Goal: Task Accomplishment & Management: Use online tool/utility

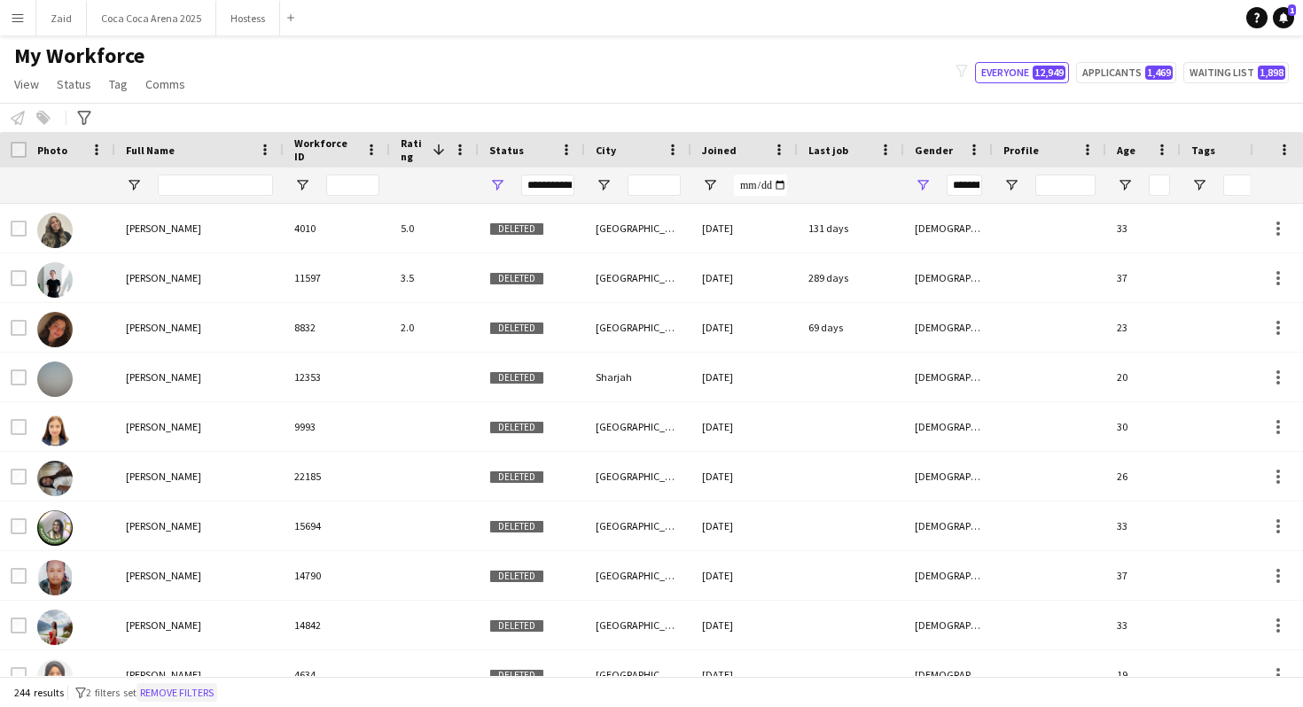
click at [217, 695] on button "Remove filters" at bounding box center [177, 694] width 81 height 20
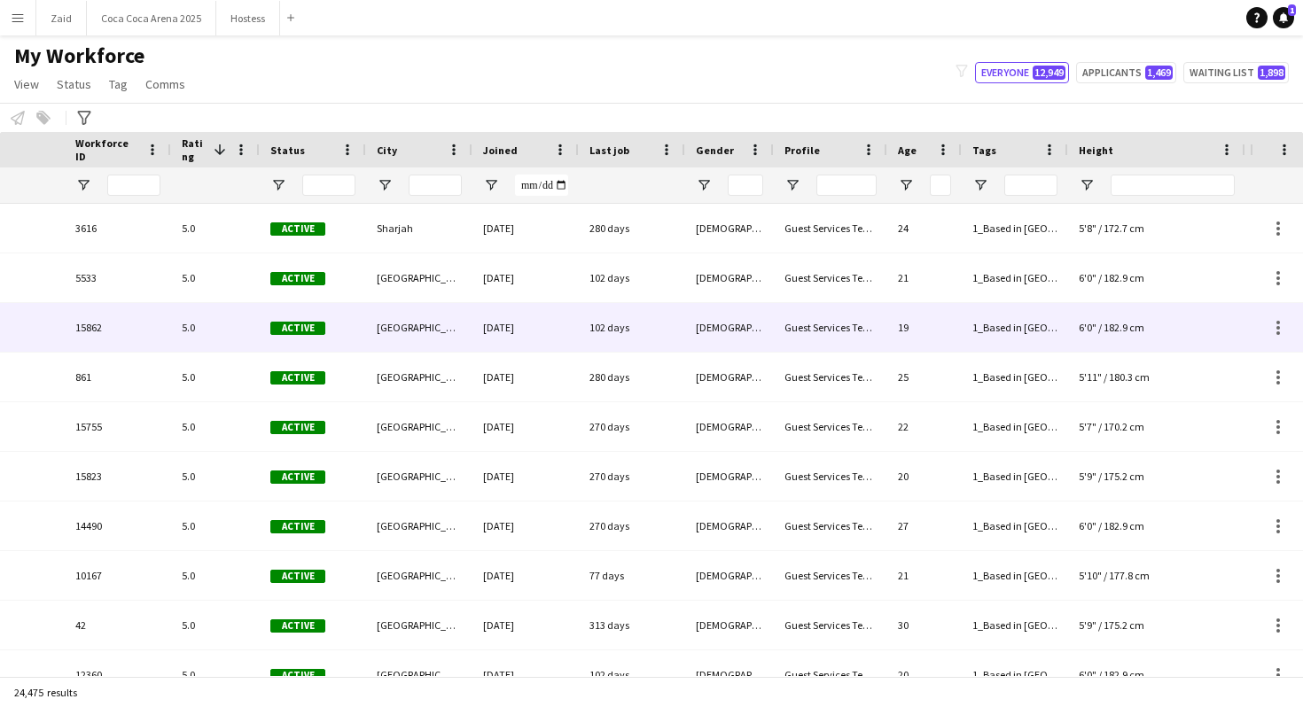
scroll to position [0, 569]
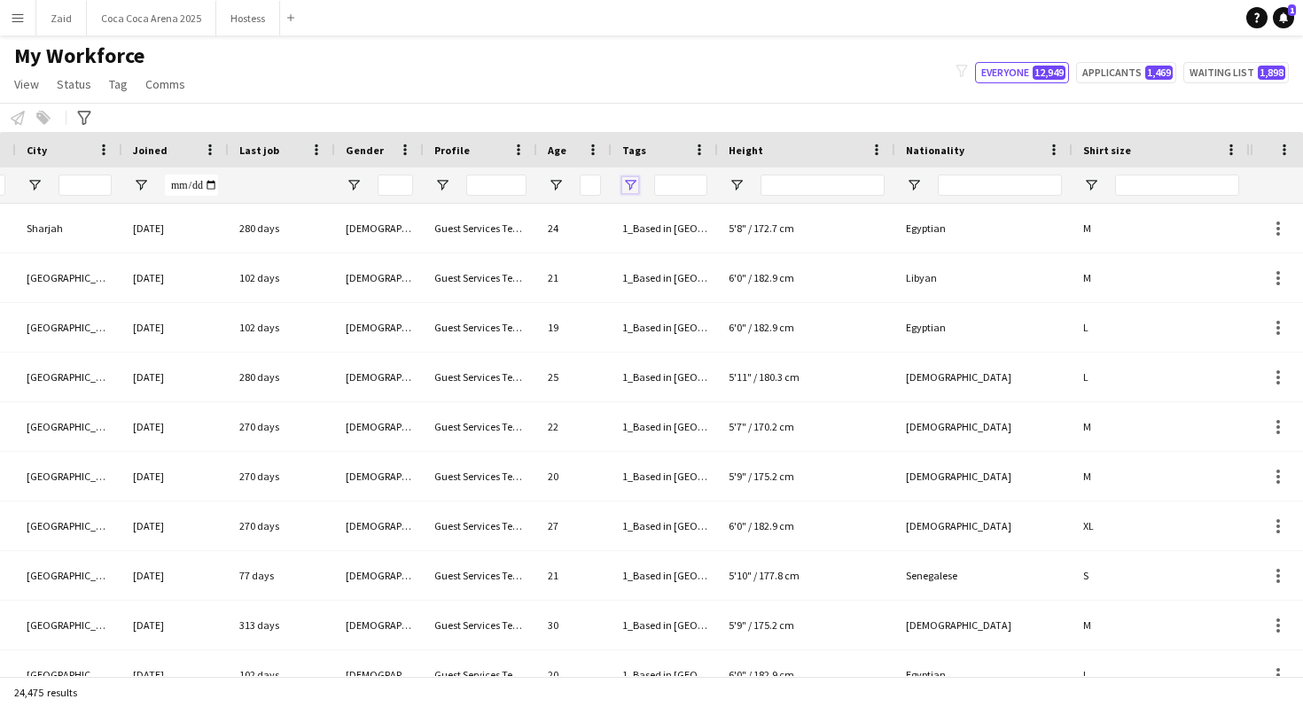
click at [633, 190] on span "Open Filter Menu" at bounding box center [630, 185] width 16 height 16
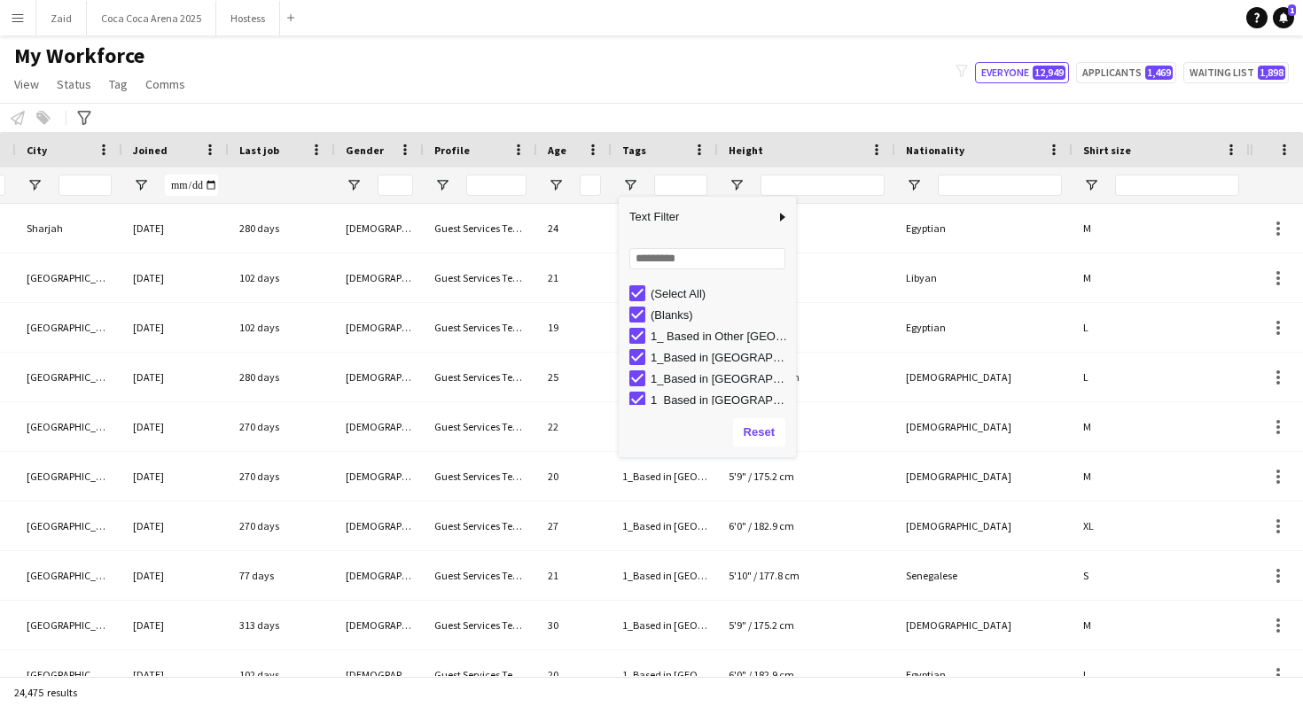
click at [678, 297] on div "(Select All)" at bounding box center [721, 293] width 140 height 13
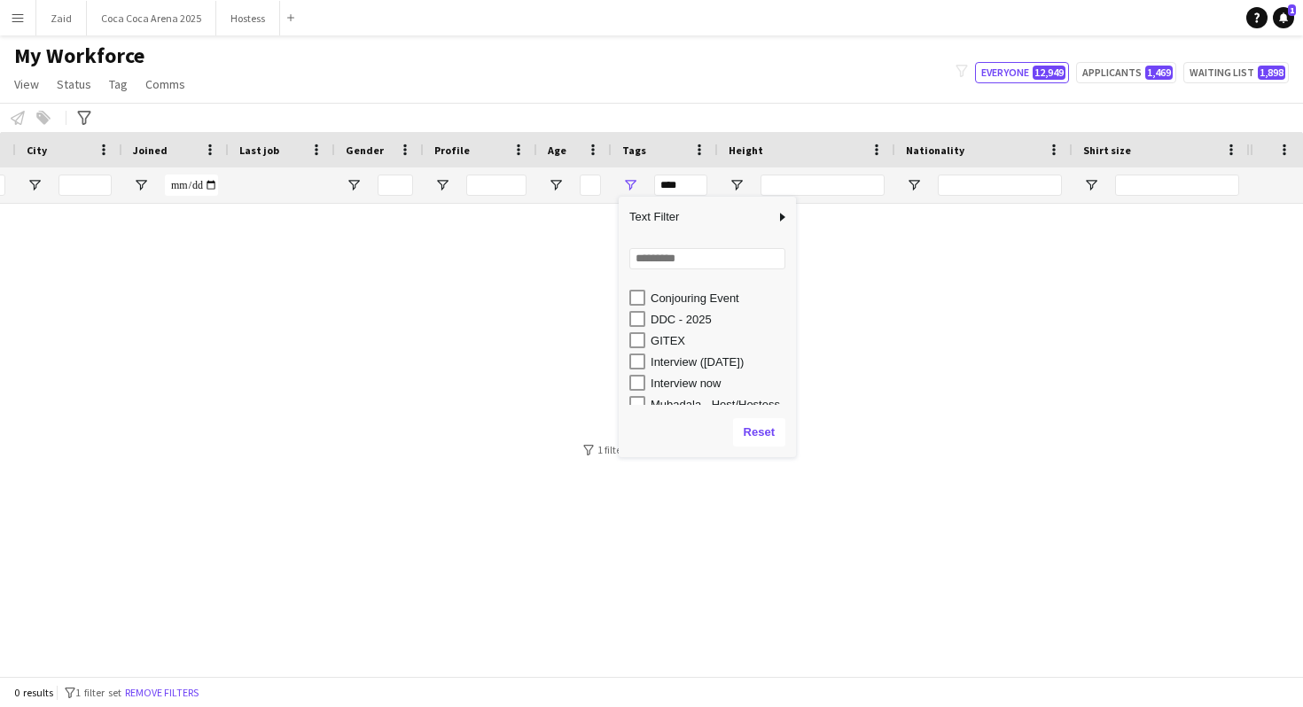
scroll to position [396, 0]
click at [693, 359] on div "interview now" at bounding box center [721, 365] width 140 height 13
type input "**********"
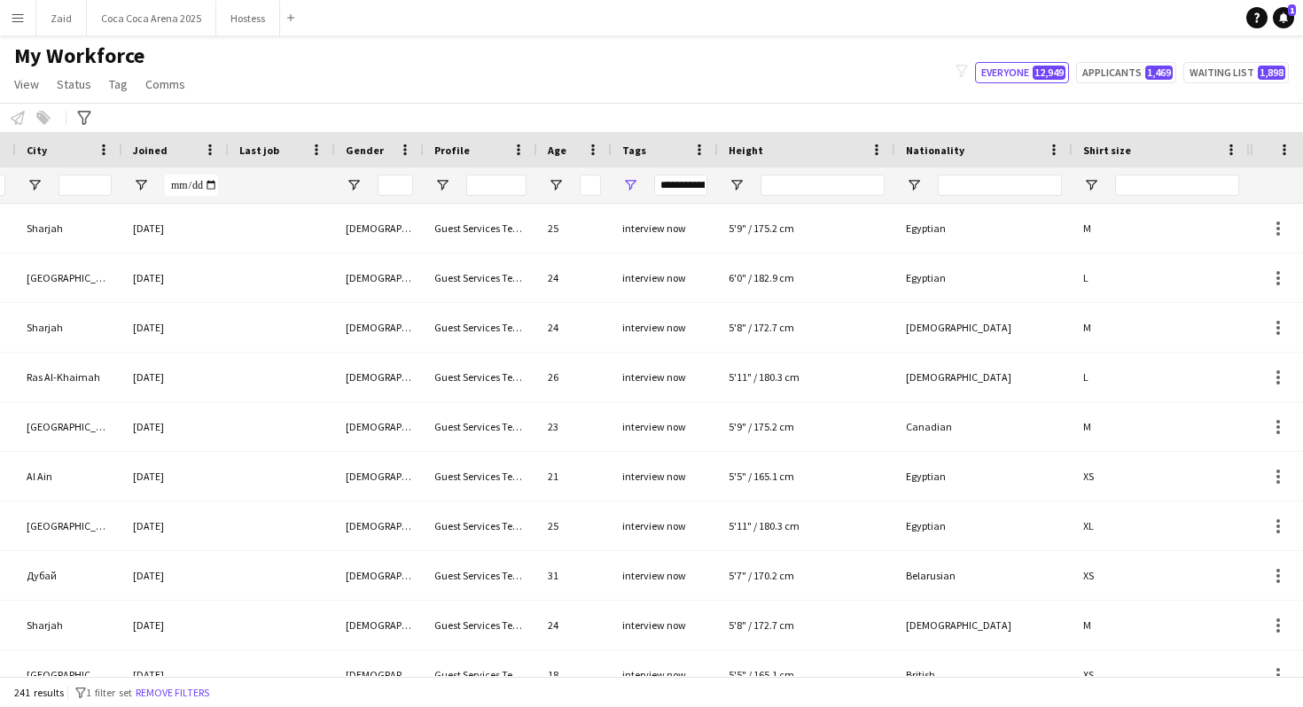
click at [782, 99] on div "My Workforce View Views Default view New view Update view Delete view Edit name…" at bounding box center [651, 73] width 1303 height 60
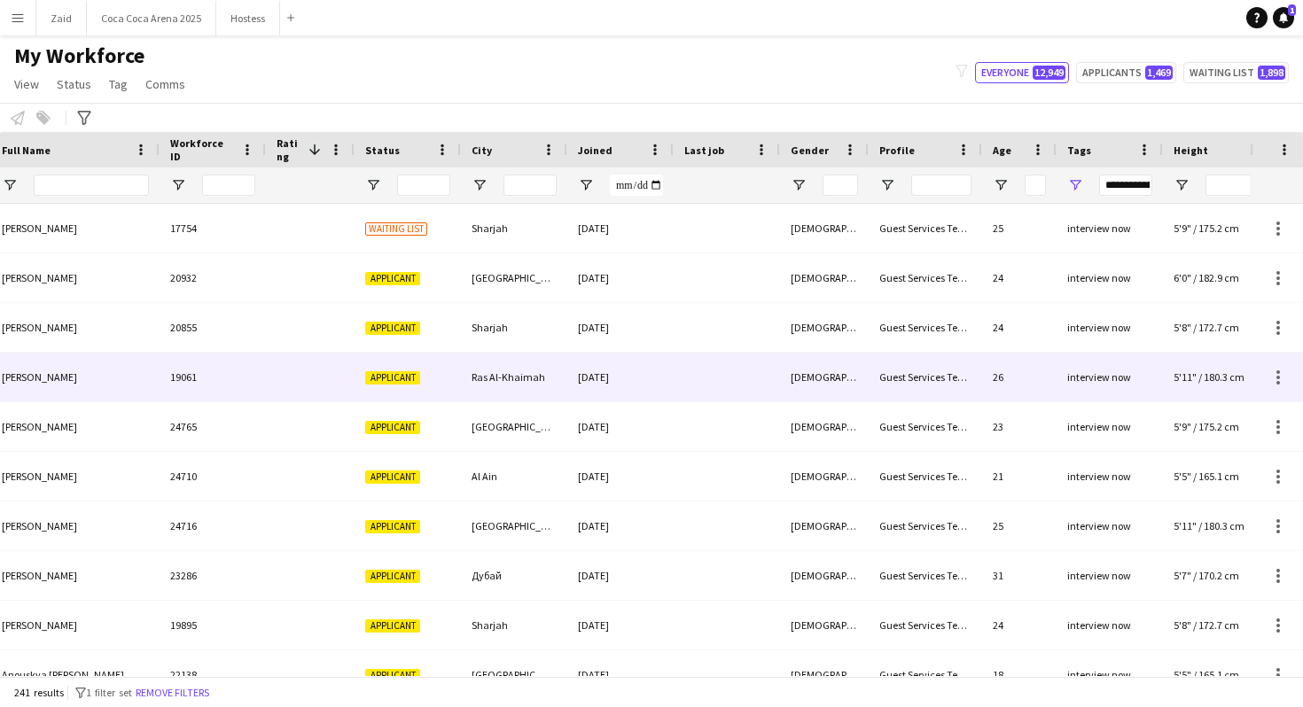
scroll to position [0, 0]
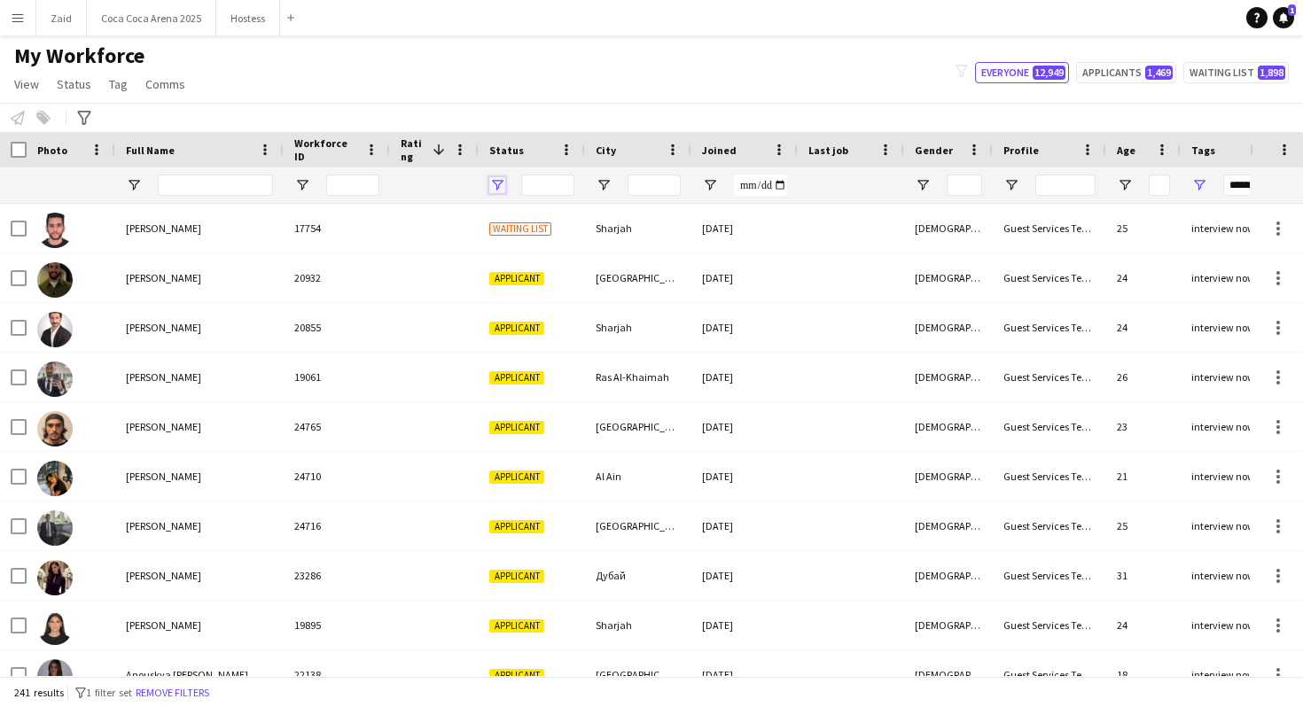
click at [498, 185] on span "Open Filter Menu" at bounding box center [497, 185] width 16 height 16
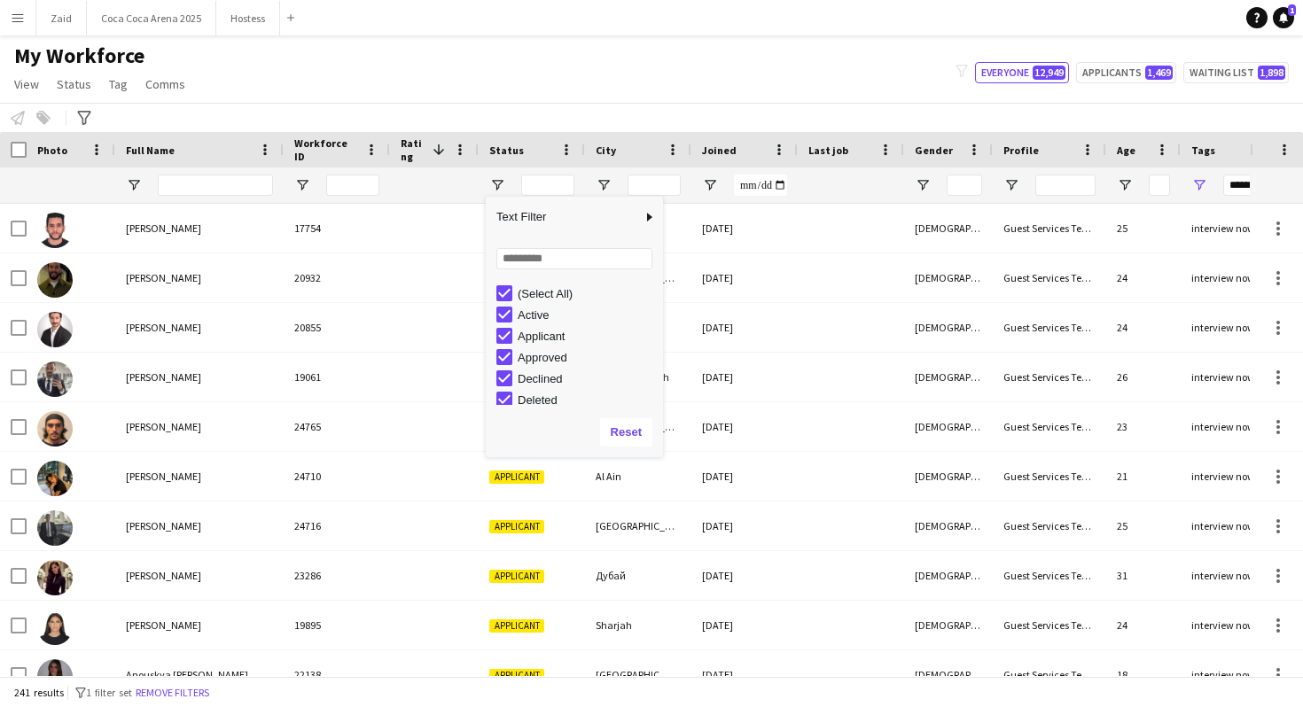
click at [530, 309] on div "Active" at bounding box center [588, 315] width 140 height 13
type input "**********"
click at [530, 311] on div "Active" at bounding box center [588, 315] width 140 height 13
type input "**********"
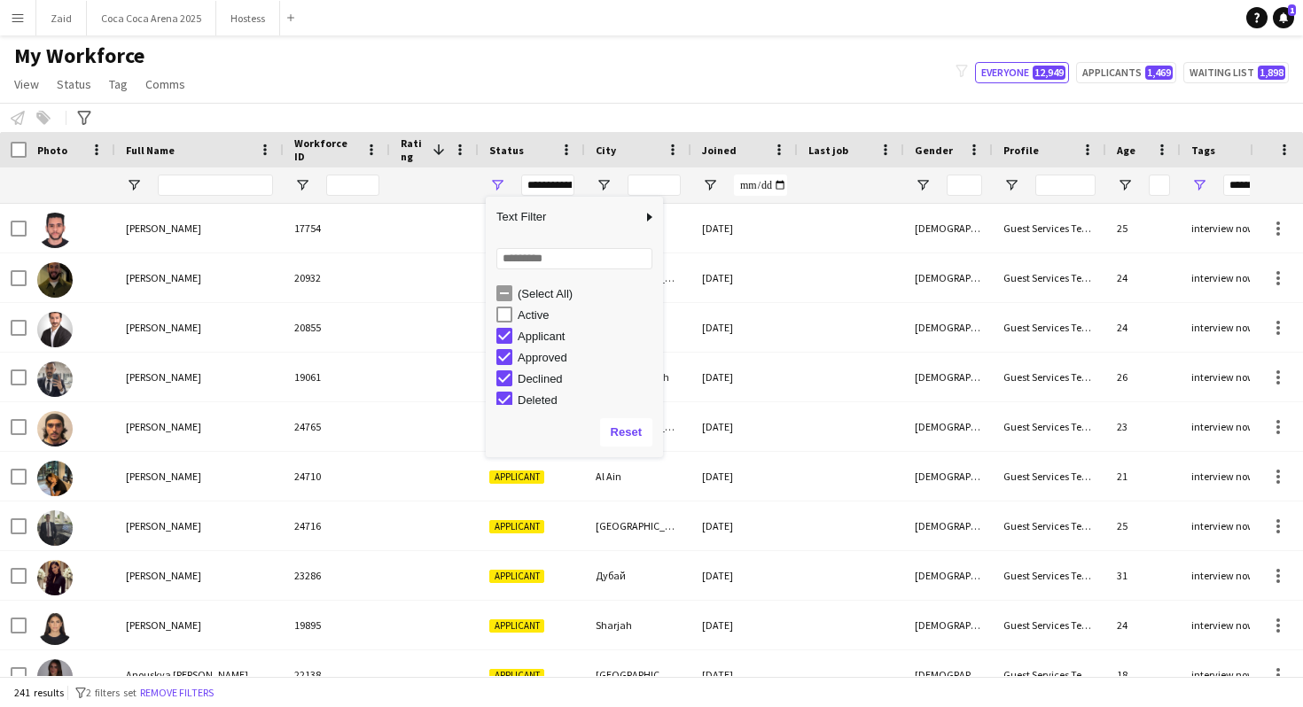
click at [530, 311] on div "Active" at bounding box center [588, 315] width 140 height 13
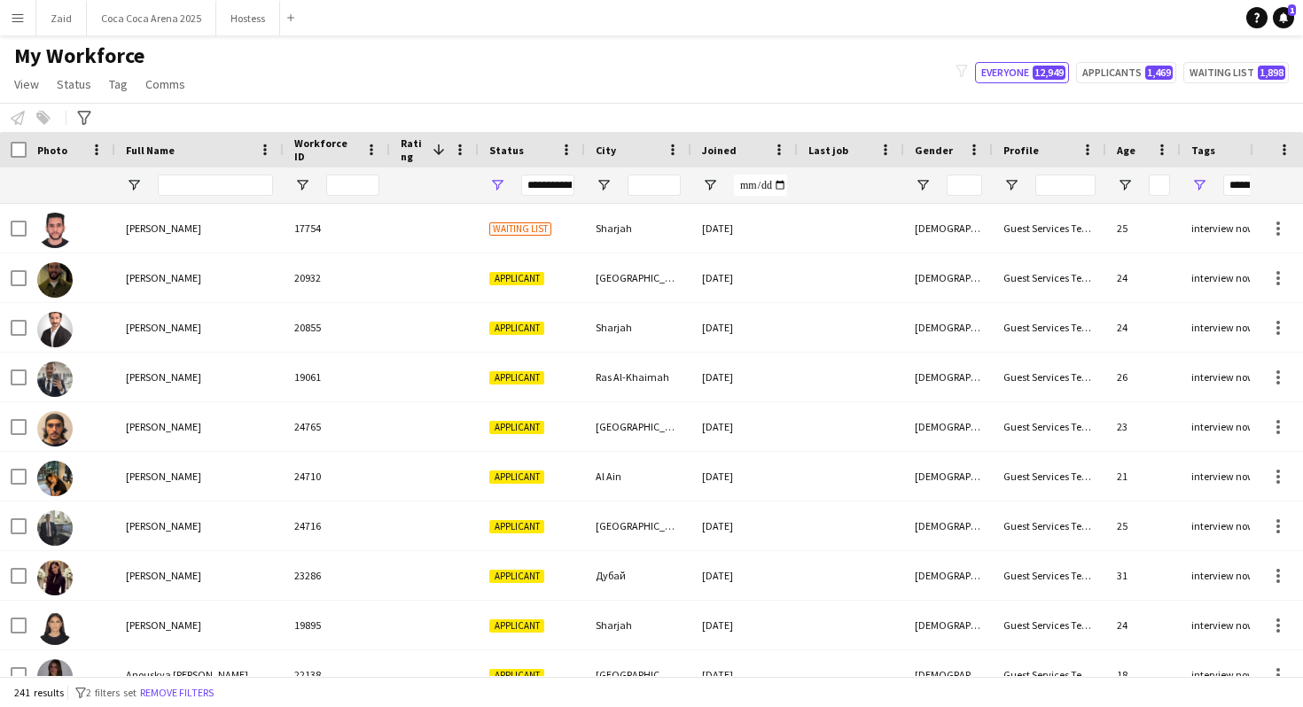
click at [500, 73] on div "My Workforce View Views Default view New view Update view Delete view Edit name…" at bounding box center [651, 73] width 1303 height 60
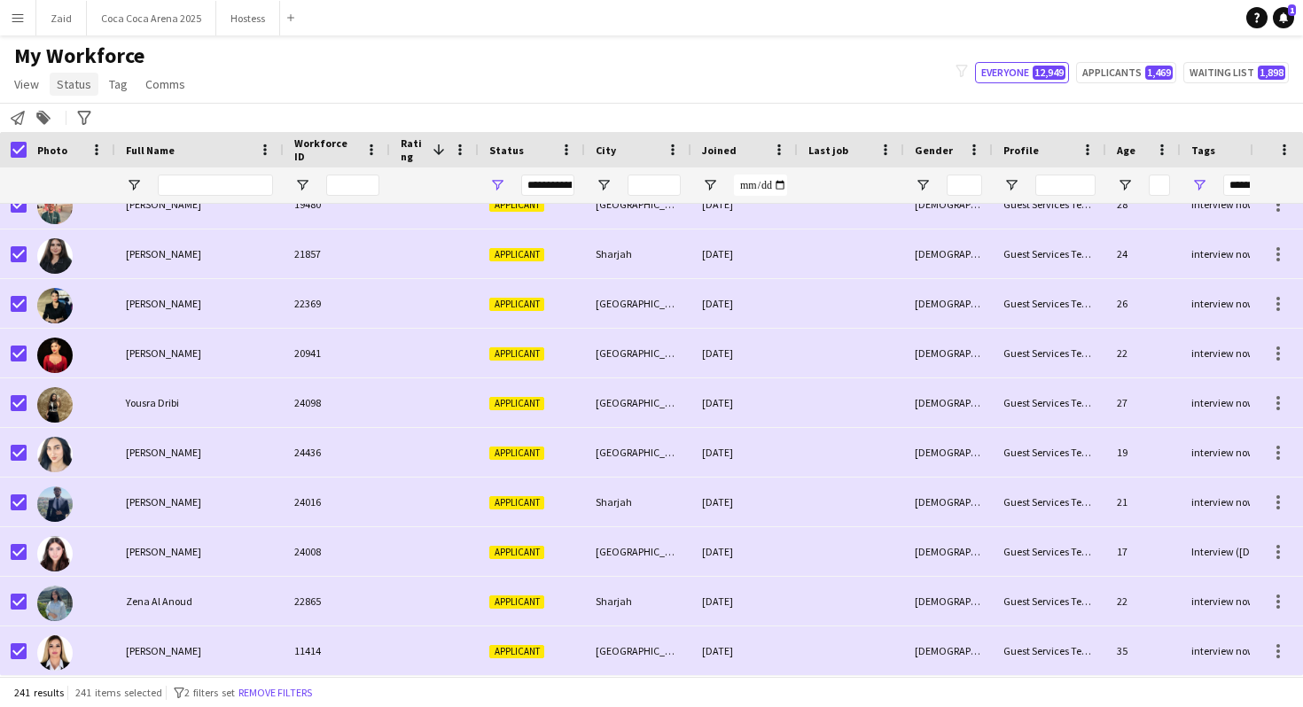
click at [81, 79] on span "Status" at bounding box center [74, 84] width 35 height 16
click at [119, 104] on link "Edit" at bounding box center [113, 122] width 124 height 37
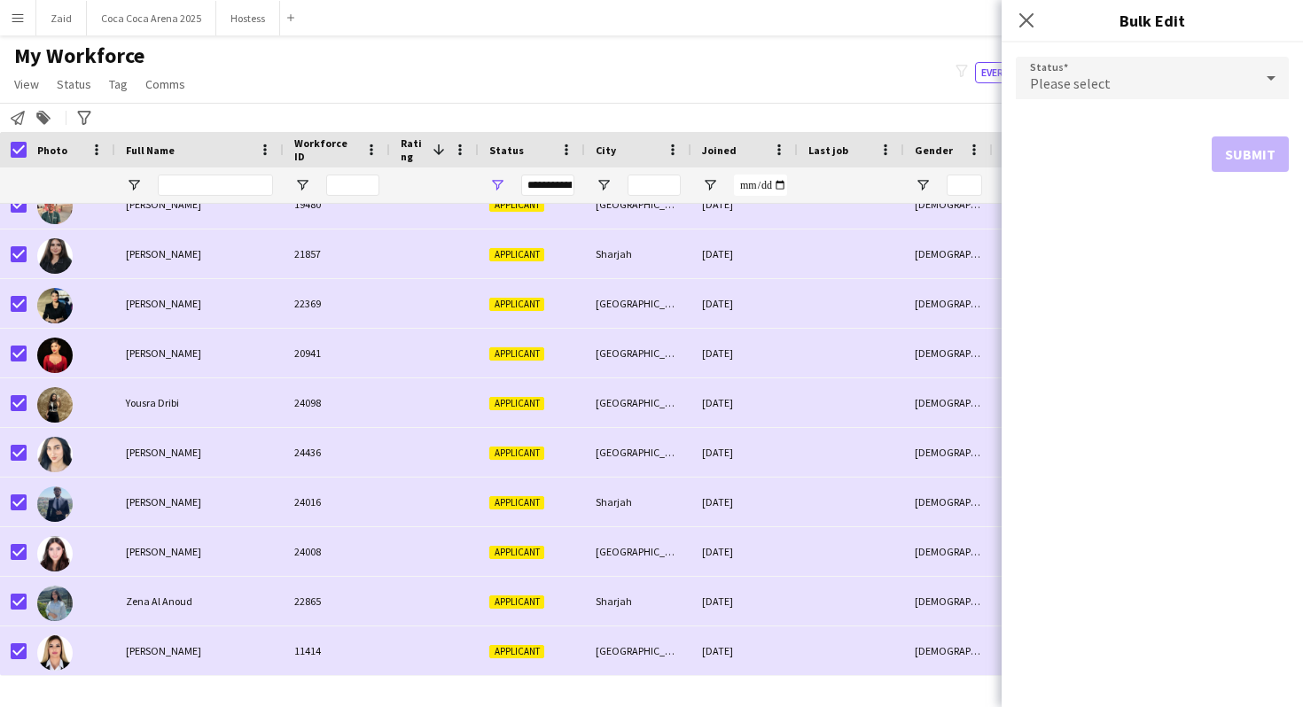
click at [1202, 65] on div "Please select" at bounding box center [1135, 78] width 238 height 43
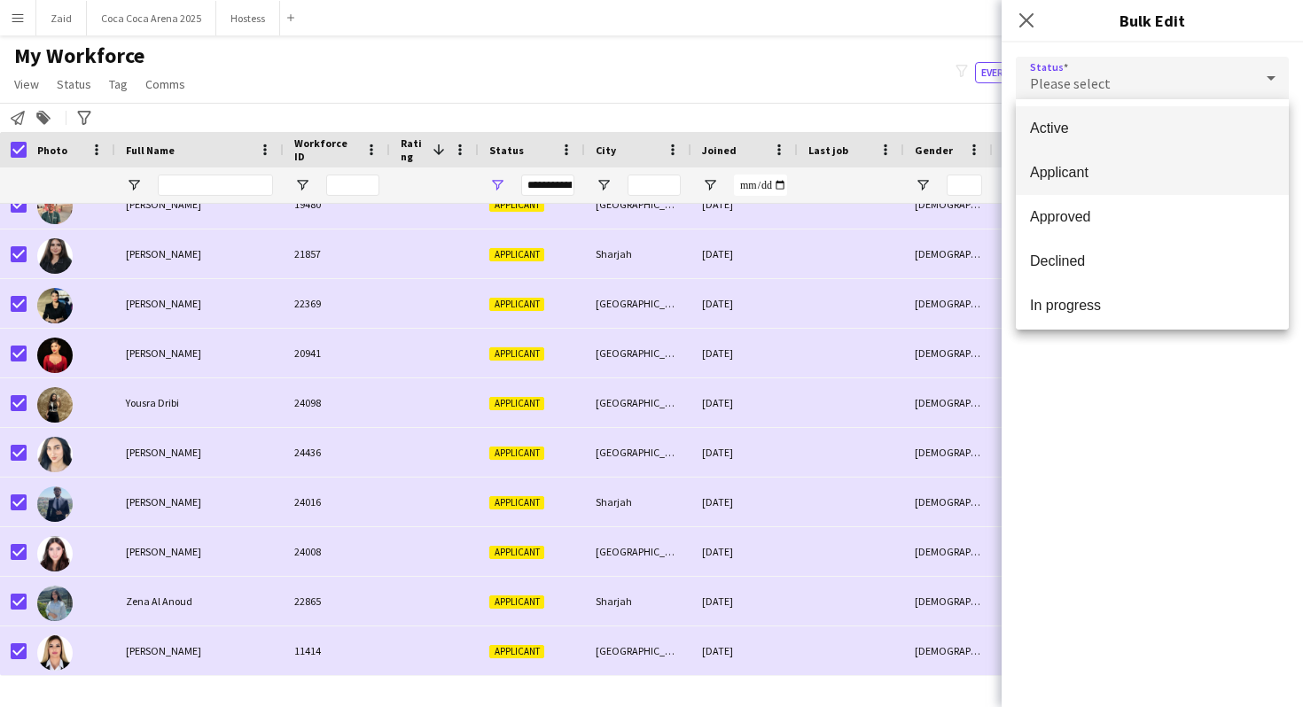
click at [1164, 175] on span "Applicant" at bounding box center [1152, 172] width 245 height 17
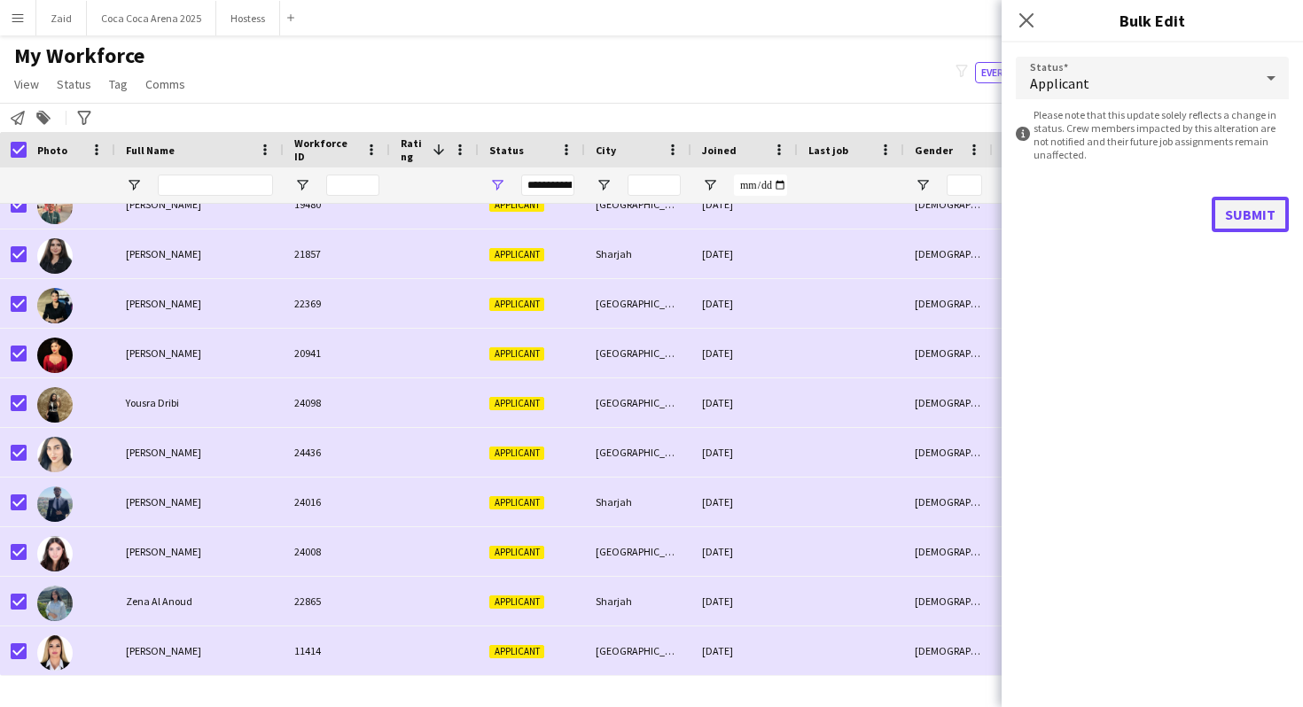
click at [1252, 221] on button "Submit" at bounding box center [1250, 214] width 77 height 35
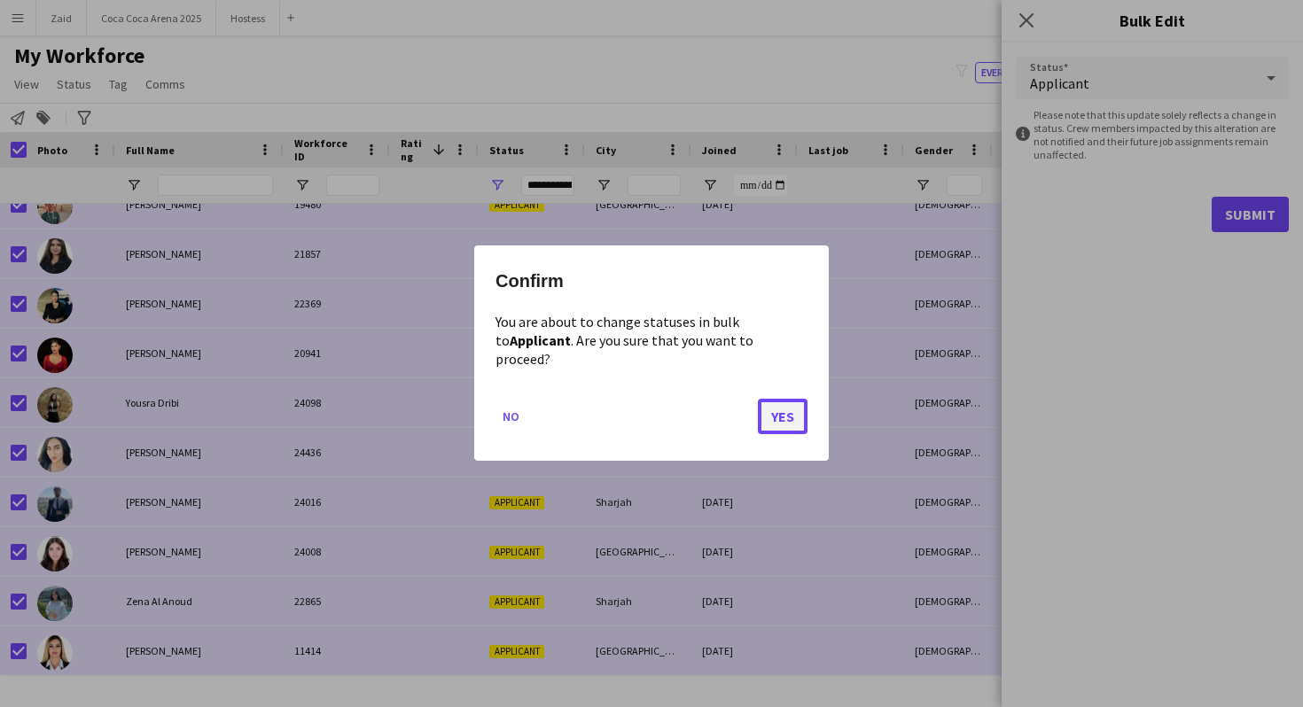
click at [790, 420] on button "Yes" at bounding box center [783, 417] width 50 height 35
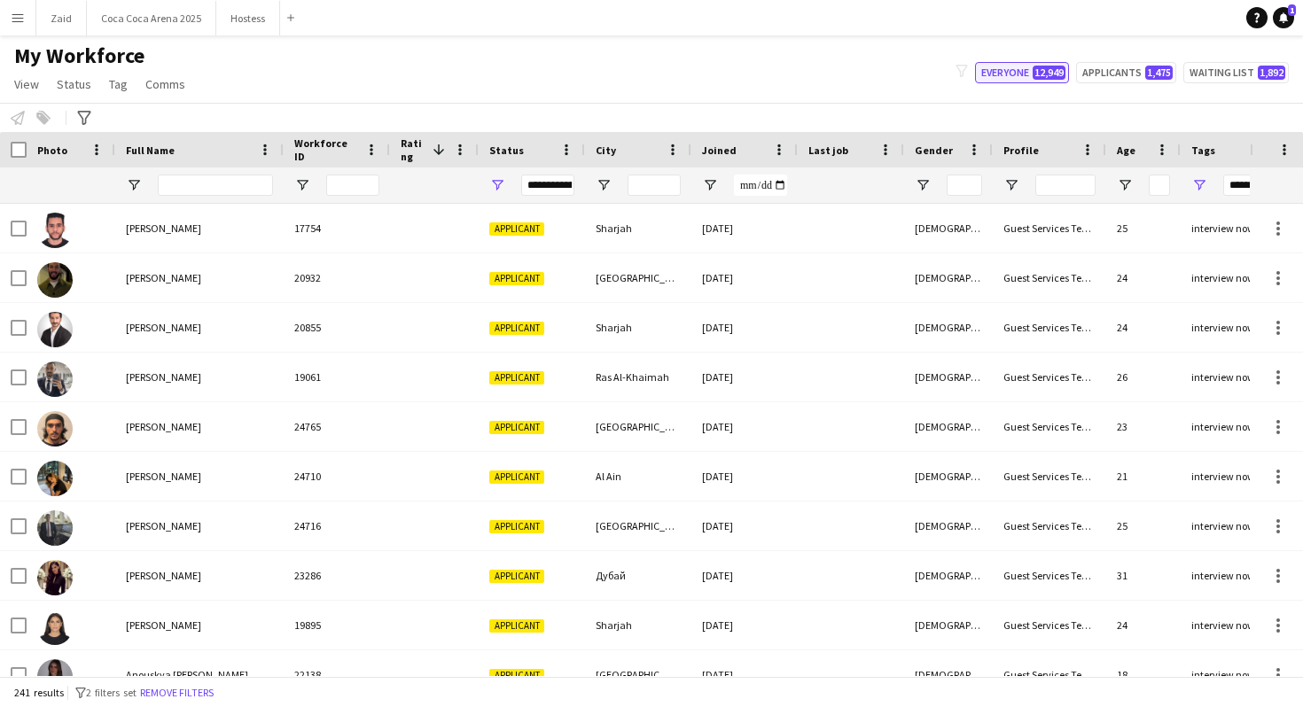
click at [1036, 69] on span "12,949" at bounding box center [1049, 73] width 33 height 14
type input "**********"
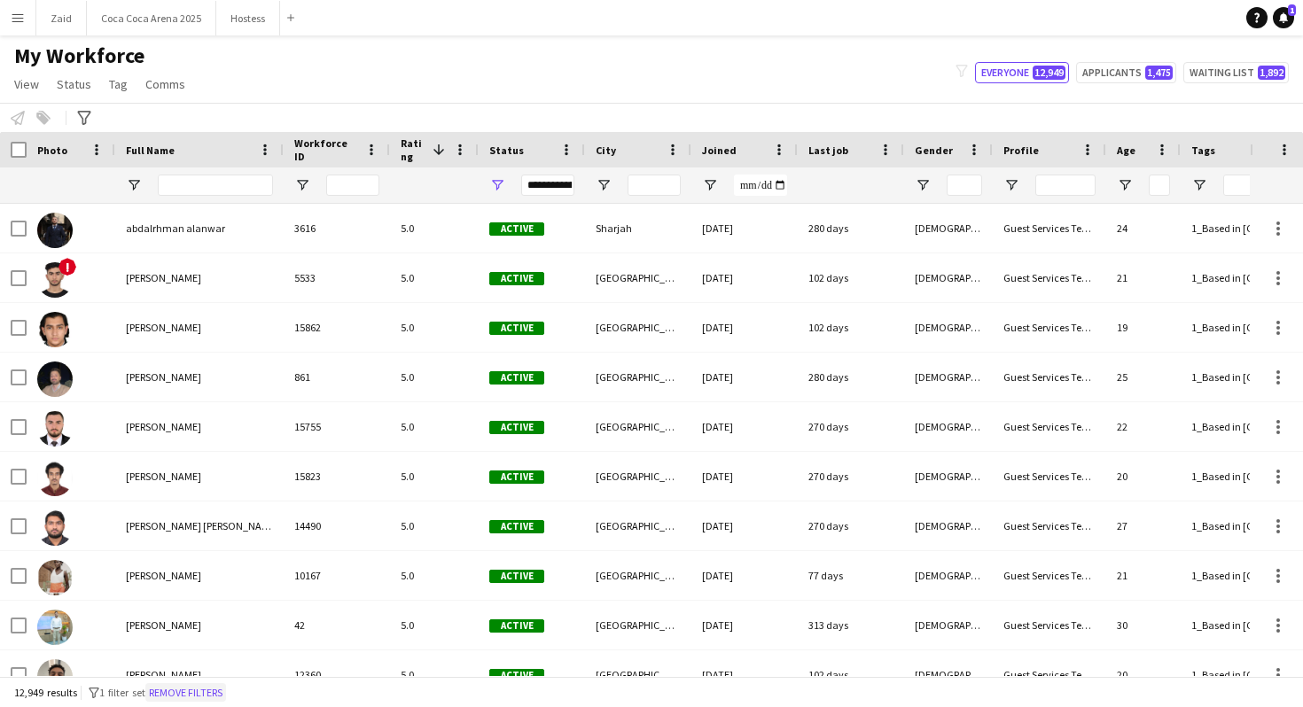
click at [198, 699] on button "Remove filters" at bounding box center [185, 694] width 81 height 20
click at [503, 175] on div at bounding box center [532, 185] width 106 height 35
click at [499, 178] on span "Open Filter Menu" at bounding box center [497, 185] width 16 height 16
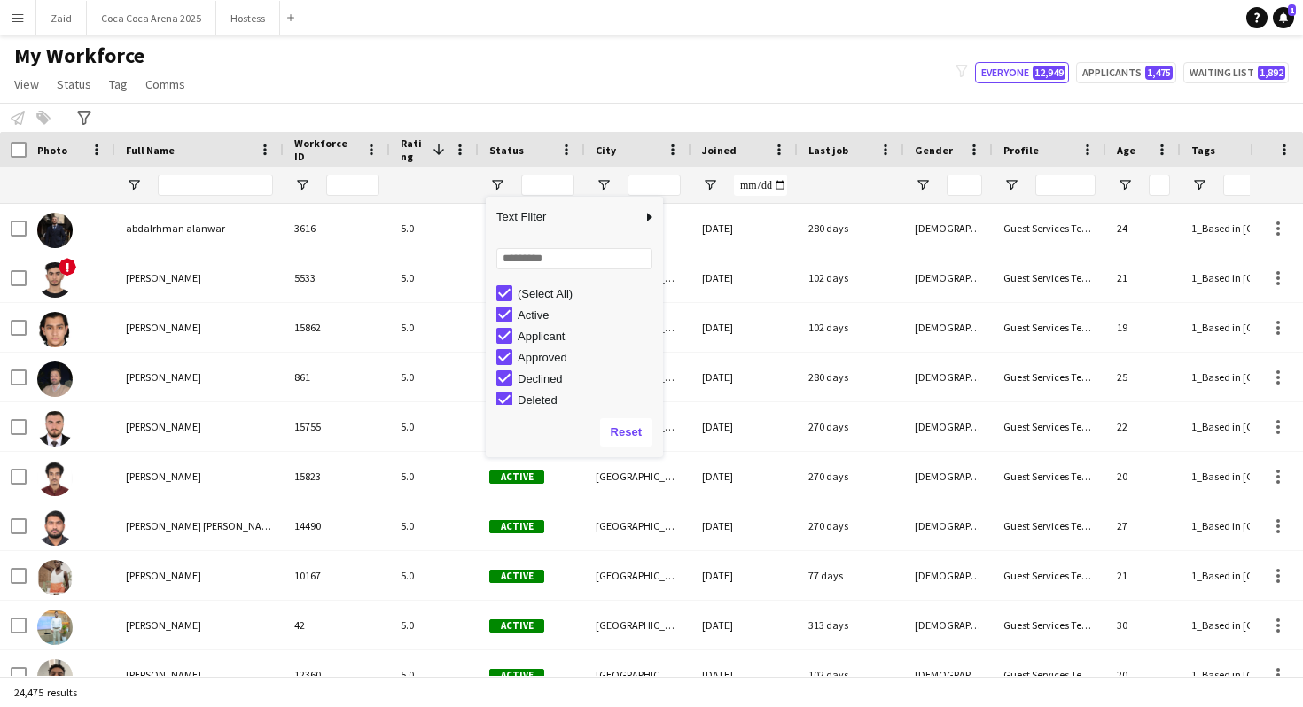
click at [559, 289] on div "(Select All)" at bounding box center [588, 293] width 140 height 13
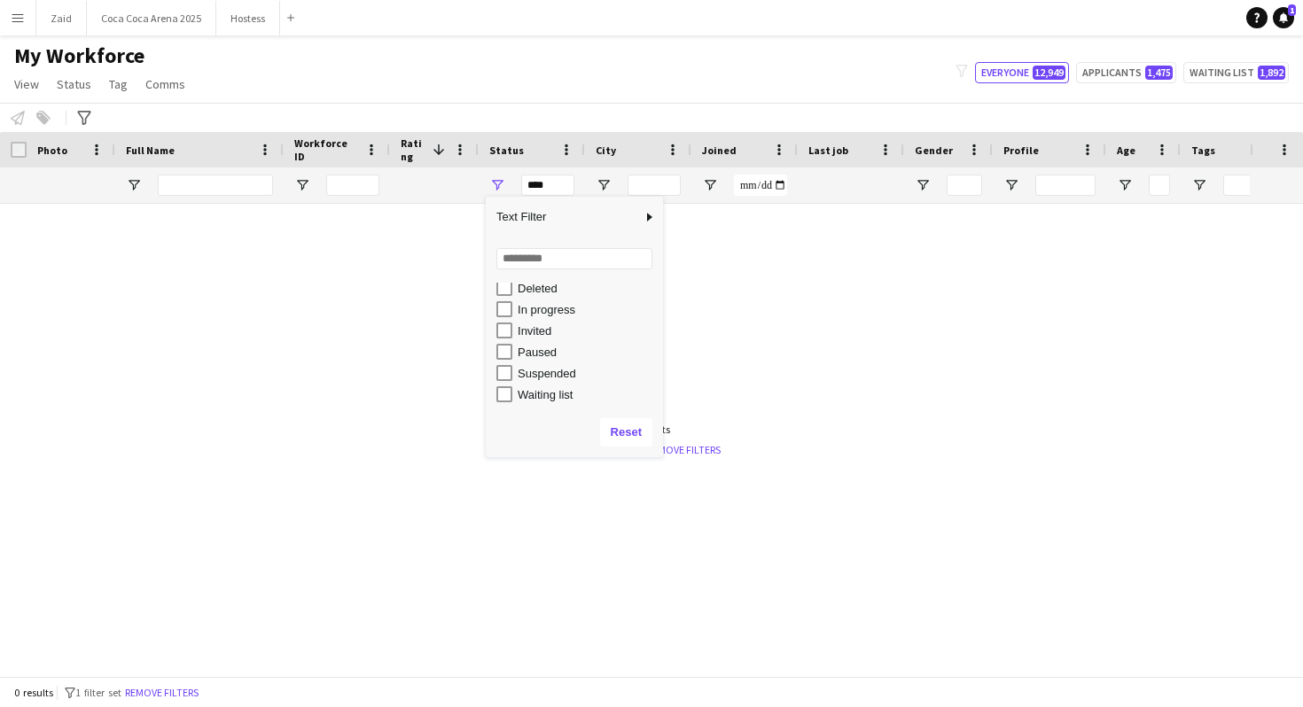
click at [554, 304] on div "In progress" at bounding box center [588, 309] width 140 height 13
type input "**********"
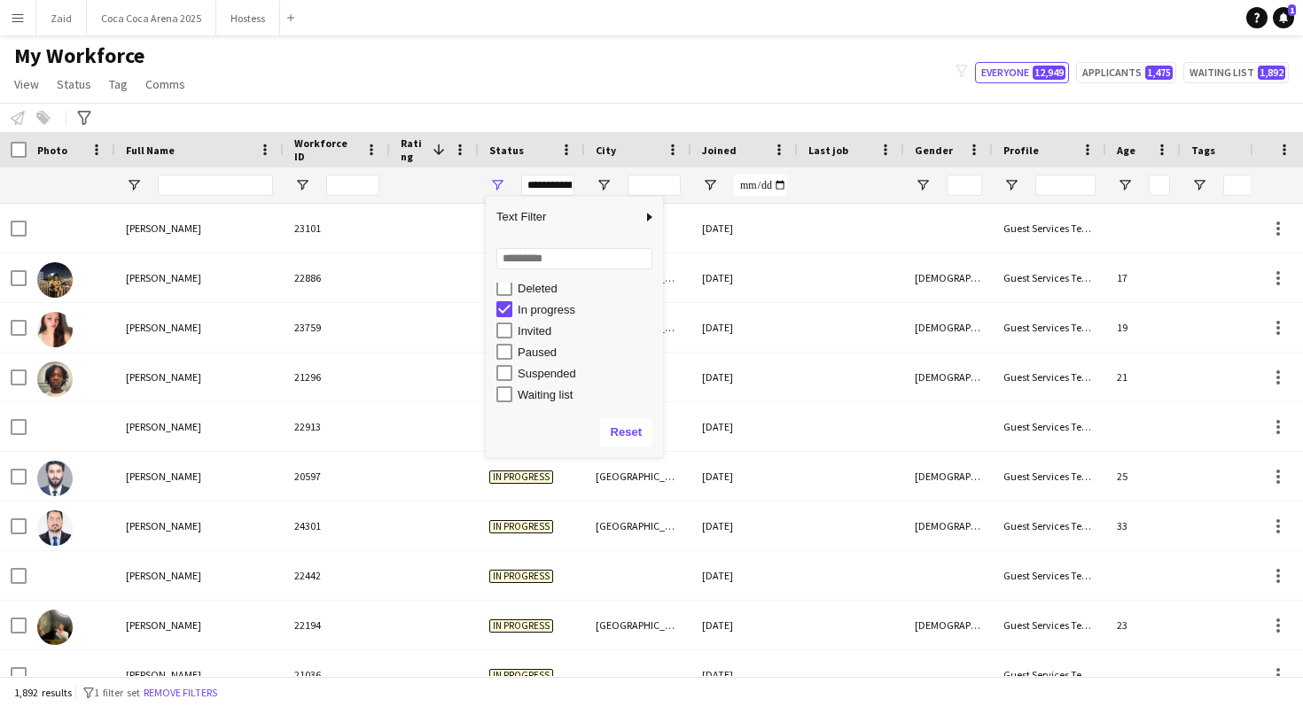
click at [411, 67] on div "My Workforce View Views Default view New view Update view Delete view Edit name…" at bounding box center [651, 73] width 1303 height 60
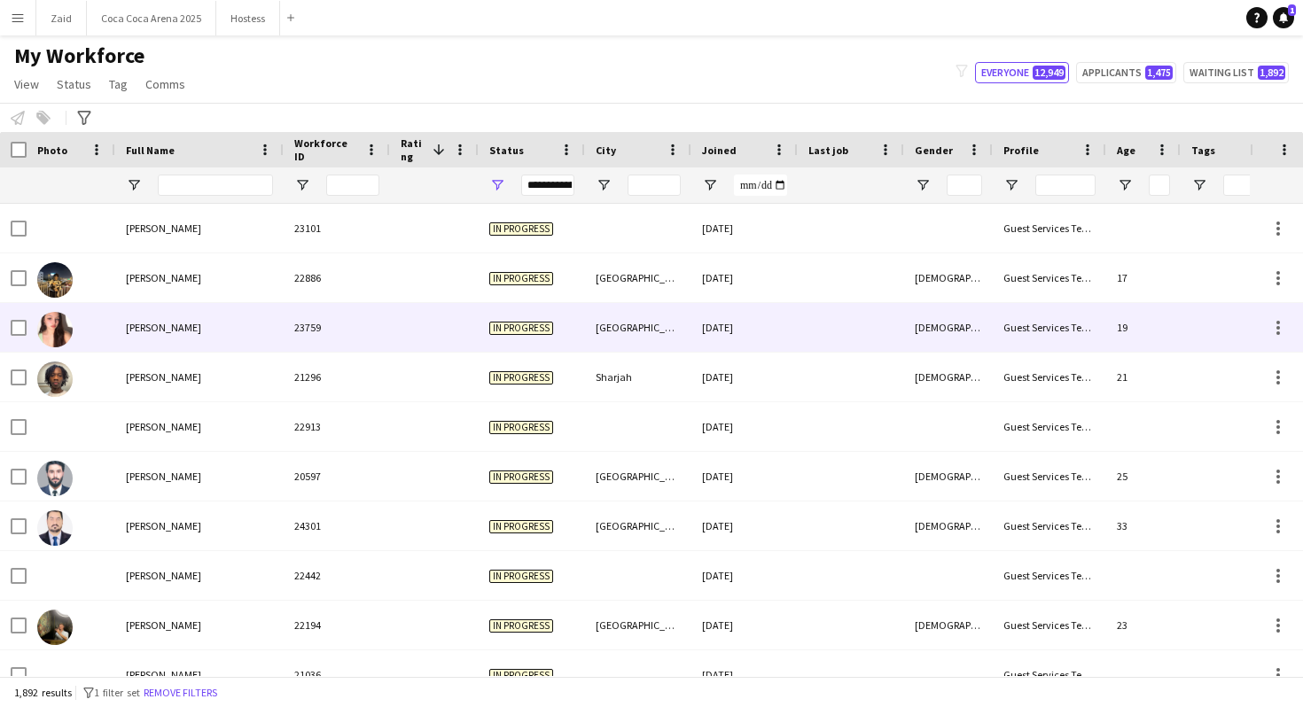
click at [371, 305] on div "23759" at bounding box center [337, 327] width 106 height 49
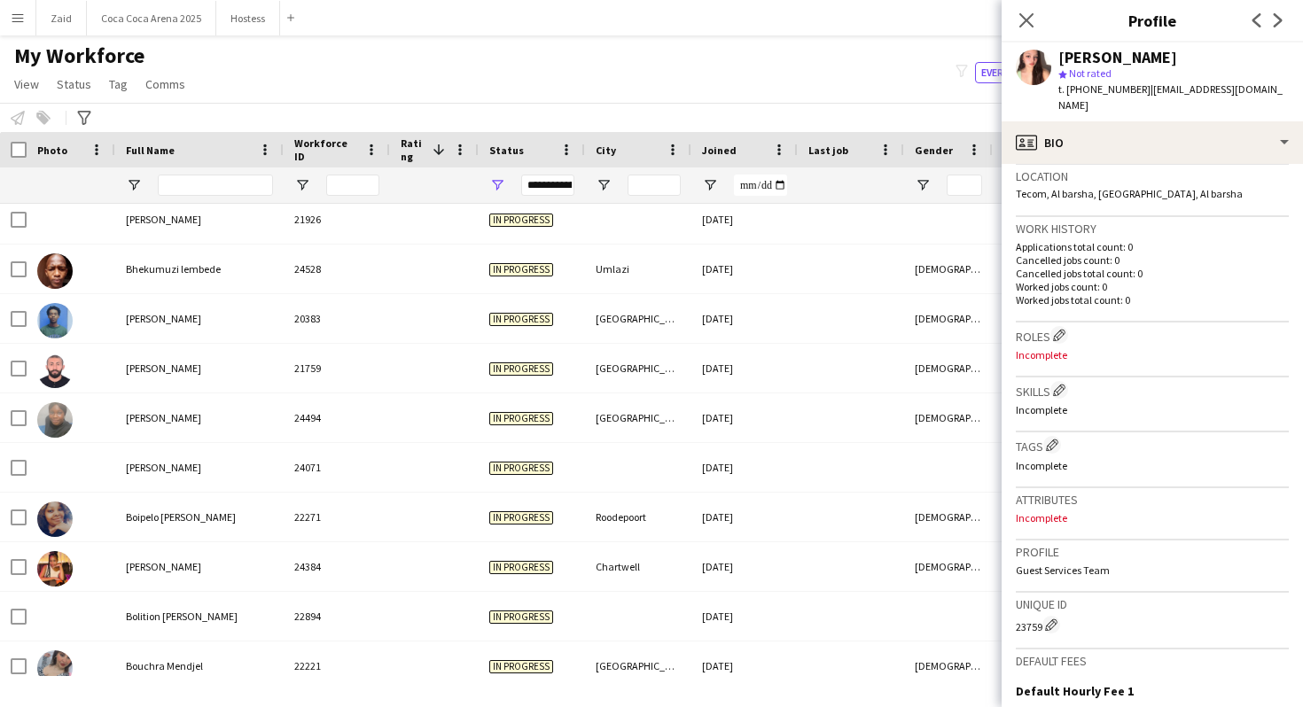
click at [723, 148] on span "Joined" at bounding box center [719, 150] width 35 height 13
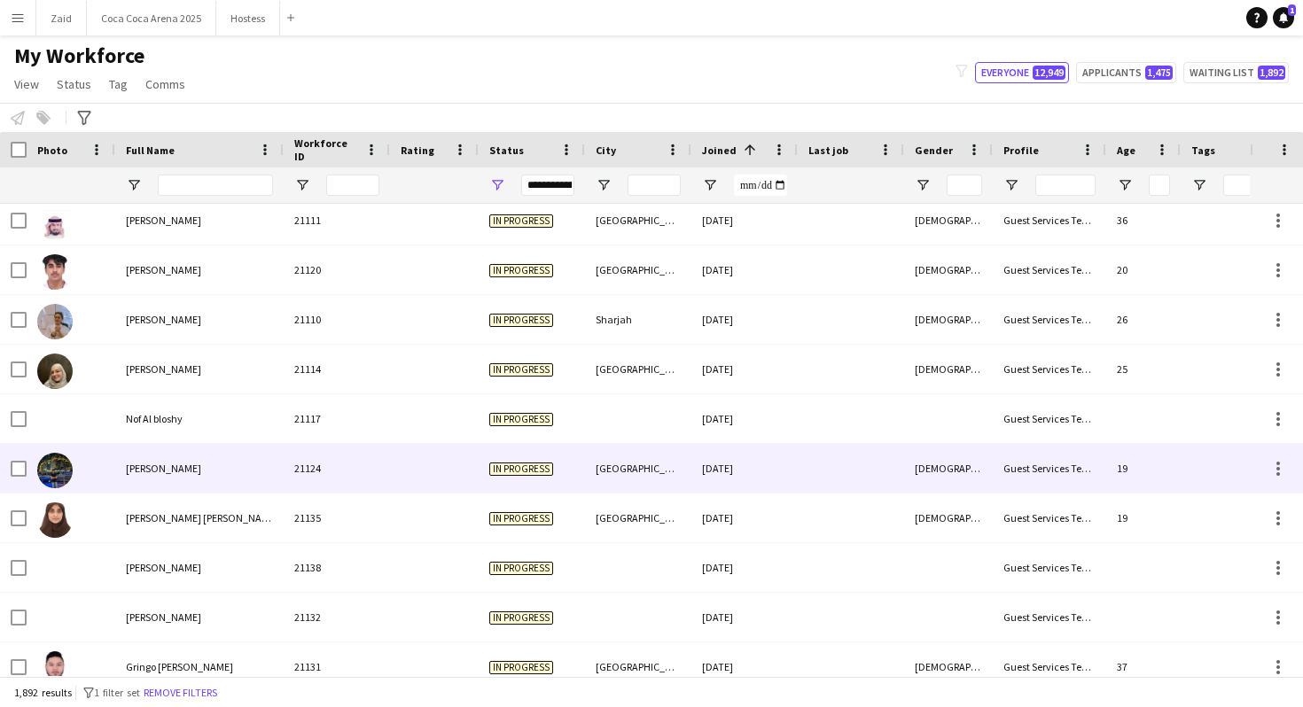
click at [665, 460] on div "[GEOGRAPHIC_DATA]" at bounding box center [638, 468] width 106 height 49
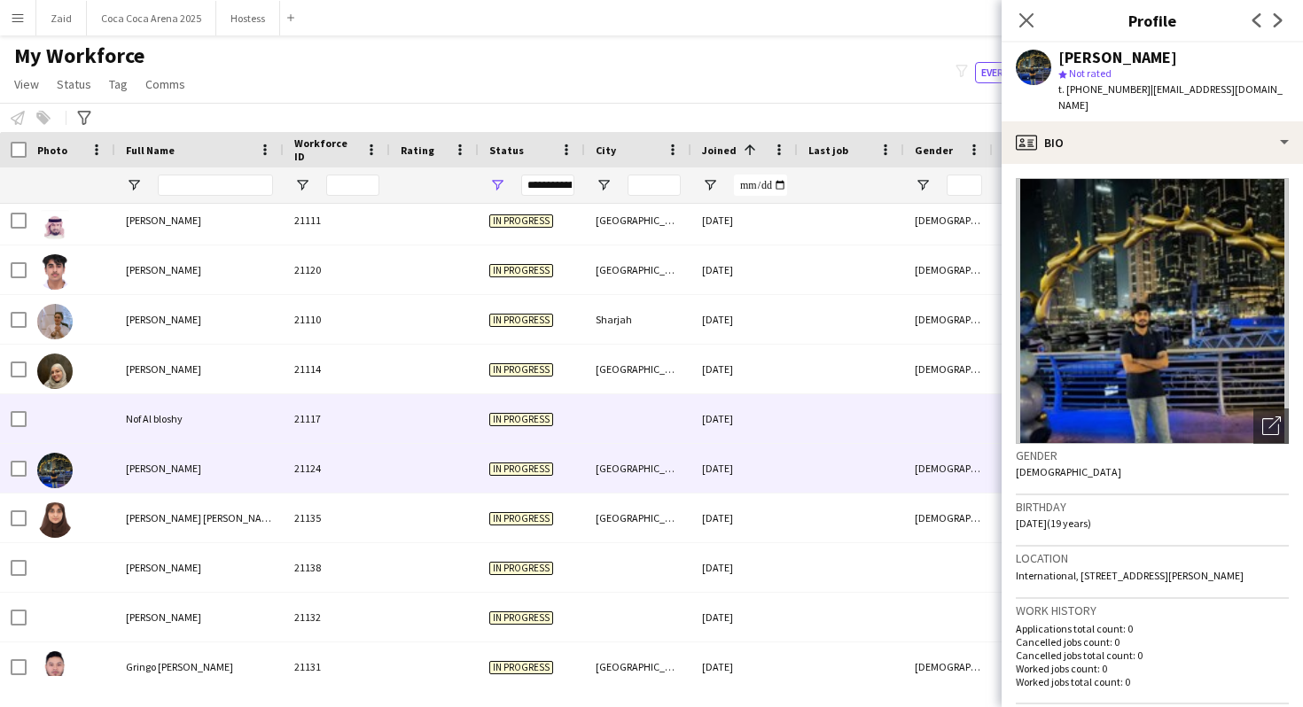
click at [651, 415] on div at bounding box center [638, 419] width 106 height 49
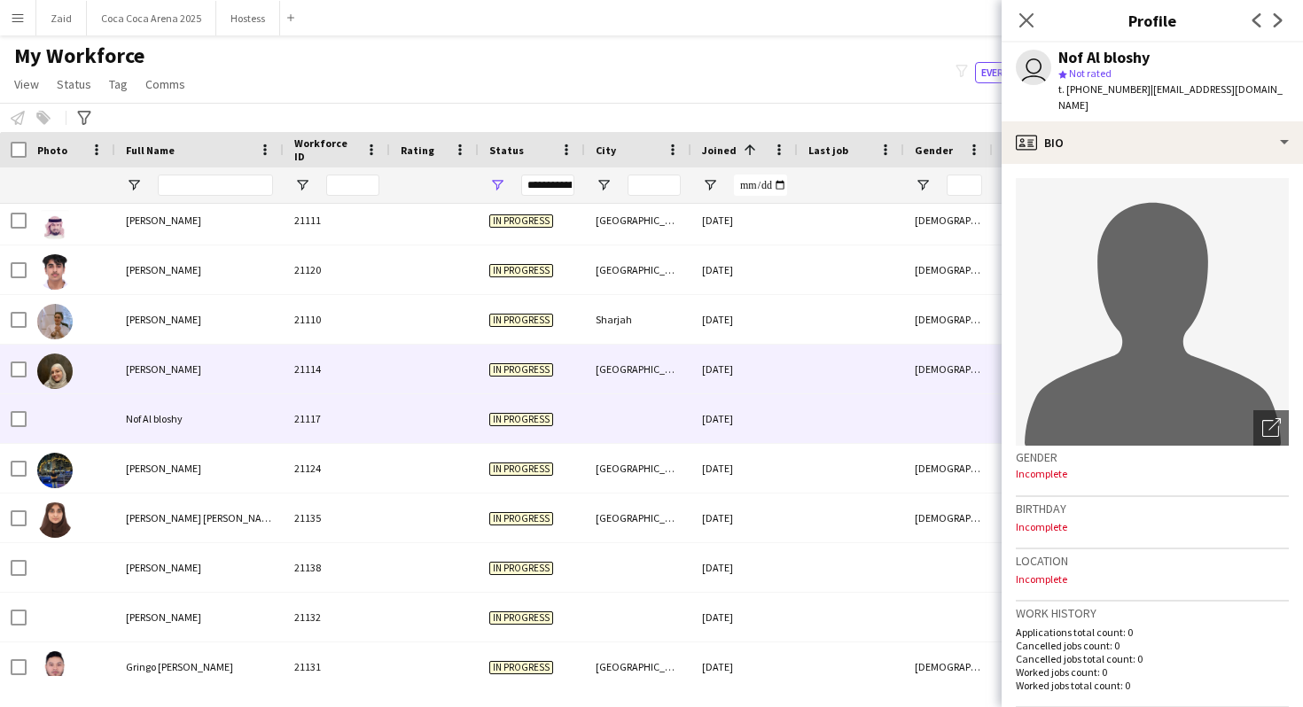
click at [613, 374] on div "[GEOGRAPHIC_DATA]" at bounding box center [638, 369] width 106 height 49
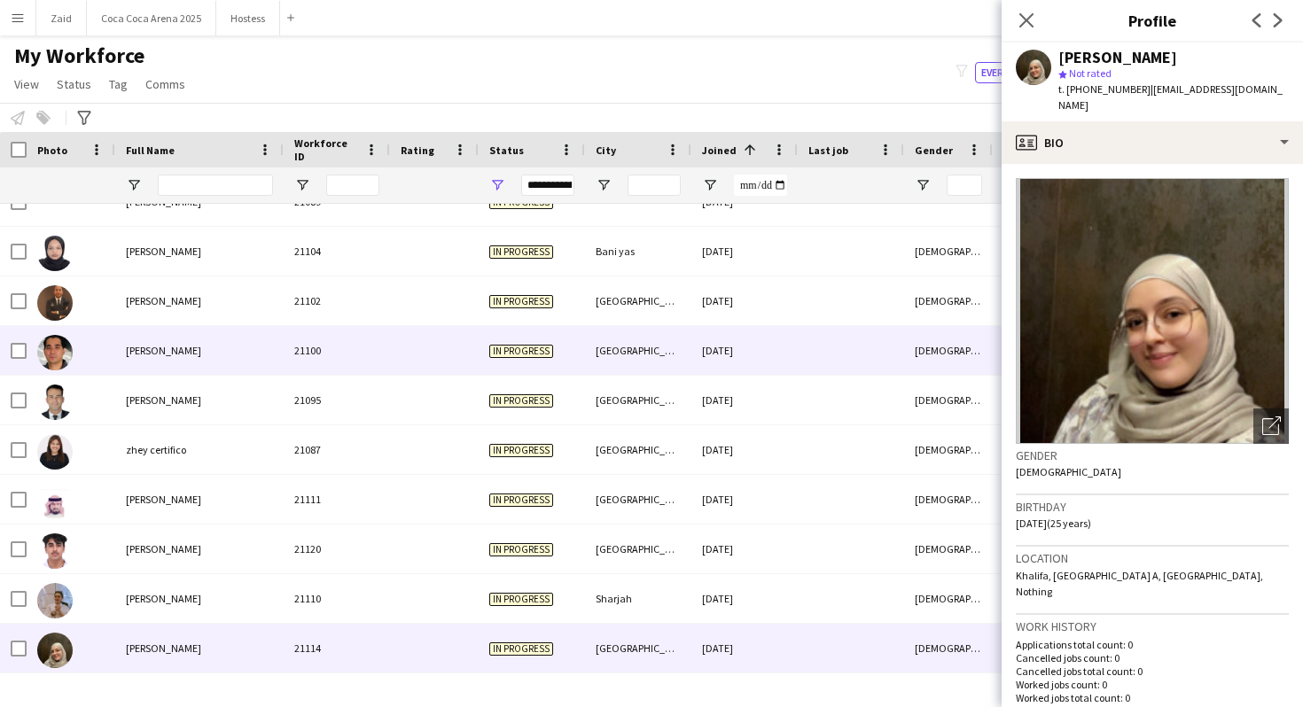
click at [611, 369] on div "[GEOGRAPHIC_DATA]" at bounding box center [638, 350] width 106 height 49
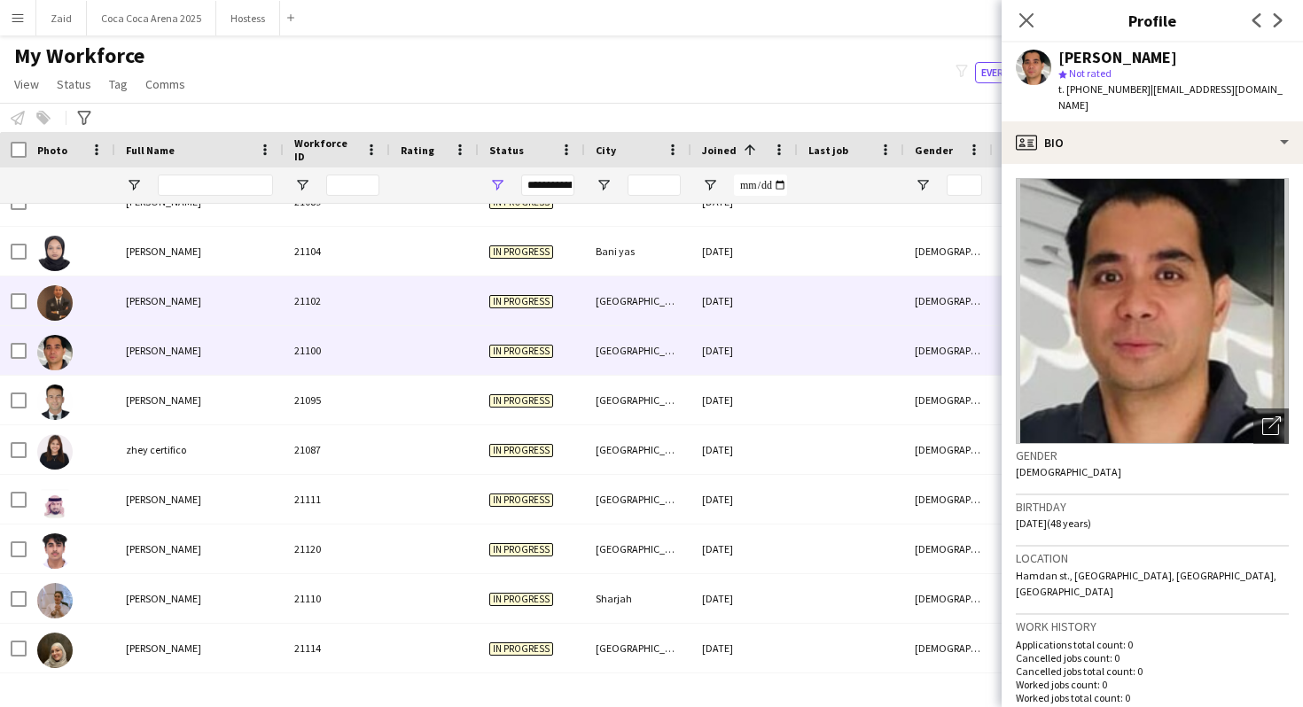
click at [582, 310] on div "In progress" at bounding box center [532, 301] width 106 height 49
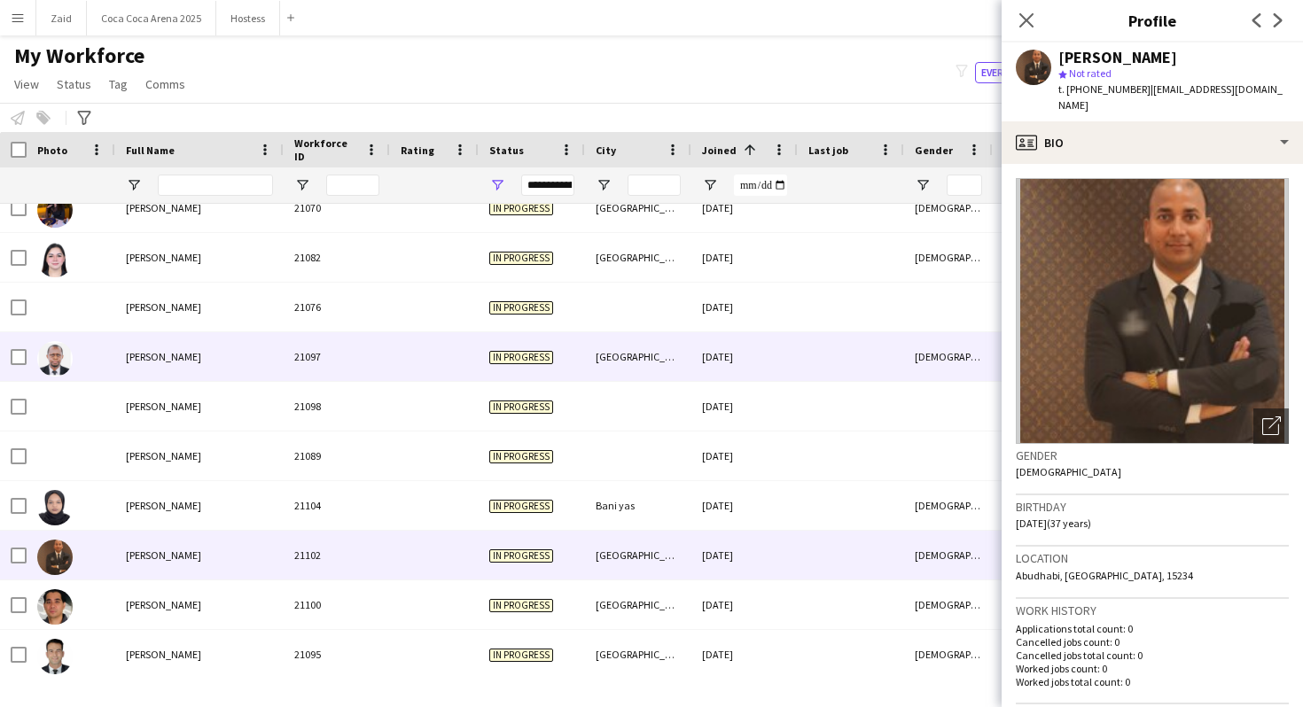
click at [604, 365] on div "[GEOGRAPHIC_DATA]" at bounding box center [638, 356] width 106 height 49
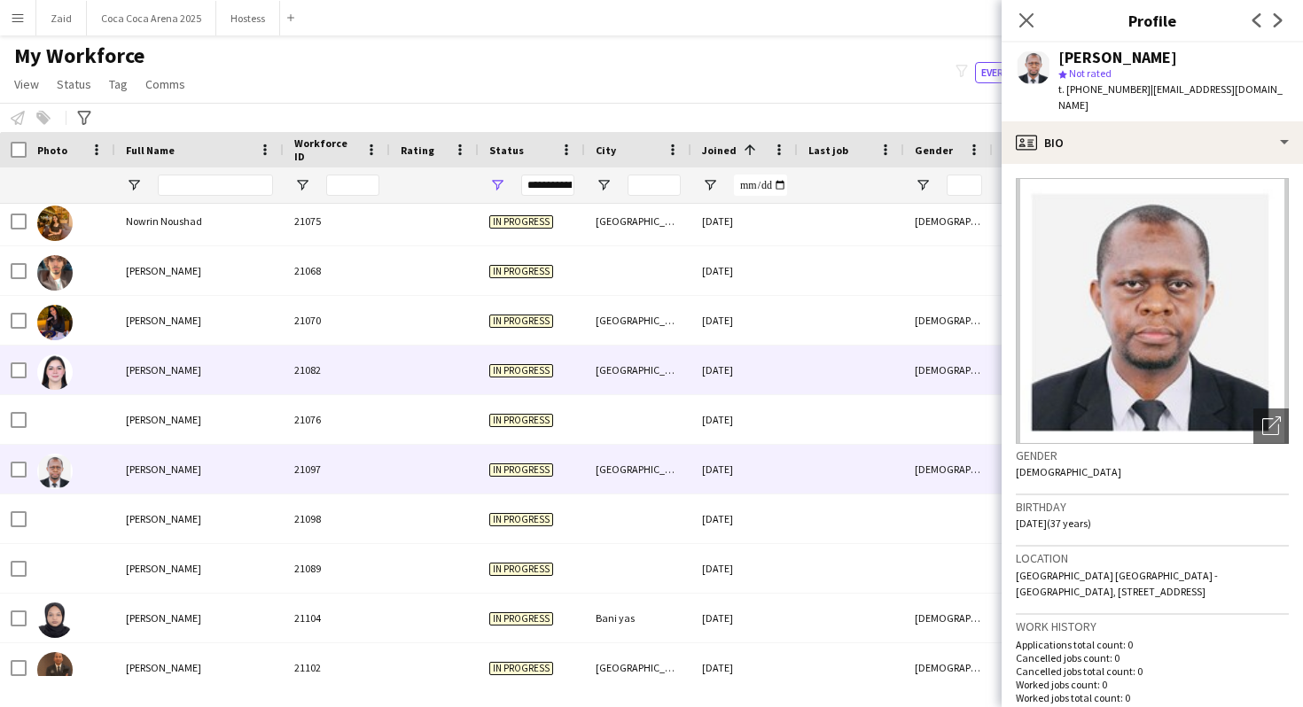
click at [604, 365] on div "[GEOGRAPHIC_DATA]" at bounding box center [638, 370] width 106 height 49
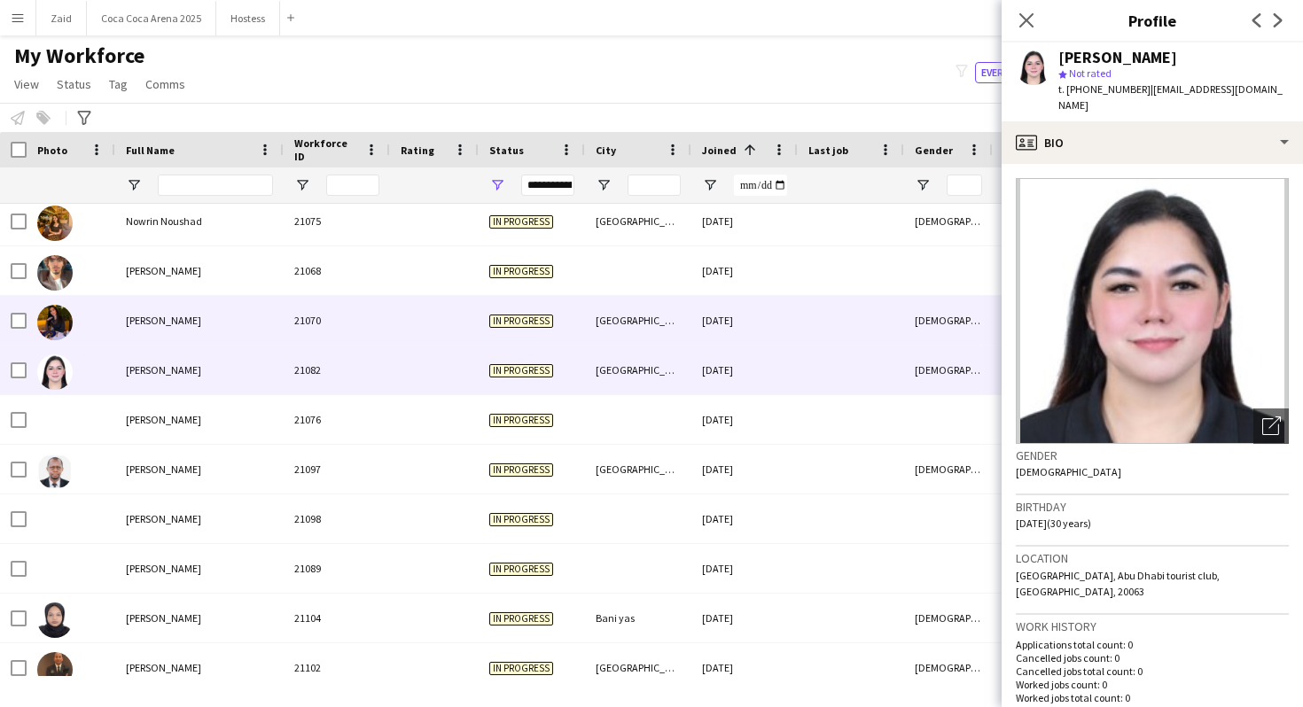
click at [600, 320] on div "[GEOGRAPHIC_DATA]" at bounding box center [638, 320] width 106 height 49
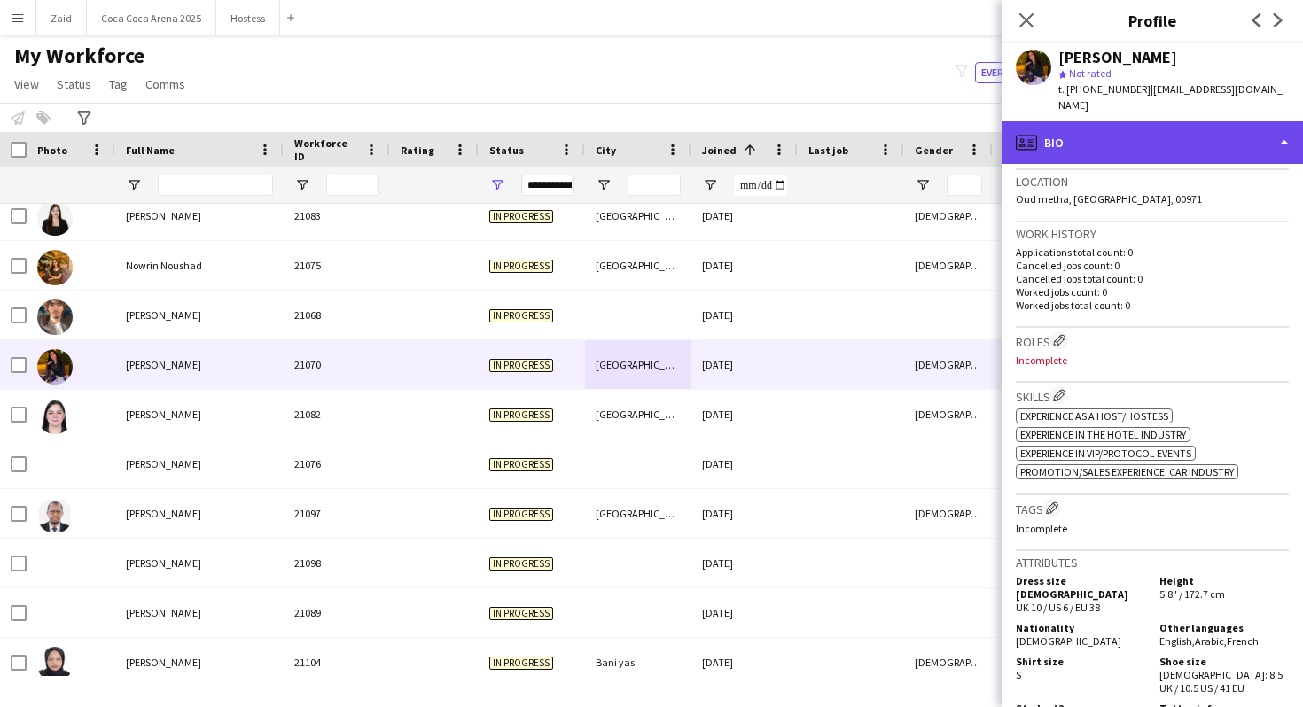
click at [1168, 135] on div "profile Bio" at bounding box center [1152, 142] width 301 height 43
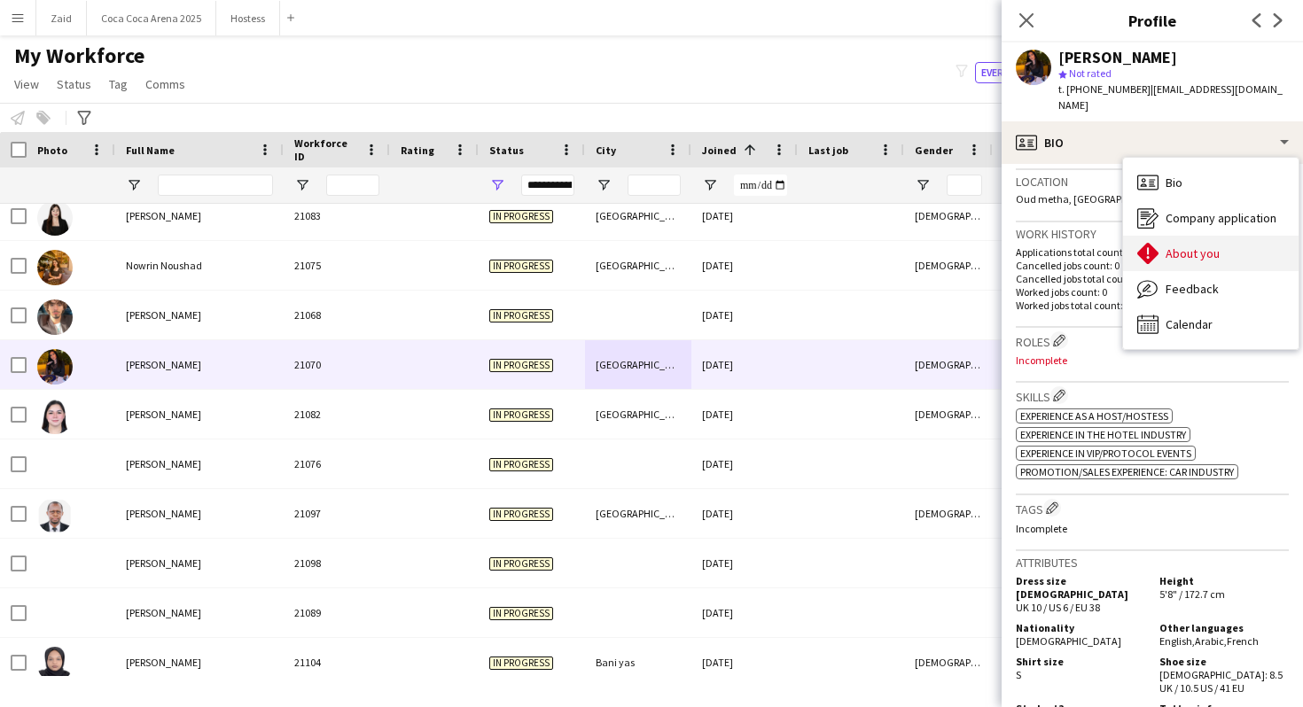
drag, startPoint x: 1210, startPoint y: 218, endPoint x: 1212, endPoint y: 236, distance: 17.8
click at [1212, 236] on div "Bio Bio Company application Company application About you About you Feedback Fe…" at bounding box center [1211, 253] width 176 height 191
click at [1212, 246] on span "About you" at bounding box center [1193, 254] width 54 height 16
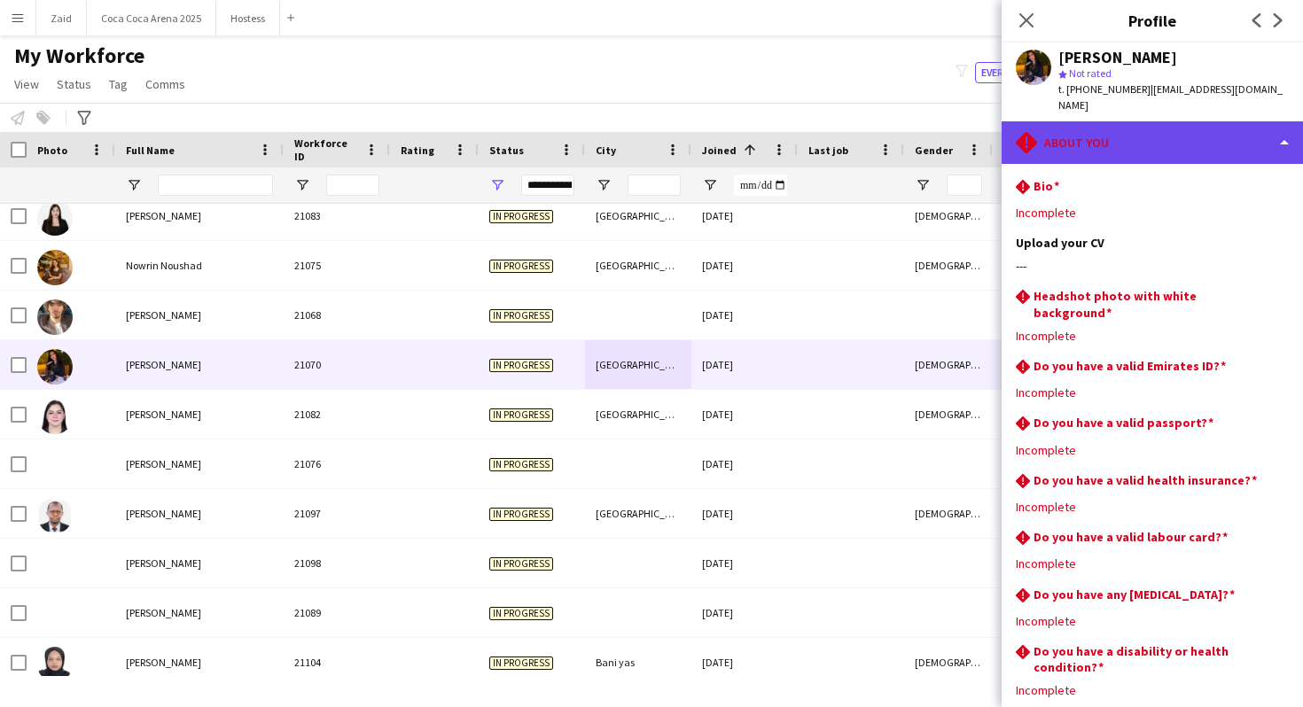
click at [1160, 139] on div "rhombus-alert About you" at bounding box center [1152, 142] width 301 height 43
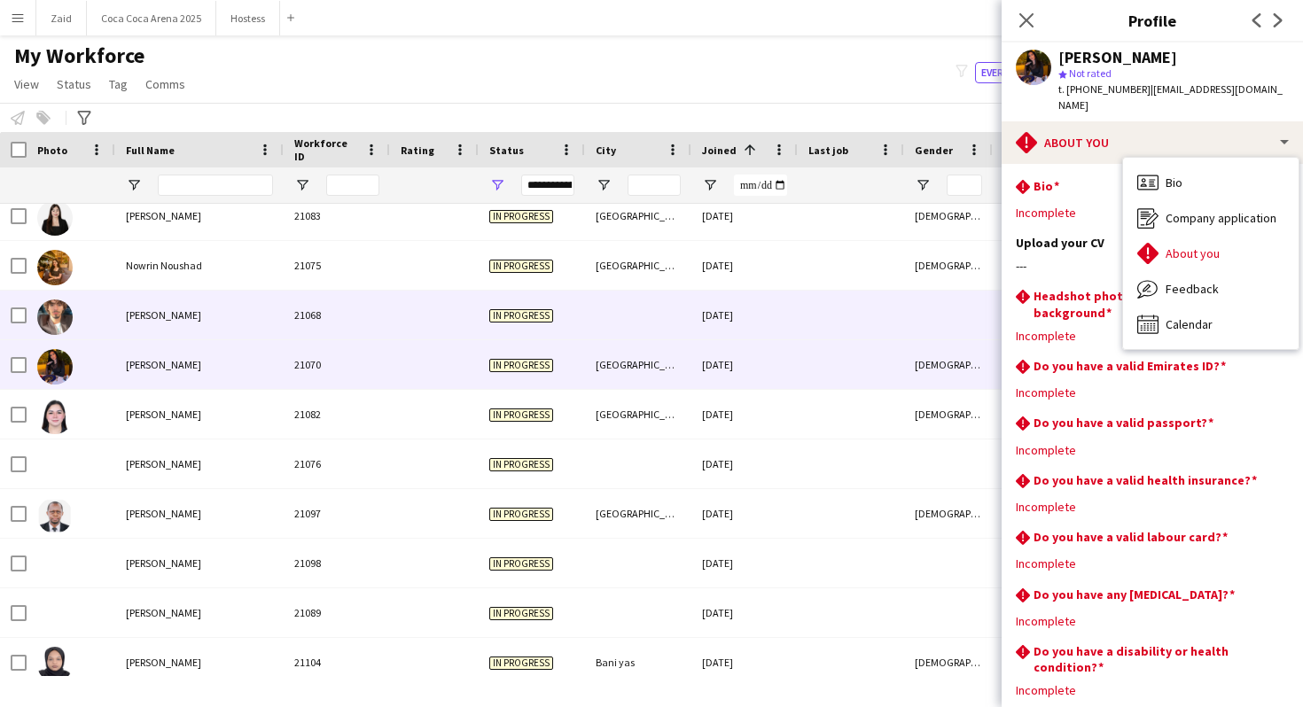
click at [892, 328] on div at bounding box center [851, 315] width 106 height 49
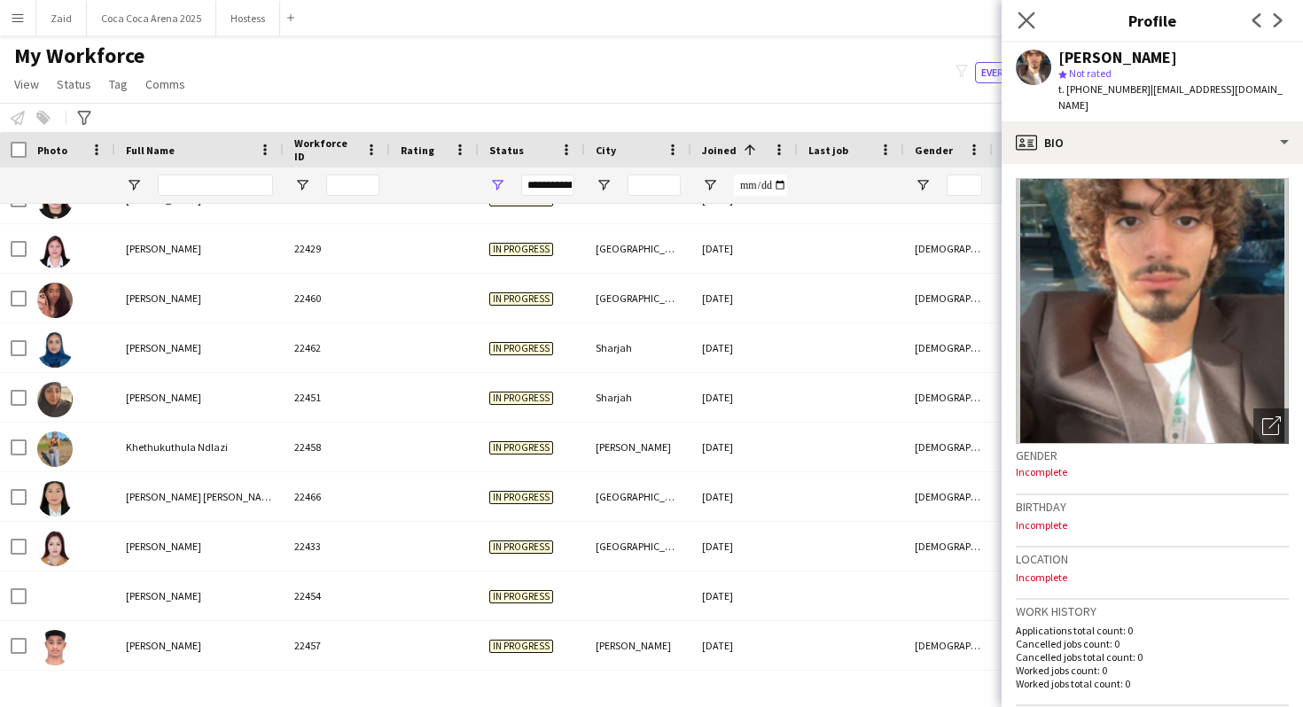
click at [1015, 13] on app-icon "Close pop-in" at bounding box center [1027, 21] width 26 height 26
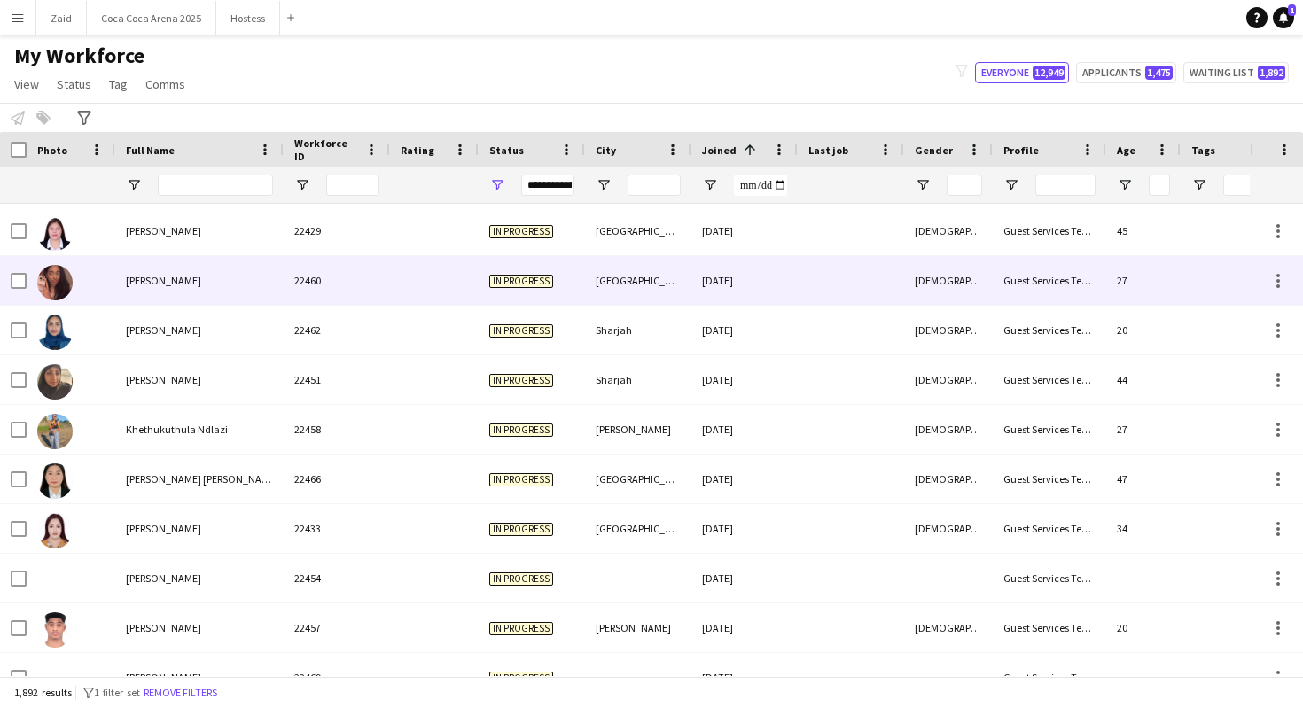
click at [620, 284] on div "[GEOGRAPHIC_DATA]" at bounding box center [638, 280] width 106 height 49
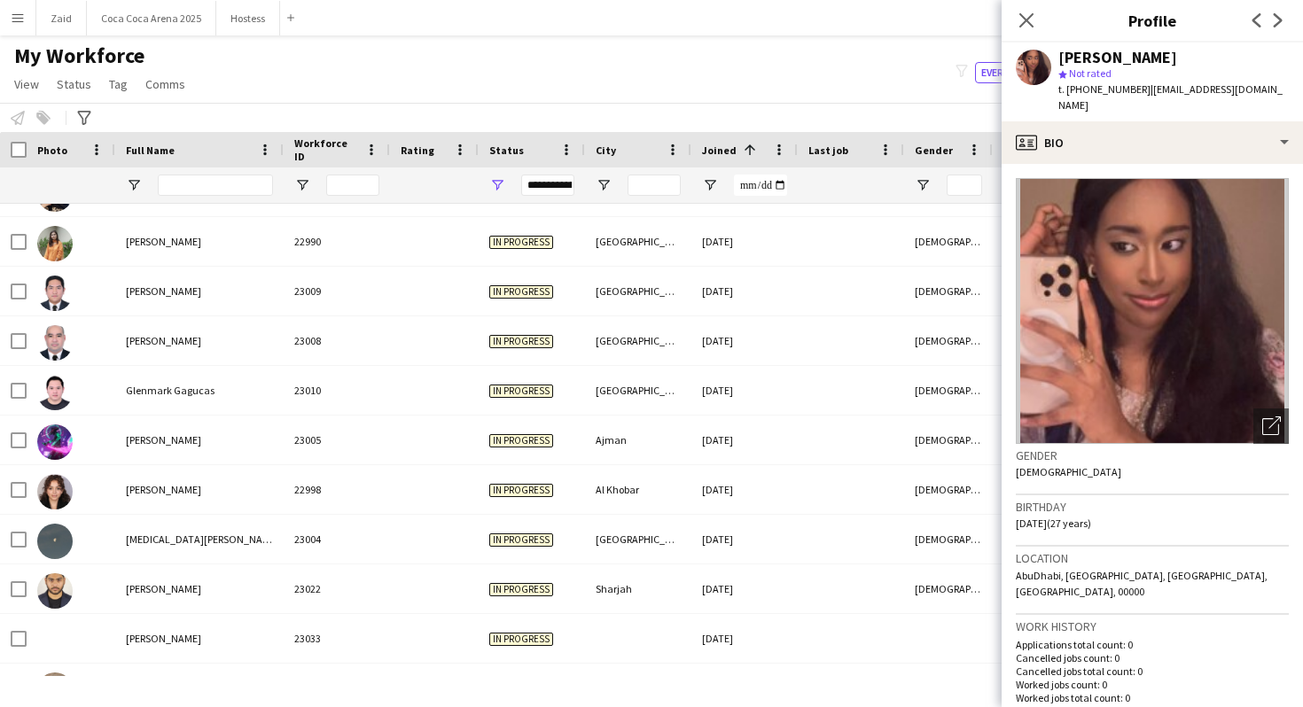
click at [1024, 26] on icon "Close pop-in" at bounding box center [1027, 20] width 14 height 14
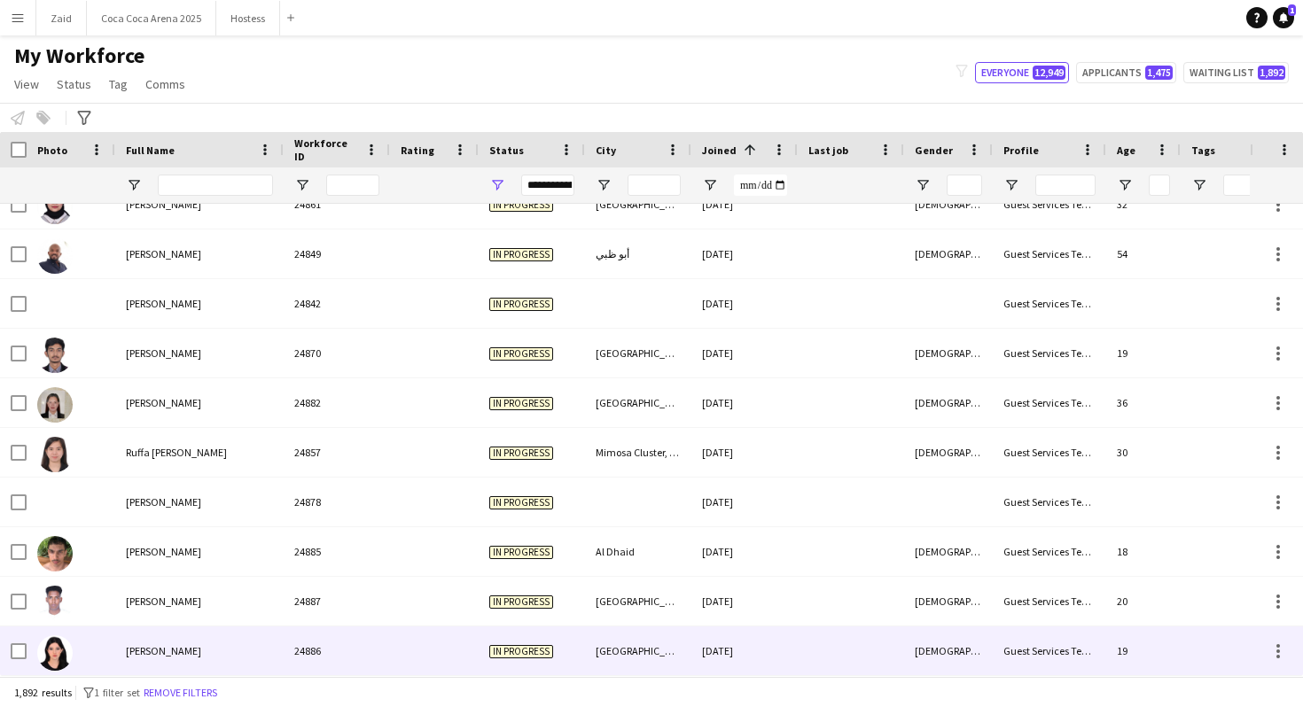
click at [746, 627] on div "04-09-2025" at bounding box center [745, 651] width 106 height 49
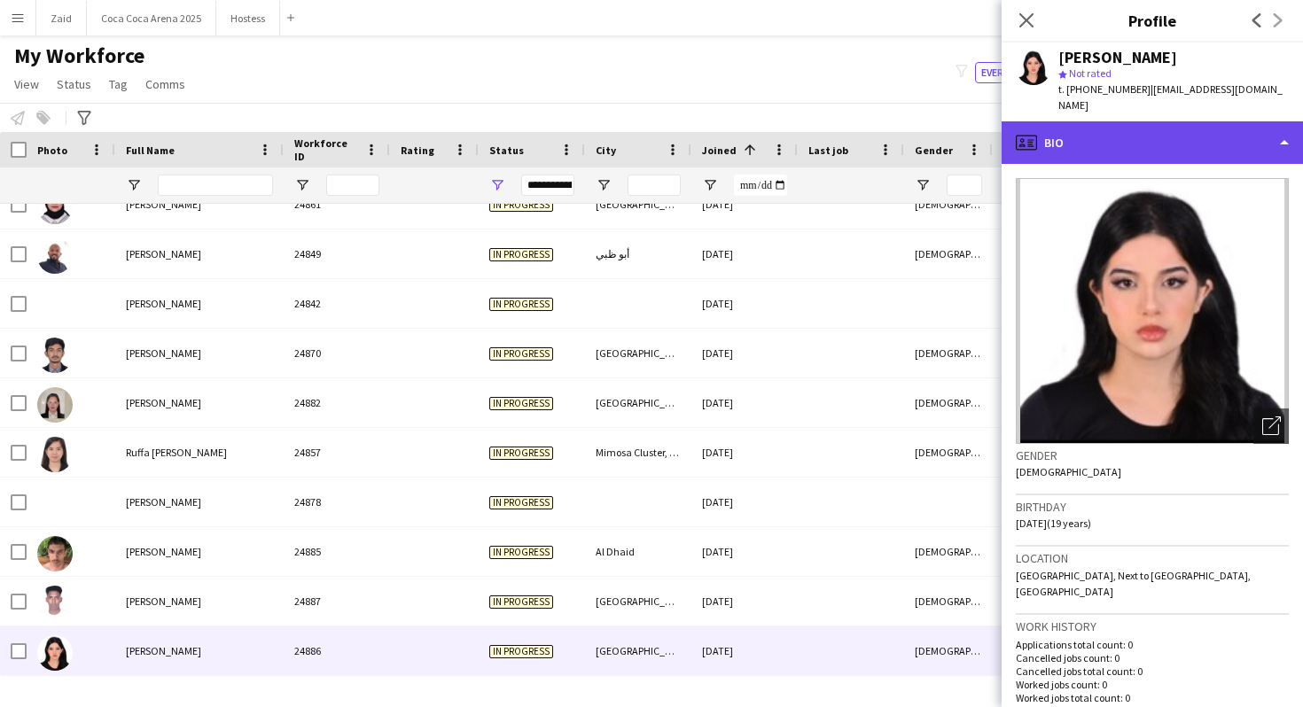
click at [1137, 131] on div "profile Bio" at bounding box center [1152, 142] width 301 height 43
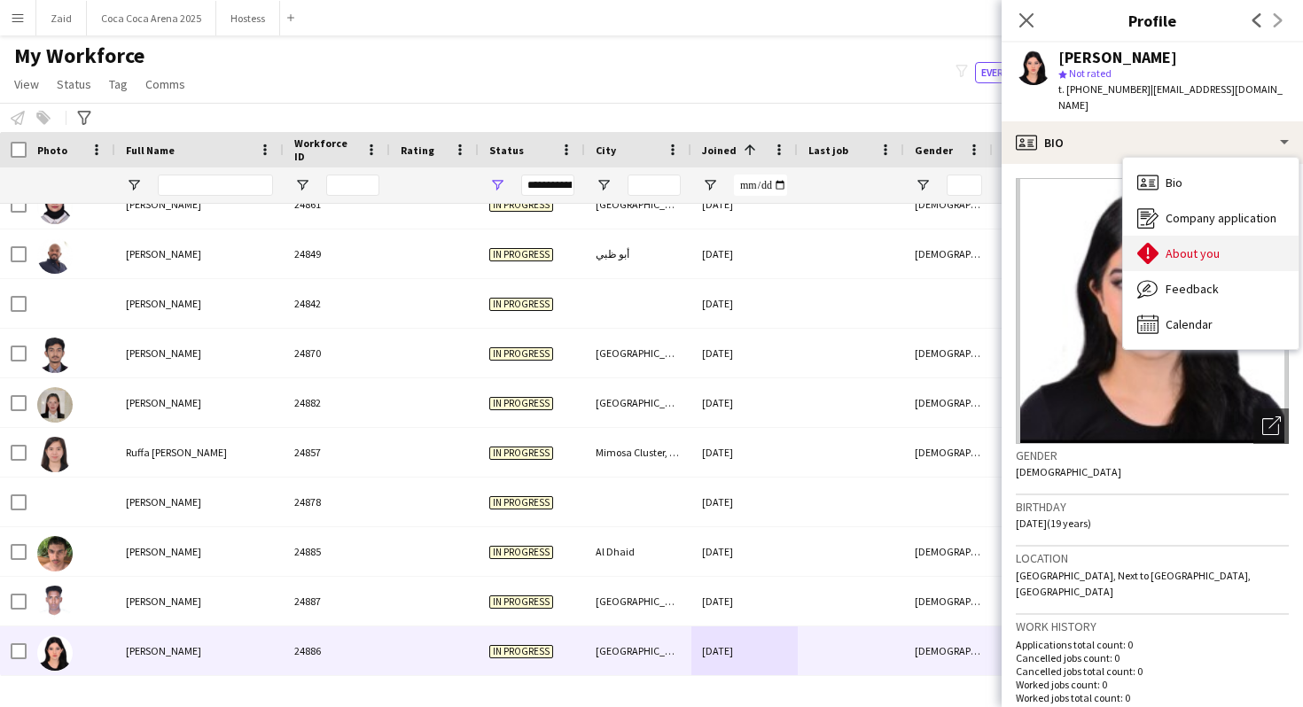
click at [1184, 246] on span "About you" at bounding box center [1193, 254] width 54 height 16
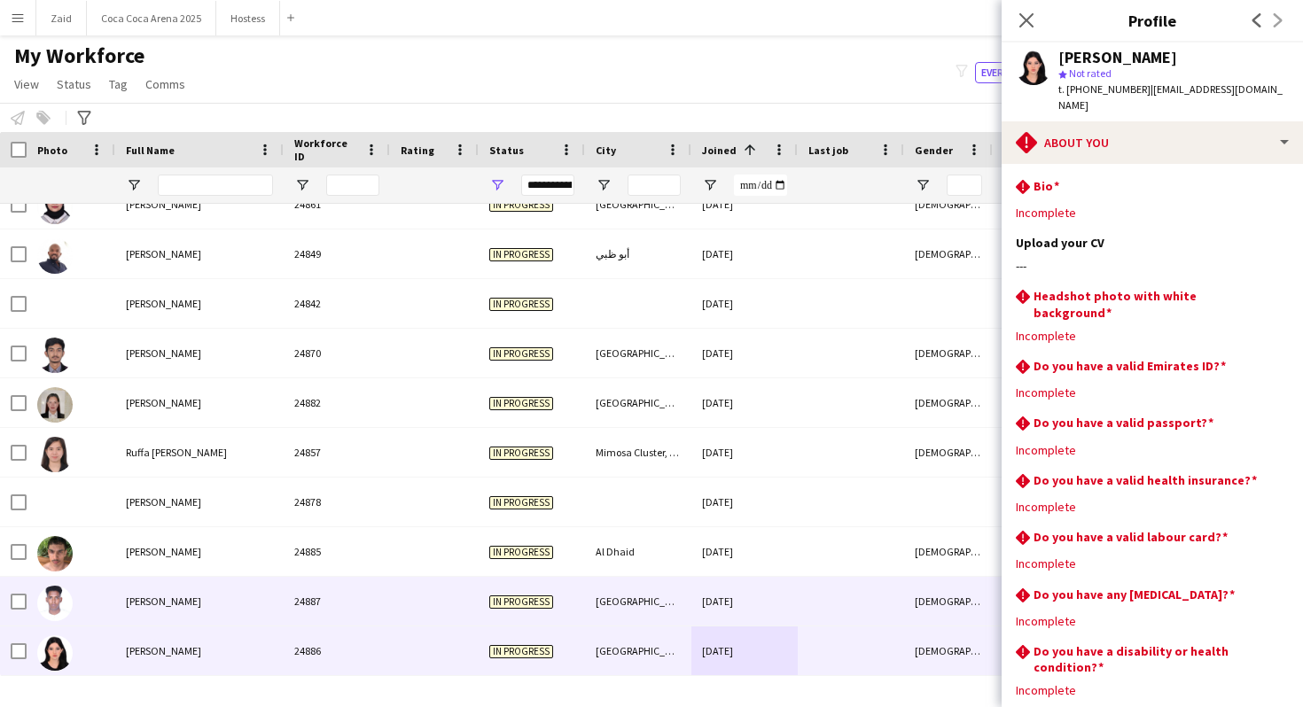
click at [879, 588] on div at bounding box center [851, 601] width 106 height 49
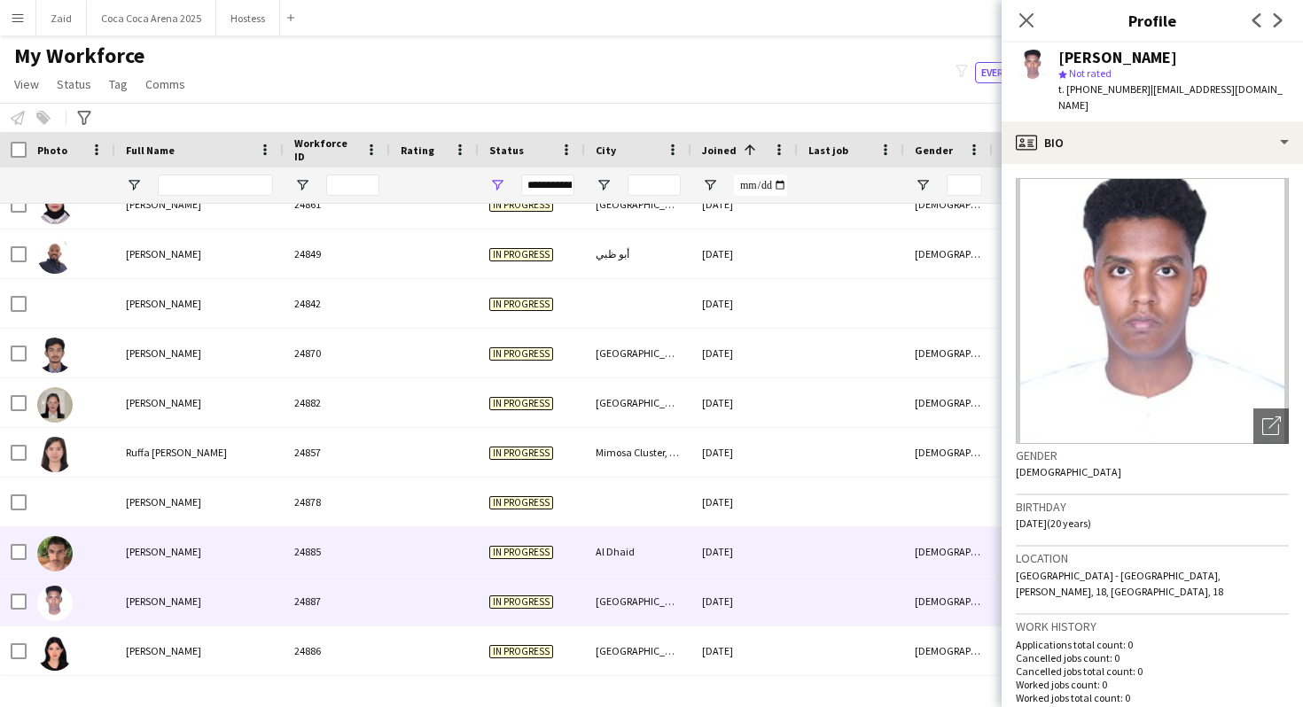
click at [861, 567] on div at bounding box center [851, 552] width 106 height 49
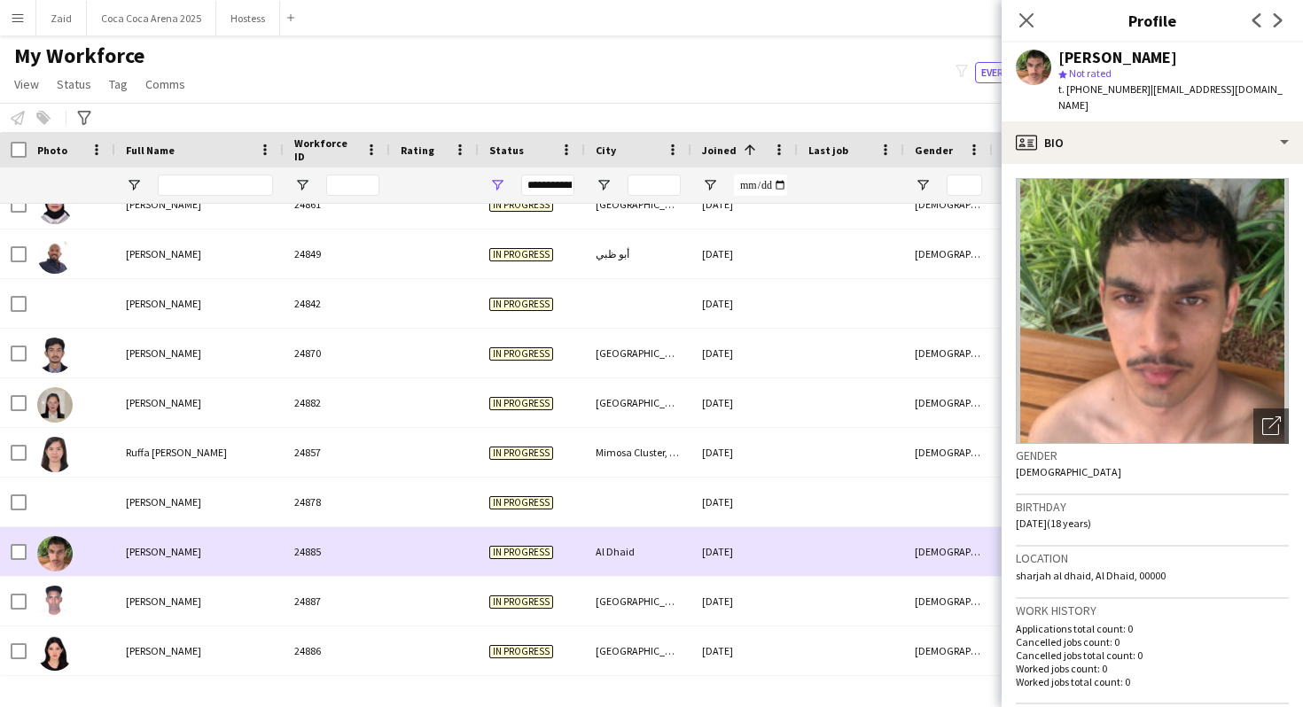
click at [853, 536] on div at bounding box center [851, 552] width 106 height 49
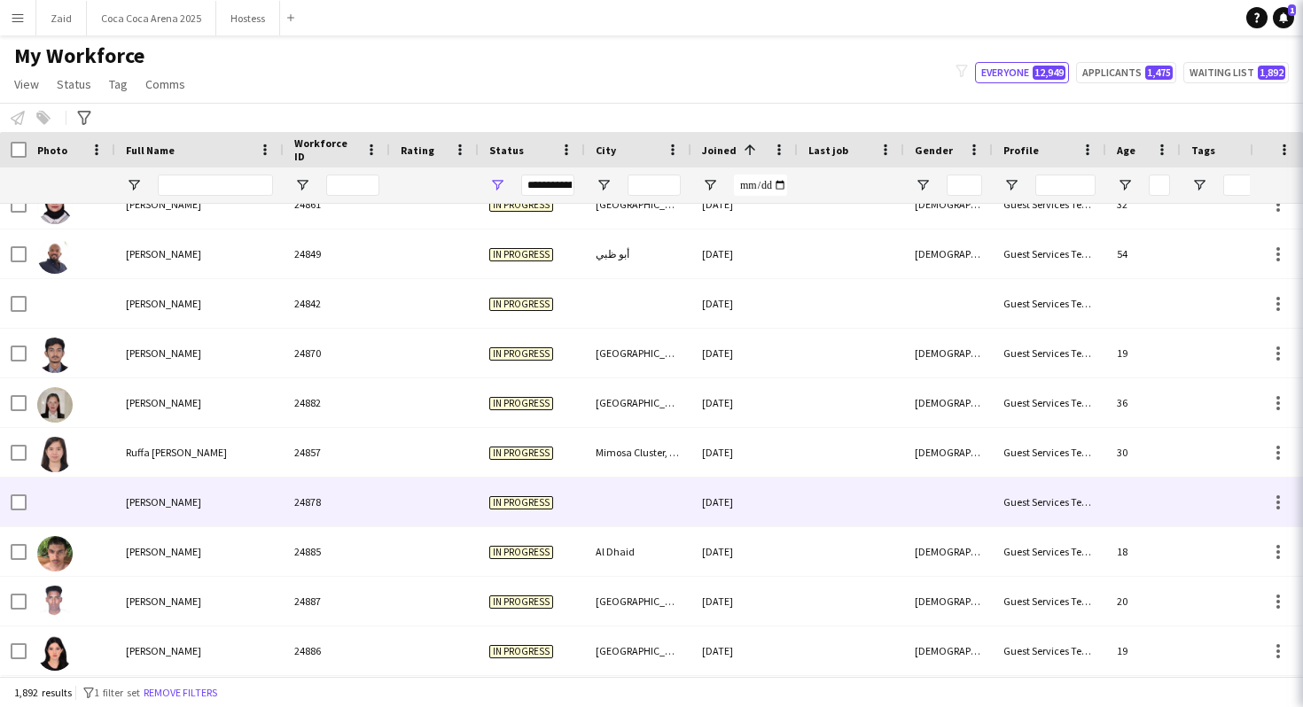
click at [847, 523] on div at bounding box center [851, 502] width 106 height 49
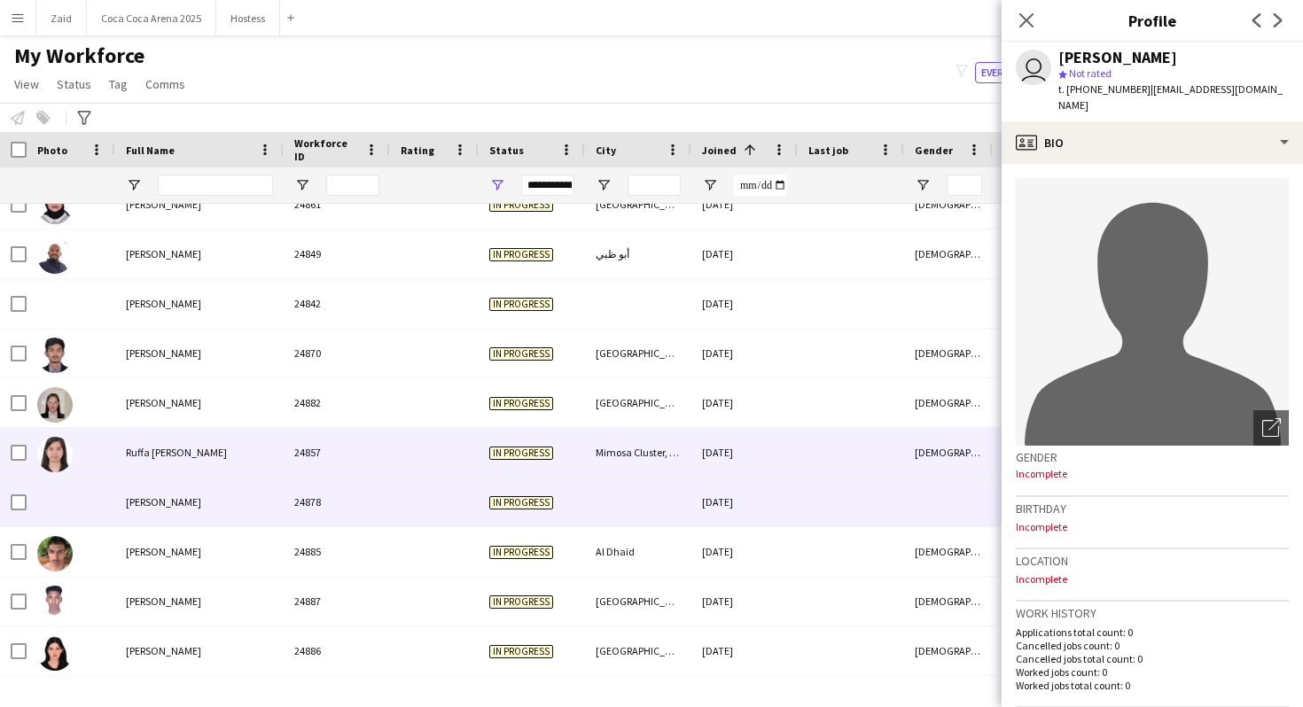
click at [831, 470] on div at bounding box center [851, 452] width 106 height 49
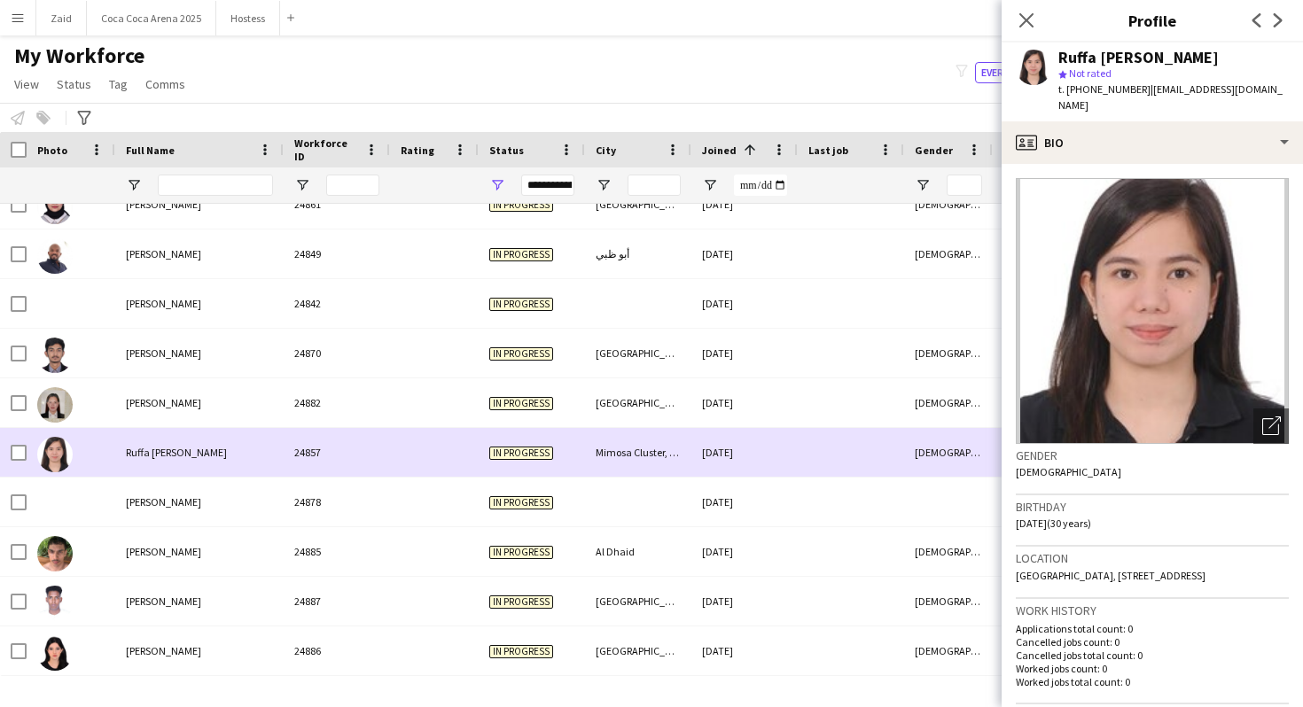
click at [825, 429] on div at bounding box center [851, 452] width 106 height 49
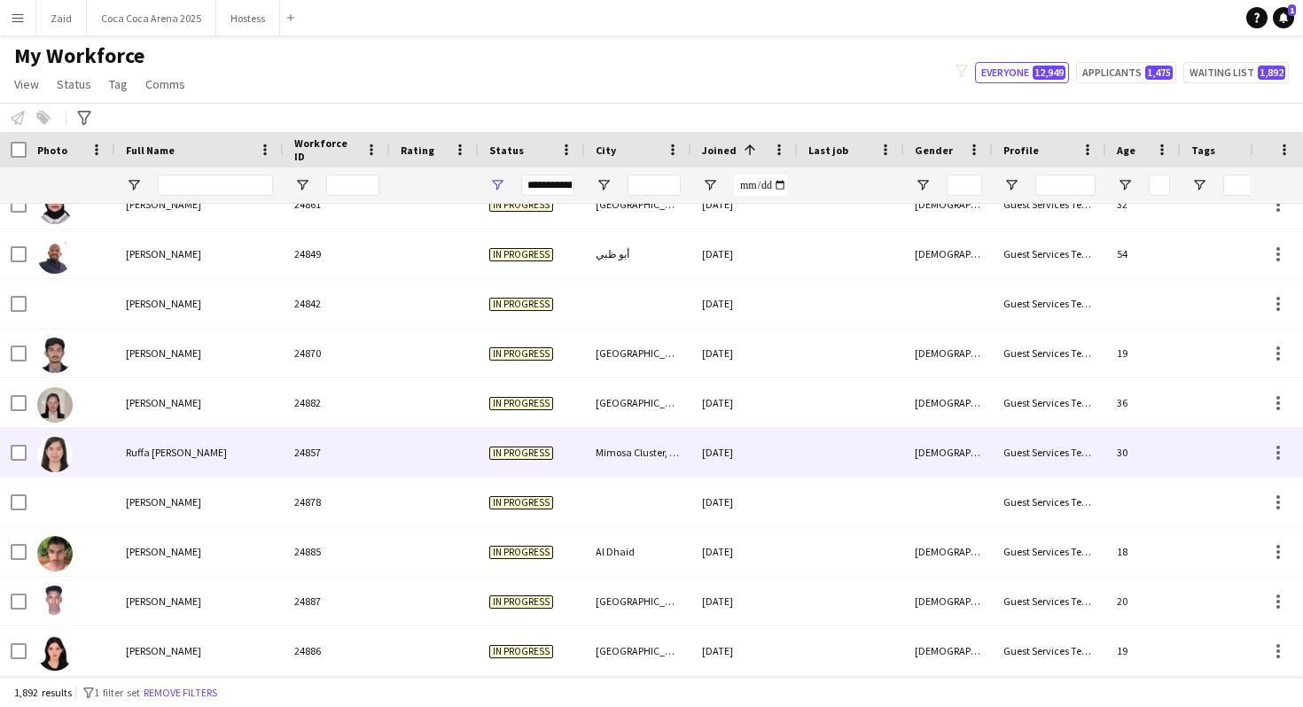
click at [845, 458] on div at bounding box center [851, 452] width 106 height 49
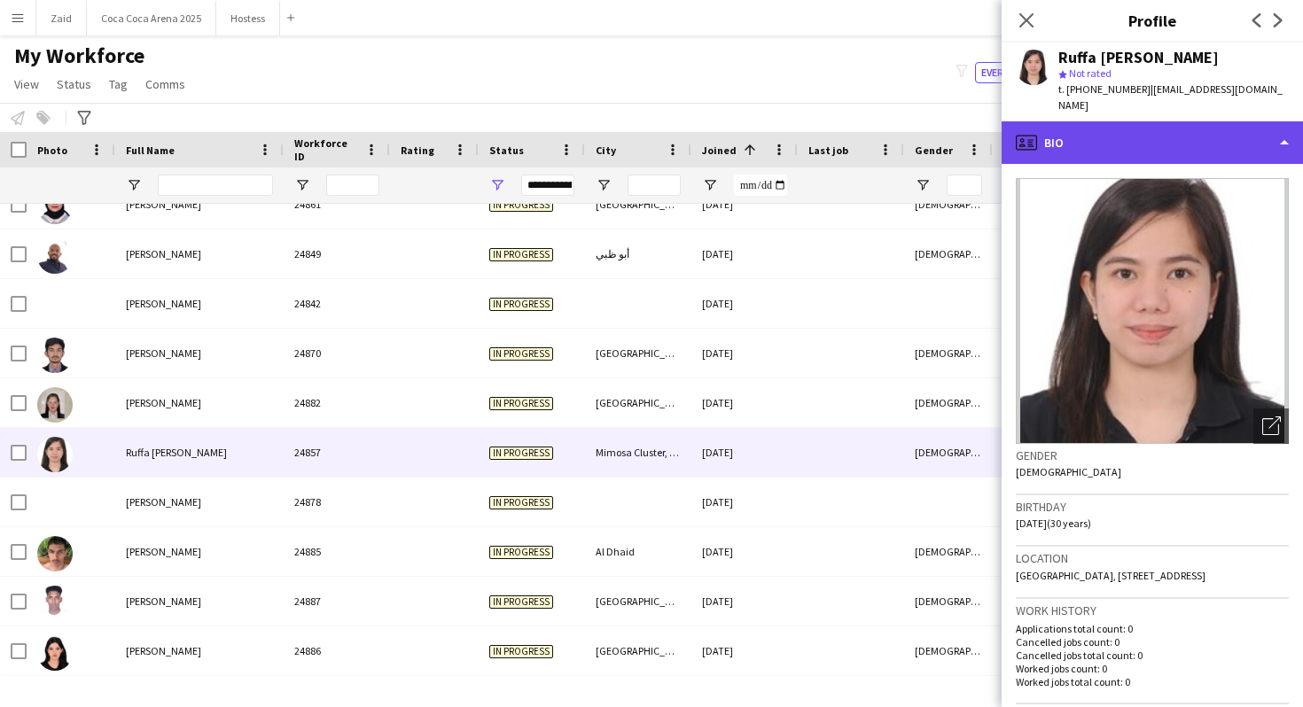
click at [1104, 145] on div "profile Bio" at bounding box center [1152, 142] width 301 height 43
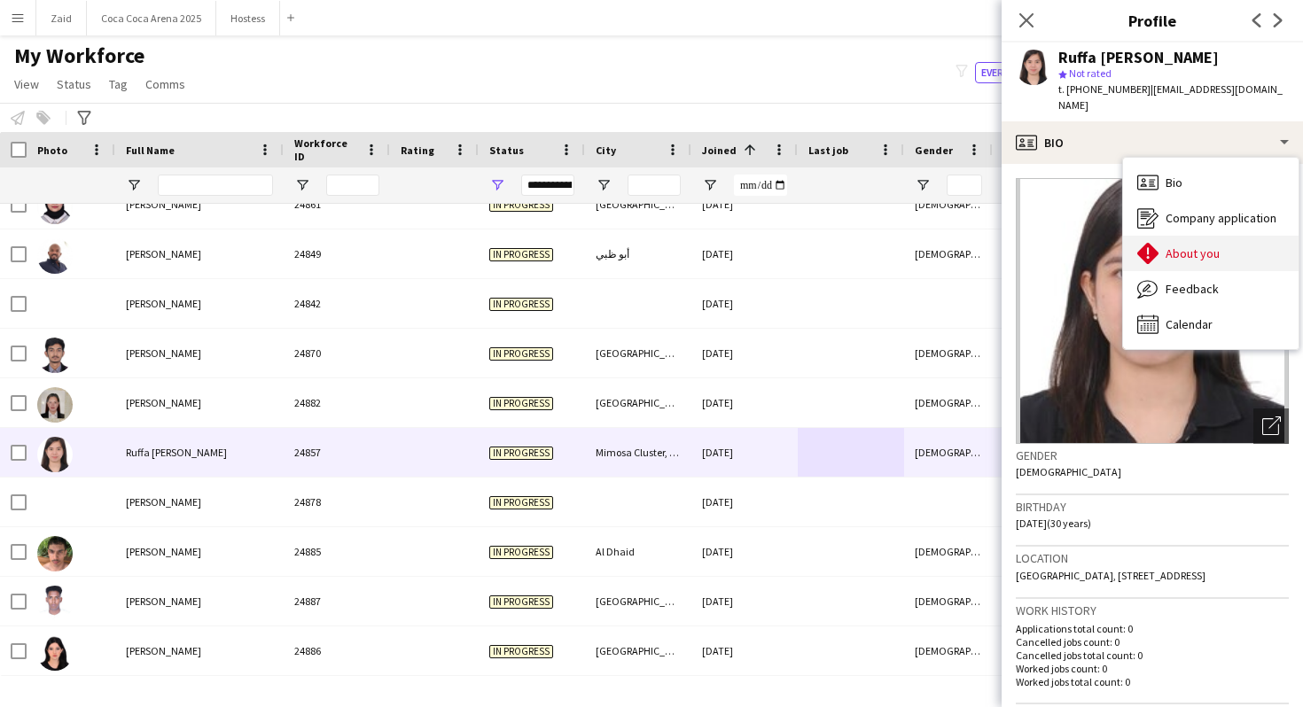
click at [1166, 246] on span "About you" at bounding box center [1193, 254] width 54 height 16
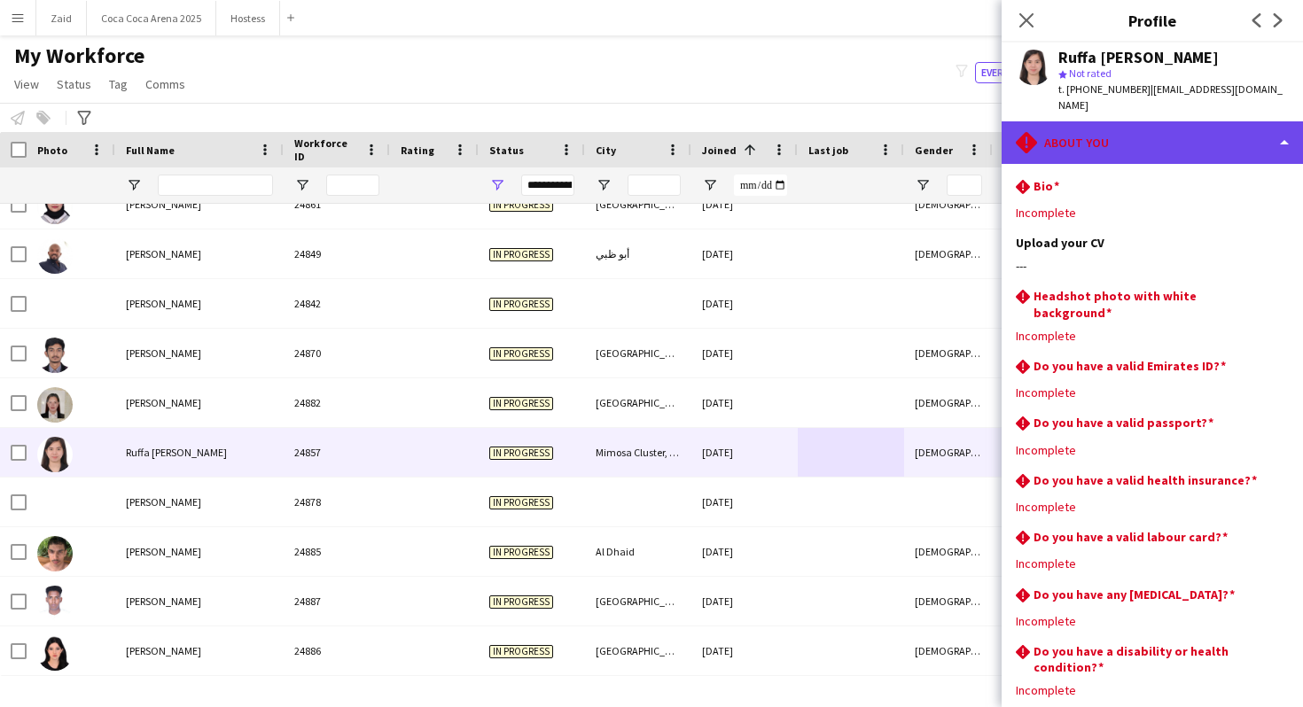
click at [1116, 138] on div "rhombus-alert About you" at bounding box center [1152, 142] width 301 height 43
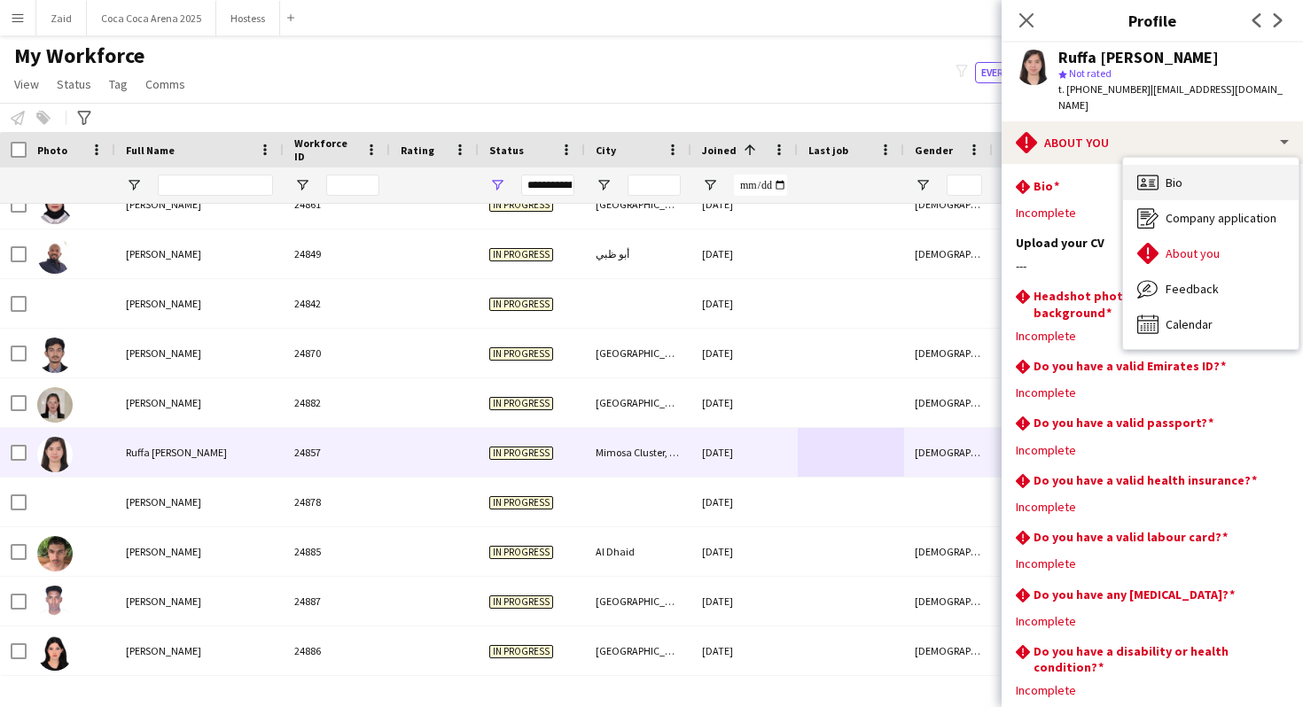
click at [1154, 172] on icon "Bio" at bounding box center [1147, 182] width 21 height 21
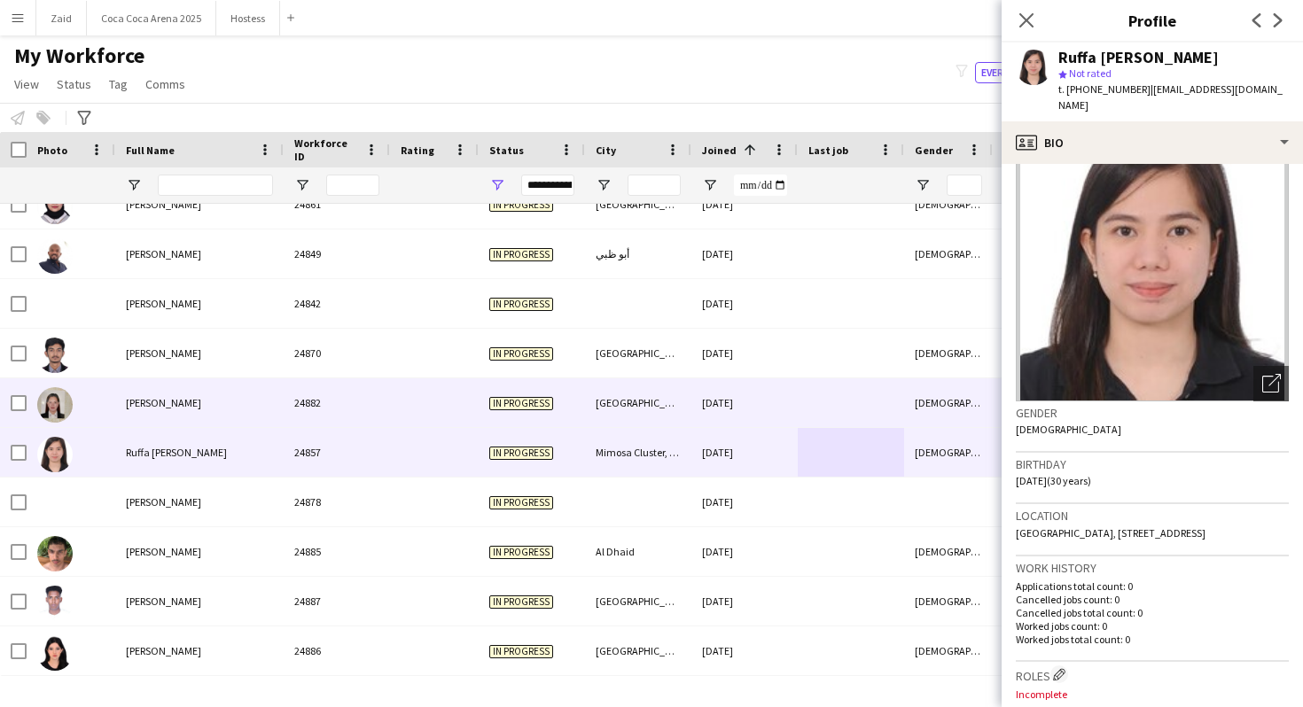
click at [507, 417] on div "In progress" at bounding box center [532, 403] width 106 height 49
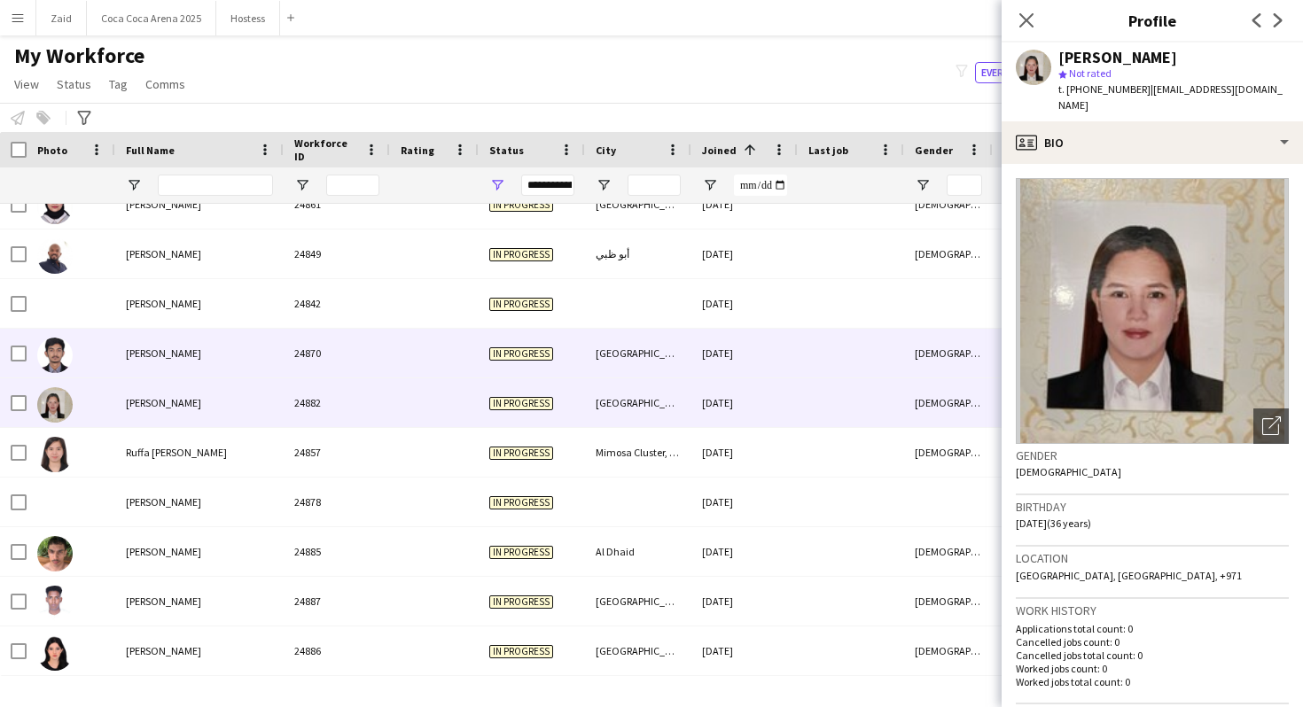
click at [457, 353] on div at bounding box center [434, 353] width 89 height 49
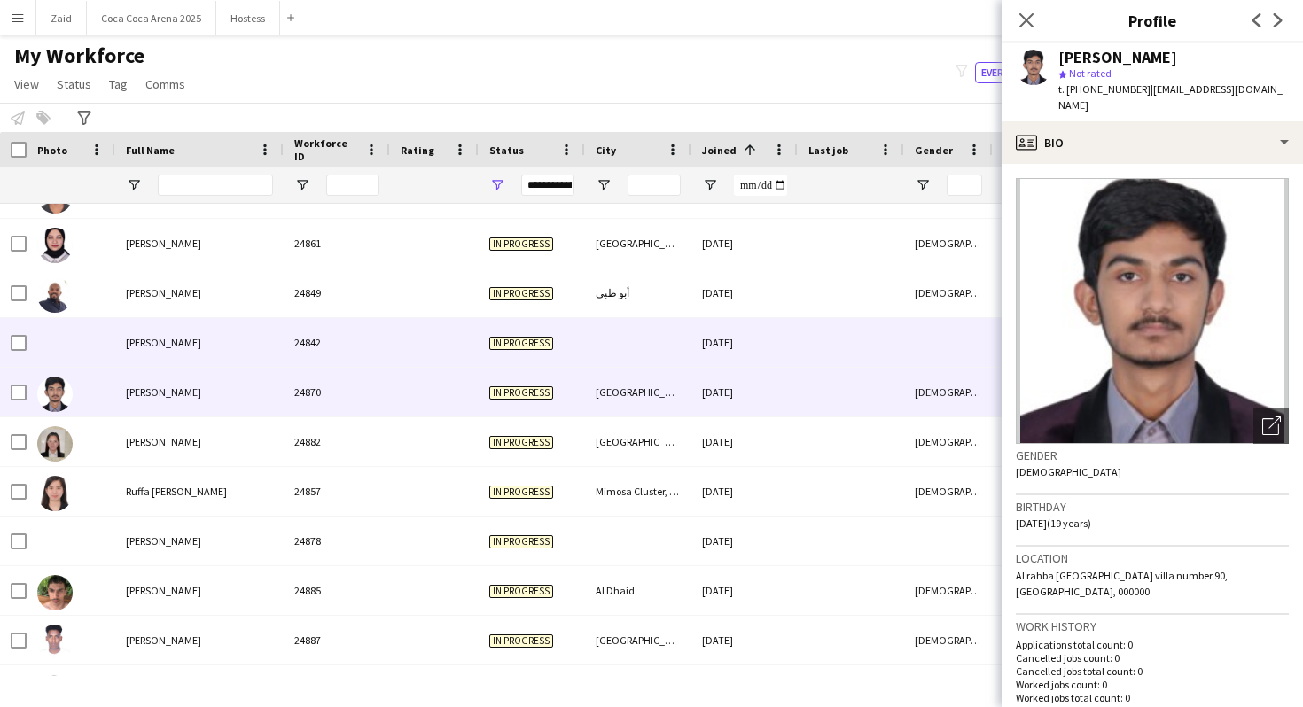
scroll to position [93420, 0]
click at [457, 353] on div at bounding box center [434, 344] width 89 height 49
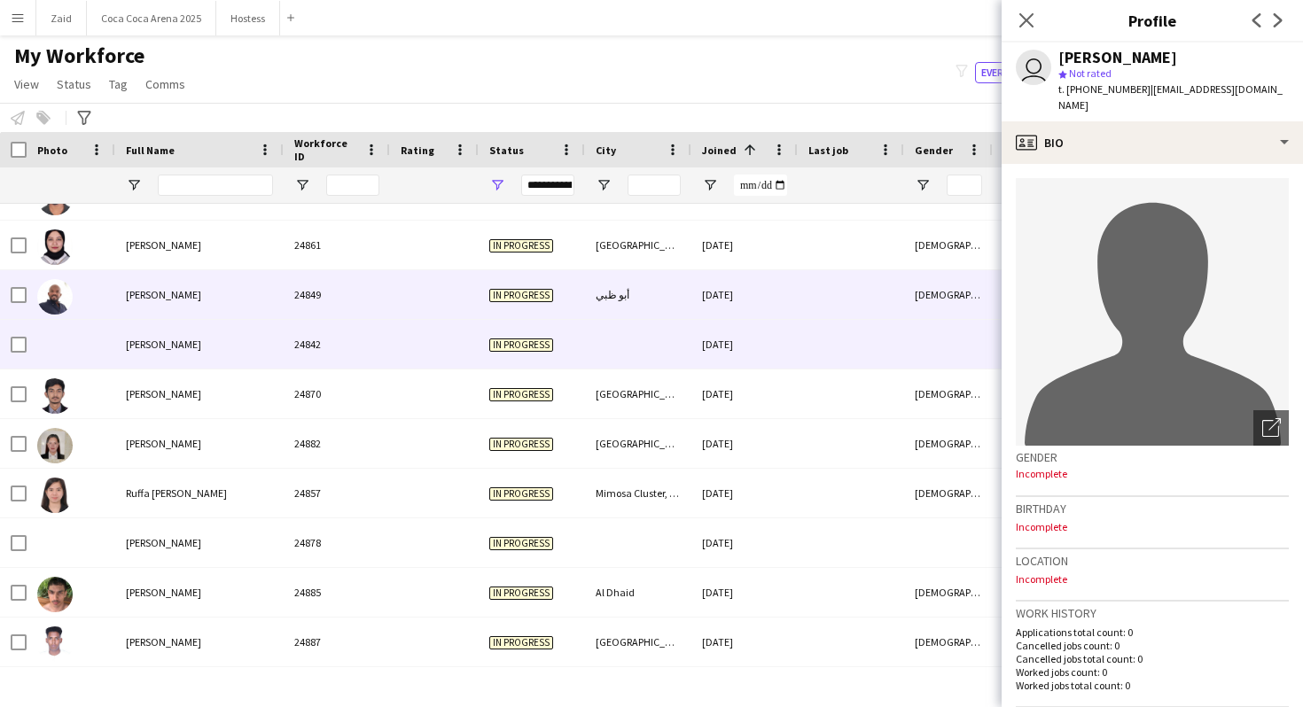
click at [445, 311] on div at bounding box center [434, 294] width 89 height 49
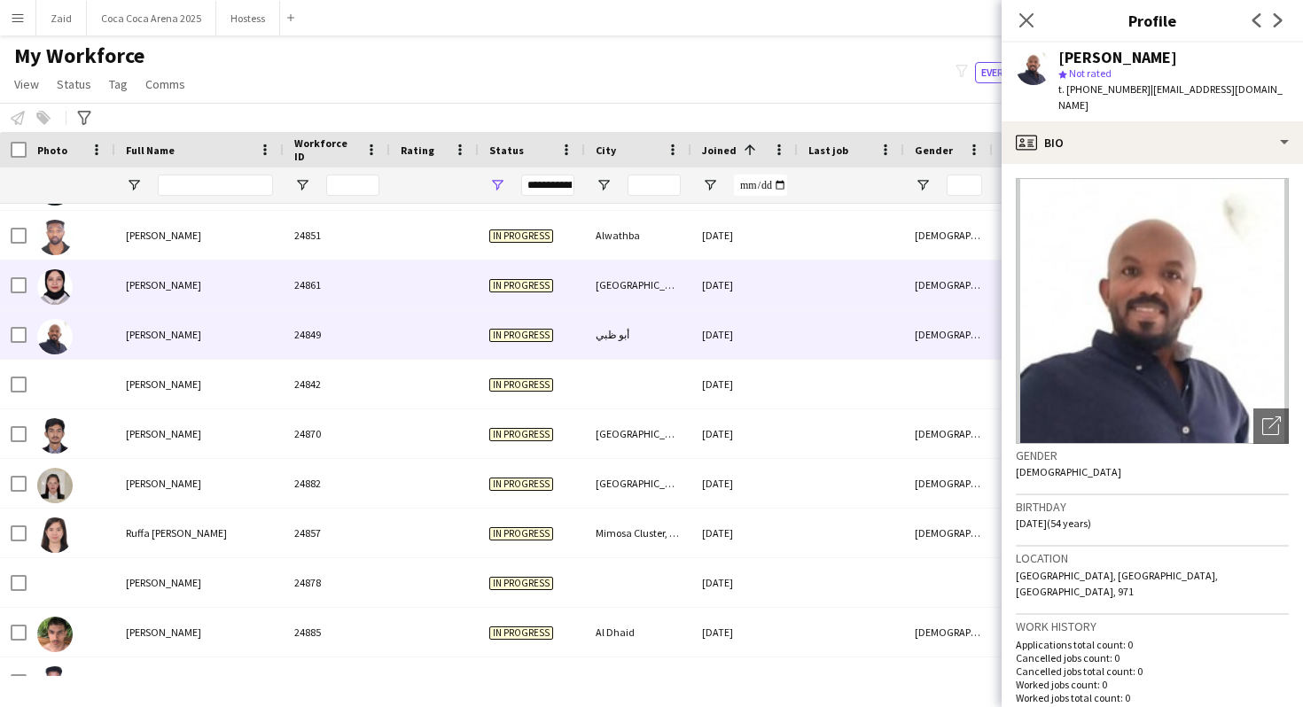
scroll to position [93367, 0]
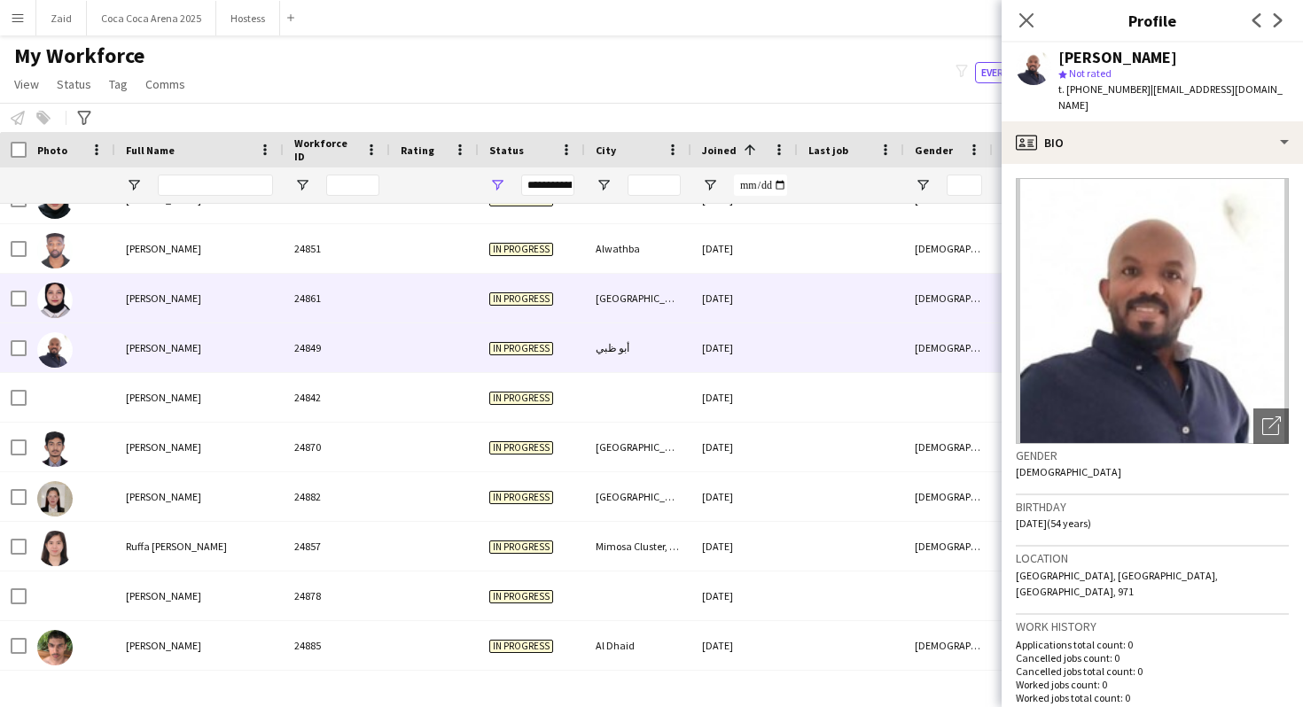
click at [445, 311] on div at bounding box center [434, 298] width 89 height 49
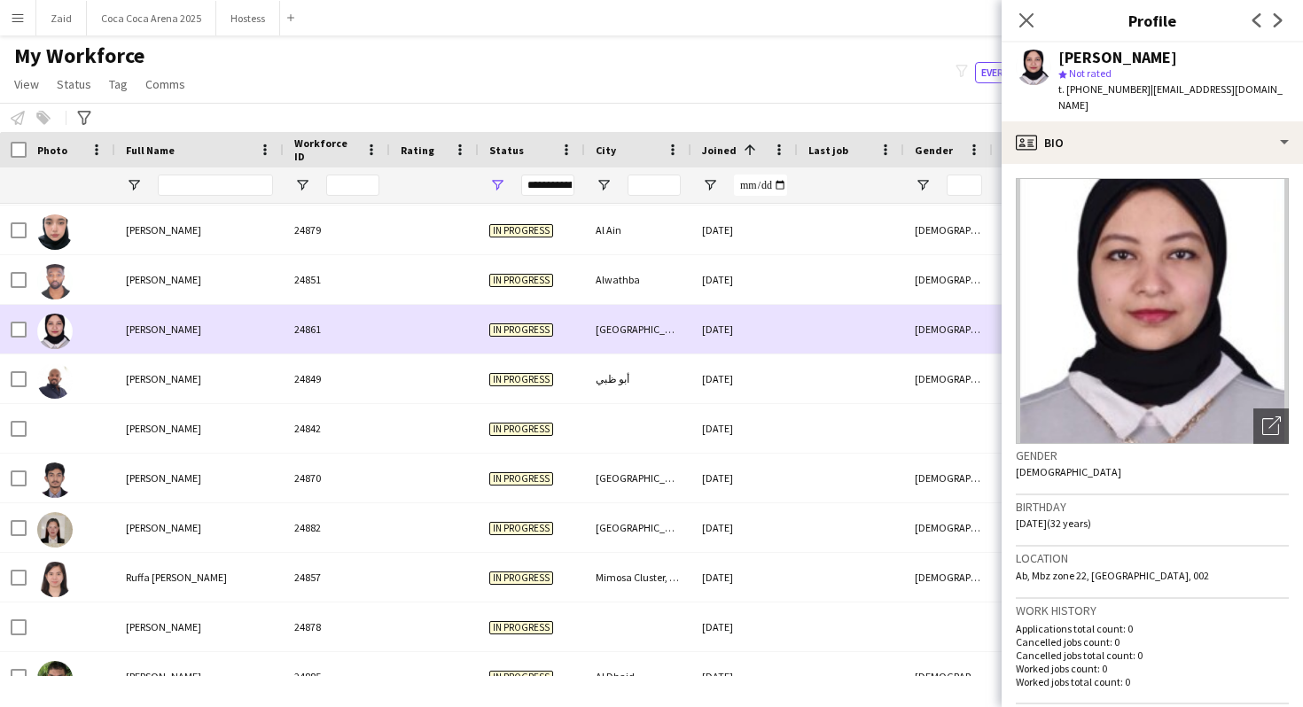
scroll to position [93321, 0]
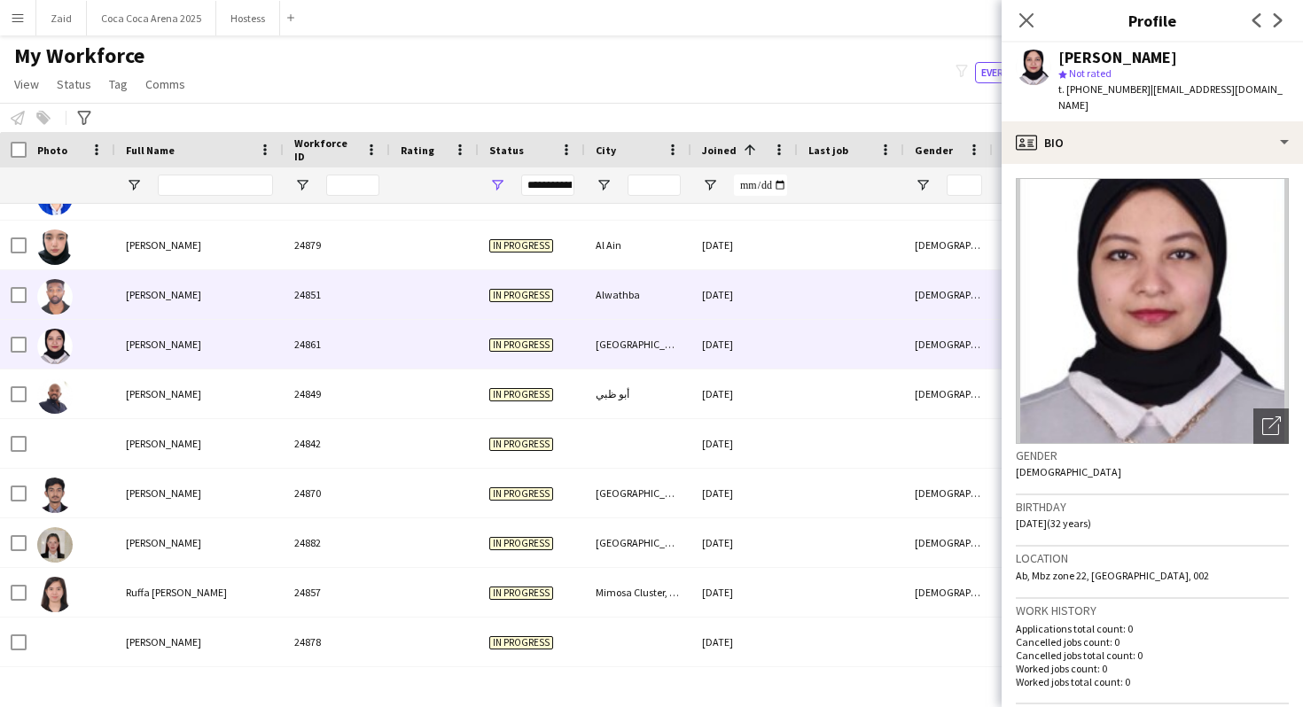
click at [445, 311] on div at bounding box center [434, 294] width 89 height 49
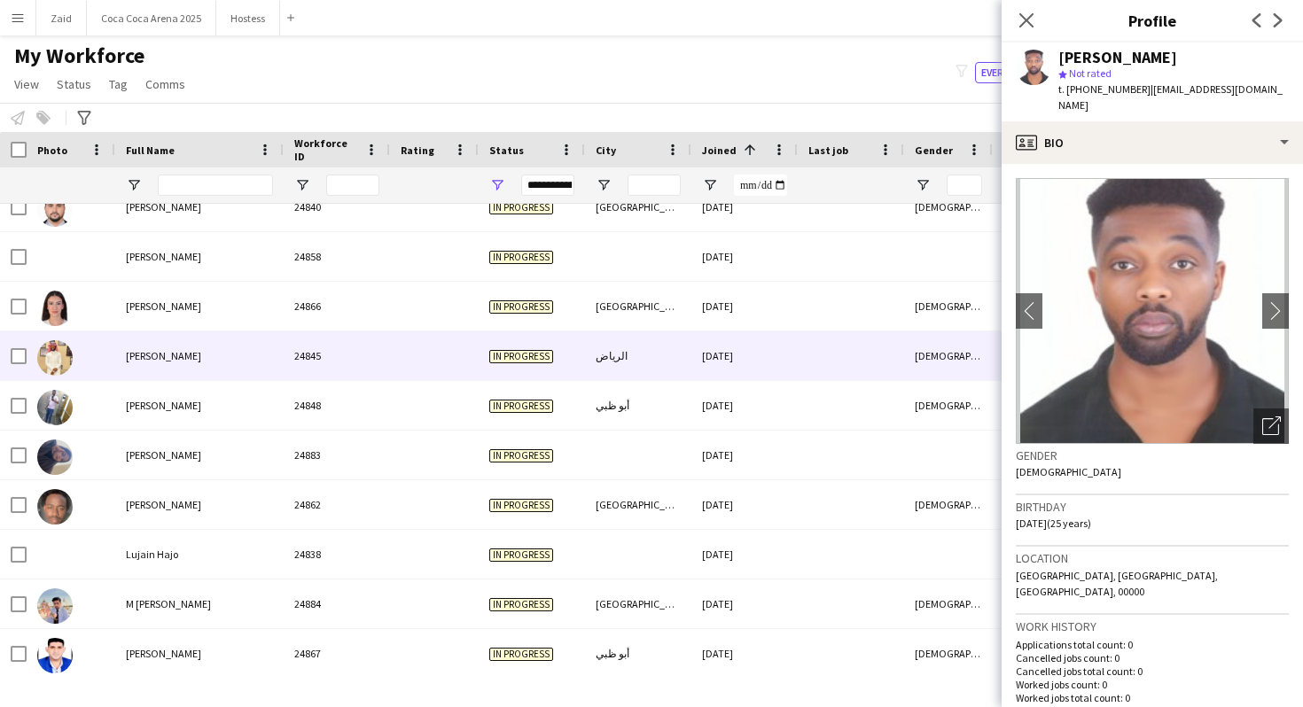
scroll to position [92834, 0]
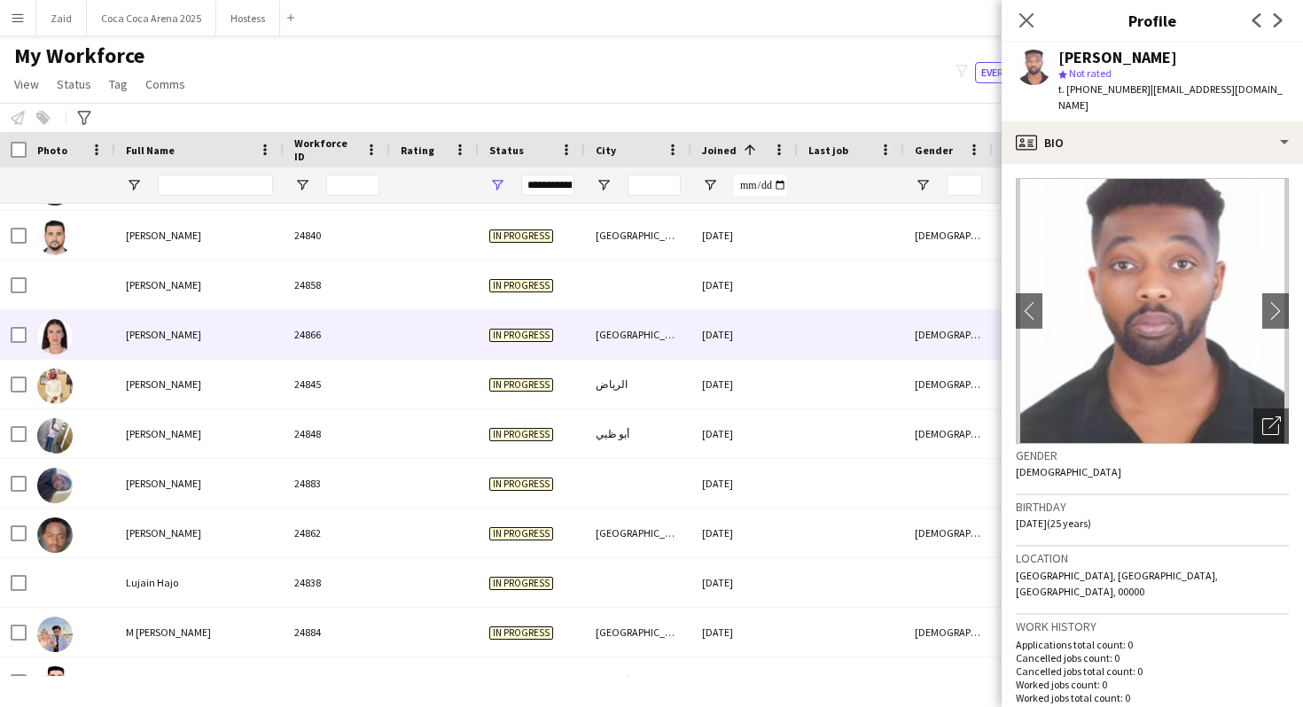
click at [462, 357] on div at bounding box center [434, 334] width 89 height 49
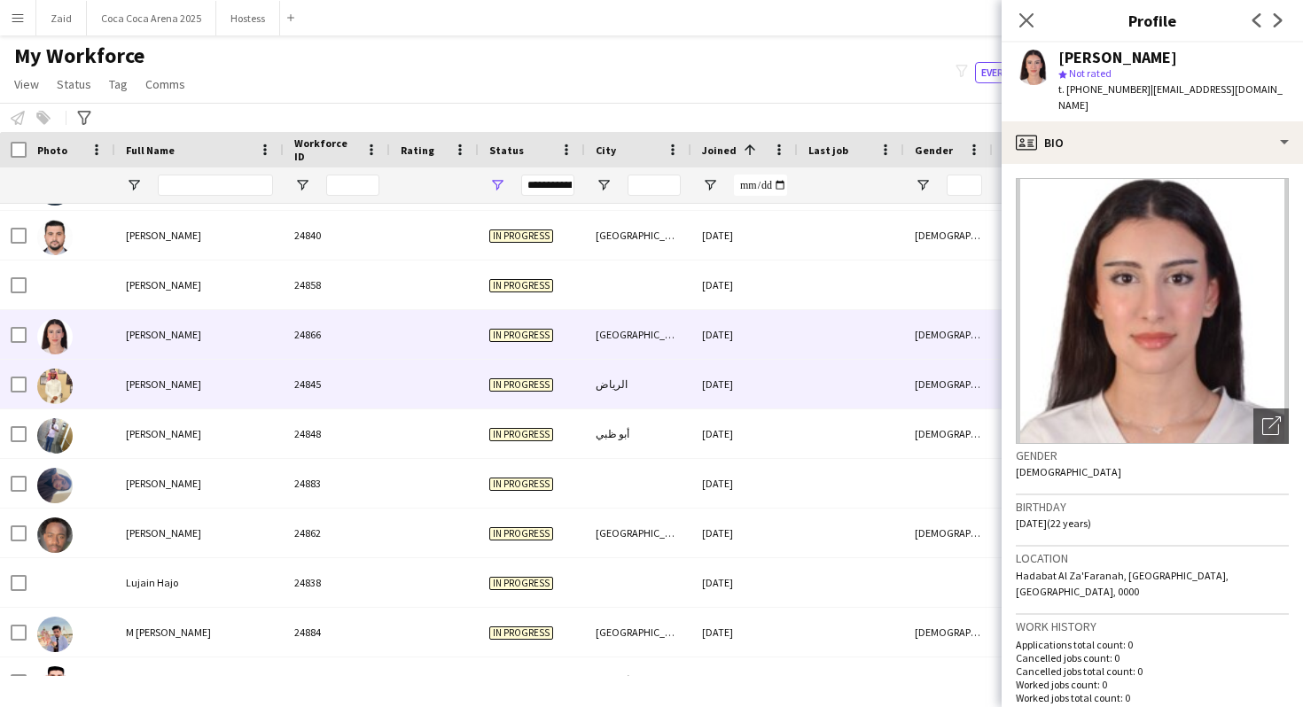
click at [461, 395] on div at bounding box center [434, 384] width 89 height 49
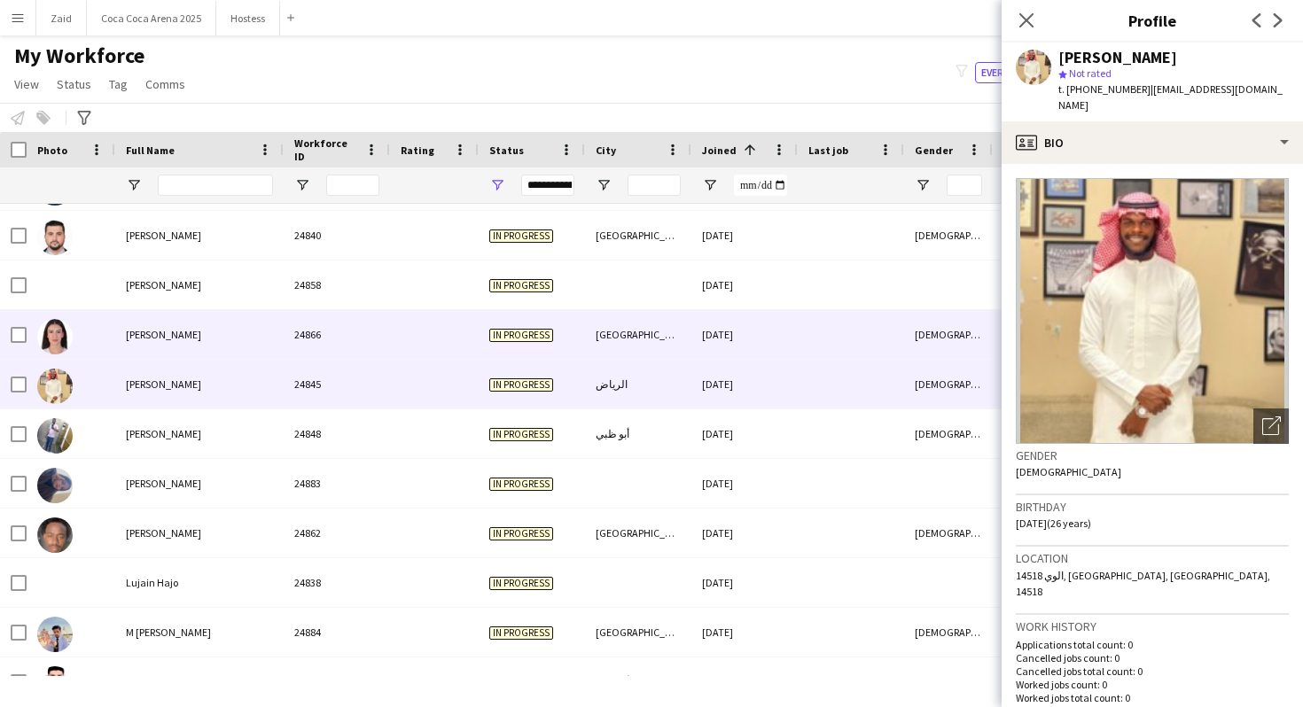
click at [454, 340] on div at bounding box center [434, 334] width 89 height 49
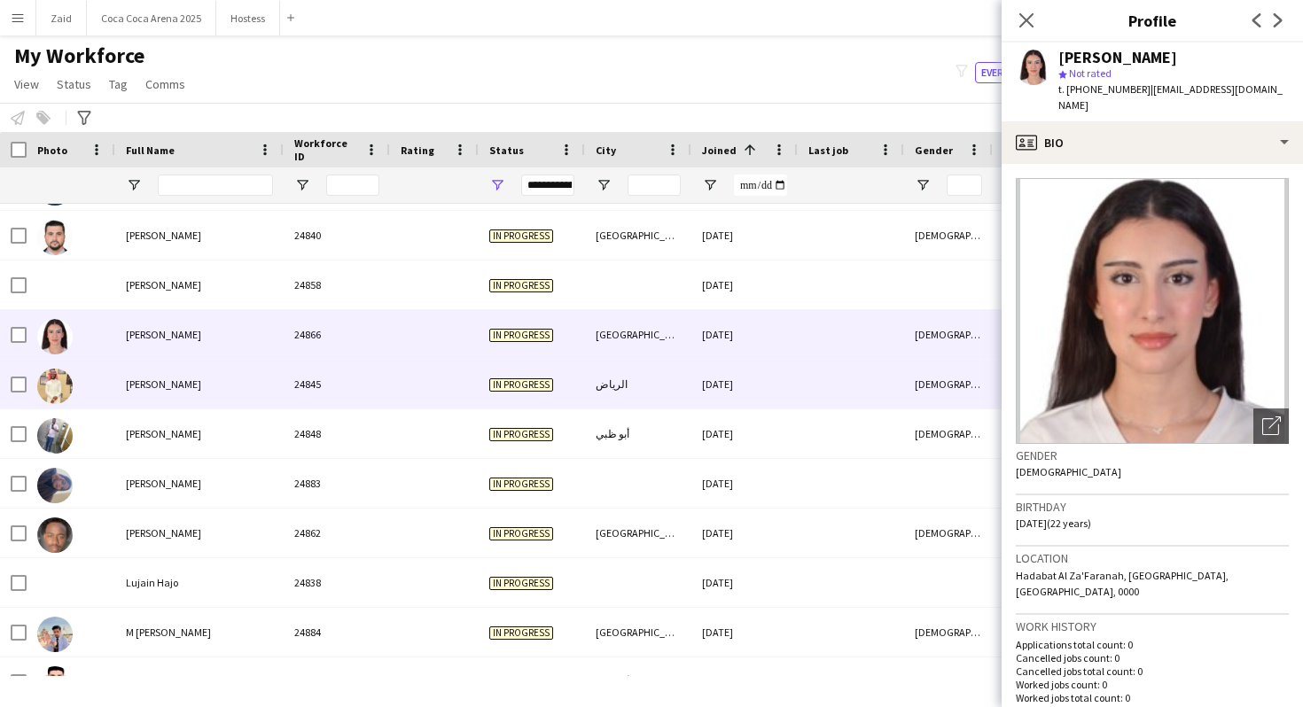
scroll to position [92600, 0]
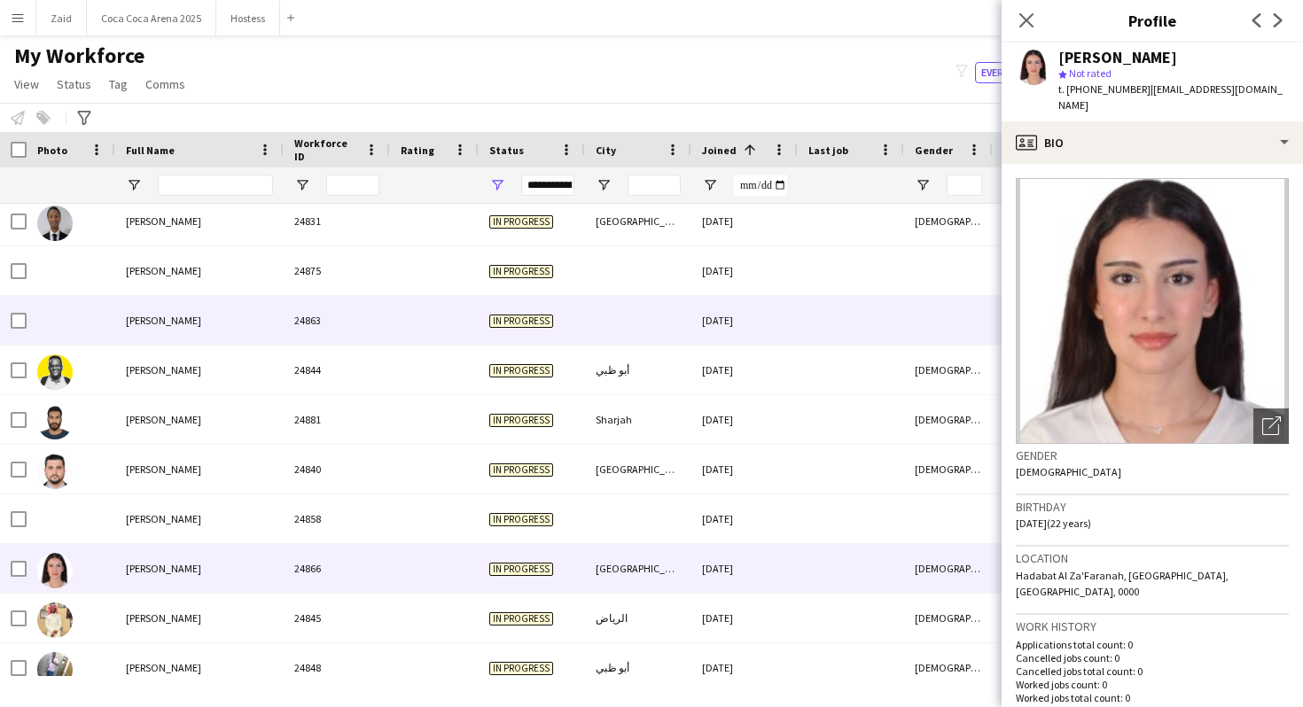
click at [684, 328] on div at bounding box center [638, 320] width 106 height 49
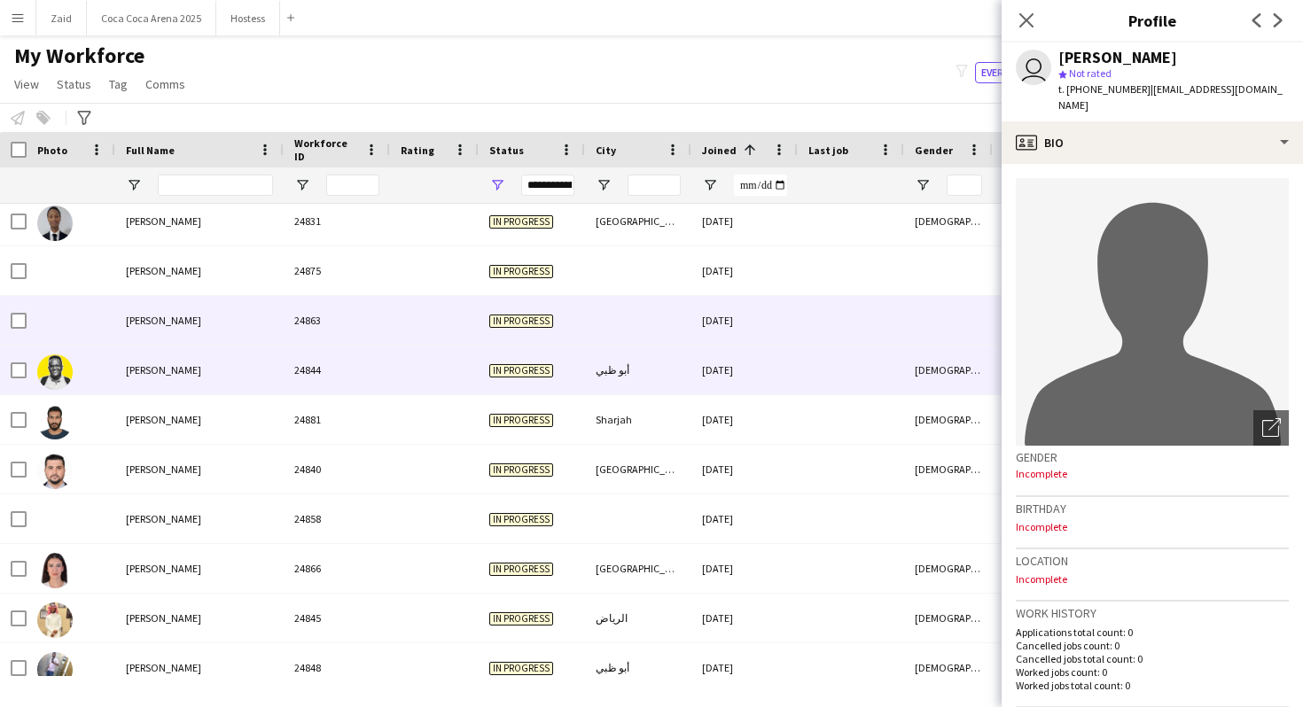
click at [687, 363] on div "أبو ظبي" at bounding box center [638, 370] width 106 height 49
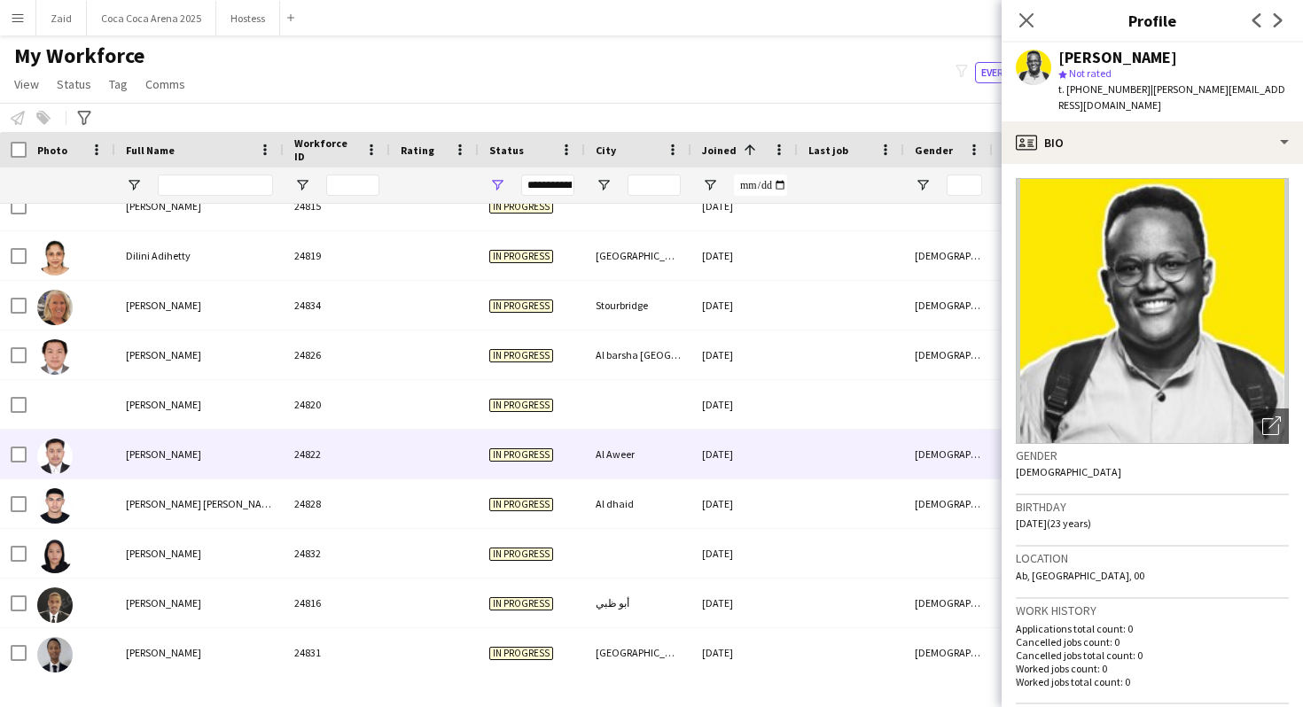
scroll to position [91955, 0]
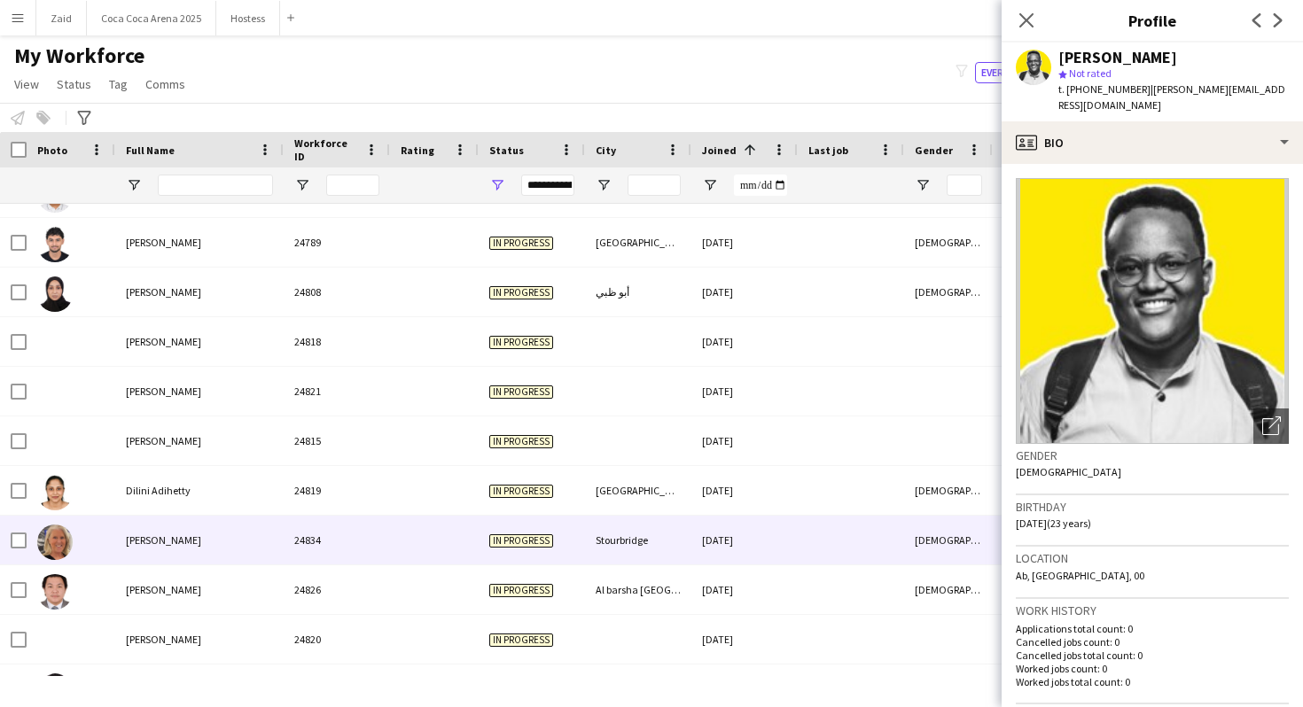
click at [531, 552] on div "In progress" at bounding box center [532, 540] width 106 height 49
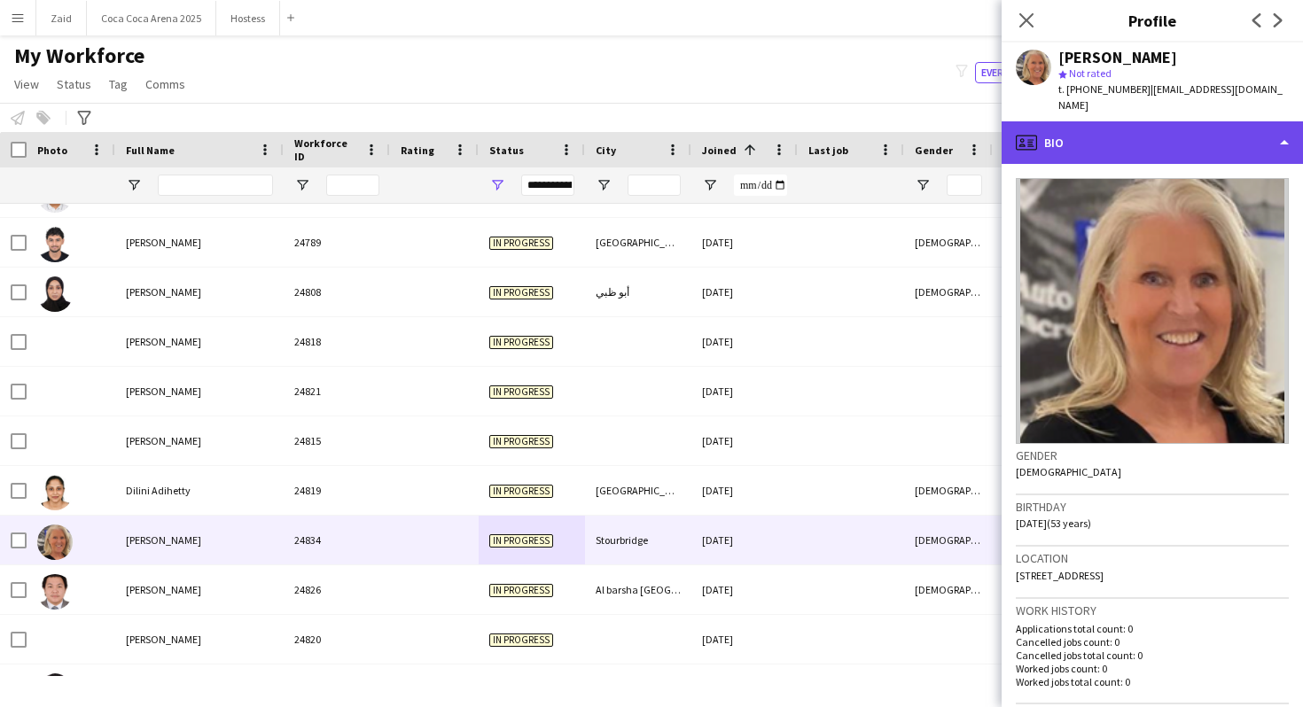
click at [1126, 126] on div "profile Bio" at bounding box center [1152, 142] width 301 height 43
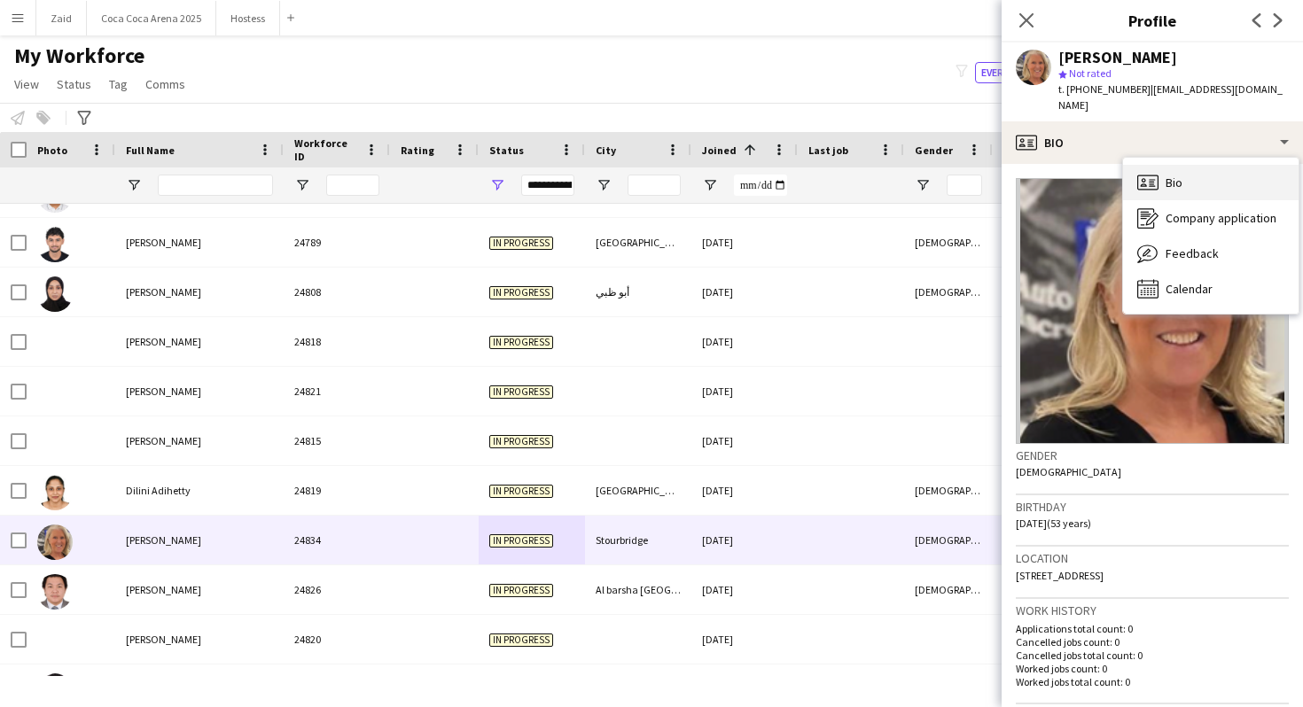
click at [1167, 179] on div "Bio Bio" at bounding box center [1211, 182] width 176 height 35
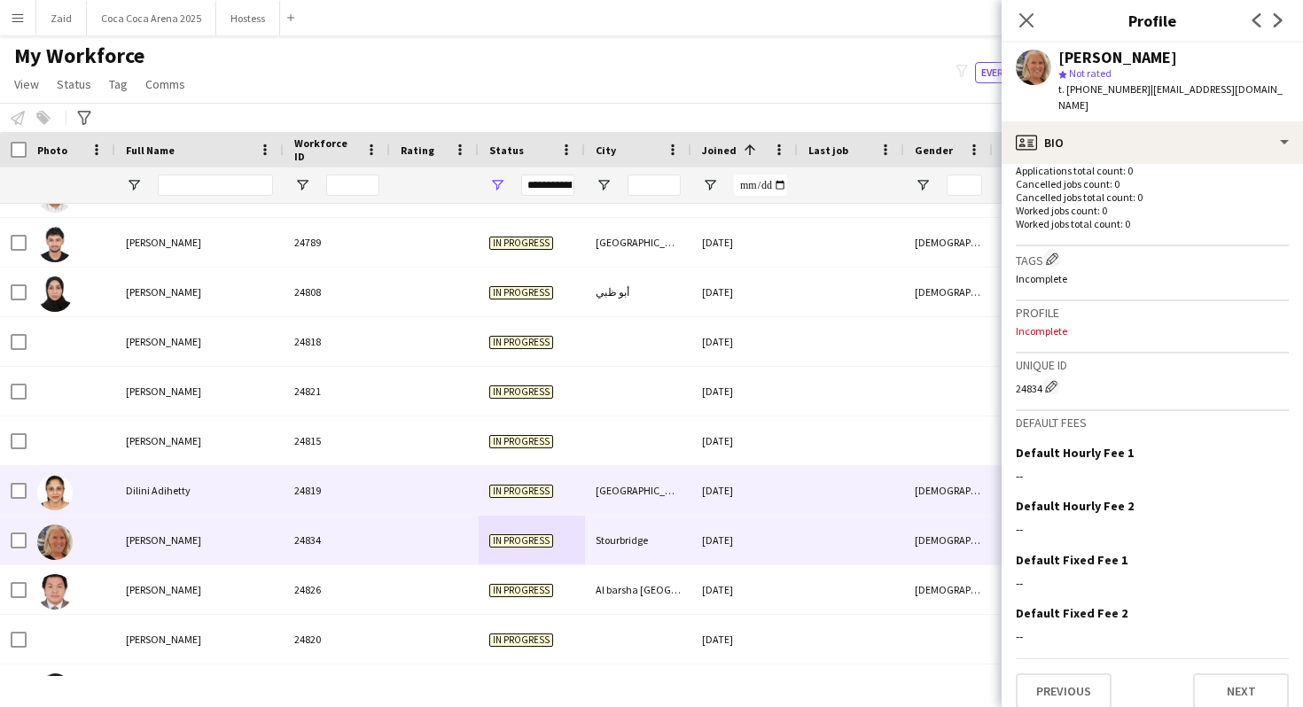
click at [843, 492] on div at bounding box center [851, 490] width 106 height 49
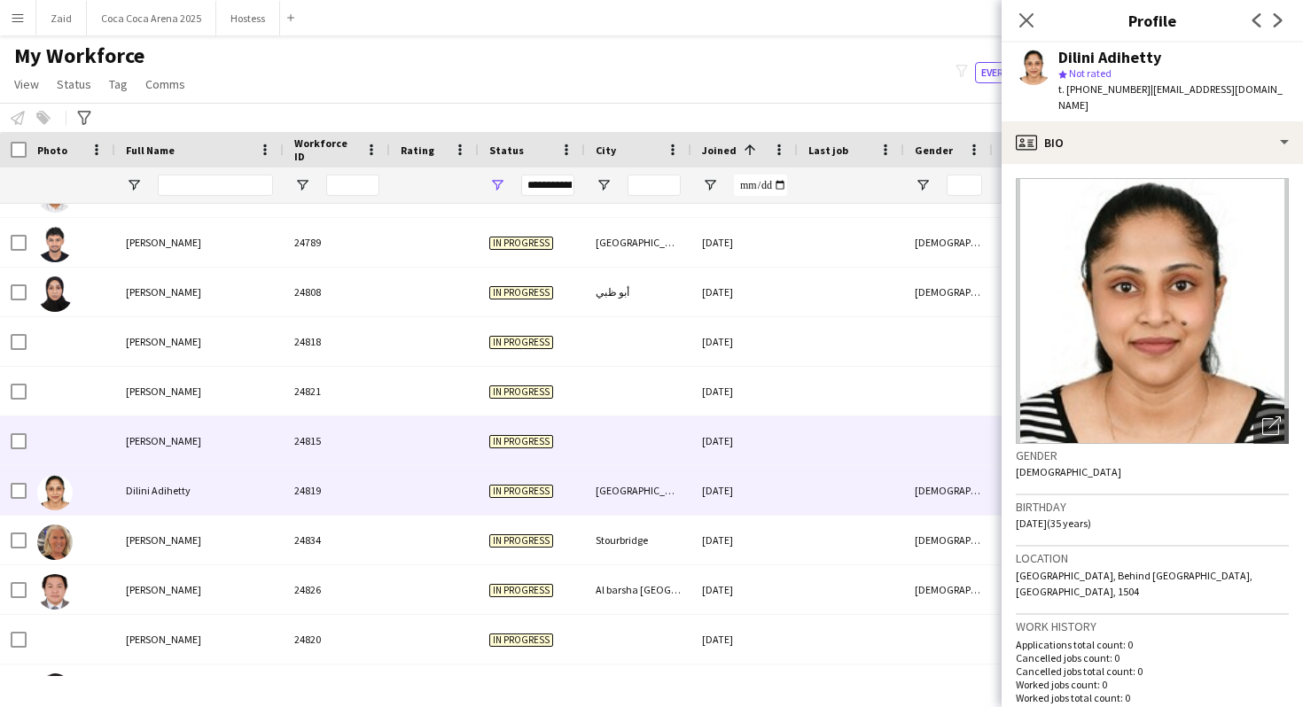
click at [815, 458] on div at bounding box center [851, 441] width 106 height 49
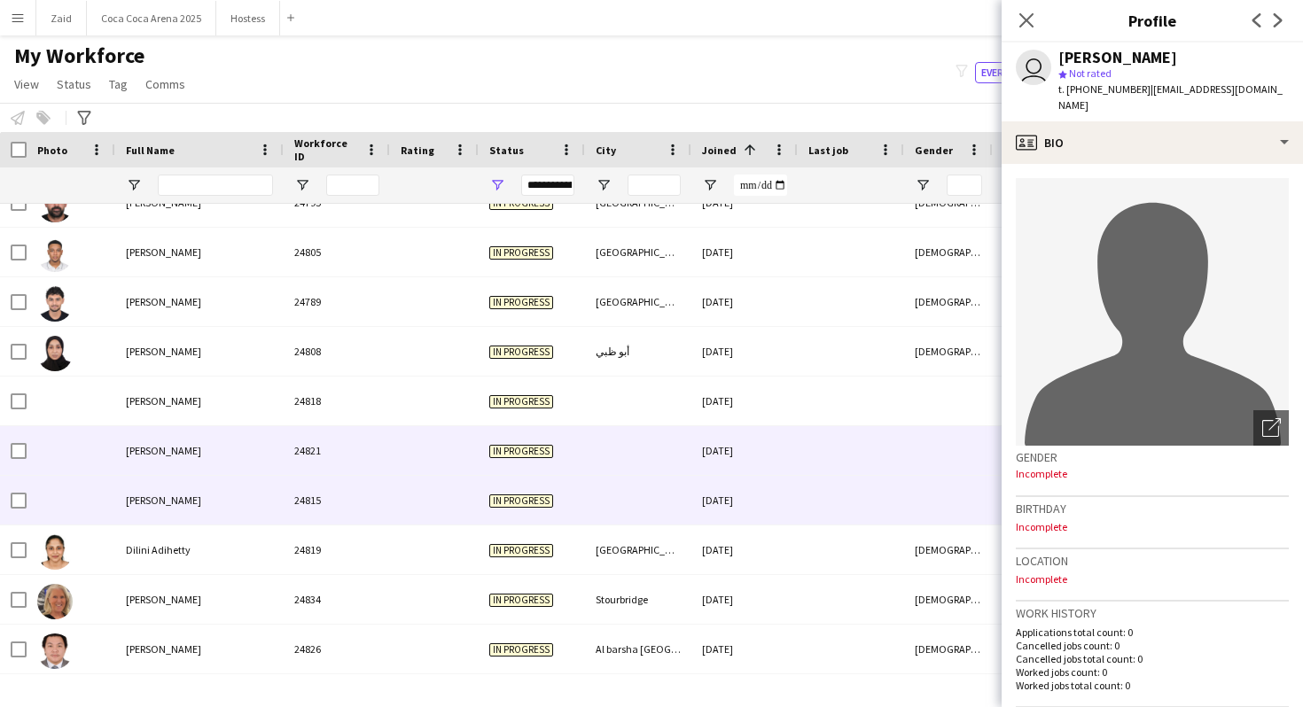
click at [815, 458] on div at bounding box center [851, 450] width 106 height 49
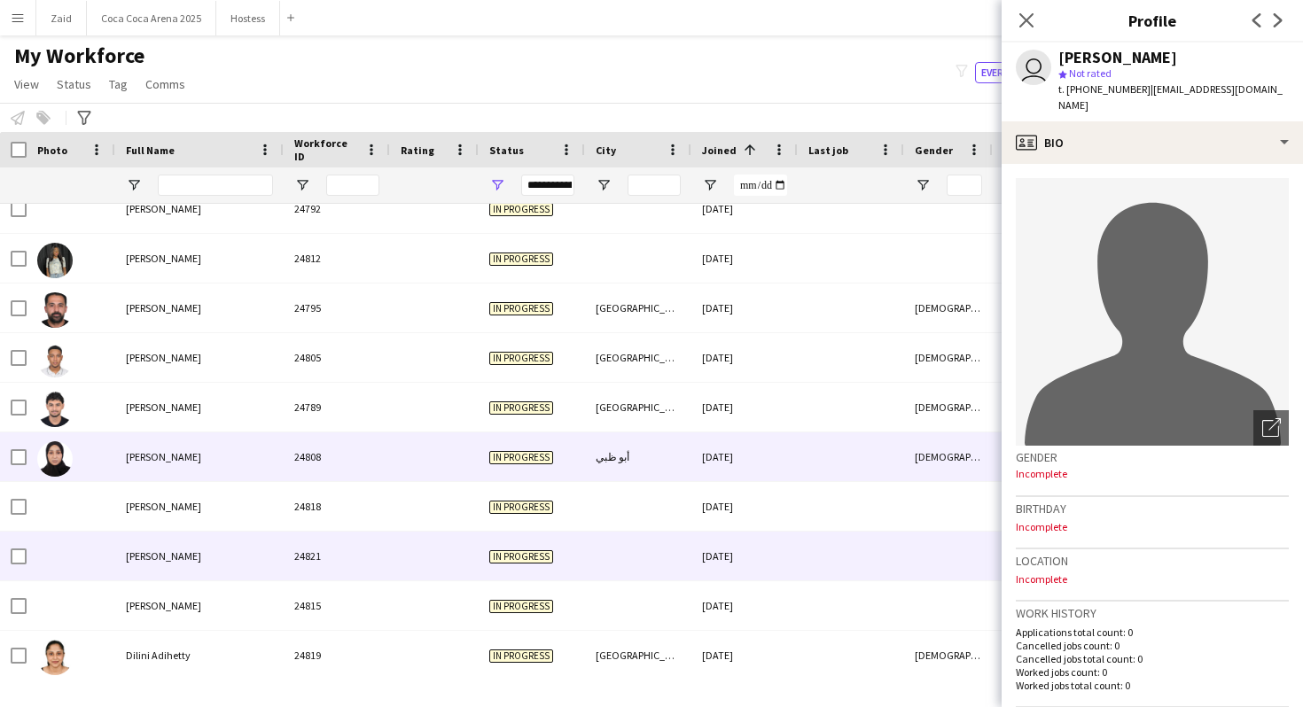
click at [815, 458] on div at bounding box center [851, 457] width 106 height 49
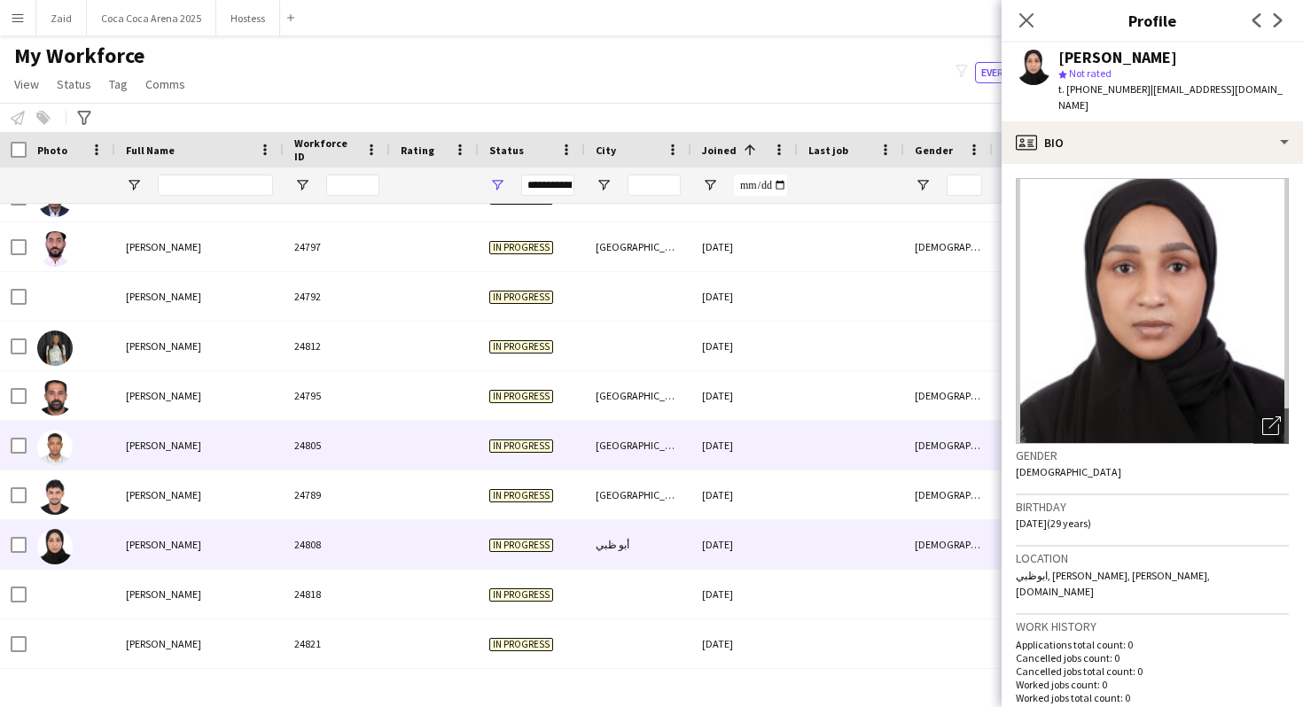
click at [815, 458] on div at bounding box center [851, 445] width 106 height 49
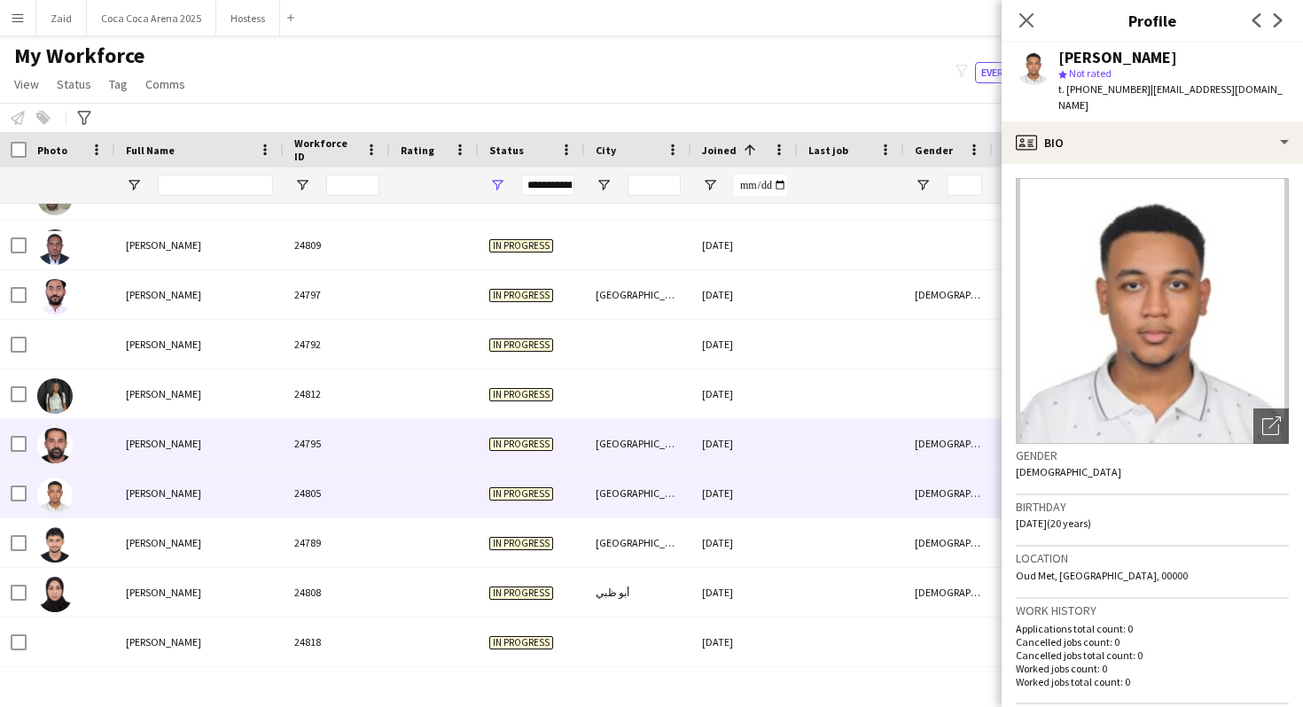
click at [815, 458] on div at bounding box center [851, 443] width 106 height 49
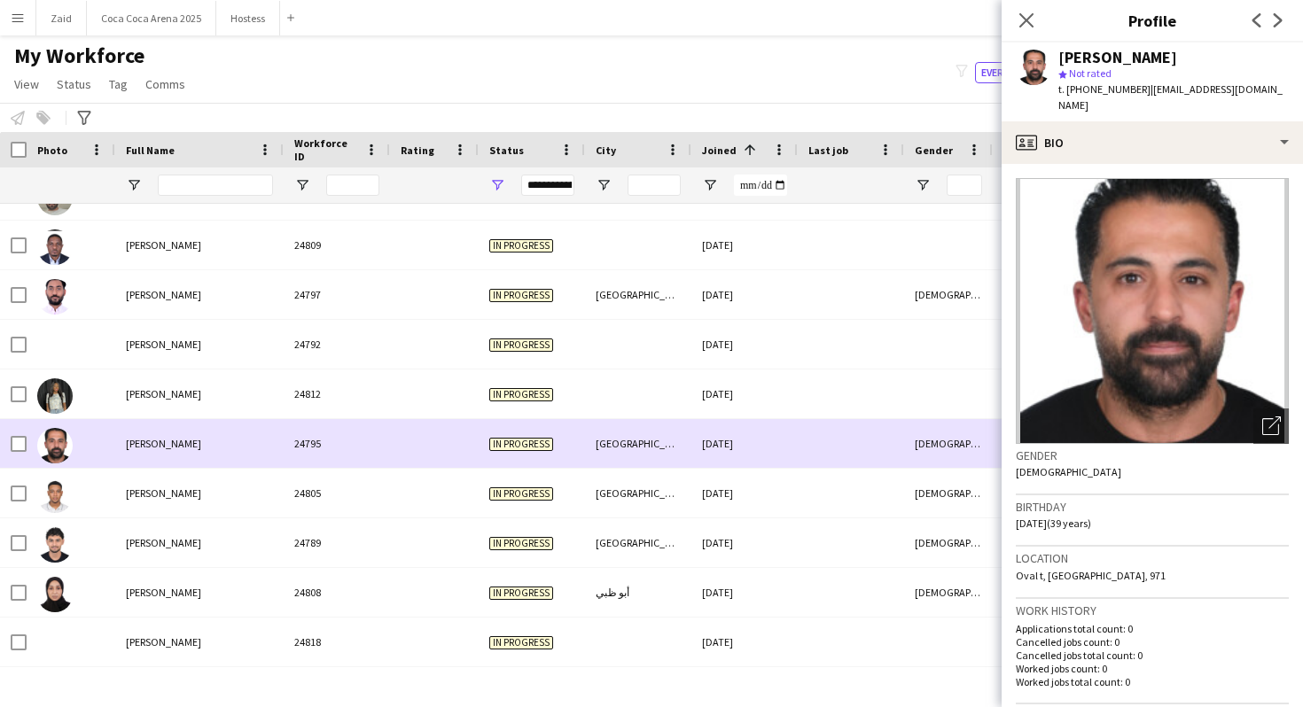
click at [801, 426] on div at bounding box center [851, 443] width 106 height 49
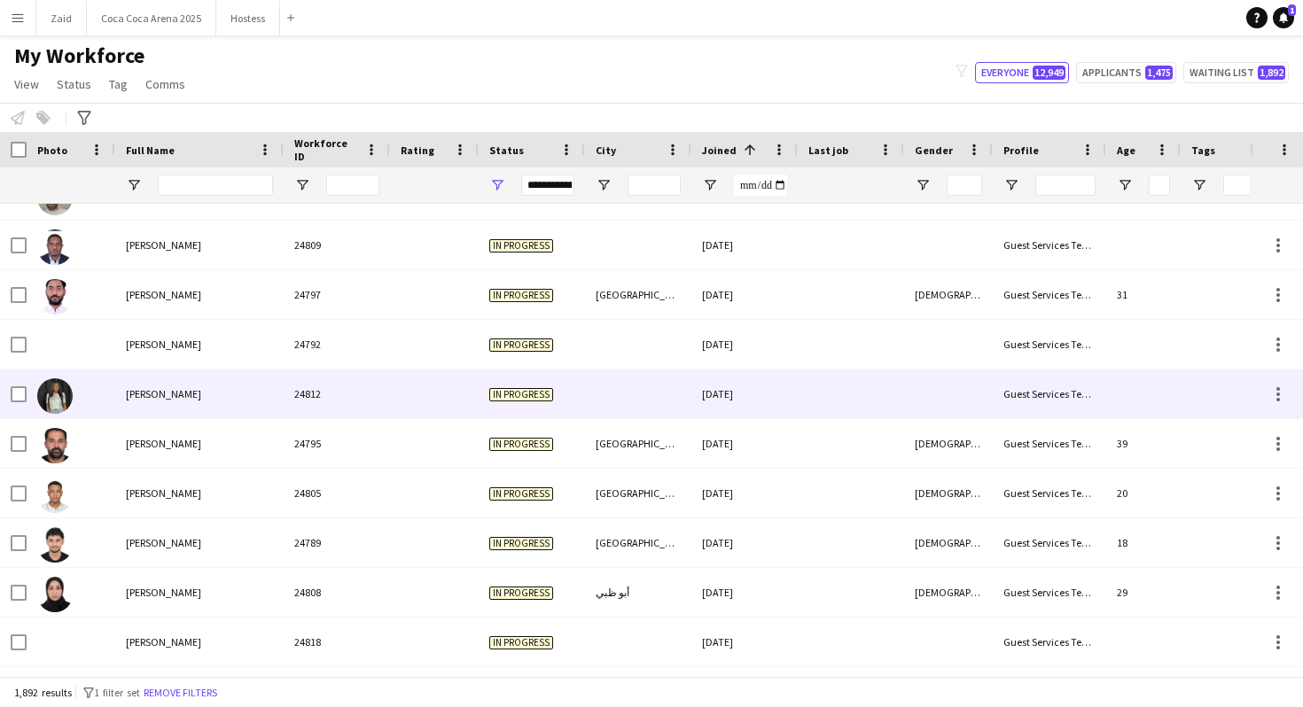
click at [794, 411] on div "01-09-2025" at bounding box center [745, 394] width 106 height 49
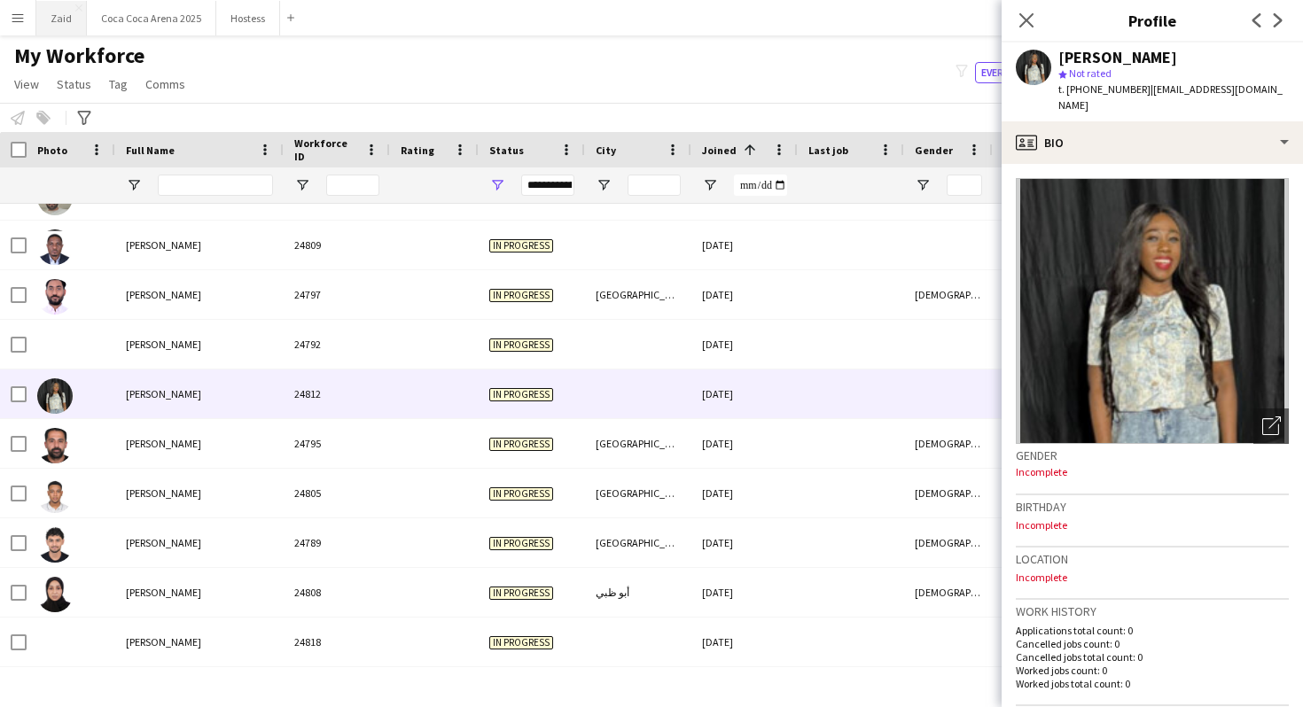
click at [64, 18] on button "Zaid Close" at bounding box center [61, 18] width 51 height 35
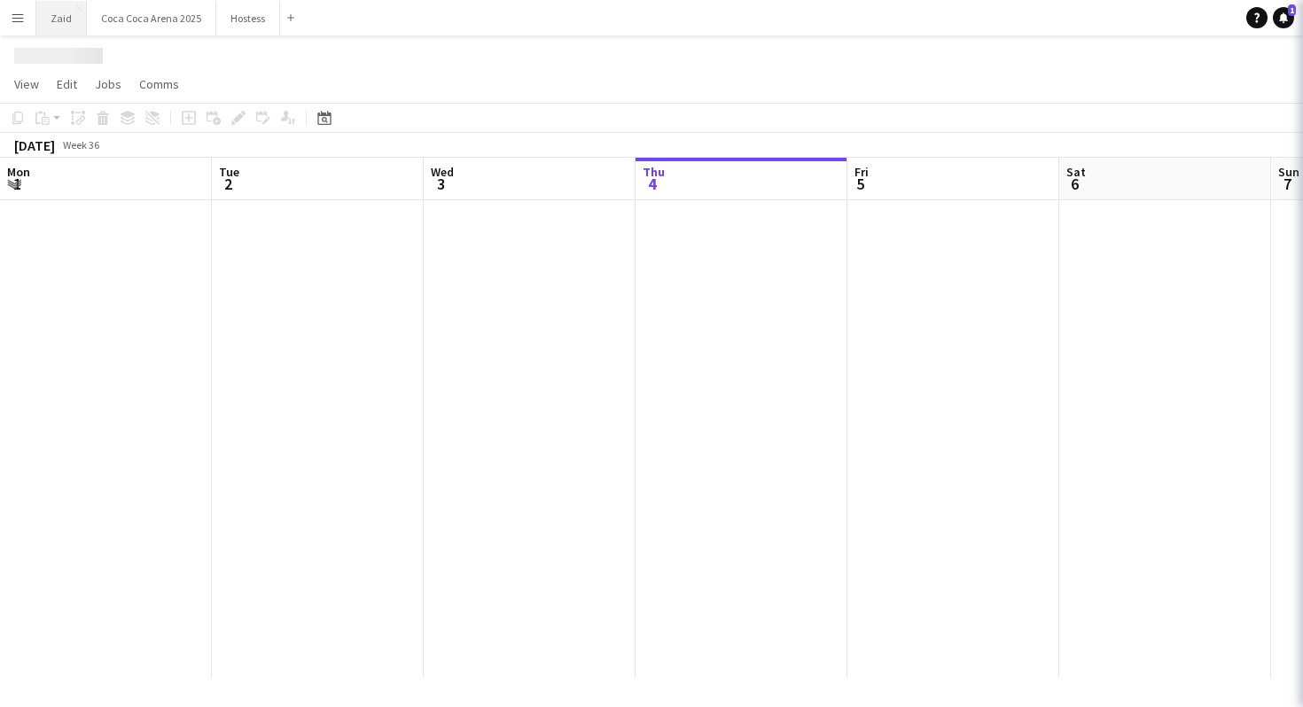
scroll to position [0, 424]
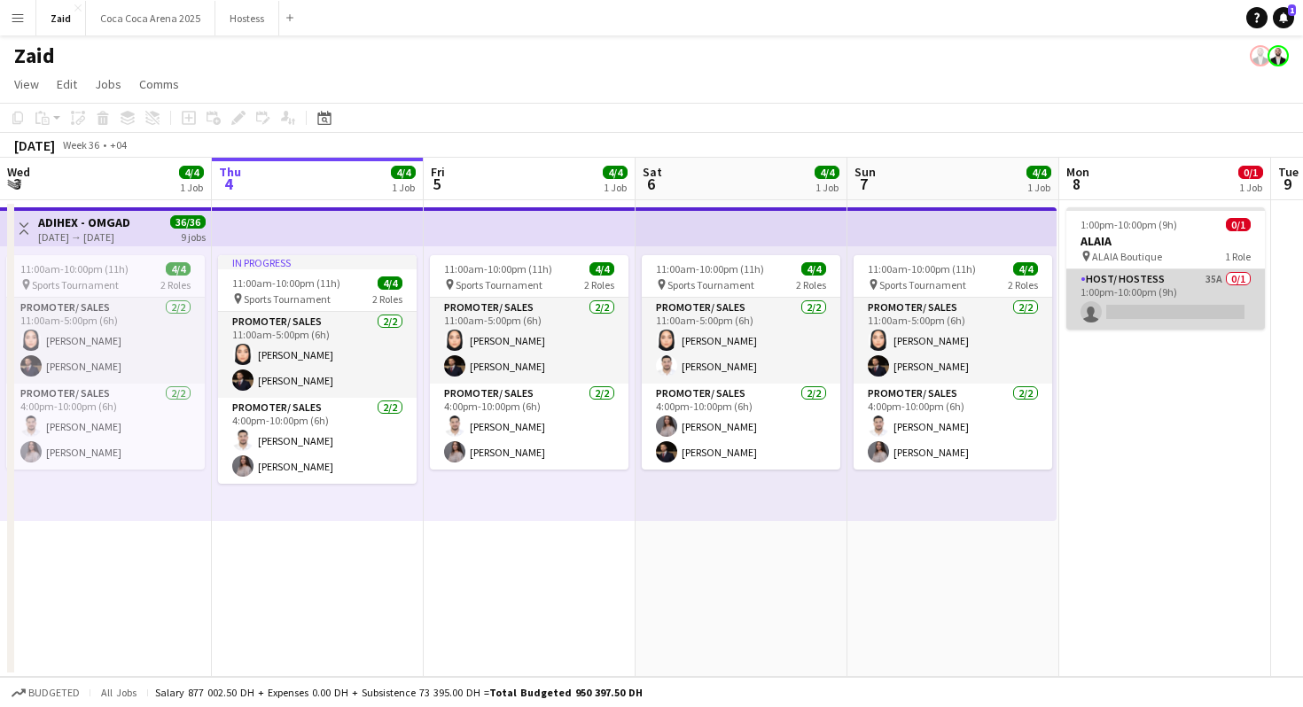
click at [1180, 284] on app-card-role "Host/ Hostess 35A 0/1 1:00pm-10:00pm (9h) single-neutral-actions" at bounding box center [1166, 300] width 199 height 60
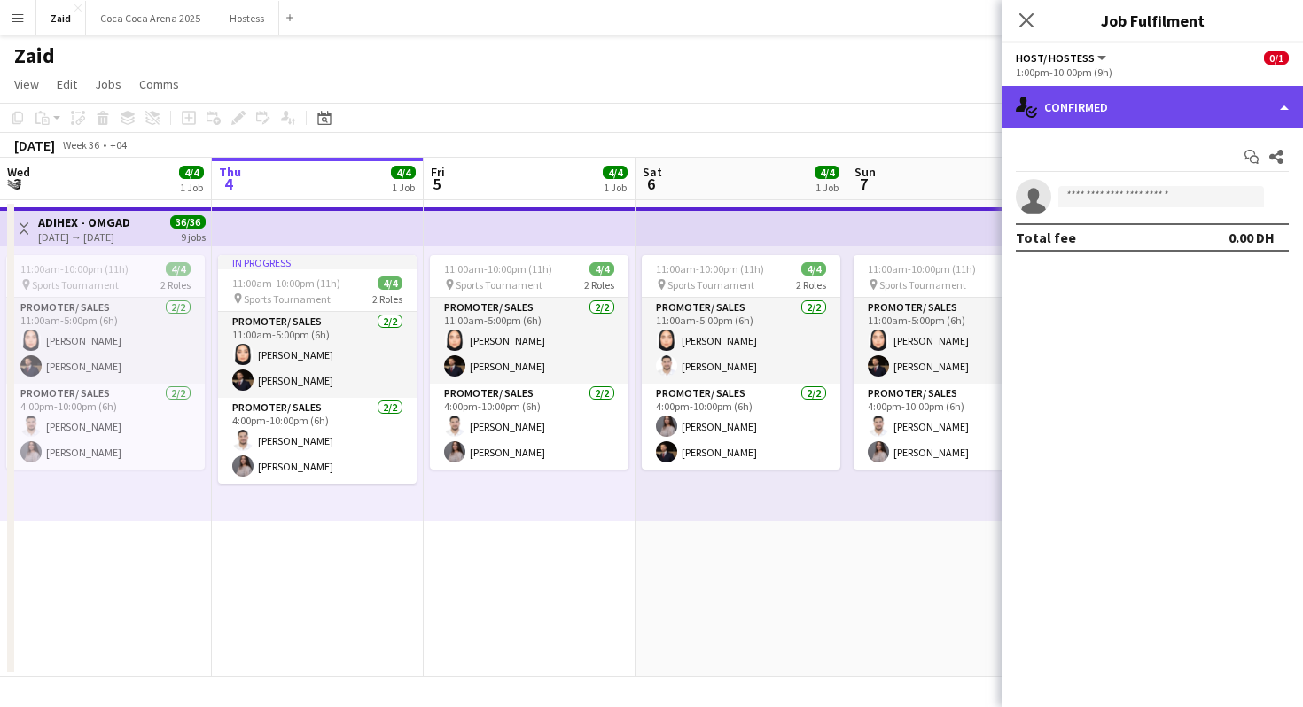
click at [1194, 102] on div "single-neutral-actions-check-2 Confirmed" at bounding box center [1152, 107] width 301 height 43
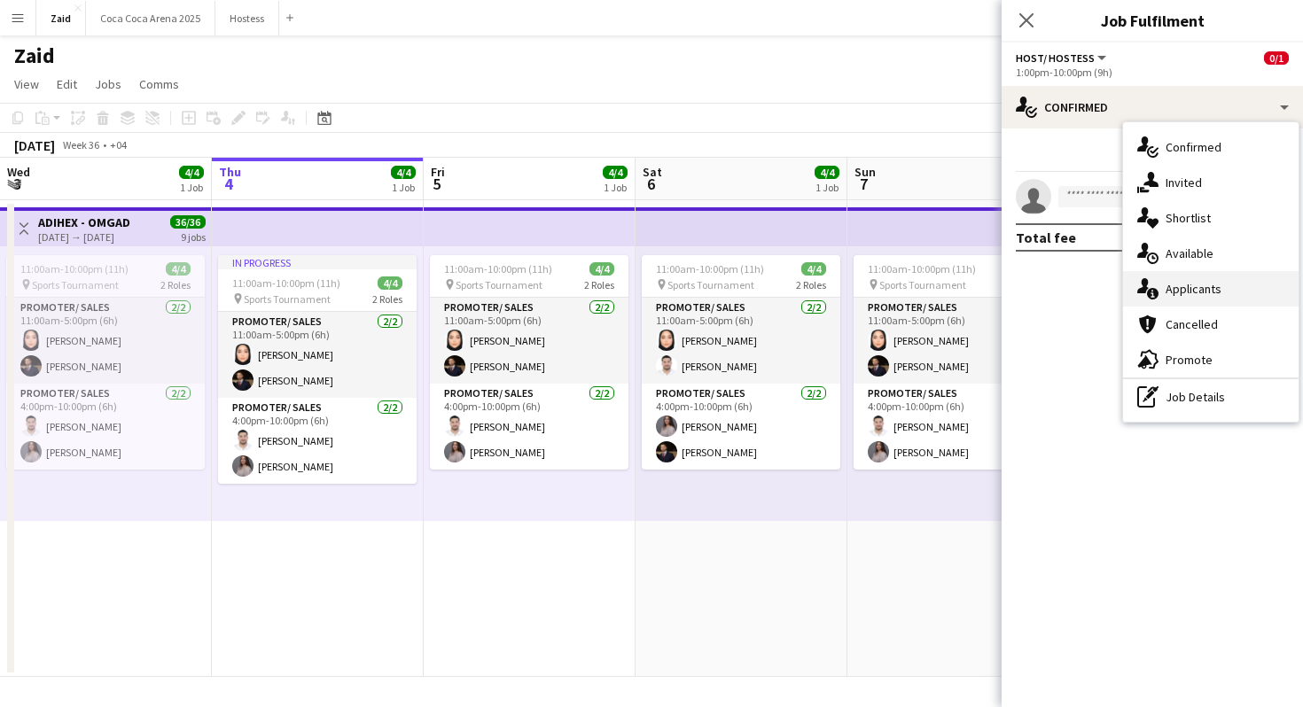
click at [1211, 295] on span "Applicants" at bounding box center [1194, 289] width 56 height 16
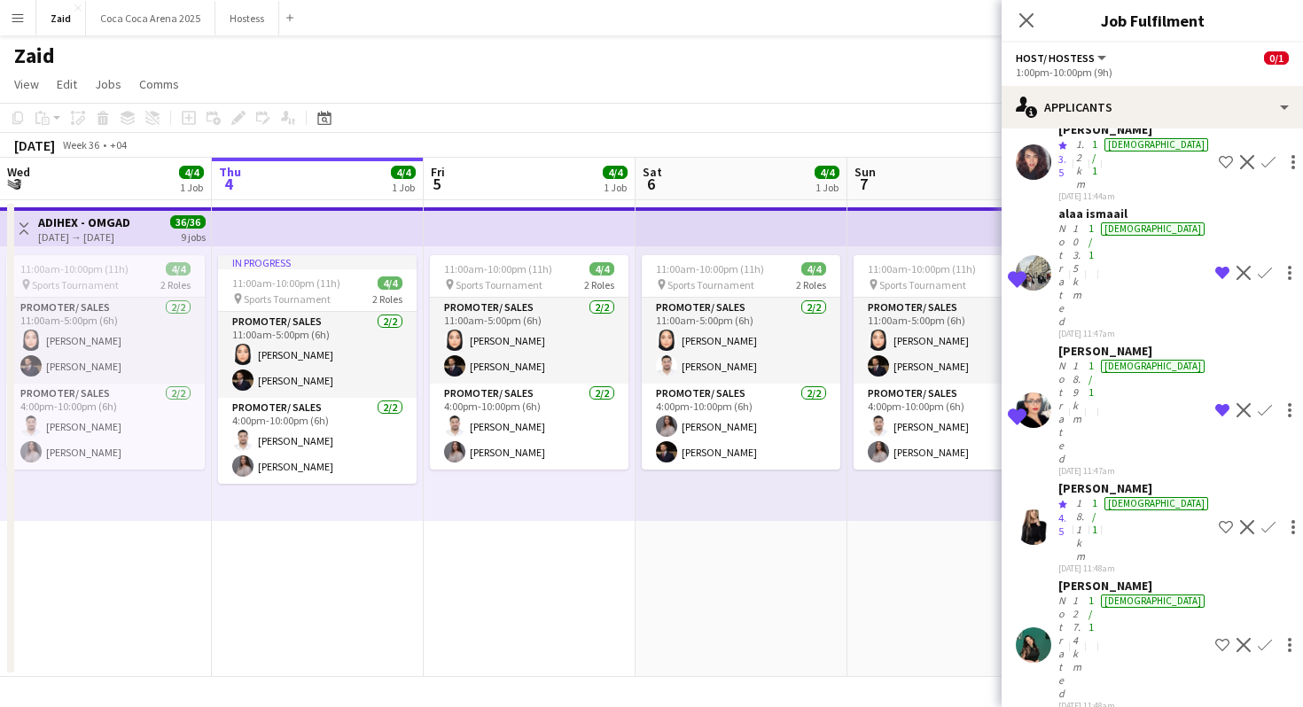
scroll to position [1360, 0]
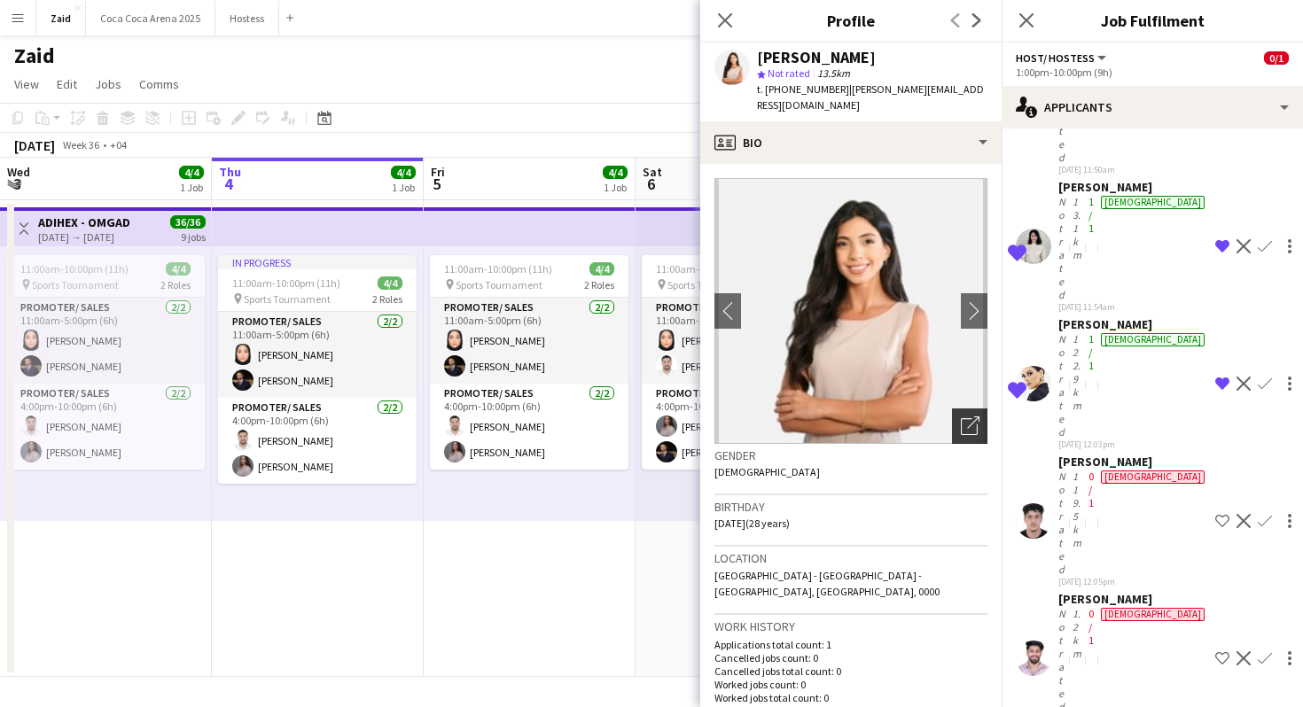
click at [967, 417] on icon "Open photos pop-in" at bounding box center [970, 426] width 19 height 19
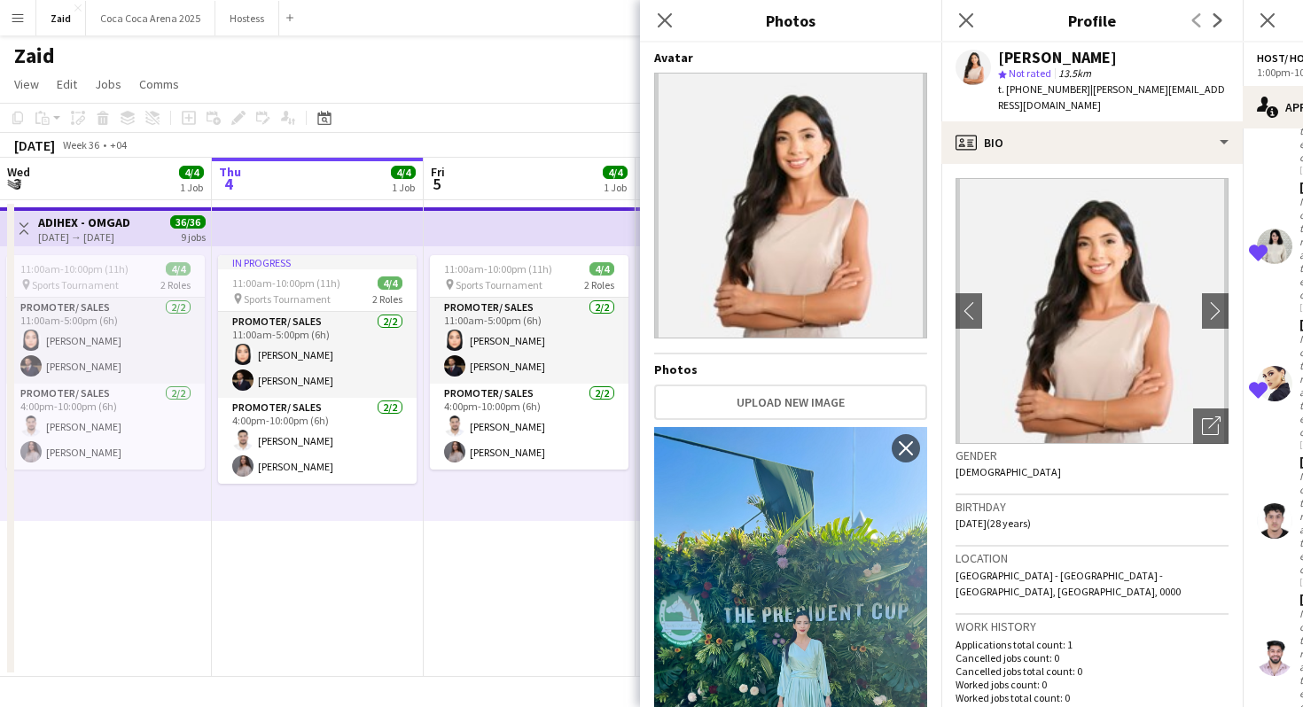
click at [1055, 516] on div "Birthday 21-10-1996 (28 years)" at bounding box center [1092, 521] width 273 height 51
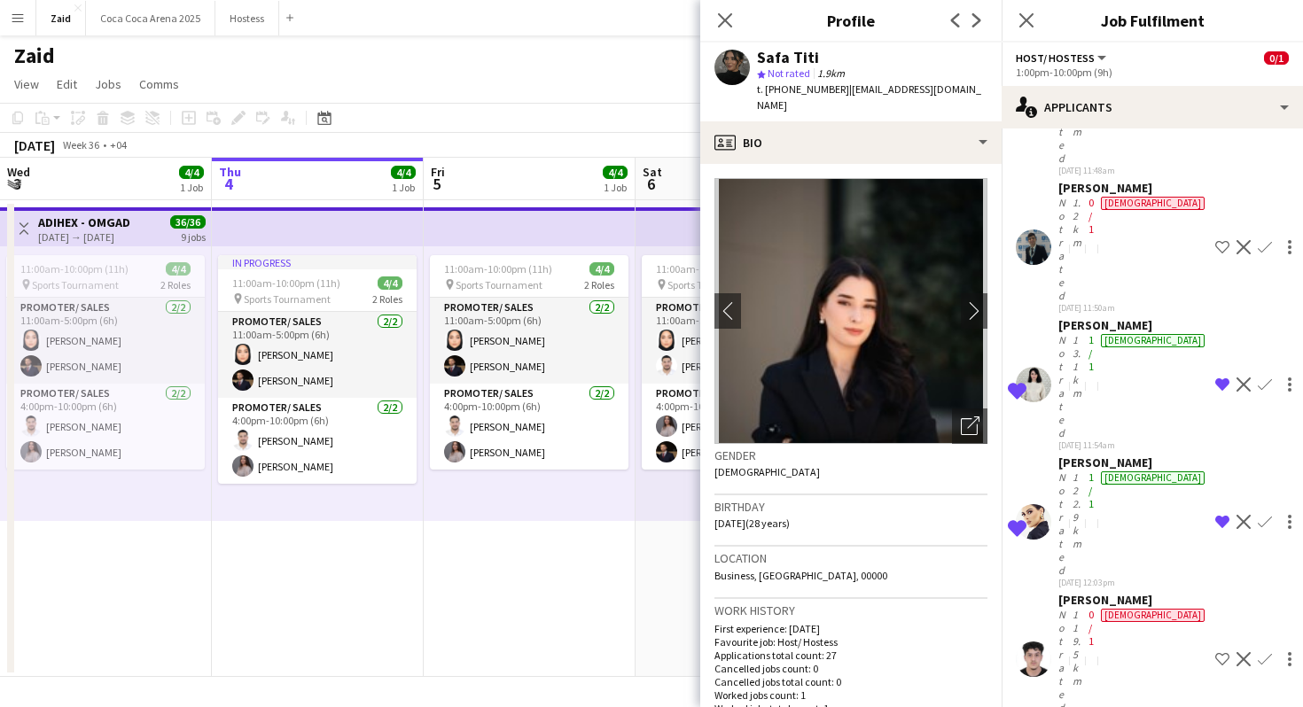
scroll to position [1198, 0]
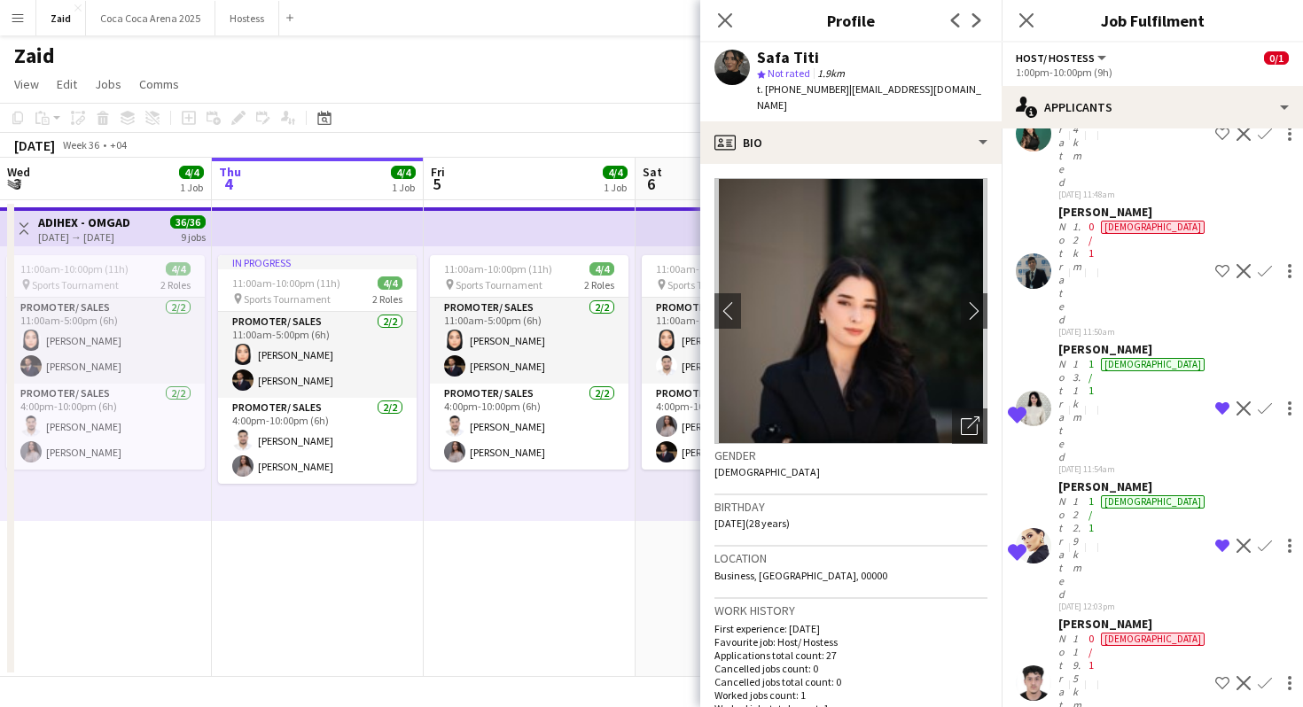
click at [530, 122] on app-toolbar "Copy Paste Paste Command V Paste with crew Command Shift V Paste linked Job Del…" at bounding box center [651, 118] width 1303 height 30
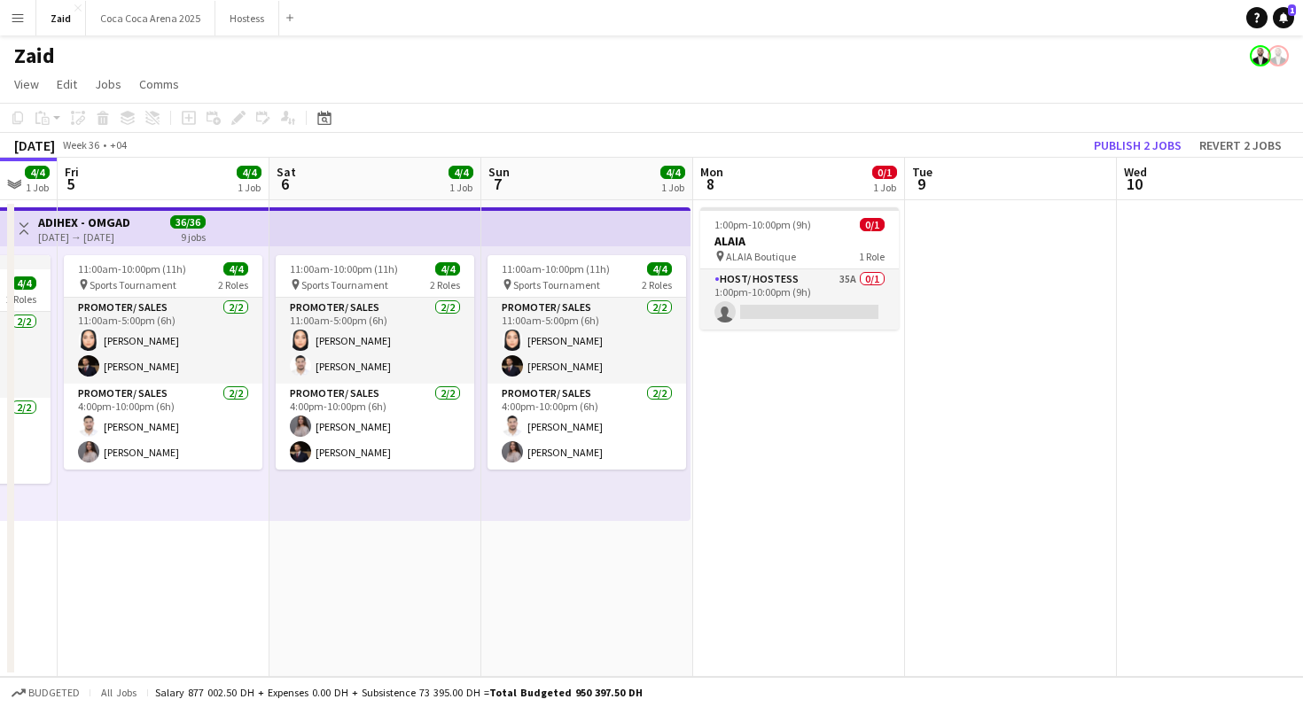
scroll to position [0, 368]
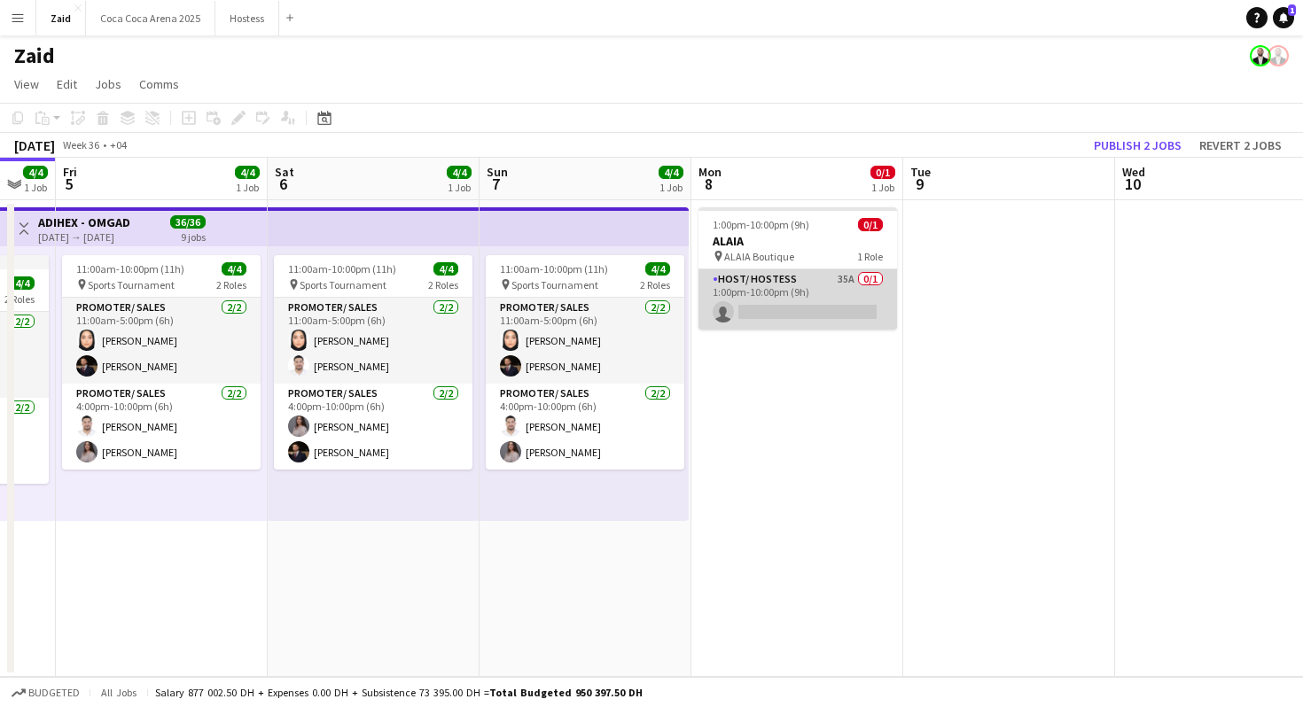
click at [832, 310] on app-card-role "Host/ Hostess 35A 0/1 1:00pm-10:00pm (9h) single-neutral-actions" at bounding box center [798, 300] width 199 height 60
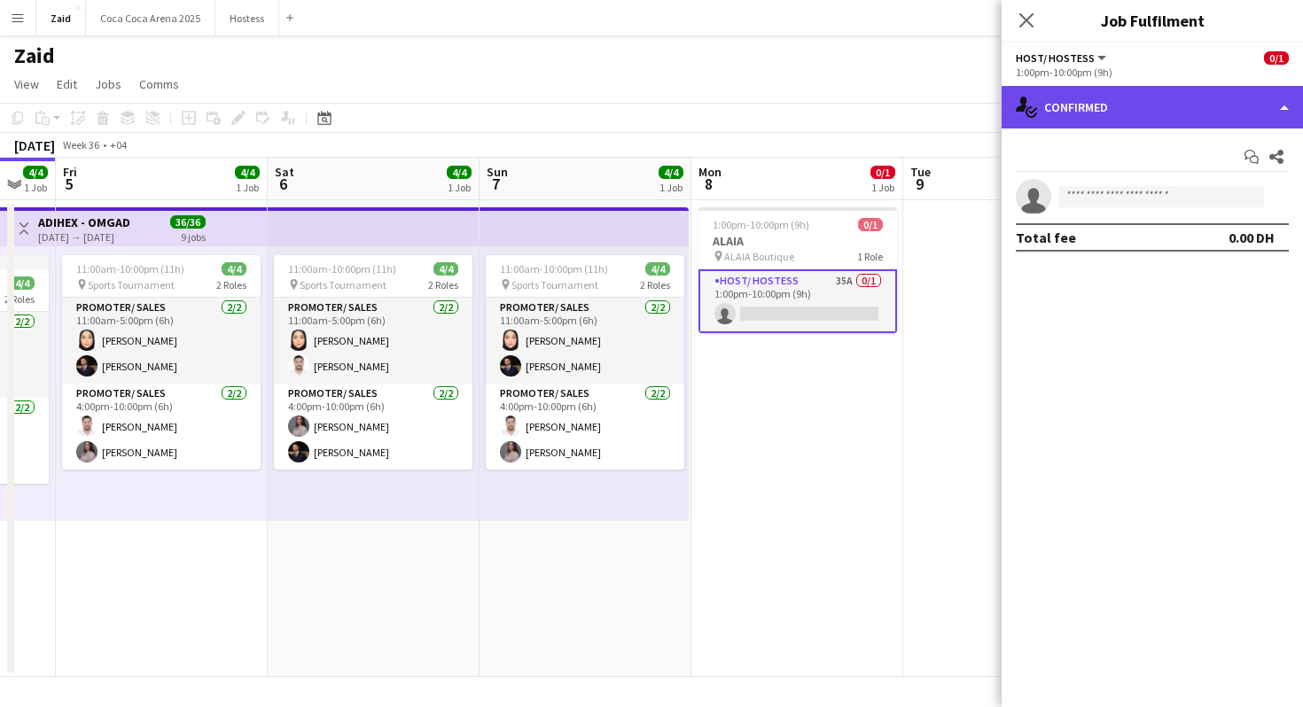
click at [1121, 114] on div "single-neutral-actions-check-2 Confirmed" at bounding box center [1152, 107] width 301 height 43
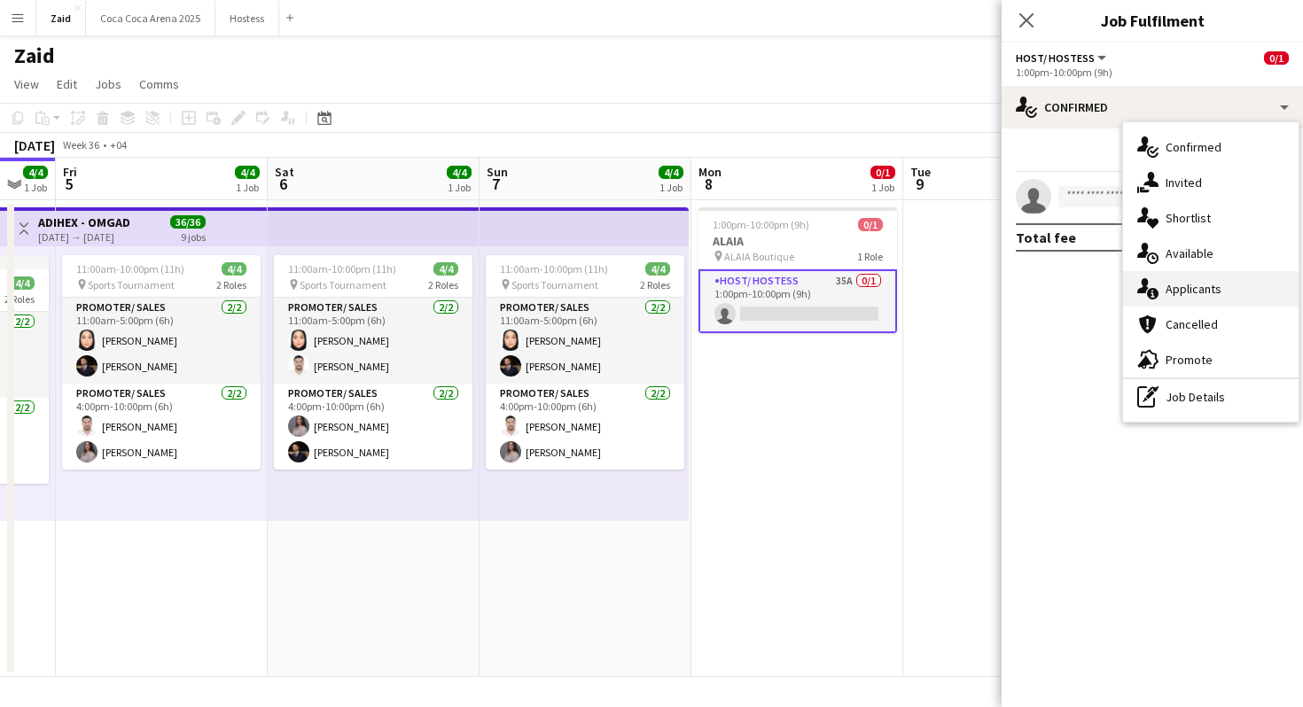
click at [1212, 296] on span "Applicants" at bounding box center [1194, 289] width 56 height 16
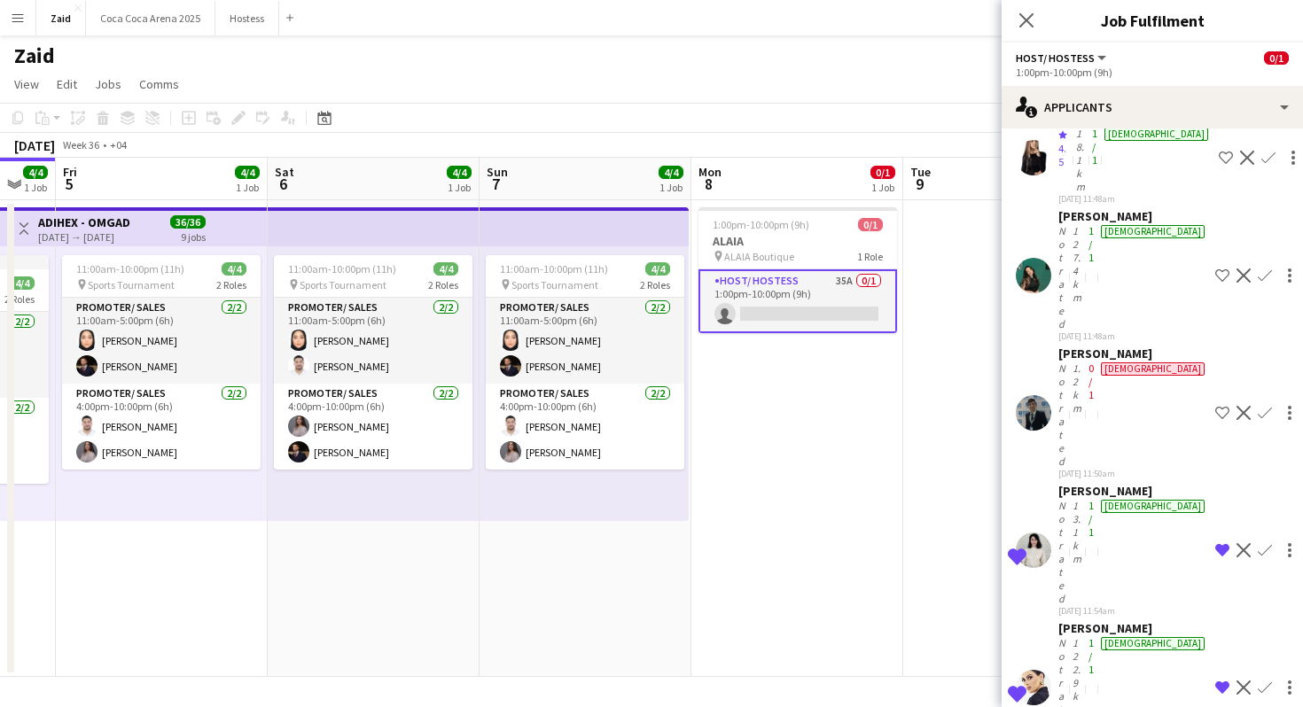
scroll to position [1360, 0]
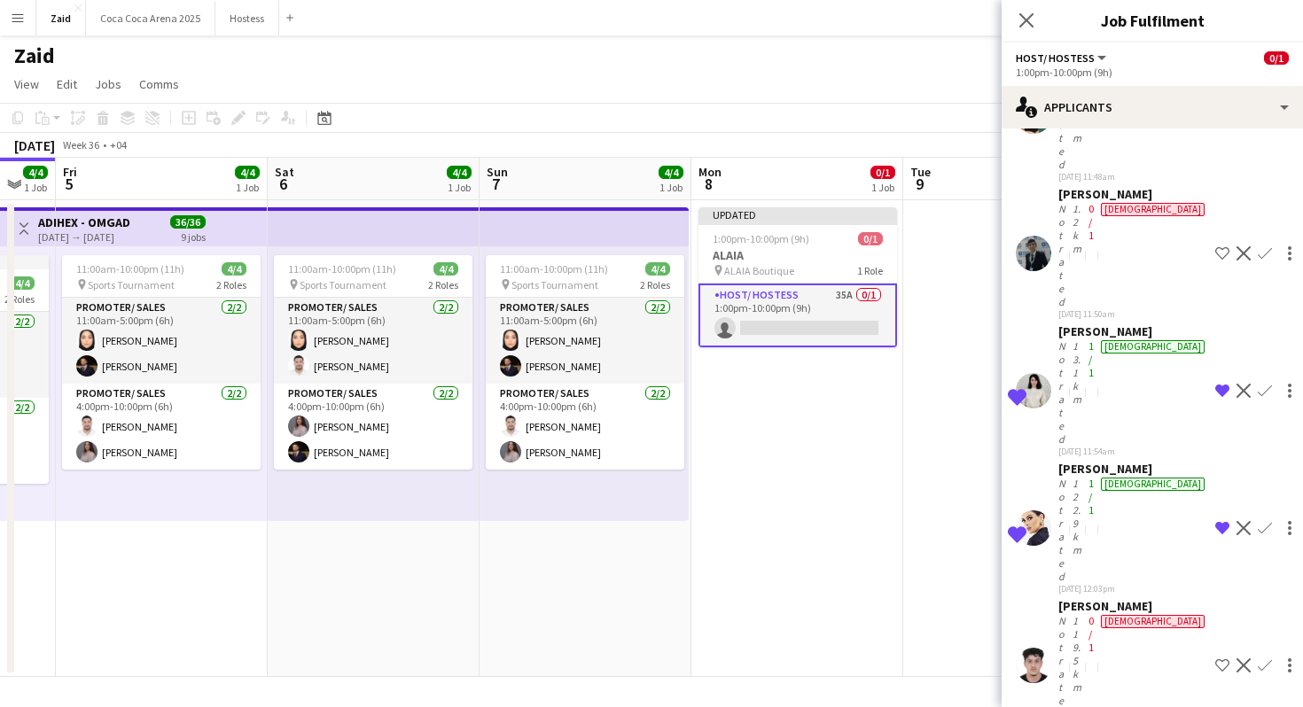
scroll to position [1211, 0]
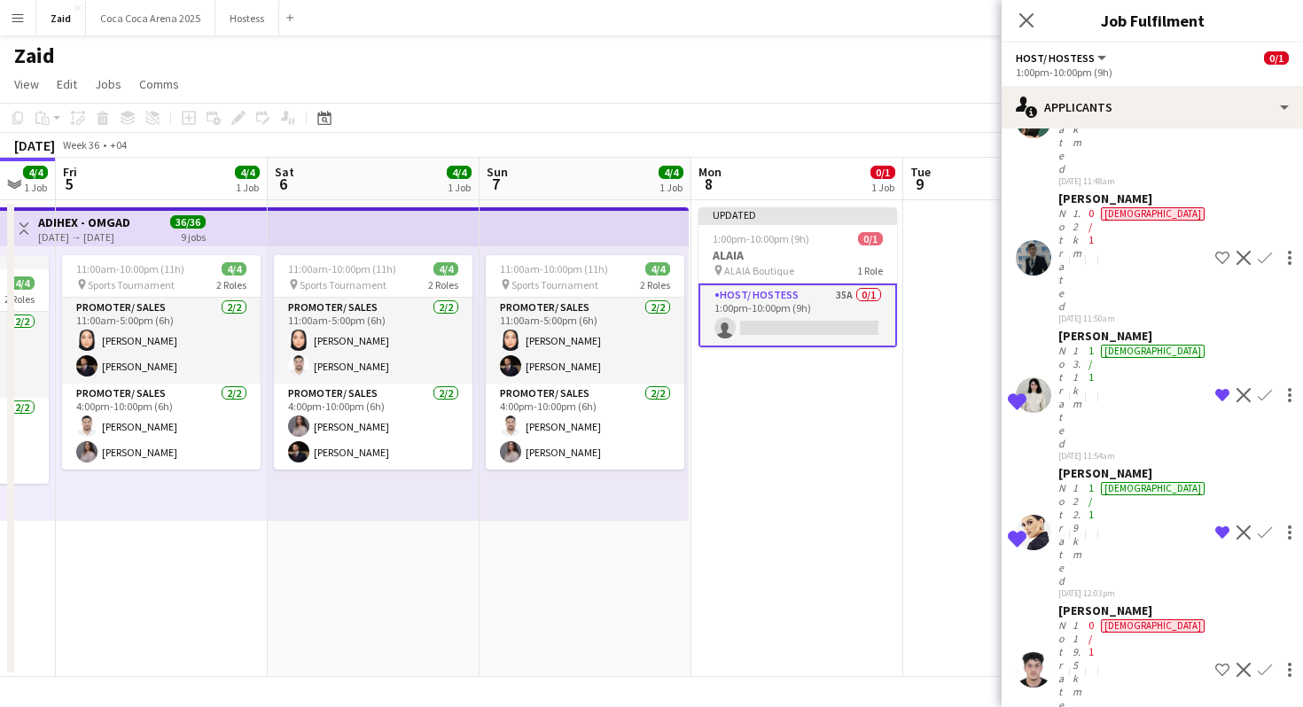
click at [1156, 84] on app-options-switcher "Host/ Hostess All roles Host/ Hostess 0/1 1:00pm-10:00pm (9h)" at bounding box center [1152, 64] width 301 height 43
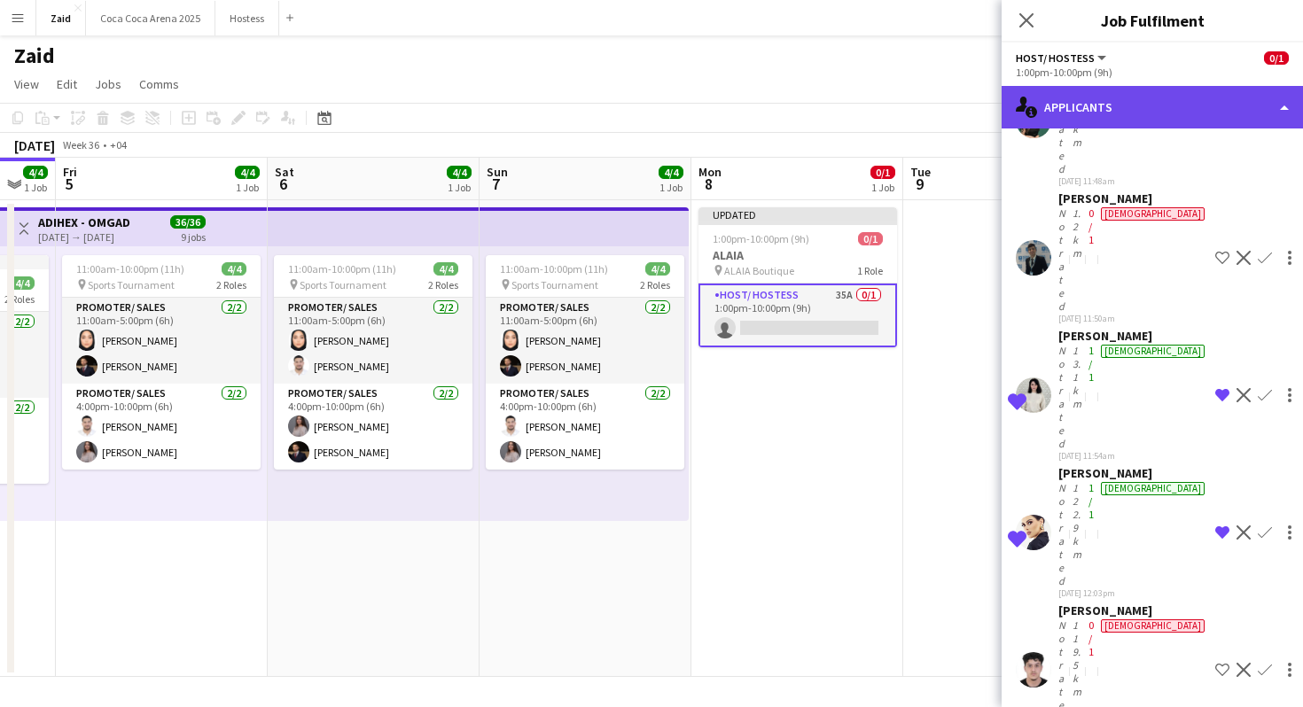
click at [1156, 101] on div "single-neutral-actions-information Applicants" at bounding box center [1152, 107] width 301 height 43
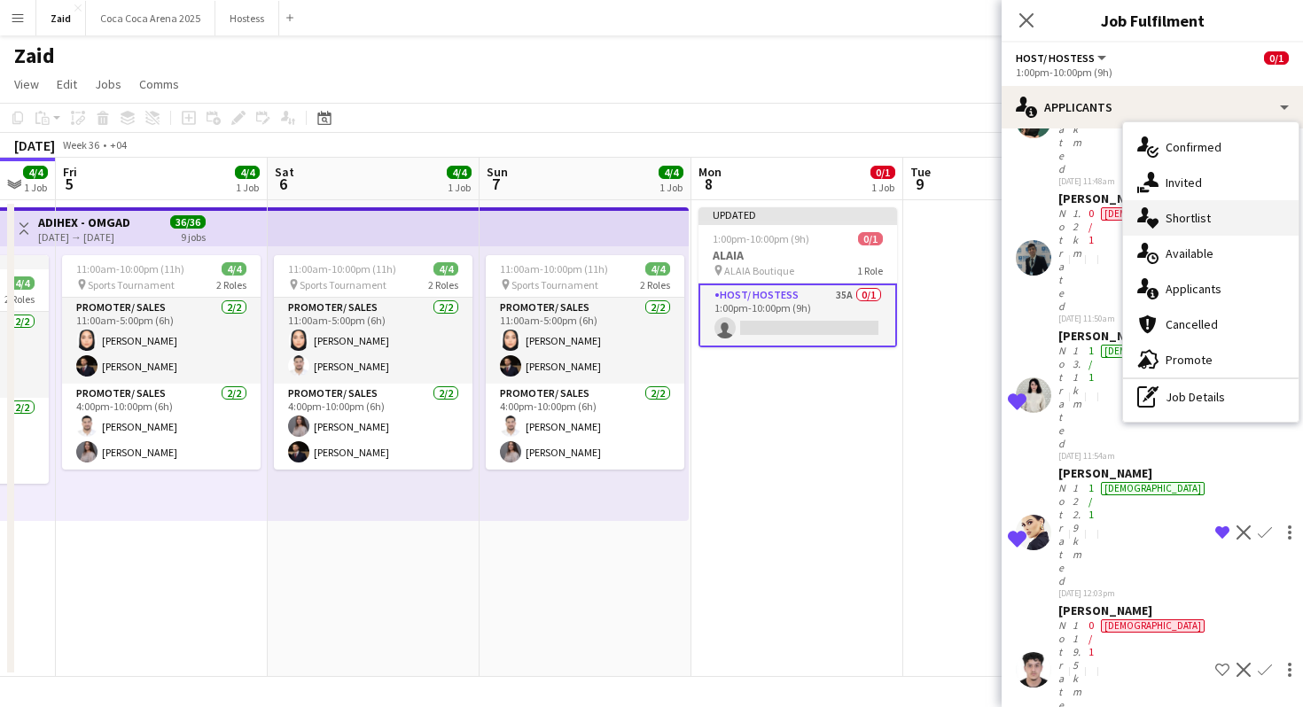
click at [1200, 212] on span "Shortlist" at bounding box center [1188, 218] width 45 height 16
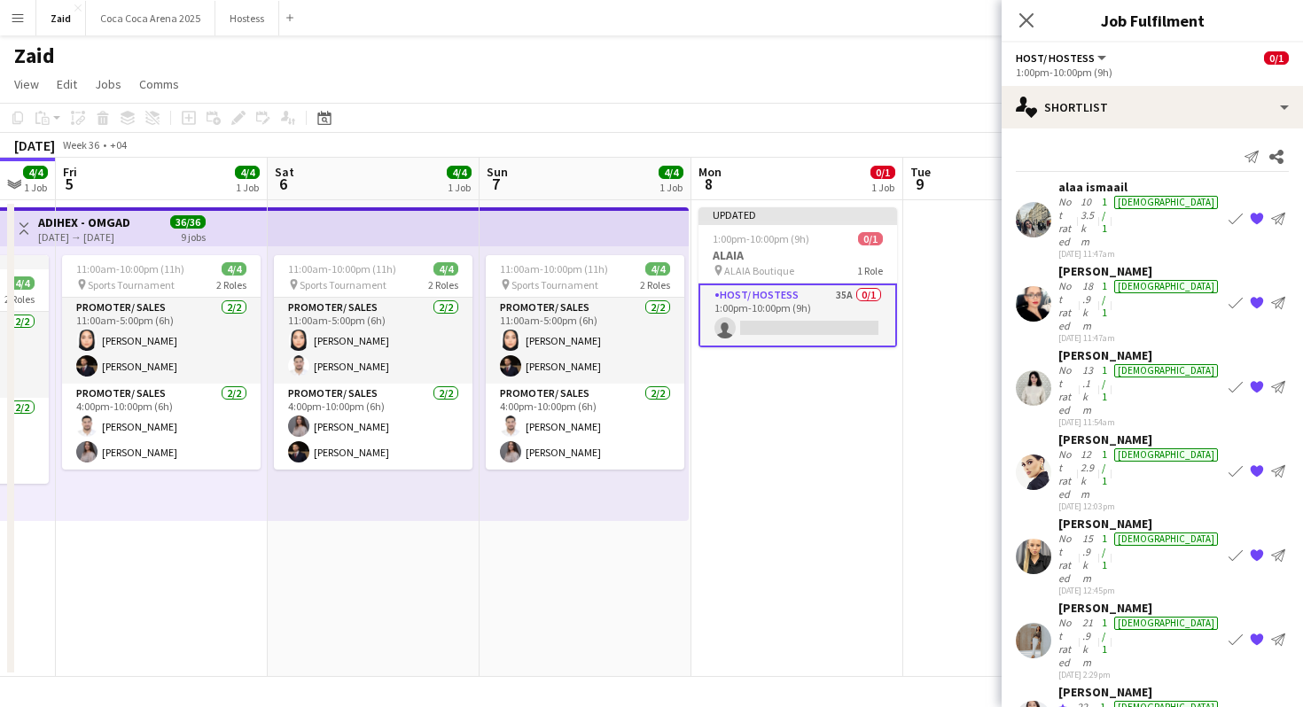
scroll to position [0, 500]
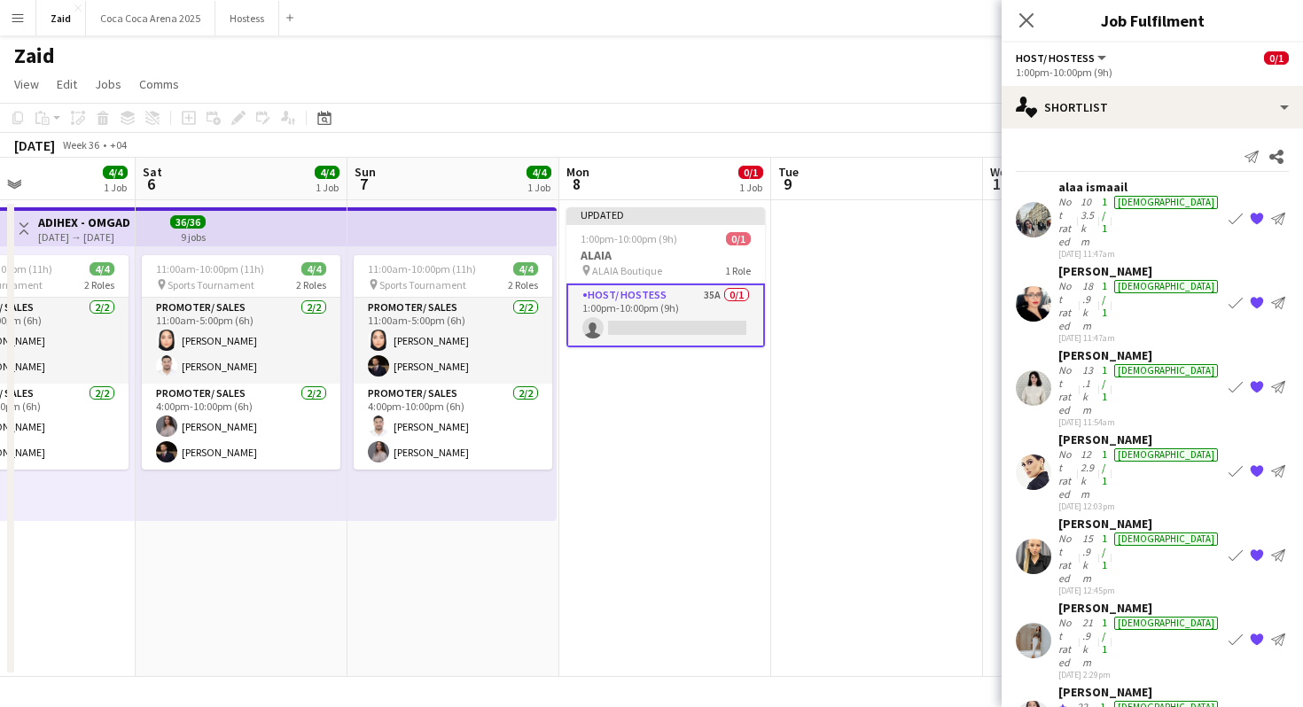
click at [1079, 616] on div "Not rated" at bounding box center [1069, 642] width 20 height 53
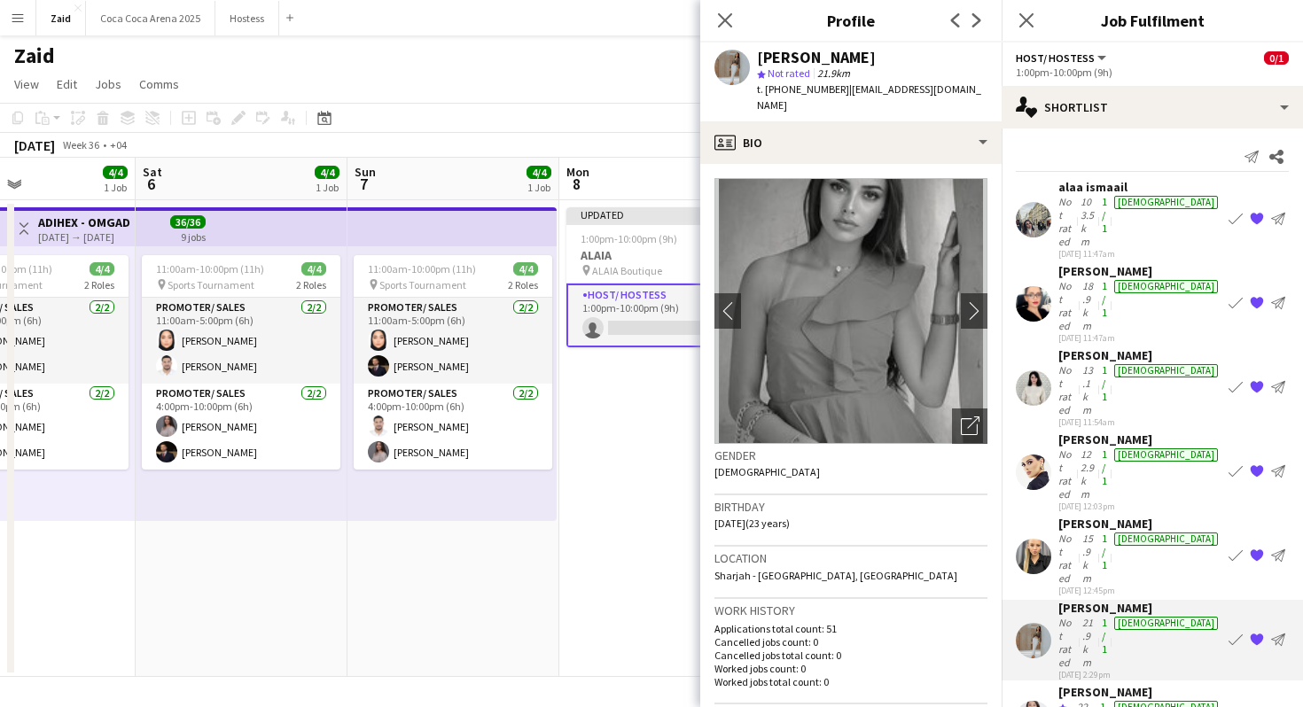
click at [1079, 532] on div "Not rated" at bounding box center [1069, 558] width 20 height 53
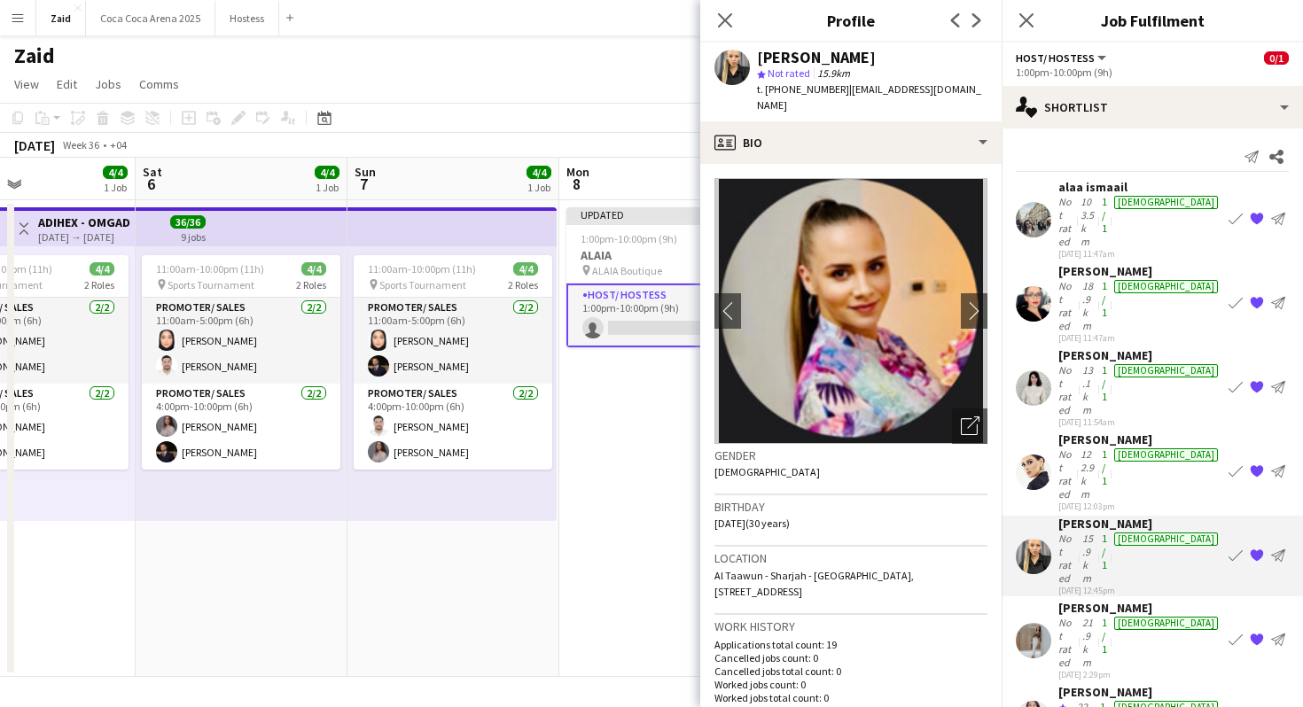
click at [1089, 248] on div "01-09-2025 11:47am" at bounding box center [1140, 254] width 163 height 12
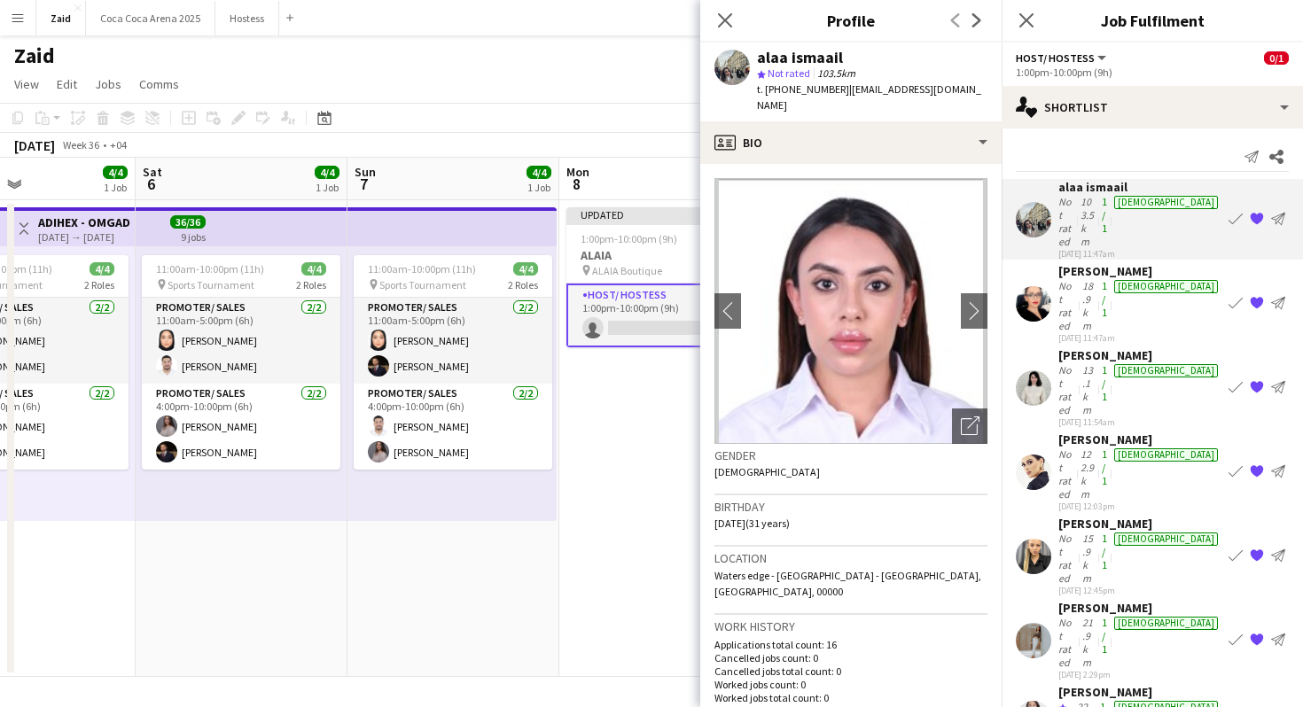
click at [1076, 332] on div "01-09-2025 11:47am" at bounding box center [1140, 338] width 163 height 12
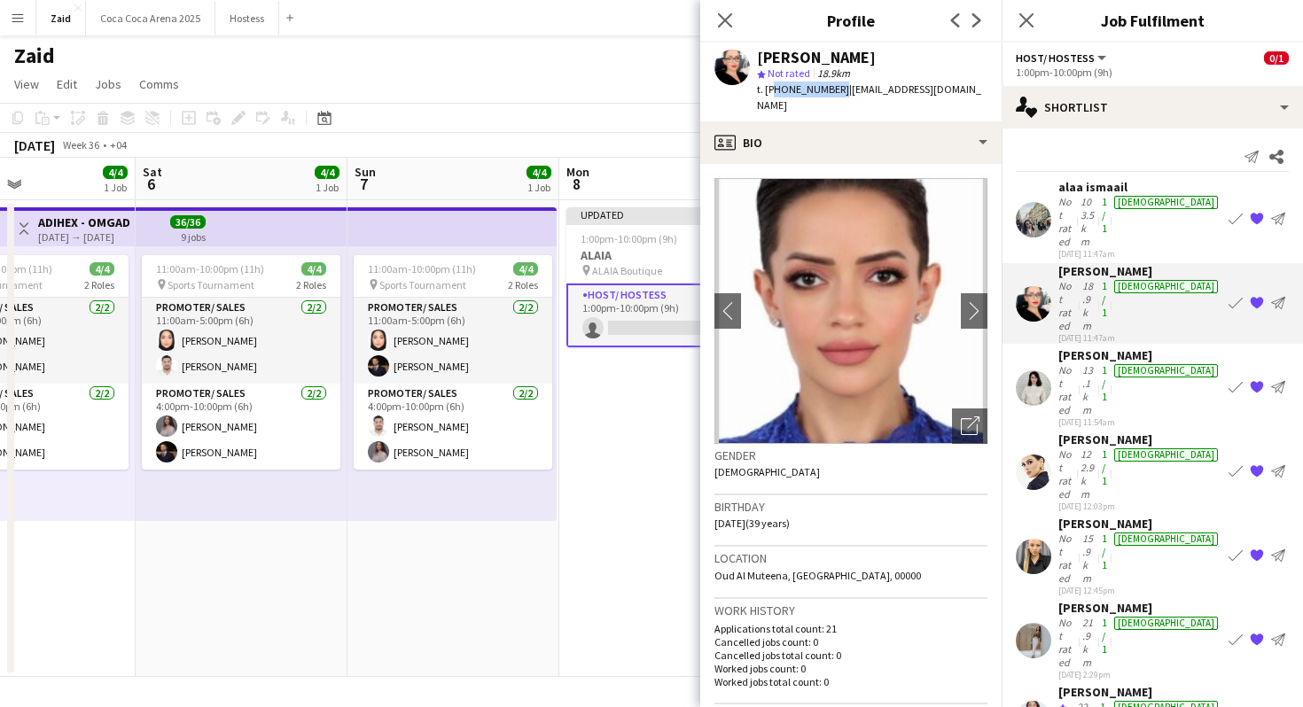
drag, startPoint x: 835, startPoint y: 88, endPoint x: 770, endPoint y: 94, distance: 65.0
click at [770, 94] on span "t. +971553130219" at bounding box center [803, 88] width 92 height 13
copy span "971553130219"
click at [1038, 371] on app-user-avatar at bounding box center [1033, 388] width 35 height 35
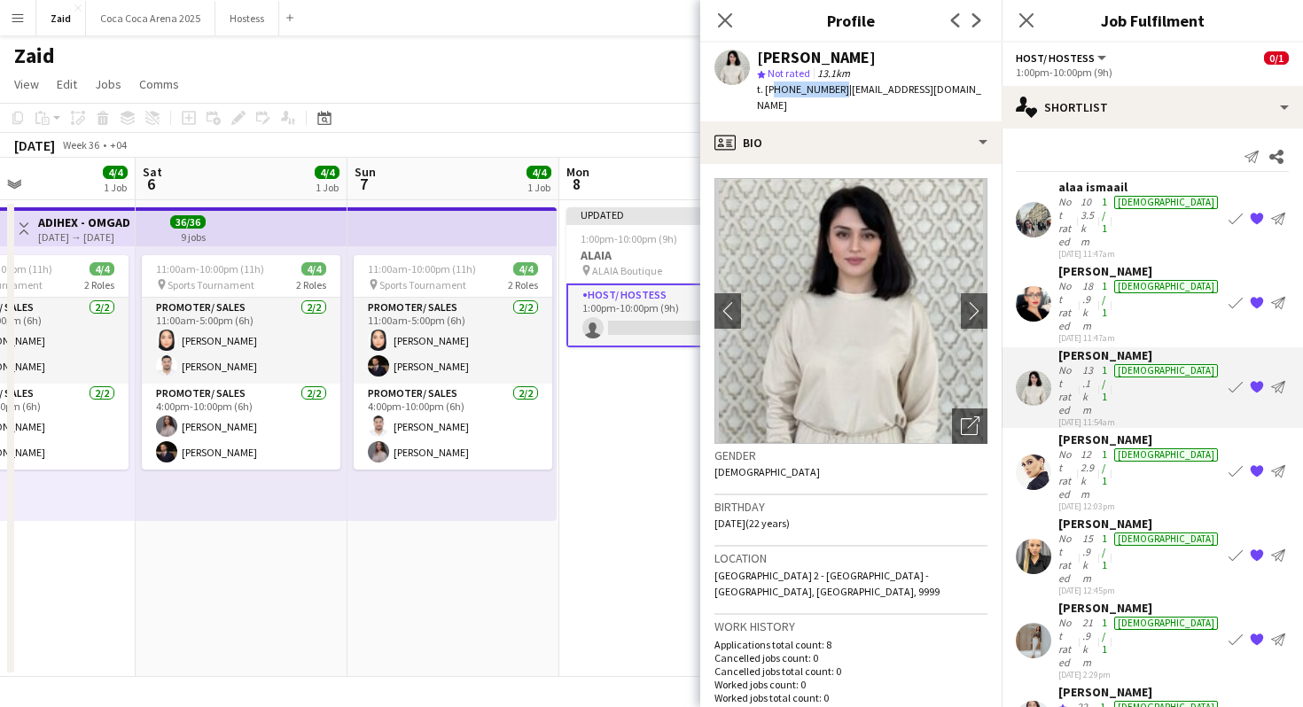
drag, startPoint x: 833, startPoint y: 90, endPoint x: 772, endPoint y: 94, distance: 61.3
click at [772, 94] on span "t. +971555236046" at bounding box center [803, 88] width 92 height 13
copy span "971555236046"
click at [1087, 501] on div "01-09-2025 12:03pm" at bounding box center [1140, 507] width 163 height 12
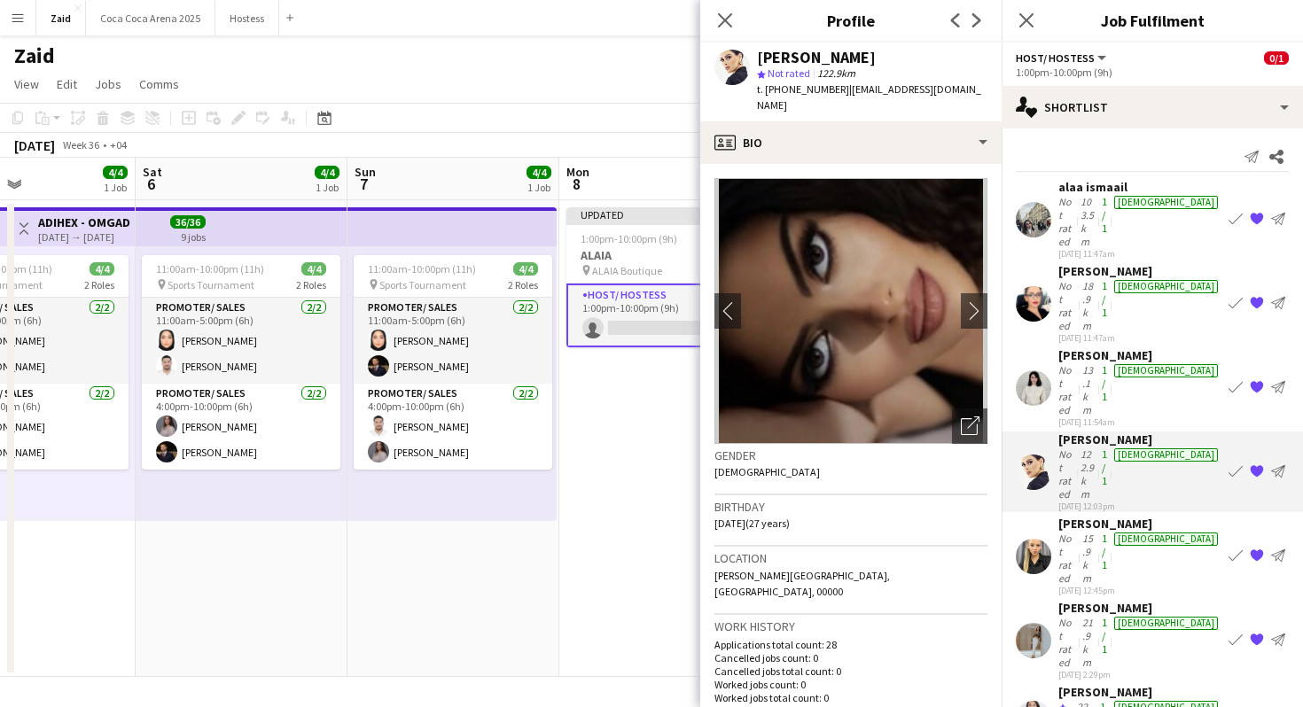
click at [1098, 616] on div "21.9km" at bounding box center [1089, 642] width 20 height 53
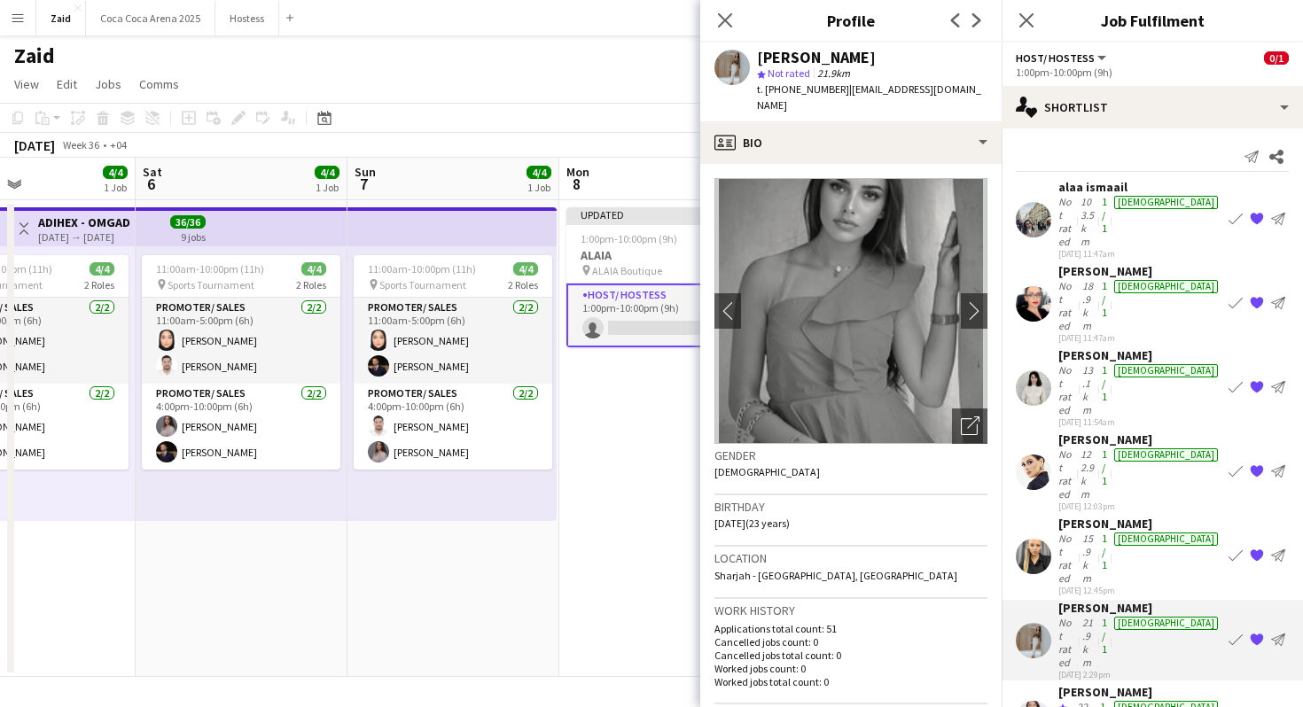
drag, startPoint x: 836, startPoint y: 86, endPoint x: 774, endPoint y: 89, distance: 62.1
click at [774, 89] on div "t. +971544834348 | jalshakaa@gmail.com" at bounding box center [872, 98] width 231 height 32
copy span "971544834348"
click at [1079, 279] on div "Not rated" at bounding box center [1069, 305] width 20 height 53
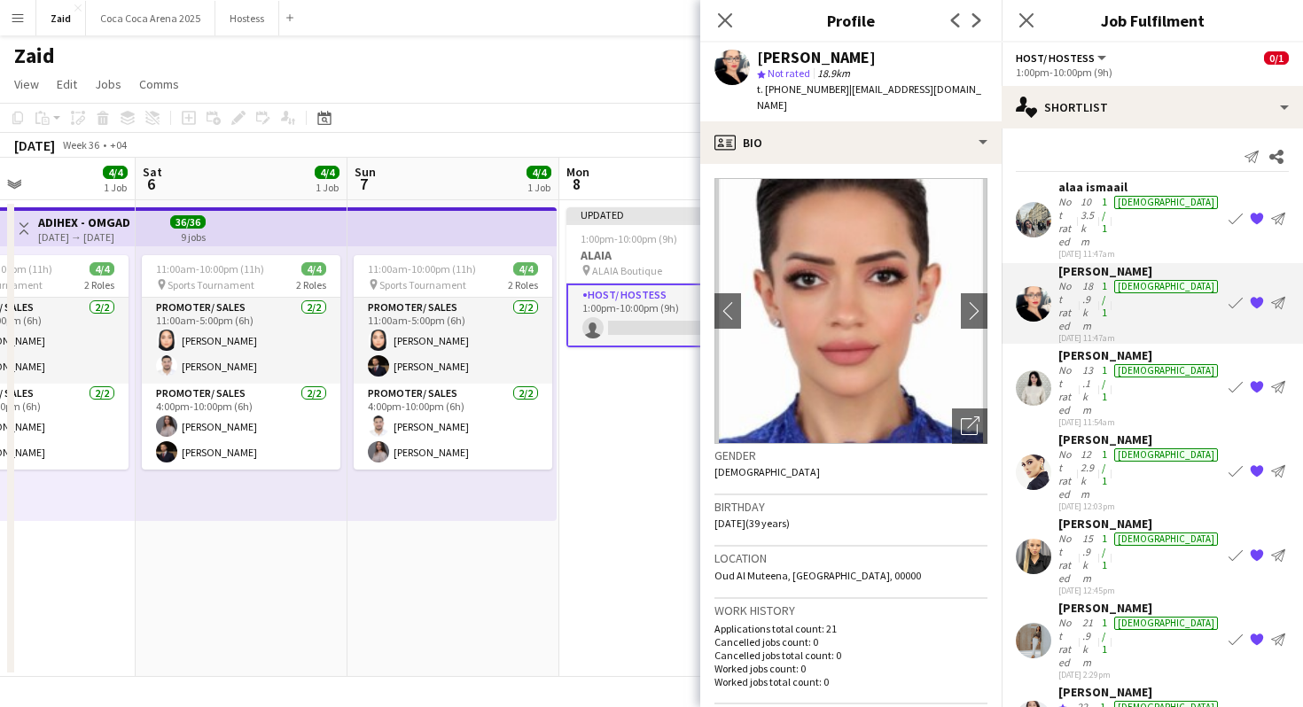
click at [1053, 173] on div "Send notification Share alaa ismaail Not rated 103.5km 1/1 female 01-09-2025 11…" at bounding box center [1152, 528] width 301 height 798
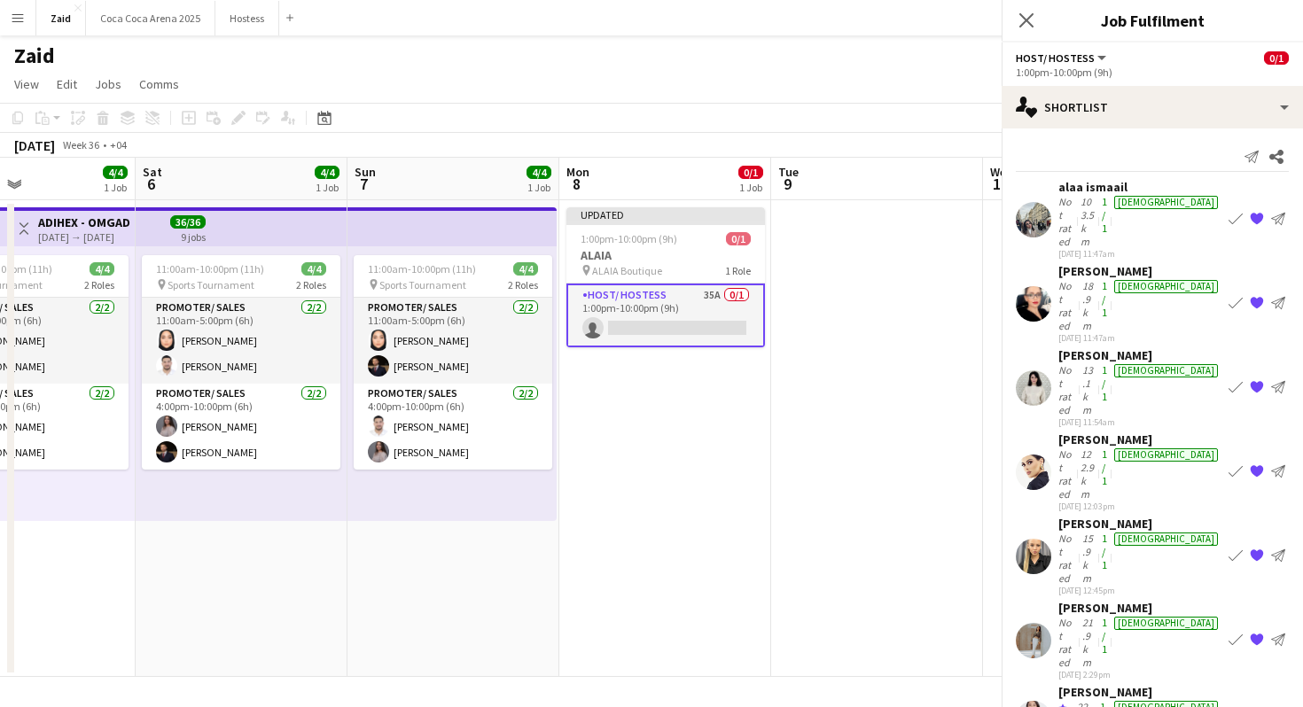
click at [1053, 185] on div "alaa ismaail Not rated 103.5km 1/1 female 01-09-2025 11:47am Book crew {{ sprit…" at bounding box center [1152, 219] width 301 height 81
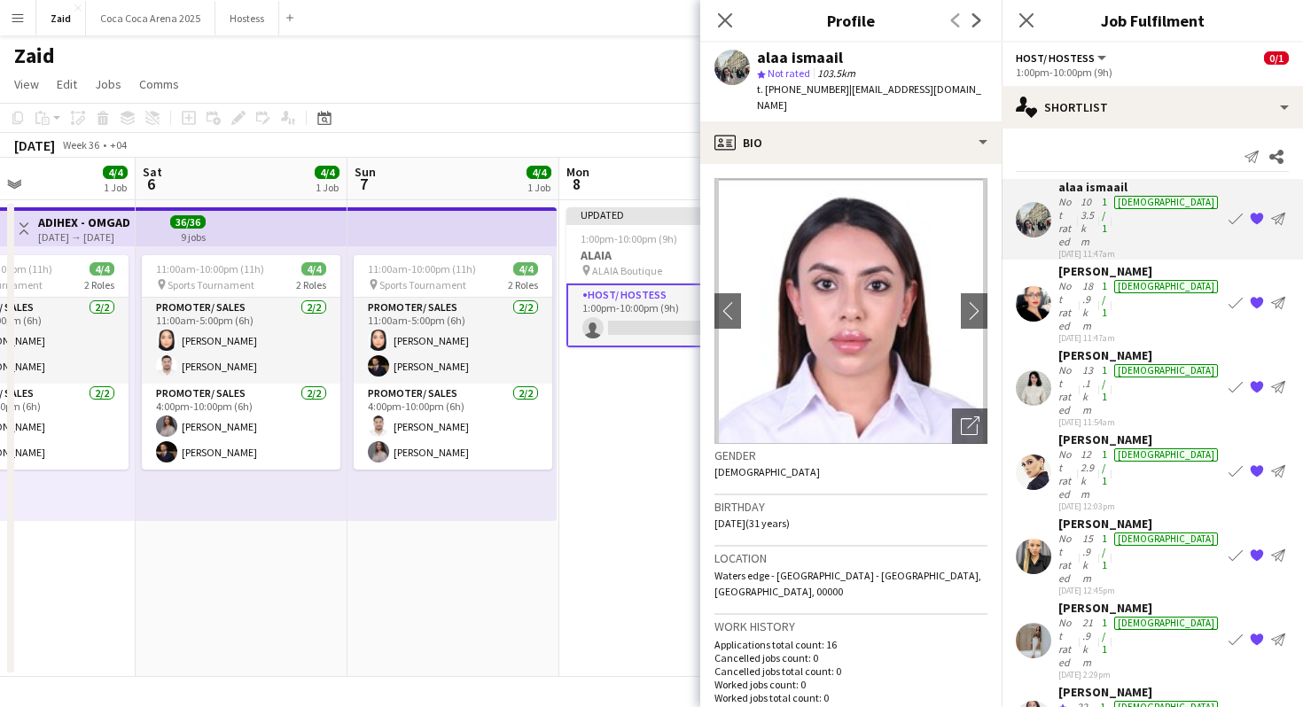
drag, startPoint x: 836, startPoint y: 93, endPoint x: 770, endPoint y: 90, distance: 66.5
click at [770, 90] on div "t. +971558546806 | alaa.ismaail4321@gmail.com" at bounding box center [872, 98] width 231 height 32
copy span "971558546806"
click at [1097, 700] on div "22.2km" at bounding box center [1085, 721] width 23 height 42
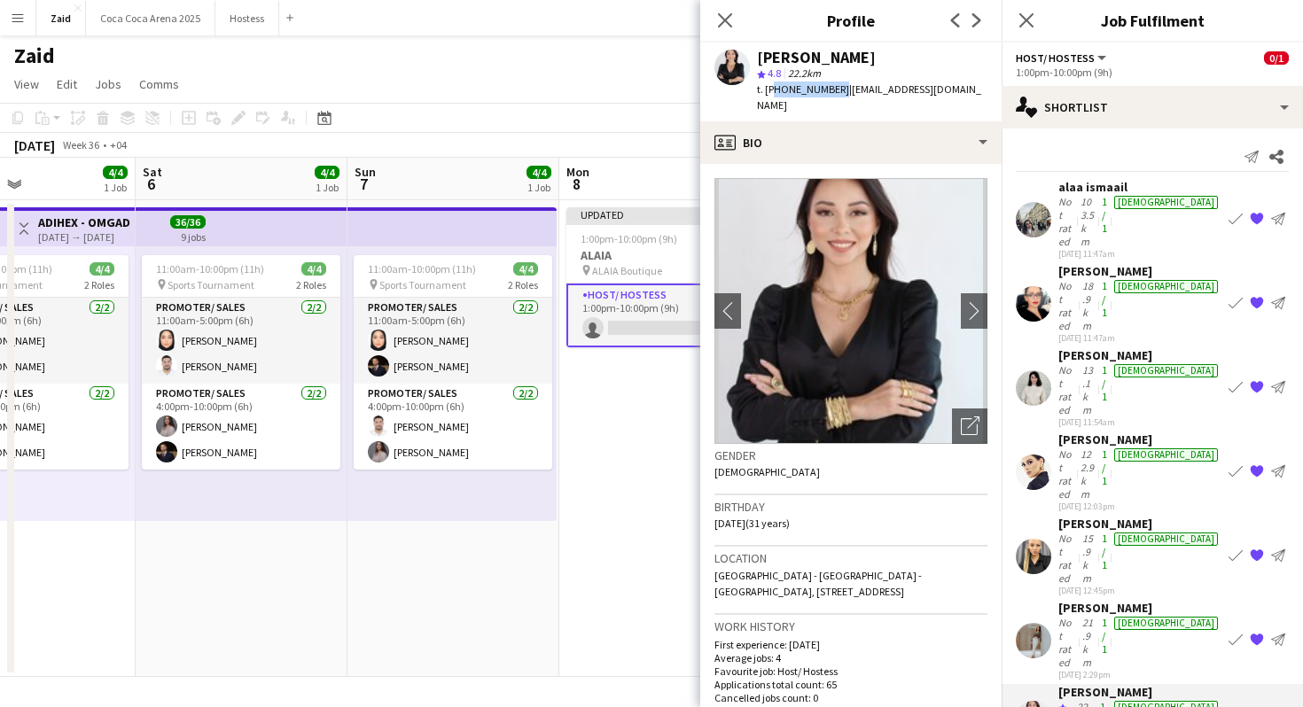
drag, startPoint x: 834, startPoint y: 86, endPoint x: 771, endPoint y: 84, distance: 63.0
click at [771, 84] on span "t. +971569767599" at bounding box center [803, 88] width 92 height 13
copy span "971569767599"
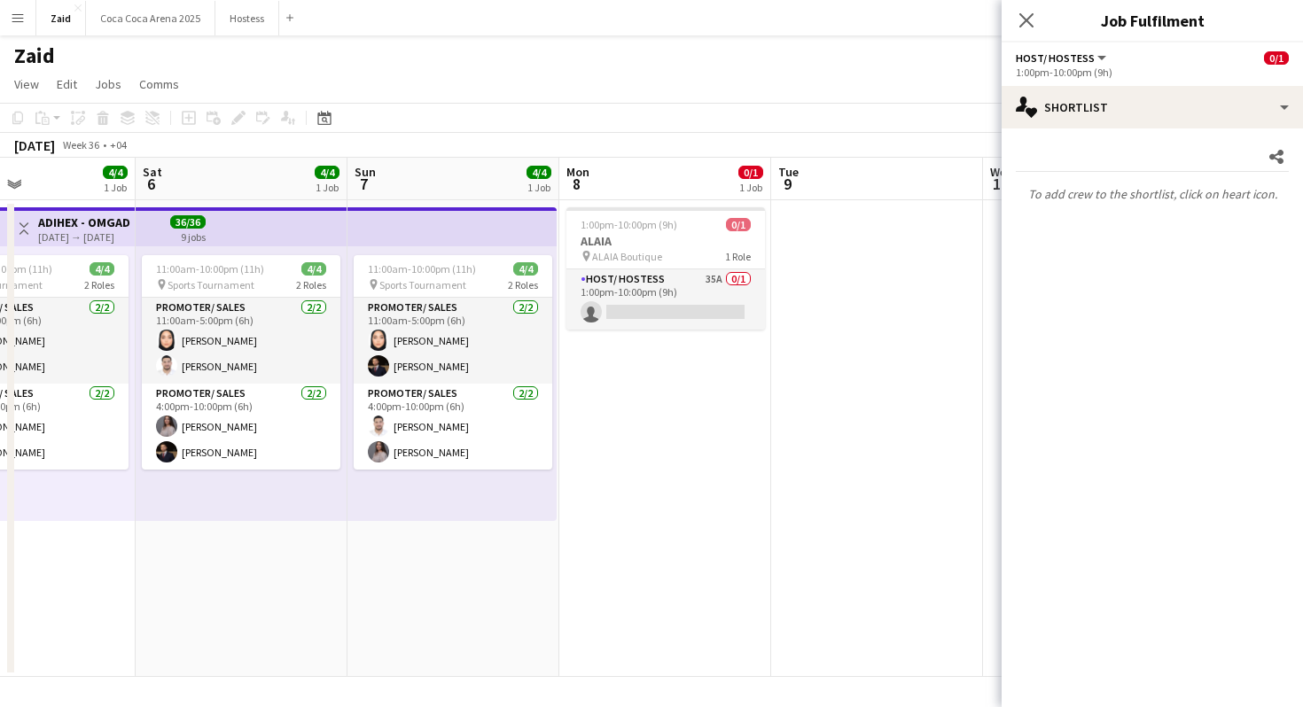
click at [708, 390] on app-date-cell "1:00pm-10:00pm (9h) 0/1 ALAIA pin ALAIA Boutique 1 Role Host/ Hostess 35A 0/1 1…" at bounding box center [665, 438] width 212 height 477
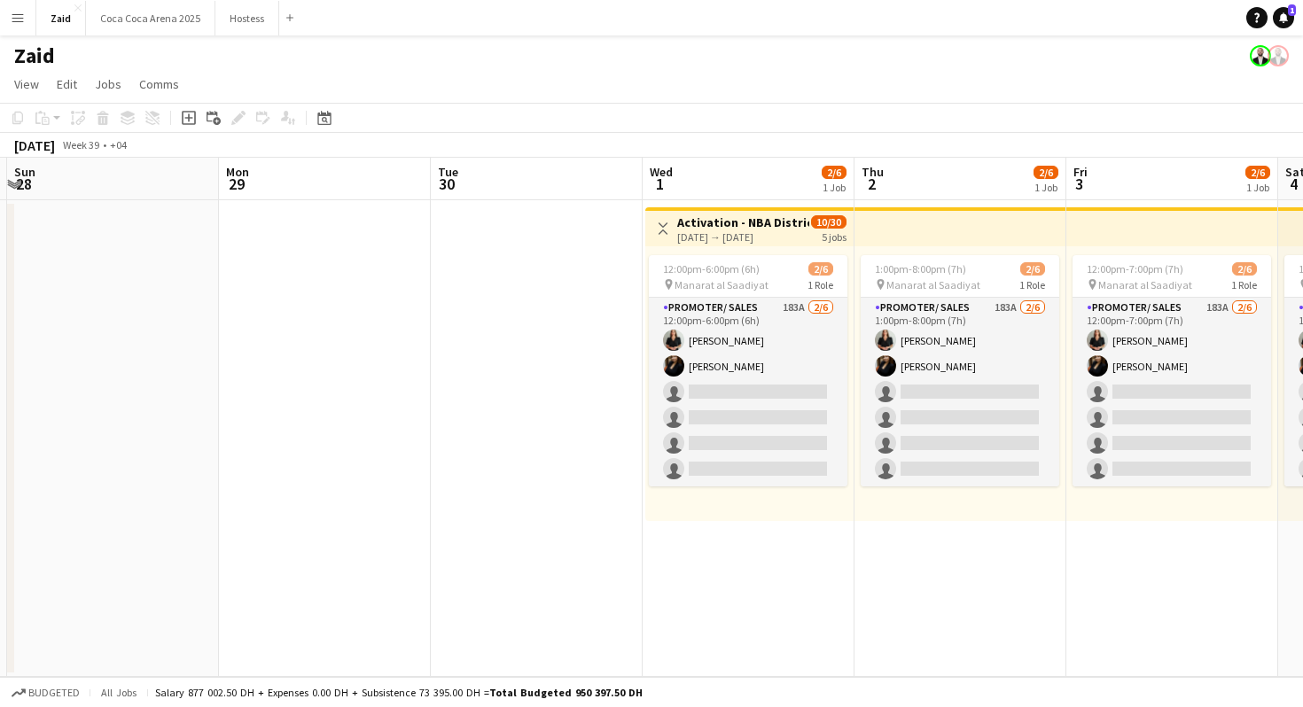
scroll to position [0, 825]
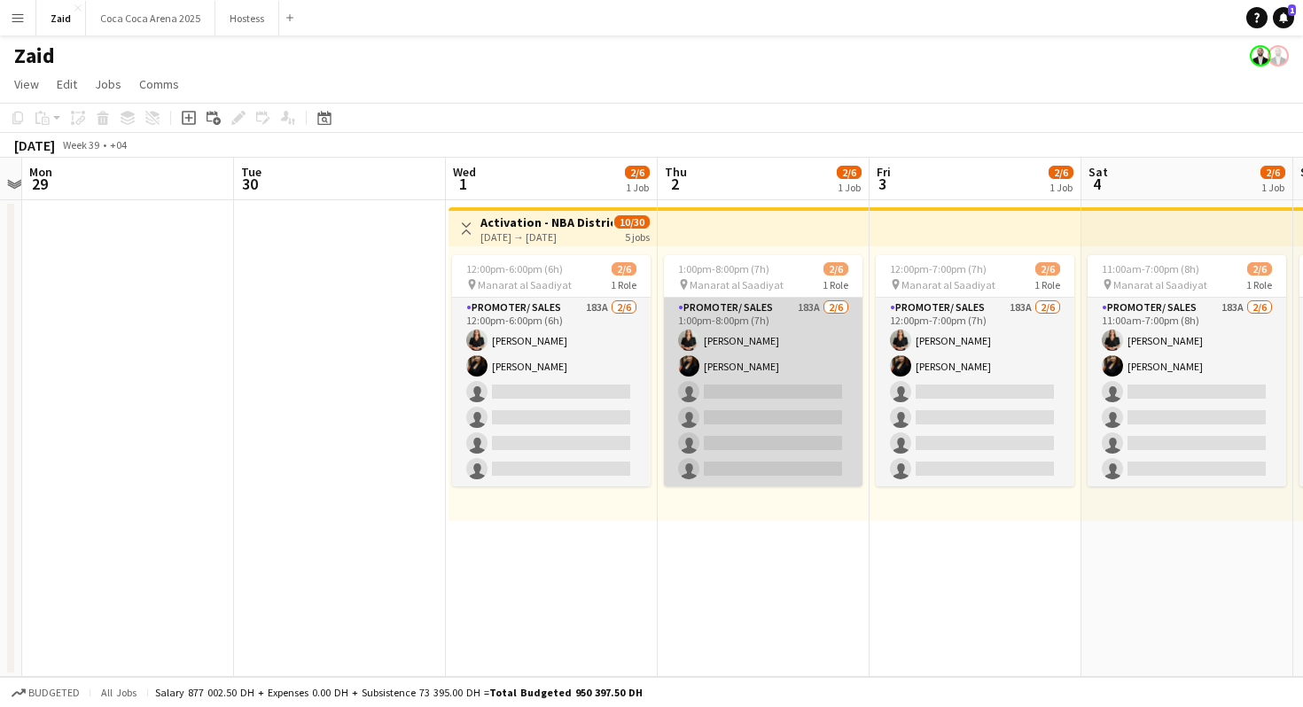
click at [788, 365] on app-card-role "Promoter/ Sales 183A 2/6 1:00pm-8:00pm (7h) Daryna Ihnatenko Karina Shuliatytsk…" at bounding box center [763, 392] width 199 height 189
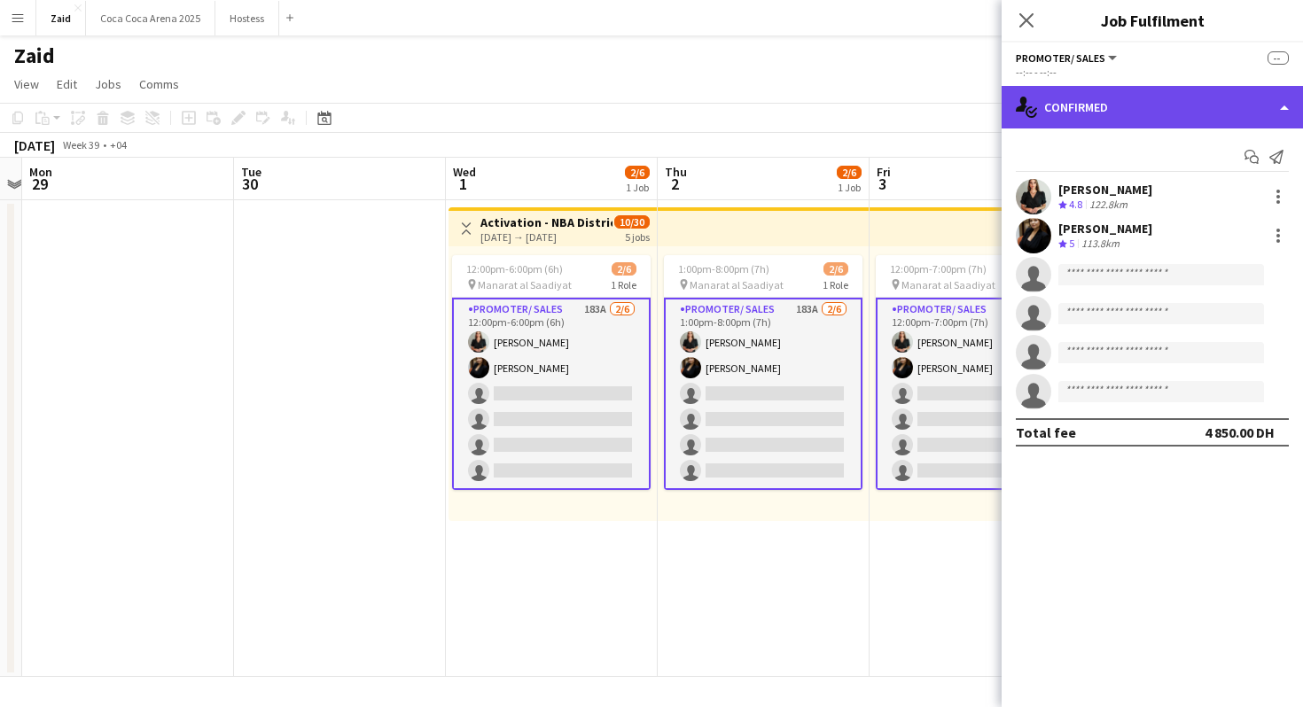
click at [1122, 97] on div "single-neutral-actions-check-2 Confirmed" at bounding box center [1152, 107] width 301 height 43
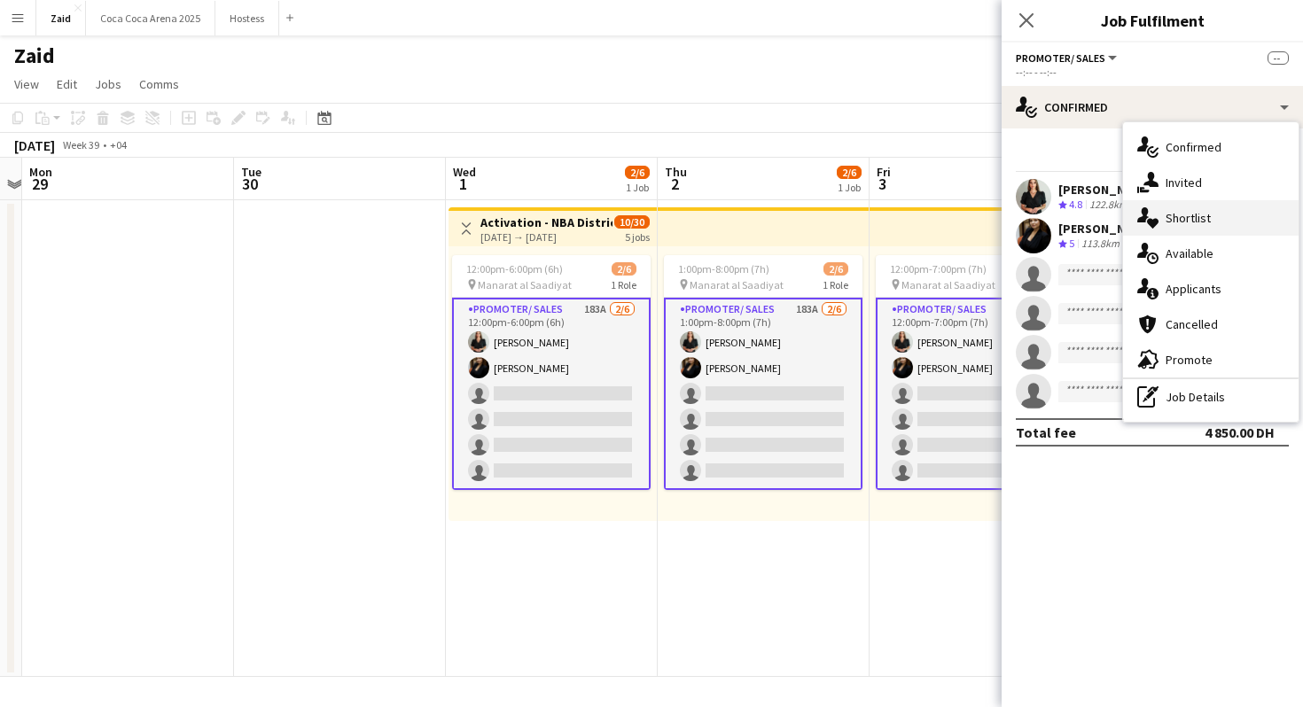
click at [1206, 220] on span "Shortlist" at bounding box center [1188, 218] width 45 height 16
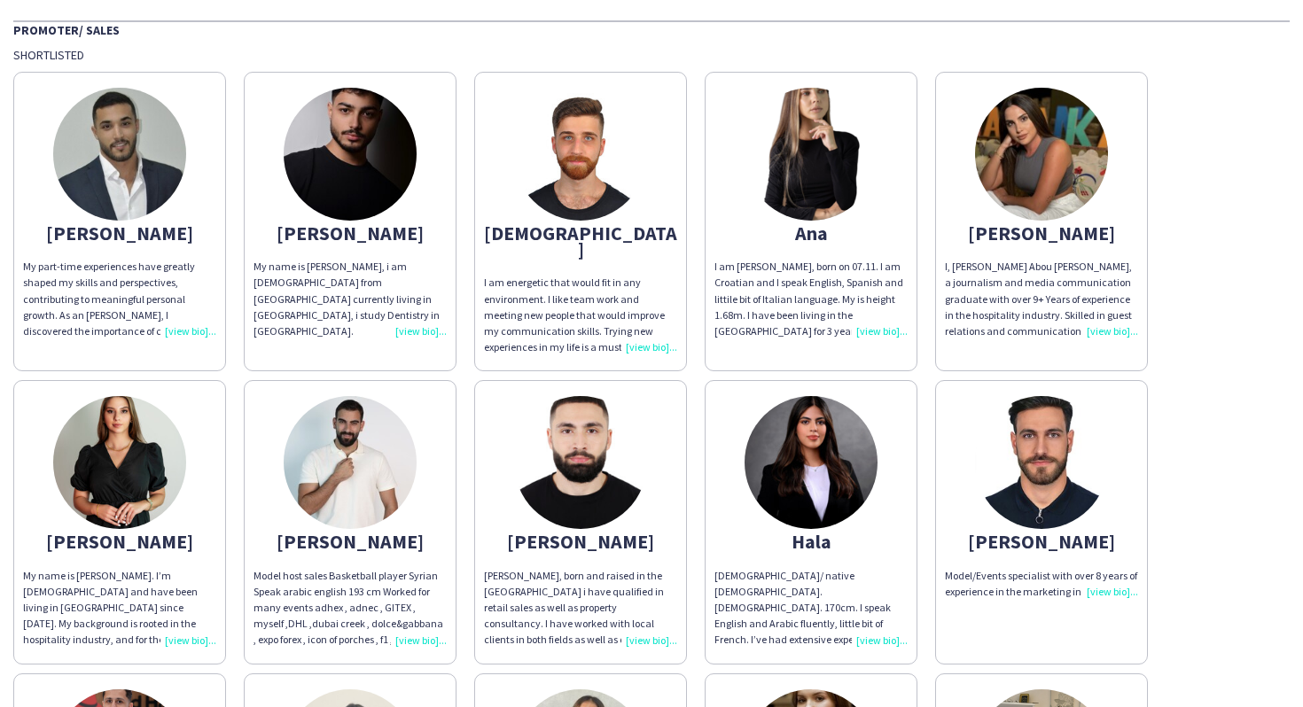
scroll to position [137, 0]
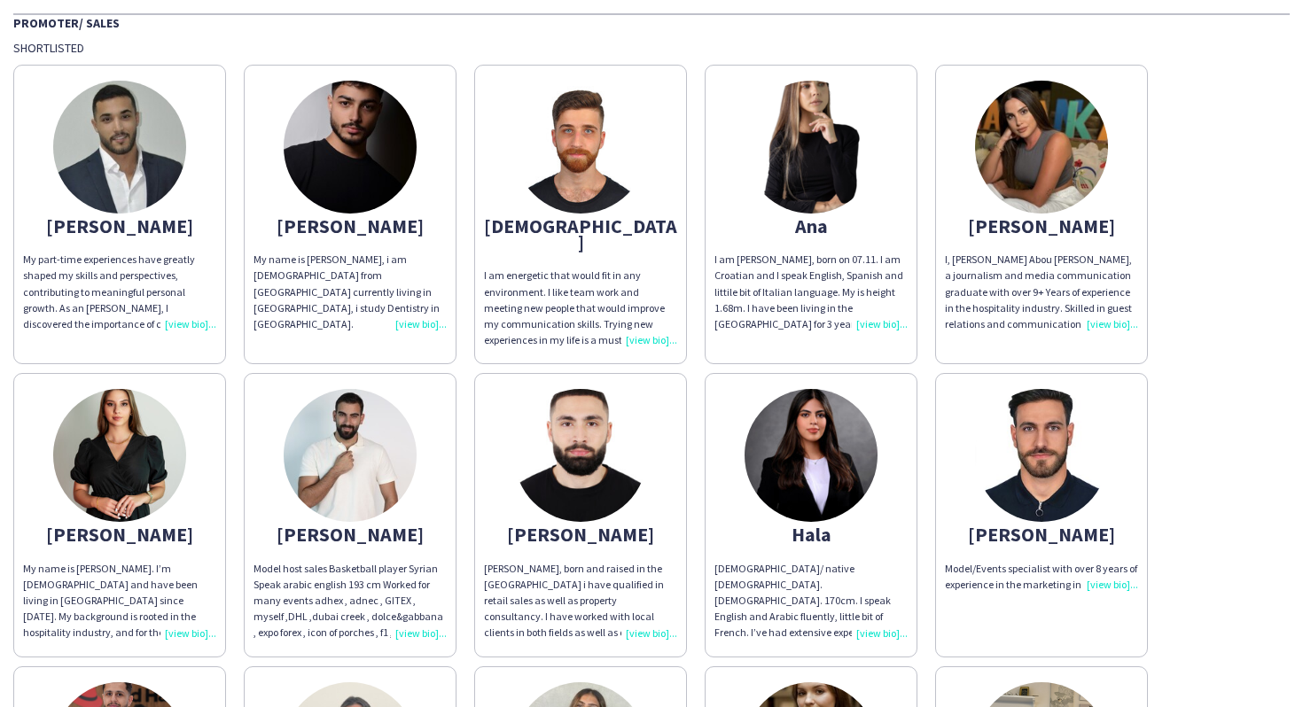
click at [610, 503] on app-share-pages-crew-card "Haitham Haitham, born and raised in the uae i have qualified in retail sales as…" at bounding box center [580, 515] width 213 height 284
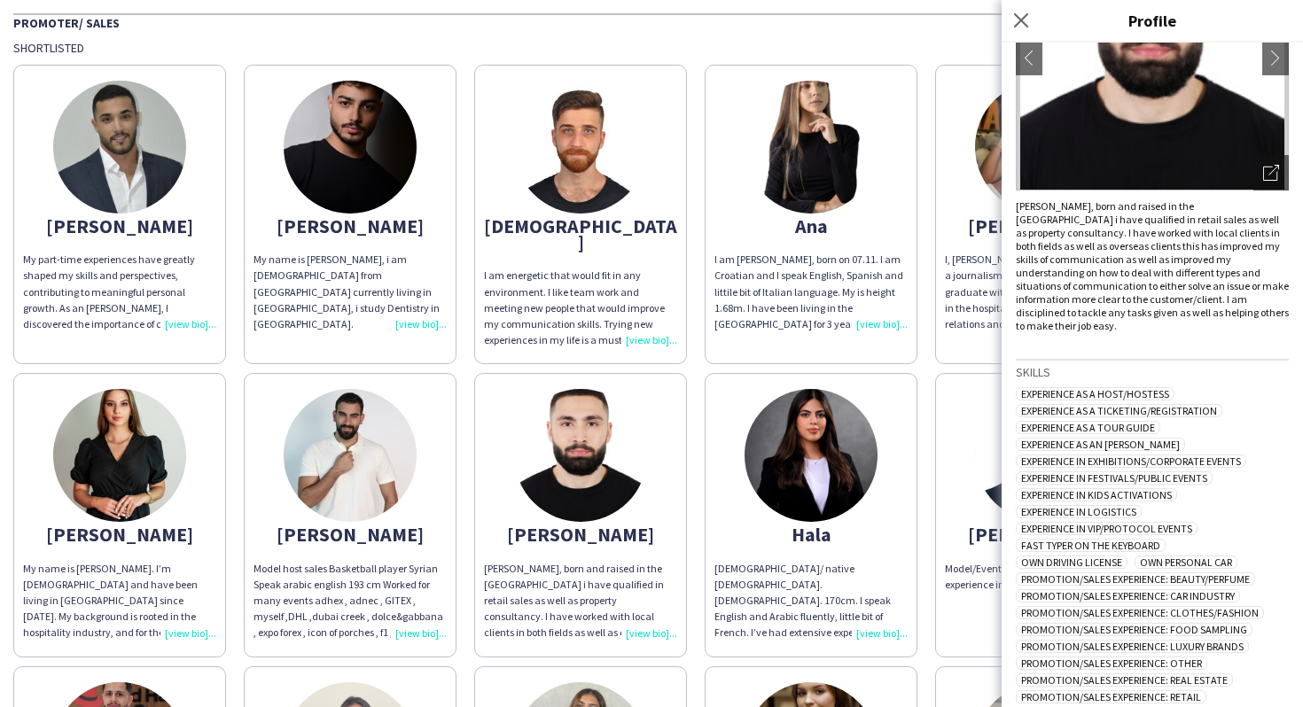
scroll to position [205, 0]
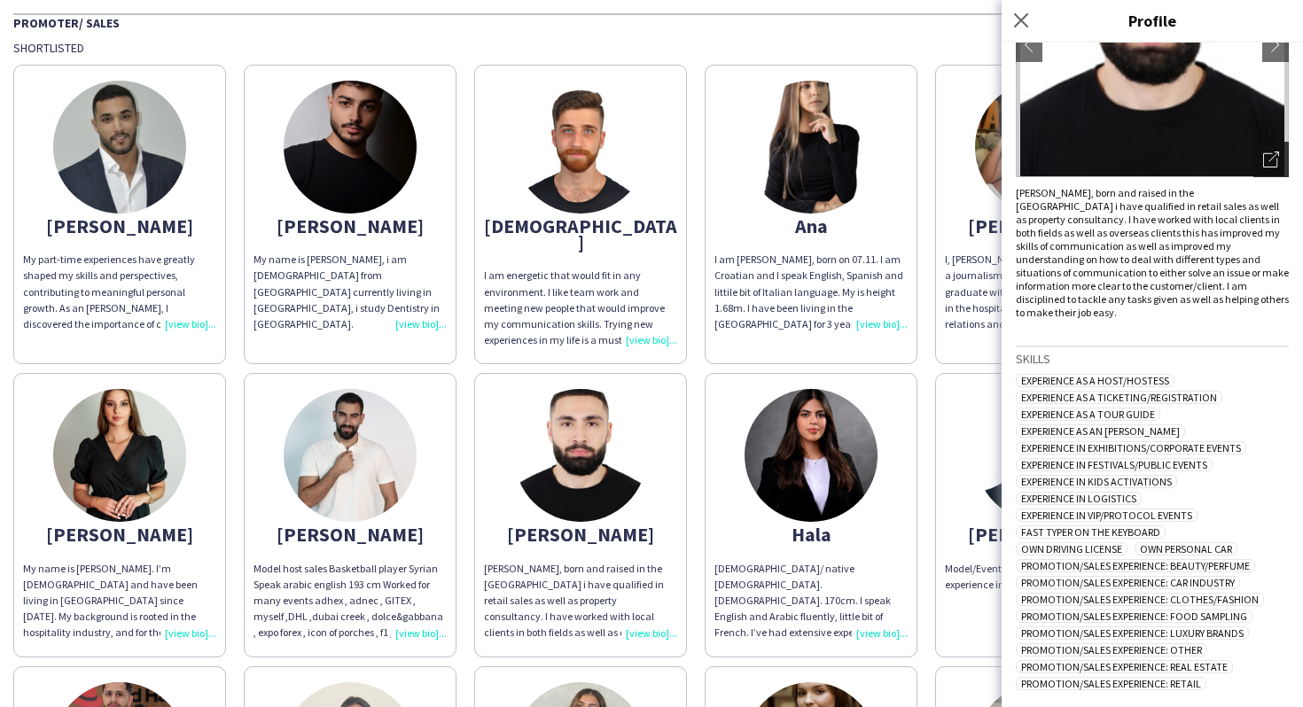
click at [1271, 157] on icon "Open photos pop-in" at bounding box center [1271, 160] width 16 height 16
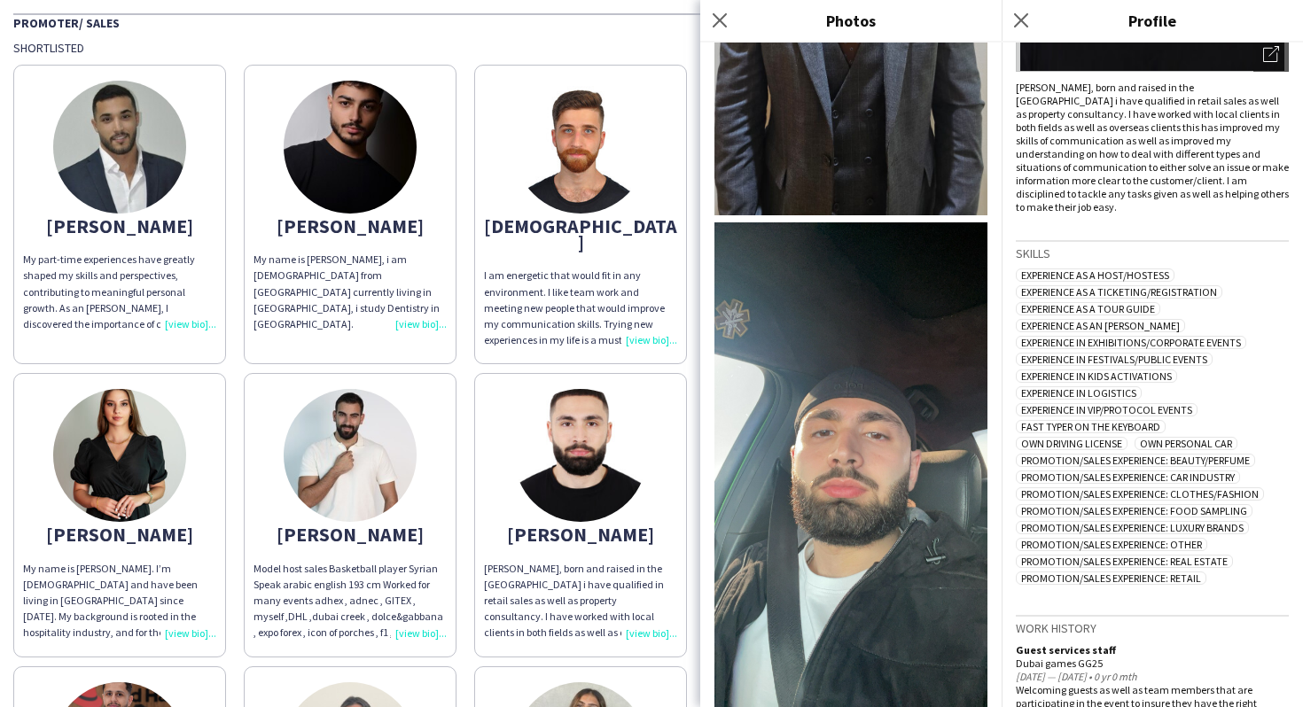
scroll to position [285, 0]
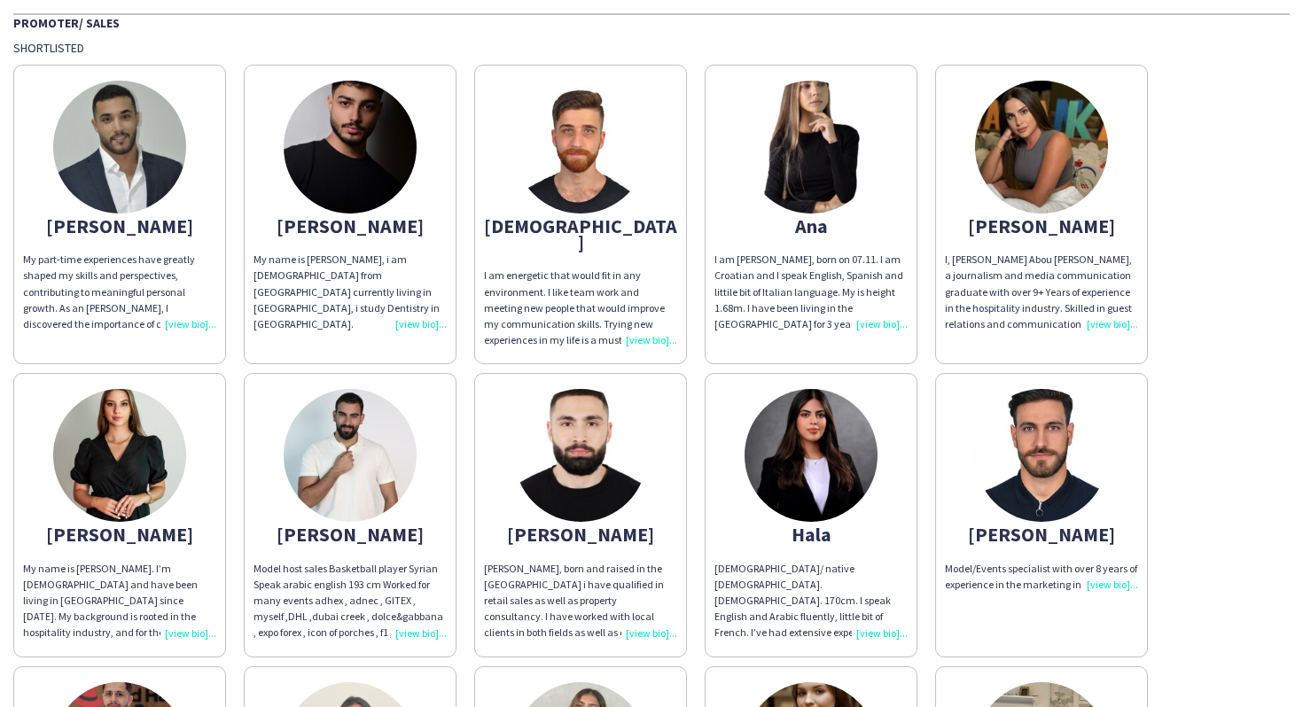
click at [364, 426] on img at bounding box center [350, 455] width 133 height 133
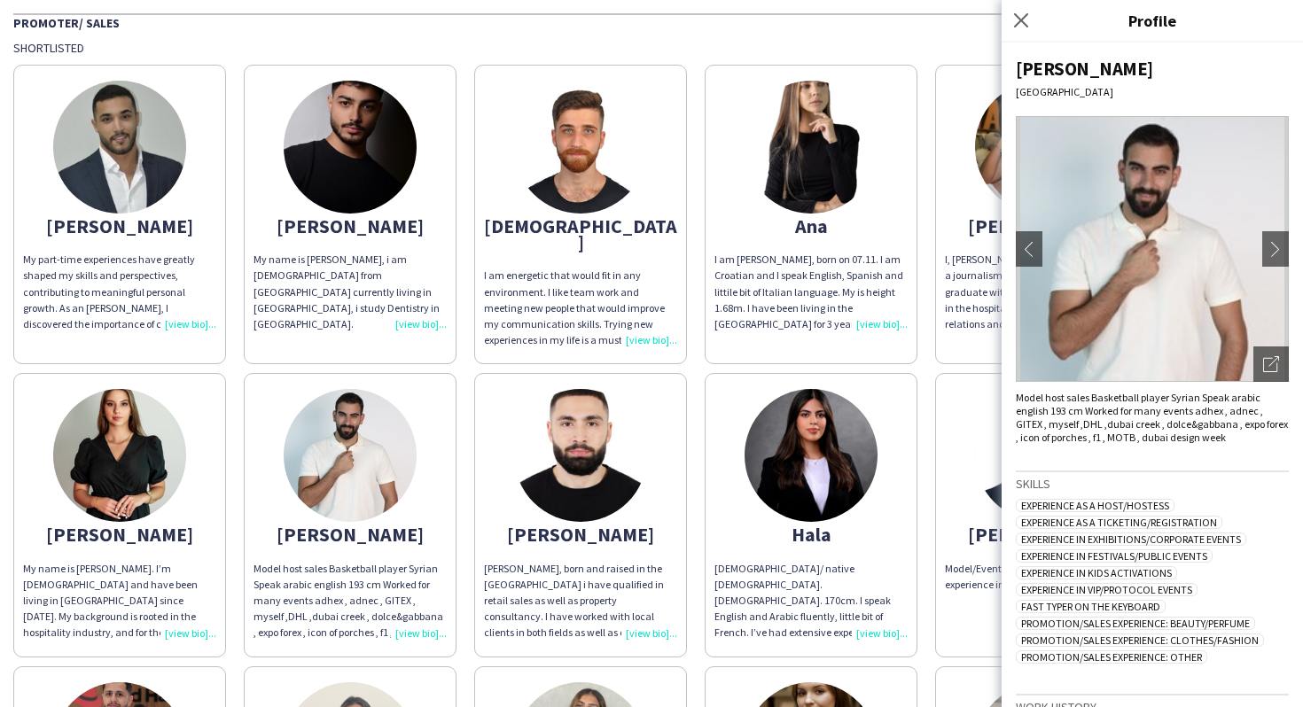
scroll to position [268, 0]
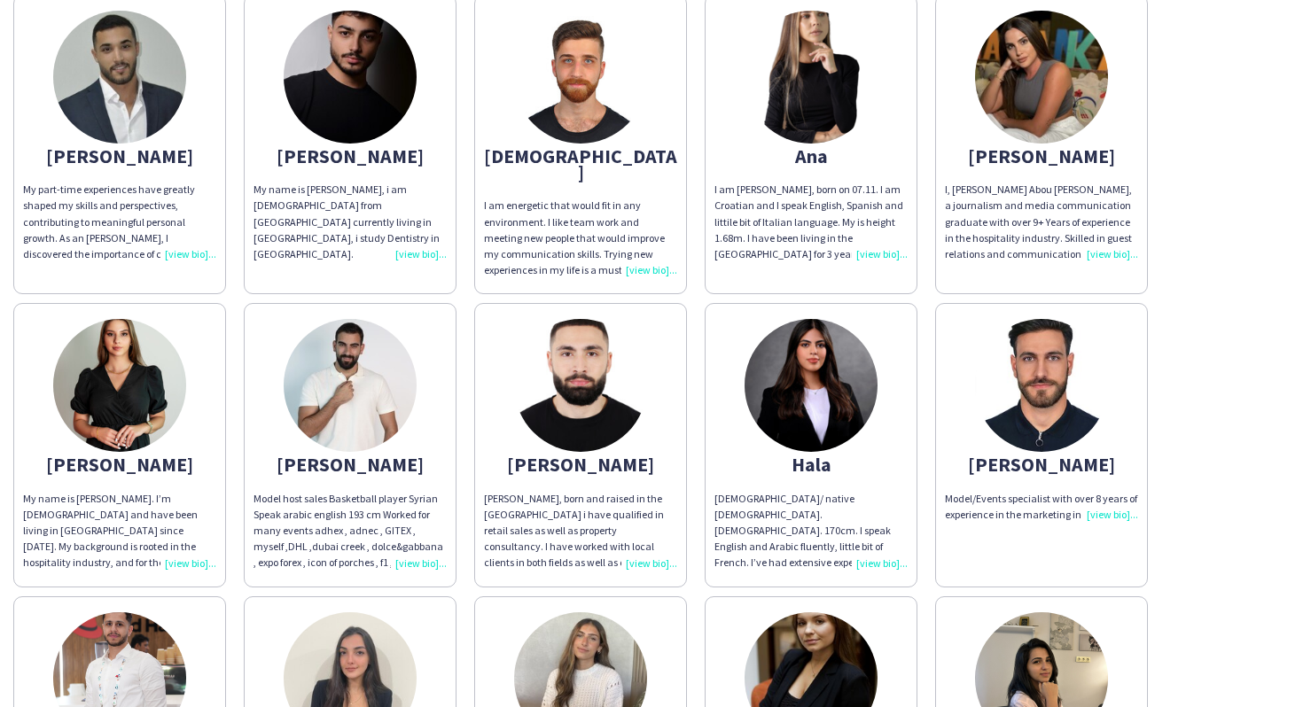
scroll to position [0, 0]
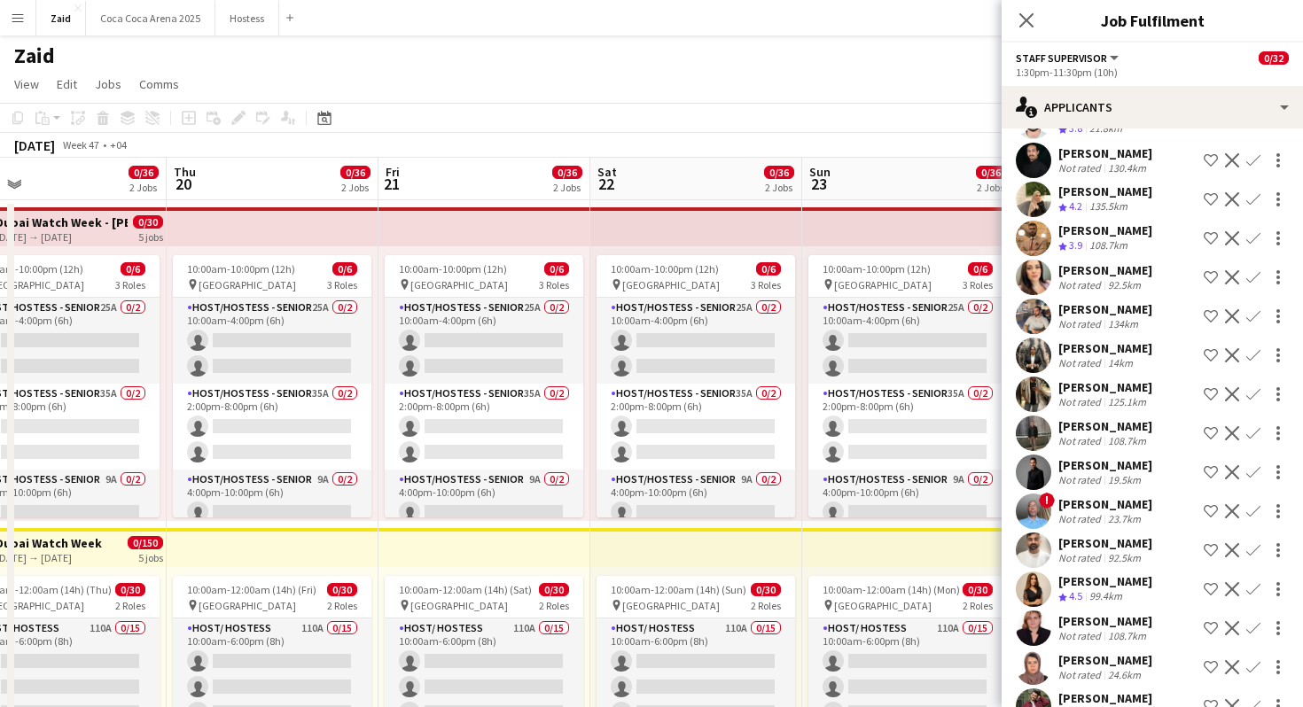
scroll to position [1549, 0]
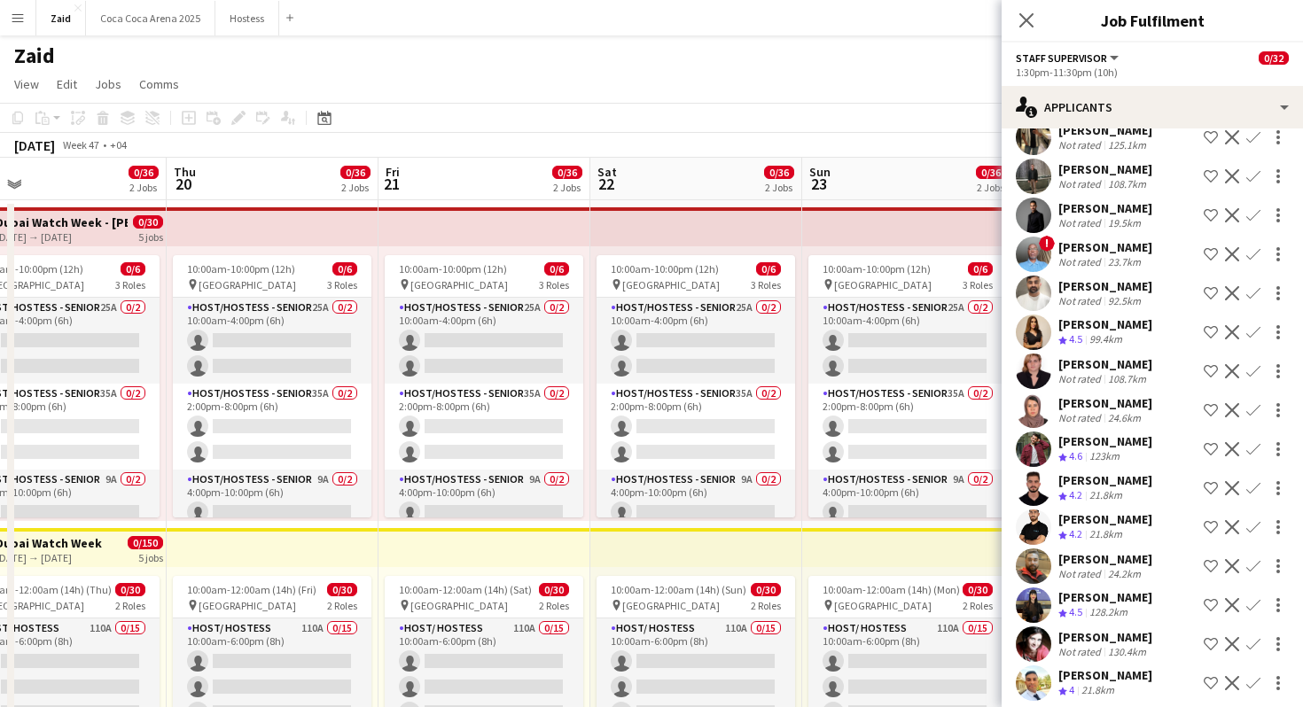
click at [812, 157] on div "November 2025 Week 47 • +04" at bounding box center [651, 145] width 1303 height 25
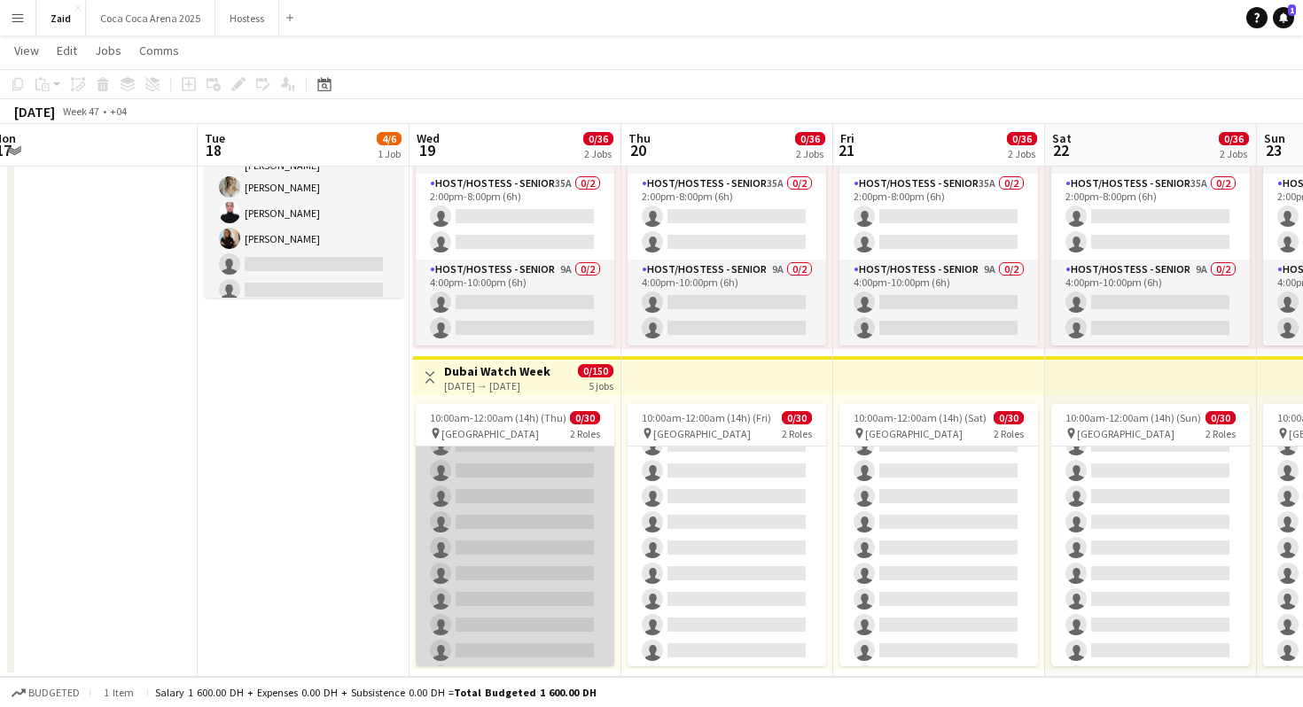
scroll to position [0, 0]
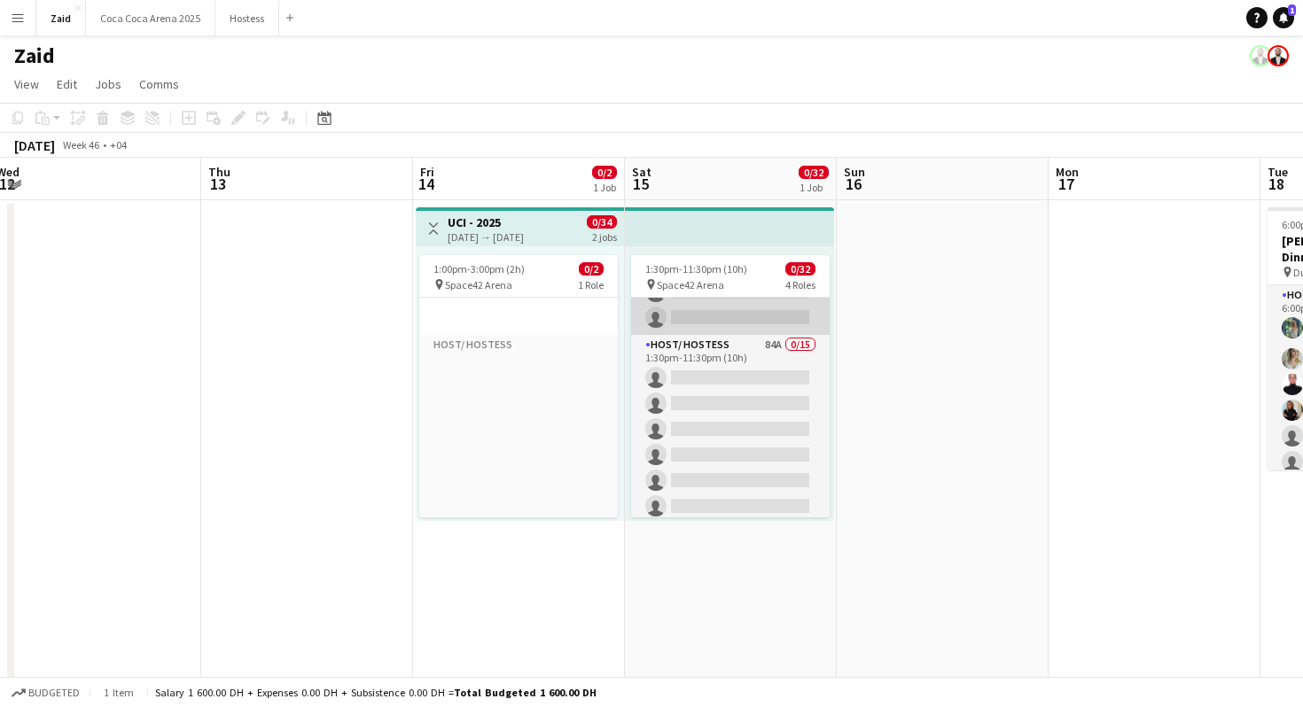
click at [772, 403] on app-card-role "Host/ Hostess 84A 0/15 1:30pm-11:30pm (10h) single-neutral-actions single-neutr…" at bounding box center [730, 545] width 199 height 420
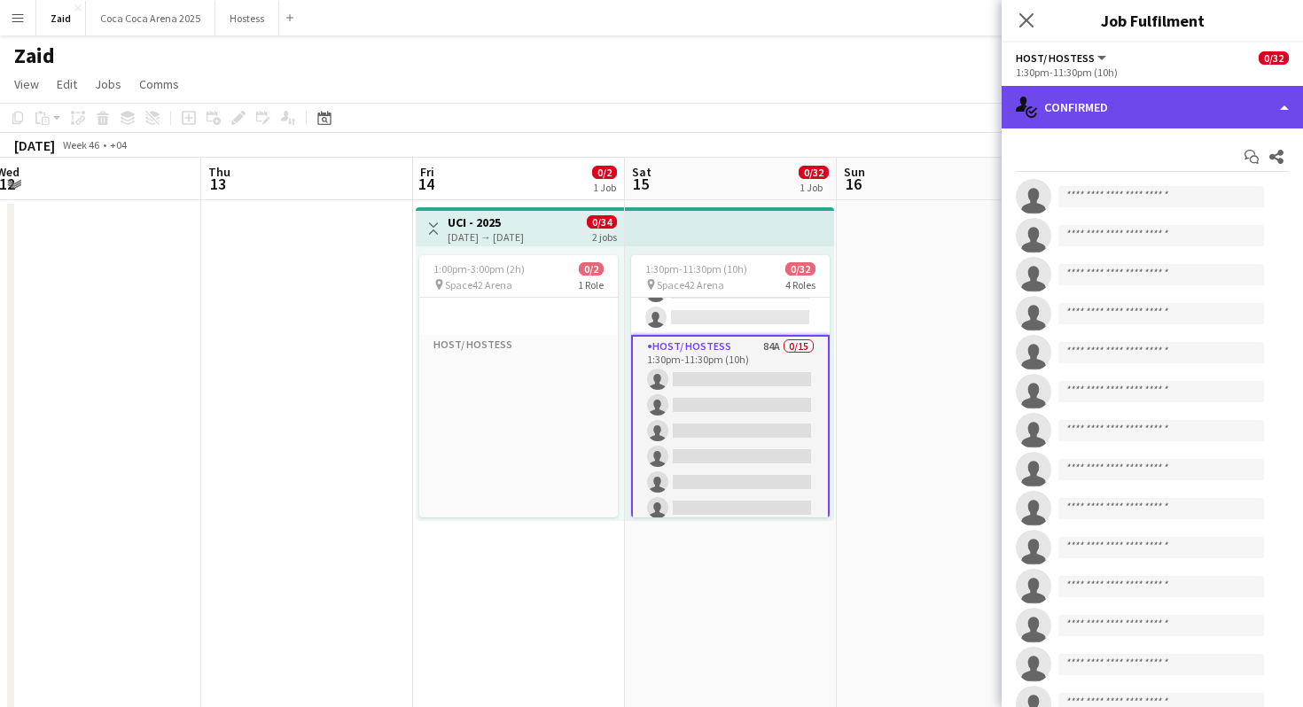
click at [1106, 99] on div "single-neutral-actions-check-2 Confirmed" at bounding box center [1152, 107] width 301 height 43
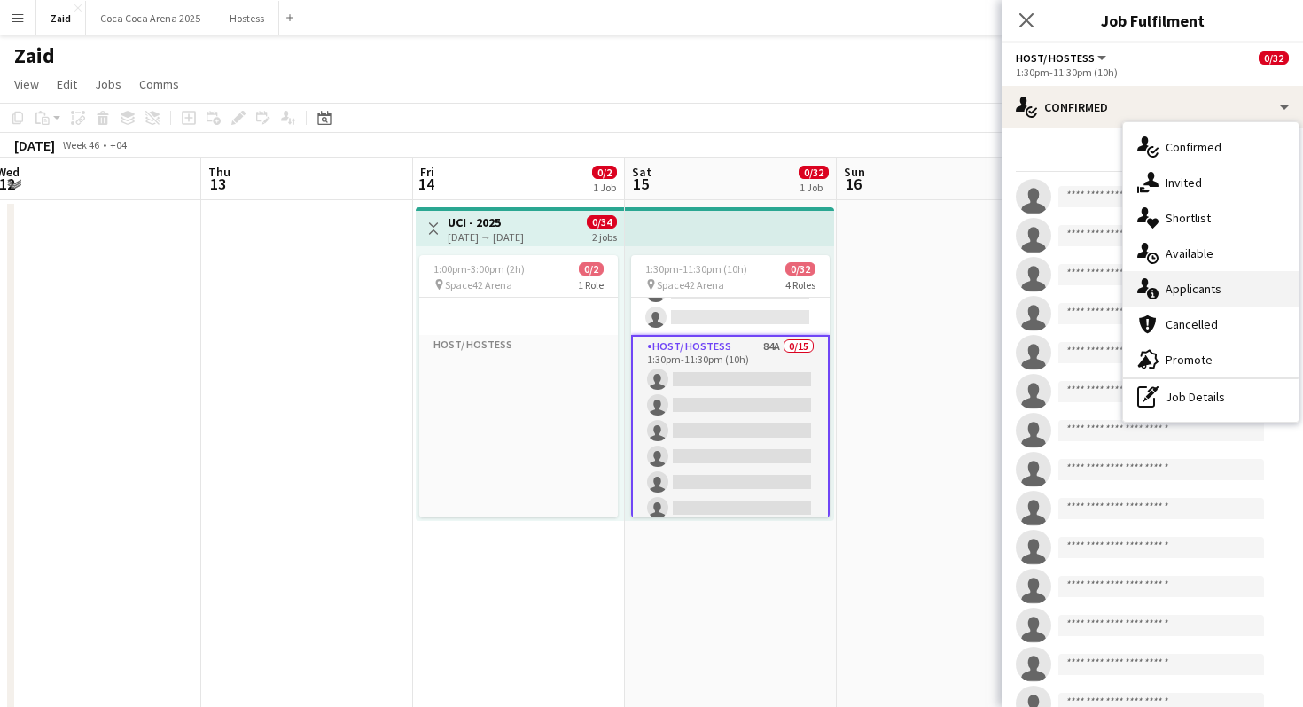
click at [1160, 278] on div "single-neutral-actions-information Applicants" at bounding box center [1211, 288] width 176 height 35
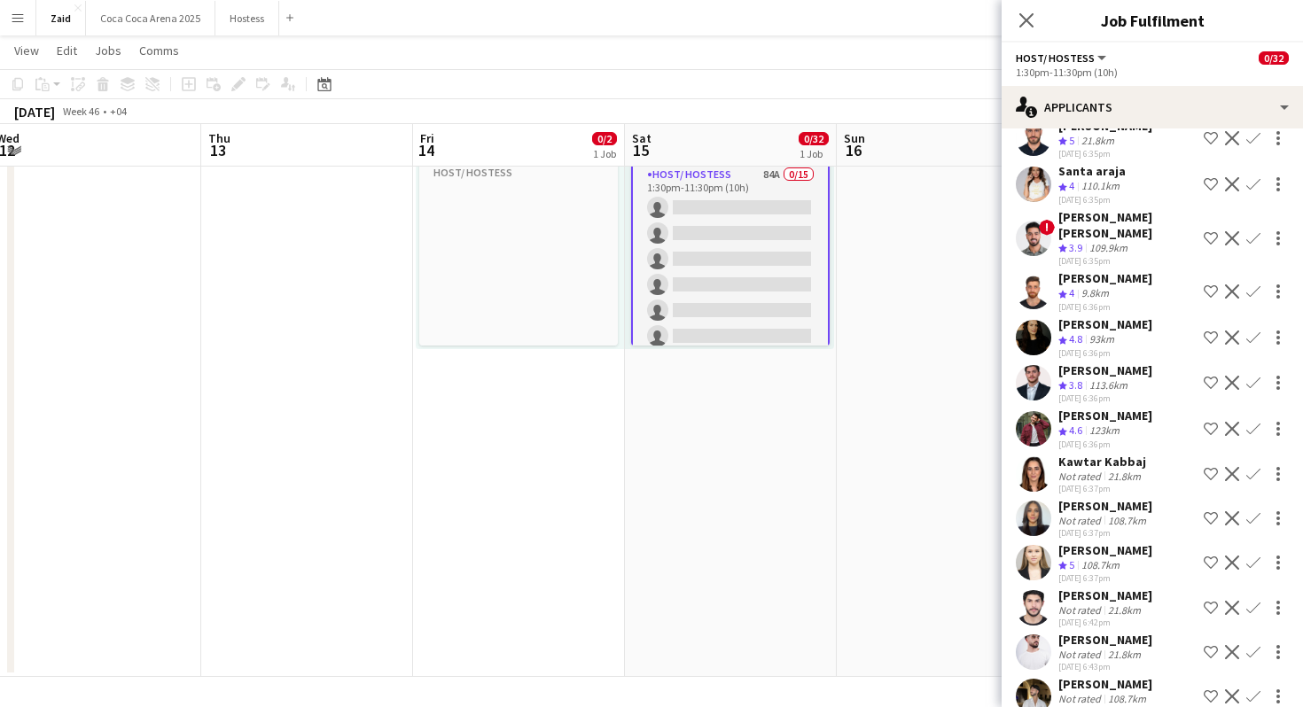
click at [1113, 543] on div "Viktoryia Shakhnouskaya" at bounding box center [1106, 551] width 94 height 16
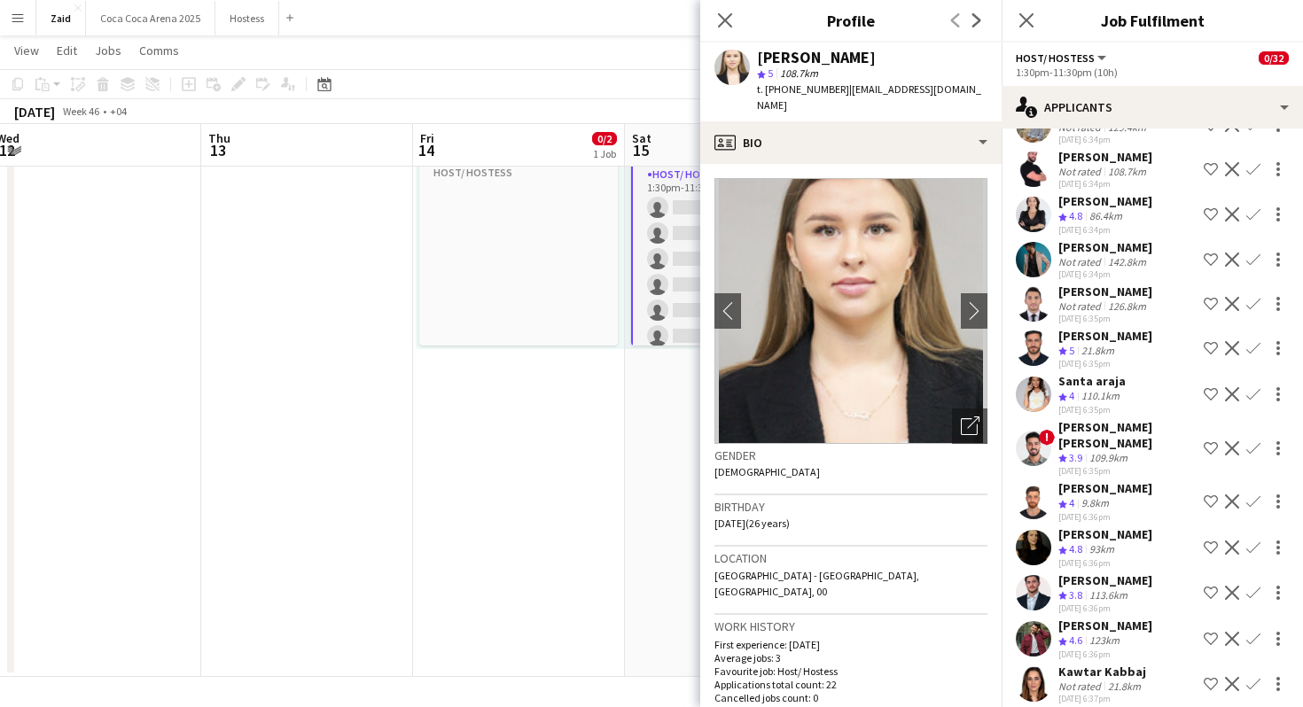
click at [1114, 543] on div "93km" at bounding box center [1102, 550] width 32 height 15
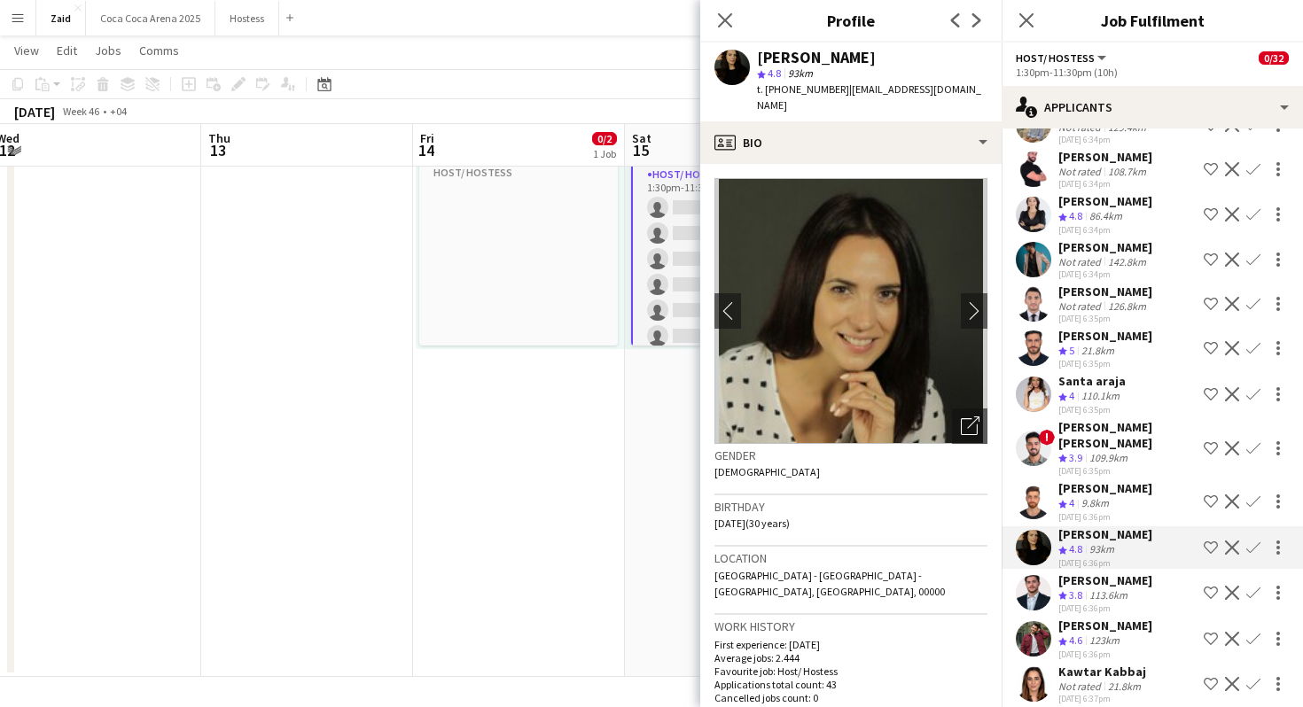
click at [1108, 451] on div "109.9km" at bounding box center [1108, 458] width 45 height 15
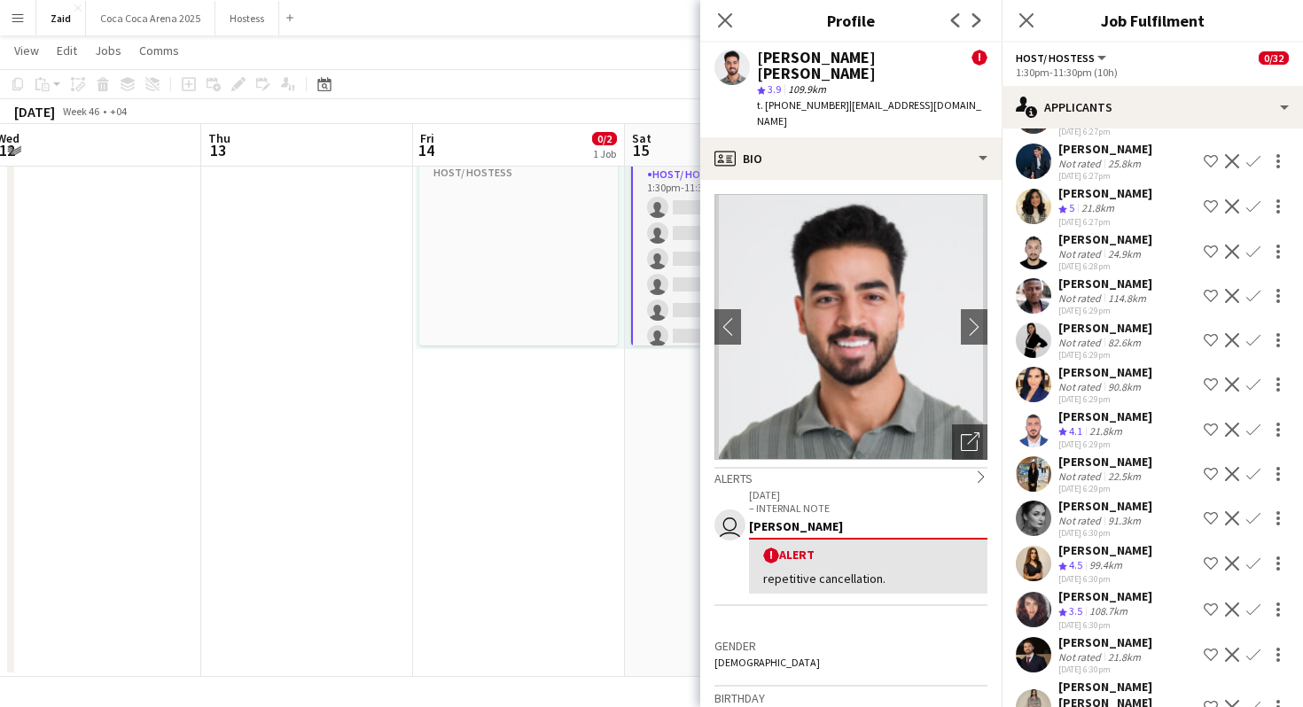
click at [613, 506] on app-date-cell "Toggle View UCI - 2025 14-11-2025 → 15-11-2025 0/34 2 jobs 1:00pm-3:00pm (2h) 0…" at bounding box center [519, 352] width 212 height 649
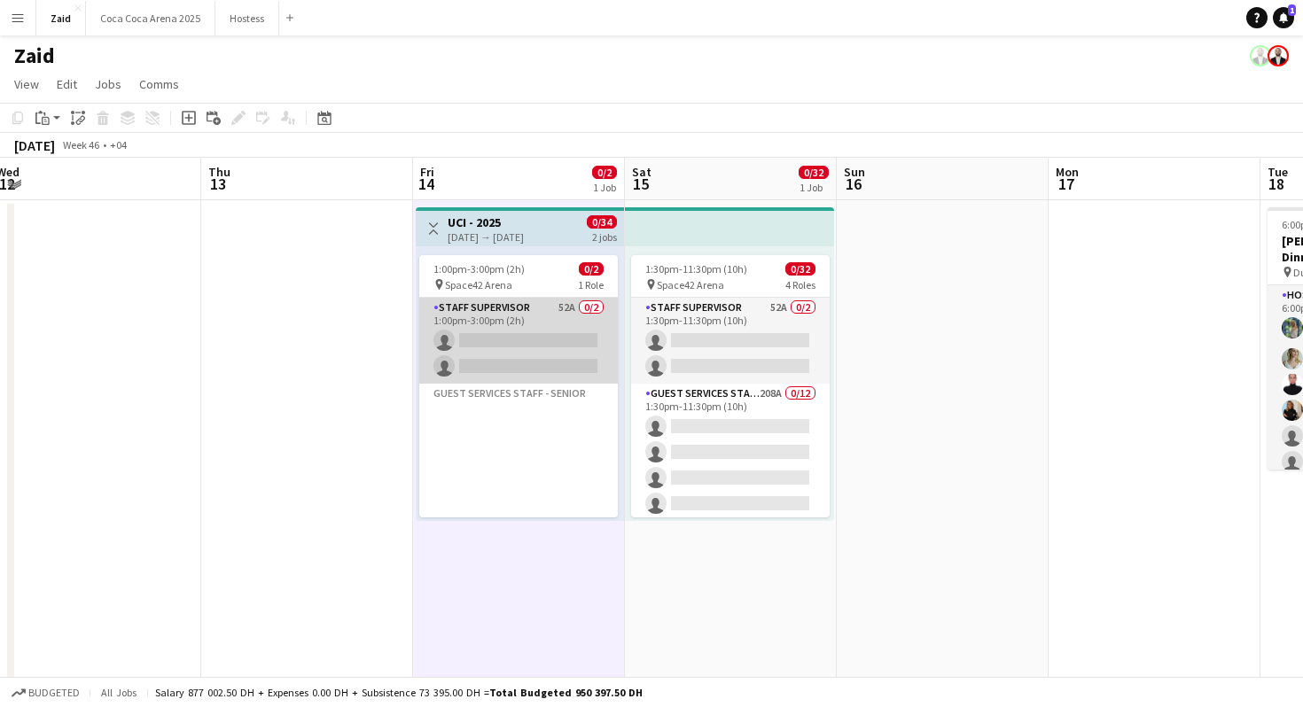
click at [598, 325] on app-card-role "Staff Supervisor 52A 0/2 1:00pm-3:00pm (2h) single-neutral-actions single-neutr…" at bounding box center [518, 341] width 199 height 86
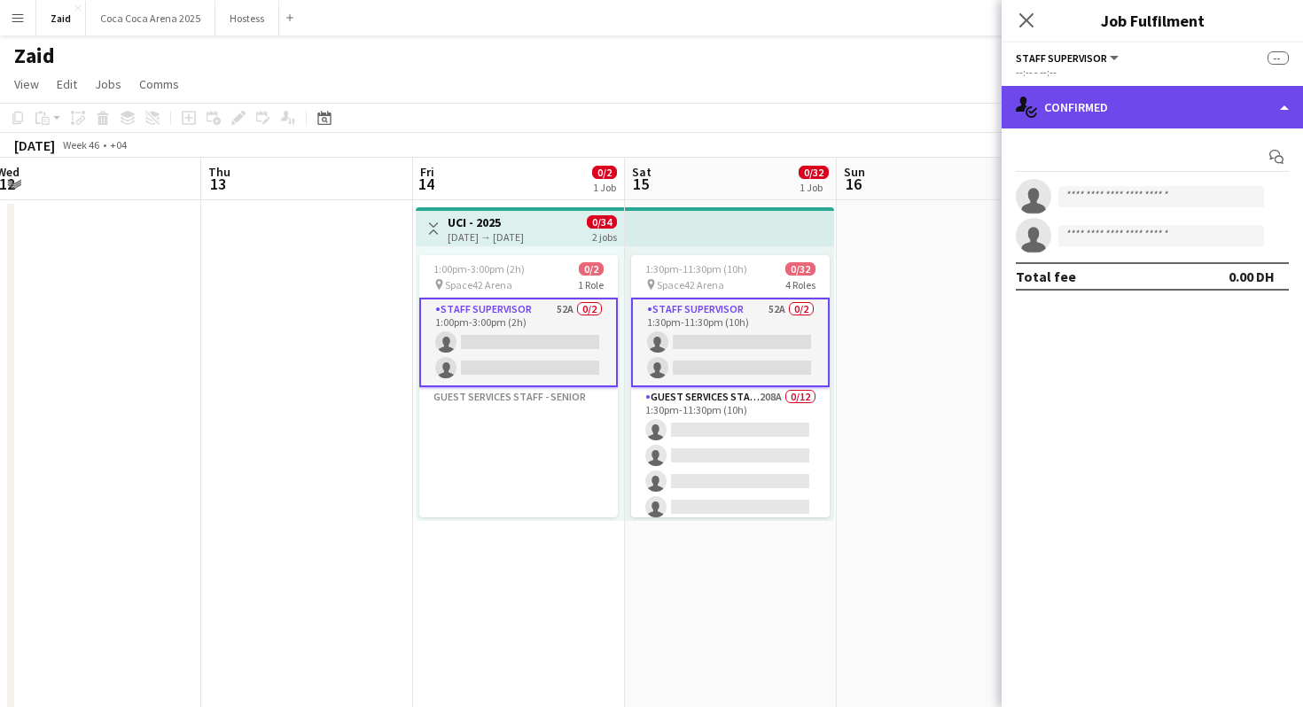
click at [1234, 95] on div "single-neutral-actions-check-2 Confirmed" at bounding box center [1152, 107] width 301 height 43
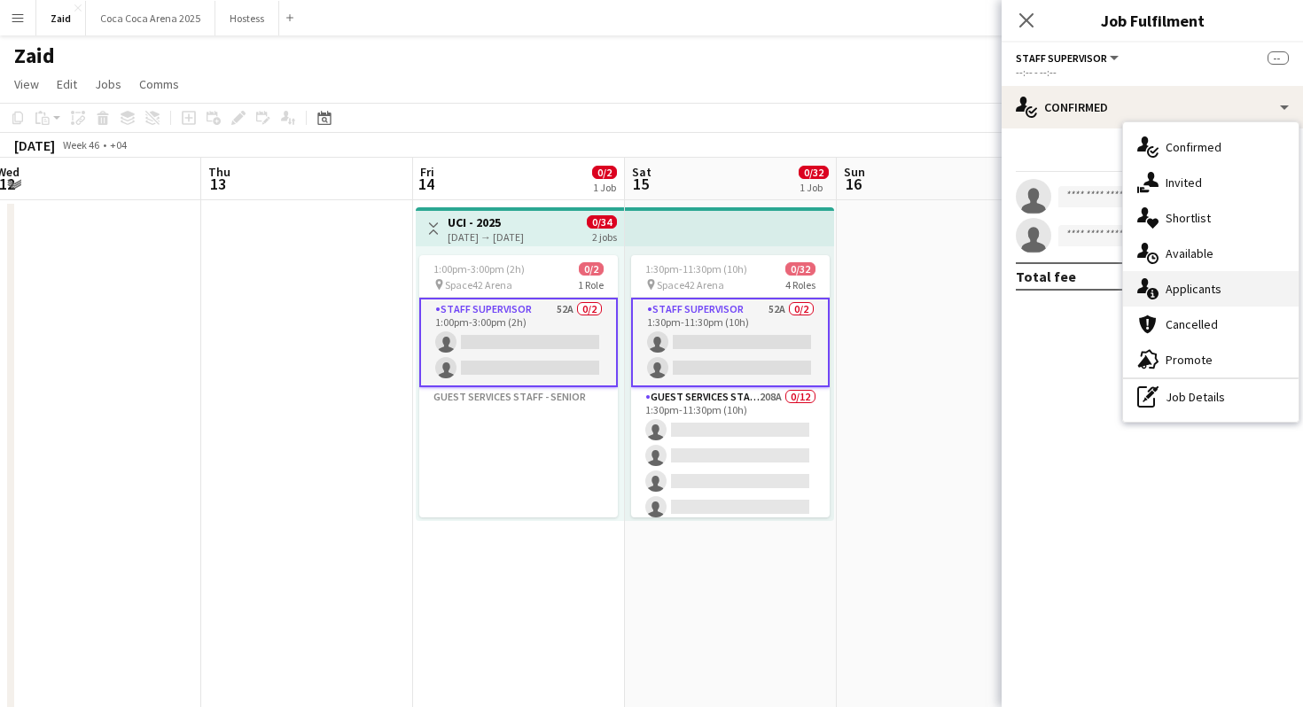
click at [1237, 288] on div "single-neutral-actions-information Applicants" at bounding box center [1211, 288] width 176 height 35
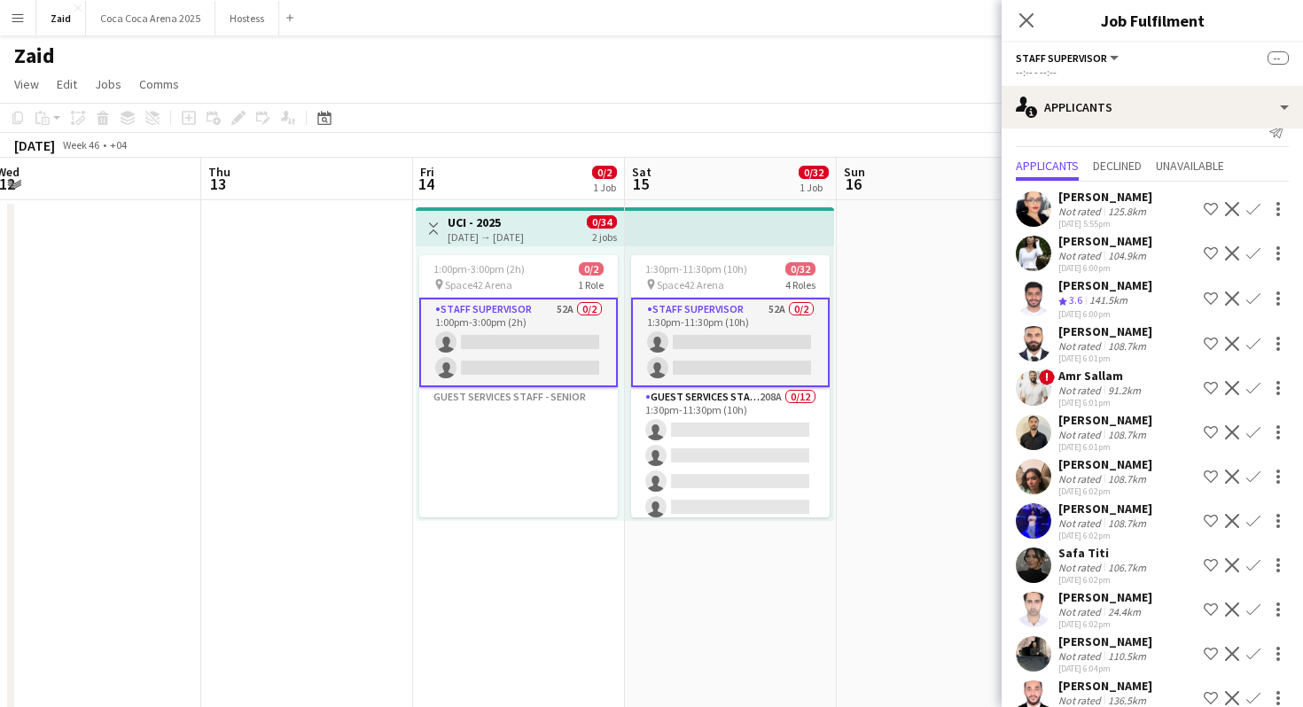
click at [1213, 301] on app-icon "Shortlist crew" at bounding box center [1211, 299] width 14 height 14
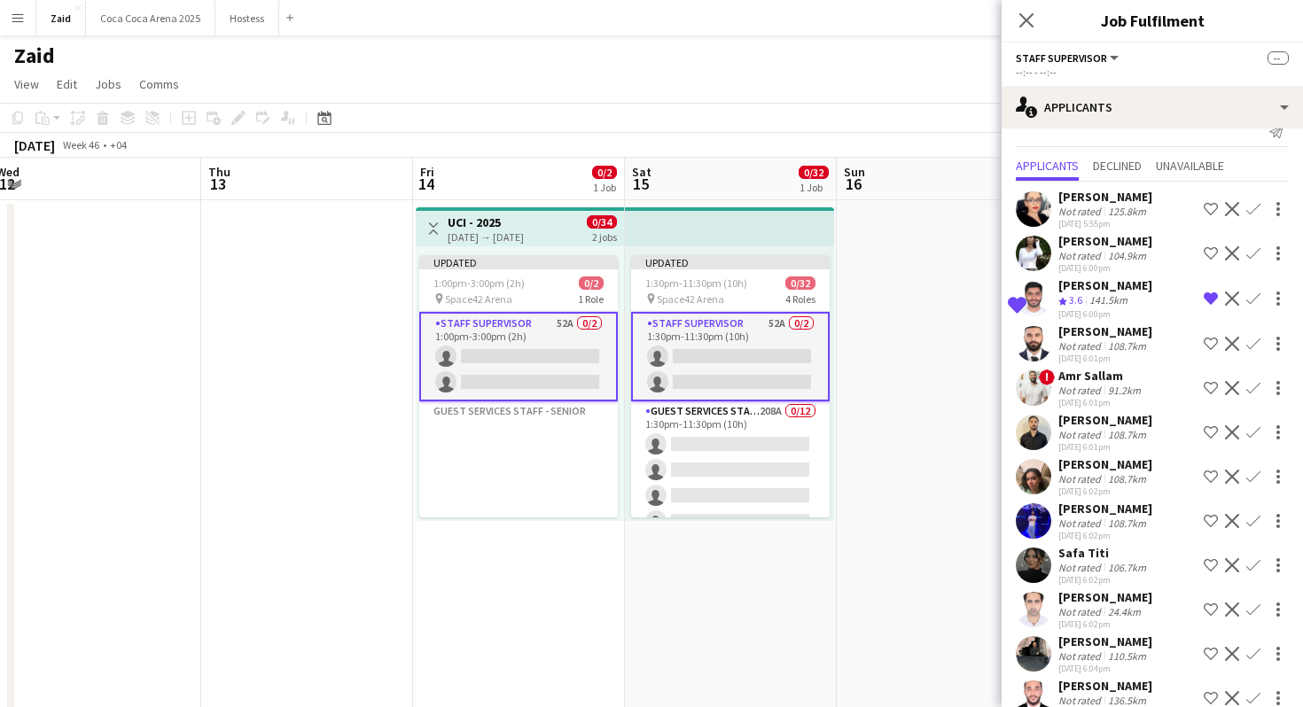
click at [1208, 387] on app-icon "Shortlist crew" at bounding box center [1211, 388] width 14 height 14
click at [1105, 565] on div "106.7km" at bounding box center [1127, 567] width 45 height 13
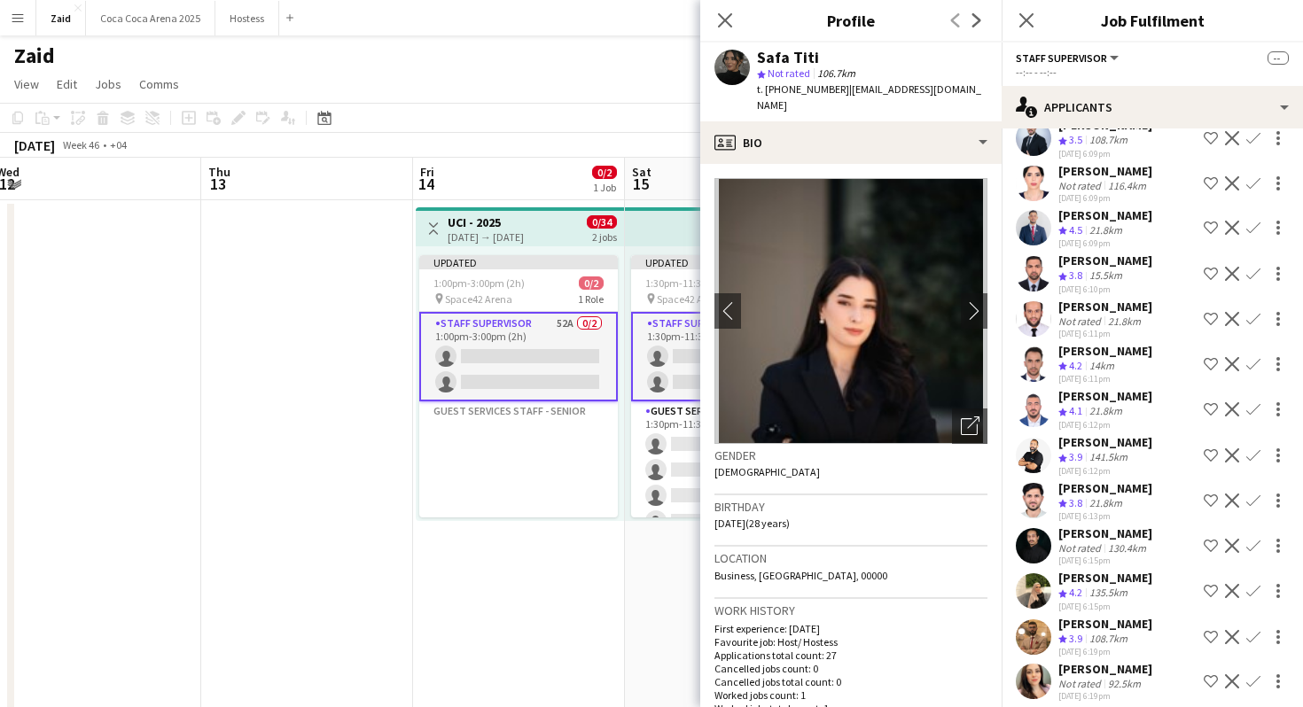
click at [1113, 542] on div "130.4km" at bounding box center [1127, 548] width 45 height 13
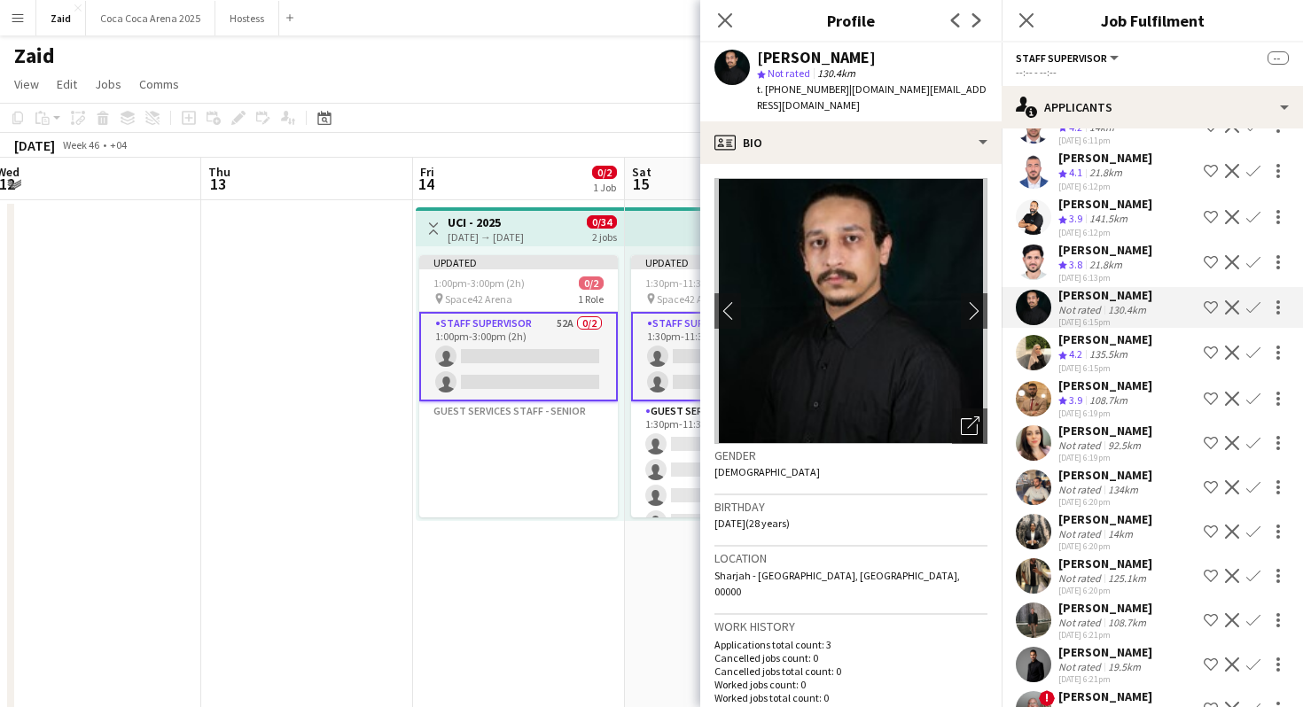
click at [1151, 423] on div "Sarah Alahmad Not rated 92.5km 03-09-2025 6:19pm Shortlist crew Decline Confirm" at bounding box center [1152, 443] width 301 height 41
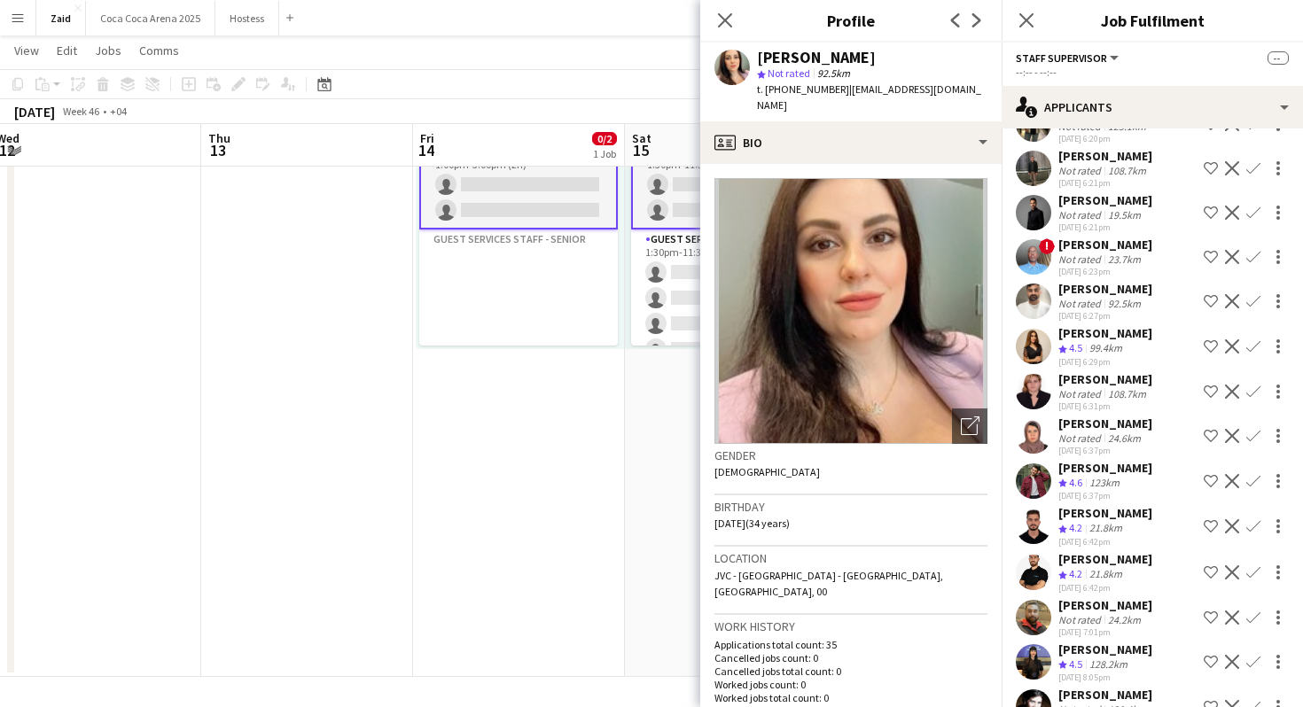
scroll to position [1844, 0]
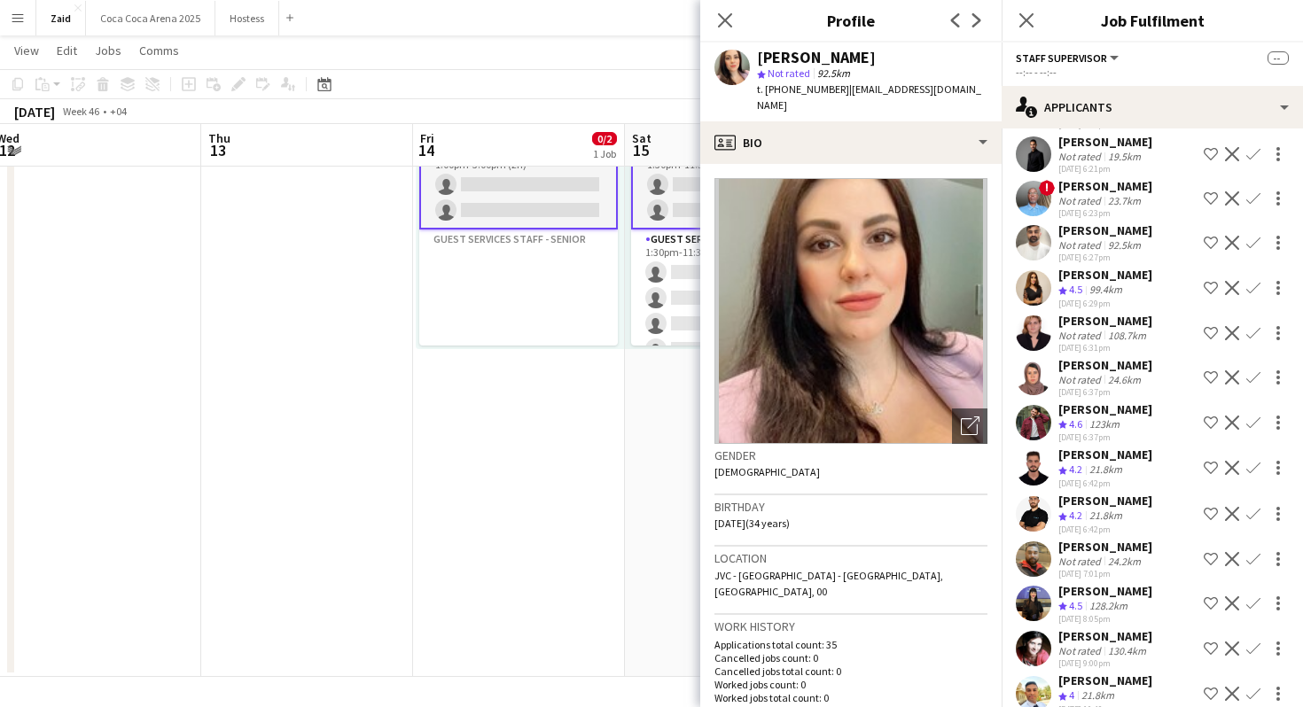
click at [443, 565] on app-date-cell "Toggle View UCI - 2025 14-11-2025 → 15-11-2025 0/34 2 jobs Updated 1:00pm-3:00p…" at bounding box center [519, 352] width 212 height 649
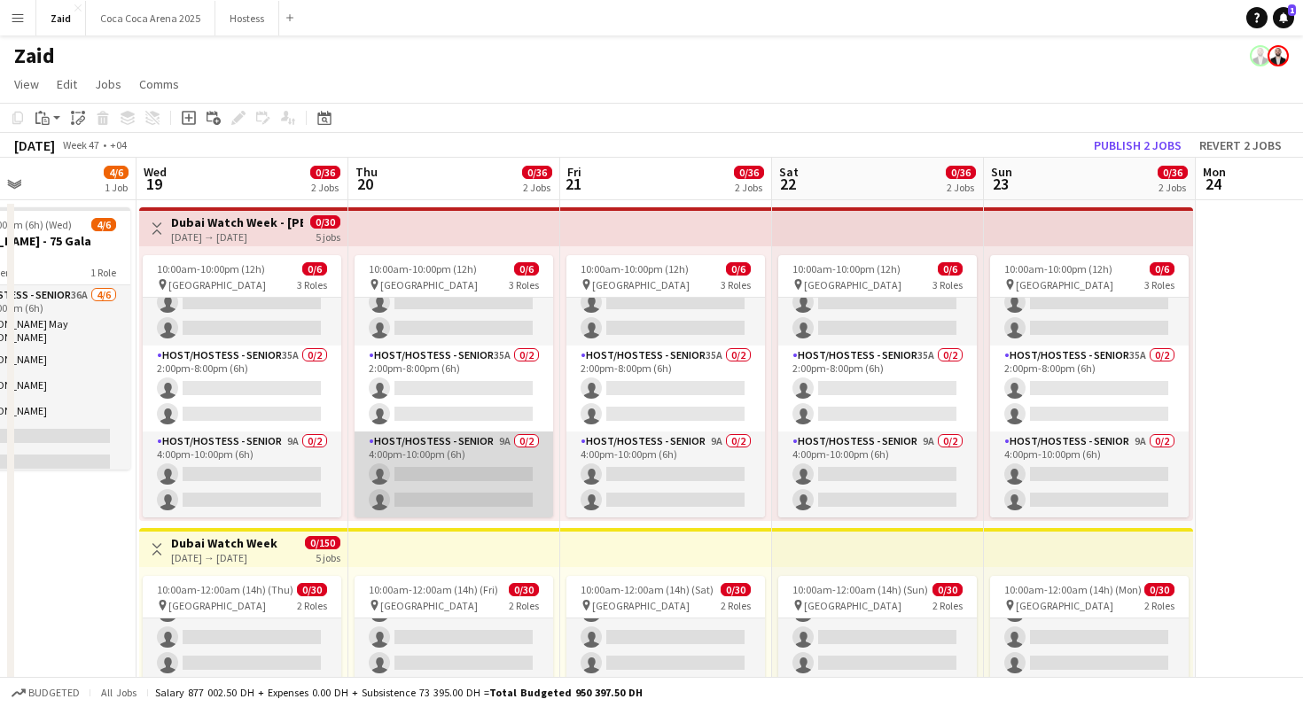
click at [457, 458] on app-card-role "Host/Hostess - Senior 9A 0/2 4:00pm-10:00pm (6h) single-neutral-actions single-…" at bounding box center [454, 475] width 199 height 86
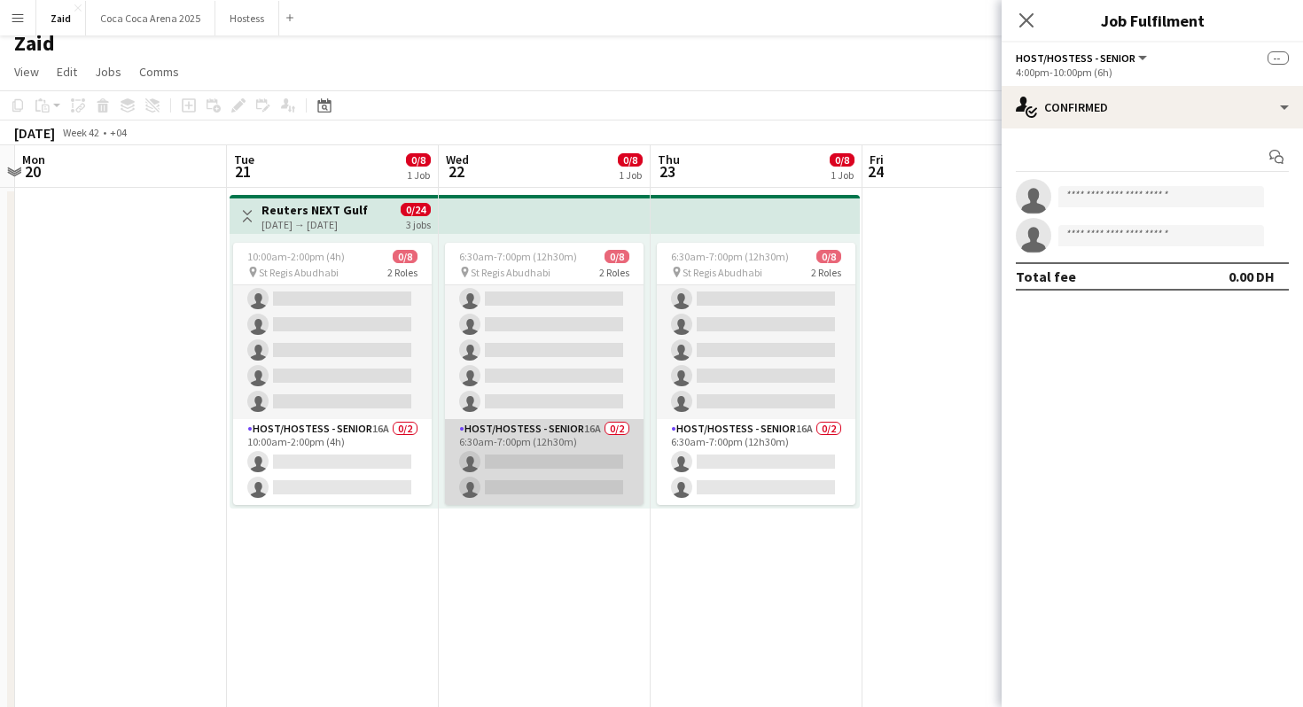
click at [533, 436] on app-card-role "Host/Hostess - Senior 16A 0/2 6:30am-7:00pm (12h30m) single-neutral-actions sin…" at bounding box center [544, 462] width 199 height 86
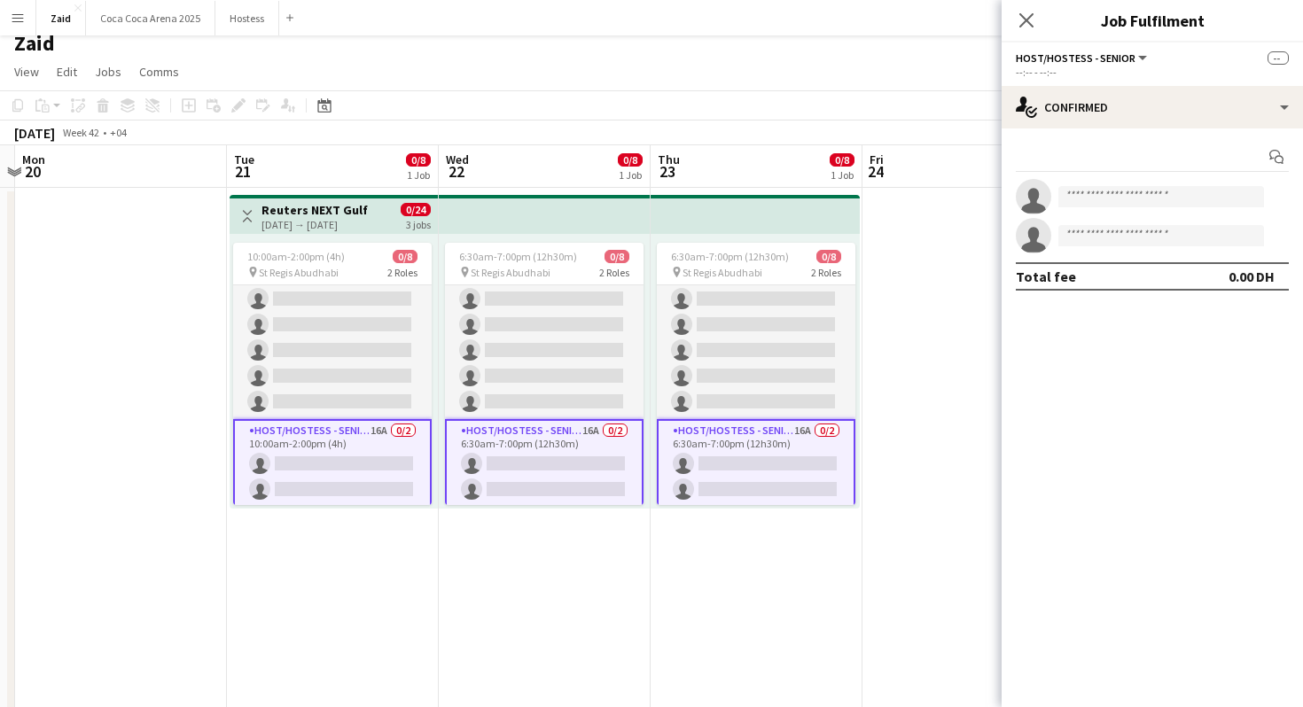
click at [1146, 82] on app-options-switcher "Host/Hostess - Senior All roles Host/Hostess - Senior -- --:-- - --:--" at bounding box center [1152, 64] width 301 height 43
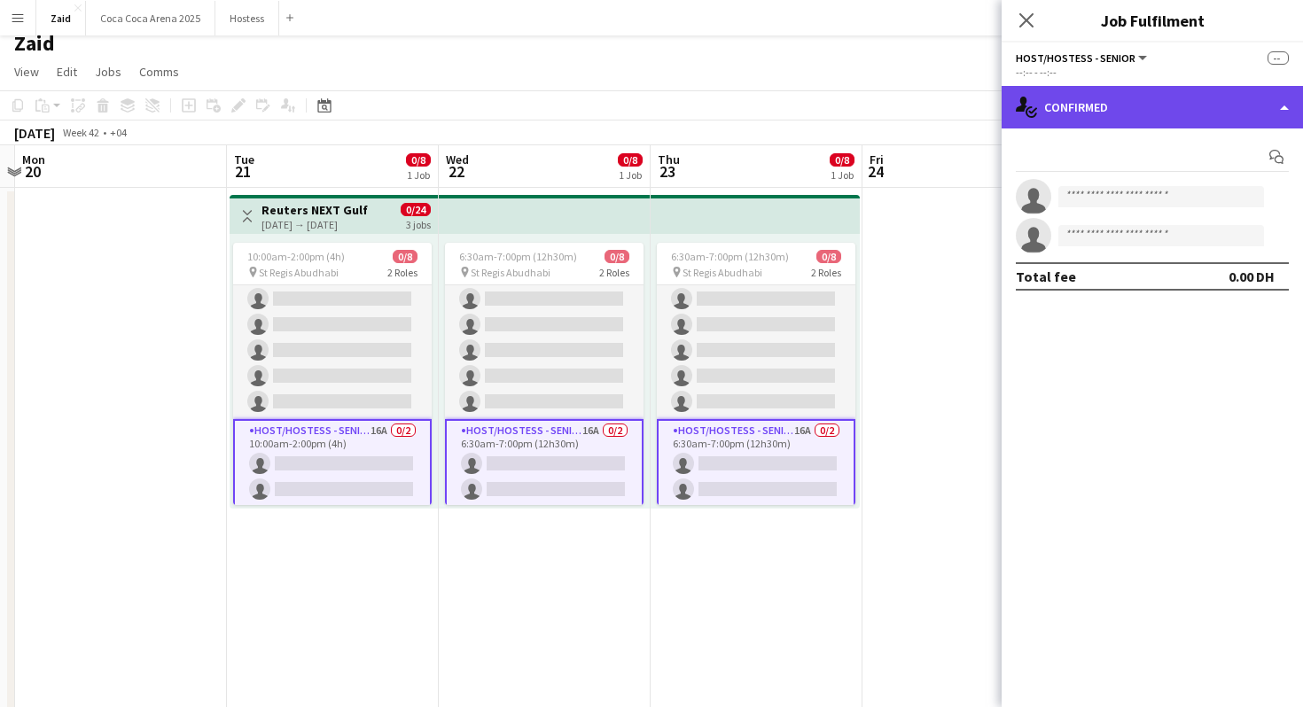
click at [1146, 94] on div "single-neutral-actions-check-2 Confirmed" at bounding box center [1152, 107] width 301 height 43
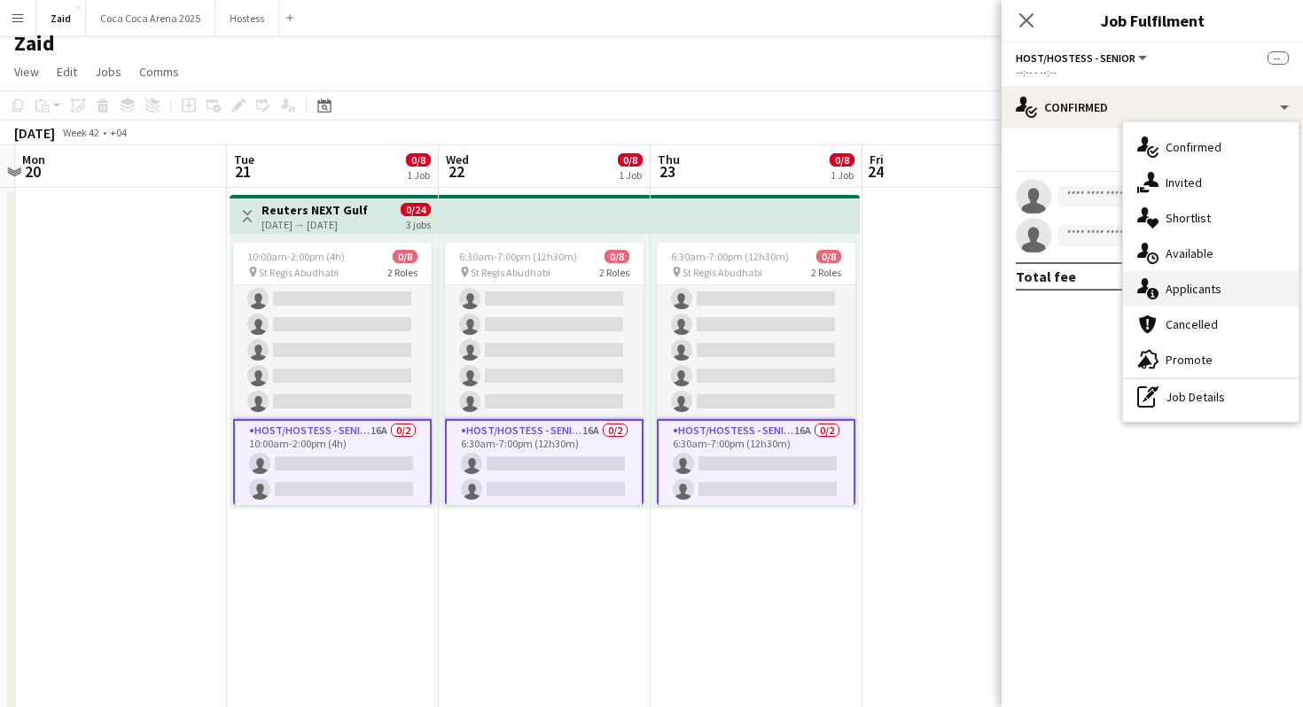
click at [1208, 272] on div "single-neutral-actions-information Applicants" at bounding box center [1211, 288] width 176 height 35
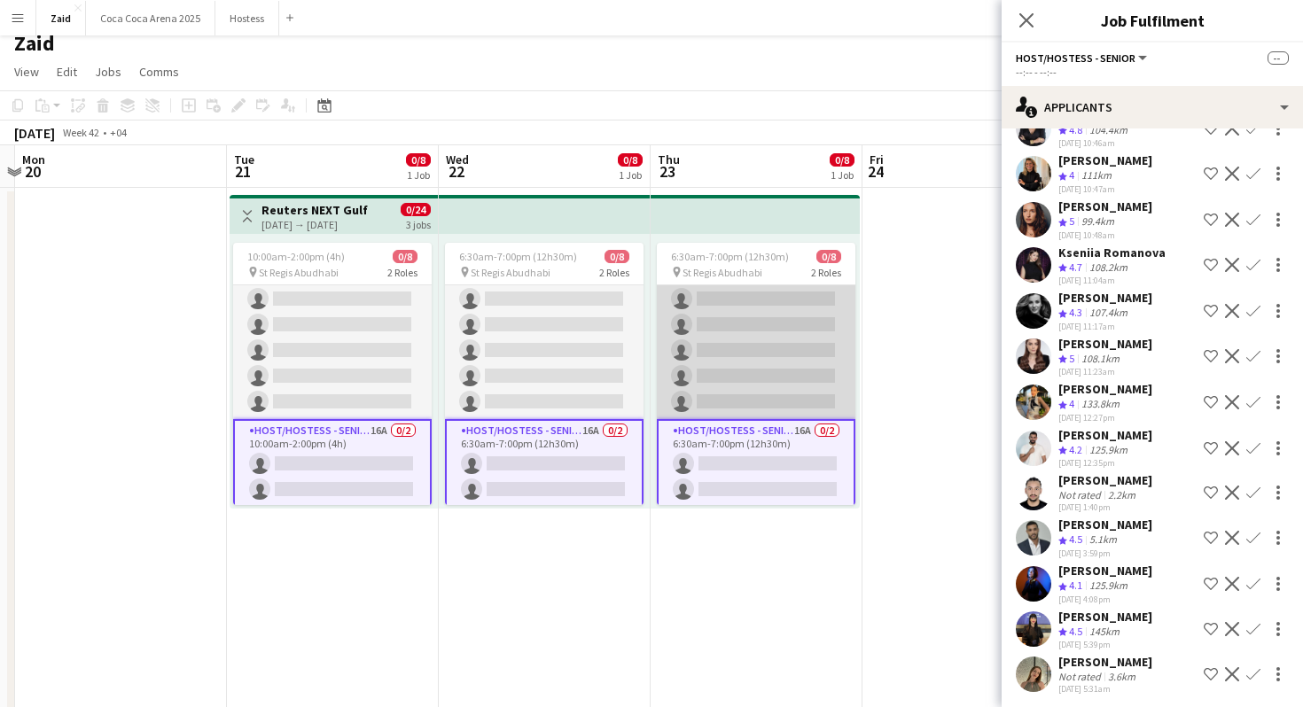
click at [790, 371] on app-card-role "Host/ Hostess 81A 0/6 6:30am-7:00pm (12h30m) single-neutral-actions single-neut…" at bounding box center [756, 325] width 199 height 189
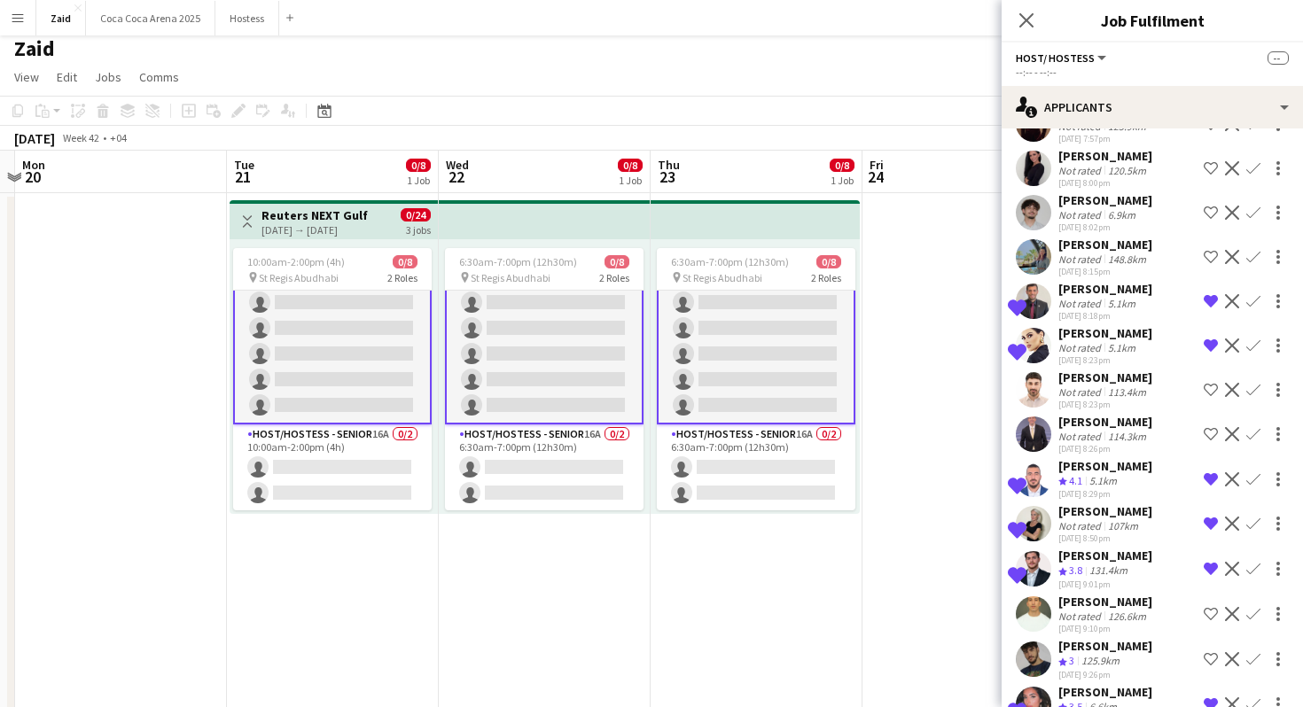
click at [963, 437] on app-date-cell at bounding box center [969, 517] width 212 height 649
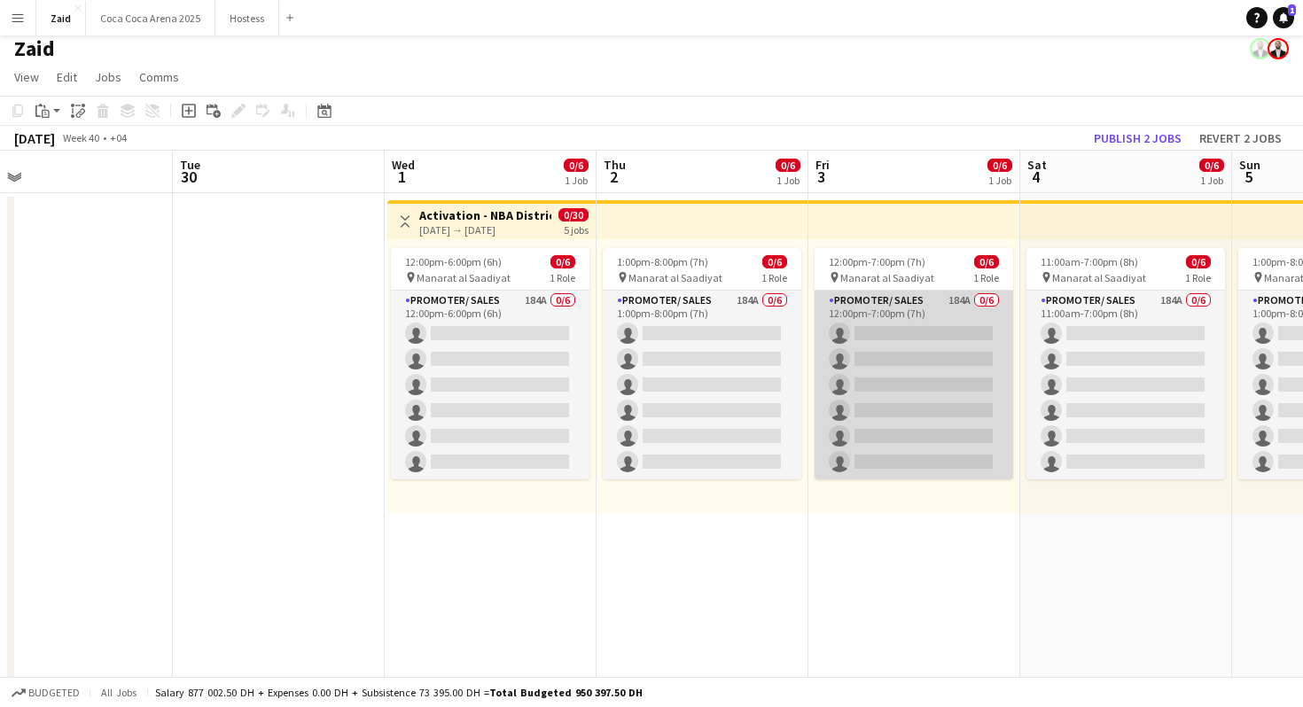
click at [911, 410] on app-card-role "Promoter/ Sales 184A 0/6 12:00pm-7:00pm (7h) single-neutral-actions single-neut…" at bounding box center [914, 385] width 199 height 189
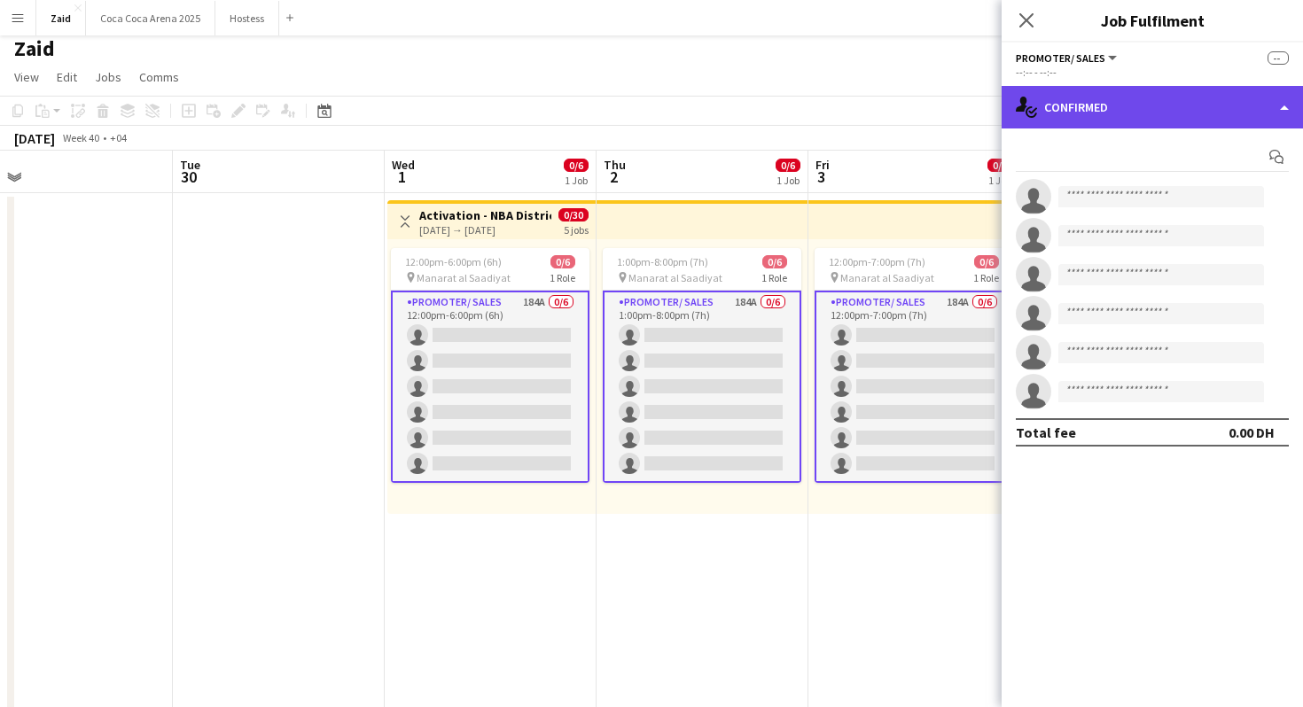
click at [1239, 102] on div "single-neutral-actions-check-2 Confirmed" at bounding box center [1152, 107] width 301 height 43
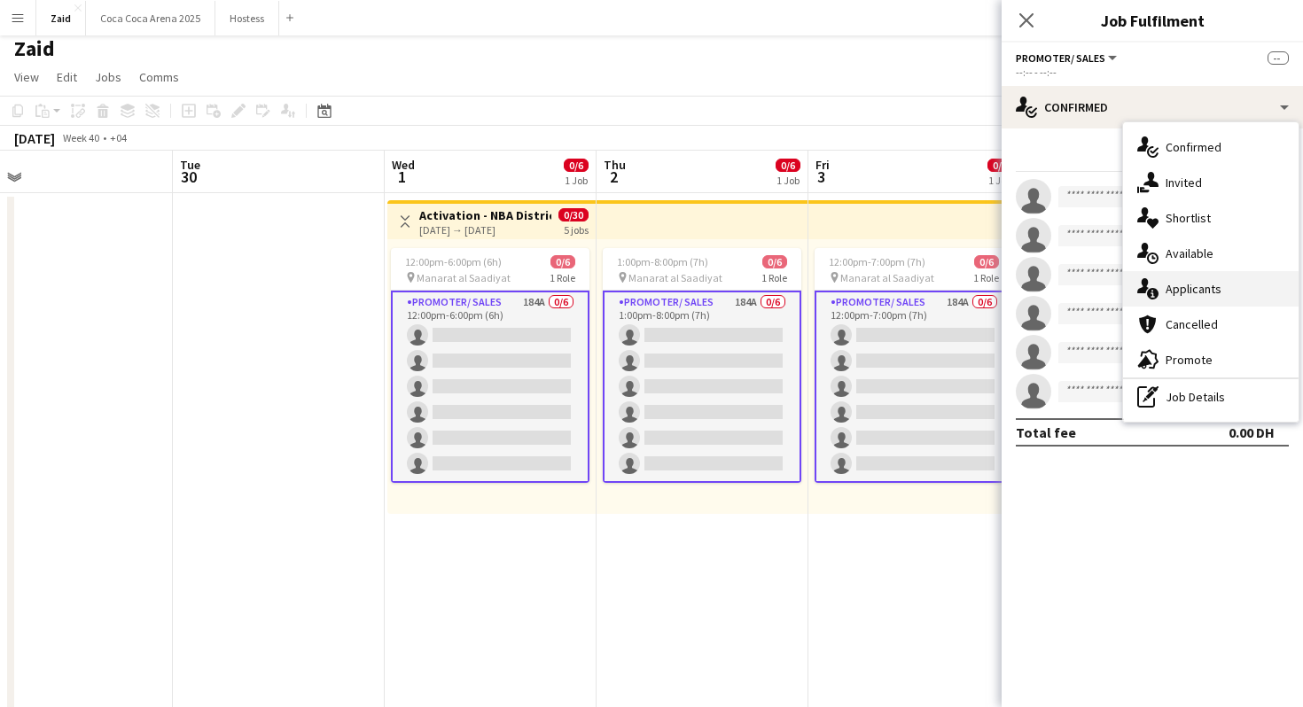
click at [1238, 282] on div "single-neutral-actions-information Applicants" at bounding box center [1211, 288] width 176 height 35
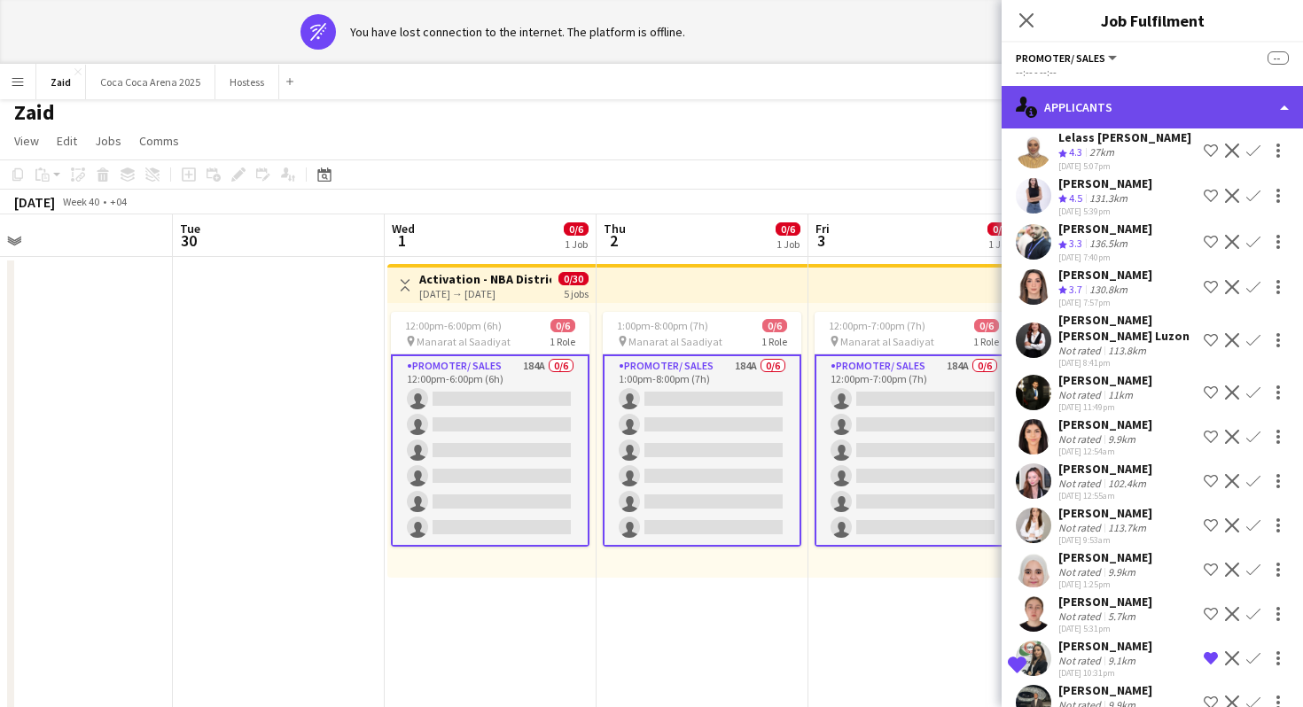
click at [1148, 102] on div "single-neutral-actions-information Applicants" at bounding box center [1152, 107] width 301 height 43
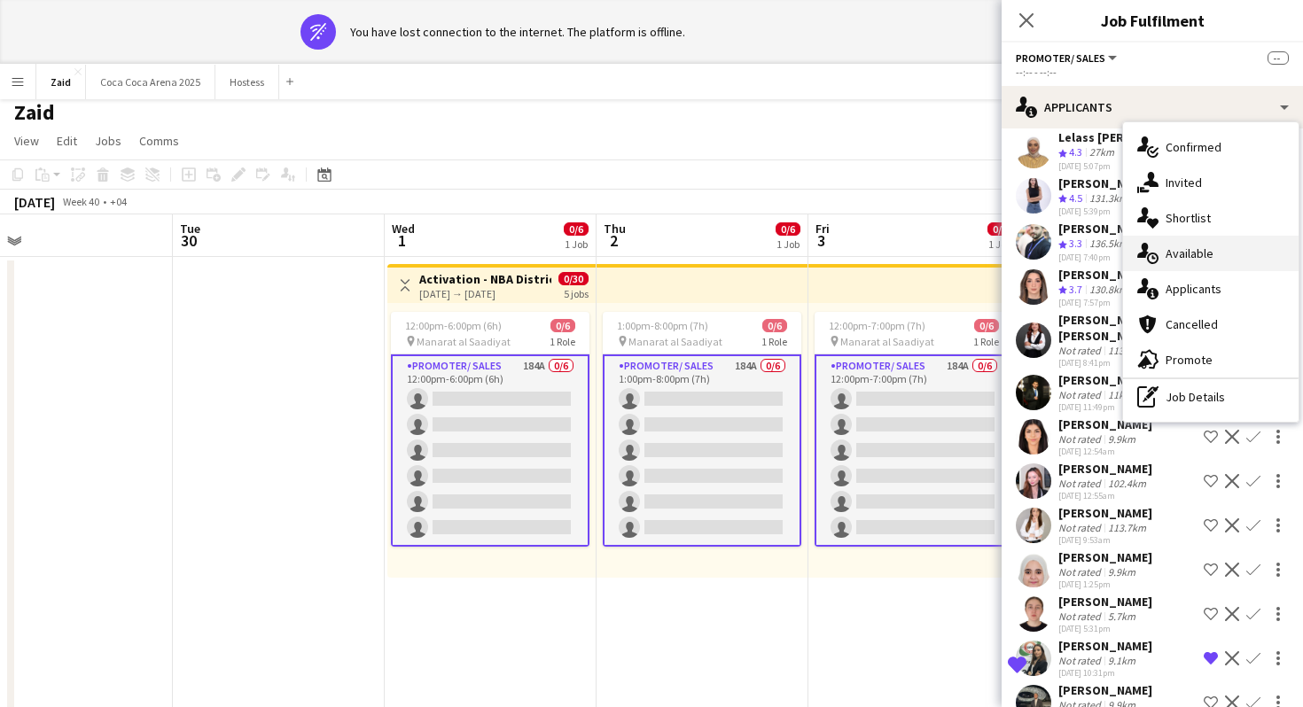
click at [1218, 236] on div "single-neutral-actions-upload Available" at bounding box center [1211, 253] width 176 height 35
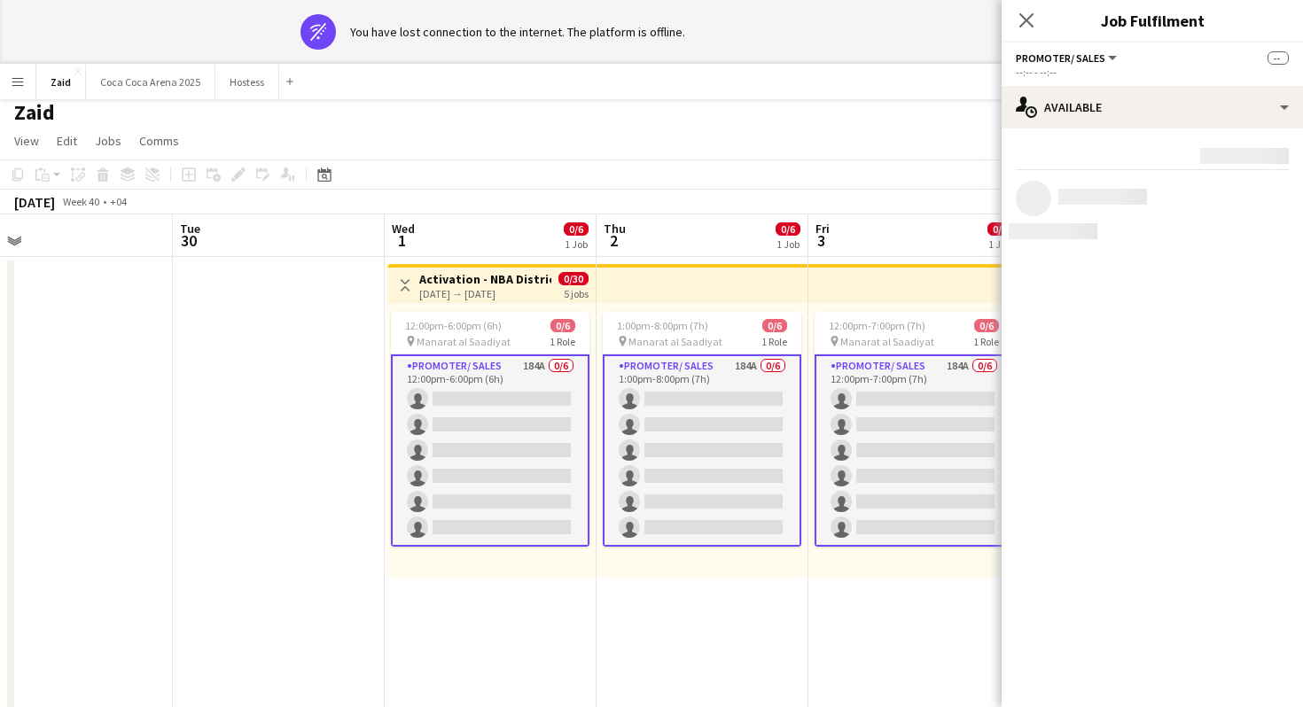
scroll to position [0, 0]
click at [1189, 129] on div "Rating: 0 - 5 0 5 Distance: 1km - 1001km+ 1001km+ To use matched requirements f…" at bounding box center [1152, 193] width 301 height 128
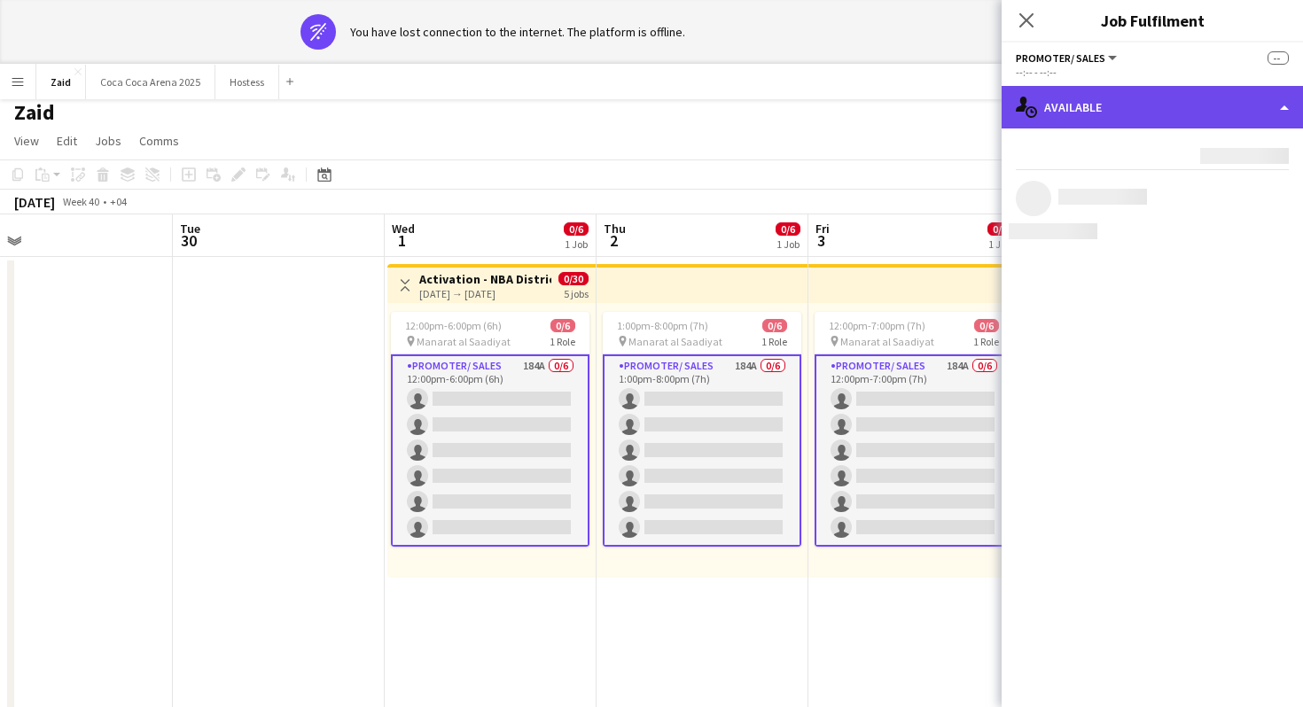
click at [1186, 112] on div "single-neutral-actions-upload Available" at bounding box center [1152, 107] width 301 height 43
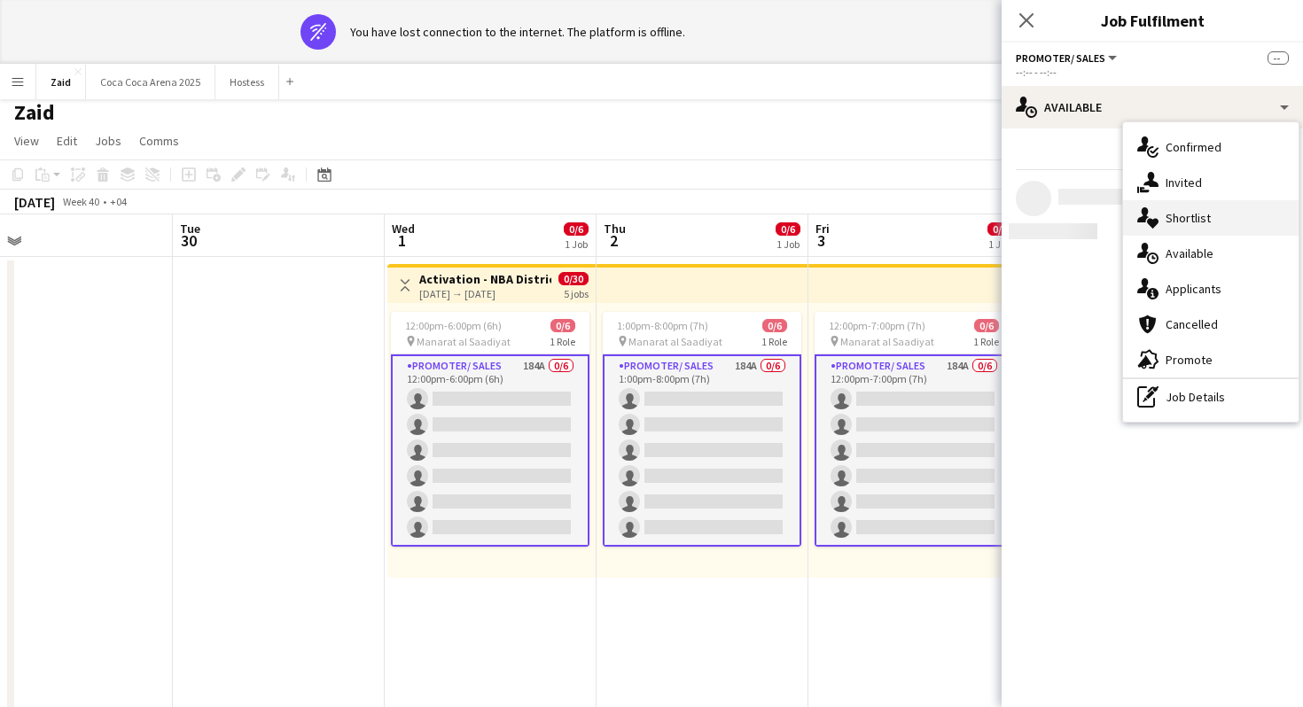
click at [1202, 212] on span "Shortlist" at bounding box center [1188, 218] width 45 height 16
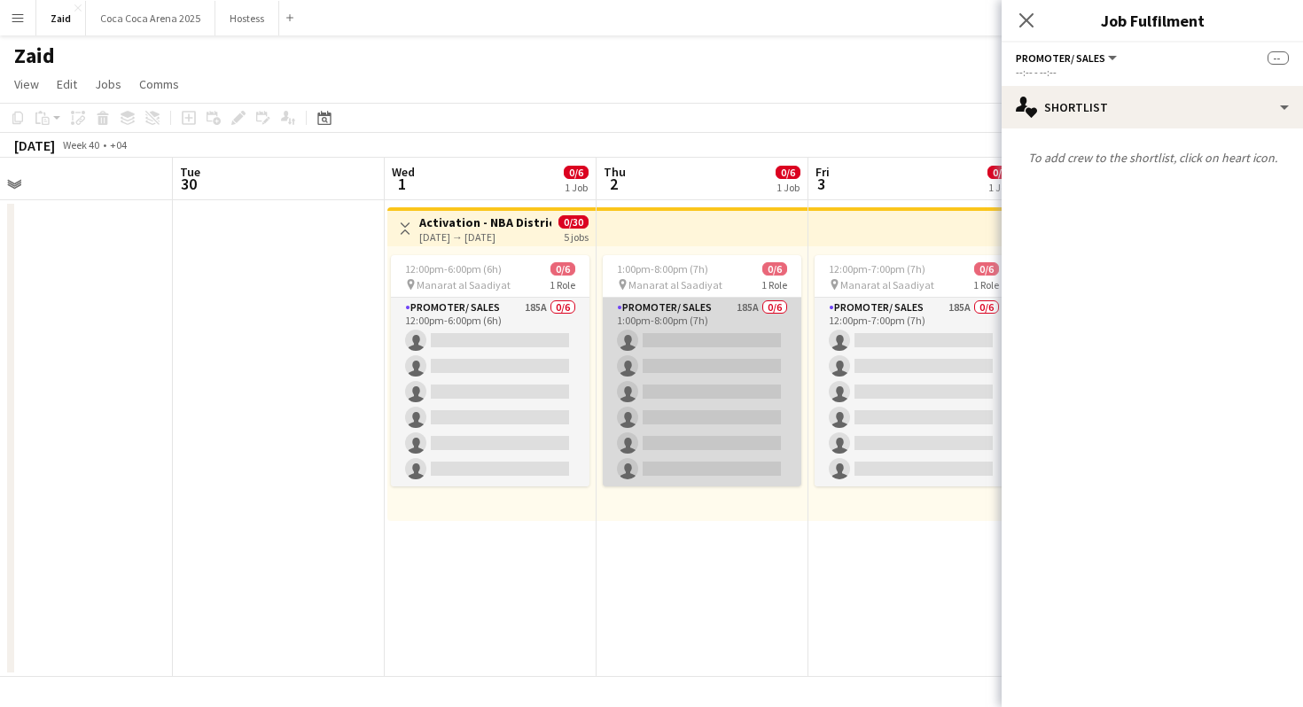
click at [781, 338] on app-card-role "Promoter/ Sales 185A 0/6 1:00pm-8:00pm (7h) single-neutral-actions single-neutr…" at bounding box center [702, 392] width 199 height 189
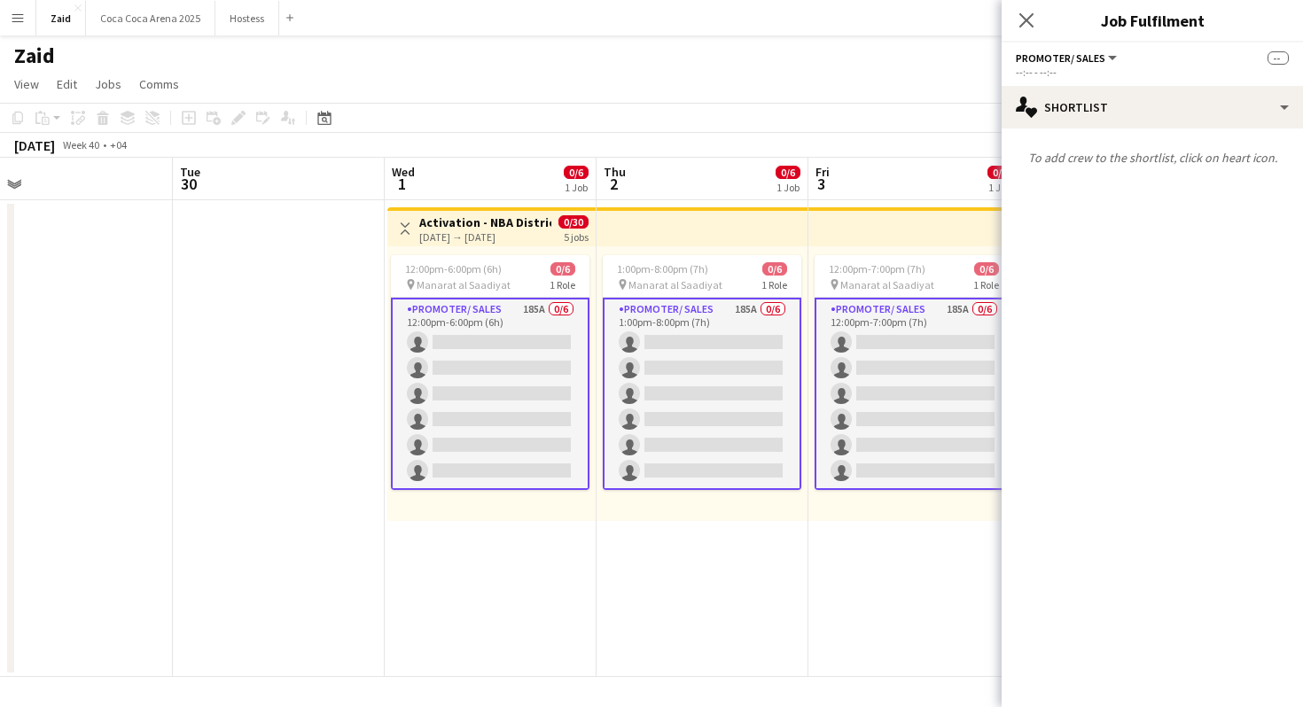
click at [775, 202] on app-date-cell "1:00pm-8:00pm (7h) 0/6 pin Manarat al Saadiyat 1 Role Promoter/ Sales 185A 0/6 …" at bounding box center [703, 438] width 212 height 477
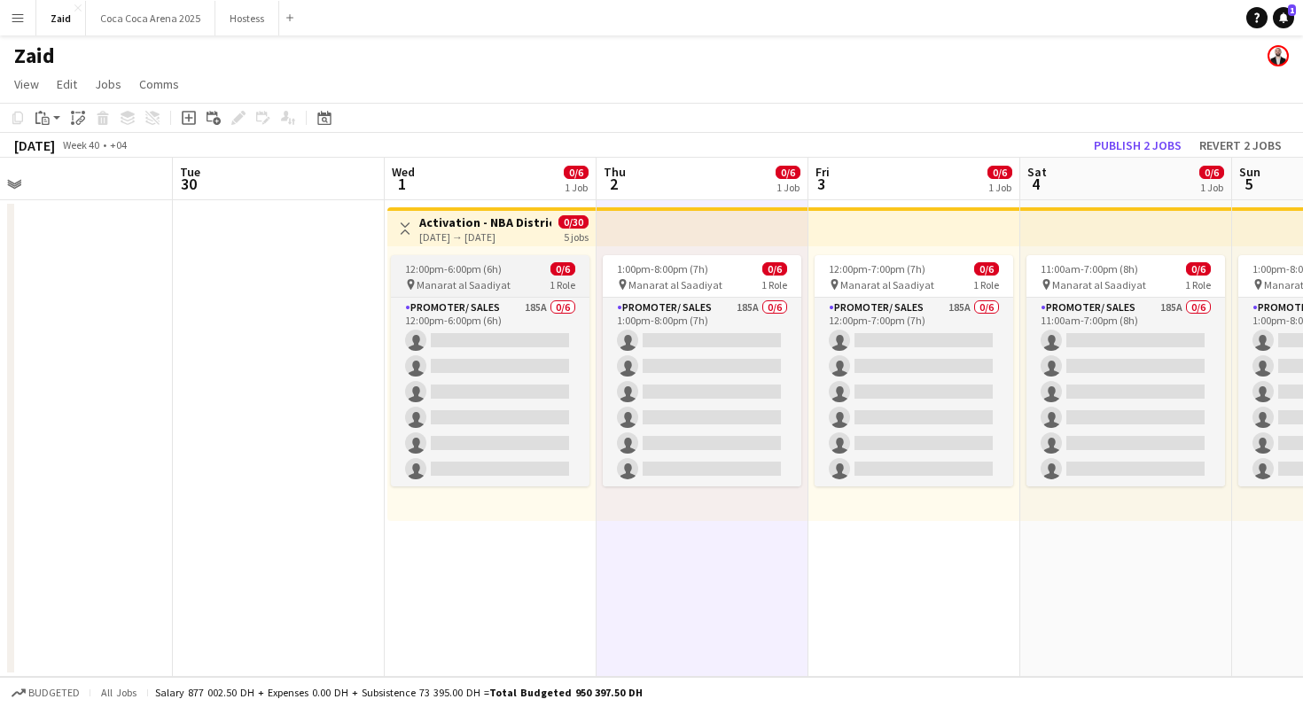
click at [565, 266] on span "0/6" at bounding box center [563, 268] width 25 height 13
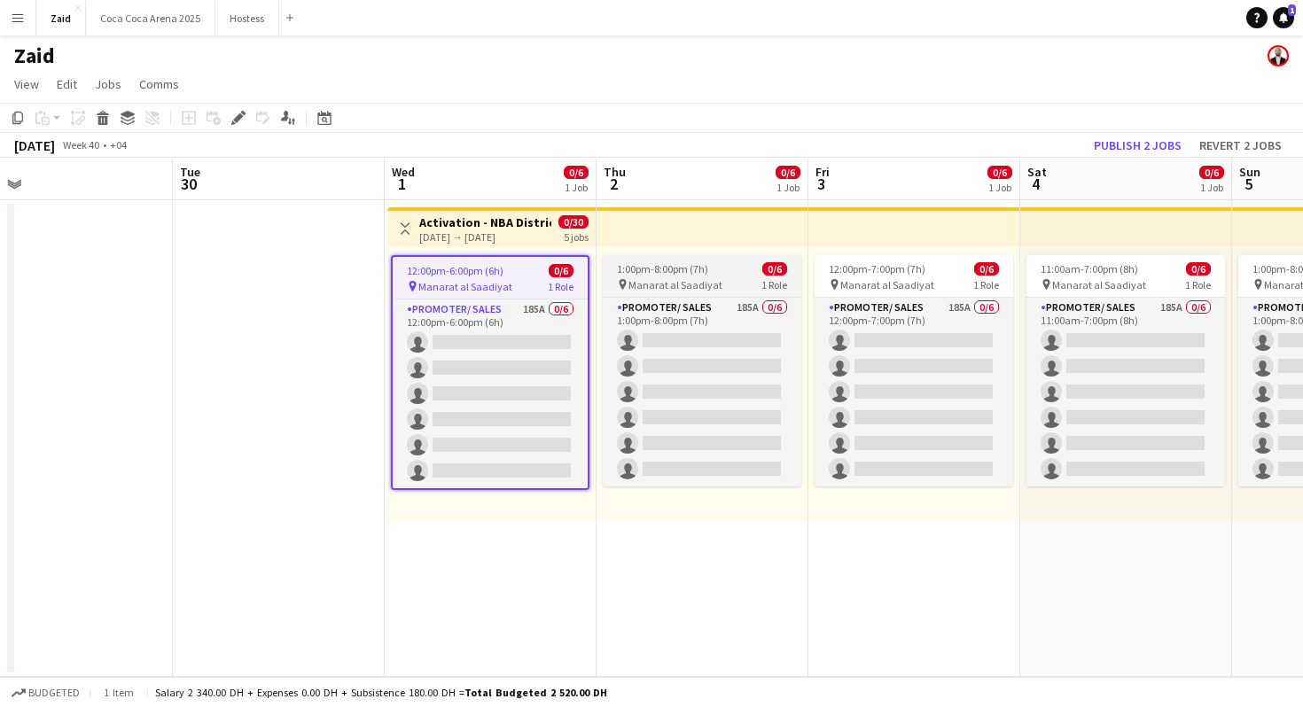
click at [655, 272] on span "1:00pm-8:00pm (7h)" at bounding box center [662, 268] width 91 height 13
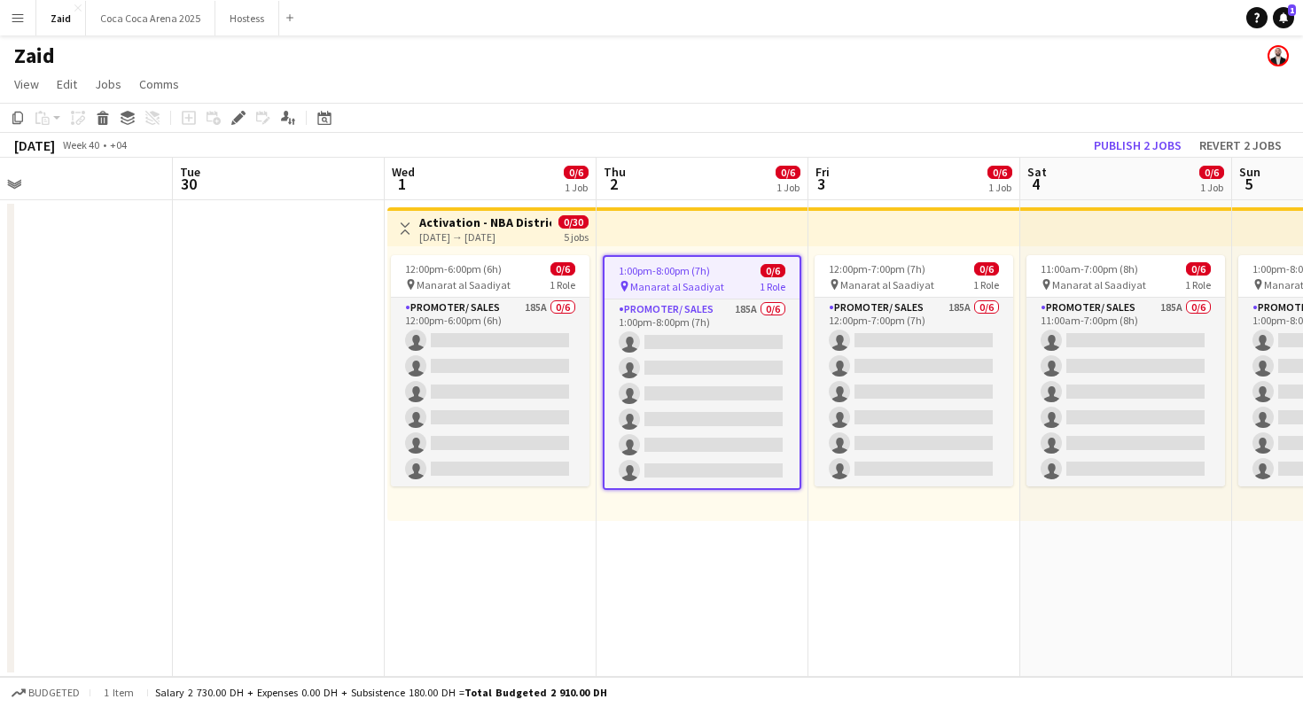
click at [498, 201] on app-date-cell "Toggle View Activation - NBA District 01-10-2025 → 05-10-2025 0/30 5 jobs 12:00…" at bounding box center [491, 438] width 212 height 477
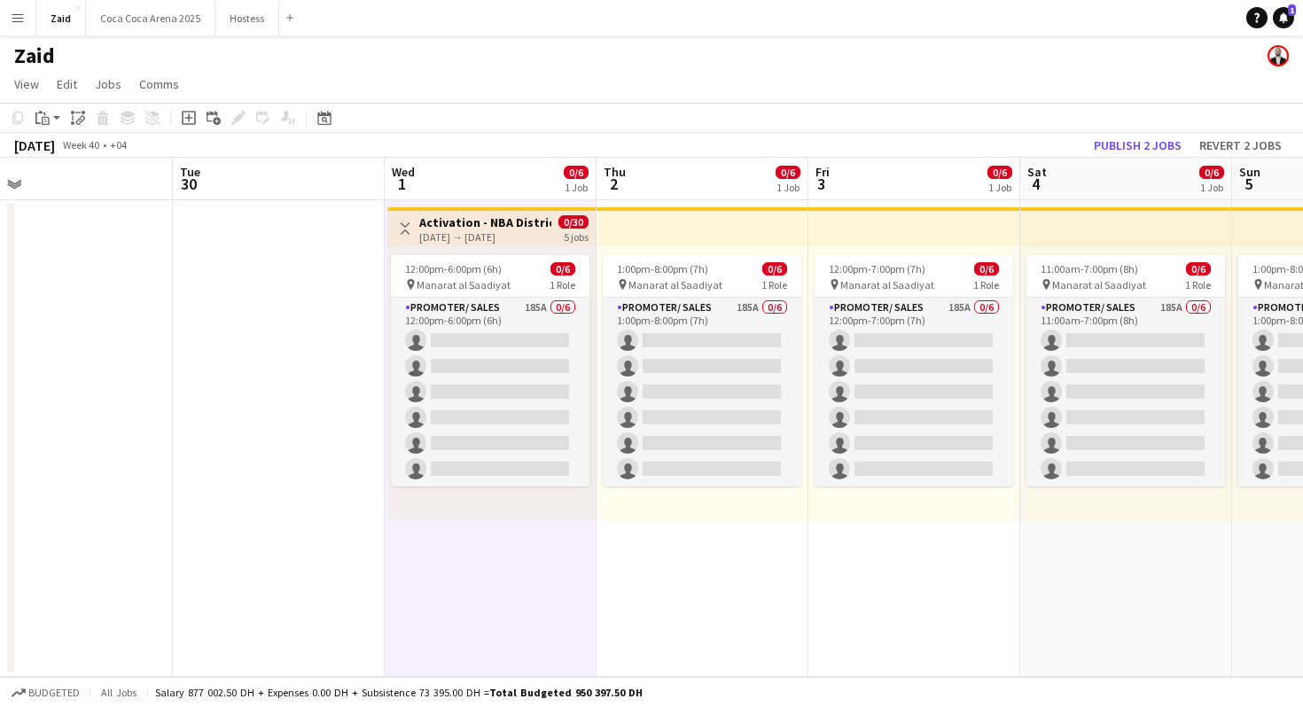
click at [508, 223] on h3 "Activation - NBA District" at bounding box center [485, 223] width 132 height 16
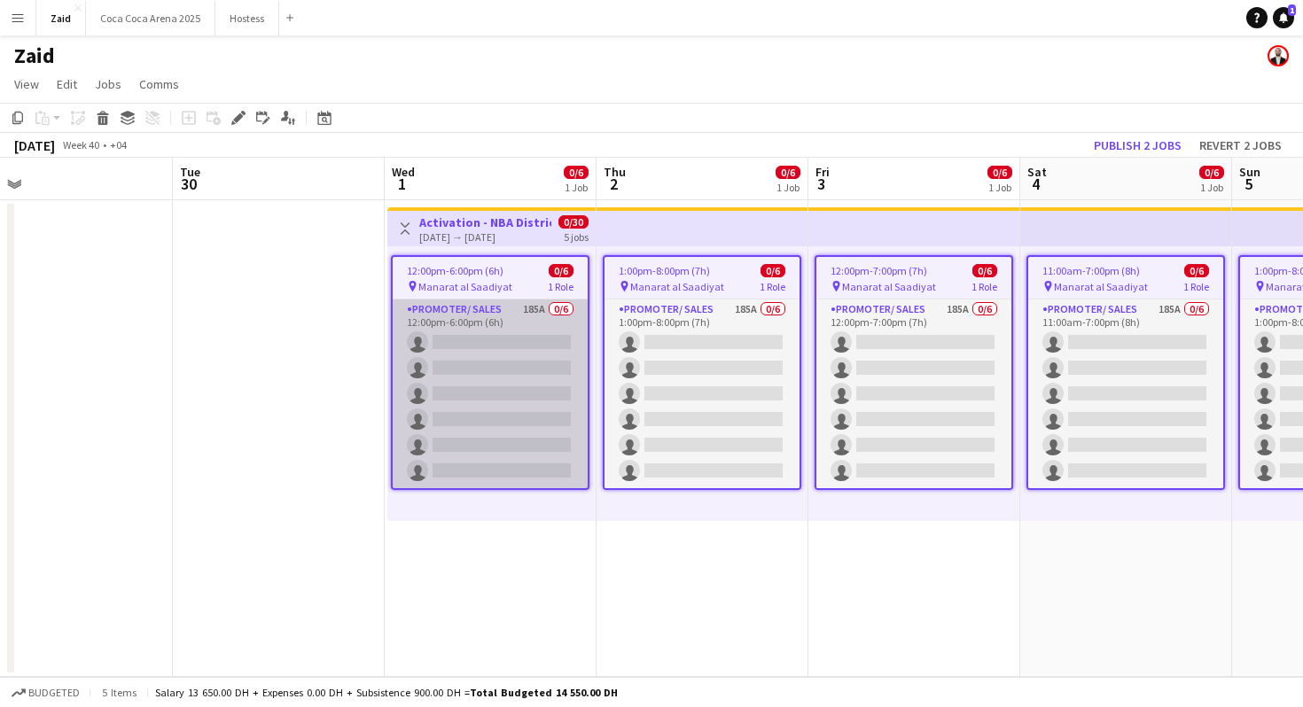
click at [564, 323] on app-card-role "Promoter/ Sales 185A 0/6 12:00pm-6:00pm (6h) single-neutral-actions single-neut…" at bounding box center [490, 394] width 195 height 189
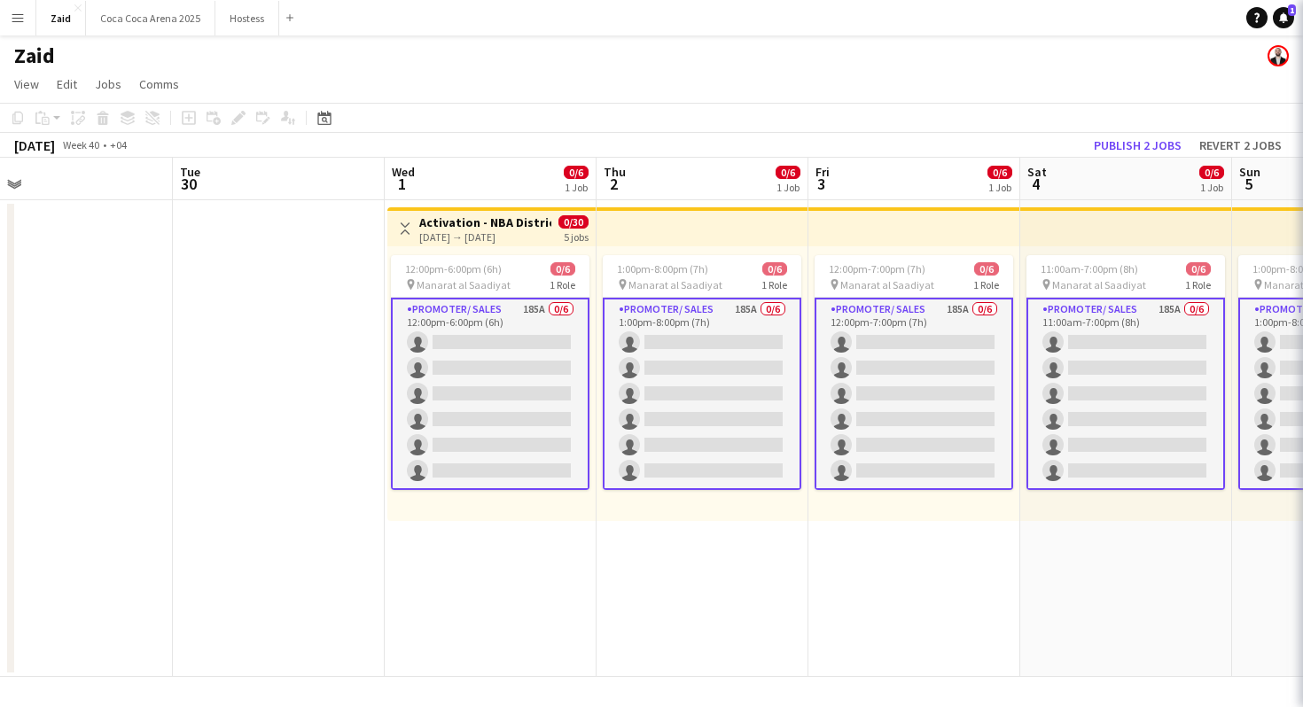
click at [685, 358] on app-card-role "Promoter/ Sales 185A 0/6 1:00pm-8:00pm (7h) single-neutral-actions single-neutr…" at bounding box center [702, 394] width 199 height 192
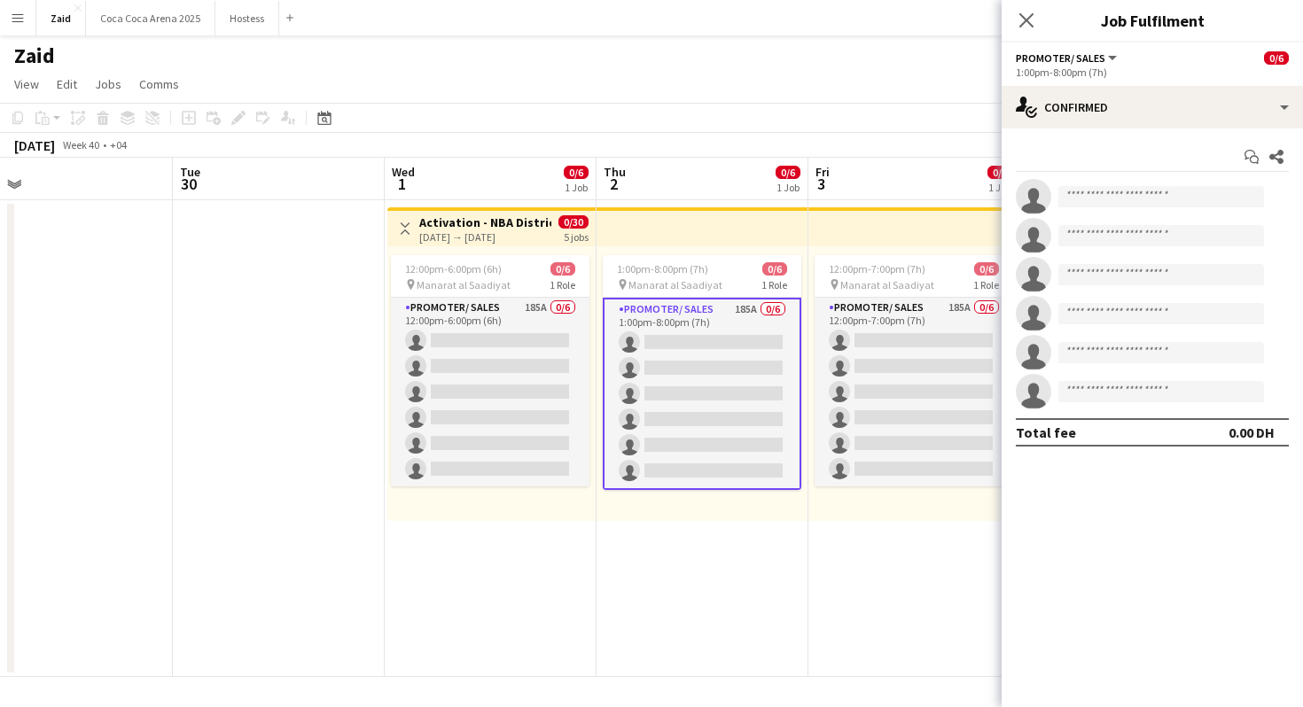
click at [636, 200] on app-date-cell "1:00pm-8:00pm (7h) 0/6 pin Manarat al Saadiyat 1 Role Promoter/ Sales 185A 0/6 …" at bounding box center [703, 438] width 212 height 477
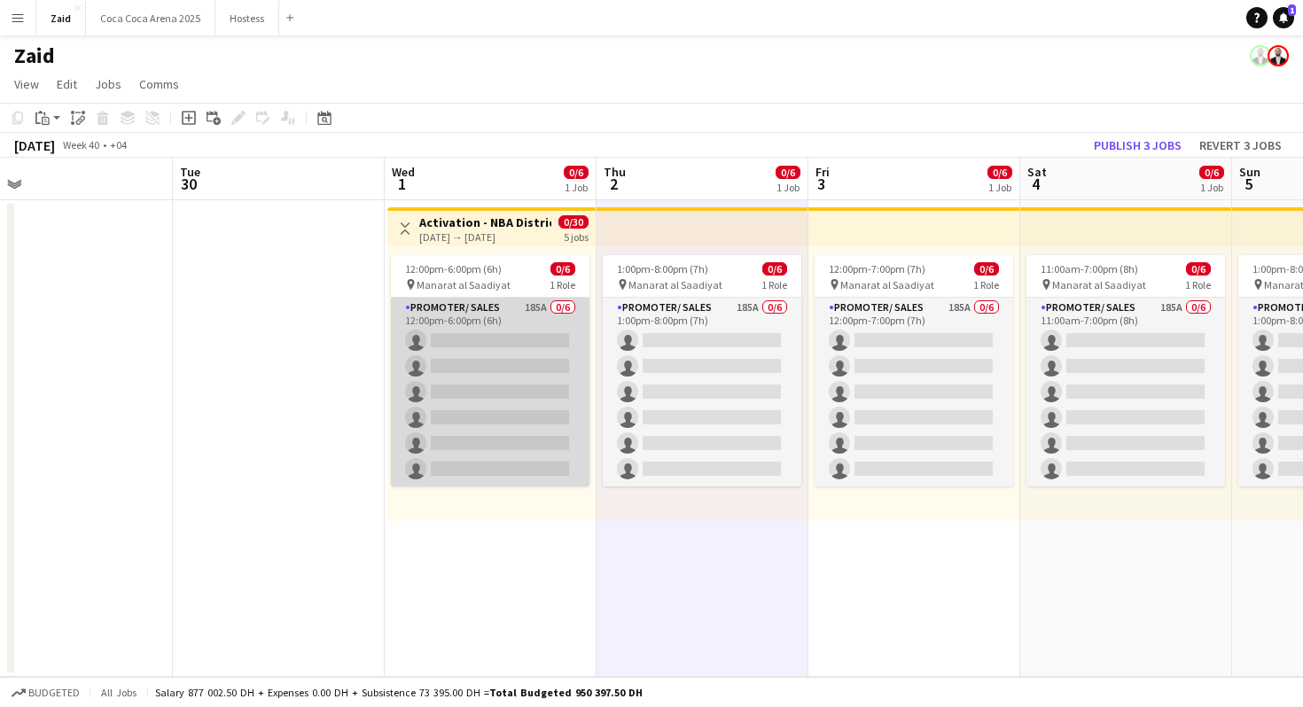
click at [537, 367] on app-card-role "Promoter/ Sales 185A 0/6 12:00pm-6:00pm (6h) single-neutral-actions single-neut…" at bounding box center [490, 392] width 199 height 189
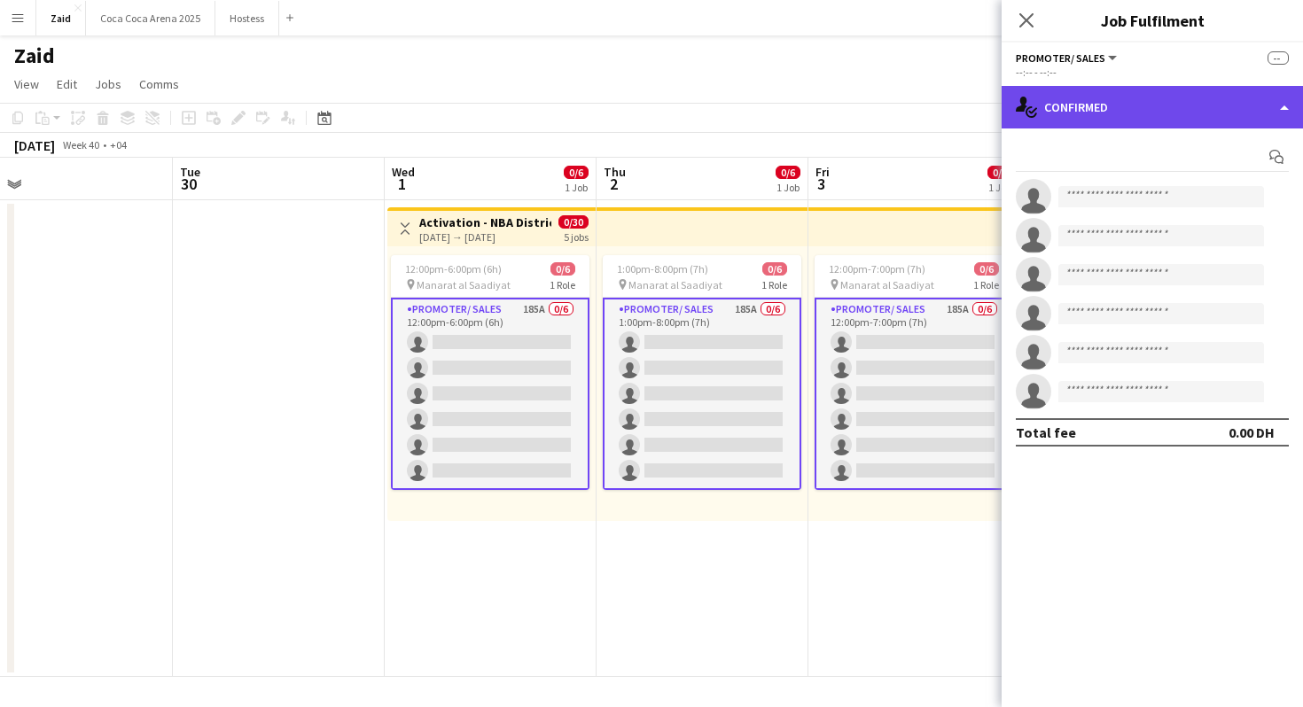
click at [1117, 111] on div "single-neutral-actions-check-2 Confirmed" at bounding box center [1152, 107] width 301 height 43
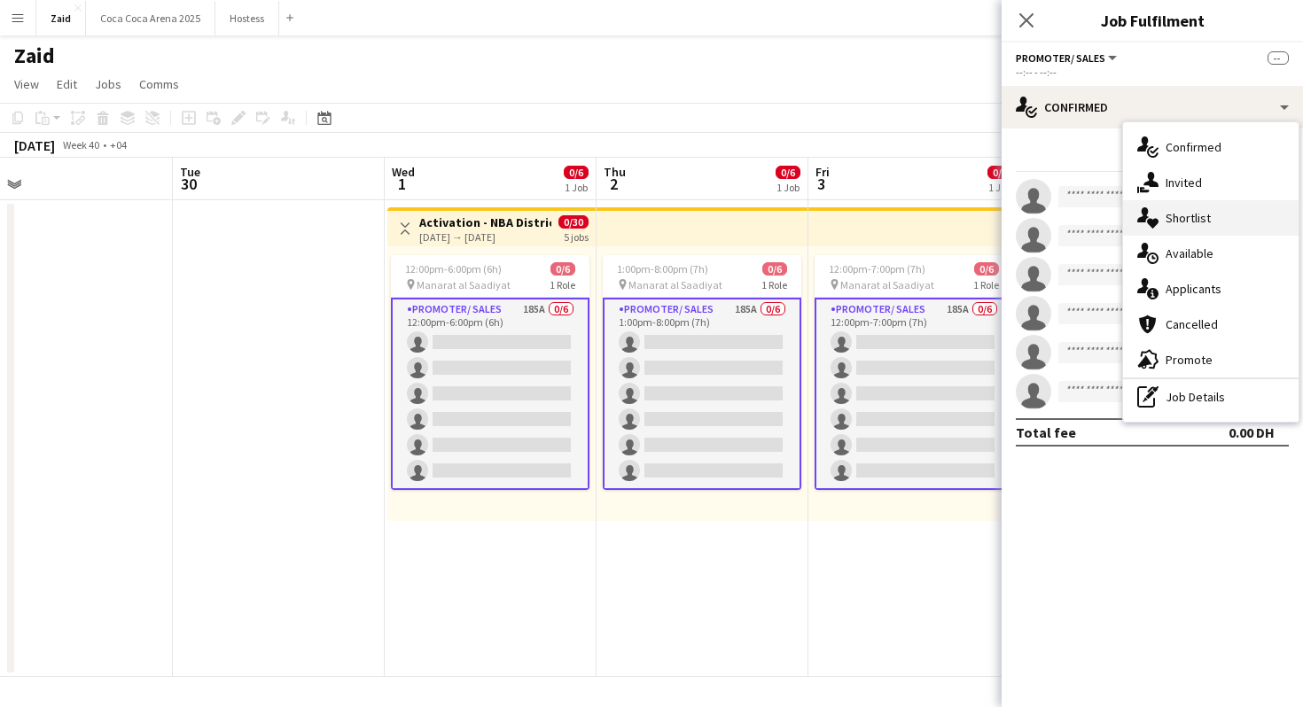
click at [1205, 216] on span "Shortlist" at bounding box center [1188, 218] width 45 height 16
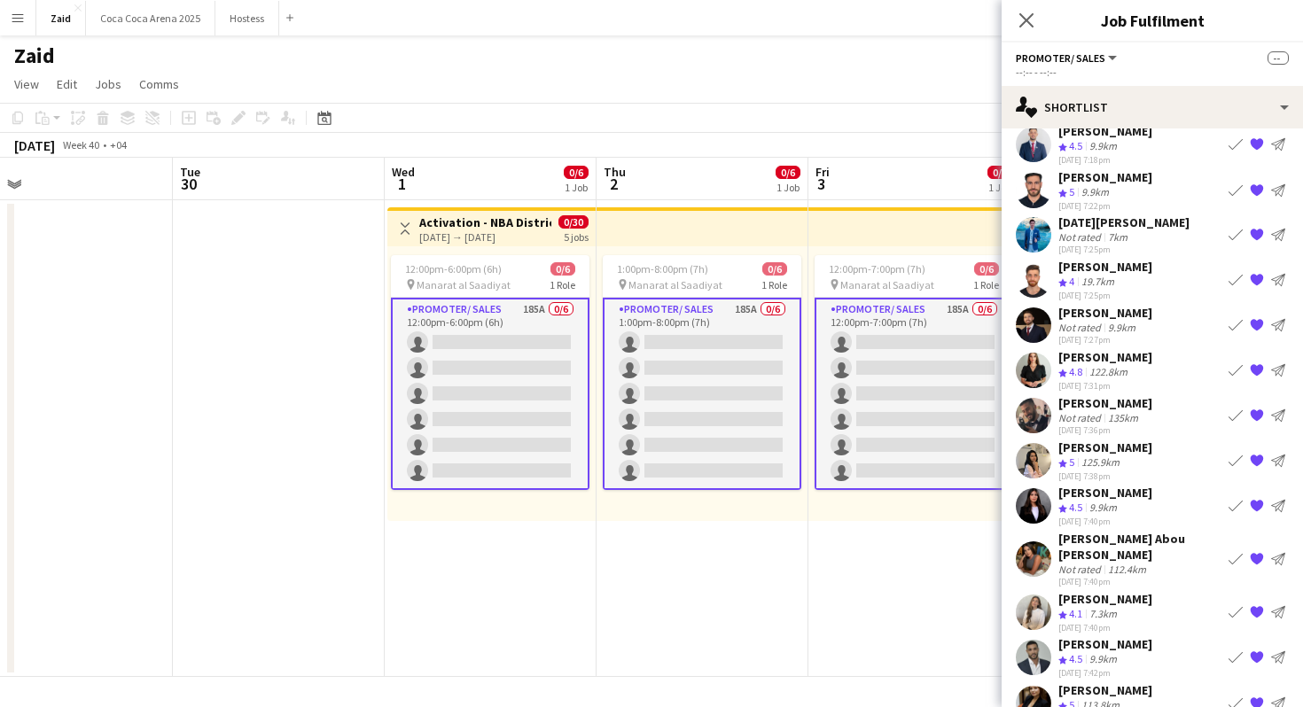
scroll to position [104, 0]
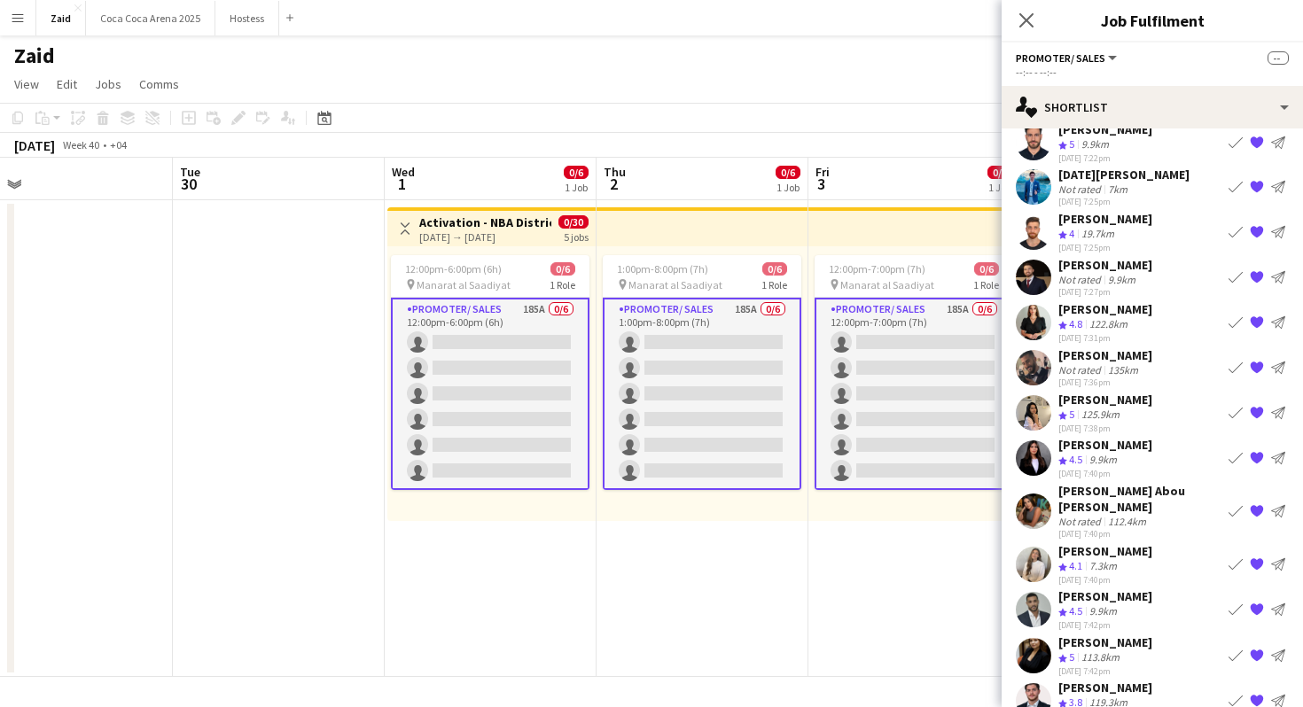
click at [1227, 319] on button "Book crew" at bounding box center [1235, 322] width 21 height 21
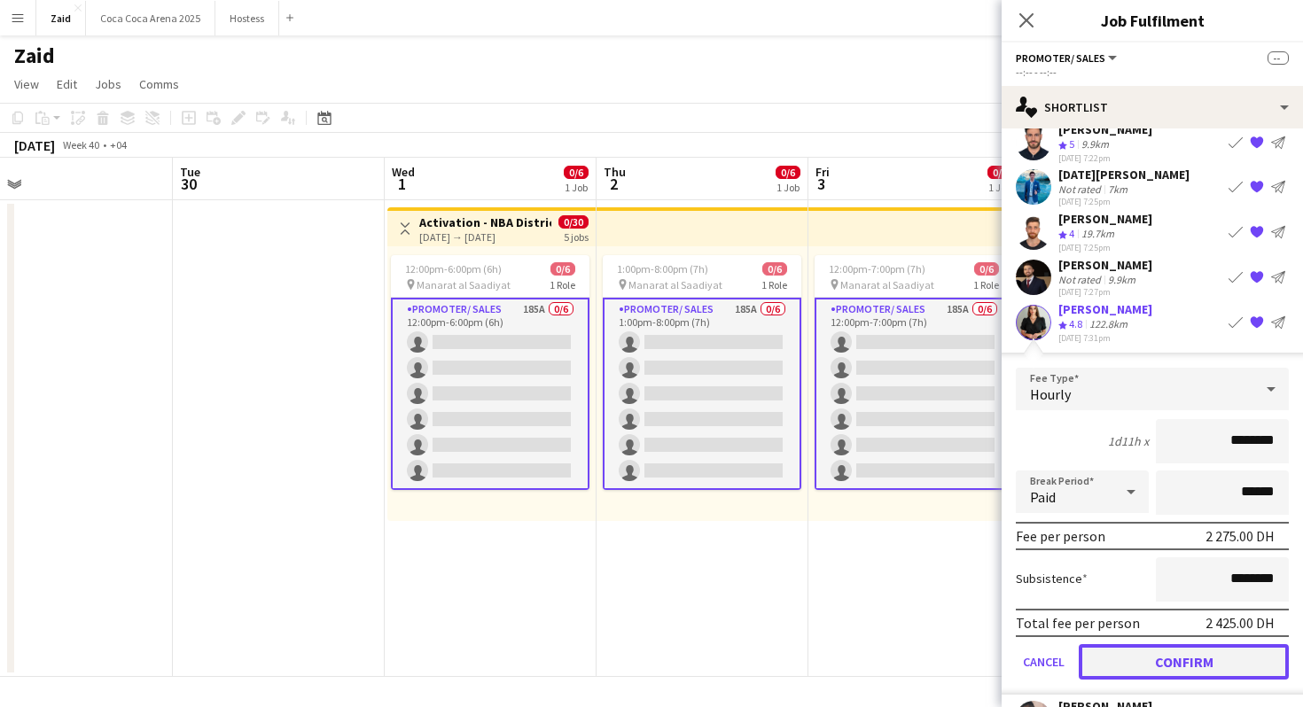
click at [1187, 645] on button "Confirm" at bounding box center [1184, 662] width 210 height 35
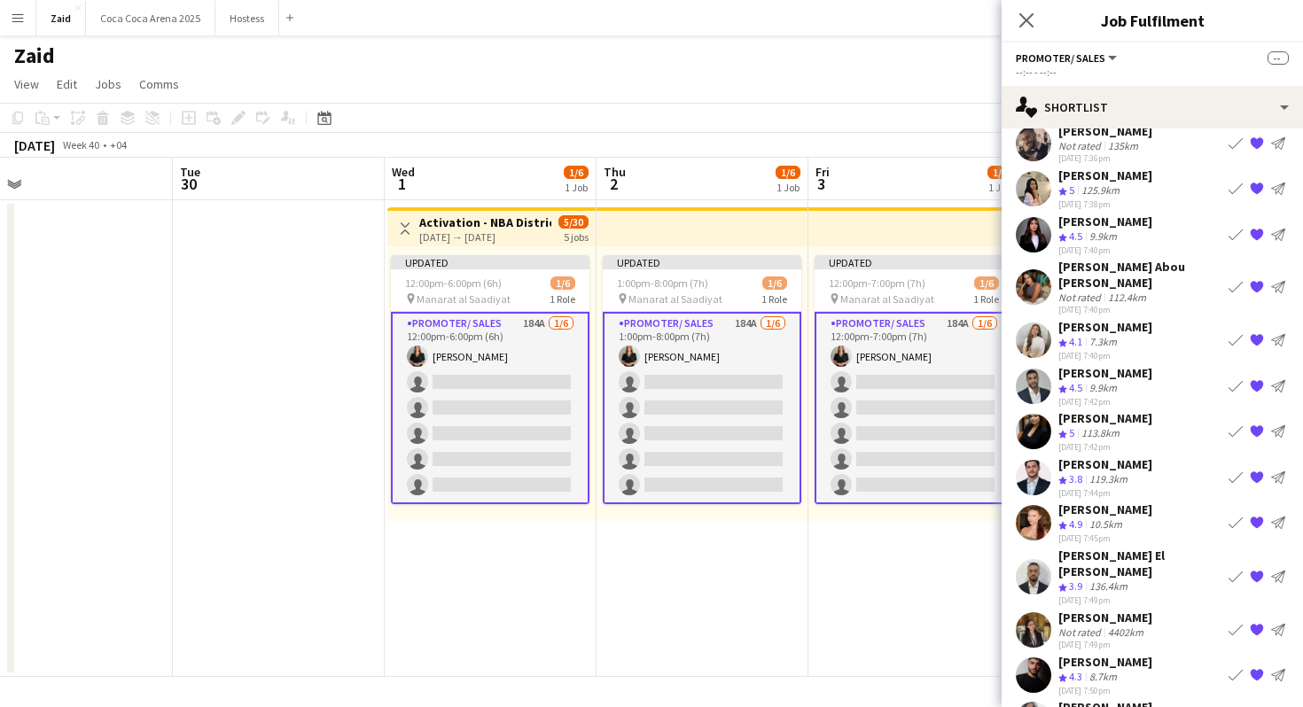
scroll to position [305, 0]
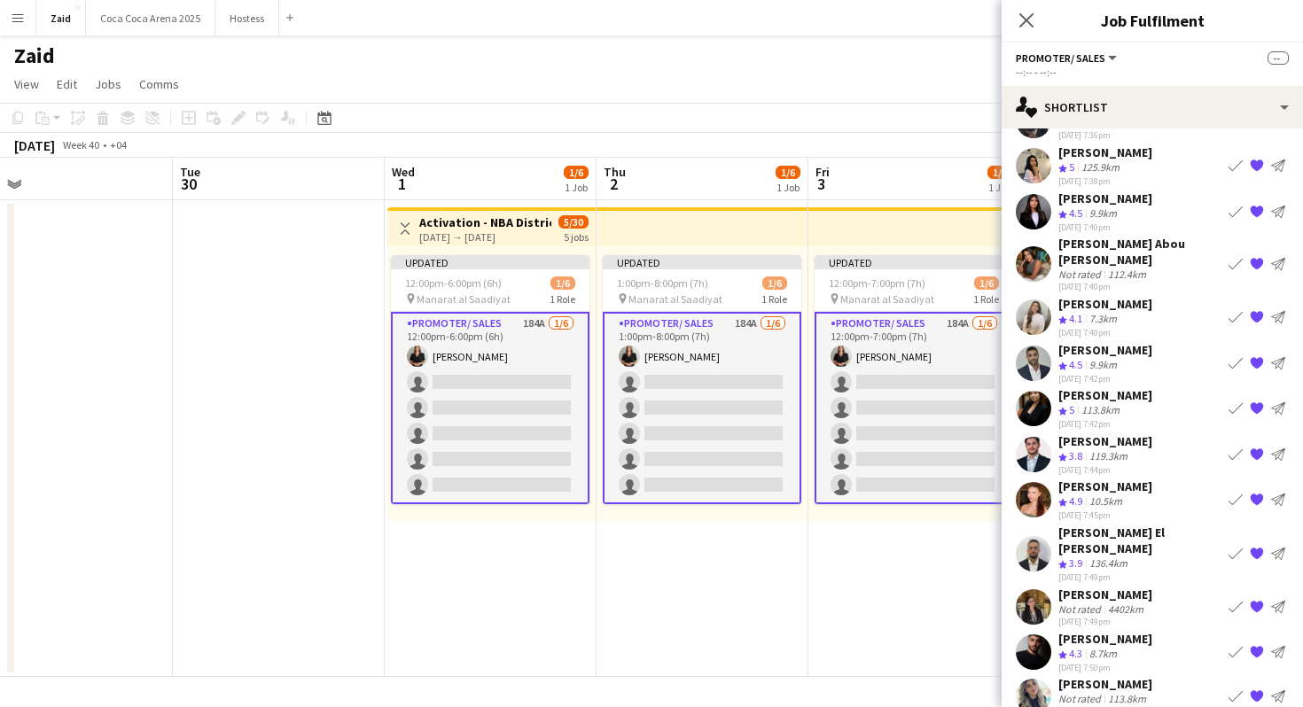
click at [1234, 402] on app-icon "Book crew" at bounding box center [1236, 409] width 14 height 14
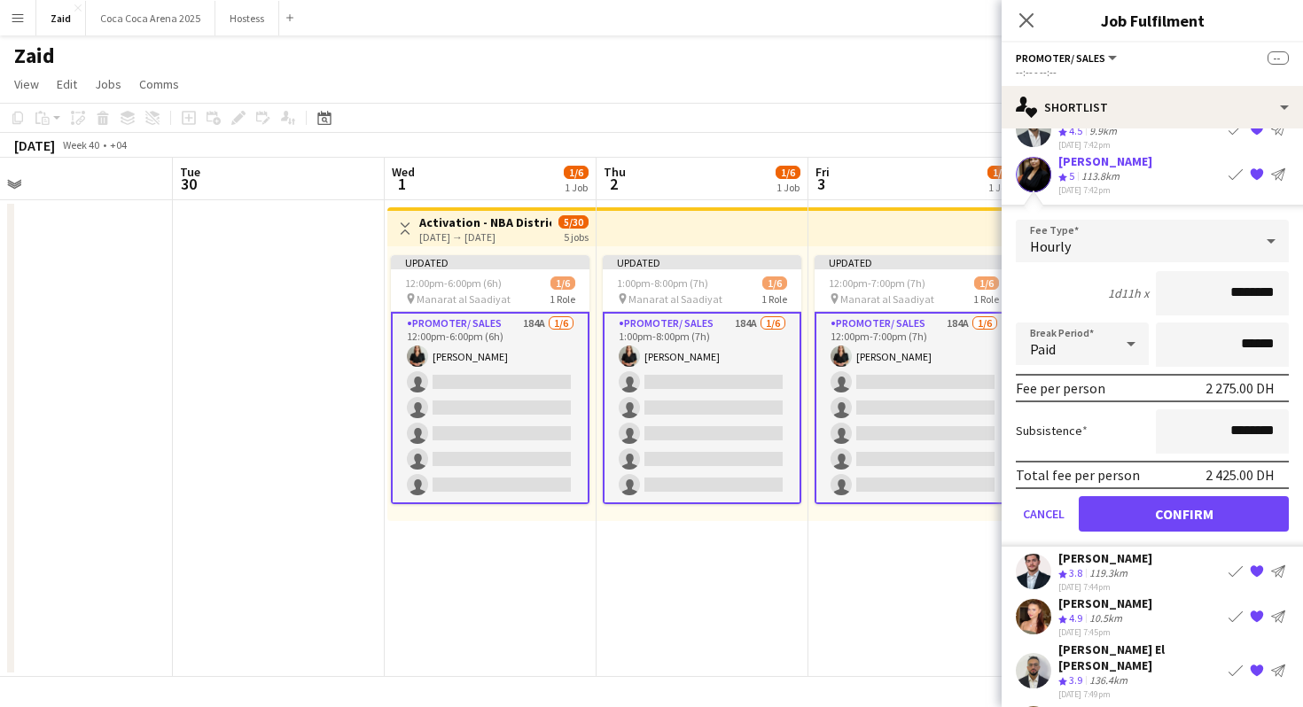
scroll to position [557, 0]
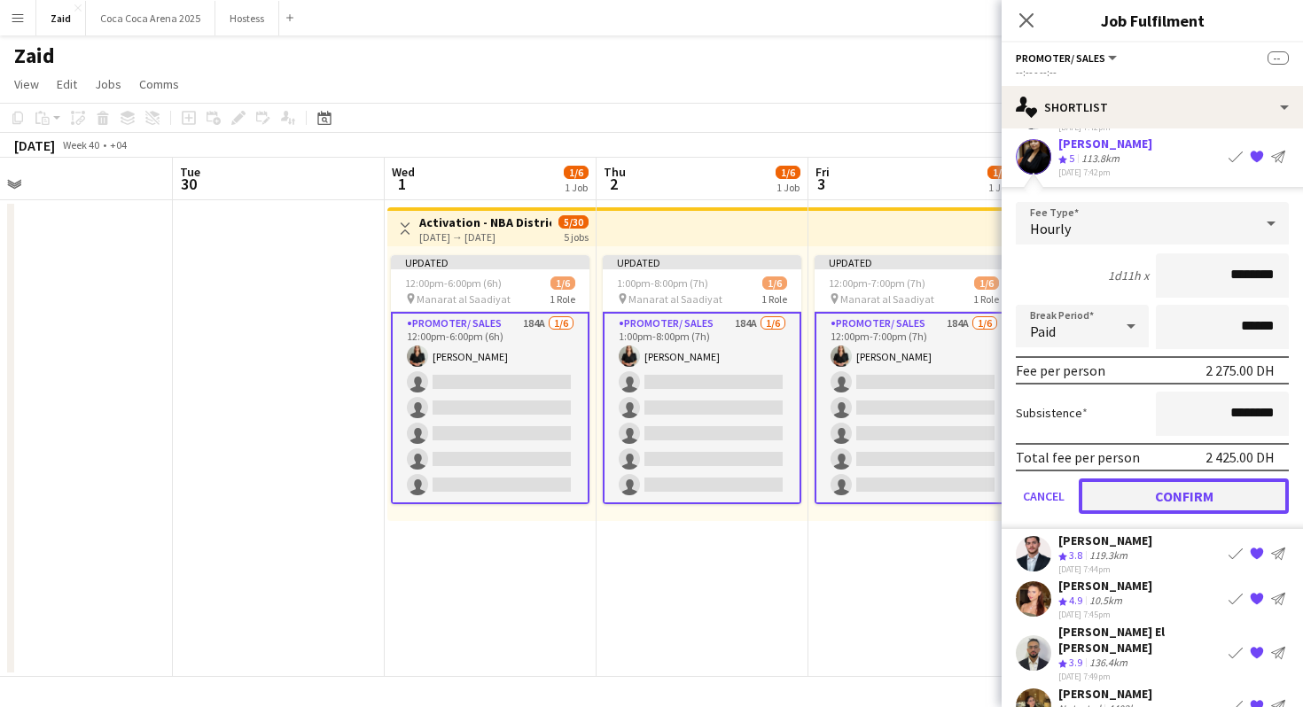
click at [1180, 479] on button "Confirm" at bounding box center [1184, 496] width 210 height 35
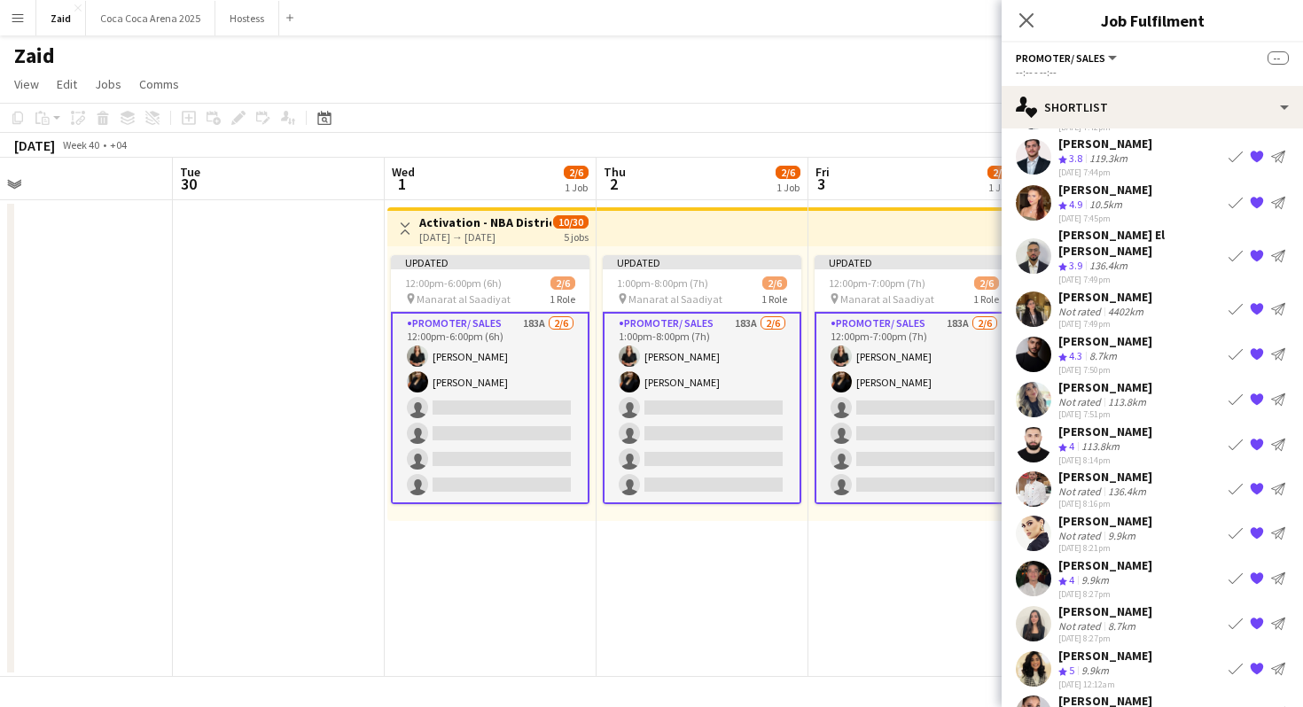
scroll to position [160, 0]
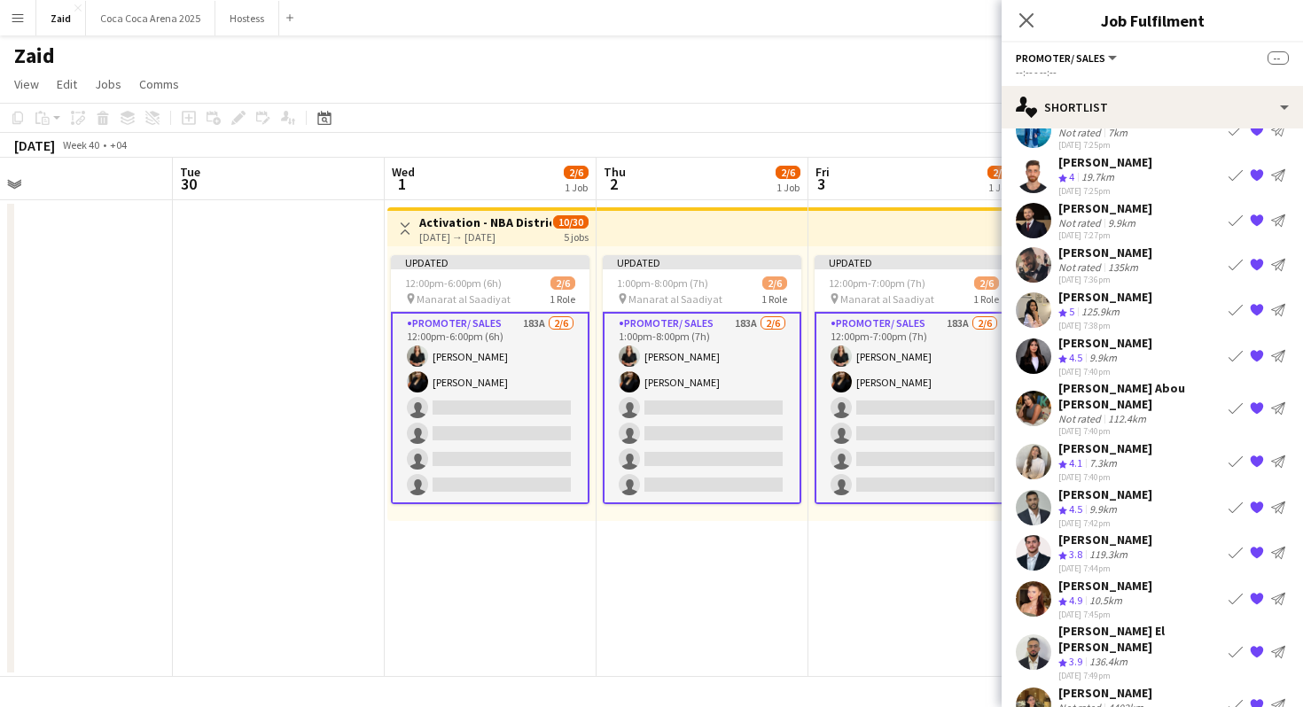
click at [895, 561] on app-date-cell "Updated 12:00pm-7:00pm (7h) 2/6 pin Manarat al Saadiyat 1 Role Promoter/ Sales …" at bounding box center [915, 438] width 212 height 477
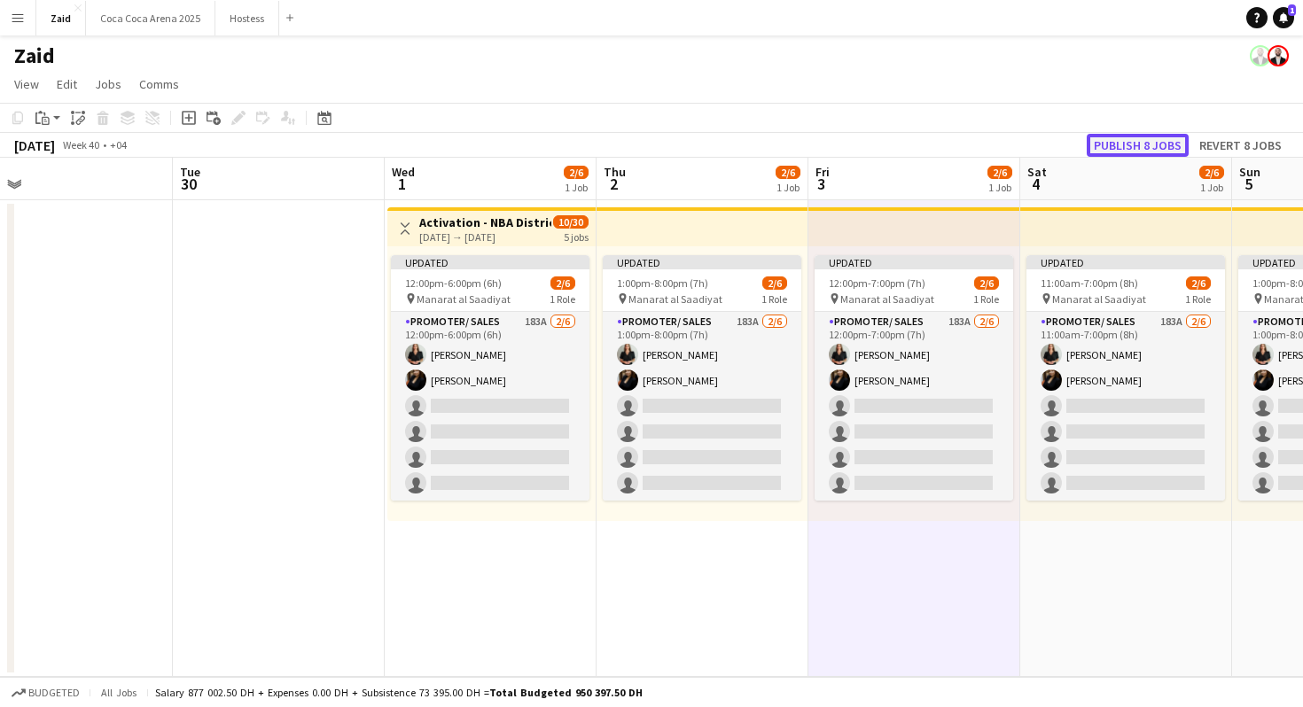
click at [1126, 151] on button "Publish 8 jobs" at bounding box center [1138, 145] width 102 height 23
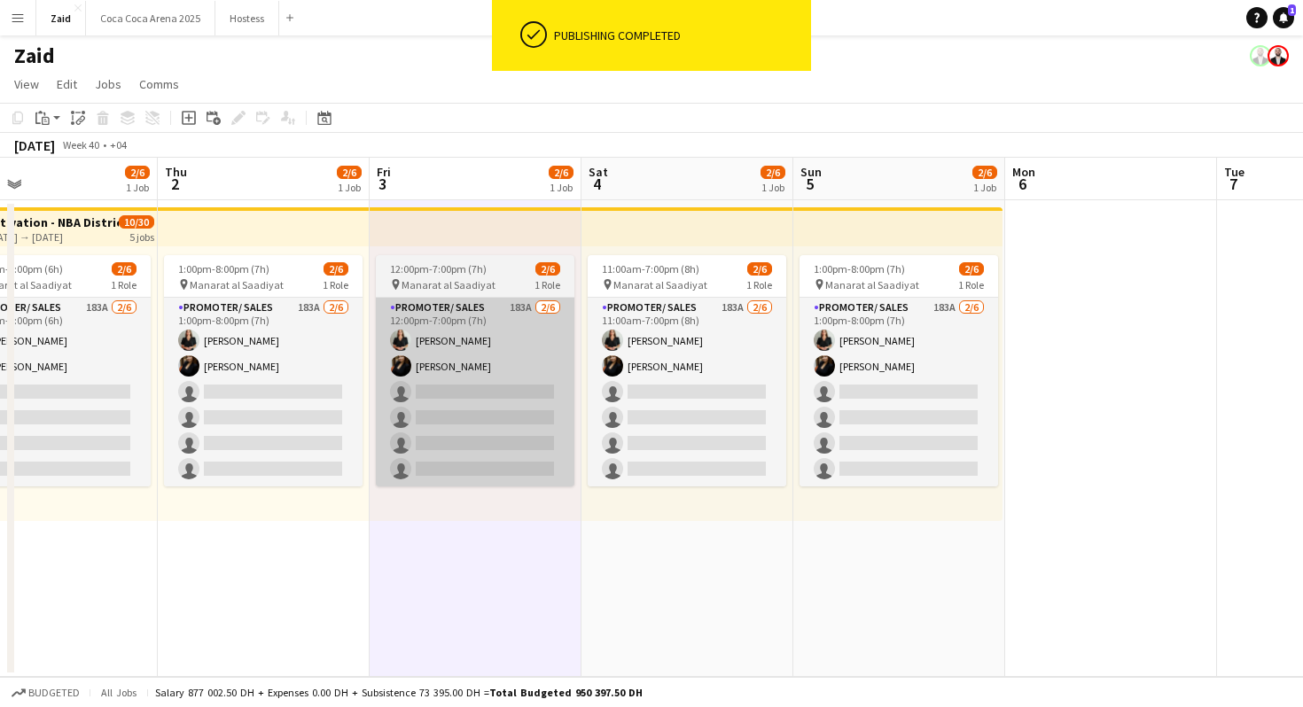
scroll to position [0, 477]
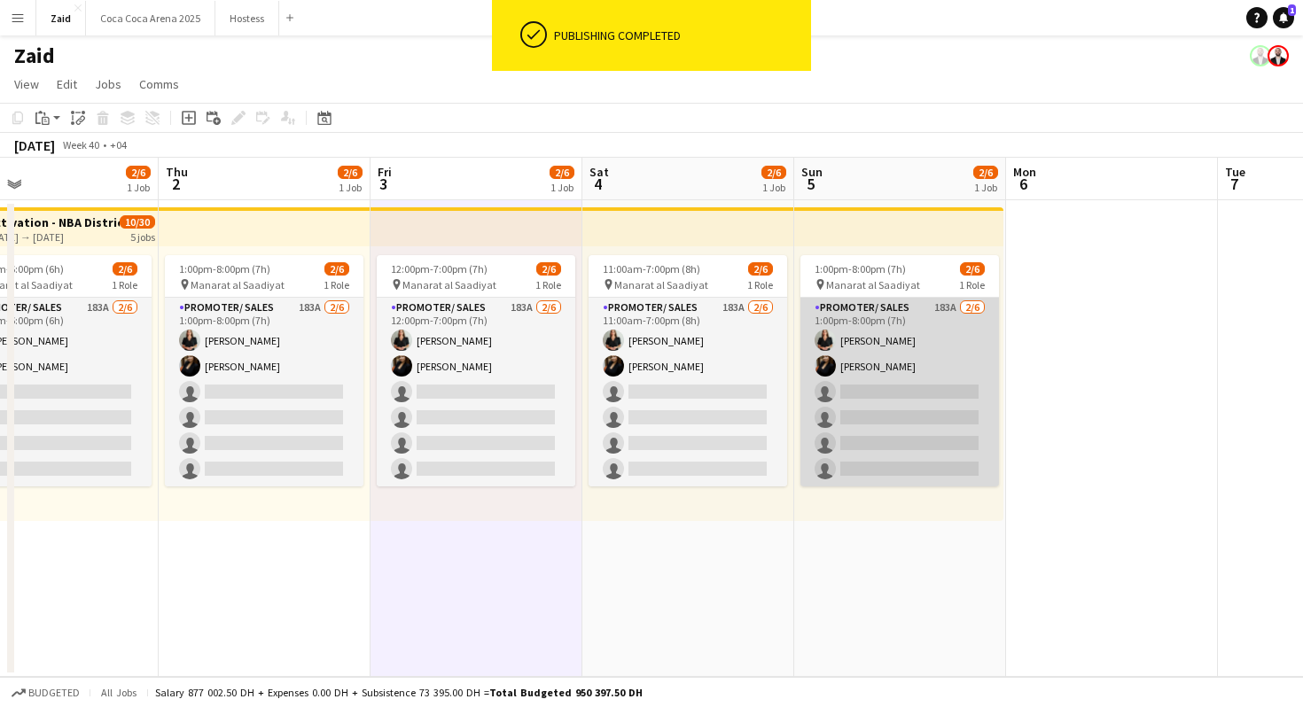
click at [937, 363] on app-card-role "Promoter/ Sales 183A 2/6 1:00pm-8:00pm (7h) Daryna Ihnatenko Karina Shuliatytsk…" at bounding box center [900, 392] width 199 height 189
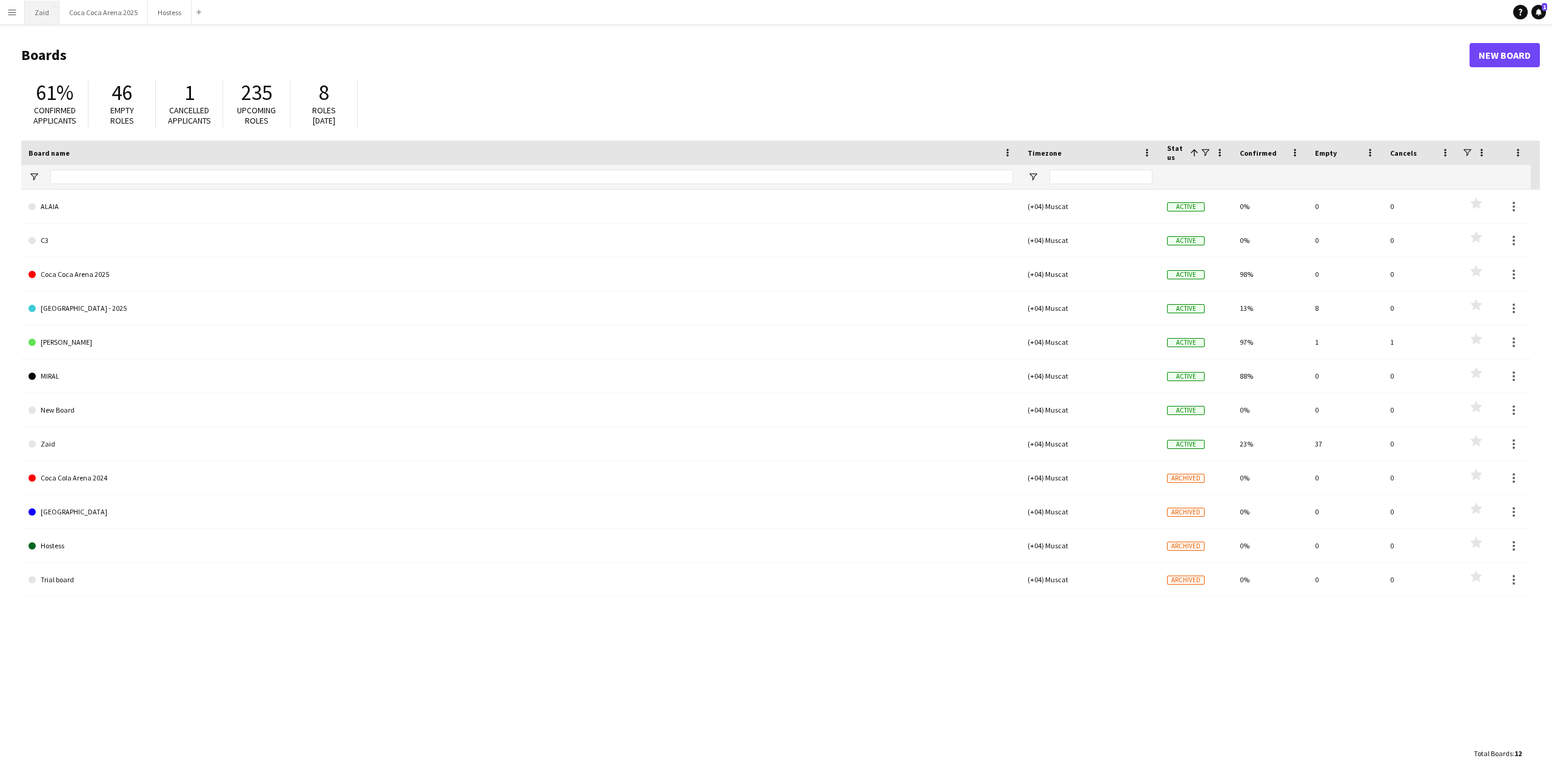
click at [44, 12] on button "Zaid Close" at bounding box center [42, 12] width 35 height 24
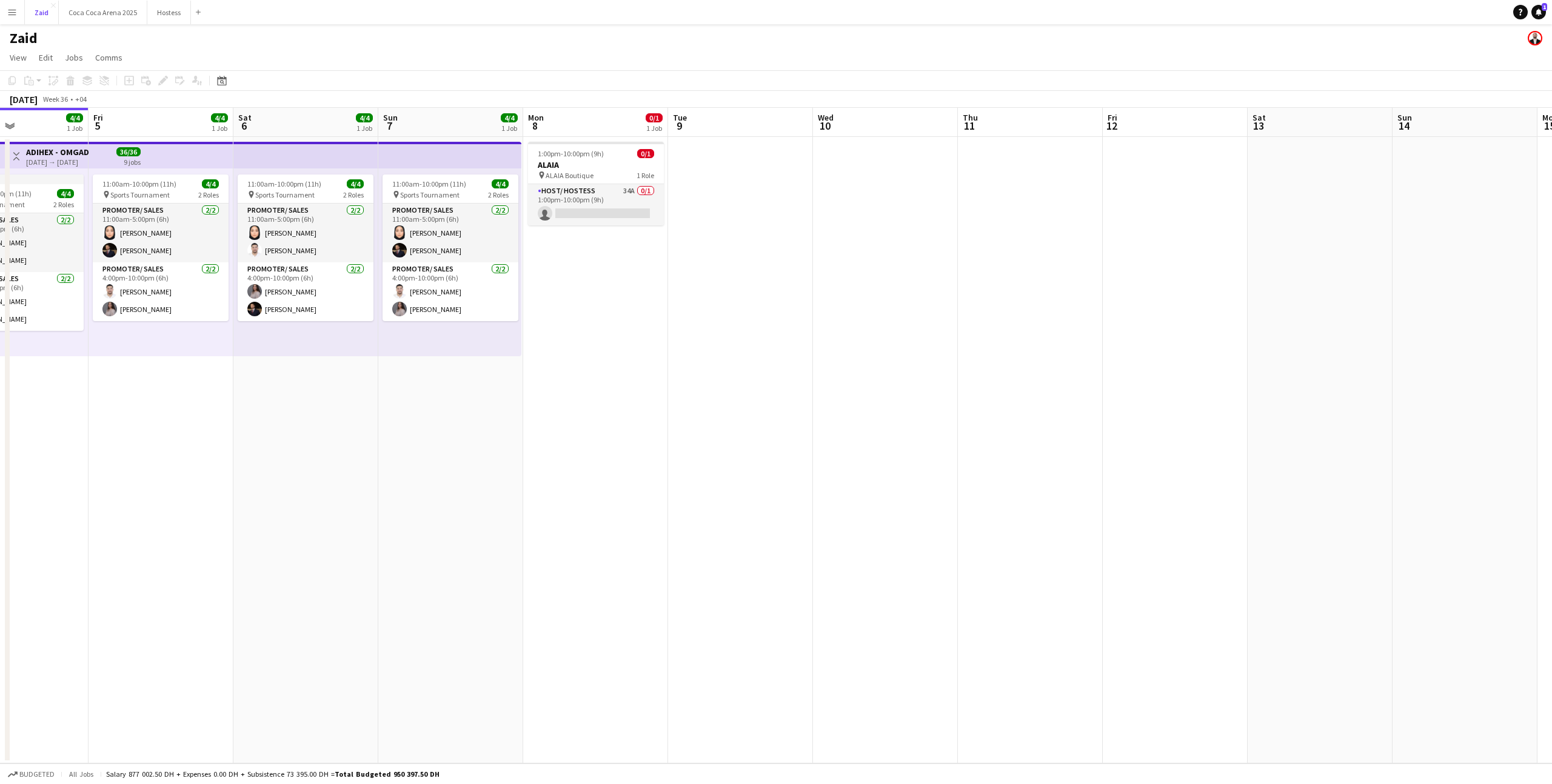
scroll to position [0, 314]
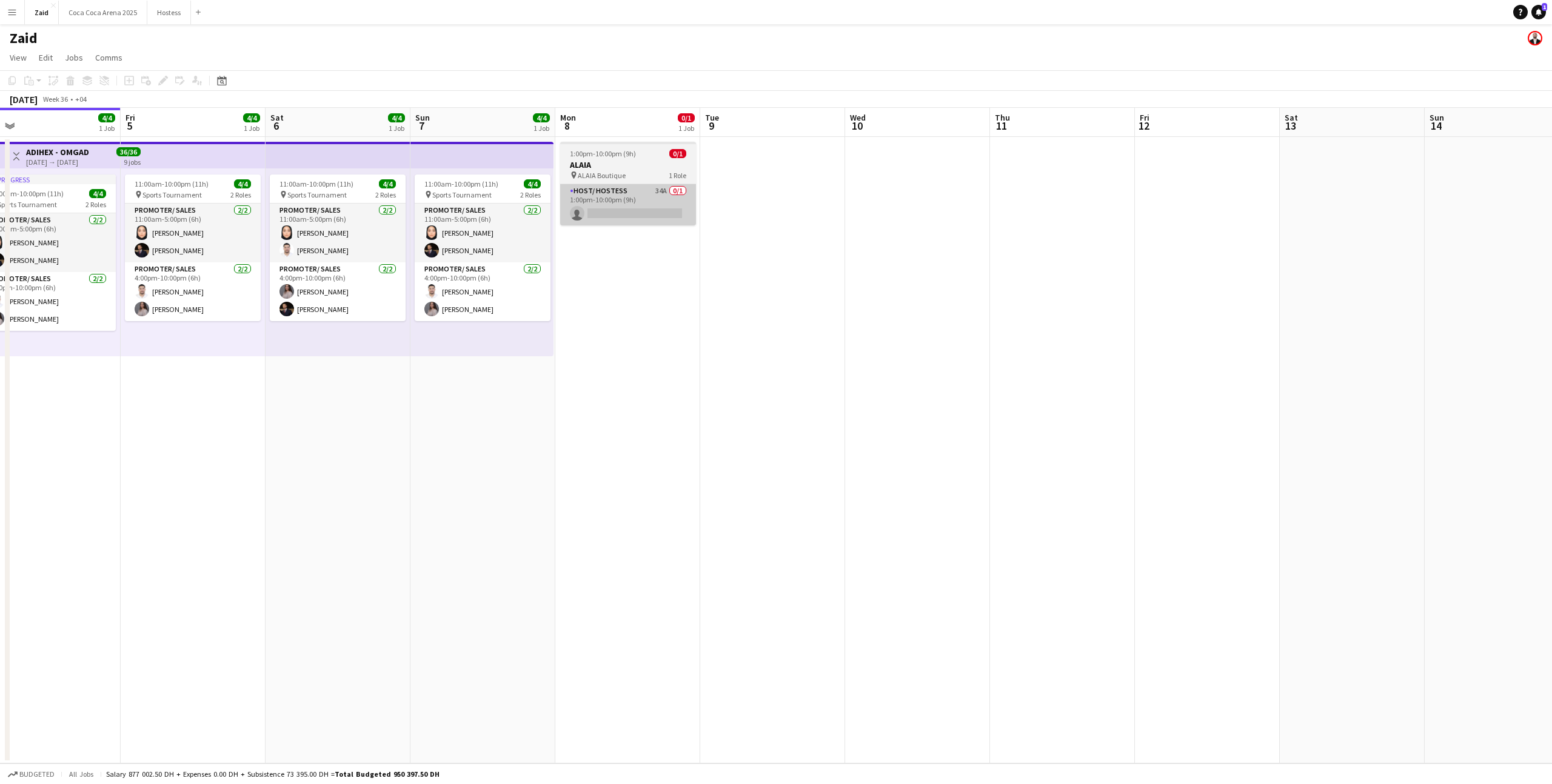
click at [612, 221] on app-card-role "Host/ Hostess 34A 0/1 1:00pm-10:00pm (9h) single-neutral-actions" at bounding box center [628, 205] width 136 height 41
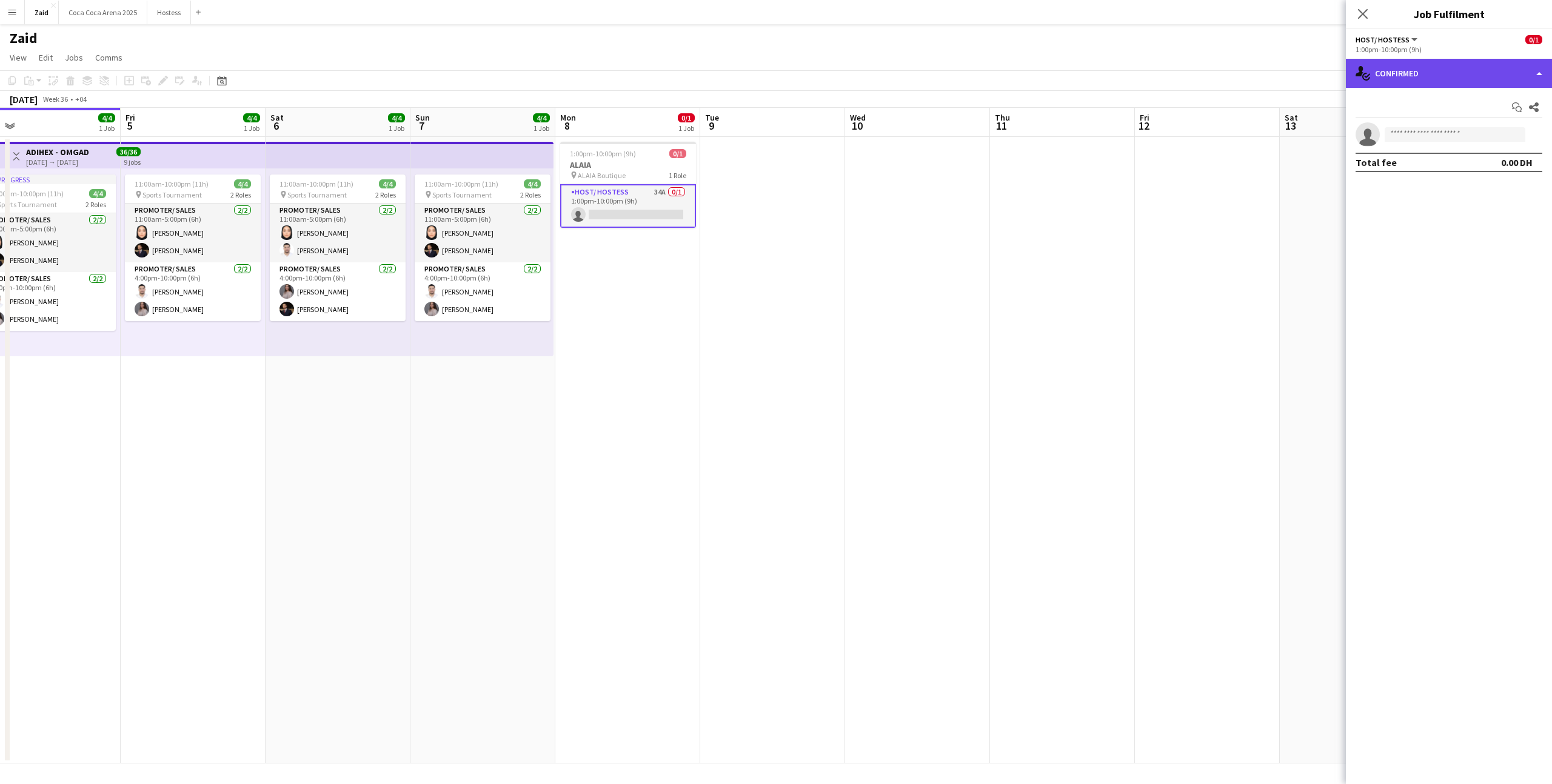
click at [1397, 78] on div "single-neutral-actions-check-2 Confirmed" at bounding box center [1448, 73] width 206 height 29
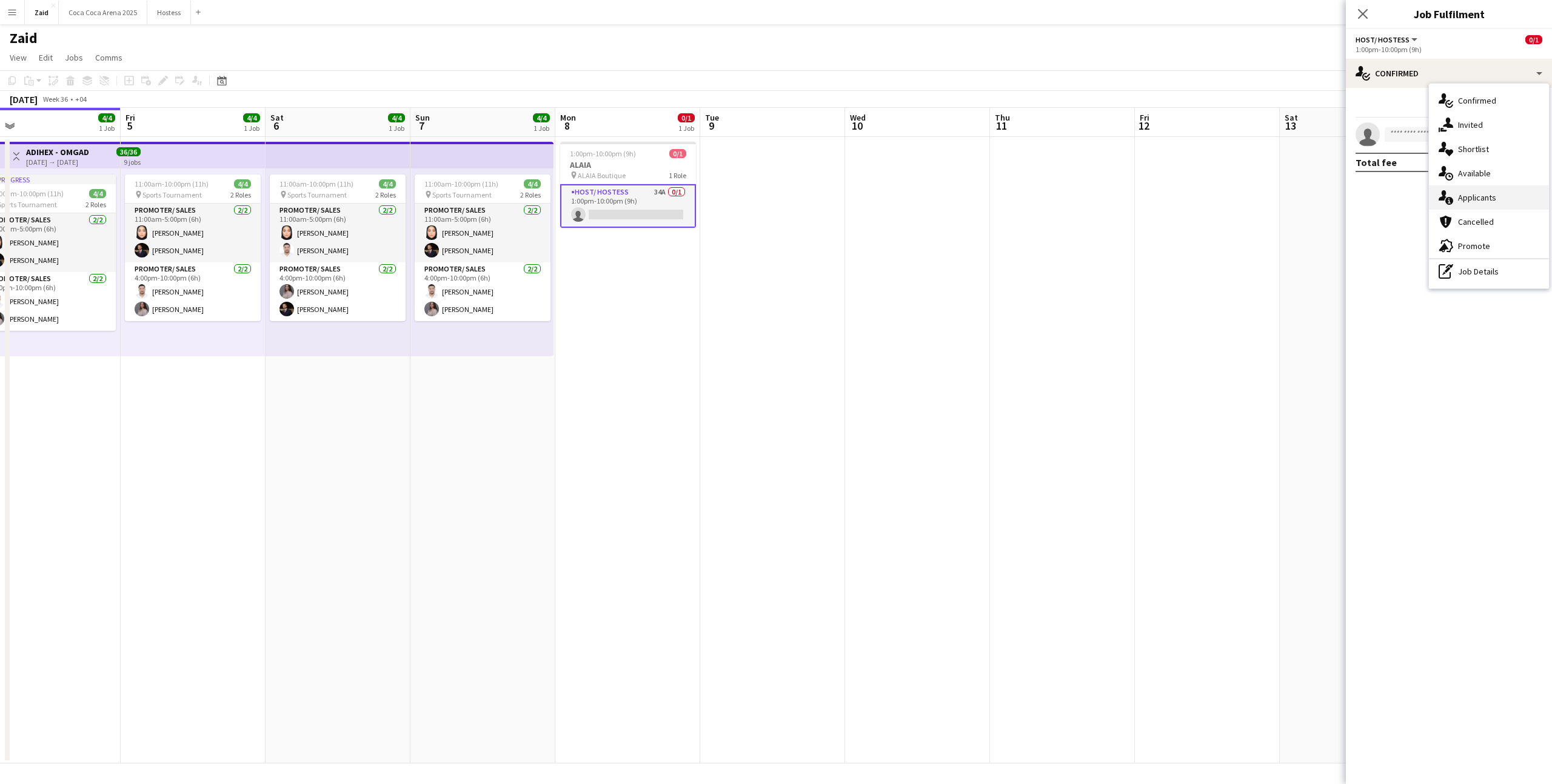
click at [1456, 198] on div "single-neutral-actions-information Applicants" at bounding box center [1489, 197] width 120 height 24
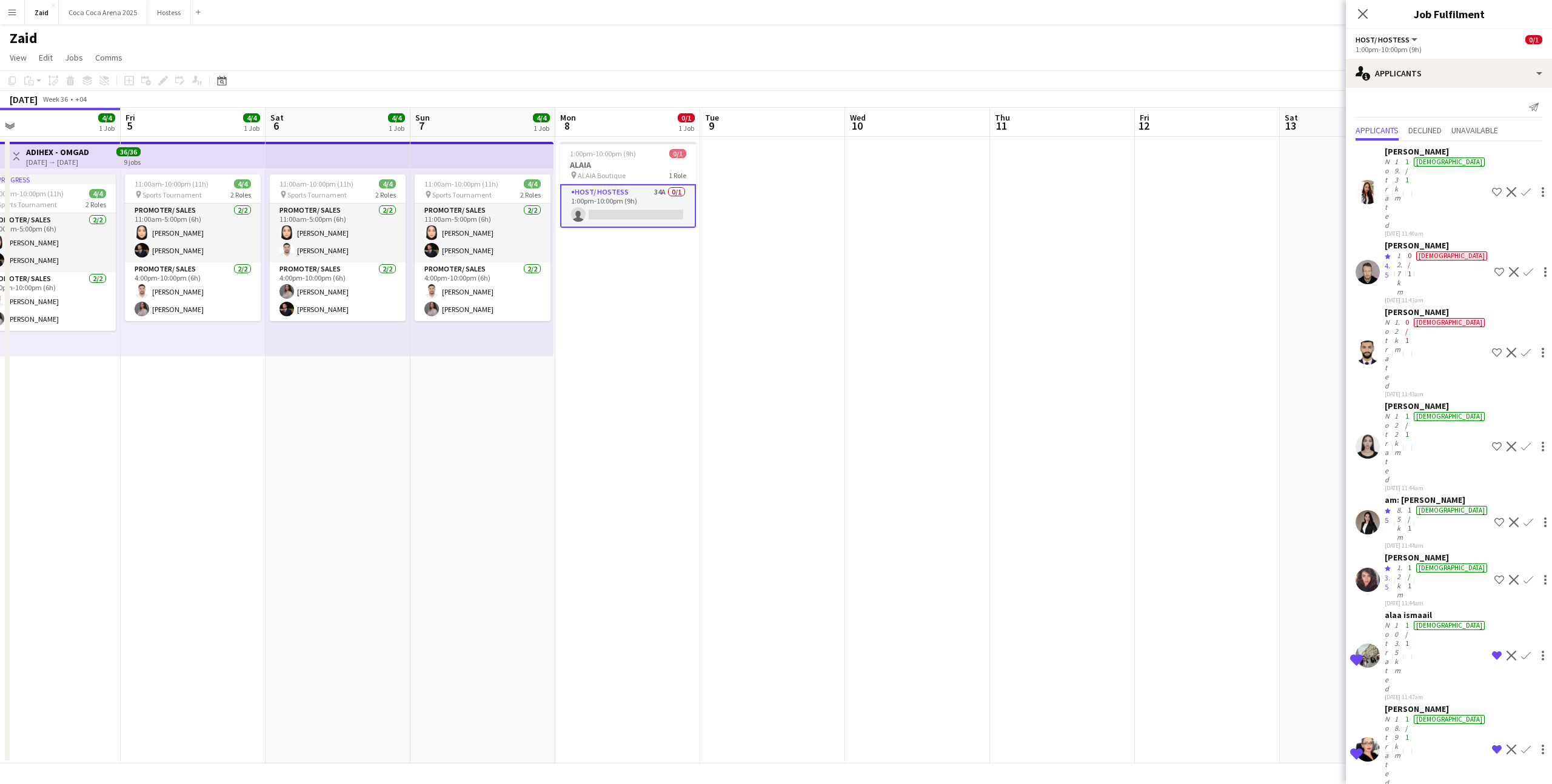
scroll to position [604, 0]
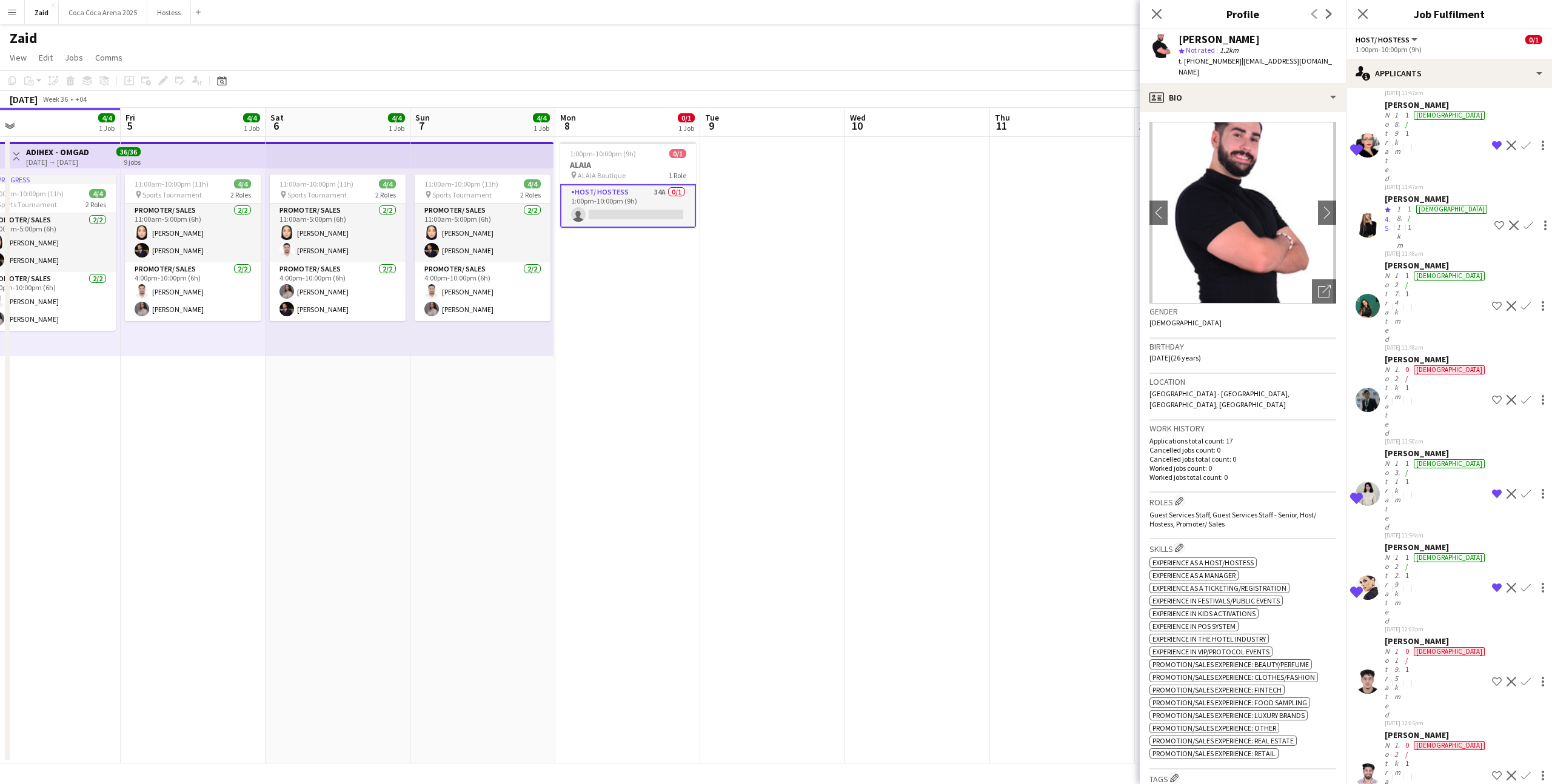
click at [1104, 522] on app-date-cell at bounding box center [1062, 450] width 145 height 627
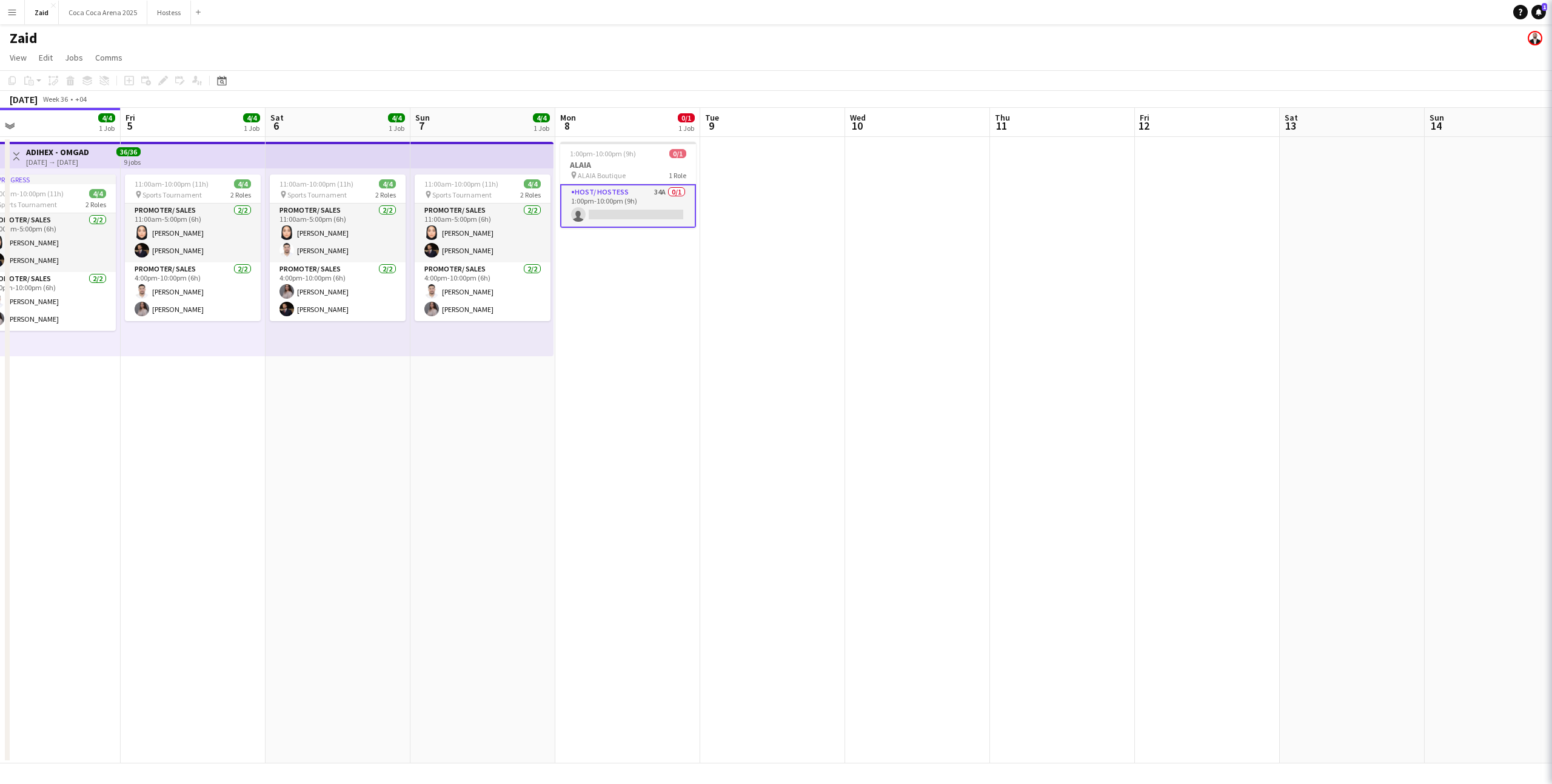
scroll to position [0, 0]
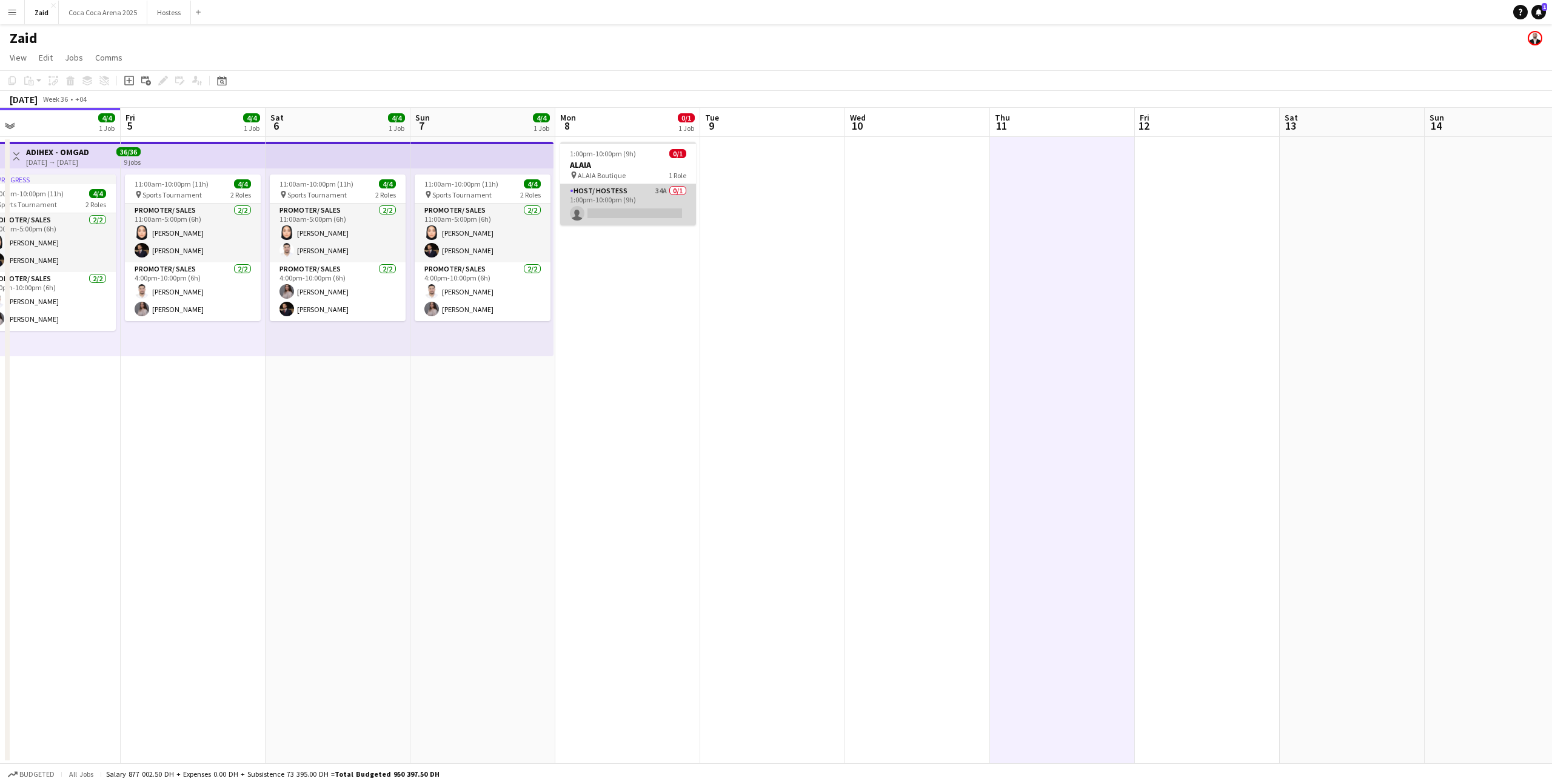
click at [657, 206] on app-card-role "Host/ Hostess 34A 0/1 1:00pm-10:00pm (9h) single-neutral-actions" at bounding box center [628, 205] width 136 height 41
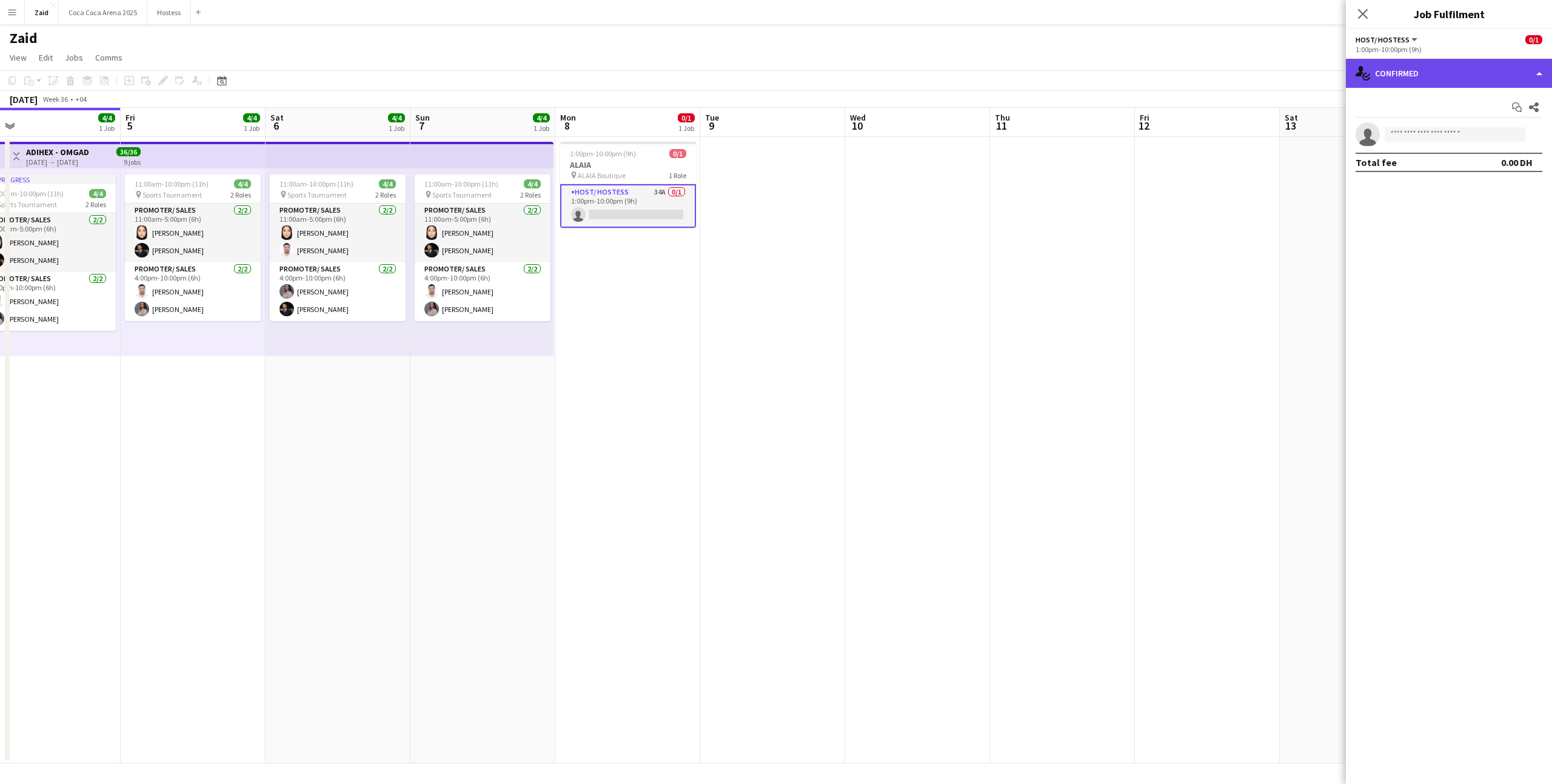
click at [1383, 84] on div "single-neutral-actions-check-2 Confirmed" at bounding box center [1448, 73] width 206 height 29
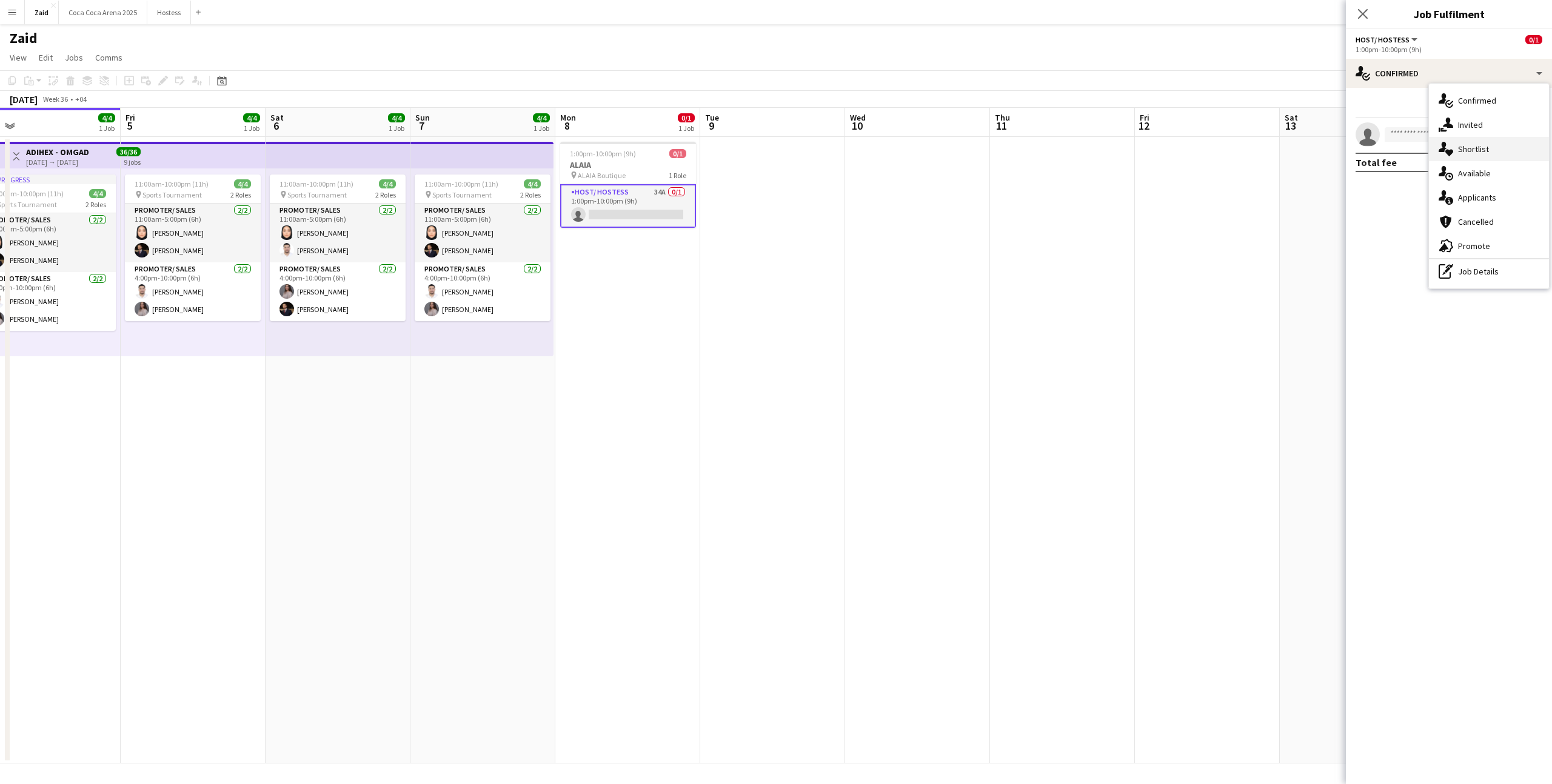
click at [1464, 145] on span "Shortlist" at bounding box center [1473, 149] width 31 height 11
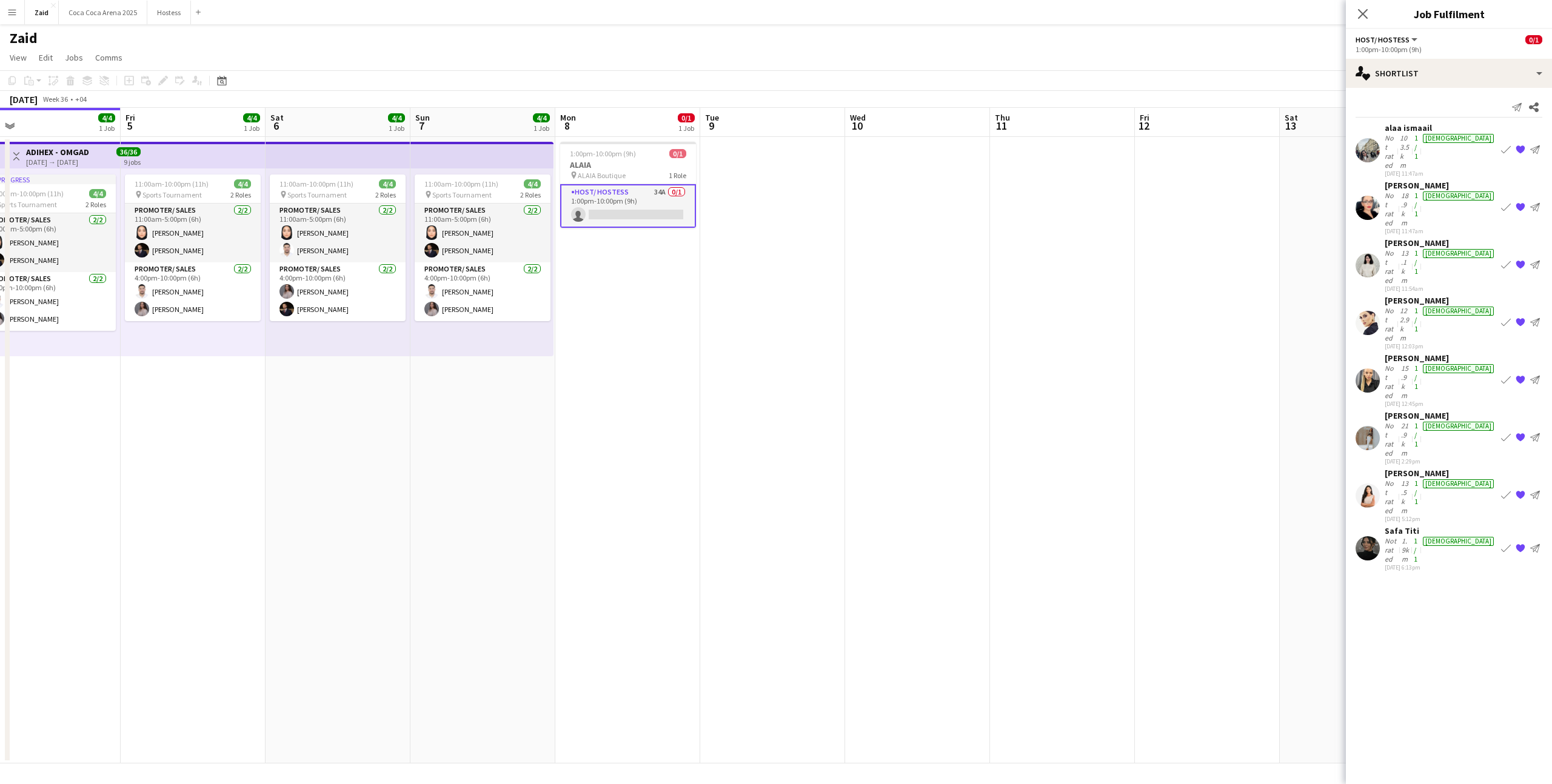
click at [1412, 478] on div "13.5km" at bounding box center [1405, 496] width 14 height 36
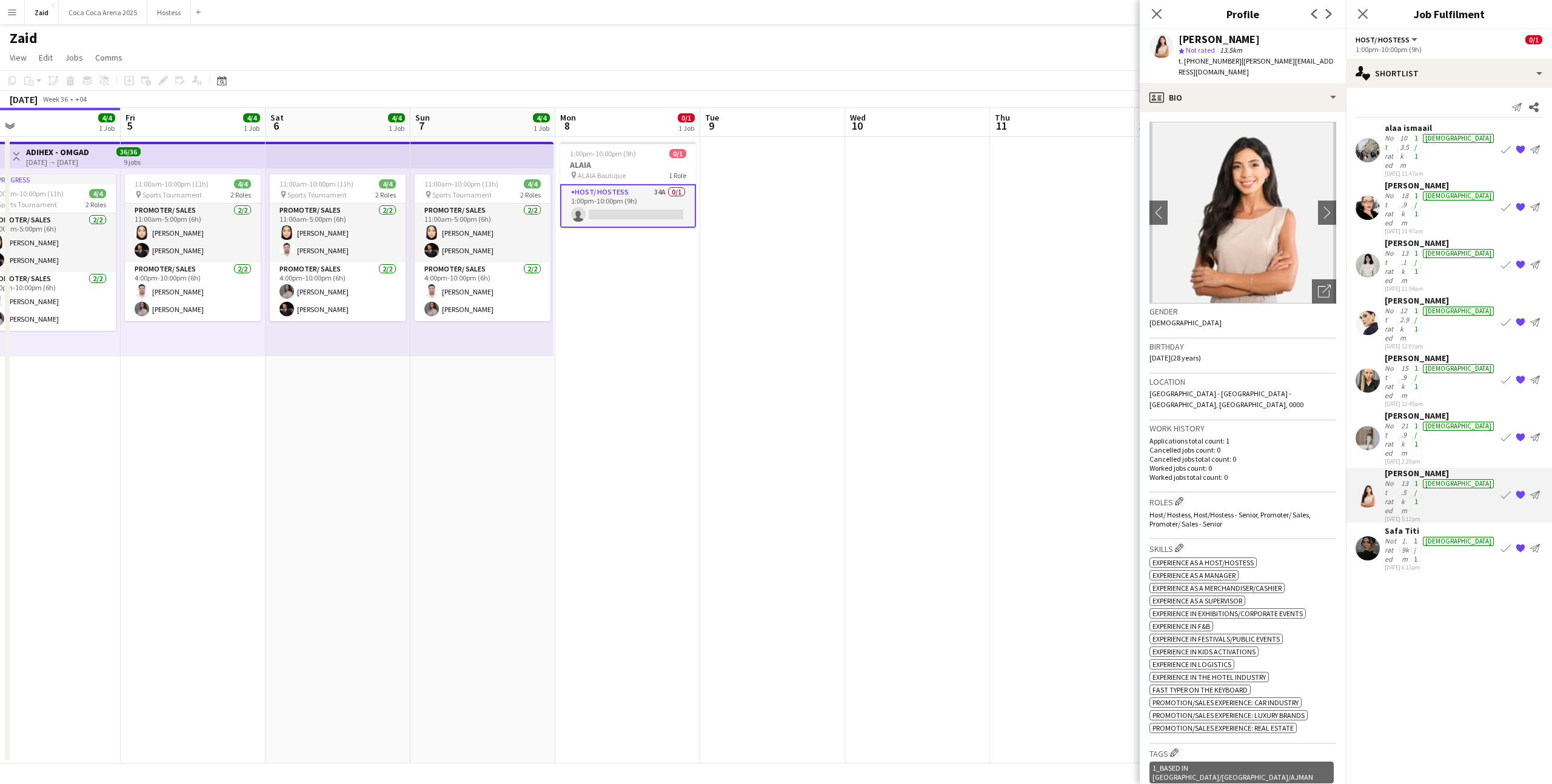
click at [1412, 537] on div "1.9km" at bounding box center [1405, 550] width 13 height 27
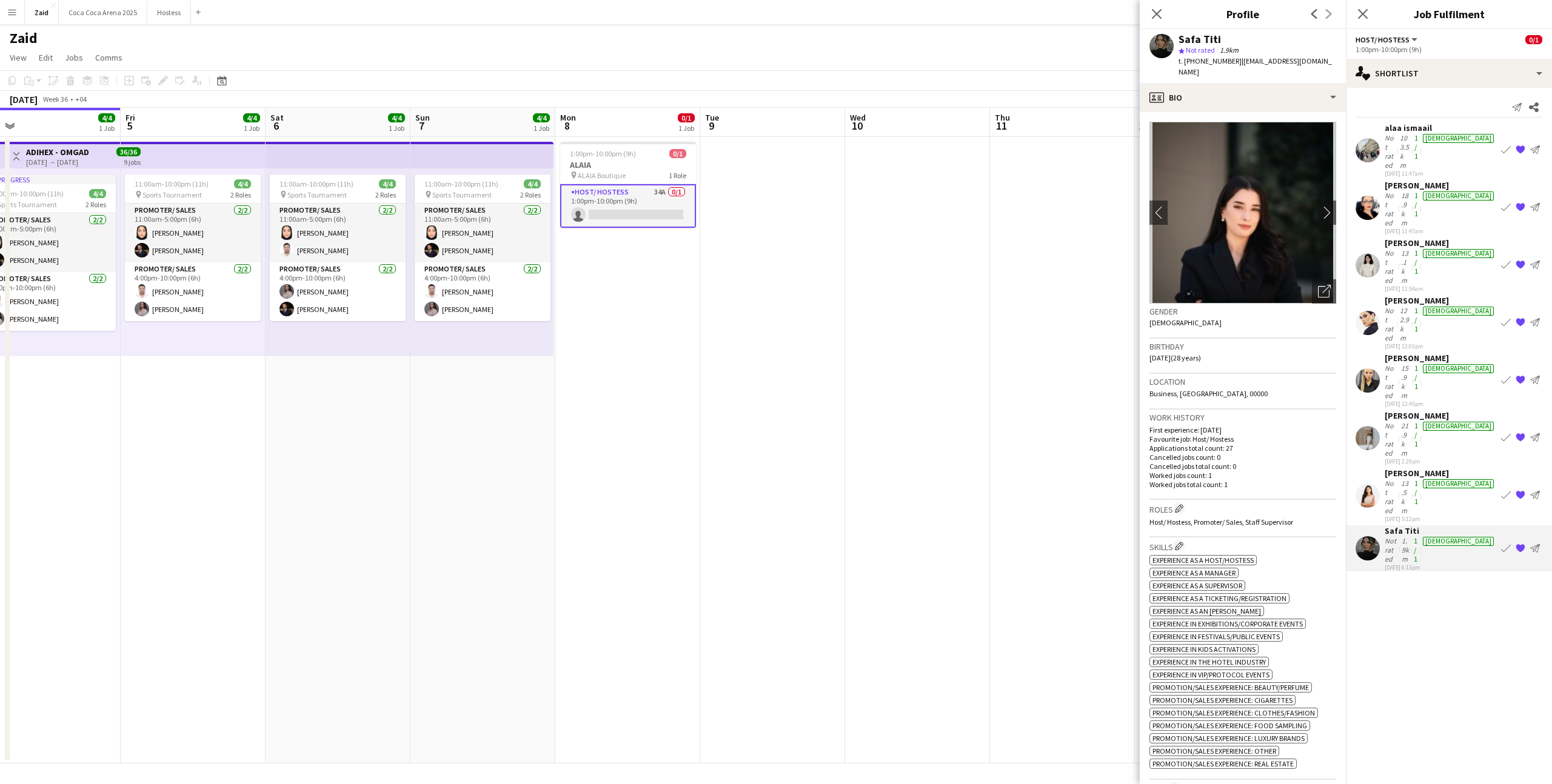
click at [1398, 478] on div "Not rated" at bounding box center [1391, 496] width 14 height 36
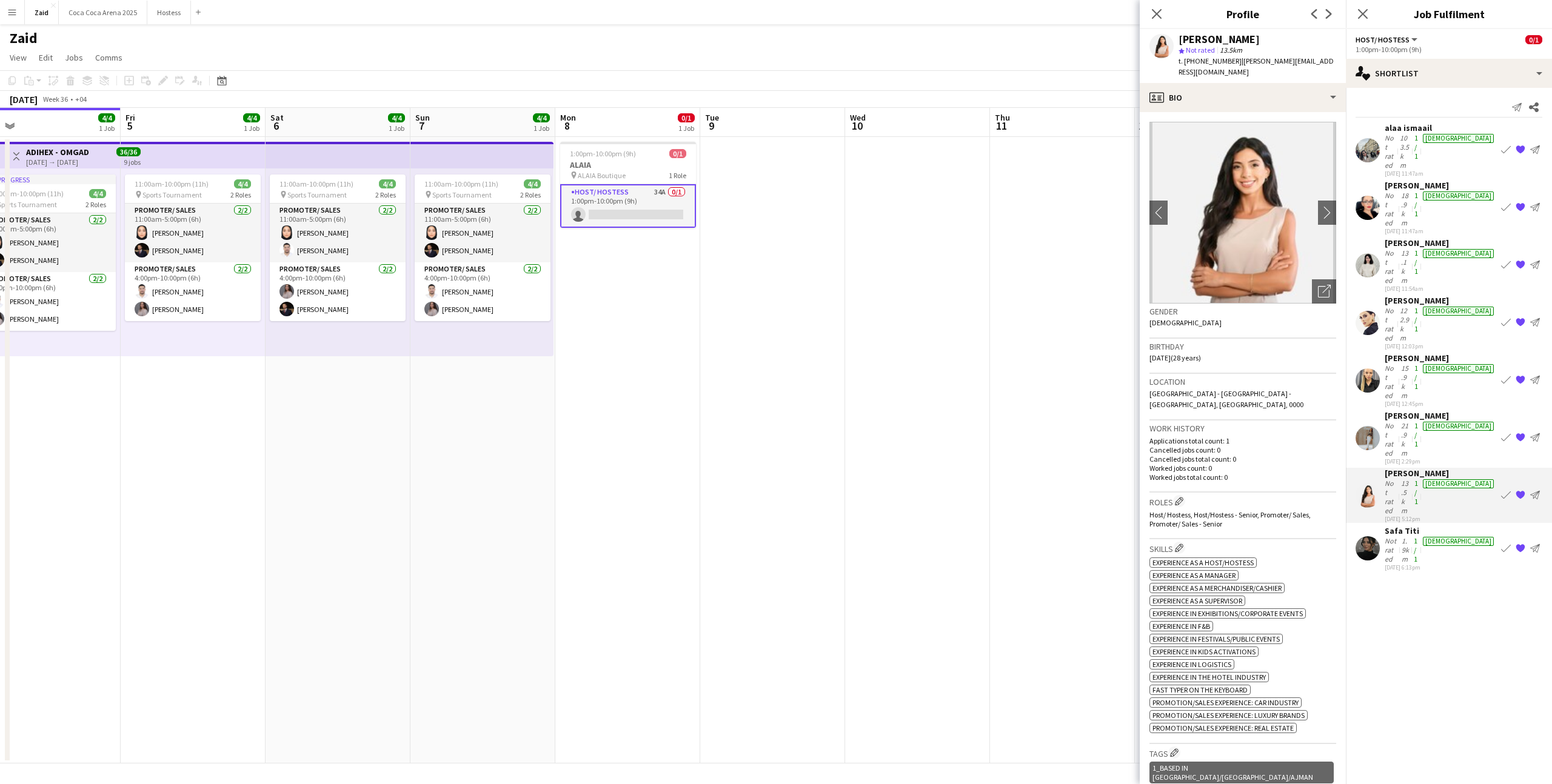
click at [1421, 526] on div "Safa Titi" at bounding box center [1440, 531] width 111 height 11
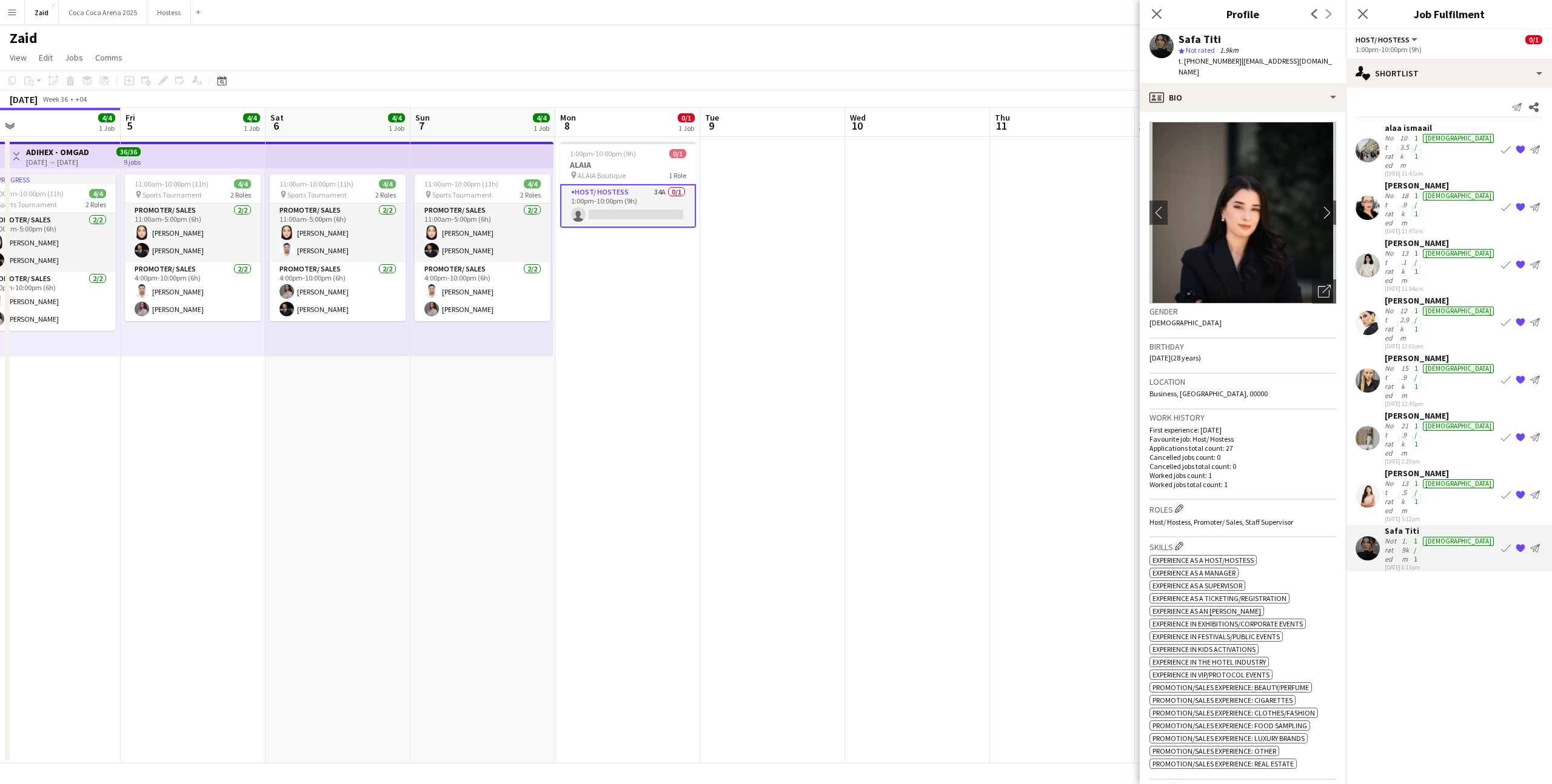
click at [1516, 491] on app-icon "{{ spriteTitle }}" at bounding box center [1520, 496] width 10 height 10
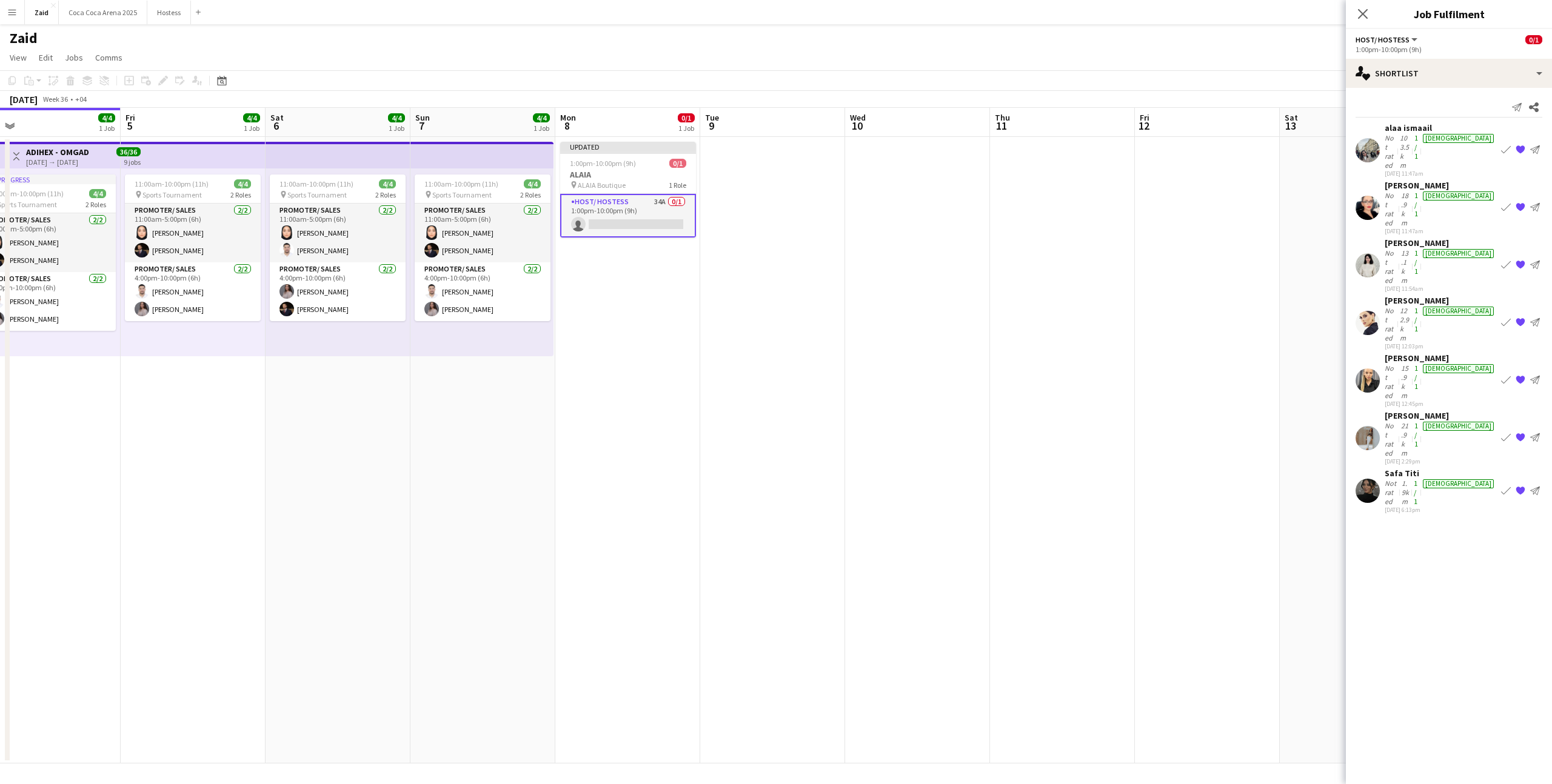
click at [604, 382] on app-date-cell "Updated 1:00pm-10:00pm (9h) 0/1 ALAIA pin ALAIA Boutique 1 Role Host/ Hostess 3…" at bounding box center [628, 450] width 145 height 627
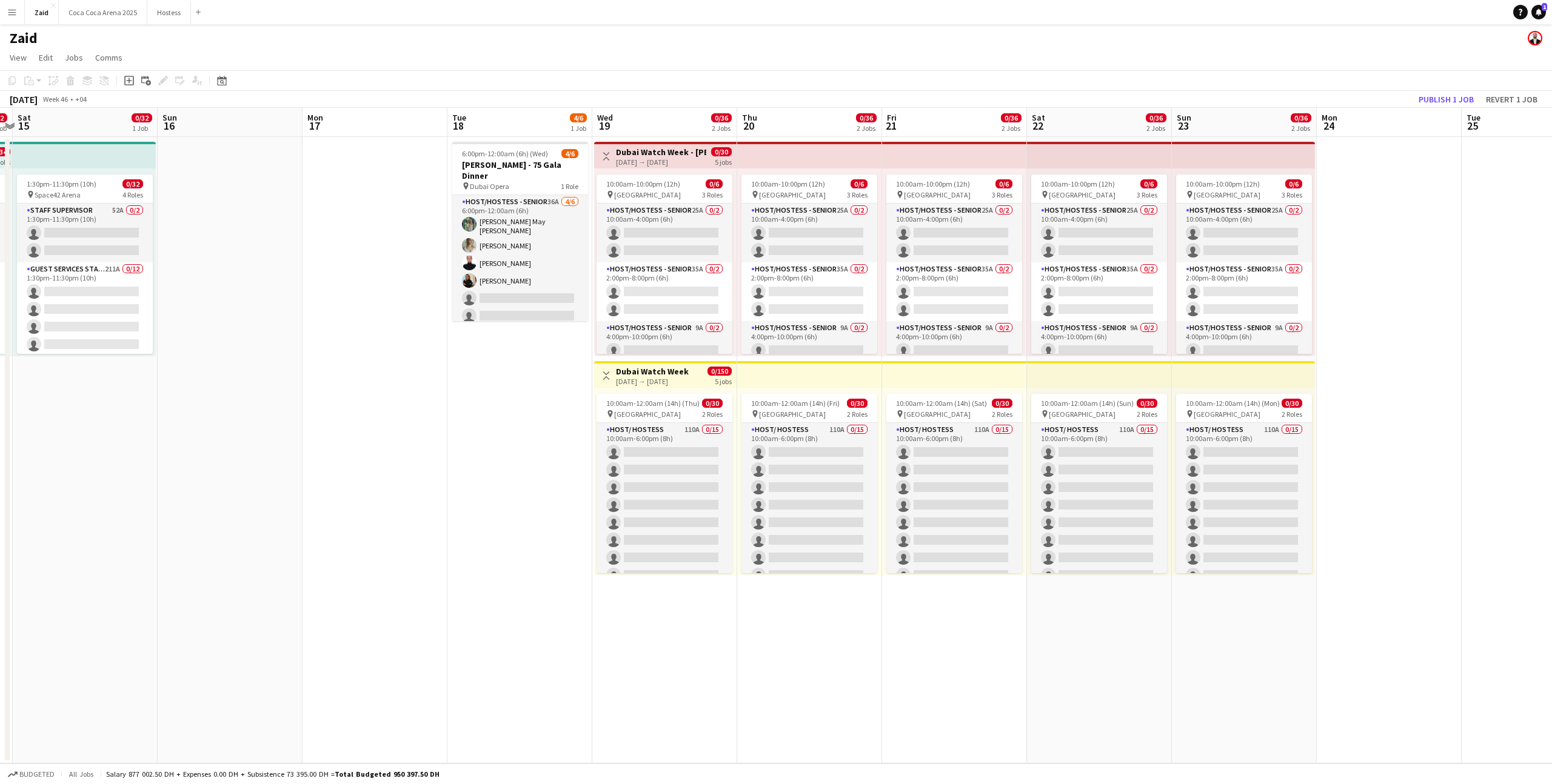
scroll to position [0, 431]
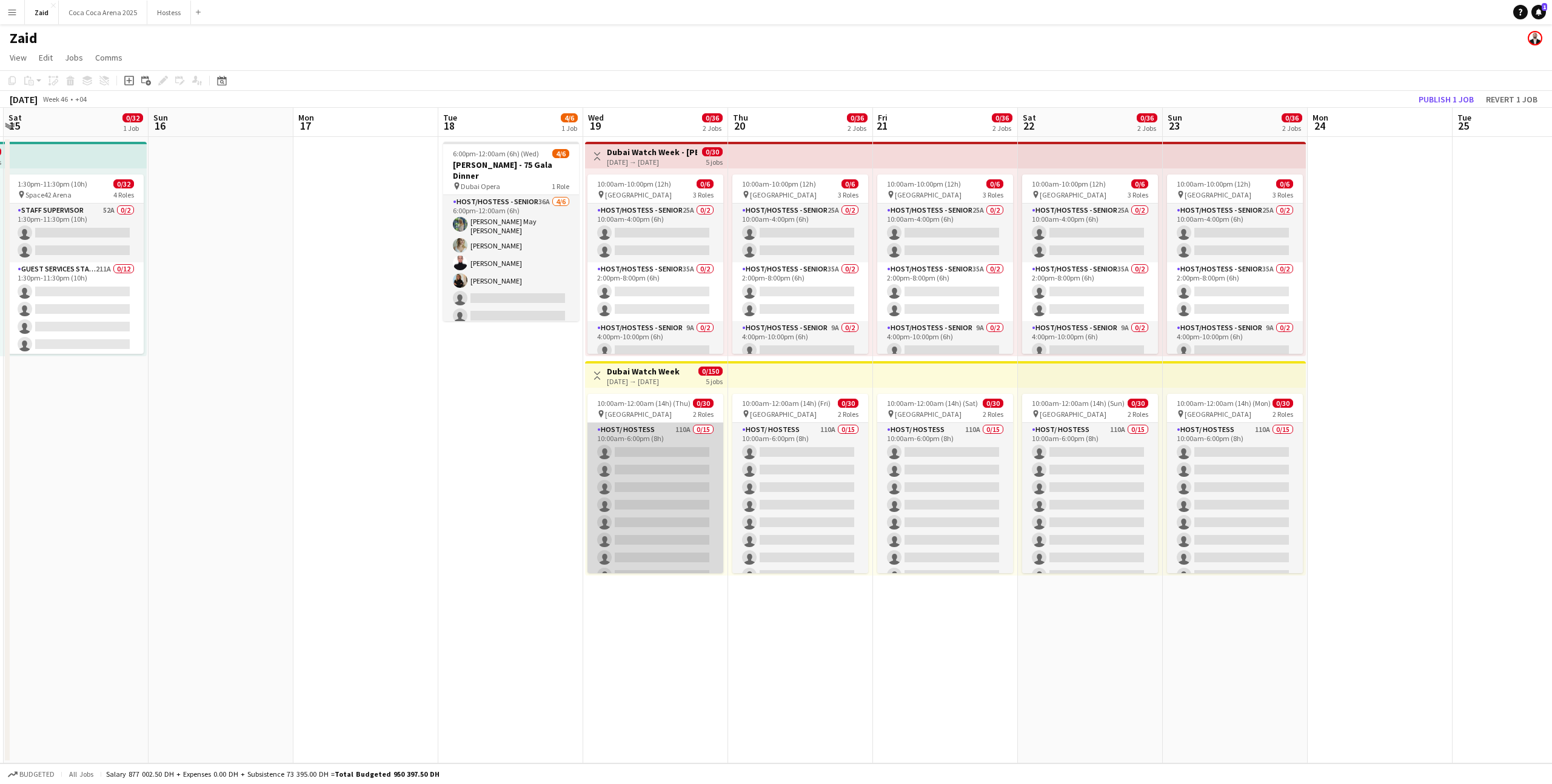
click at [663, 450] on app-card-role "Host/ Hostess 110A 0/15 10:00am-6:00pm (8h) single-neutral-actions single-neutr…" at bounding box center [655, 567] width 136 height 287
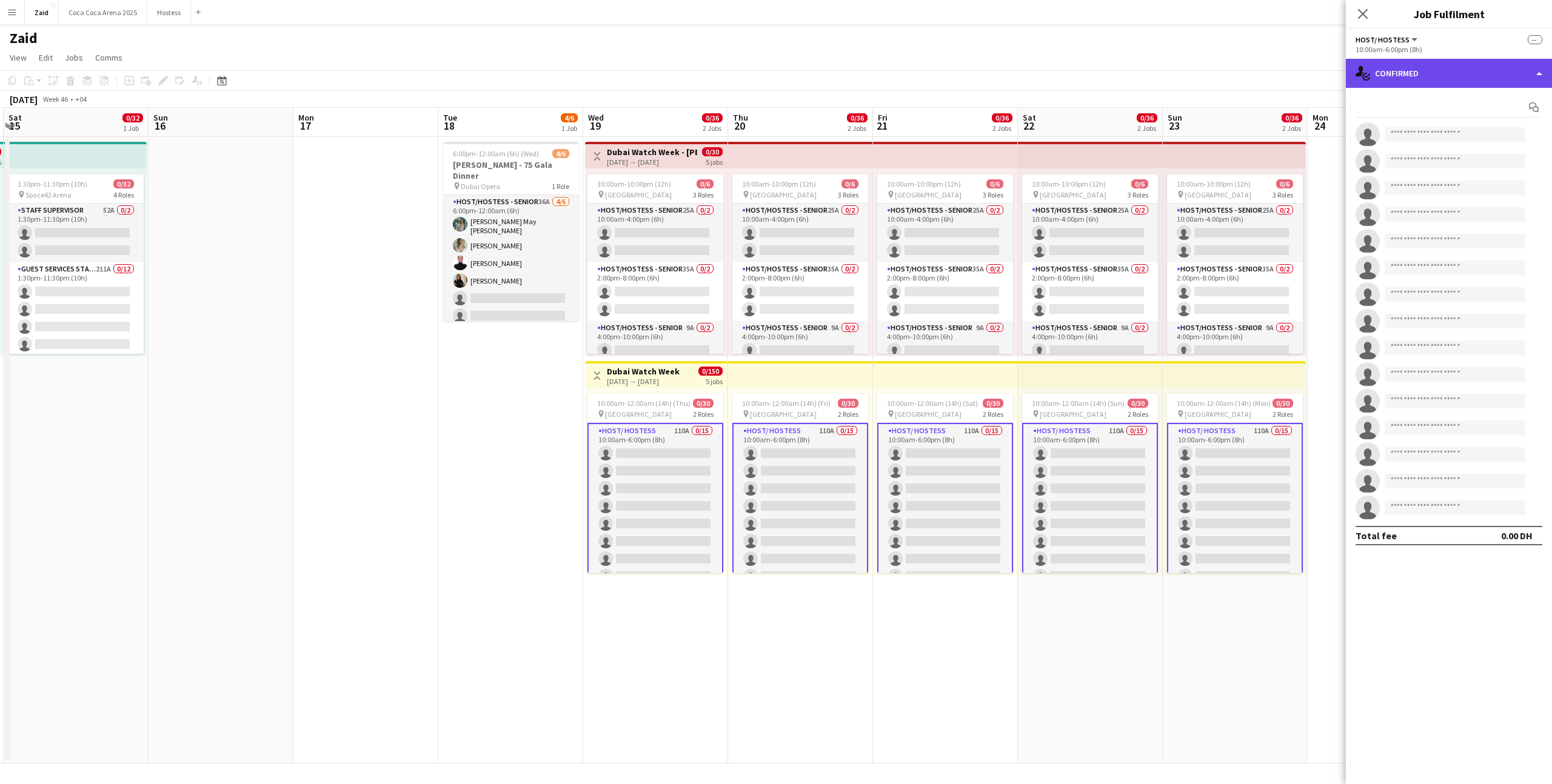
click at [1378, 77] on div "single-neutral-actions-check-2 Confirmed" at bounding box center [1448, 73] width 206 height 29
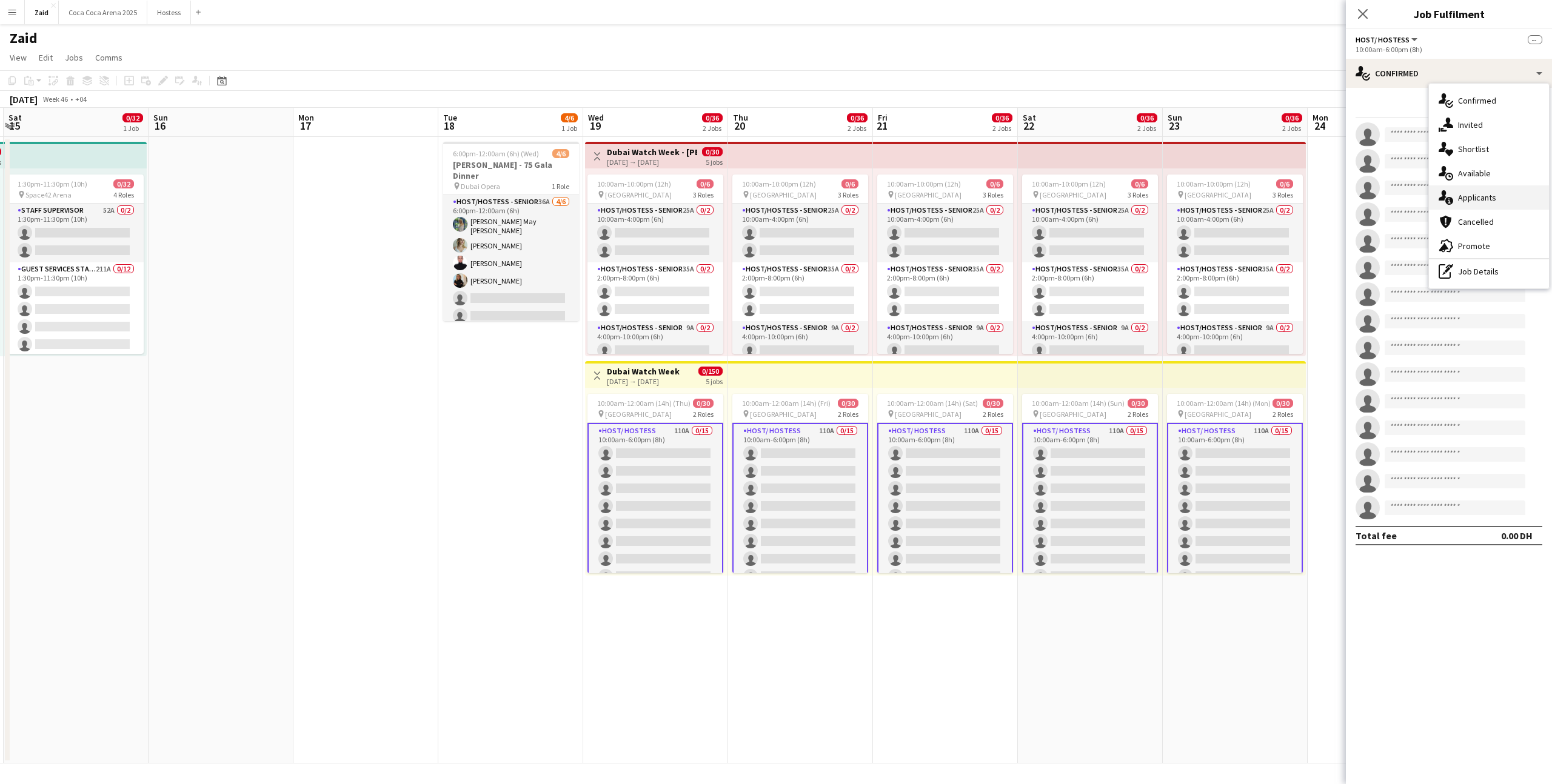
click at [1475, 204] on div "single-neutral-actions-information Applicants" at bounding box center [1489, 197] width 120 height 24
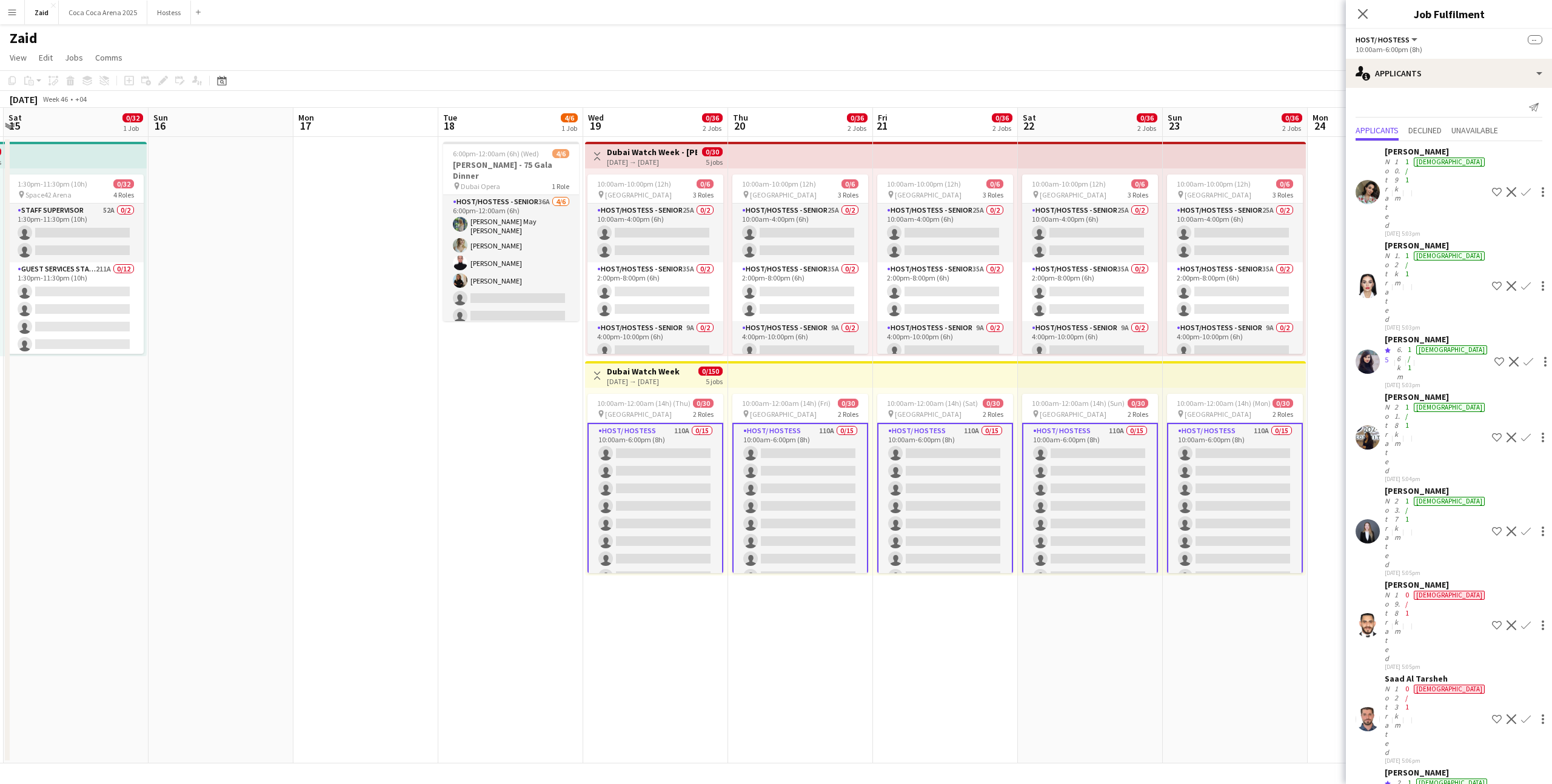
click at [1403, 163] on div "10.9km" at bounding box center [1397, 193] width 11 height 72
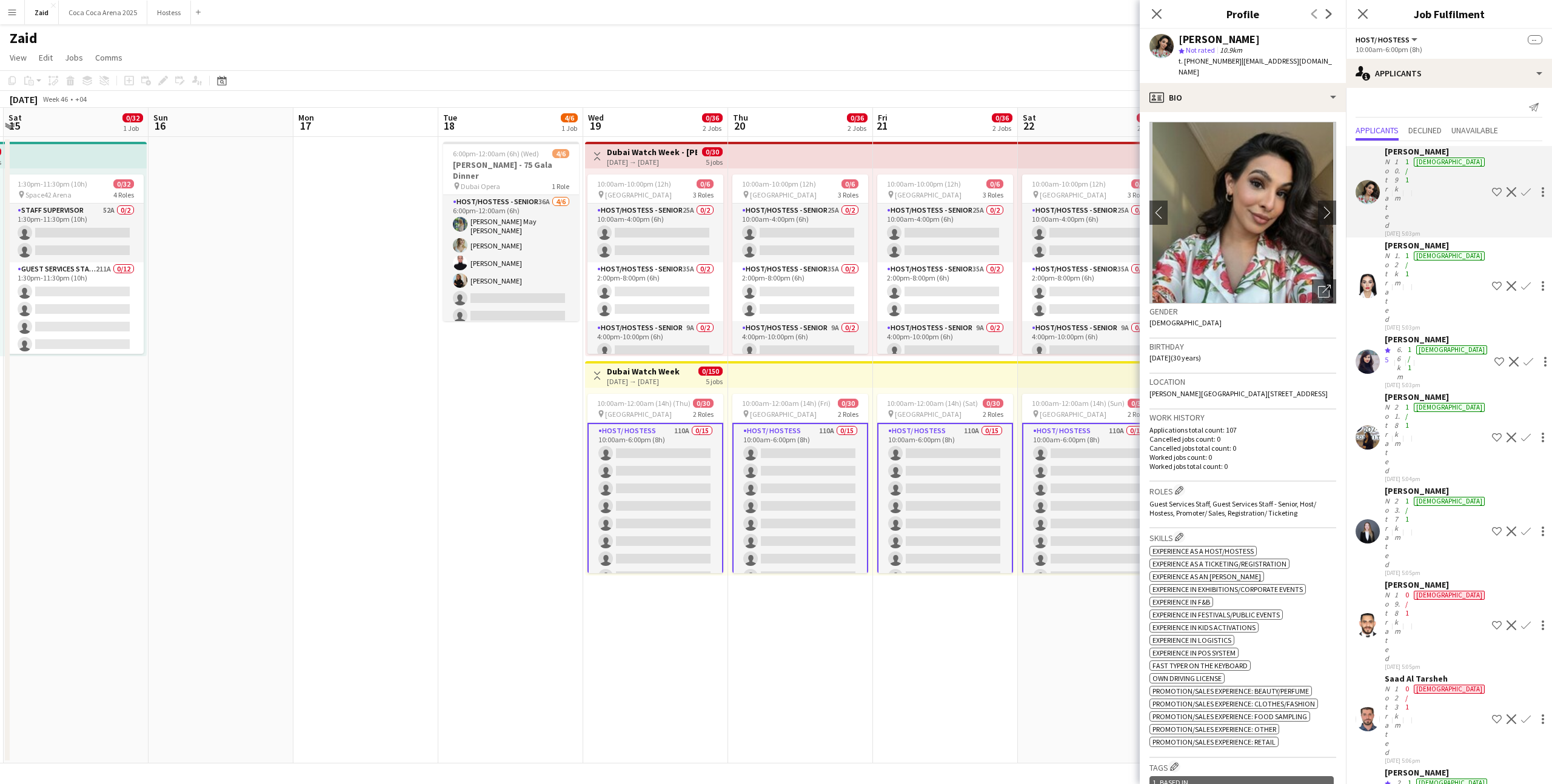
click at [1392, 403] on div "Not rated" at bounding box center [1388, 439] width 8 height 72
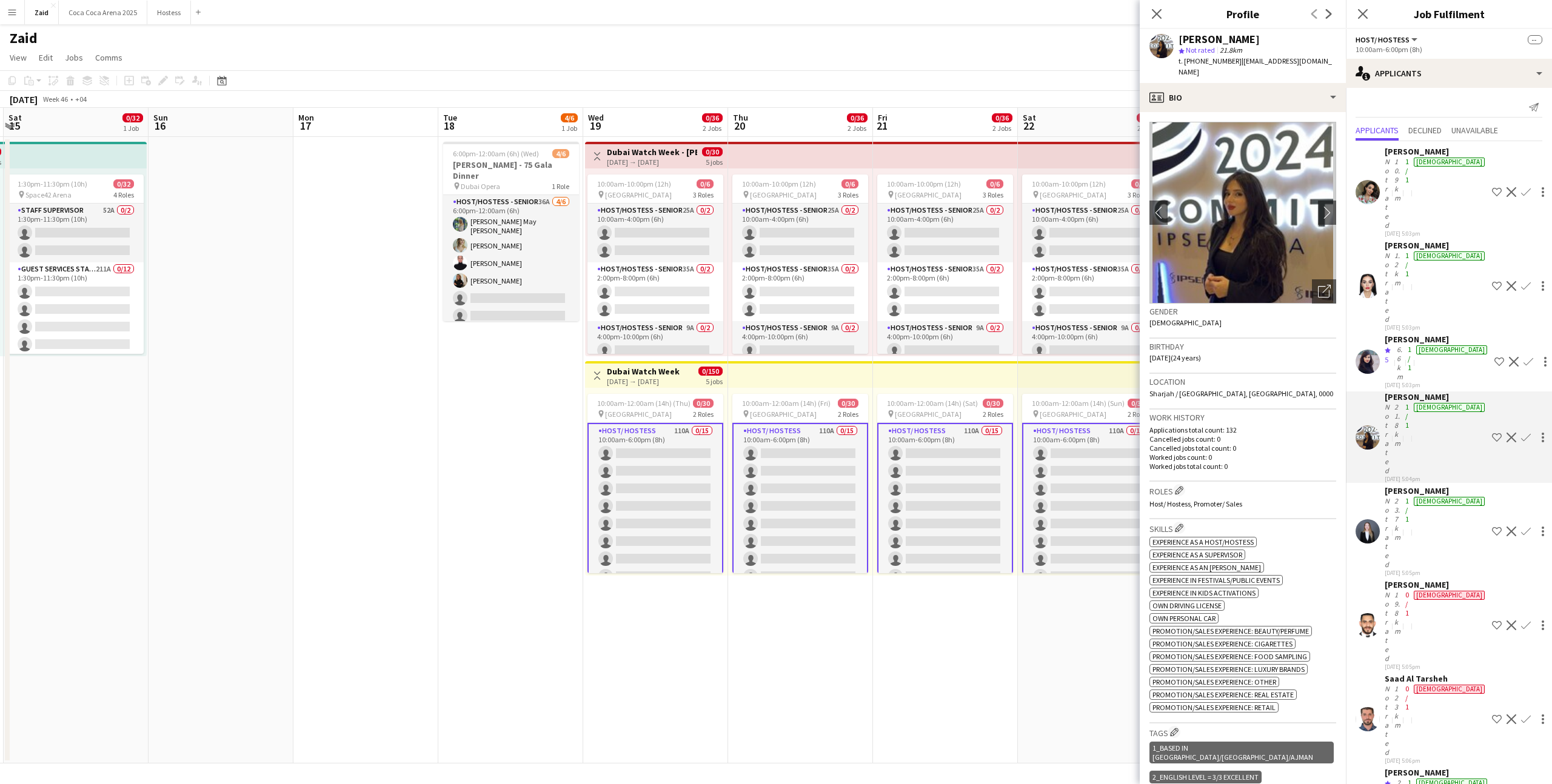
click at [1392, 496] on div "Not rated" at bounding box center [1388, 532] width 8 height 72
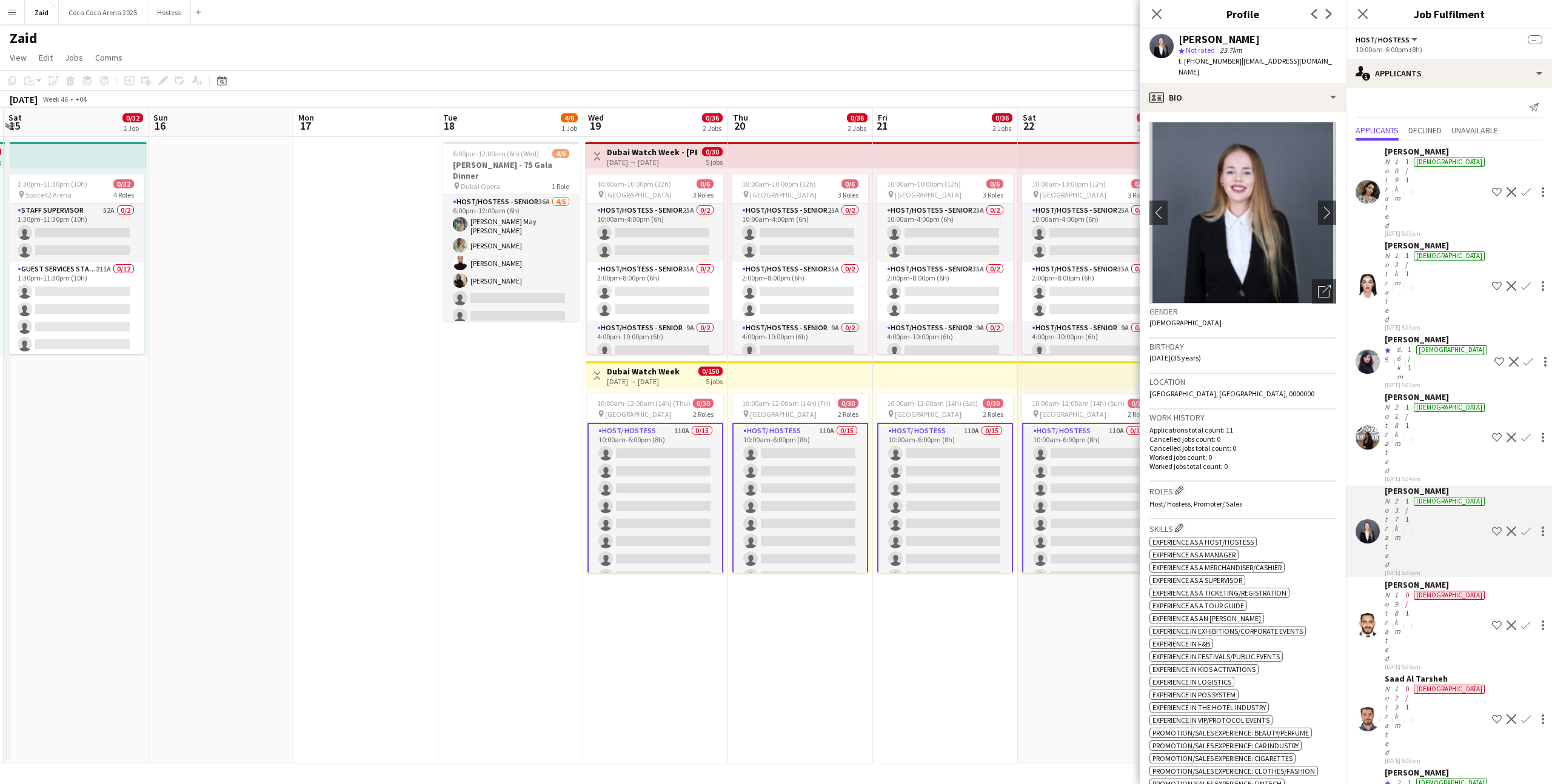
click at [1493, 526] on app-icon "Shortlist crew" at bounding box center [1497, 531] width 10 height 10
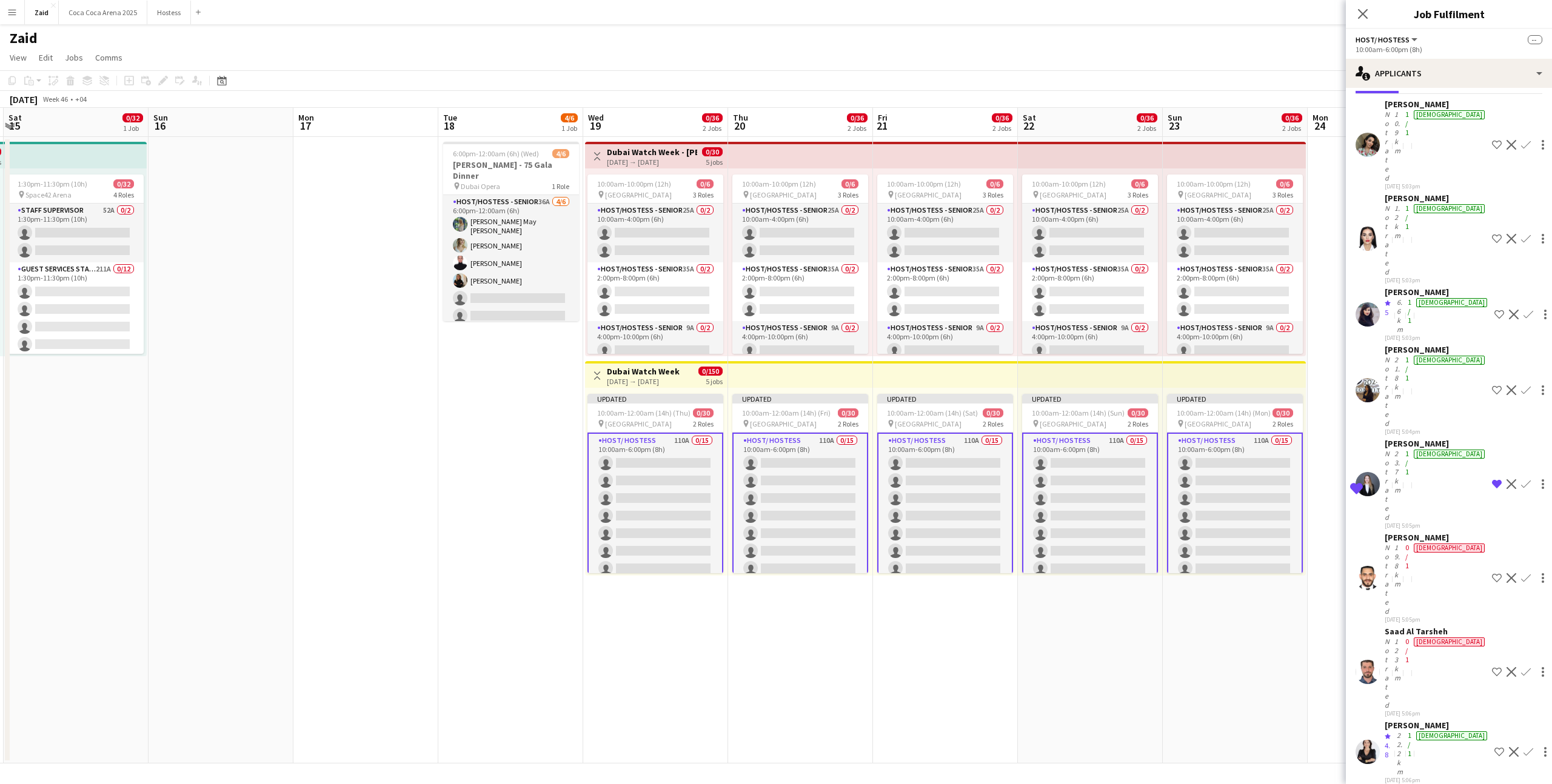
scroll to position [48, 0]
click at [1494, 746] on app-icon "Shortlist crew" at bounding box center [1499, 751] width 10 height 10
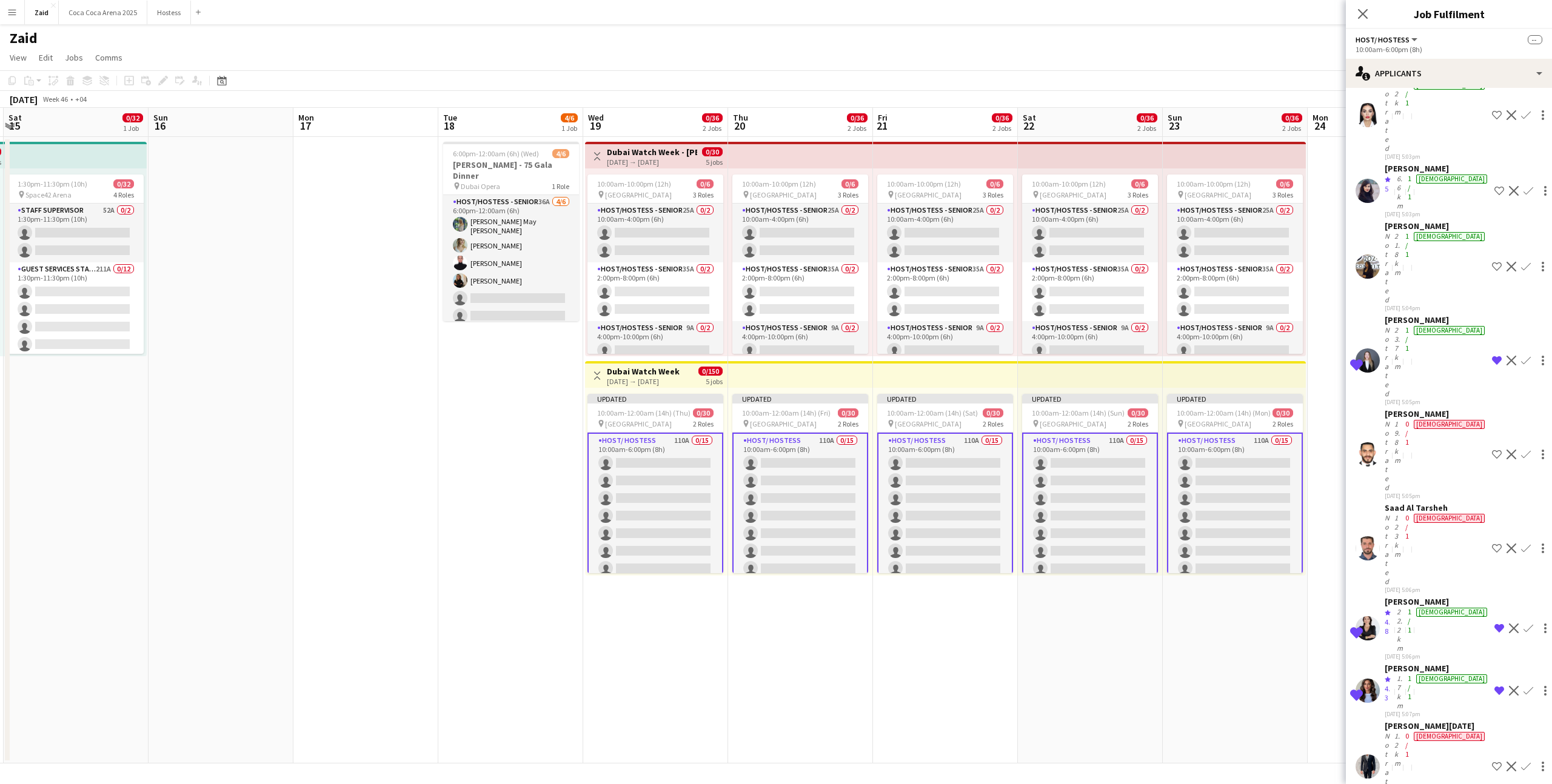
scroll to position [177, 0]
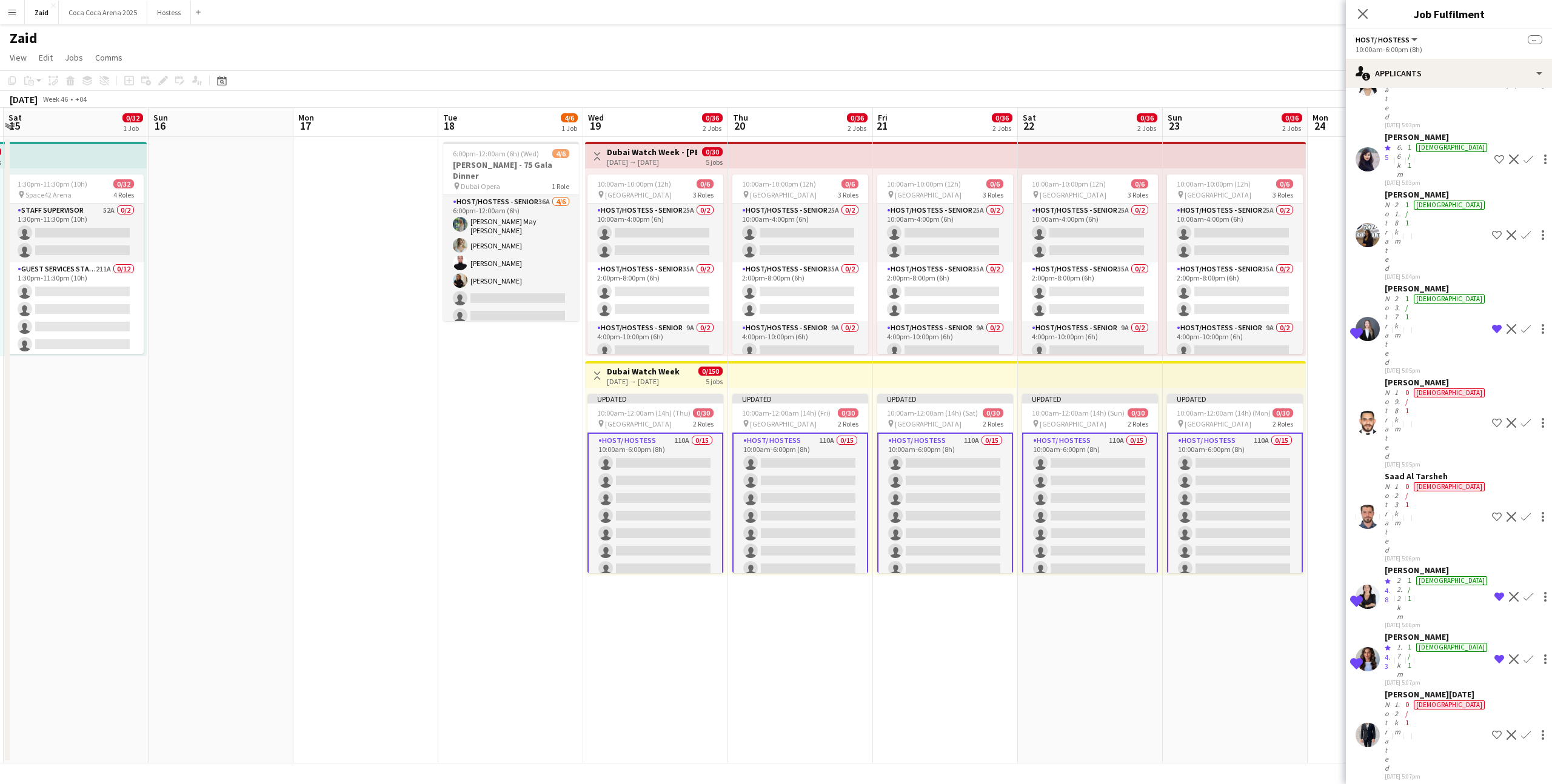
scroll to position [206, 0]
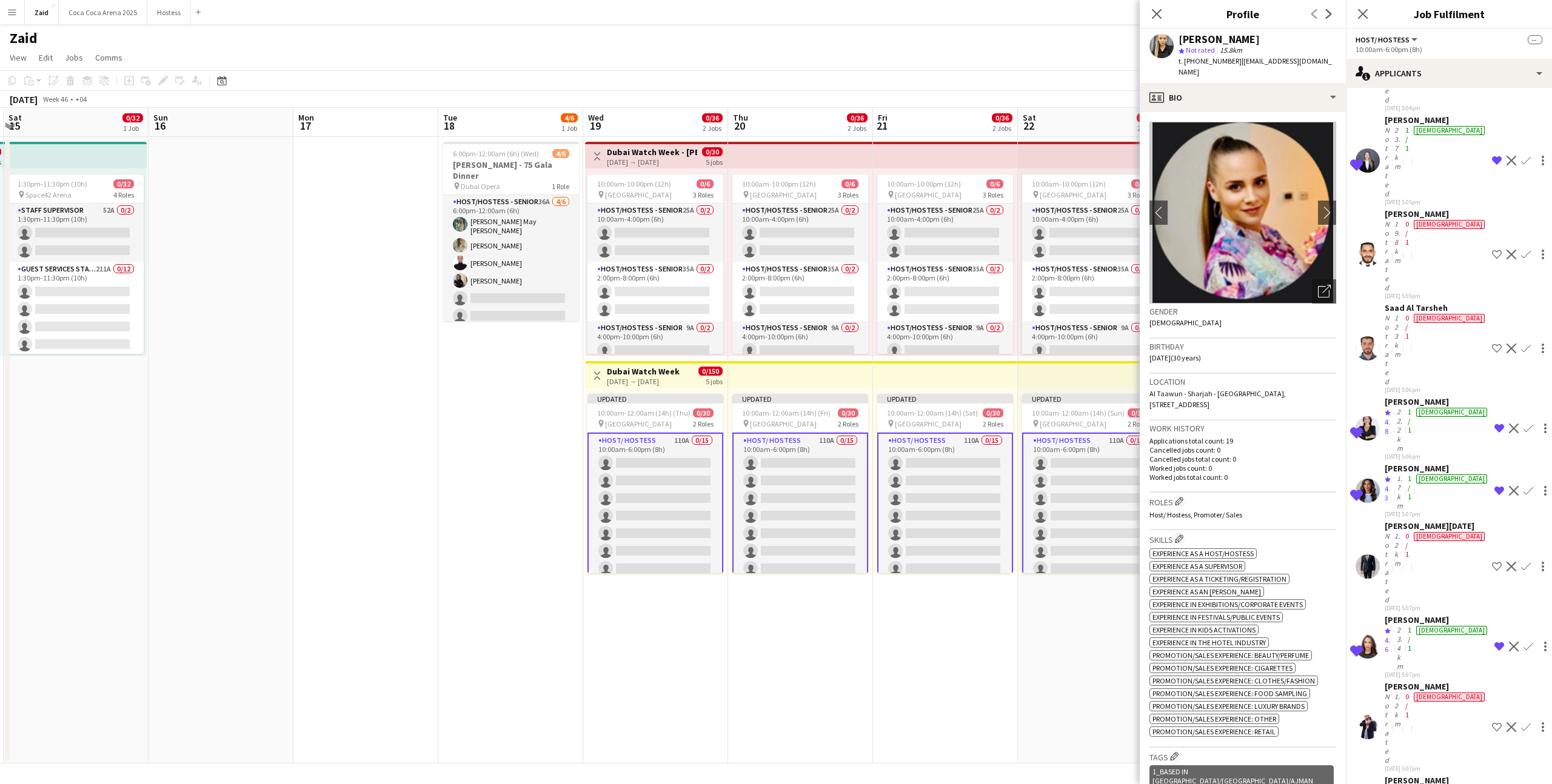
scroll to position [370, 0]
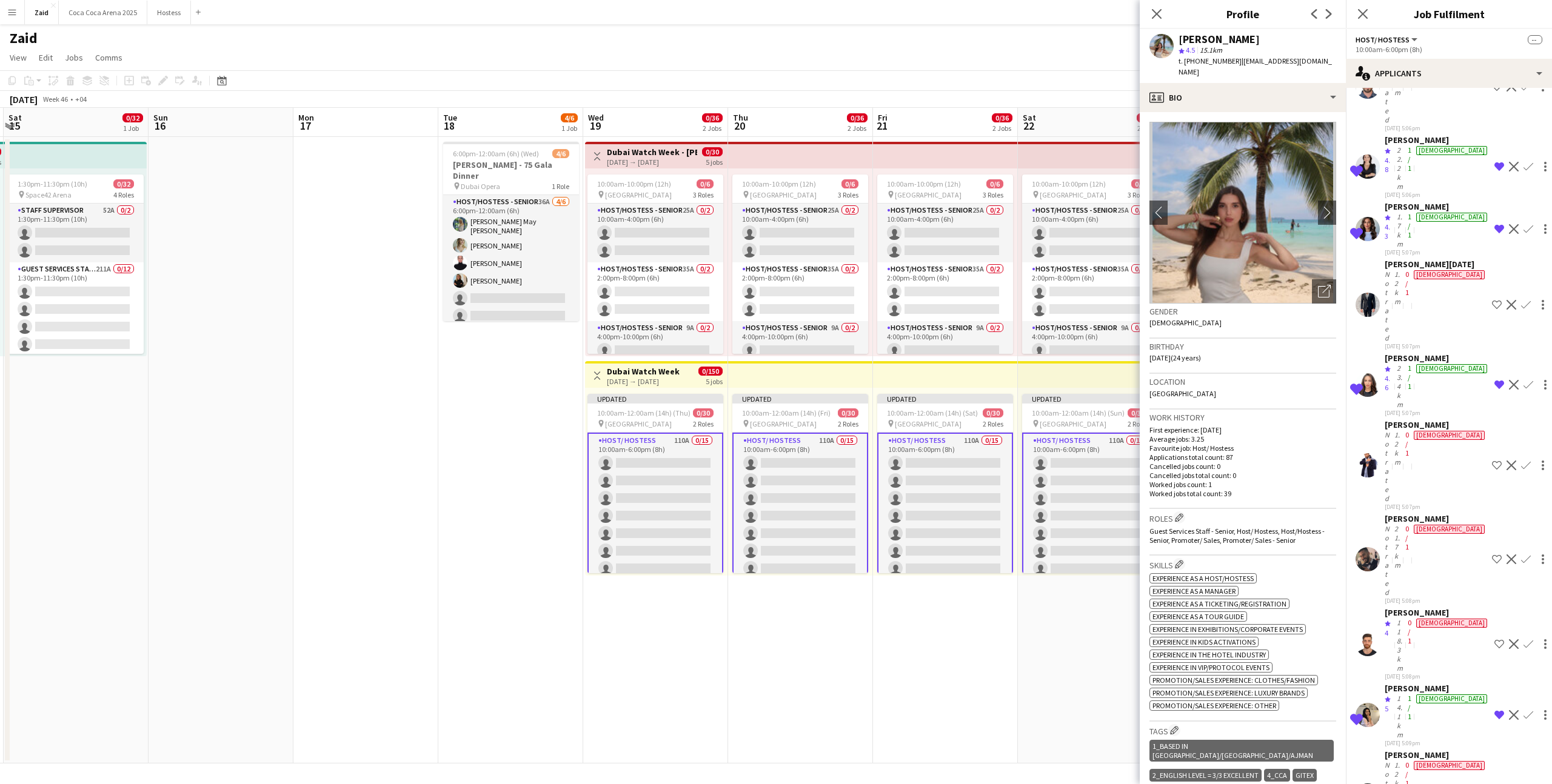
scroll to position [633, 0]
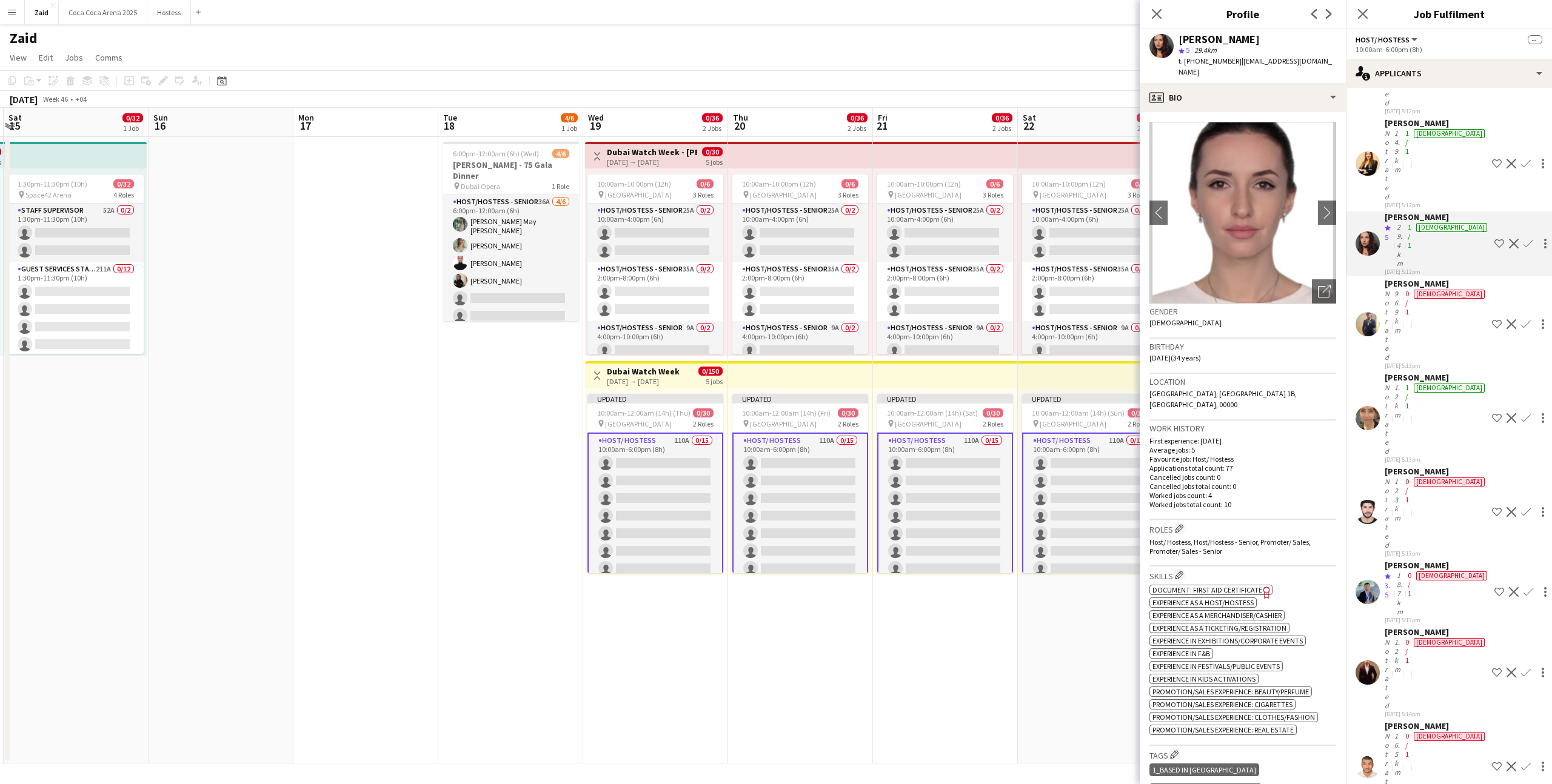
scroll to position [3301, 0]
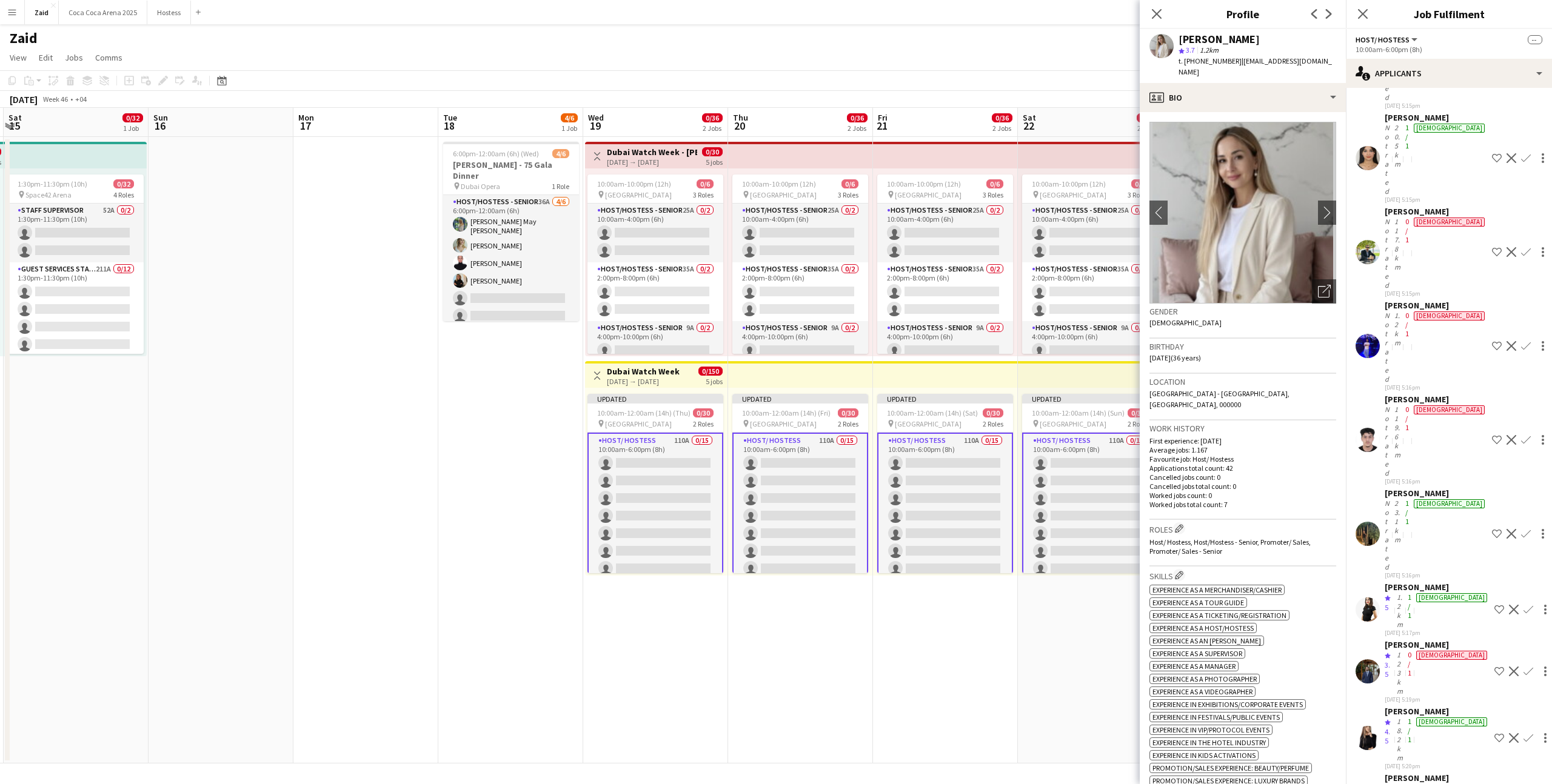
scroll to position [3110, 0]
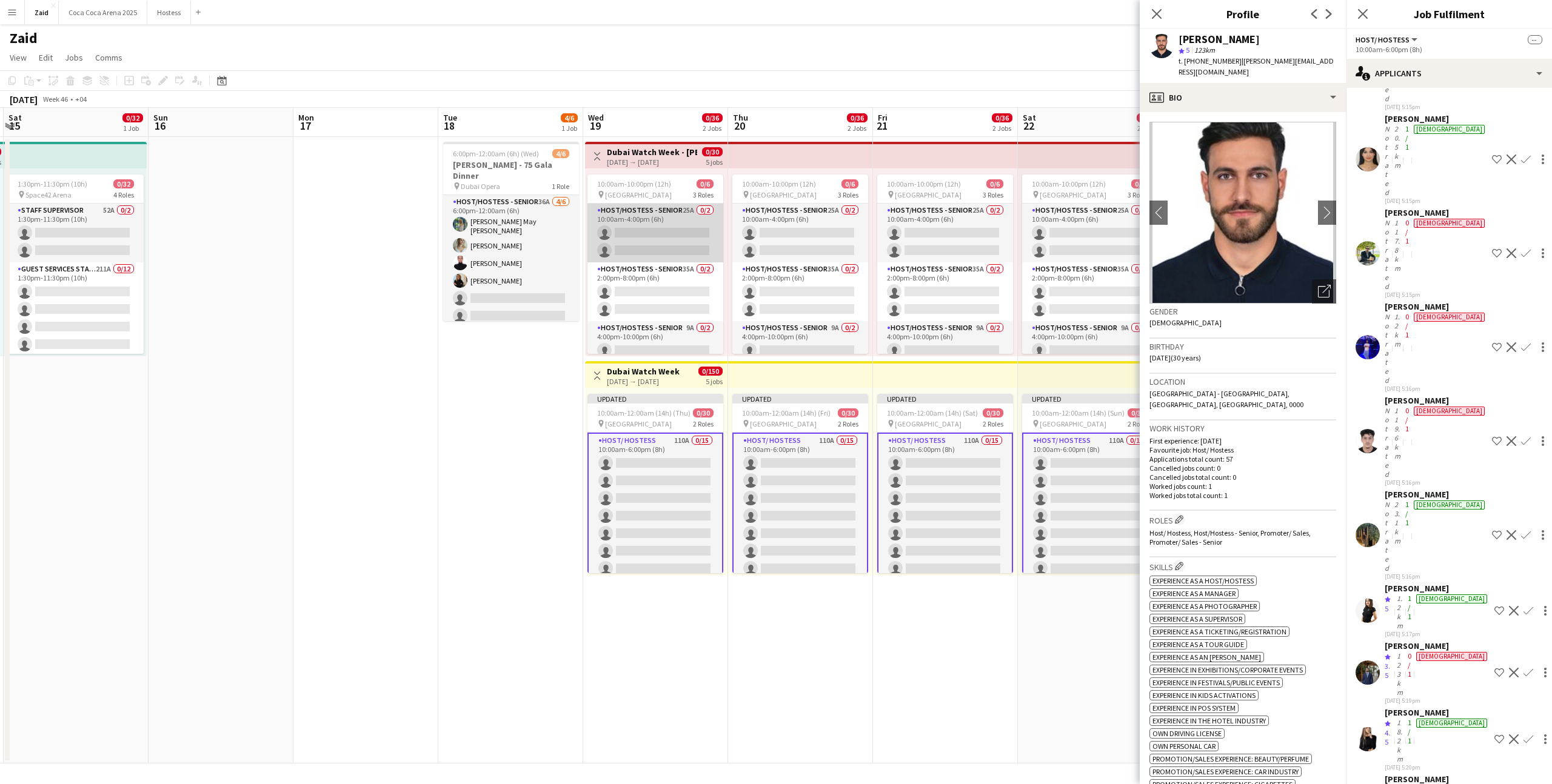
click at [708, 243] on app-card-role "Host/Hostess - Senior 25A 0/2 10:00am-4:00pm (6h) single-neutral-actions single…" at bounding box center [655, 233] width 136 height 59
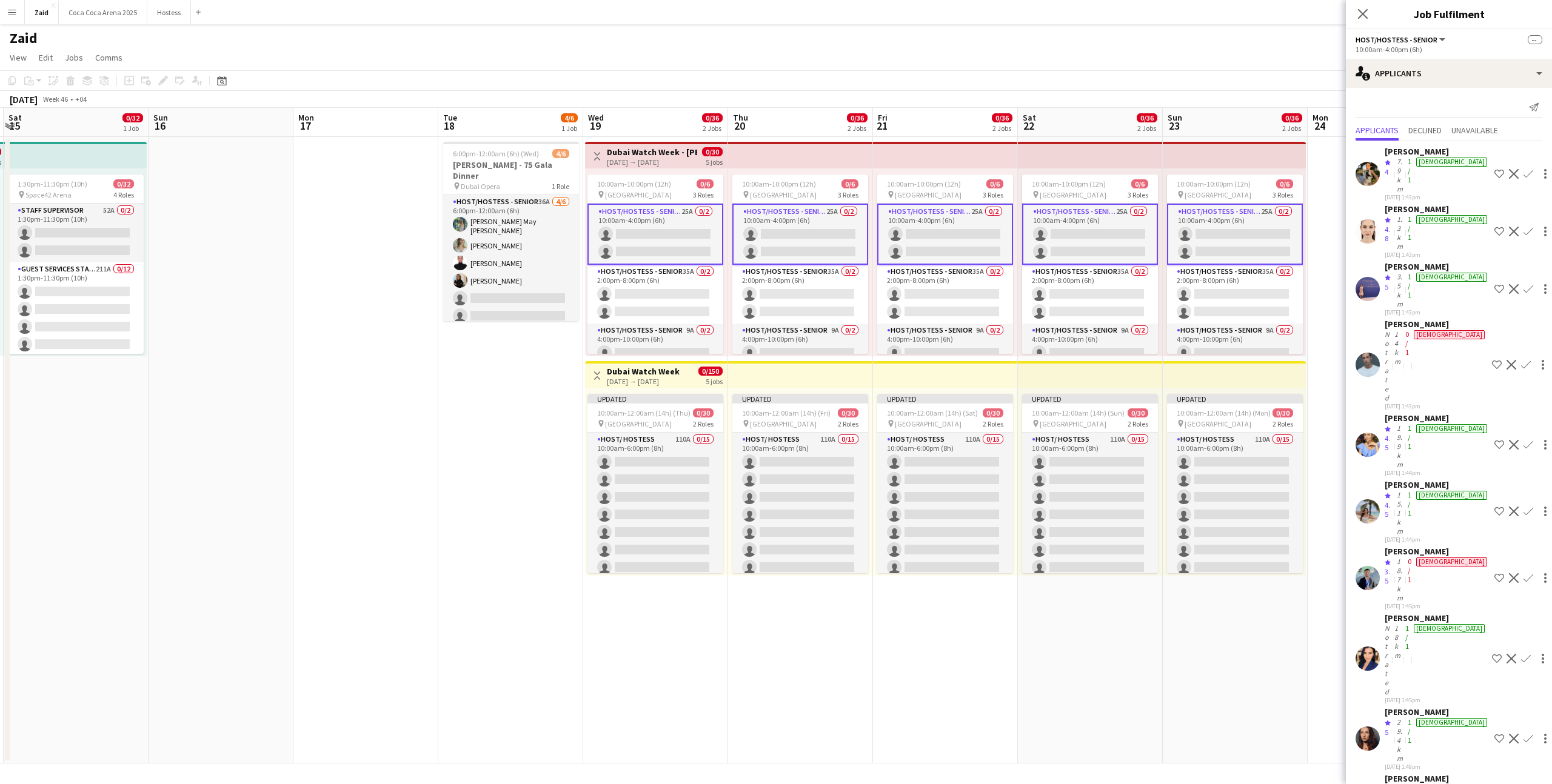
scroll to position [209, 0]
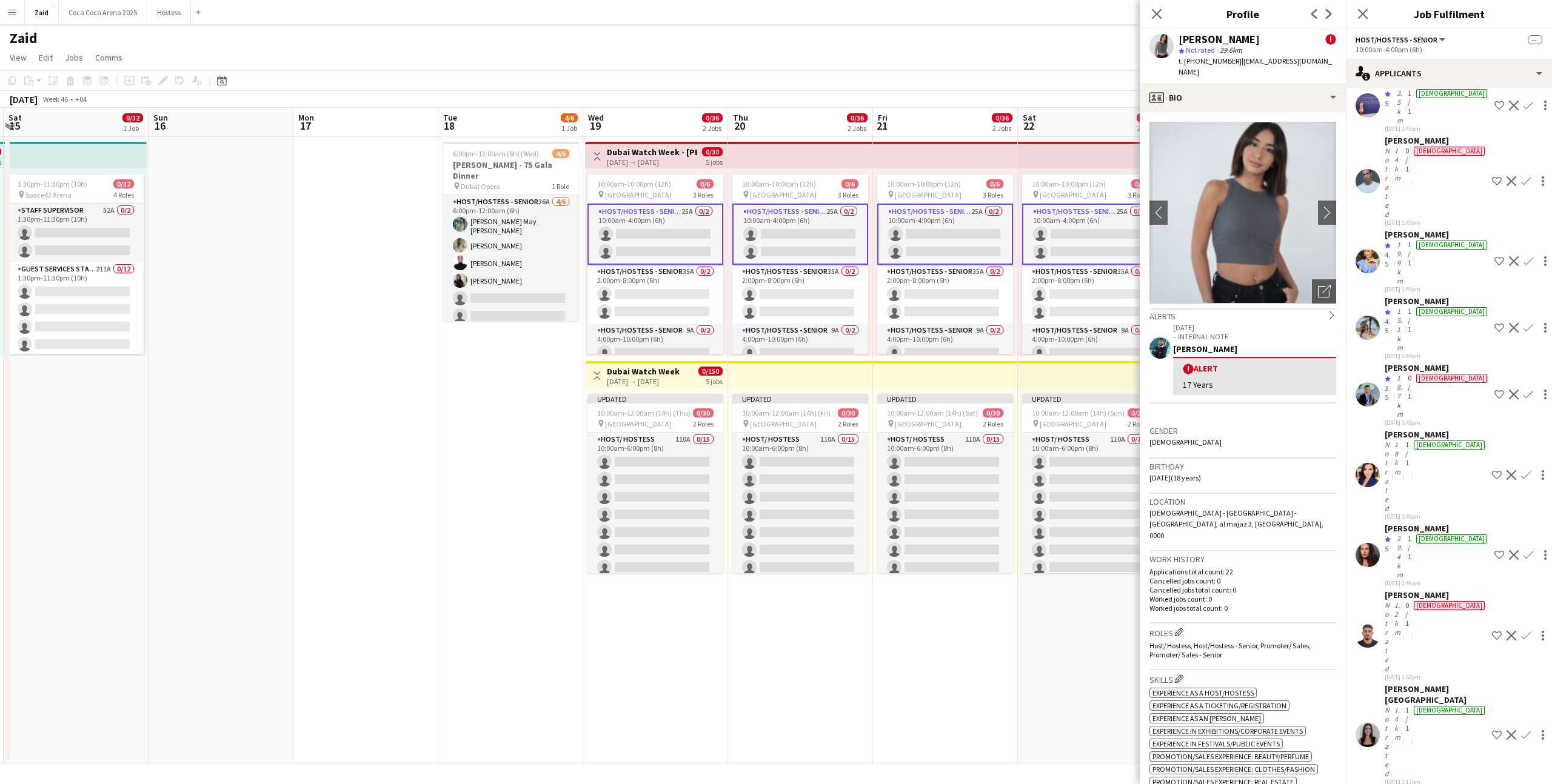
scroll to position [179, 0]
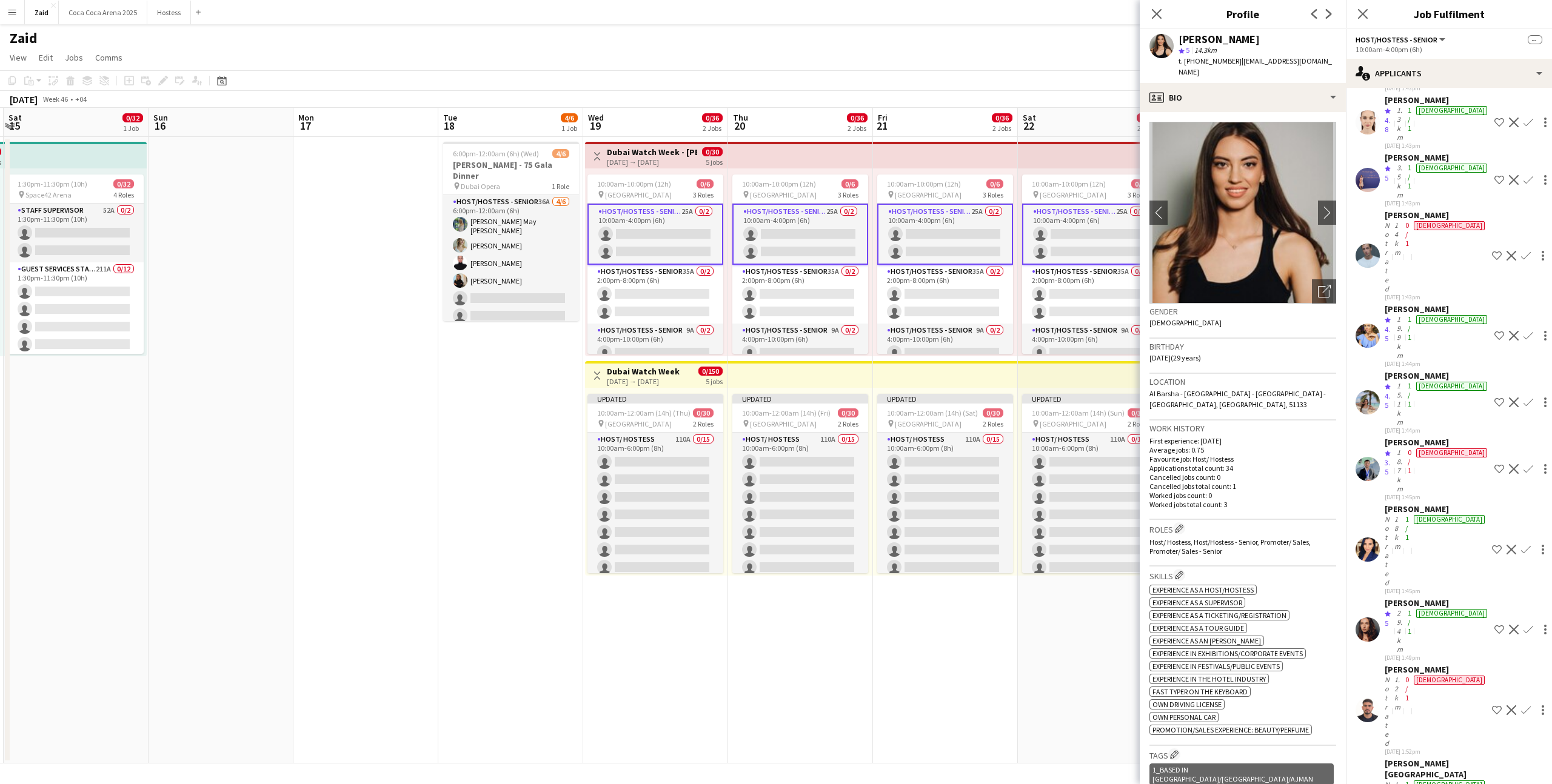
scroll to position [0, 0]
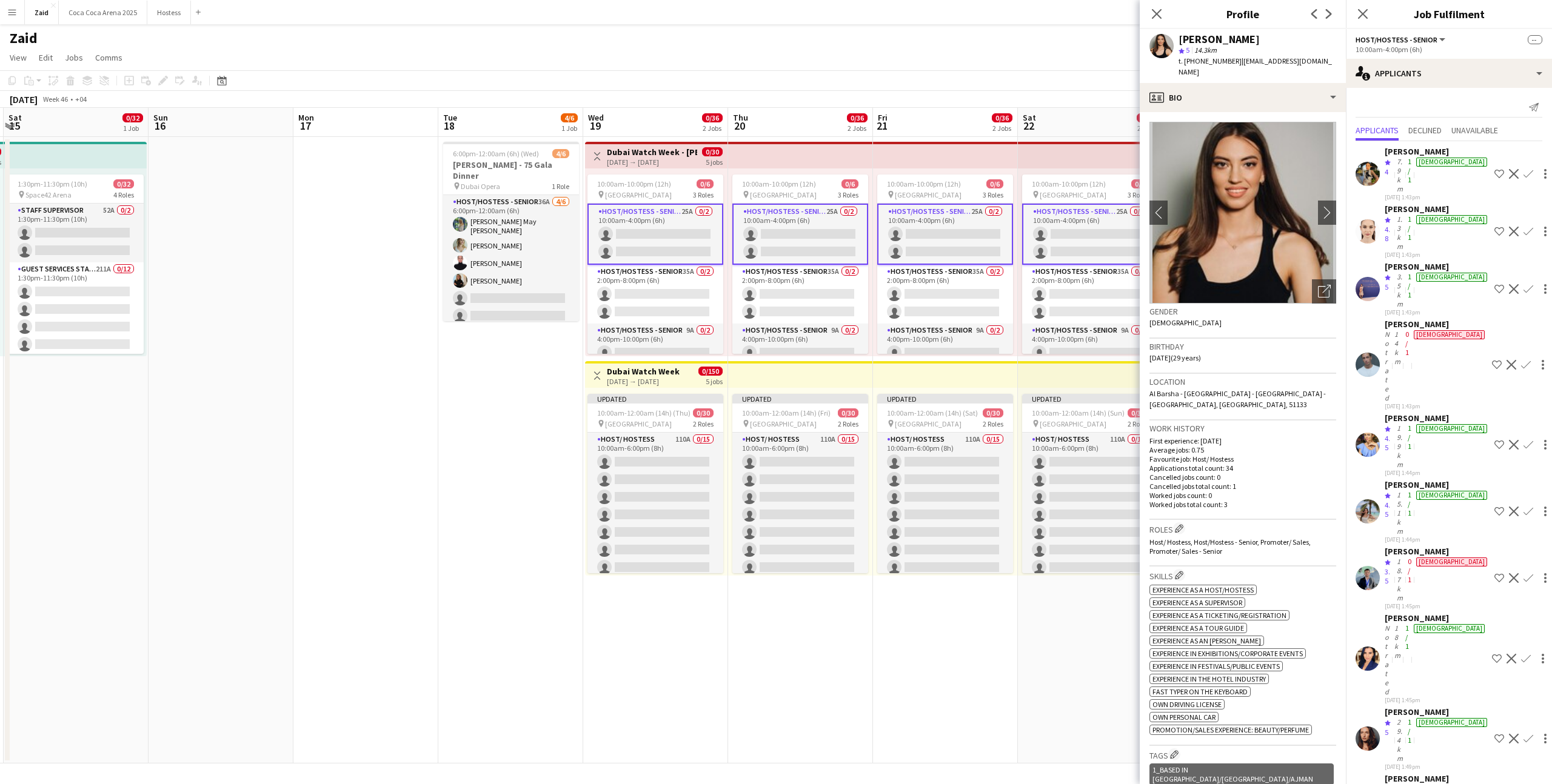
click at [1390, 567] on span "3.5" at bounding box center [1387, 576] width 5 height 18
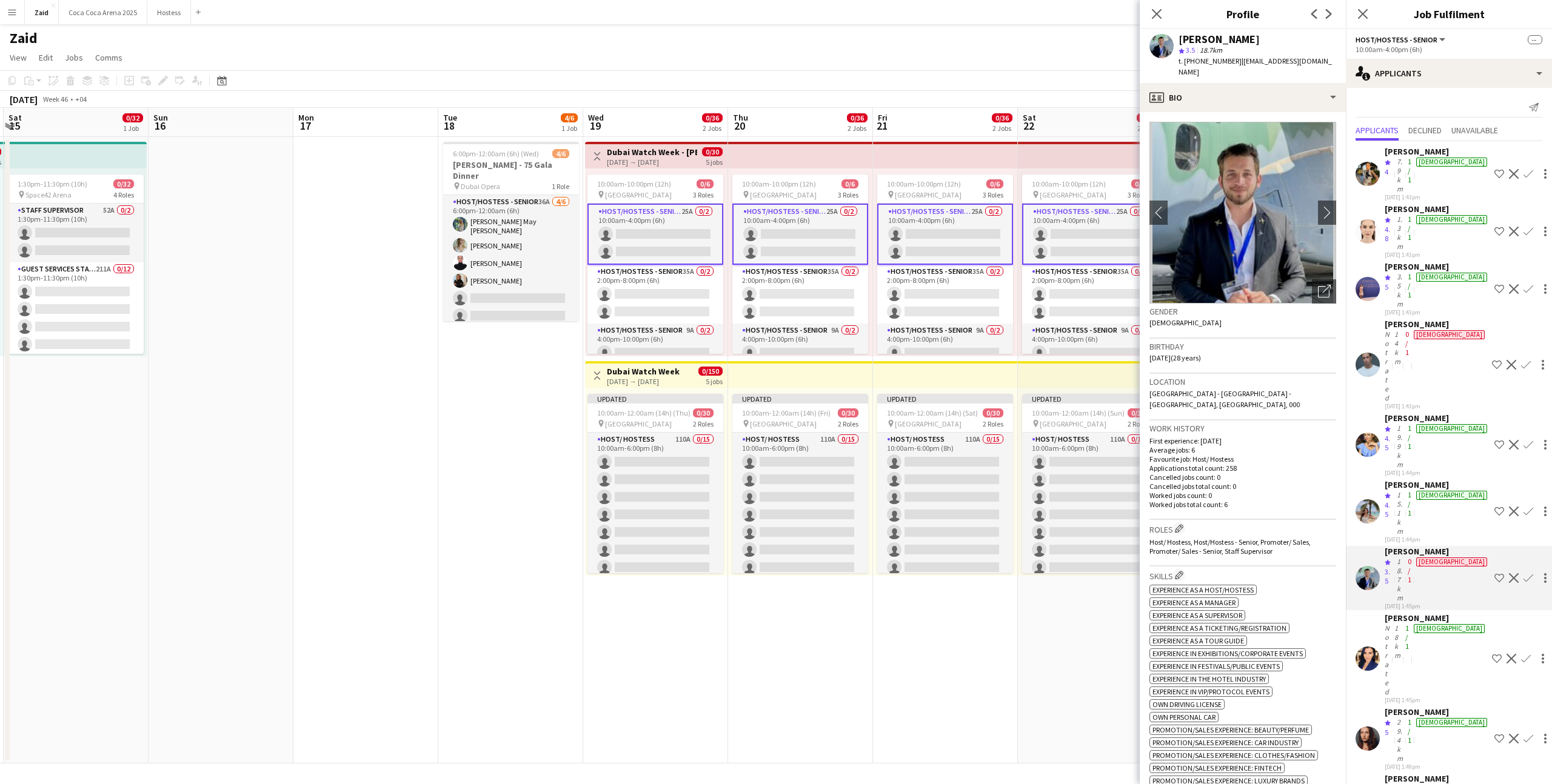
click at [1402, 479] on div "Polina Podkolzina" at bounding box center [1436, 485] width 105 height 11
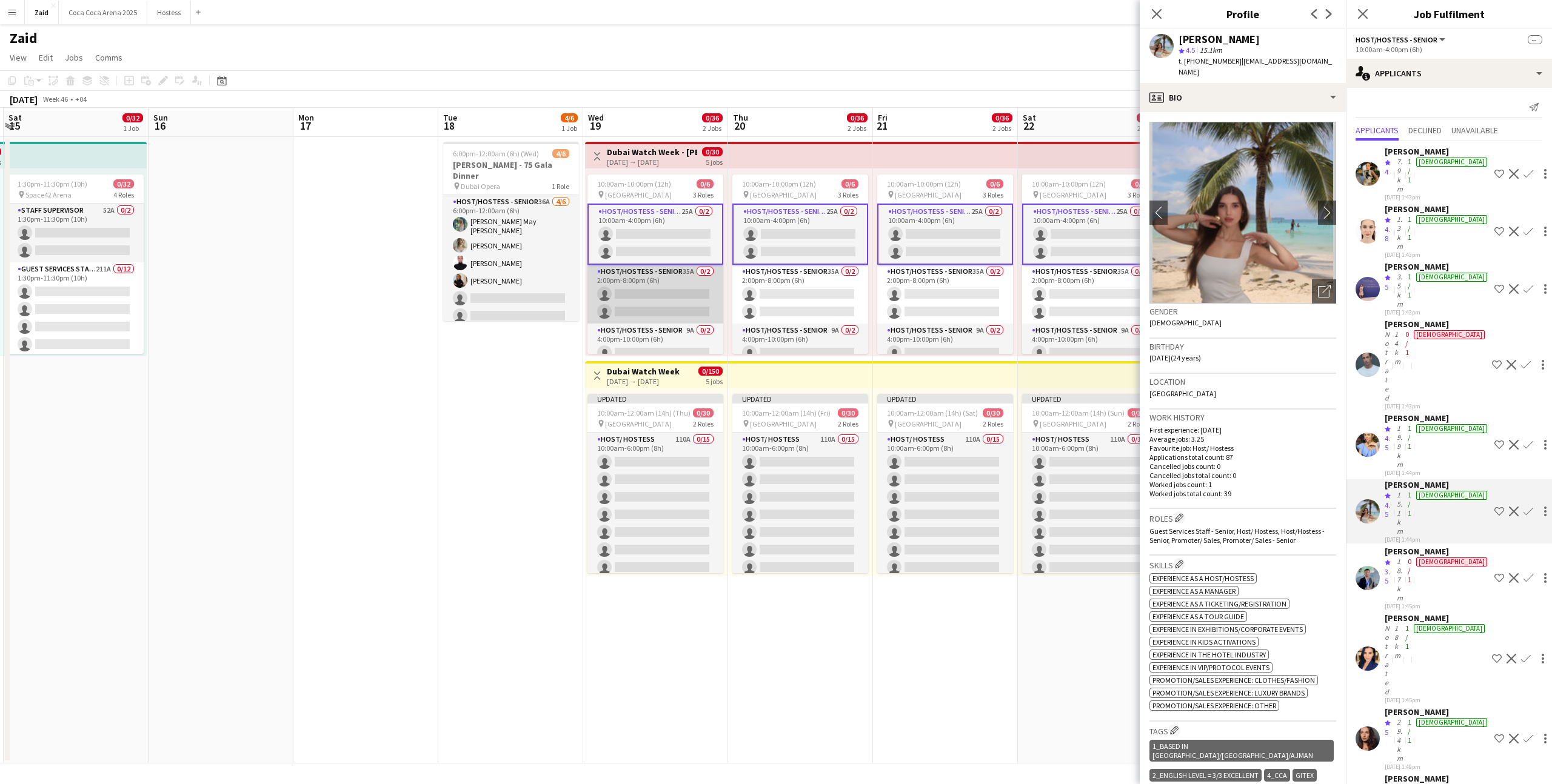
click at [687, 275] on app-card-role "Host/Hostess - Senior 35A 0/2 2:00pm-8:00pm (6h) single-neutral-actions single-…" at bounding box center [655, 294] width 136 height 59
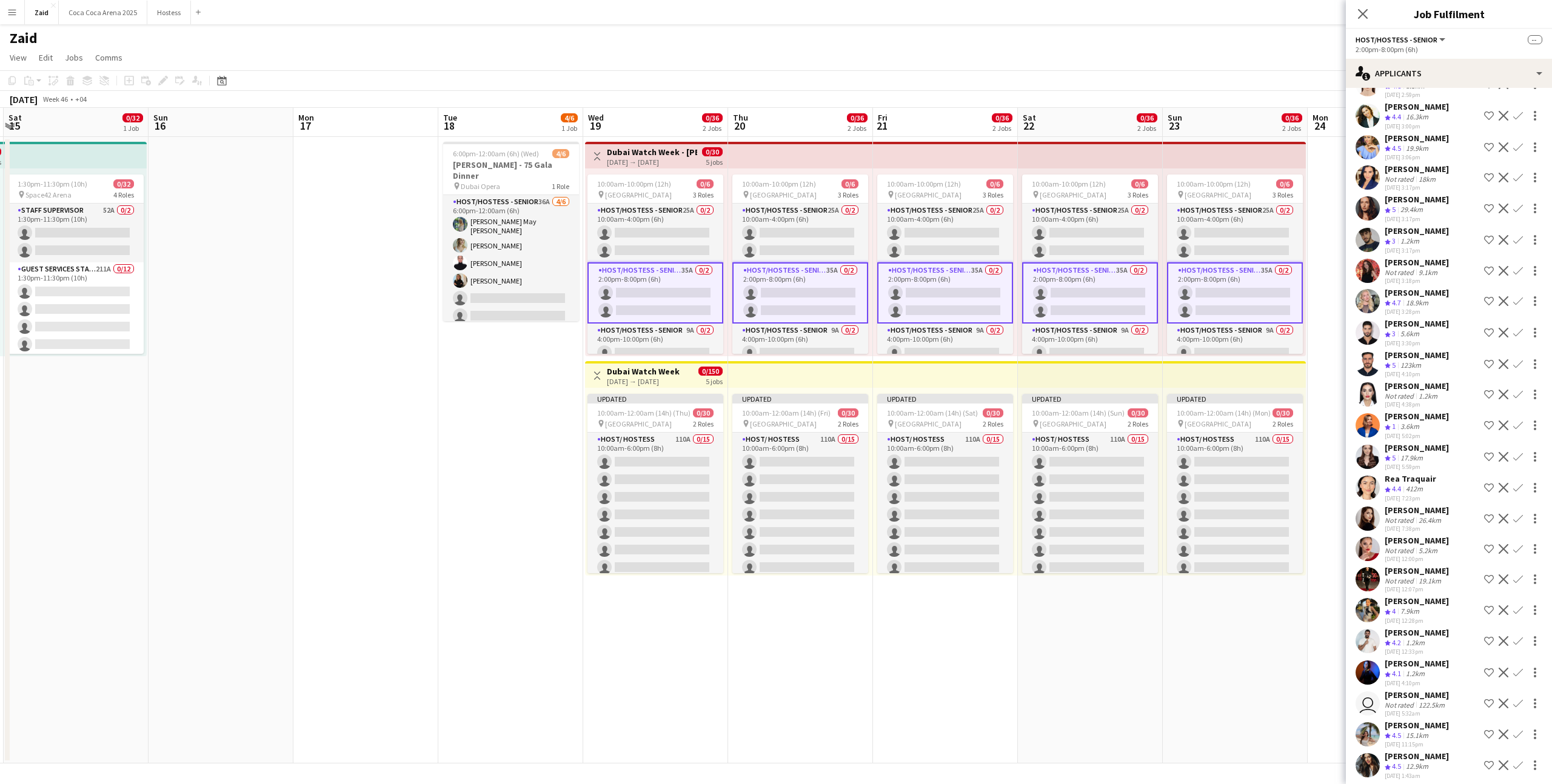
scroll to position [454, 0]
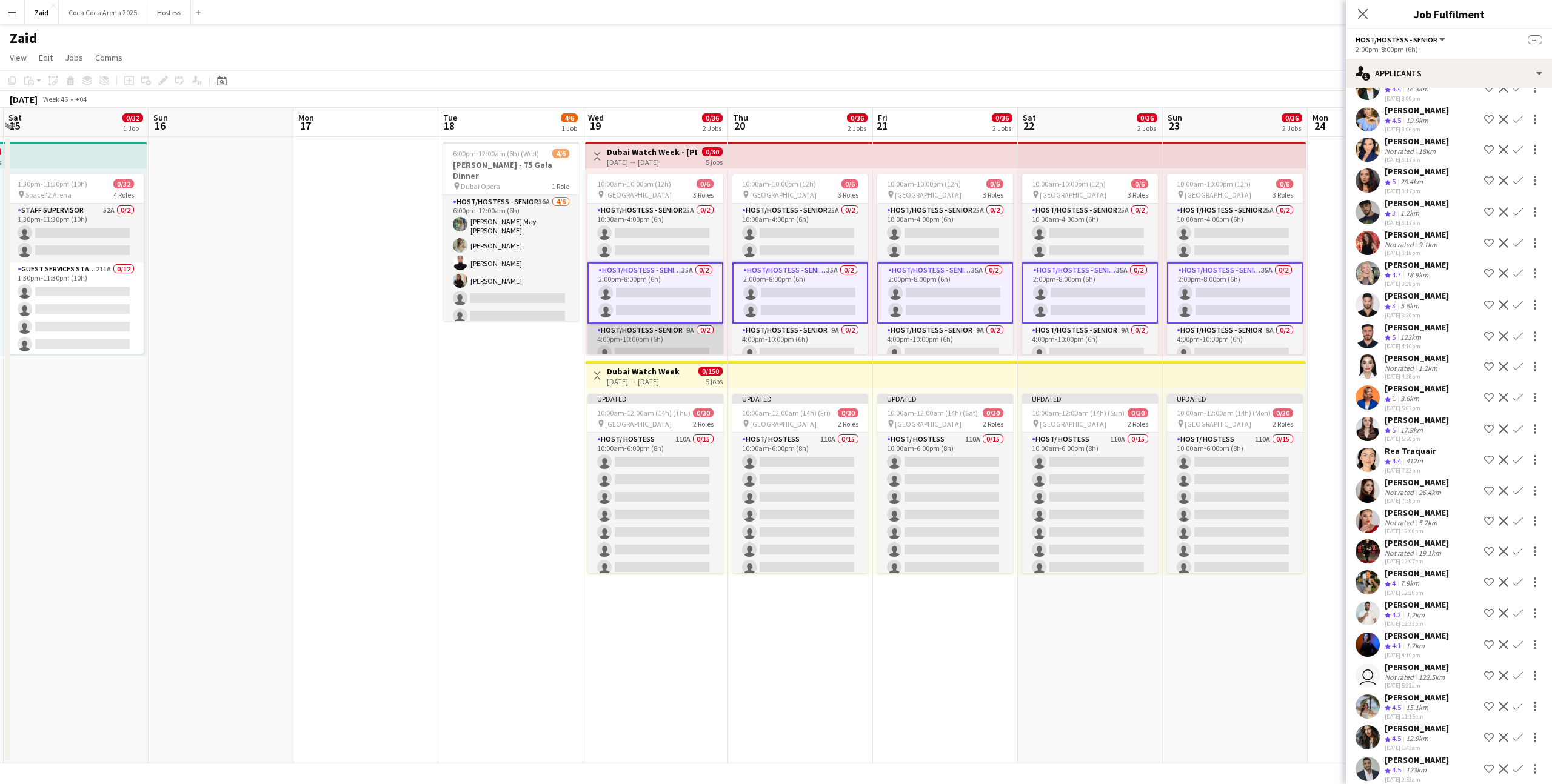
click at [708, 349] on app-card-role "Host/Hostess - Senior 9A 0/2 4:00pm-10:00pm (6h) single-neutral-actions single-…" at bounding box center [655, 353] width 136 height 59
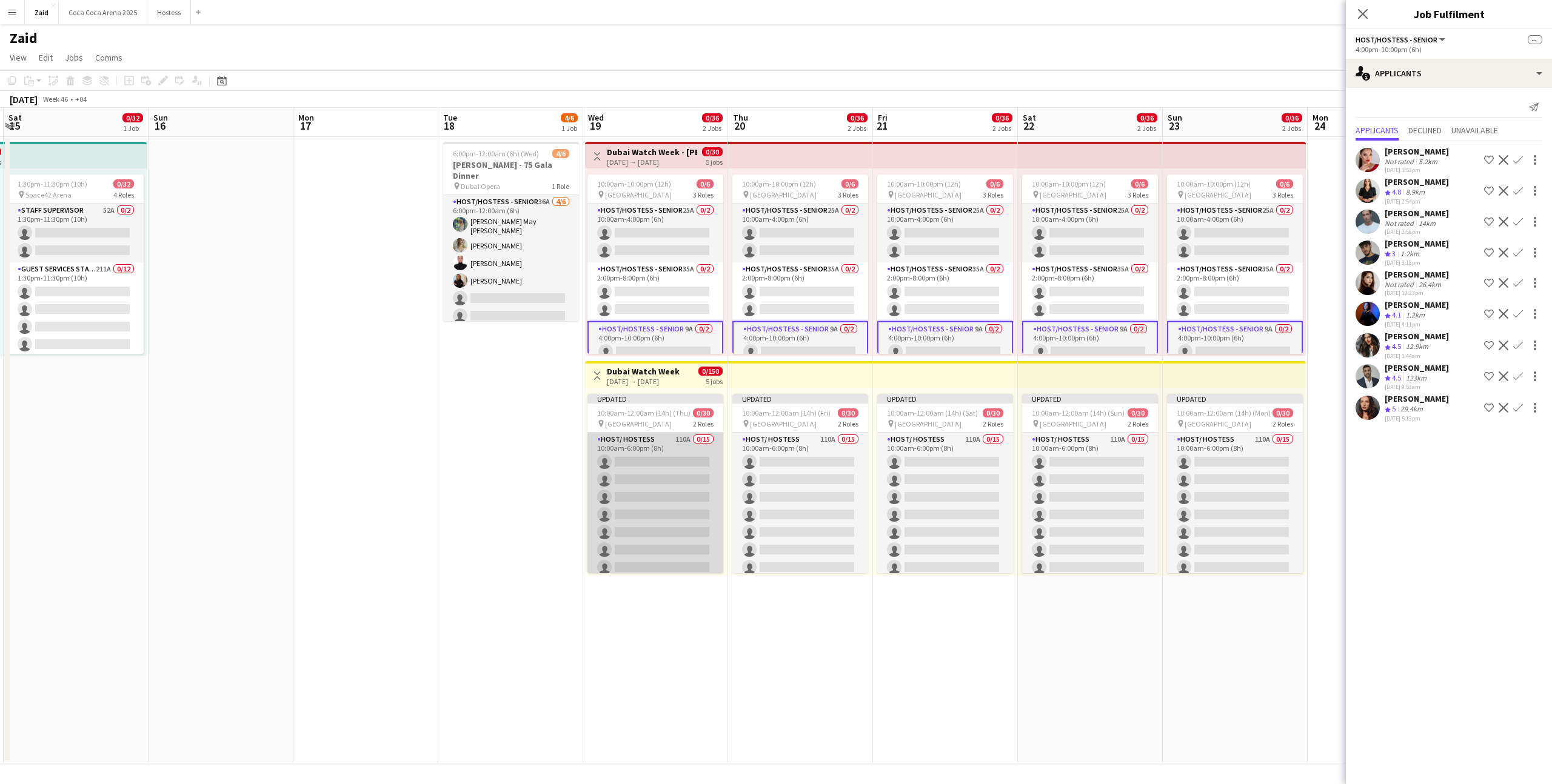
click at [697, 474] on app-card-role "Host/ Hostess 110A 0/15 10:00am-6:00pm (8h) single-neutral-actions single-neutr…" at bounding box center [655, 576] width 136 height 287
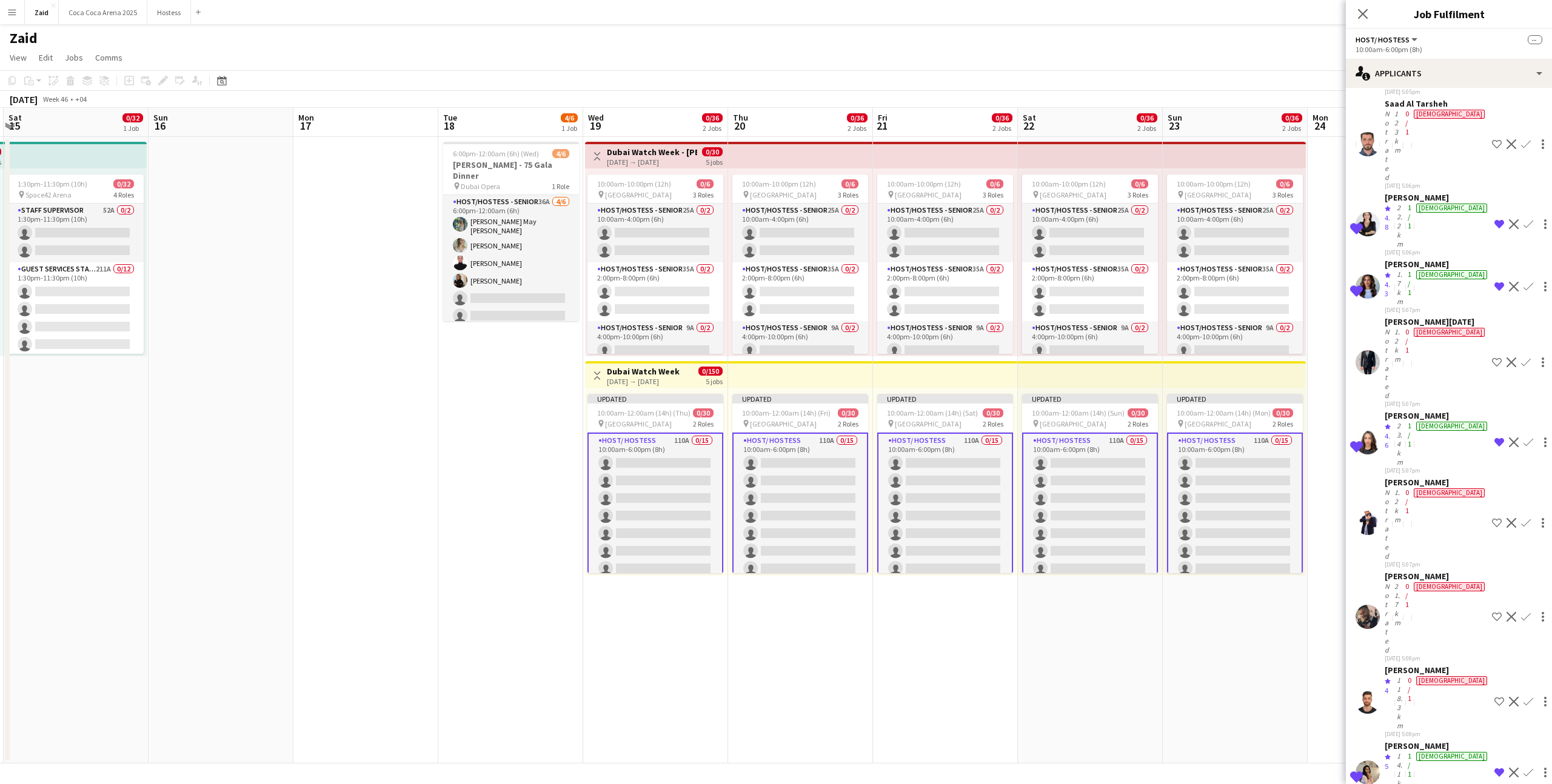
scroll to position [569, 0]
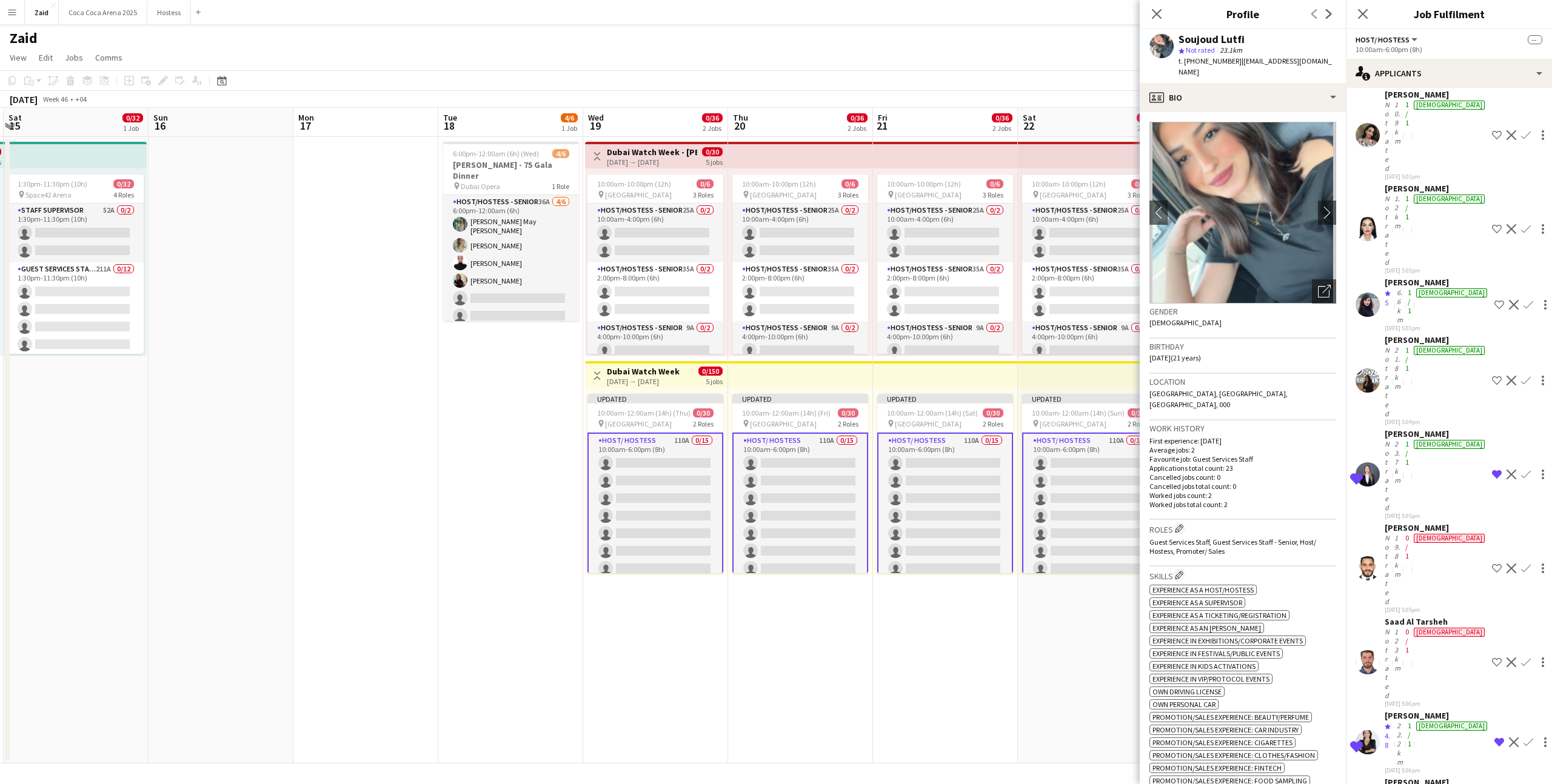
scroll to position [0, 0]
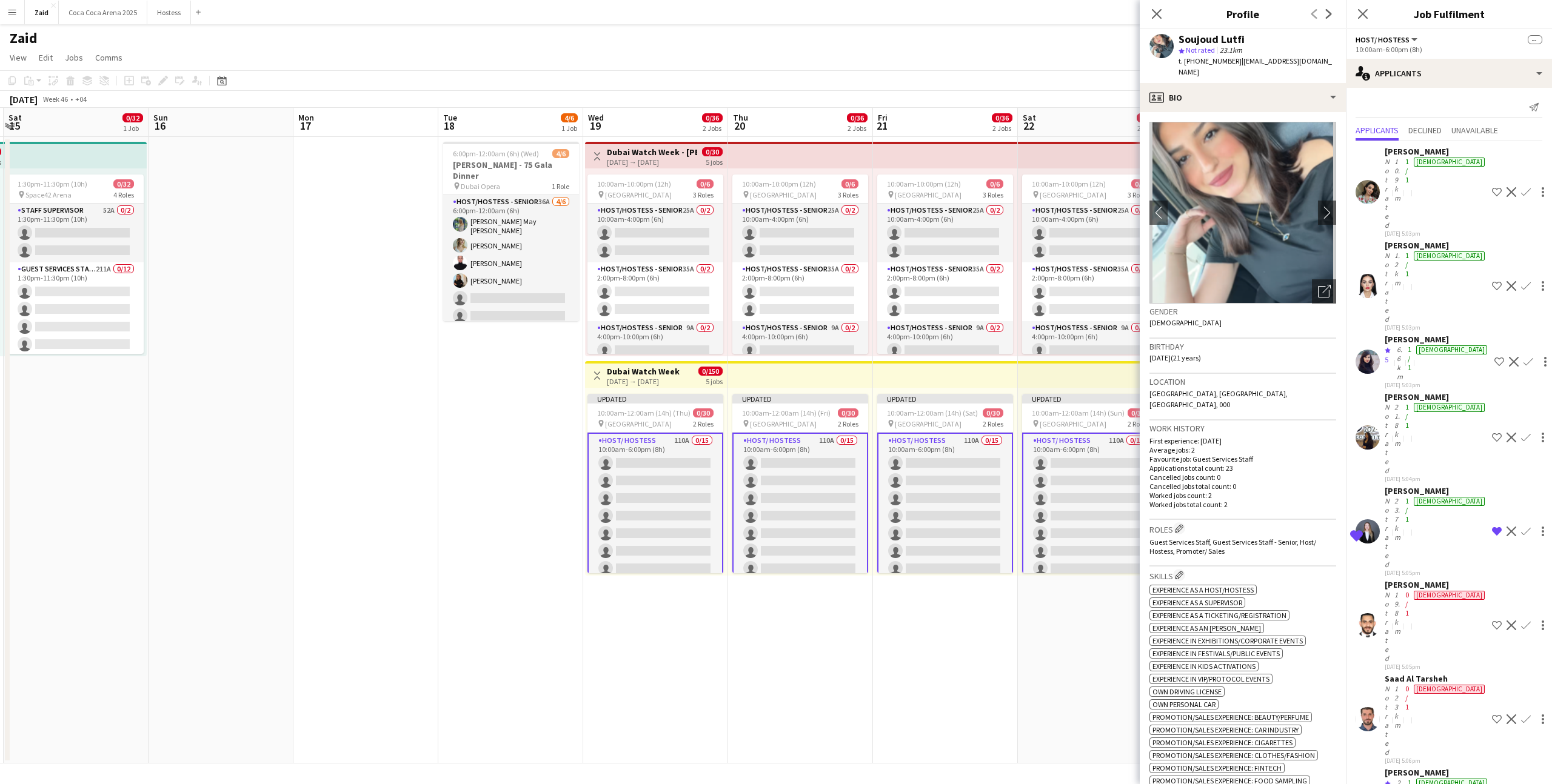
click at [1392, 496] on div "Not rated" at bounding box center [1388, 532] width 8 height 72
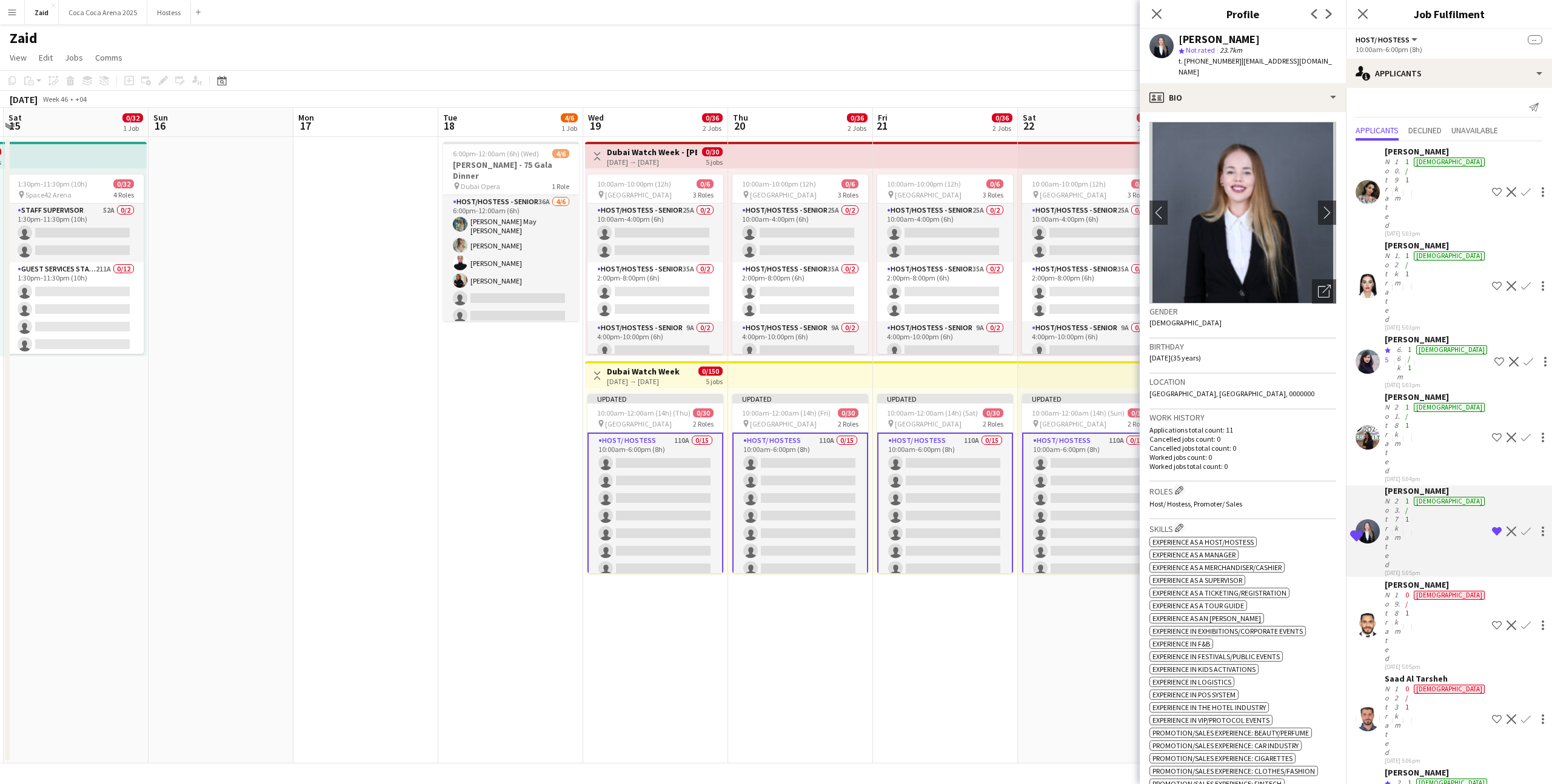
click at [1403, 403] on div "21.8km" at bounding box center [1397, 439] width 11 height 72
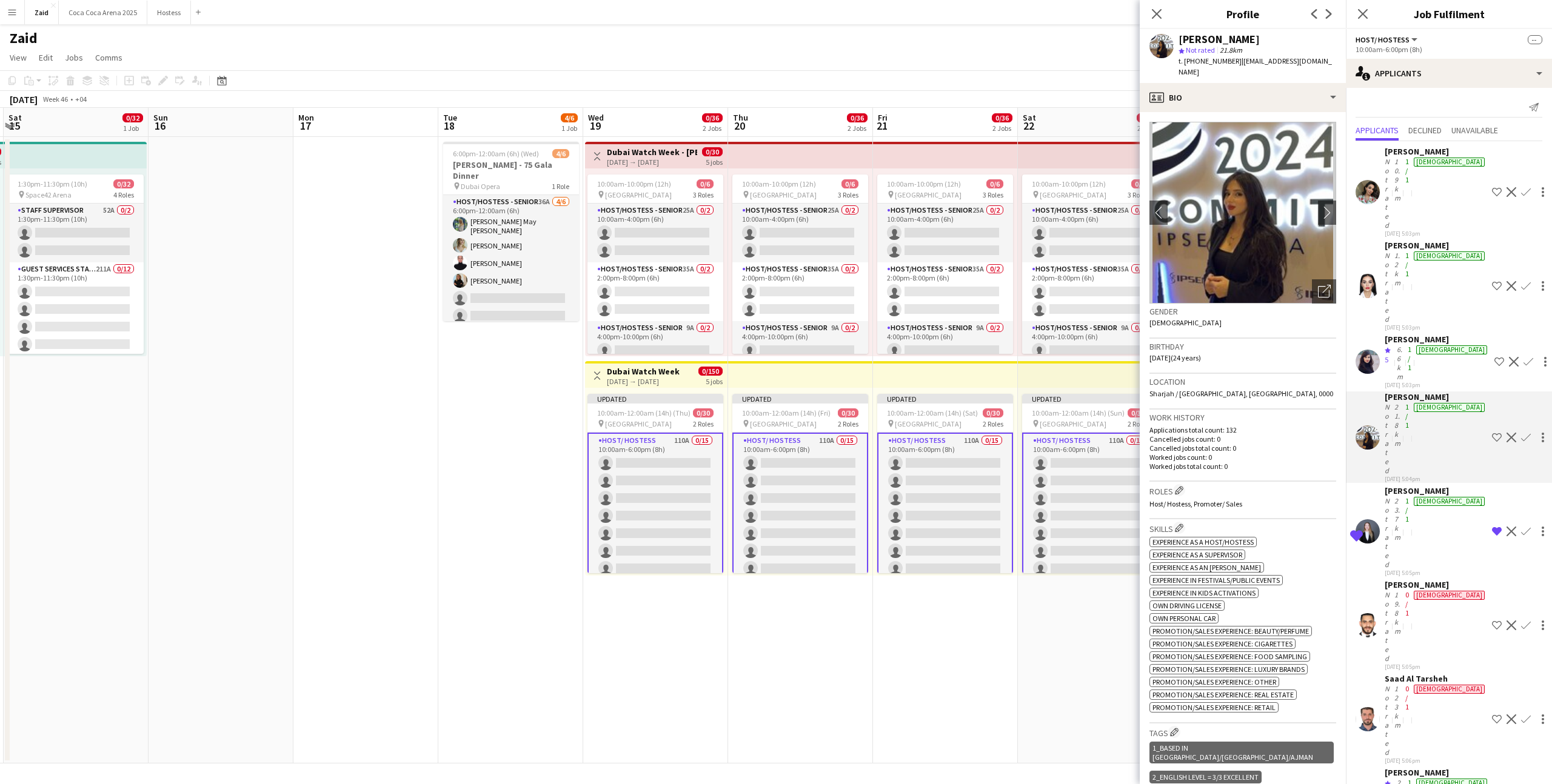
click at [1419, 381] on div "03-09-2025 5:03pm" at bounding box center [1436, 386] width 105 height 8
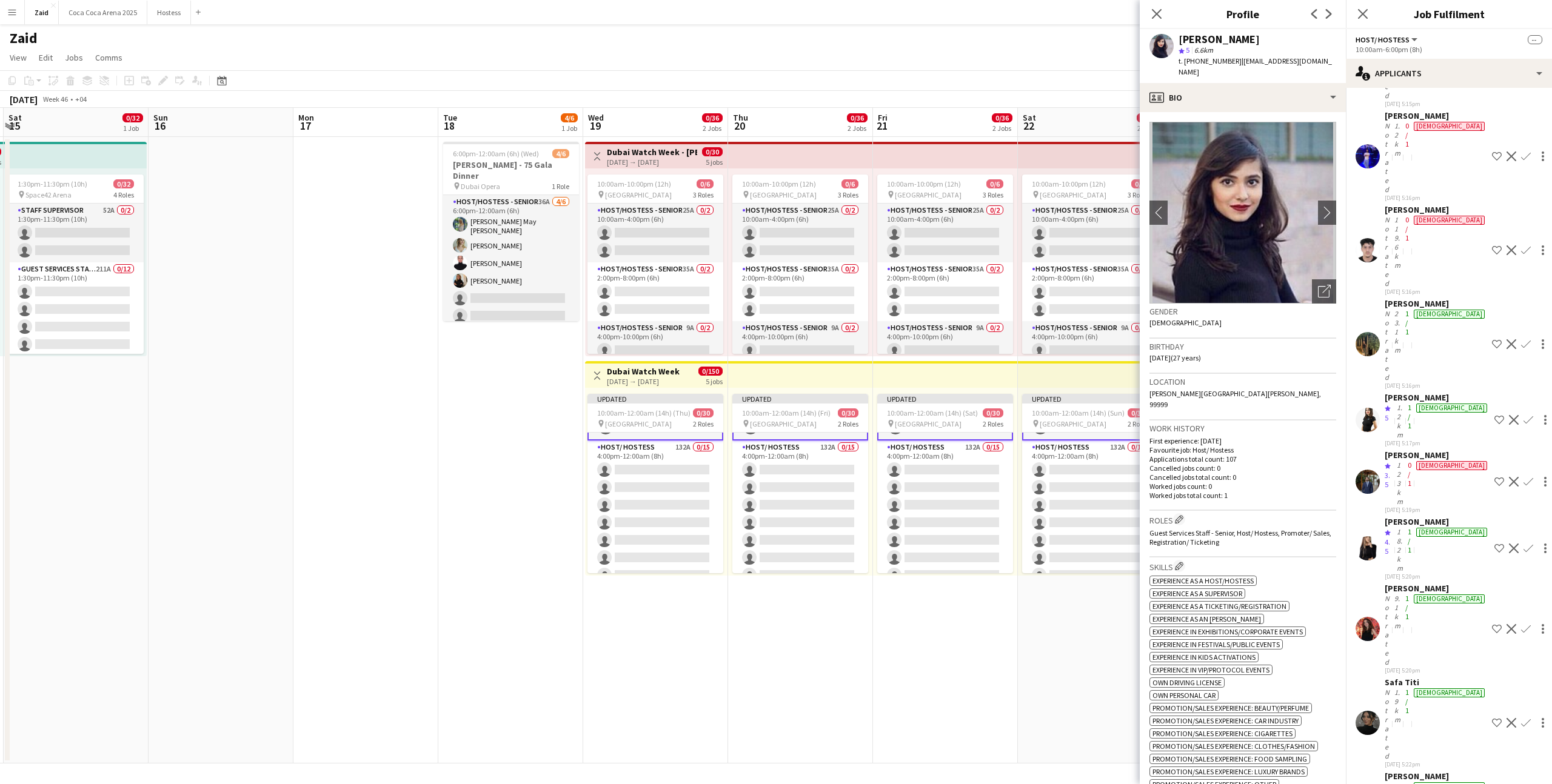
scroll to position [436, 0]
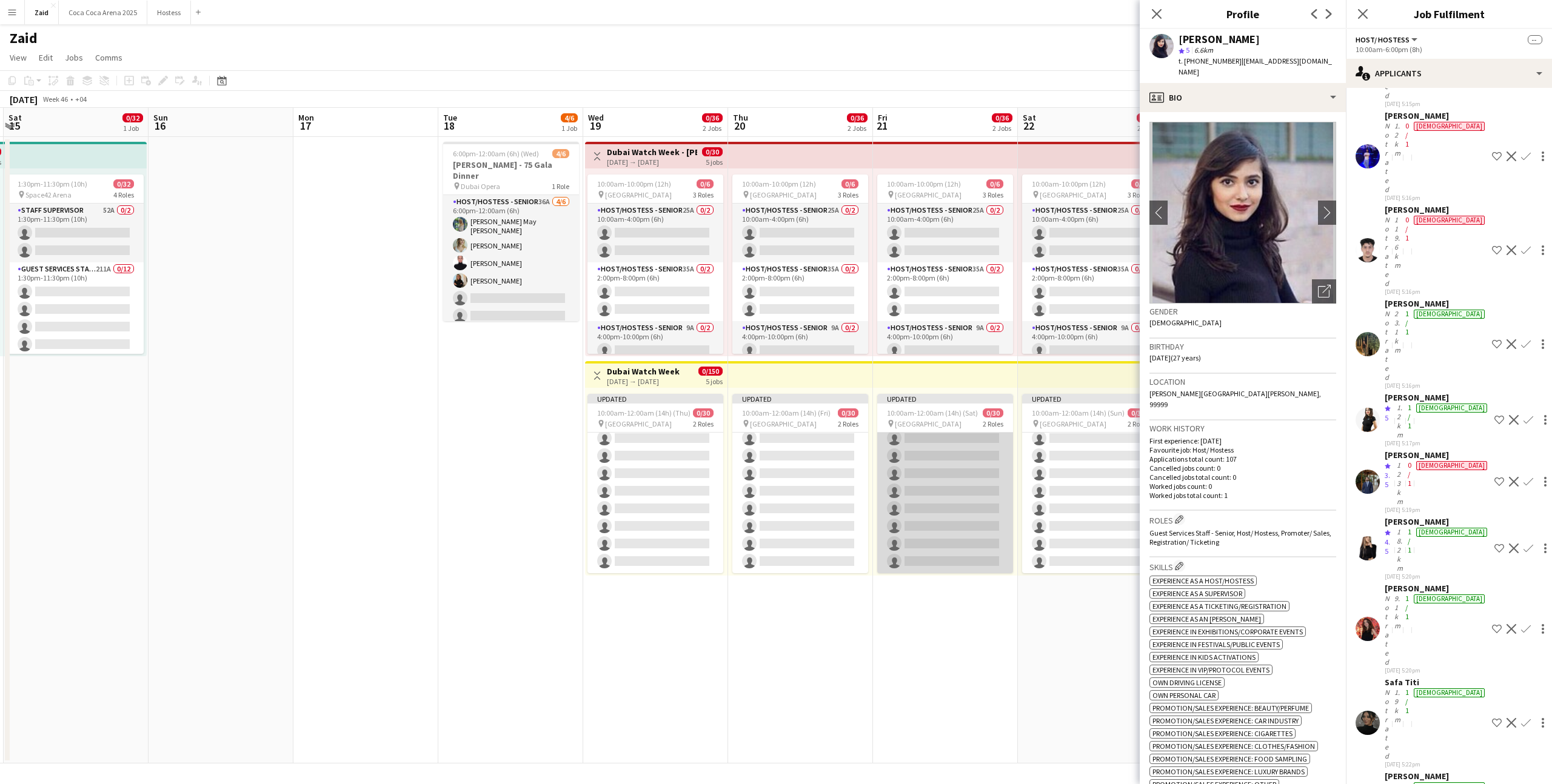
click at [980, 470] on app-card-role "Host/ Hostess 132A 0/15 4:00pm-12:00am (8h) single-neutral-actions single-neutr…" at bounding box center [945, 429] width 136 height 287
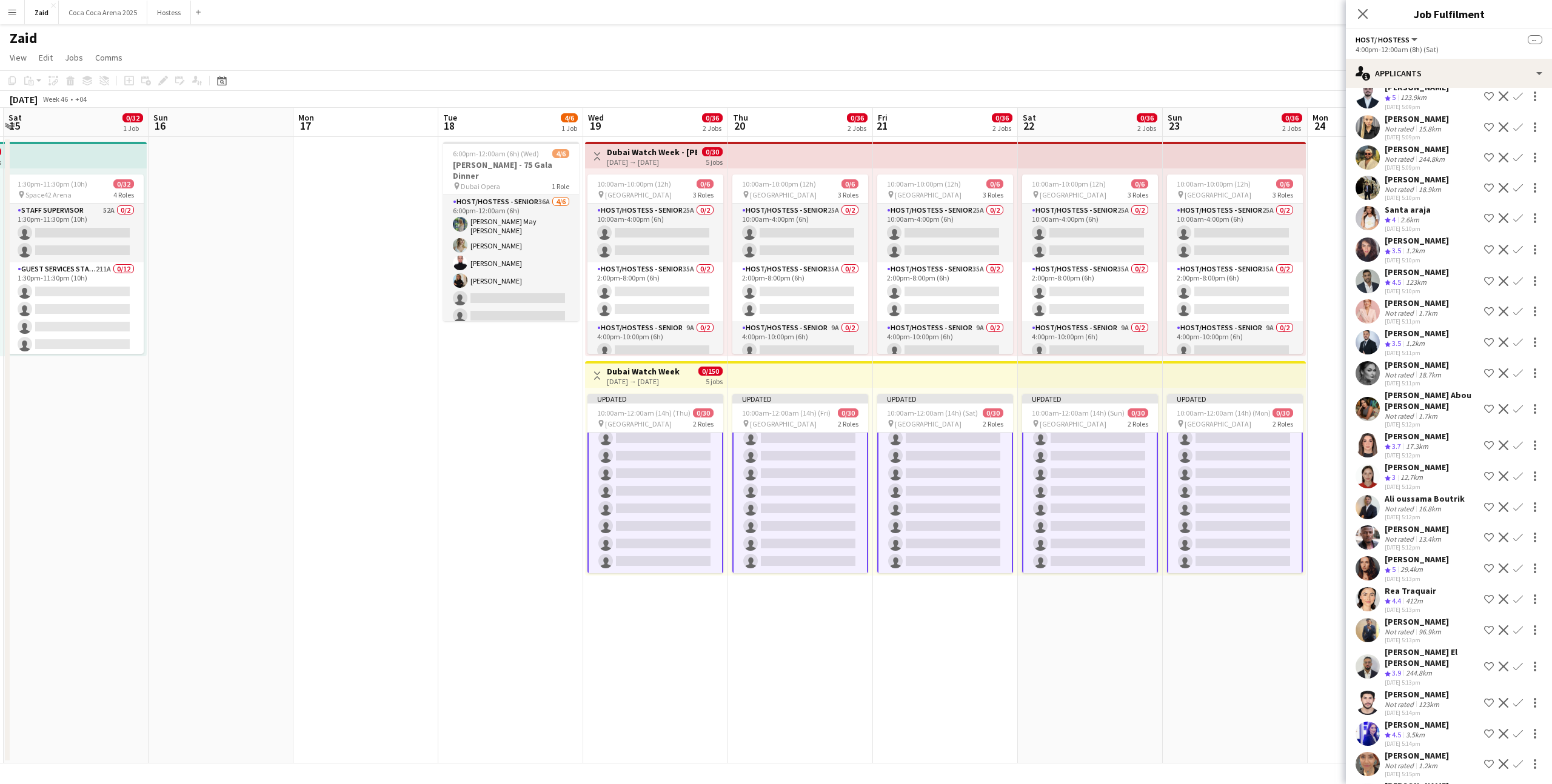
scroll to position [883, 0]
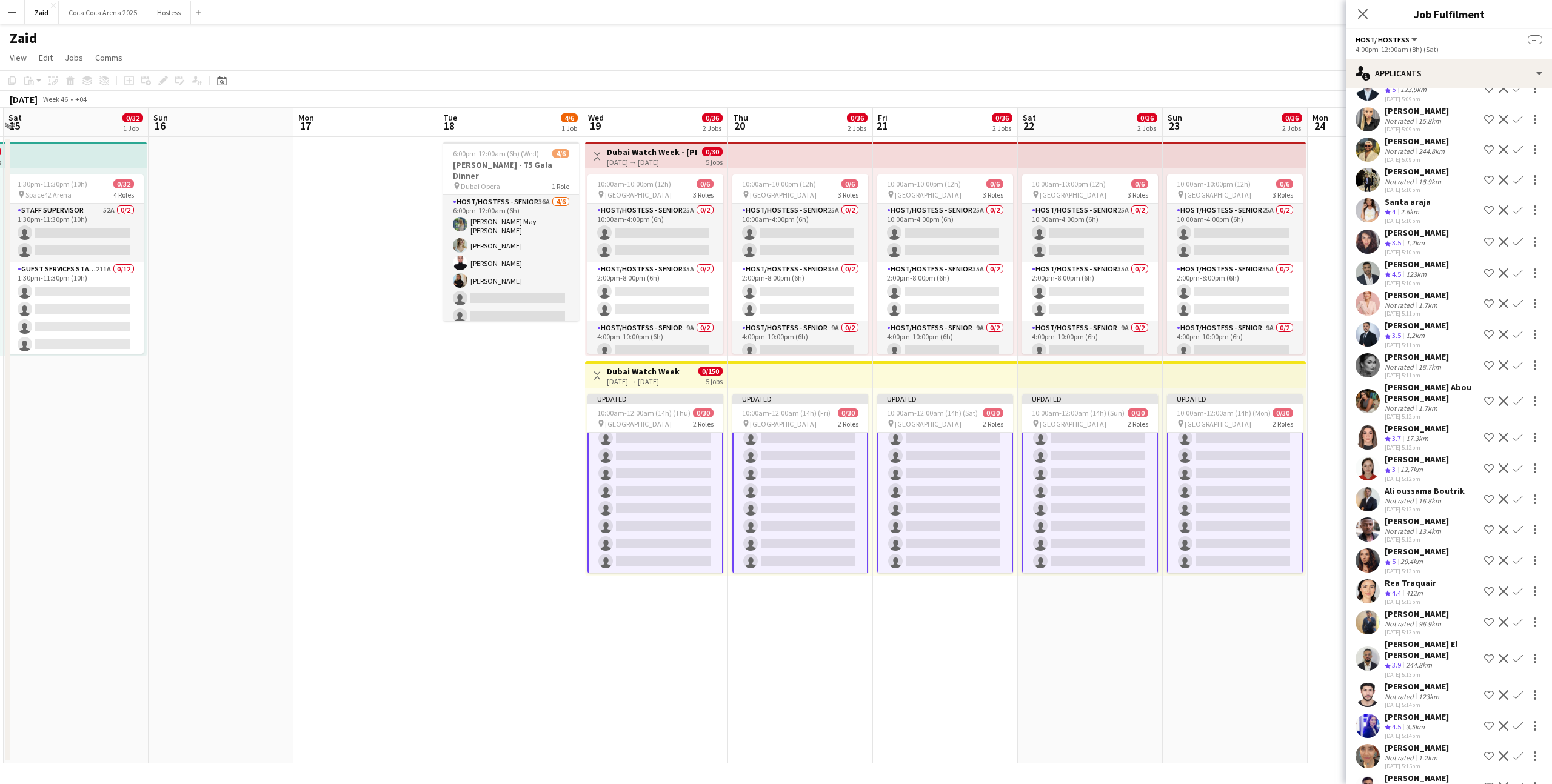
click at [1441, 403] on div "Not rated 1.7km" at bounding box center [1432, 407] width 94 height 9
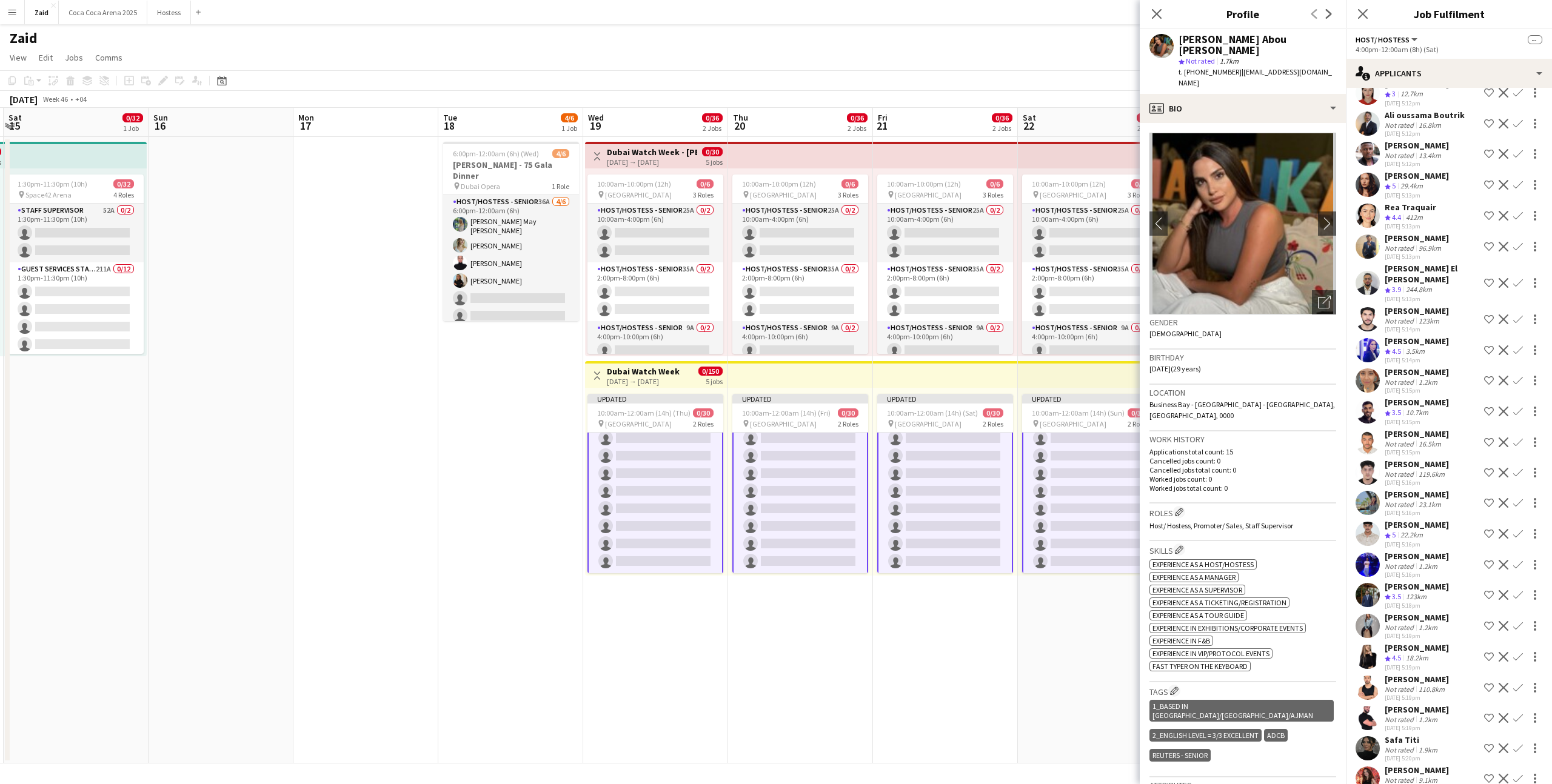
scroll to position [1360, 0]
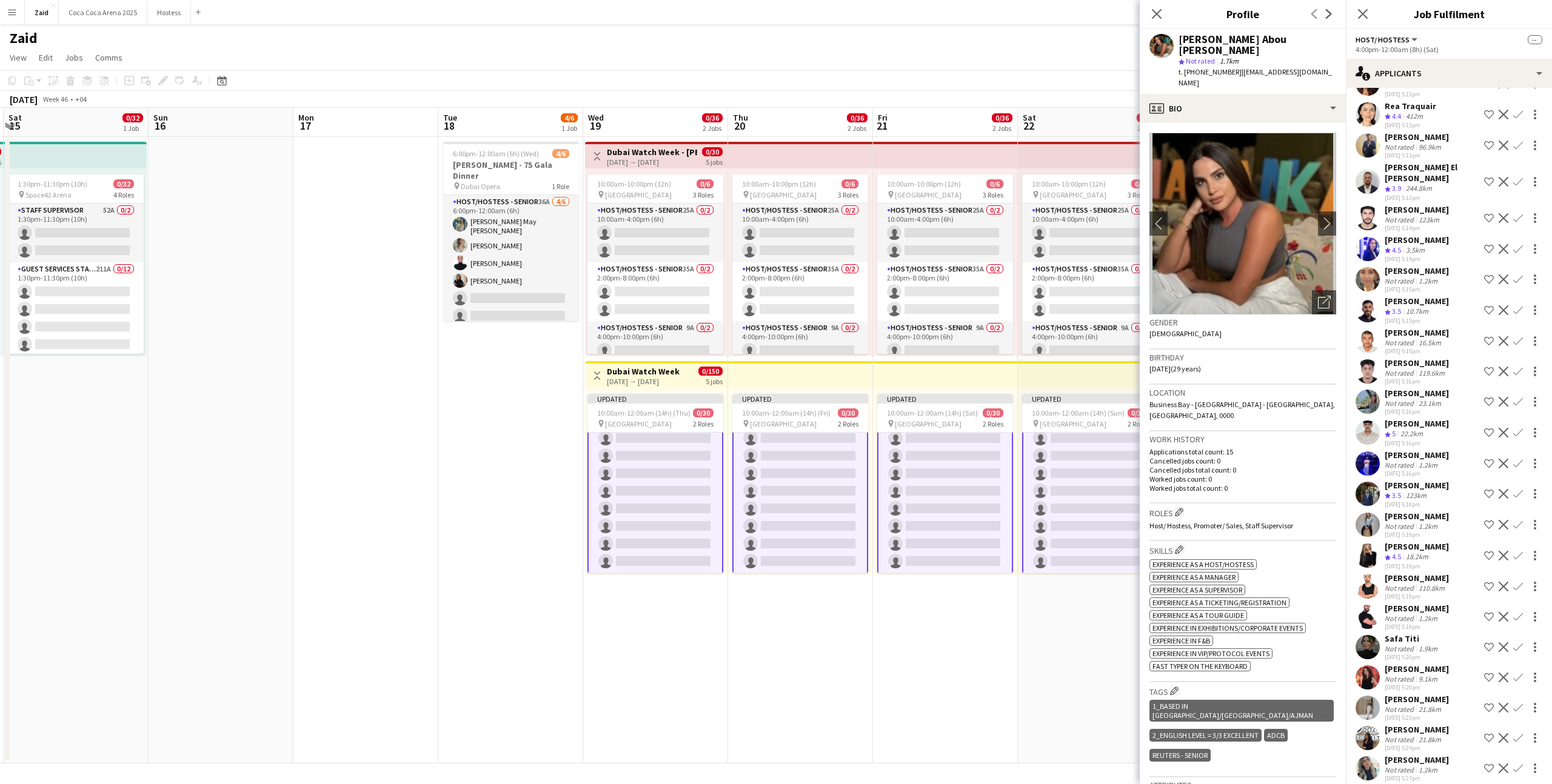
click at [1440, 511] on div "Rafah Rafah Not rated 1.2km 03-09-2025 5:19pm Shortlist crew Decline Confirm" at bounding box center [1448, 524] width 206 height 28
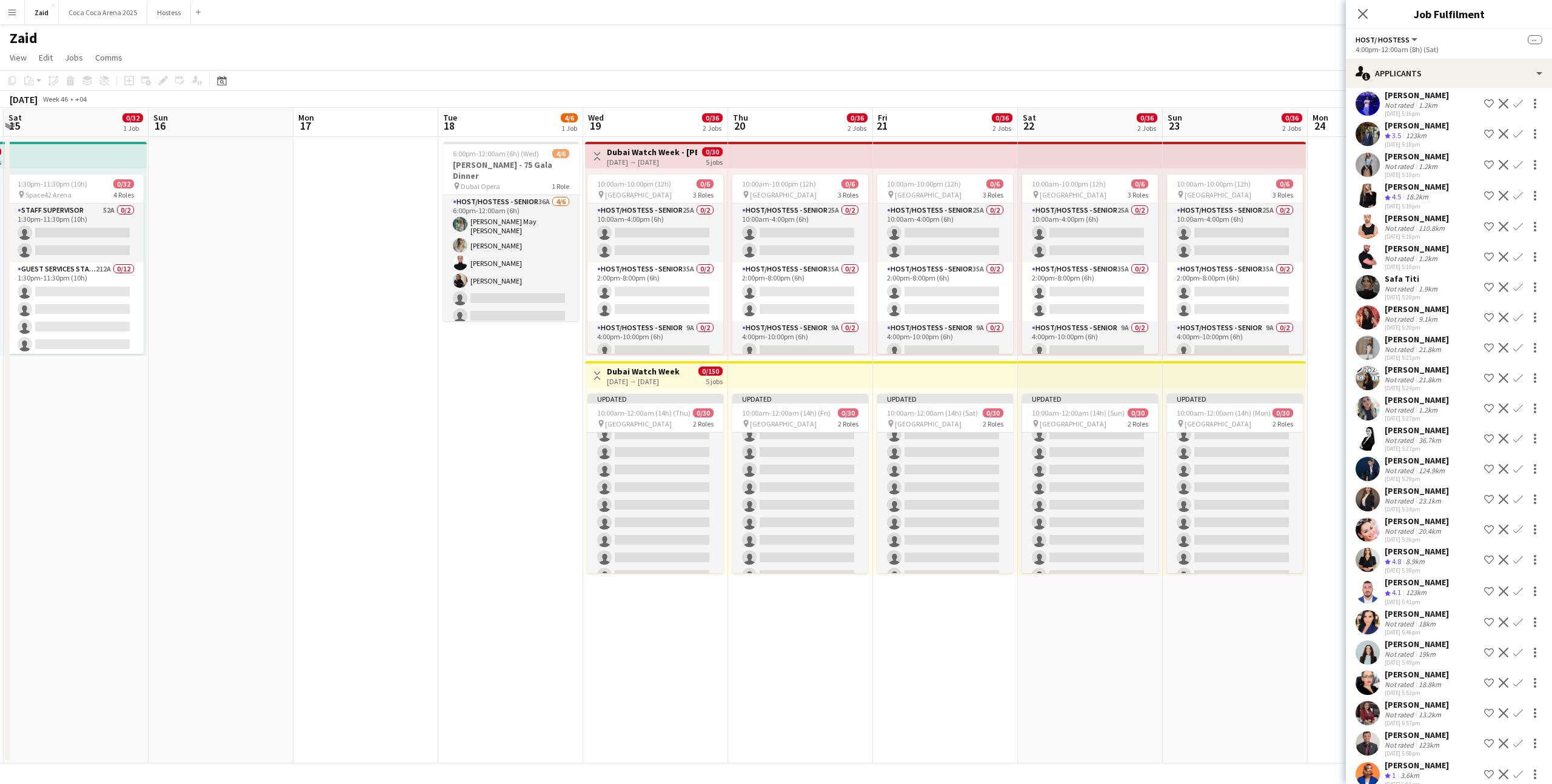
scroll to position [1694, 0]
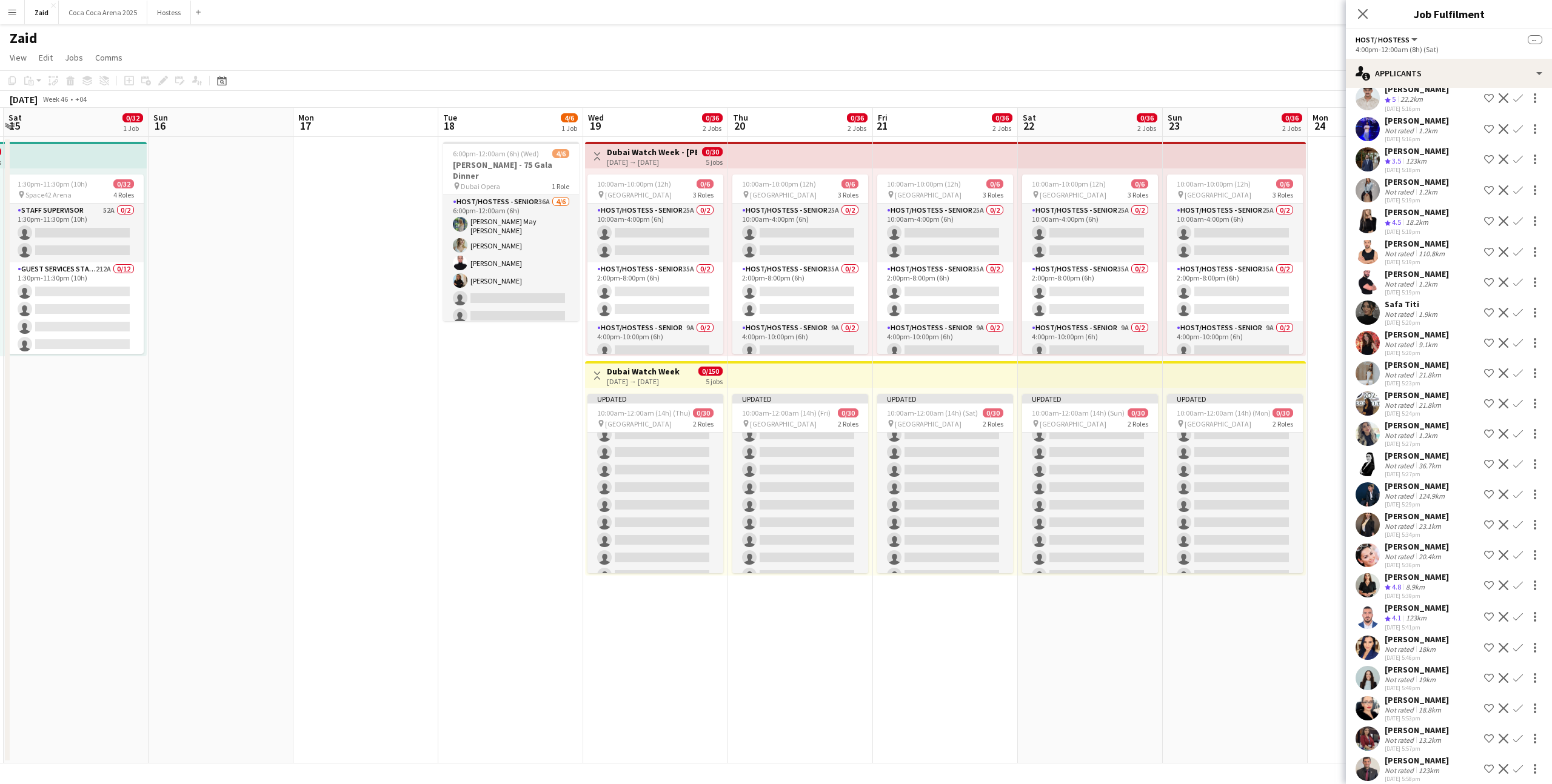
click at [1419, 675] on div "19km" at bounding box center [1427, 679] width 22 height 9
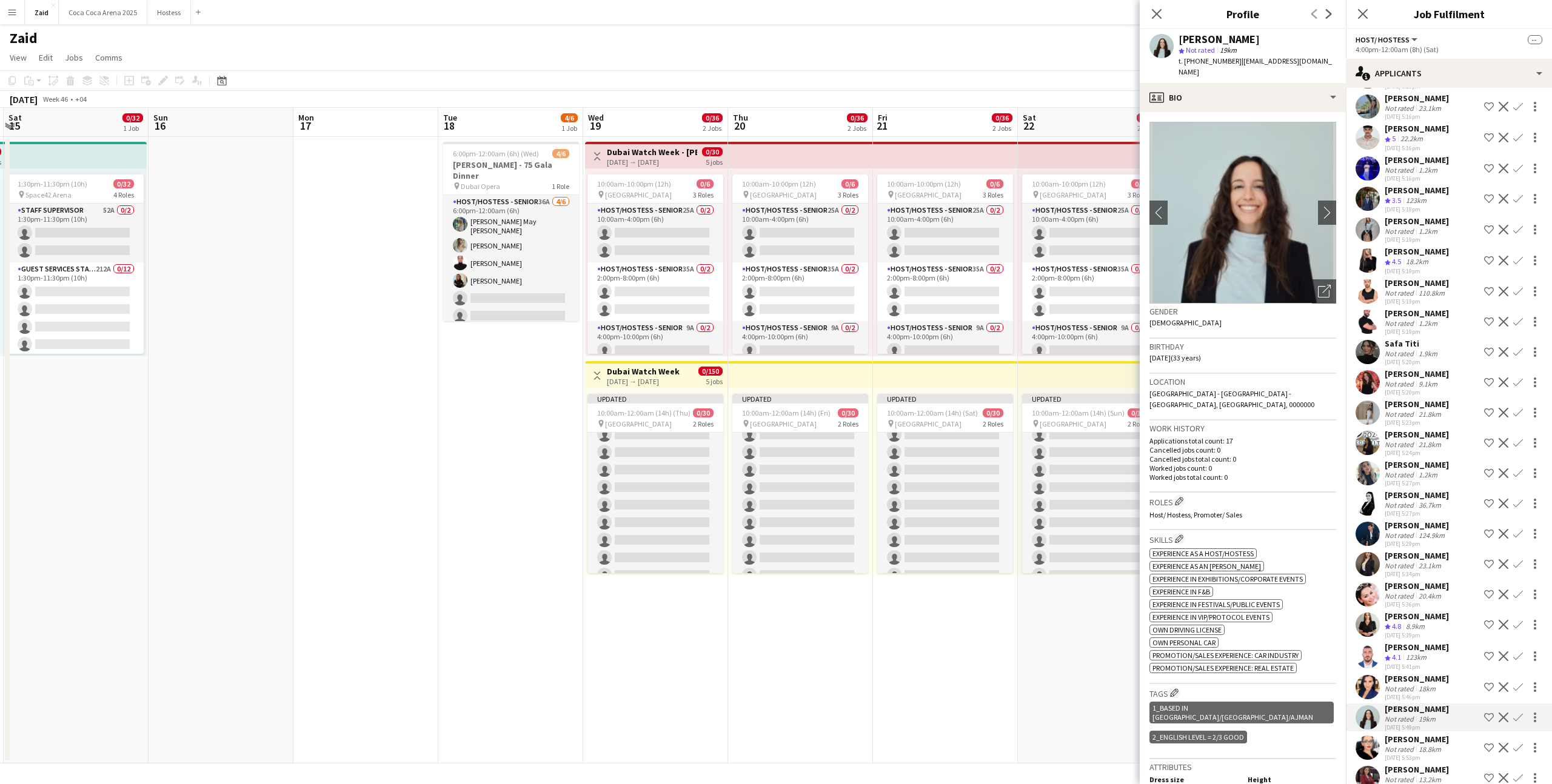
scroll to position [1653, 0]
click at [1413, 552] on div "Yara Nehawi" at bounding box center [1417, 557] width 64 height 11
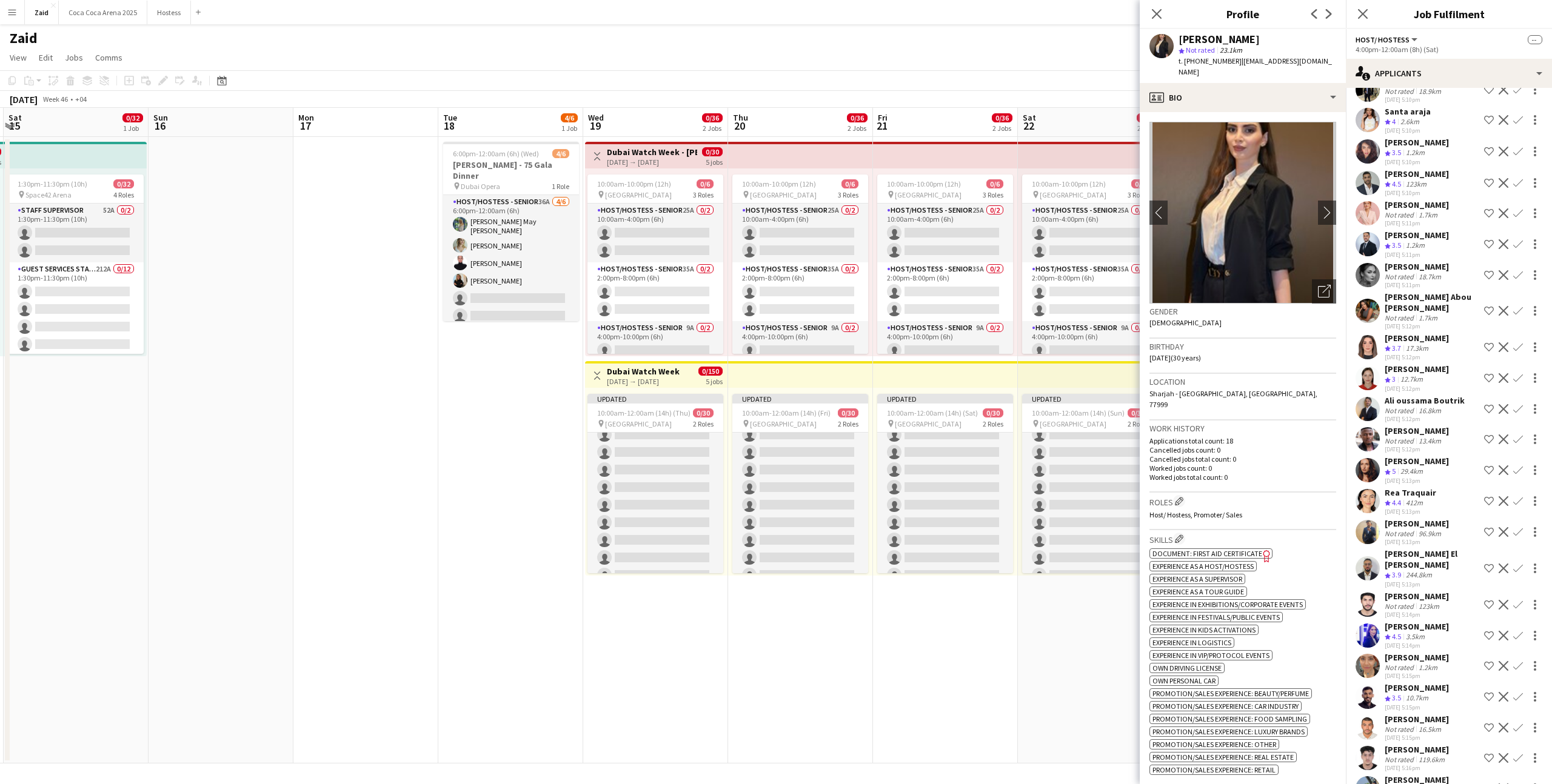
scroll to position [948, 0]
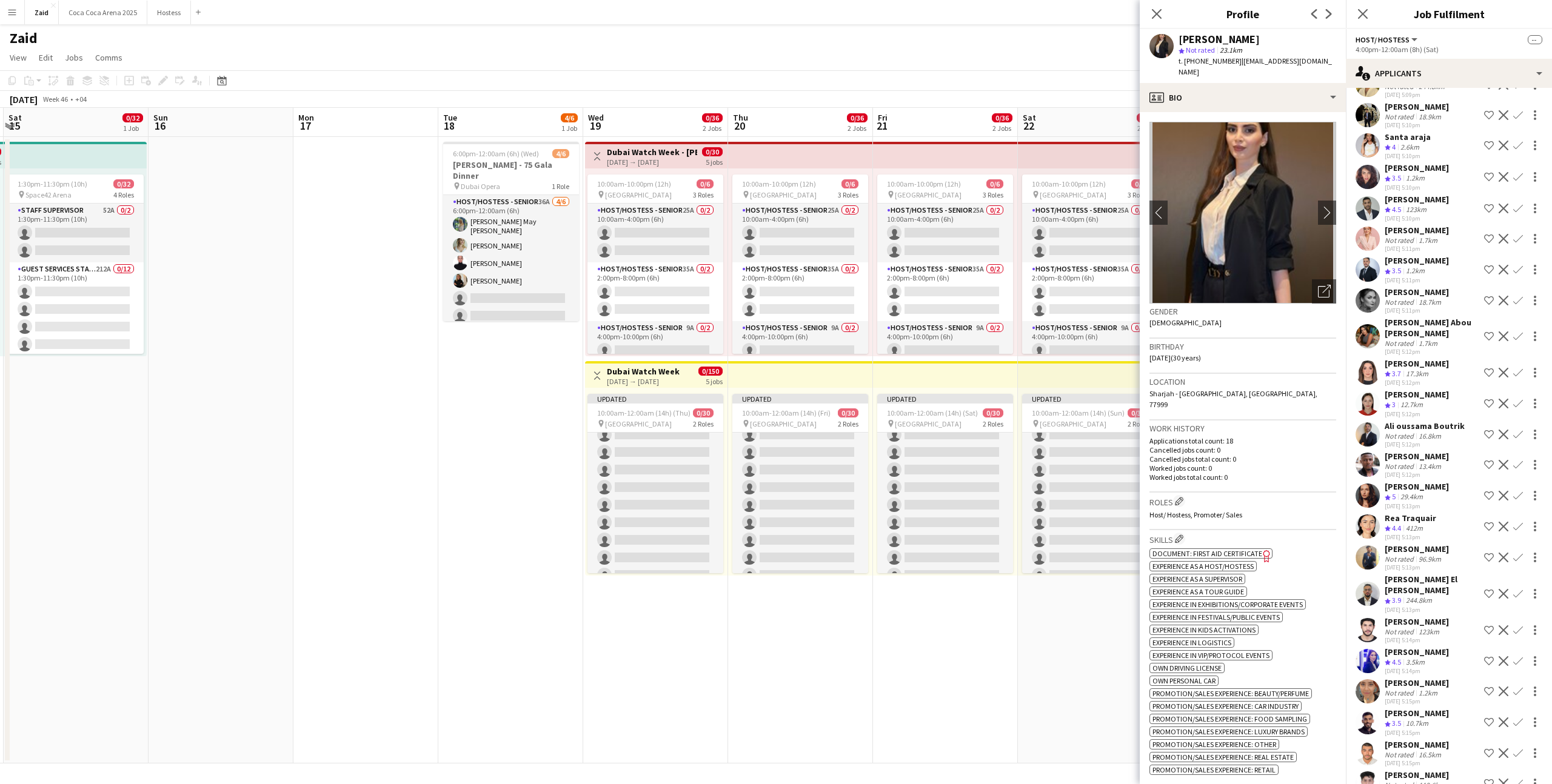
click at [1431, 658] on div "Crew rating 4.5 3.5km" at bounding box center [1417, 662] width 64 height 10
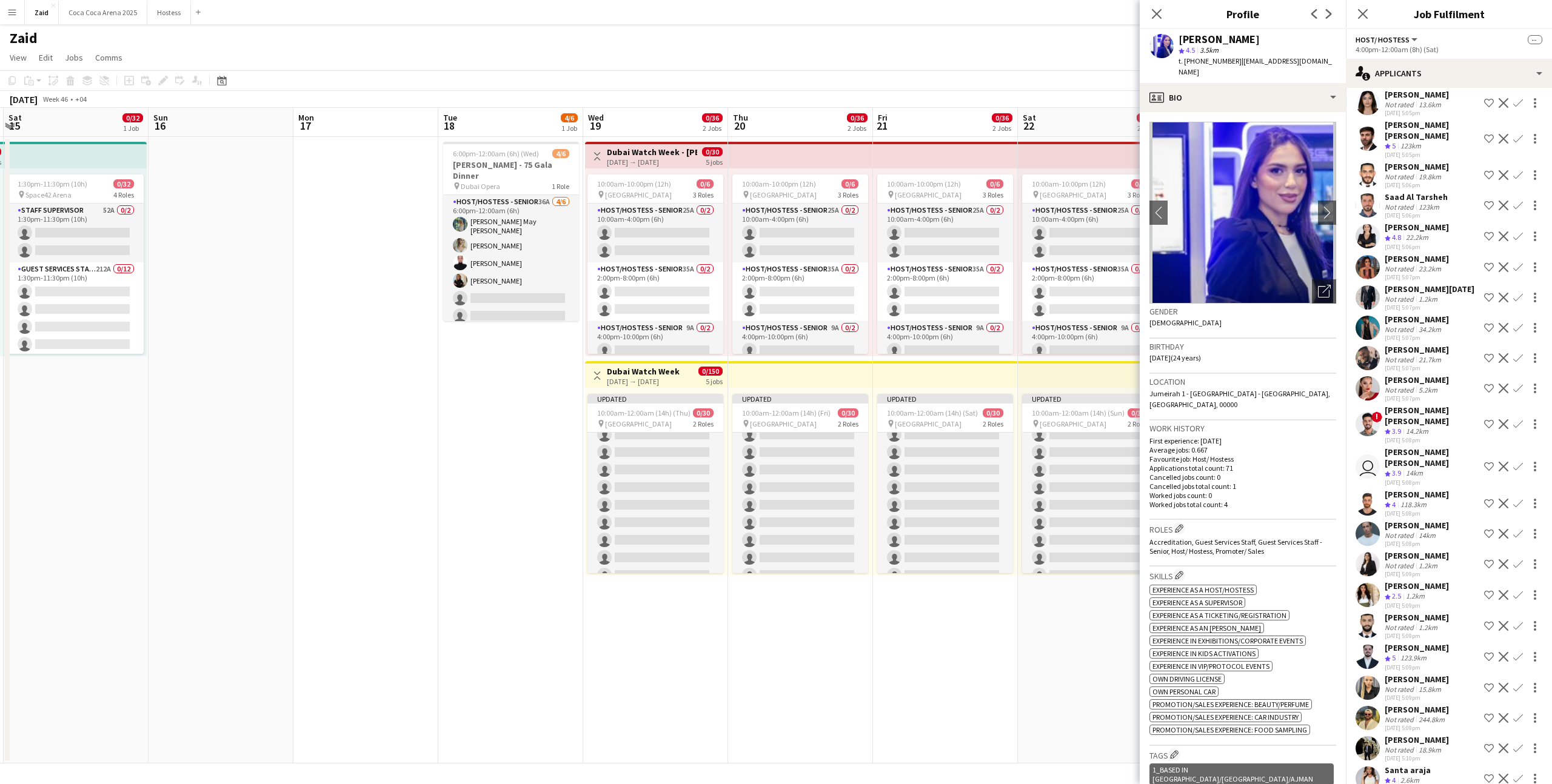
scroll to position [329, 0]
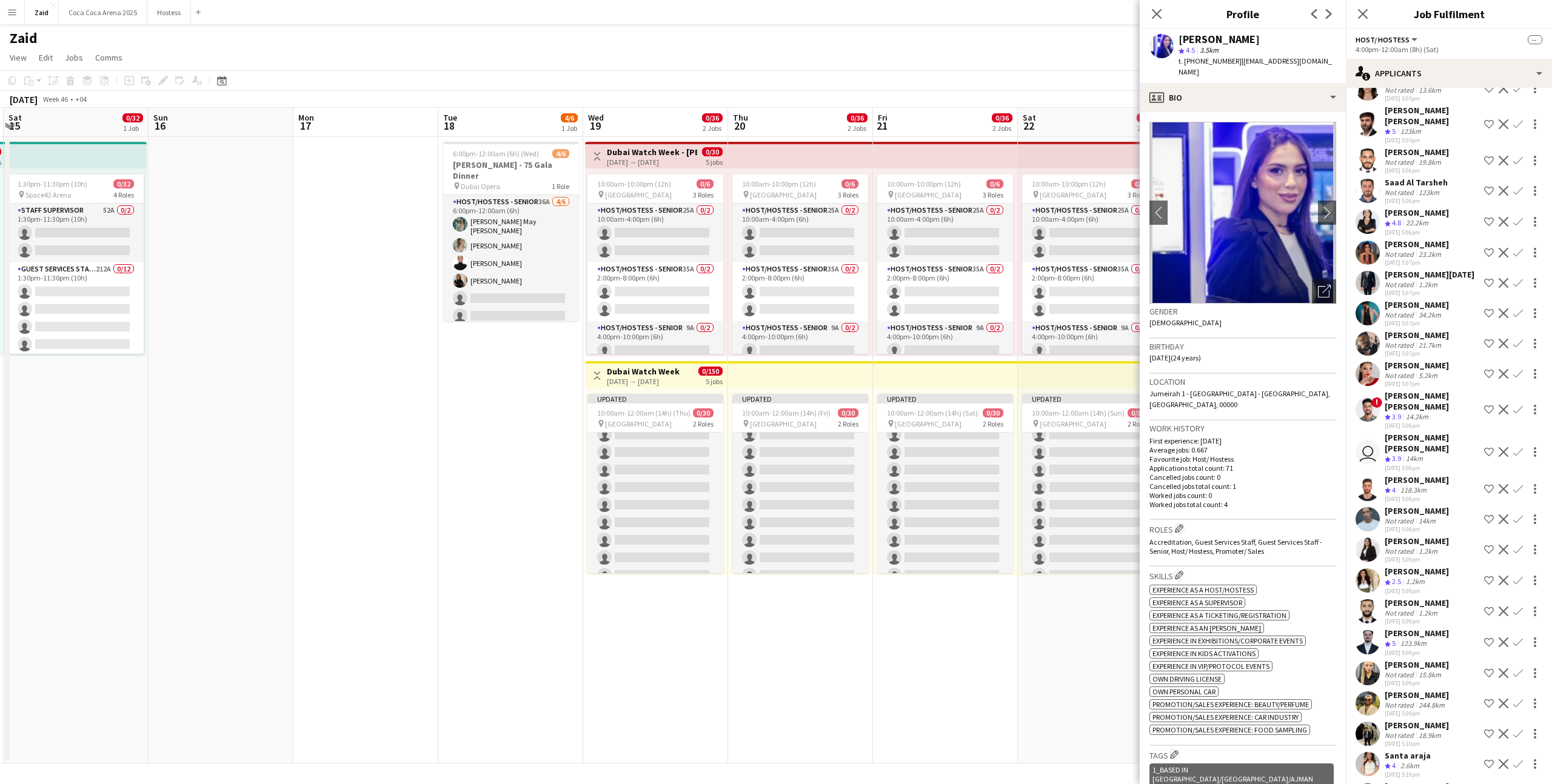
click at [1425, 432] on div "Hussain Al Saadi" at bounding box center [1432, 443] width 94 height 22
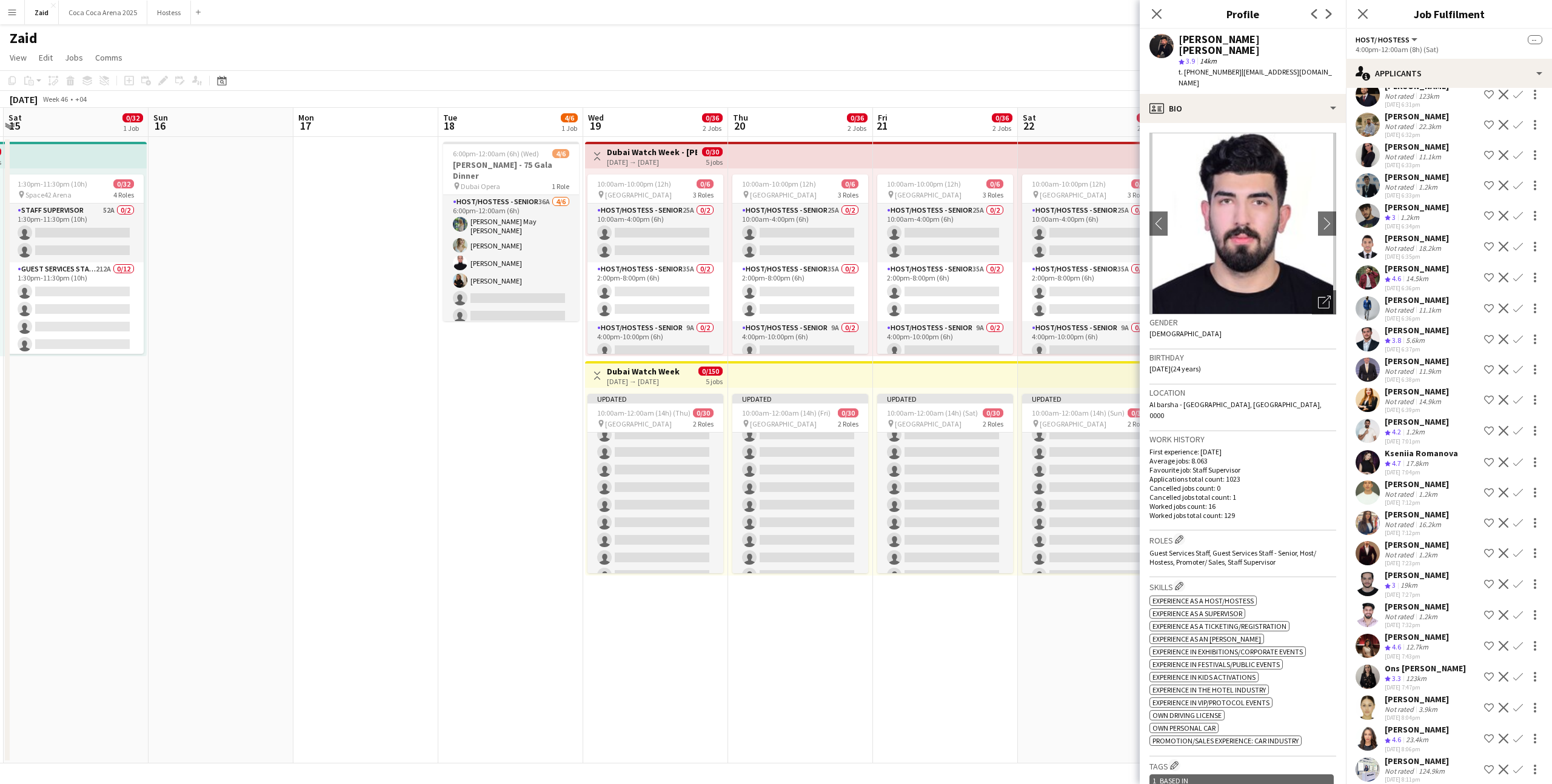
scroll to position [3448, 0]
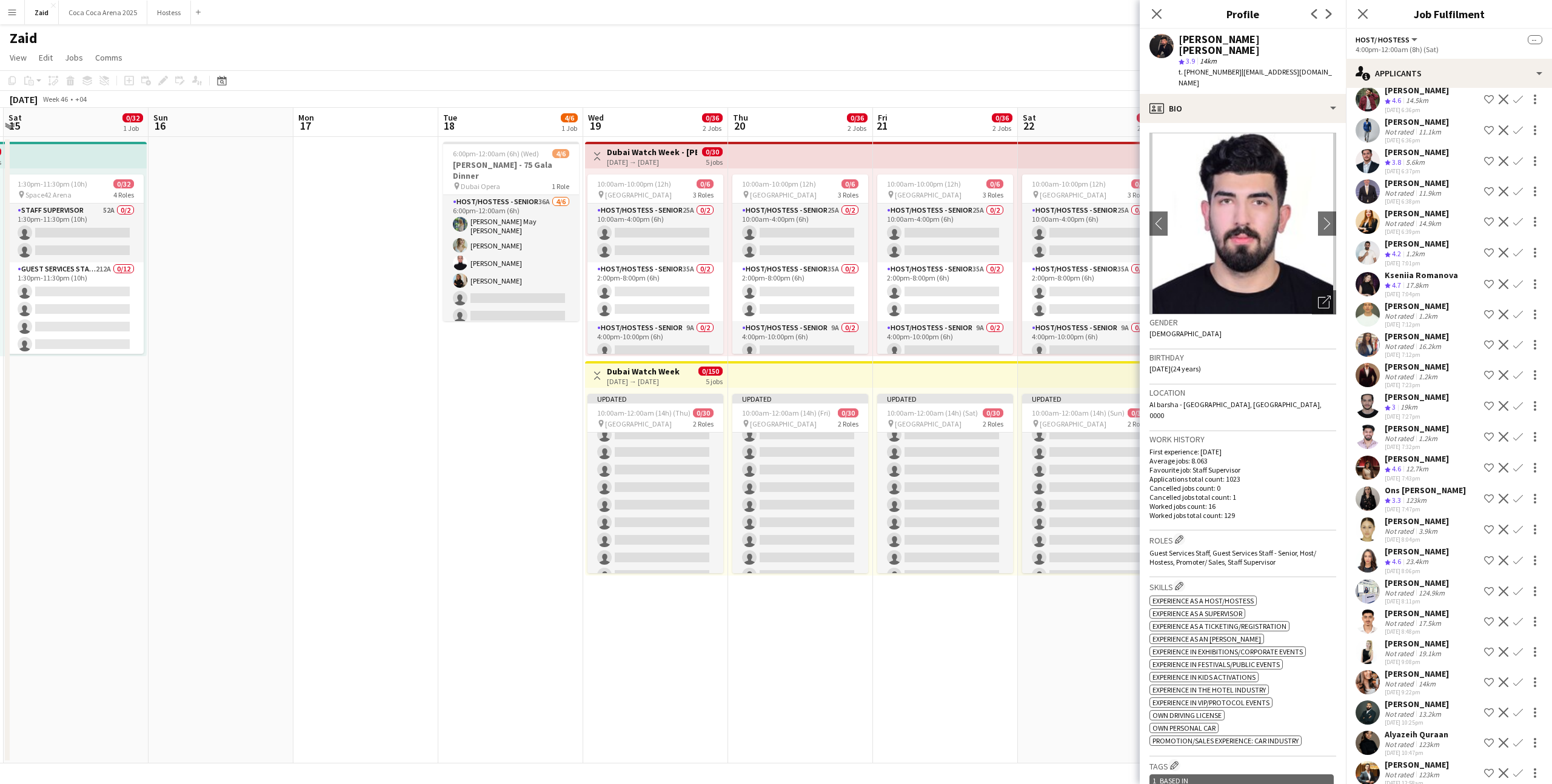
click at [1425, 515] on div "Nicole Vega" at bounding box center [1417, 521] width 64 height 11
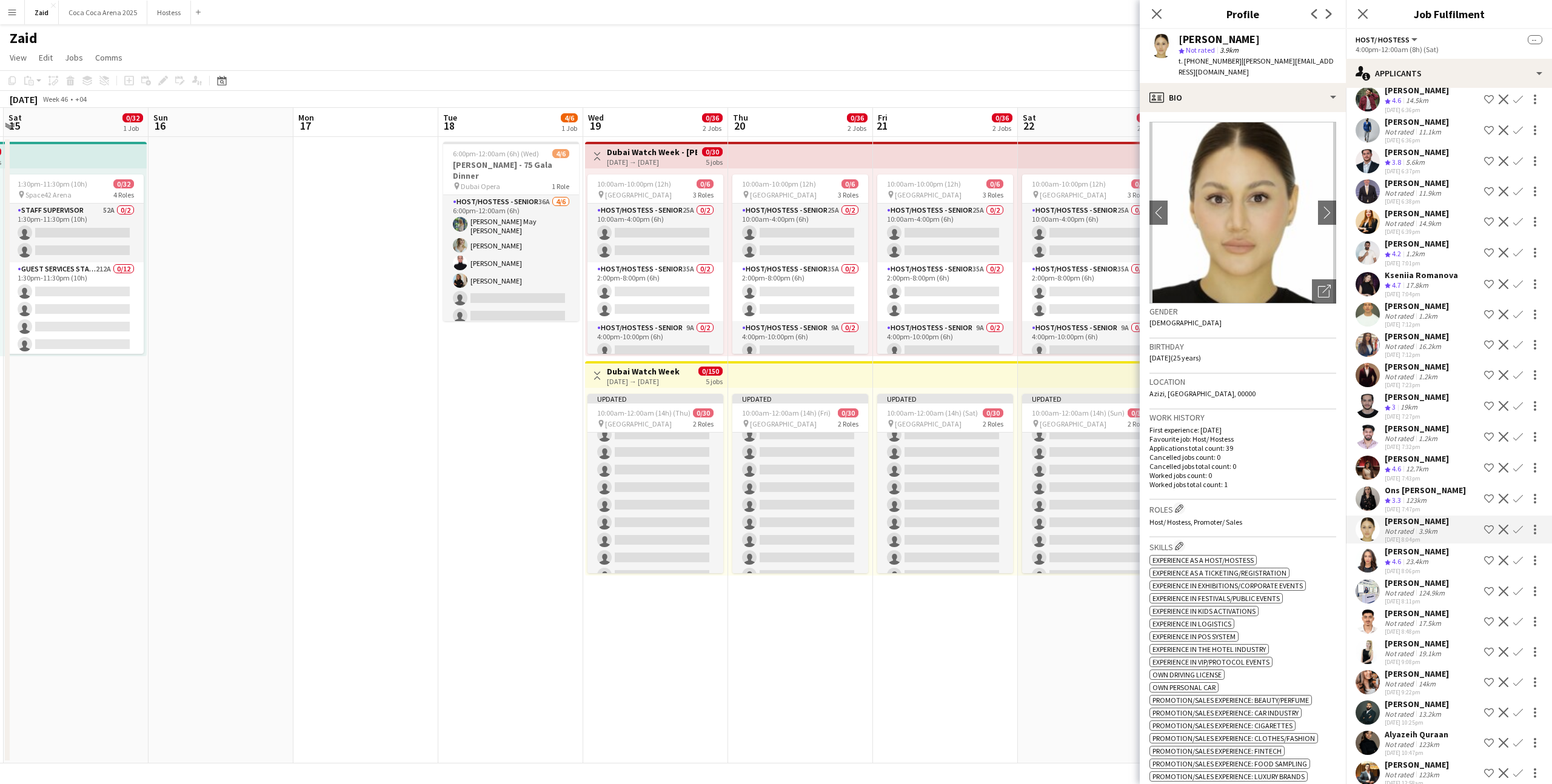
click at [1402, 464] on div "Crew rating 4.6" at bounding box center [1393, 469] width 18 height 10
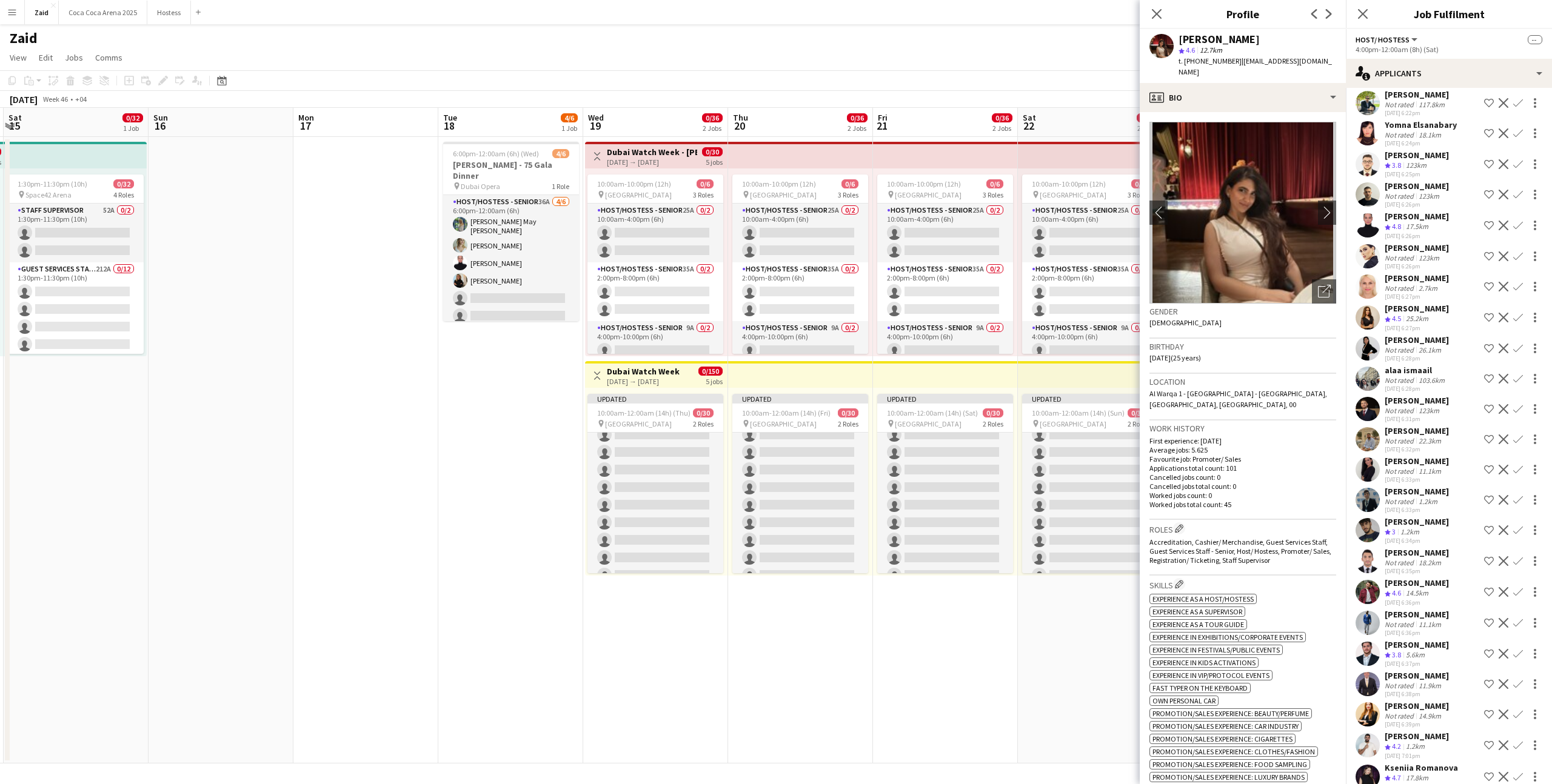
scroll to position [2947, 0]
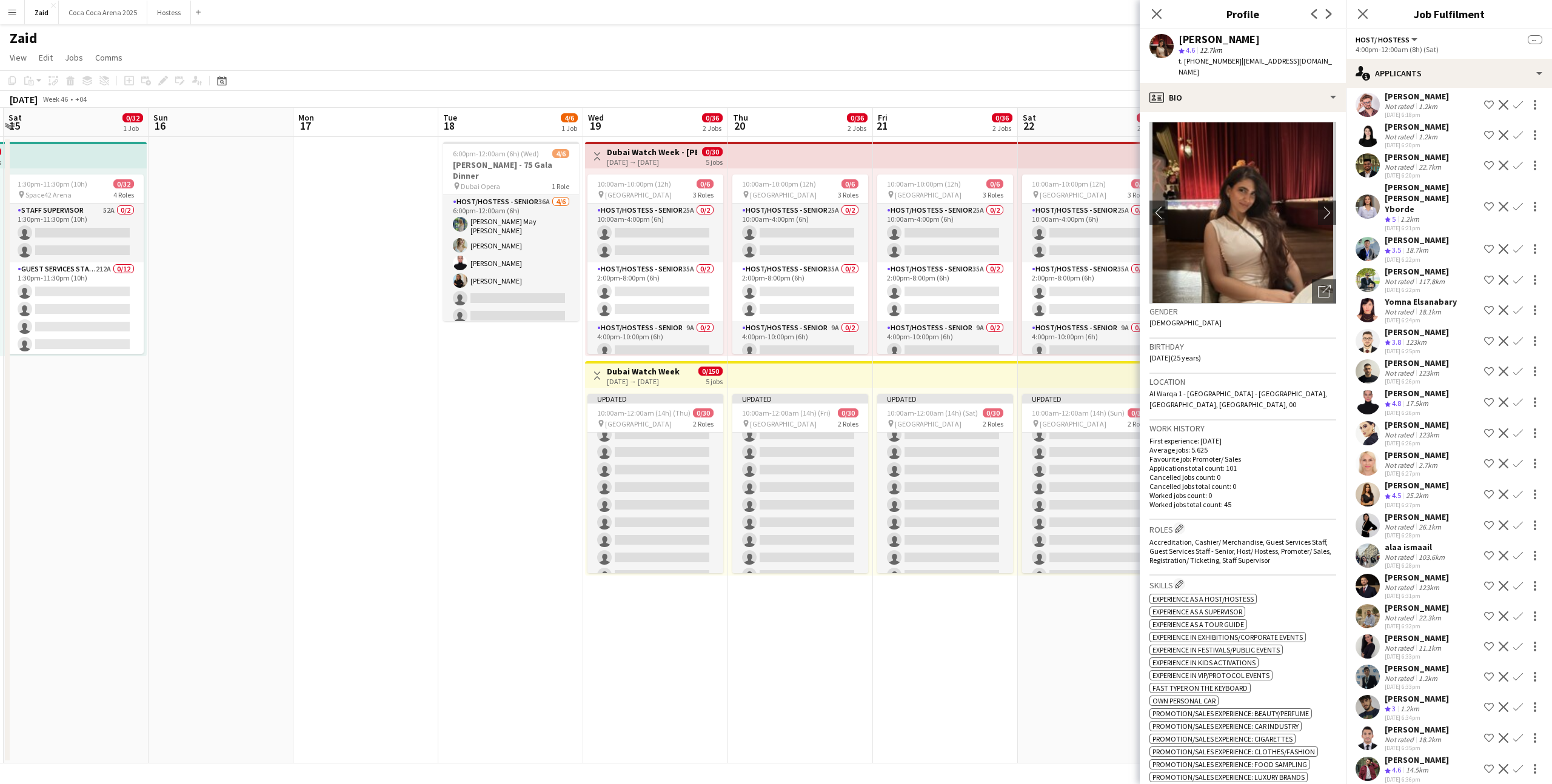
click at [1434, 501] on div "03-09-2025 6:27pm" at bounding box center [1417, 505] width 64 height 8
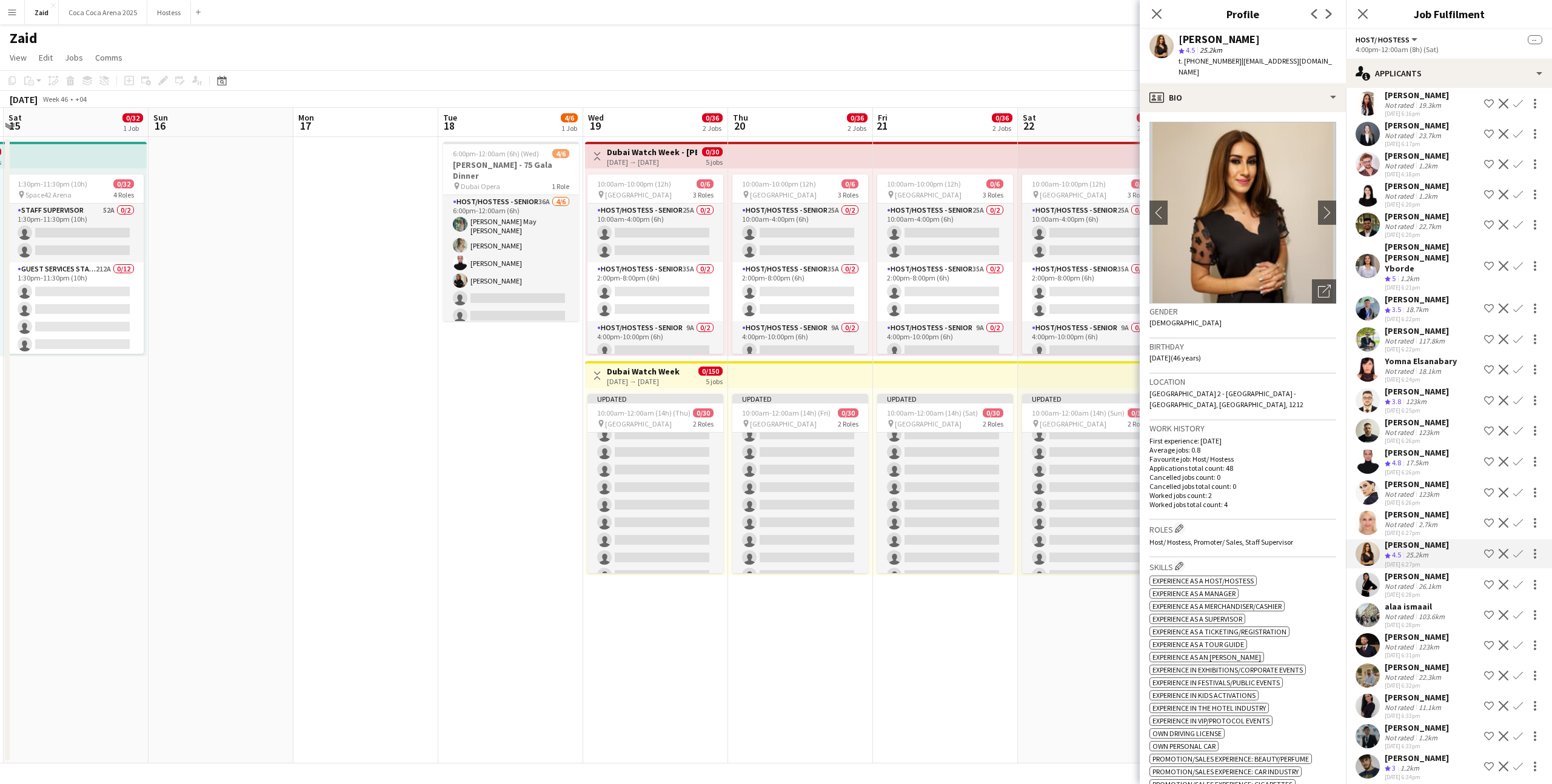
scroll to position [2718, 0]
click at [1441, 491] on div "Not rated 123km" at bounding box center [1417, 495] width 64 height 9
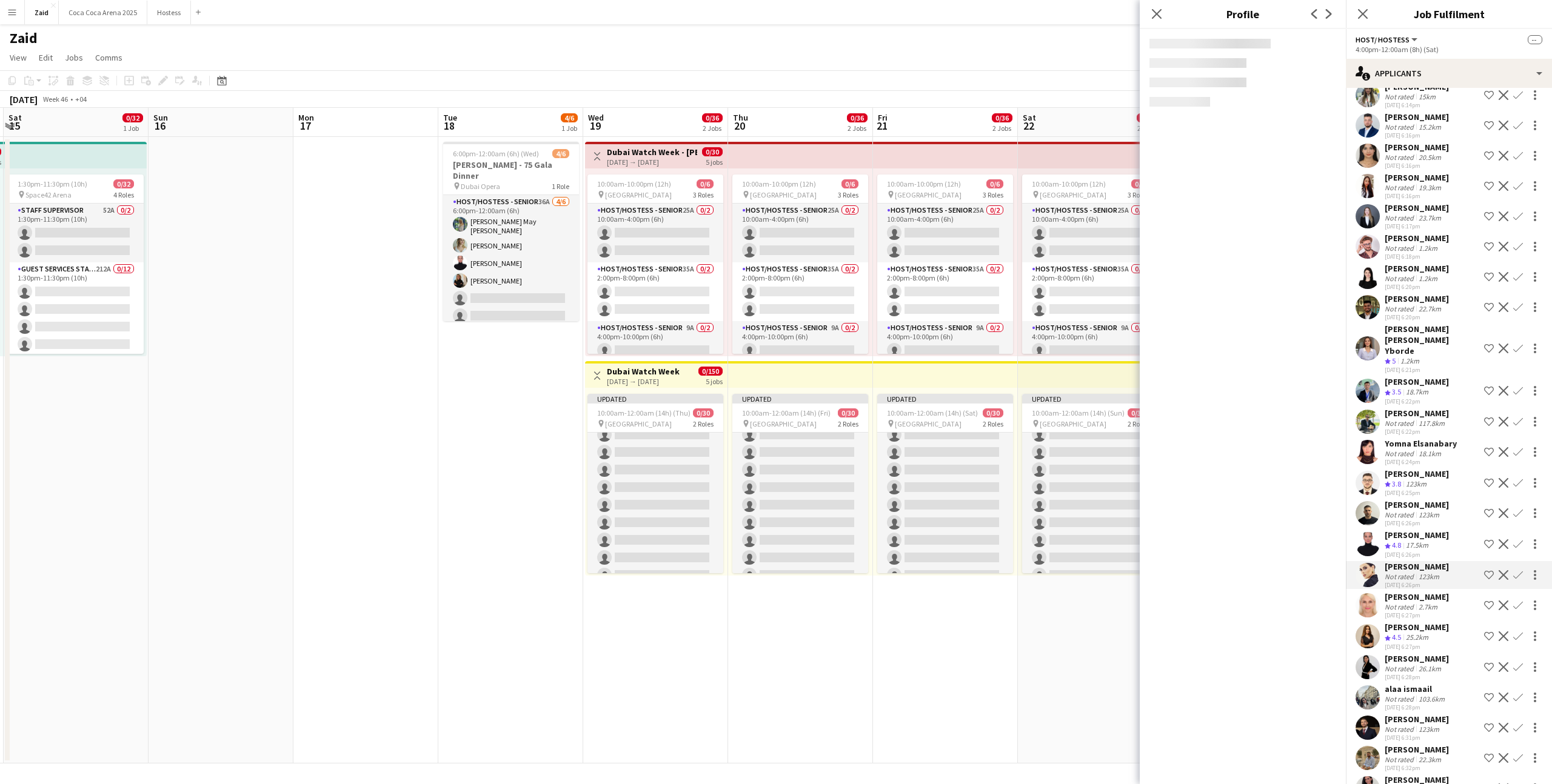
scroll to position [2634, 0]
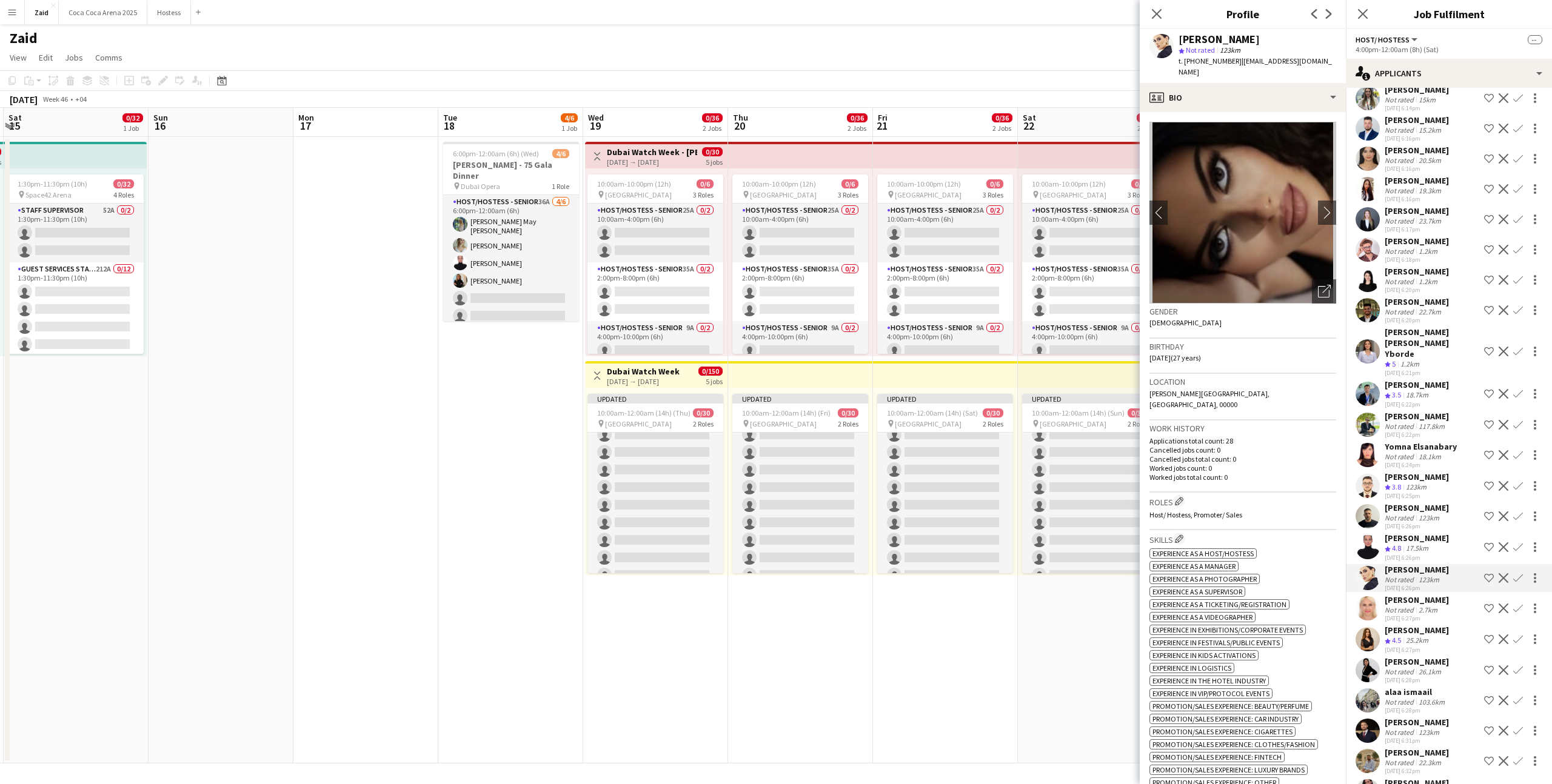
click at [1437, 461] on div "03-09-2025 6:24pm" at bounding box center [1421, 465] width 72 height 8
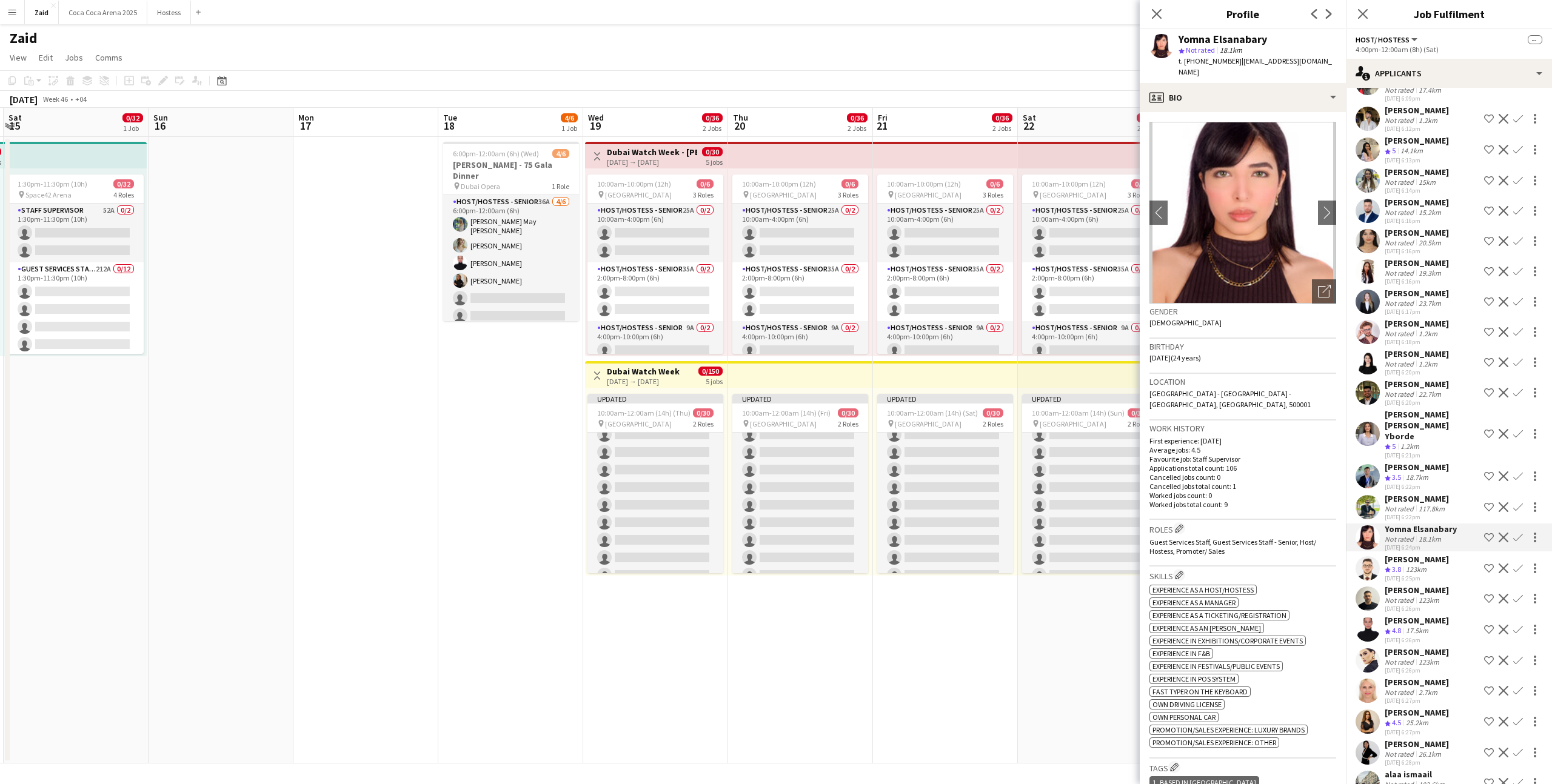
click at [1433, 409] on div "Sharlene Mae Yborde" at bounding box center [1432, 425] width 94 height 33
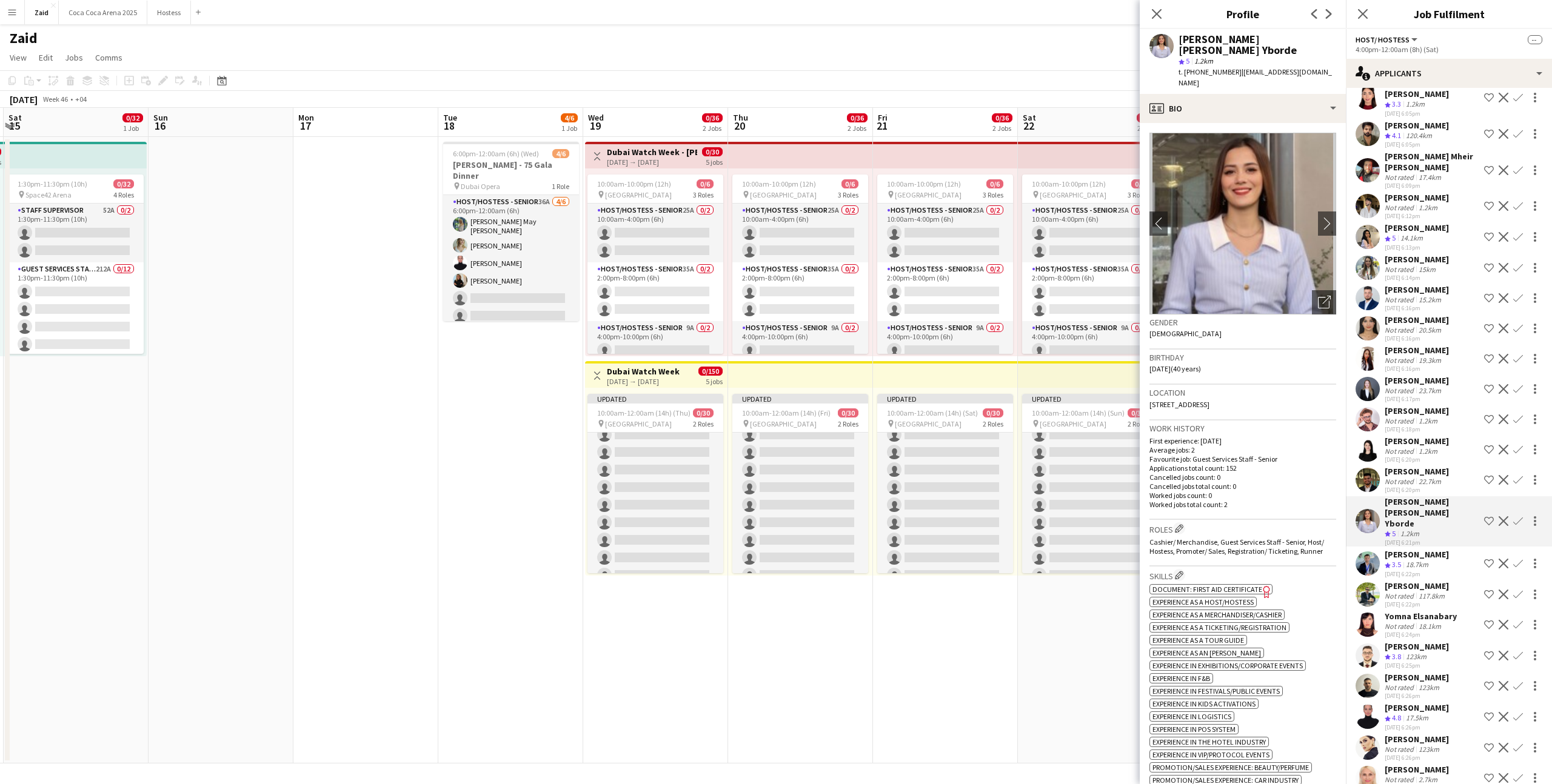
click at [1433, 405] on div "Abdelrahman Mohamed" at bounding box center [1417, 411] width 64 height 11
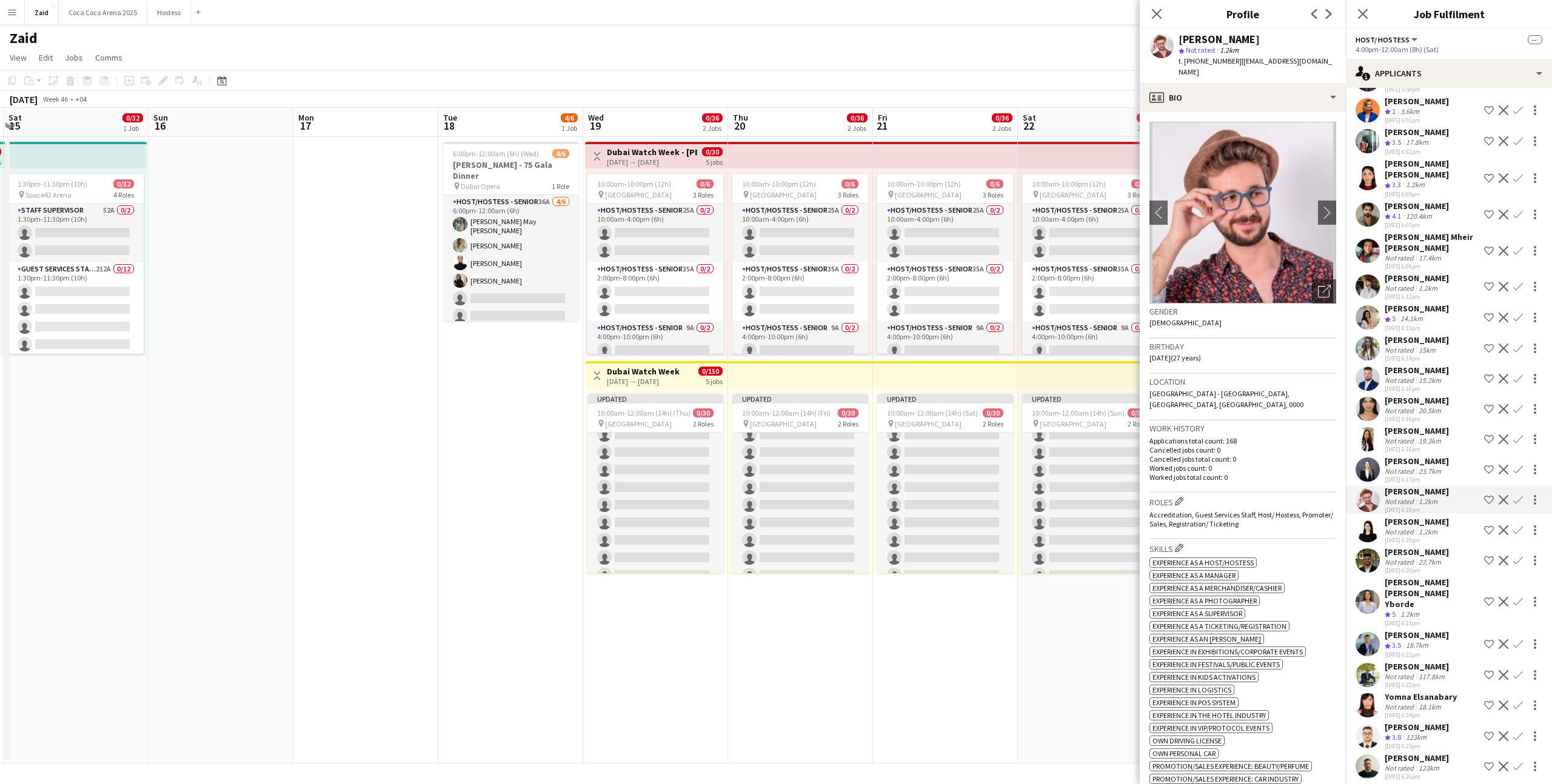
click at [1433, 406] on div "20.5km" at bounding box center [1430, 410] width 27 height 9
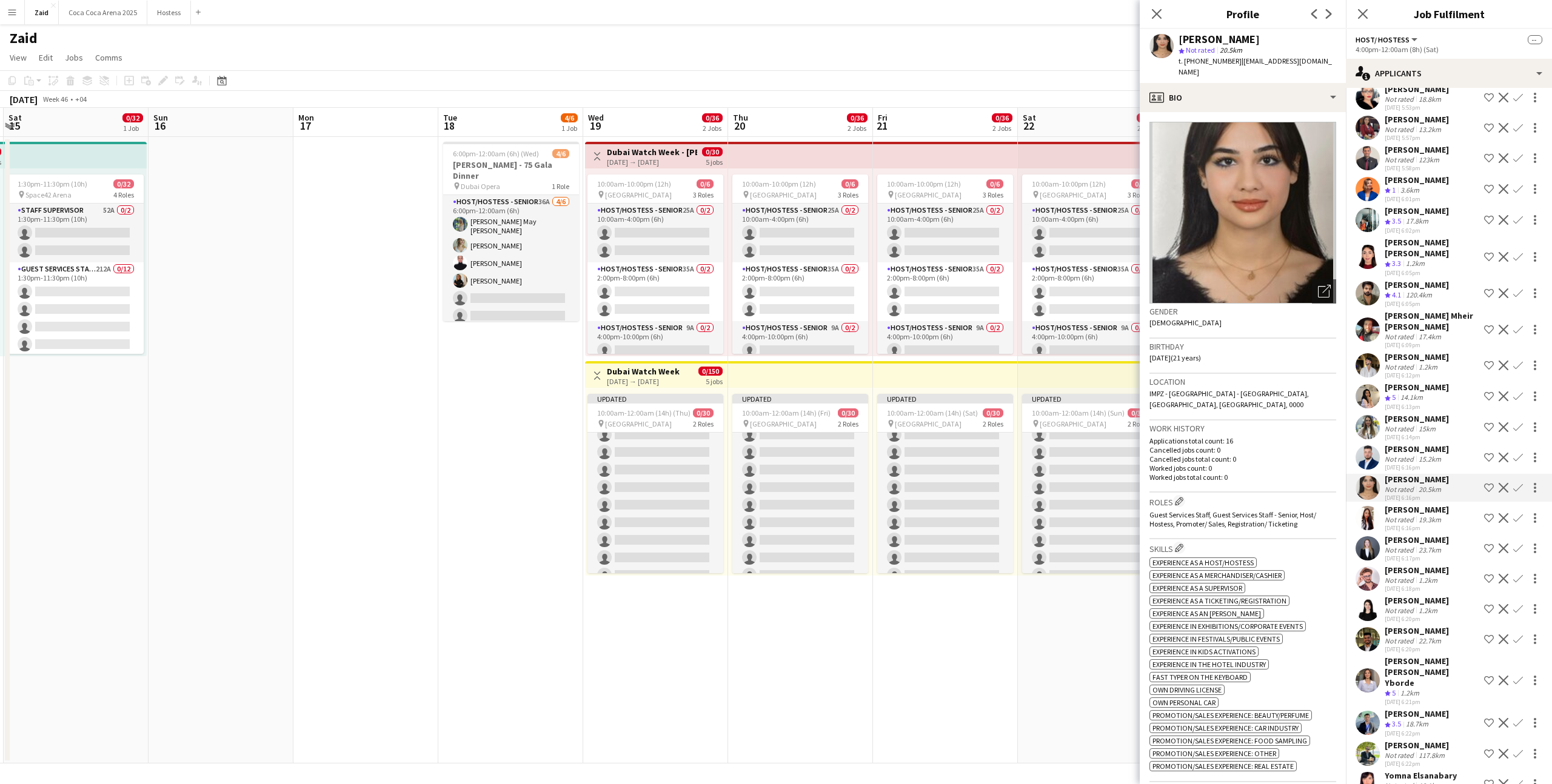
click at [1433, 414] on div "Yulyana Kazliakouskaya" at bounding box center [1417, 419] width 64 height 11
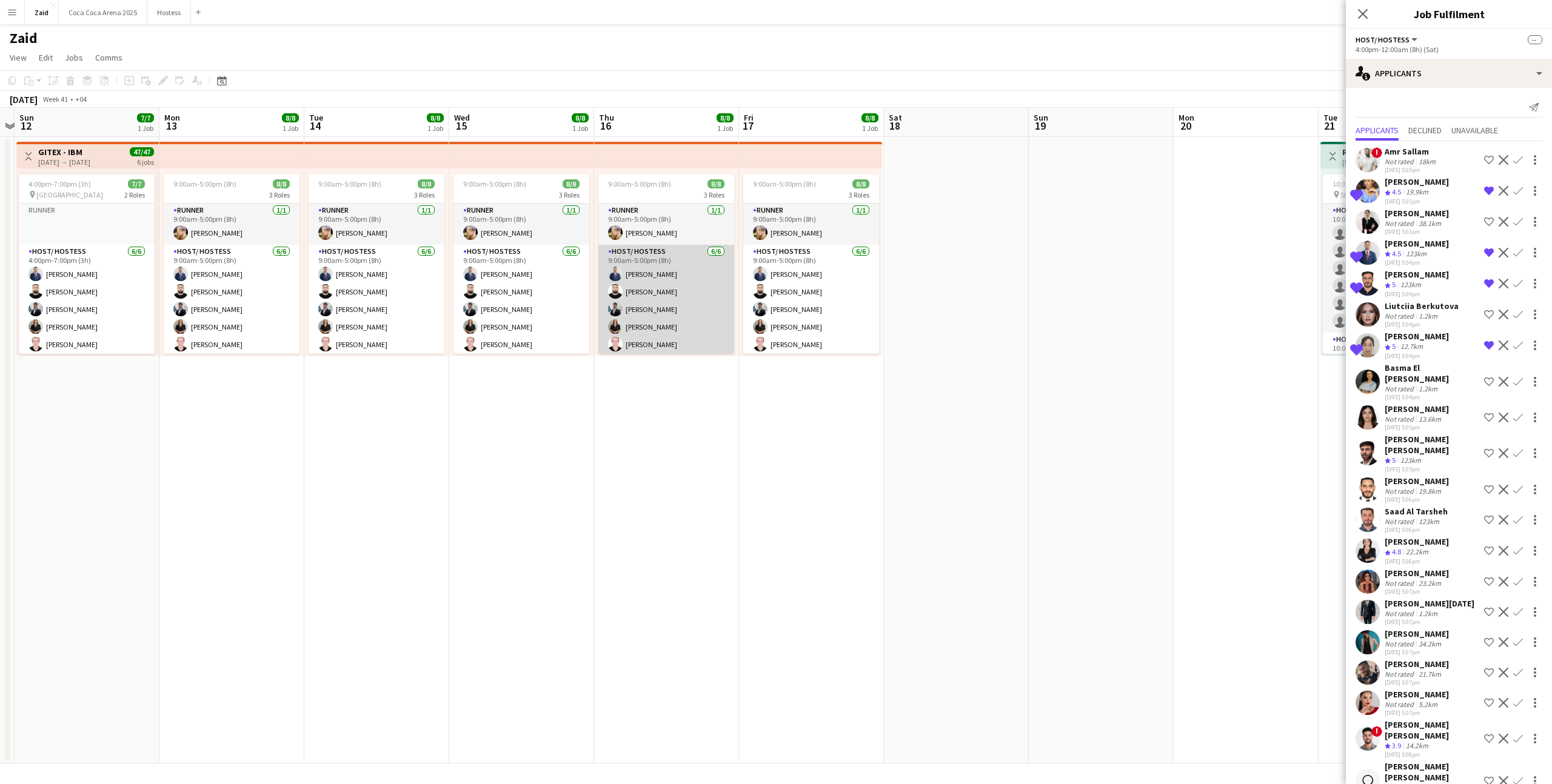
scroll to position [62, 0]
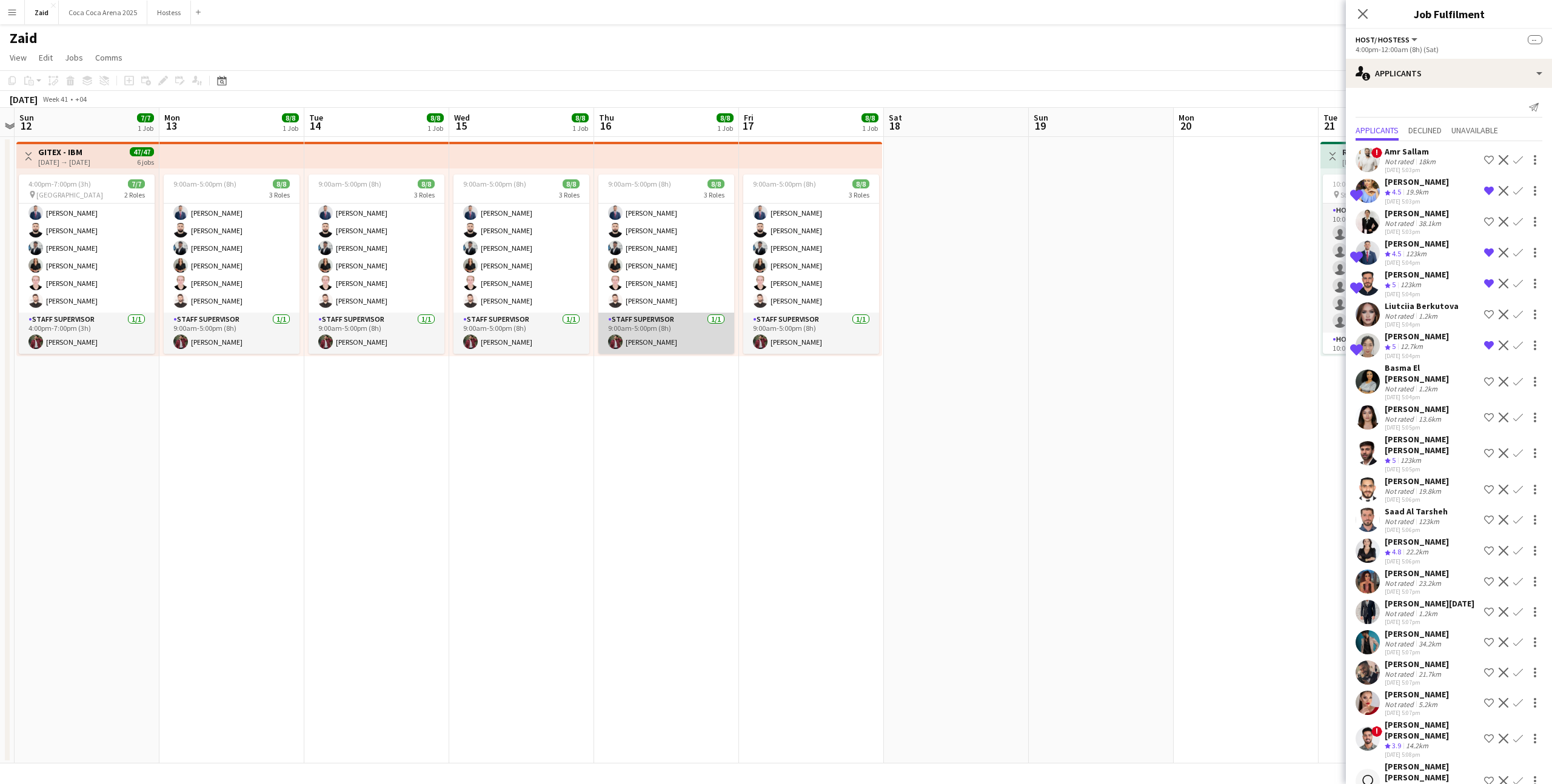
click at [706, 335] on app-card-role "Staff Supervisor 1/1 9:00am-5:00pm (8h) zaid AlAbed" at bounding box center [666, 333] width 136 height 41
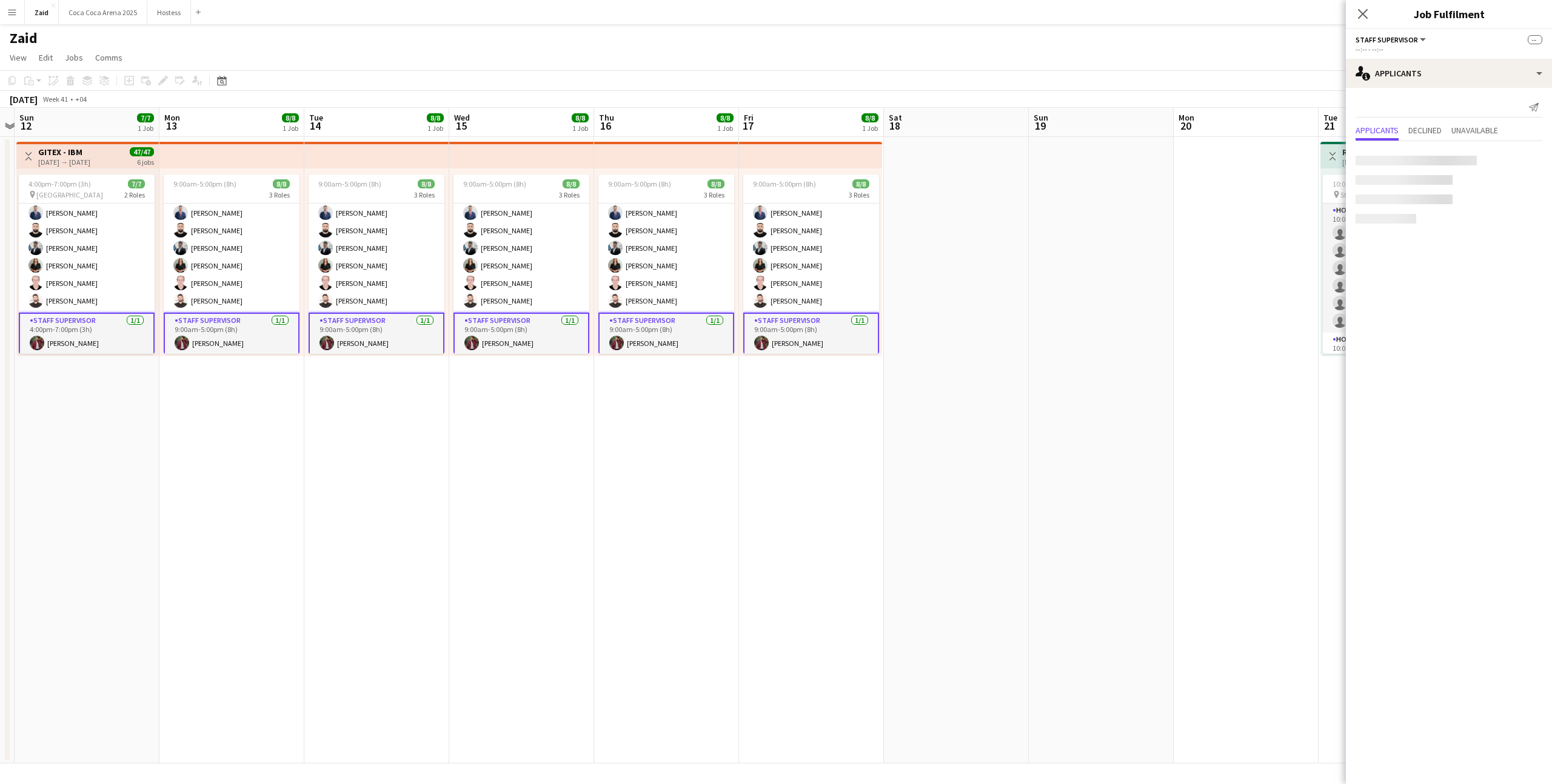
click at [768, 433] on app-date-cell "9:00am-5:00pm (8h) 8/8 3 Roles Runner 1/1 9:00am-5:00pm (8h) Domingo Hernandez …" at bounding box center [812, 450] width 145 height 627
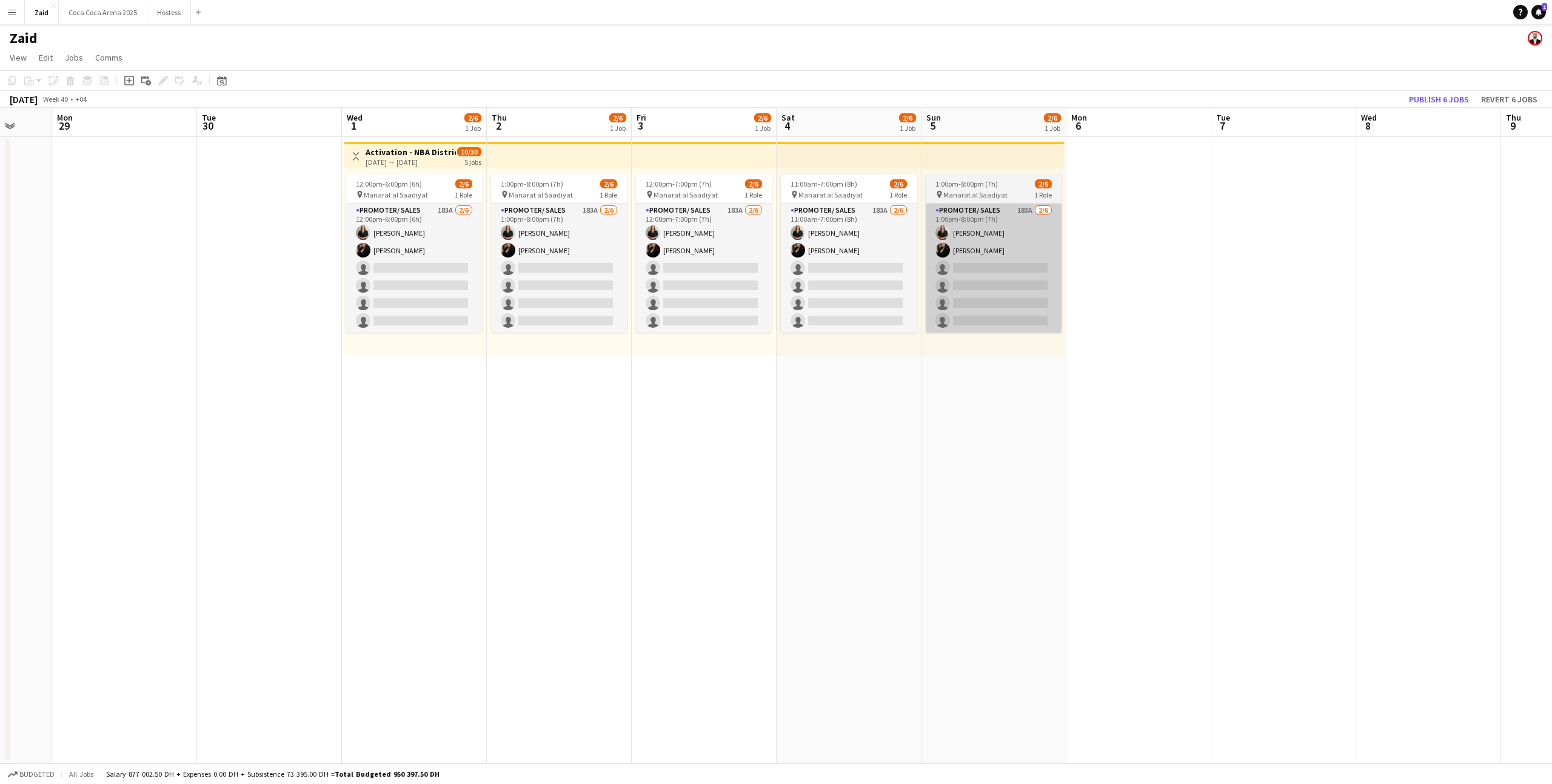
scroll to position [0, 369]
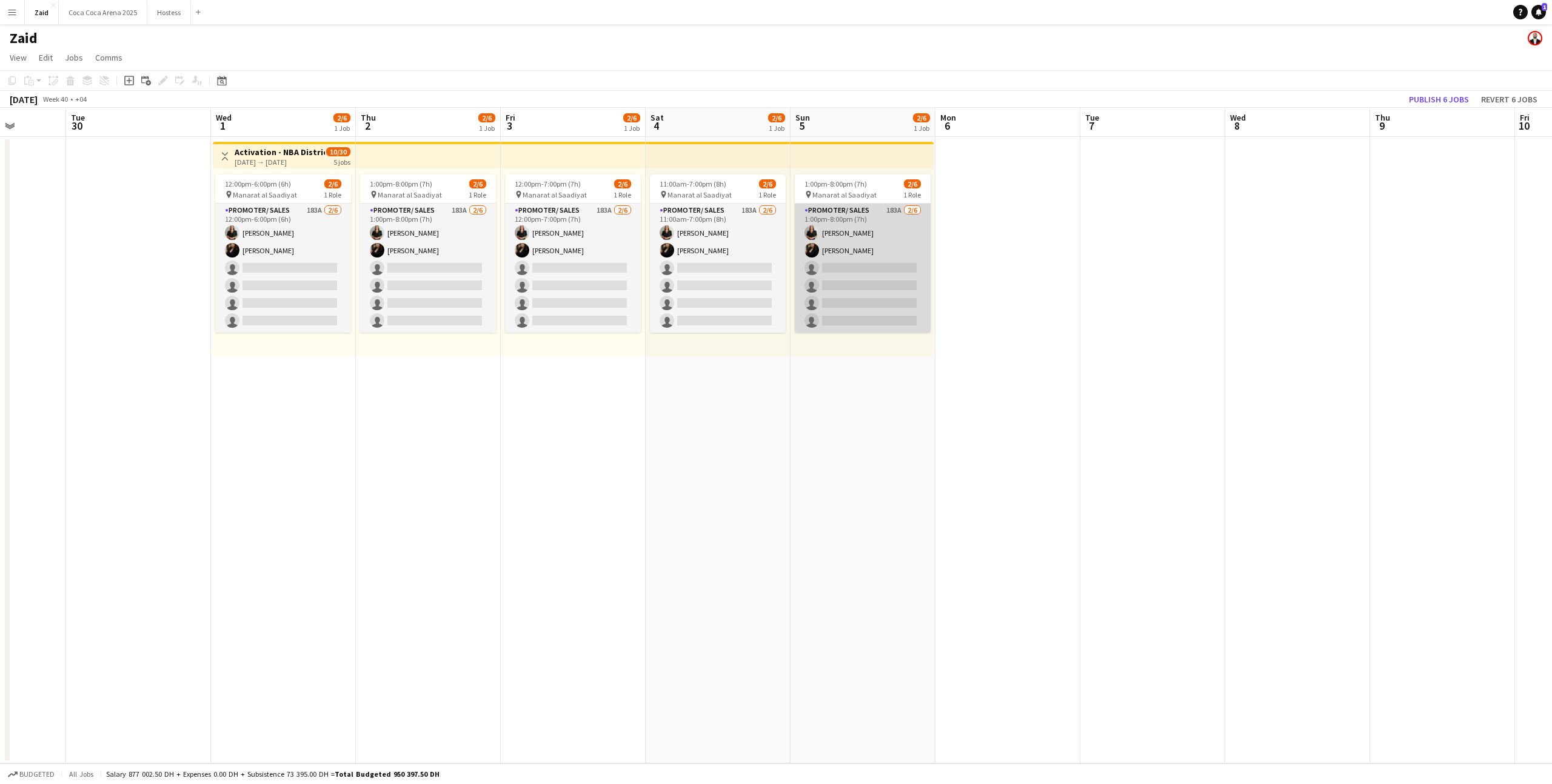
click at [848, 277] on app-card-role "Promoter/ Sales 183A 2/6 1:00pm-8:00pm (7h) Daryna Ihnatenko Karina Shuliatytsk…" at bounding box center [862, 268] width 136 height 129
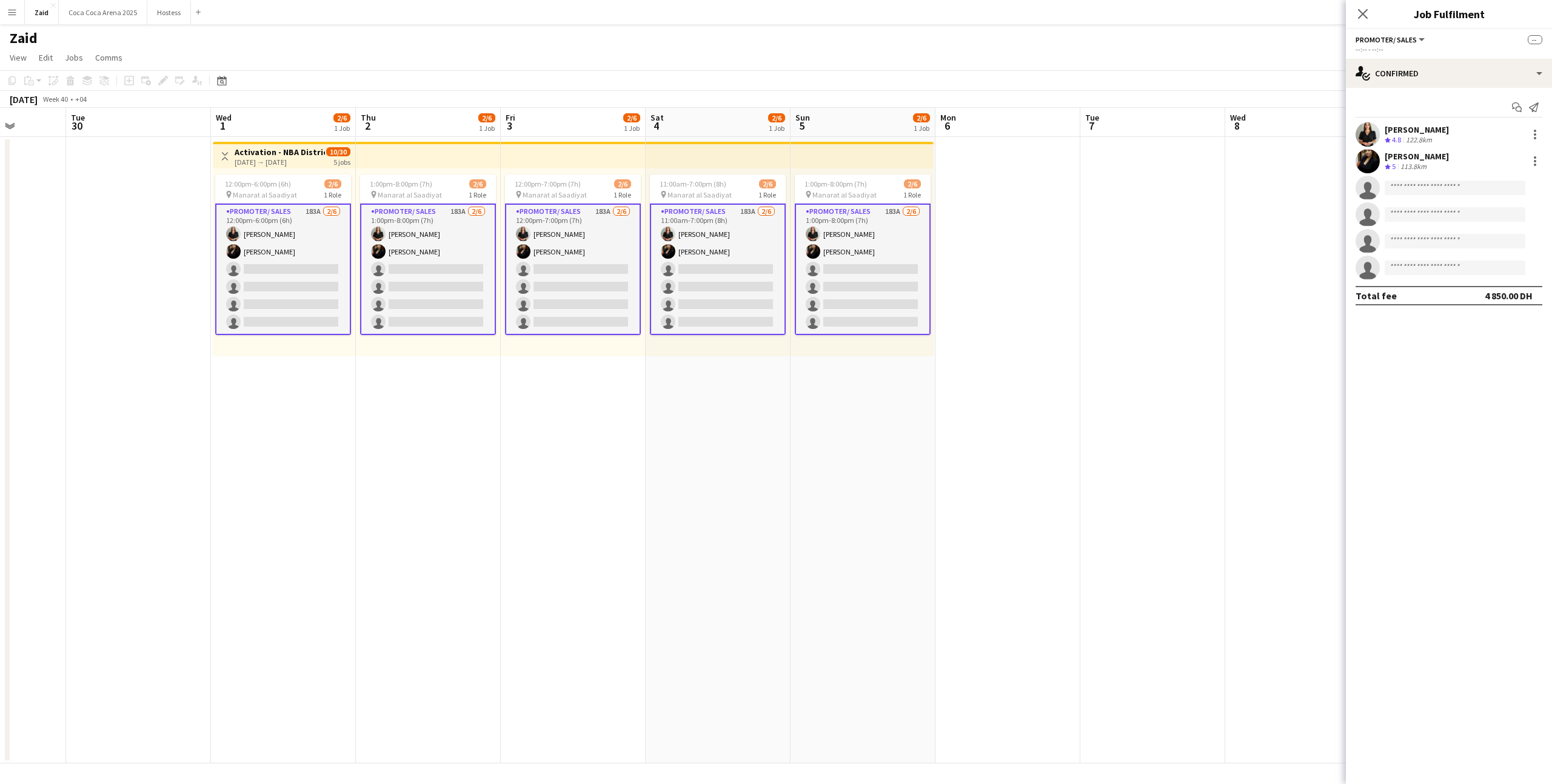
click at [1393, 92] on div "Start chat Send notification Daryna Ihnatenko Crew rating 4.8 122.8km Karina Sh…" at bounding box center [1448, 202] width 206 height 227
click at [1395, 72] on div "single-neutral-actions-check-2 Confirmed" at bounding box center [1448, 73] width 206 height 29
click at [1488, 202] on span "Applicants" at bounding box center [1477, 198] width 38 height 11
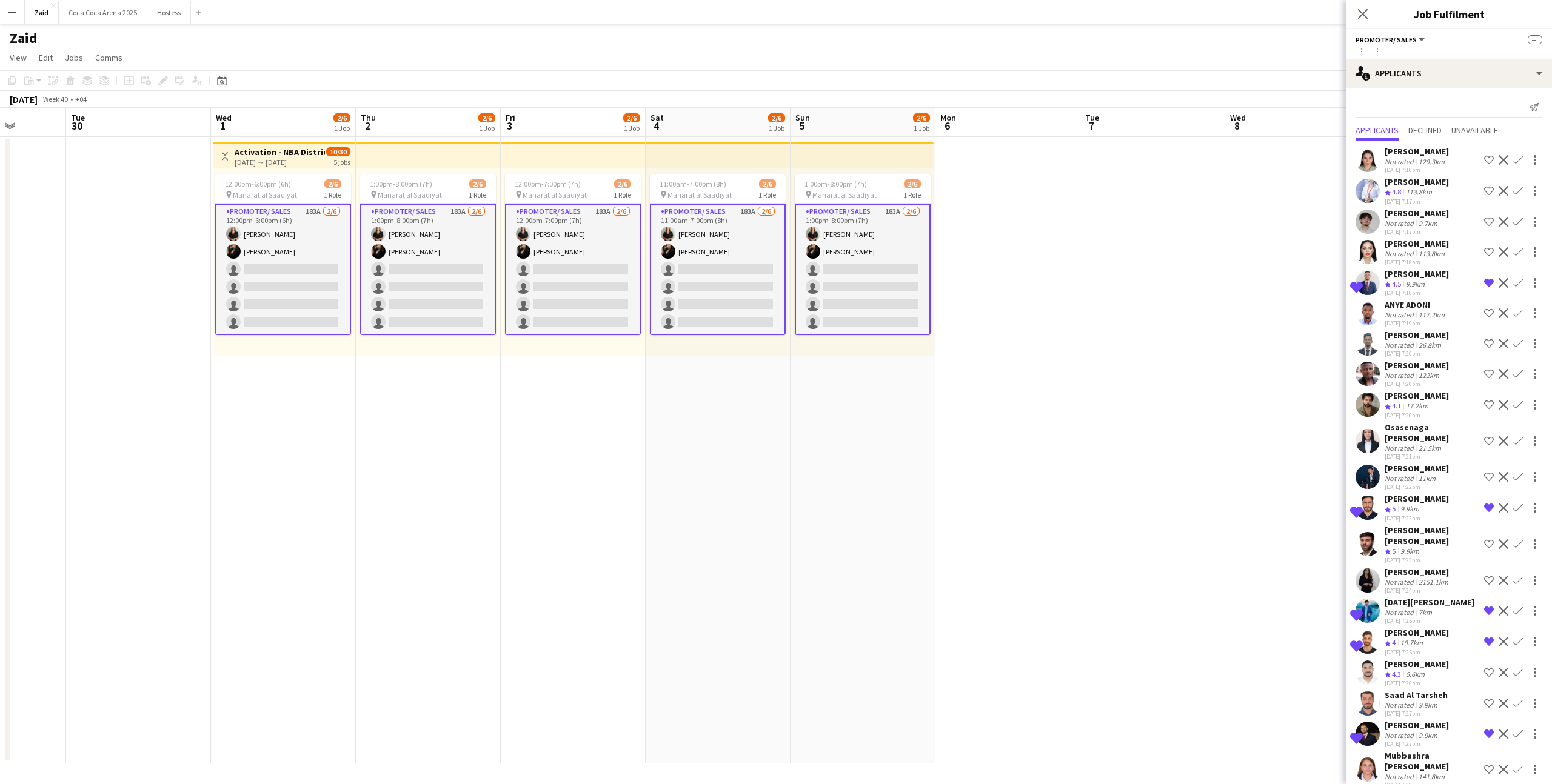
click at [1204, 251] on app-date-cell at bounding box center [1153, 450] width 145 height 627
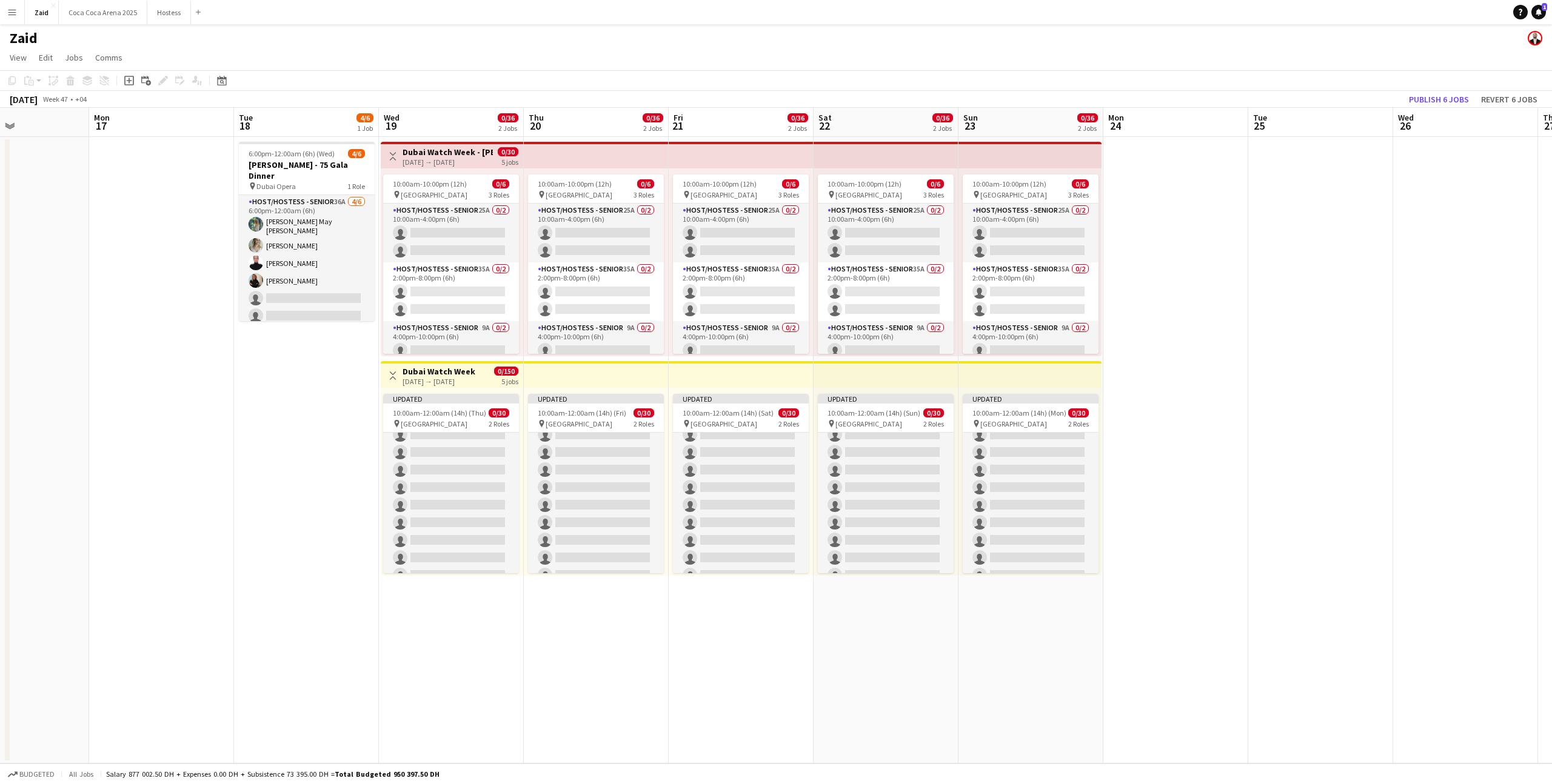
scroll to position [0, 339]
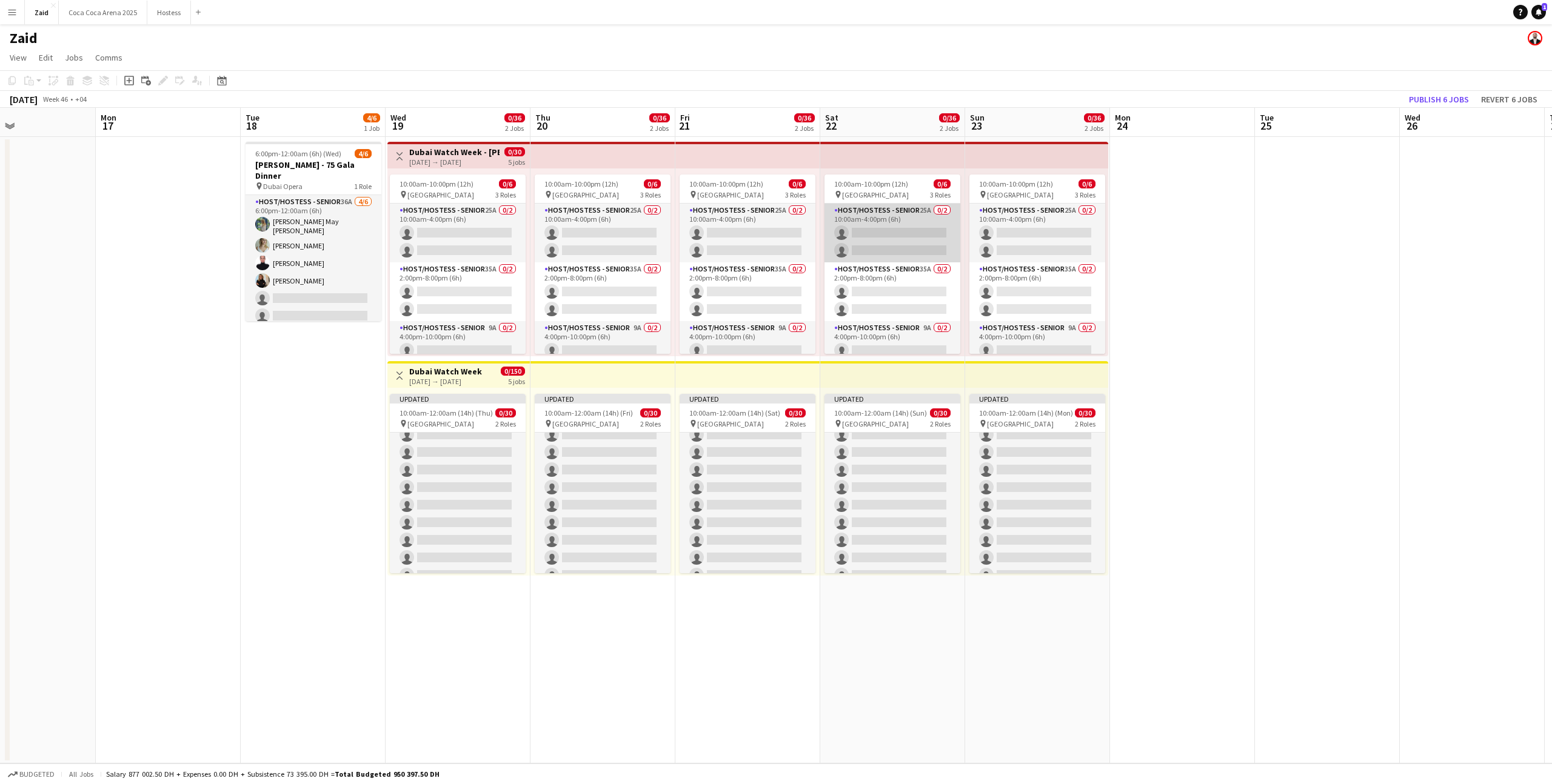
click at [907, 244] on app-card-role "Host/Hostess - Senior 25A 0/2 10:00am-4:00pm (6h) single-neutral-actions single…" at bounding box center [892, 233] width 136 height 59
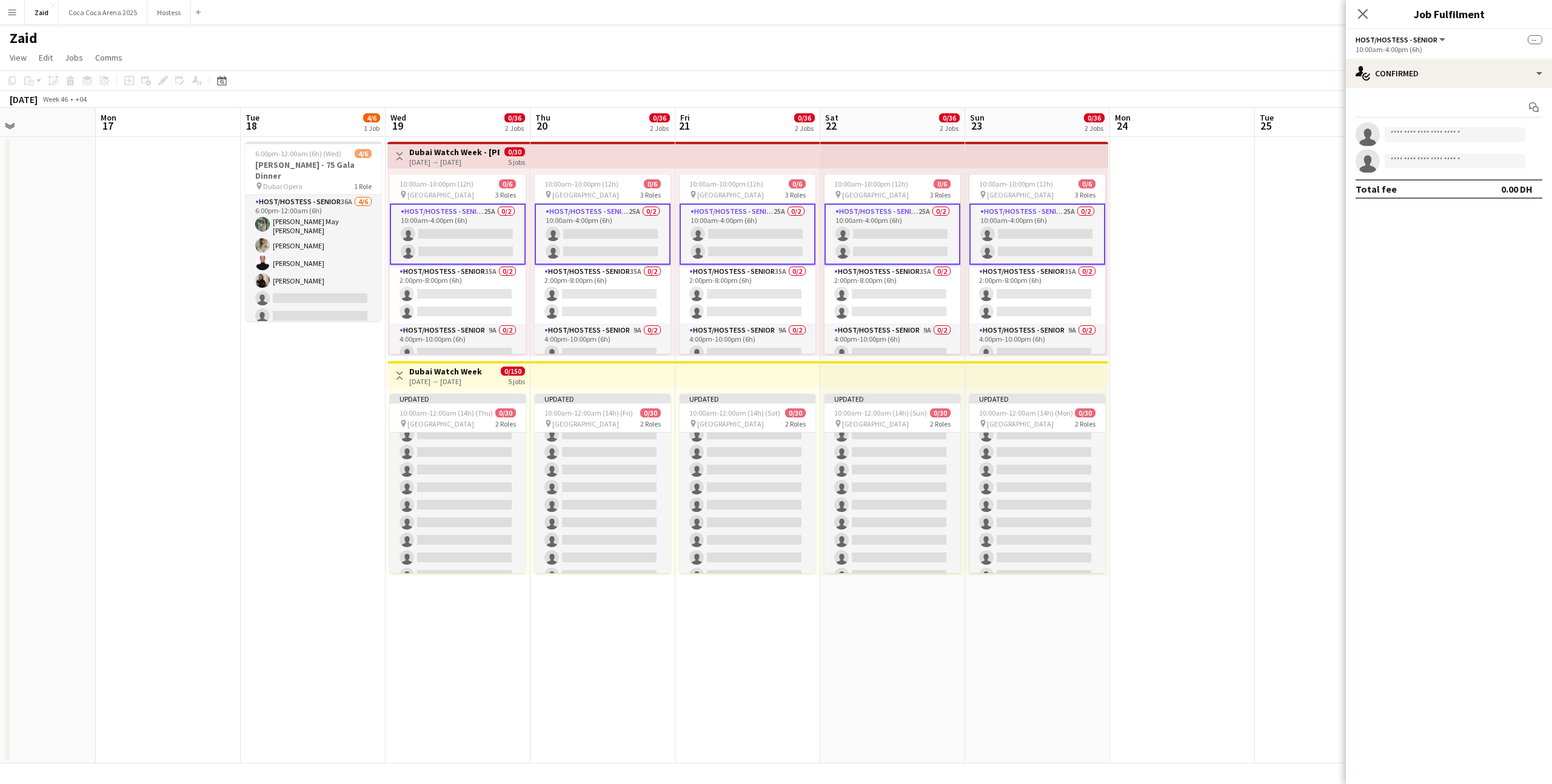
click at [896, 206] on app-card-role "Host/Hostess - Senior 25A 0/2 10:00am-4:00pm (6h) single-neutral-actions single…" at bounding box center [892, 234] width 136 height 62
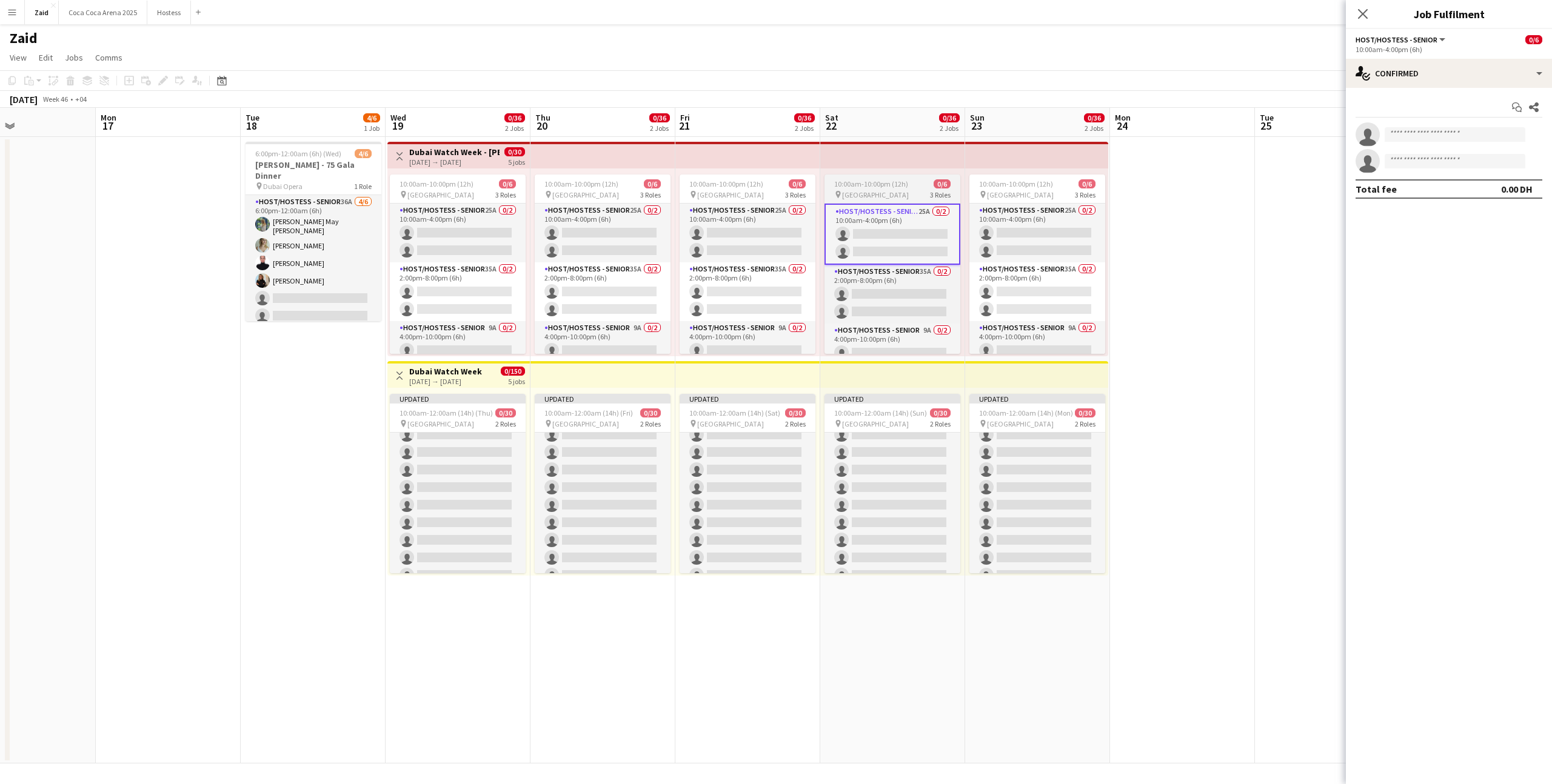
click at [896, 186] on span "10:00am-10:00pm (12h)" at bounding box center [871, 183] width 74 height 9
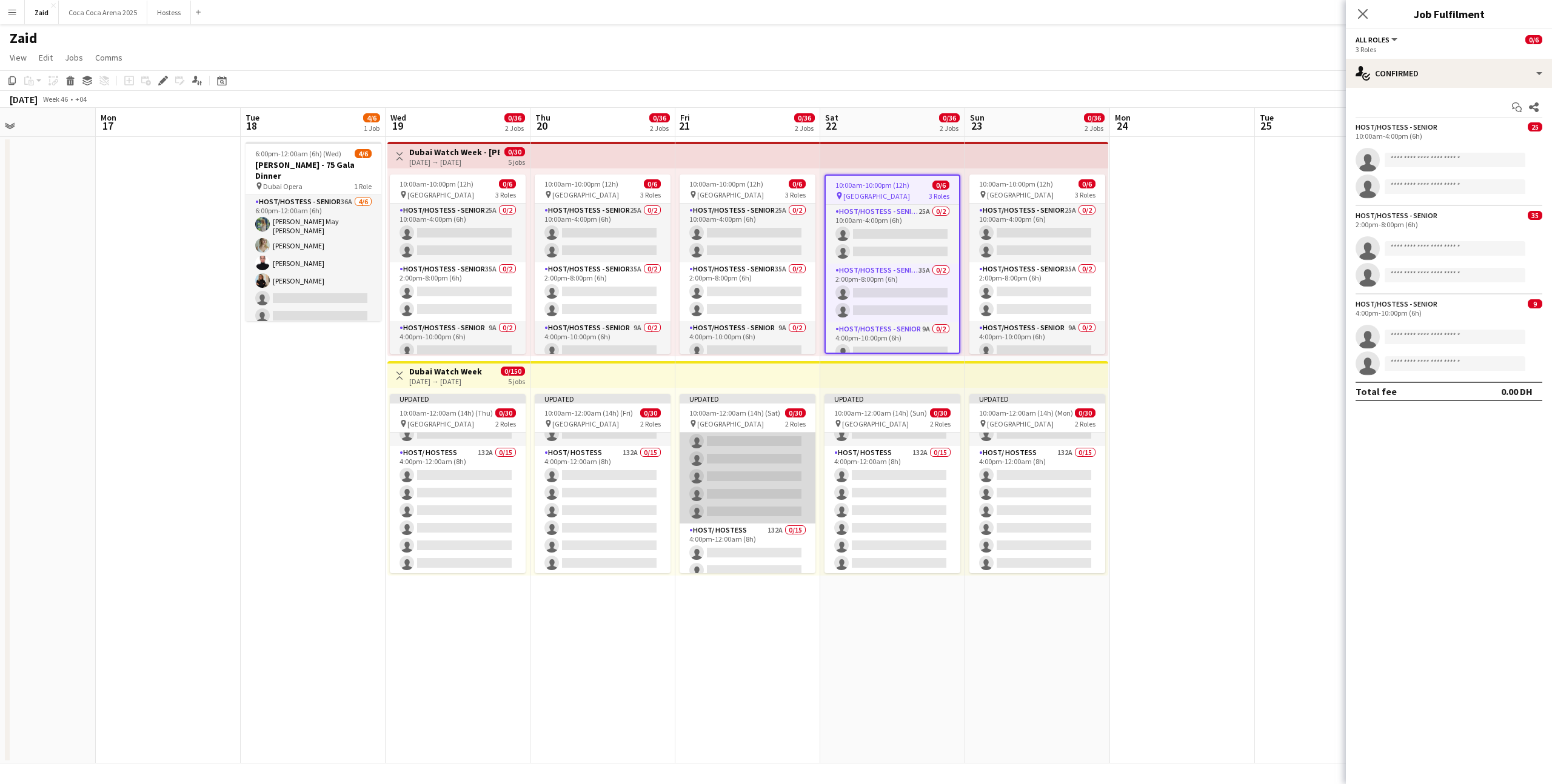
scroll to position [340, 0]
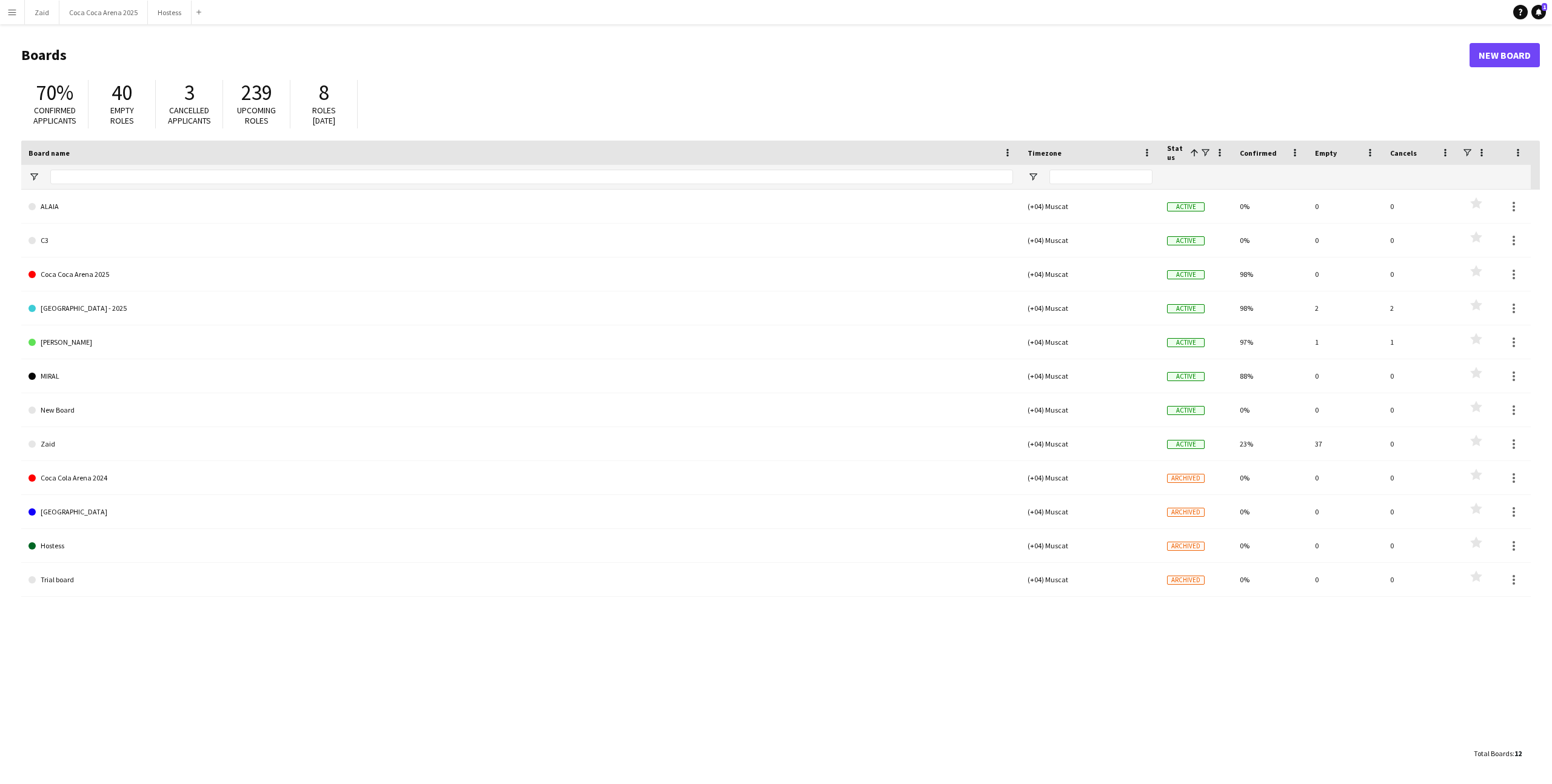
click at [16, 11] on app-icon "Menu" at bounding box center [12, 12] width 10 height 10
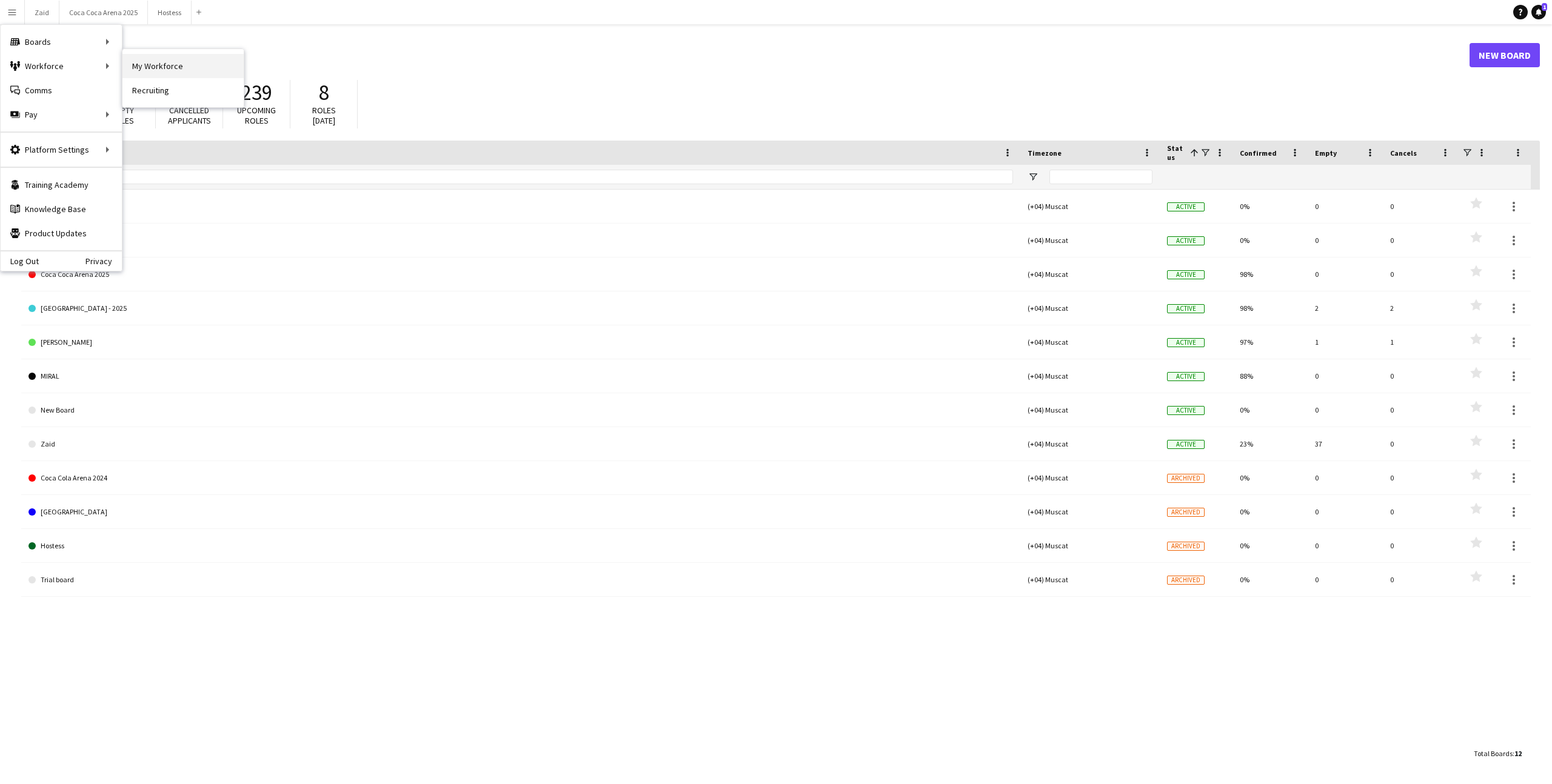
click at [161, 63] on link "My Workforce" at bounding box center [183, 66] width 121 height 24
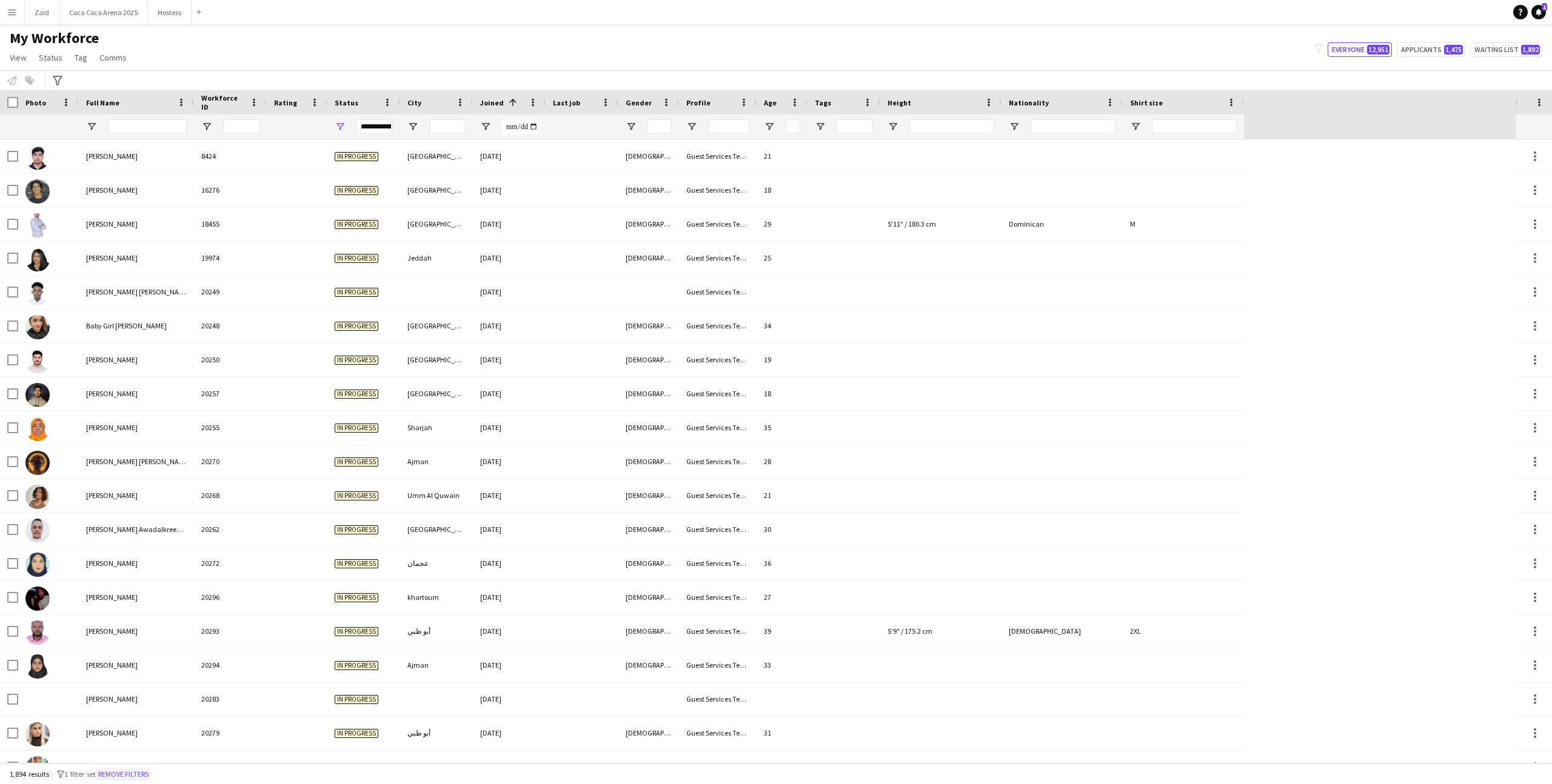
click at [143, 779] on button "Remove filters" at bounding box center [123, 774] width 55 height 14
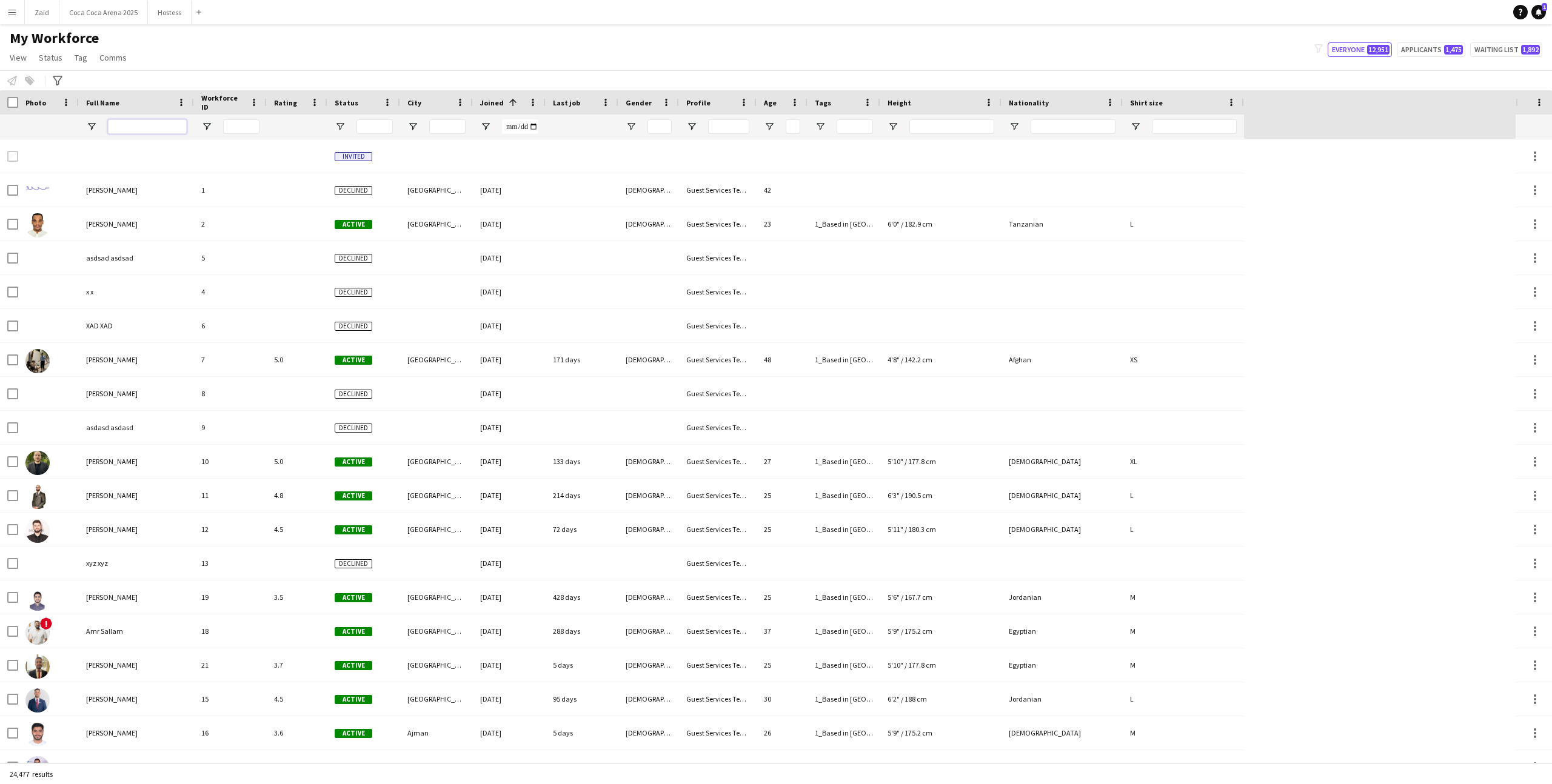
click at [158, 127] on input "Full Name Filter Input" at bounding box center [147, 126] width 79 height 14
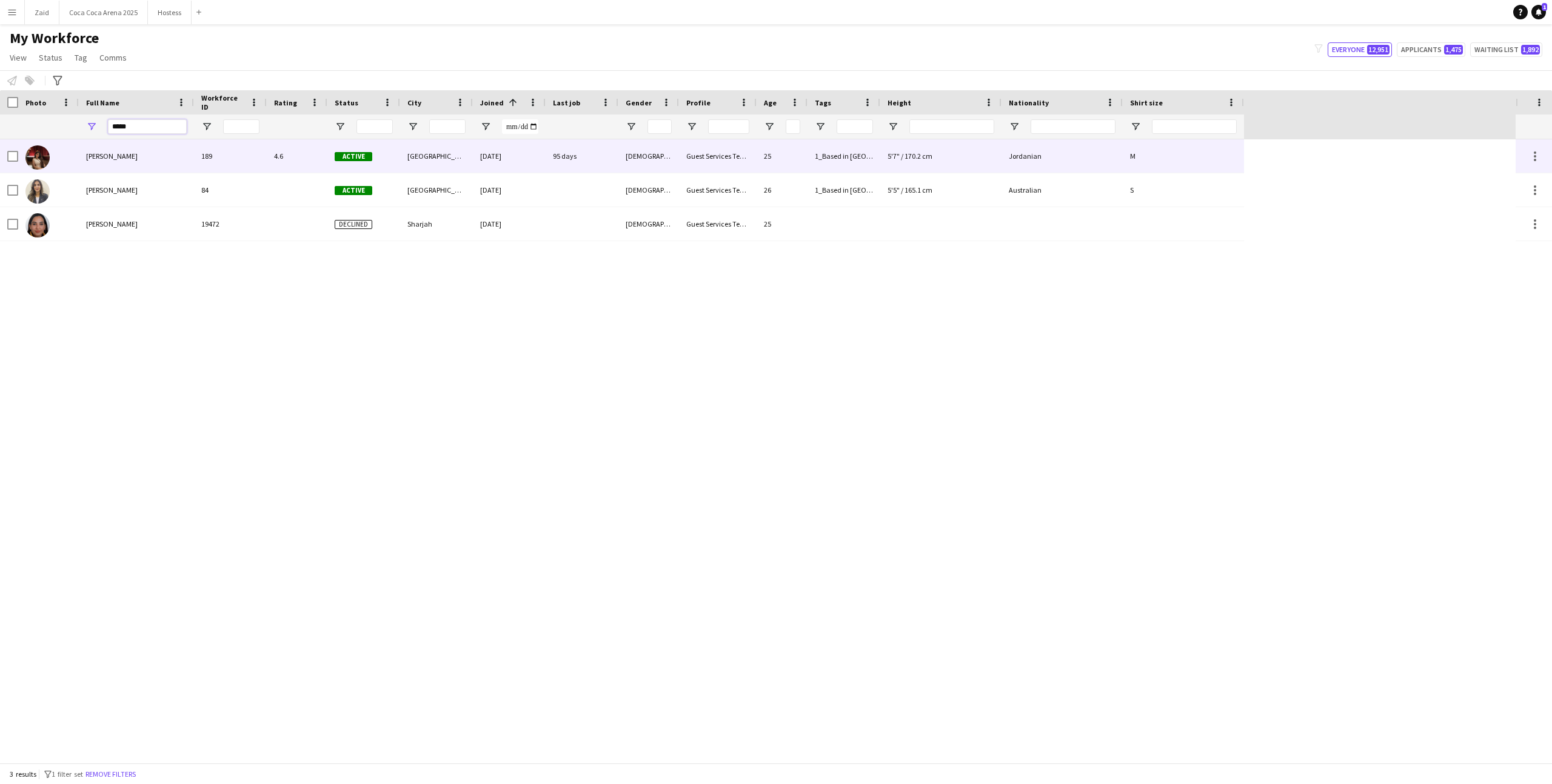
type input "*****"
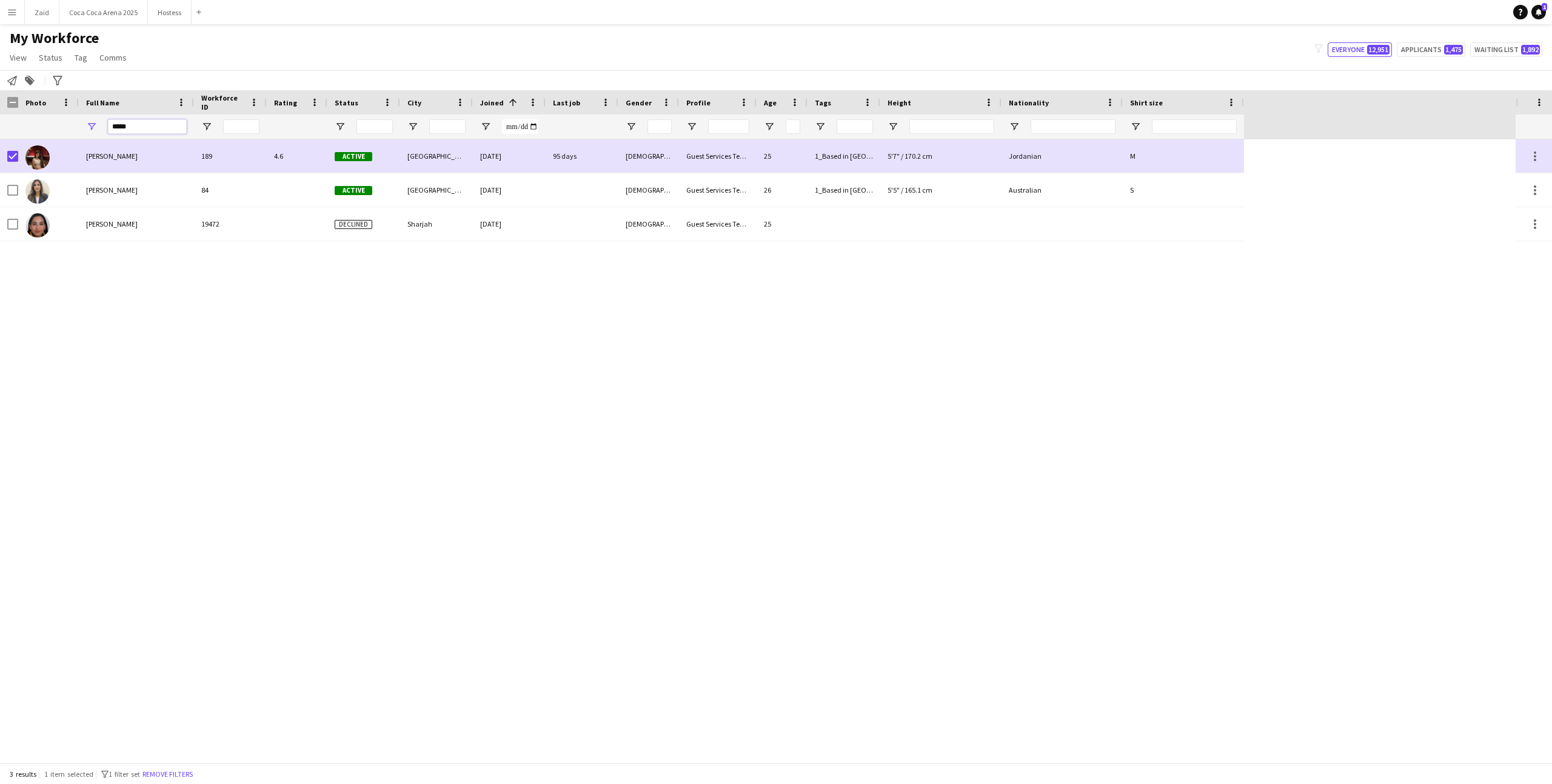
click at [126, 131] on input "*****" at bounding box center [147, 126] width 79 height 14
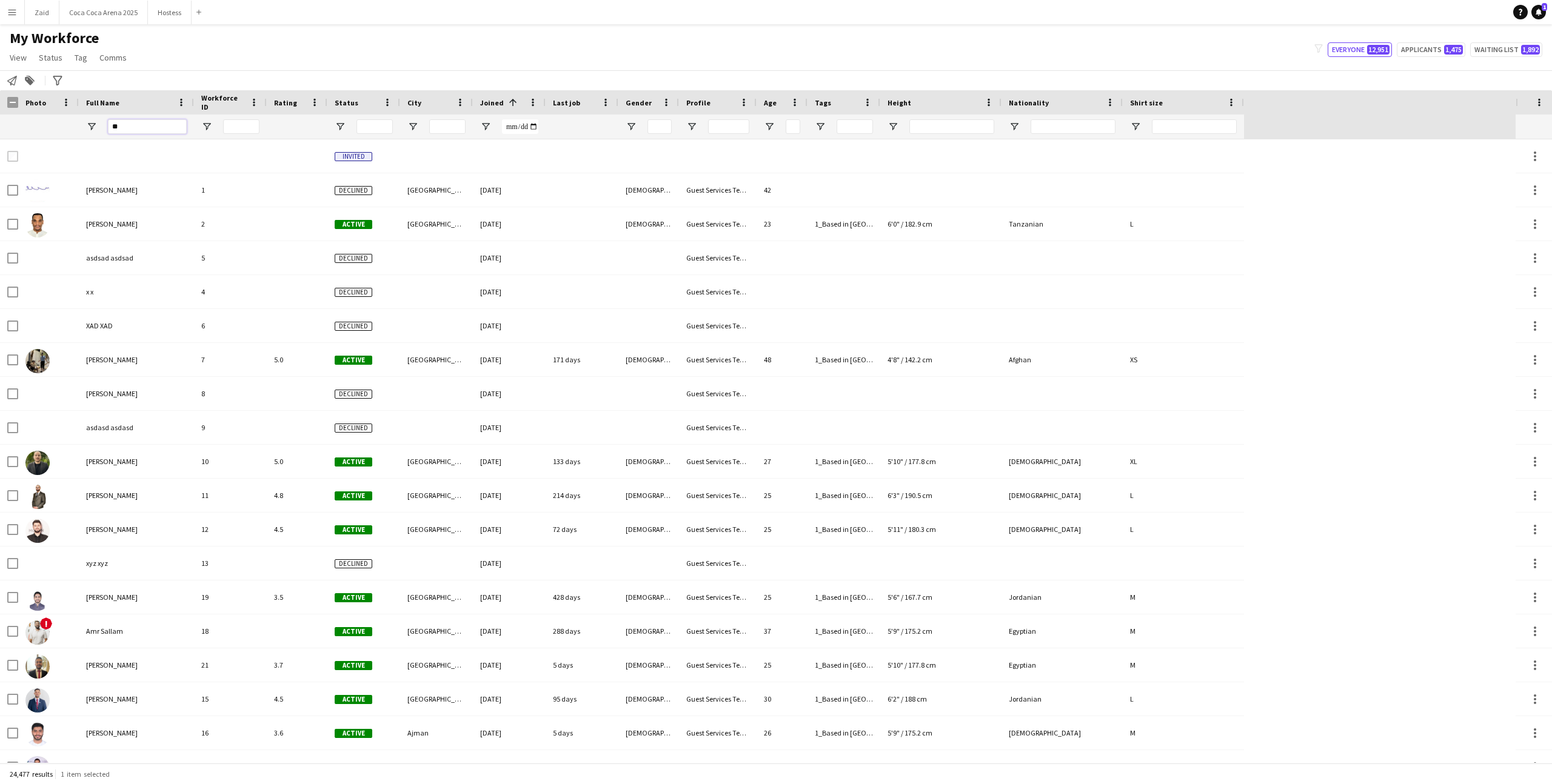
type input "*"
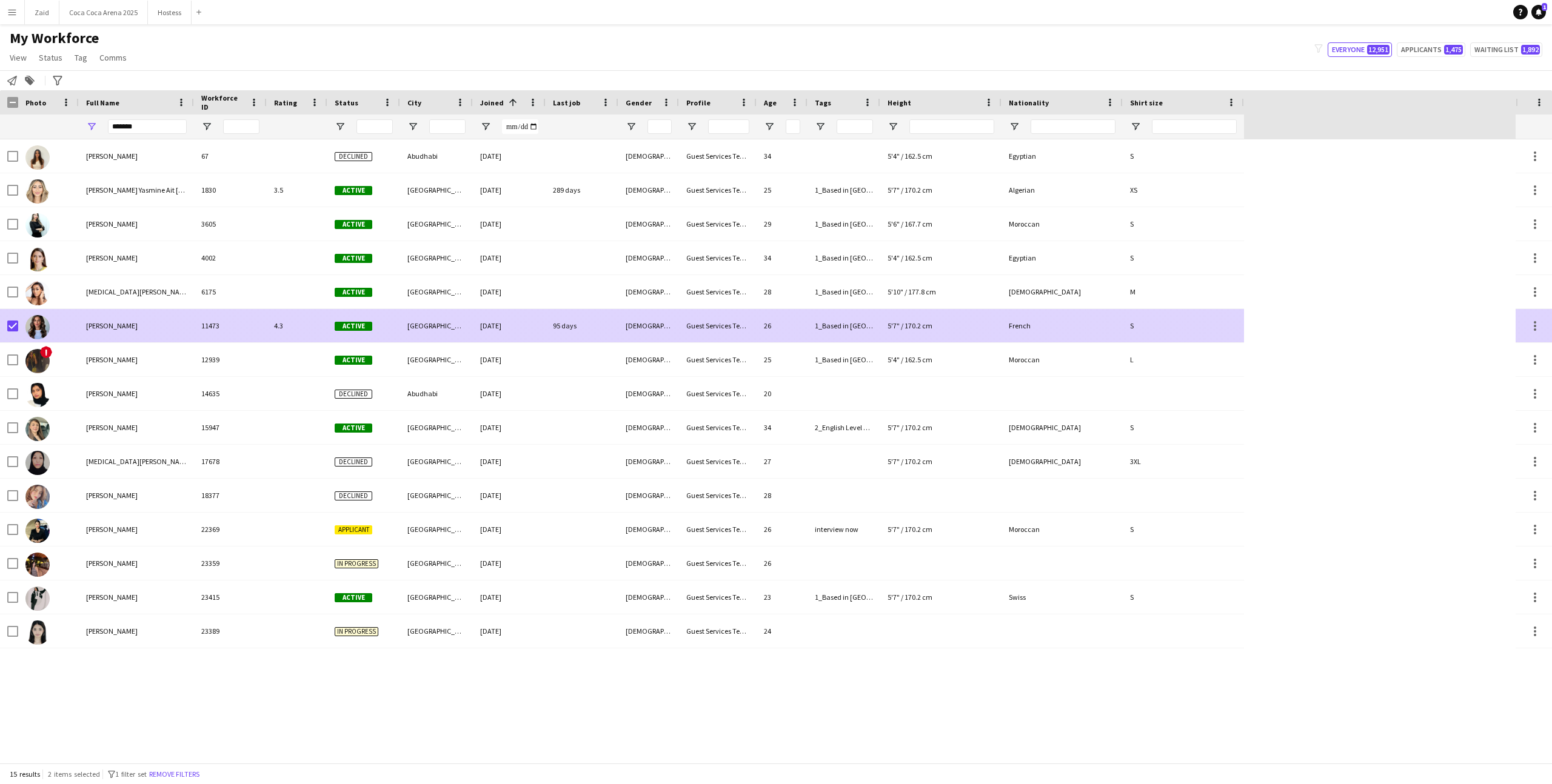
click at [194, 336] on div "11473" at bounding box center [230, 325] width 72 height 33
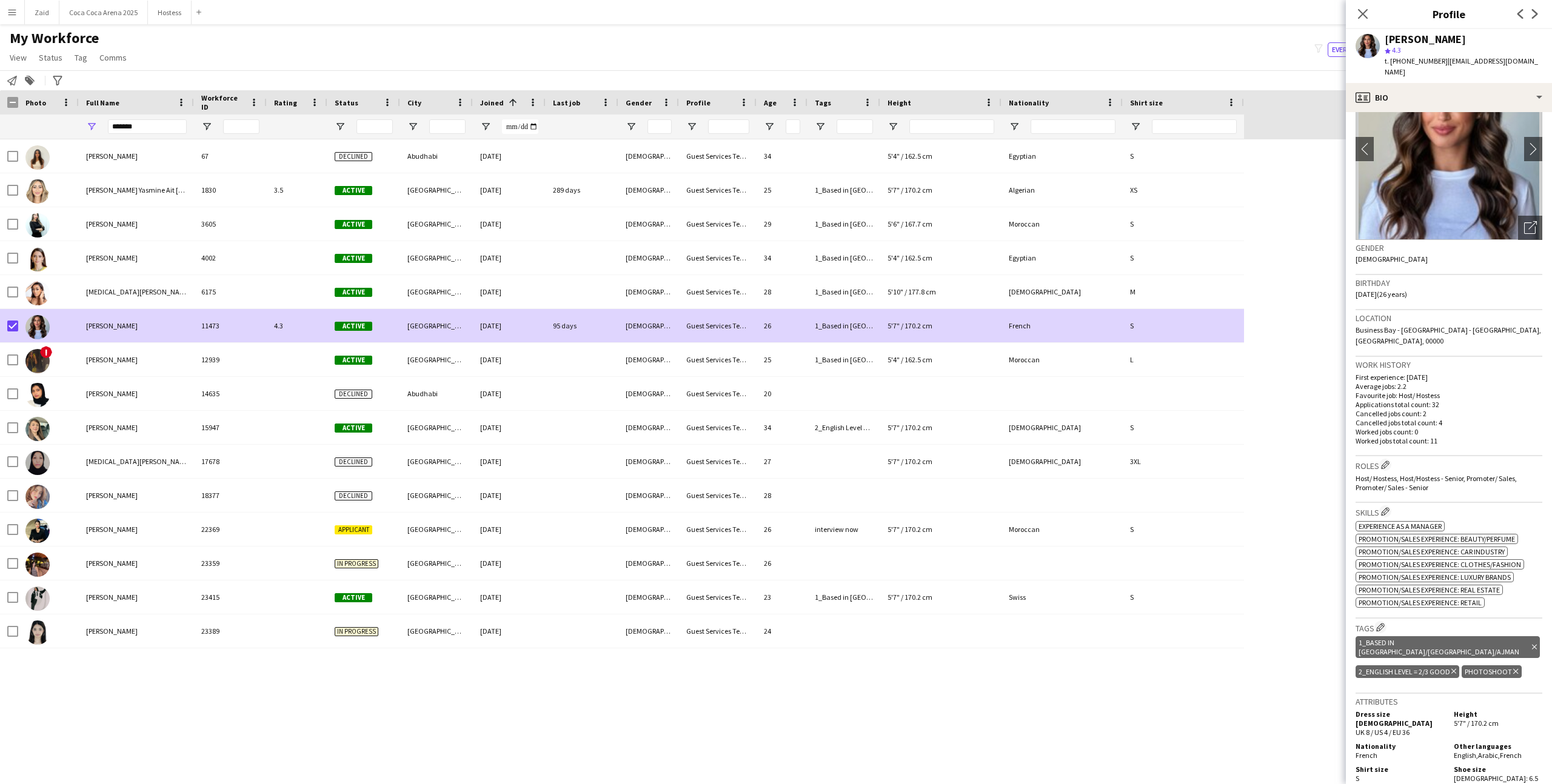
scroll to position [65, 0]
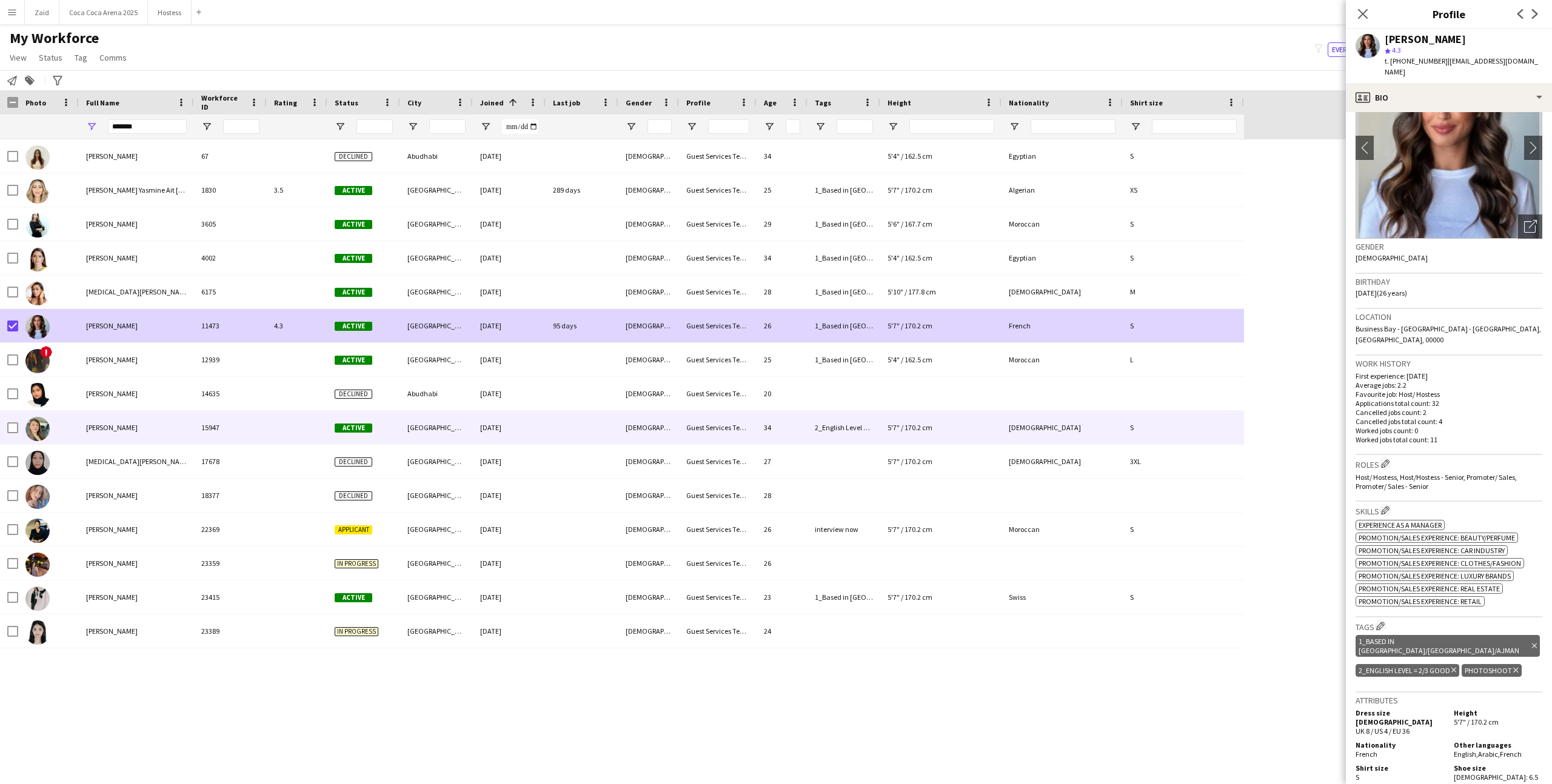
click at [533, 413] on div "[DATE]" at bounding box center [509, 427] width 72 height 33
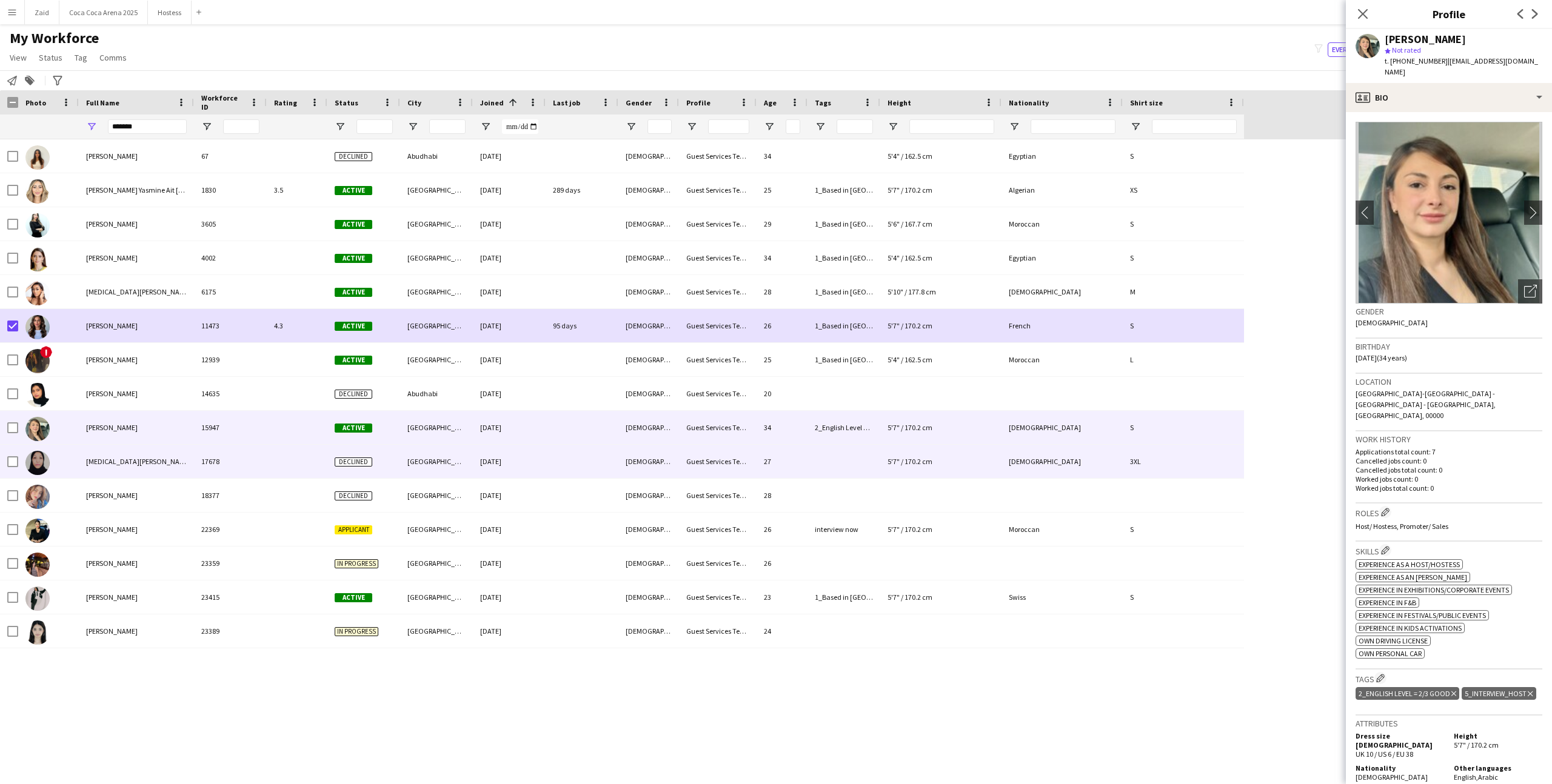
click at [485, 448] on div "[DATE]" at bounding box center [509, 461] width 72 height 33
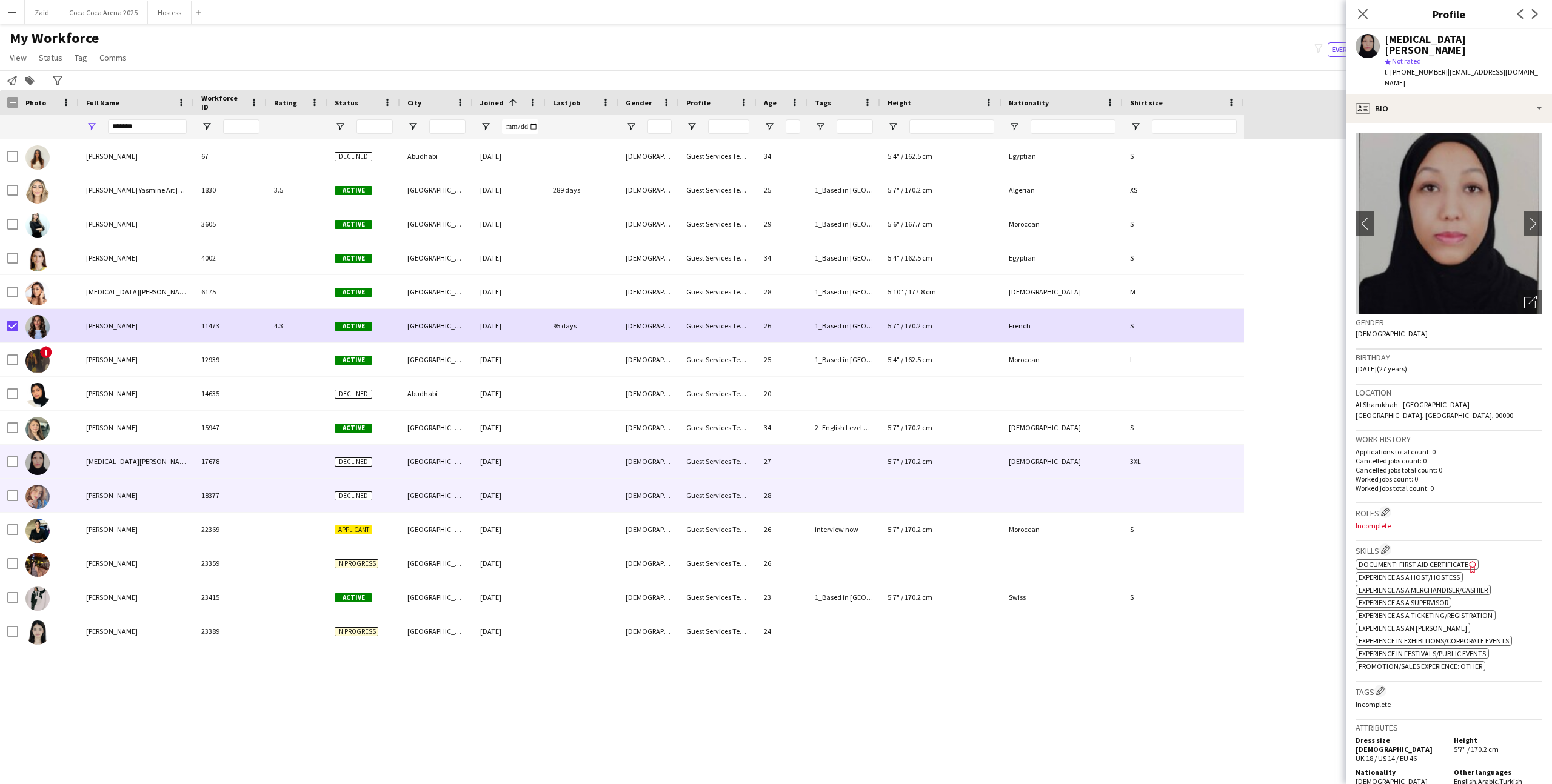
click at [485, 491] on div "[DATE]" at bounding box center [509, 495] width 72 height 33
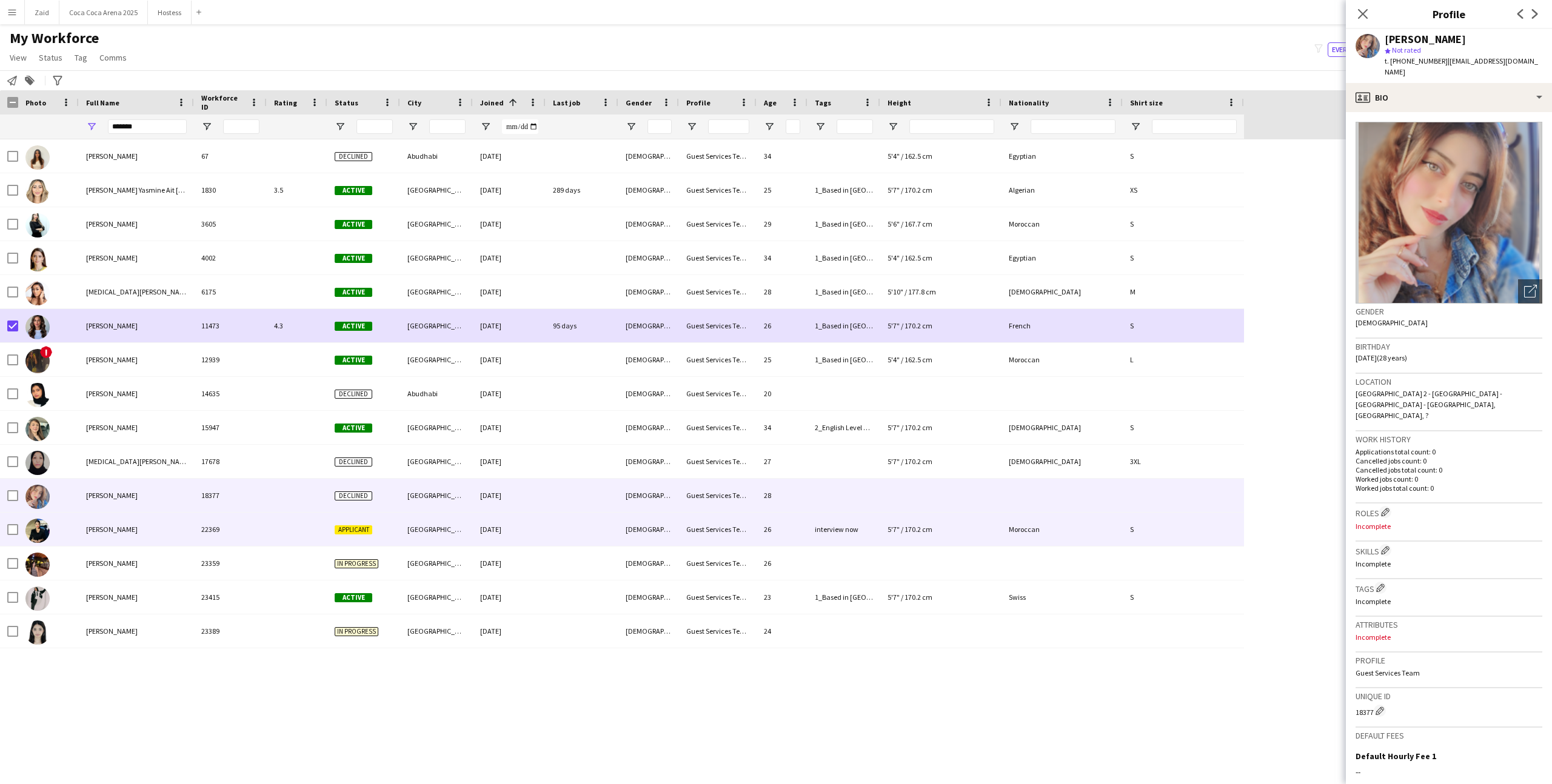
click at [483, 518] on div "[DATE]" at bounding box center [509, 529] width 72 height 33
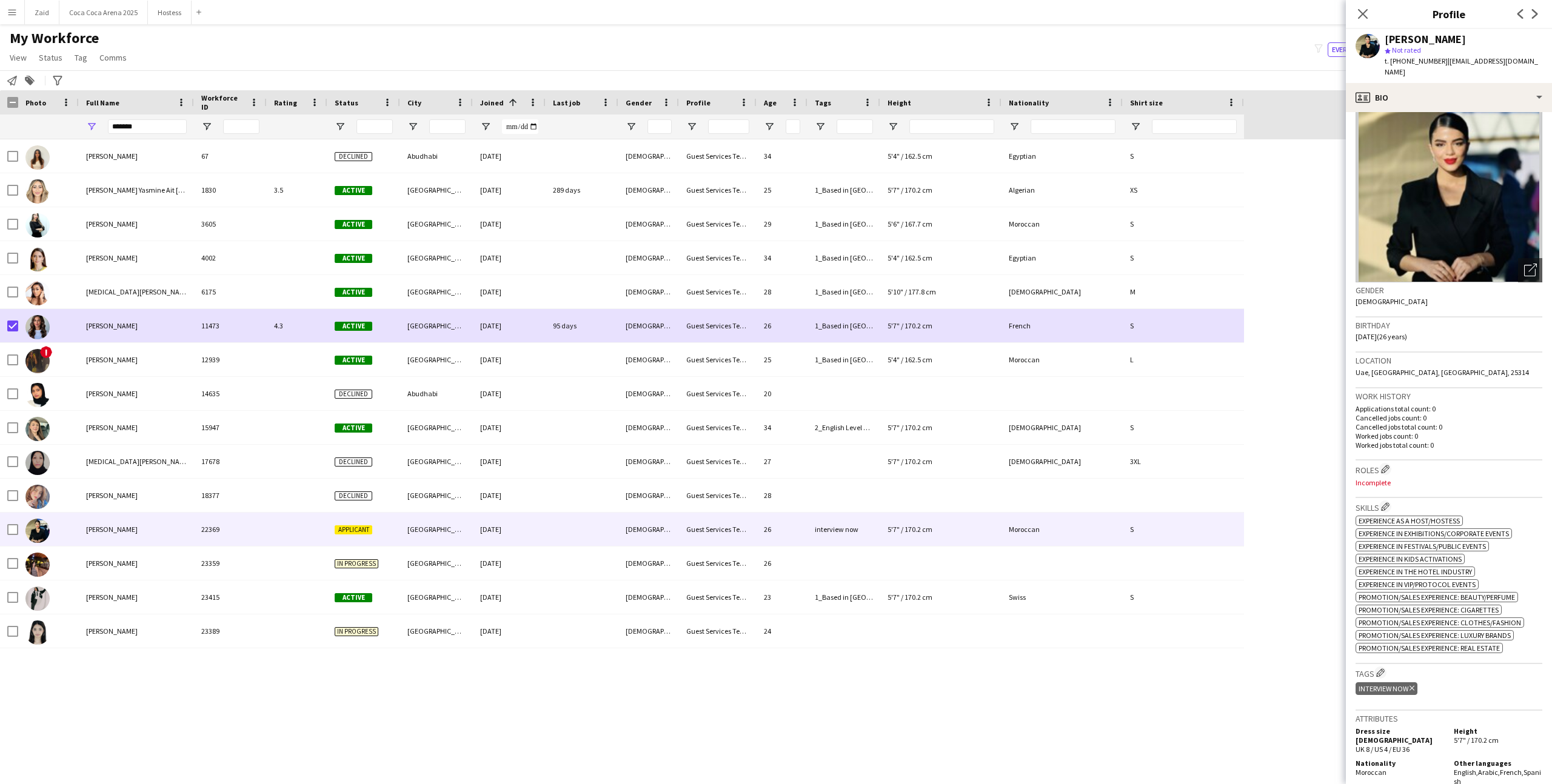
scroll to position [0, 0]
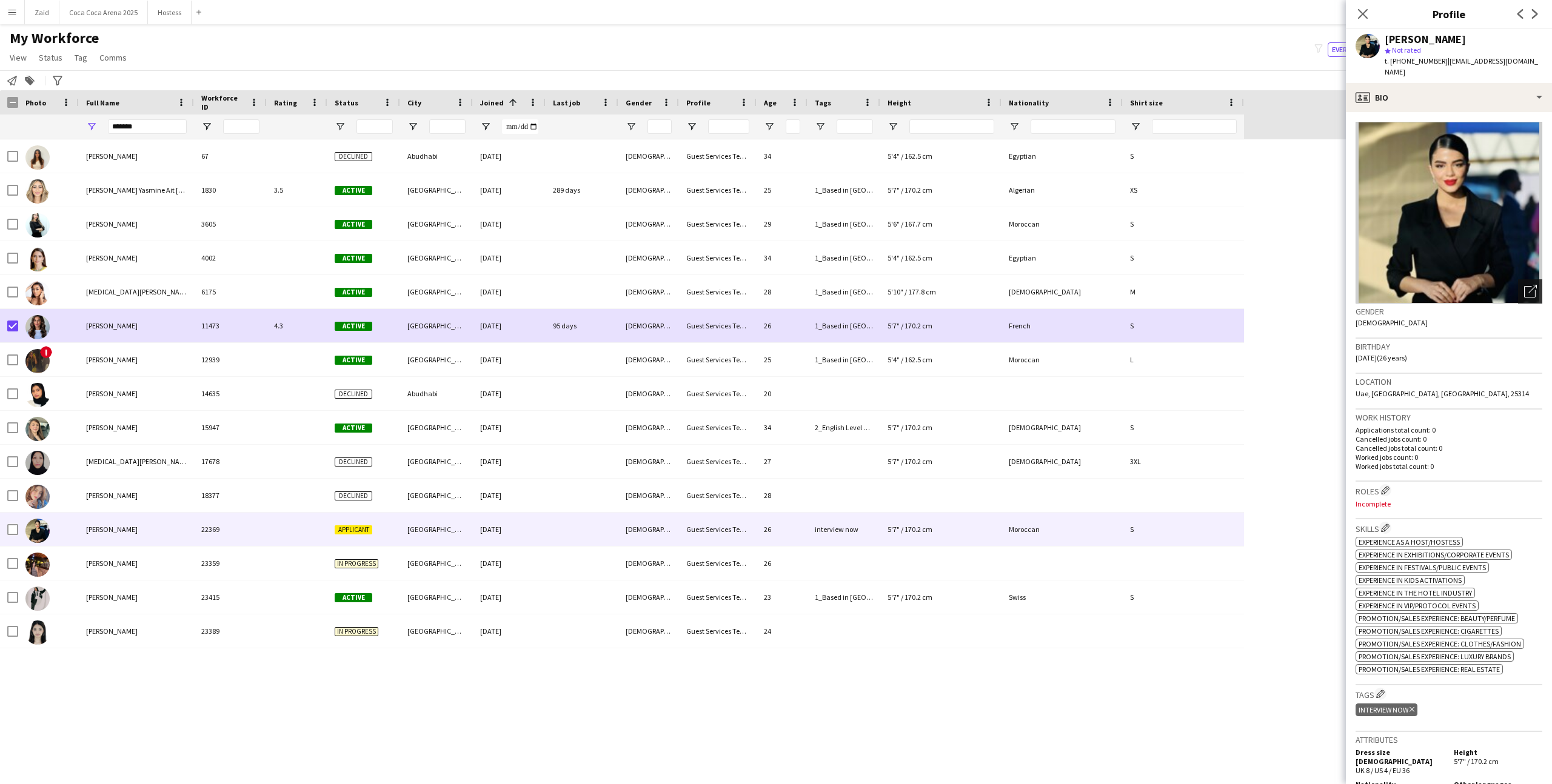
click at [1527, 285] on icon "Open photos pop-in" at bounding box center [1530, 291] width 13 height 13
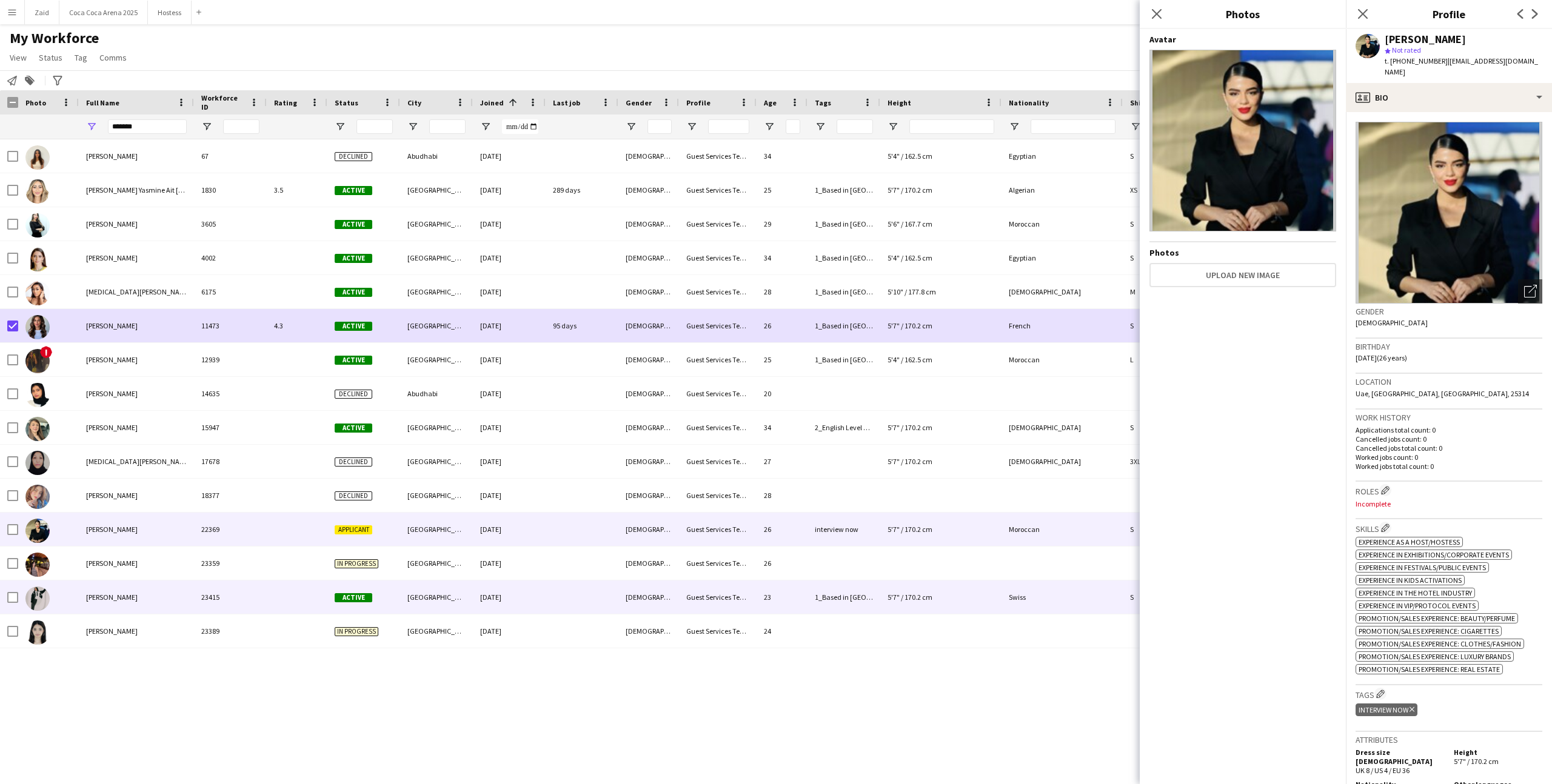
click at [521, 604] on div "[DATE]" at bounding box center [509, 597] width 72 height 33
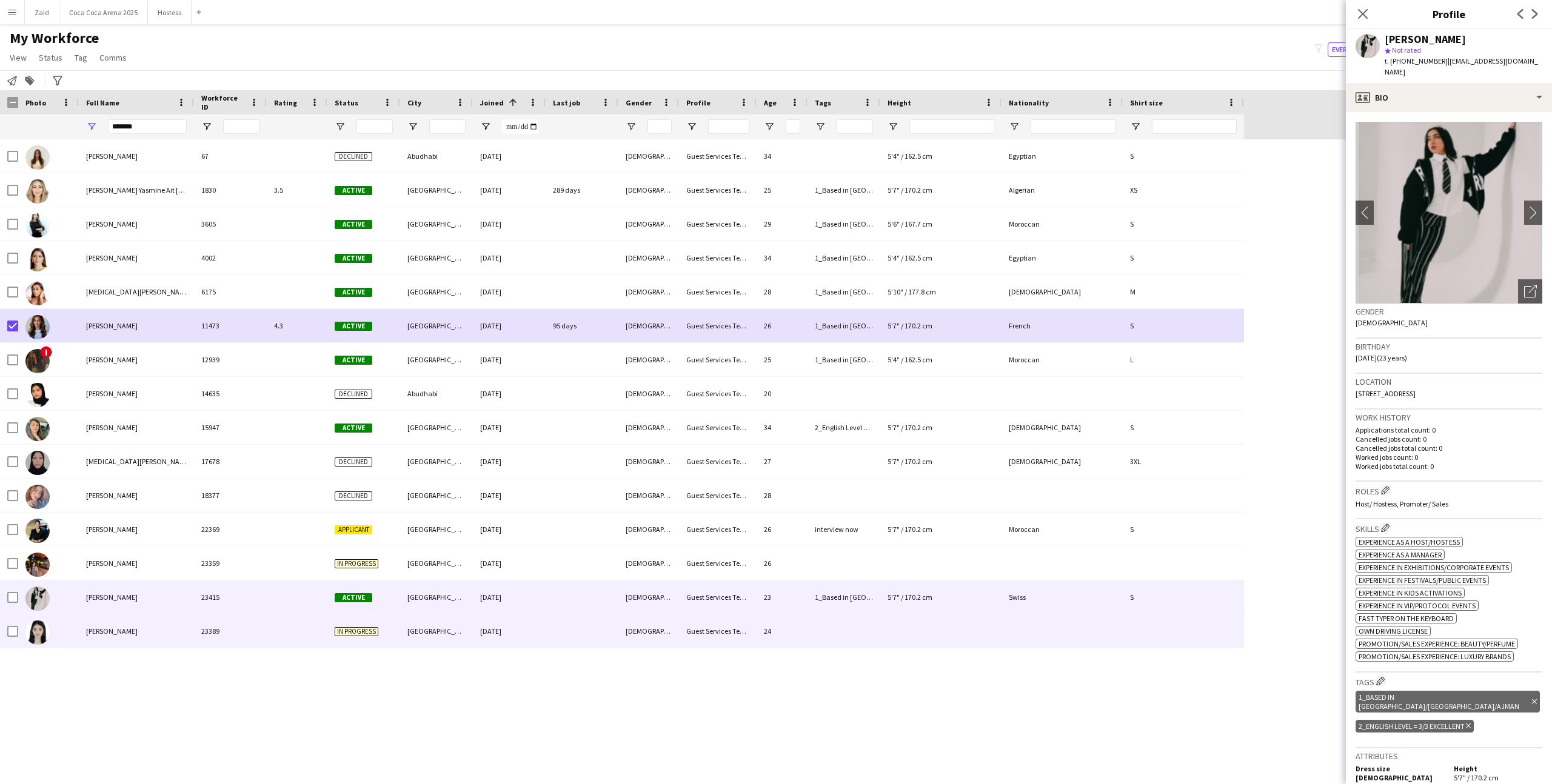
click at [518, 626] on div "[DATE]" at bounding box center [509, 631] width 72 height 33
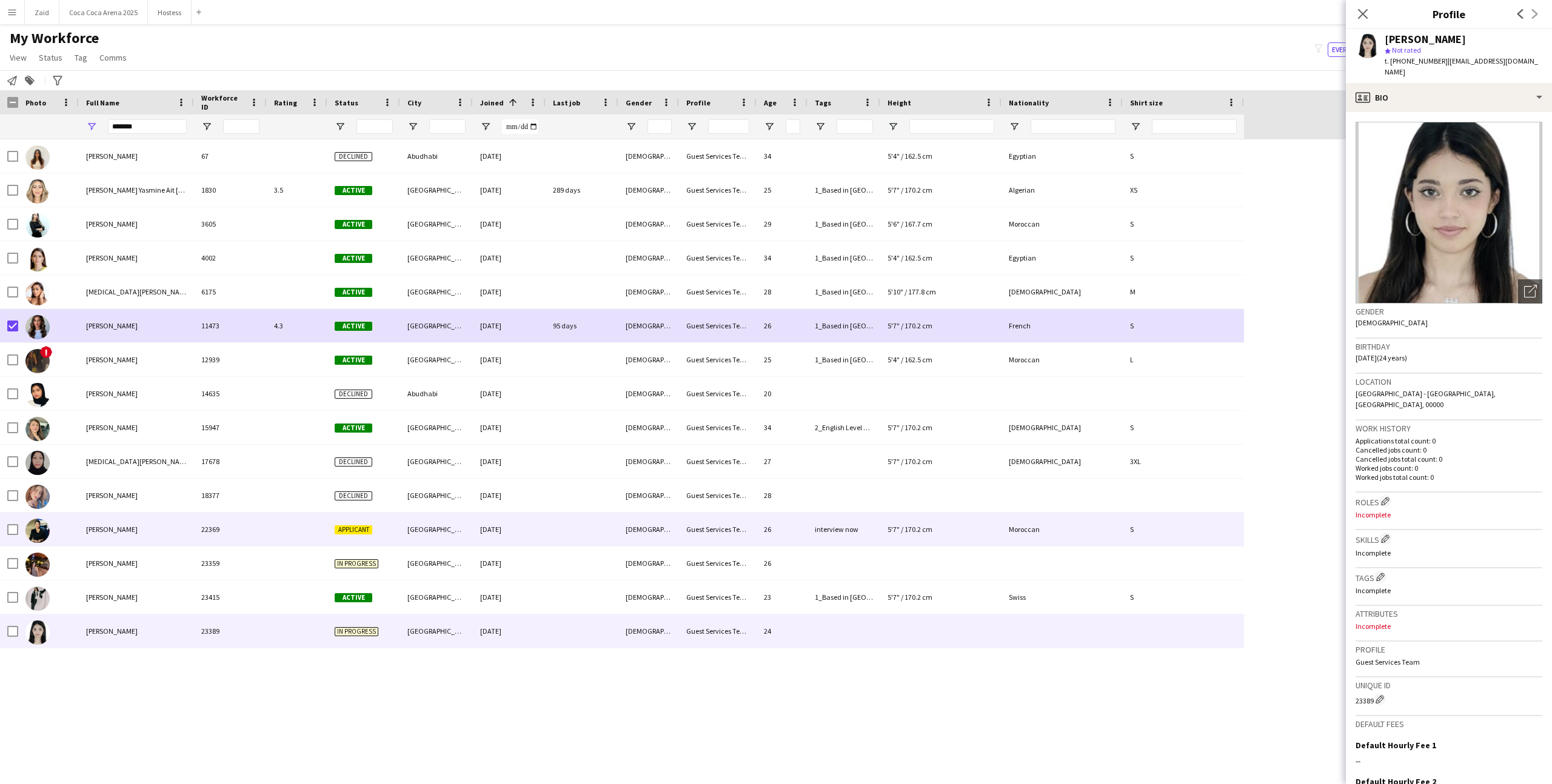
click at [514, 537] on div "[DATE]" at bounding box center [509, 529] width 72 height 33
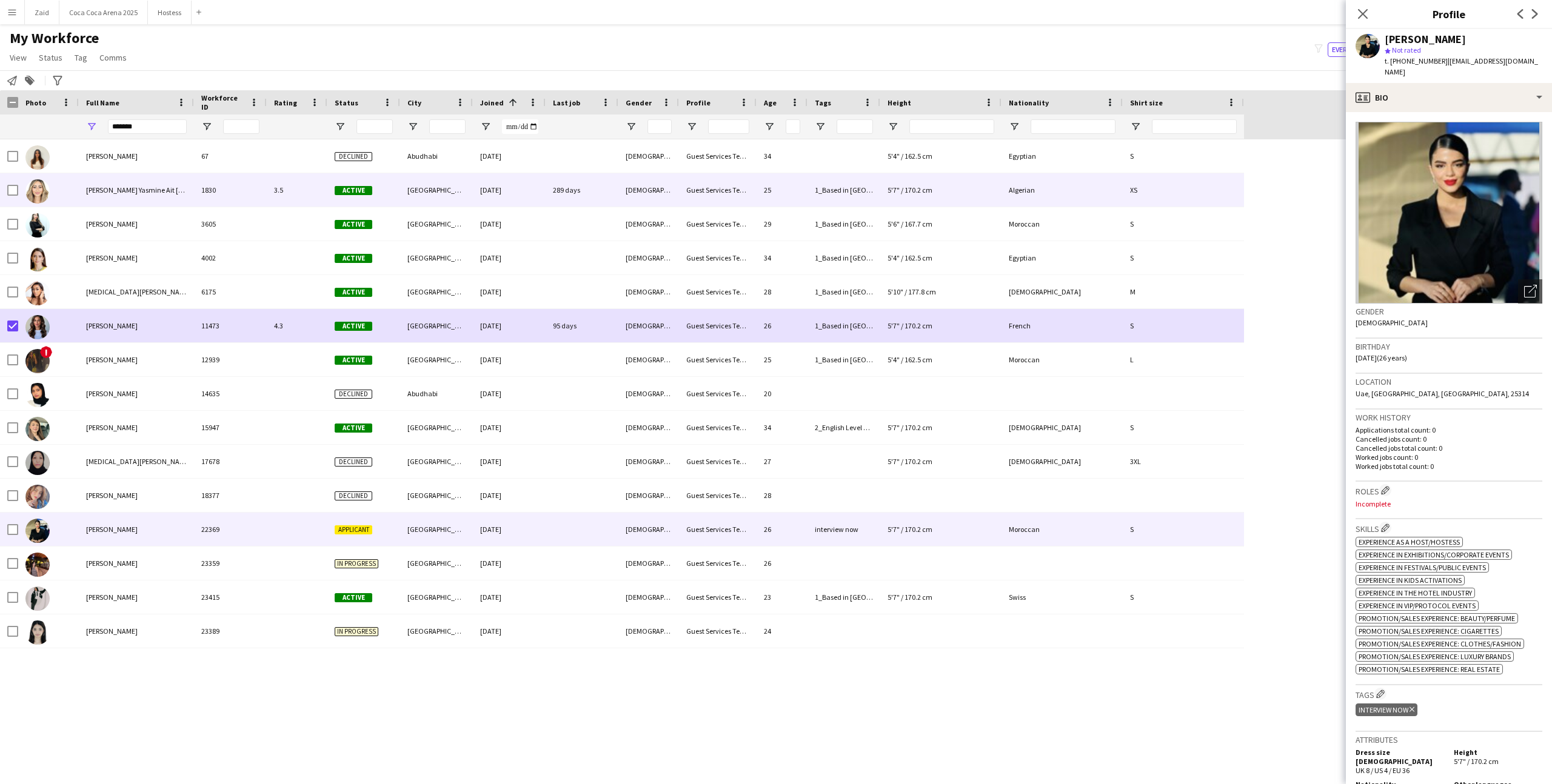
click at [461, 200] on div "[GEOGRAPHIC_DATA]" at bounding box center [436, 190] width 72 height 33
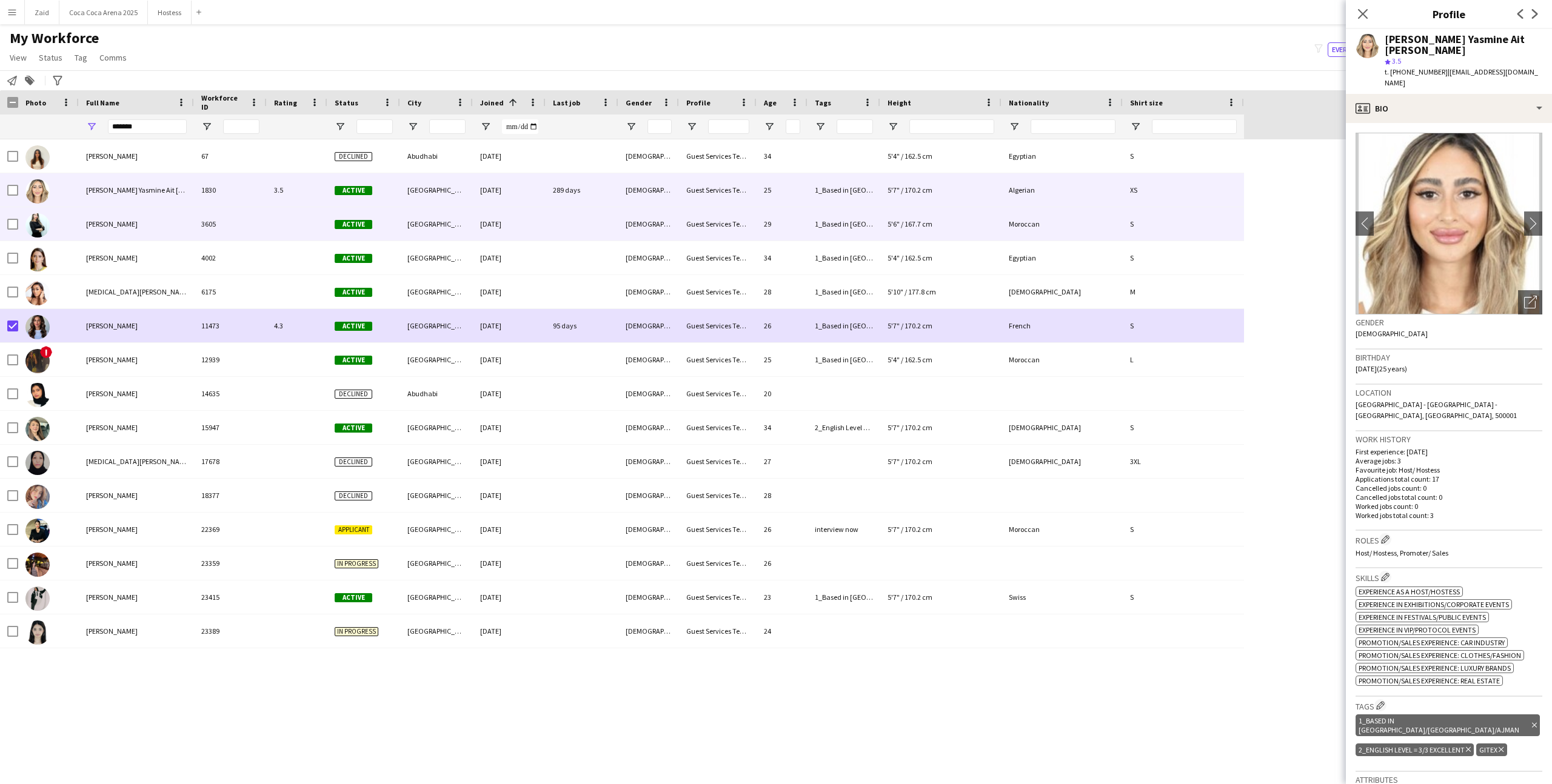
click at [483, 226] on div "[DATE]" at bounding box center [509, 224] width 72 height 33
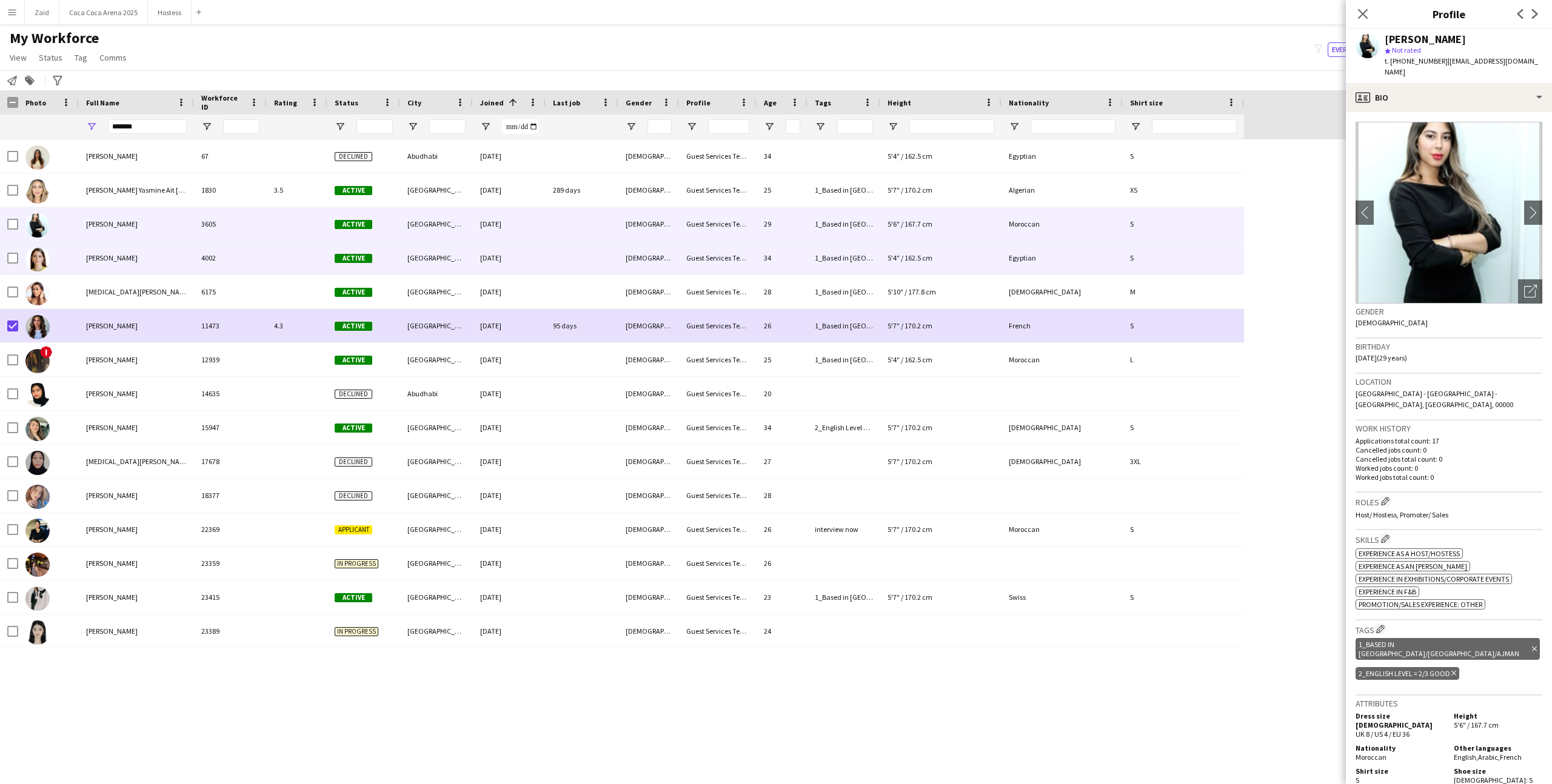
click at [477, 258] on div "[DATE]" at bounding box center [509, 258] width 72 height 33
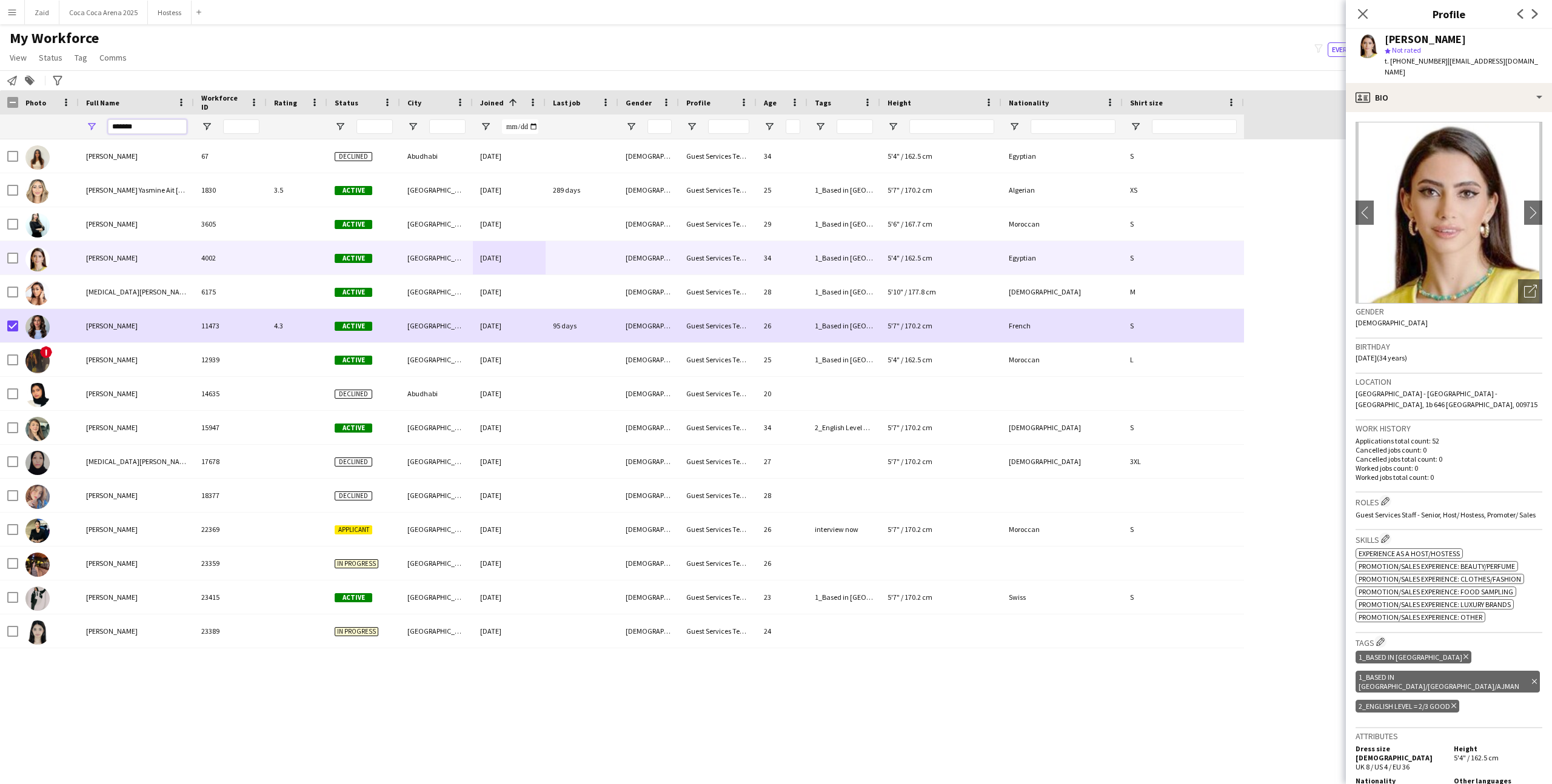
click at [174, 122] on input "*******" at bounding box center [147, 126] width 79 height 14
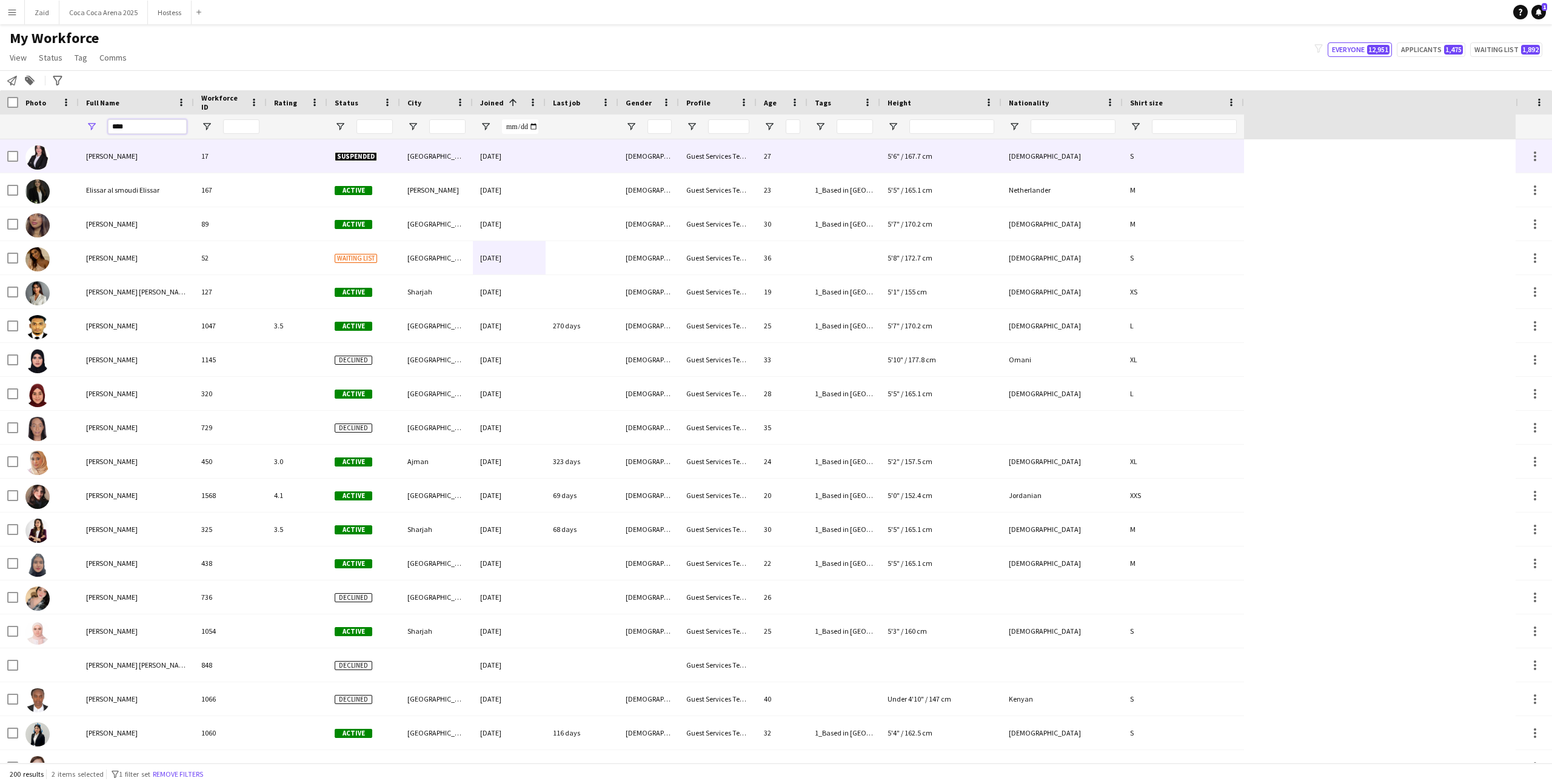
type input "****"
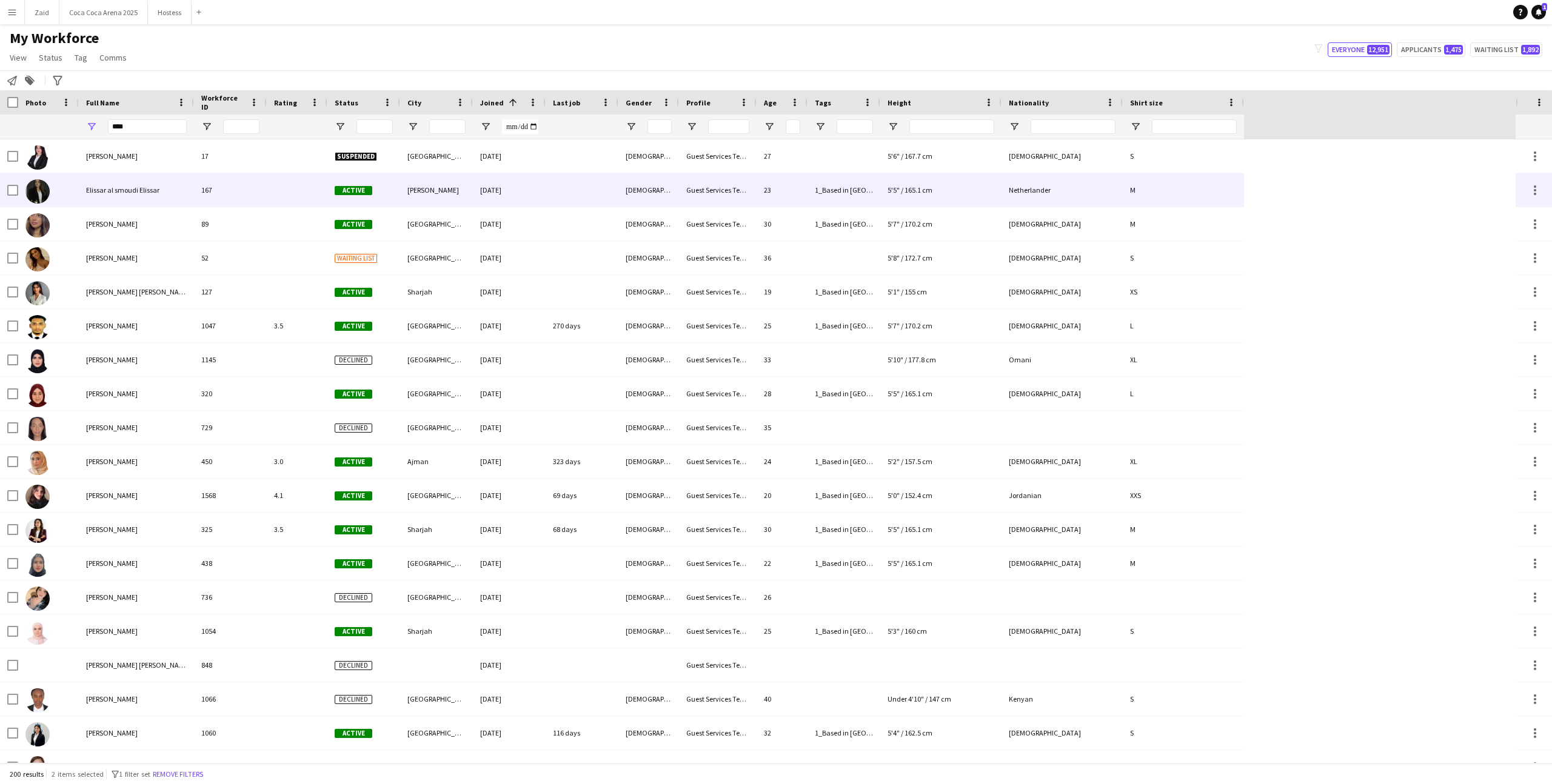
click at [228, 191] on div "167" at bounding box center [230, 190] width 72 height 33
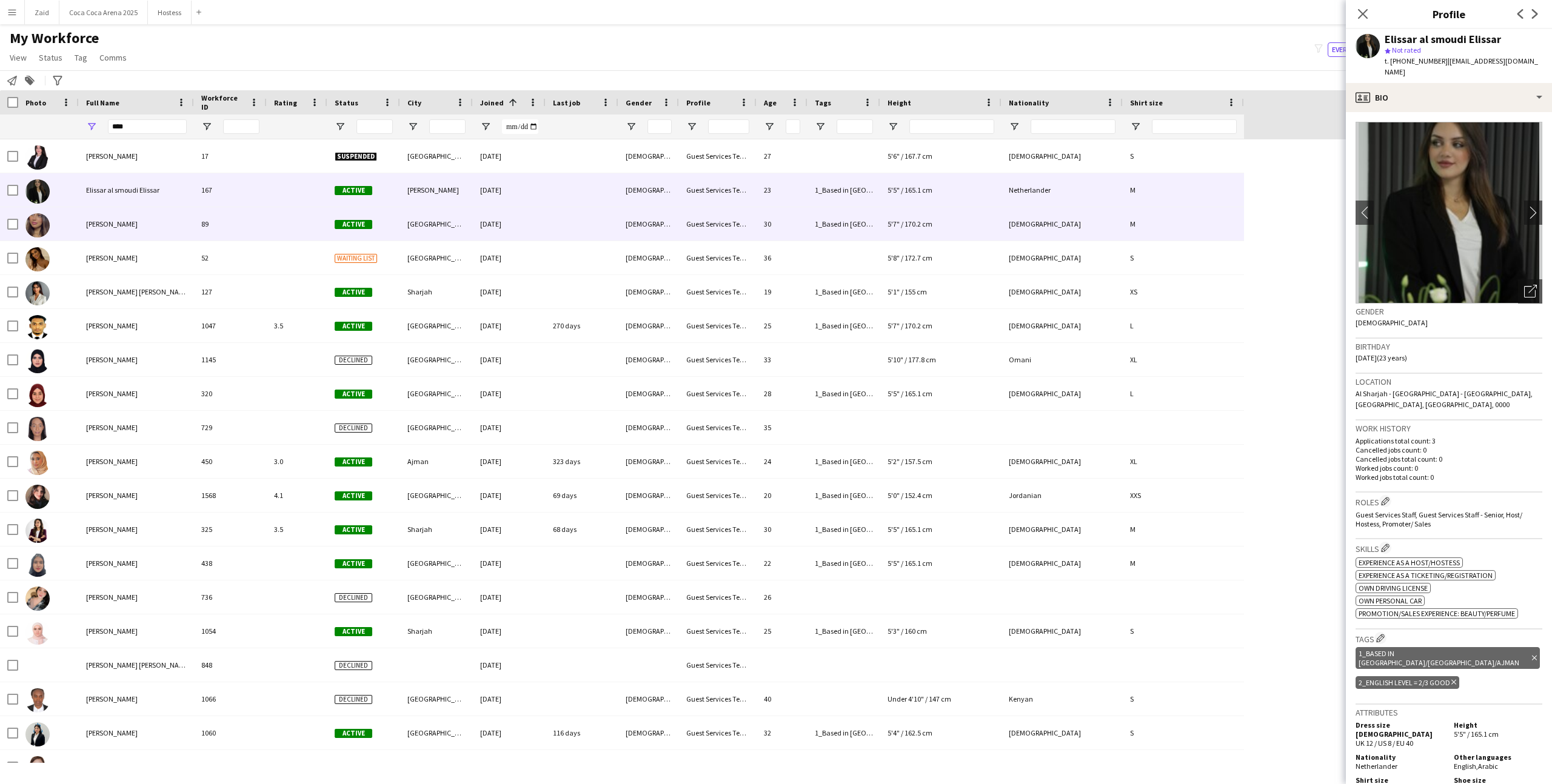
click at [247, 216] on div "89" at bounding box center [230, 224] width 72 height 33
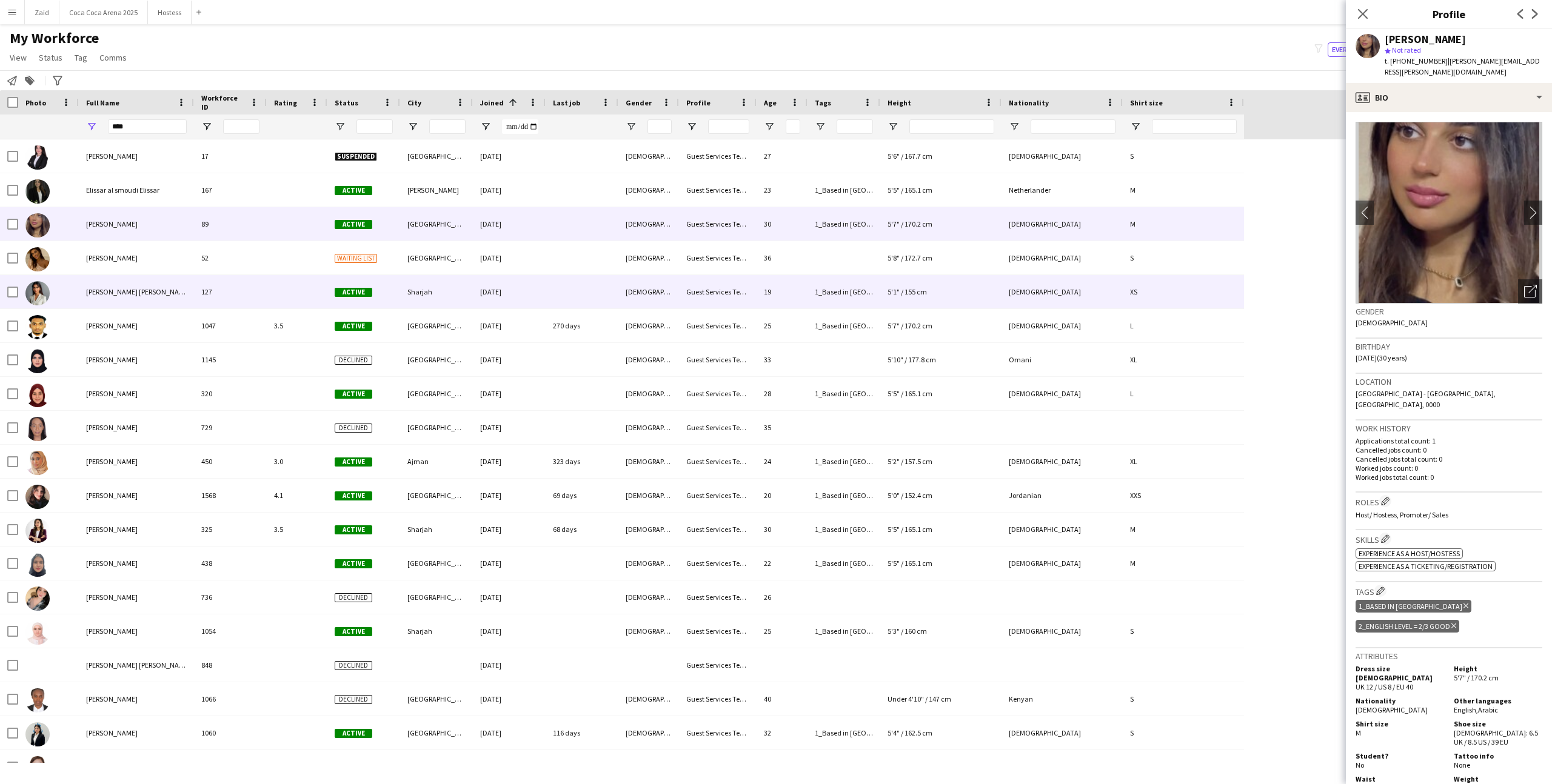
click at [259, 287] on div "127" at bounding box center [230, 292] width 72 height 33
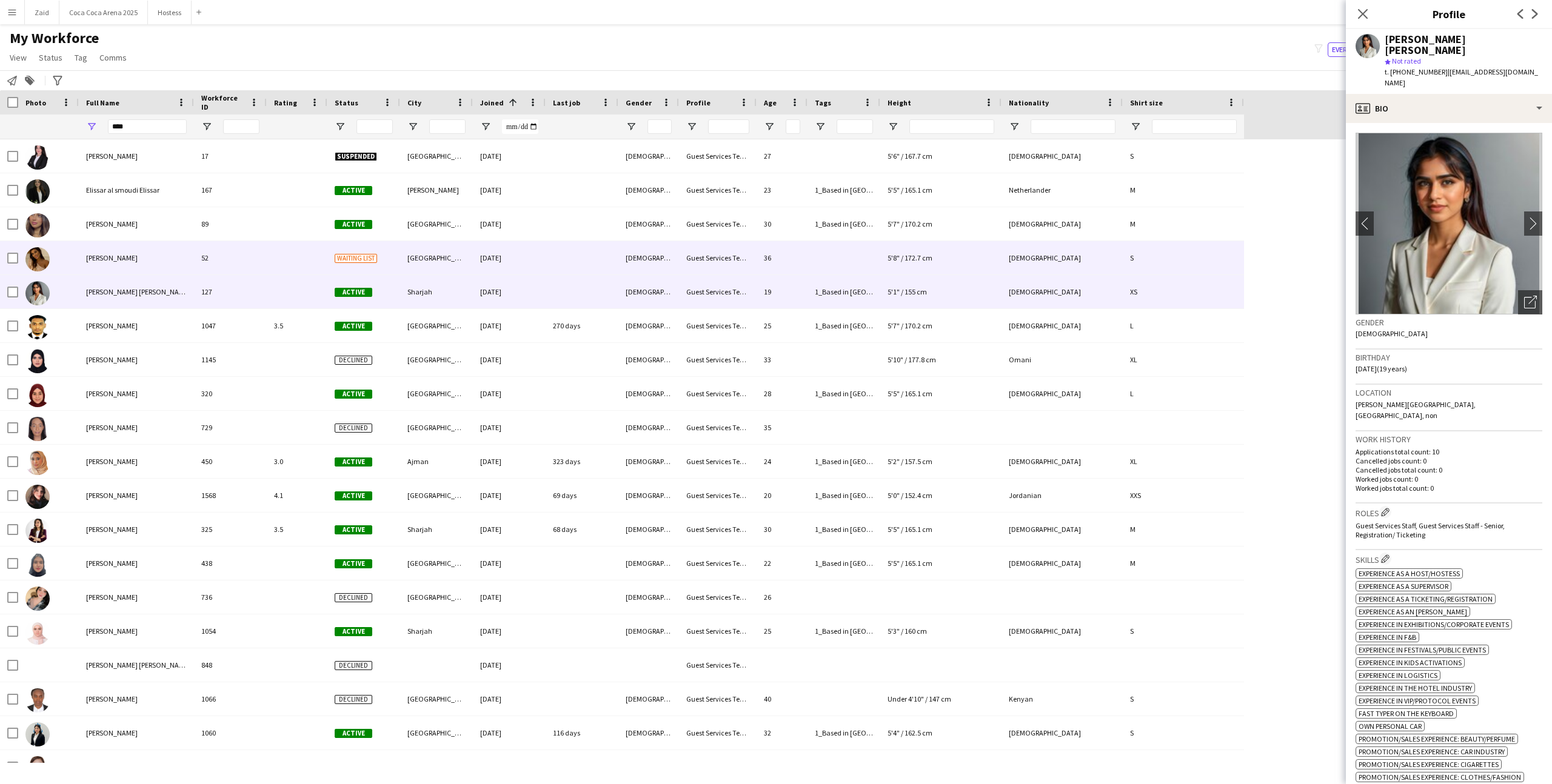
click at [260, 266] on div "52" at bounding box center [230, 258] width 72 height 33
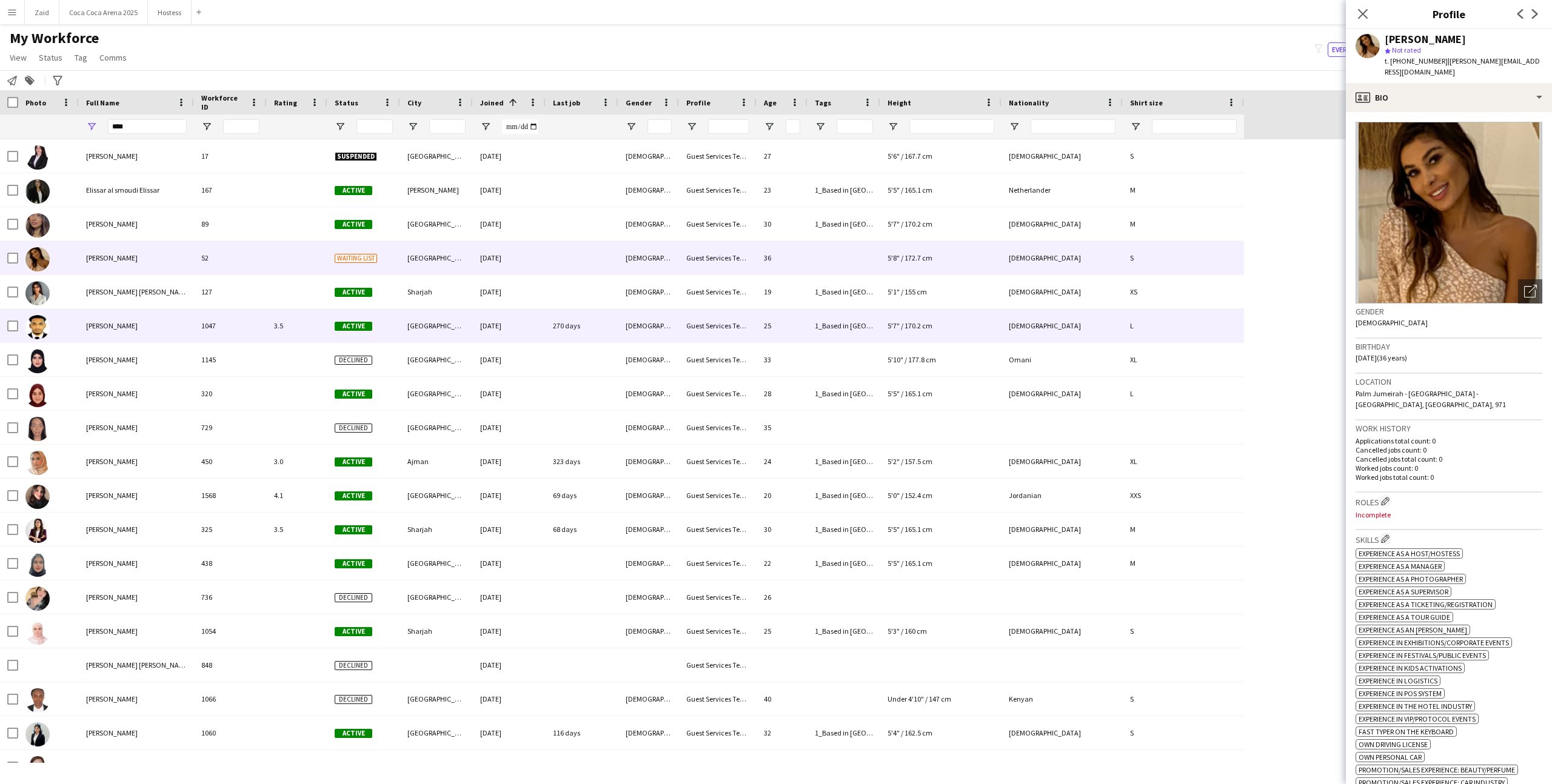
click at [259, 313] on div "1047" at bounding box center [230, 325] width 72 height 33
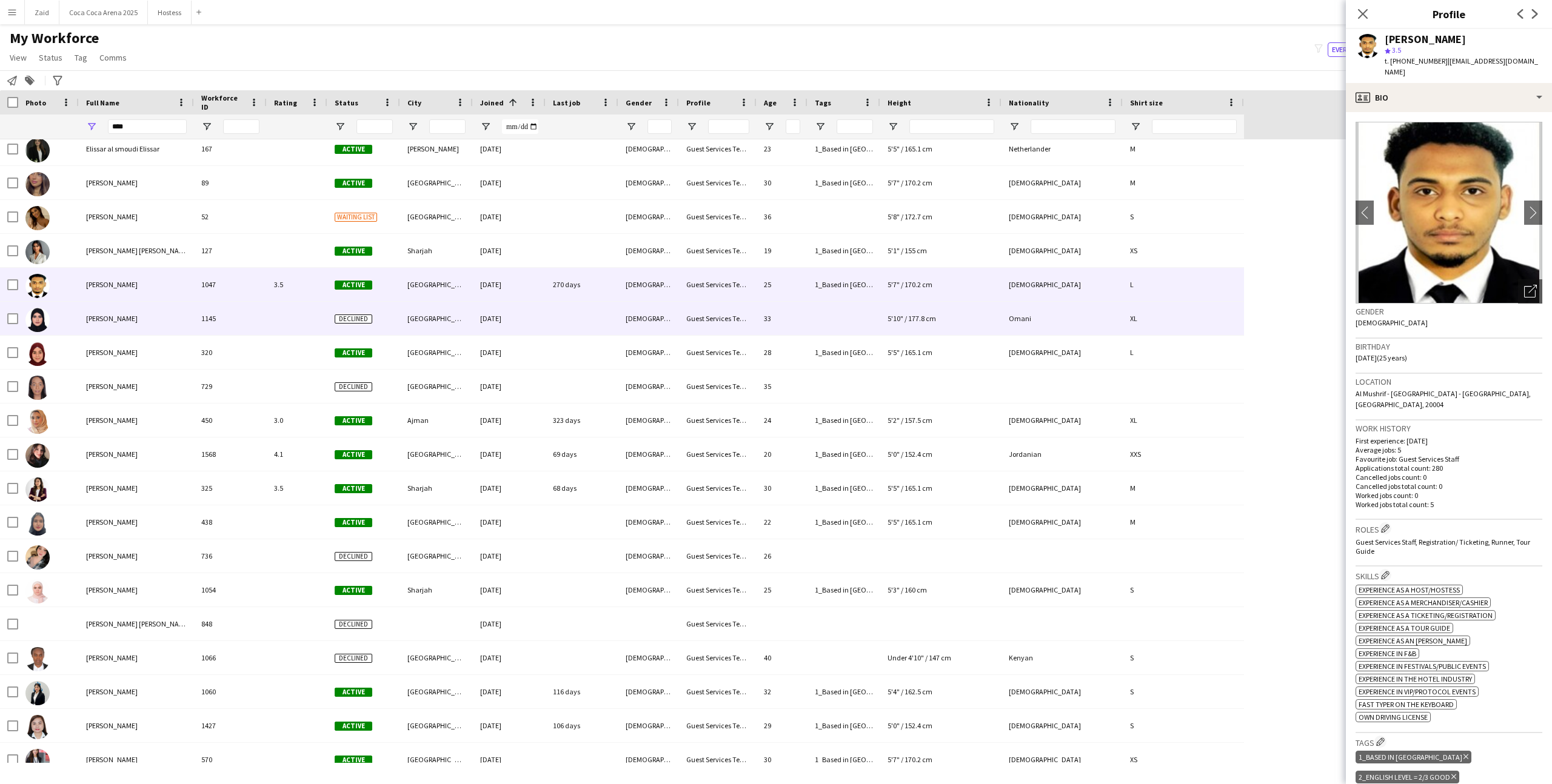
scroll to position [42, 0]
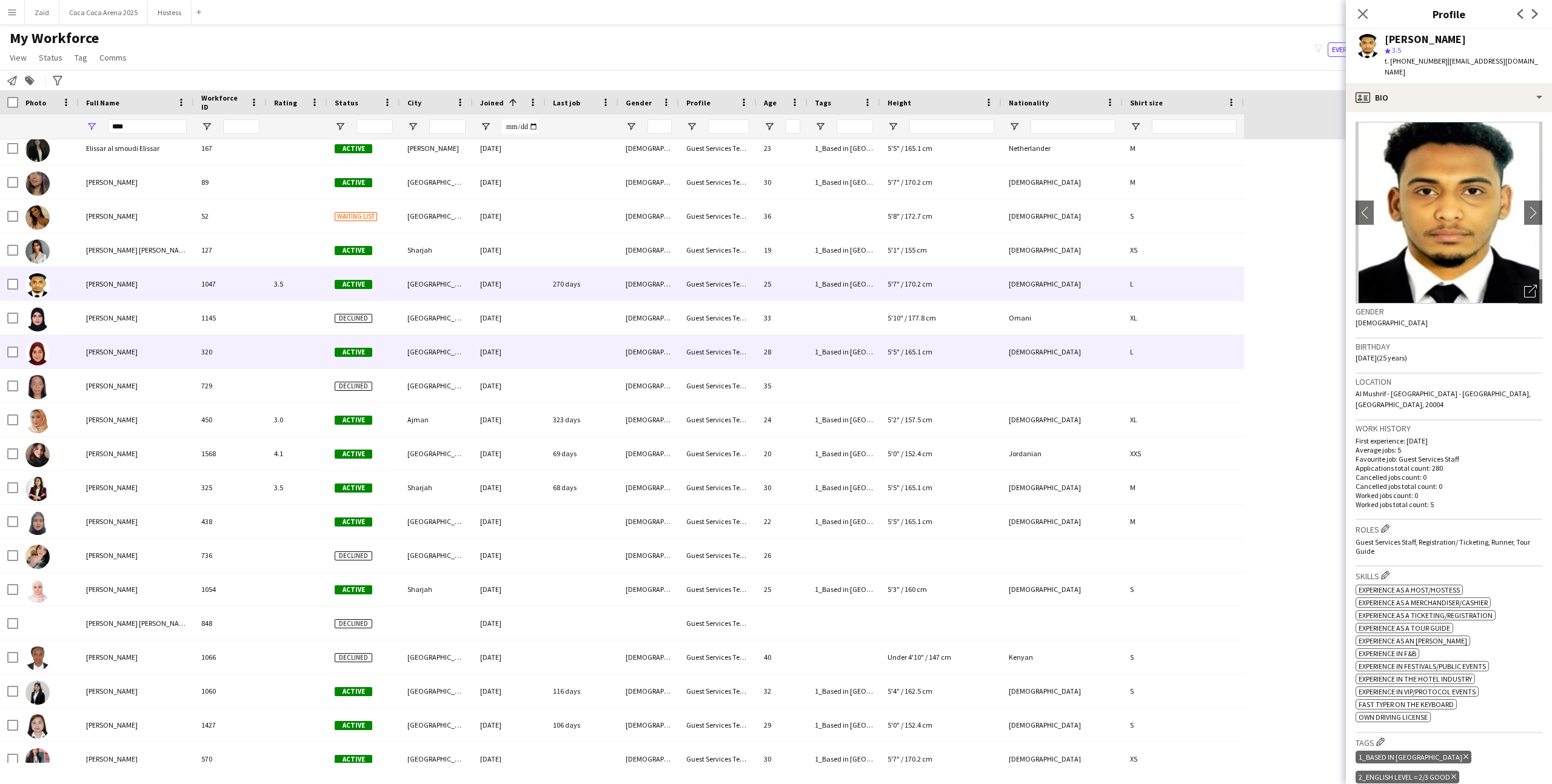
click at [289, 358] on div at bounding box center [297, 351] width 61 height 33
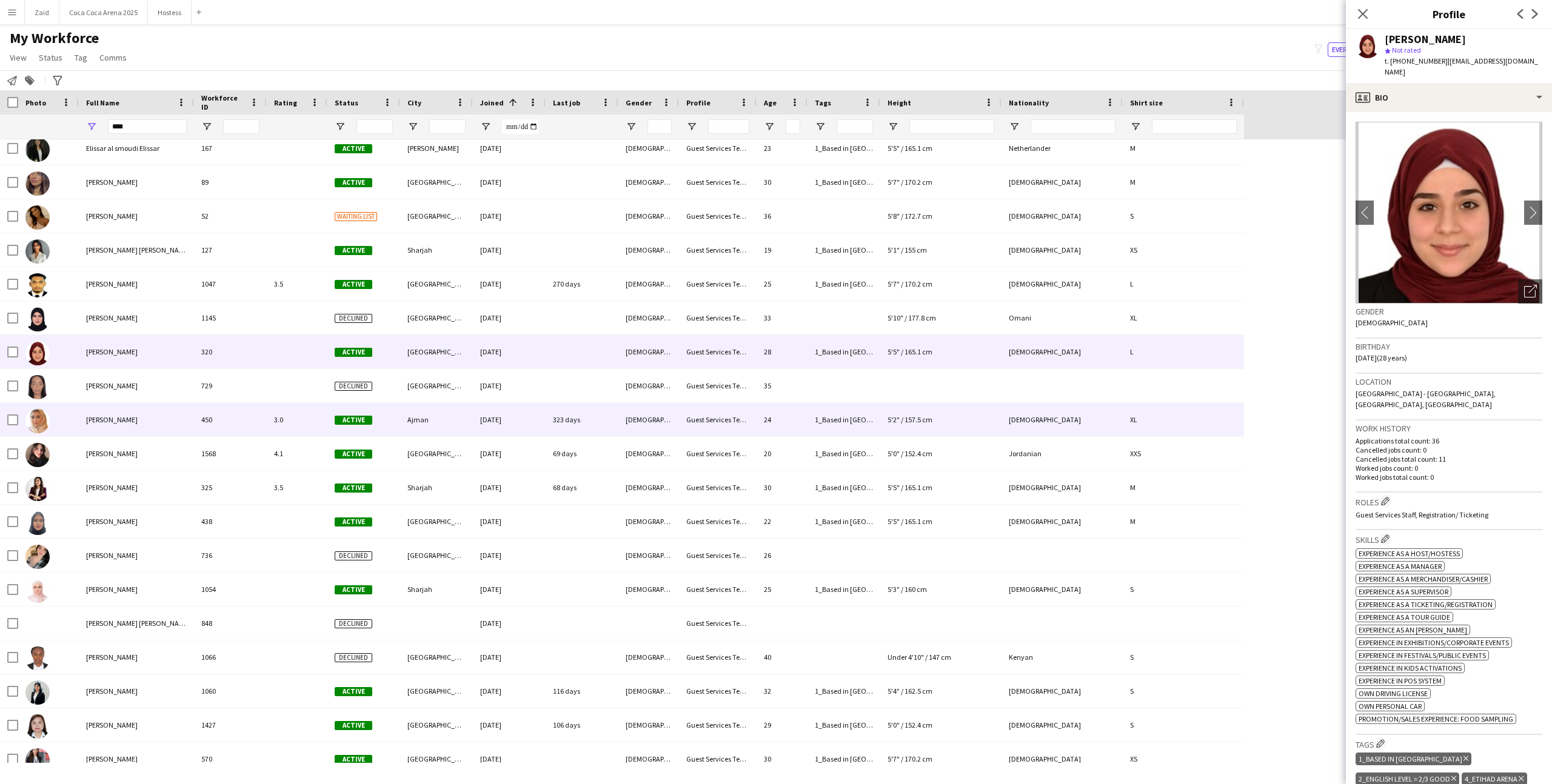
click at [271, 420] on div "3.0" at bounding box center [297, 420] width 61 height 33
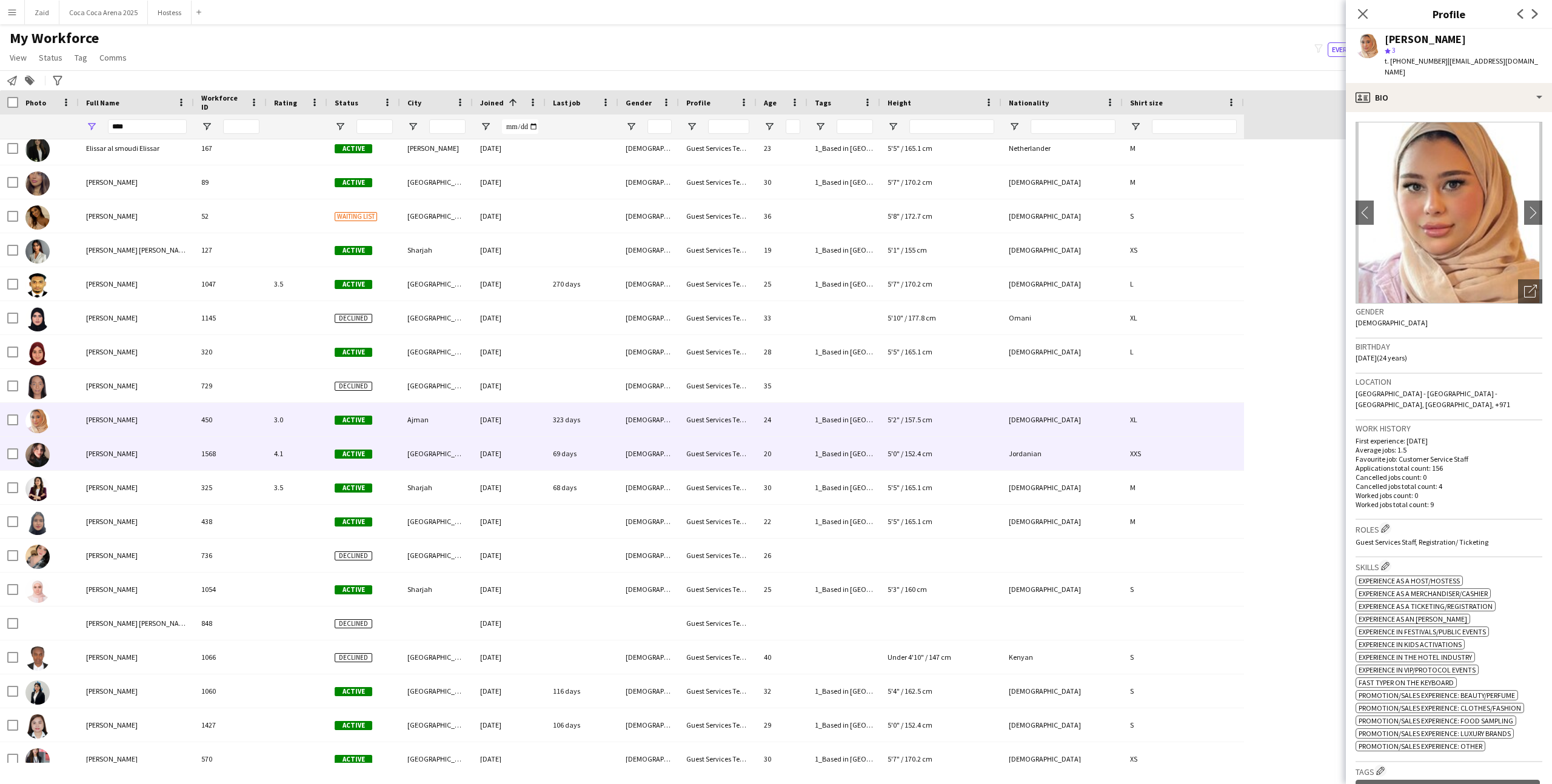
click at [288, 442] on div "4.1" at bounding box center [297, 453] width 61 height 33
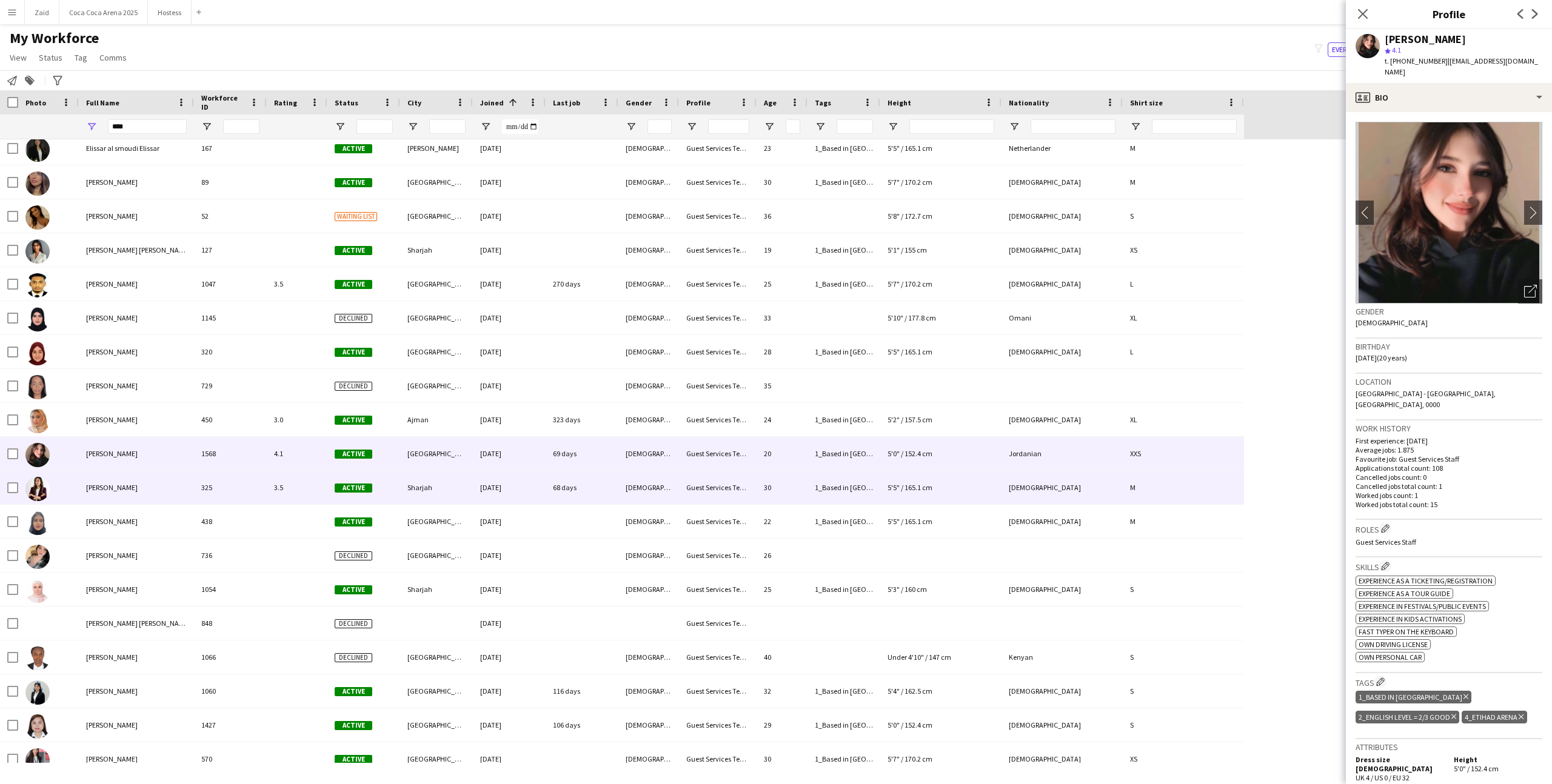
click at [295, 478] on div "3.5" at bounding box center [297, 487] width 61 height 33
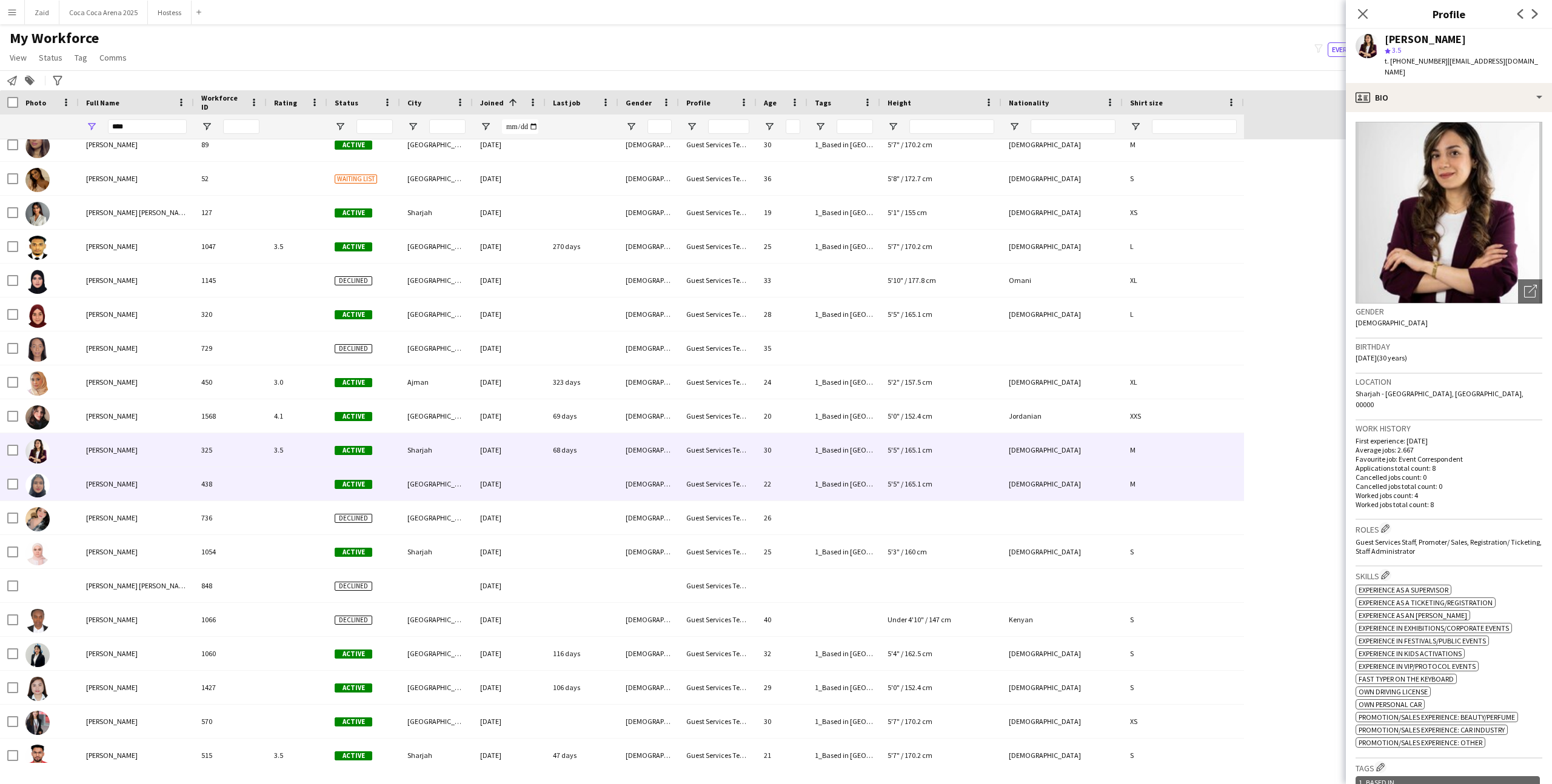
scroll to position [77, 0]
click at [295, 478] on div at bounding box center [297, 485] width 61 height 33
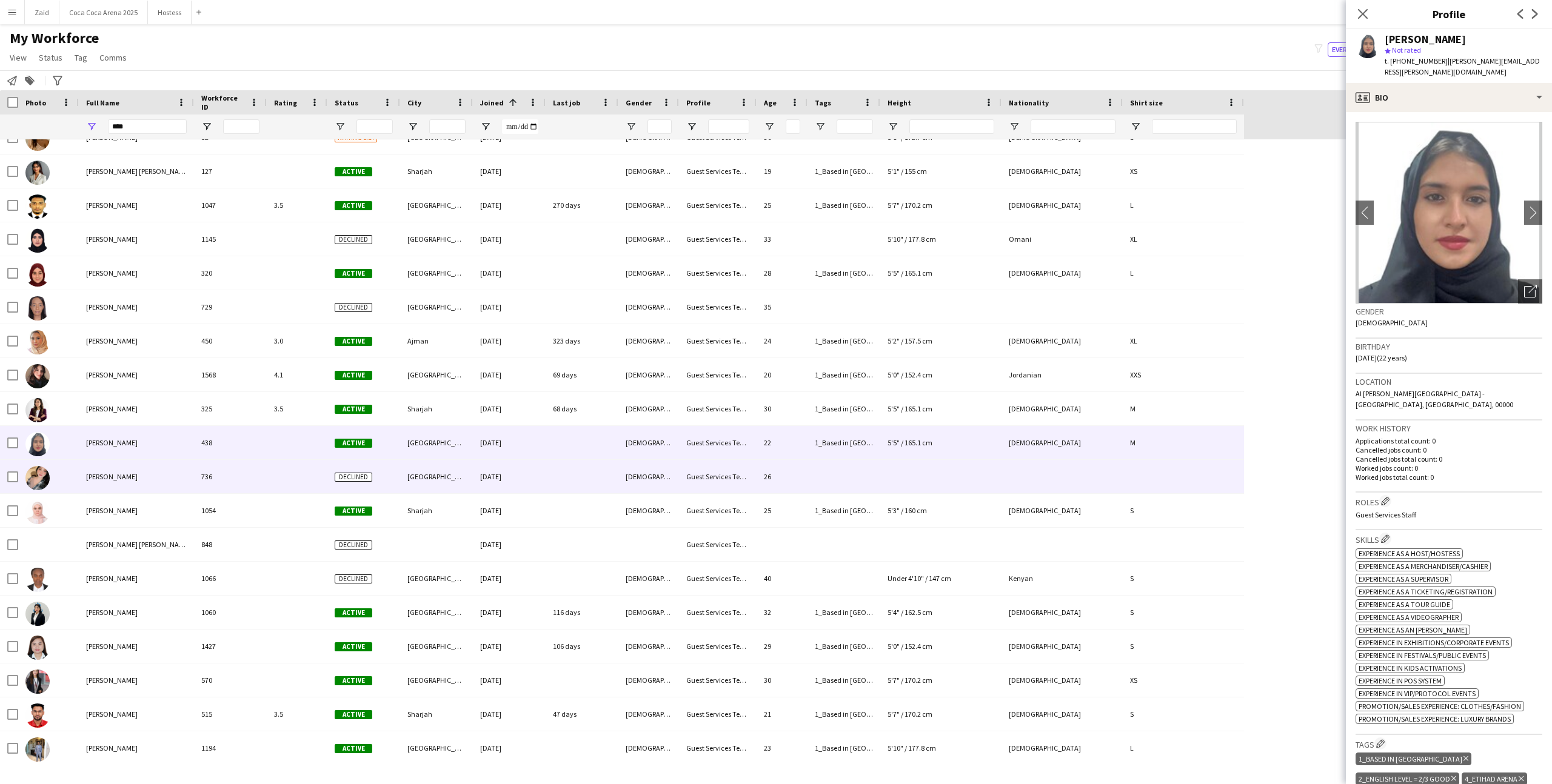
scroll to position [120, 0]
click at [295, 478] on div at bounding box center [297, 477] width 61 height 33
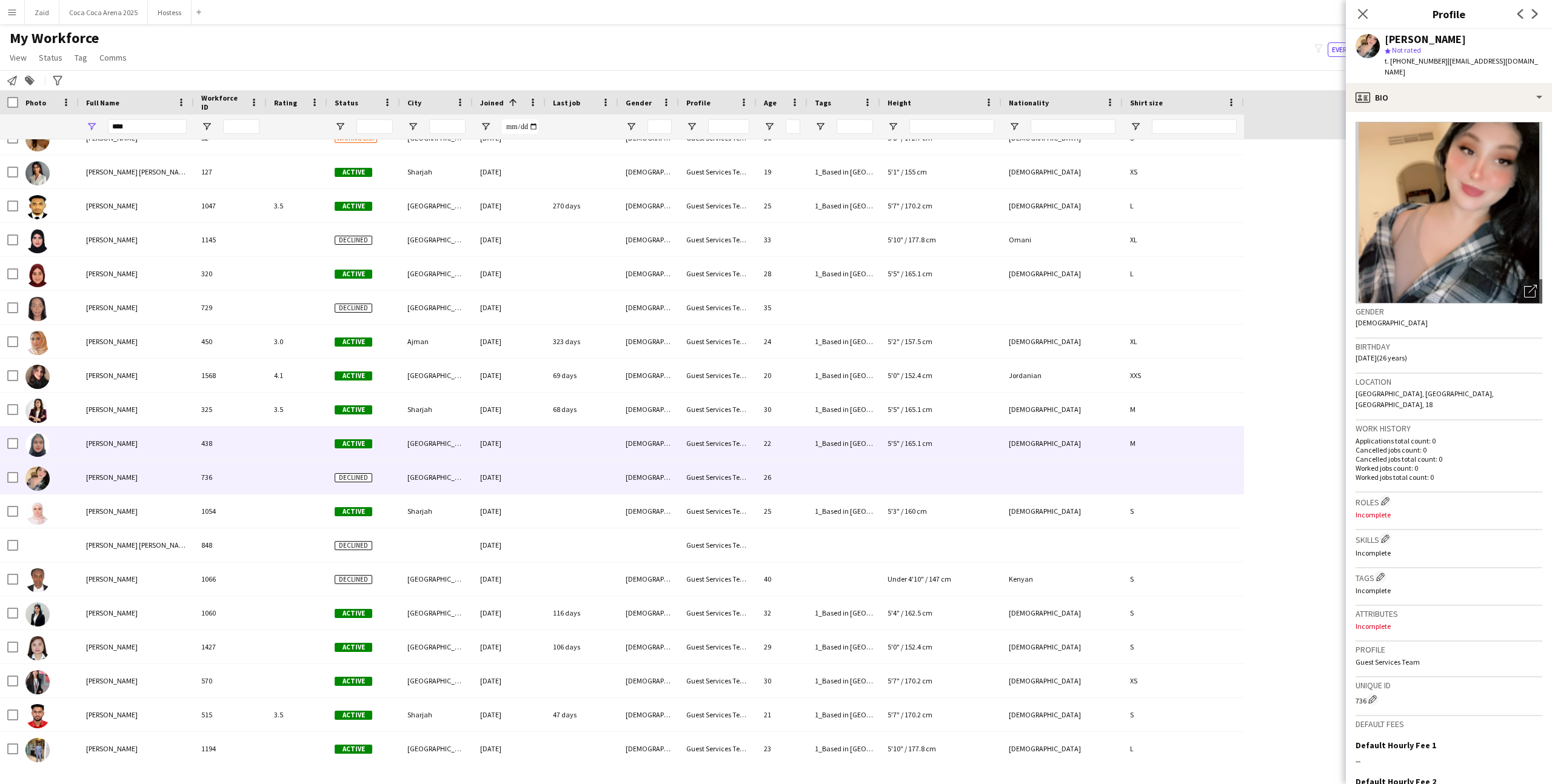
click at [299, 430] on div at bounding box center [297, 443] width 61 height 33
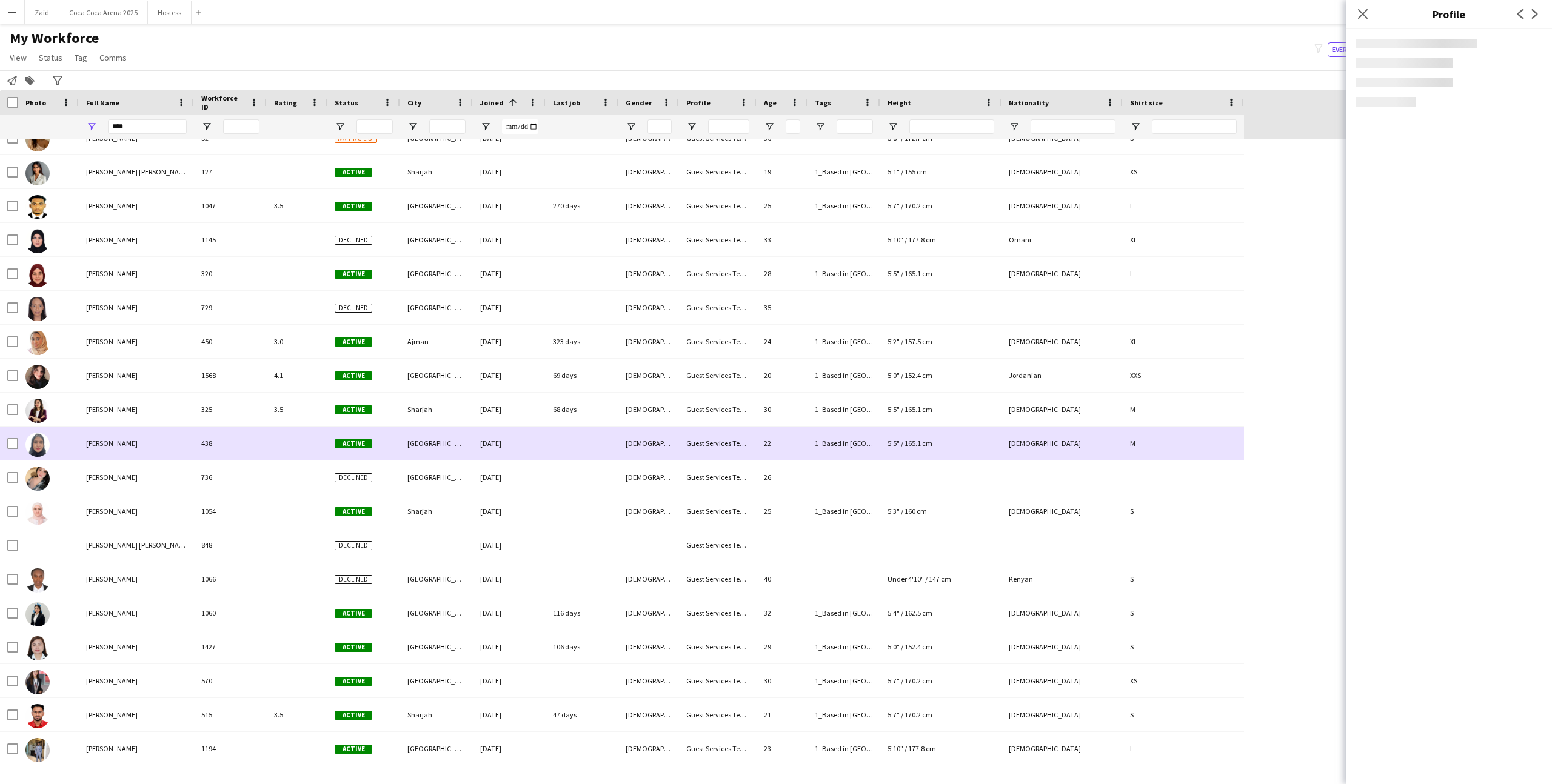
click at [301, 416] on div "3.5" at bounding box center [297, 409] width 61 height 33
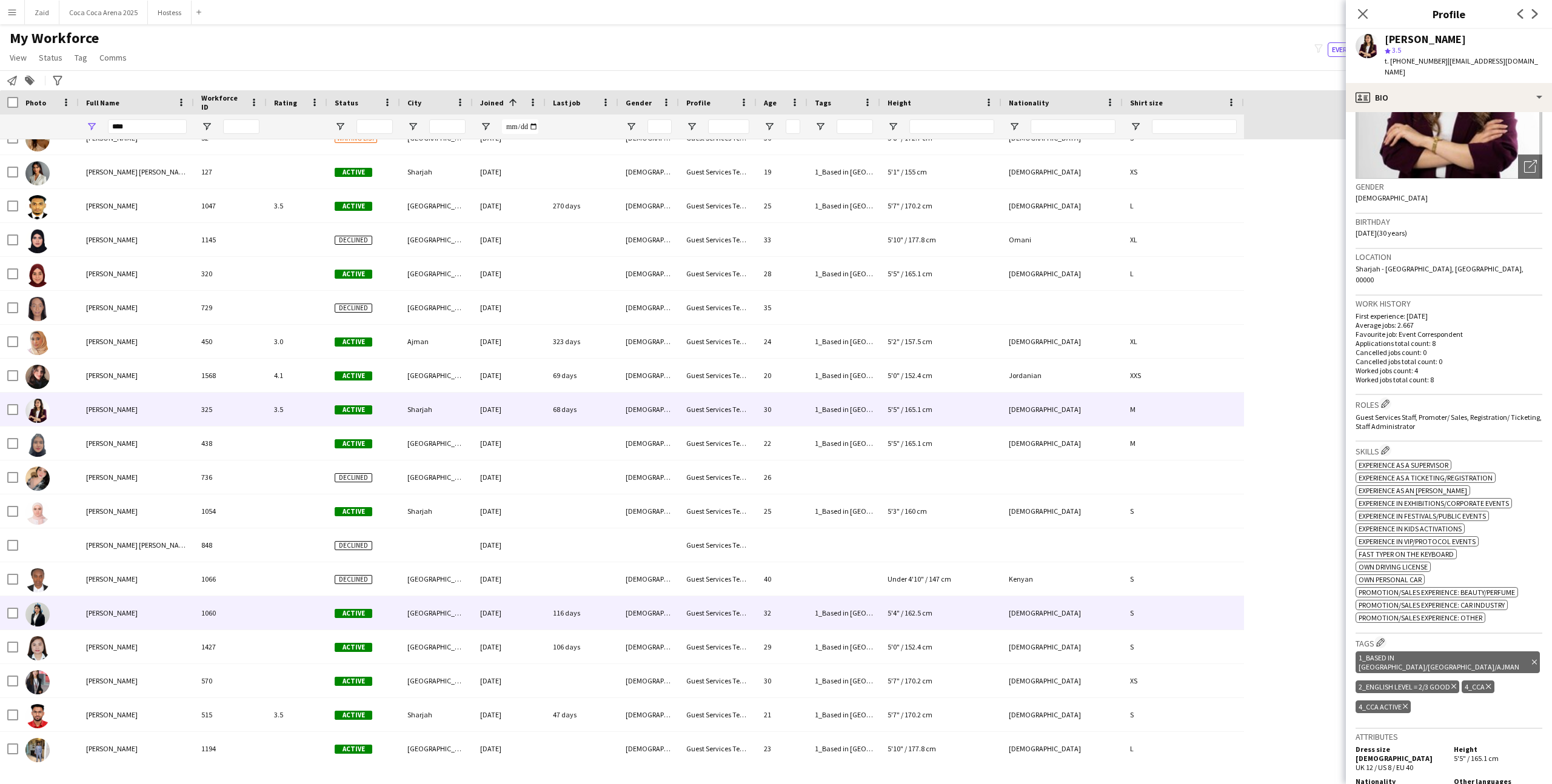
scroll to position [236, 0]
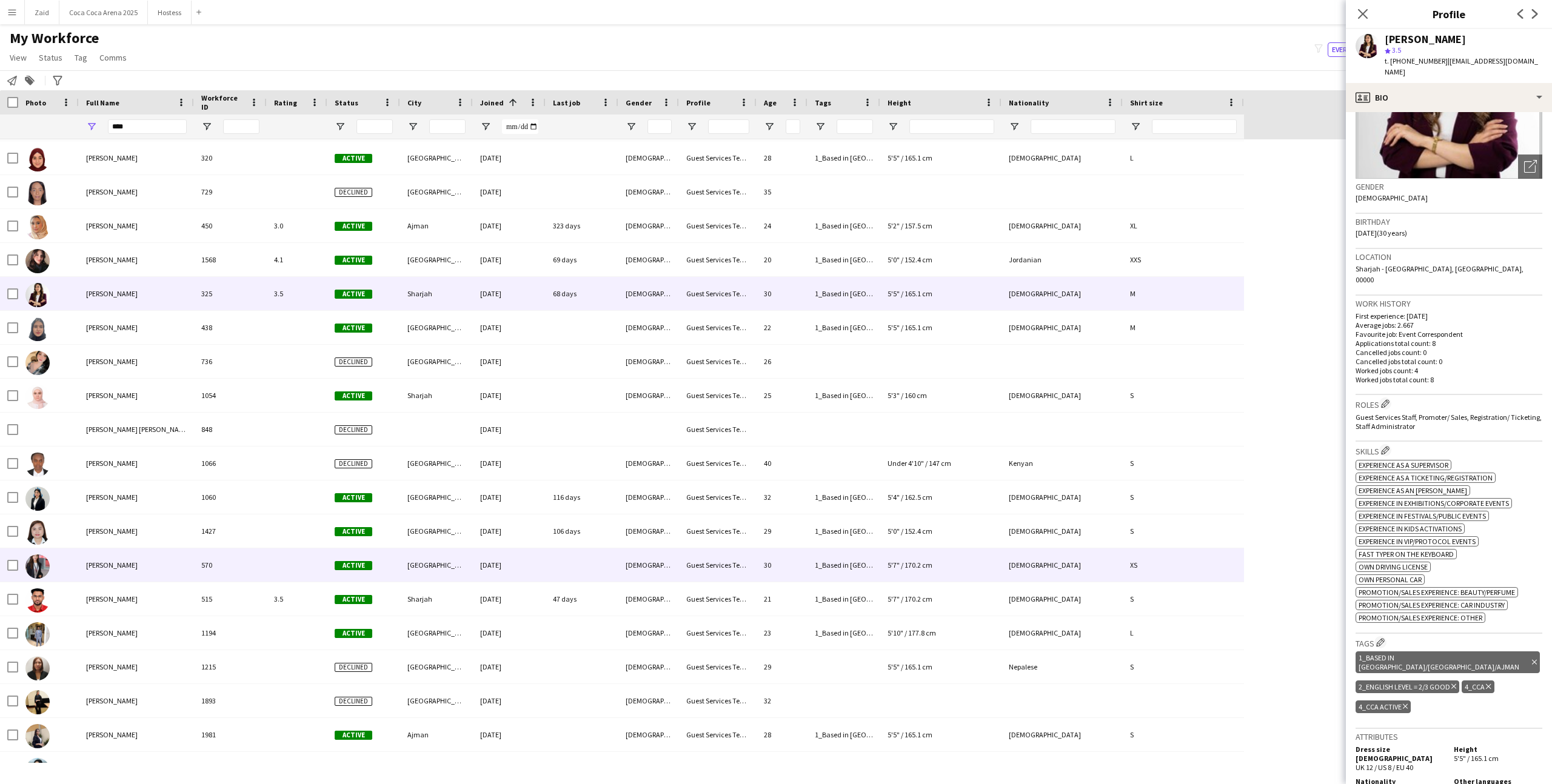
click at [641, 556] on div "[DEMOGRAPHIC_DATA]" at bounding box center [648, 565] width 61 height 33
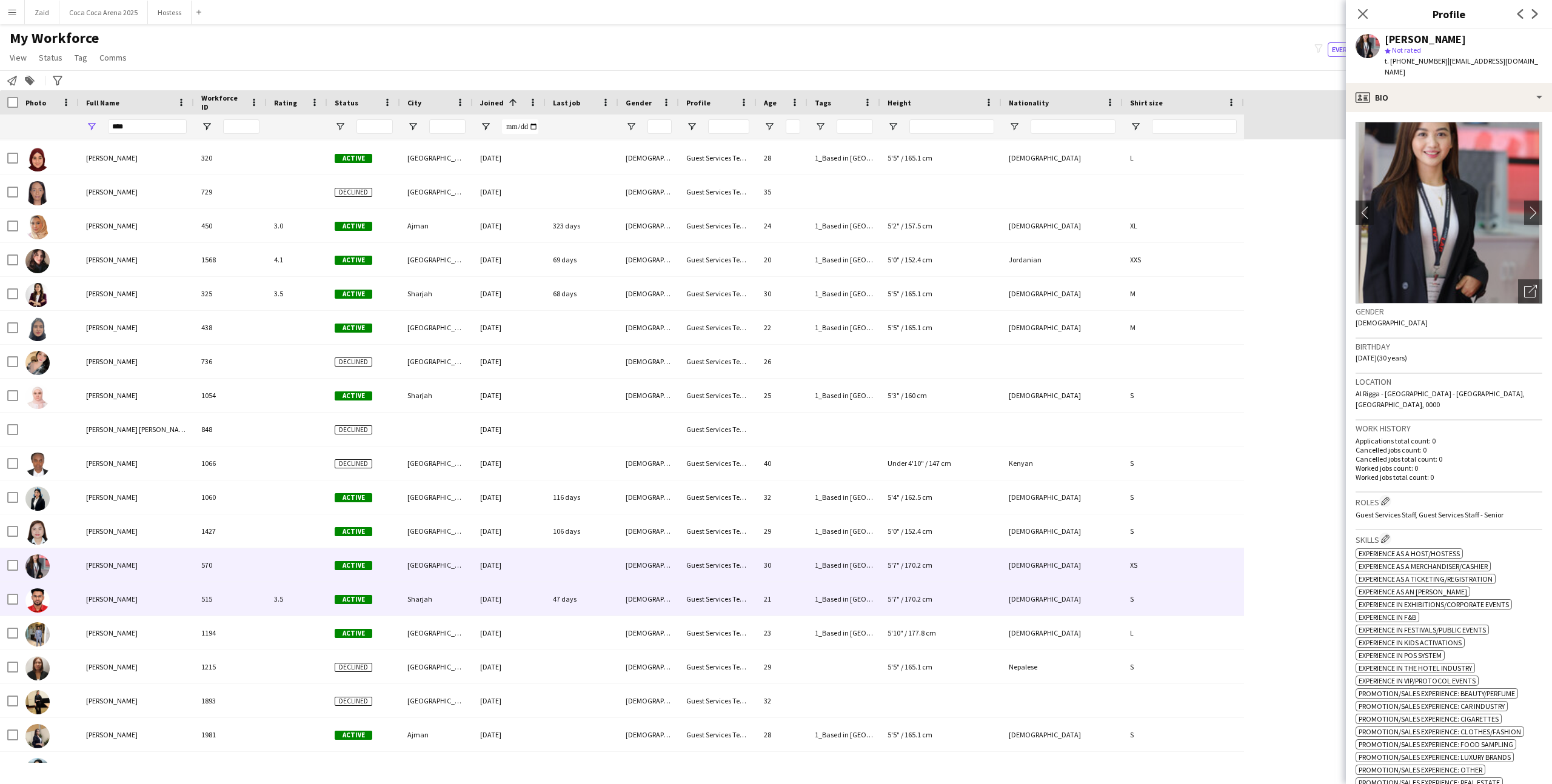
click at [603, 589] on div "47 days" at bounding box center [582, 599] width 72 height 33
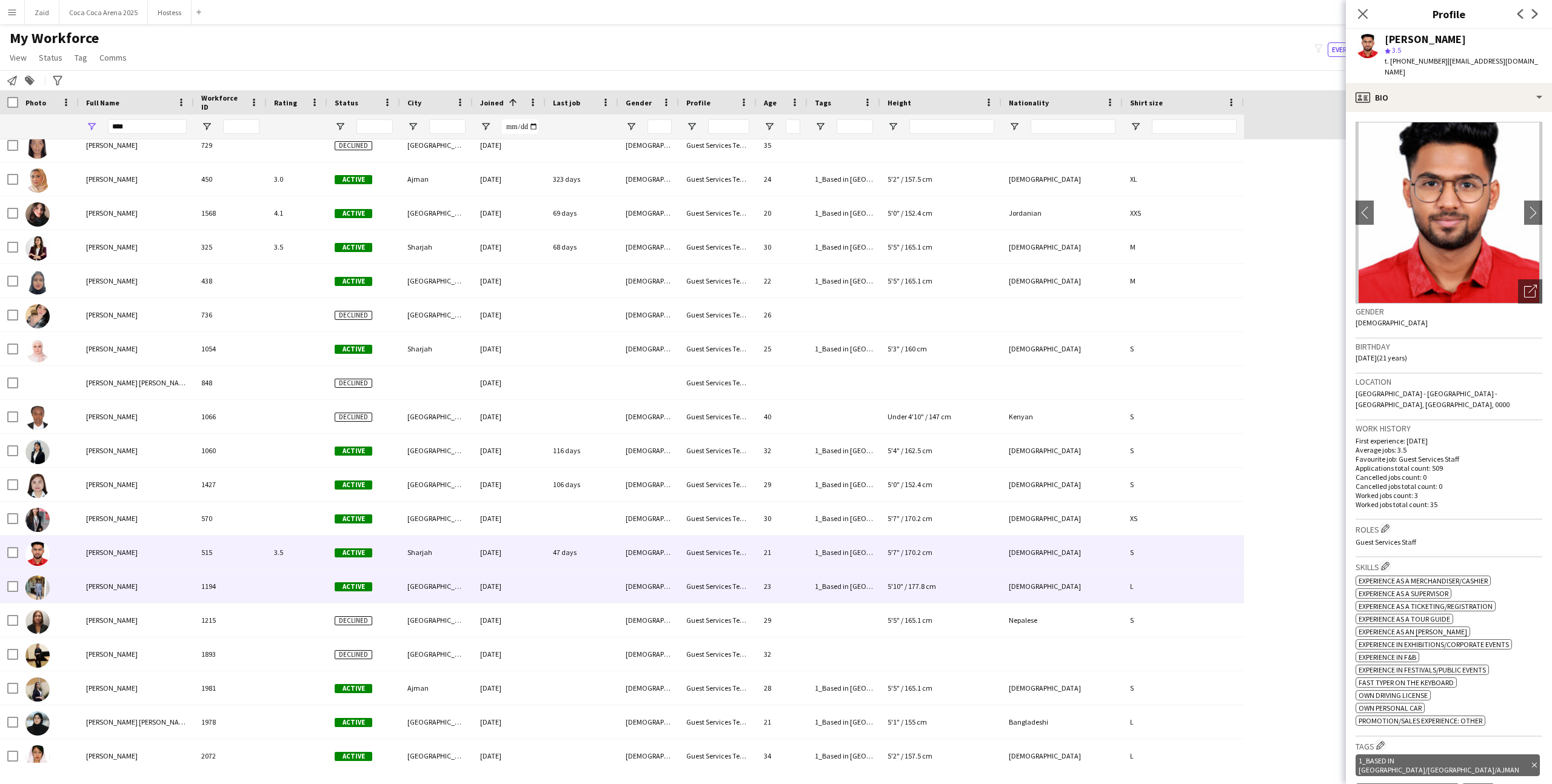
scroll to position [283, 0]
click at [603, 589] on div at bounding box center [582, 585] width 72 height 33
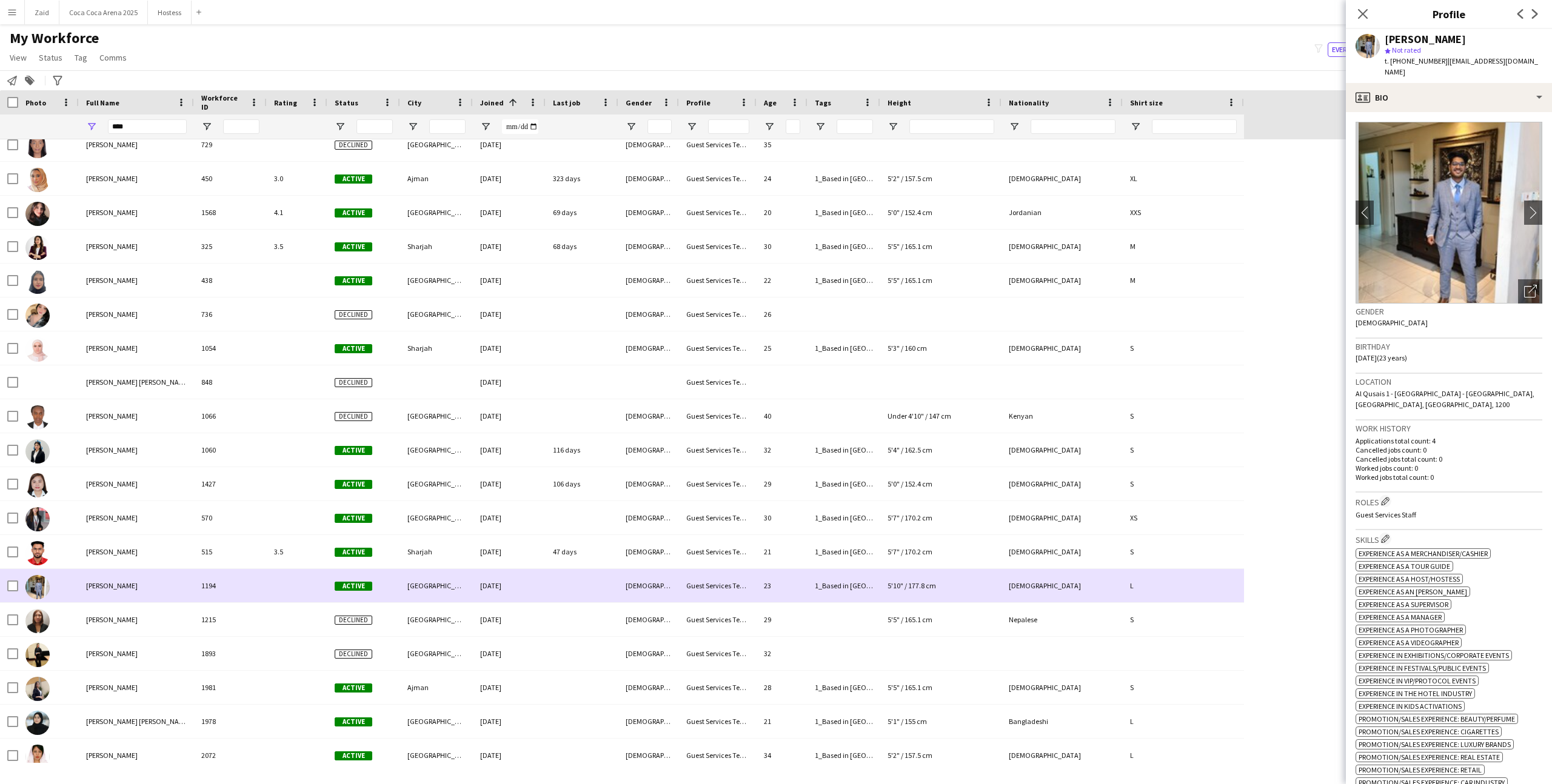
scroll to position [0, 0]
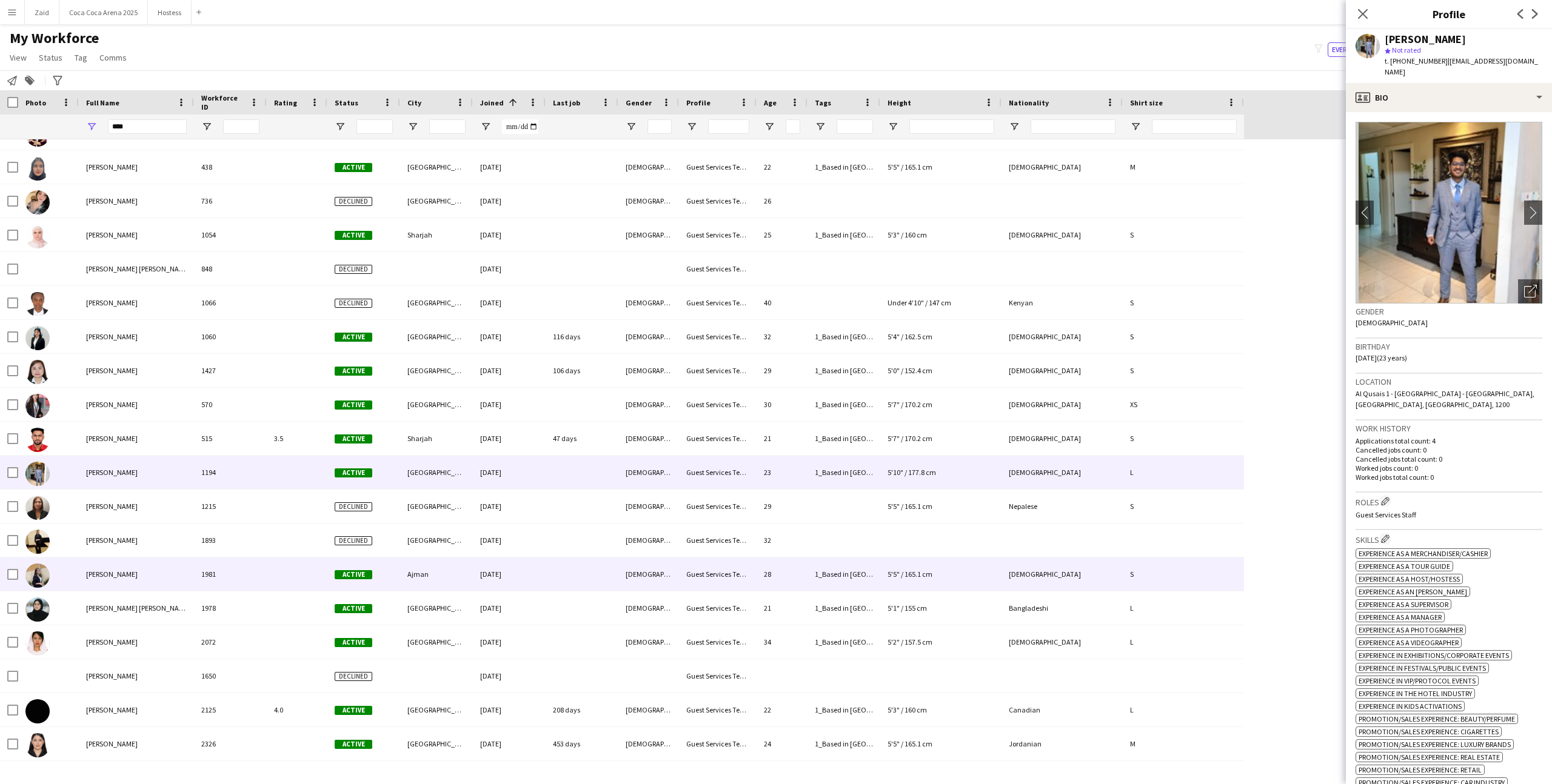
click at [603, 589] on div at bounding box center [582, 574] width 72 height 33
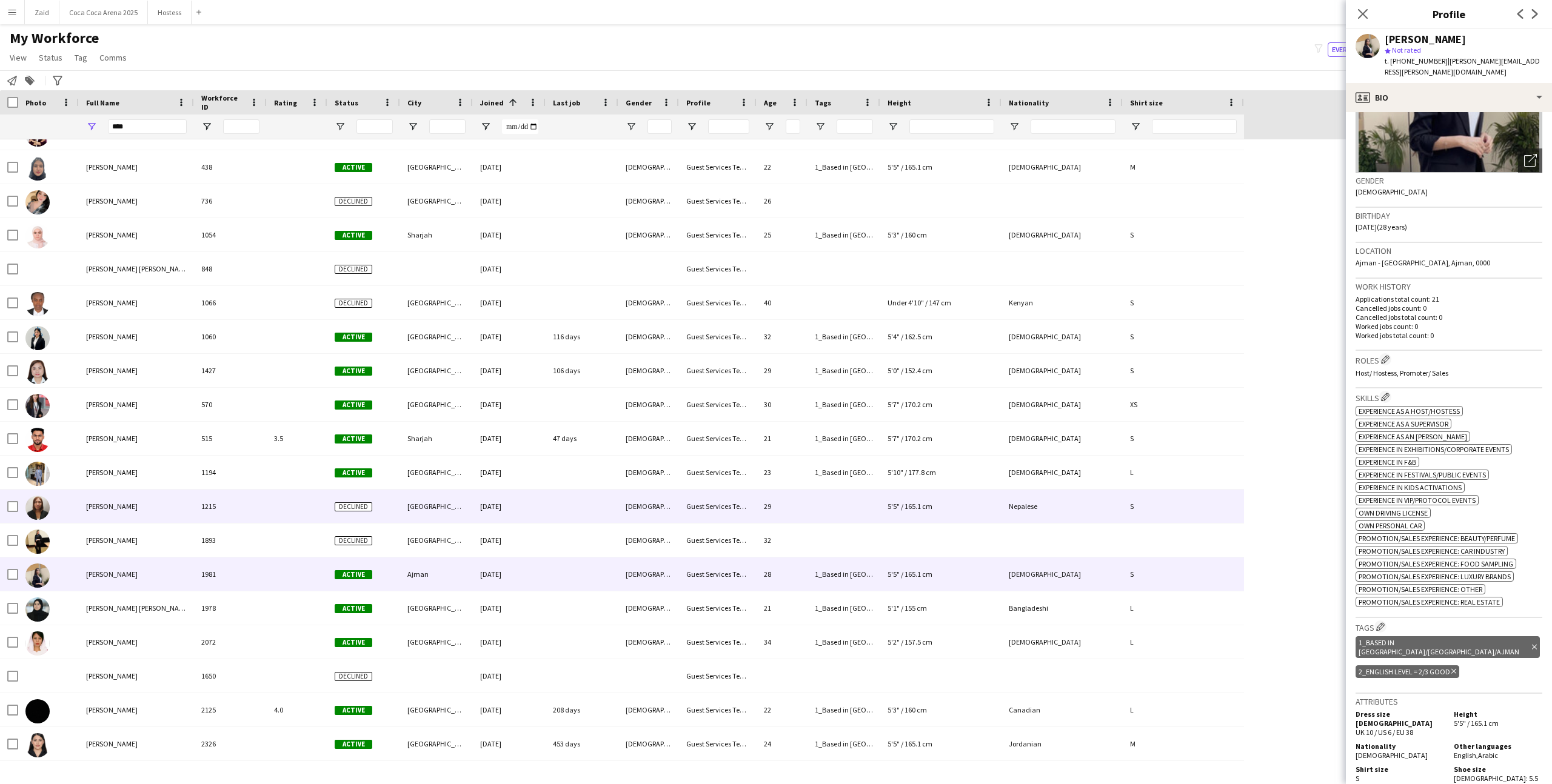
click at [816, 502] on div at bounding box center [844, 506] width 72 height 33
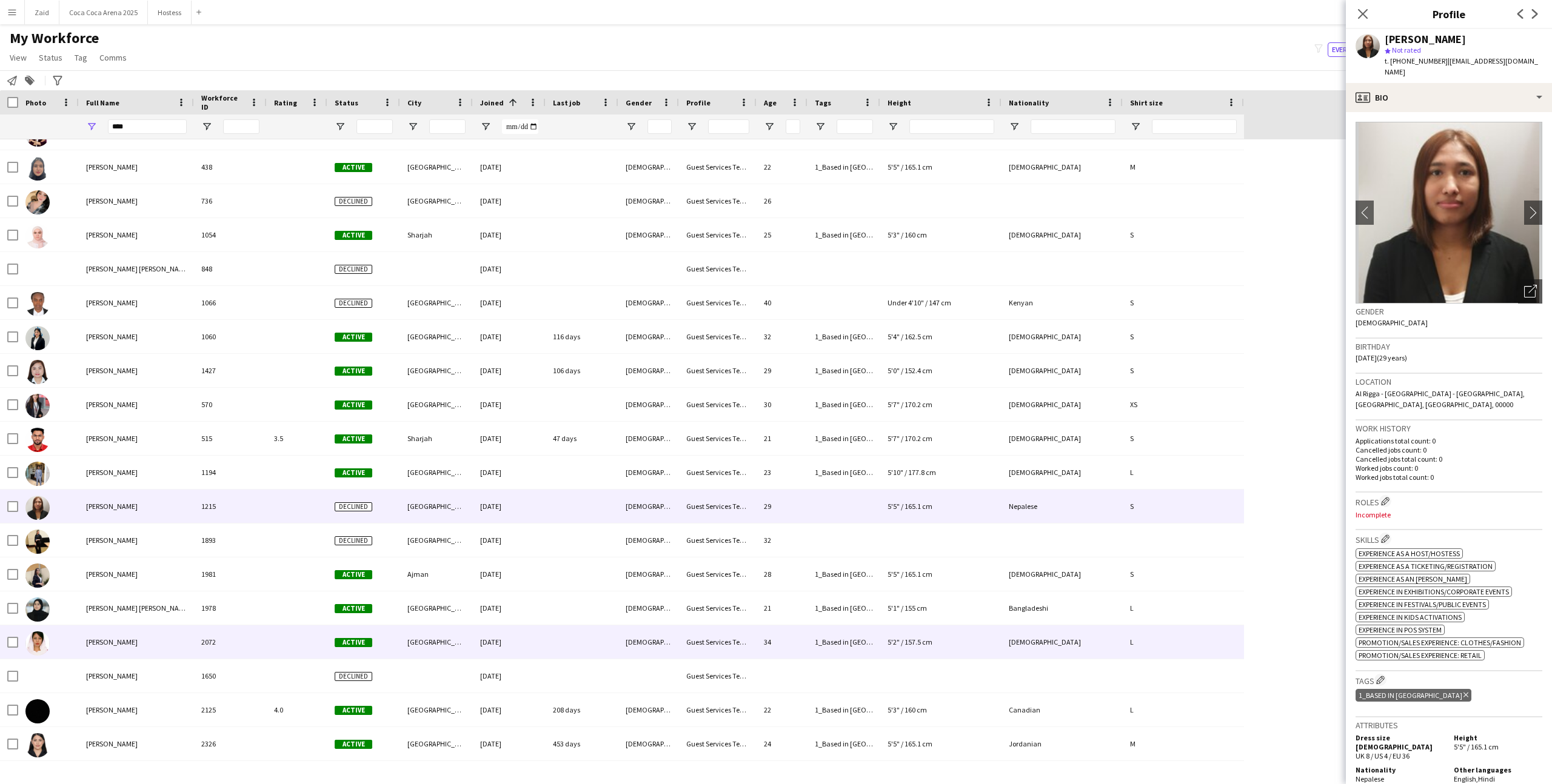
click at [699, 632] on div "Guest Services Team" at bounding box center [717, 642] width 77 height 33
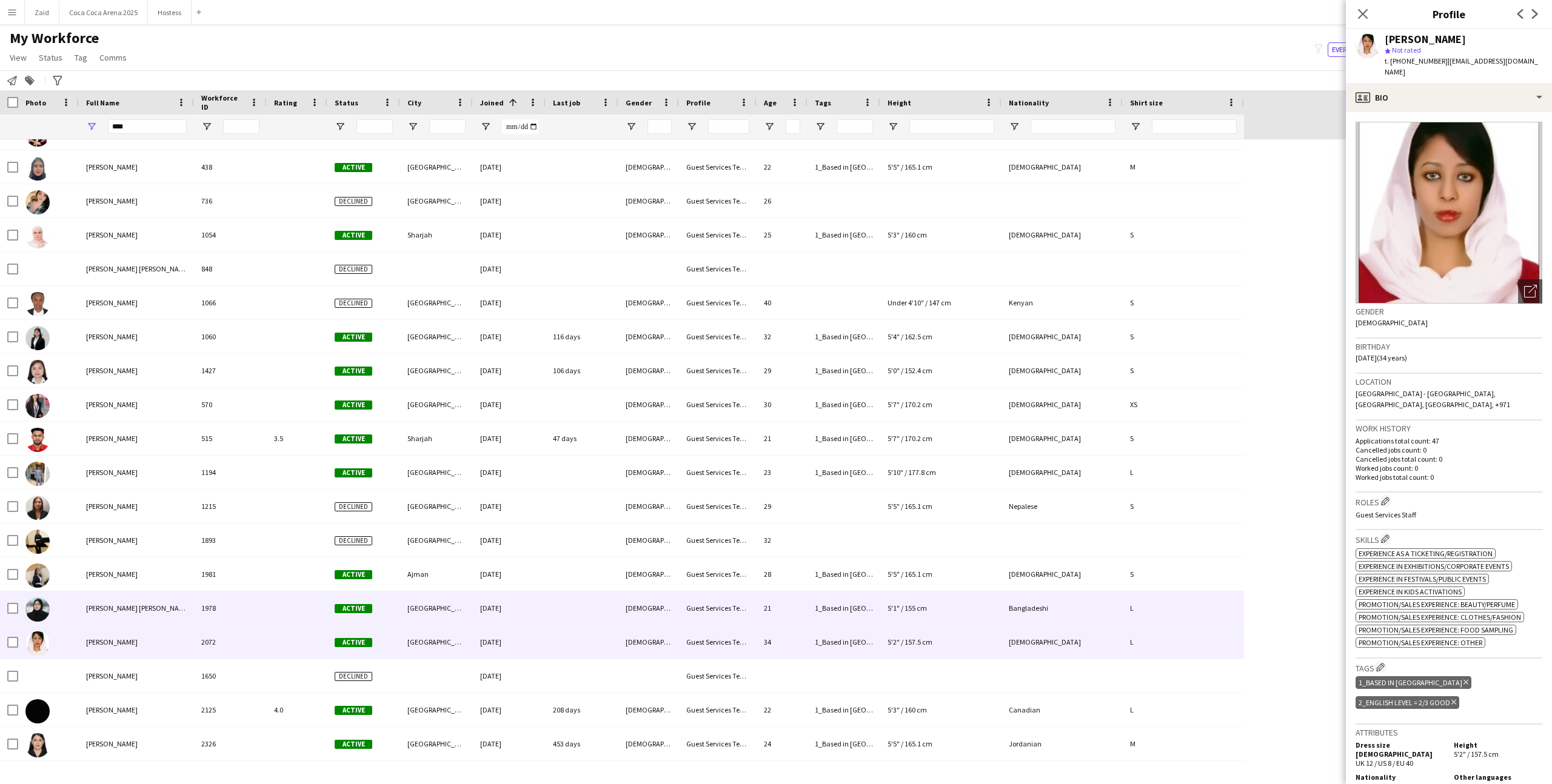
click at [688, 612] on div "Guest Services Team" at bounding box center [717, 608] width 77 height 33
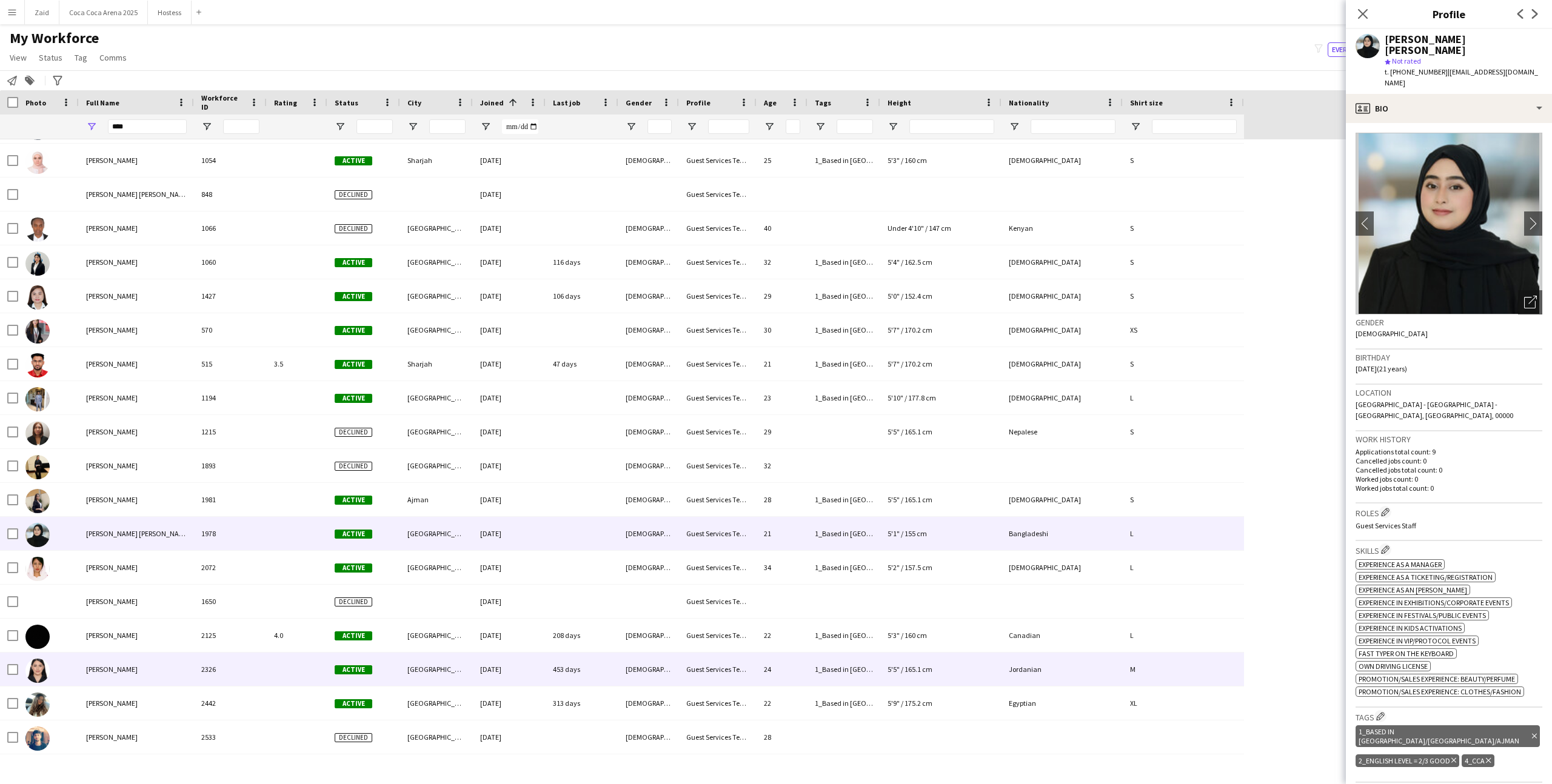
click at [650, 655] on div "[DEMOGRAPHIC_DATA]" at bounding box center [648, 669] width 61 height 33
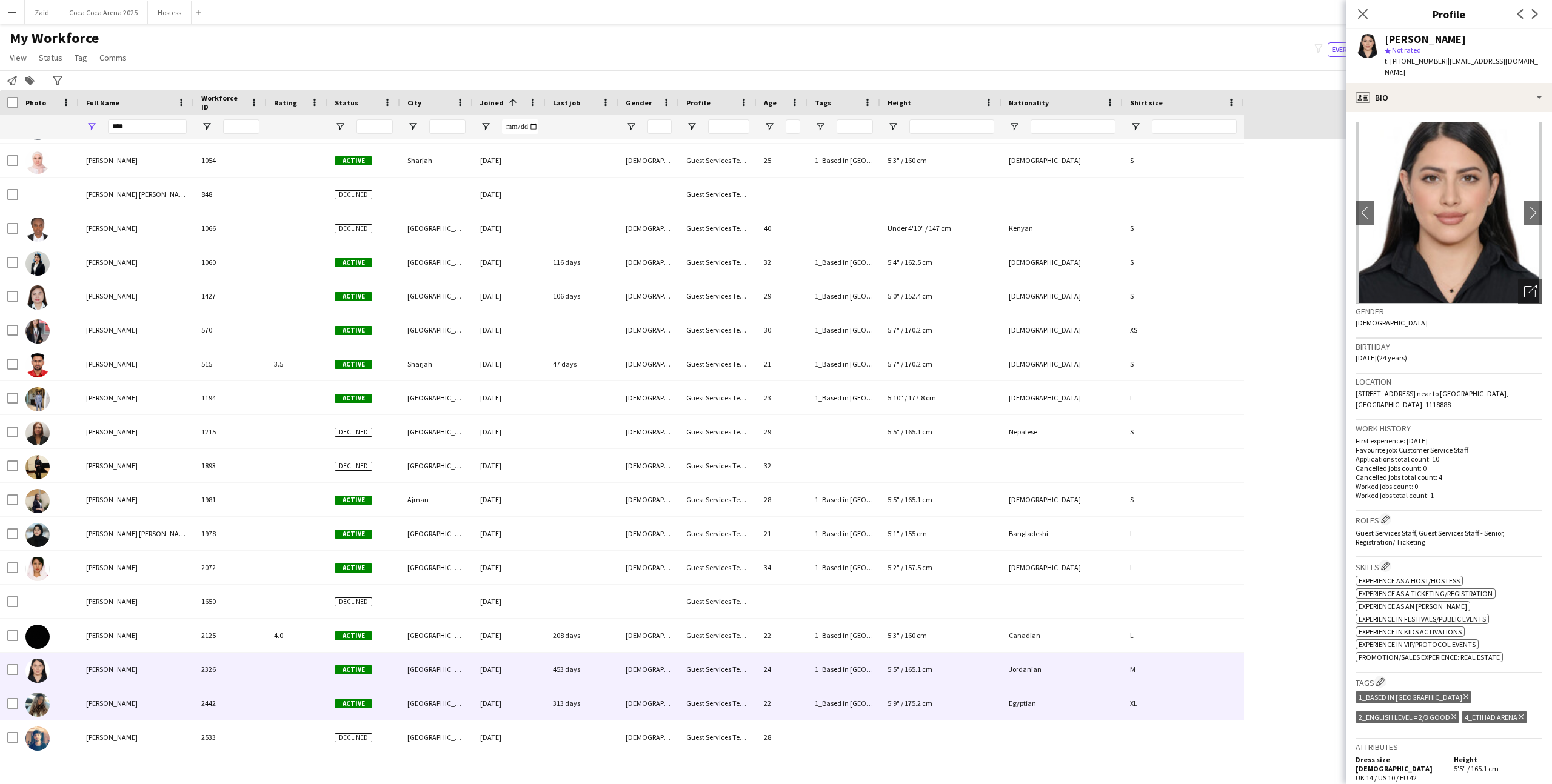
click at [631, 695] on div "[DEMOGRAPHIC_DATA]" at bounding box center [648, 703] width 61 height 33
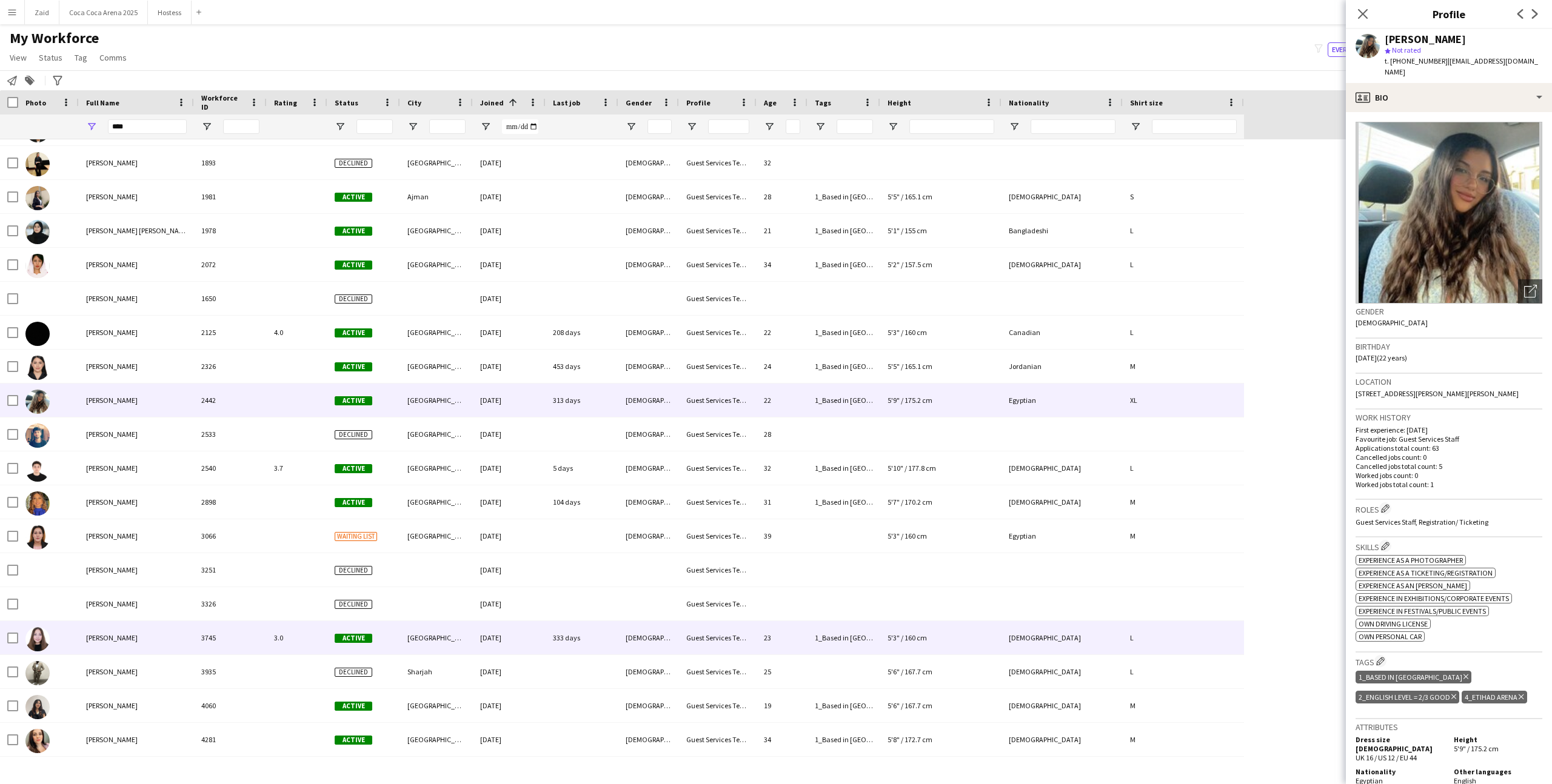
click at [641, 652] on div "[DEMOGRAPHIC_DATA]" at bounding box center [648, 638] width 61 height 33
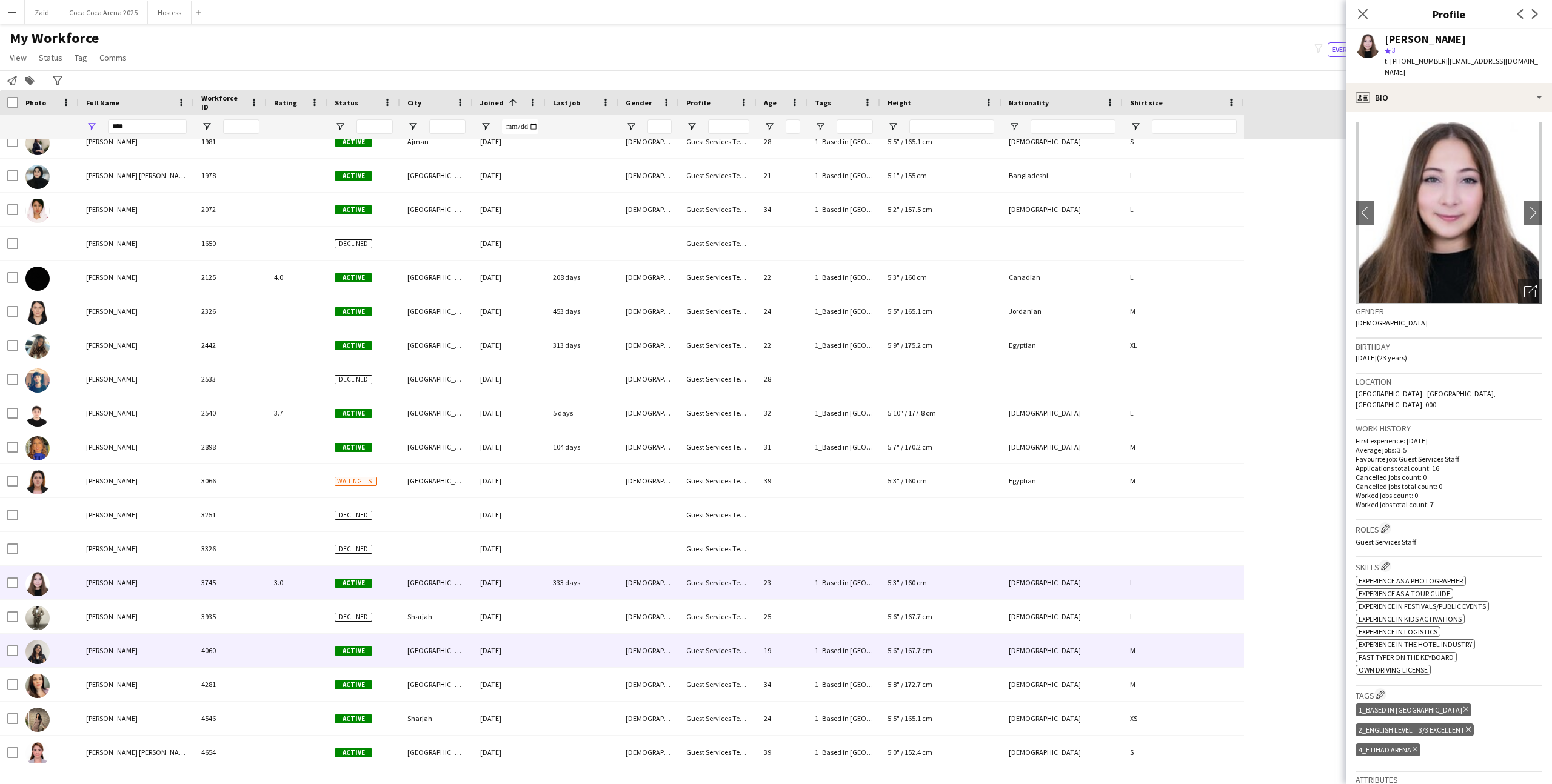
click at [641, 652] on div "[DEMOGRAPHIC_DATA]" at bounding box center [648, 650] width 61 height 33
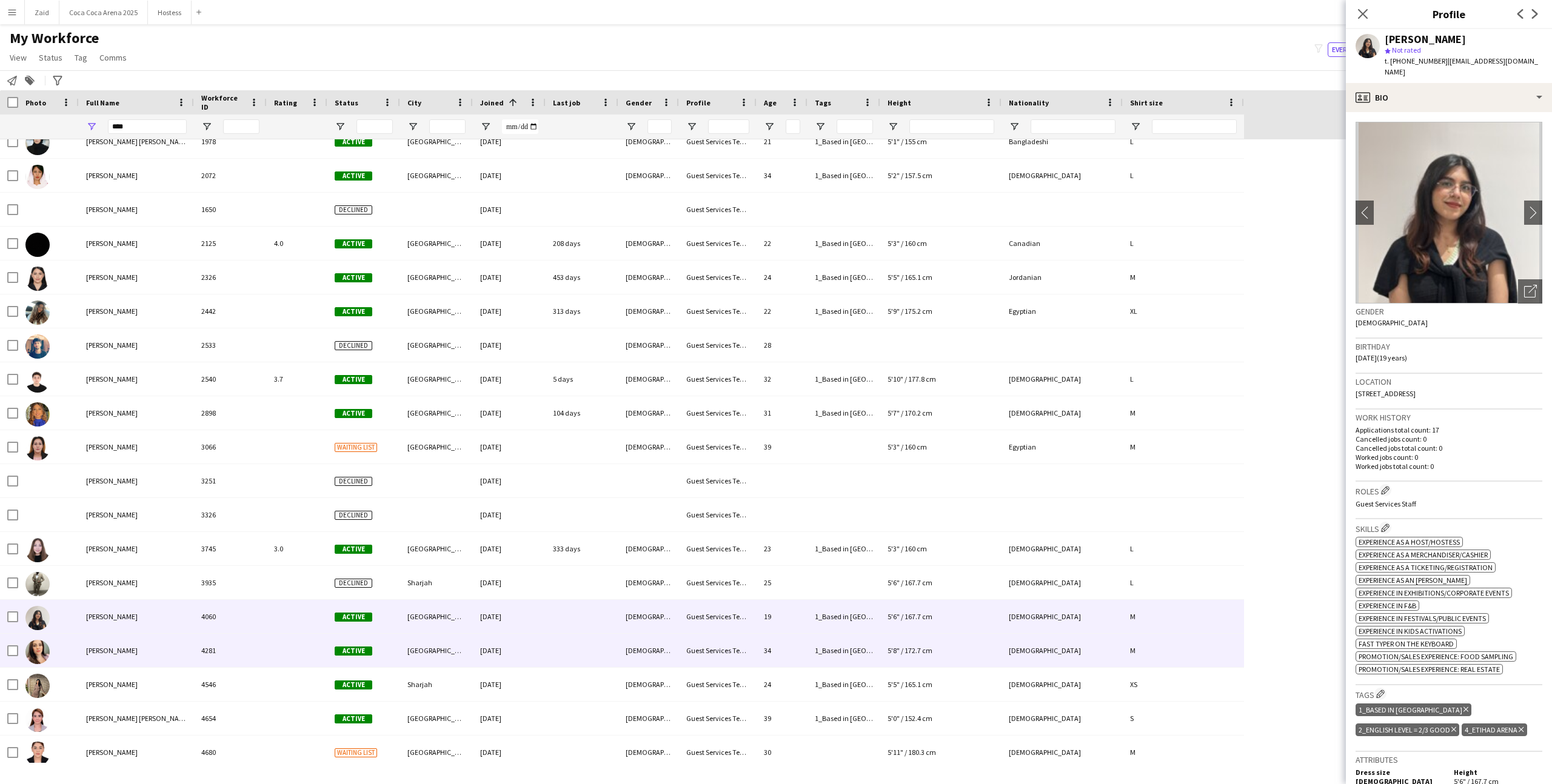
click at [641, 652] on div "[DEMOGRAPHIC_DATA]" at bounding box center [648, 650] width 61 height 33
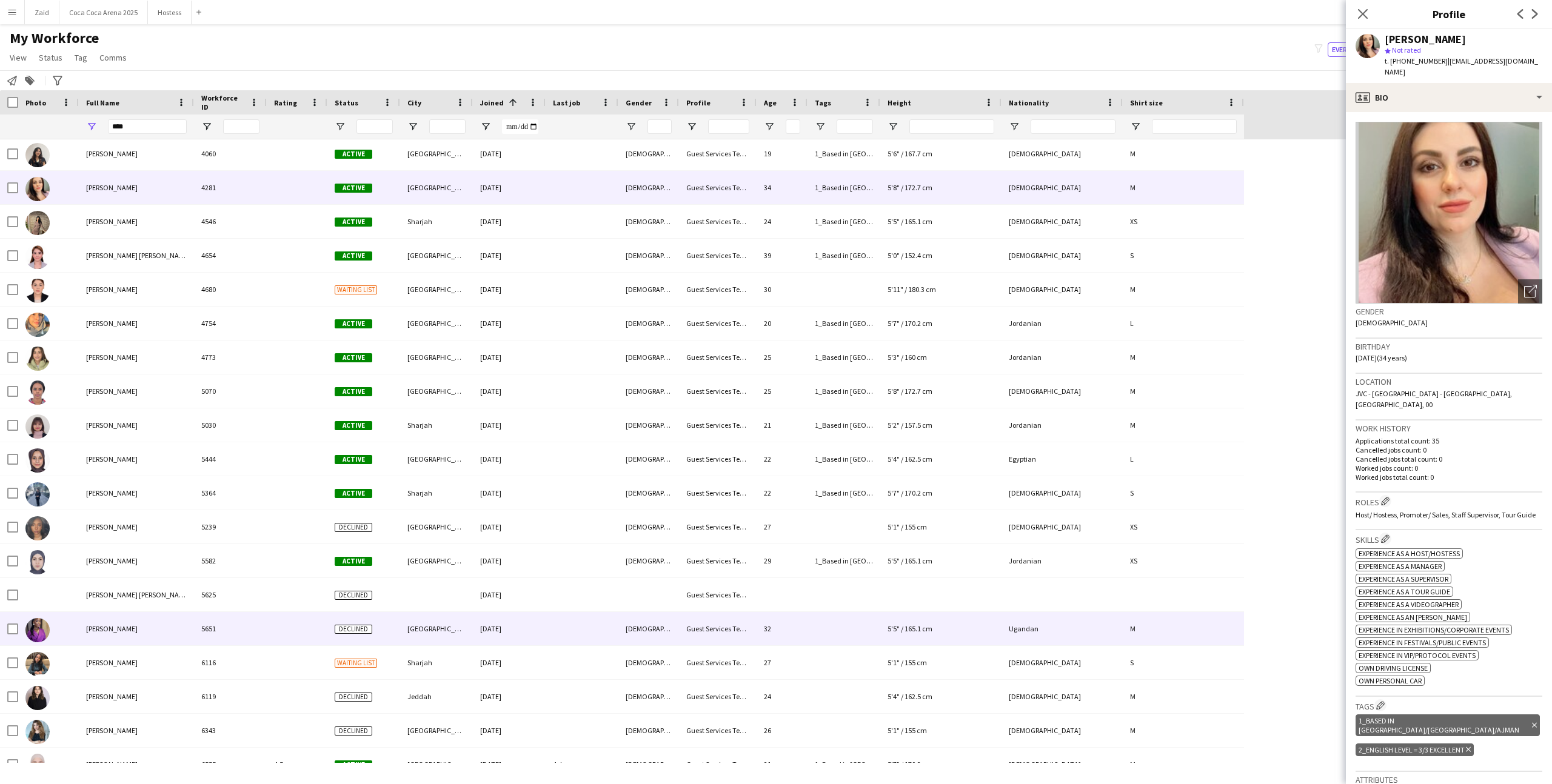
click at [598, 623] on div at bounding box center [582, 628] width 72 height 33
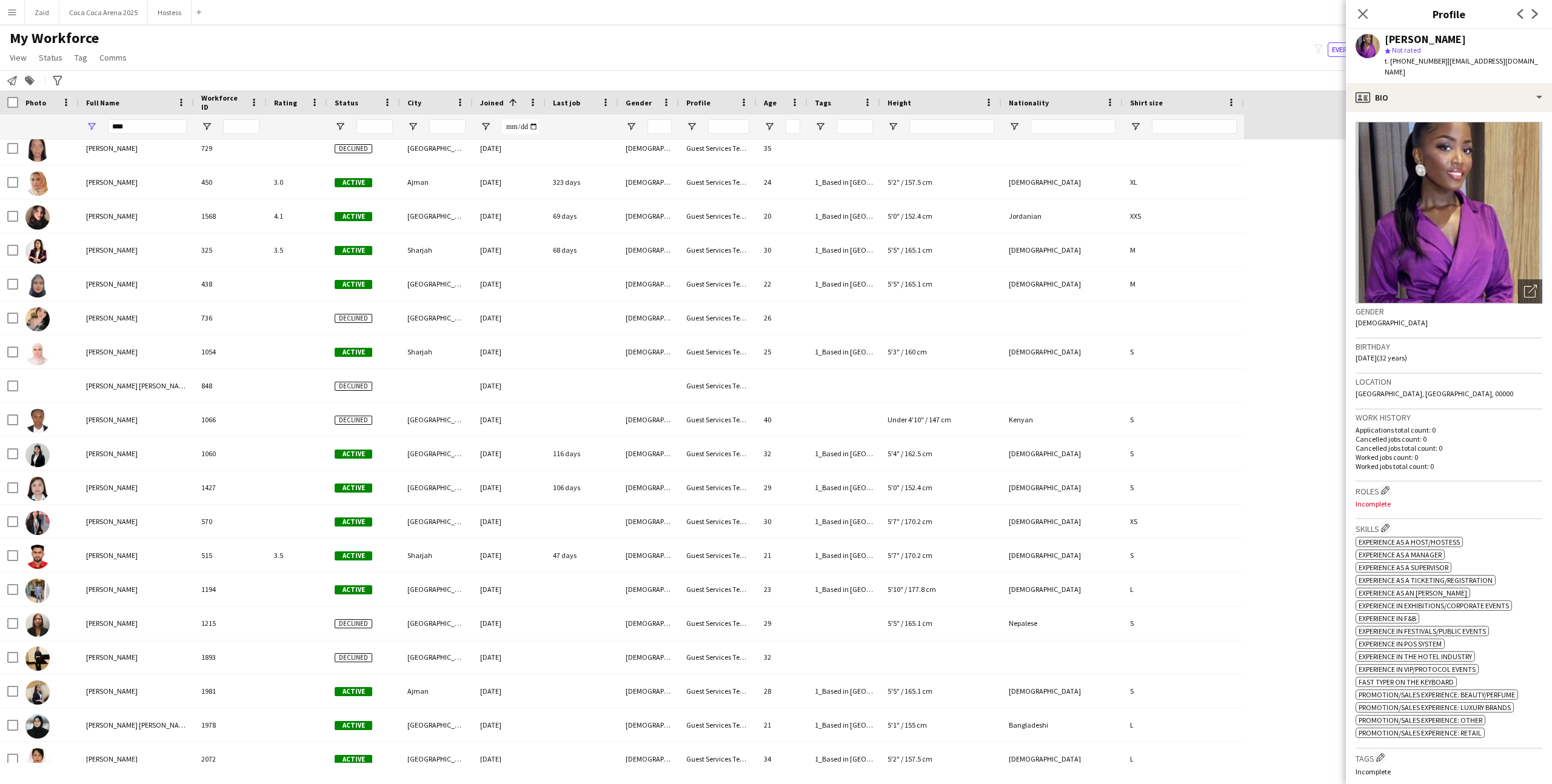
click at [391, 55] on div "My Workforce View Views Default view New view Update view Delete view Edit name…" at bounding box center [776, 50] width 1552 height 41
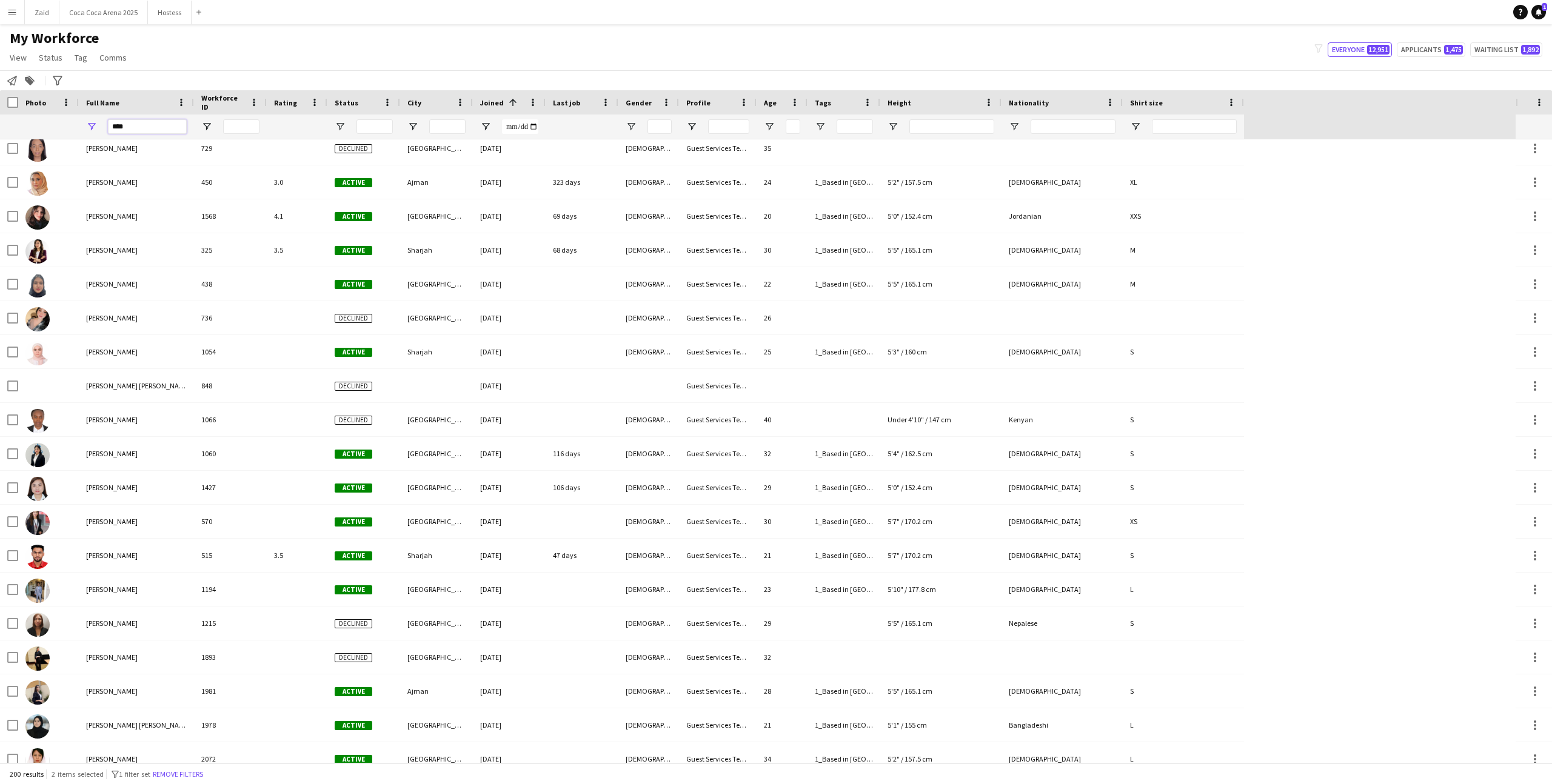
click at [155, 129] on input "****" at bounding box center [147, 126] width 79 height 14
click at [61, 79] on icon "Advanced filters" at bounding box center [57, 81] width 10 height 10
click at [340, 129] on span "Open Filter Menu" at bounding box center [340, 126] width 11 height 11
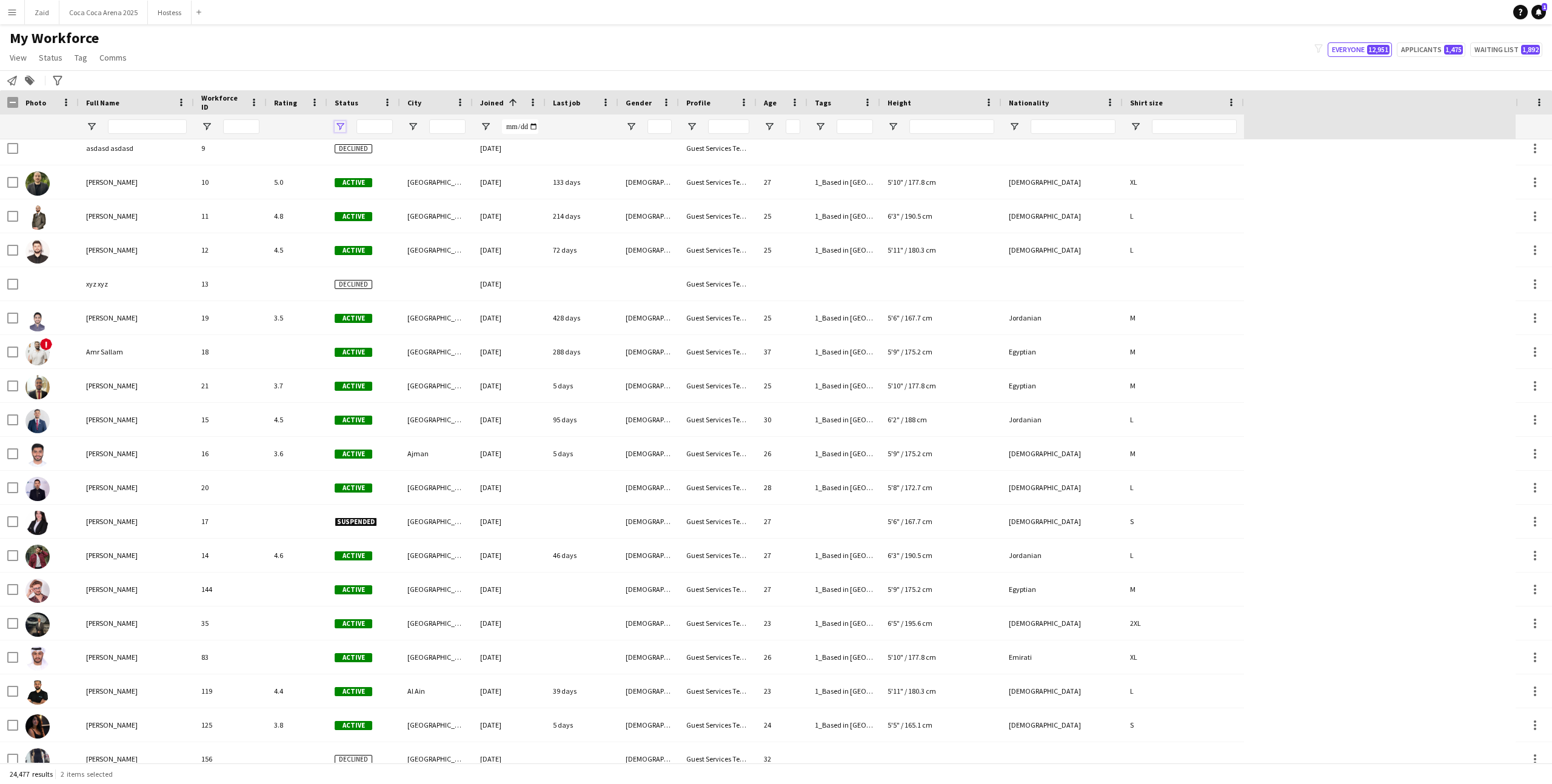
click at [339, 129] on span "Open Filter Menu" at bounding box center [340, 126] width 11 height 11
click at [366, 198] on div "(Select All)" at bounding box center [402, 200] width 96 height 9
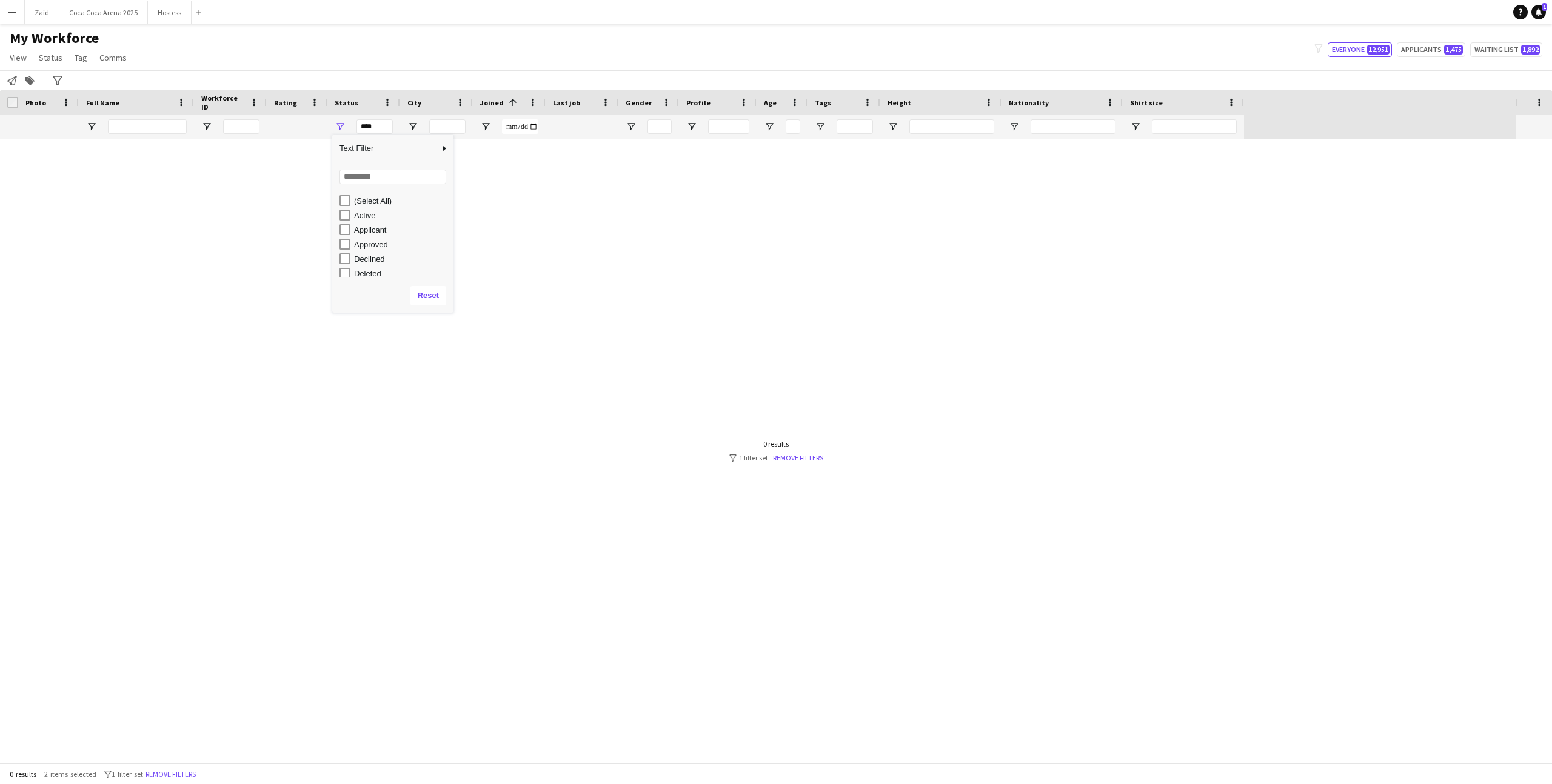
click at [365, 215] on div "Active" at bounding box center [402, 215] width 96 height 9
type input "**********"
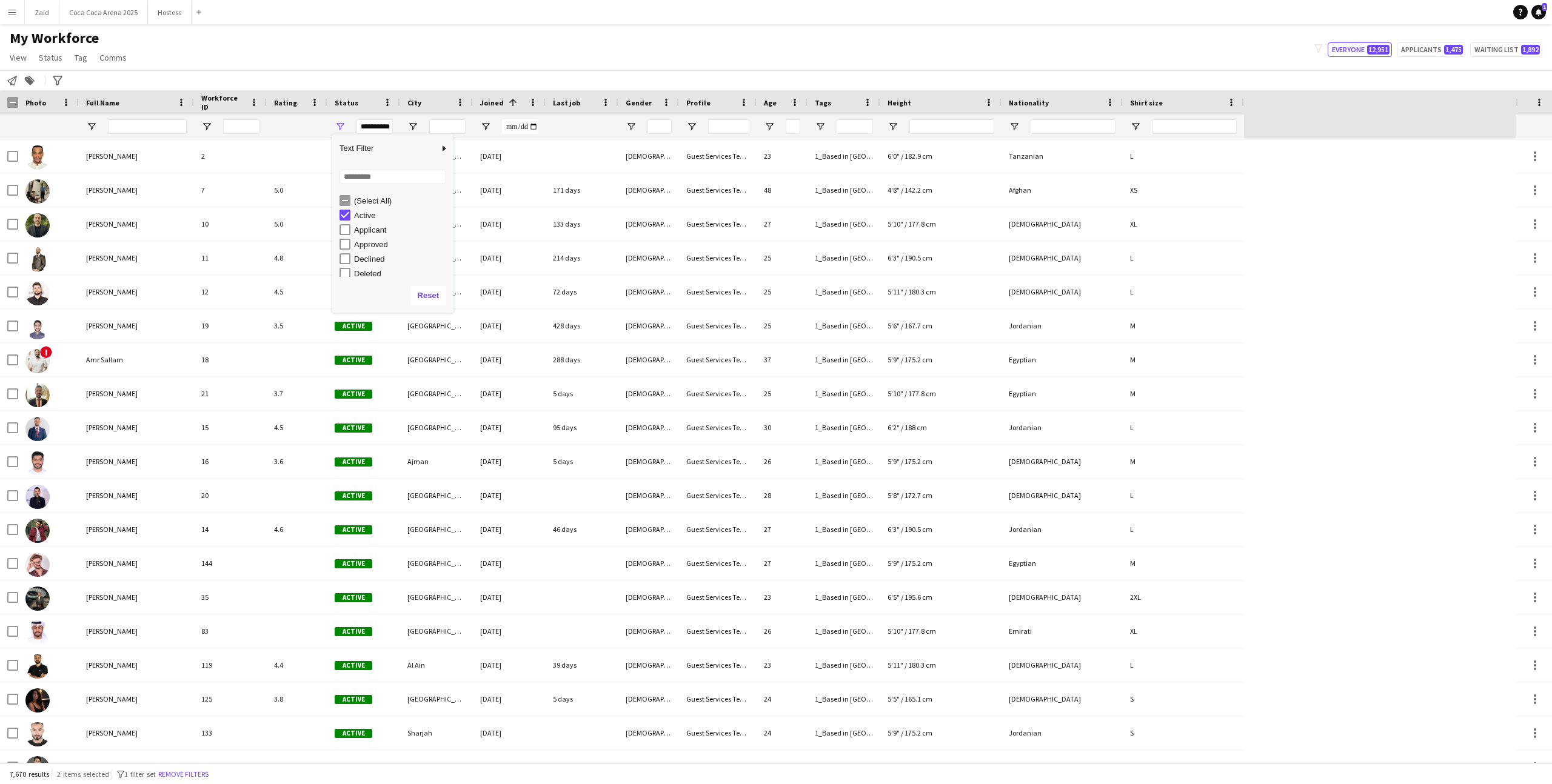
click at [420, 64] on div "My Workforce View Views Default view New view Update view Delete view Edit name…" at bounding box center [776, 50] width 1552 height 41
click at [54, 73] on div "Advanced filters" at bounding box center [57, 80] width 14 height 14
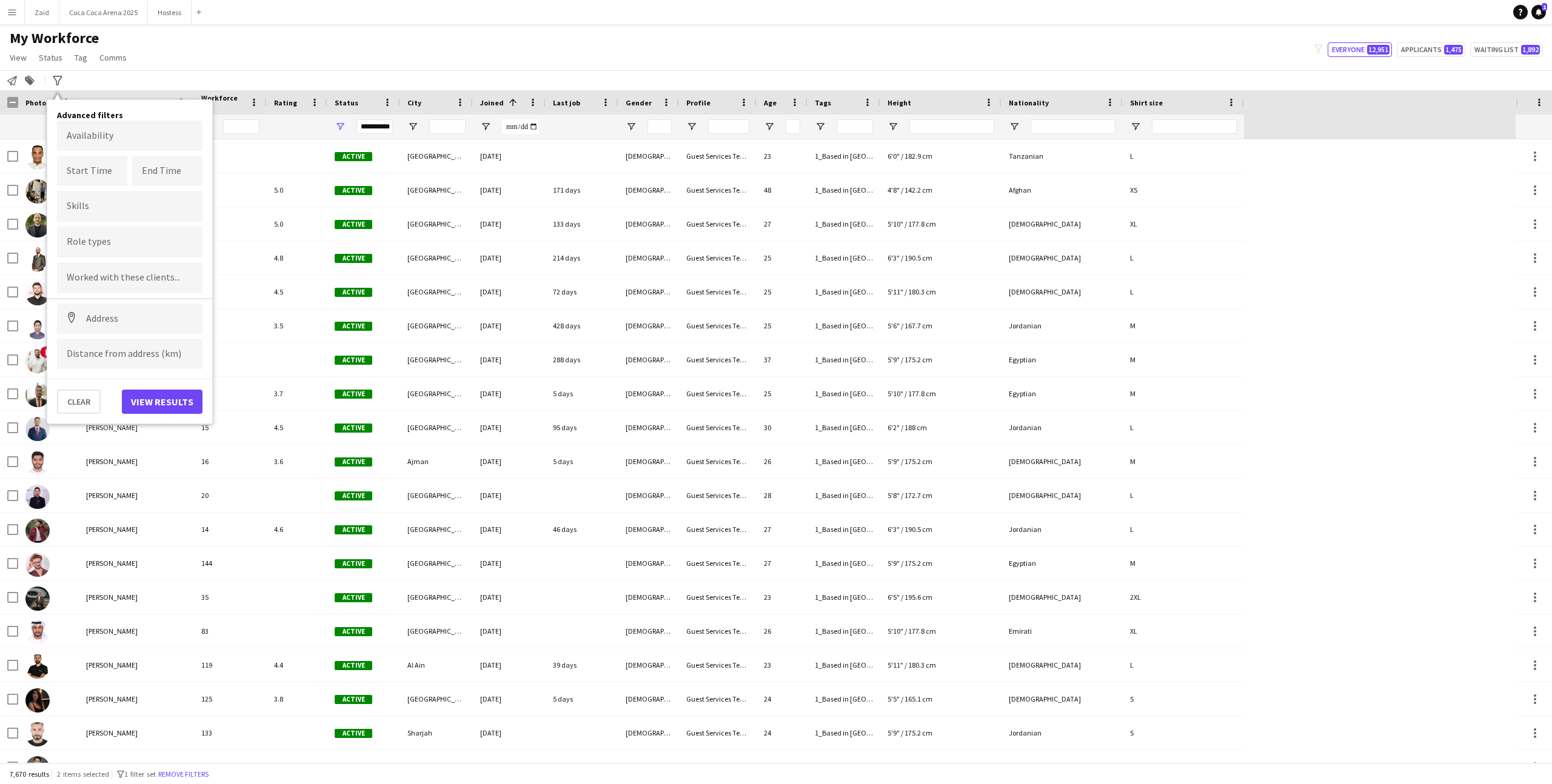
click at [111, 230] on div at bounding box center [129, 242] width 146 height 31
type input "*"
click at [167, 300] on div "Host/ Hostess" at bounding box center [129, 305] width 146 height 29
click at [163, 409] on button "View results" at bounding box center [162, 401] width 81 height 24
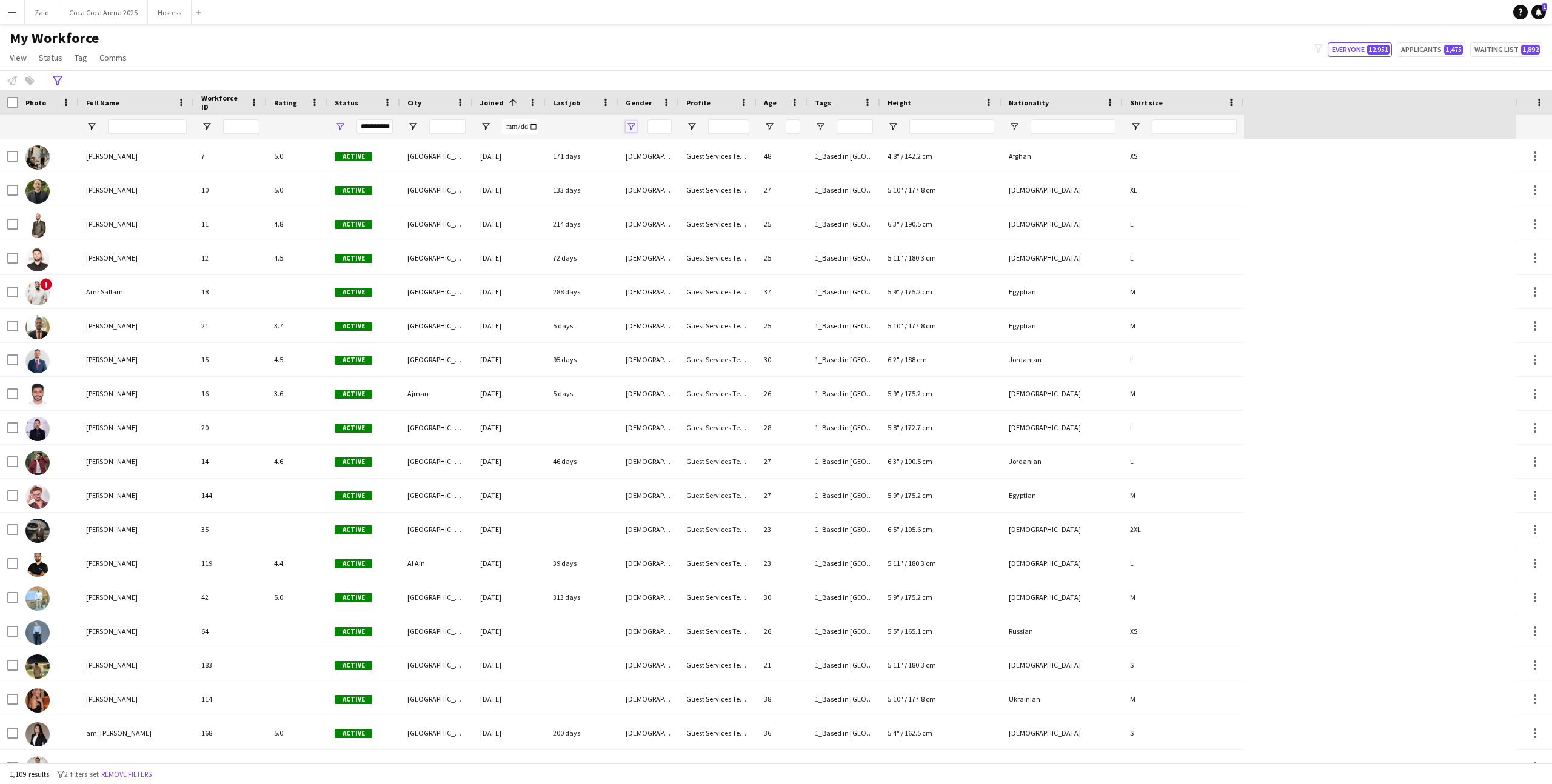
click at [628, 126] on span "Open Filter Menu" at bounding box center [631, 126] width 11 height 11
click at [656, 226] on div "Male" at bounding box center [693, 230] width 96 height 9
type input "**********"
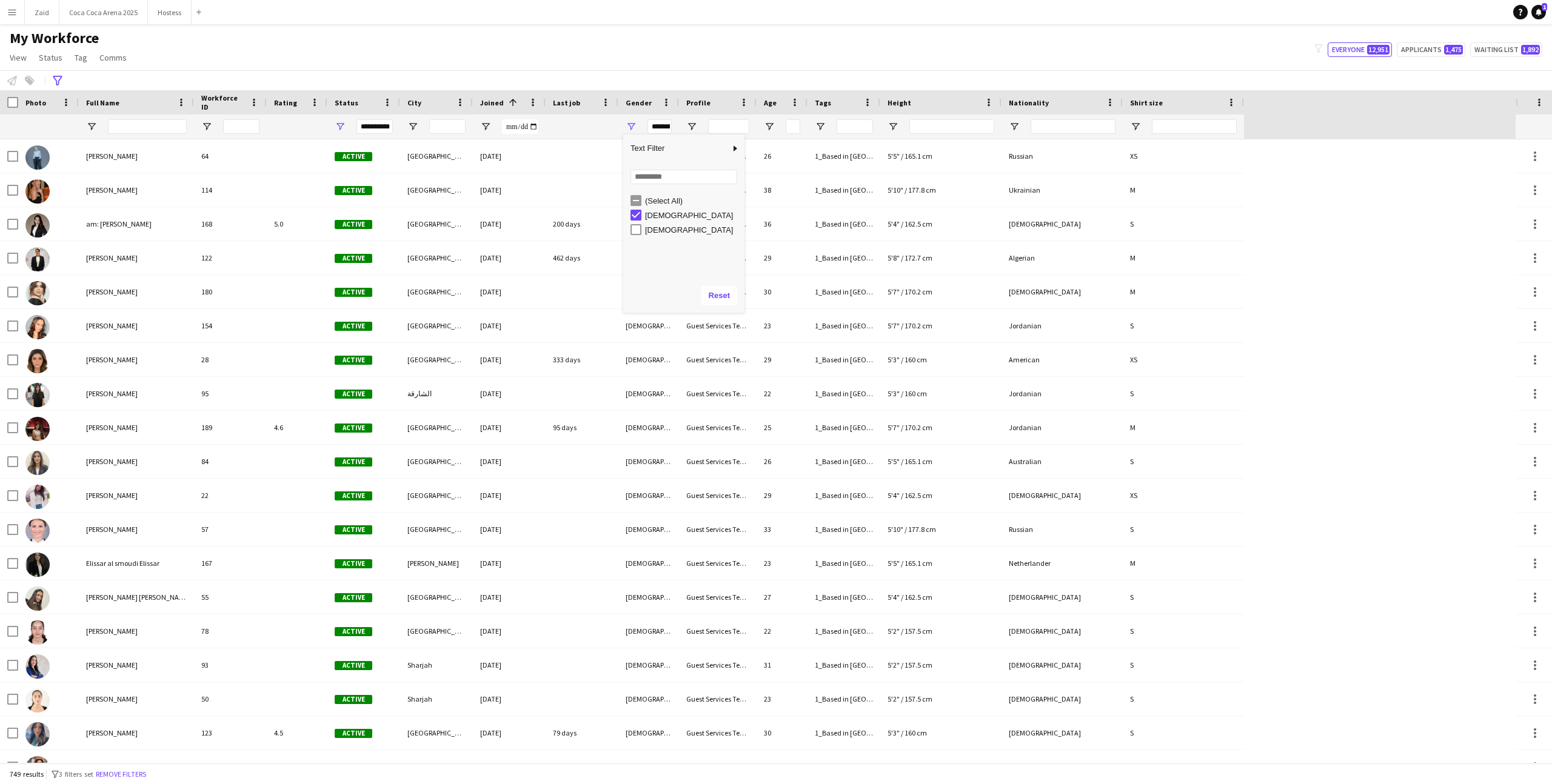
click at [669, 39] on div "My Workforce View Views Default view New view Update view Delete view Edit name…" at bounding box center [776, 50] width 1552 height 41
click at [1014, 128] on span "Open Filter Menu" at bounding box center [1014, 126] width 11 height 11
click at [1049, 228] on div "Albanian" at bounding box center [1076, 230] width 96 height 9
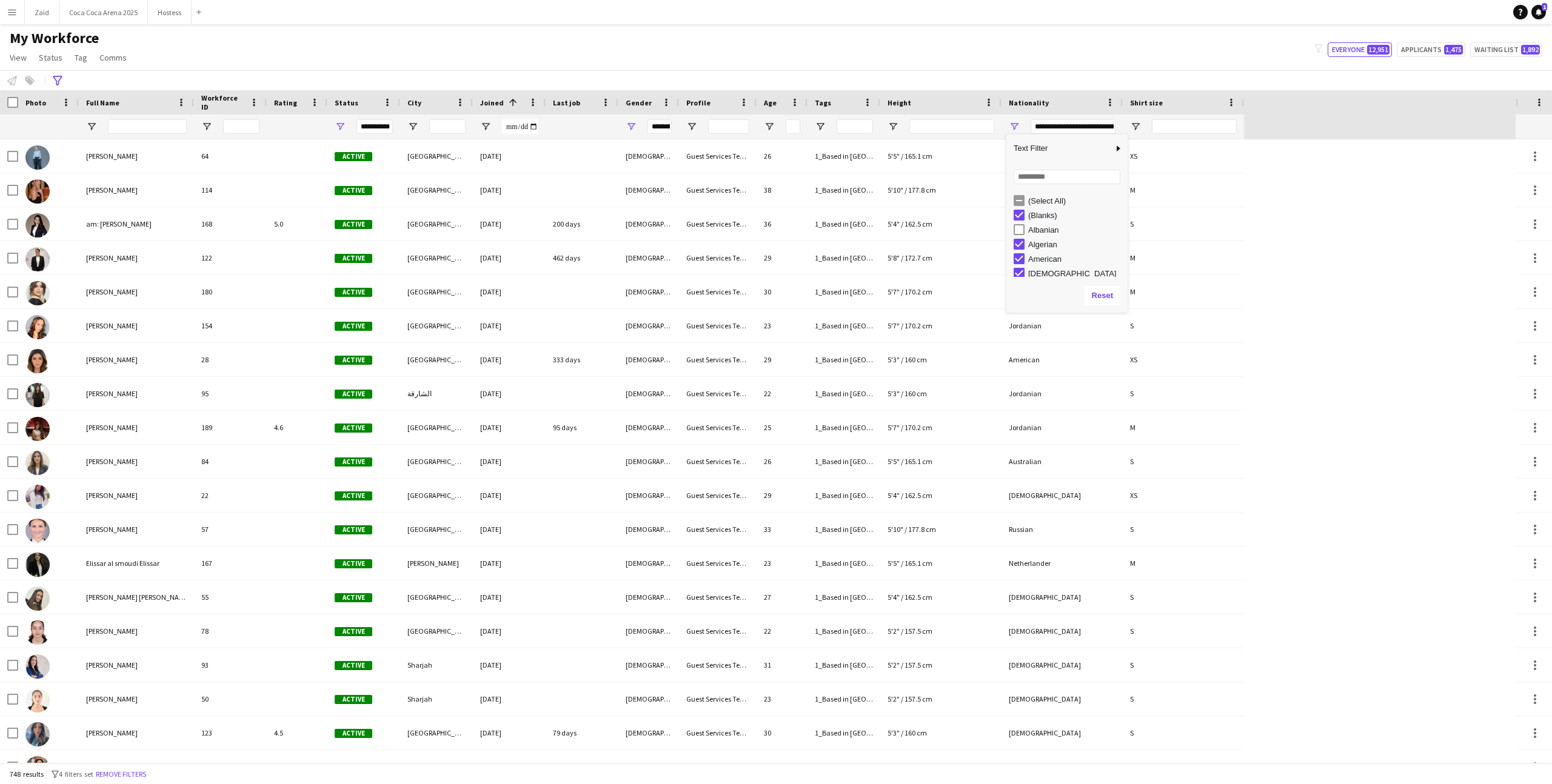
click at [1052, 263] on div "American" at bounding box center [1076, 258] width 96 height 9
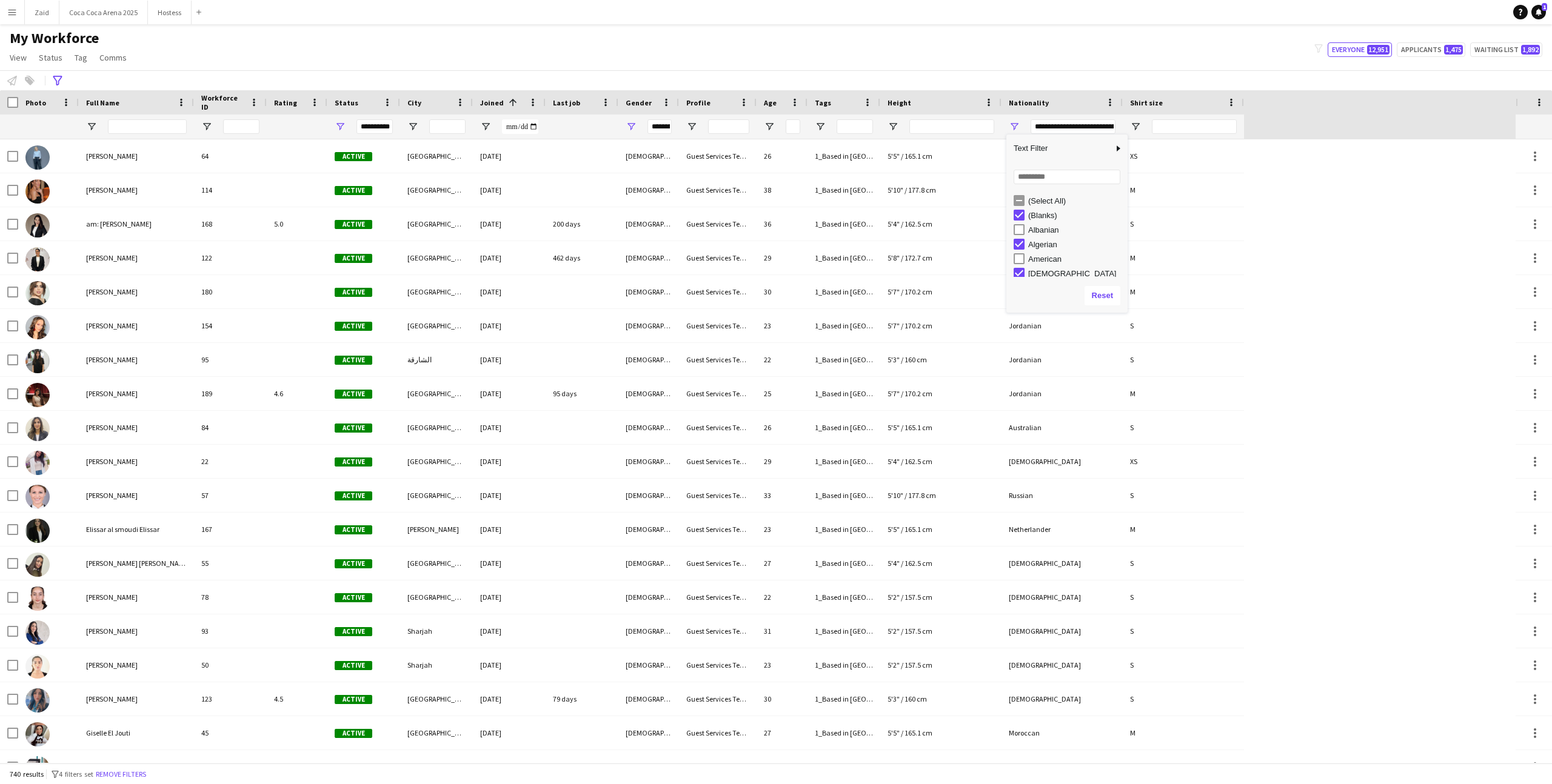
click at [1052, 256] on div "American" at bounding box center [1076, 258] width 96 height 9
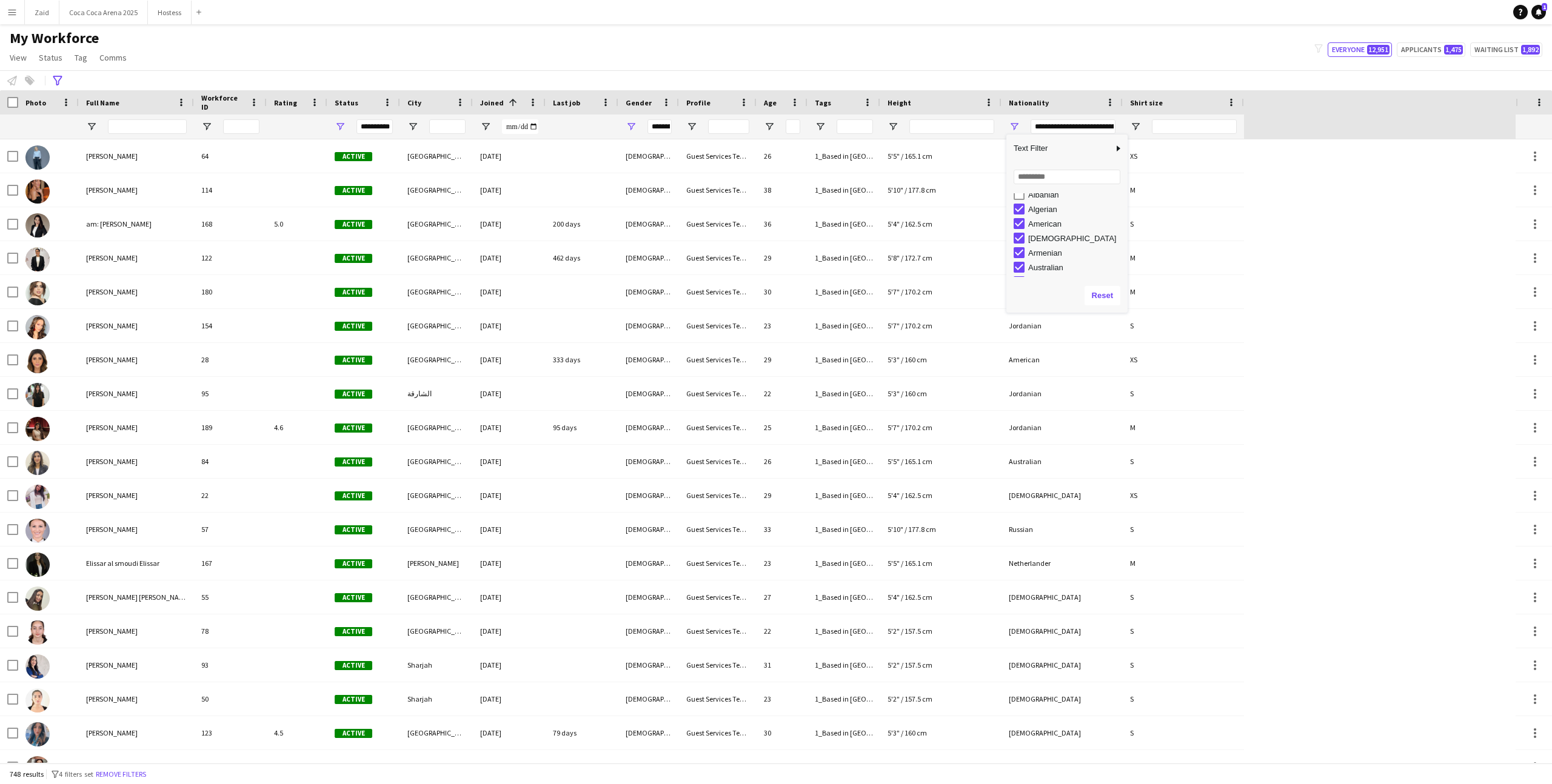
click at [1052, 241] on div "Argentinean" at bounding box center [1076, 238] width 96 height 9
click at [1052, 252] on div "Armenian" at bounding box center [1076, 252] width 96 height 9
click at [1052, 221] on div "Australian" at bounding box center [1076, 221] width 96 height 9
click at [1056, 228] on div "Azerbaijani" at bounding box center [1076, 226] width 96 height 9
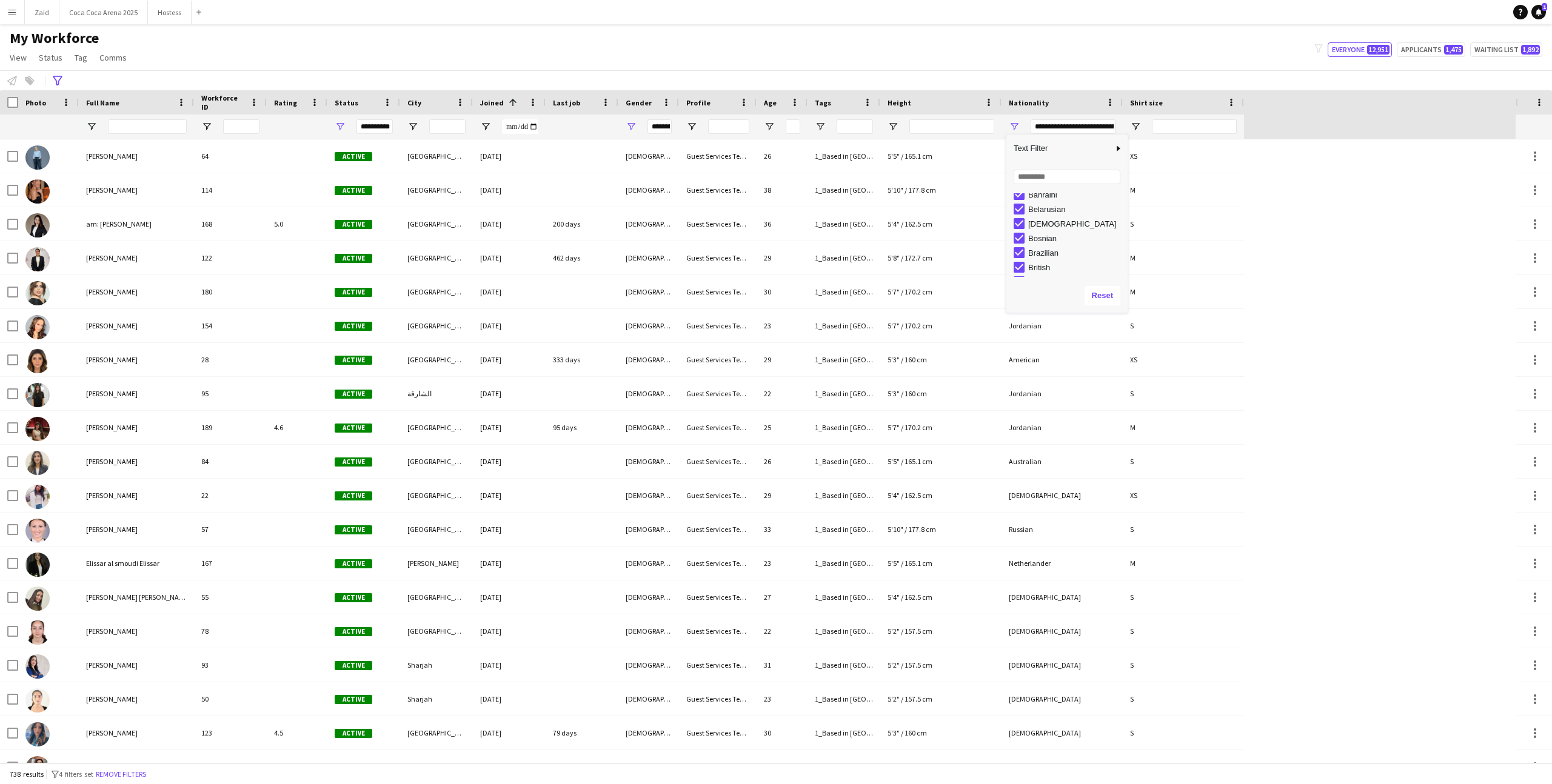
click at [1058, 211] on div "Belarusian" at bounding box center [1076, 209] width 96 height 9
click at [1054, 255] on div "Uzbekistani" at bounding box center [1076, 255] width 96 height 9
click at [1053, 243] on div "Ukrainian" at bounding box center [1076, 241] width 96 height 9
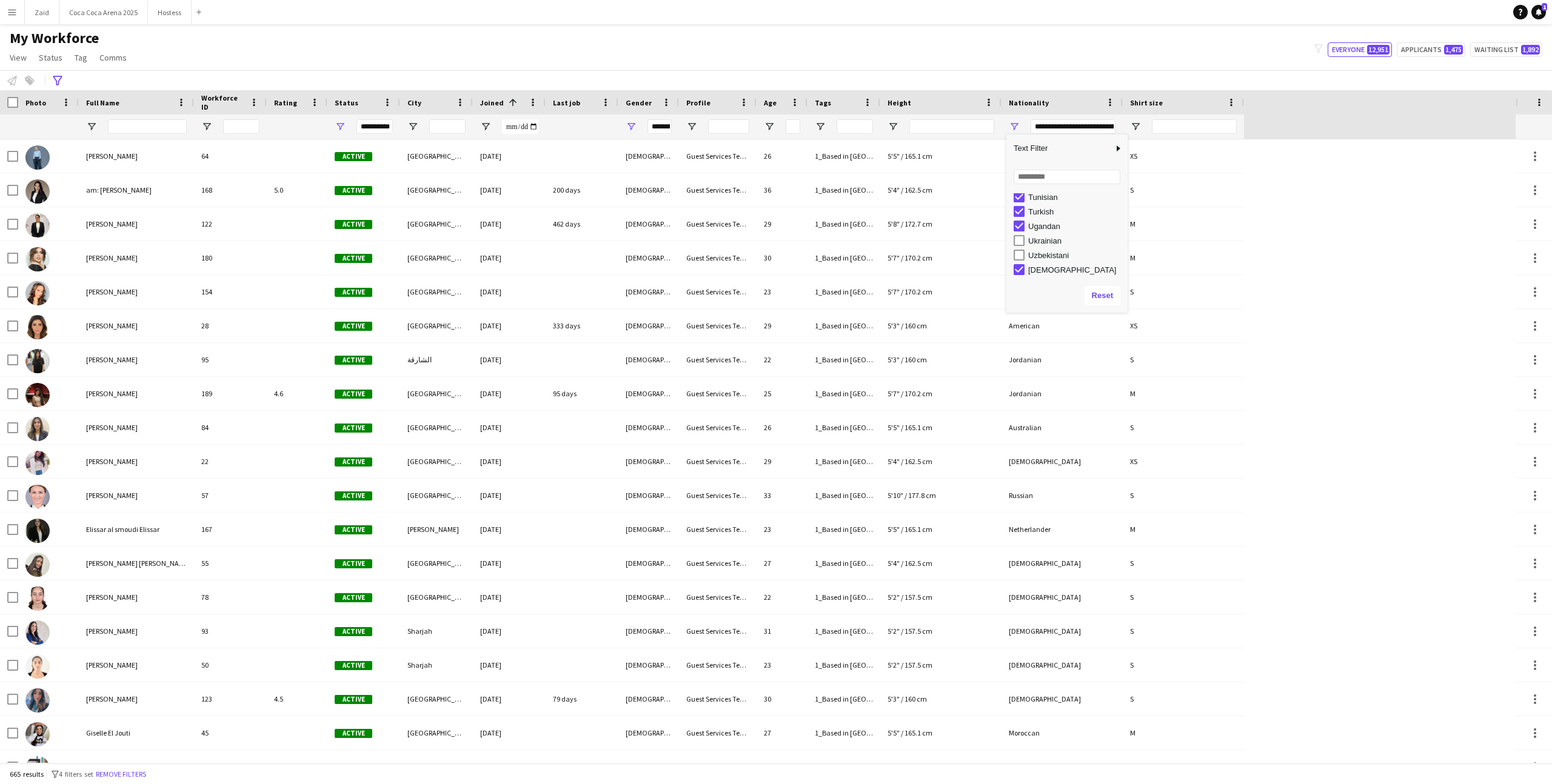
click at [1050, 226] on div "Ugandan" at bounding box center [1076, 226] width 96 height 9
click at [1039, 248] on div "Thai" at bounding box center [1076, 252] width 96 height 9
click at [1039, 248] on div "Swiss" at bounding box center [1076, 246] width 96 height 9
click at [1039, 255] on div "Sudanese" at bounding box center [1076, 256] width 96 height 9
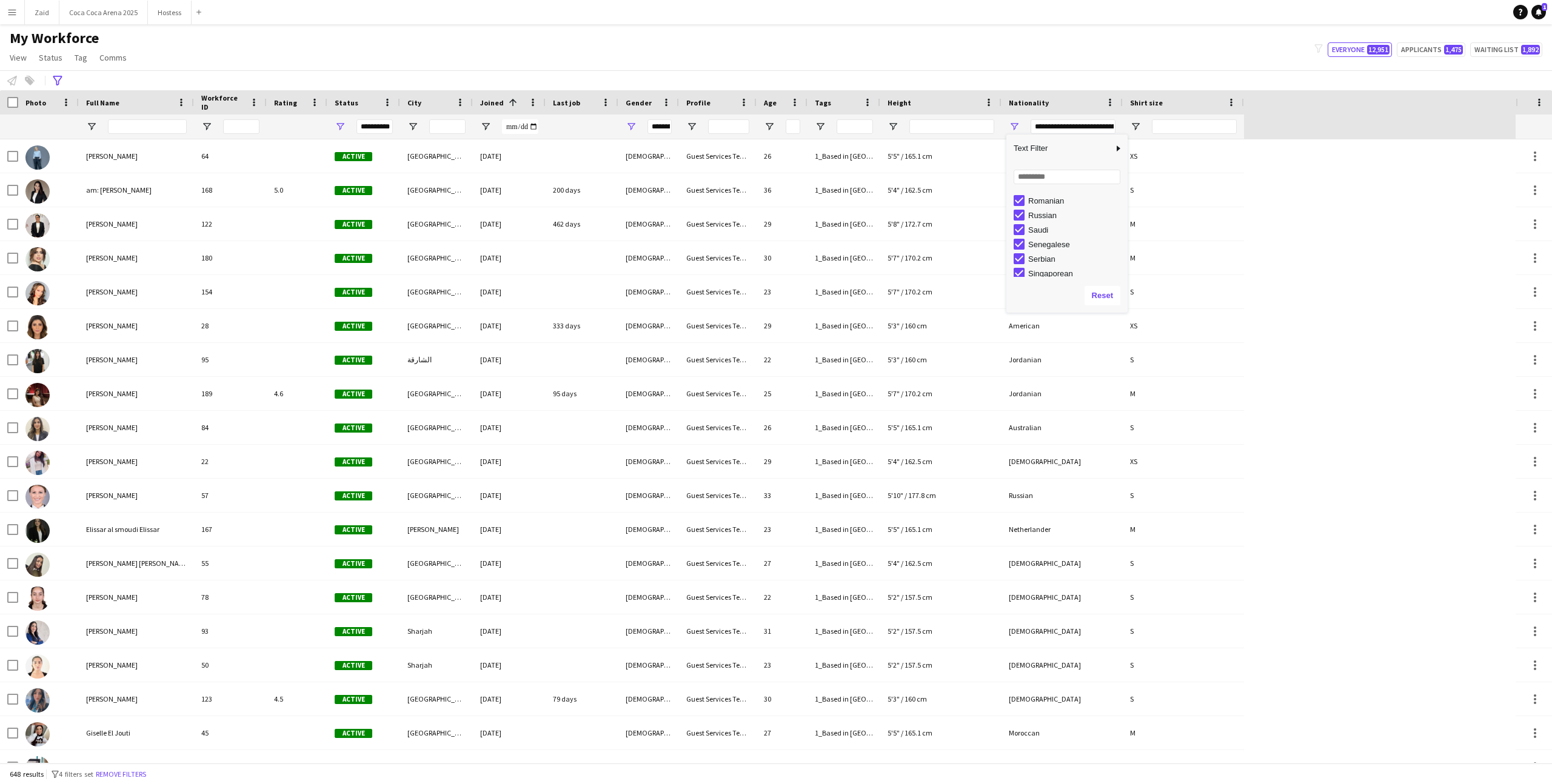
click at [1048, 248] on div "Senegalese" at bounding box center [1076, 244] width 96 height 9
click at [1048, 248] on div "Peruvian" at bounding box center [1076, 252] width 96 height 9
click at [1049, 220] on div "[DEMOGRAPHIC_DATA]" at bounding box center [1076, 224] width 96 height 9
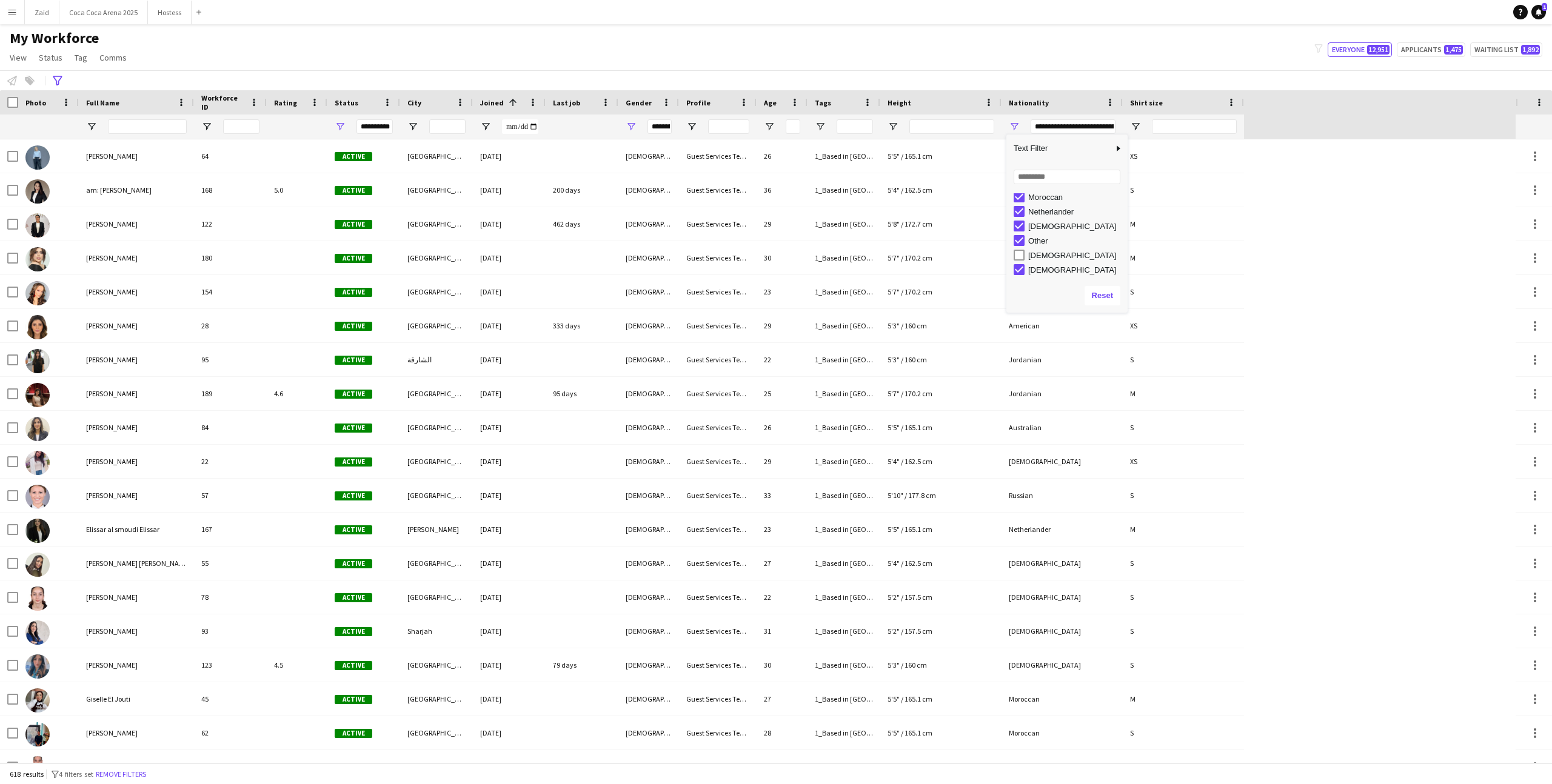
click at [1048, 227] on div "Nigerian" at bounding box center [1076, 226] width 96 height 9
type input "**********"
click at [468, 39] on div "My Workforce View Views Default view New view Update view Delete view Edit name…" at bounding box center [776, 50] width 1552 height 41
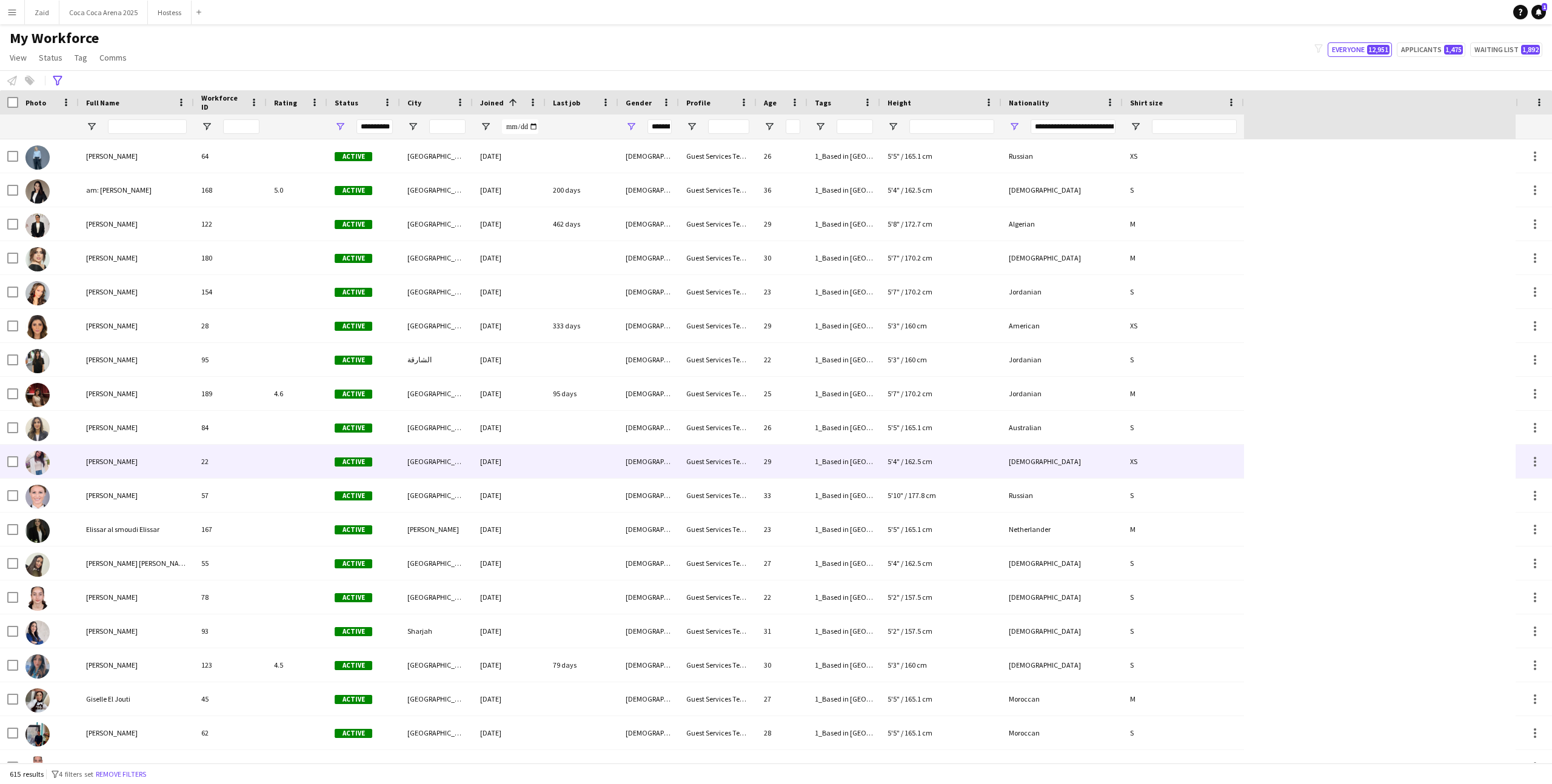
click at [228, 461] on div "22" at bounding box center [230, 461] width 72 height 33
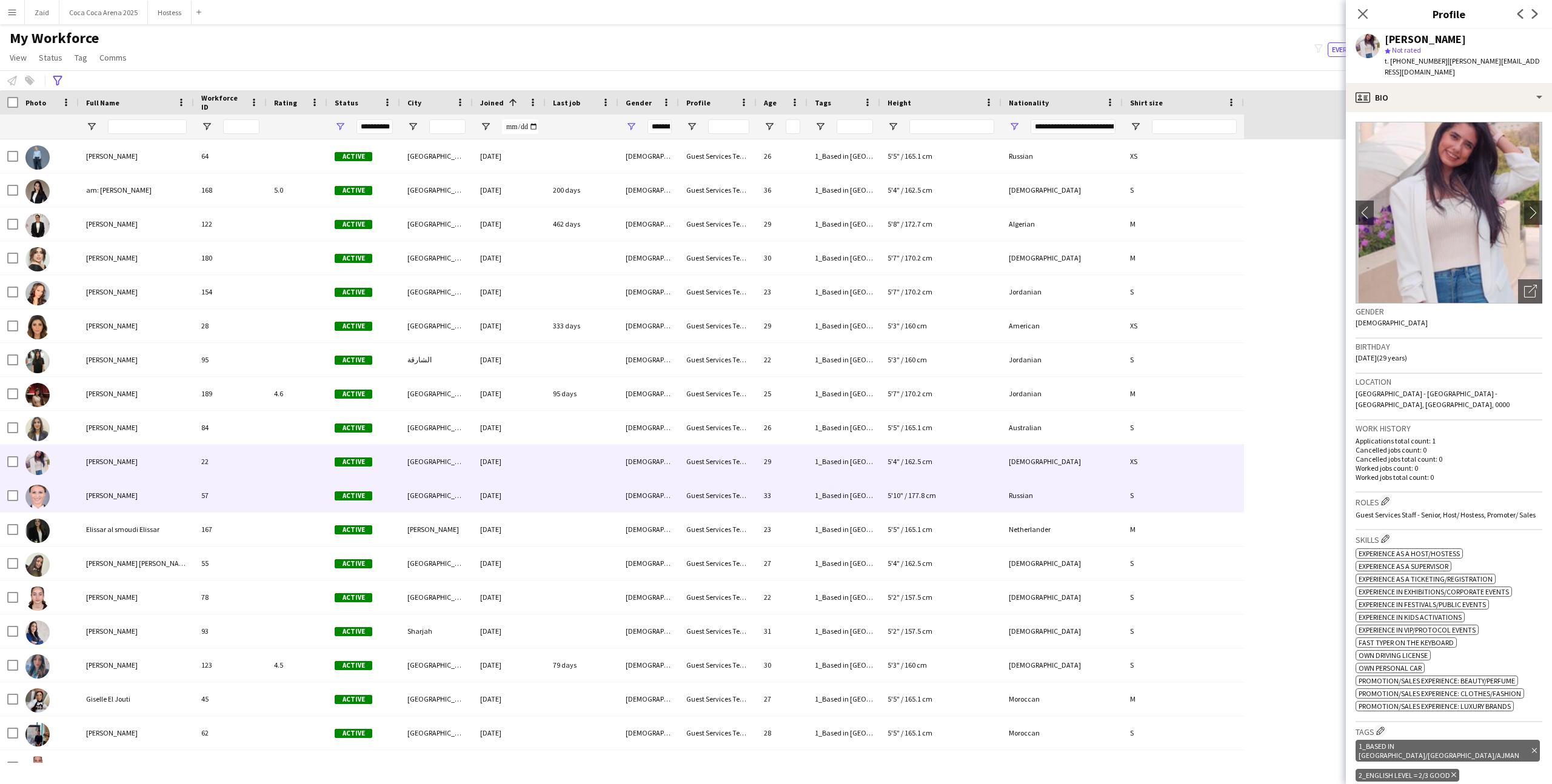
click at [248, 491] on div "57" at bounding box center [230, 495] width 72 height 33
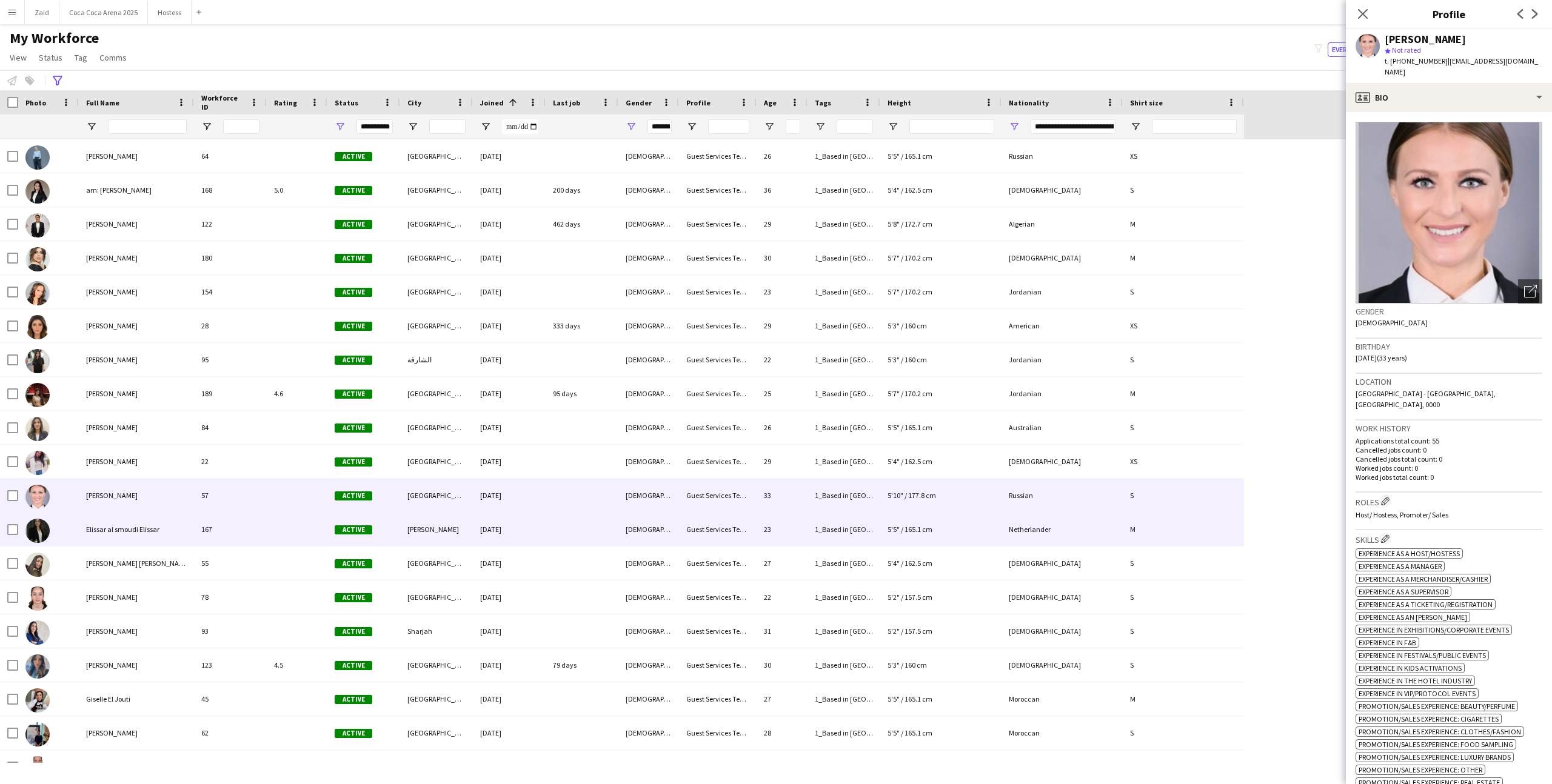
click at [276, 519] on div at bounding box center [297, 529] width 61 height 33
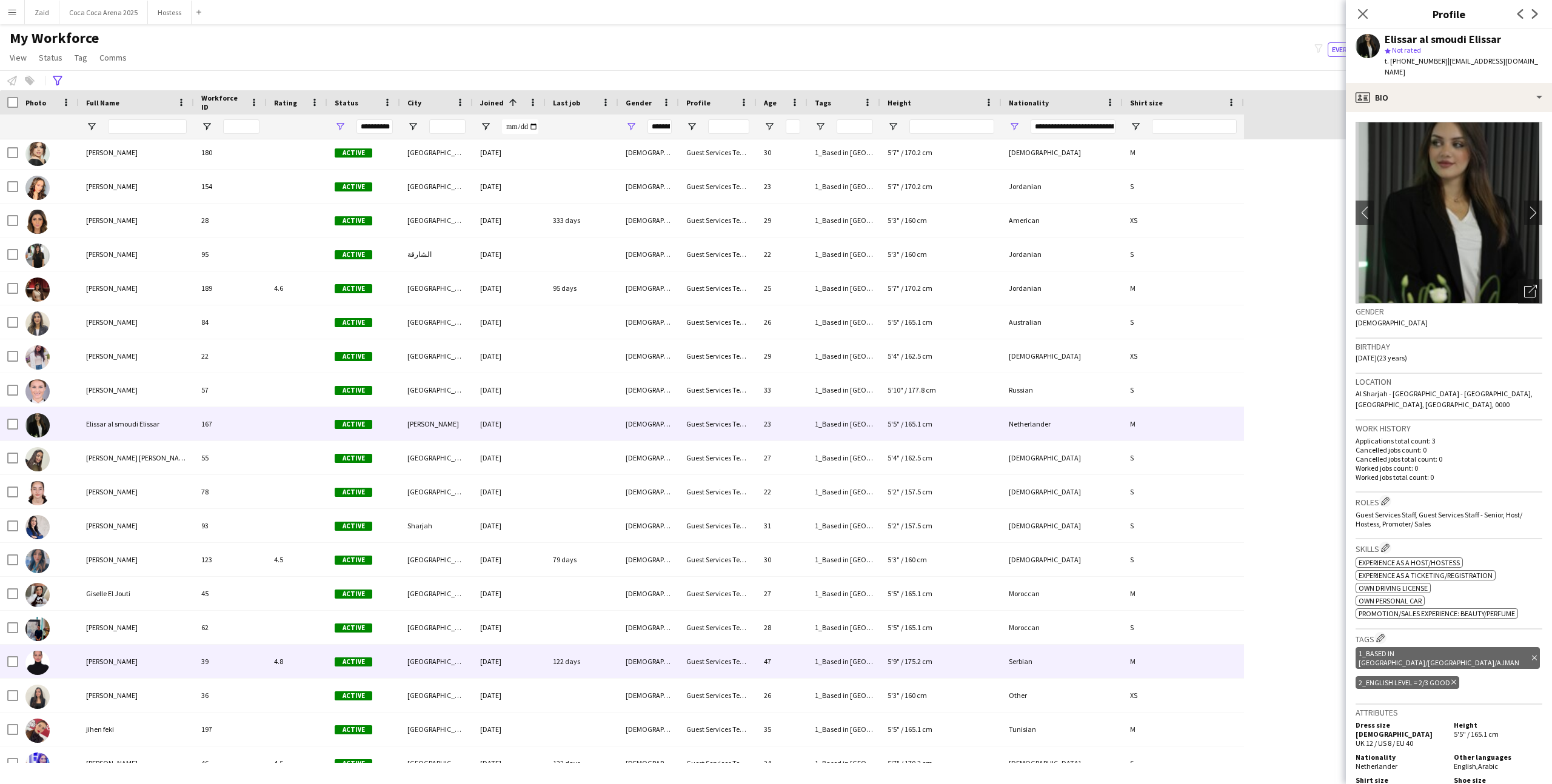
scroll to position [126, 0]
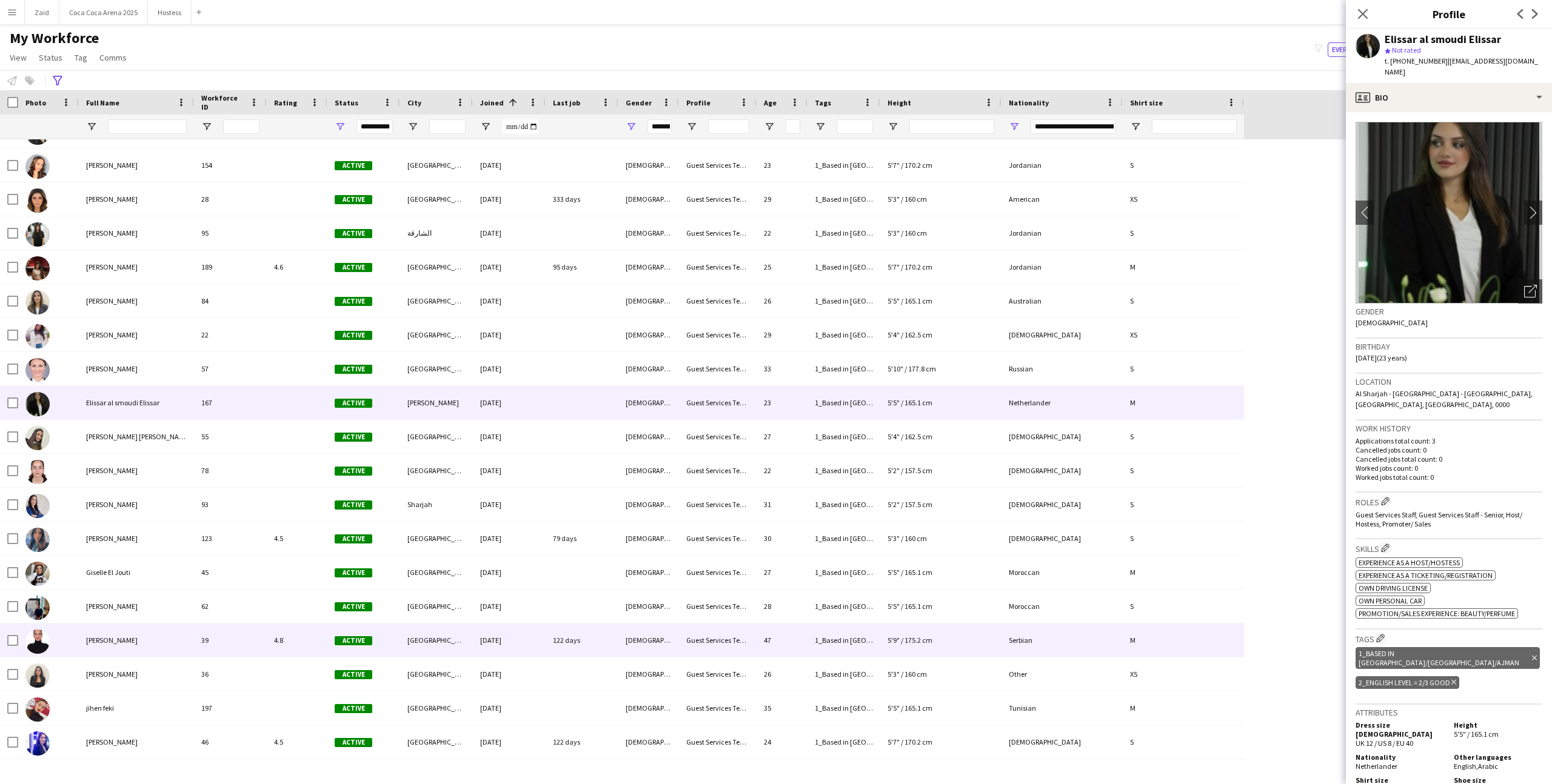
click at [260, 645] on div "39" at bounding box center [230, 640] width 72 height 33
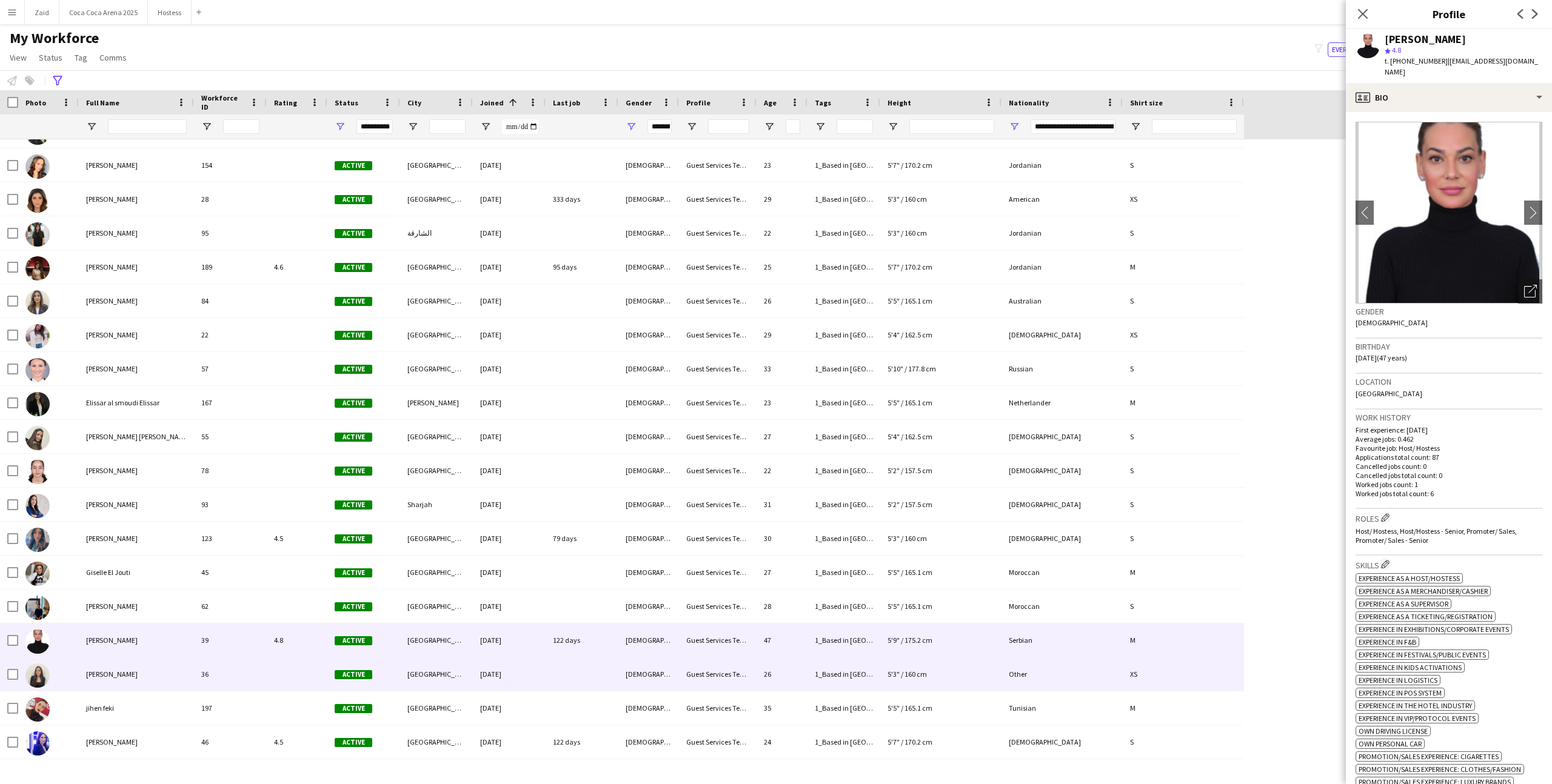
click at [260, 667] on div "36" at bounding box center [230, 674] width 72 height 33
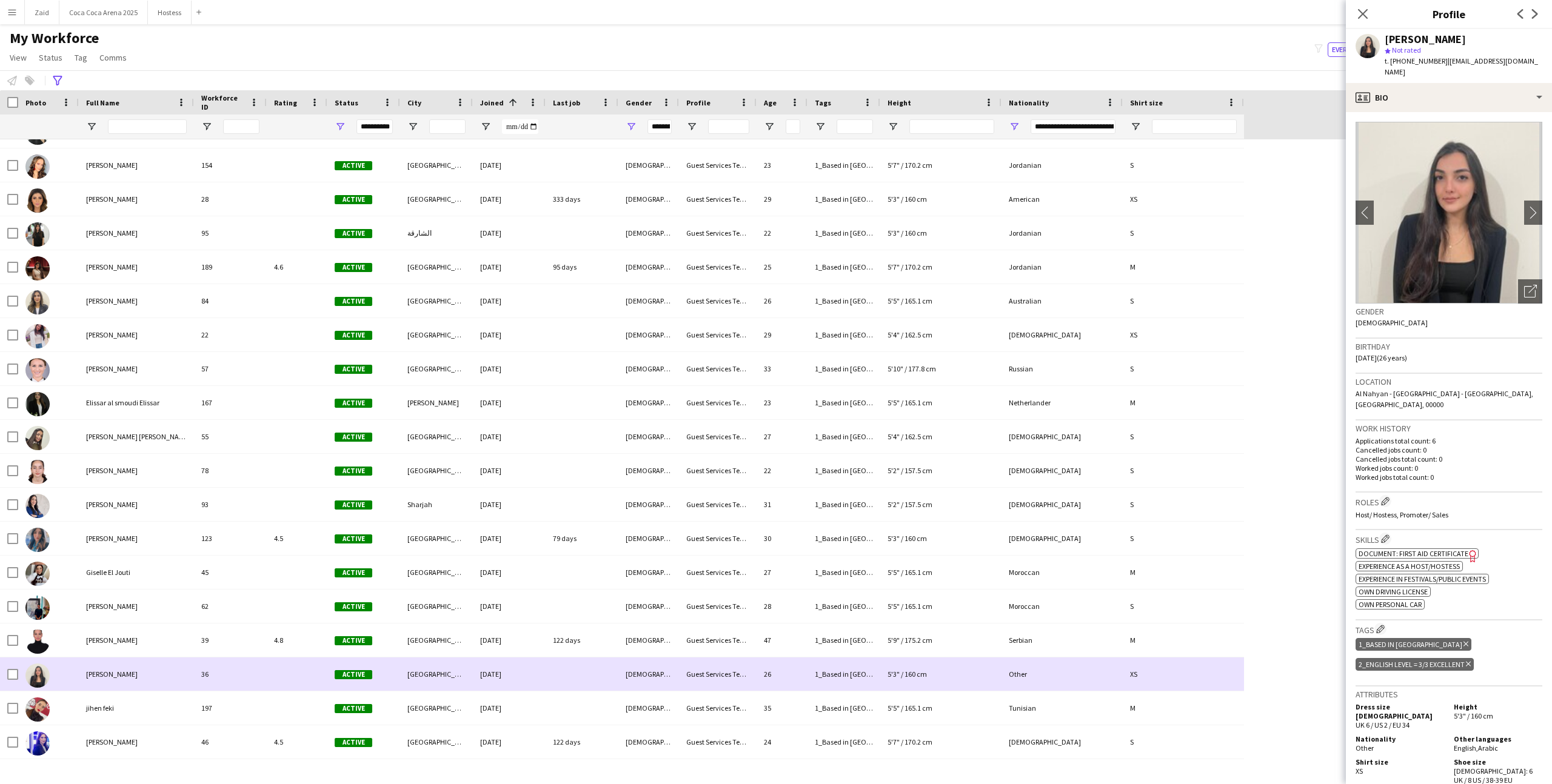
scroll to position [200, 0]
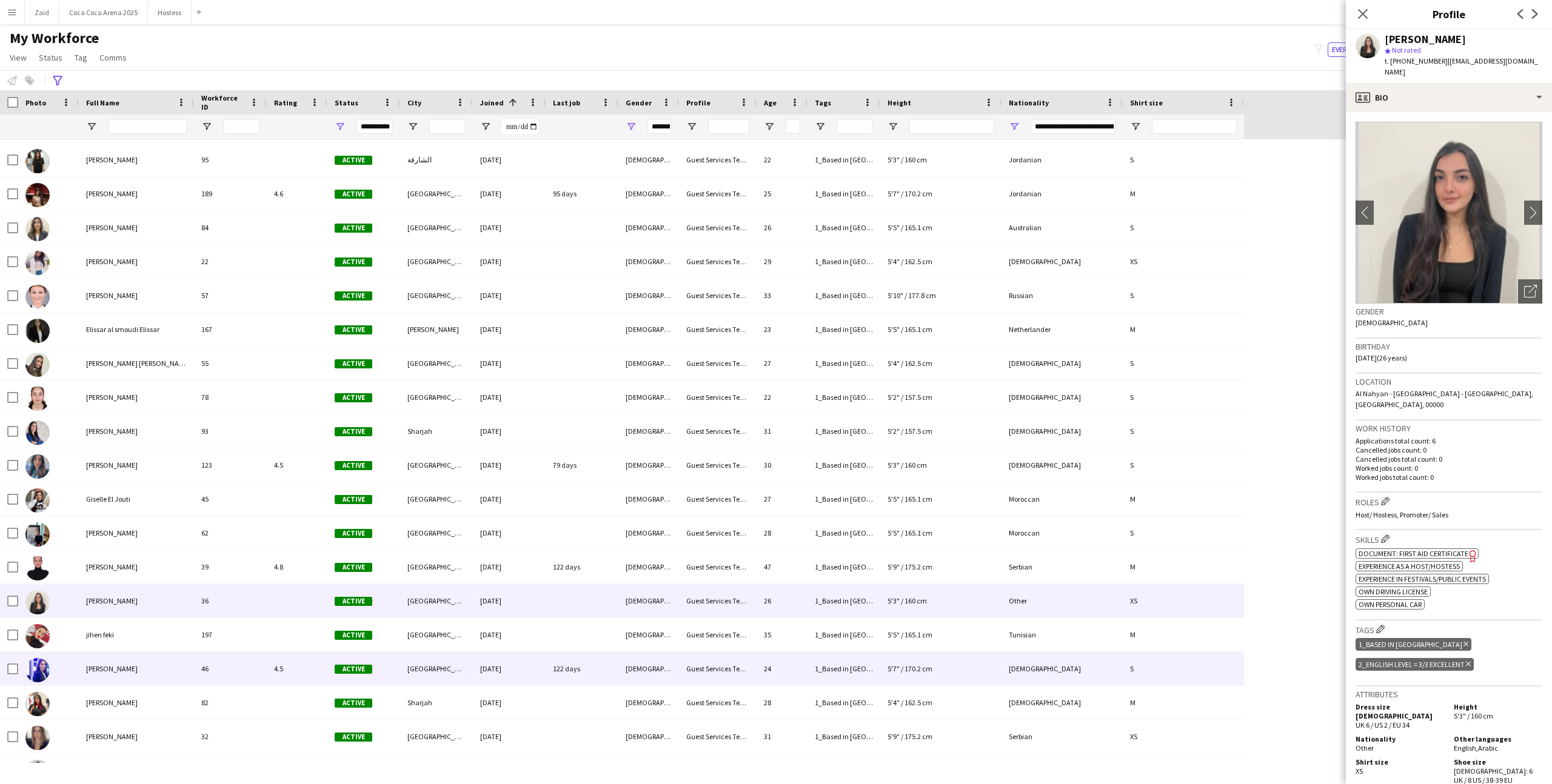
click at [232, 680] on div "46" at bounding box center [230, 668] width 72 height 33
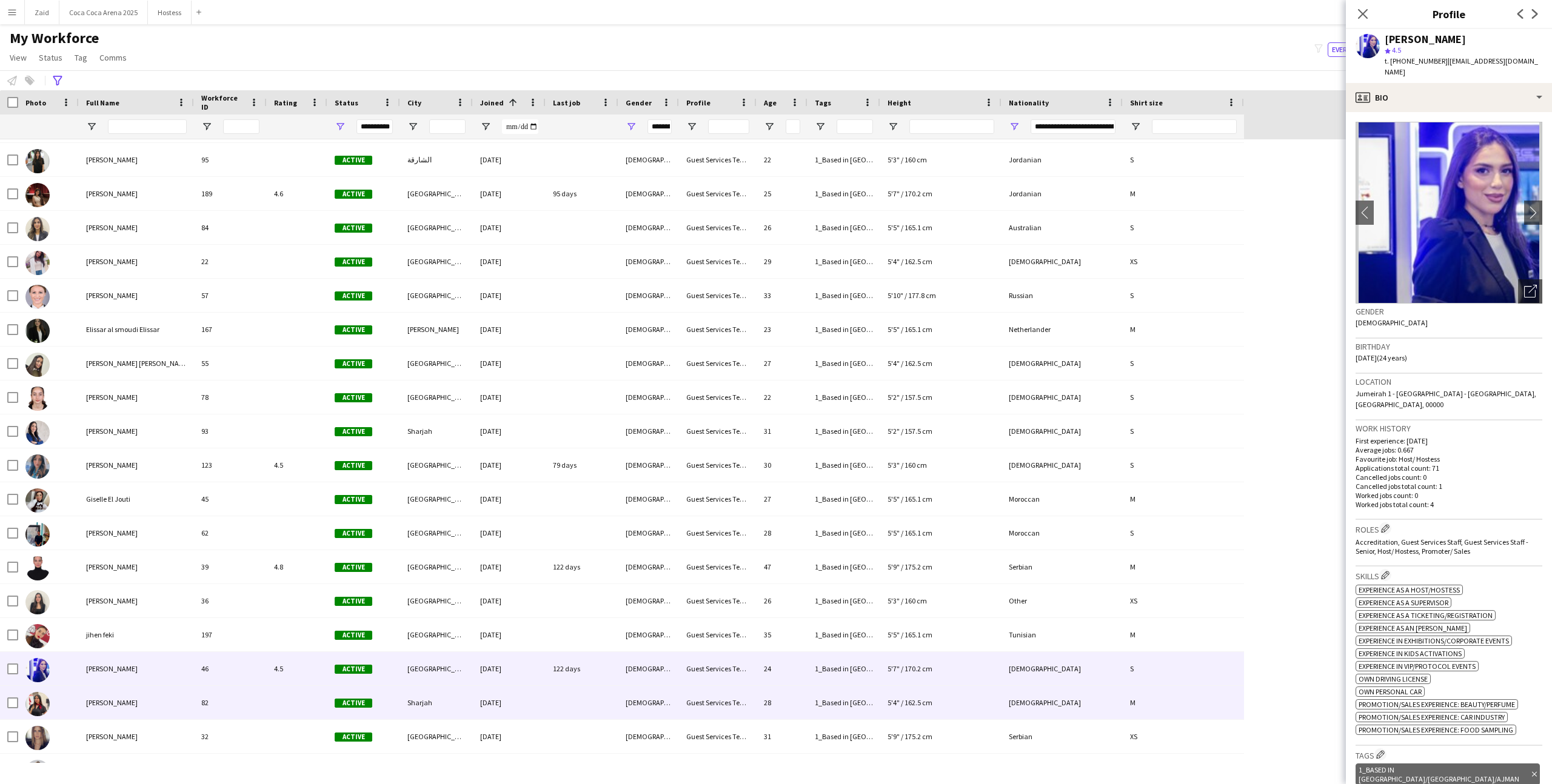
scroll to position [243, 0]
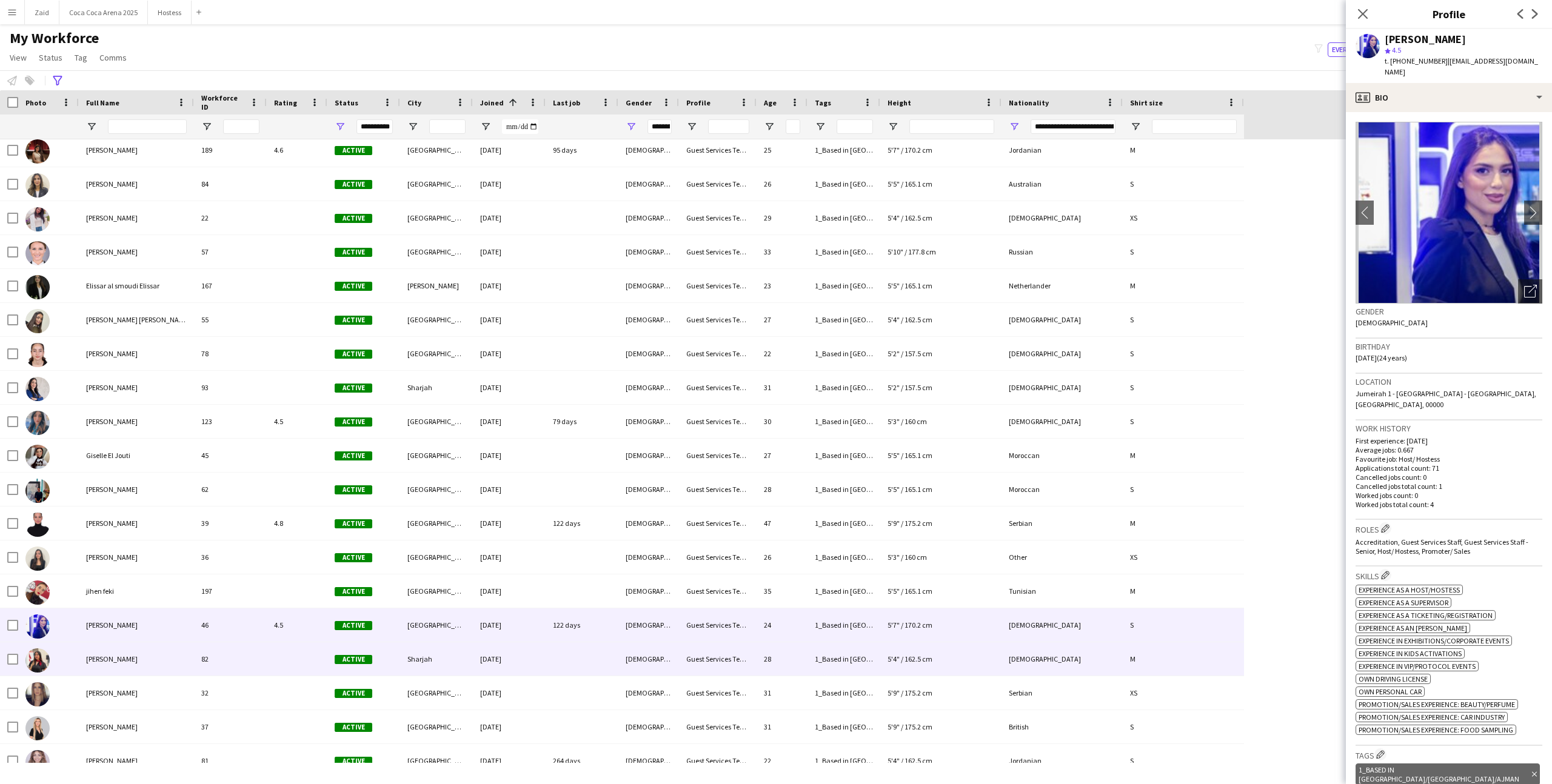
click at [215, 671] on div "82" at bounding box center [230, 659] width 72 height 33
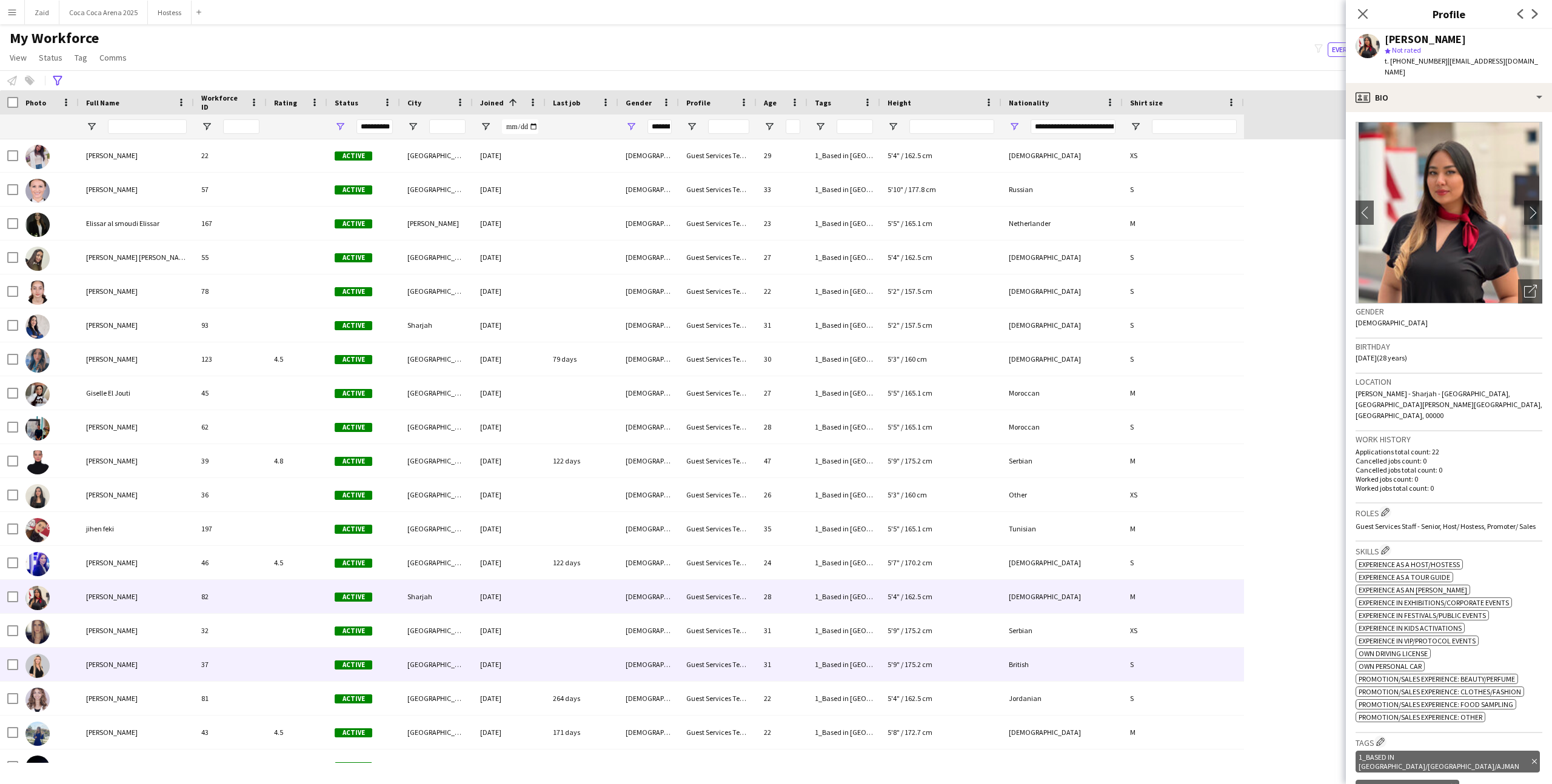
scroll to position [277, 0]
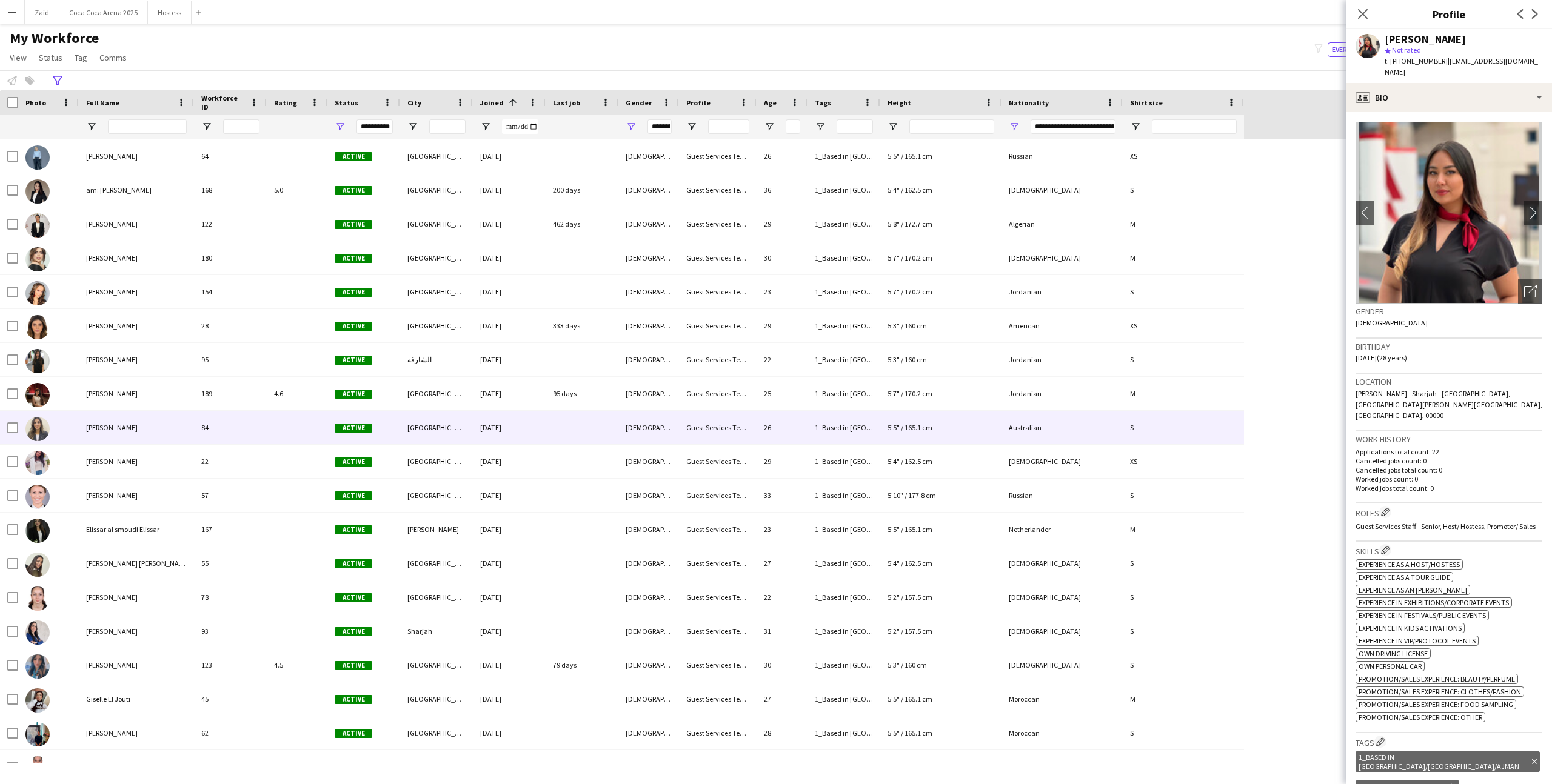
click at [204, 438] on div "84" at bounding box center [230, 427] width 72 height 33
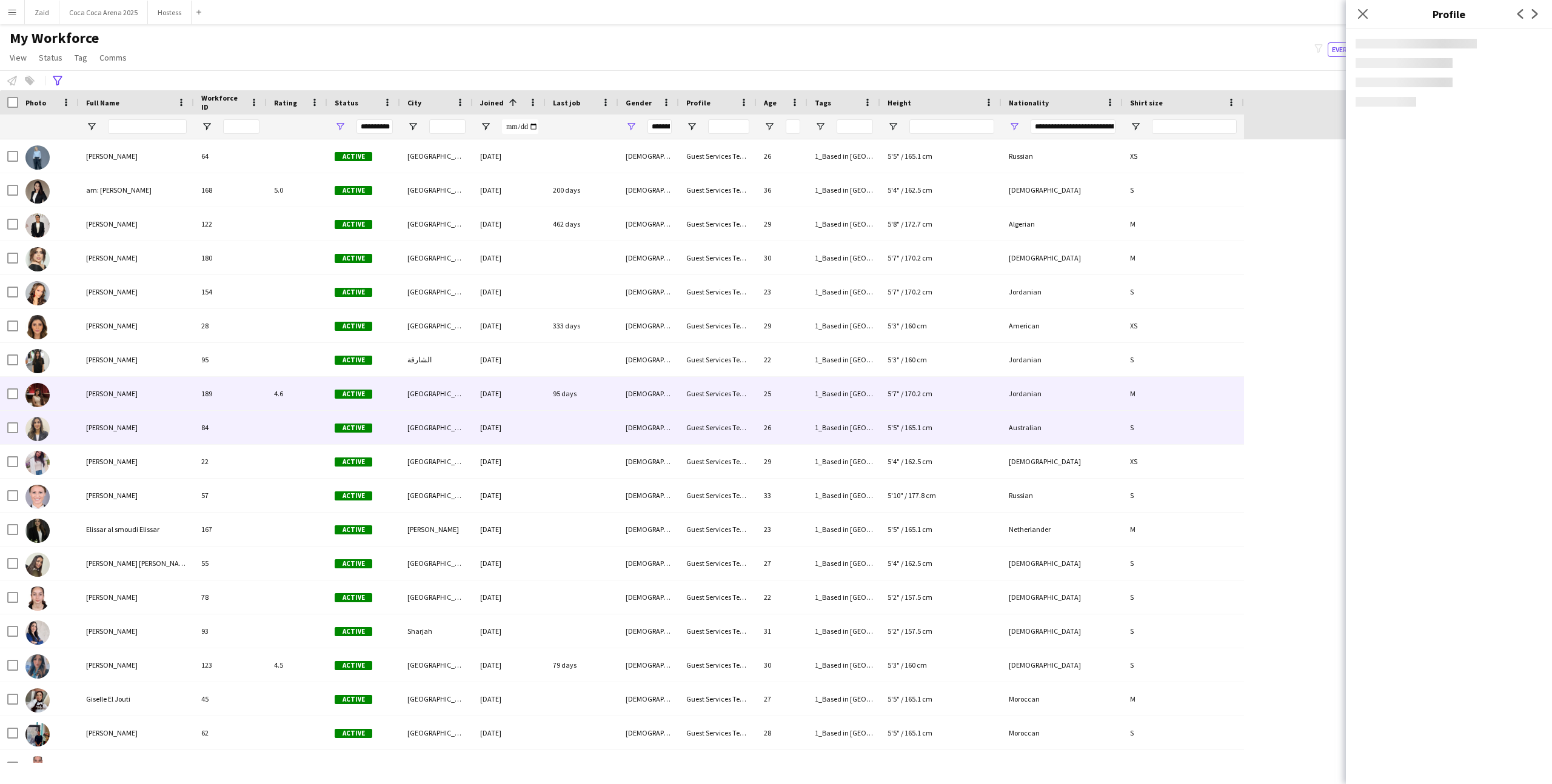
click at [194, 400] on div "189" at bounding box center [230, 393] width 72 height 33
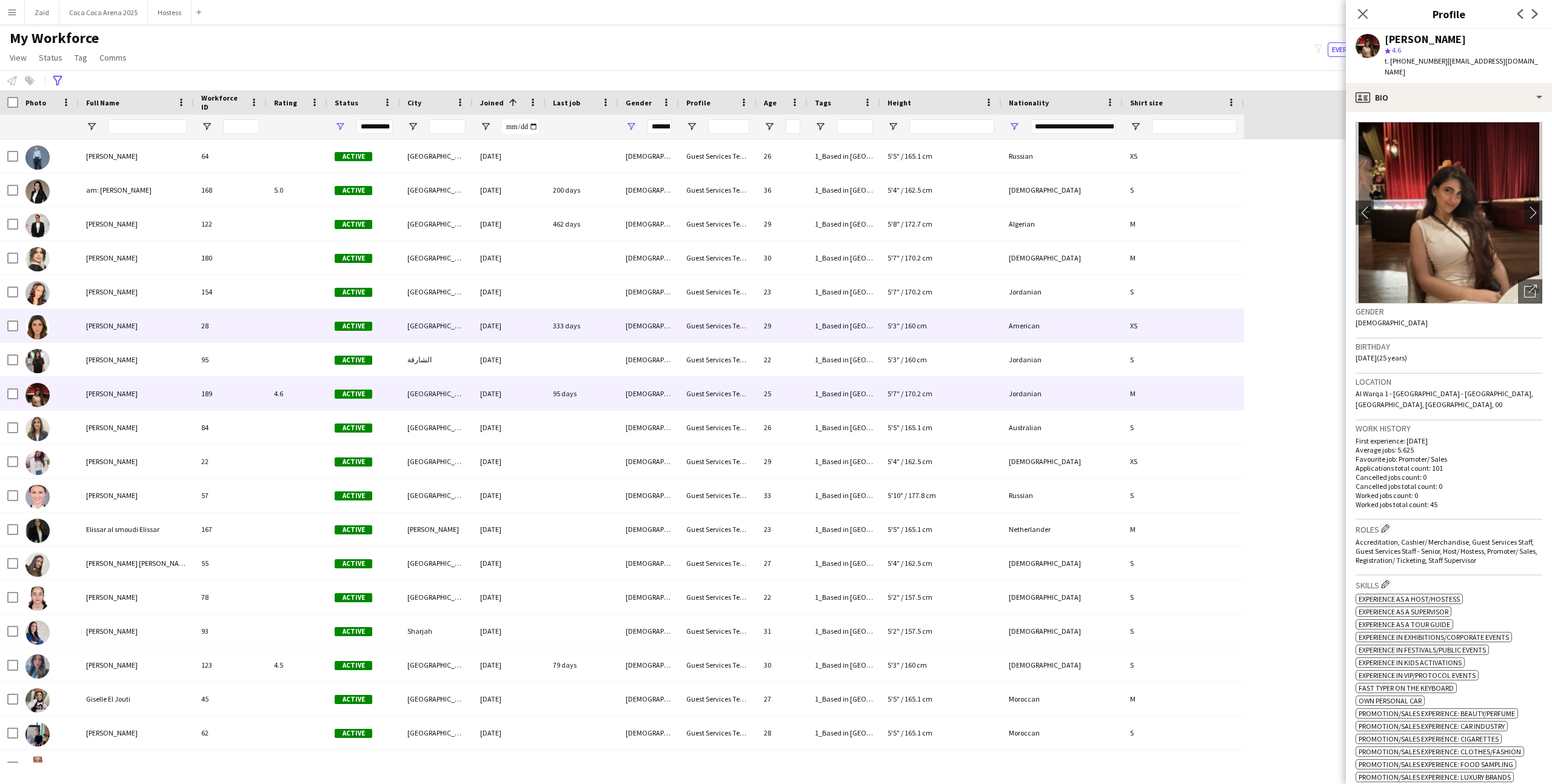
click at [195, 310] on div "28" at bounding box center [230, 325] width 72 height 33
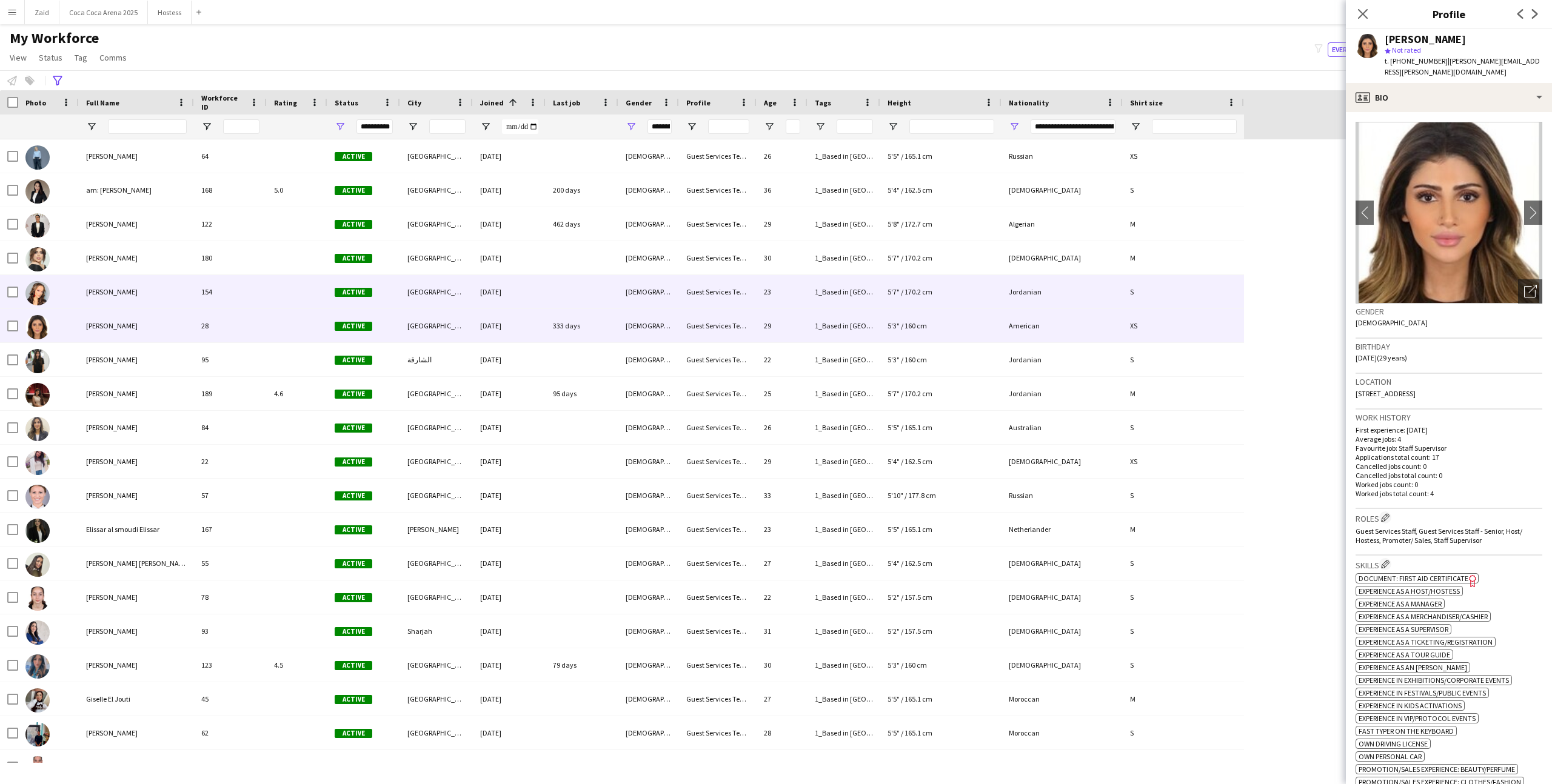
click at [196, 291] on div "154" at bounding box center [230, 292] width 72 height 33
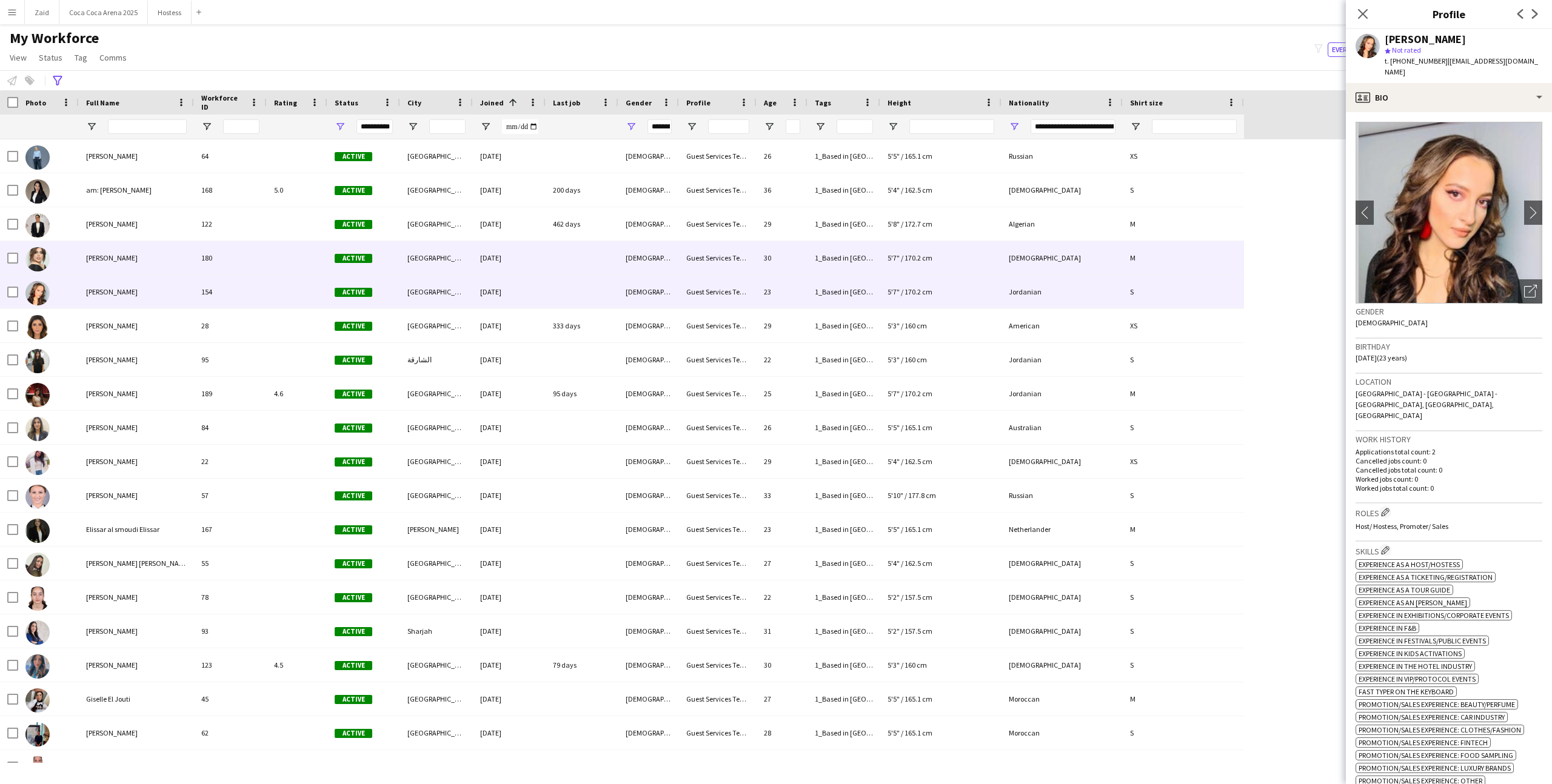
click at [189, 255] on div "[PERSON_NAME]" at bounding box center [136, 258] width 115 height 33
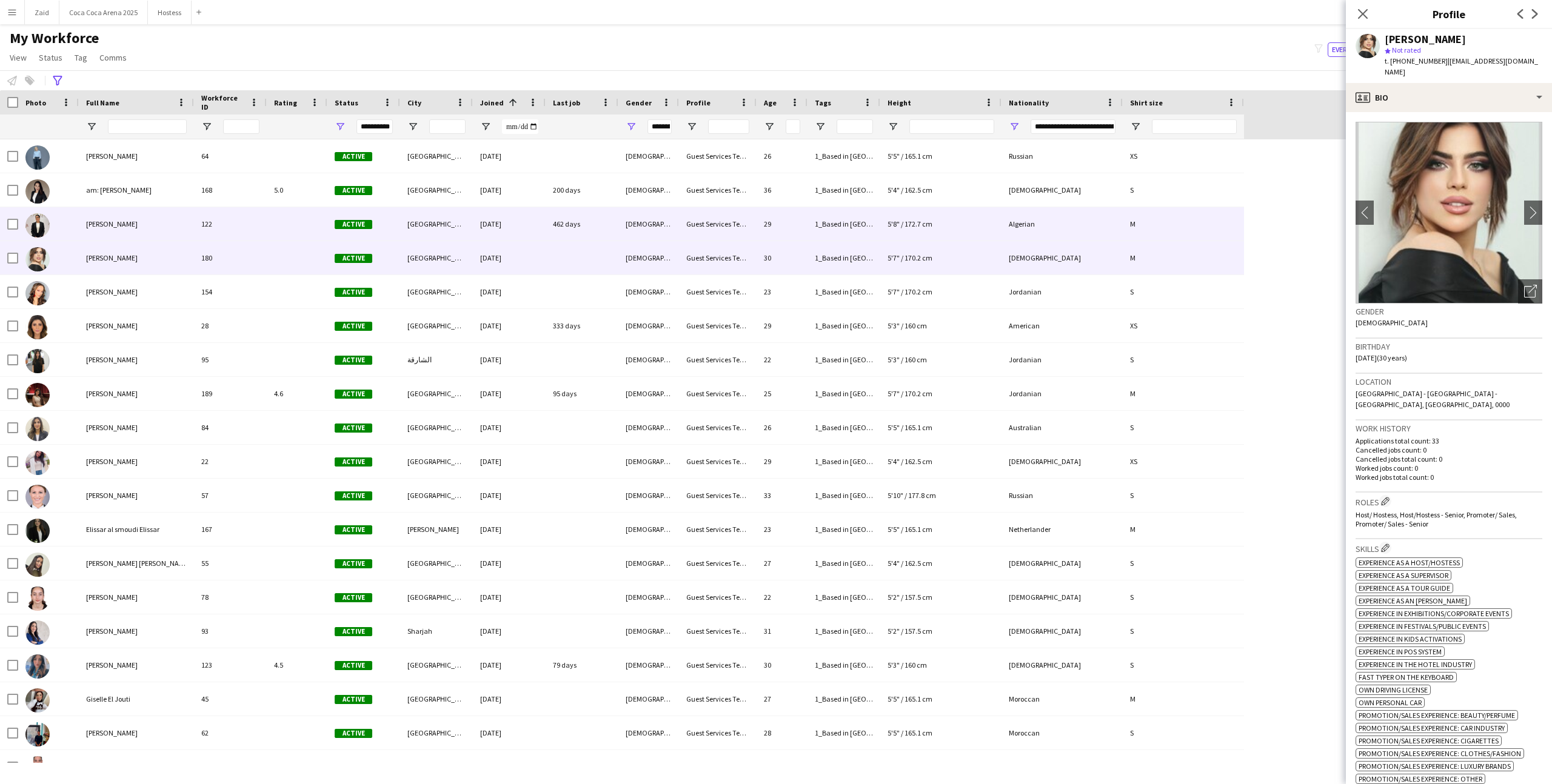
click at [180, 227] on div "[PERSON_NAME]" at bounding box center [136, 224] width 115 height 33
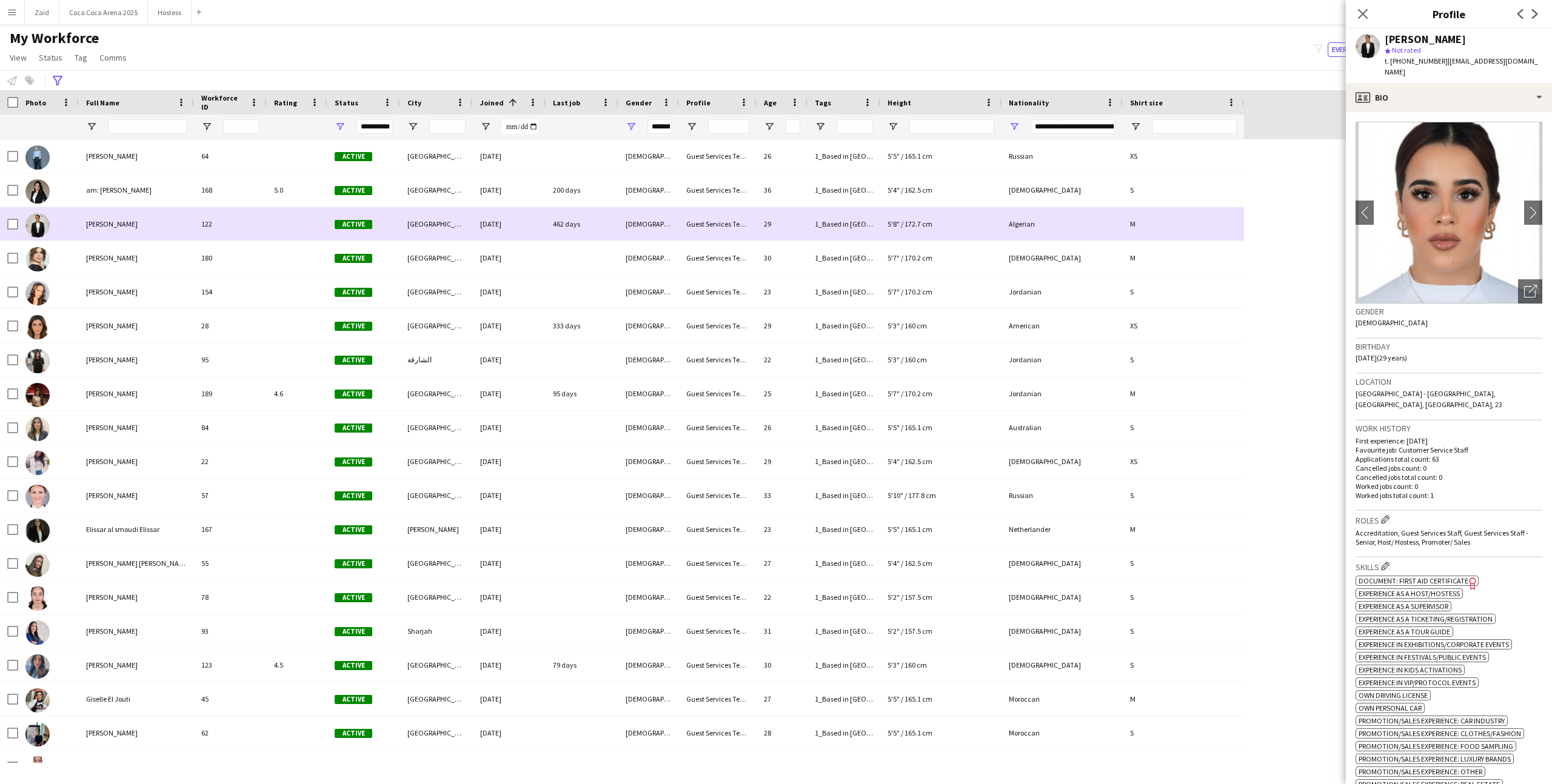
click at [183, 204] on div "am: [PERSON_NAME]" at bounding box center [136, 190] width 115 height 33
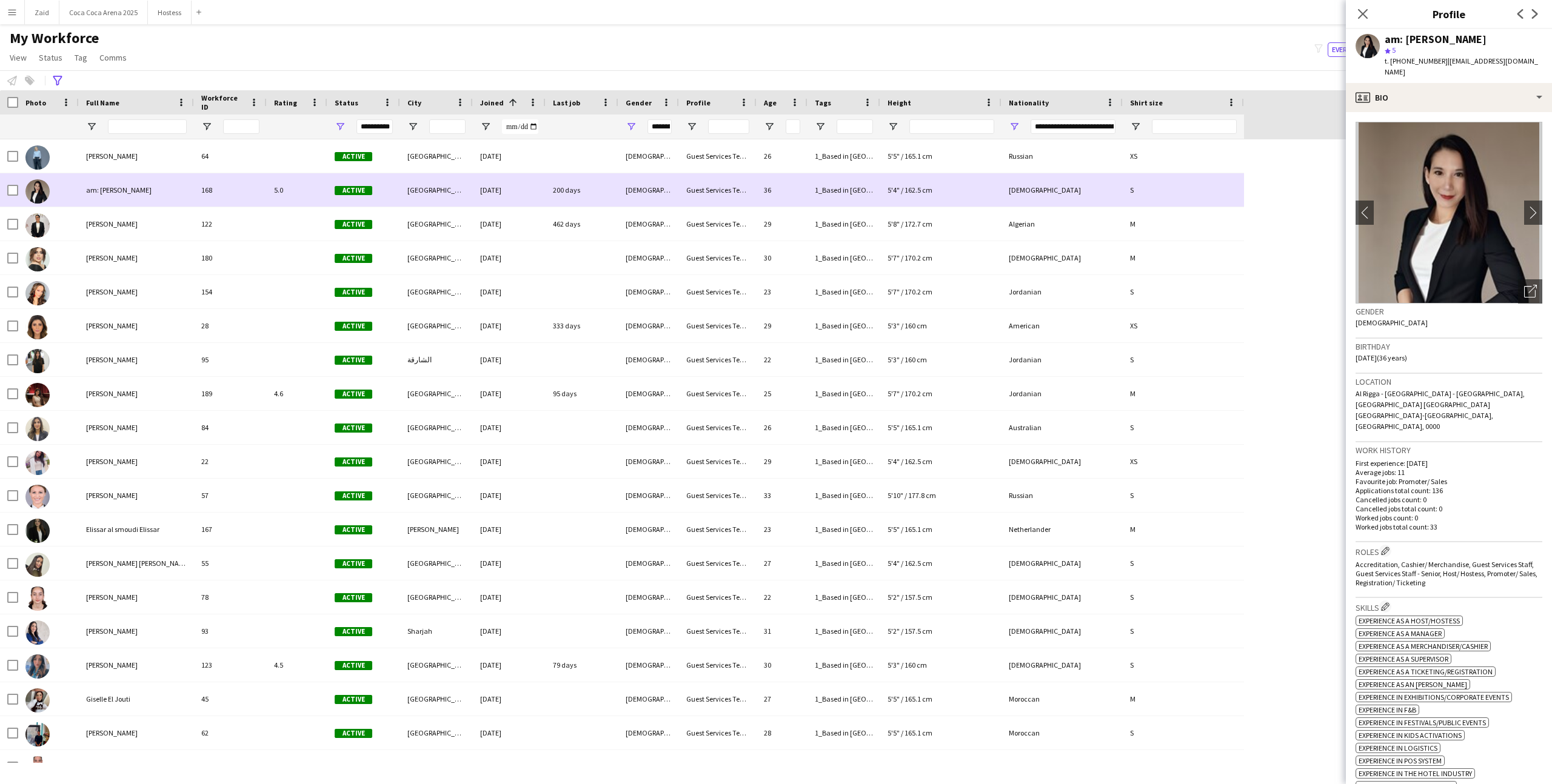
click at [185, 174] on div "am: [PERSON_NAME]" at bounding box center [136, 190] width 115 height 33
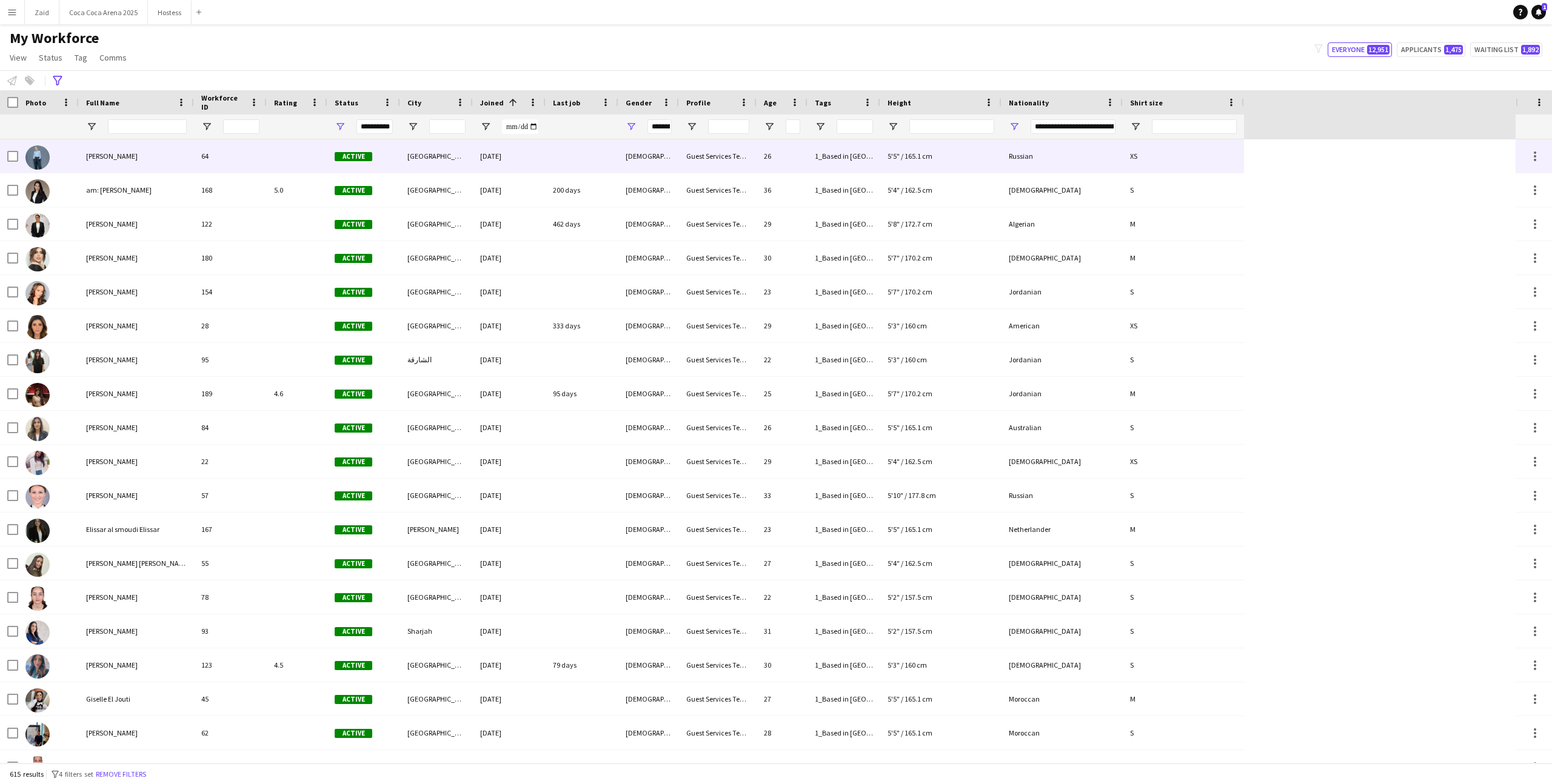
click at [183, 165] on div "[PERSON_NAME]" at bounding box center [136, 156] width 115 height 33
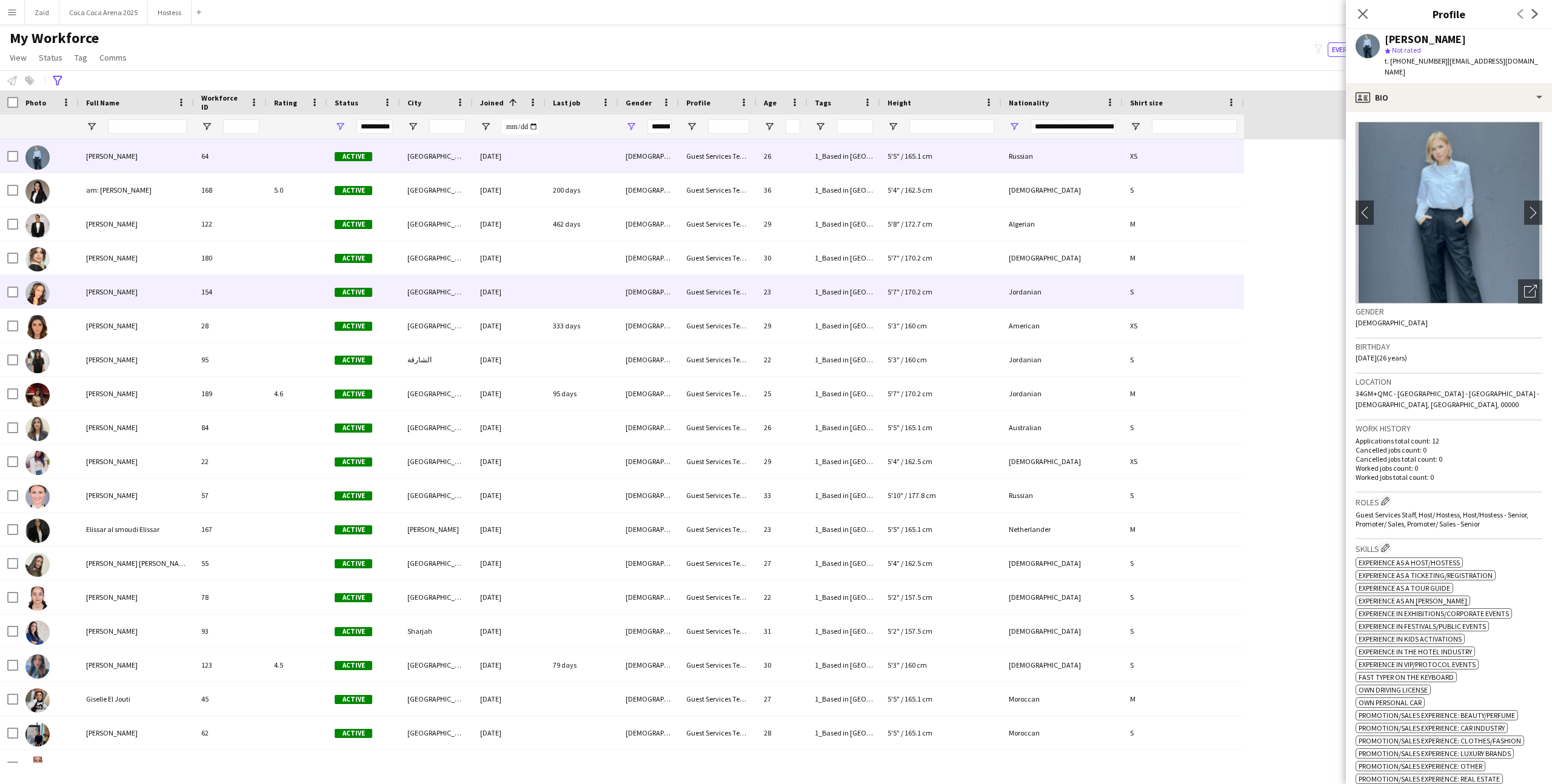
click at [198, 292] on div "154" at bounding box center [230, 292] width 72 height 33
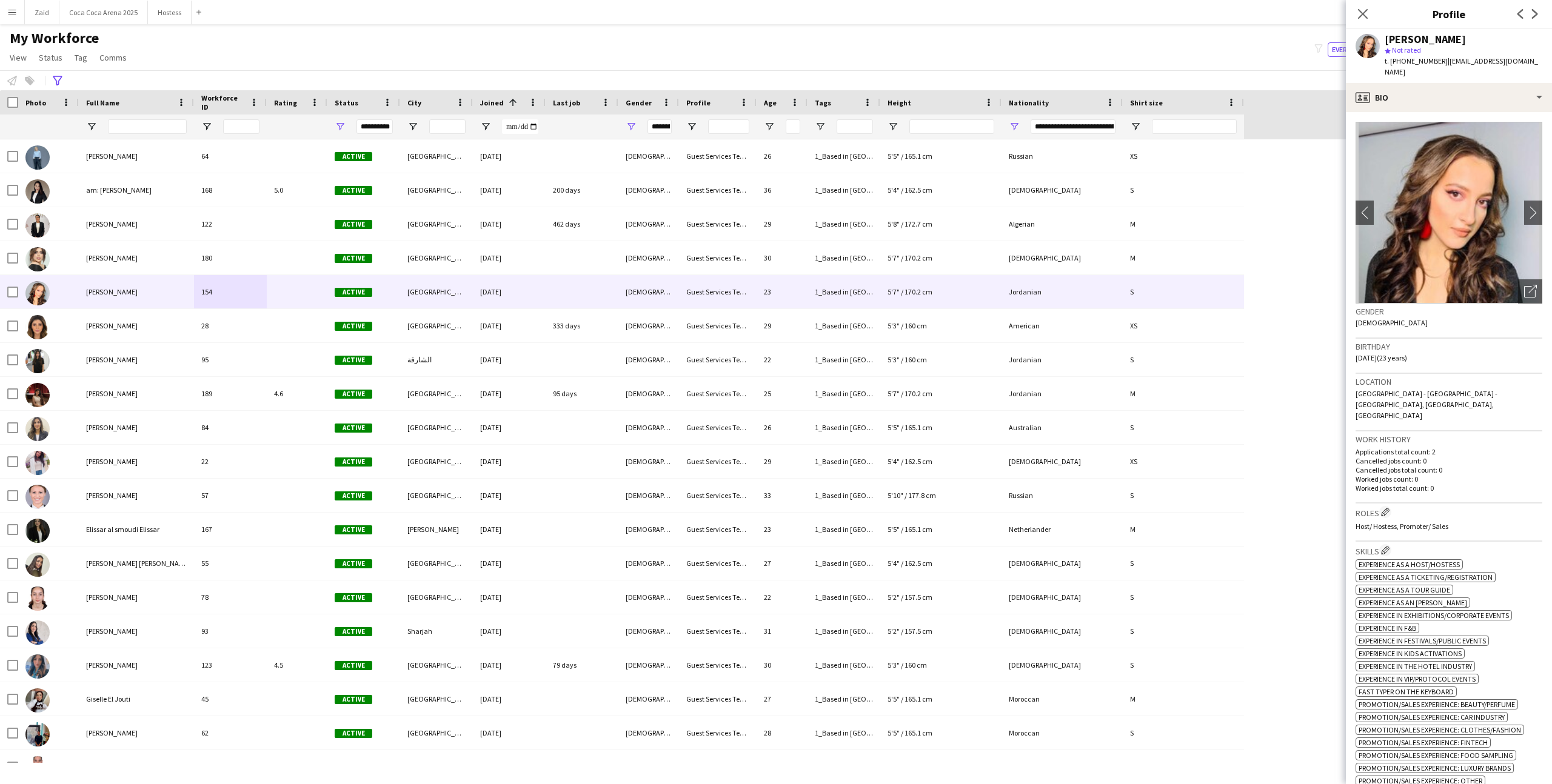
click at [244, 49] on div "My Workforce View Views Default view New view Update view Delete view Edit name…" at bounding box center [776, 50] width 1552 height 41
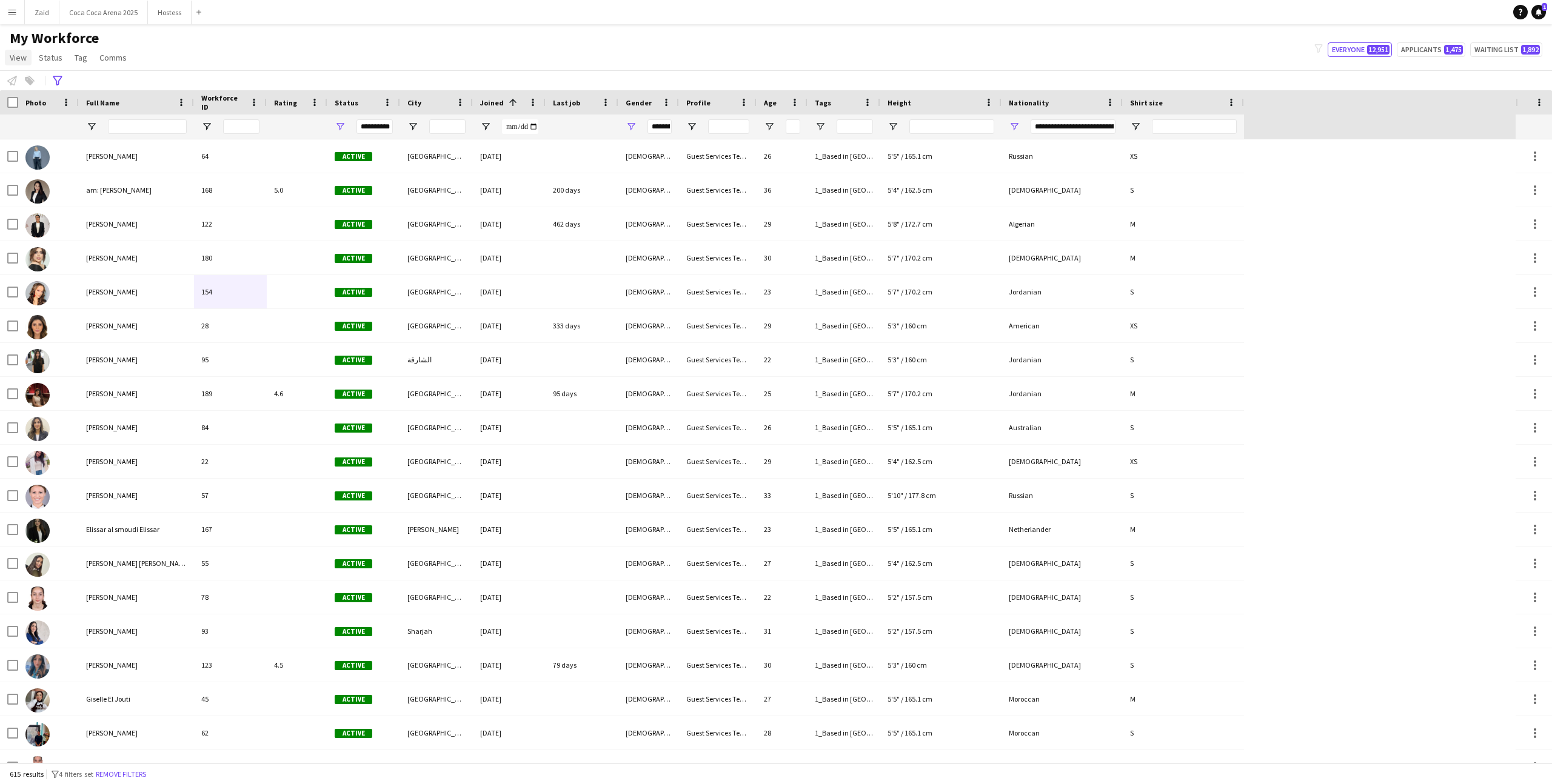
click at [29, 57] on link "View" at bounding box center [18, 57] width 27 height 16
click at [50, 114] on span "Customise view" at bounding box center [44, 120] width 57 height 11
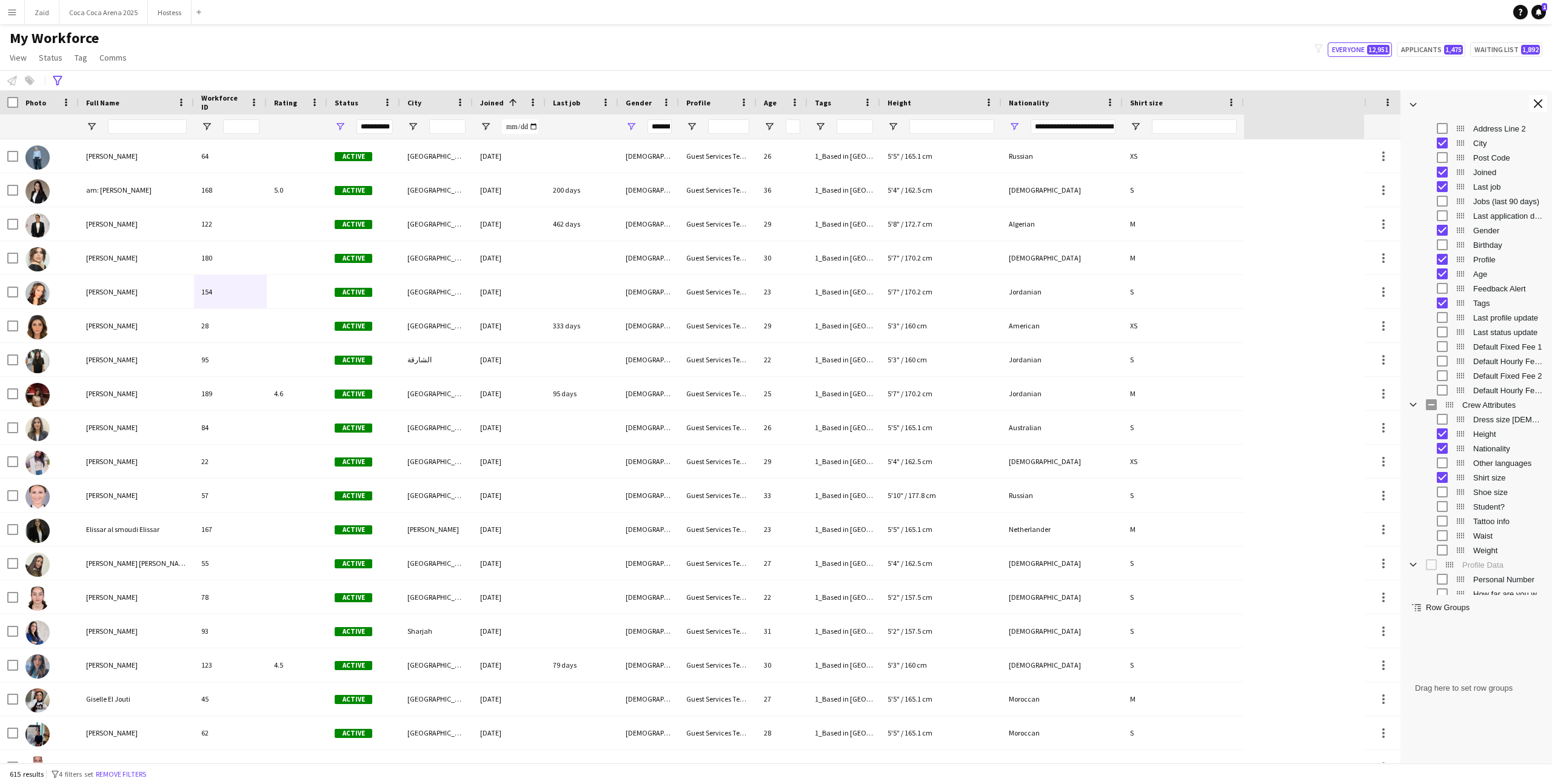
click at [1506, 476] on span "Shirt size" at bounding box center [1508, 477] width 72 height 9
click at [1502, 461] on span "Other languages" at bounding box center [1508, 463] width 72 height 9
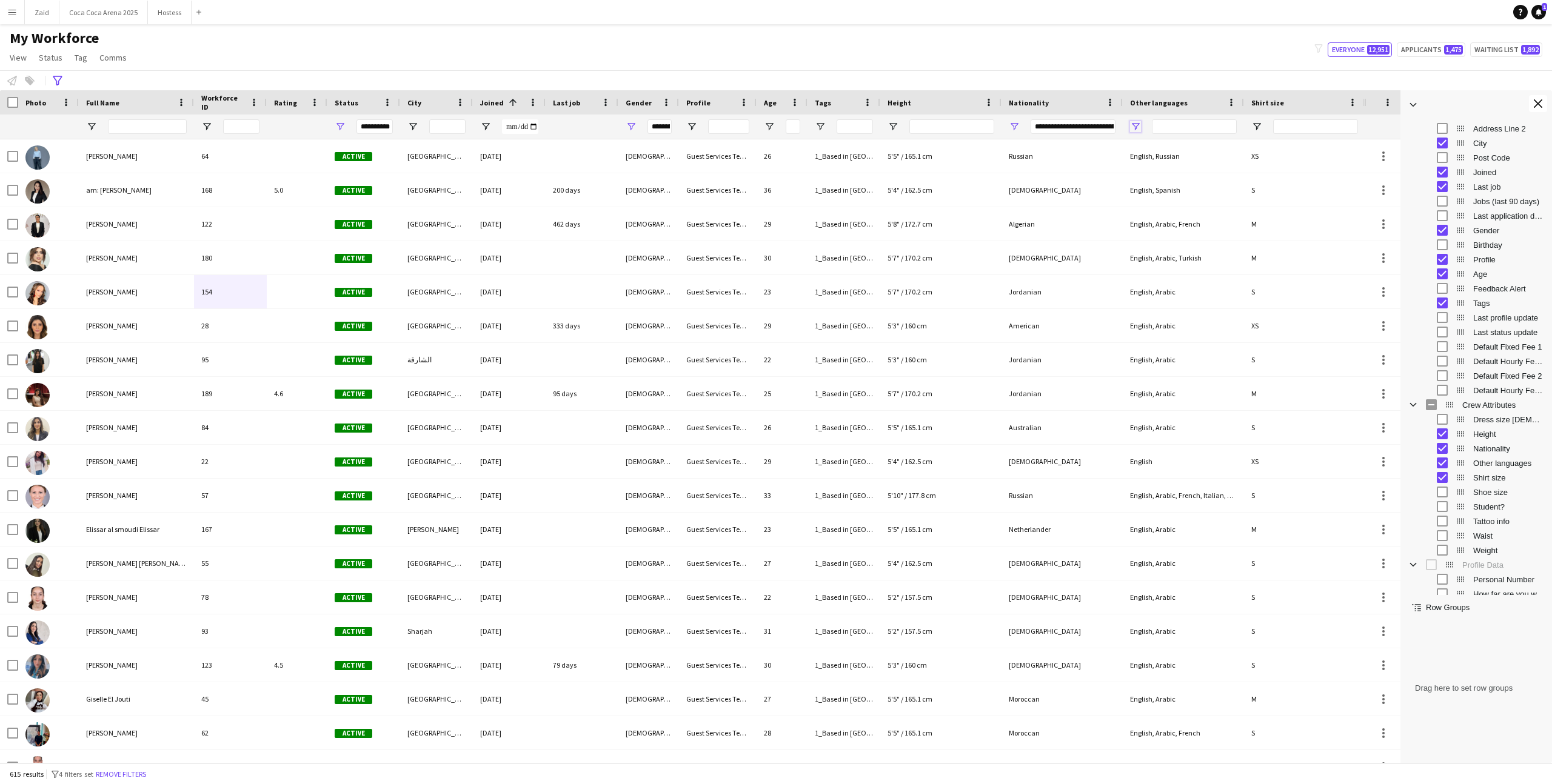
click at [1134, 124] on span "Open Filter Menu" at bounding box center [1136, 126] width 11 height 11
click at [1168, 200] on div "(Select All)" at bounding box center [1197, 200] width 96 height 9
type input "***"
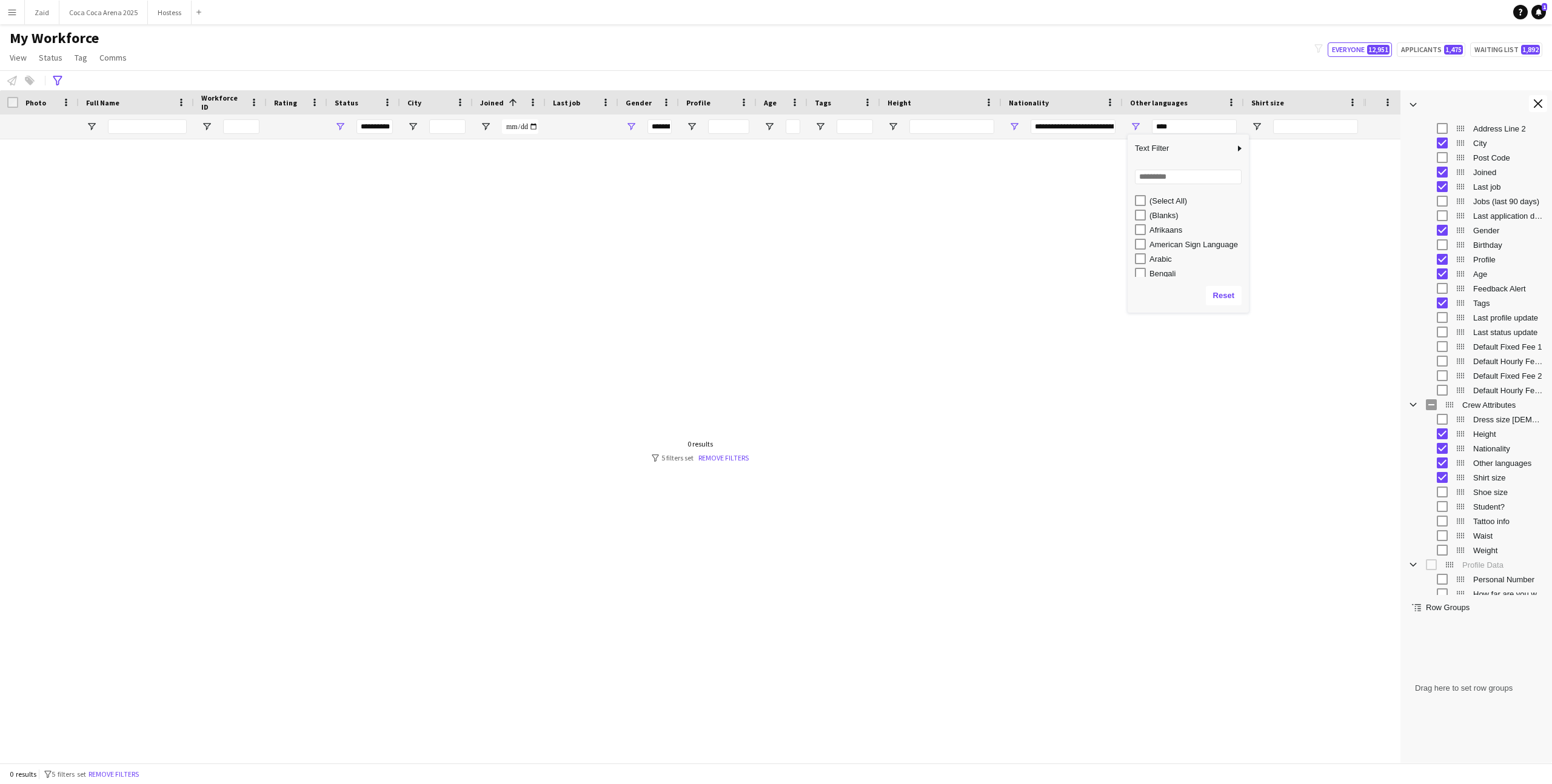
type input "***"
click at [1165, 256] on div "Arabic" at bounding box center [1197, 258] width 96 height 9
type input "**********"
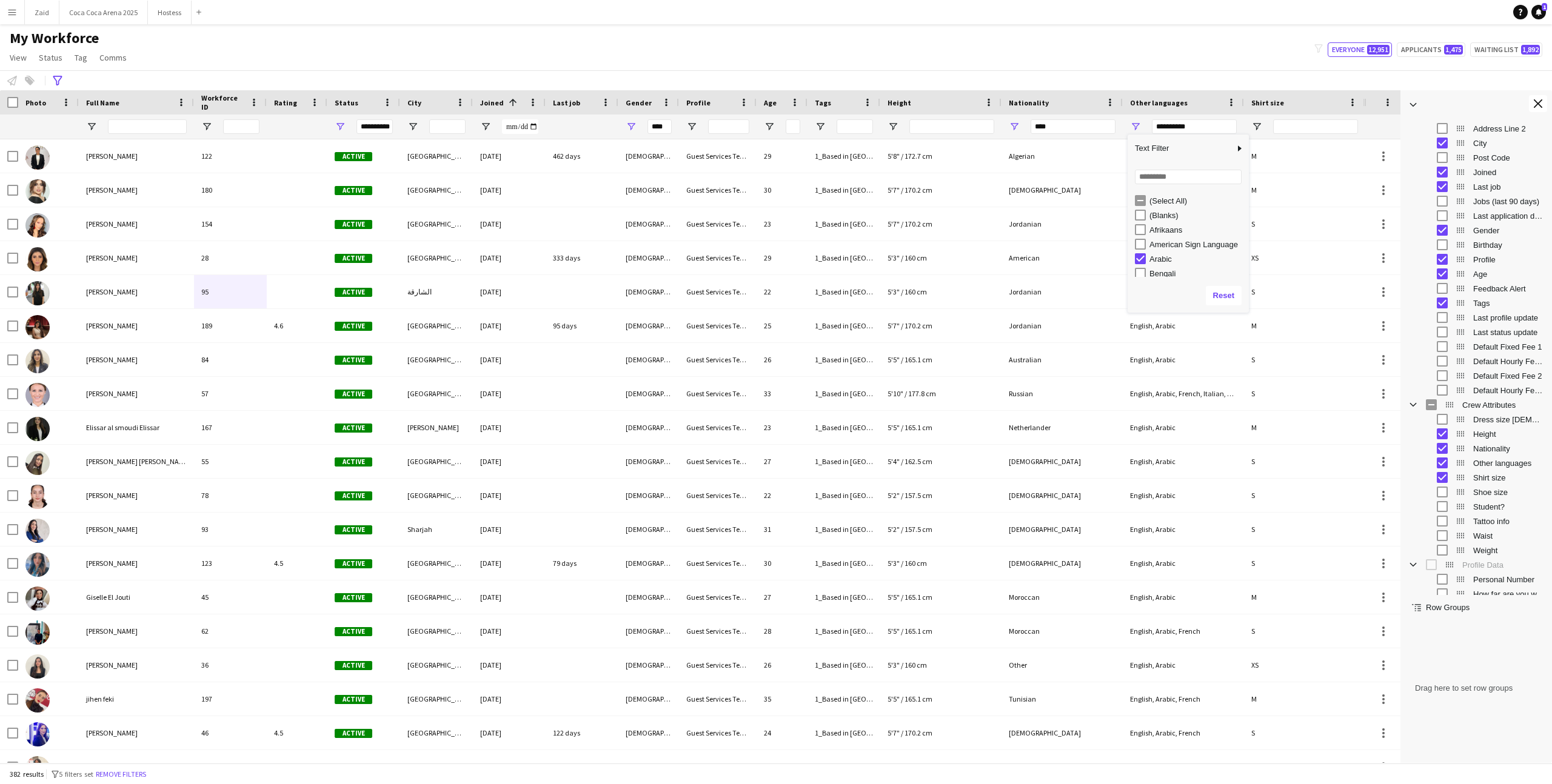
type input "**********"
click at [1130, 77] on div "**********" at bounding box center [776, 80] width 1552 height 20
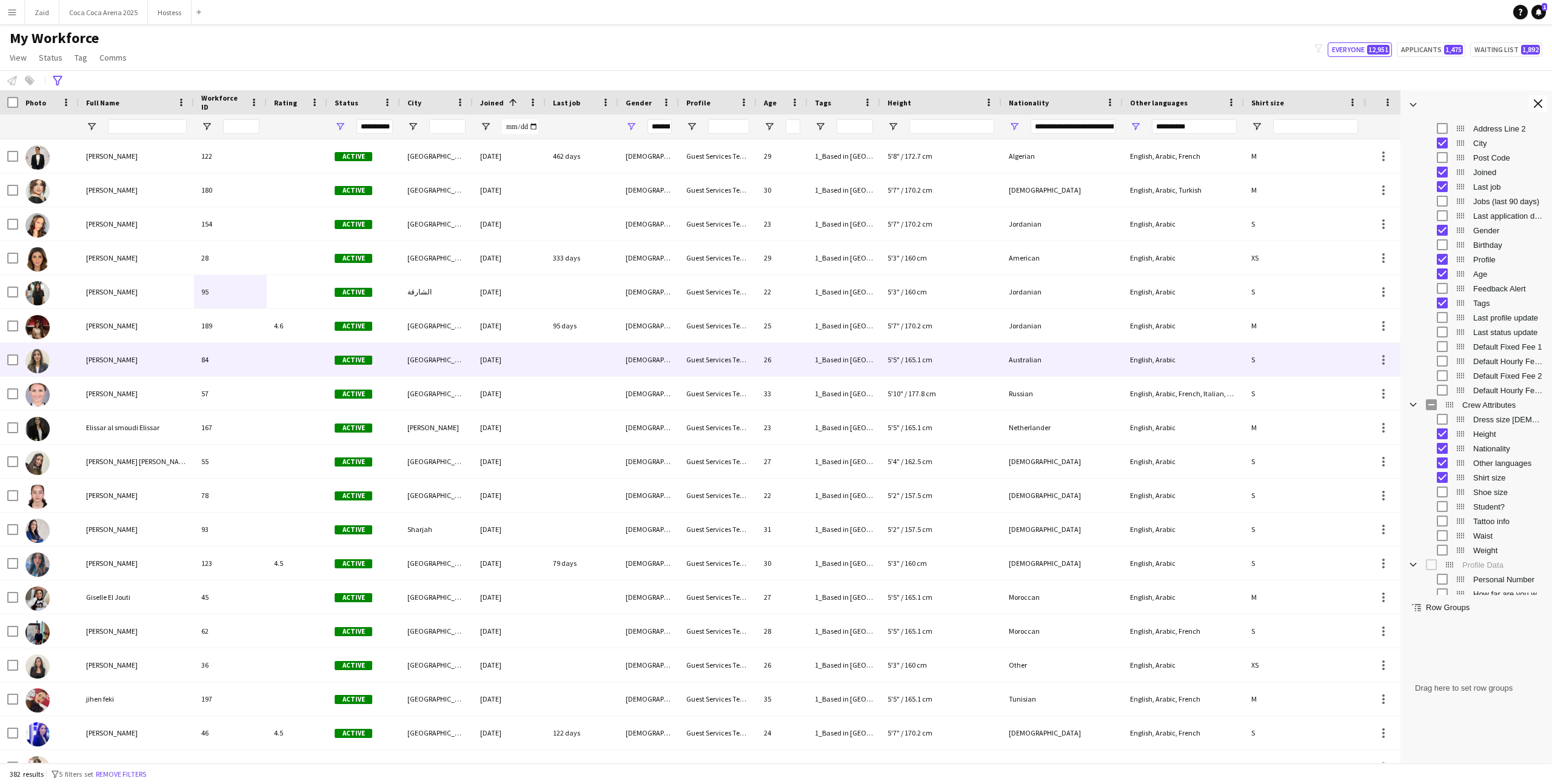
scroll to position [525, 0]
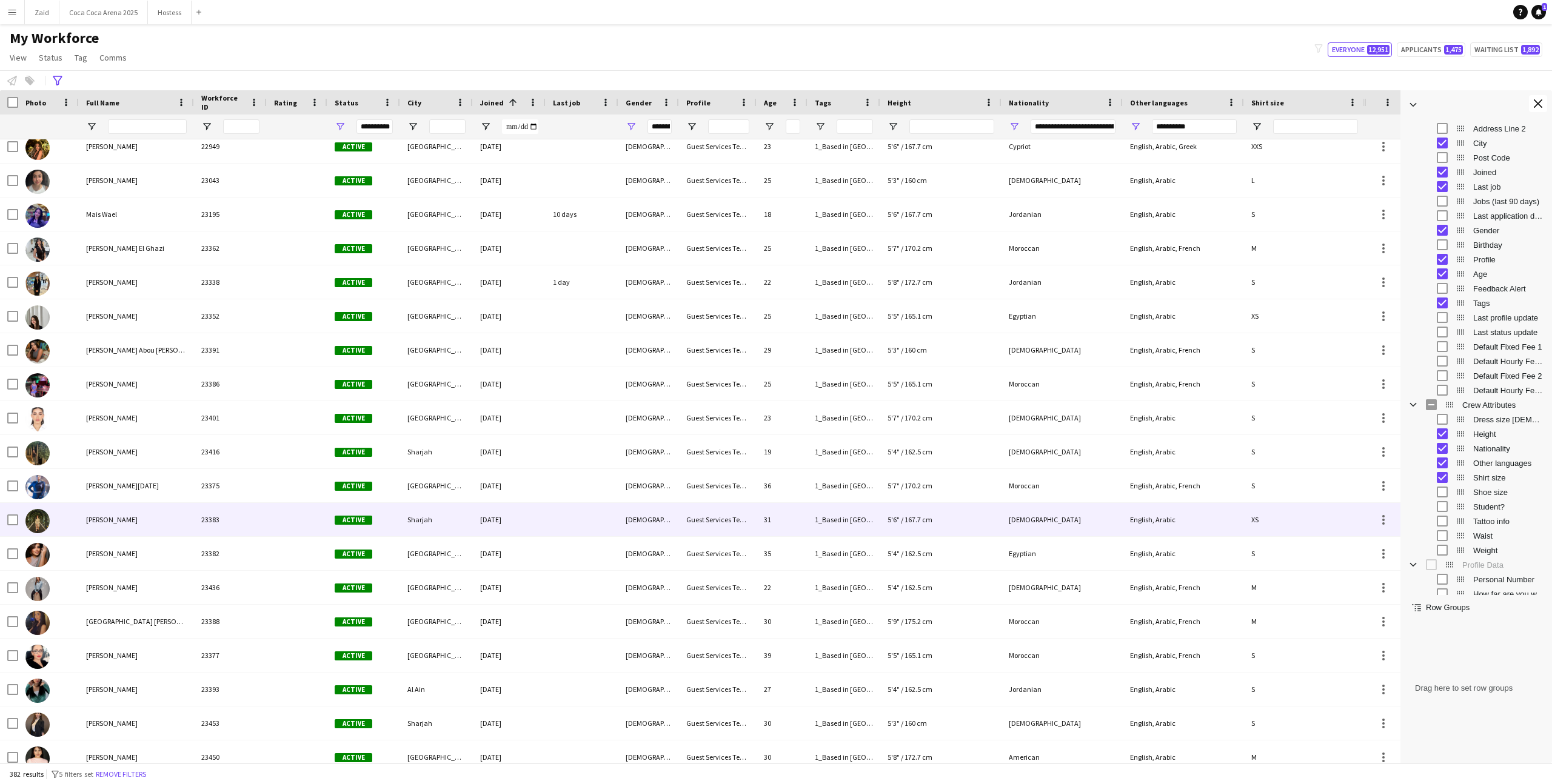
click at [174, 526] on div "[PERSON_NAME]" at bounding box center [136, 519] width 115 height 33
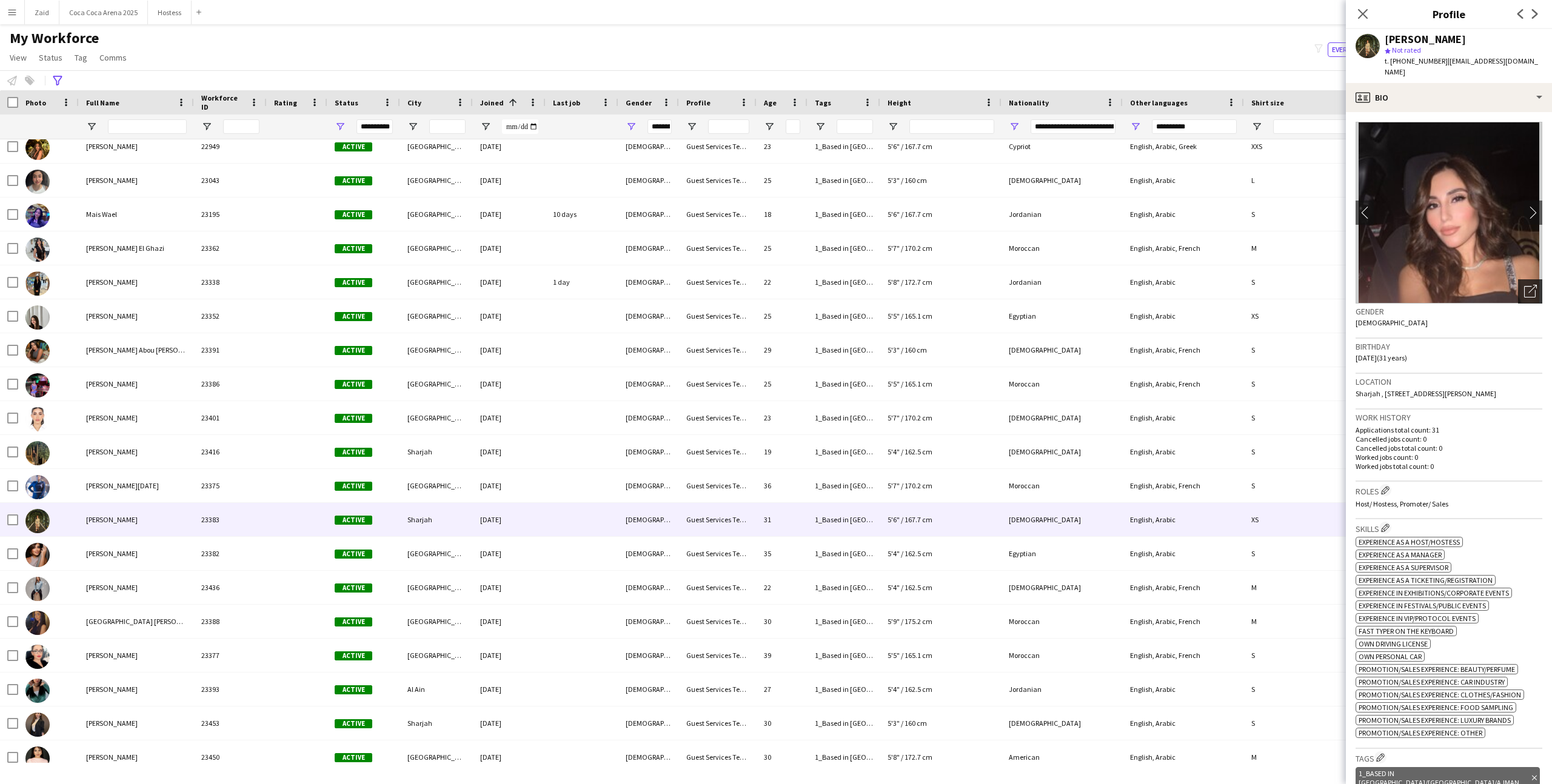
click at [1537, 282] on div "Open photos pop-in" at bounding box center [1529, 291] width 24 height 24
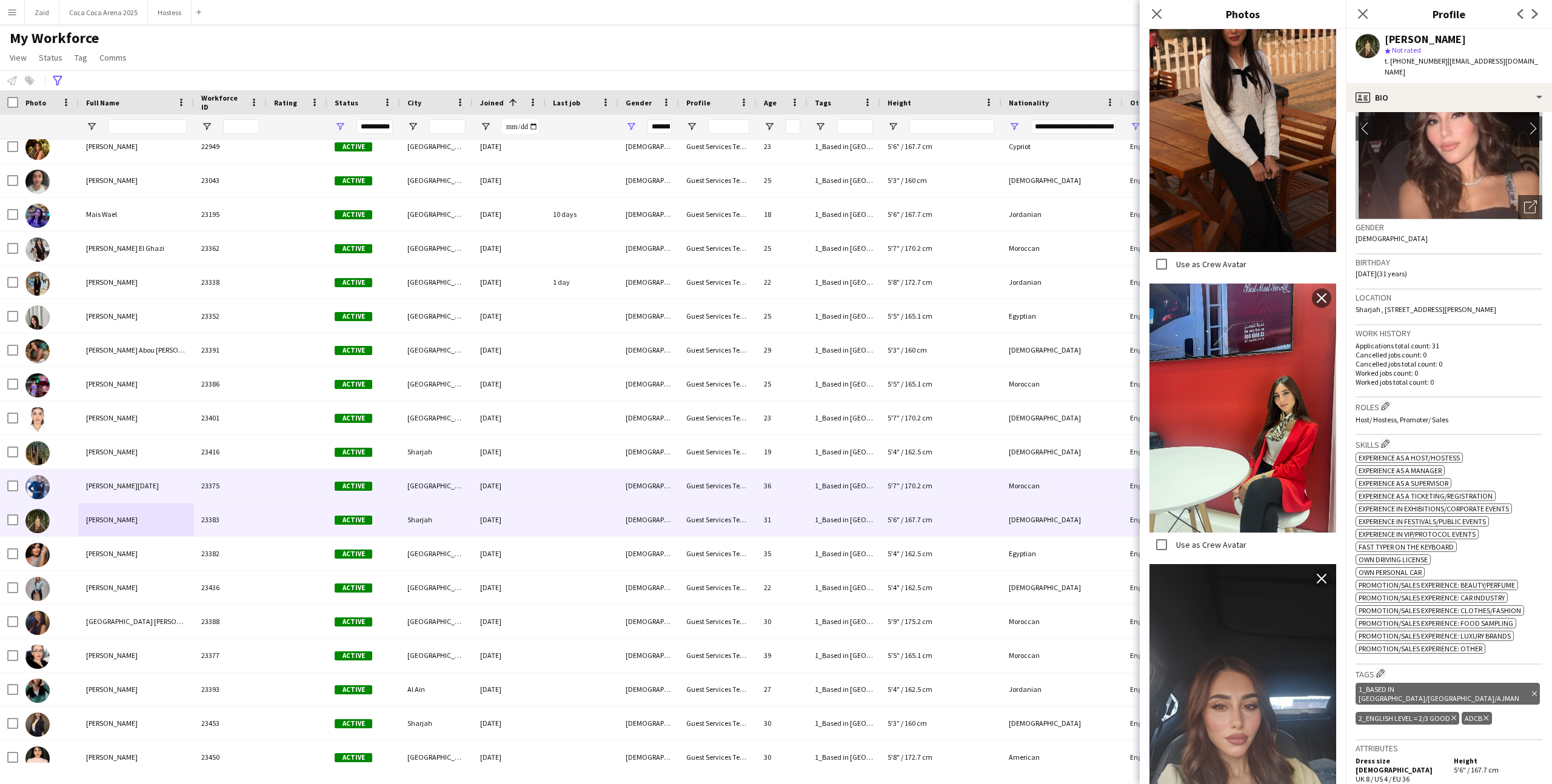
click at [473, 478] on div "[DATE]" at bounding box center [509, 485] width 72 height 33
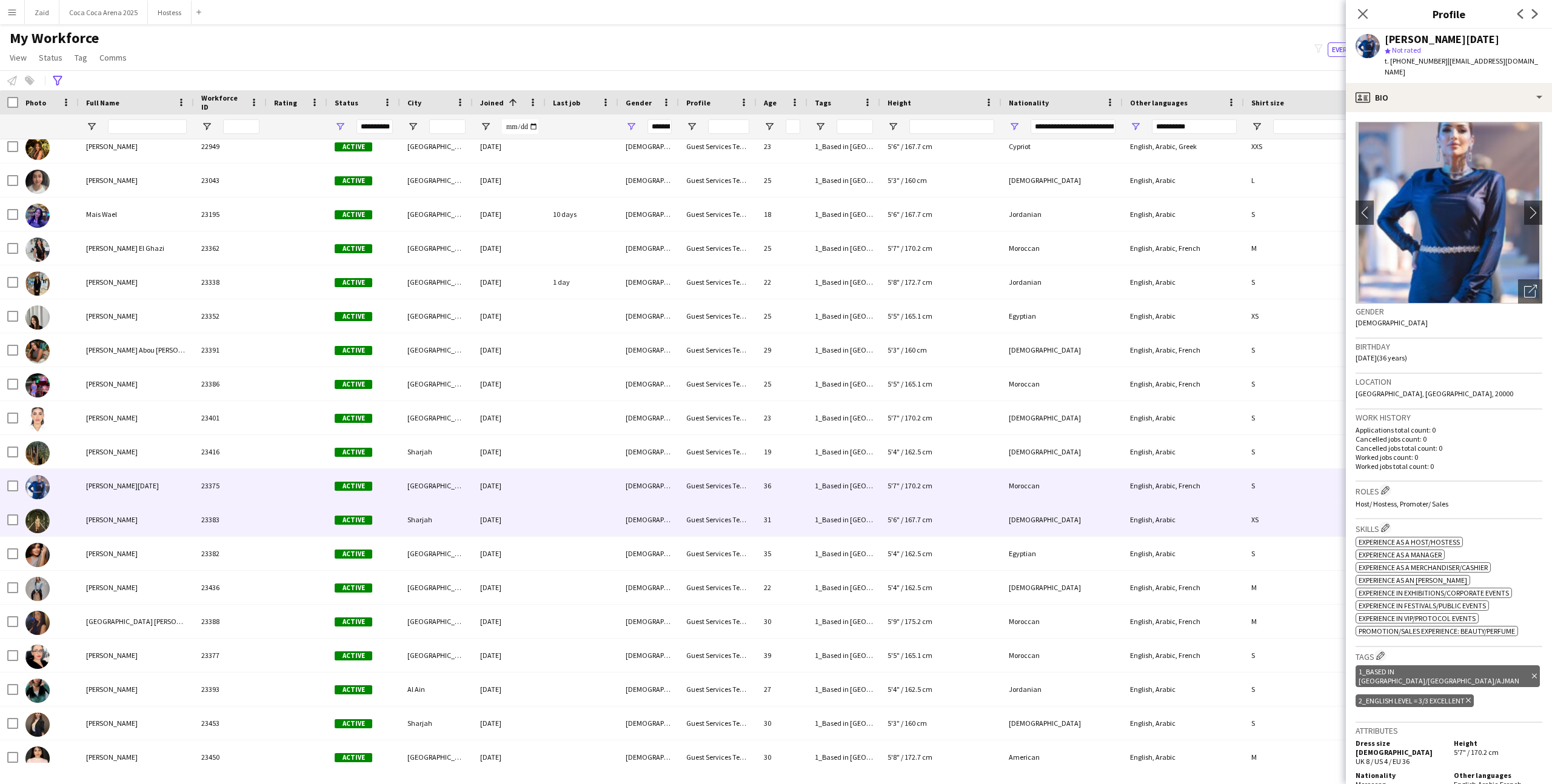
click at [415, 510] on div "Sharjah" at bounding box center [436, 519] width 72 height 33
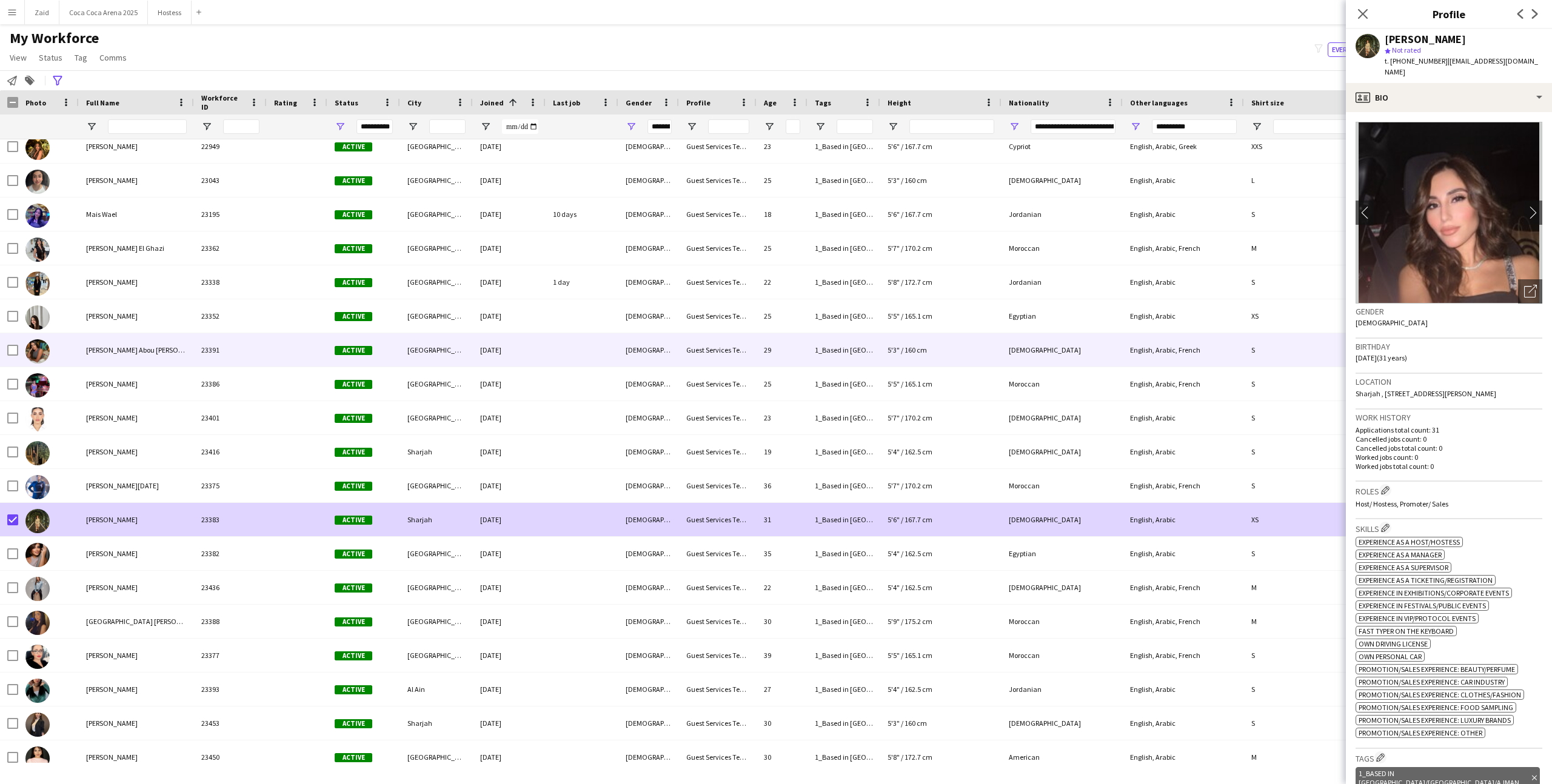
click at [117, 363] on div "Angela Abou karam" at bounding box center [136, 350] width 115 height 33
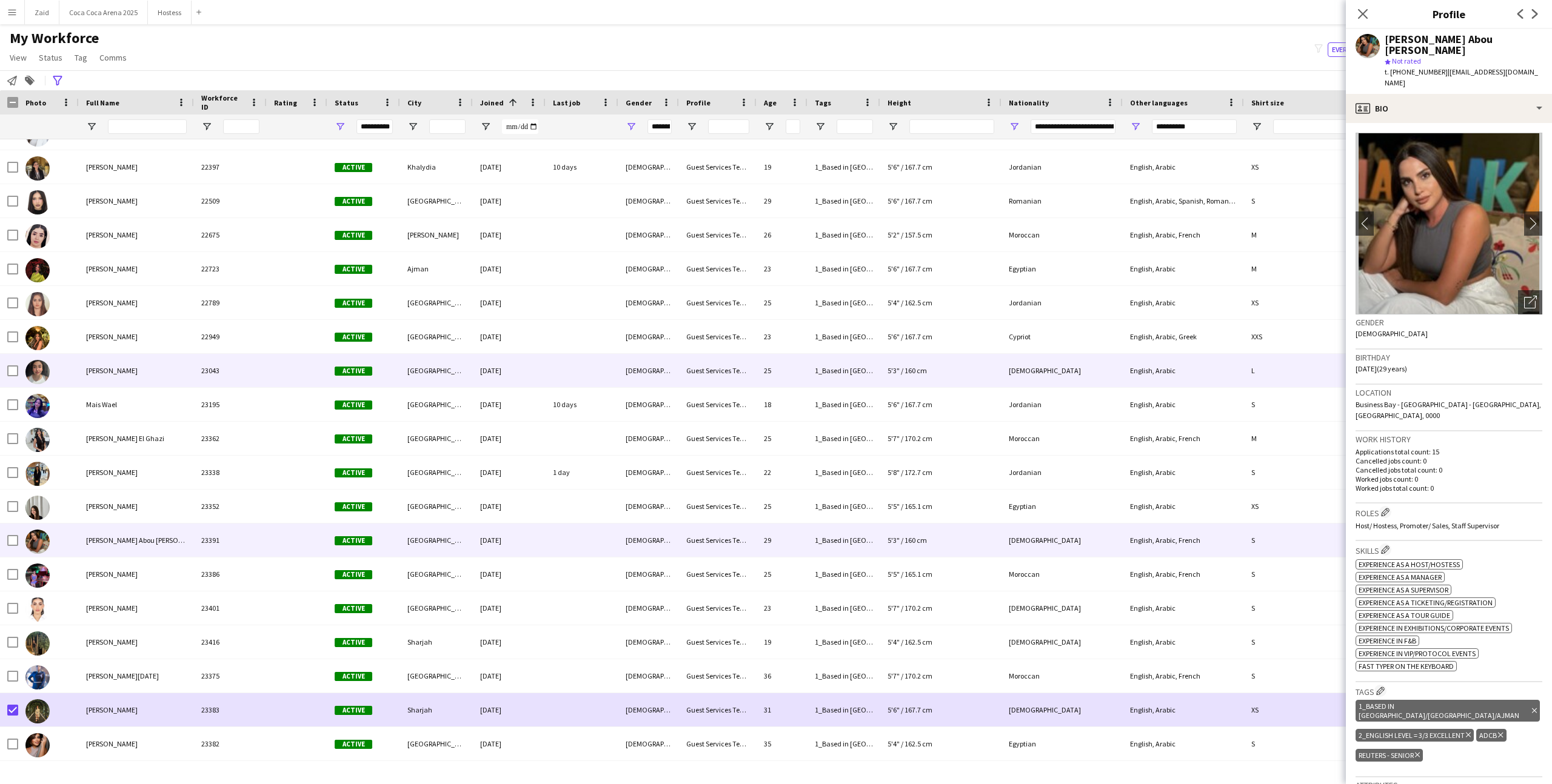
click at [117, 363] on div "Alisar Deeb" at bounding box center [136, 370] width 115 height 33
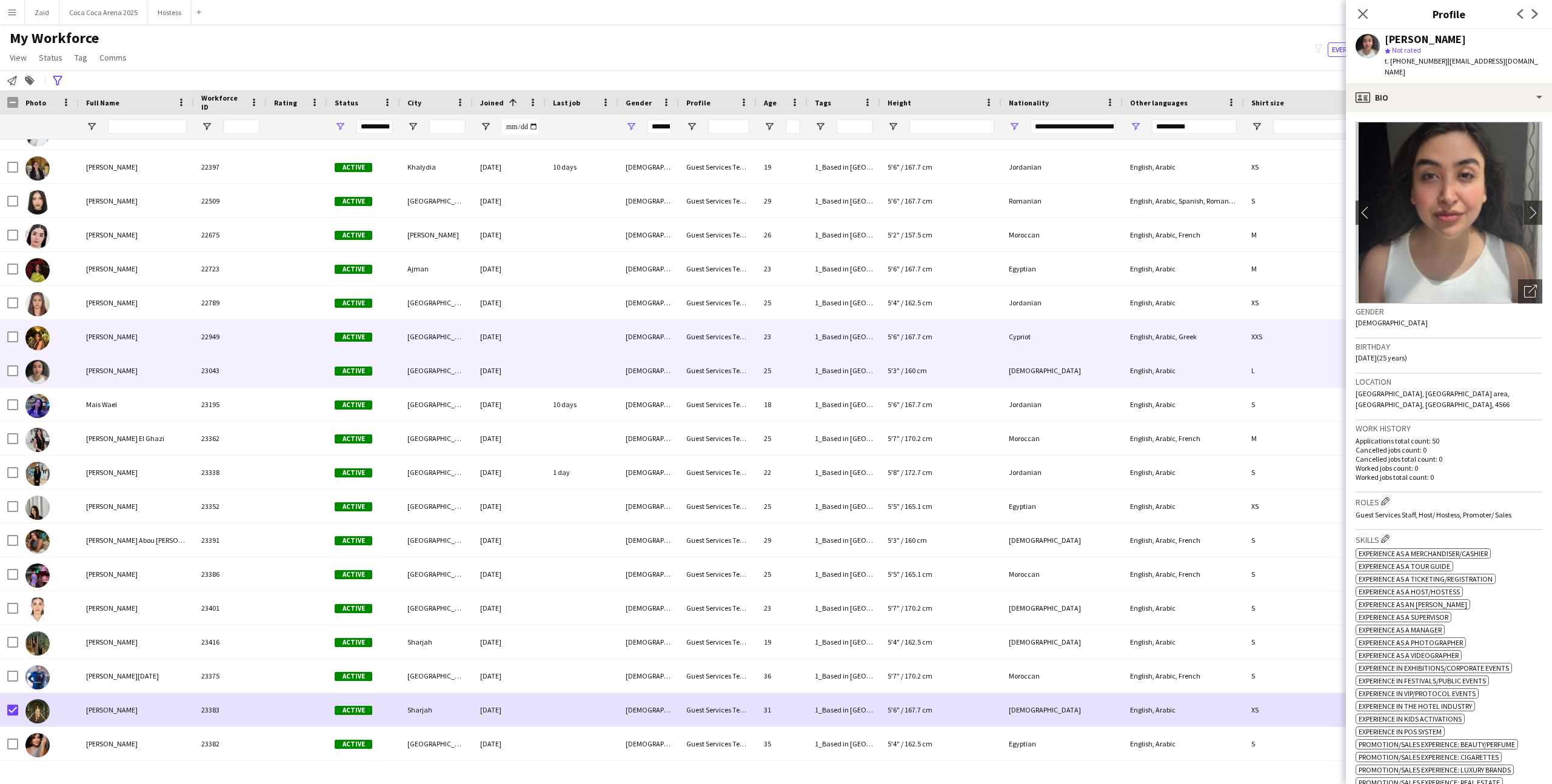
click at [125, 339] on div "Tonia Hosny" at bounding box center [136, 336] width 115 height 33
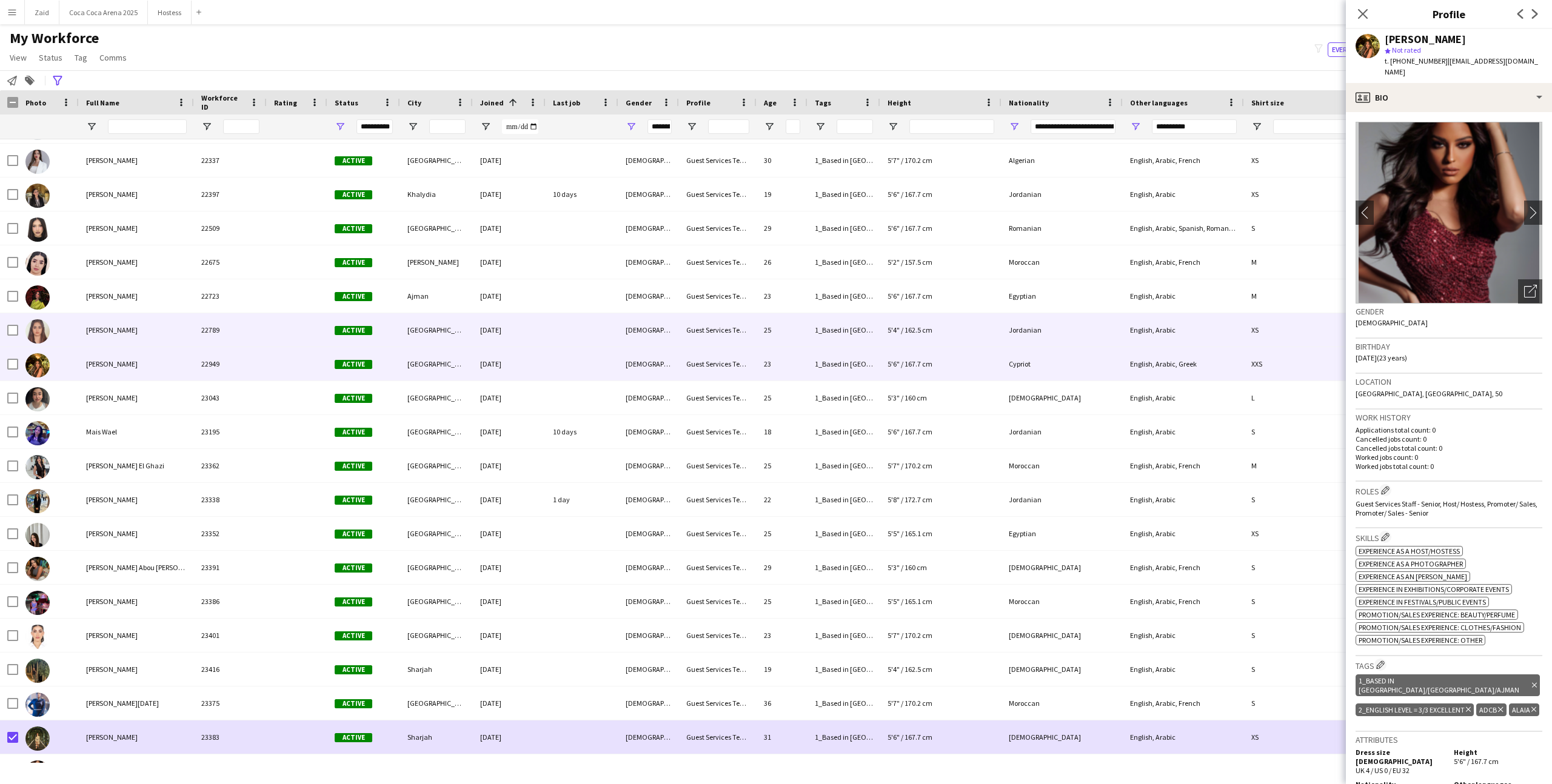
click at [125, 334] on div "Shatha Taha" at bounding box center [136, 329] width 115 height 33
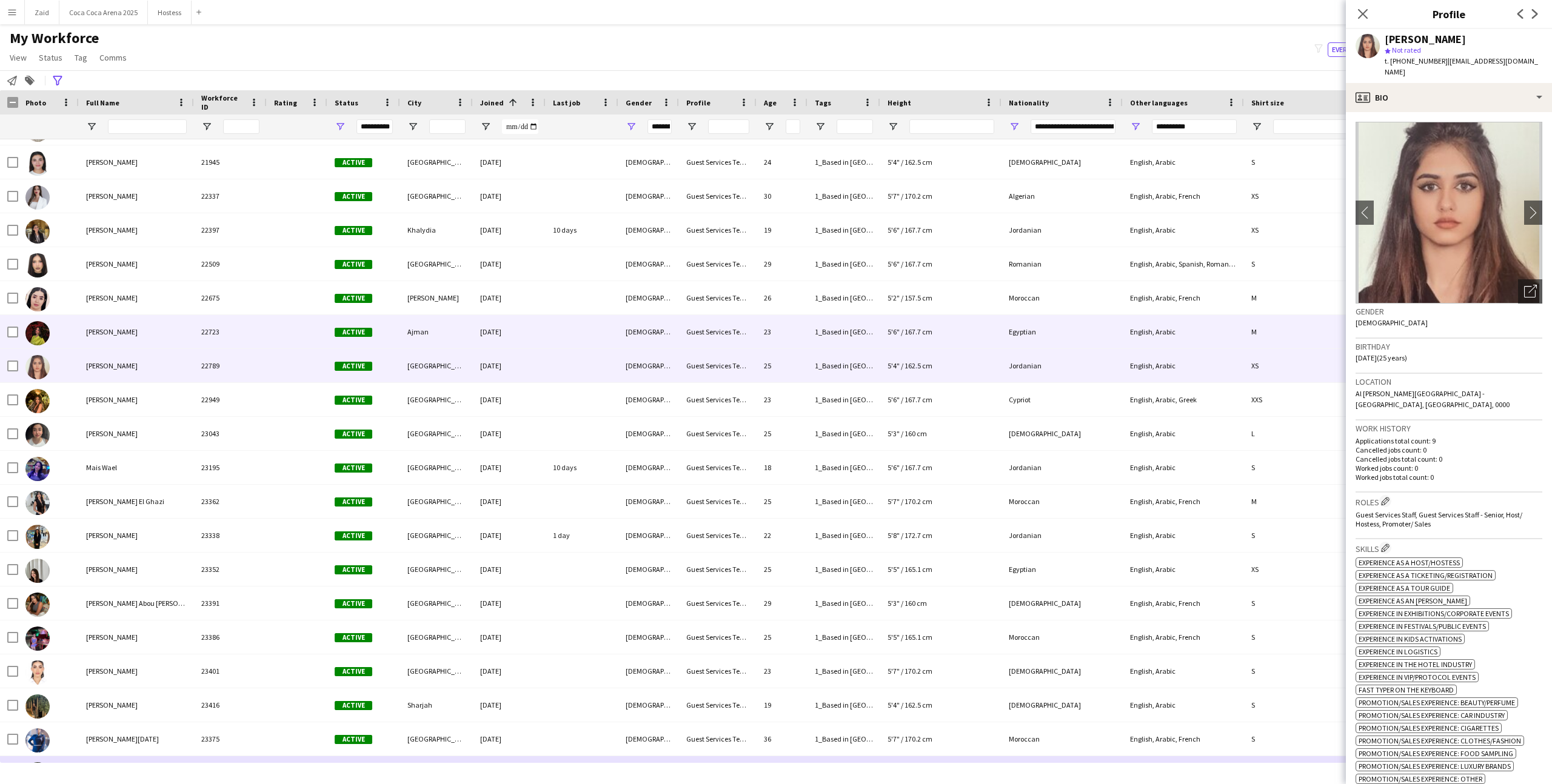
click at [125, 334] on span "Fayrouz Usama" at bounding box center [111, 332] width 51 height 9
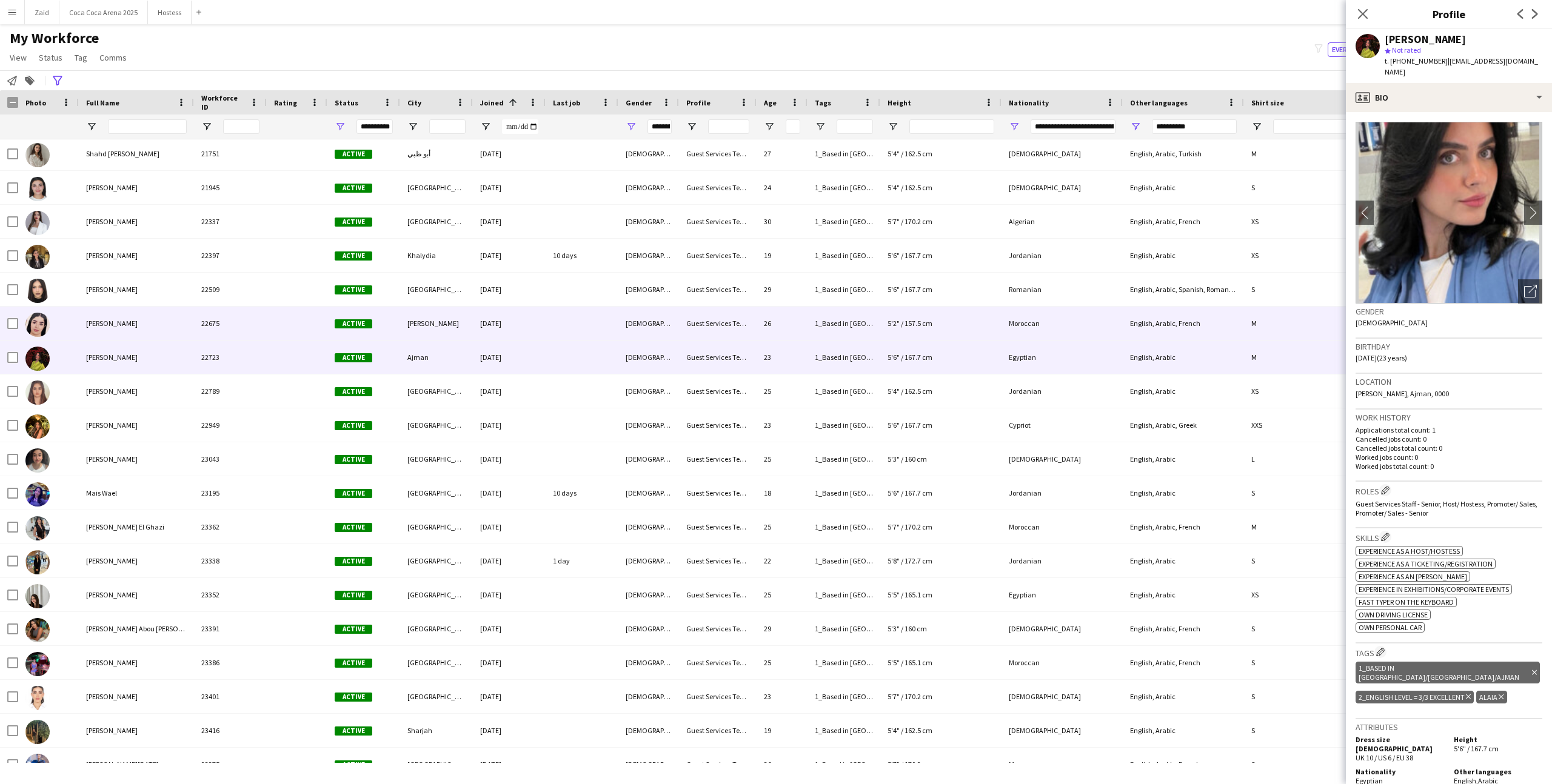
click at [125, 334] on div "Fadwa Jarfani" at bounding box center [136, 323] width 115 height 33
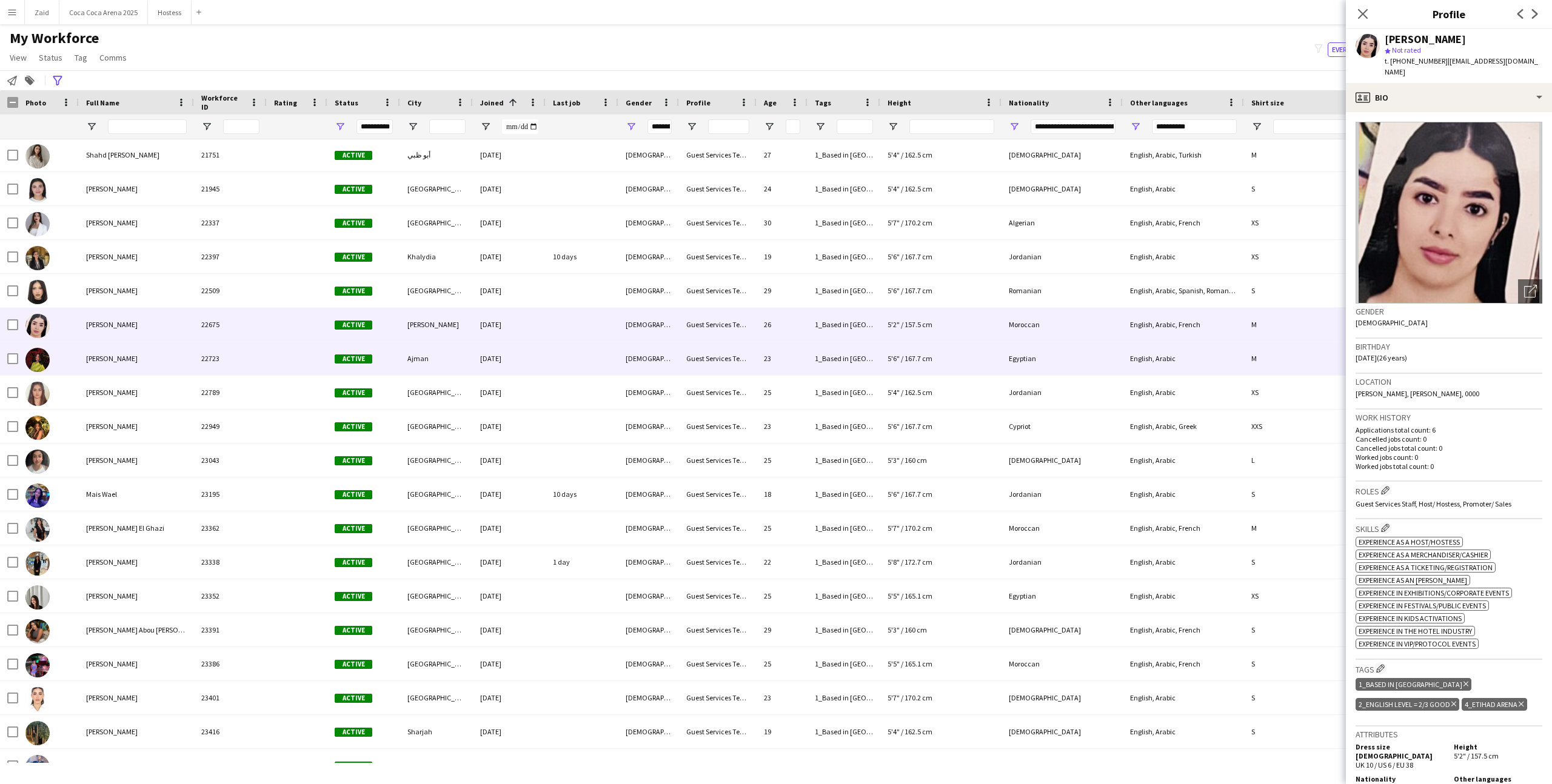
click at [131, 355] on span "Fayrouz Usama" at bounding box center [111, 358] width 51 height 9
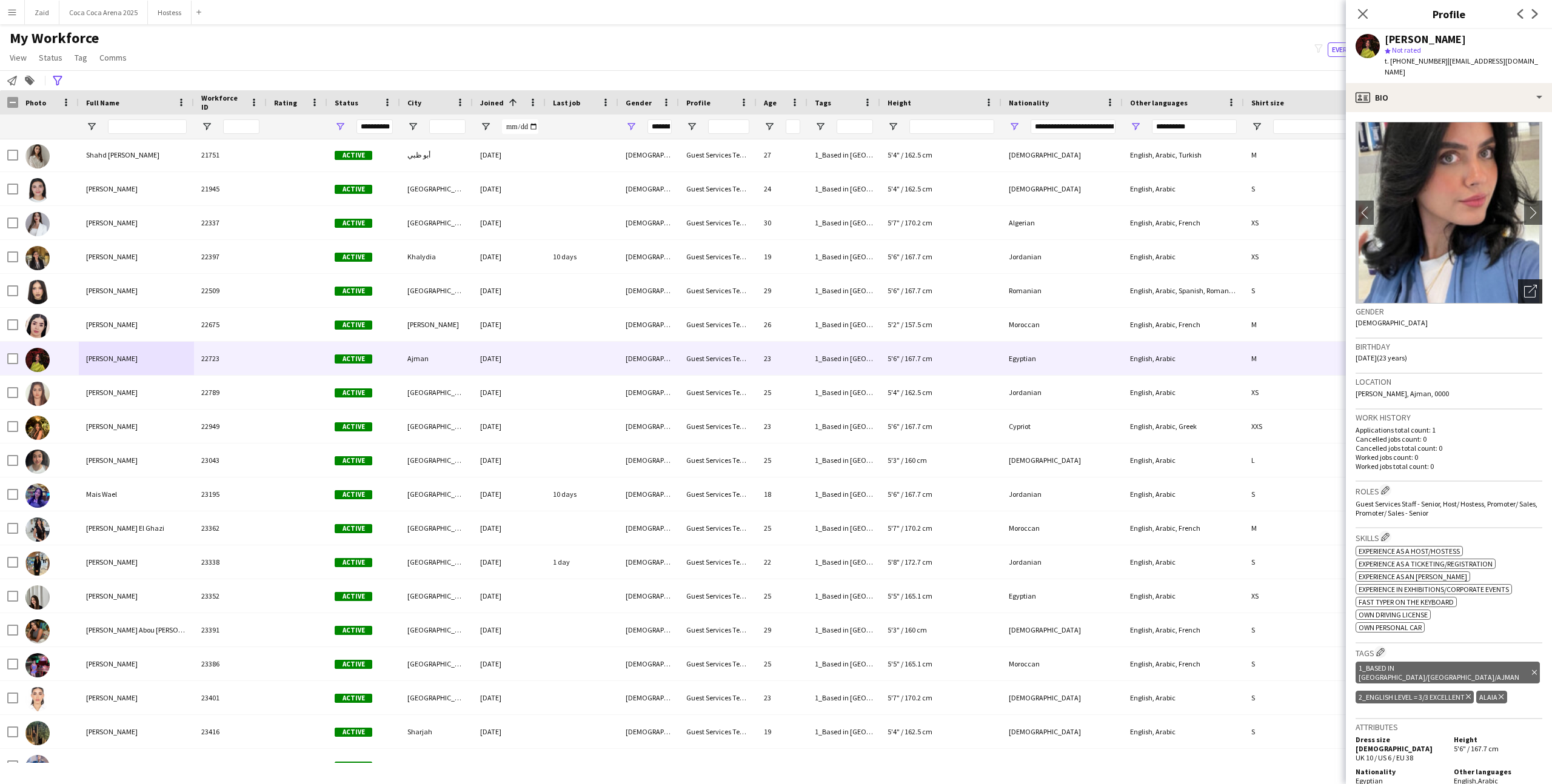
click at [1522, 290] on div "Open photos pop-in" at bounding box center [1529, 291] width 24 height 24
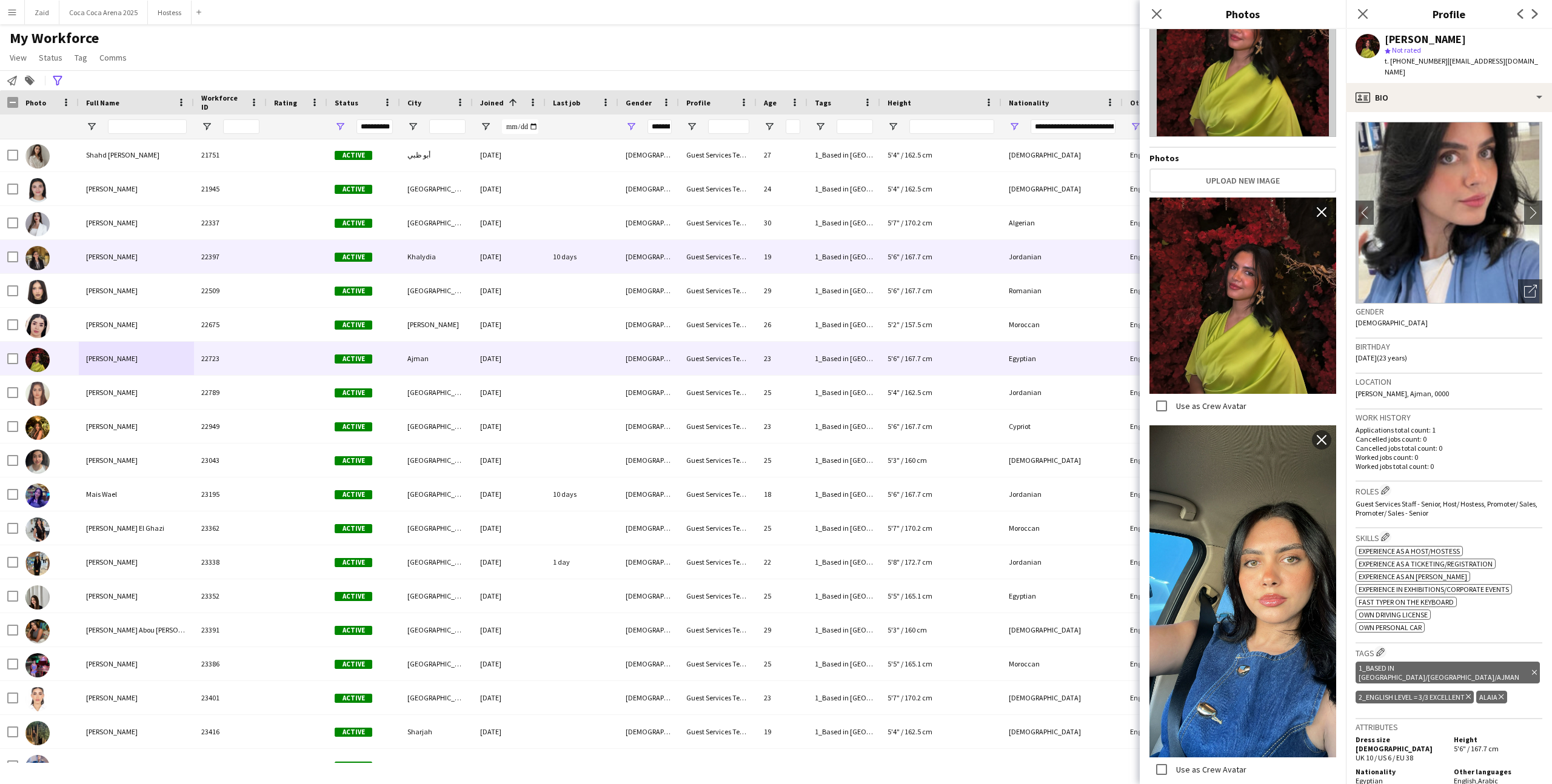
click at [135, 267] on div "Nadeen Almughrabi" at bounding box center [136, 256] width 115 height 33
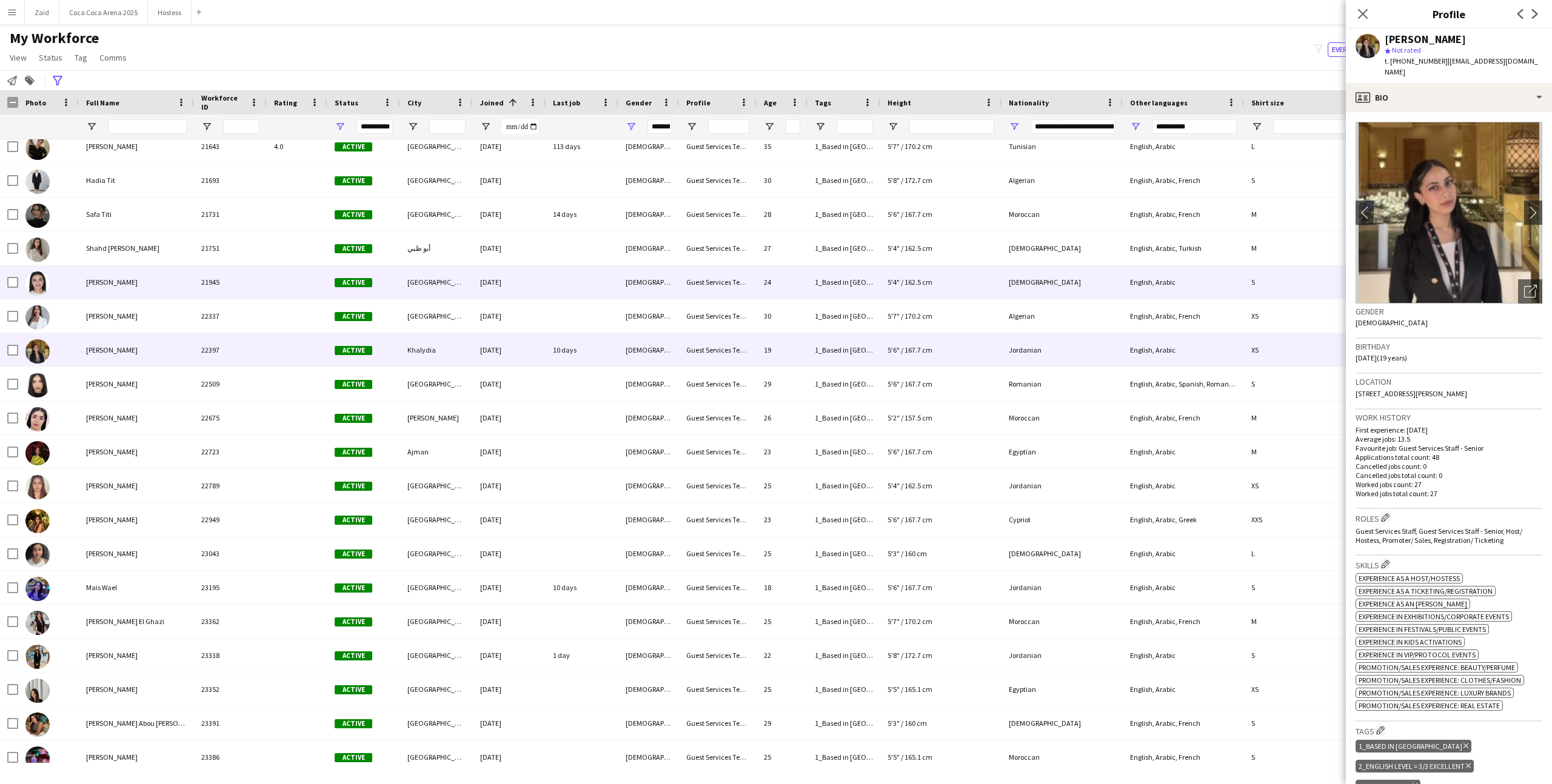
click at [150, 284] on div "Jouana Jaouhari" at bounding box center [136, 282] width 115 height 33
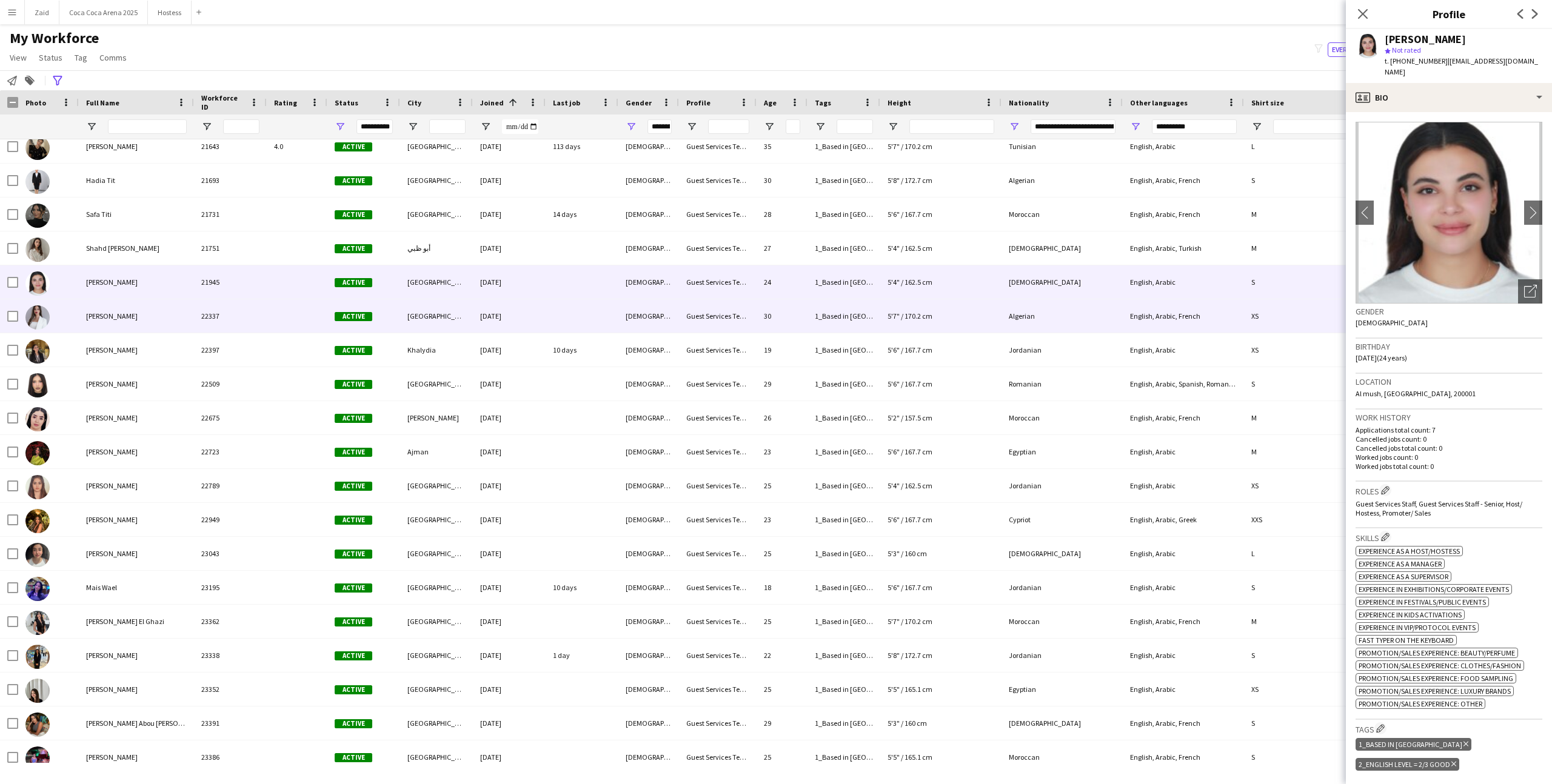
click at [176, 321] on div "Sihemt Azrou" at bounding box center [136, 316] width 115 height 33
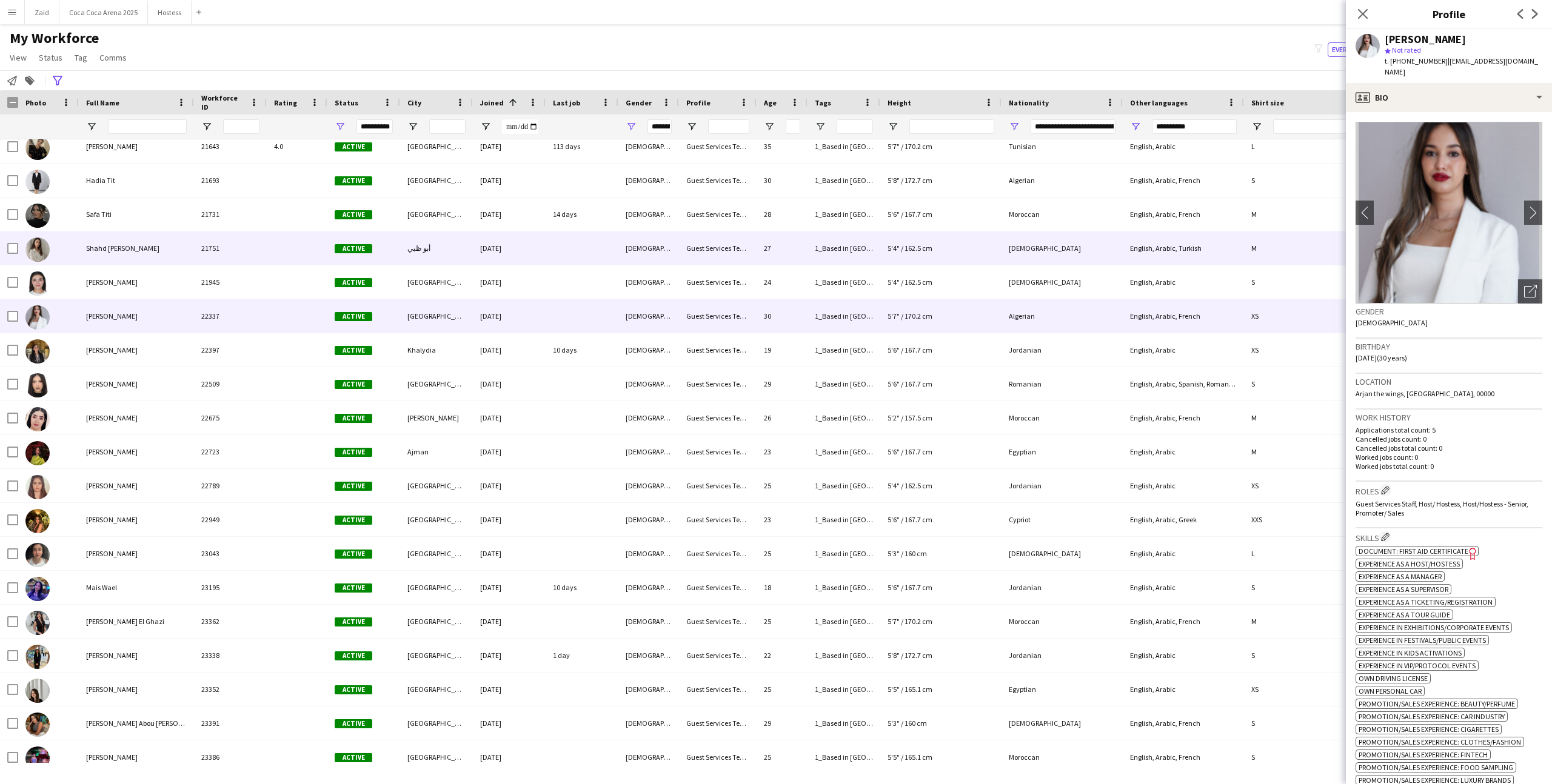
click at [168, 258] on div "Shahd Shams aldeen" at bounding box center [136, 248] width 115 height 33
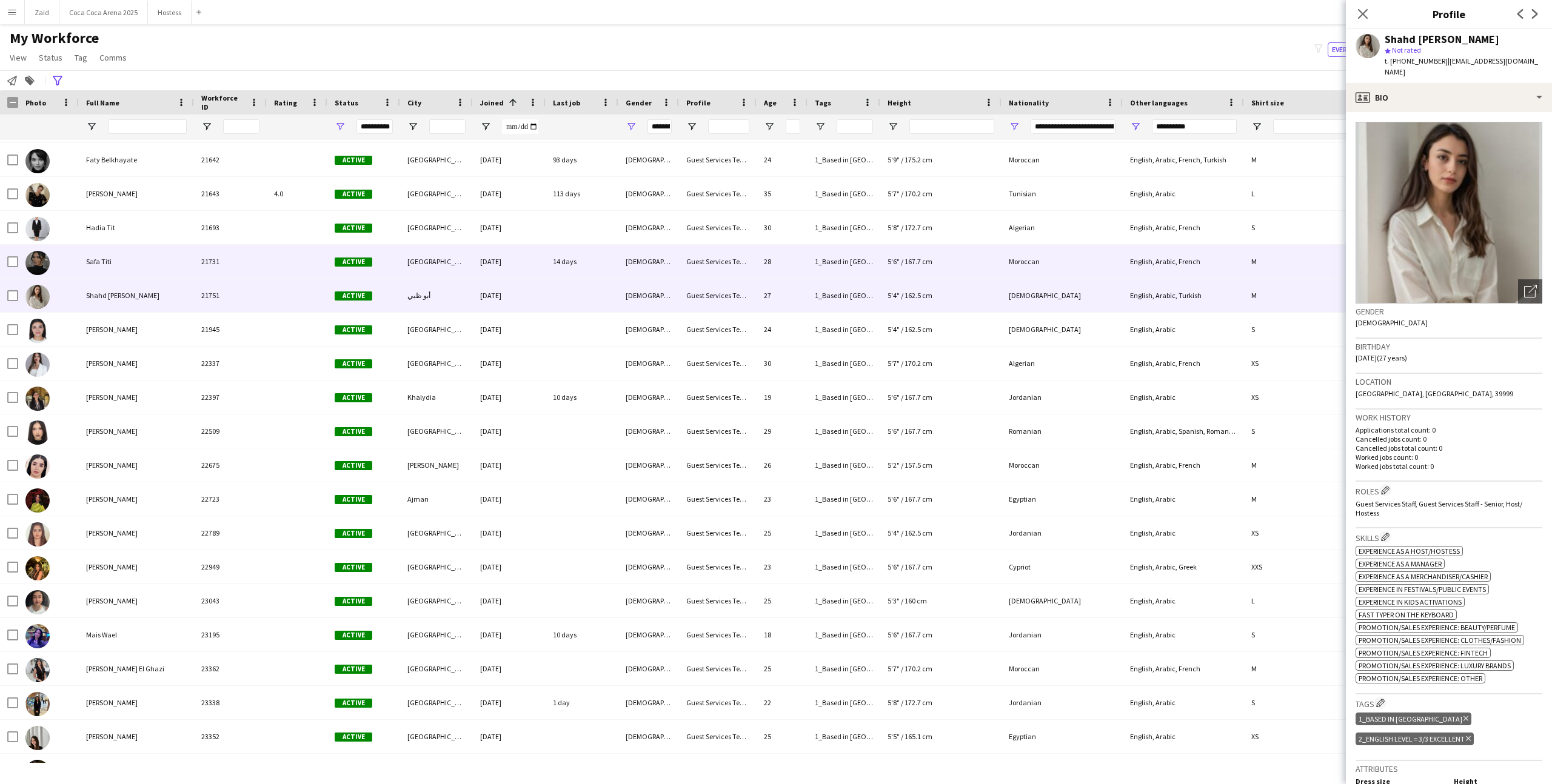
click at [158, 250] on div "Safa Titi" at bounding box center [136, 261] width 115 height 33
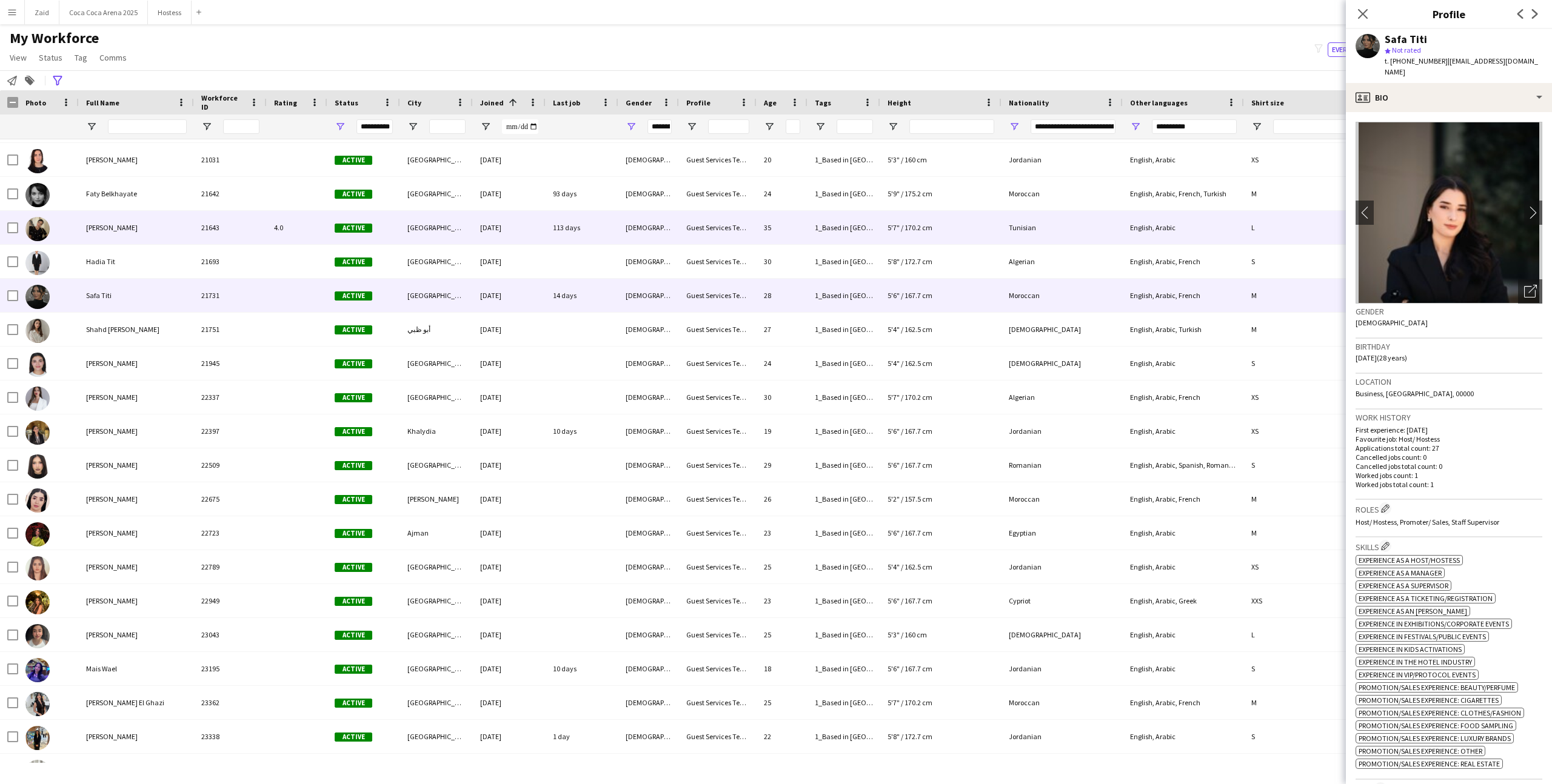
click at [144, 224] on div "Mouna Elhajri" at bounding box center [136, 228] width 115 height 33
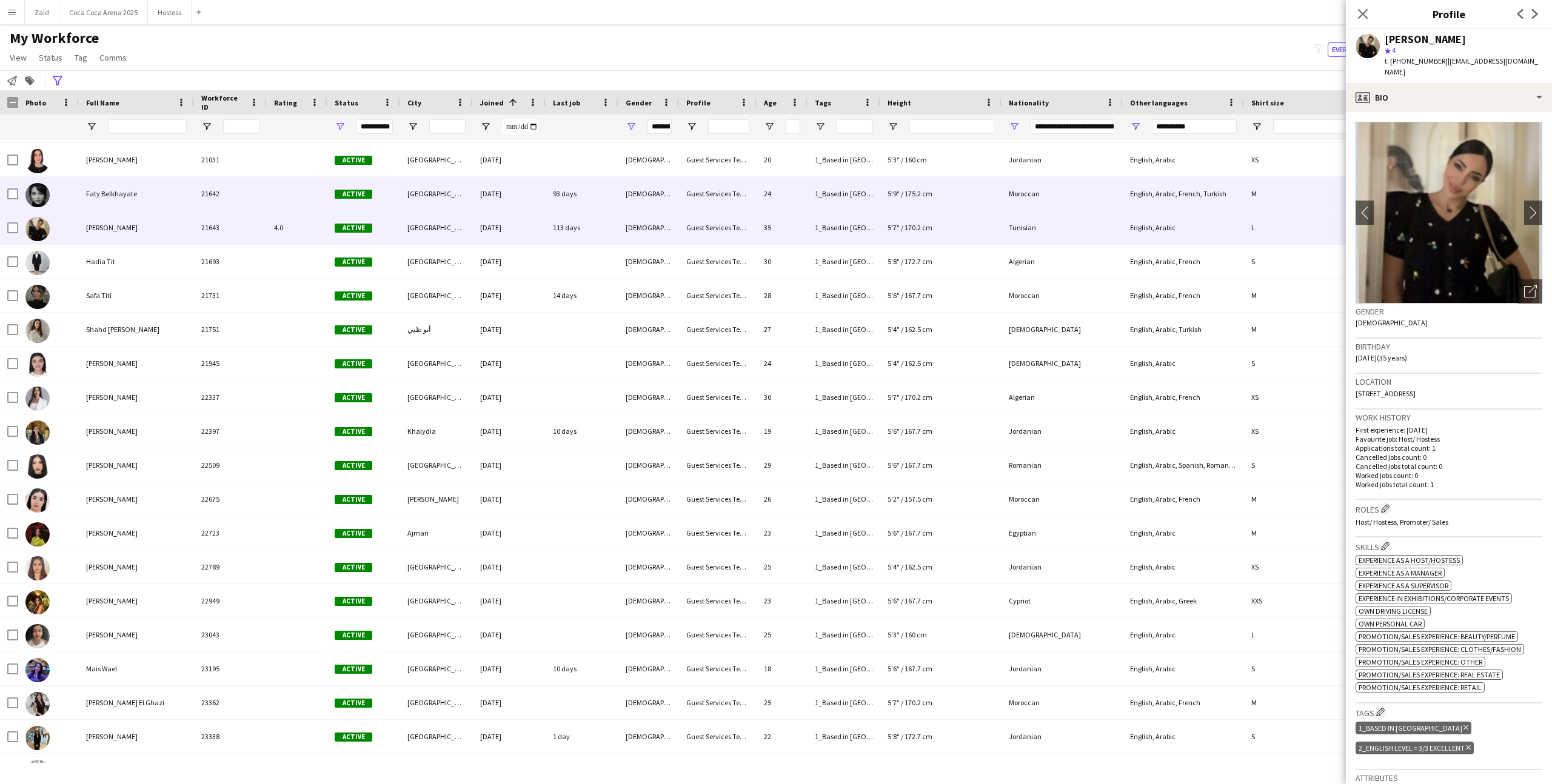
click at [144, 206] on div "Faty Belkhayate" at bounding box center [136, 193] width 115 height 33
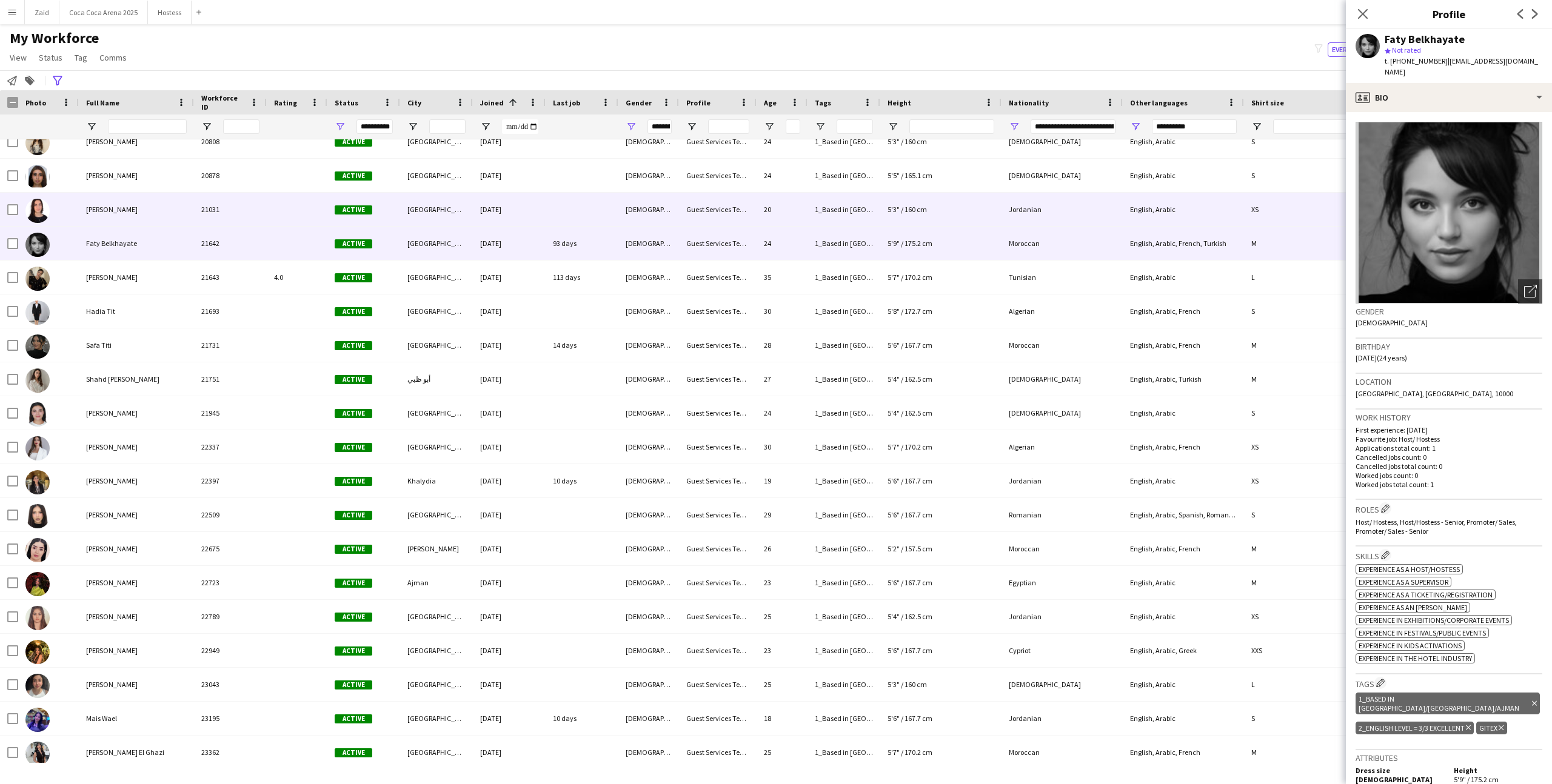
click at [166, 215] on div "Lisa Saad" at bounding box center [136, 209] width 115 height 33
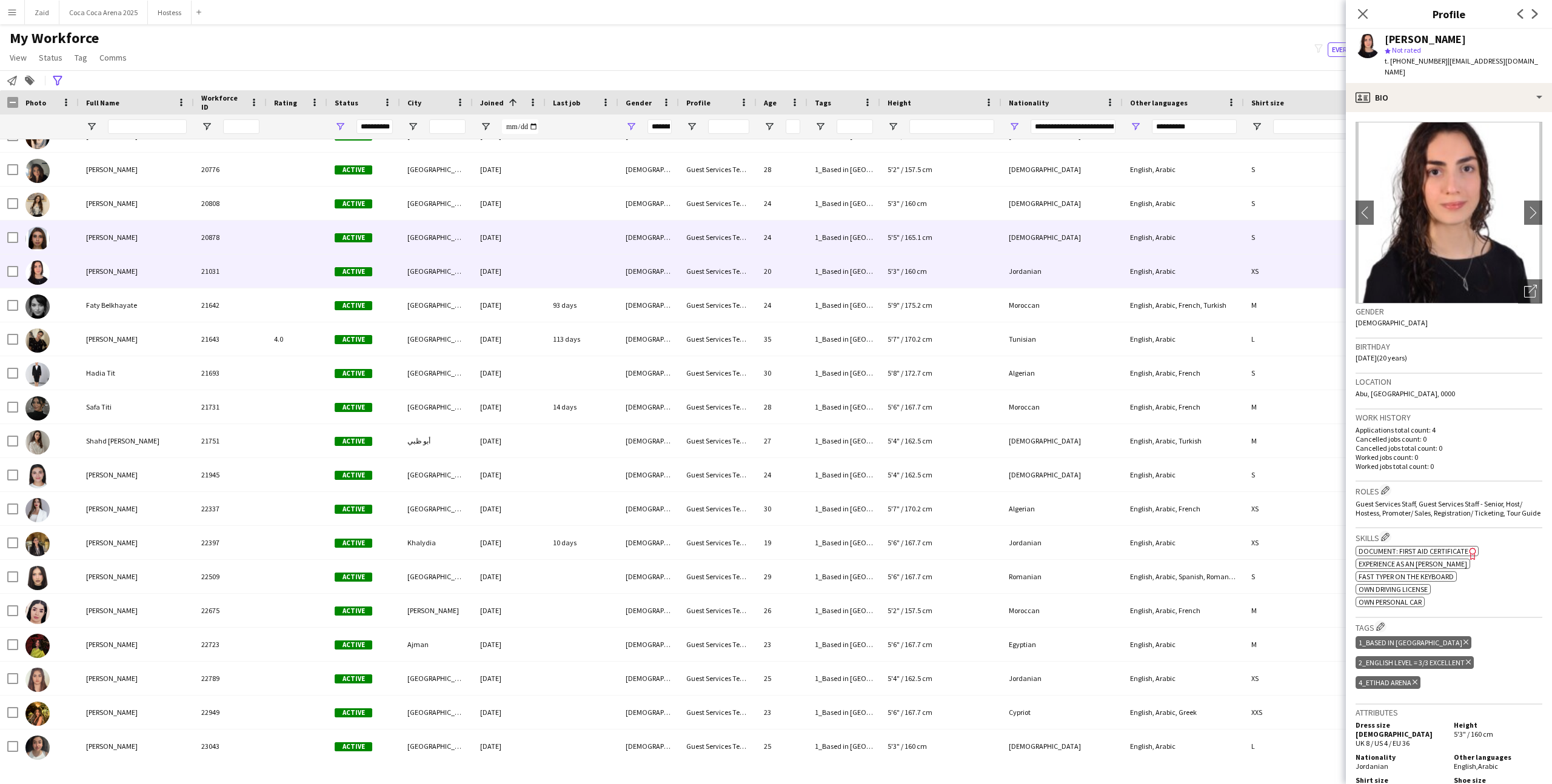
click at [175, 236] on div "[PERSON_NAME]" at bounding box center [136, 237] width 115 height 33
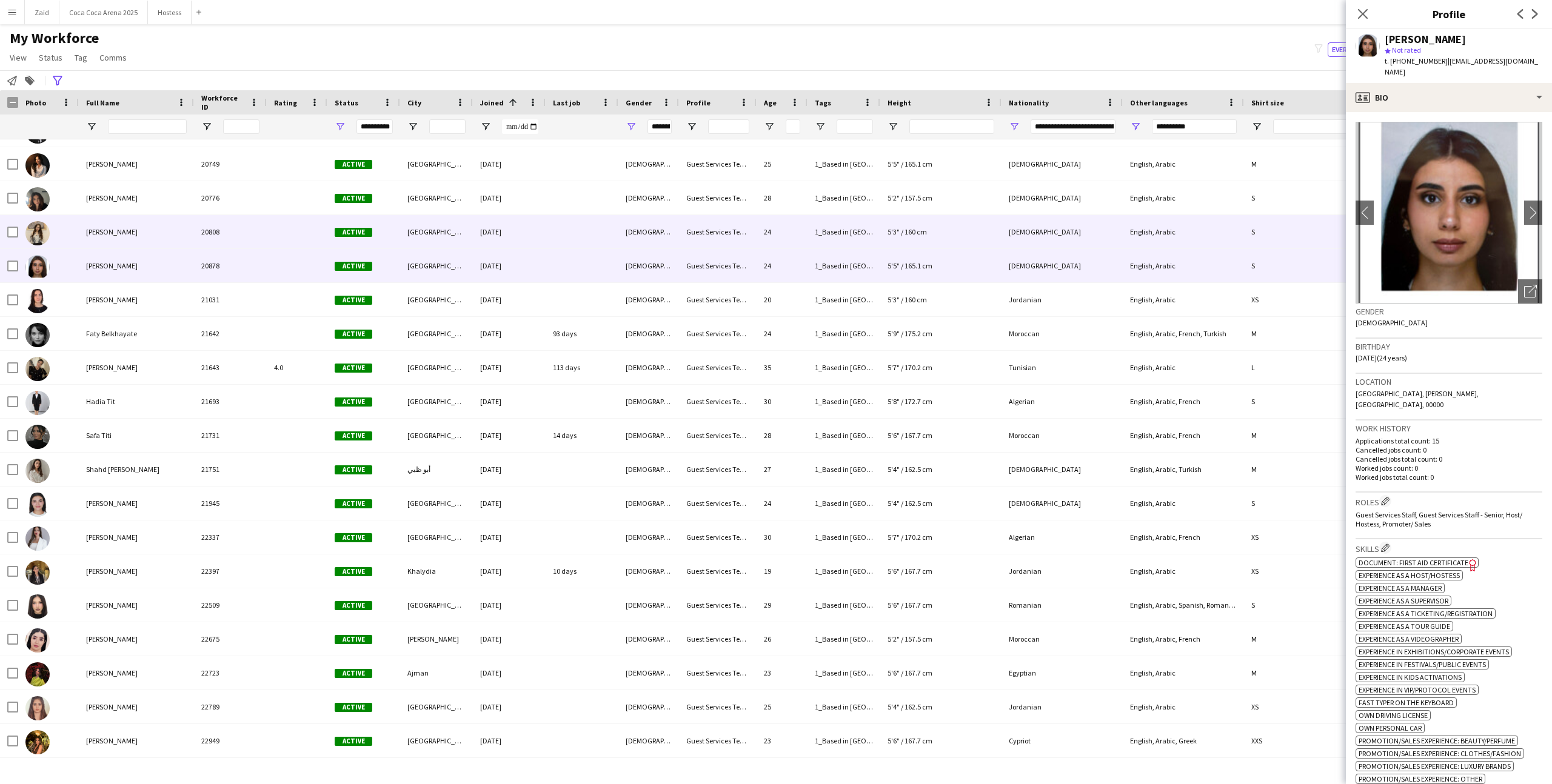
click at [175, 236] on div "Nicole Bassil" at bounding box center [136, 232] width 115 height 33
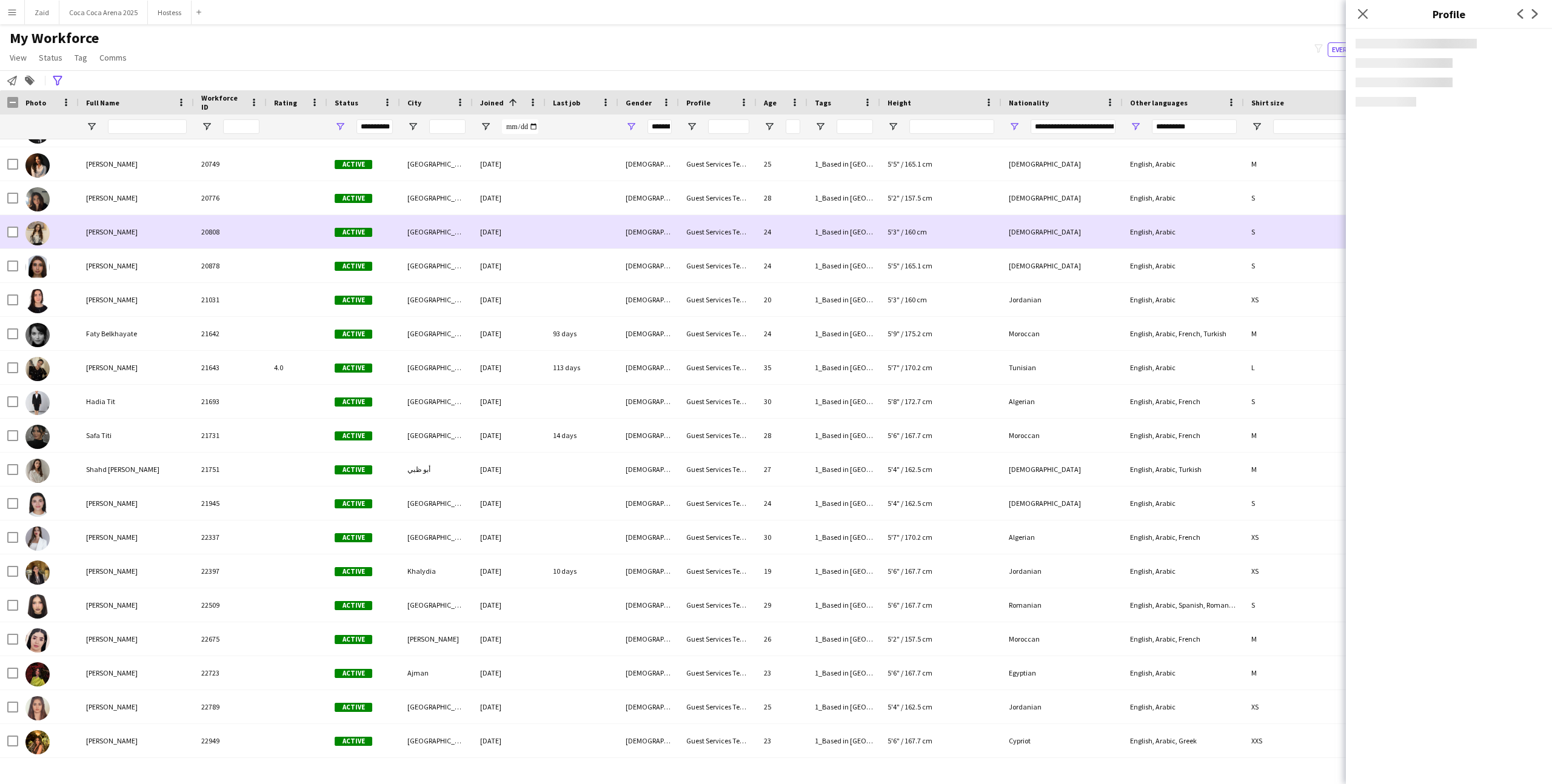
click at [175, 236] on div "Nicole Bassil" at bounding box center [136, 232] width 115 height 33
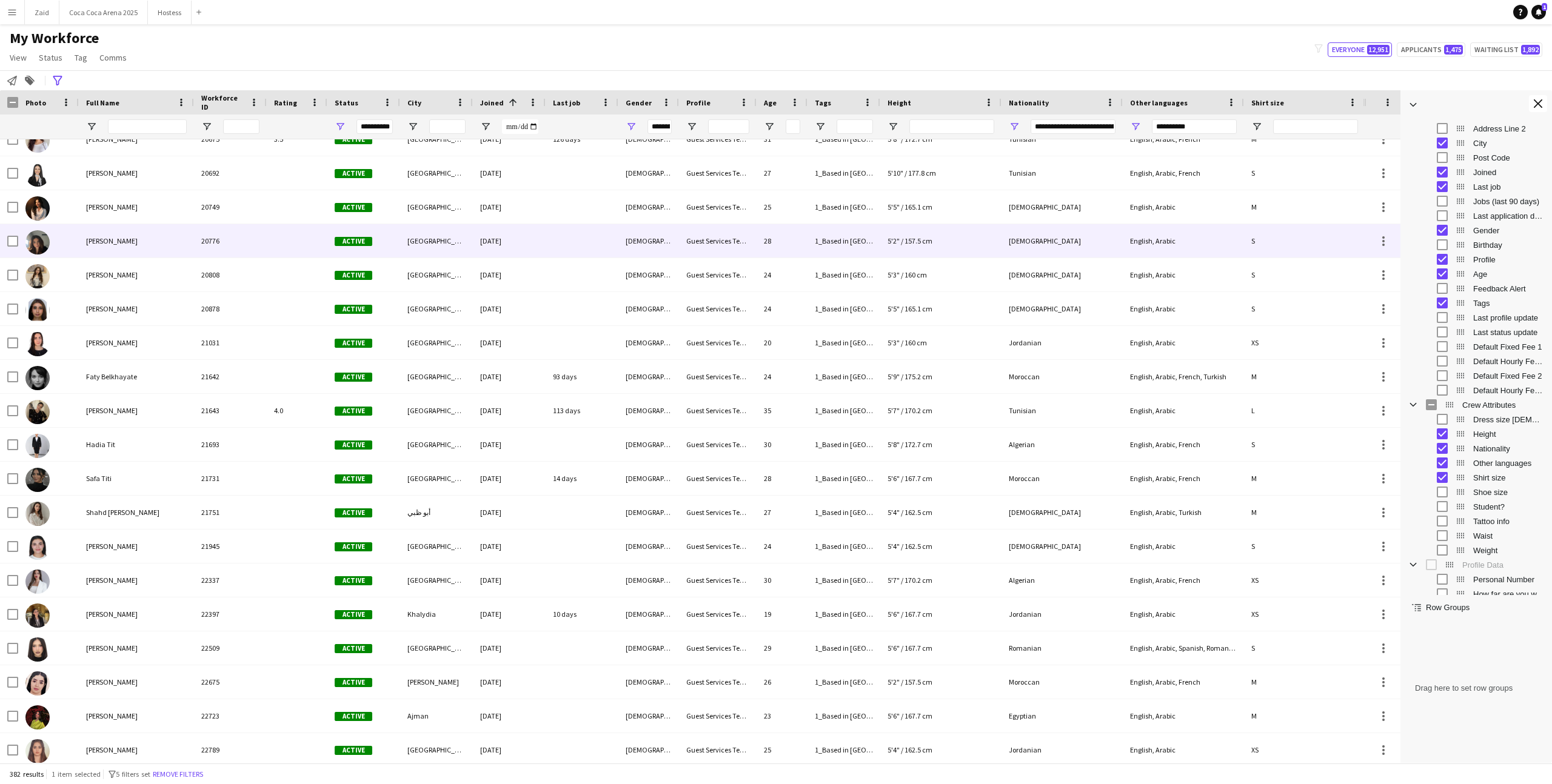
click at [187, 262] on div "Nicole Bassil" at bounding box center [136, 275] width 115 height 33
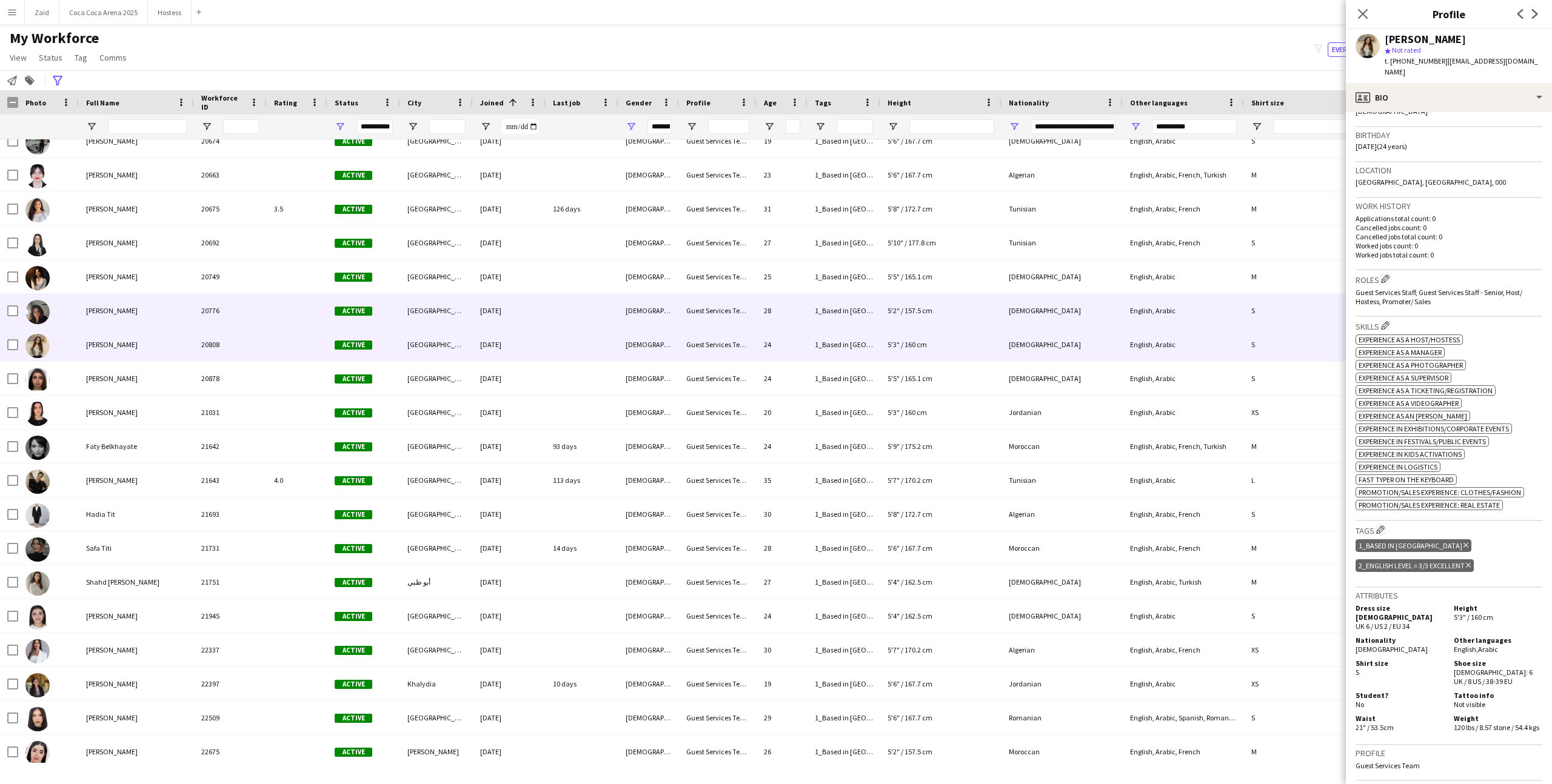
click at [872, 314] on div "1_Based in Abu Dhabi, 2_English Level = 3/3 Excellent" at bounding box center [844, 310] width 72 height 33
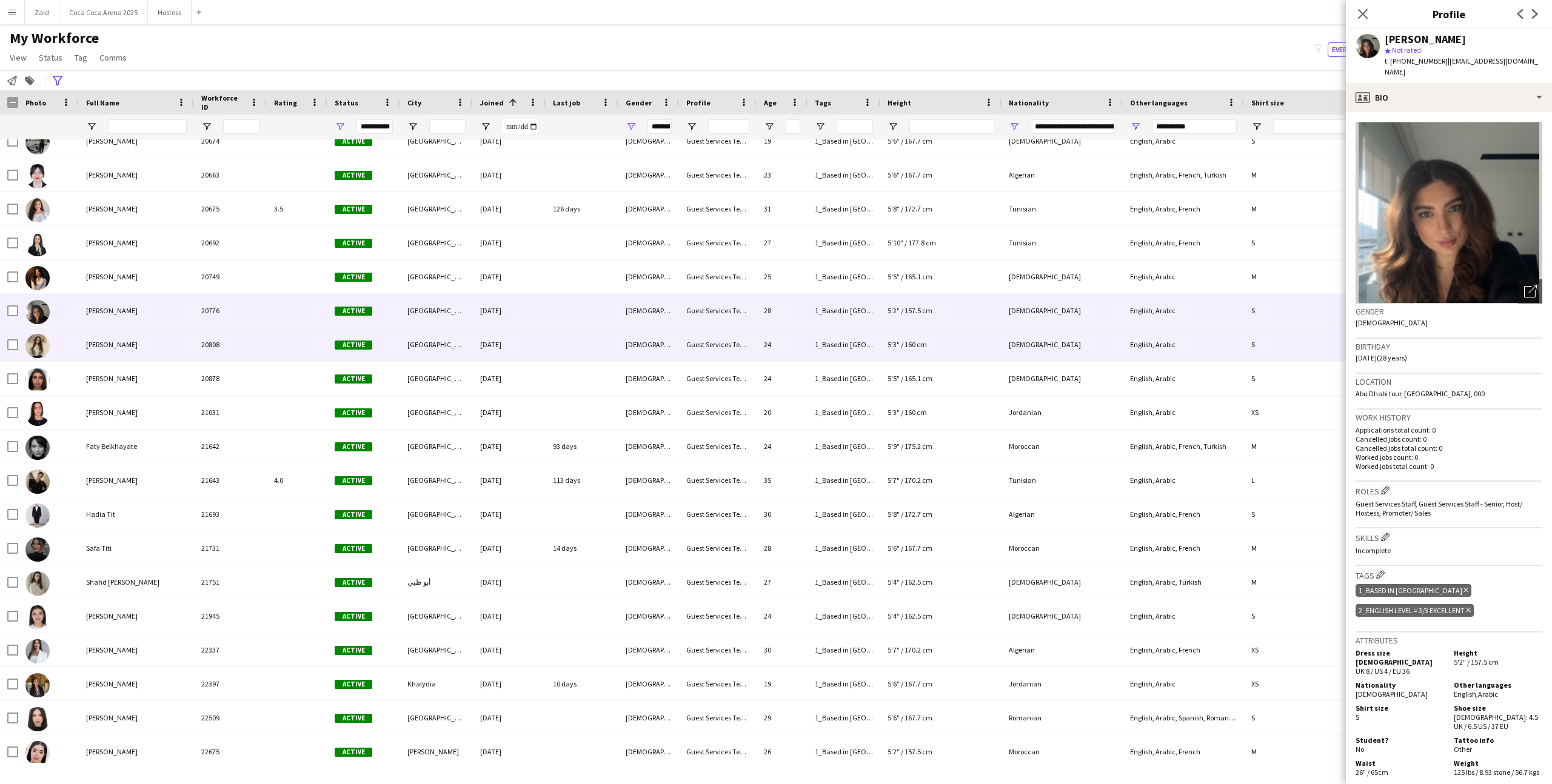
click at [847, 338] on div "1_Based in Abu Dhabi, 2_English Level = 3/3 Excellent" at bounding box center [844, 344] width 72 height 33
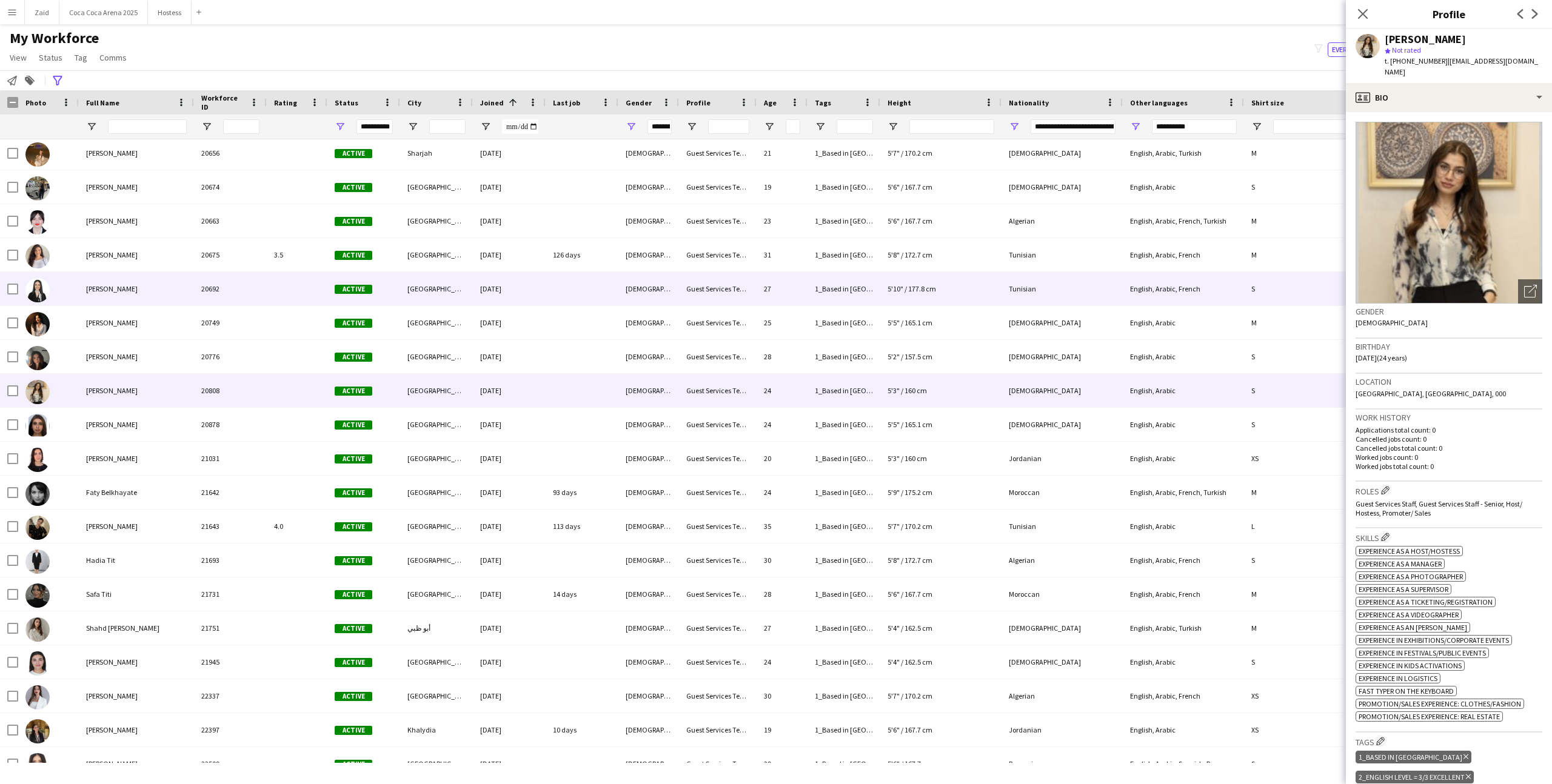
click at [644, 289] on div "[DEMOGRAPHIC_DATA]" at bounding box center [648, 288] width 61 height 33
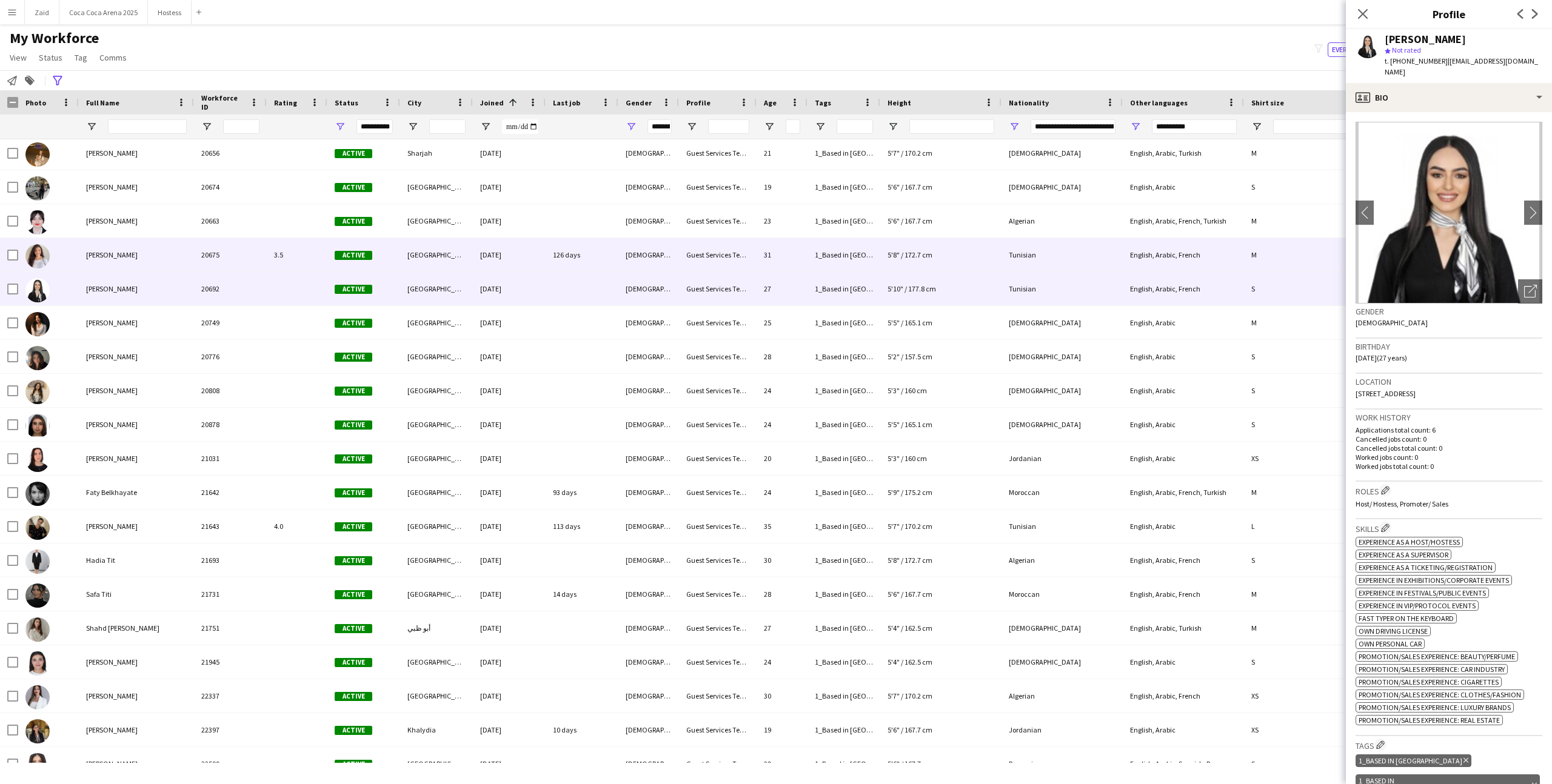
click at [531, 261] on div "06-04-2025" at bounding box center [509, 254] width 72 height 33
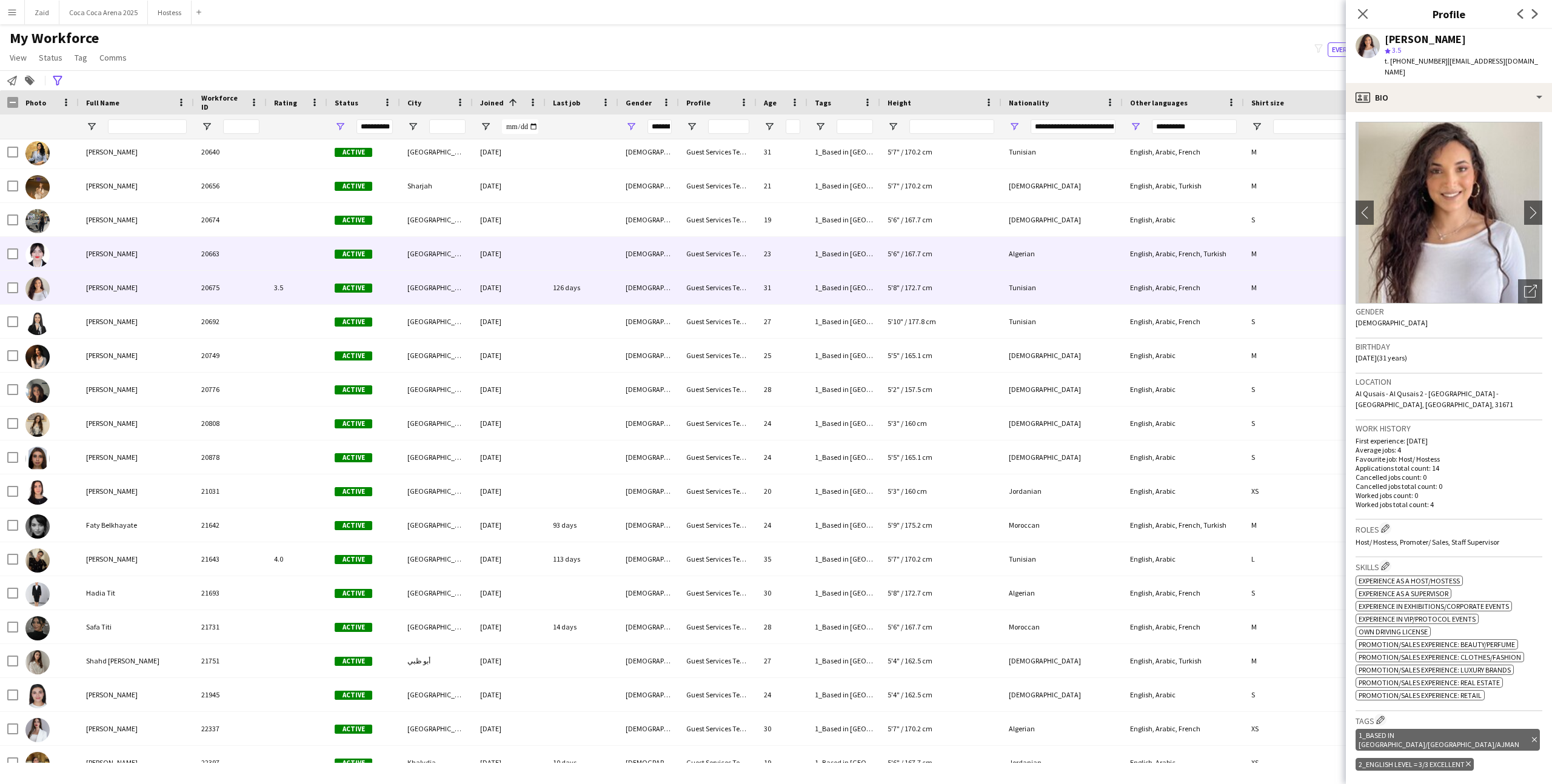
click at [531, 261] on div "06-04-2025" at bounding box center [509, 254] width 72 height 33
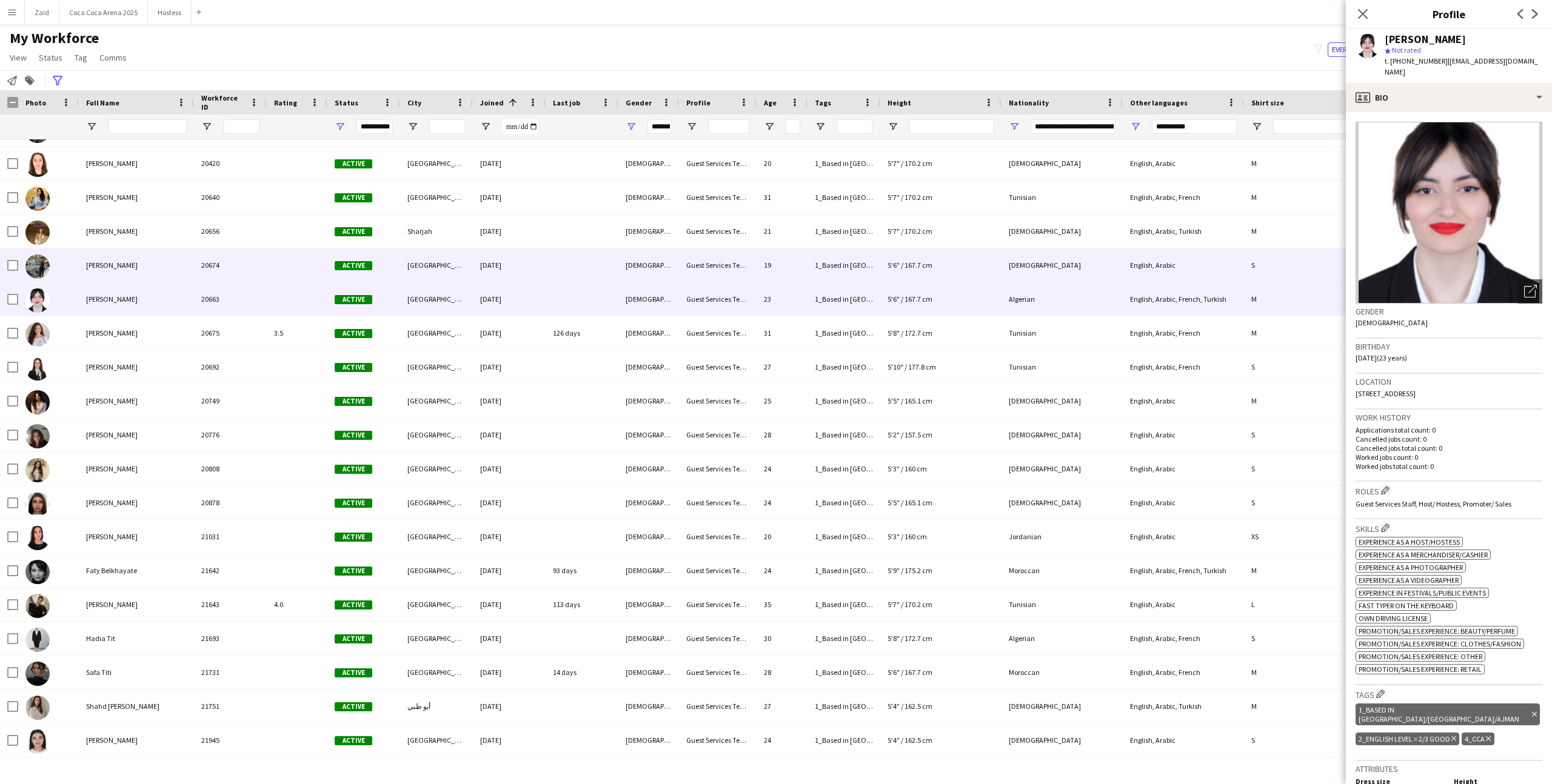
click at [531, 261] on div "06-04-2025" at bounding box center [509, 265] width 72 height 33
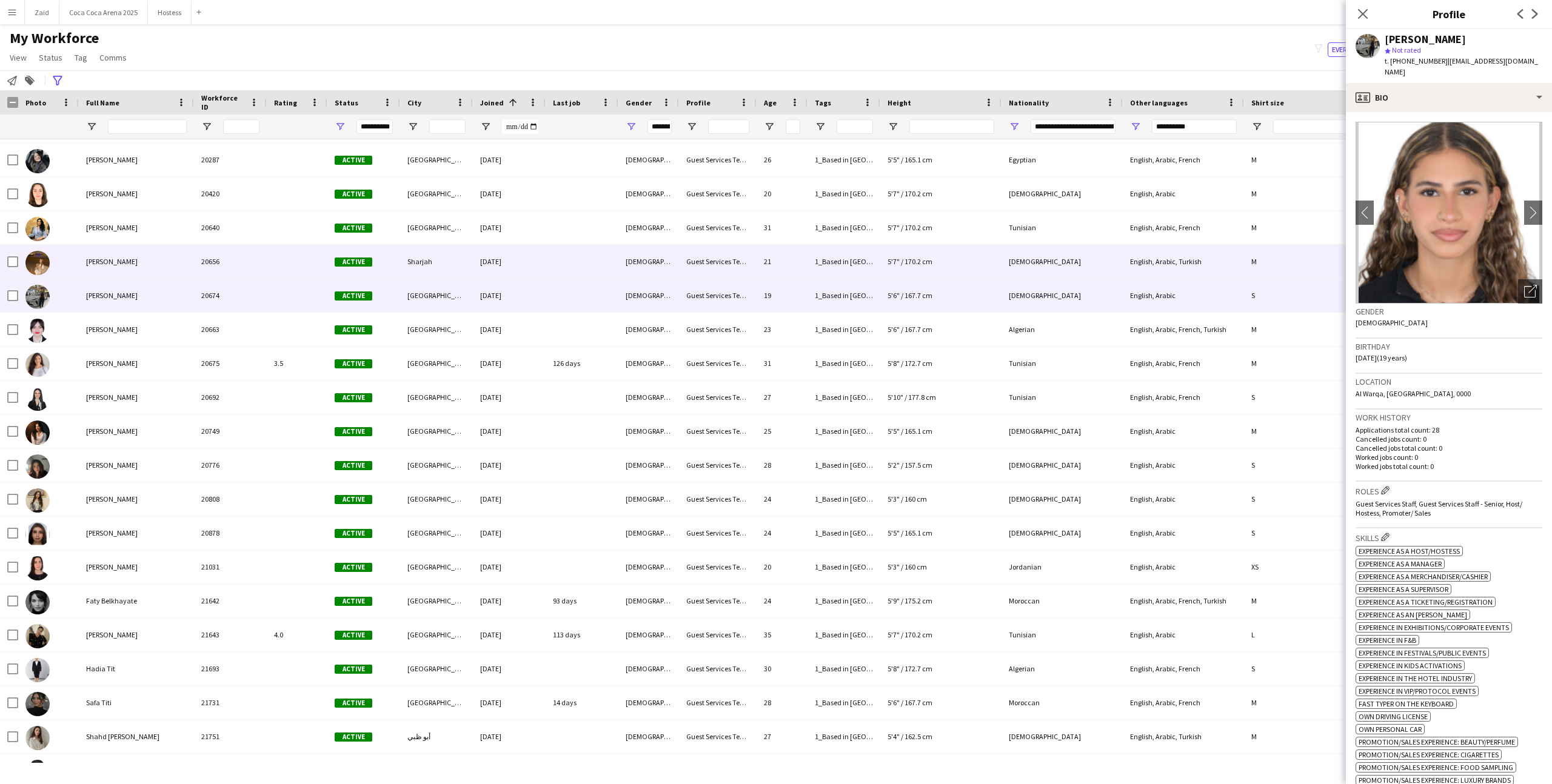
click at [532, 258] on div "05-04-2025" at bounding box center [509, 261] width 72 height 33
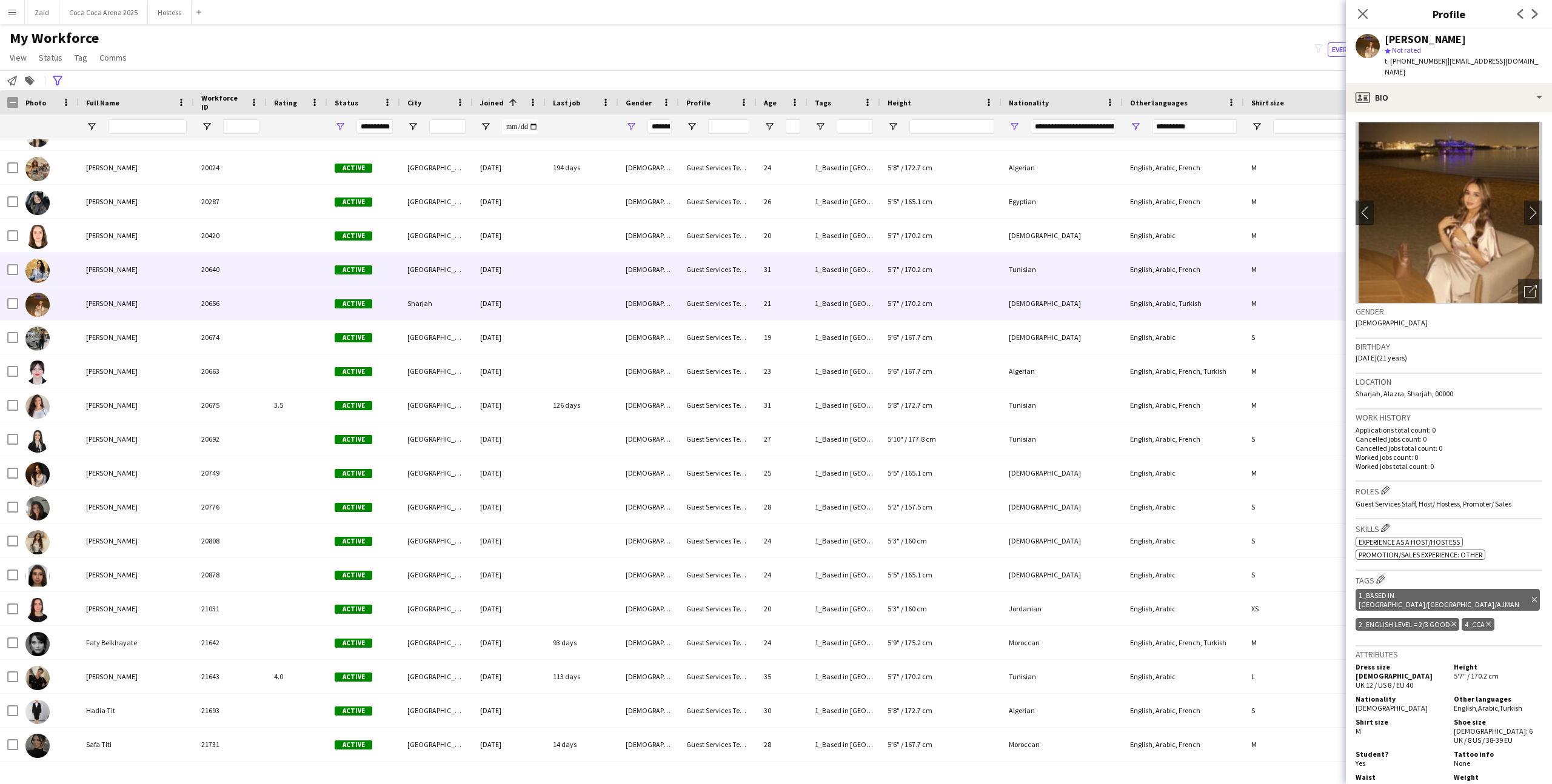
click at [472, 256] on div "Dubai" at bounding box center [436, 269] width 72 height 33
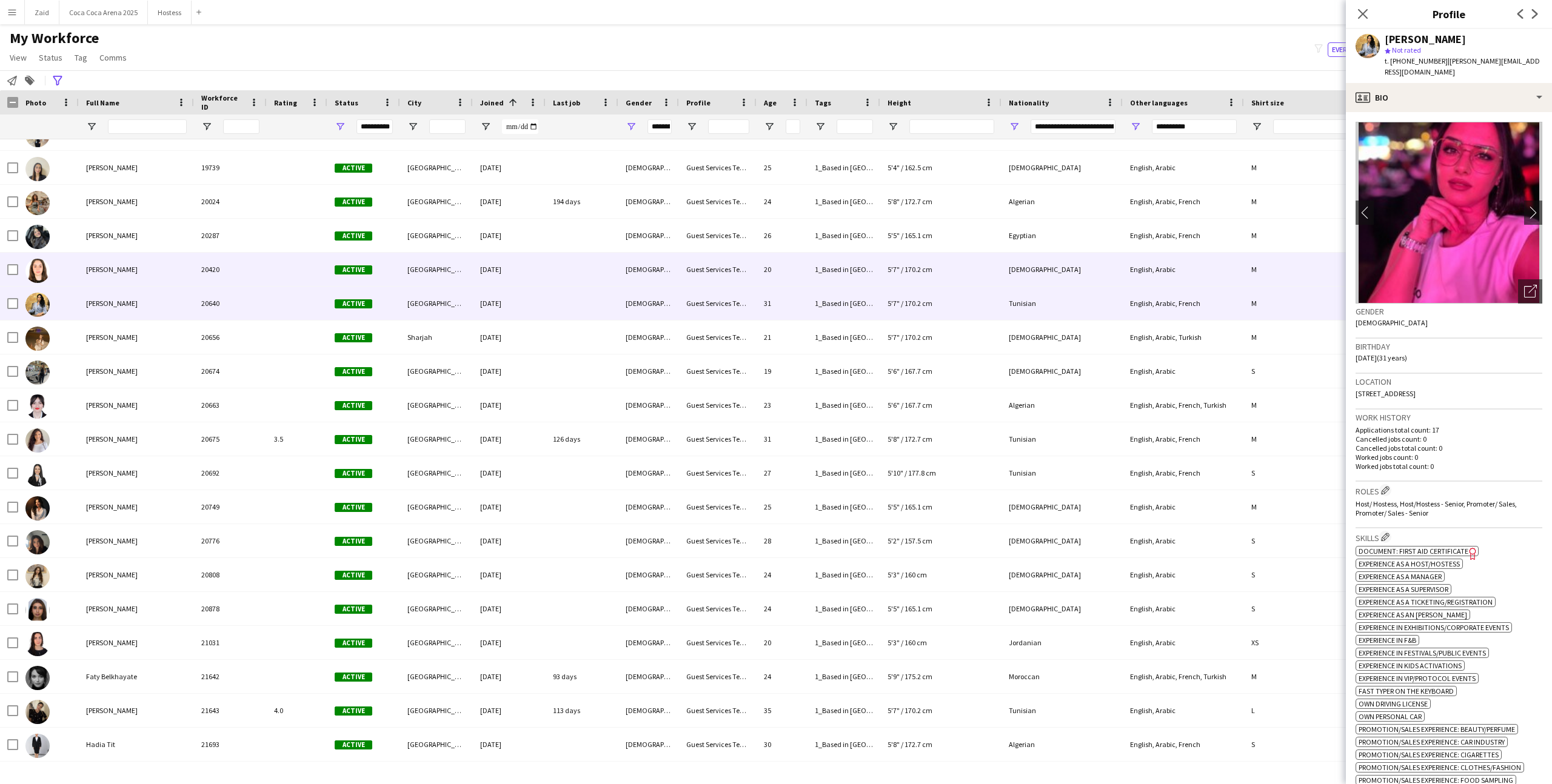
click at [472, 256] on div "Abu Dhabi" at bounding box center [436, 269] width 72 height 33
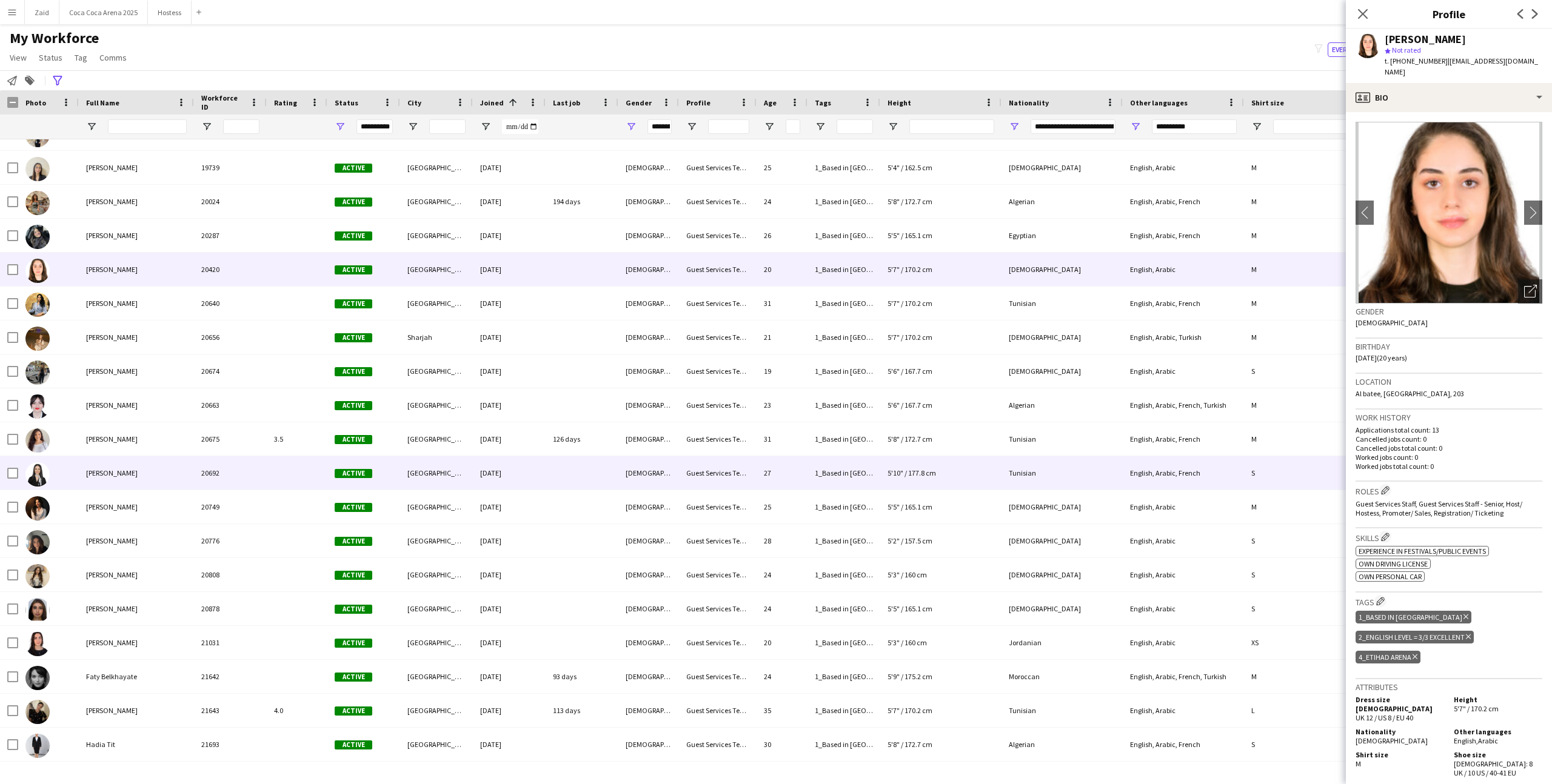
click at [315, 481] on div at bounding box center [297, 473] width 61 height 33
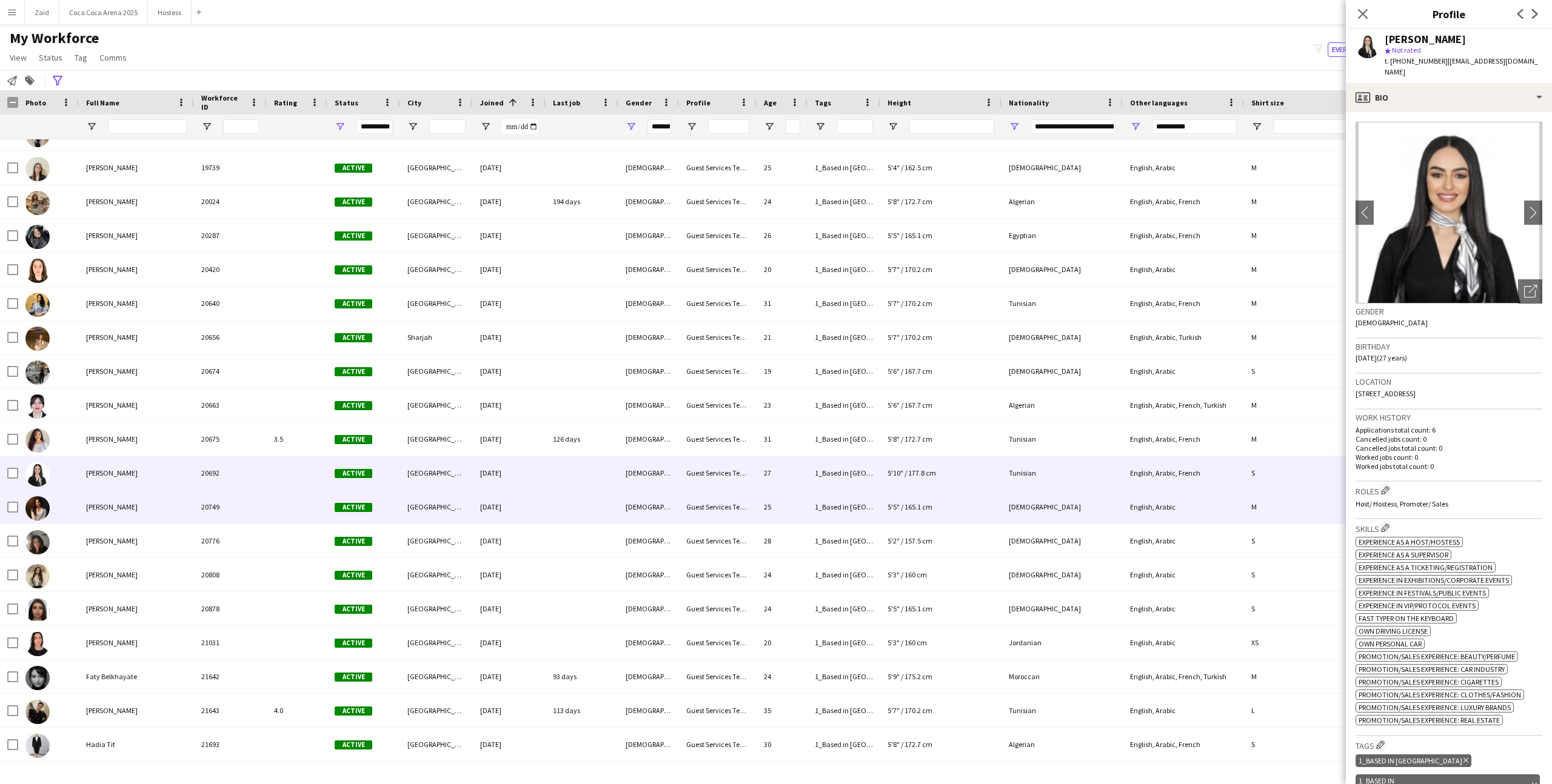
click at [317, 502] on div at bounding box center [297, 506] width 61 height 33
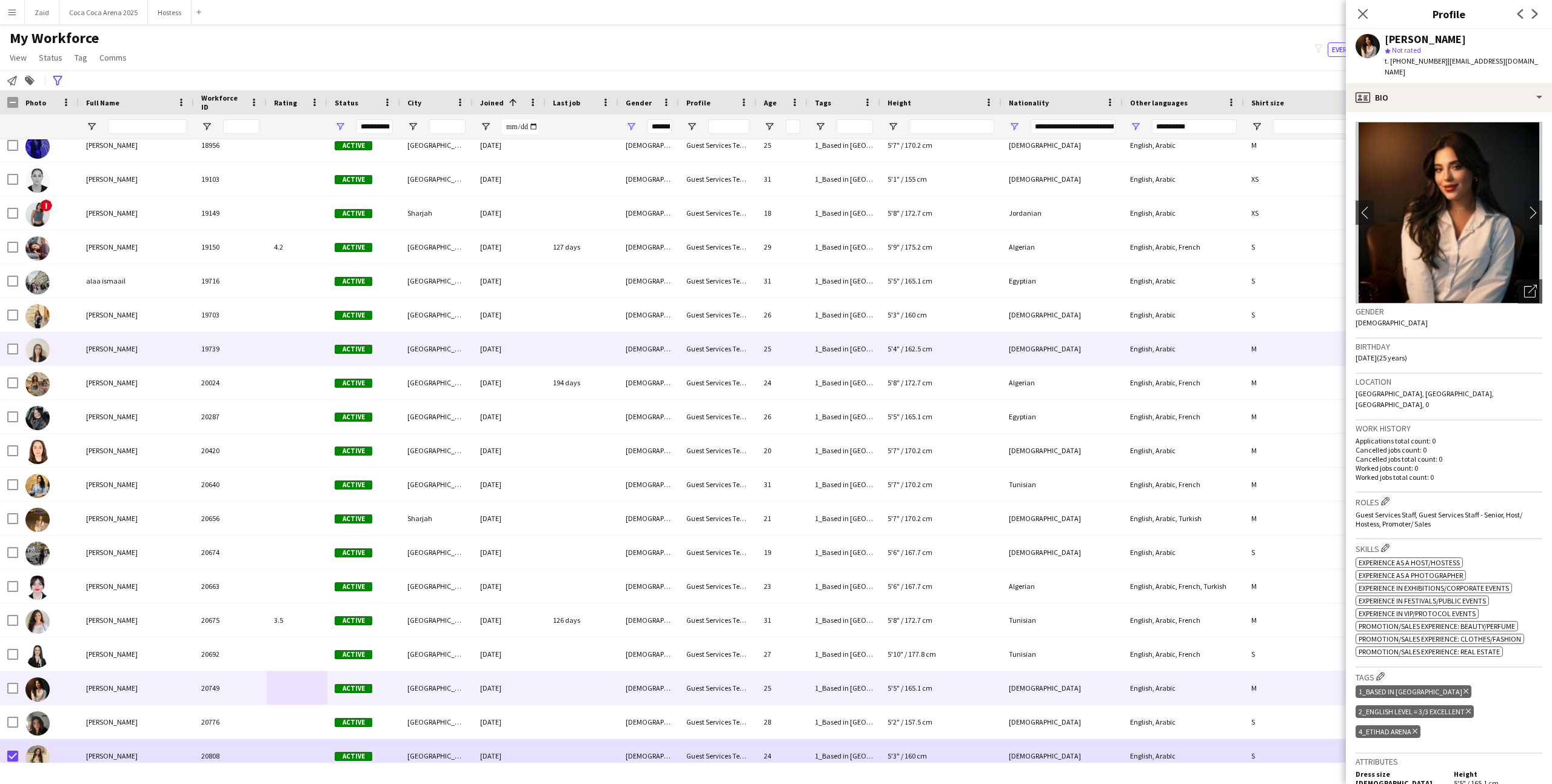
click at [88, 357] on div "Mira Nammour" at bounding box center [136, 349] width 115 height 33
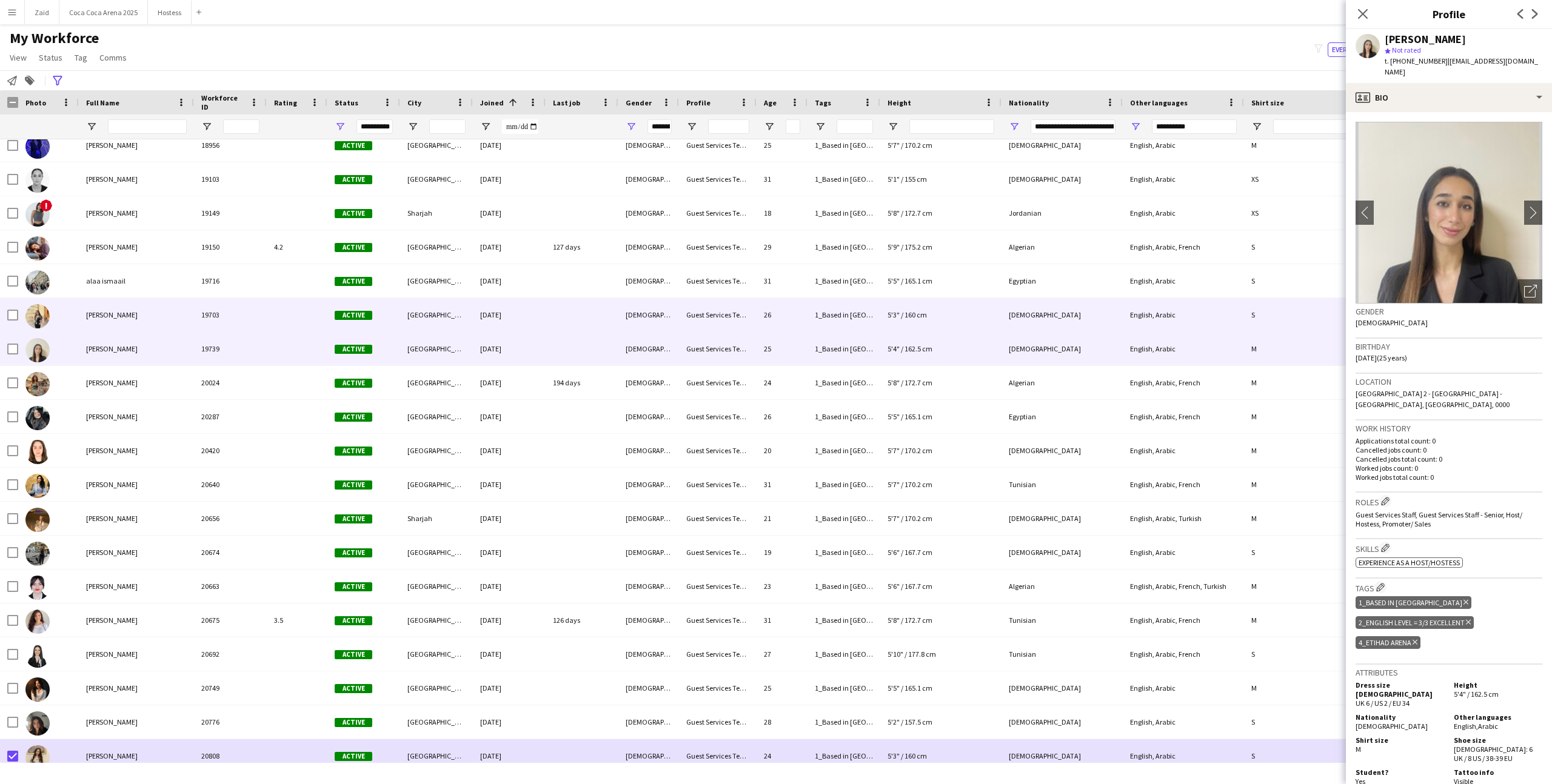
click at [87, 318] on span "Nataly Samlaji" at bounding box center [111, 314] width 51 height 9
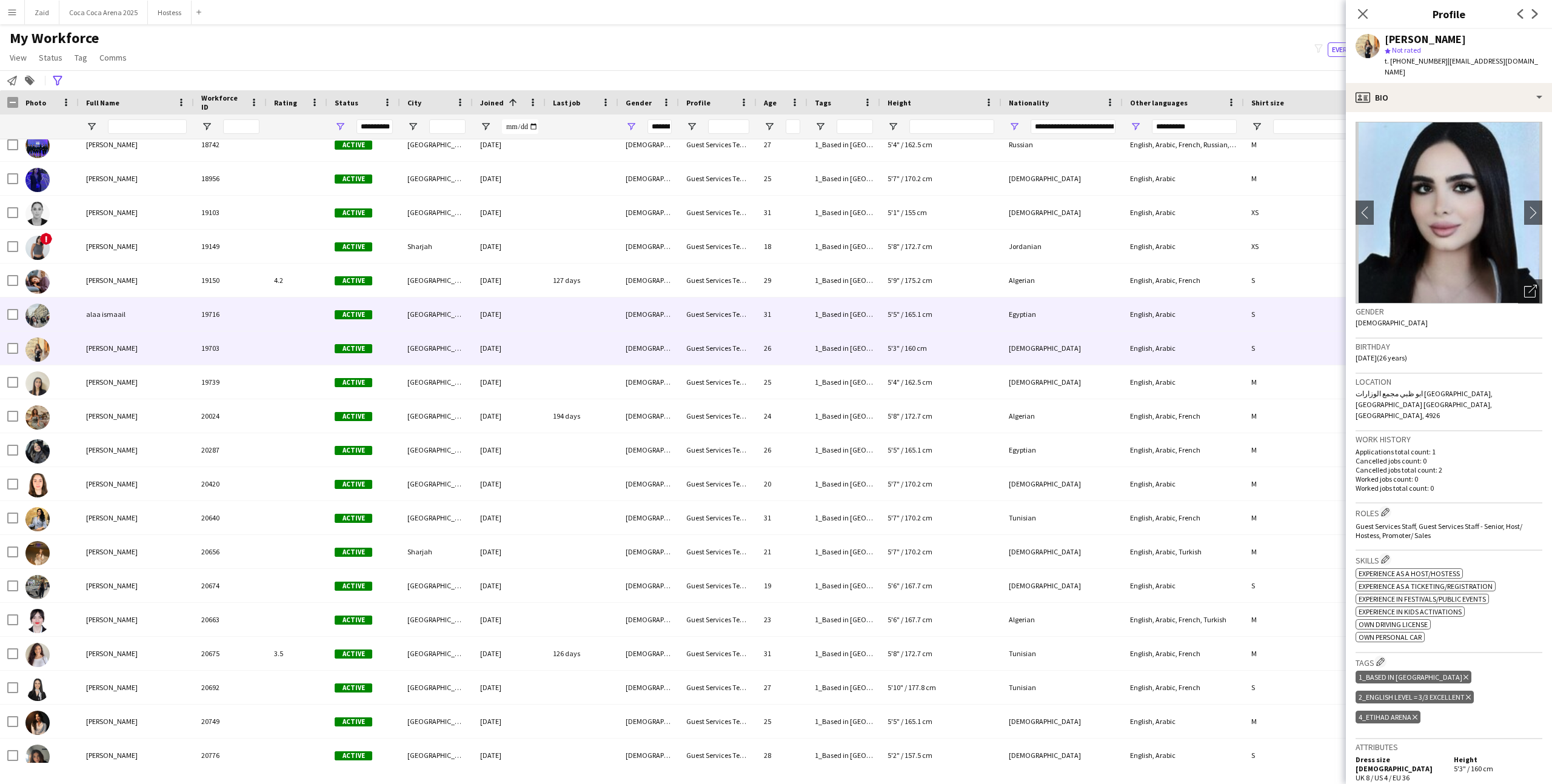
click at [87, 318] on span "alaa ismaail" at bounding box center [106, 314] width 40 height 9
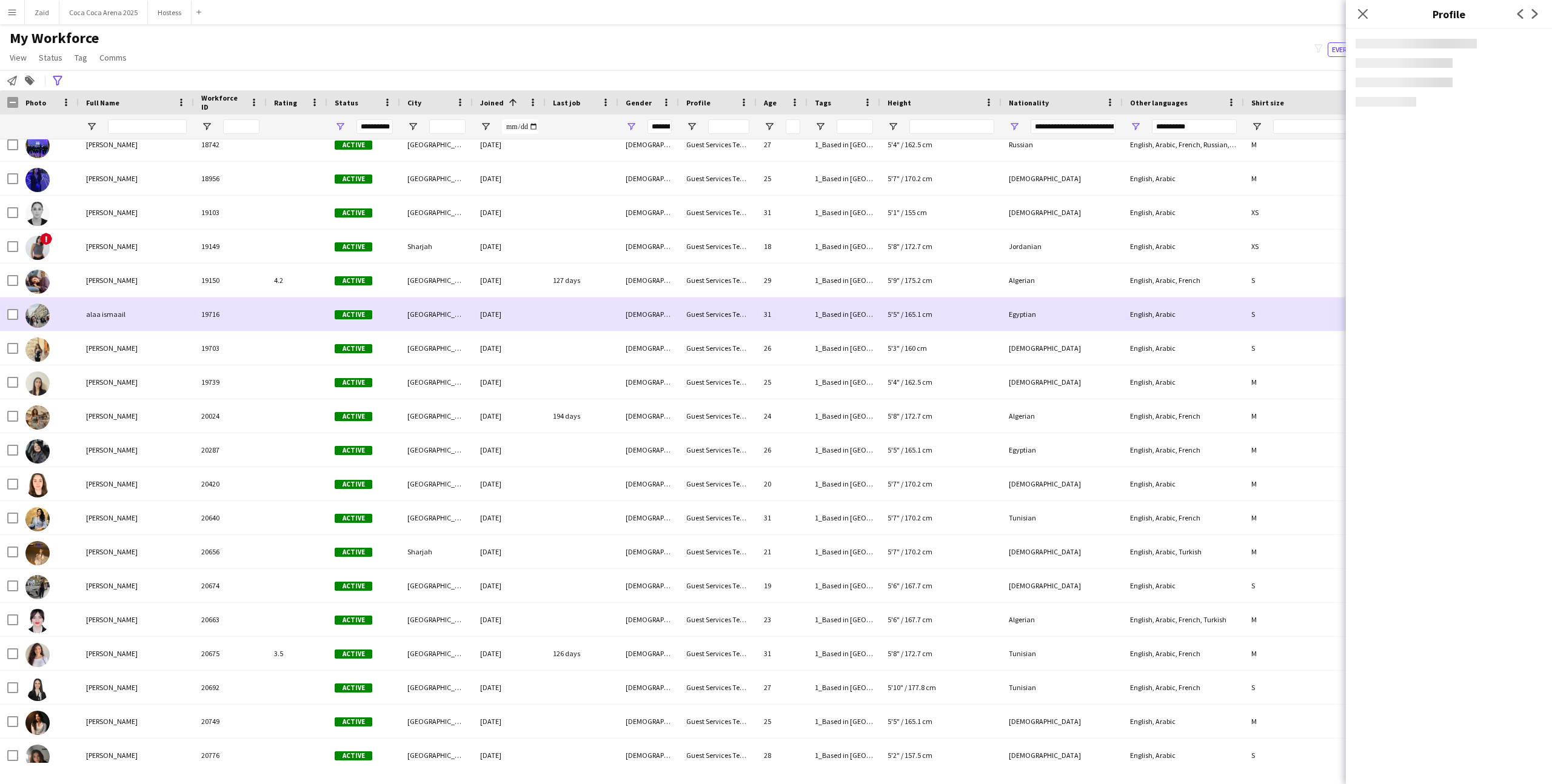
click at [92, 320] on div "alaa ismaail" at bounding box center [136, 314] width 115 height 33
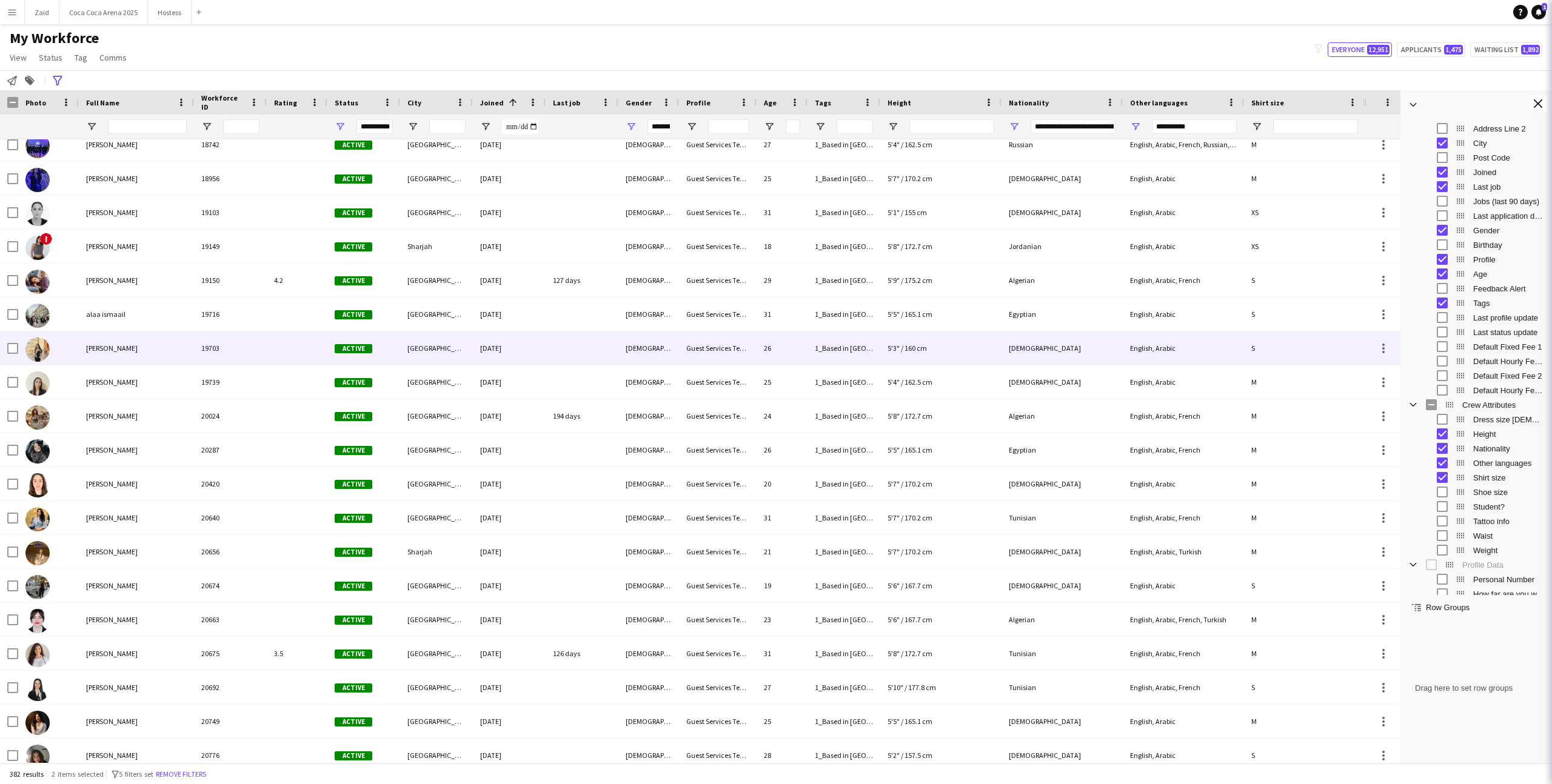
click at [126, 353] on div "Nataly Samlaji" at bounding box center [136, 348] width 115 height 33
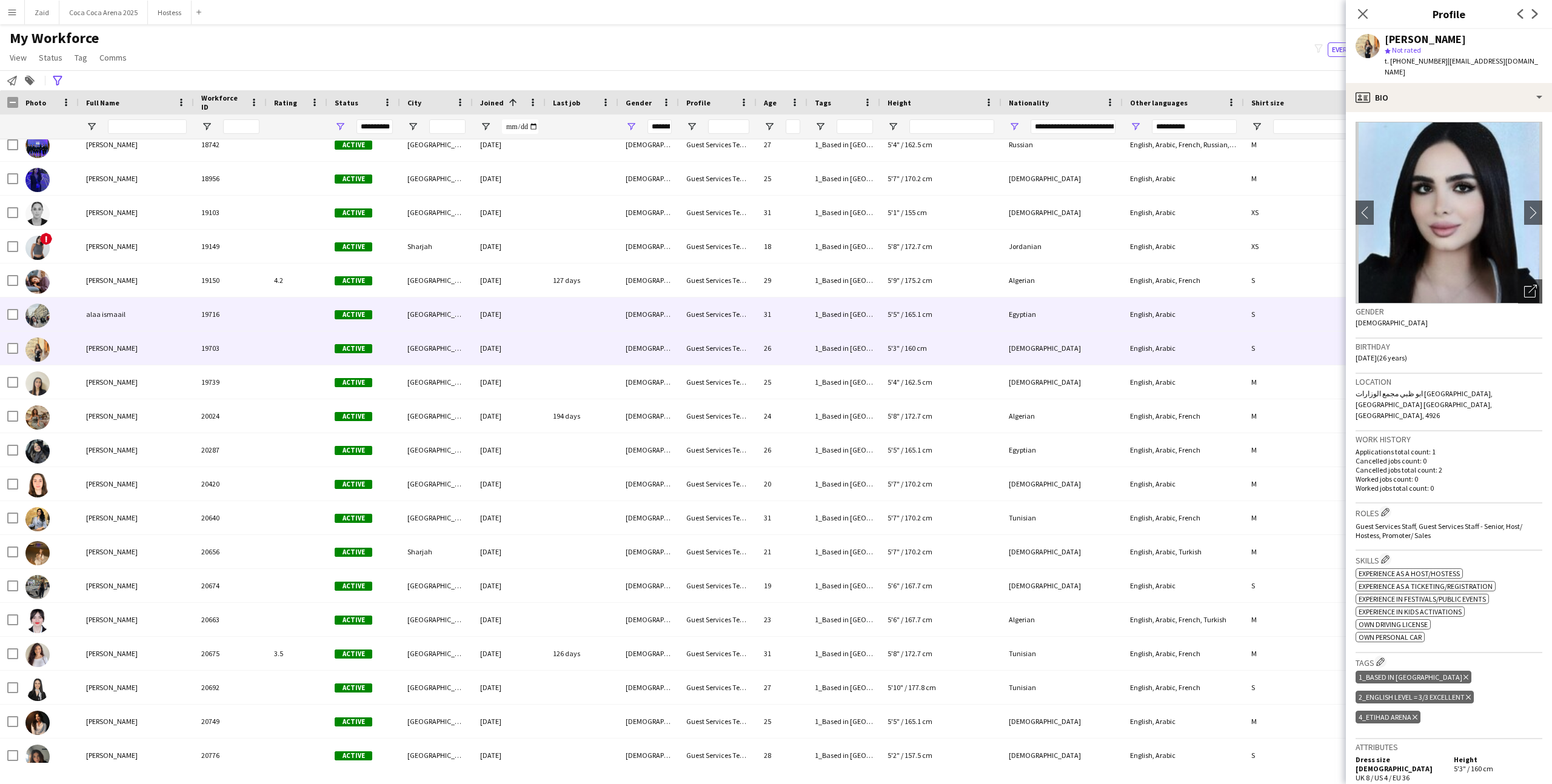
click at [125, 316] on div "alaa ismaail" at bounding box center [136, 314] width 115 height 33
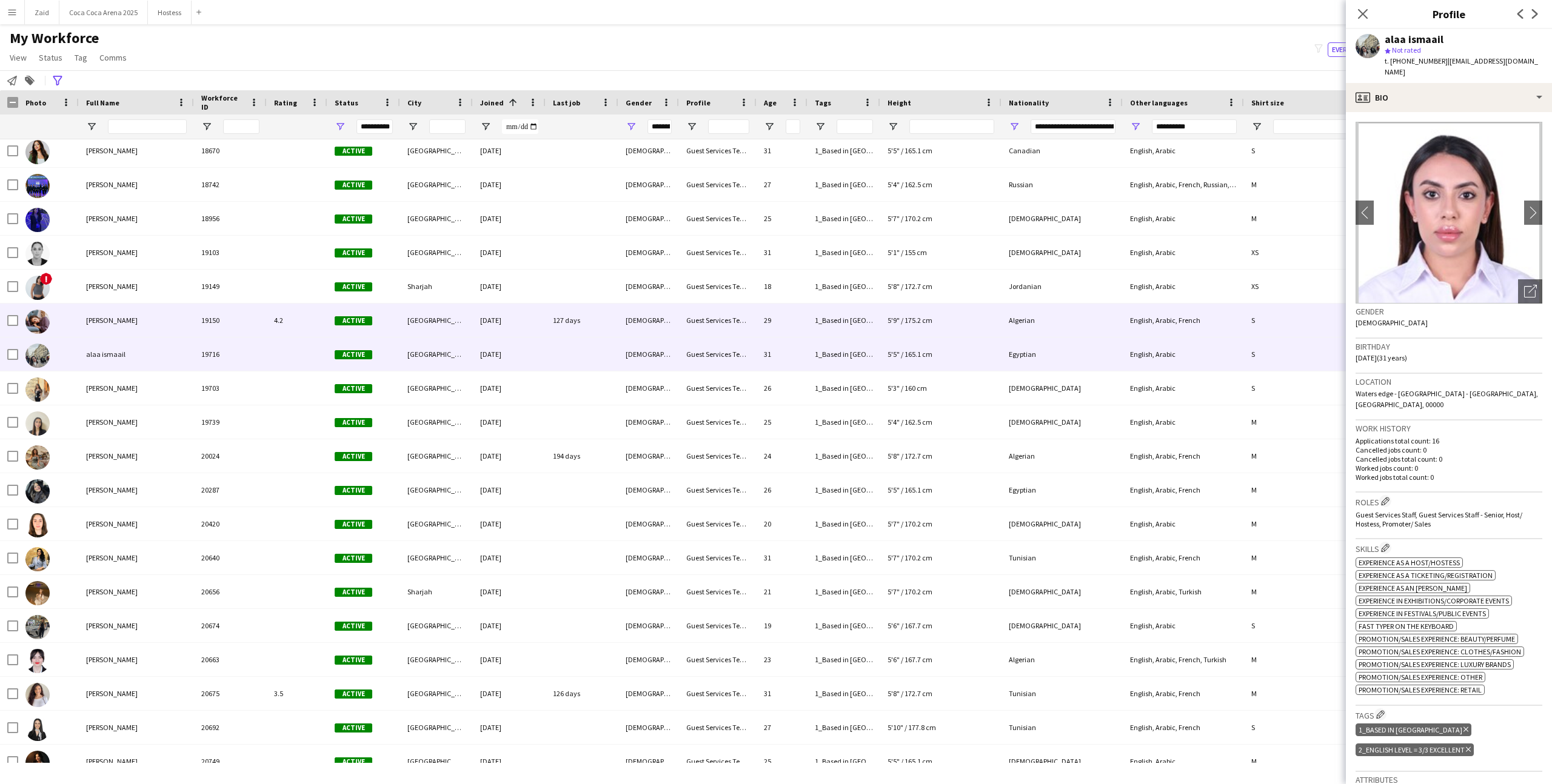
click at [125, 316] on span "Sabrina Akkouche" at bounding box center [111, 320] width 51 height 9
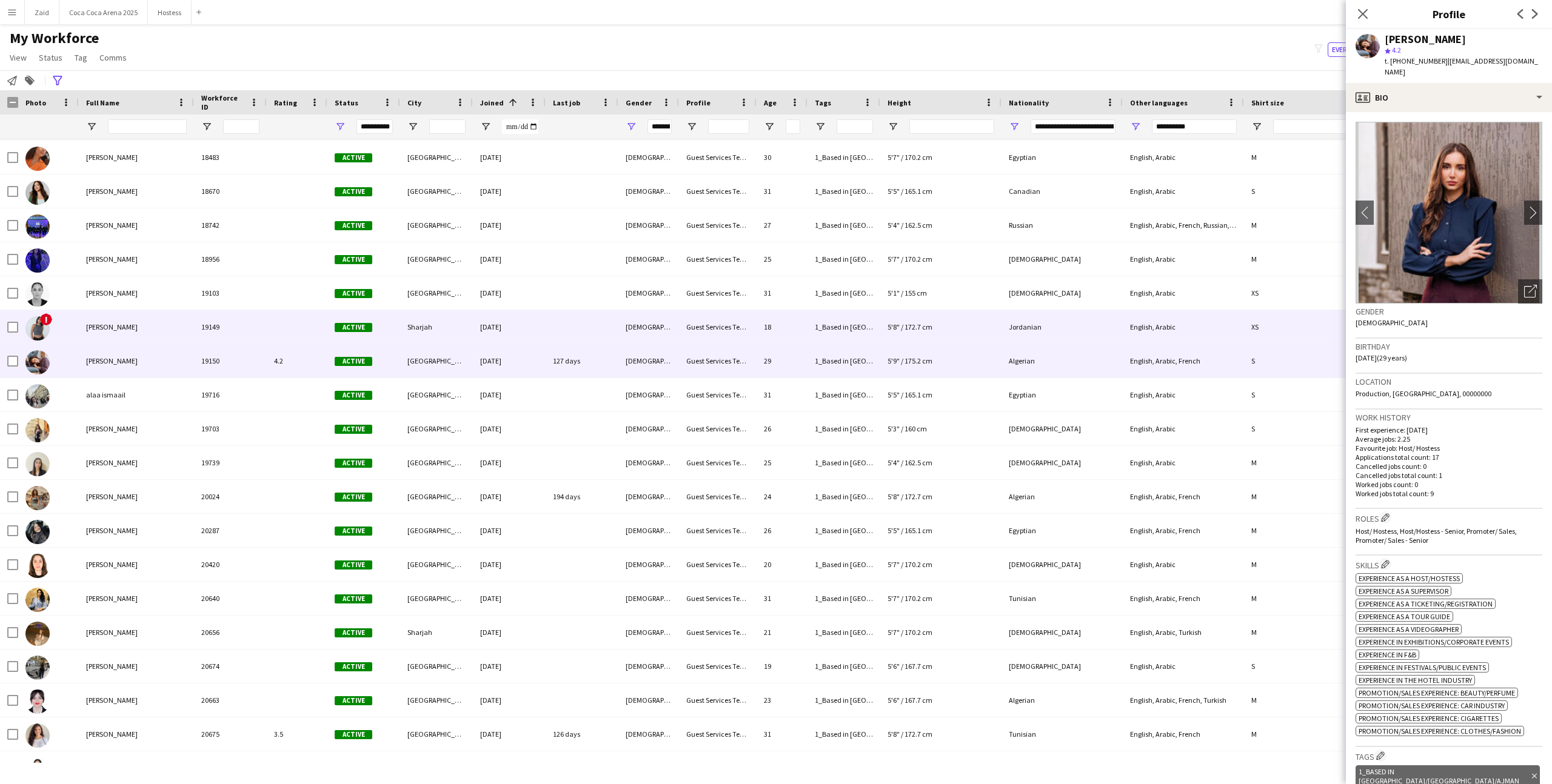
click at [131, 311] on div "Hoor Hasan" at bounding box center [136, 327] width 115 height 33
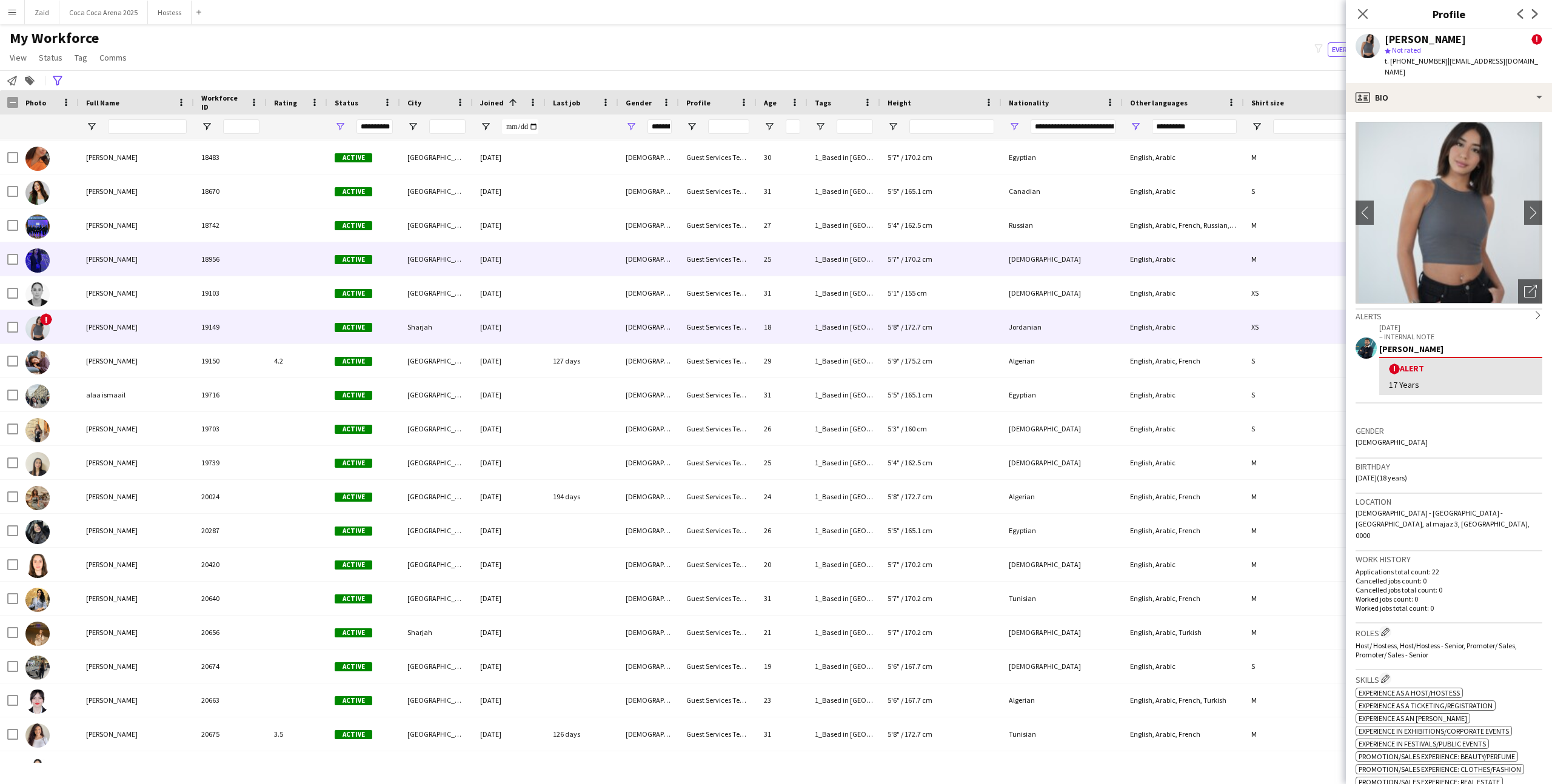
click at [131, 268] on div "Hind Ayoubi" at bounding box center [136, 259] width 115 height 33
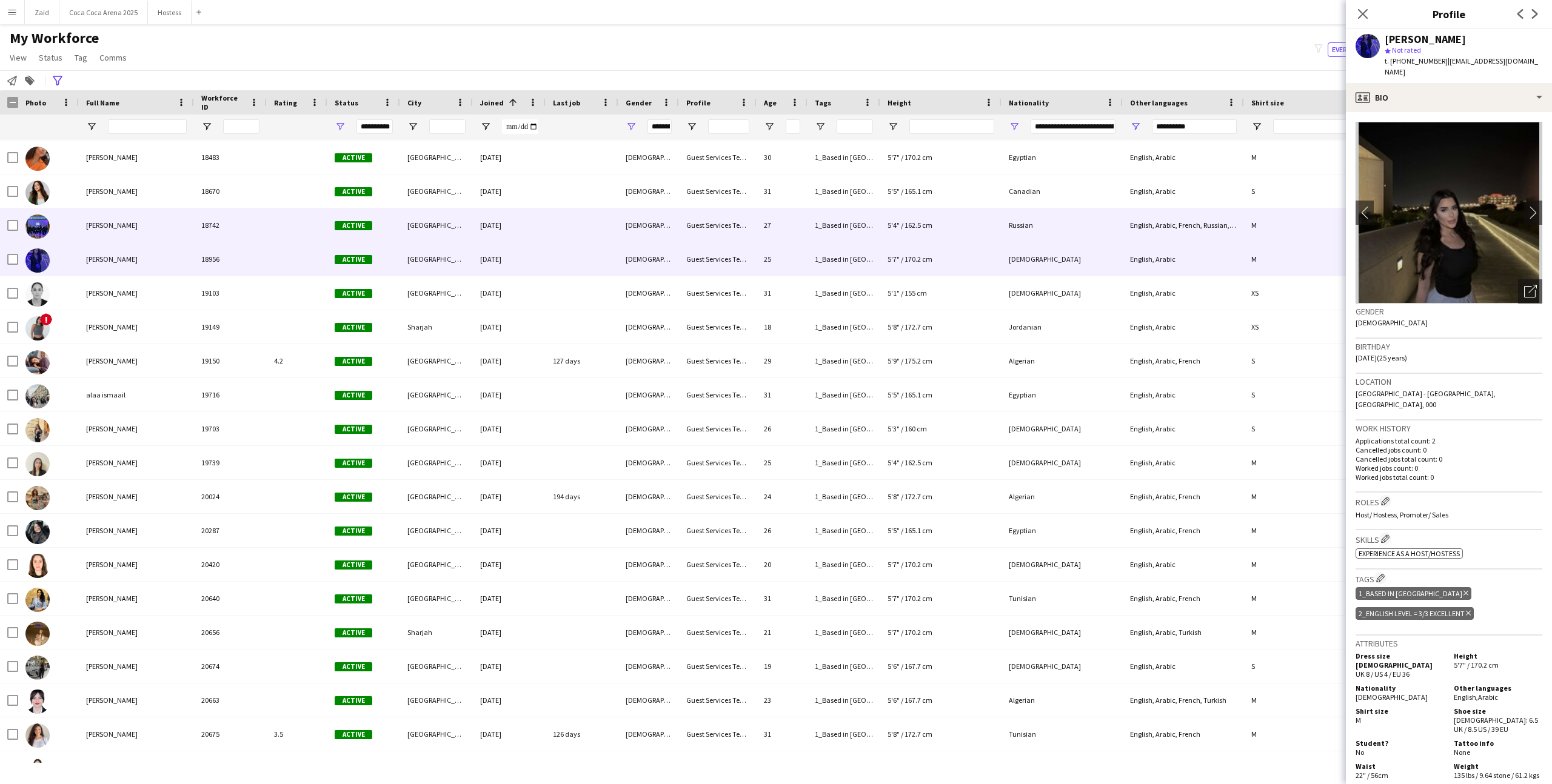
click at [151, 210] on div "Katya Abu Hasan" at bounding box center [136, 225] width 115 height 33
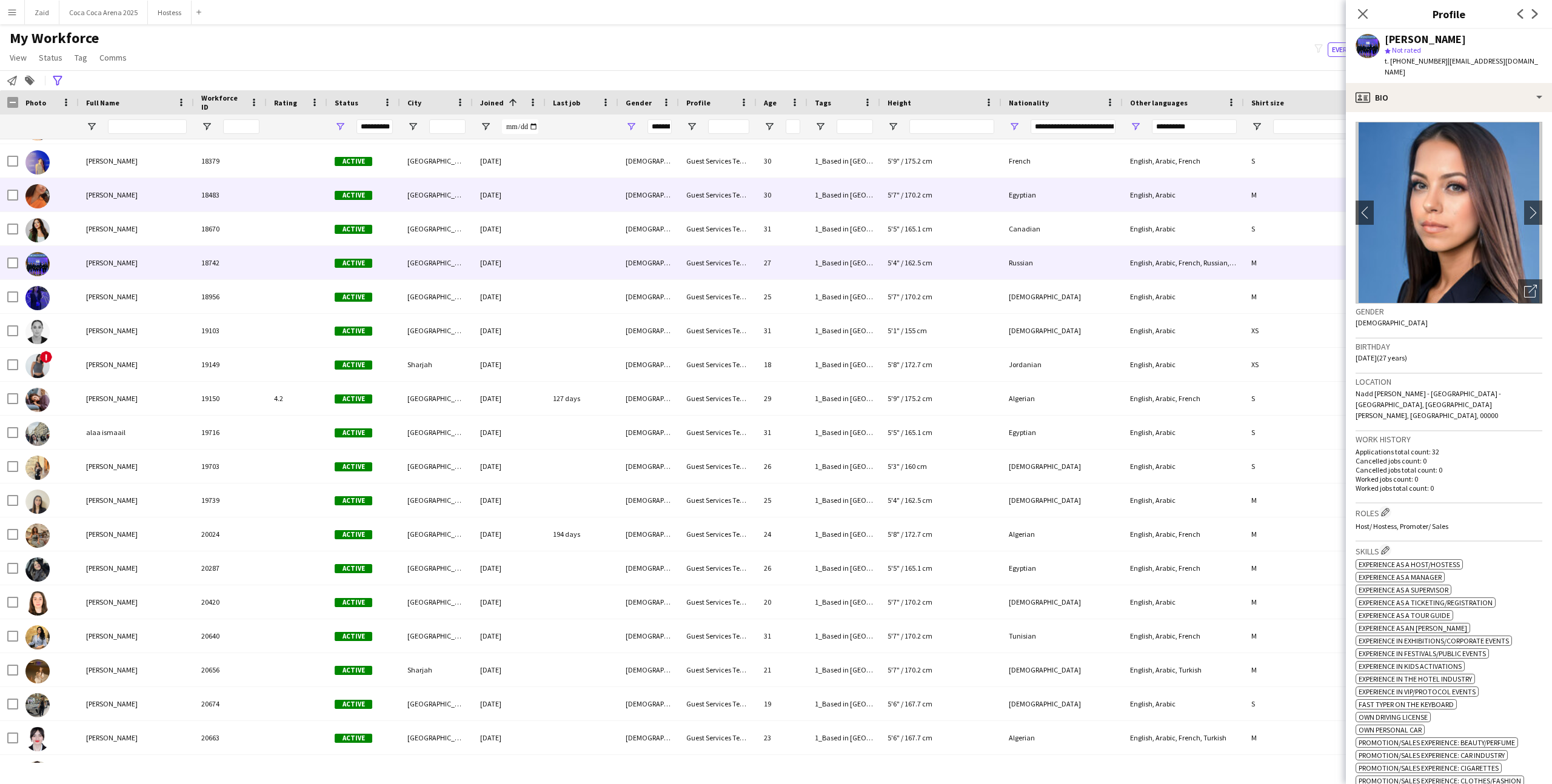
click at [151, 210] on div "Nouran Farid" at bounding box center [136, 195] width 115 height 33
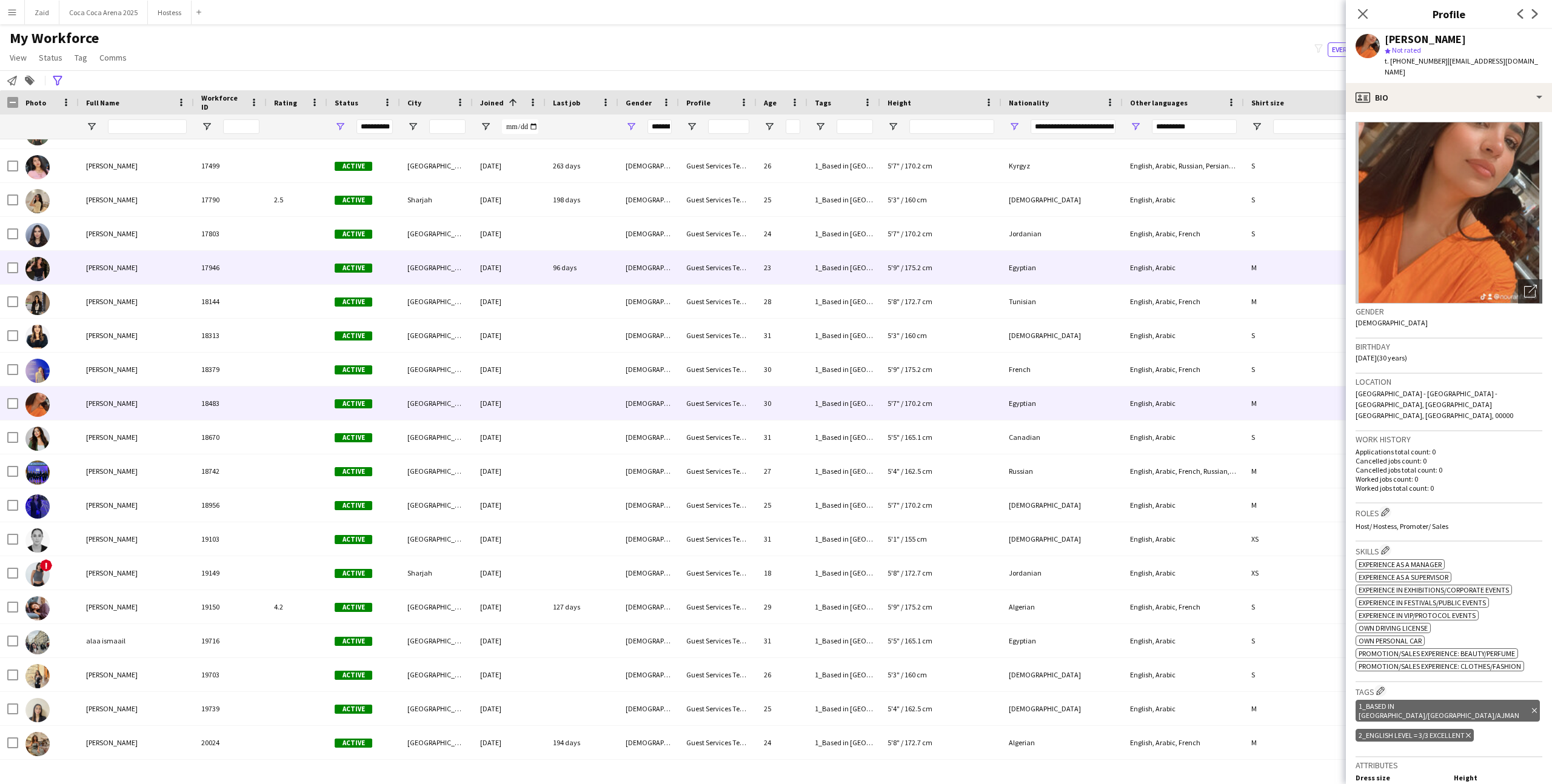
click at [163, 258] on div "Rawan Kaoud" at bounding box center [136, 267] width 115 height 33
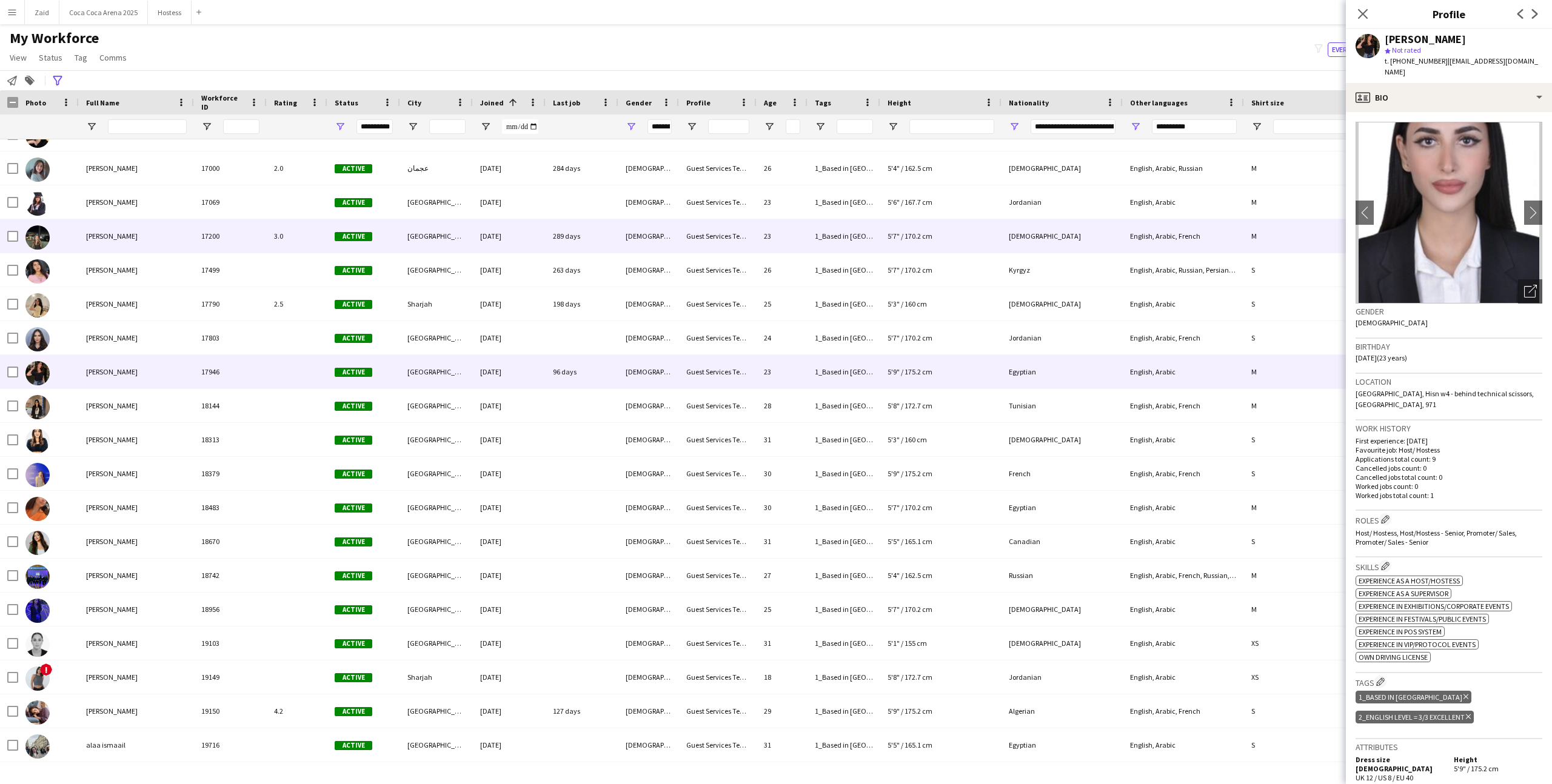
click at [195, 247] on div "17200" at bounding box center [230, 236] width 72 height 33
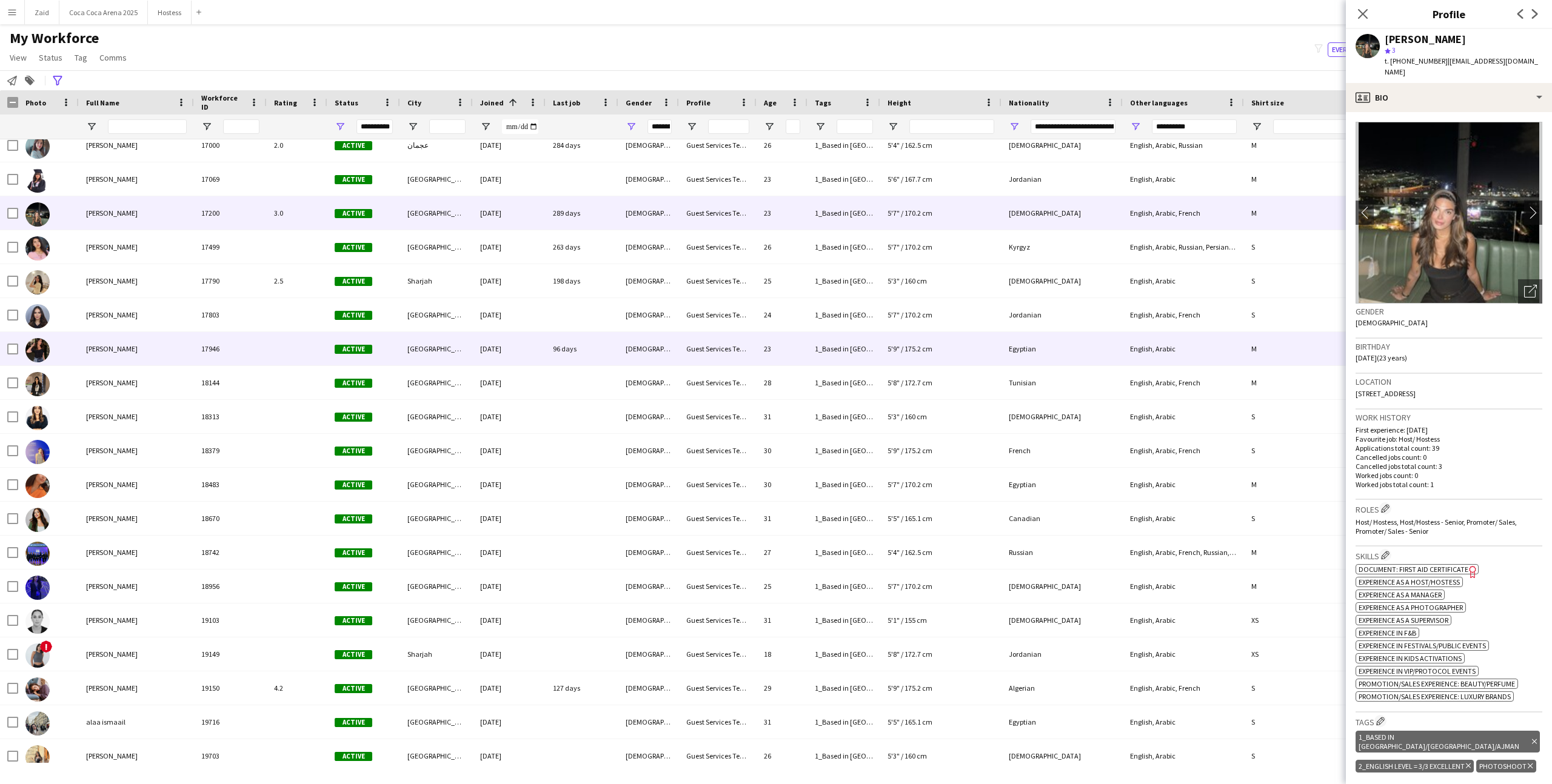
click at [206, 345] on div "17946" at bounding box center [230, 349] width 72 height 33
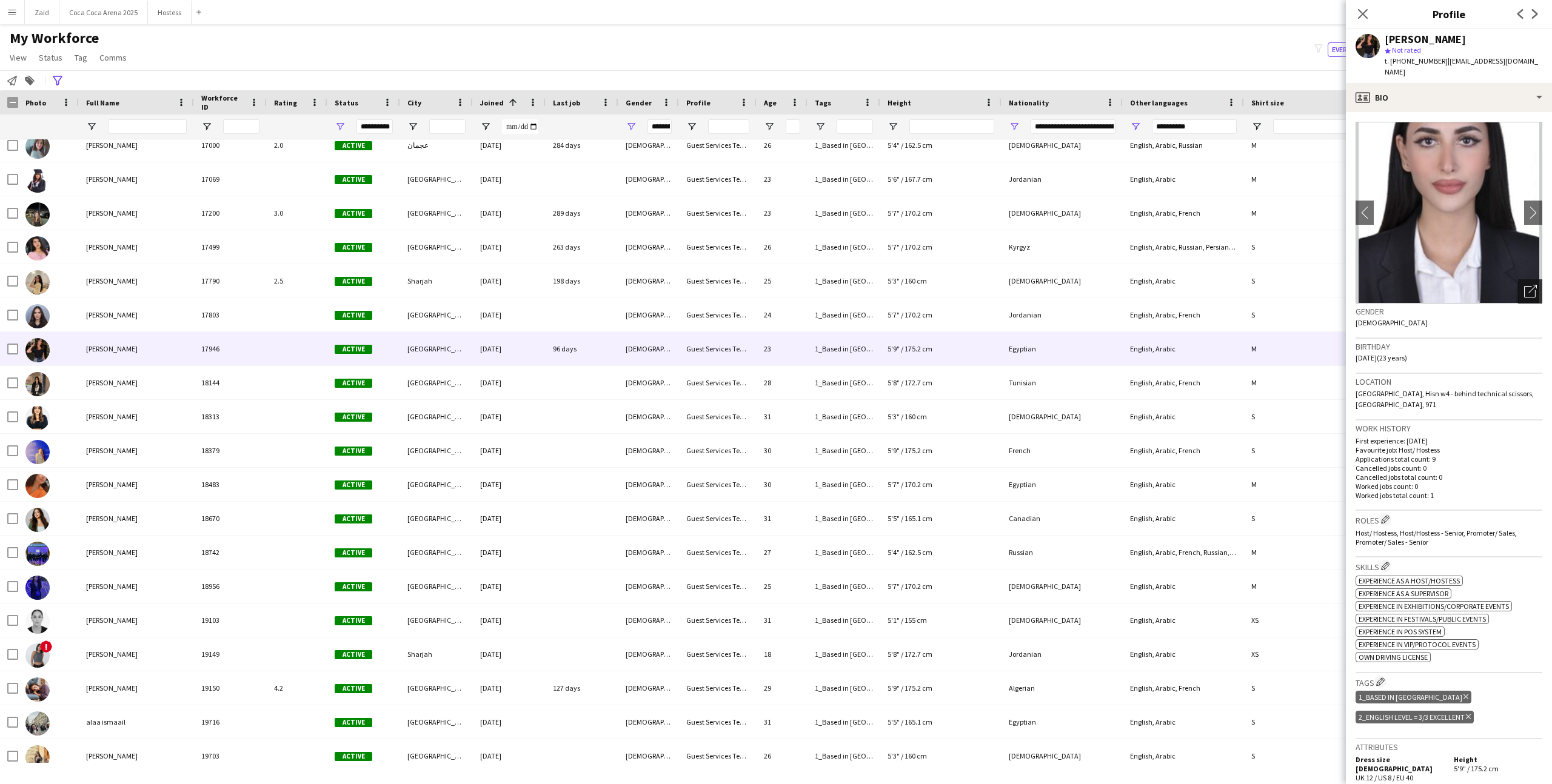
click at [1524, 285] on icon "Open photos pop-in" at bounding box center [1530, 291] width 13 height 13
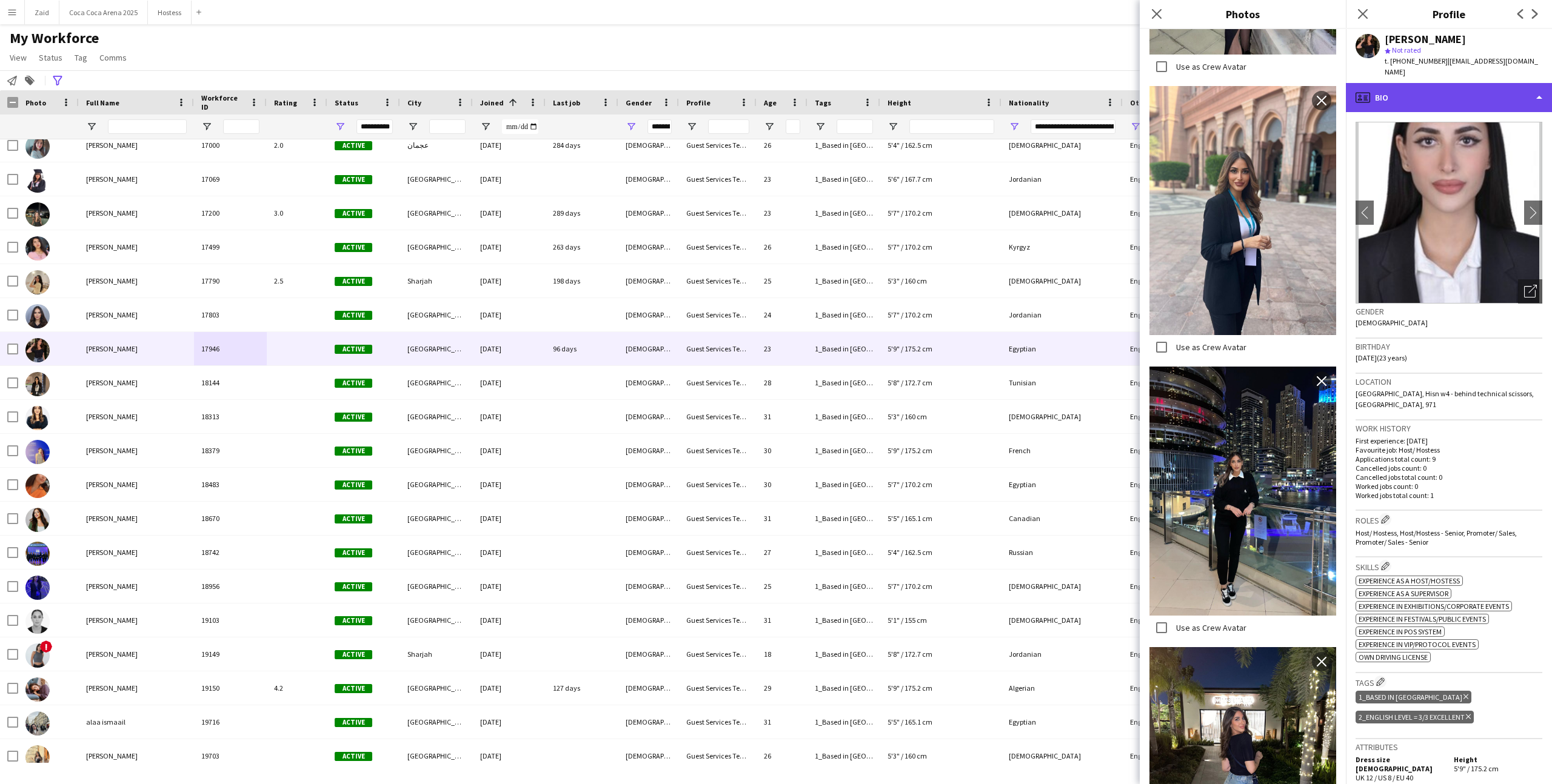
click at [1444, 96] on div "profile Bio" at bounding box center [1448, 97] width 206 height 29
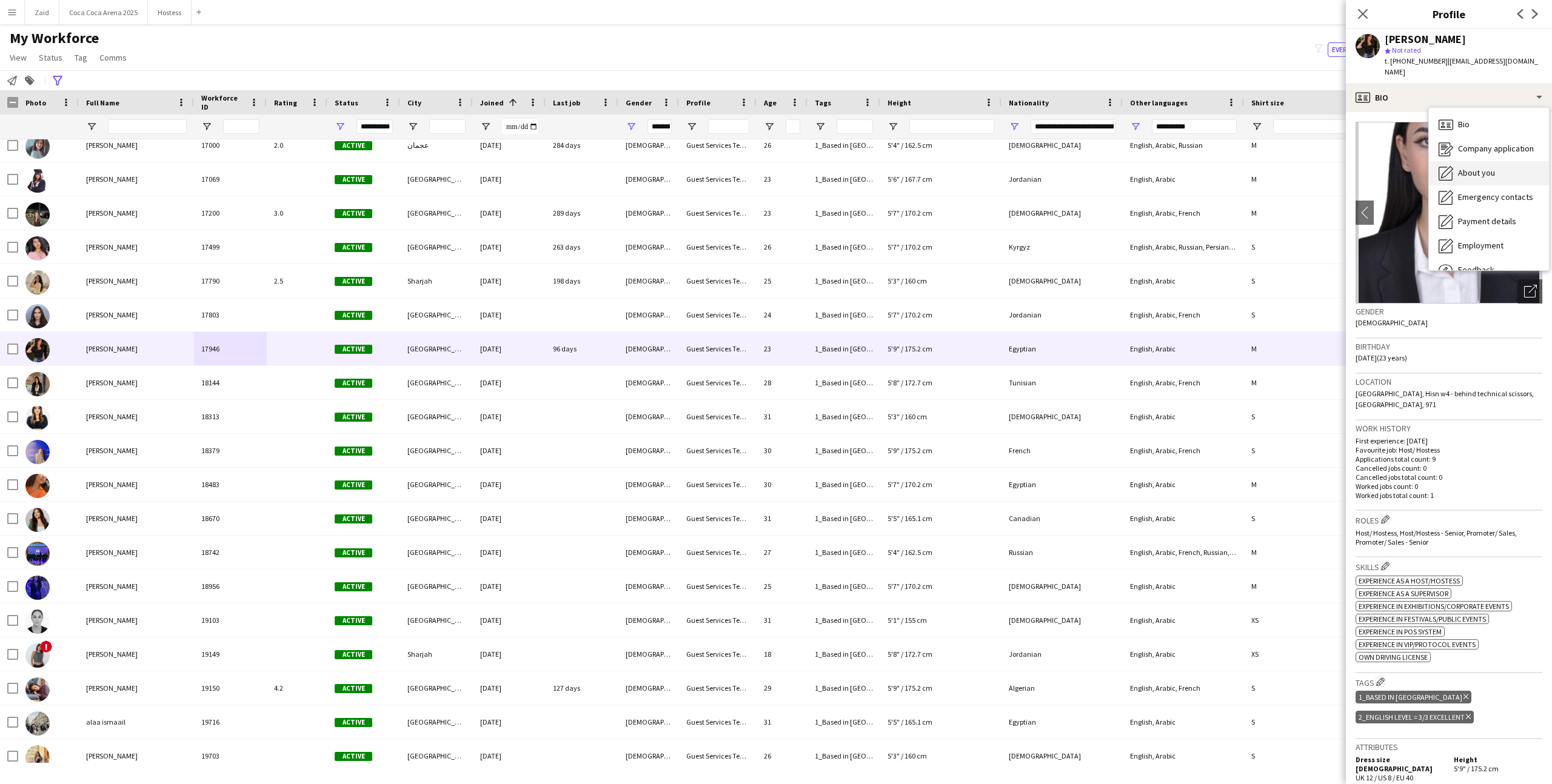
click at [1450, 170] on div "About you About you" at bounding box center [1489, 173] width 120 height 24
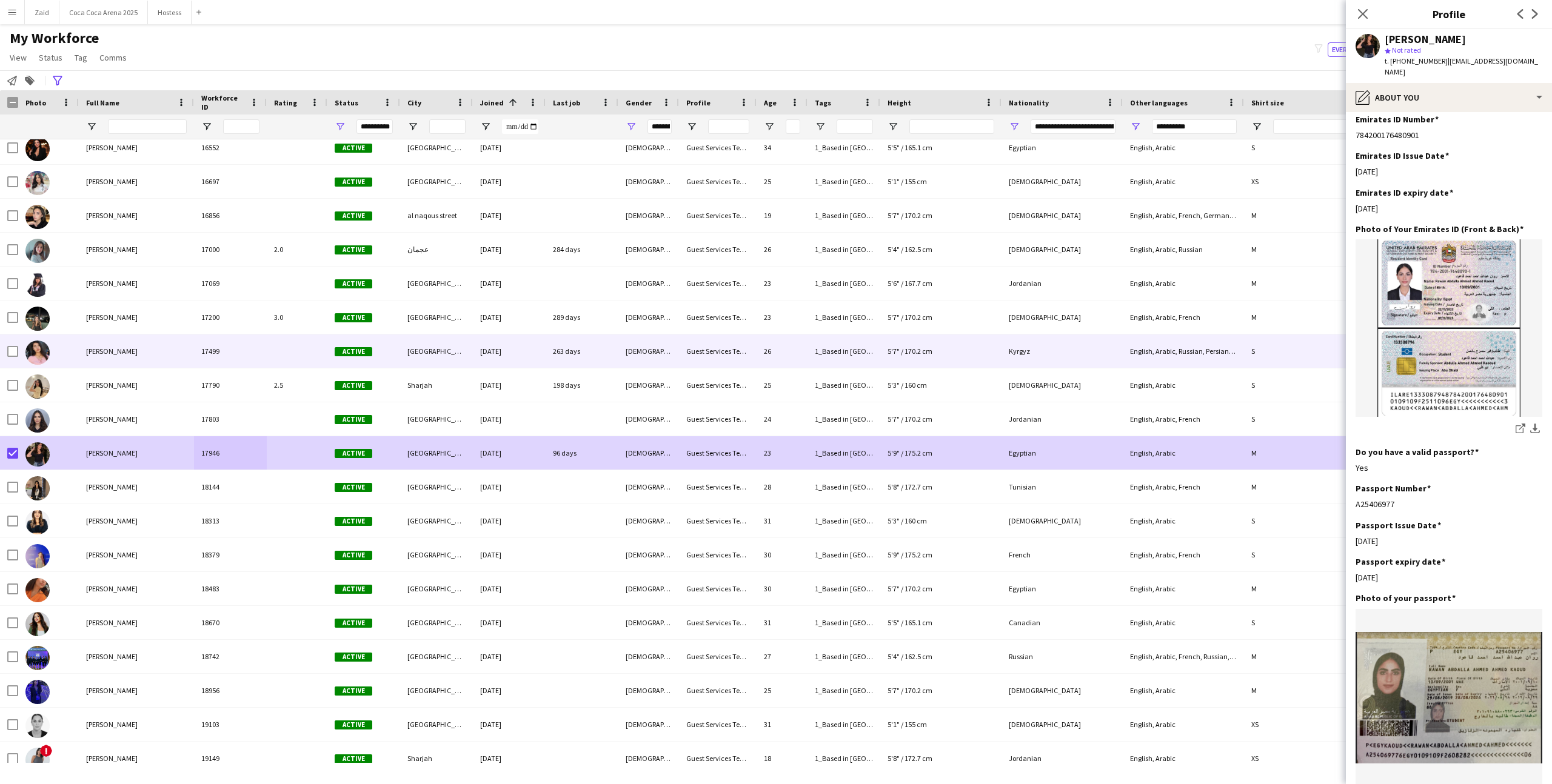
click at [133, 340] on div "Sheida Shadpur" at bounding box center [136, 351] width 115 height 33
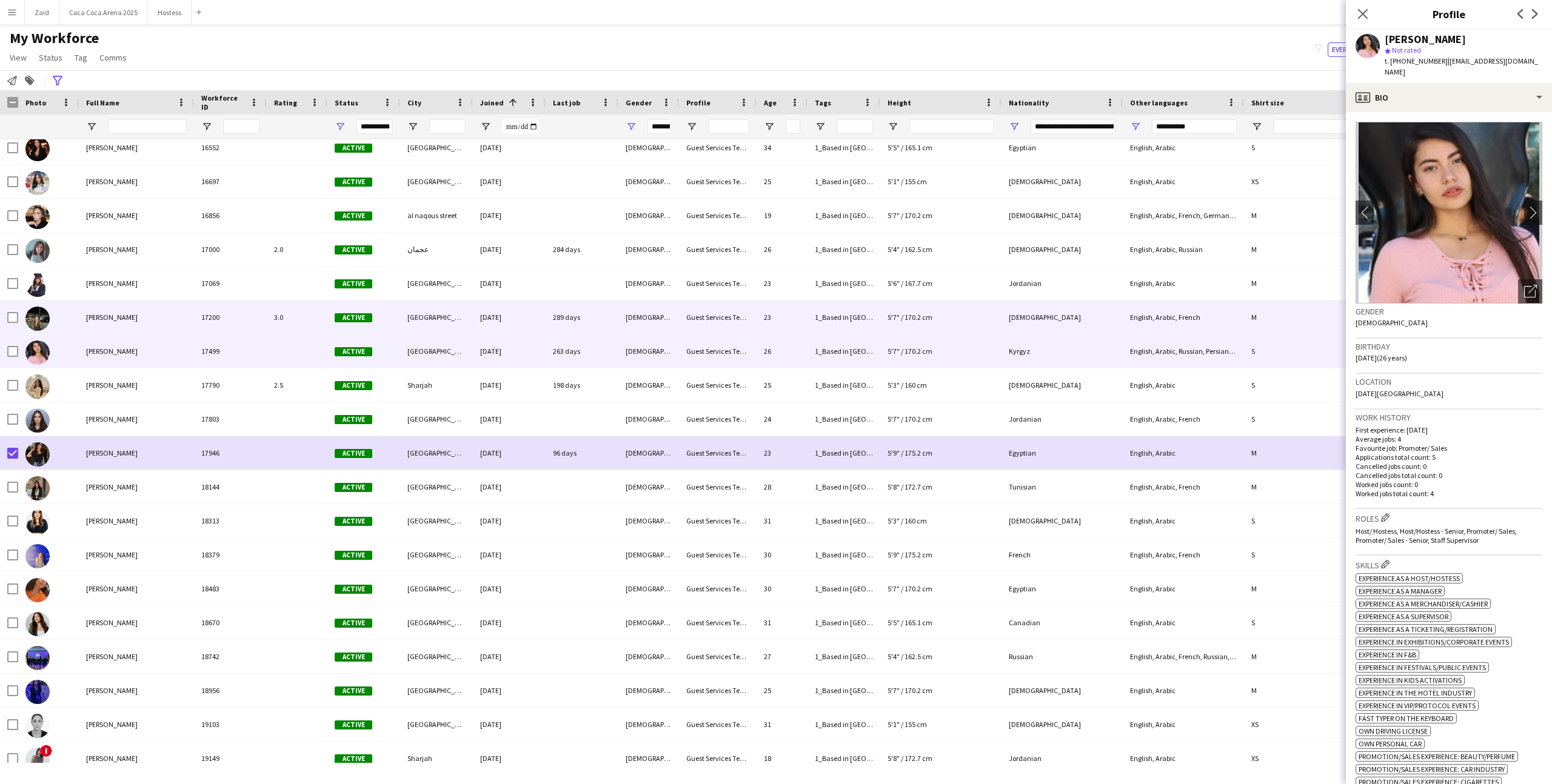
click at [142, 320] on div "Vanessa Mrad" at bounding box center [136, 317] width 115 height 33
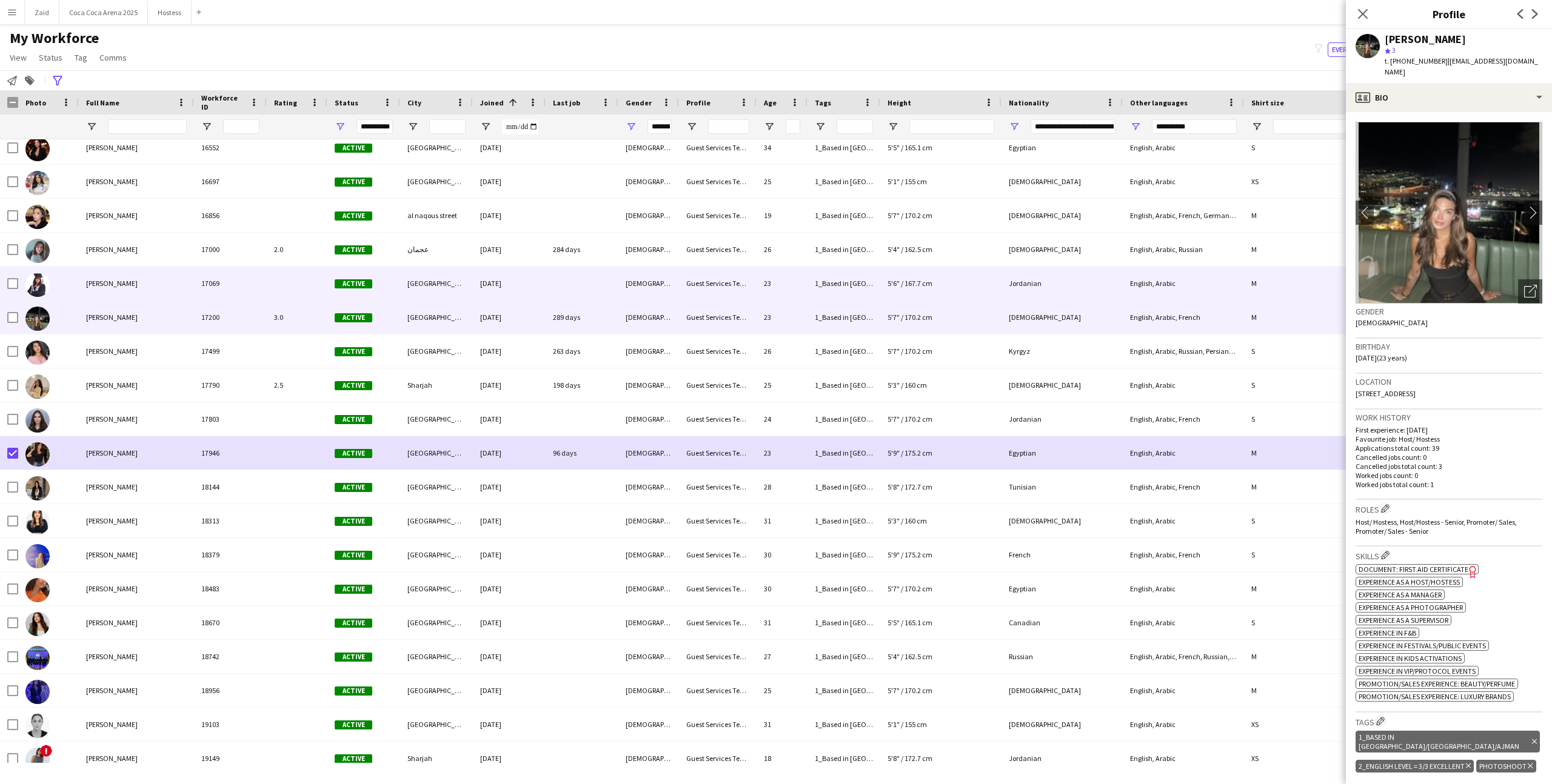
click at [142, 290] on div "[PERSON_NAME]" at bounding box center [136, 283] width 115 height 33
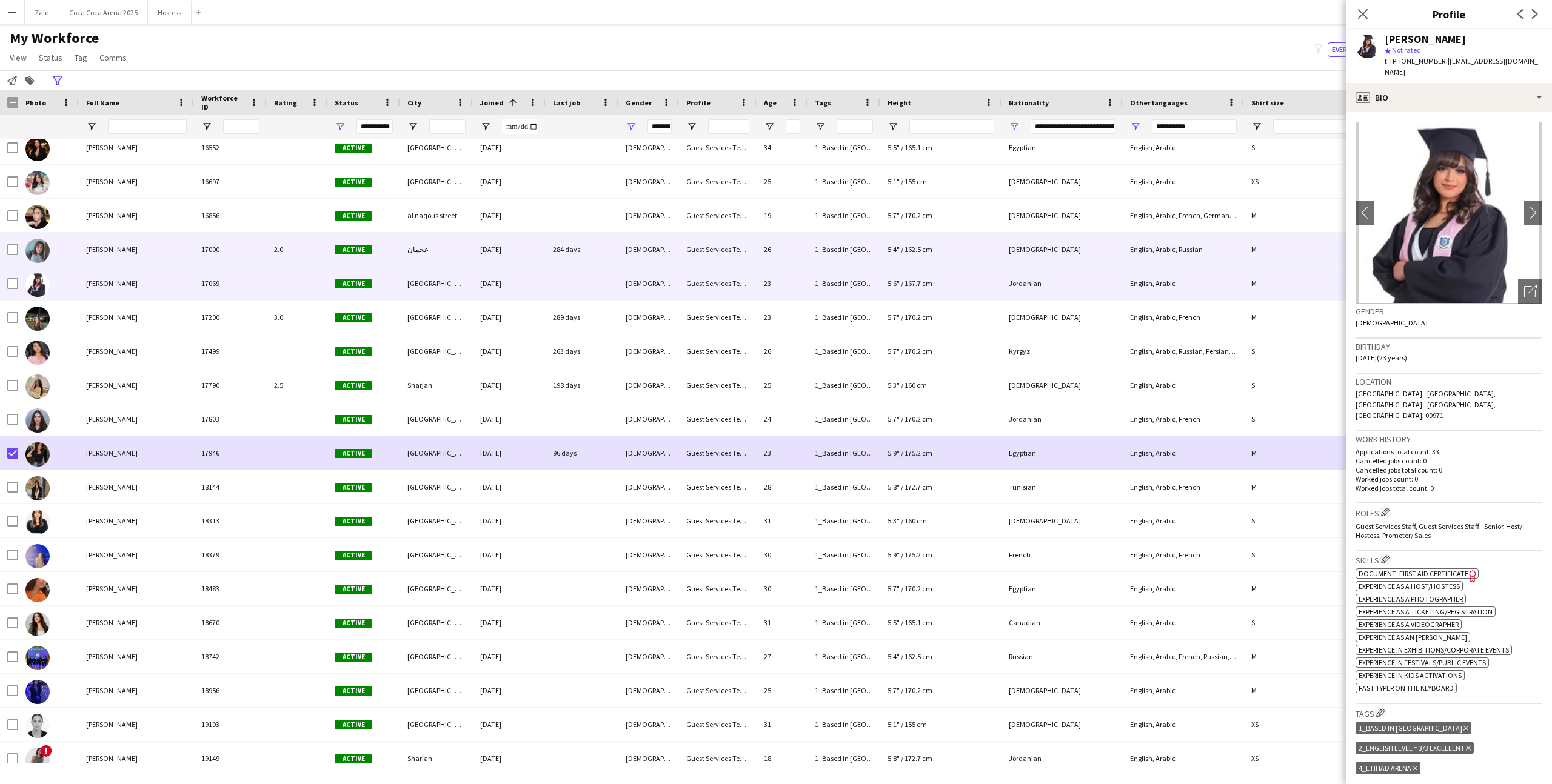
click at [153, 252] on div "Cham Elhajjar" at bounding box center [136, 249] width 115 height 33
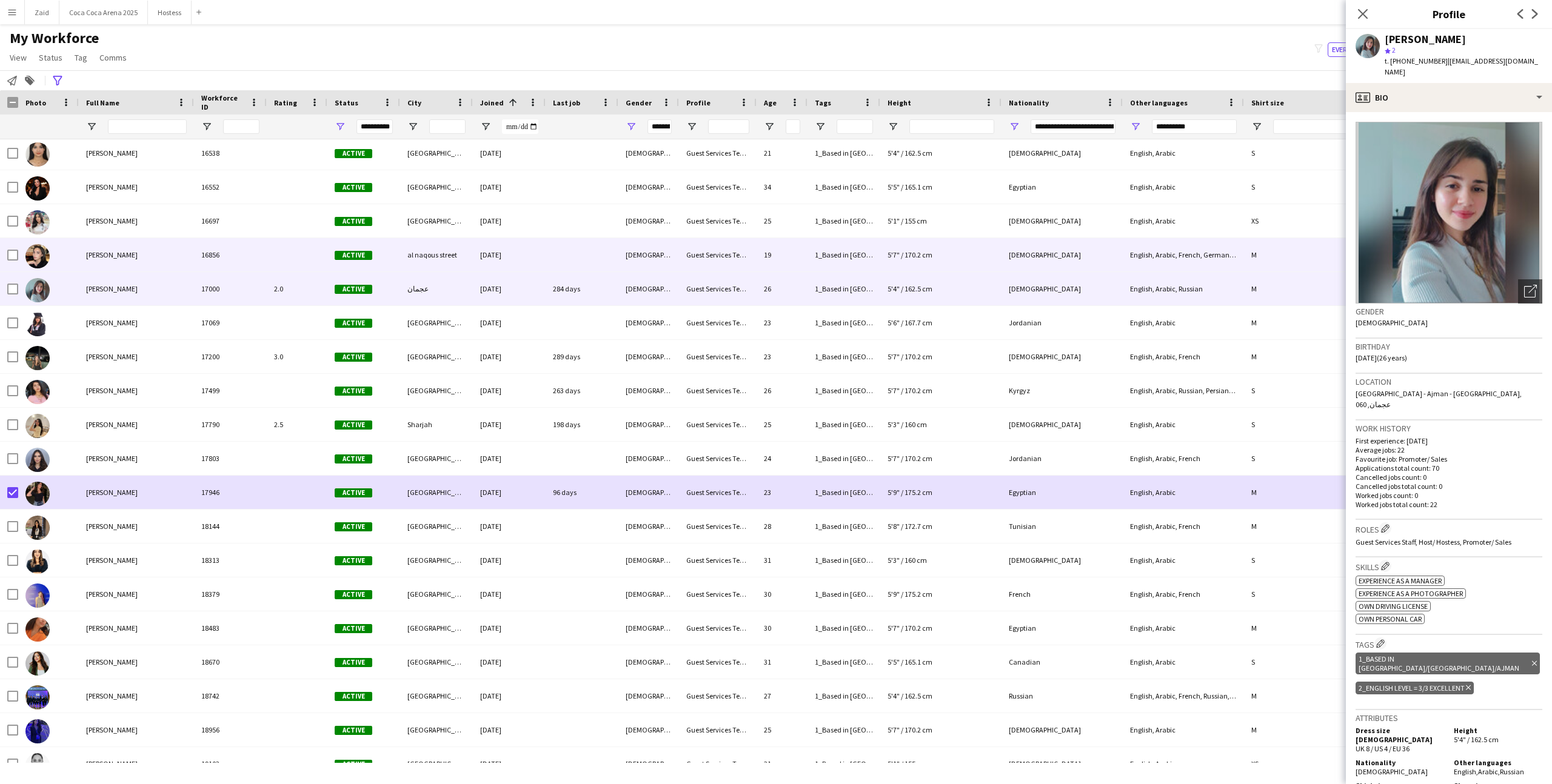
click at [153, 252] on div "Selena Doumani" at bounding box center [136, 254] width 115 height 33
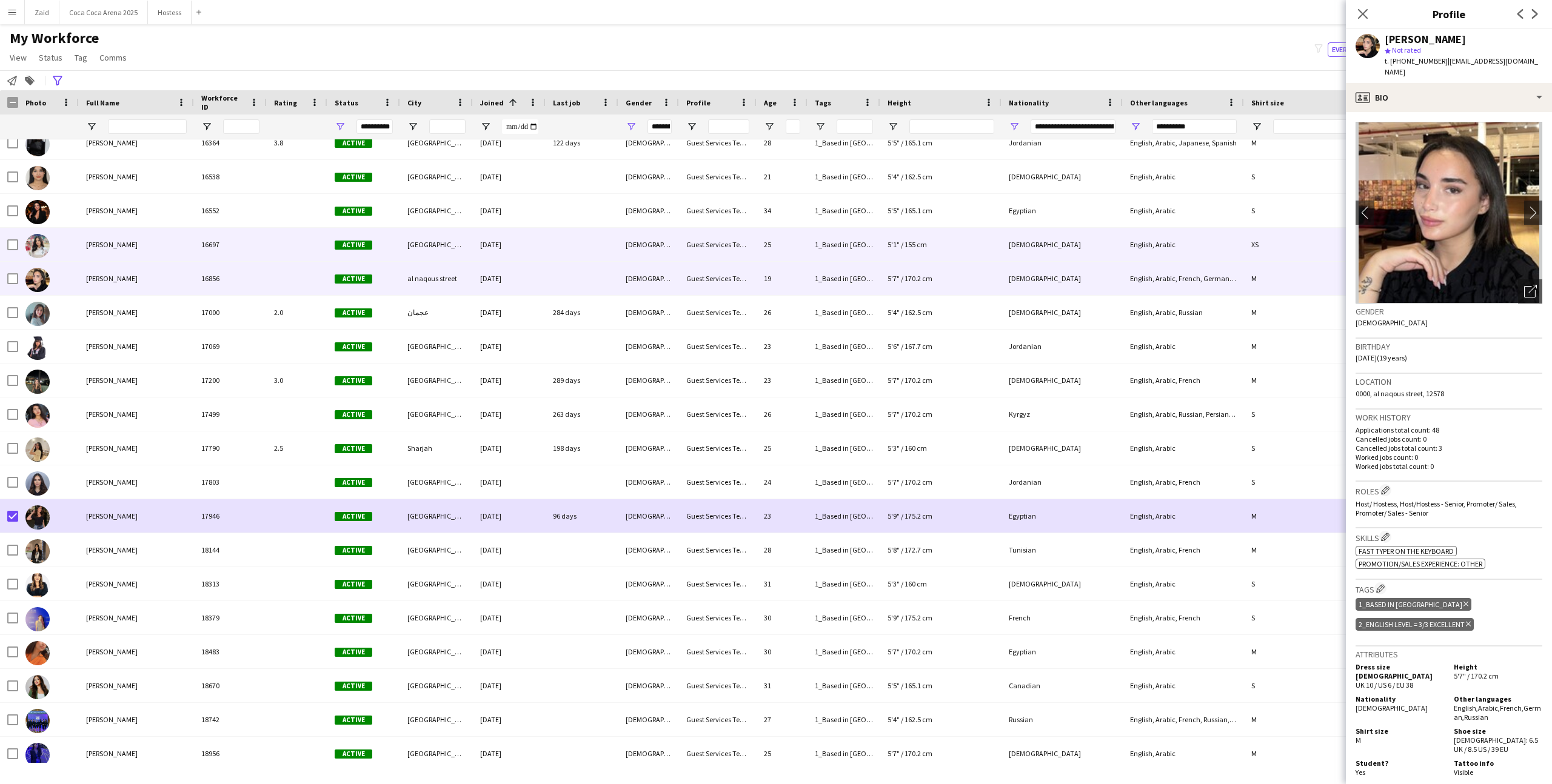
click at [153, 252] on div "Ola Khaled" at bounding box center [136, 244] width 115 height 33
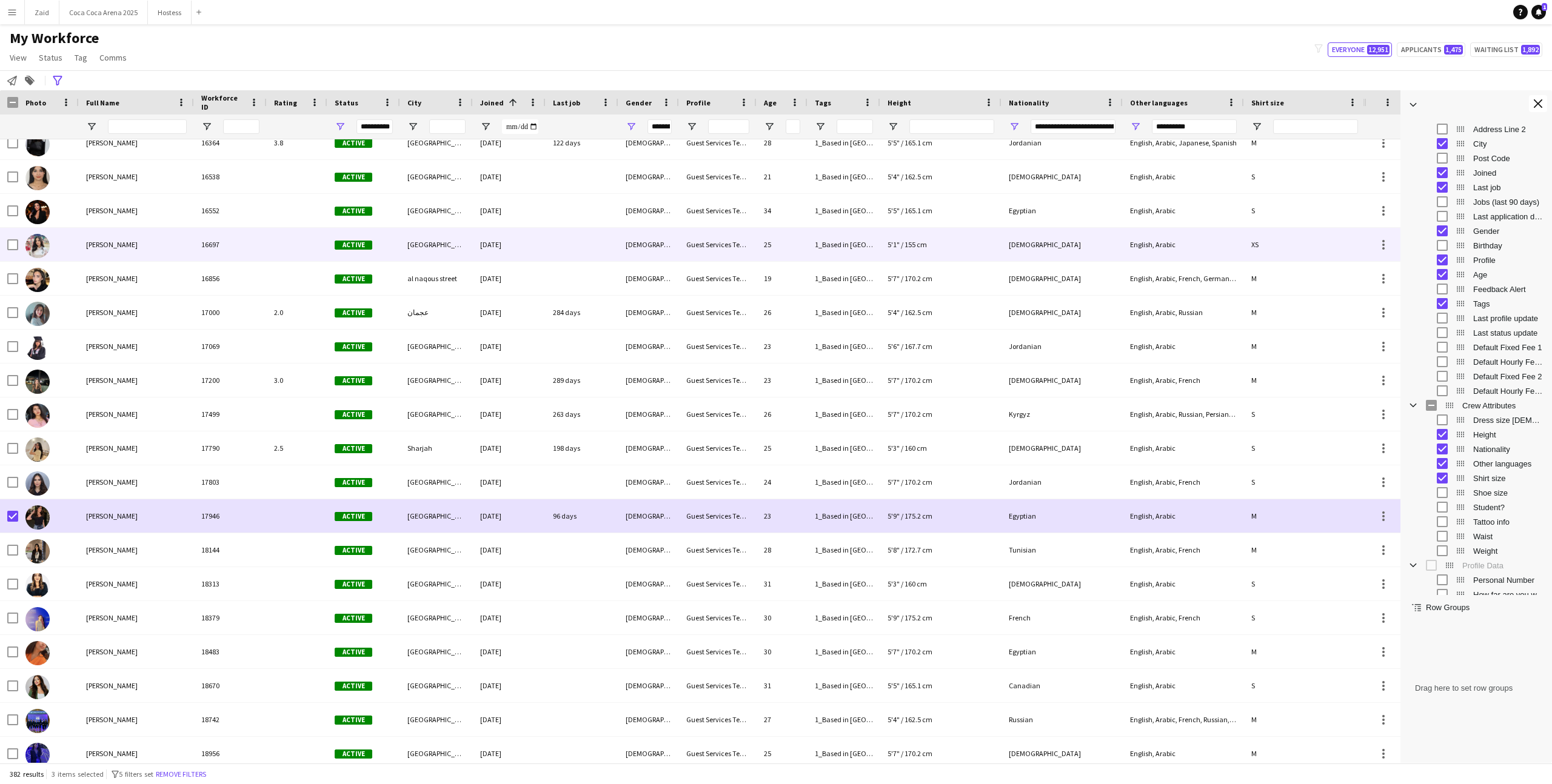
click at [153, 252] on div "Ola Khaled" at bounding box center [136, 244] width 115 height 33
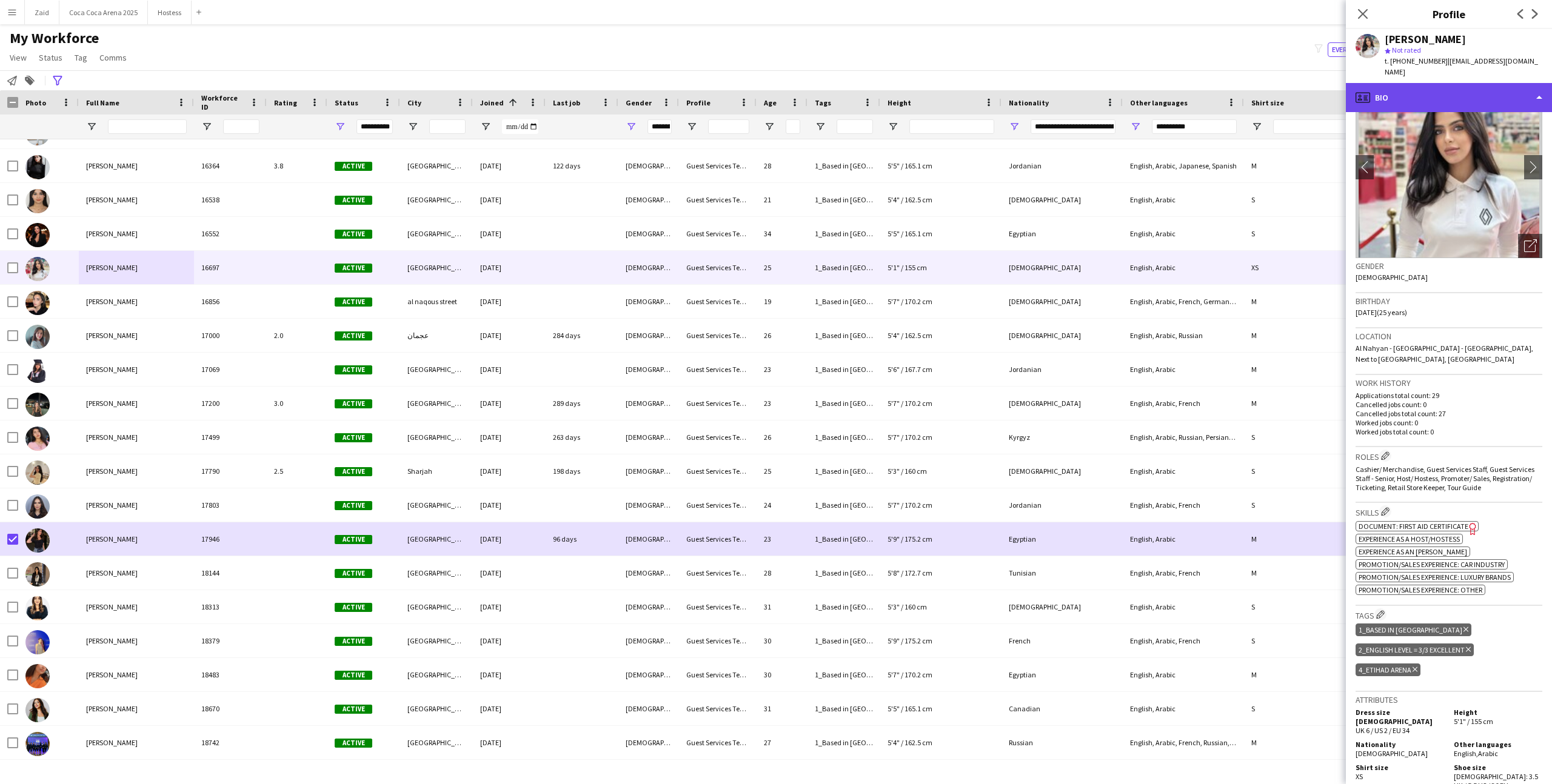
click at [1445, 86] on div "profile Bio" at bounding box center [1448, 97] width 206 height 29
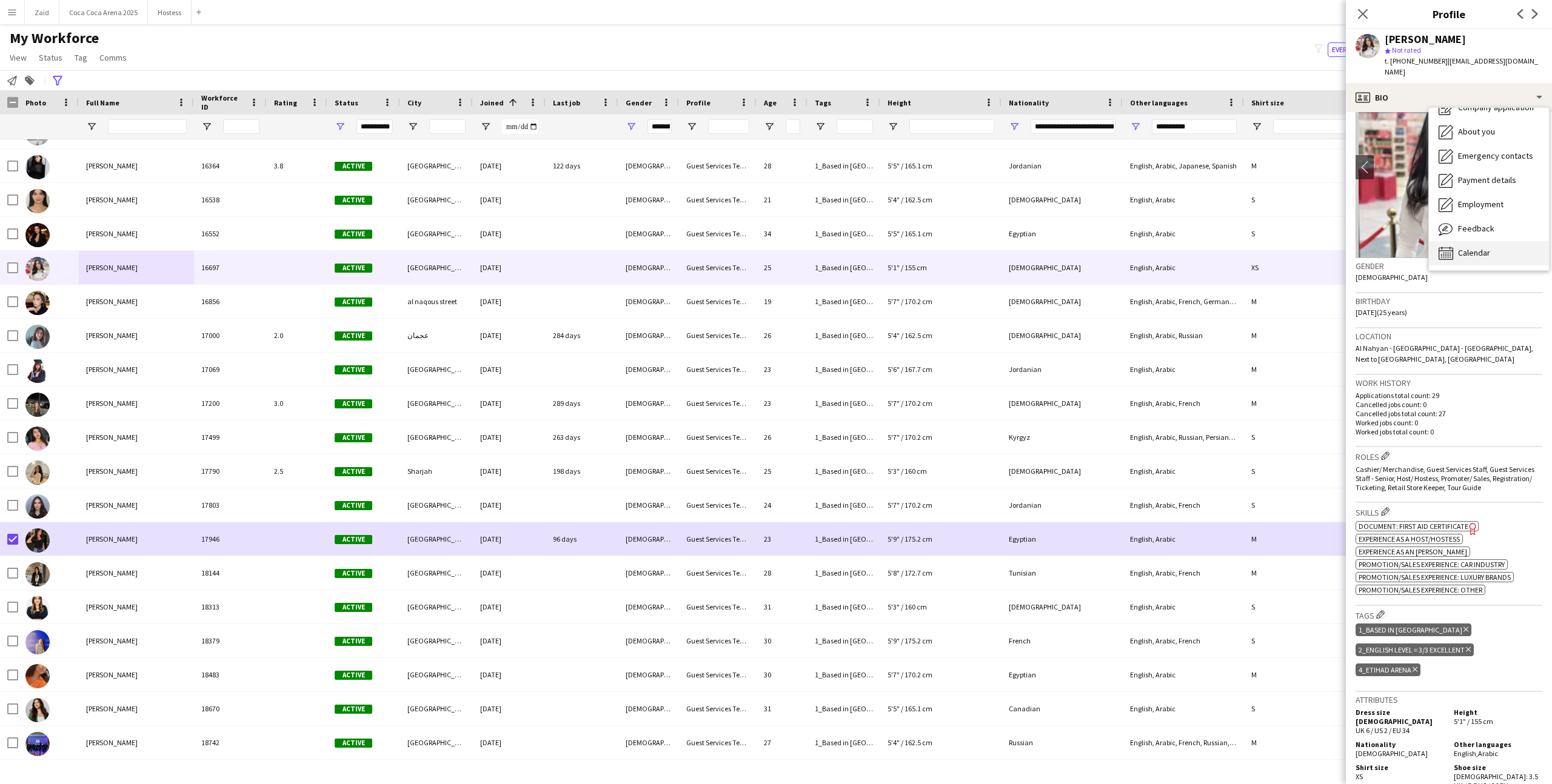
click at [1490, 247] on div "Calendar Calendar" at bounding box center [1489, 253] width 120 height 24
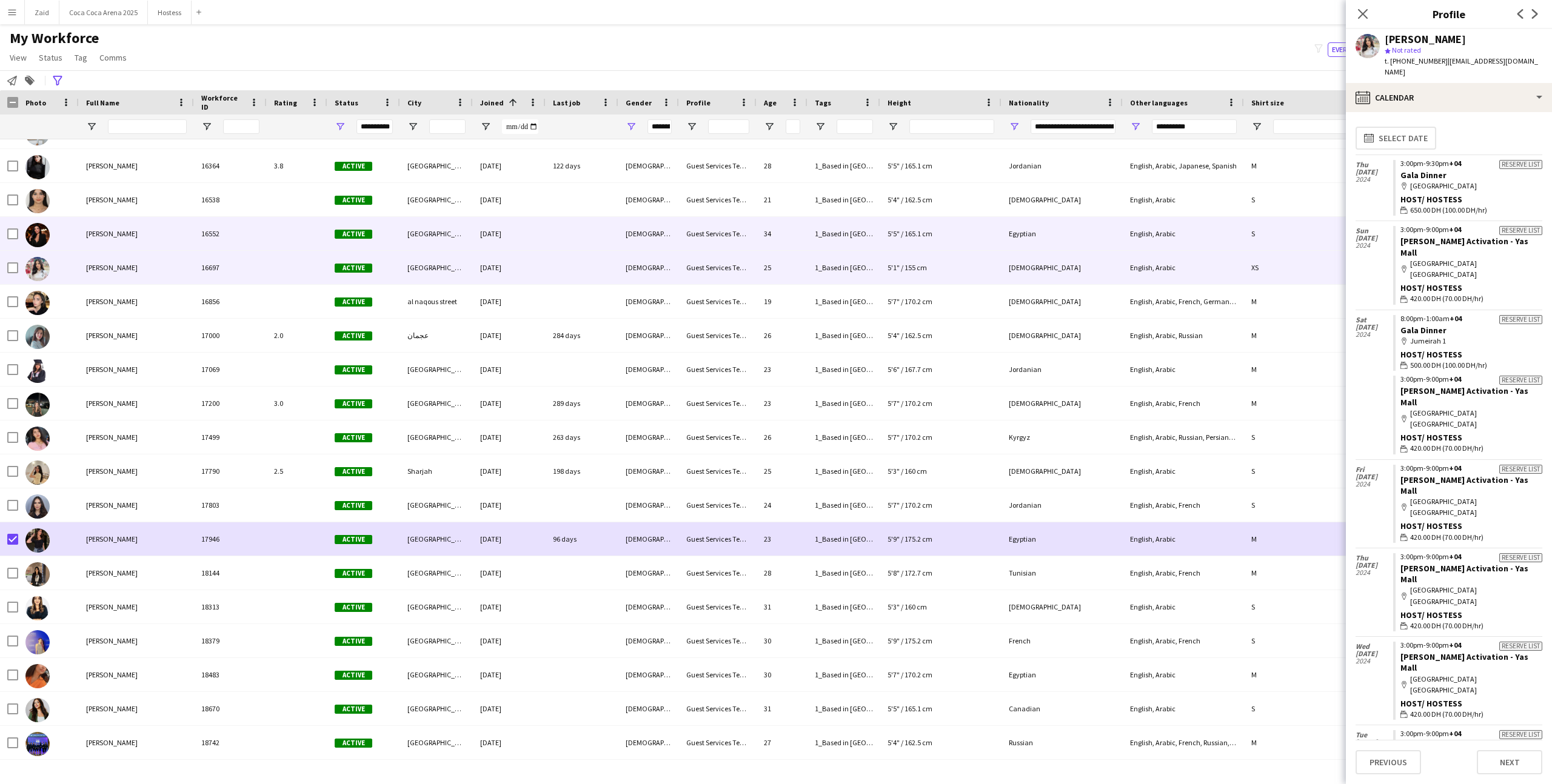
click at [874, 249] on div "1_Based in Abu Dhabi, 2_English Level = 2/3 Good" at bounding box center [844, 233] width 72 height 33
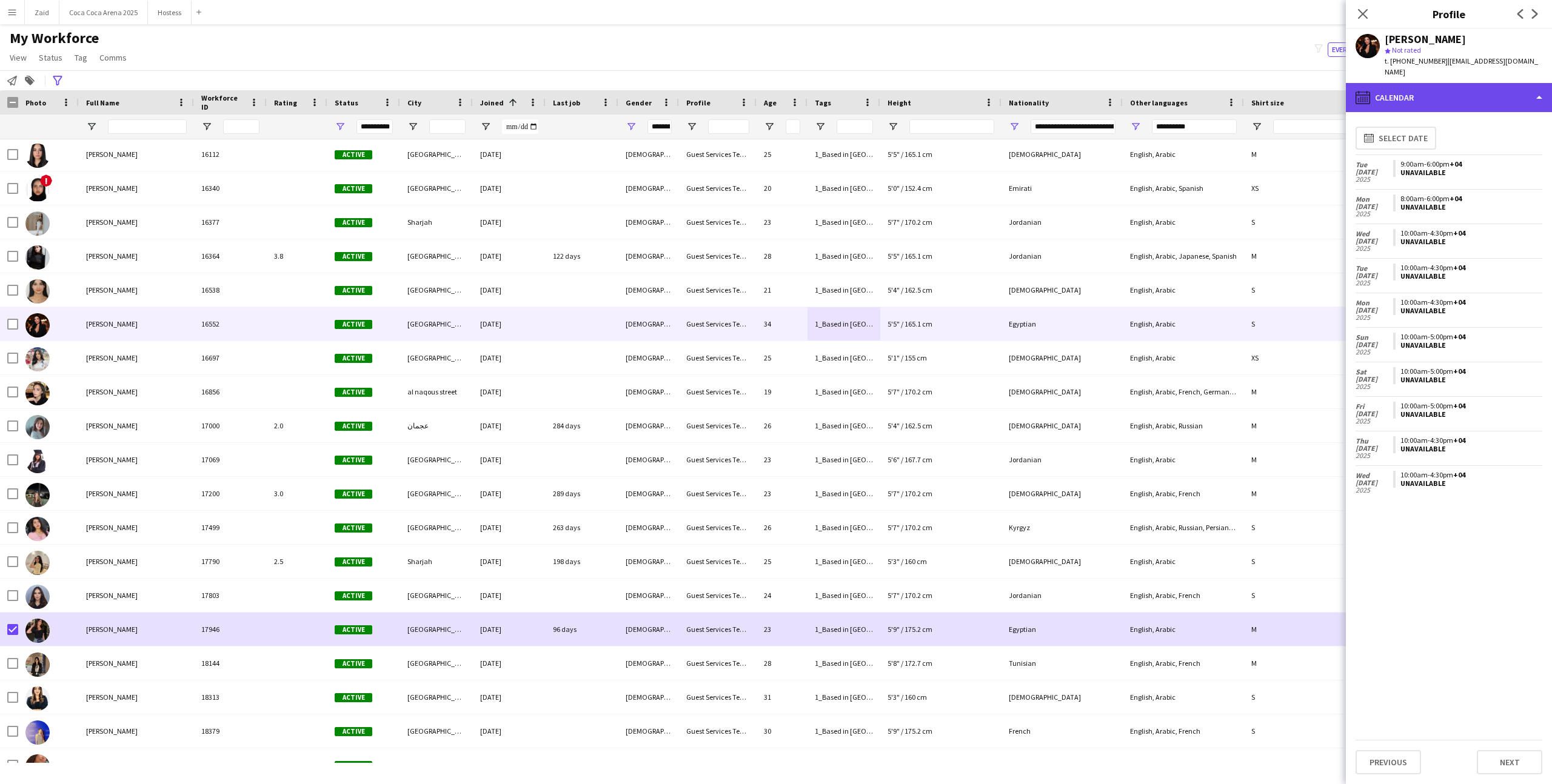
click at [1389, 96] on div "calendar-full Calendar" at bounding box center [1448, 97] width 206 height 29
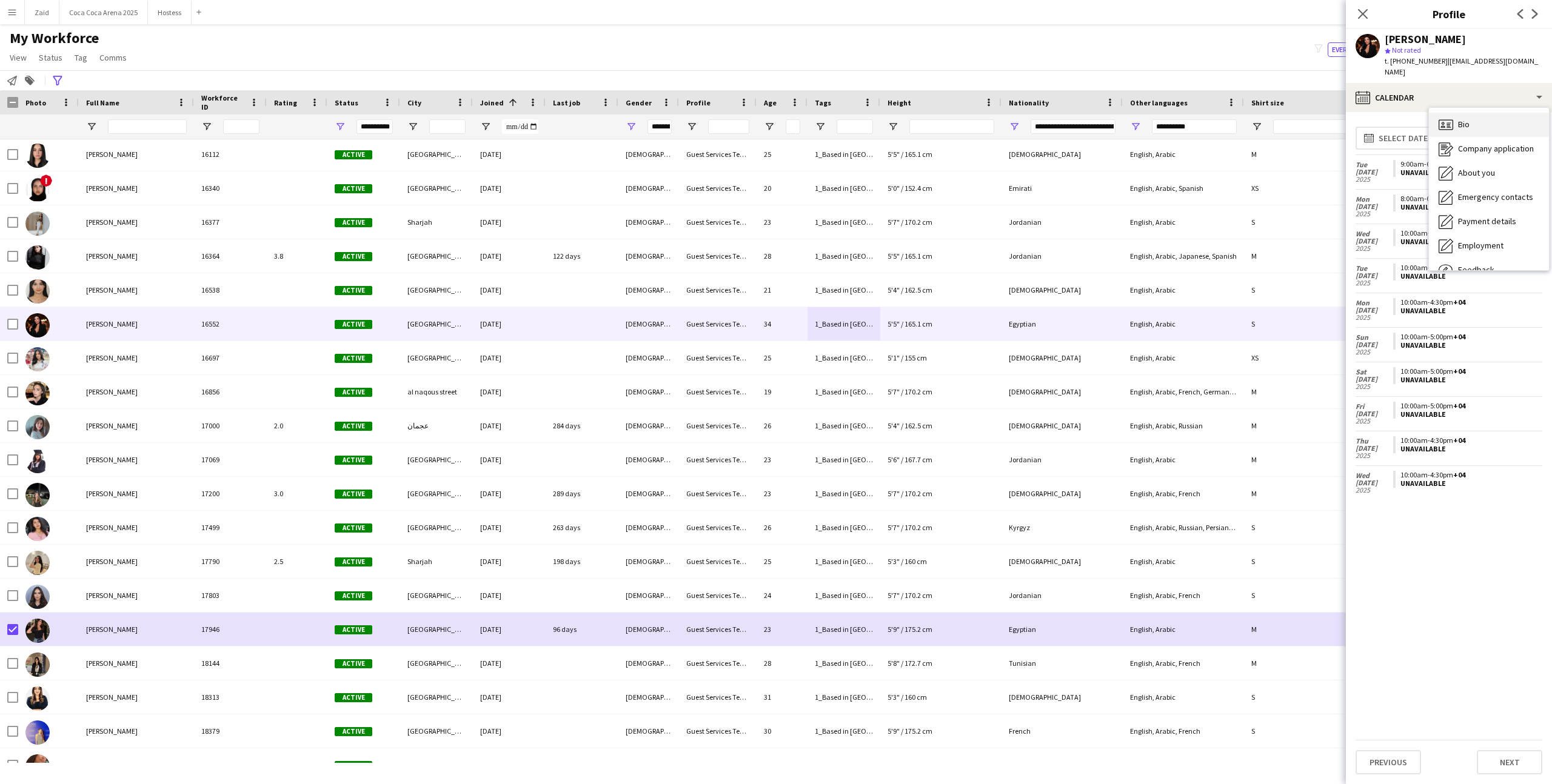
click at [1442, 118] on icon "Bio" at bounding box center [1445, 124] width 14 height 14
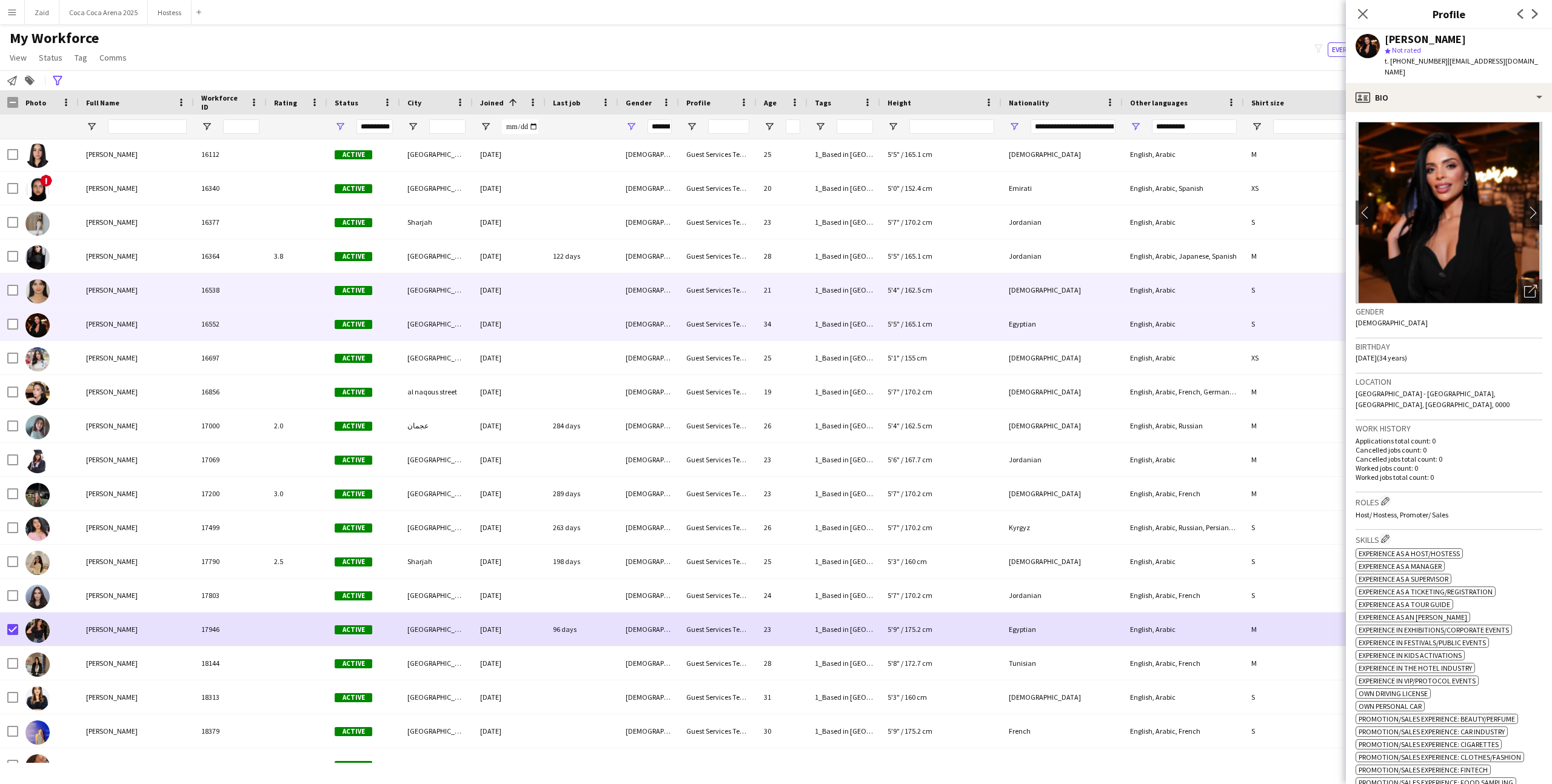
click at [537, 286] on div "21-10-2024" at bounding box center [509, 290] width 72 height 33
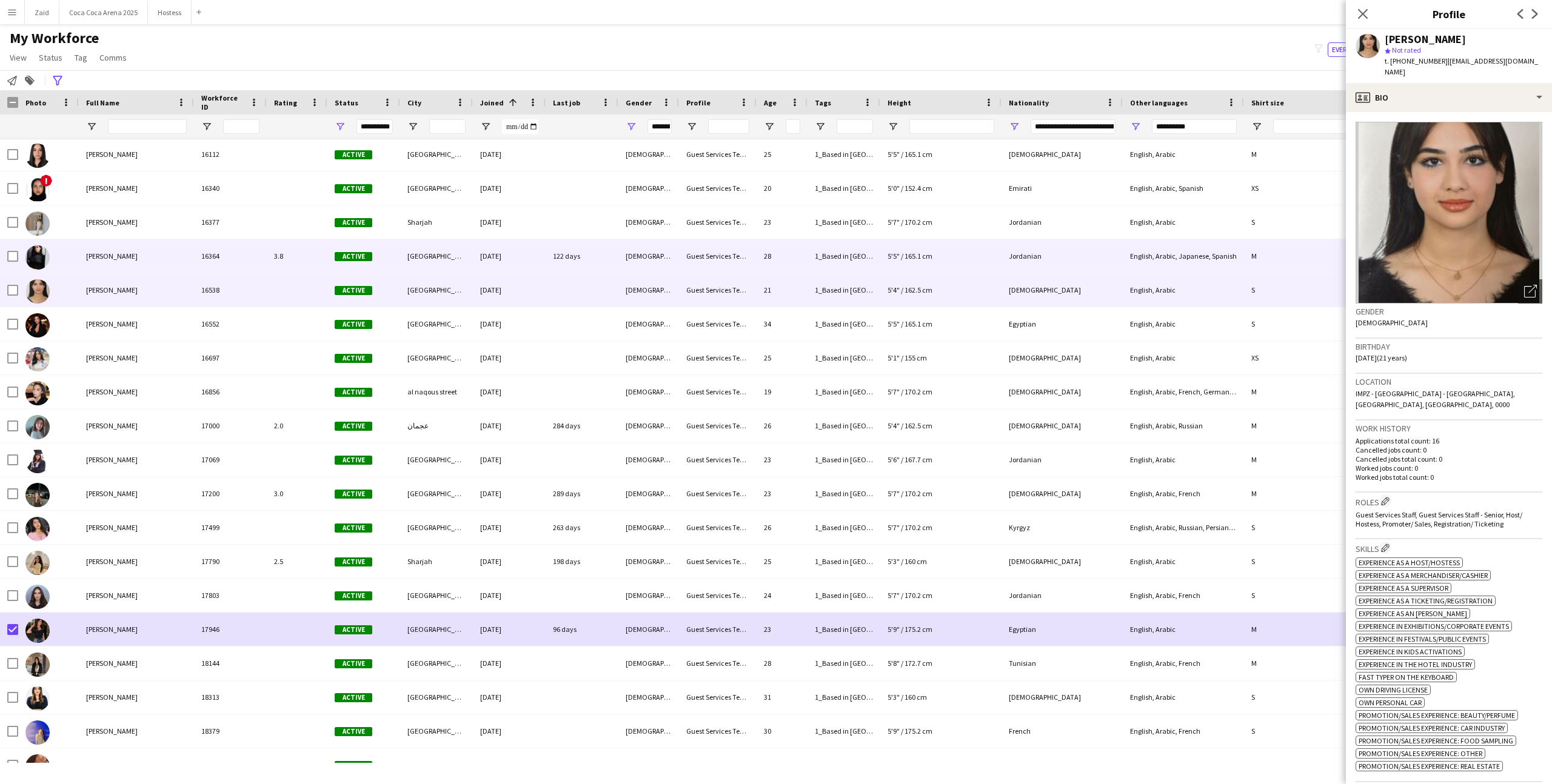
click at [453, 265] on div "Dubai" at bounding box center [436, 256] width 72 height 33
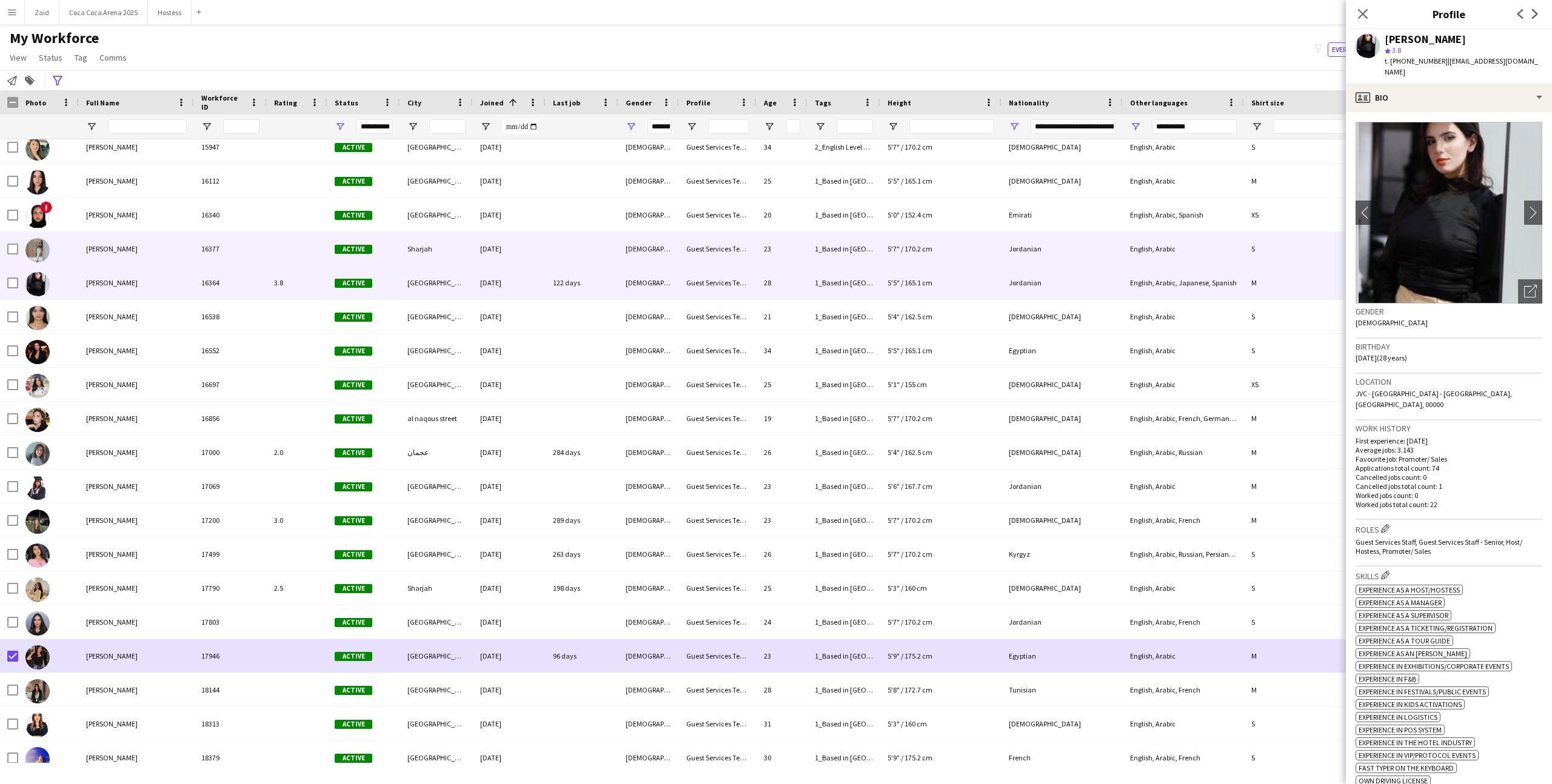
click at [453, 265] on div "Juana Alshakaa 16377 Active Sharjah 18-10-2024 Female Guest Services Team 23 1_…" at bounding box center [682, 249] width 1365 height 34
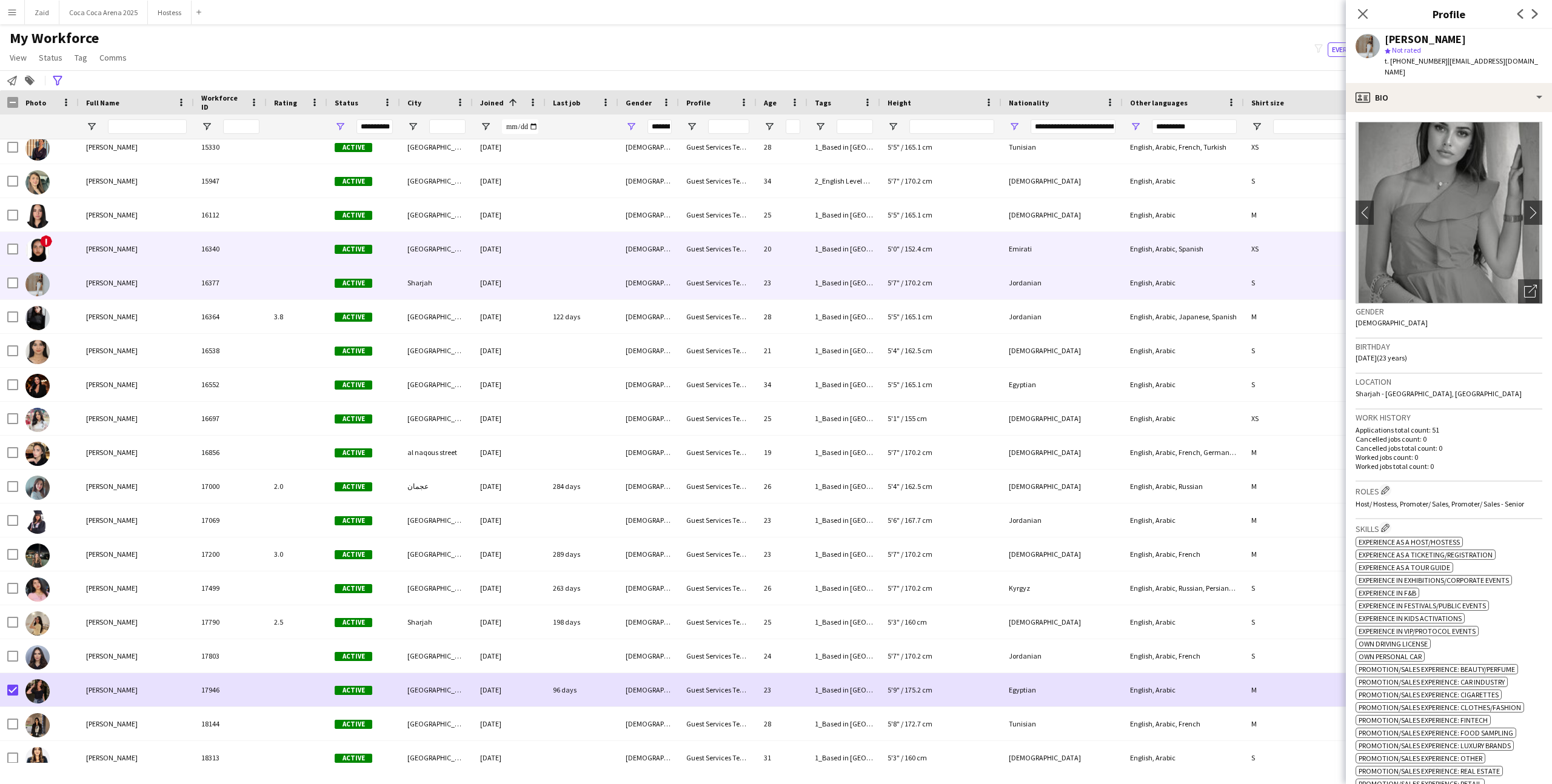
click at [456, 258] on div "Abu Dhabi" at bounding box center [436, 249] width 72 height 33
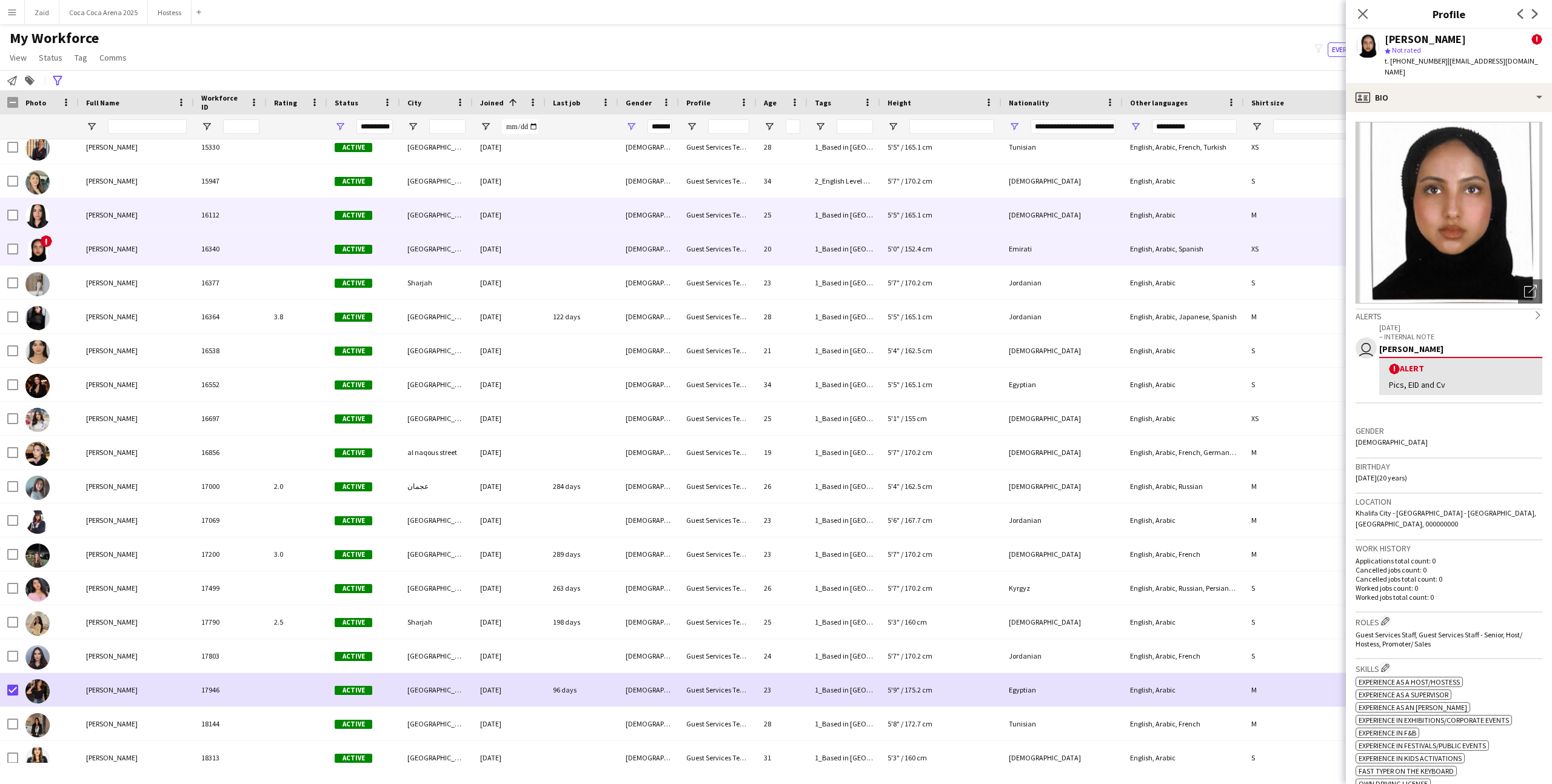
click at [455, 221] on div "Abu Dhabi" at bounding box center [436, 215] width 72 height 33
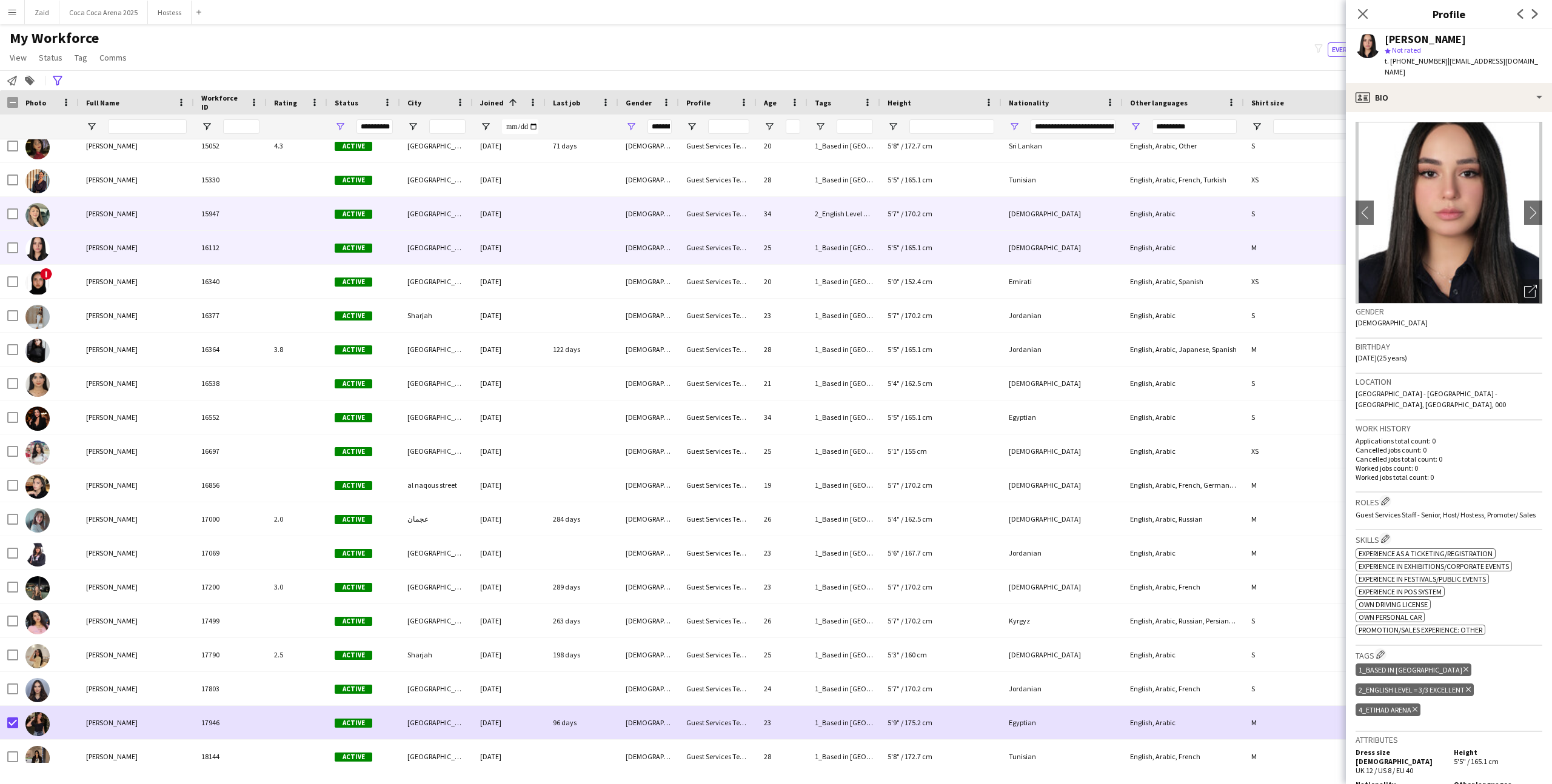
click at [455, 221] on div "Dubai" at bounding box center [436, 213] width 72 height 33
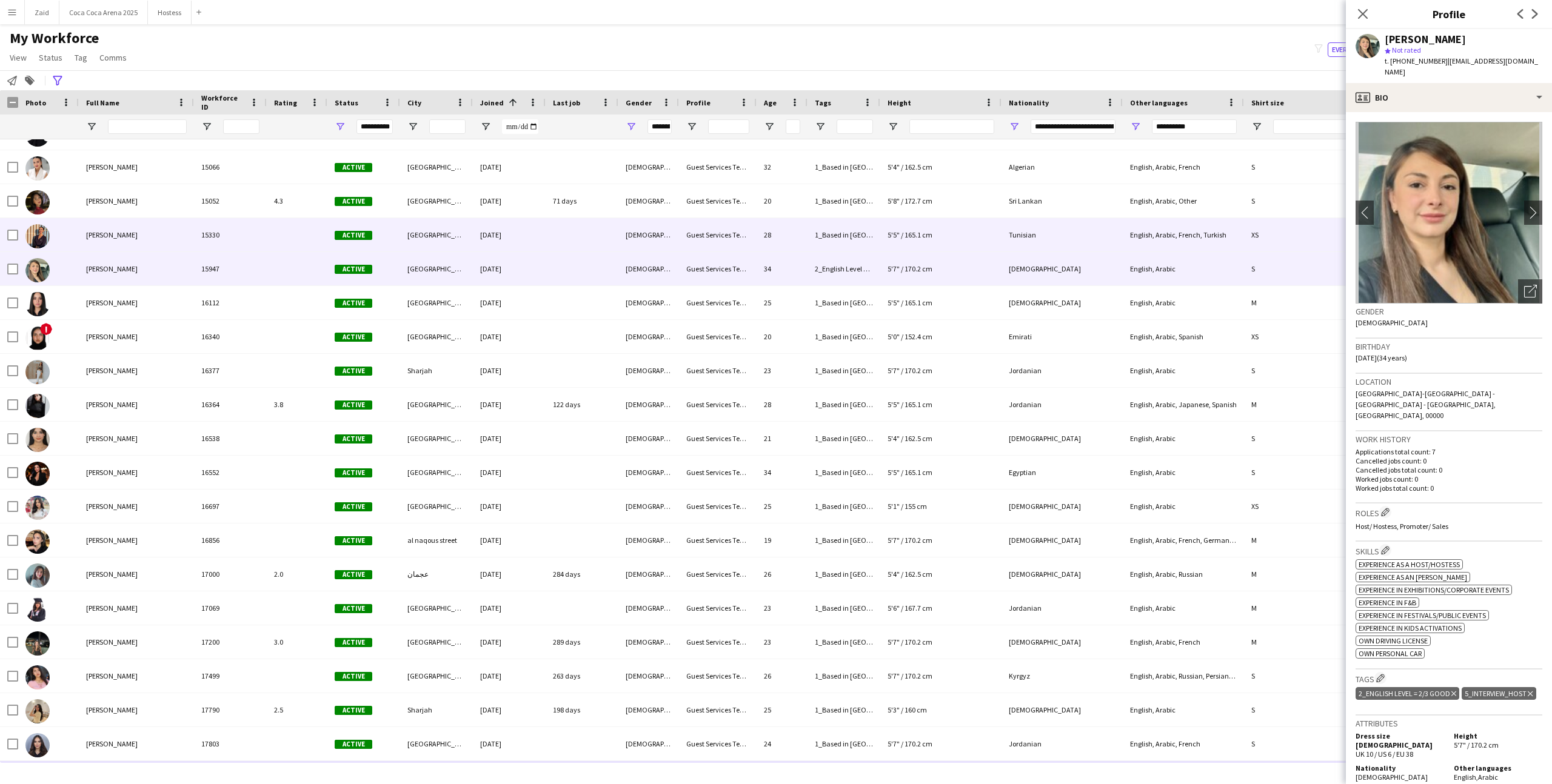
click at [455, 221] on div "Dubai" at bounding box center [436, 234] width 72 height 33
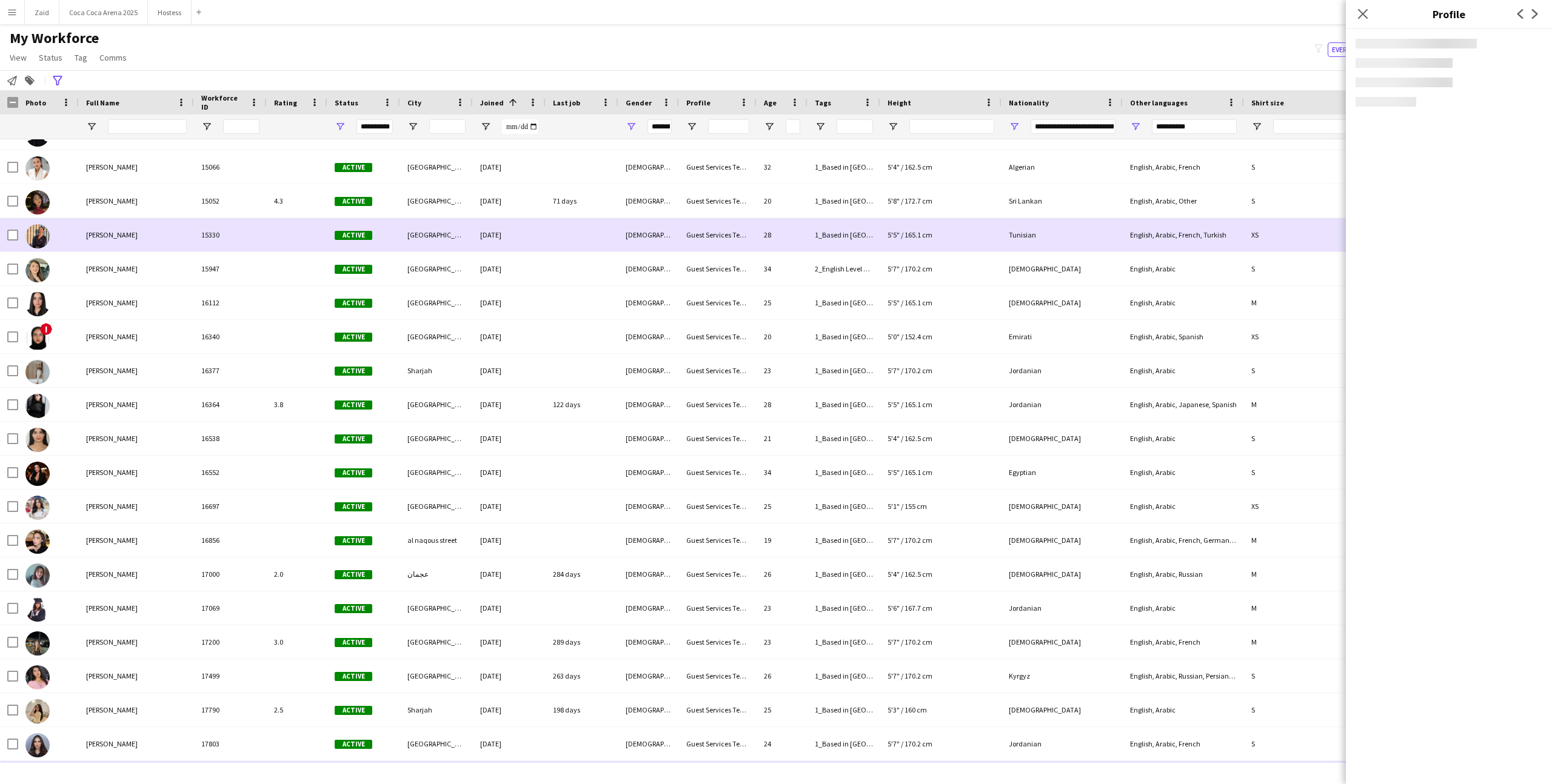
click at [461, 233] on div "Dubai" at bounding box center [436, 234] width 72 height 33
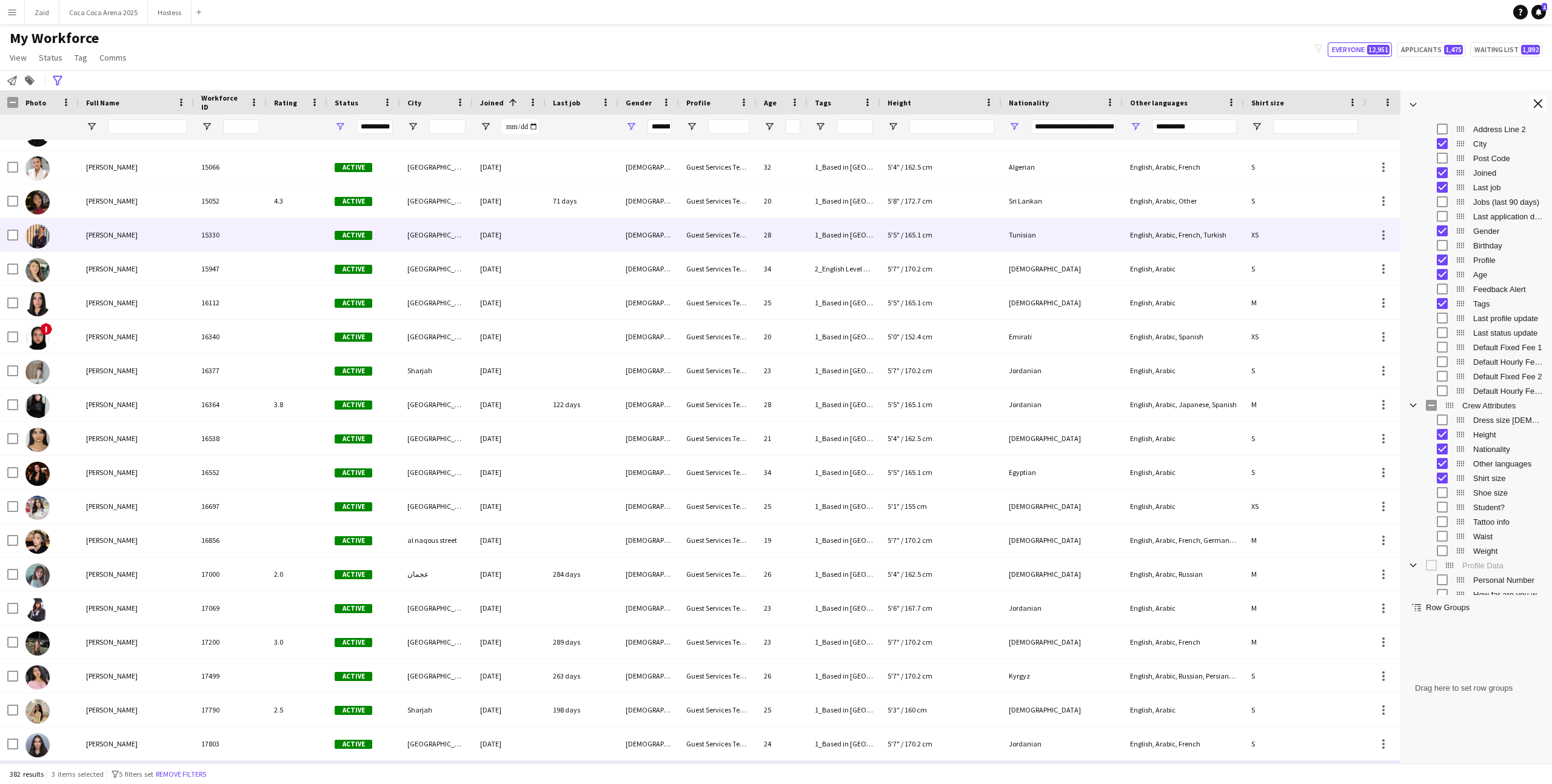
click at [461, 233] on div "Dubai" at bounding box center [436, 234] width 72 height 33
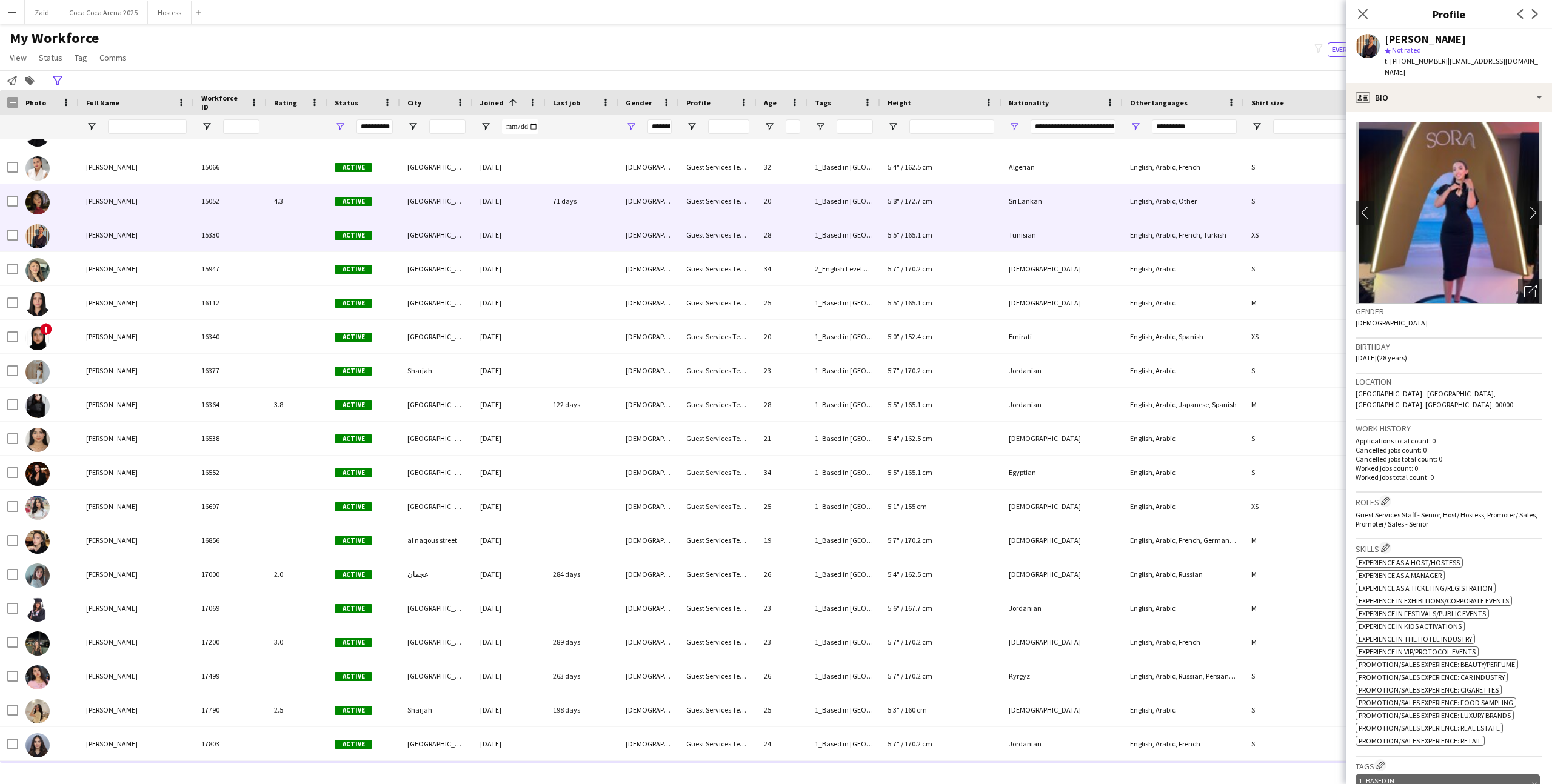
scroll to position [10232, 0]
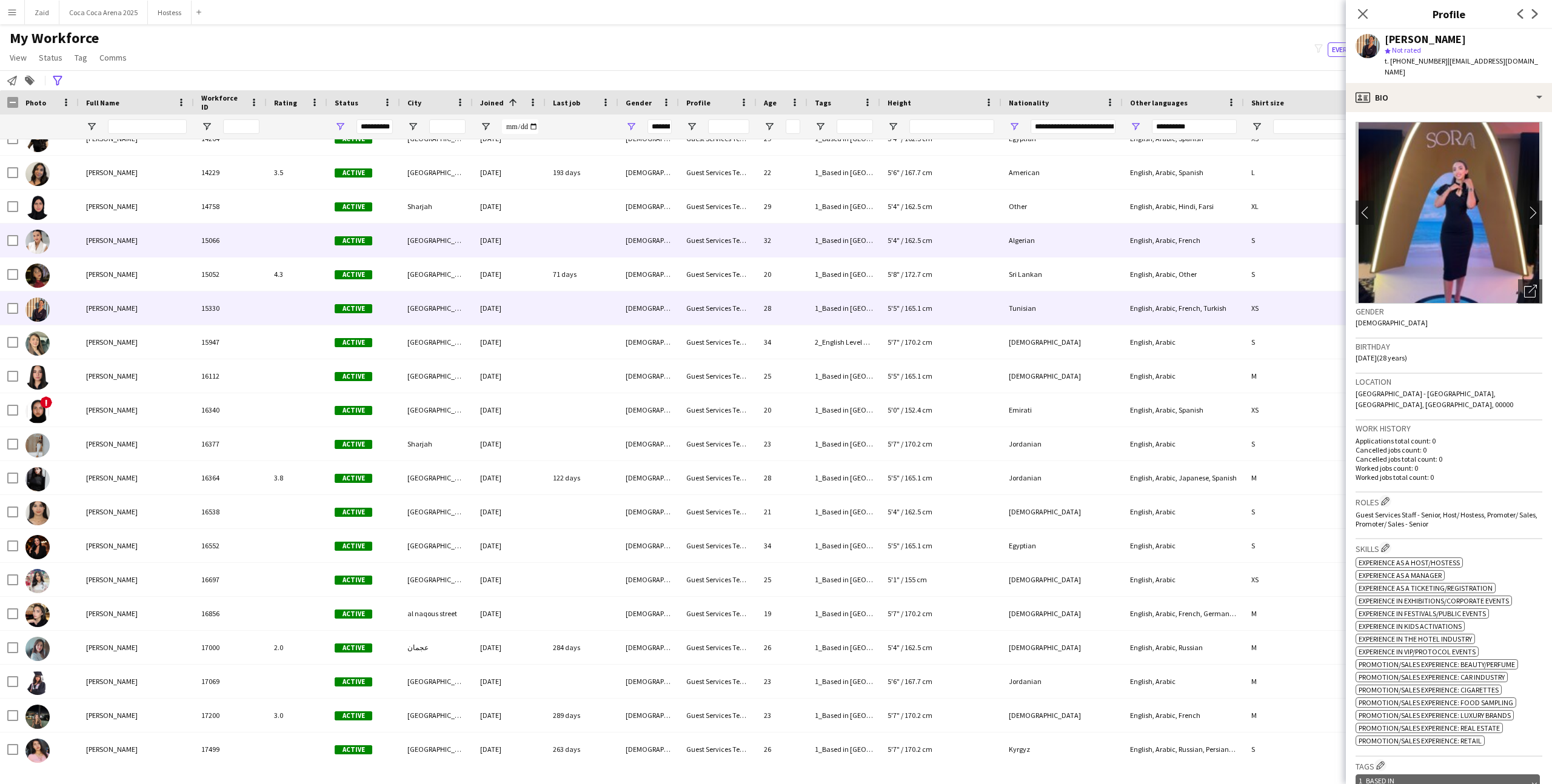
click at [387, 257] on div "Amina belamri 15066 Active Dubai 29-09-2024 Female Guest Services Team 32 1_Bas…" at bounding box center [682, 241] width 1365 height 34
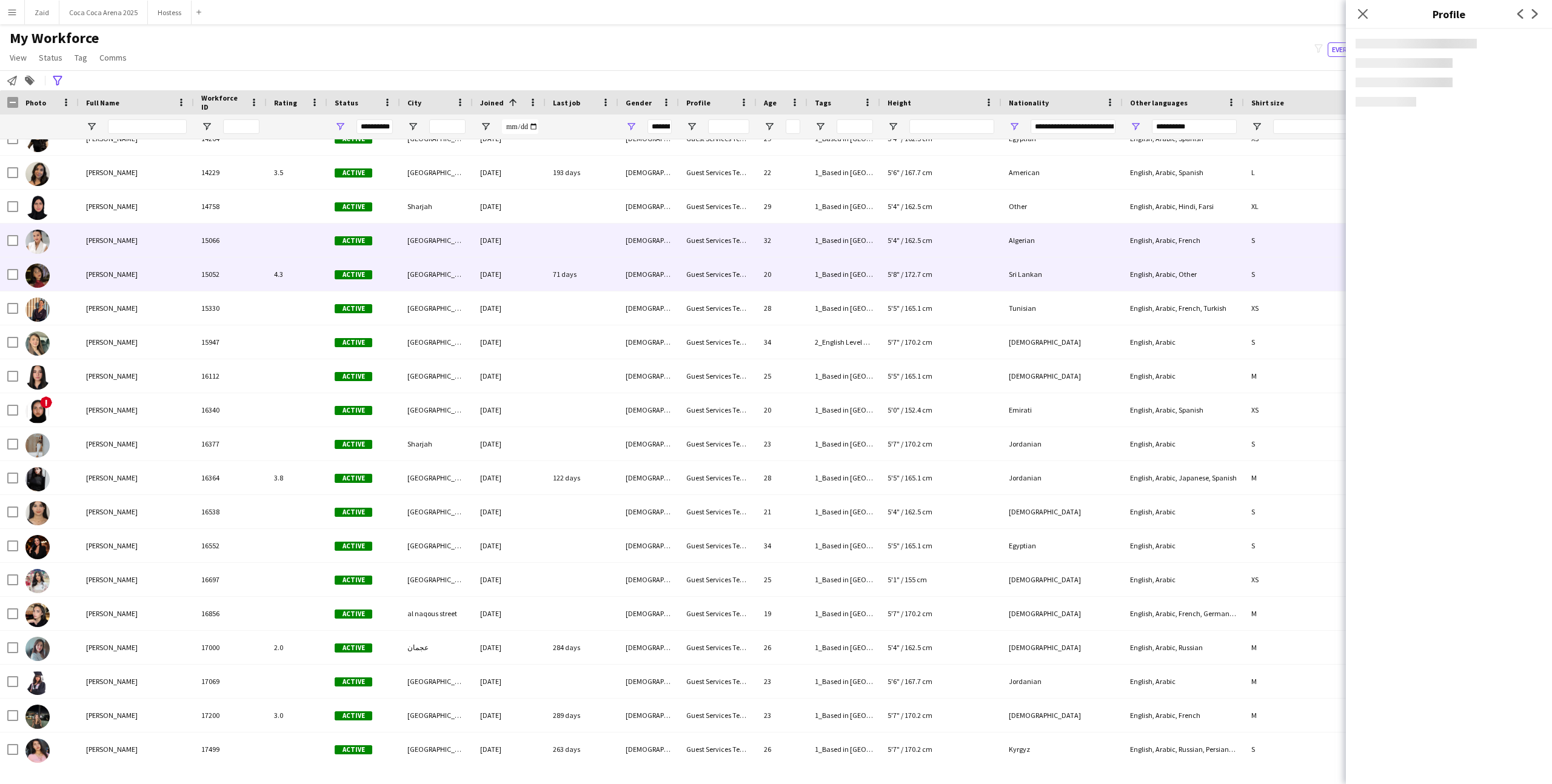
click at [392, 268] on div "Active" at bounding box center [364, 274] width 72 height 33
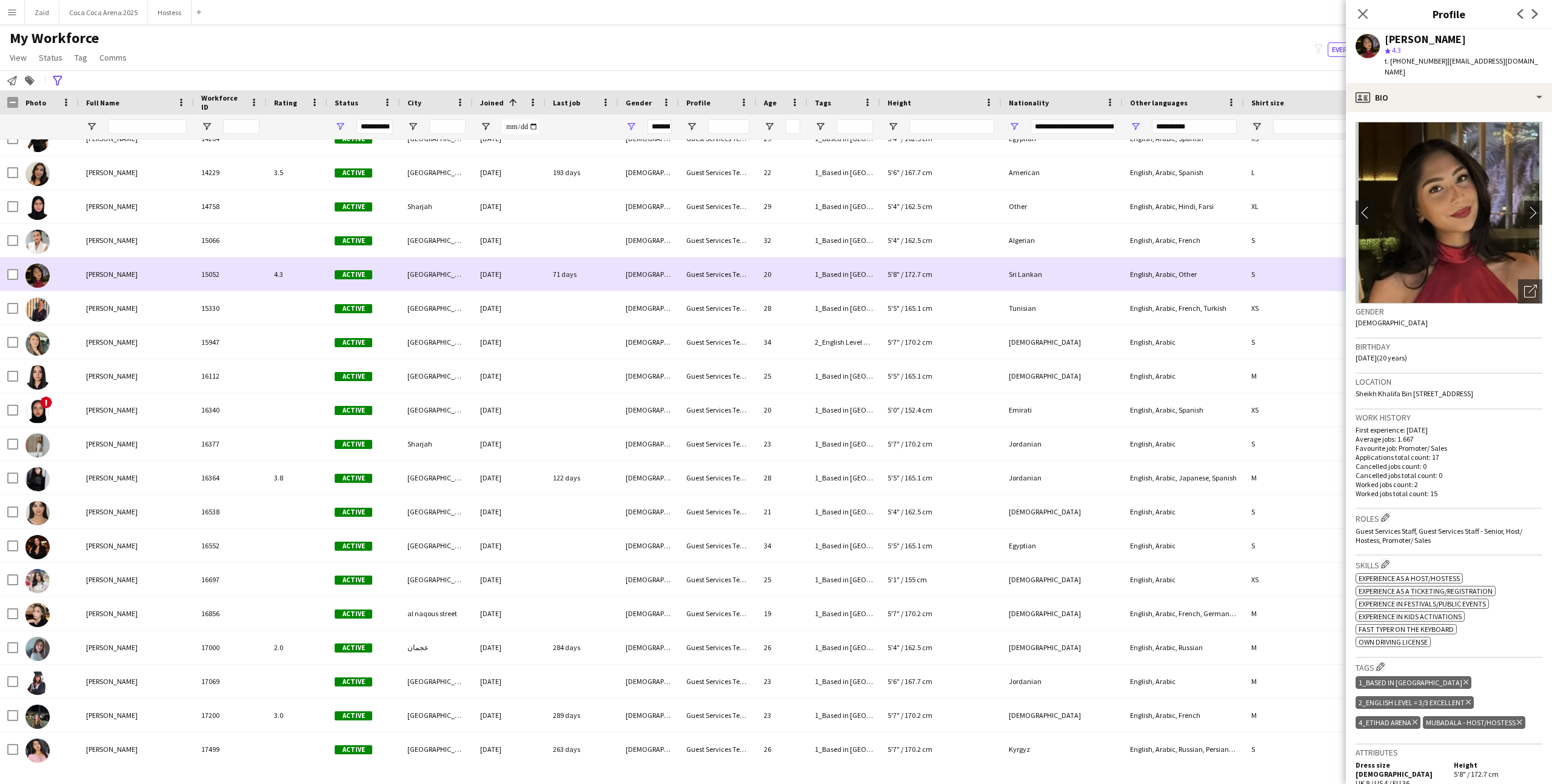
click at [570, 251] on div at bounding box center [582, 240] width 72 height 33
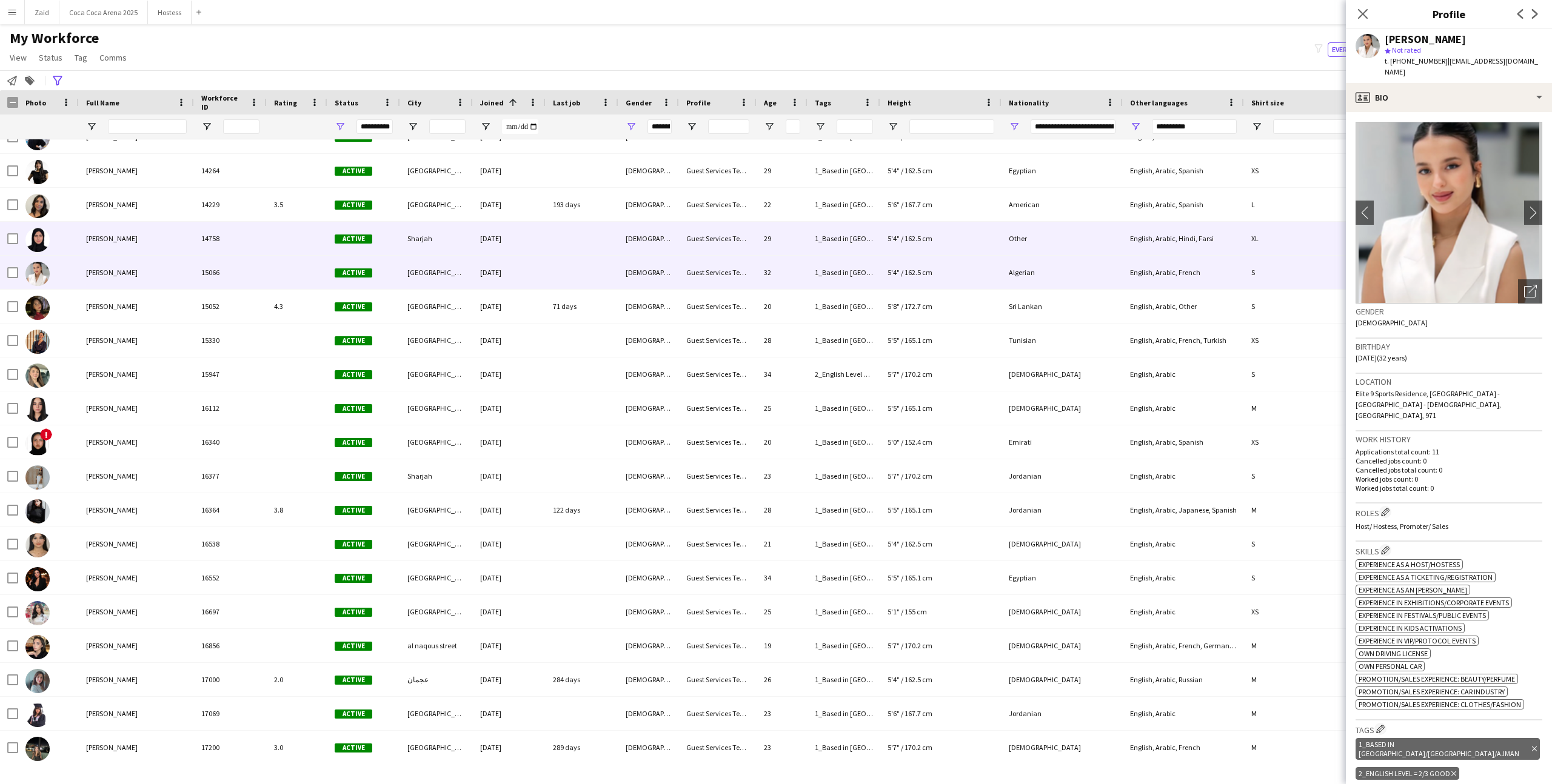
scroll to position [10197, 0]
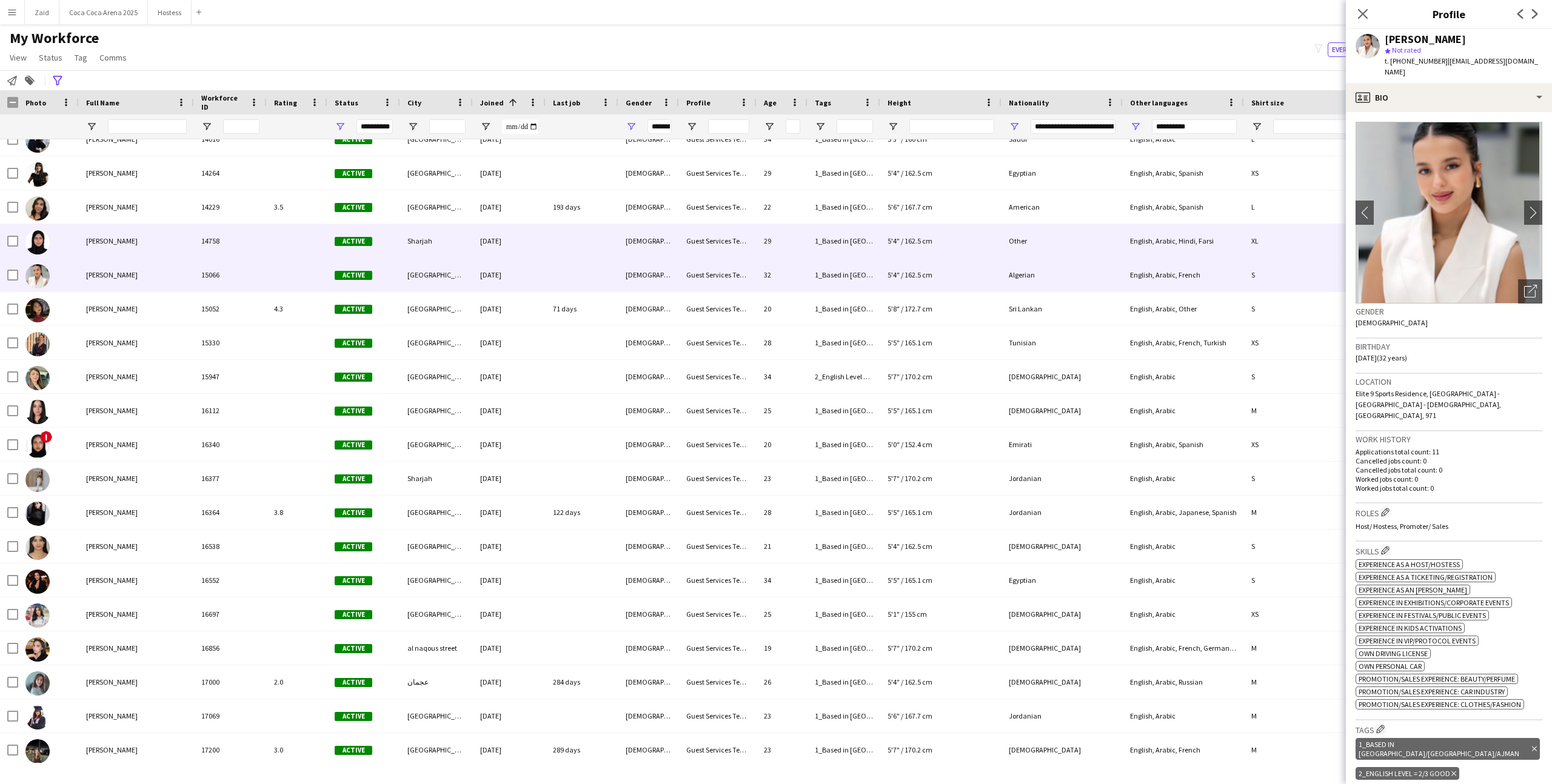
click at [569, 249] on div at bounding box center [582, 241] width 72 height 33
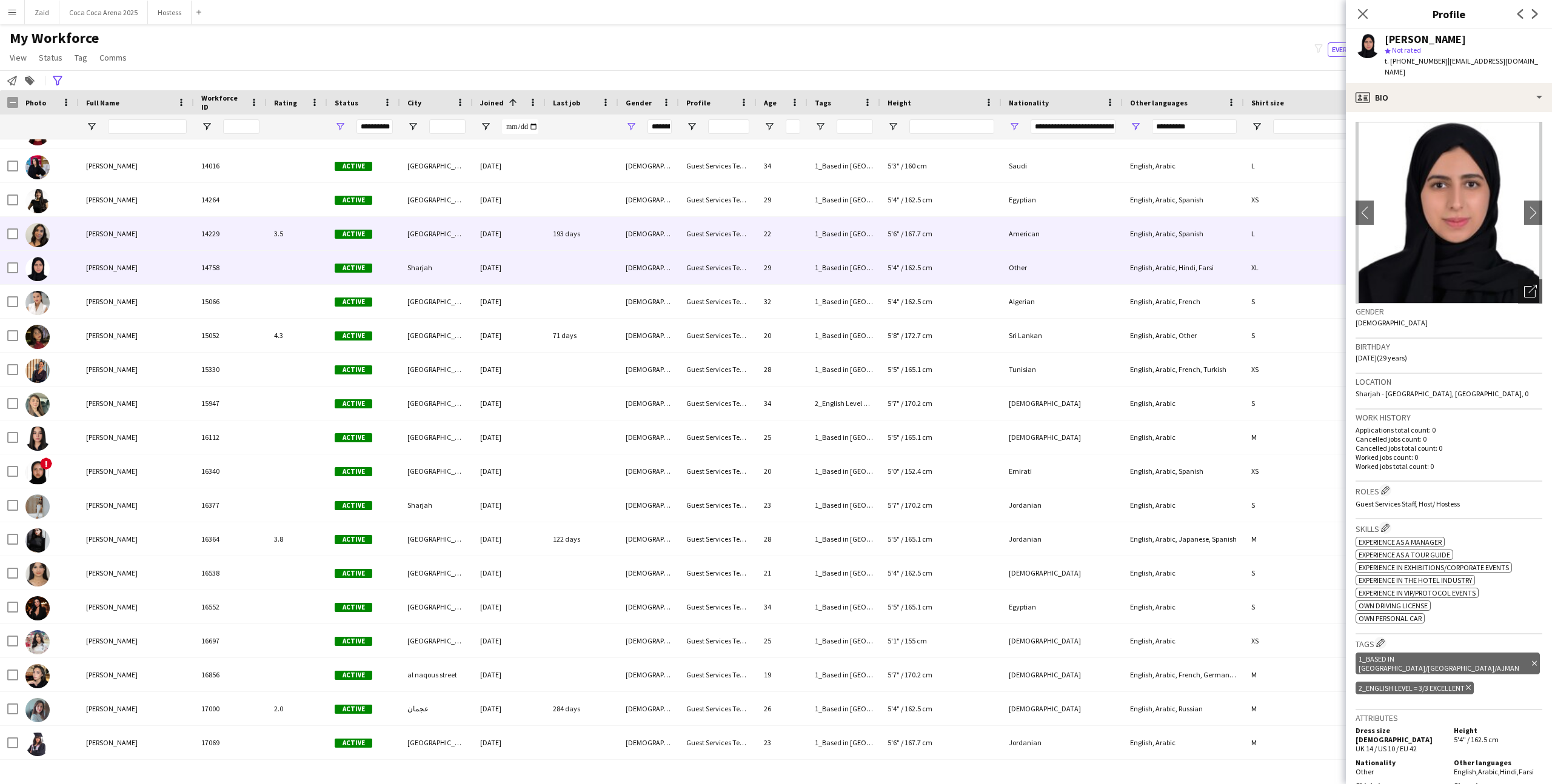
scroll to position [10167, 0]
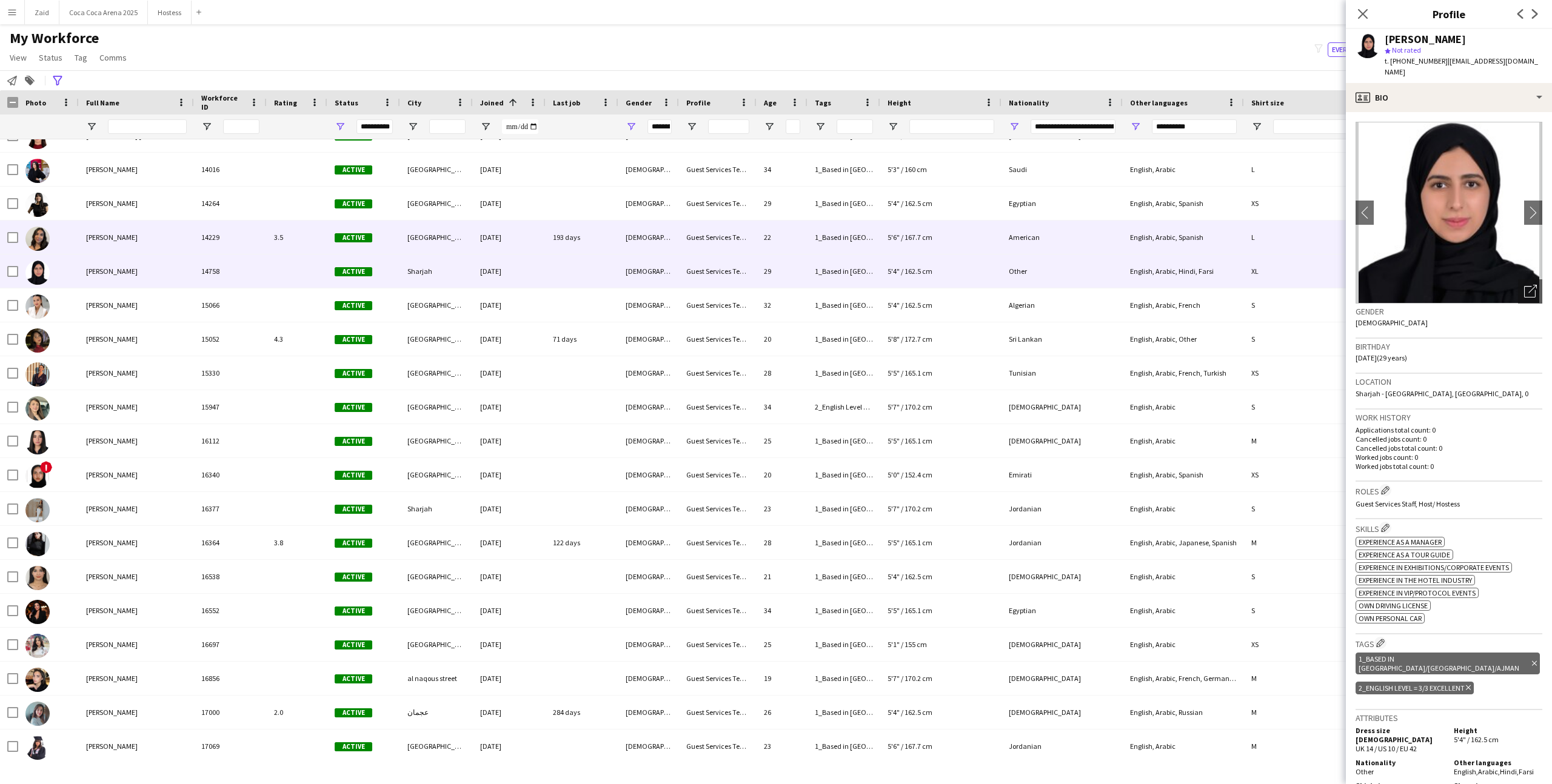
click at [569, 245] on div "193 days" at bounding box center [582, 237] width 72 height 33
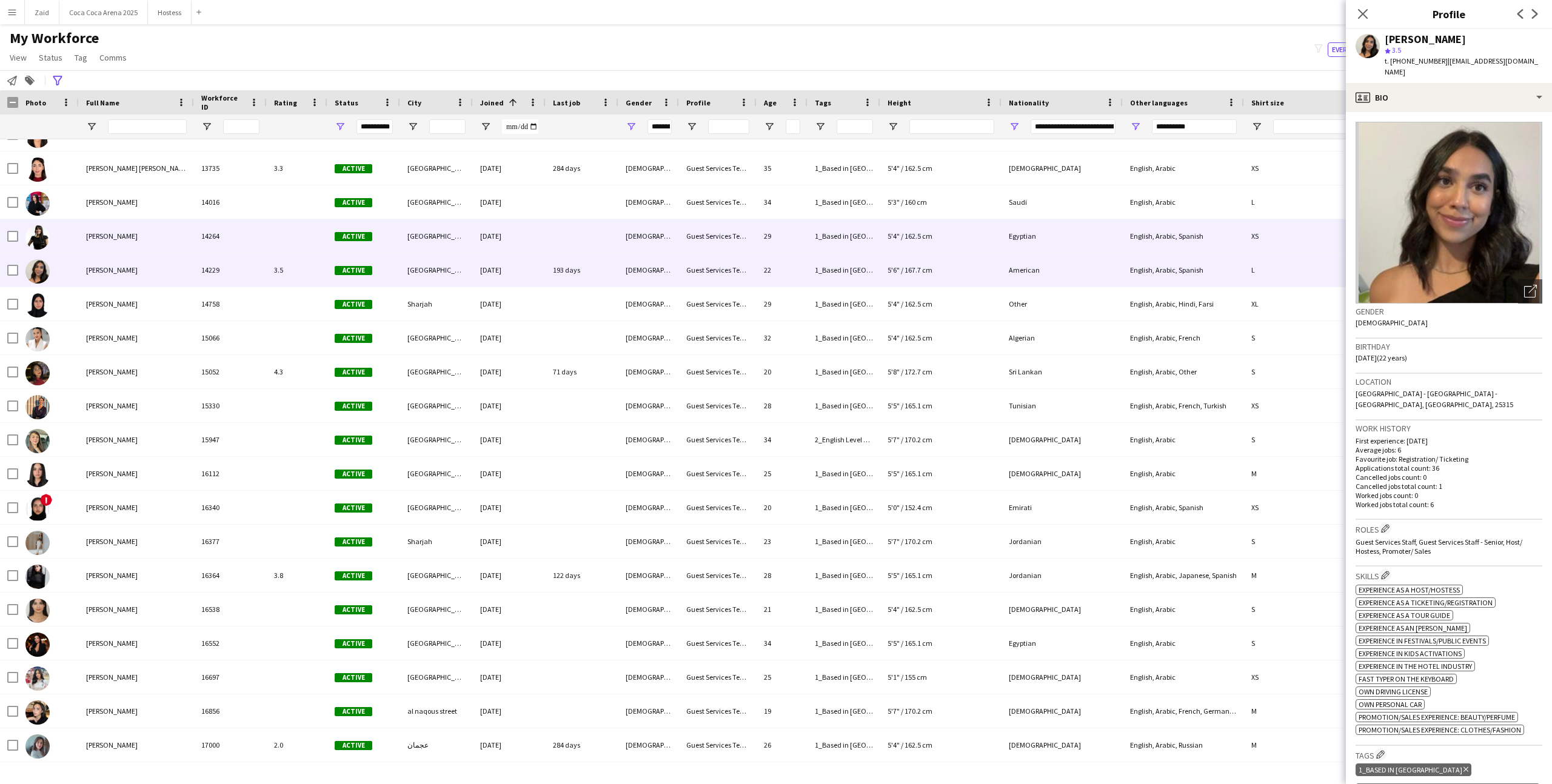
scroll to position [10133, 0]
click at [569, 237] on div at bounding box center [582, 238] width 72 height 33
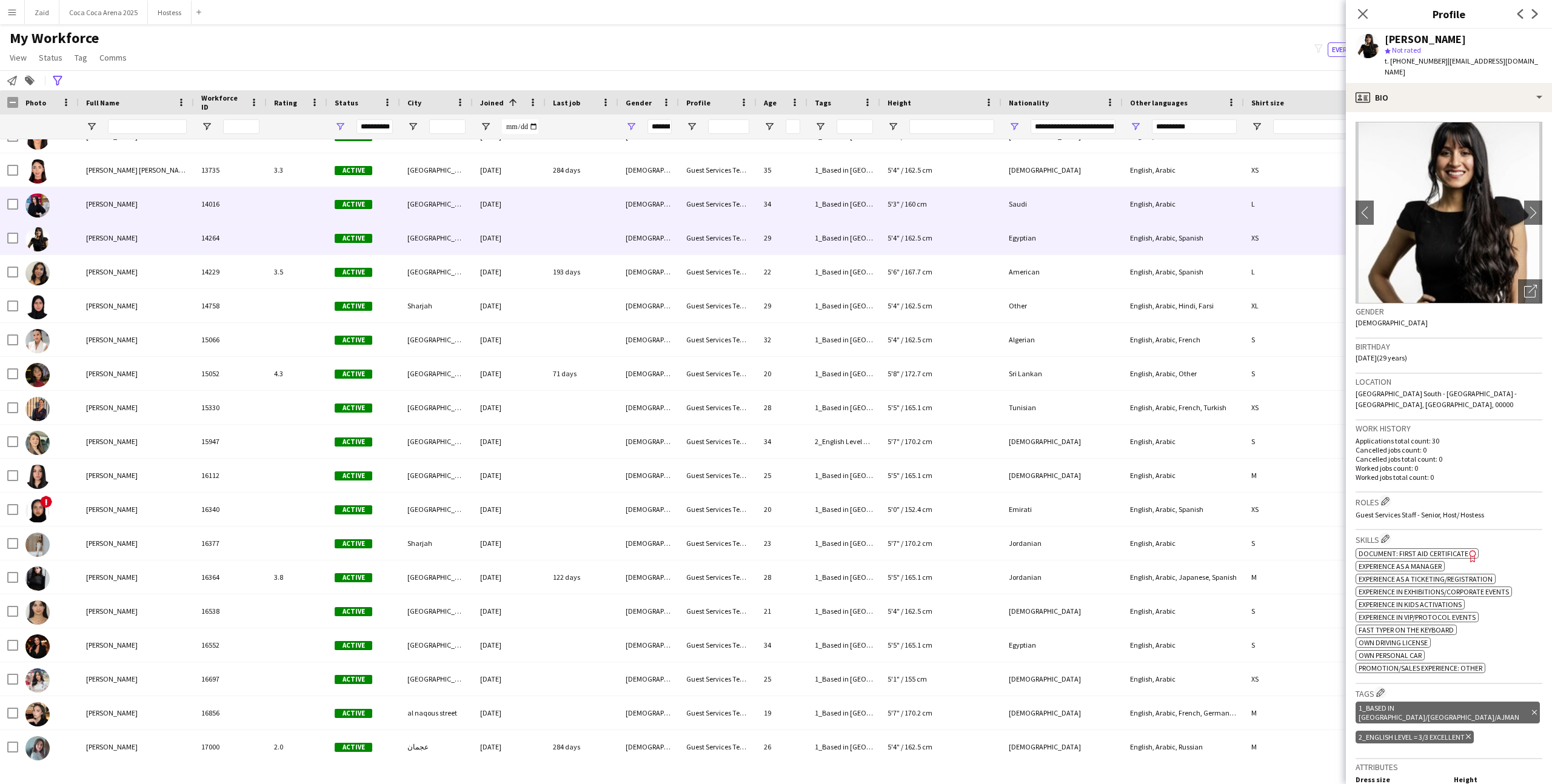
click at [577, 202] on div at bounding box center [582, 204] width 72 height 33
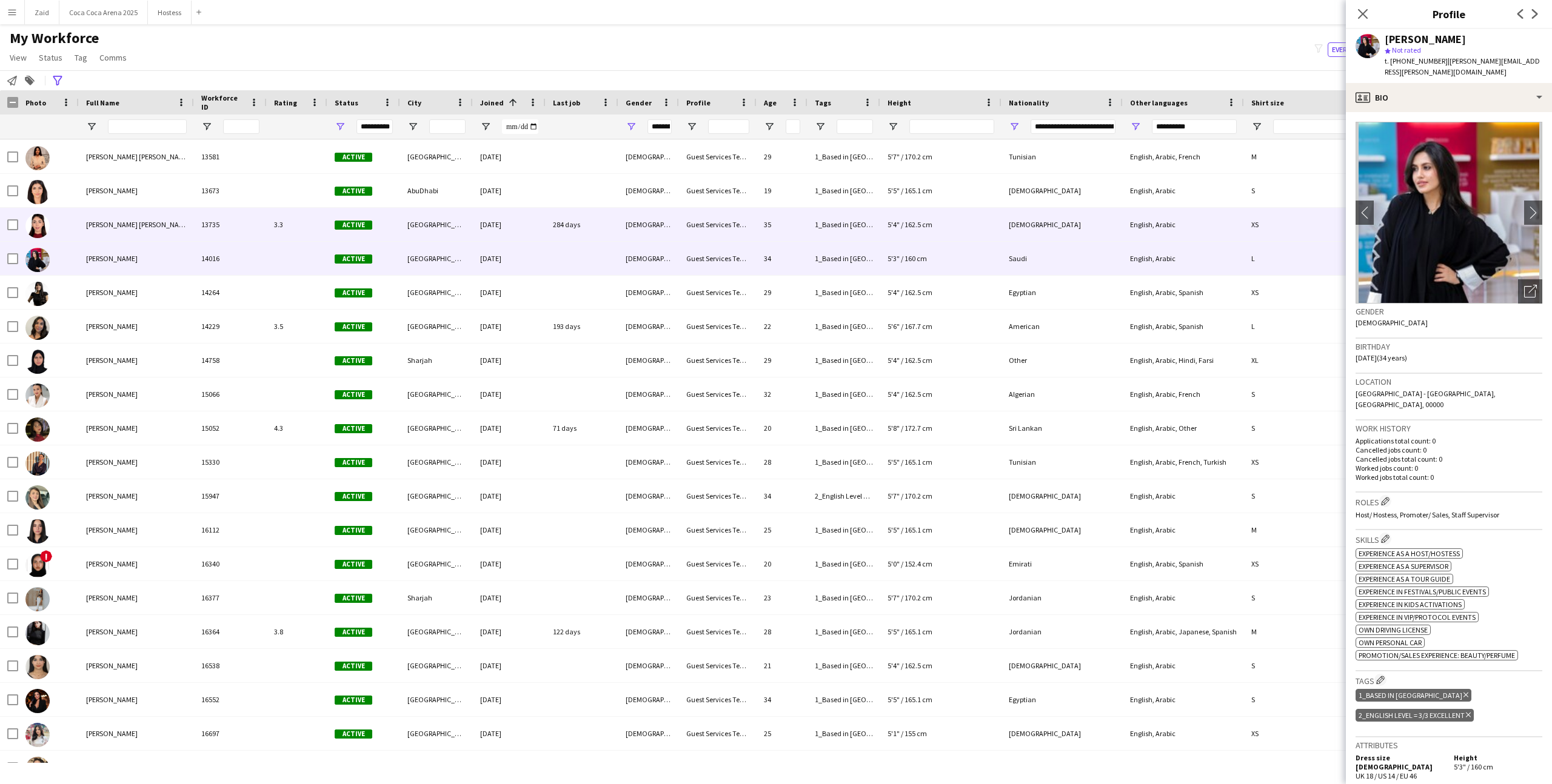
scroll to position [10078, 0]
click at [578, 224] on div "284 days" at bounding box center [582, 225] width 72 height 33
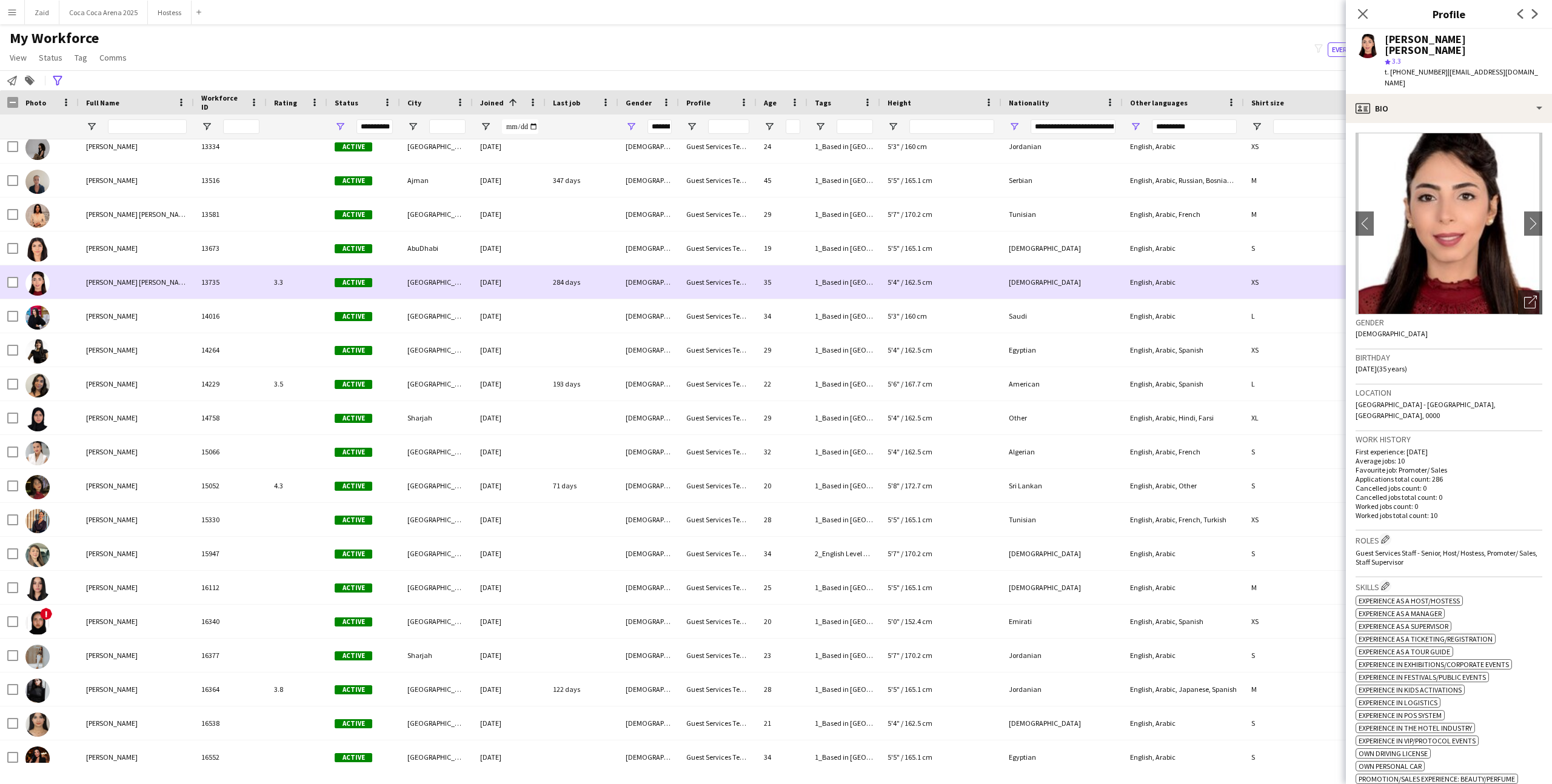
scroll to position [10018, 0]
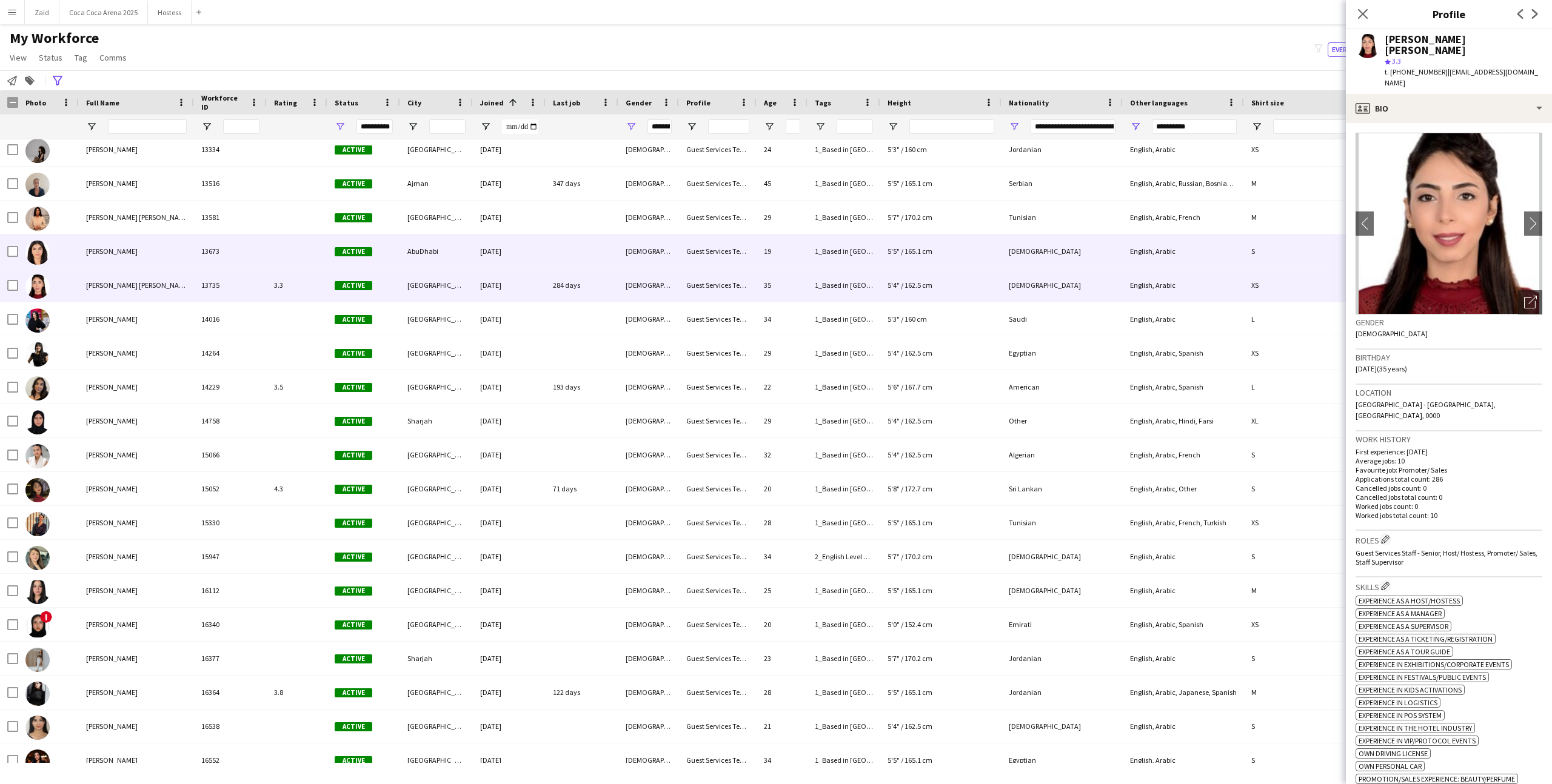
click at [572, 259] on div at bounding box center [582, 251] width 72 height 33
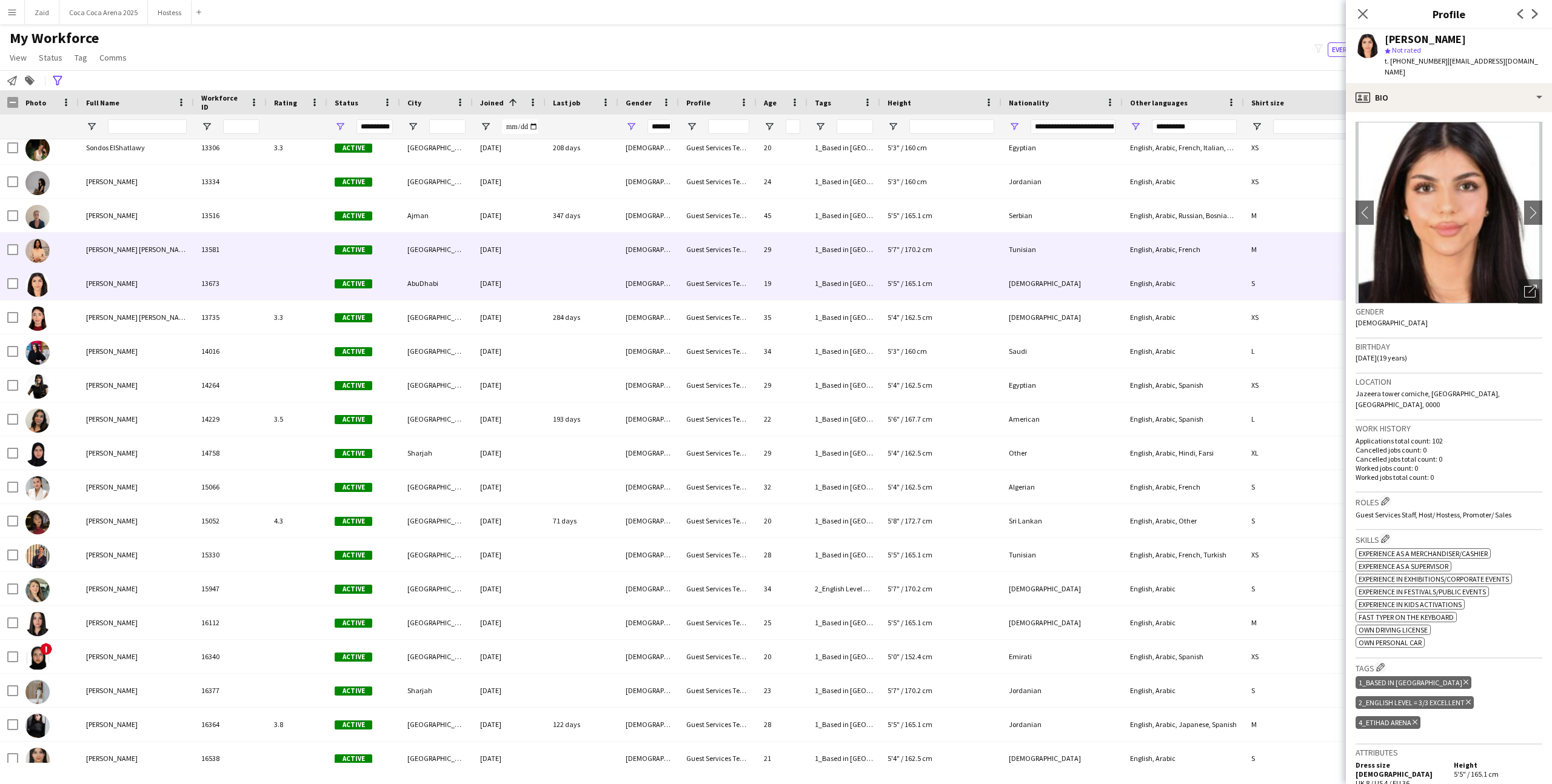
scroll to position [9979, 0]
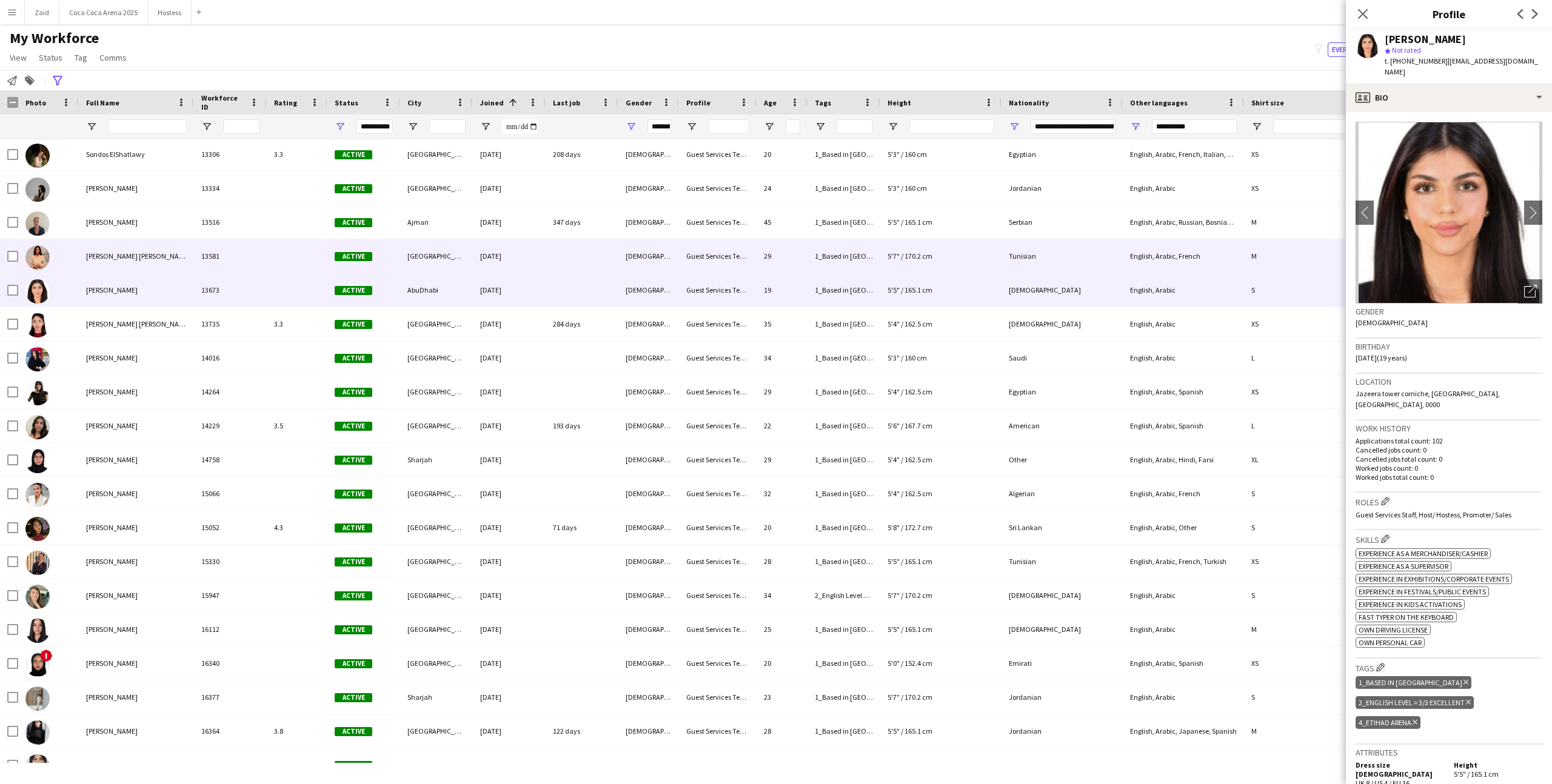
click at [570, 257] on div at bounding box center [582, 256] width 72 height 33
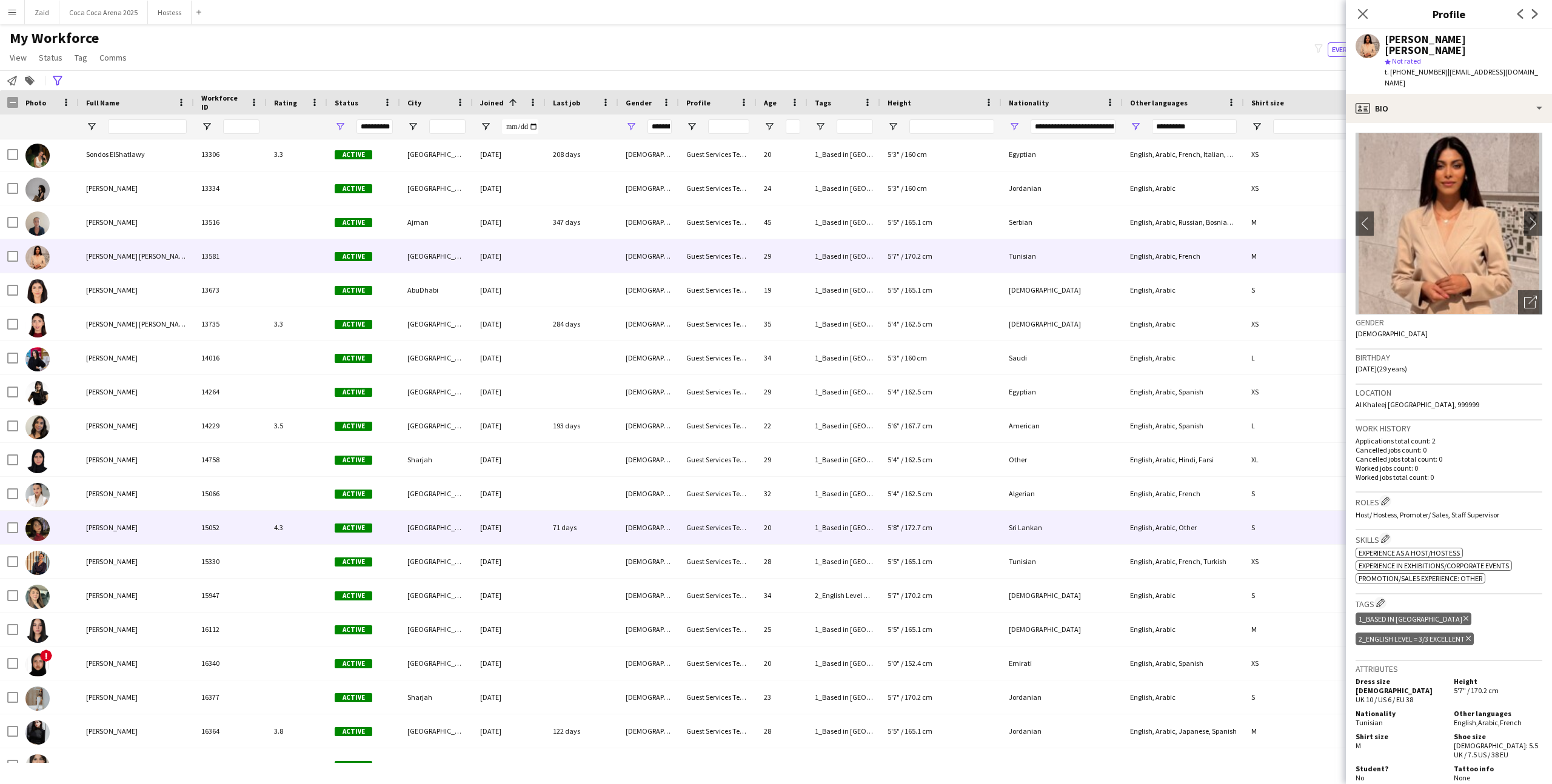
click at [538, 523] on div "29-09-2024" at bounding box center [509, 527] width 72 height 33
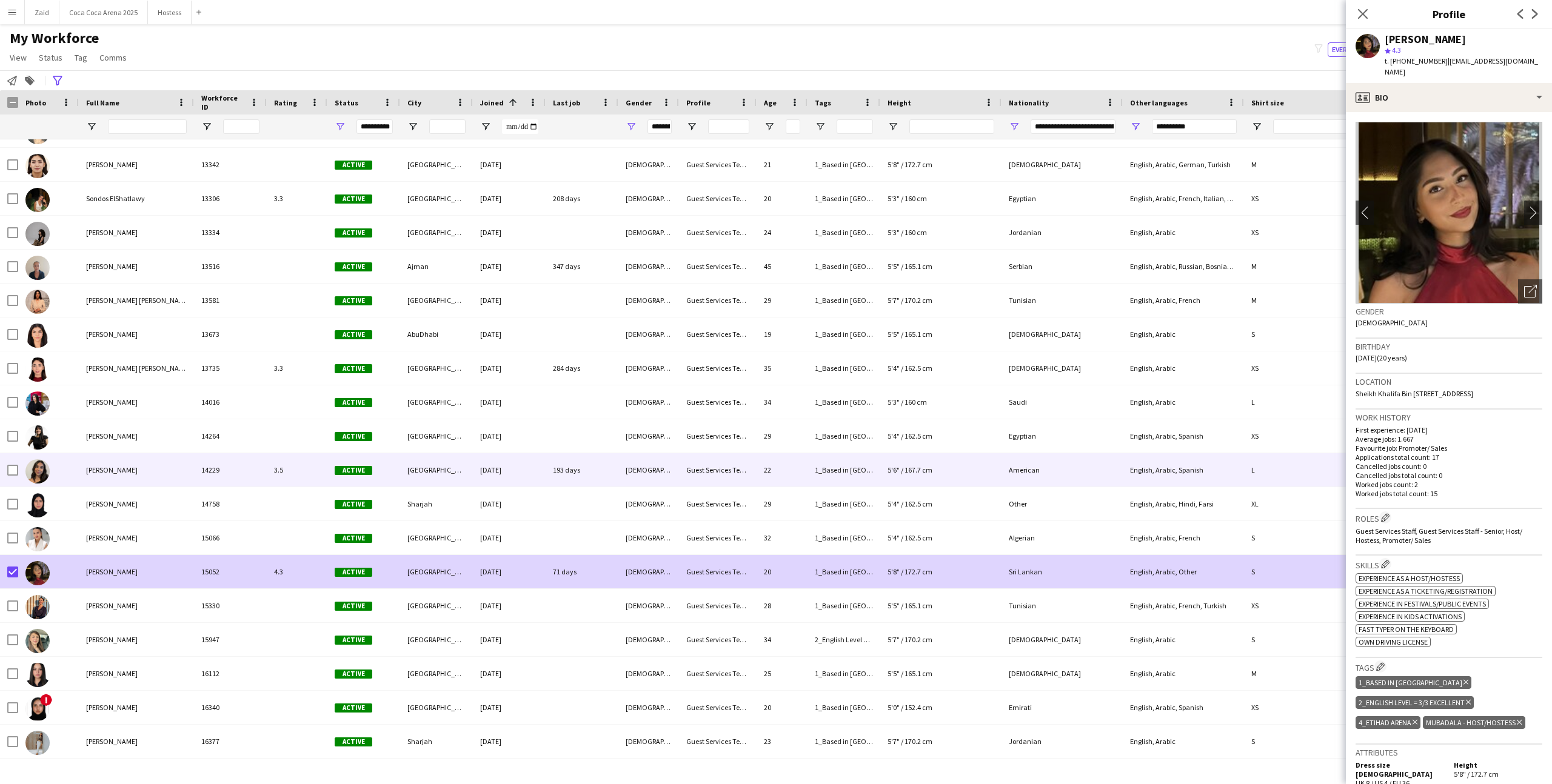
click at [167, 477] on div "layla hamie" at bounding box center [136, 470] width 115 height 33
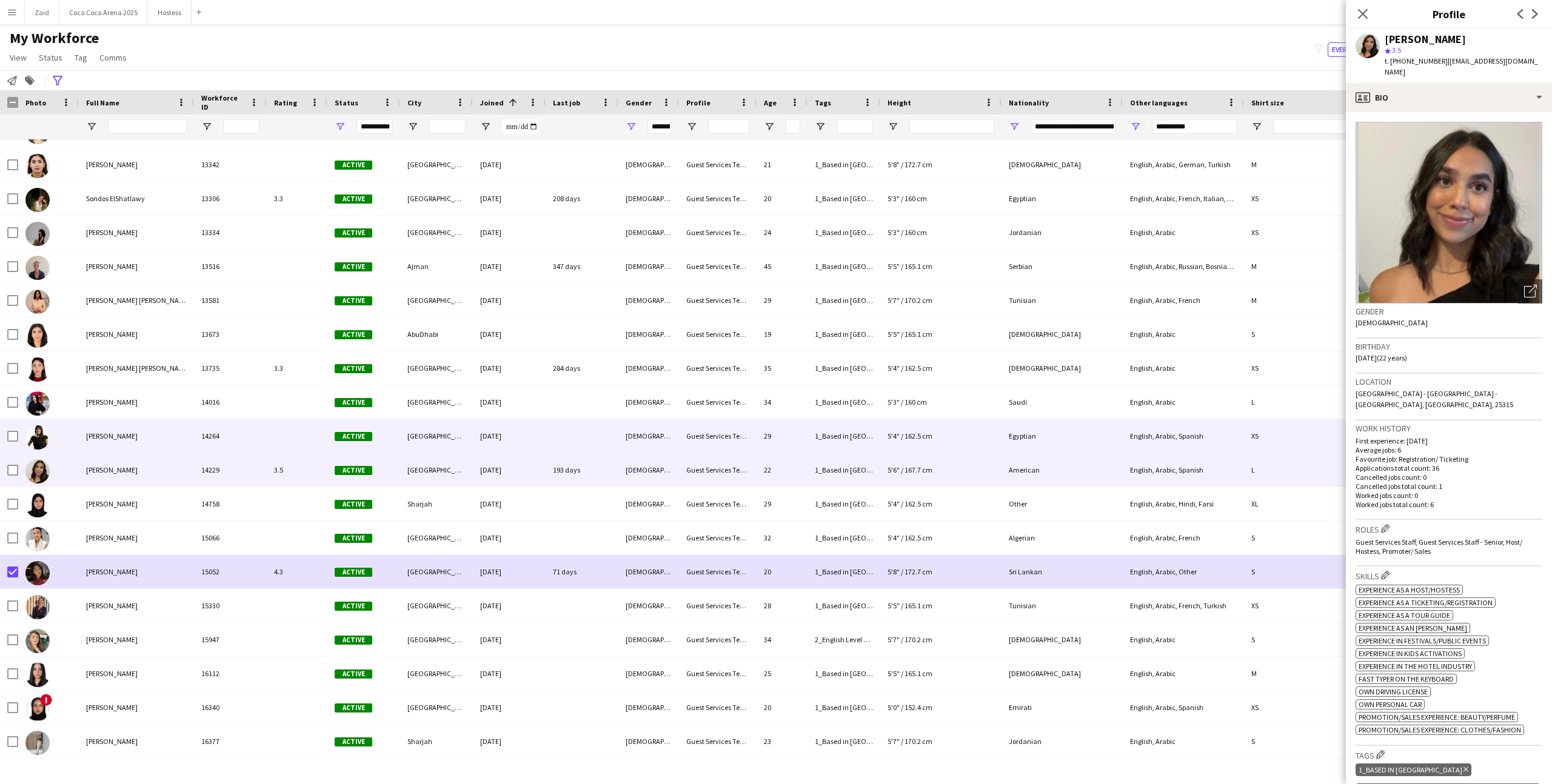
scroll to position [9858, 0]
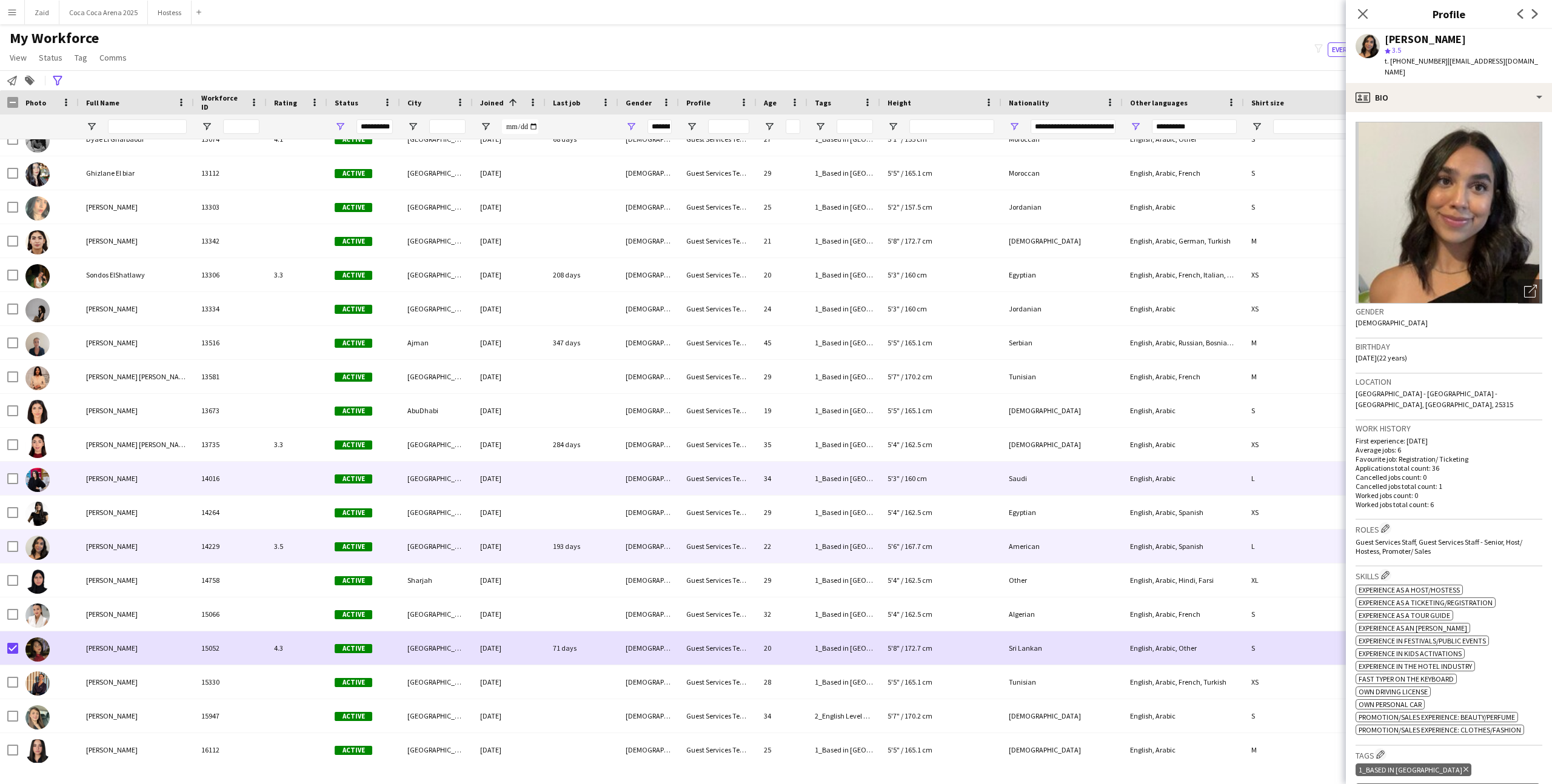
click at [167, 477] on div "Sarah AlAsiri" at bounding box center [136, 478] width 115 height 33
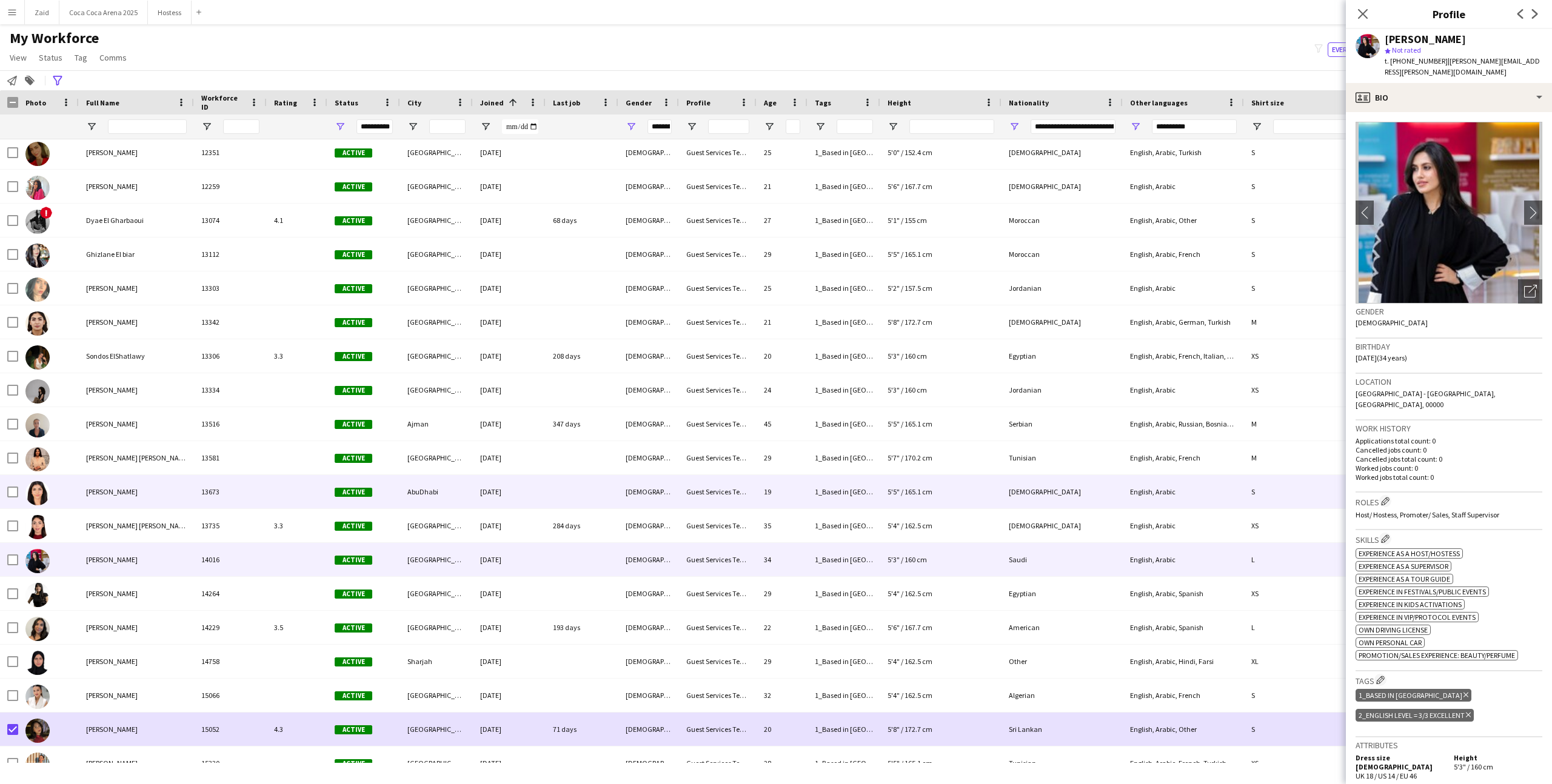
scroll to position [9757, 0]
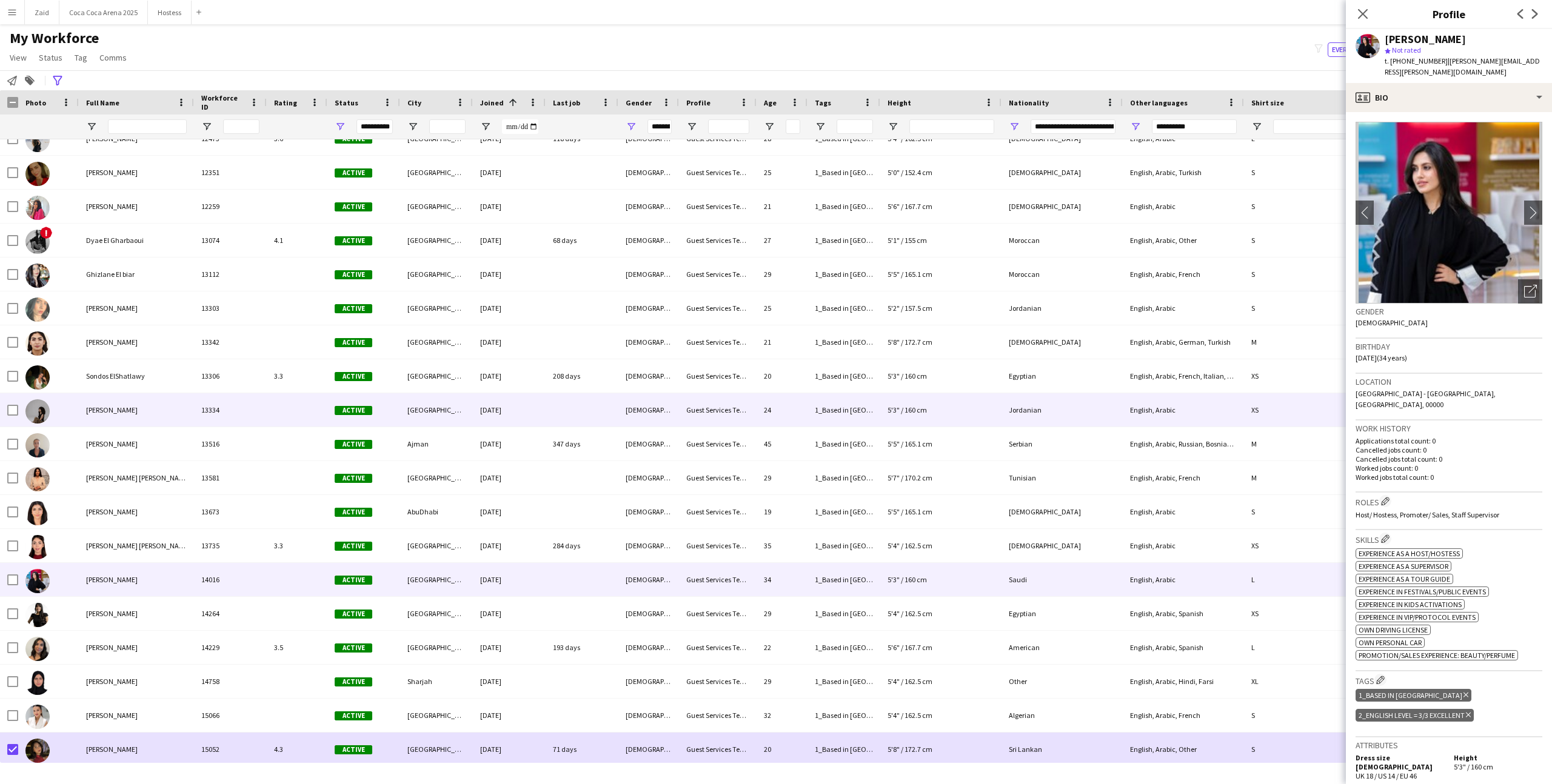
click at [183, 398] on div "Zaina Qubbej" at bounding box center [136, 409] width 115 height 33
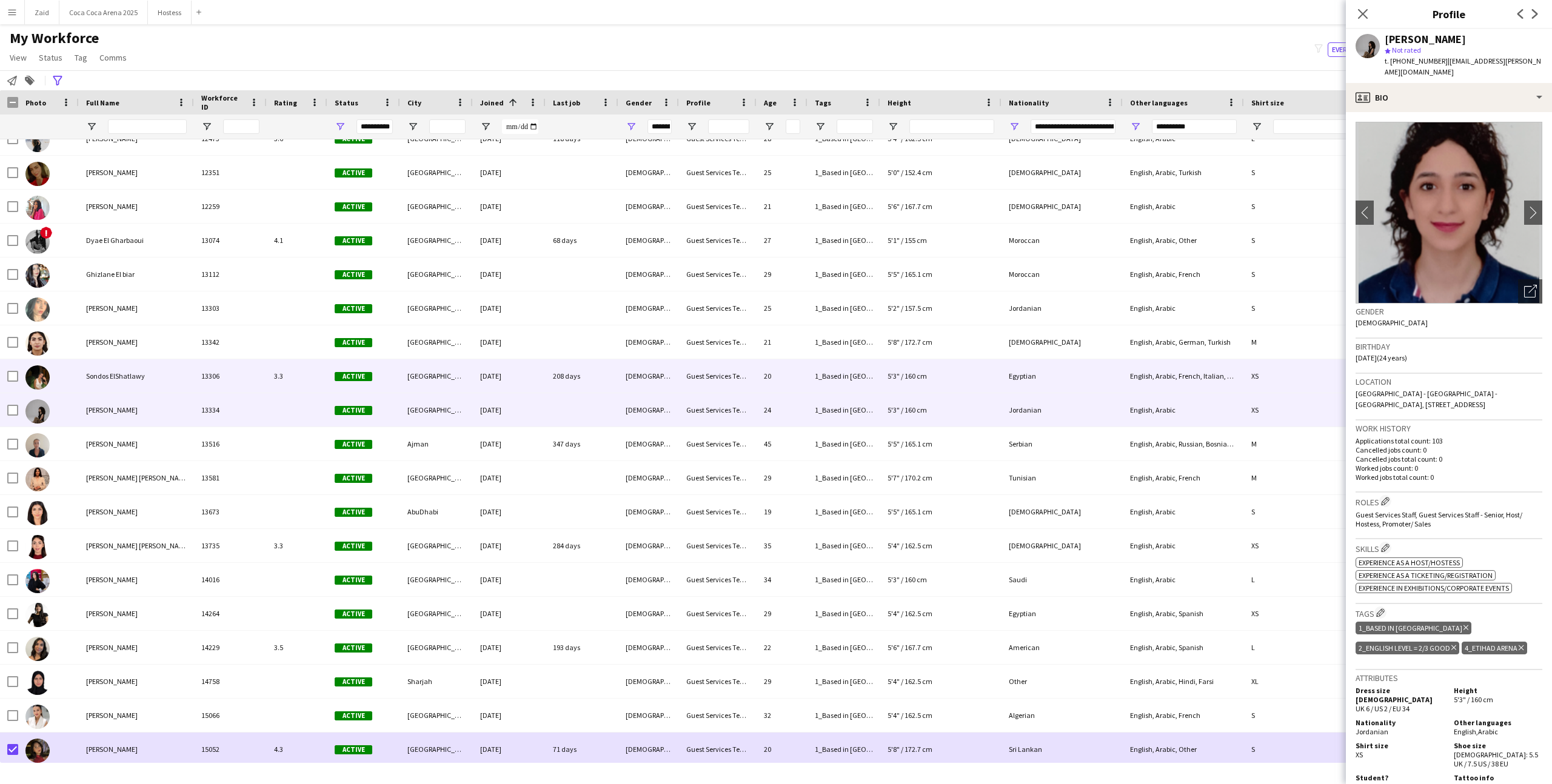
click at [183, 388] on div "Sondos ElShatlawy" at bounding box center [136, 376] width 115 height 33
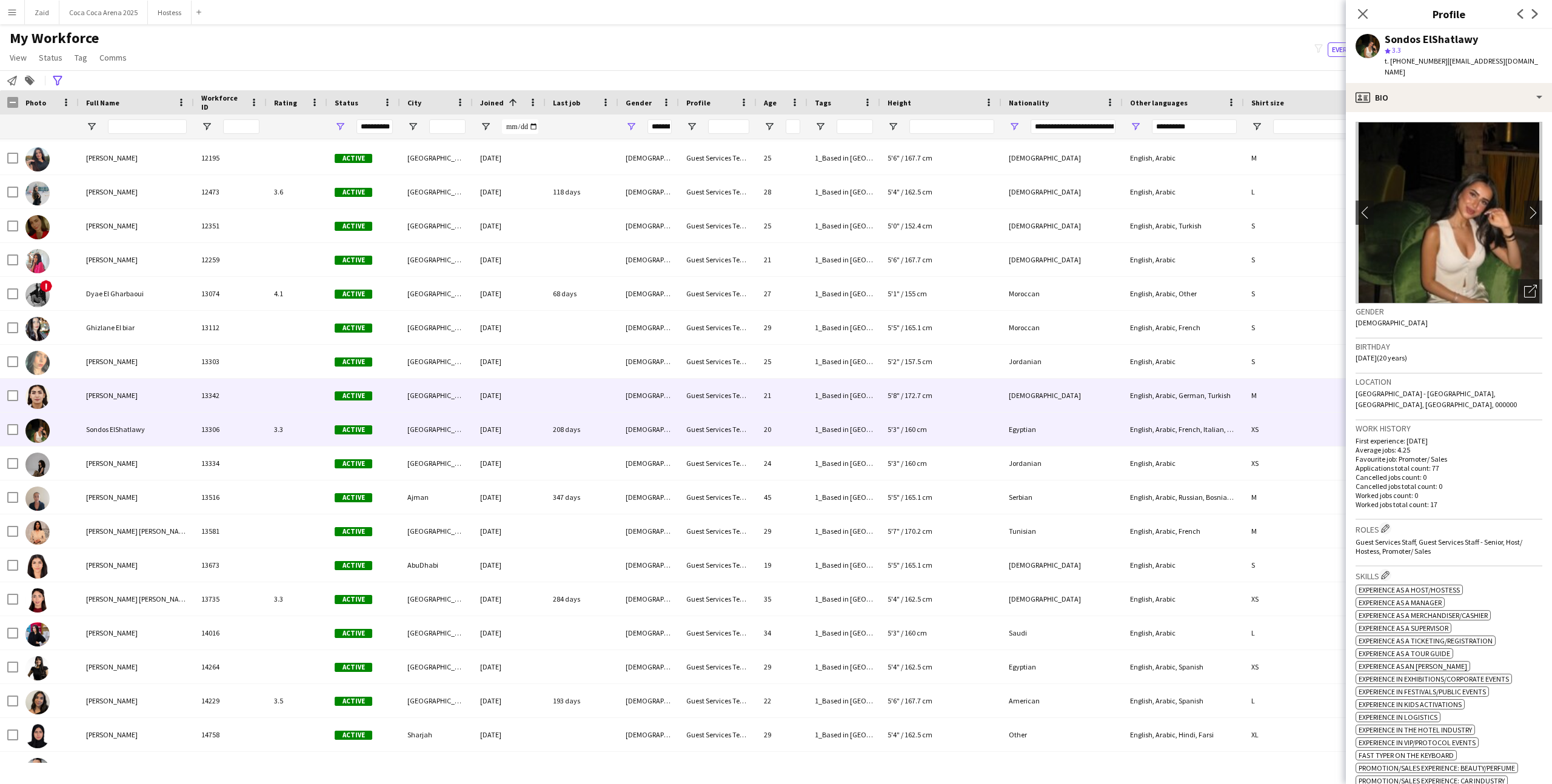
click at [183, 388] on div "[PERSON_NAME]" at bounding box center [136, 395] width 115 height 33
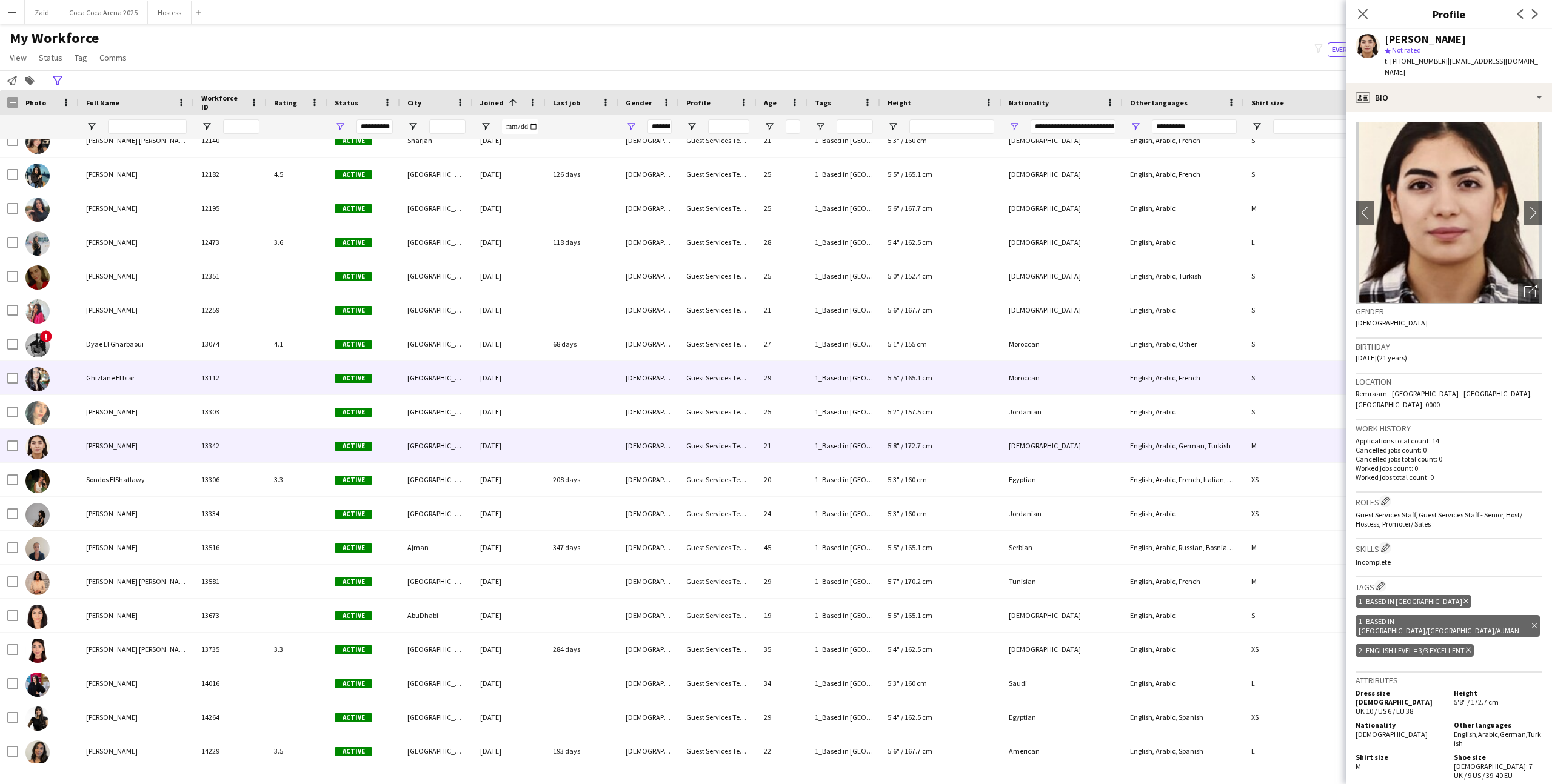
click at [183, 388] on div "Ghizlane El biar" at bounding box center [136, 377] width 115 height 33
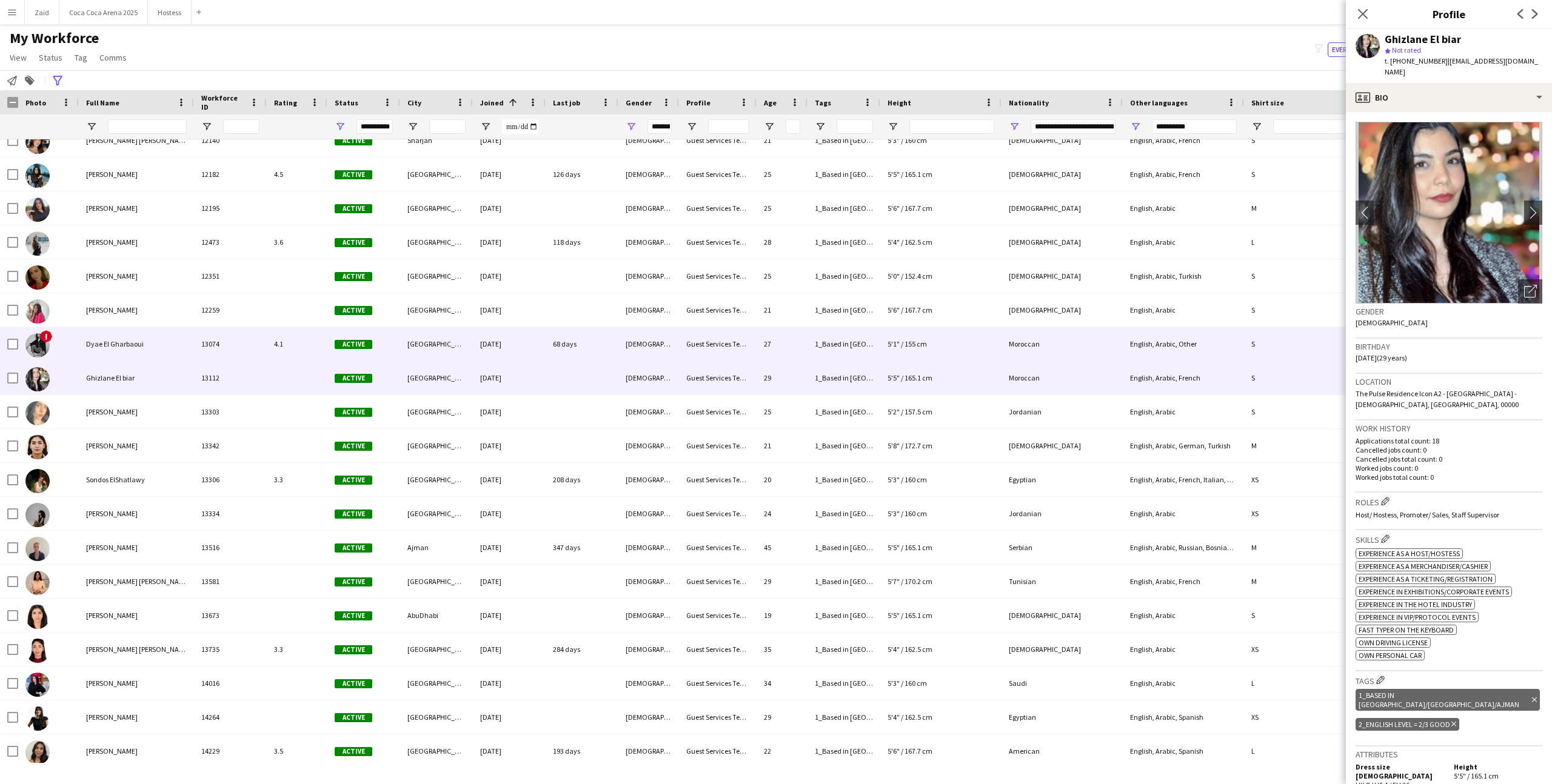
click at [189, 357] on div "Dyae El Gharbaoui" at bounding box center [136, 344] width 115 height 33
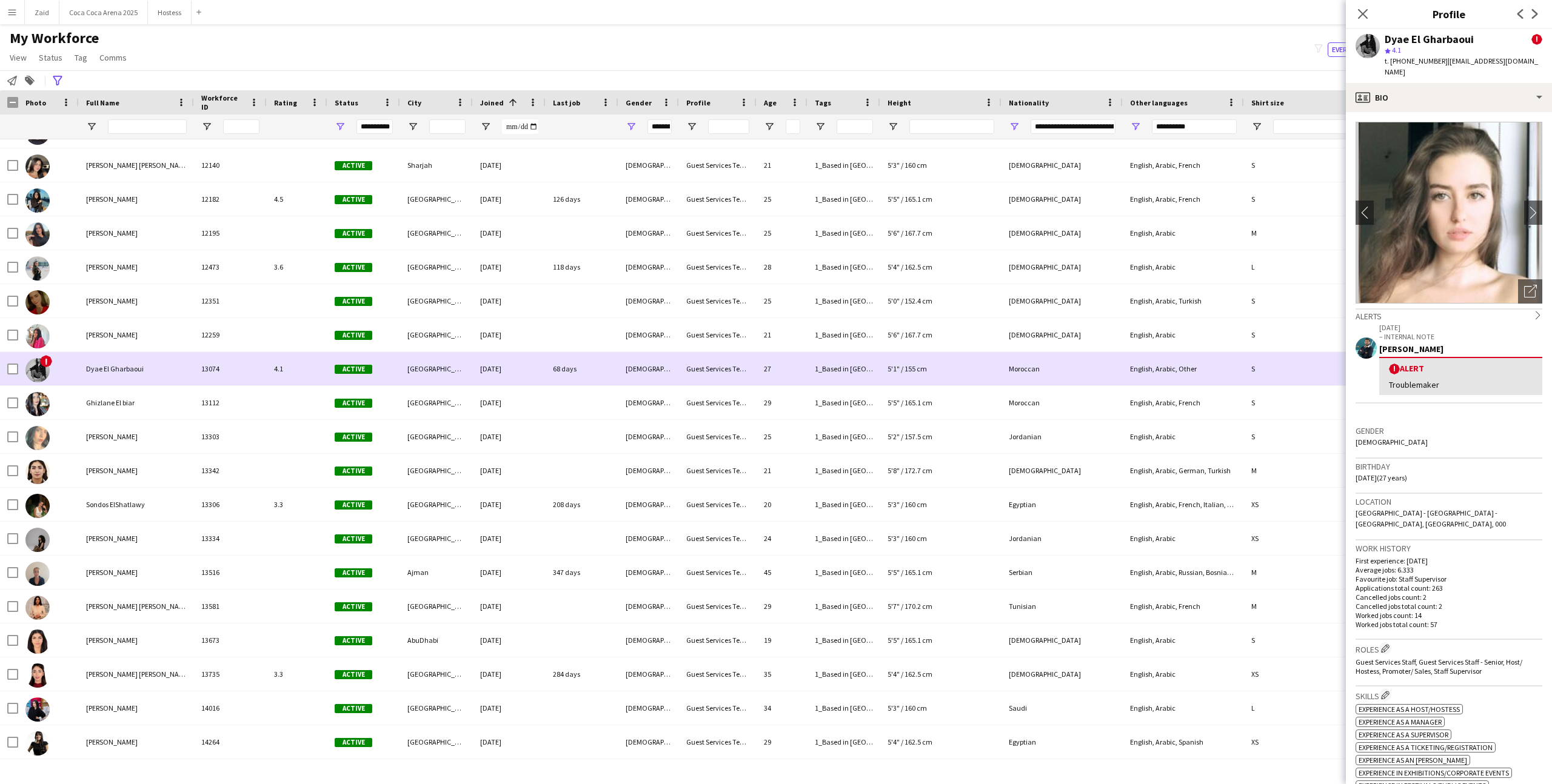
click at [189, 357] on div "Dyae El Gharbaoui" at bounding box center [136, 368] width 115 height 33
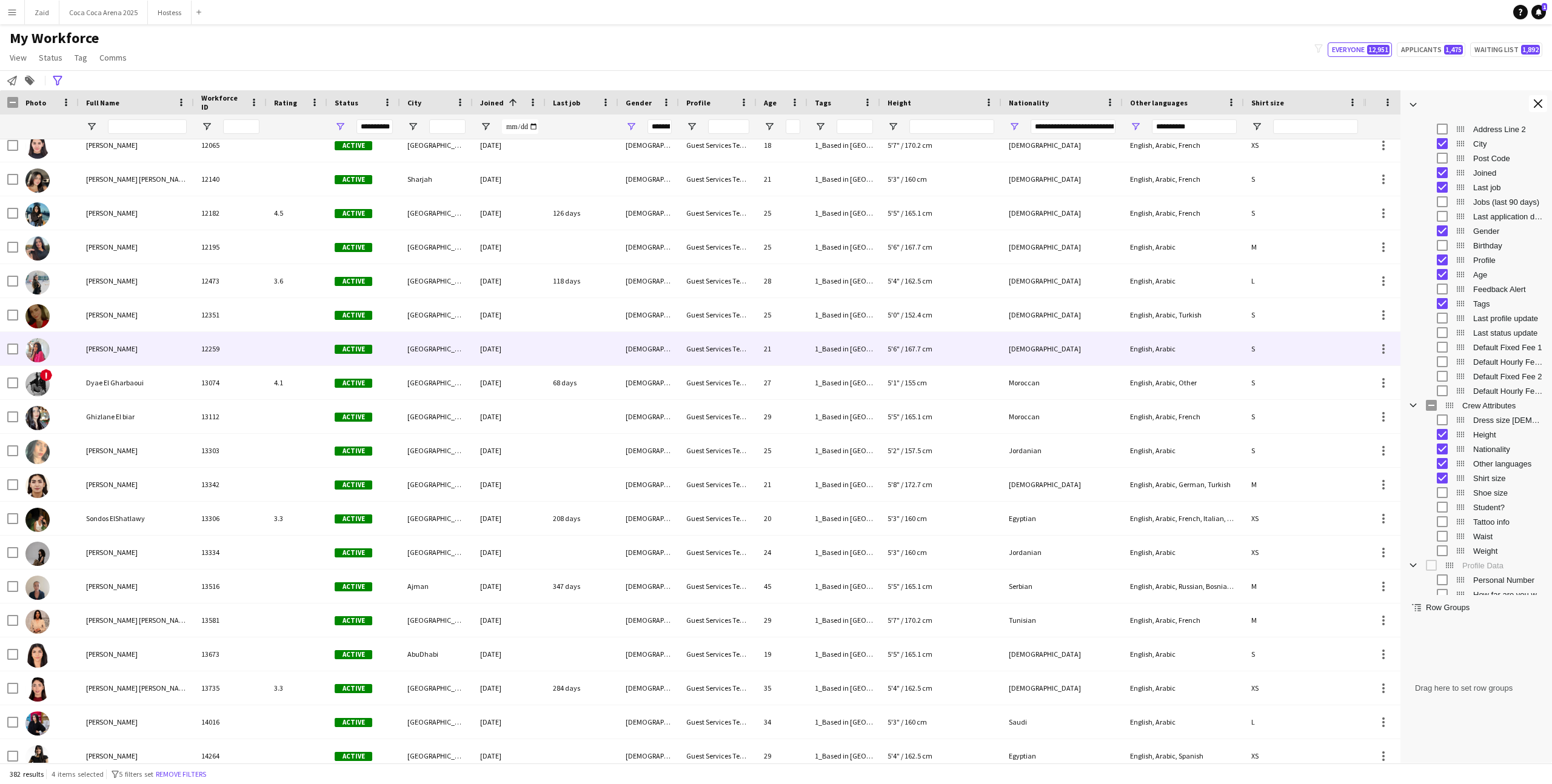
click at [189, 357] on div "Wafaa Abdulrahim" at bounding box center [136, 349] width 115 height 33
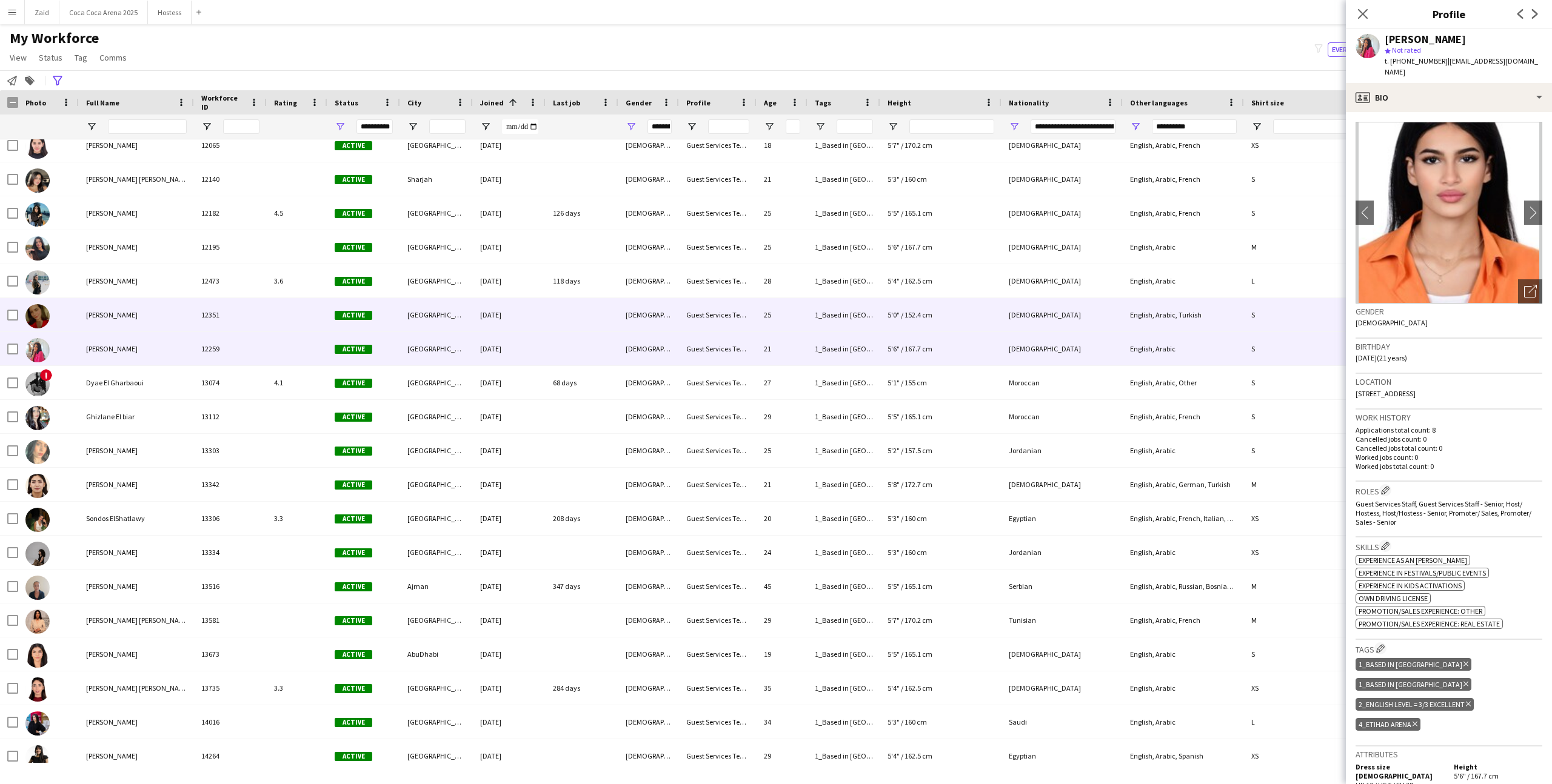
click at [185, 328] on div "Tala Raslan" at bounding box center [136, 314] width 115 height 33
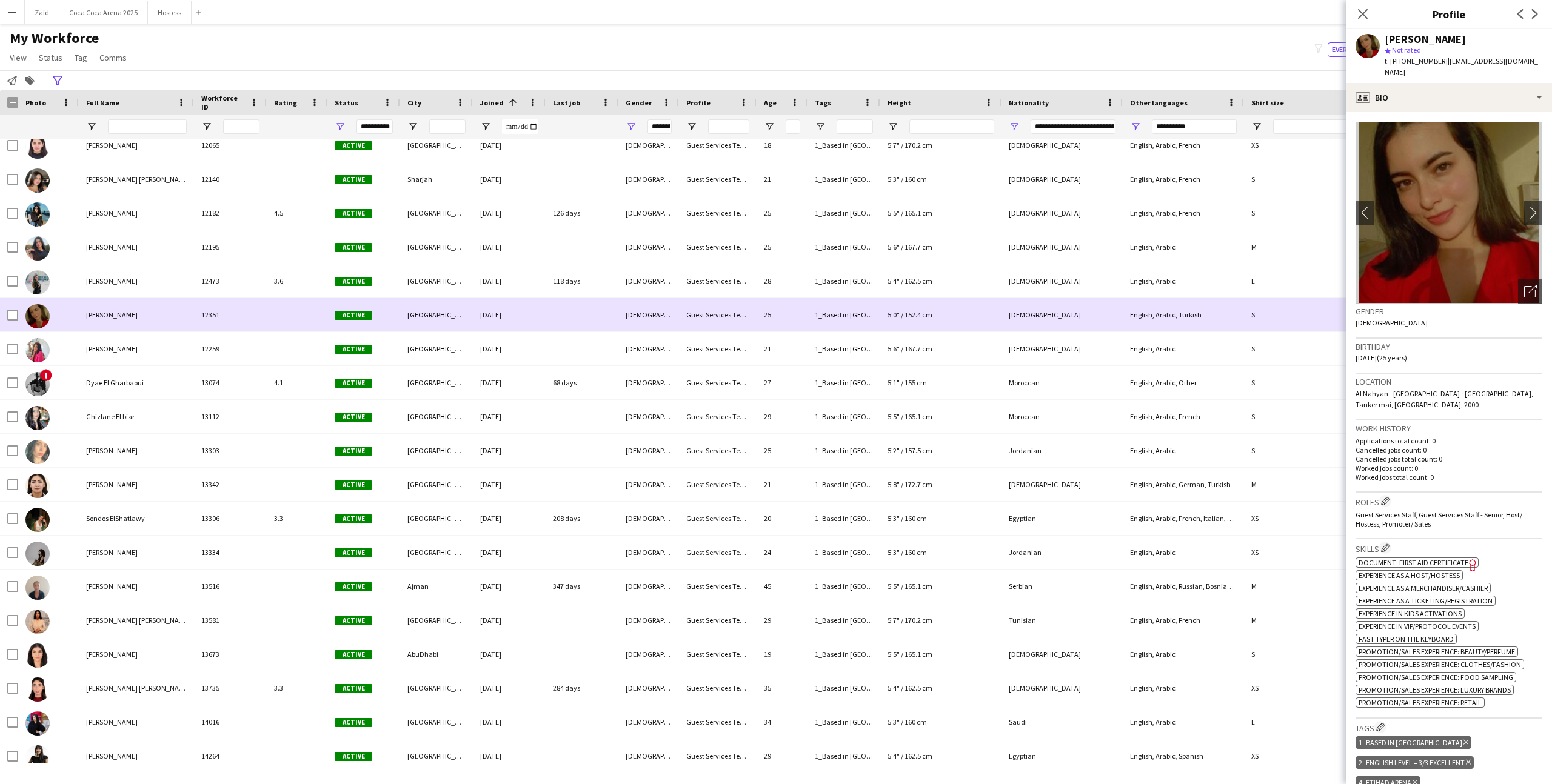
click at [187, 305] on div "Tala Raslan" at bounding box center [136, 314] width 115 height 33
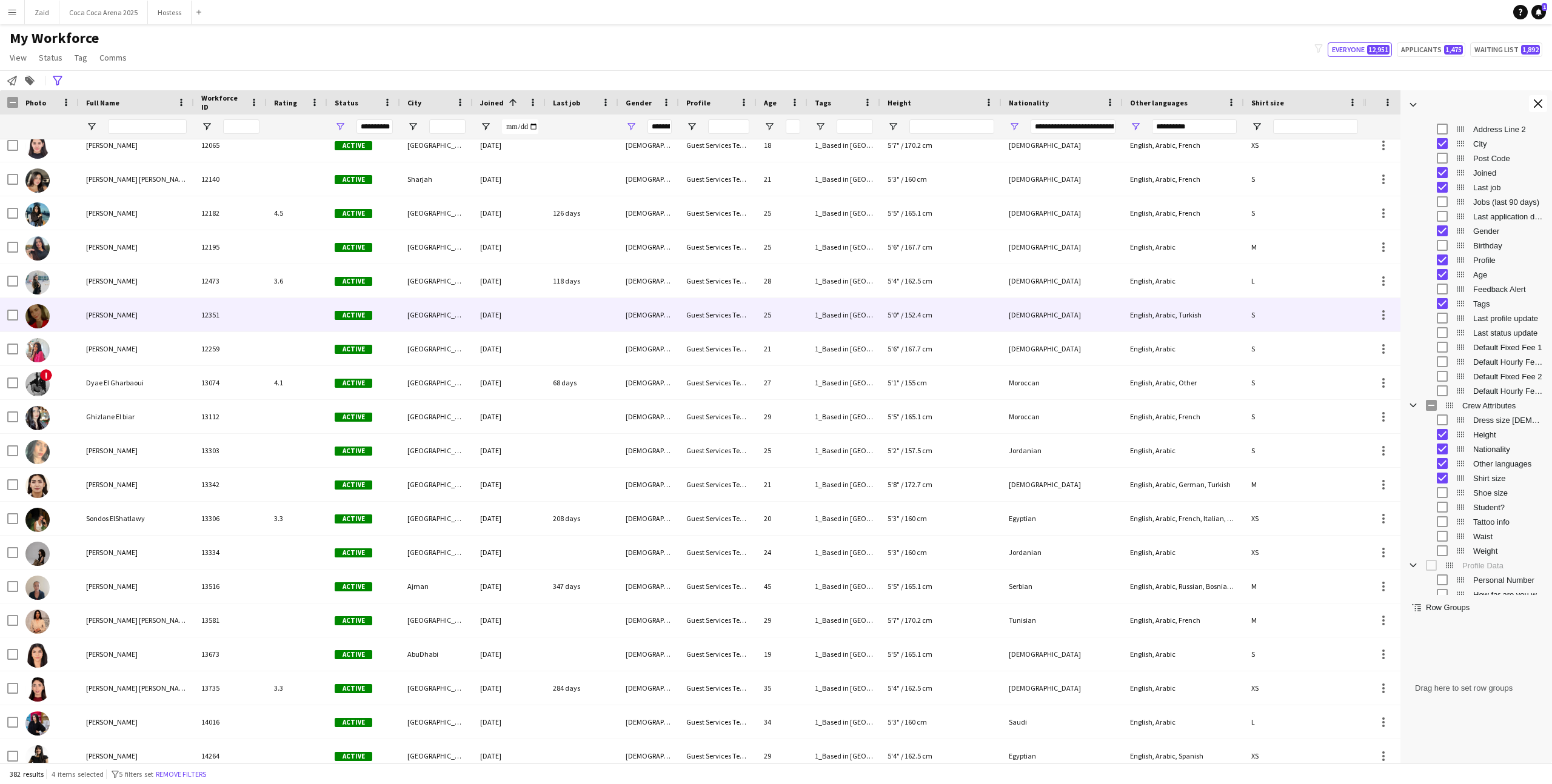
click at [187, 305] on div "Tala Raslan" at bounding box center [136, 314] width 115 height 33
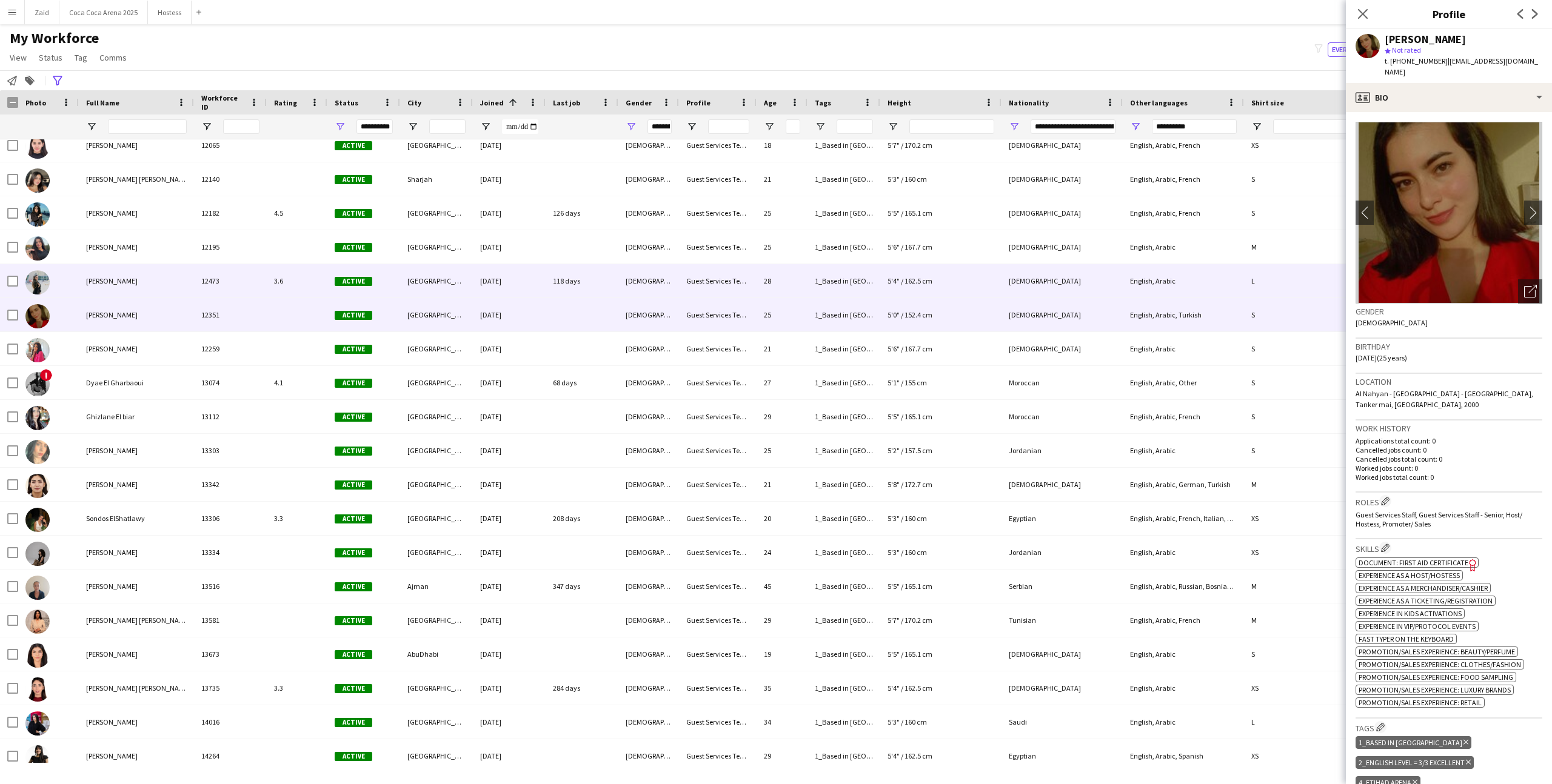
click at [681, 274] on div "Guest Services Team" at bounding box center [717, 281] width 77 height 33
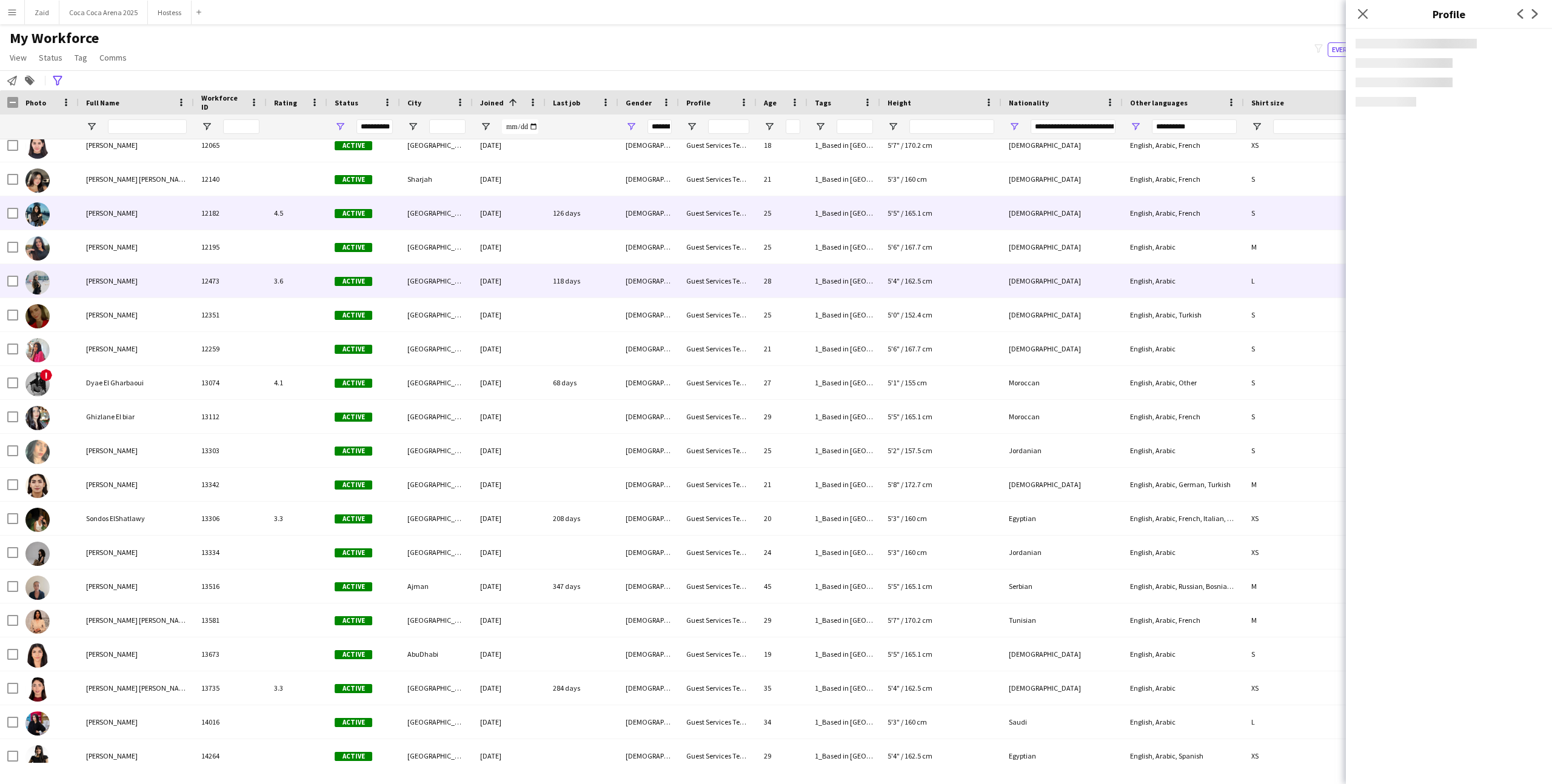
click at [617, 224] on div "126 days" at bounding box center [582, 213] width 72 height 33
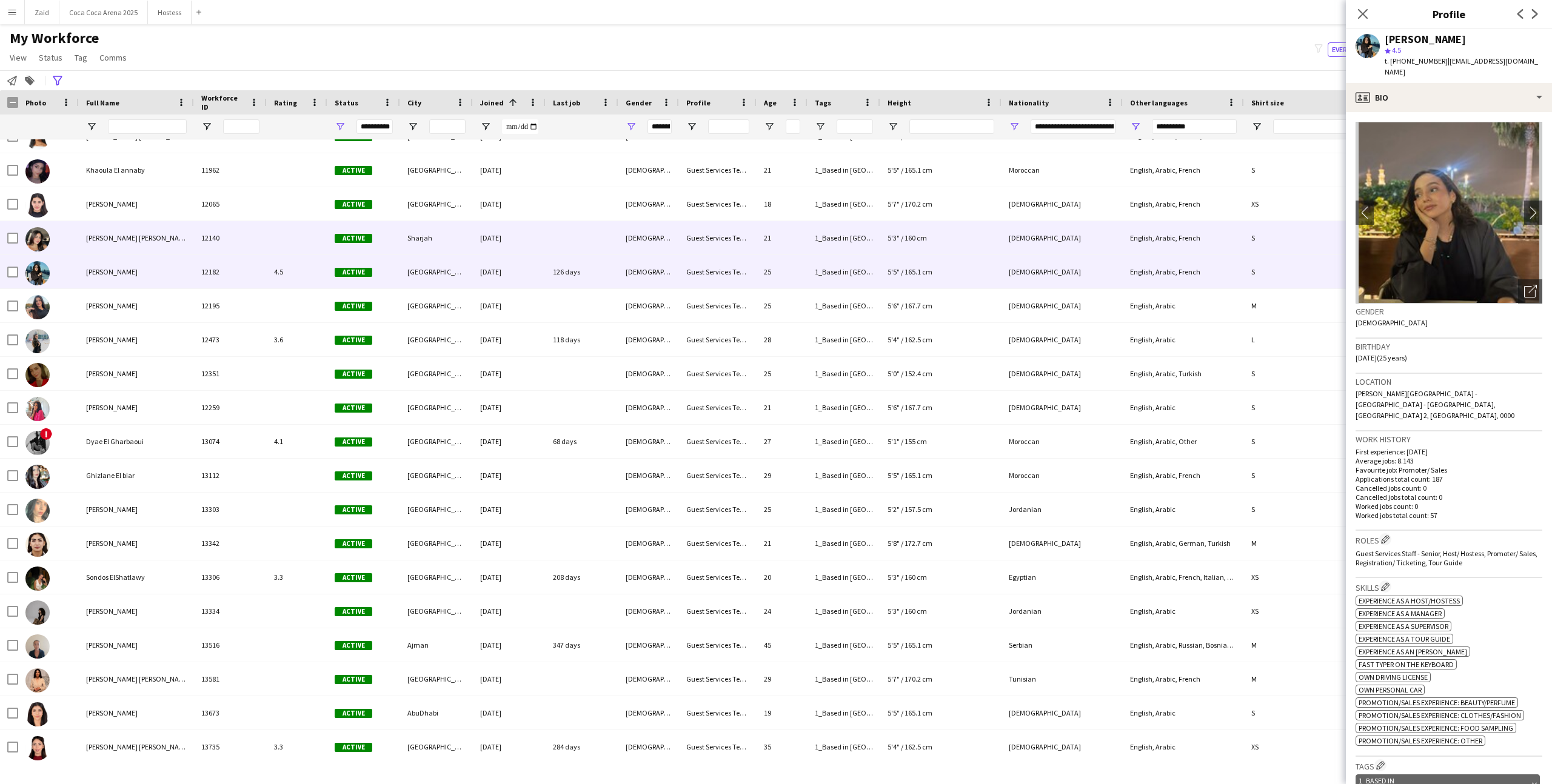
scroll to position [9556, 0]
click at [591, 249] on div at bounding box center [582, 238] width 72 height 33
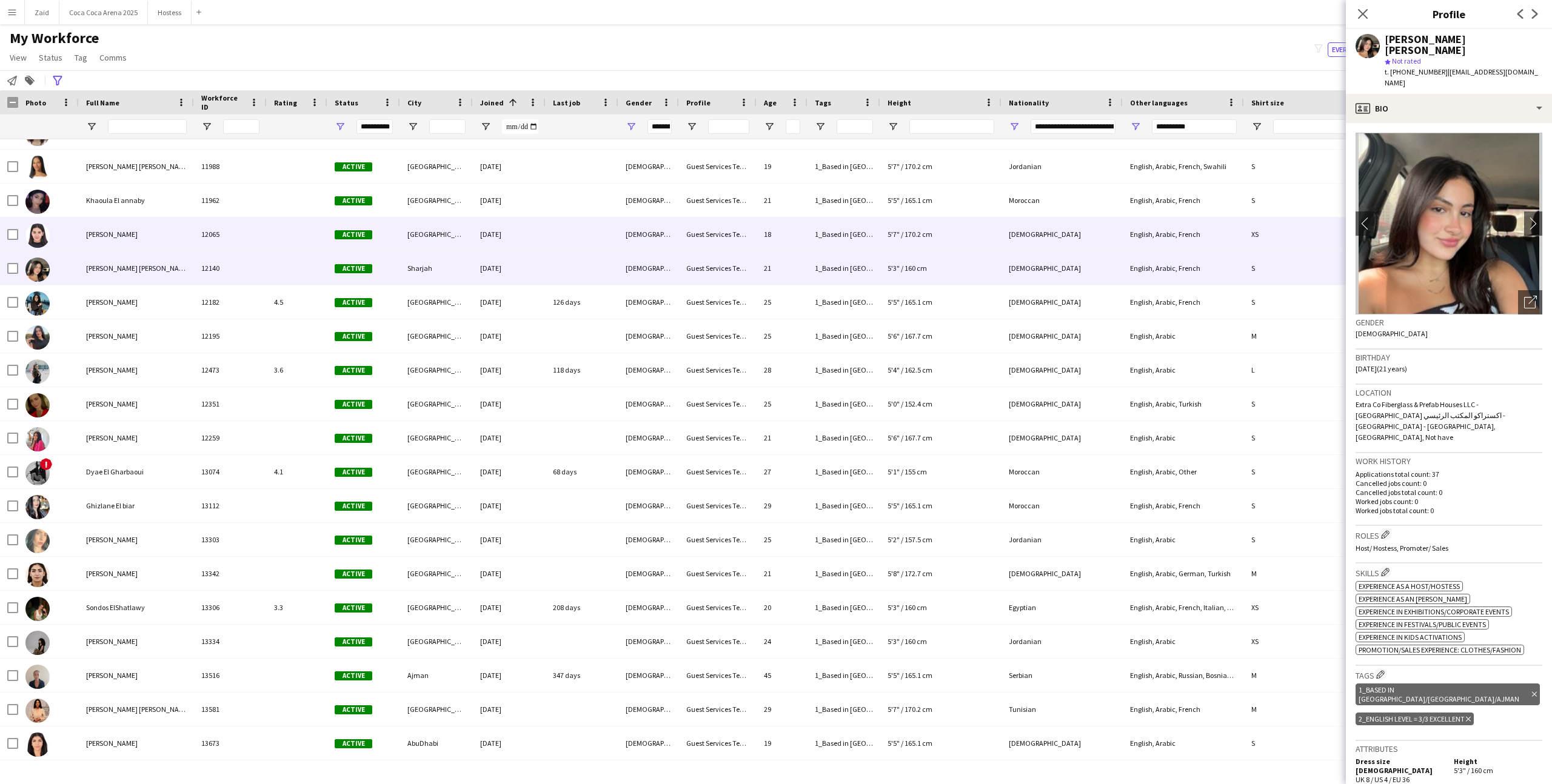
scroll to position [9525, 0]
click at [591, 249] on div at bounding box center [582, 234] width 72 height 33
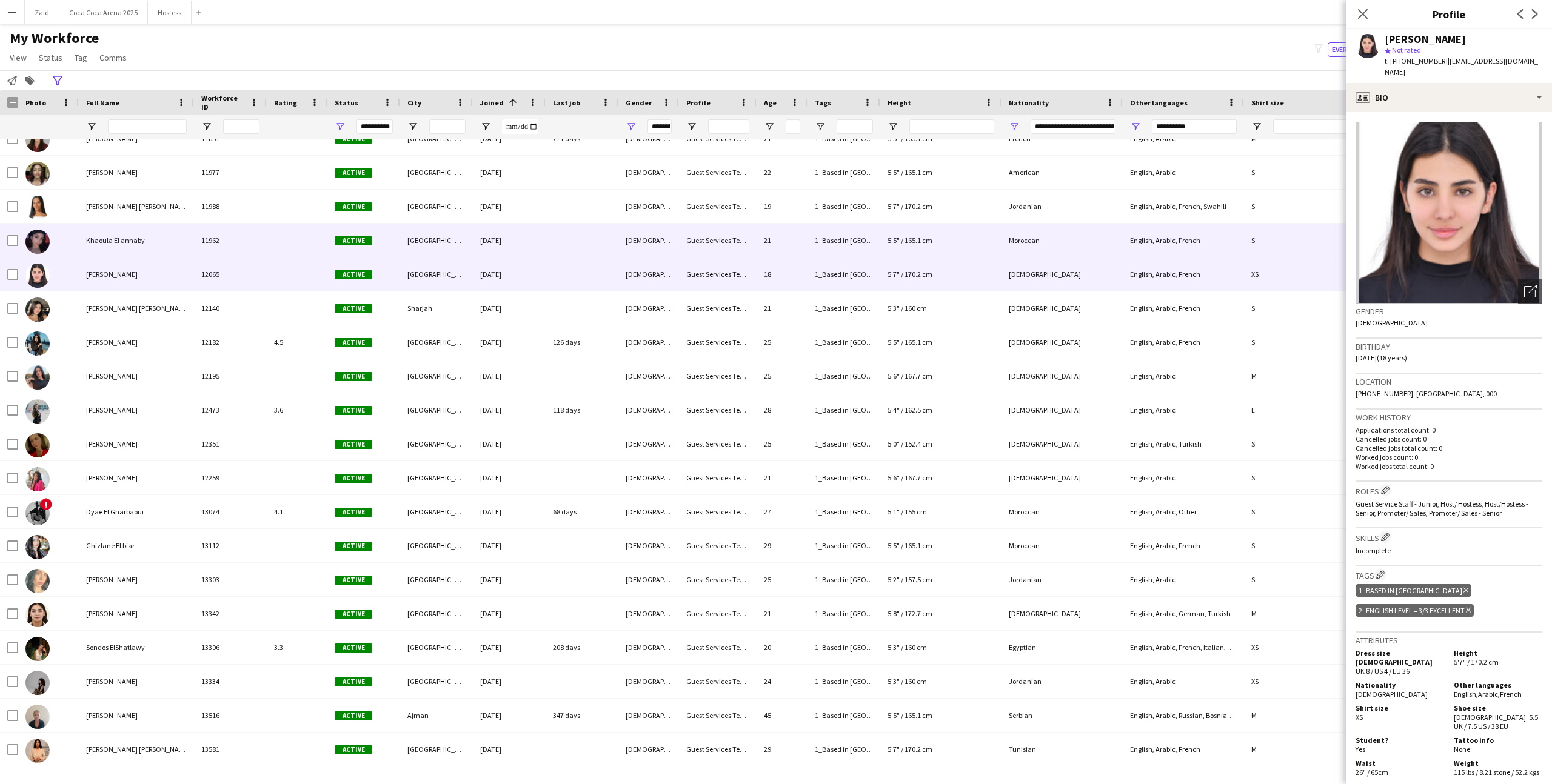
scroll to position [9484, 0]
click at [591, 249] on div at bounding box center [582, 242] width 72 height 33
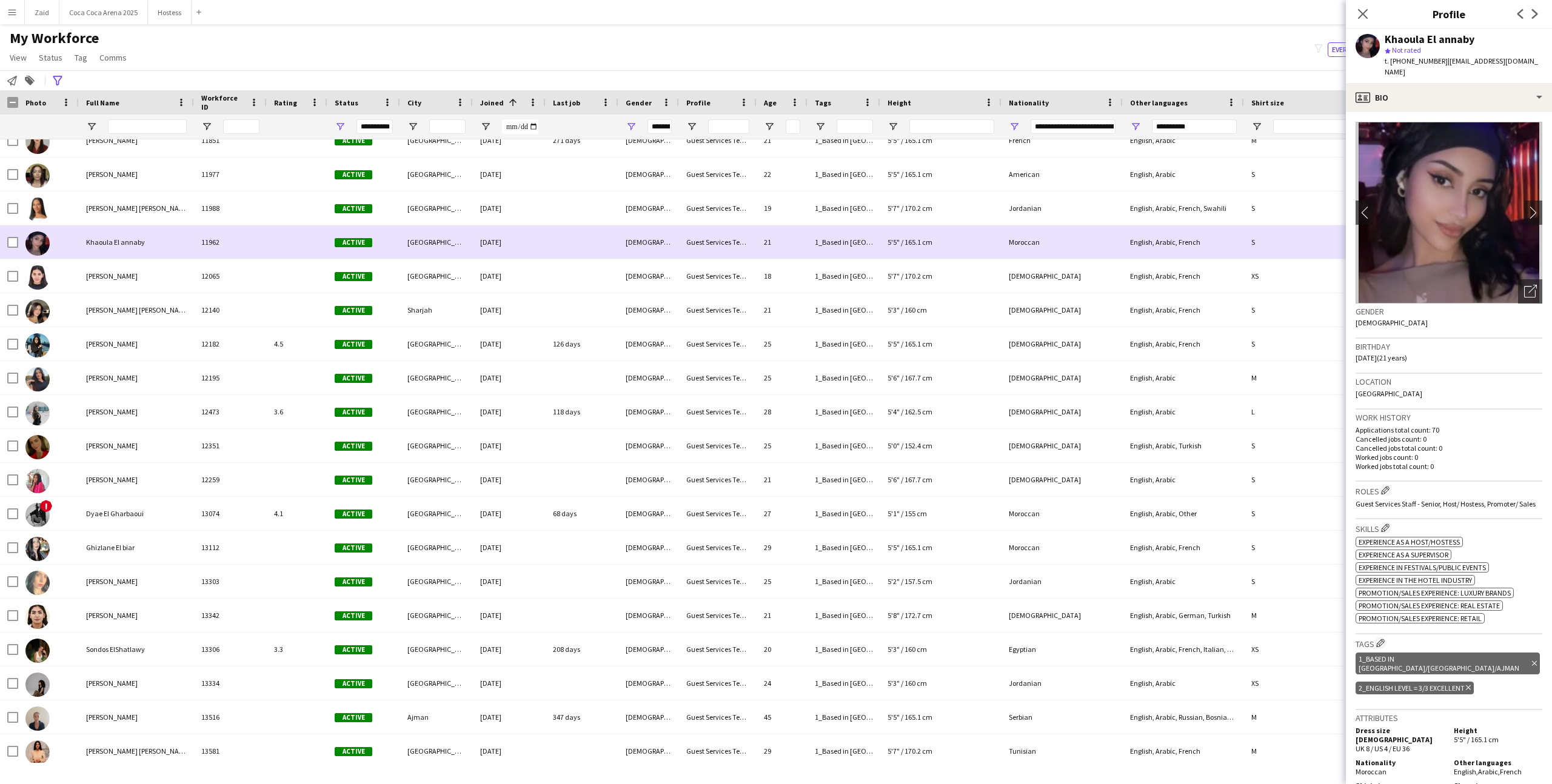
scroll to position [9456, 0]
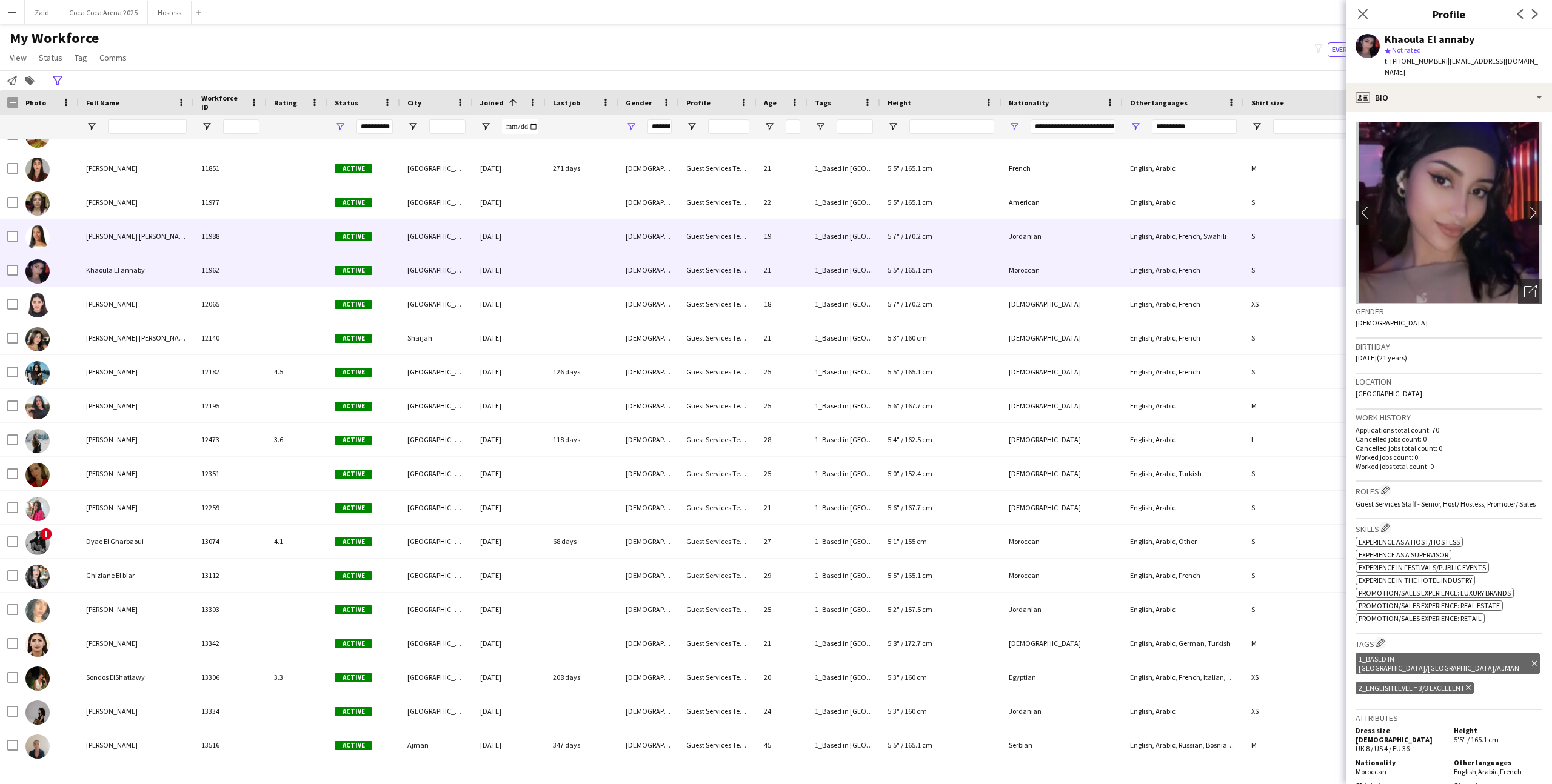
click at [591, 249] on div at bounding box center [582, 236] width 72 height 33
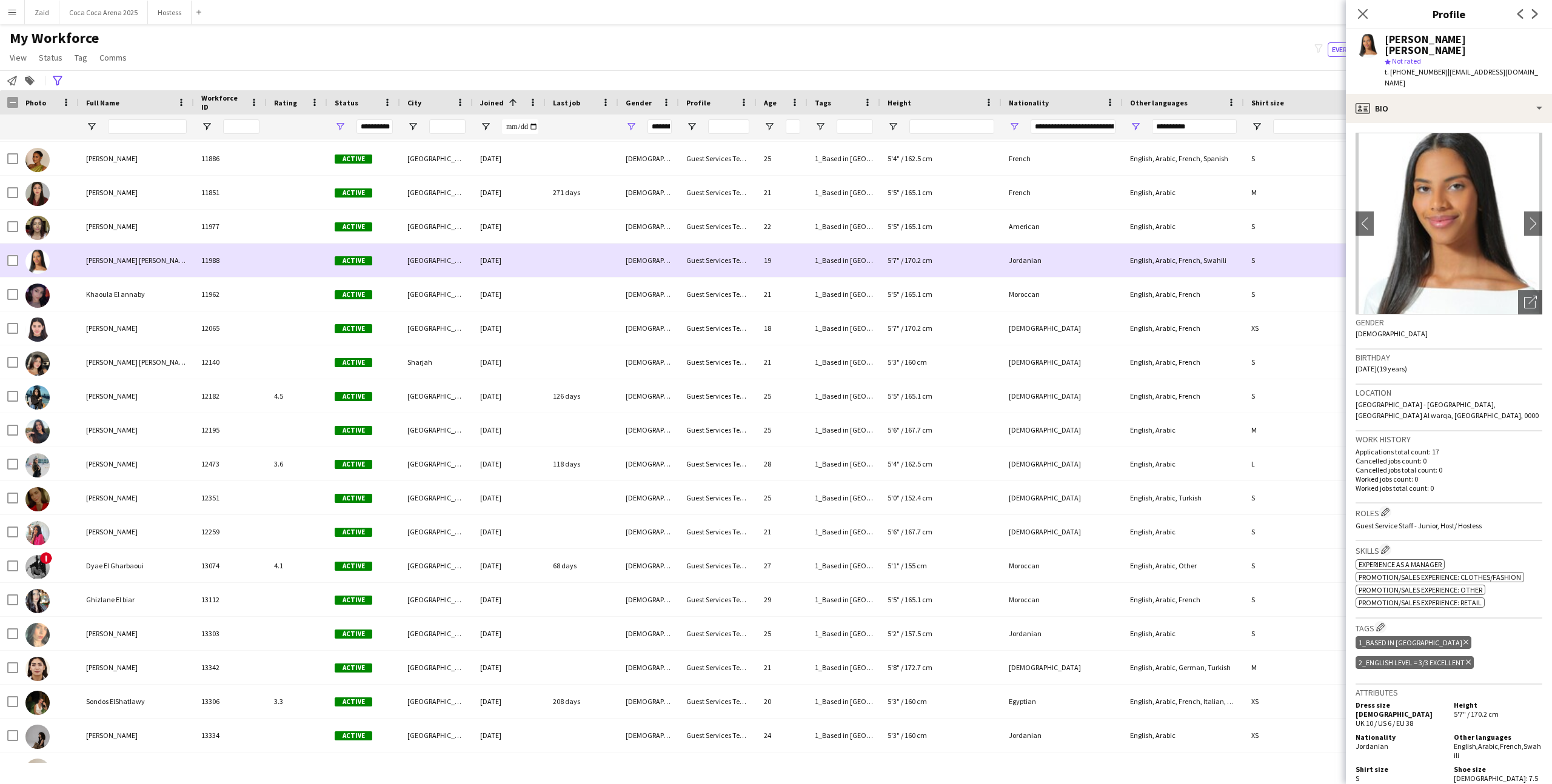
scroll to position [9421, 0]
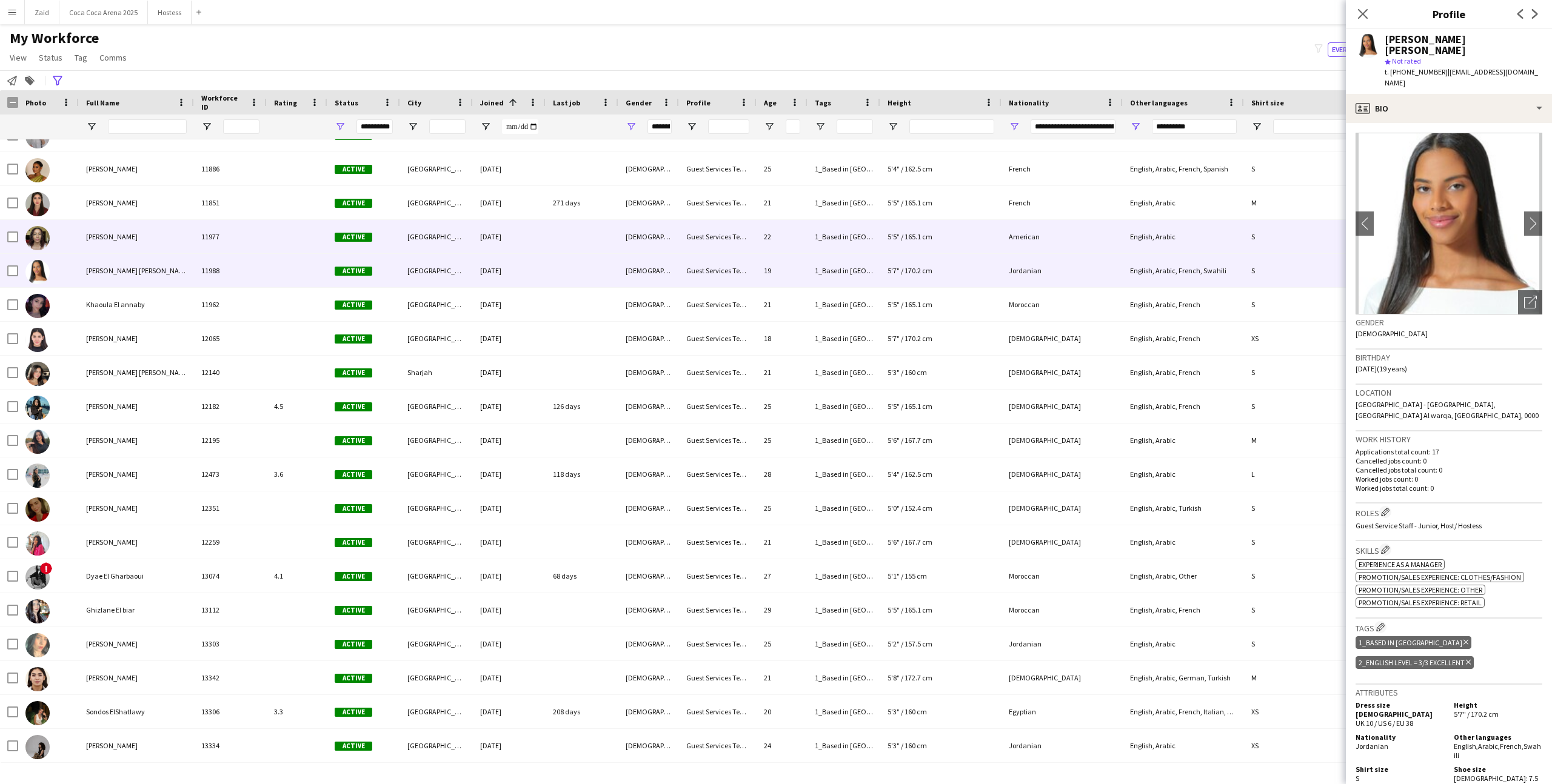
click at [591, 248] on div at bounding box center [582, 236] width 72 height 33
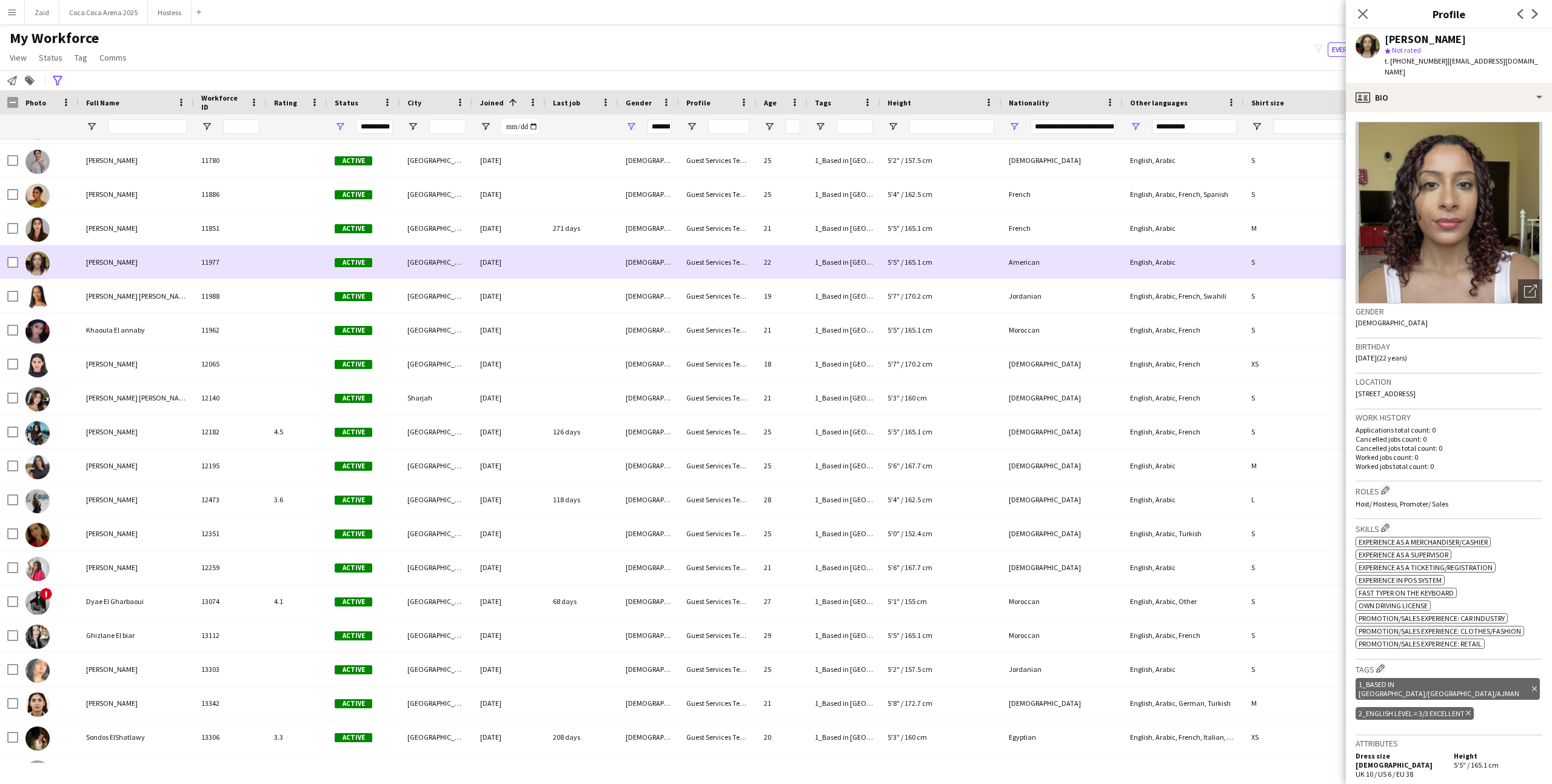
scroll to position [9394, 0]
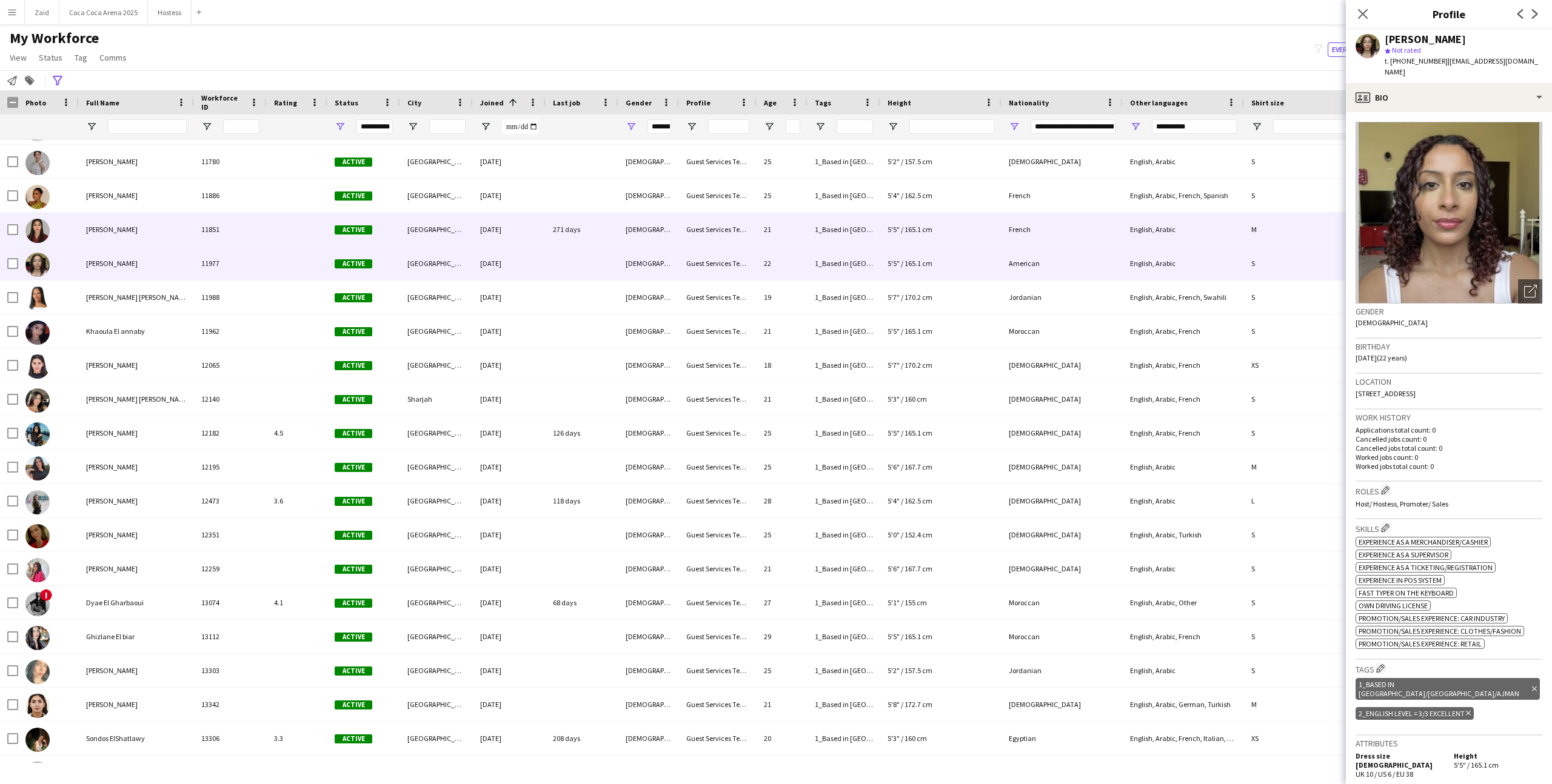
click at [589, 245] on div "271 days" at bounding box center [582, 229] width 72 height 33
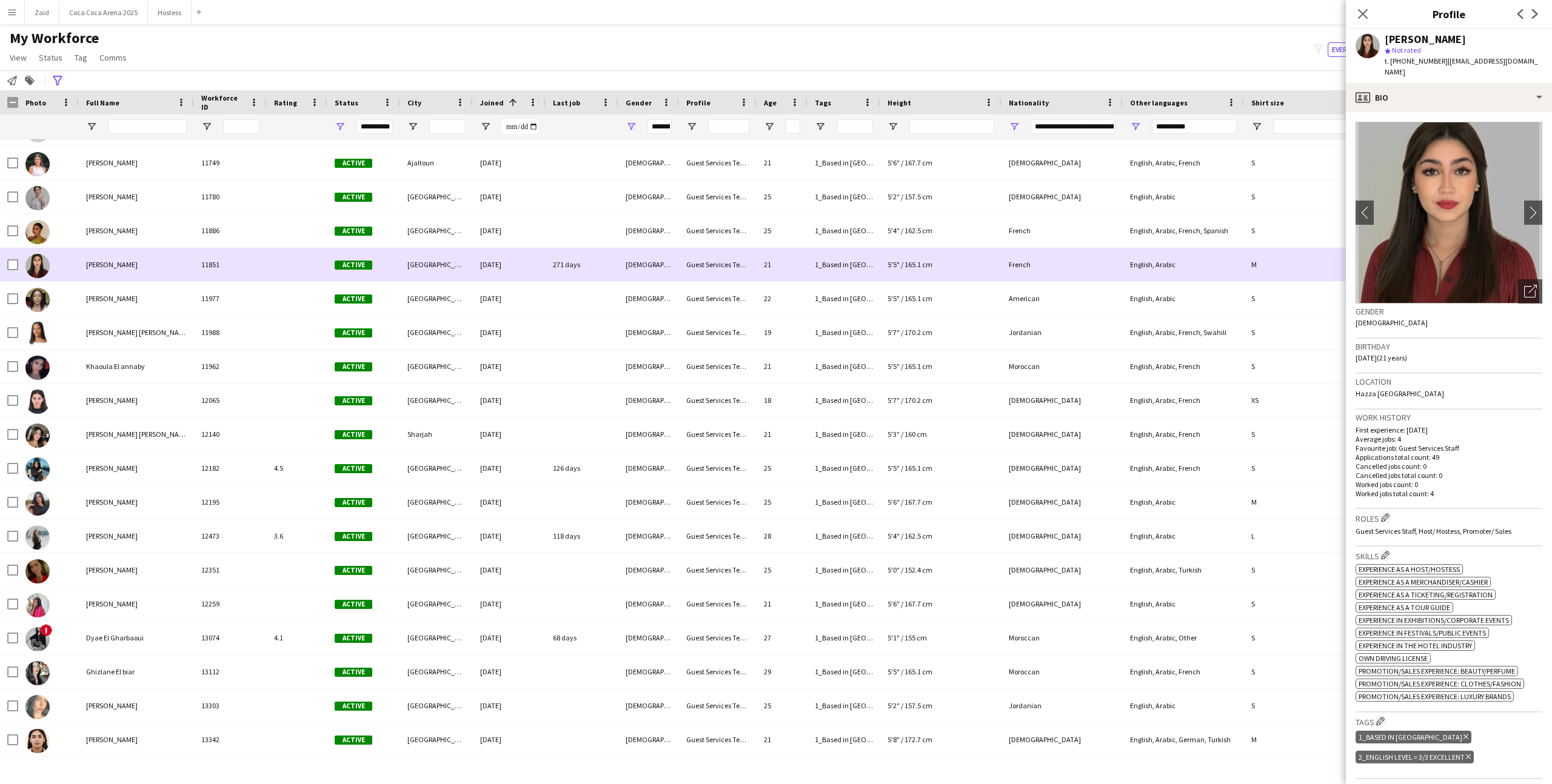
scroll to position [9358, 0]
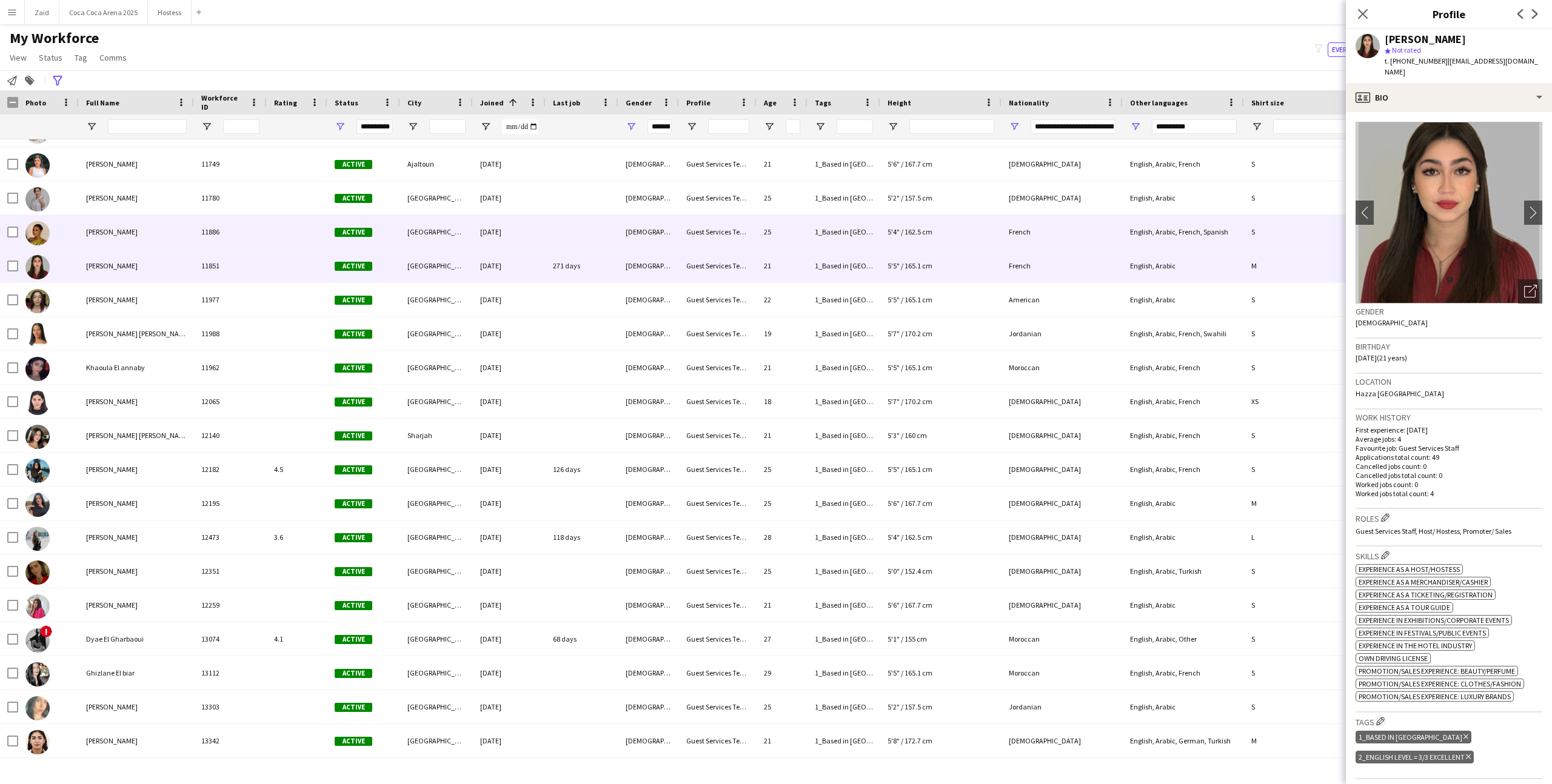
click at [589, 245] on div at bounding box center [582, 232] width 72 height 33
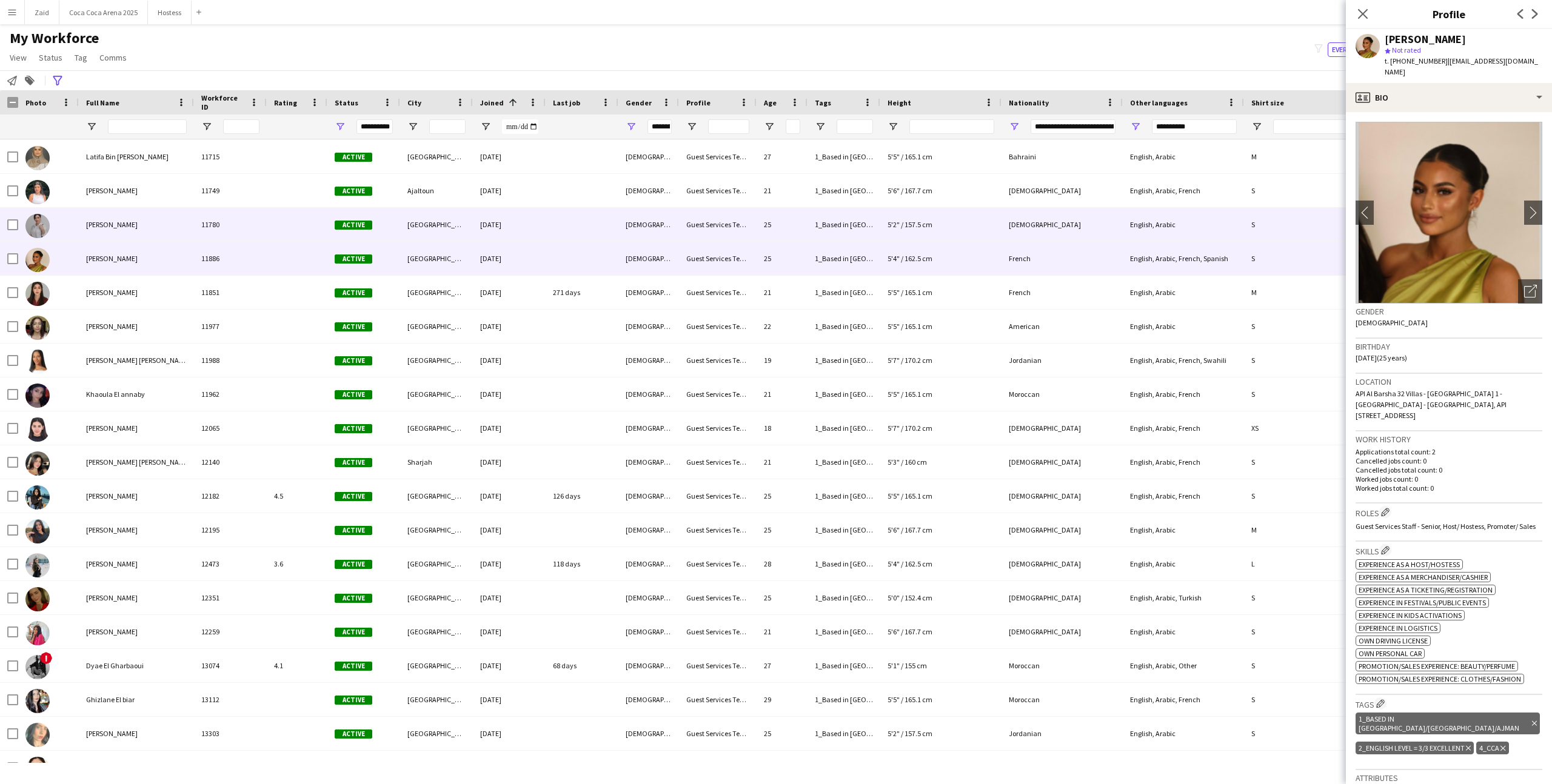
click at [590, 237] on div at bounding box center [582, 224] width 72 height 33
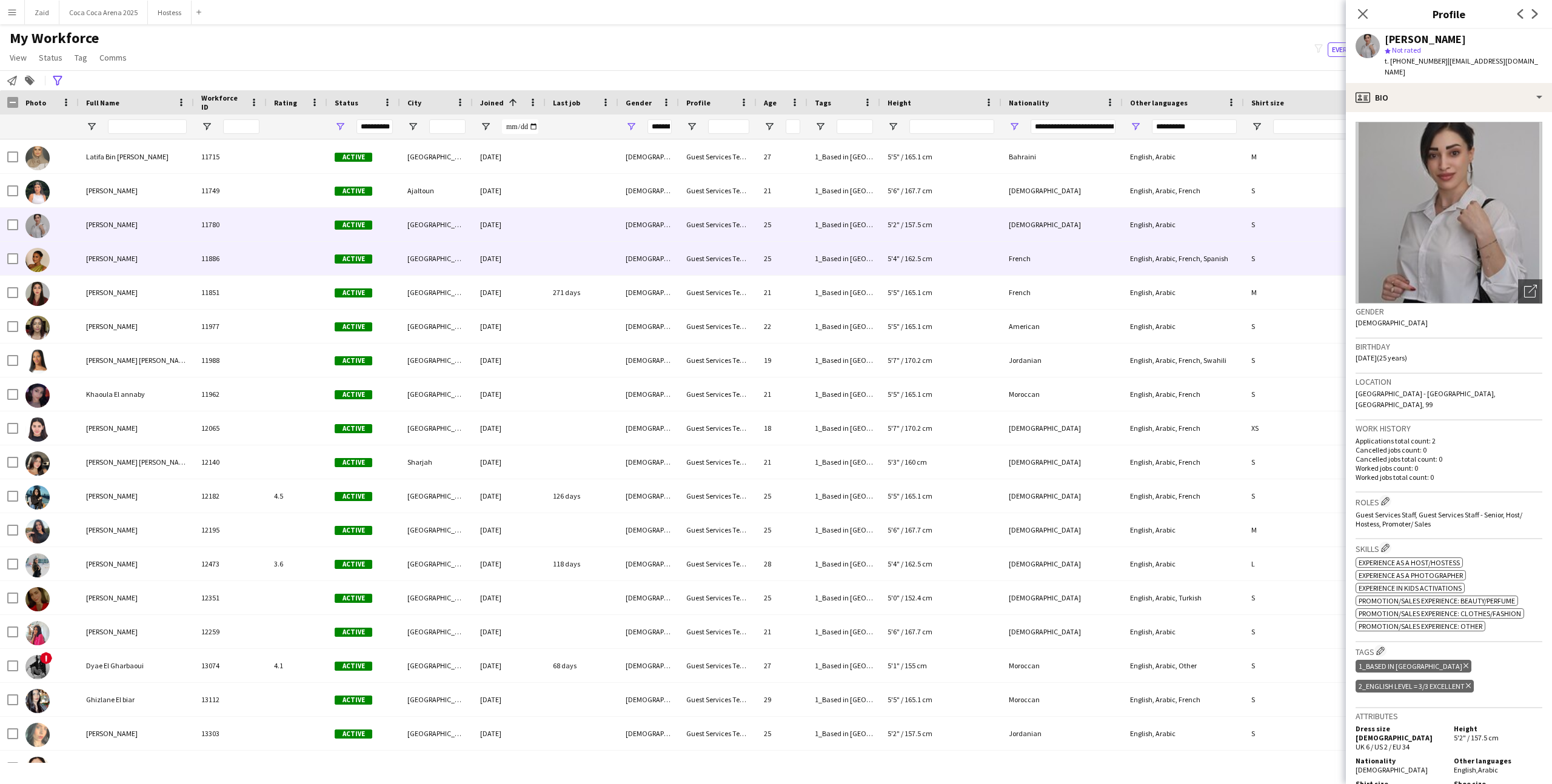
click at [590, 254] on div at bounding box center [582, 258] width 72 height 33
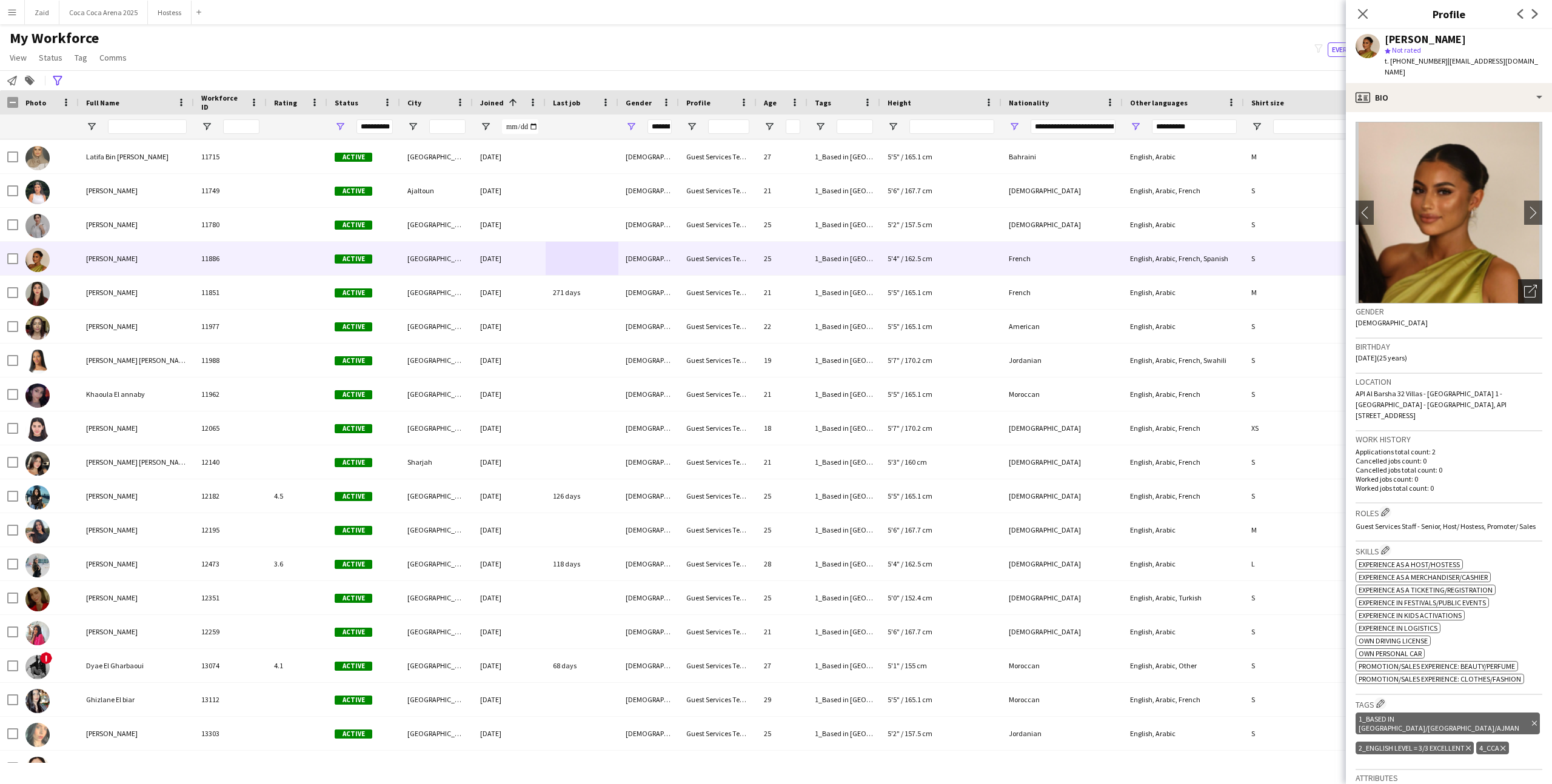
click at [1529, 290] on div "Open photos pop-in" at bounding box center [1529, 291] width 24 height 24
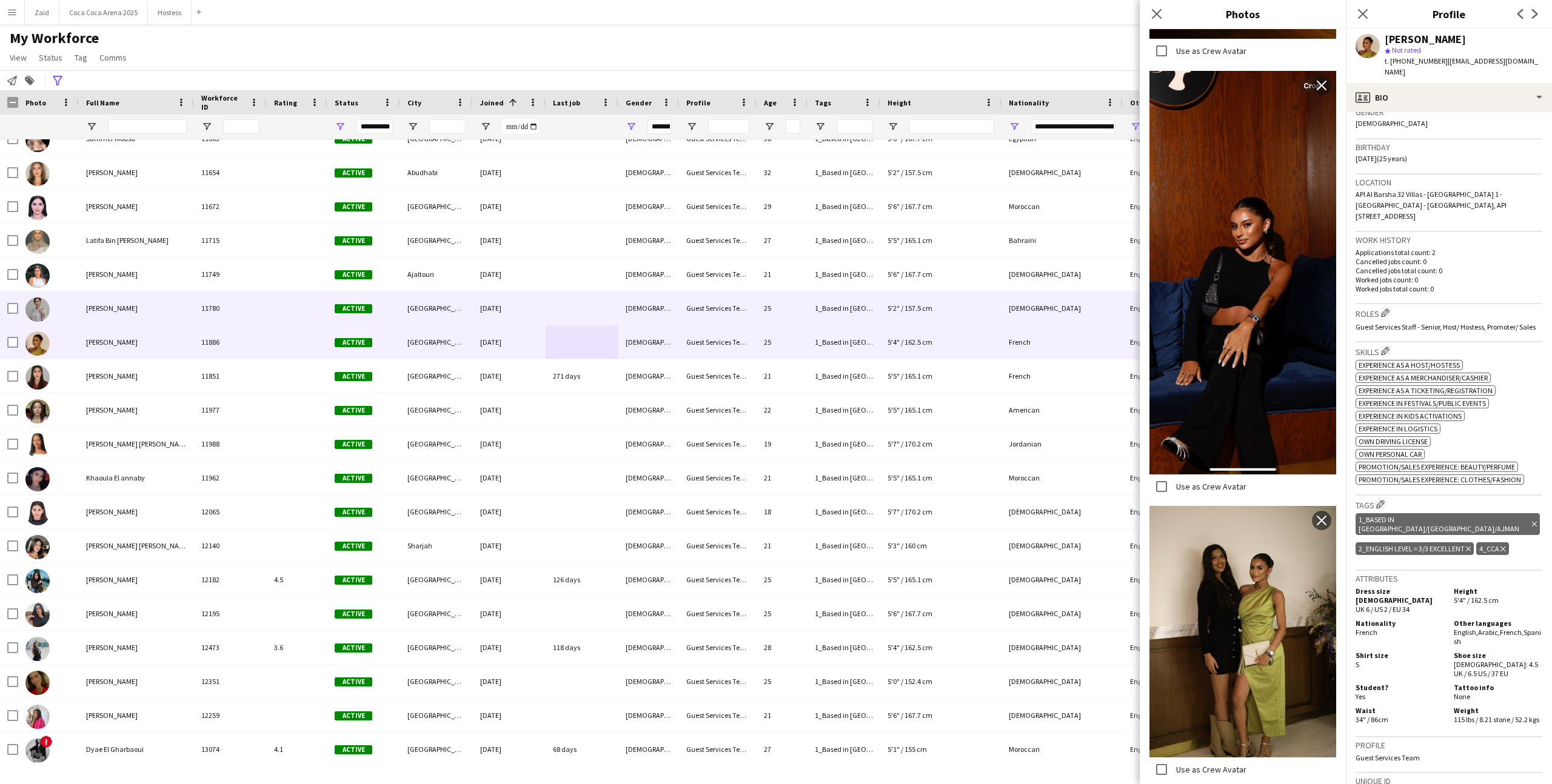
click at [763, 288] on div "21" at bounding box center [781, 274] width 51 height 33
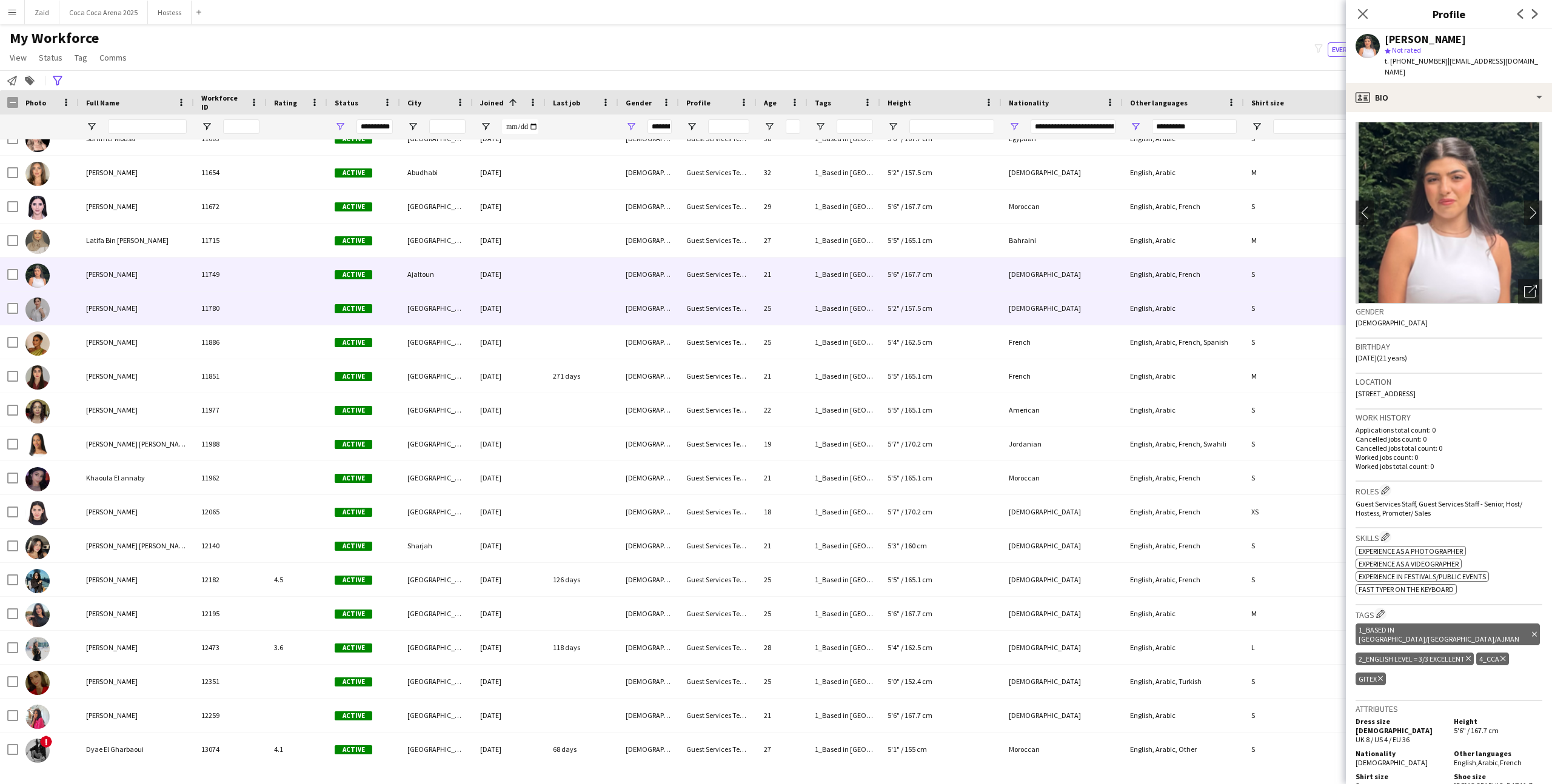
click at [767, 307] on div "25" at bounding box center [781, 308] width 51 height 33
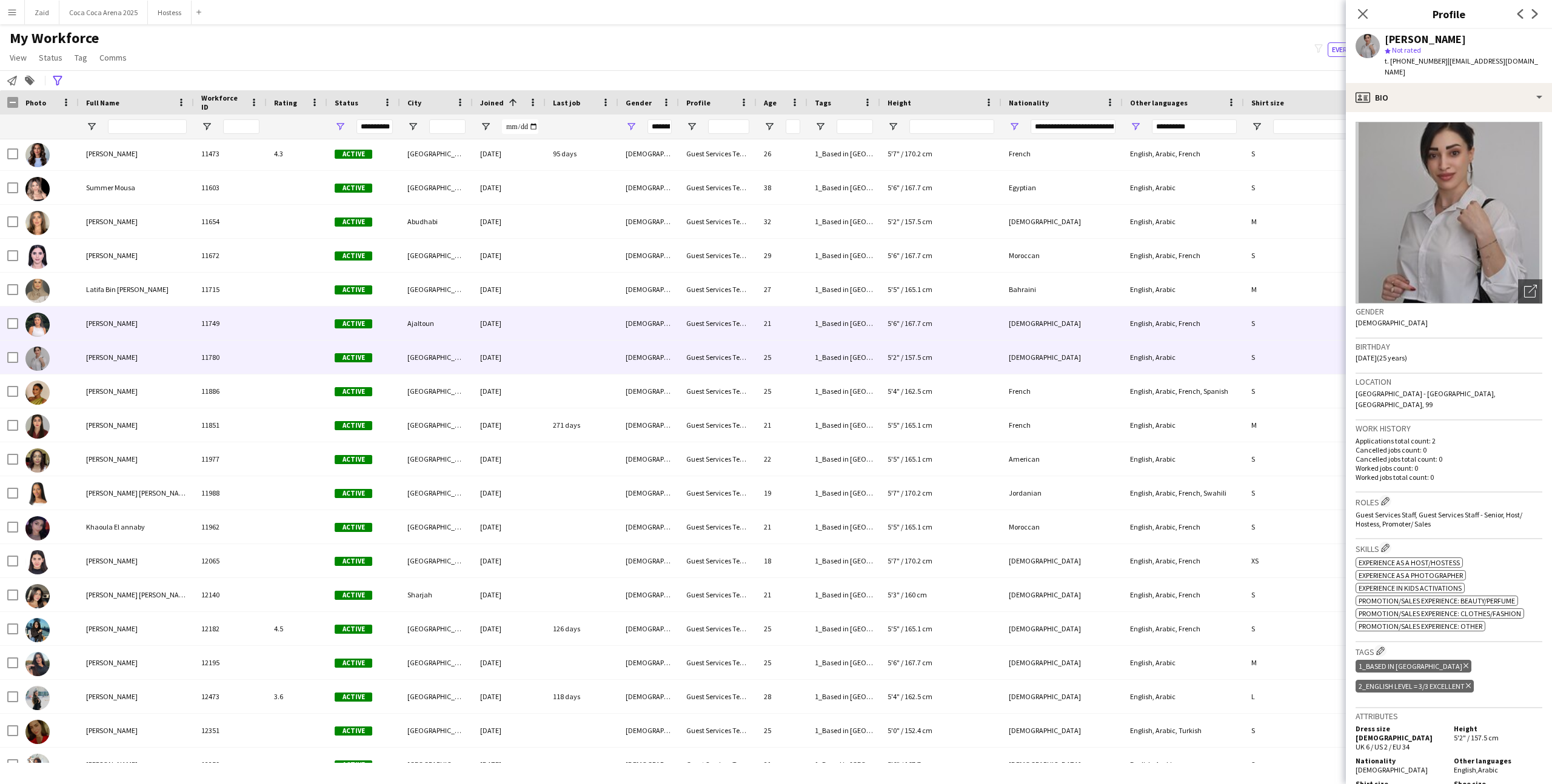
click at [766, 308] on div "21" at bounding box center [781, 323] width 51 height 33
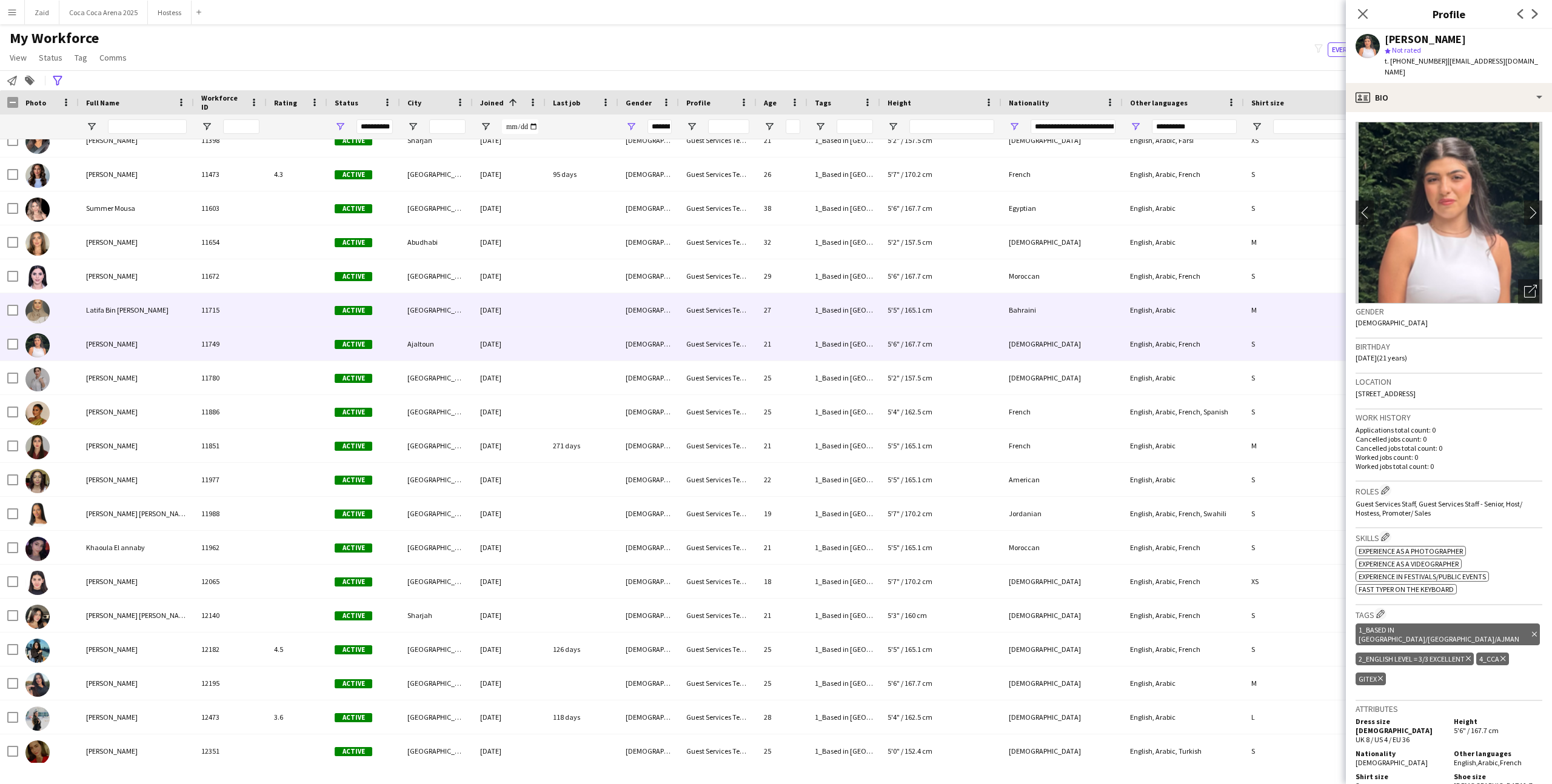
click at [766, 308] on div "27" at bounding box center [781, 310] width 51 height 33
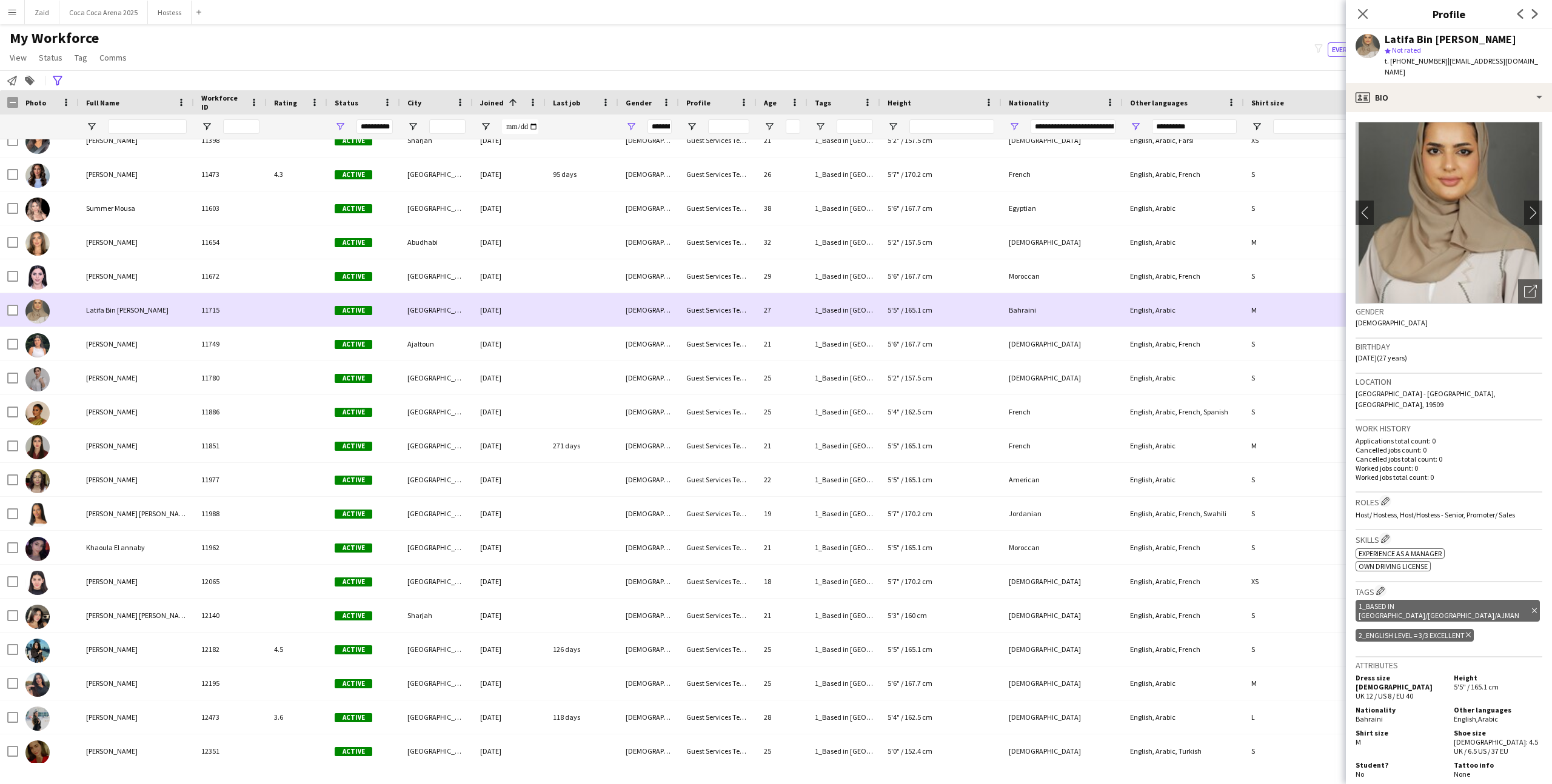
click at [744, 292] on div "Guest Services Team" at bounding box center [717, 275] width 77 height 33
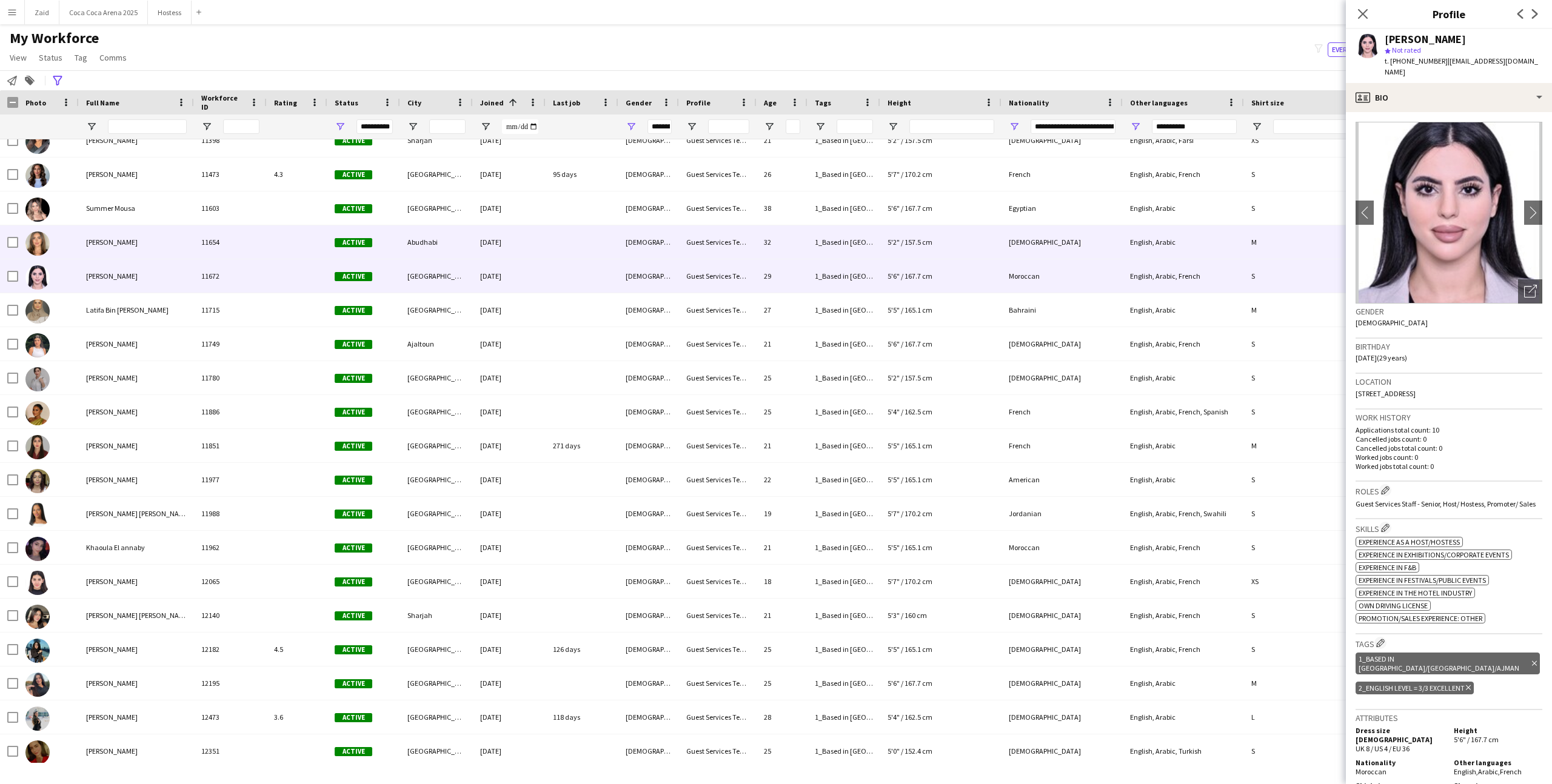
click at [736, 254] on div "Guest Services Team" at bounding box center [717, 242] width 77 height 33
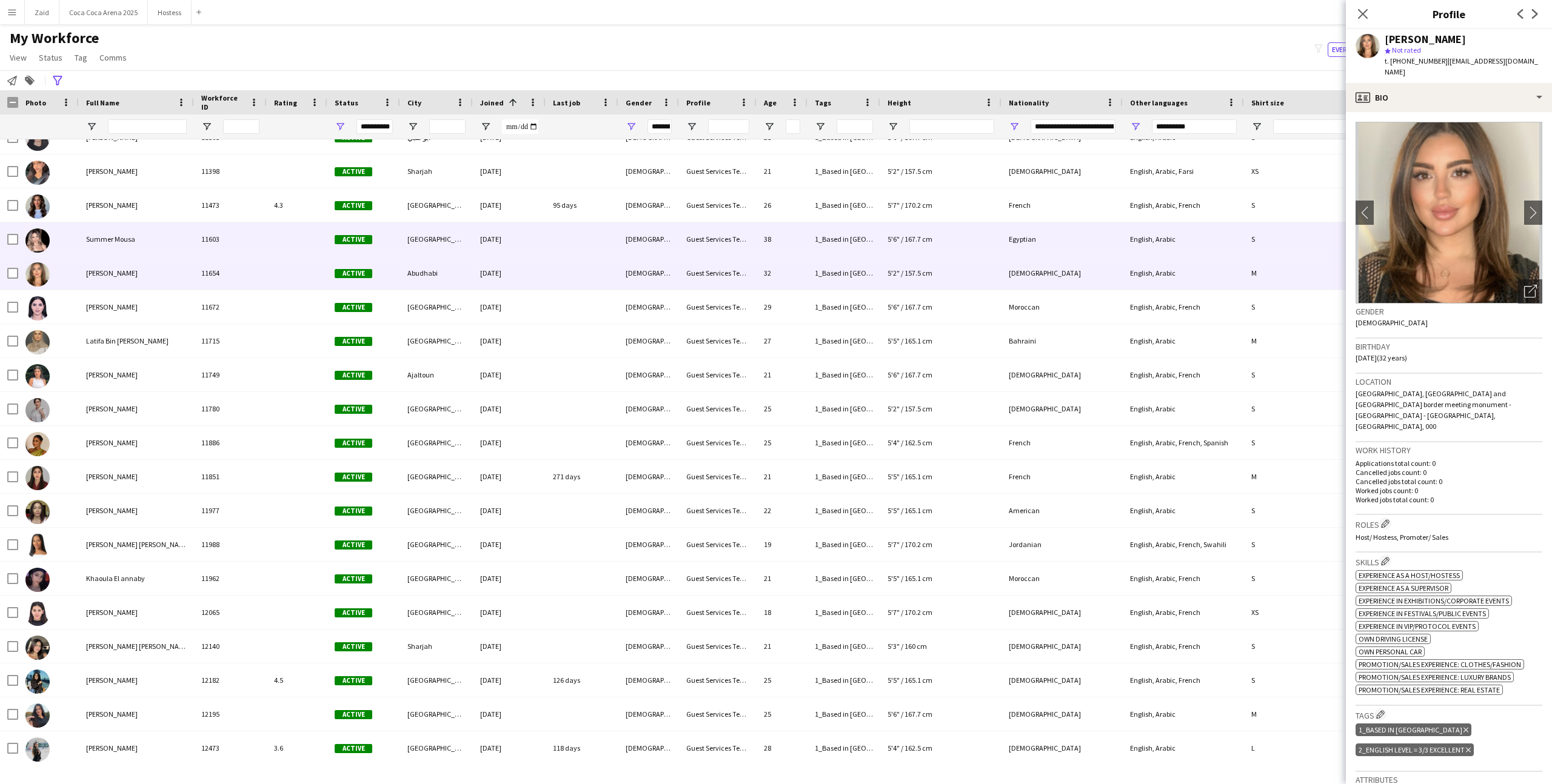
click at [735, 254] on div "Guest Services Team" at bounding box center [717, 239] width 77 height 33
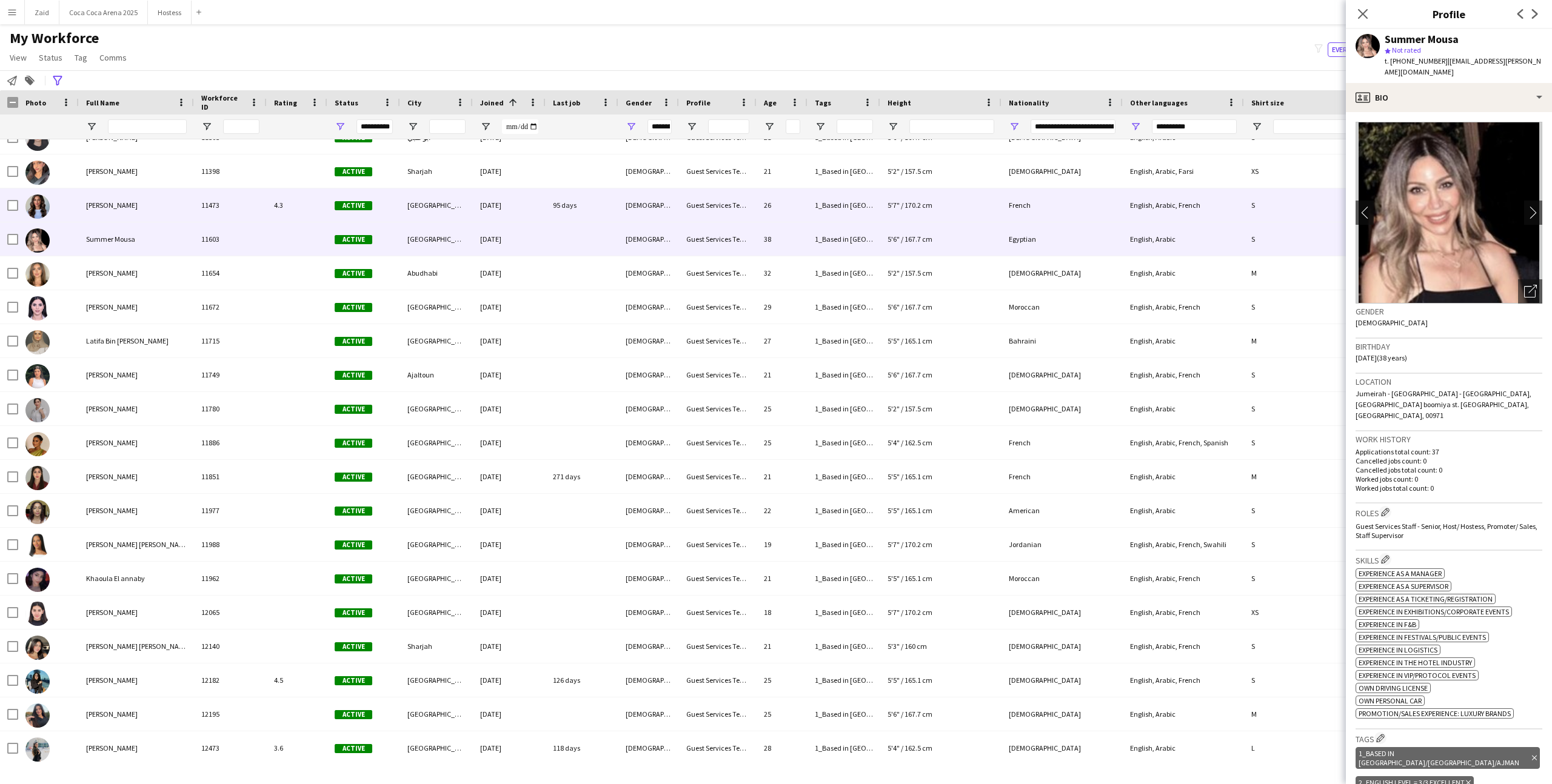
click at [682, 209] on div "Guest Services Team" at bounding box center [717, 205] width 77 height 33
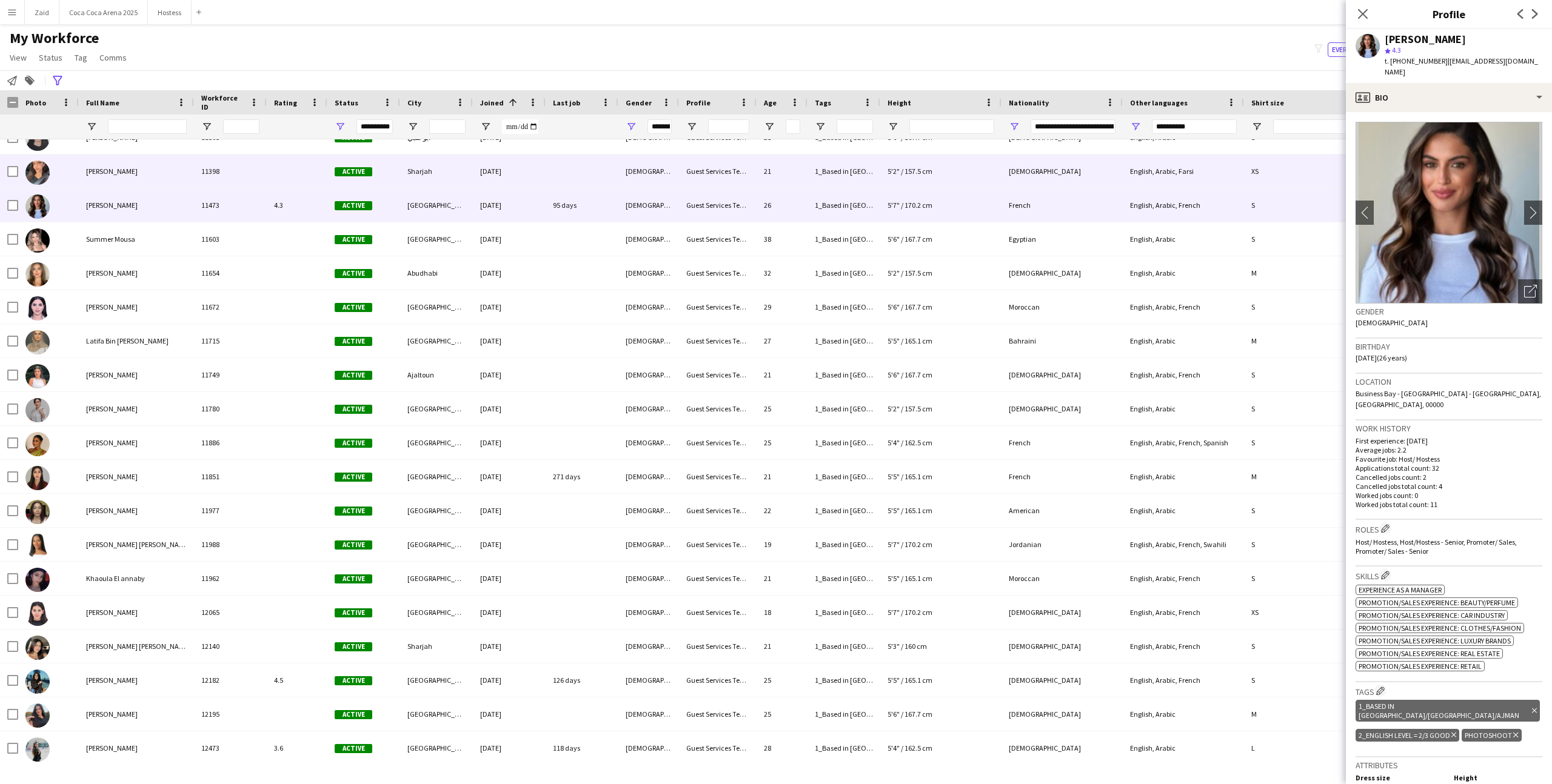
click at [639, 175] on div "[DEMOGRAPHIC_DATA]" at bounding box center [648, 171] width 61 height 33
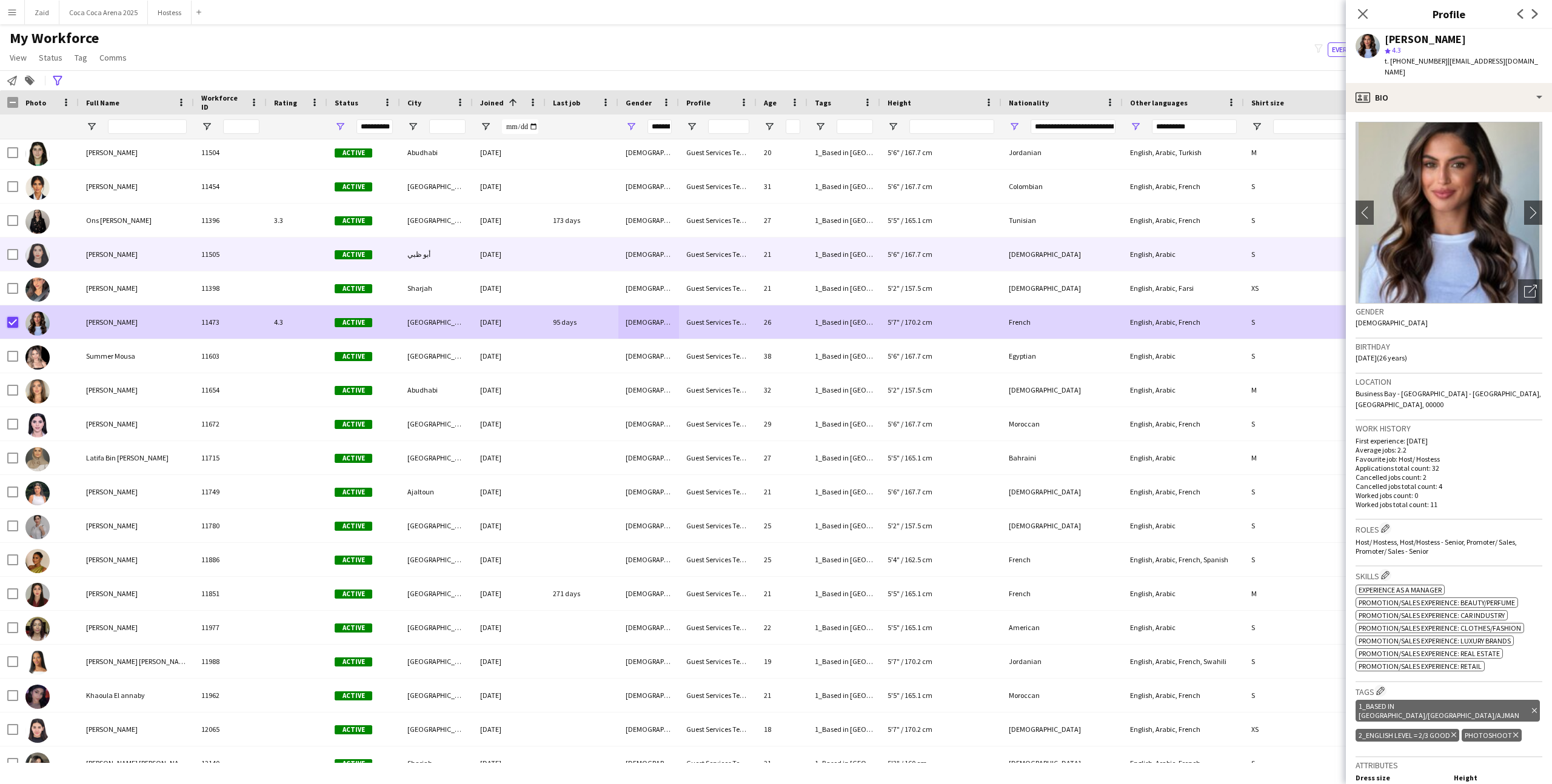
scroll to position [9027, 0]
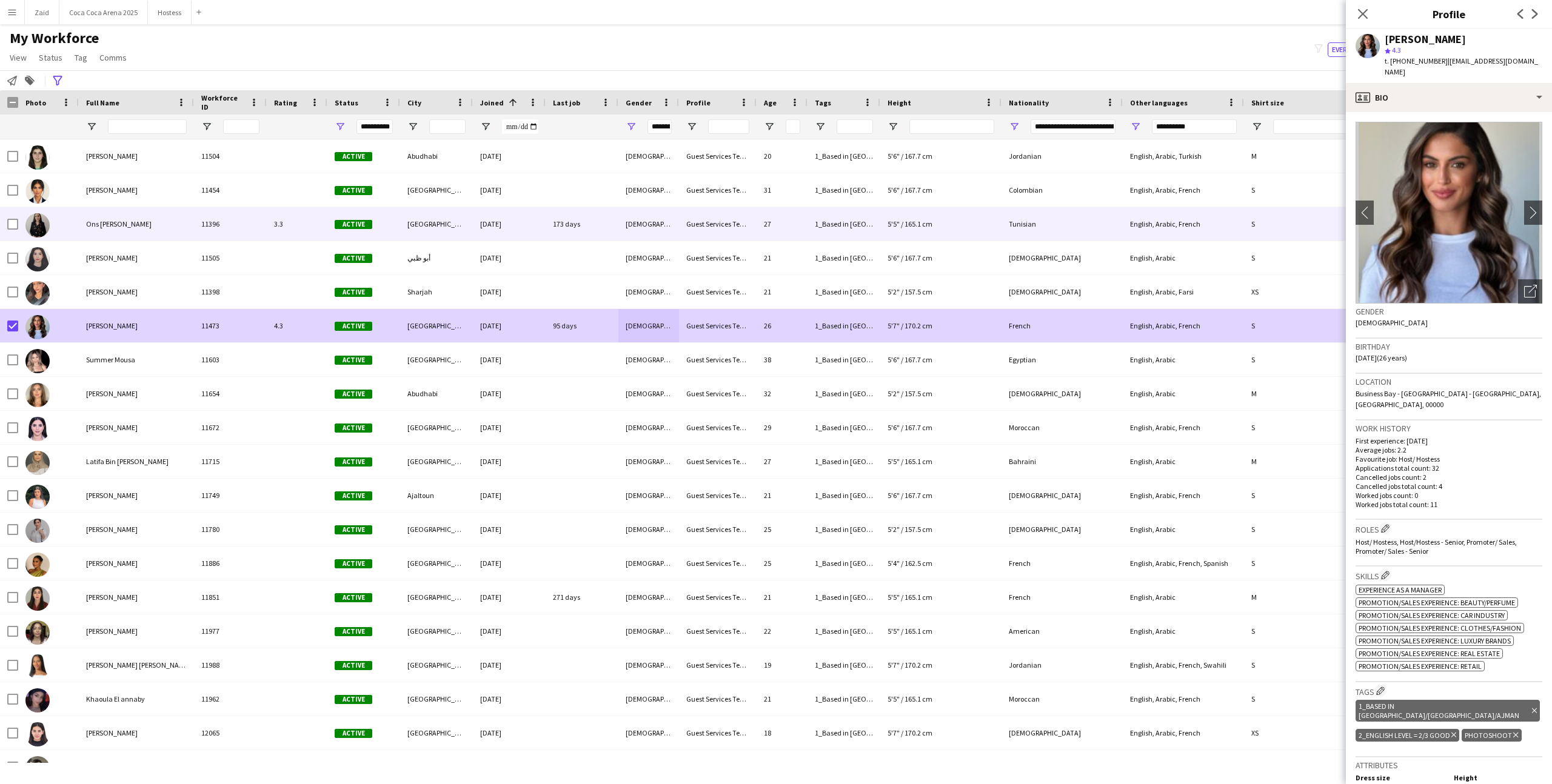
click at [240, 238] on div "11396" at bounding box center [230, 224] width 72 height 33
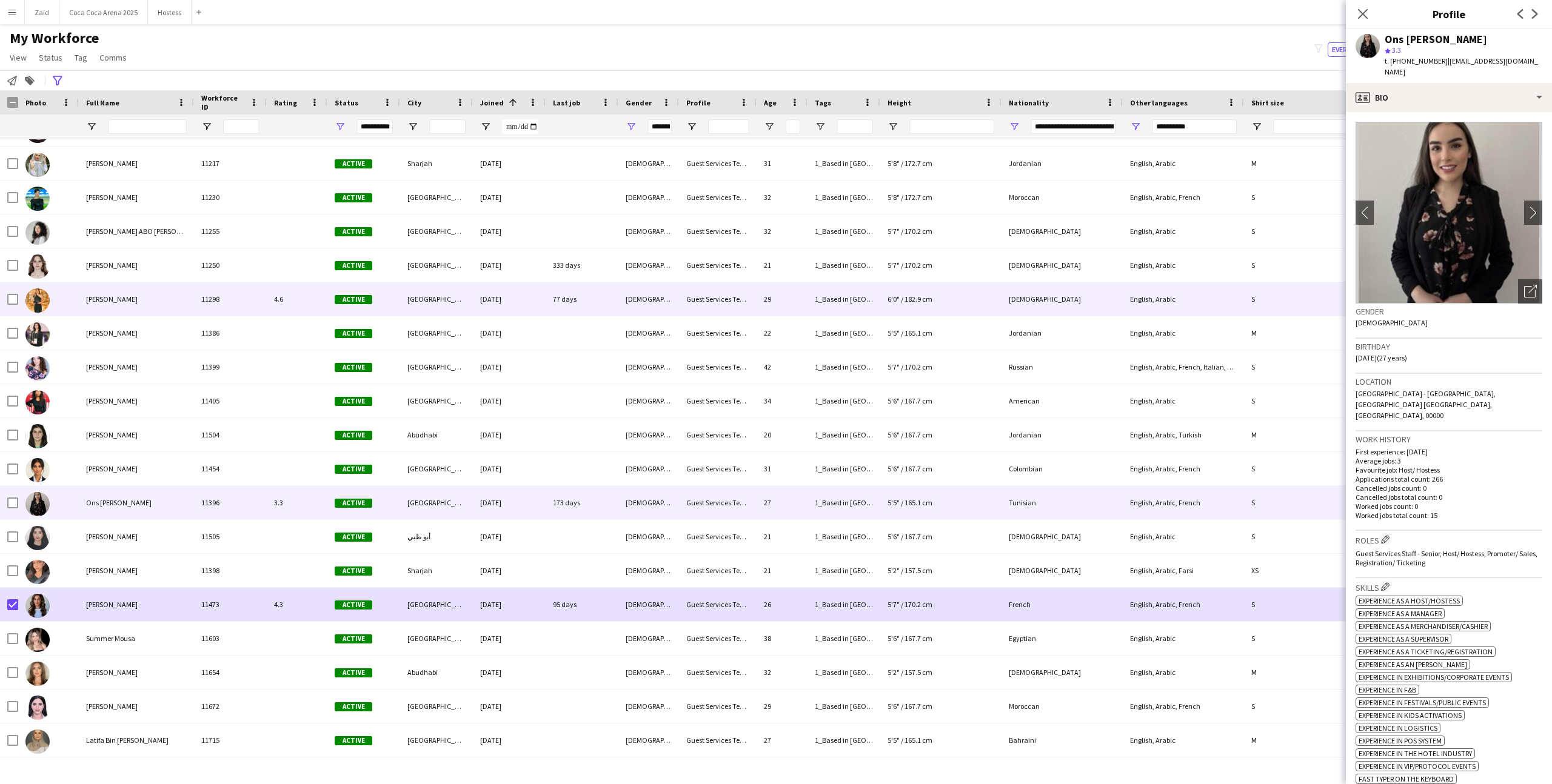
scroll to position [8735, 0]
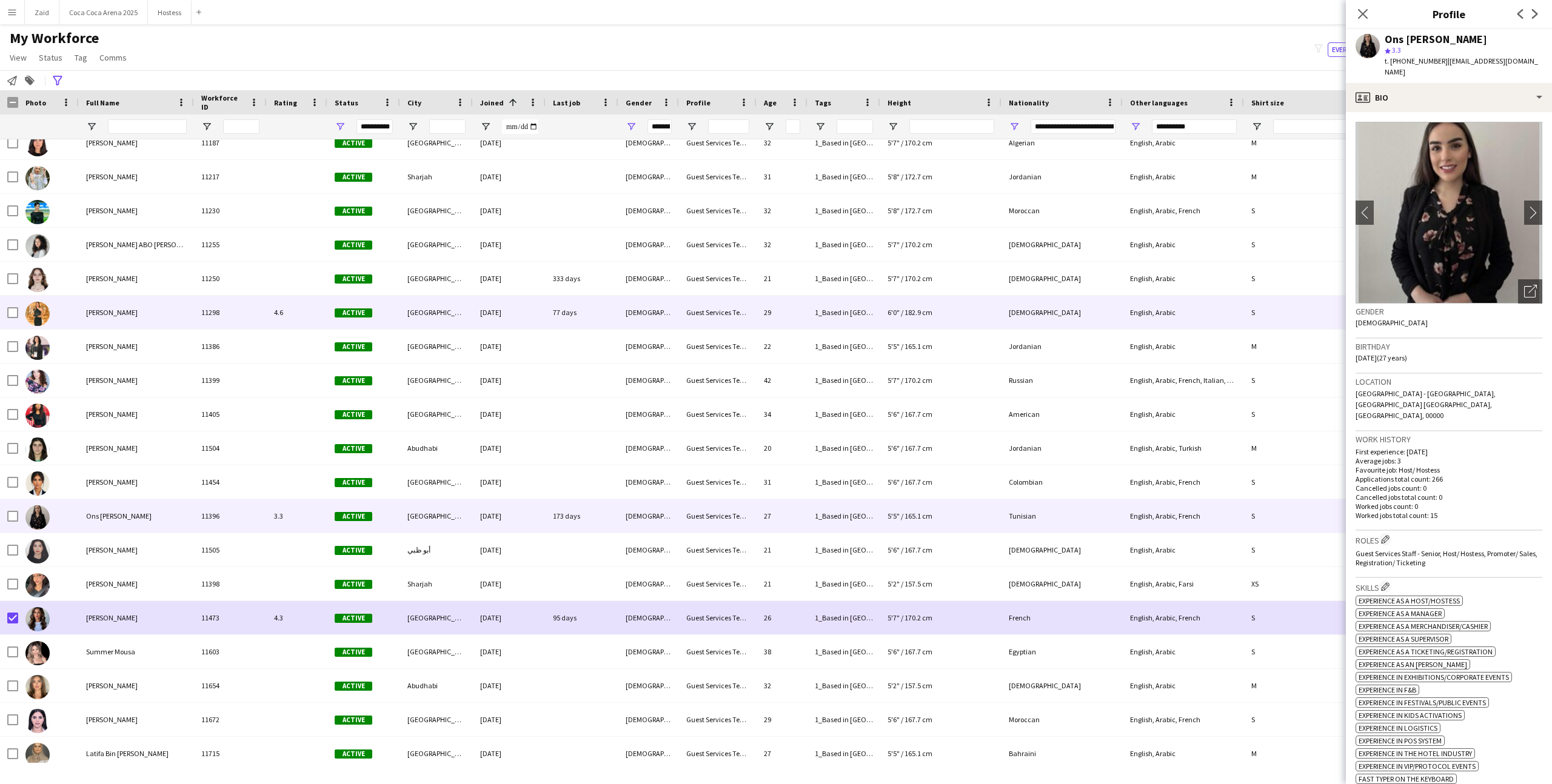
click at [292, 312] on div "4.6" at bounding box center [297, 312] width 61 height 33
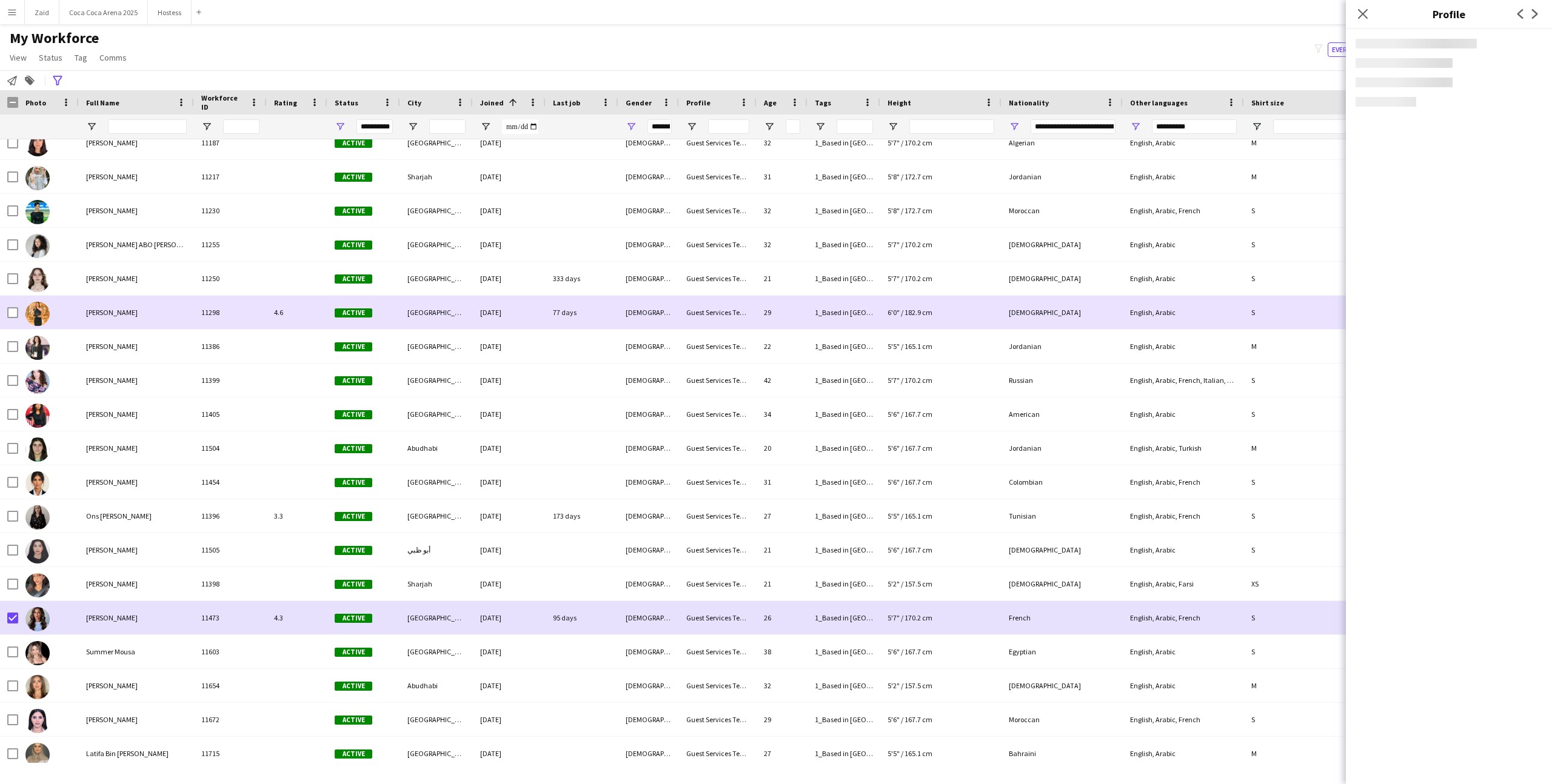
scroll to position [0, 0]
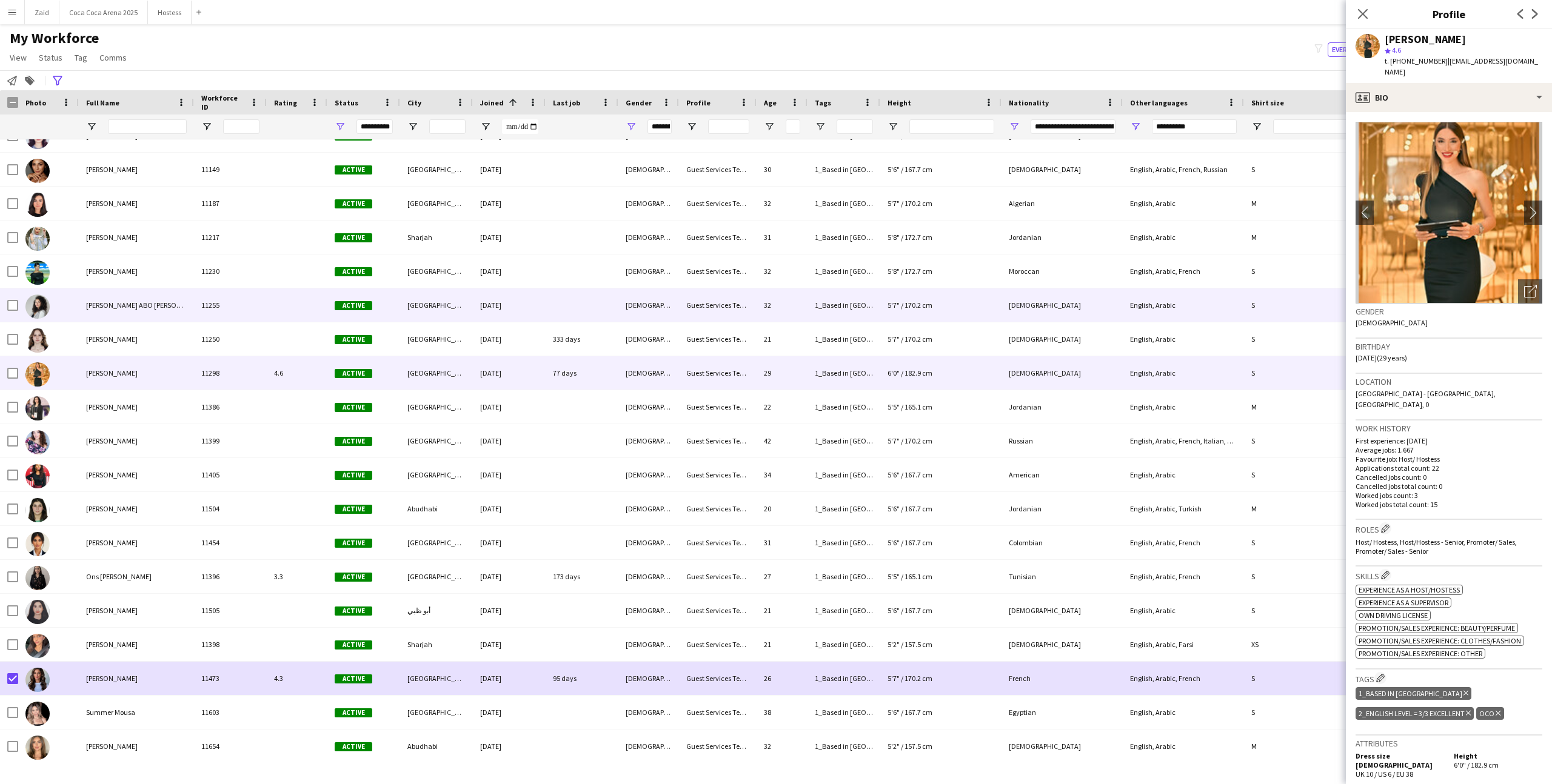
click at [292, 312] on div at bounding box center [297, 305] width 61 height 33
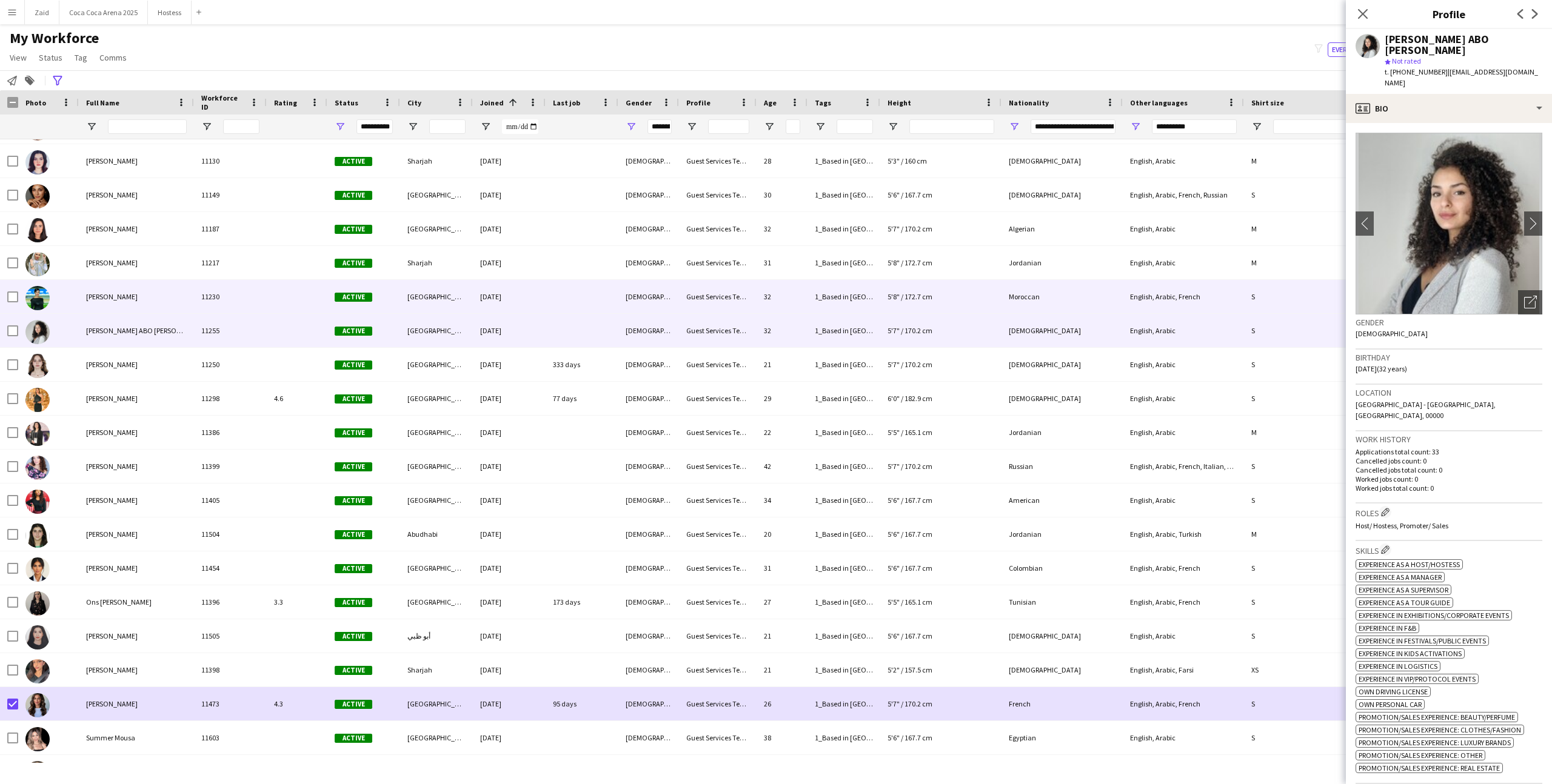
click at [292, 312] on div at bounding box center [297, 297] width 61 height 33
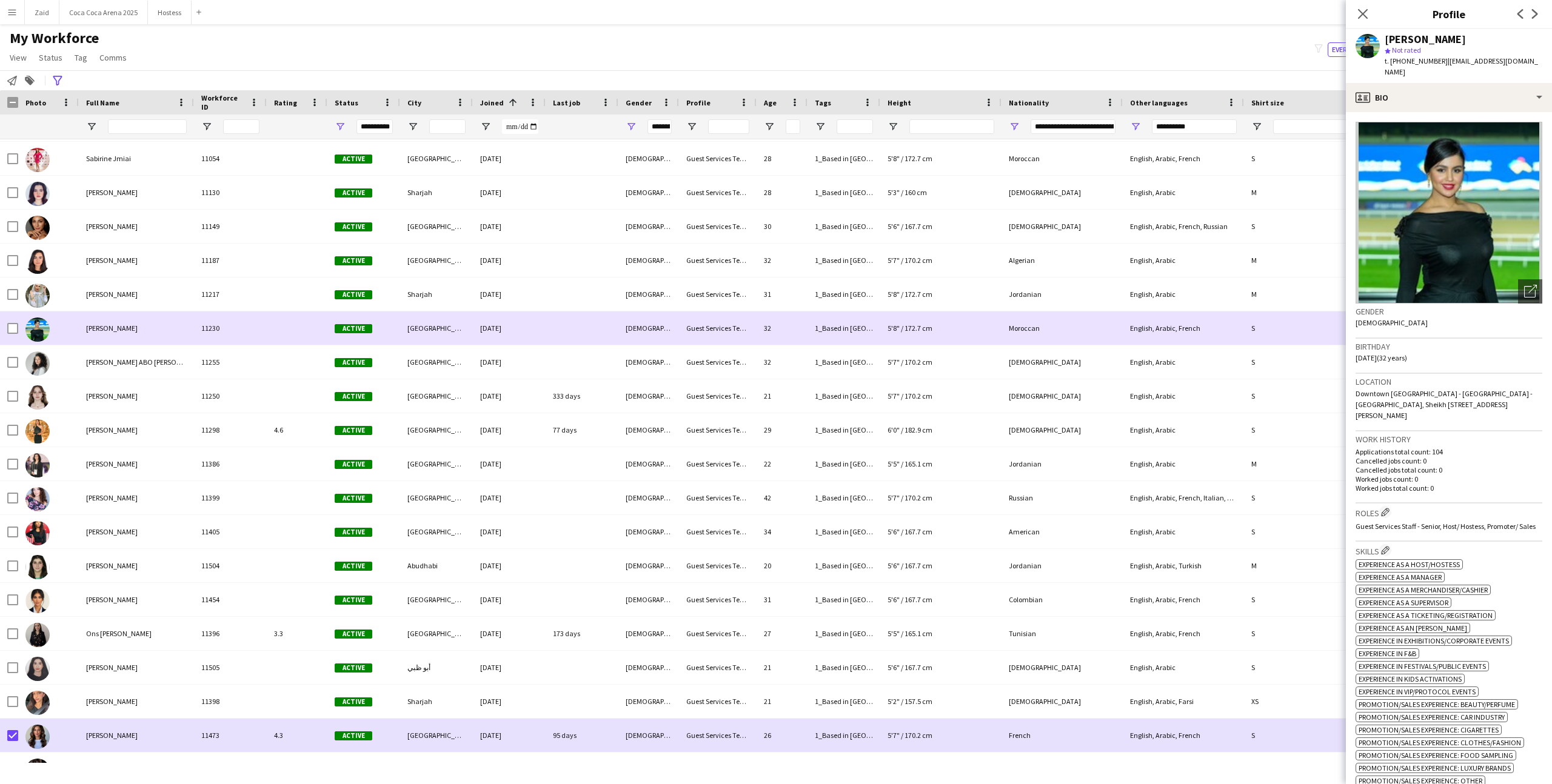
click at [292, 312] on div at bounding box center [297, 328] width 61 height 33
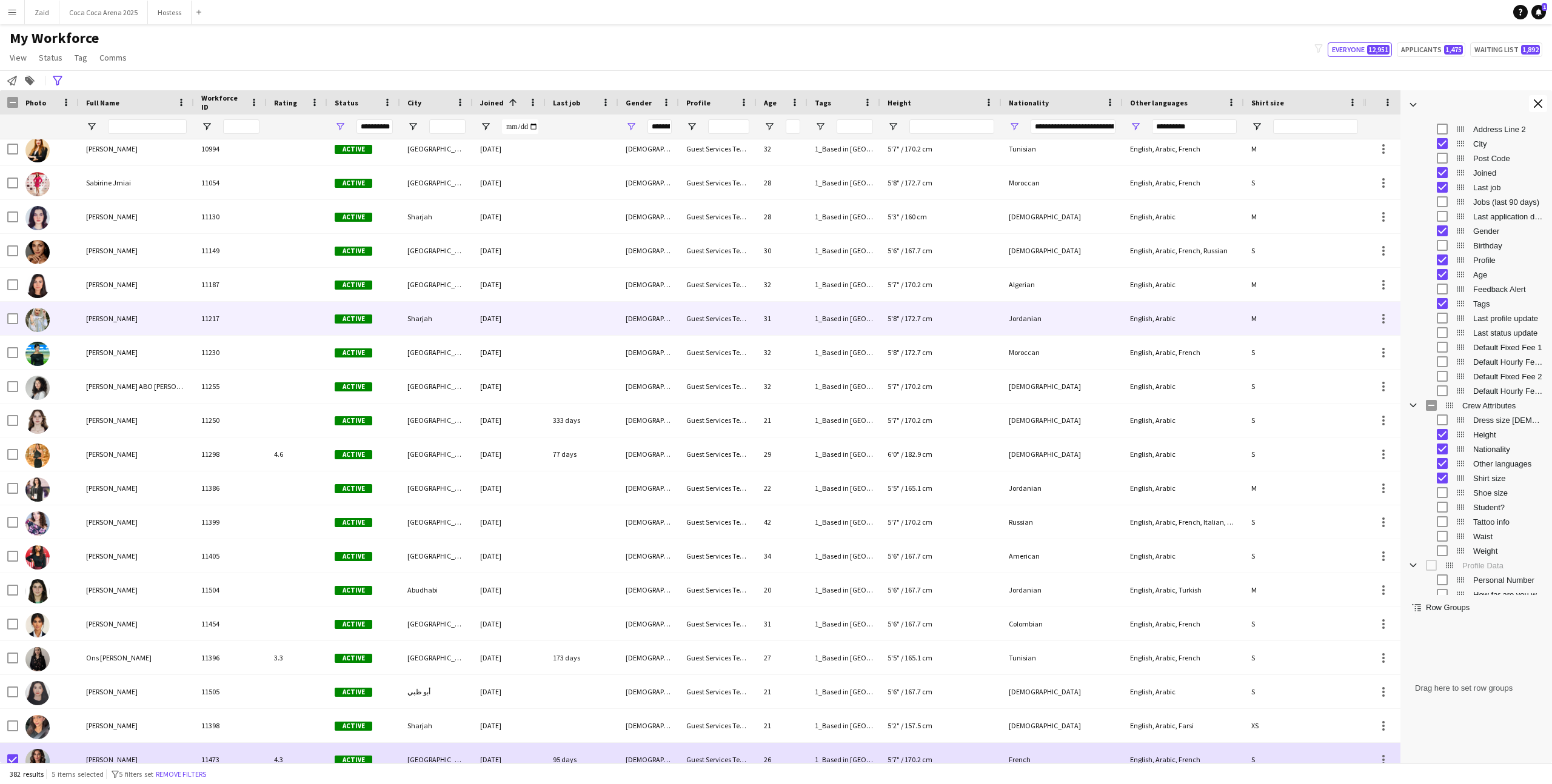
click at [292, 312] on div at bounding box center [297, 319] width 61 height 33
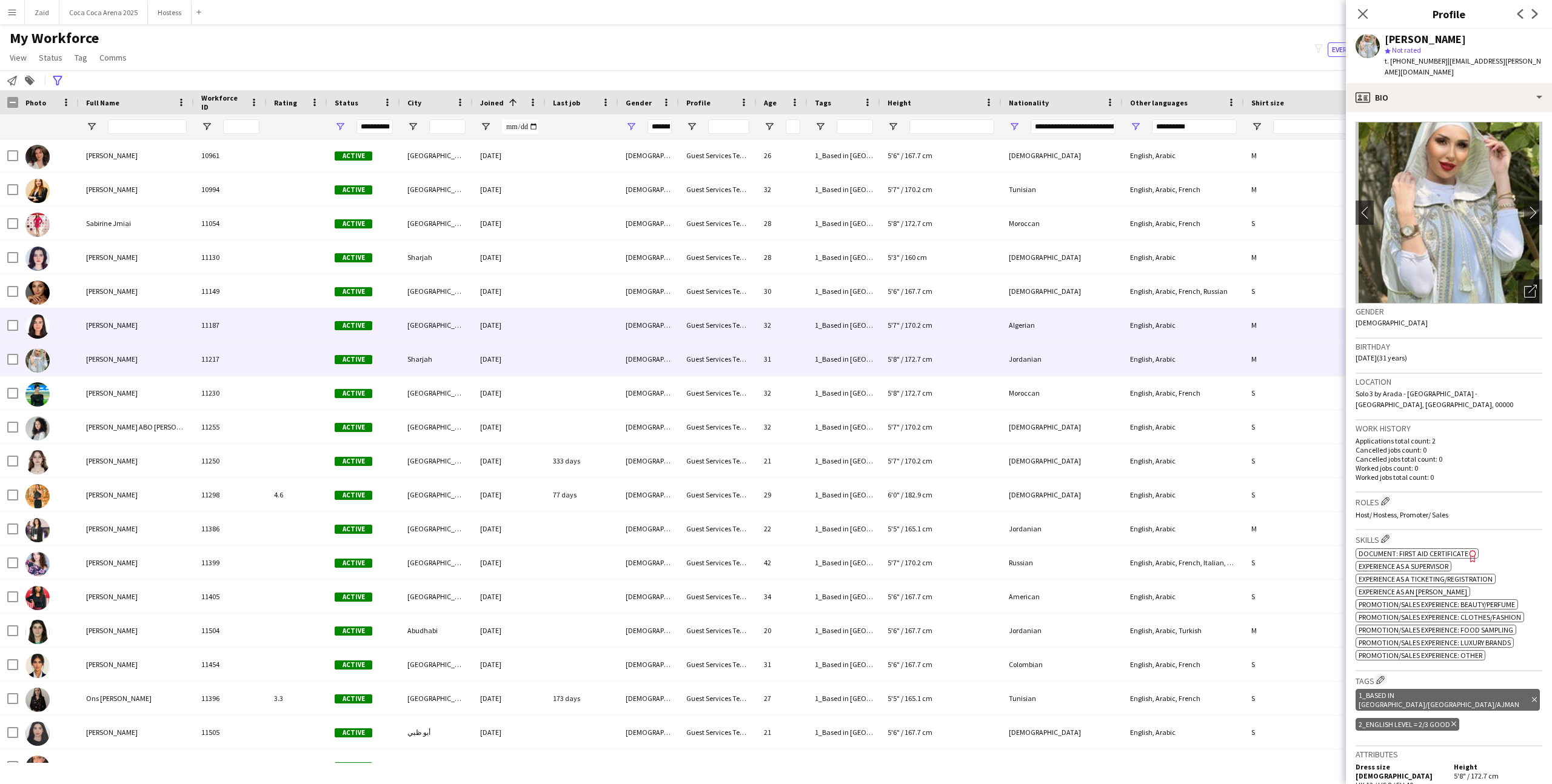
click at [292, 312] on div at bounding box center [297, 325] width 61 height 33
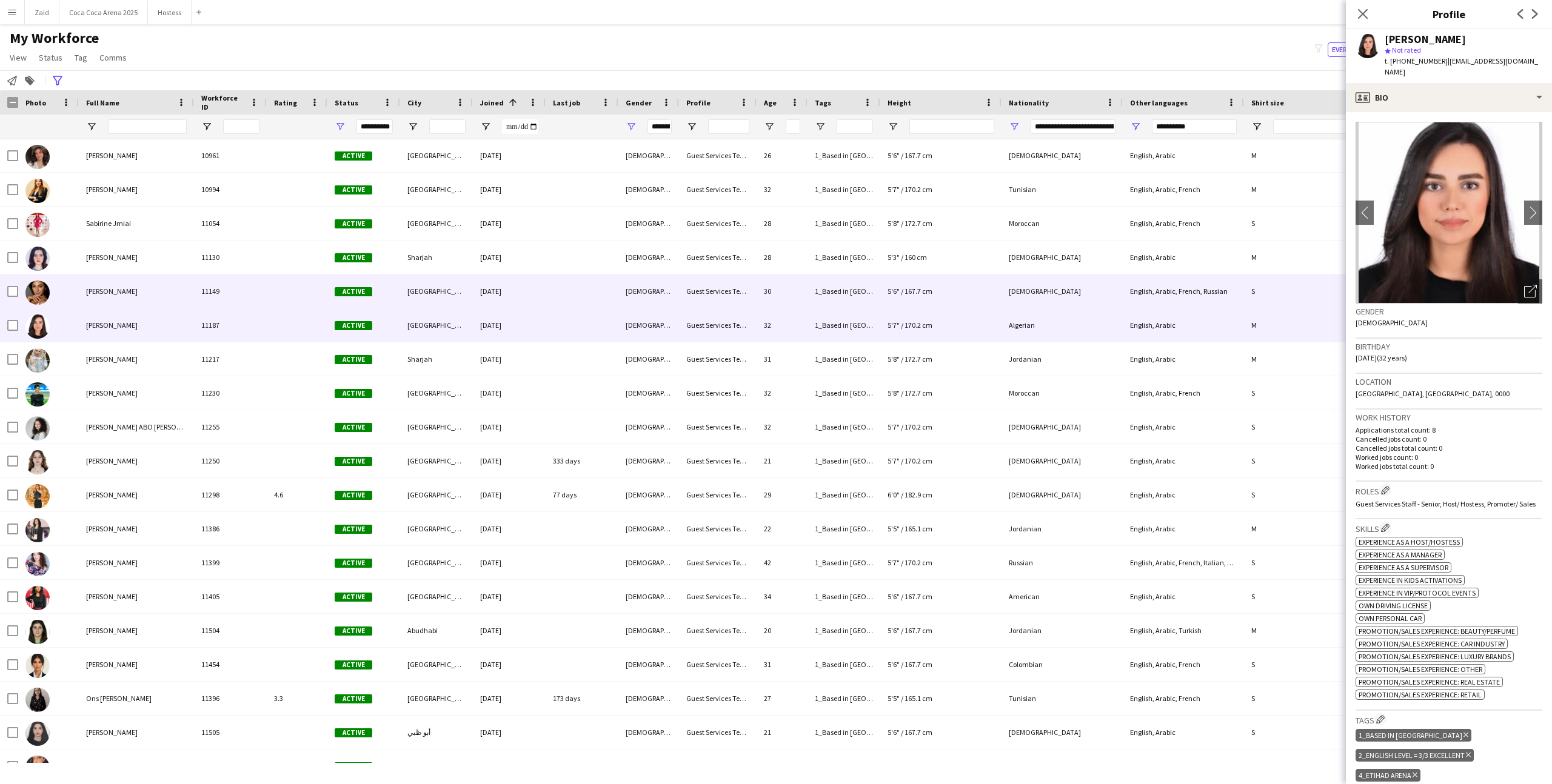
click at [291, 285] on div at bounding box center [297, 291] width 61 height 33
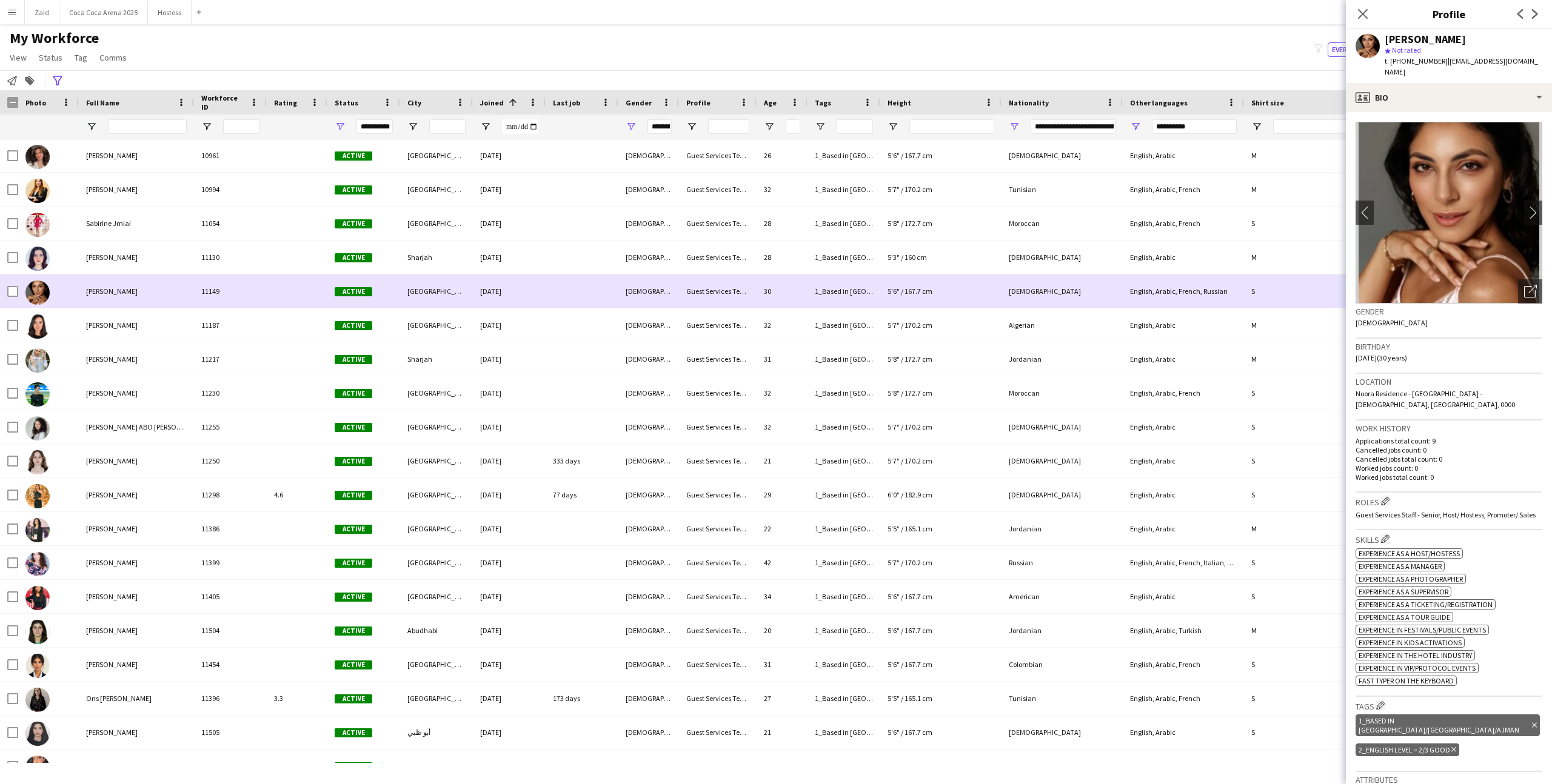
click at [288, 278] on div at bounding box center [297, 291] width 61 height 33
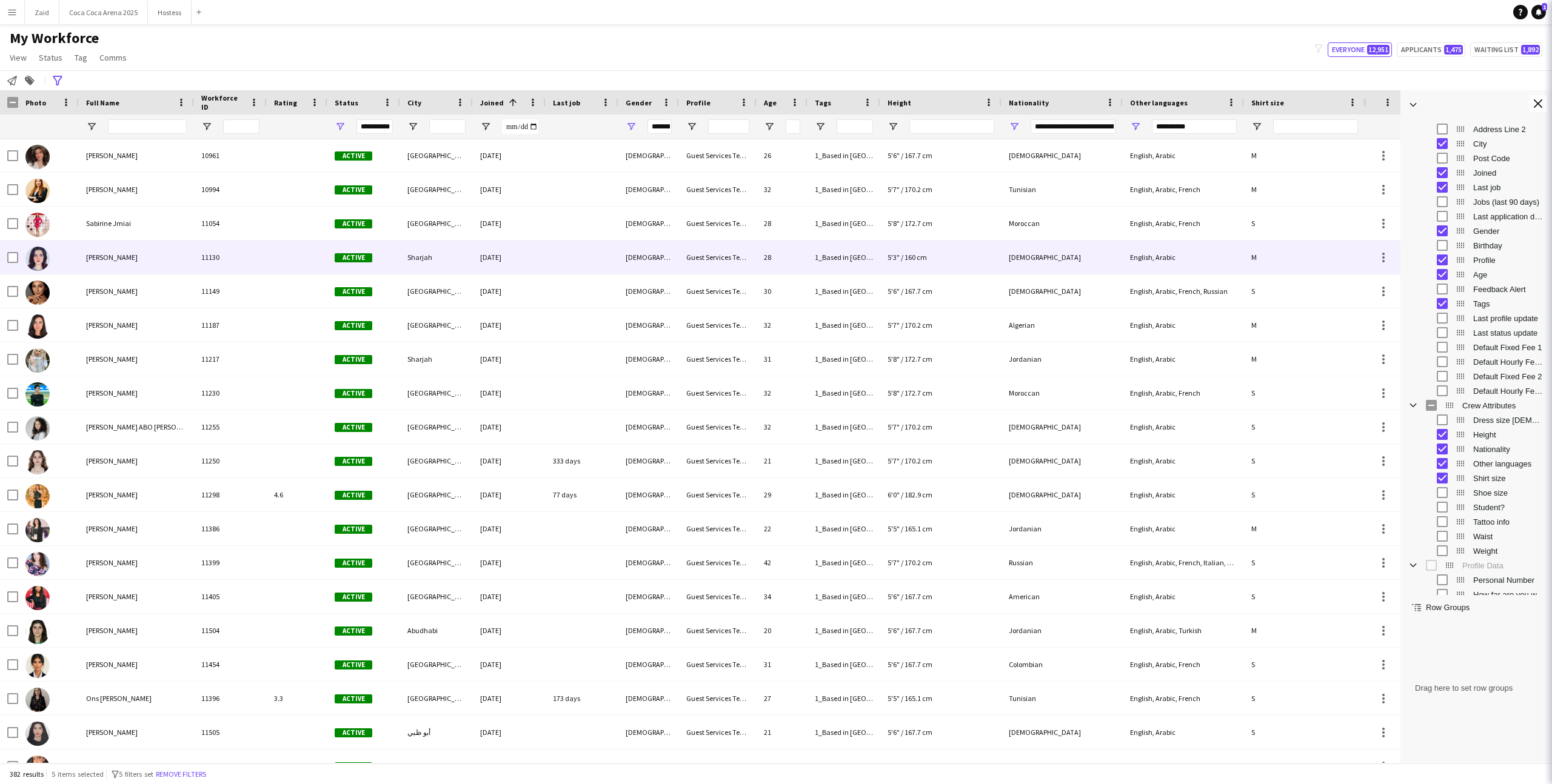
click at [286, 269] on div at bounding box center [297, 257] width 61 height 33
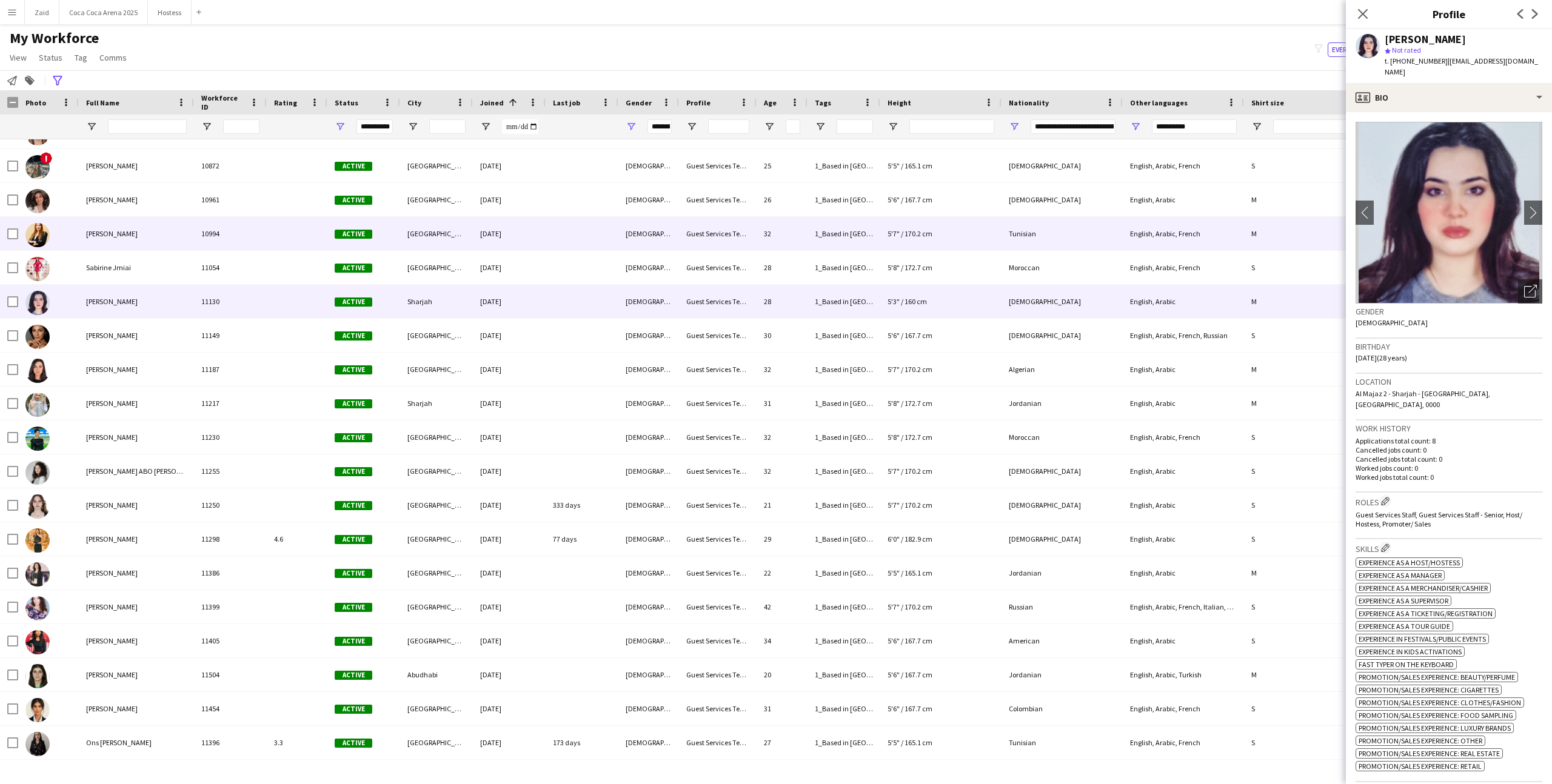
click at [285, 243] on div at bounding box center [297, 233] width 61 height 33
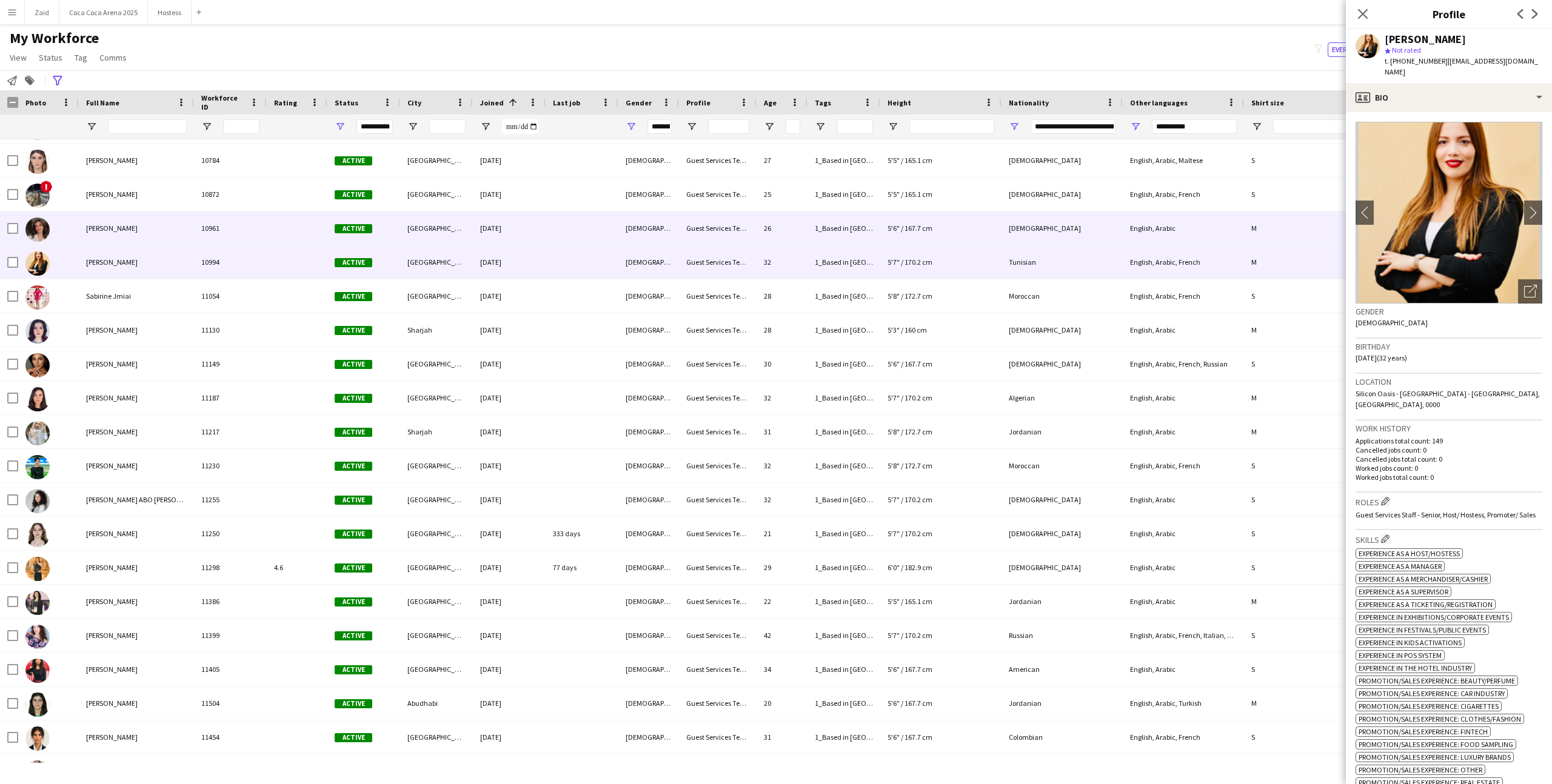
click at [285, 243] on div at bounding box center [297, 228] width 61 height 33
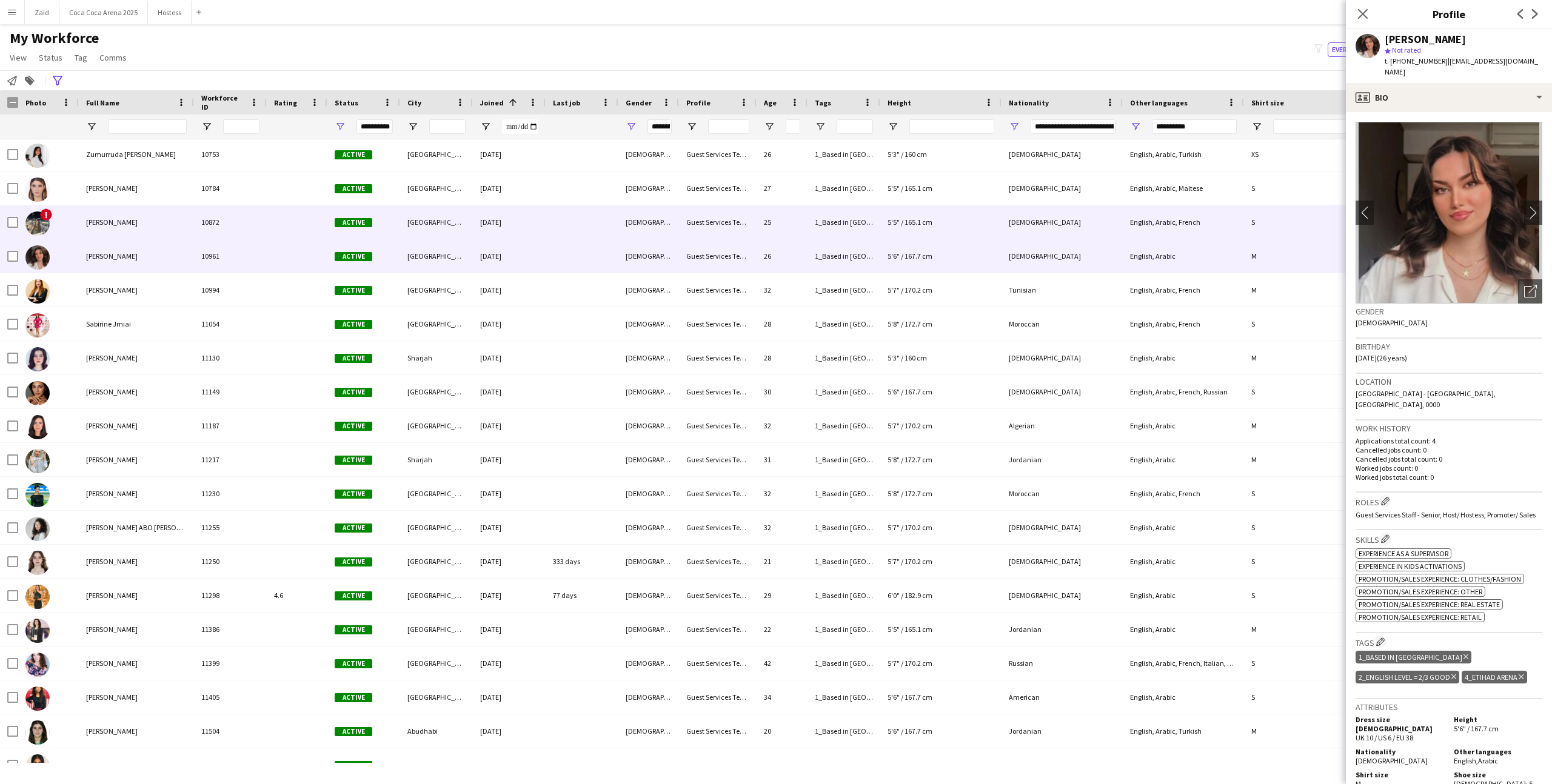
click at [285, 239] on div "! [PERSON_NAME] 10872 Active [GEOGRAPHIC_DATA] [DATE] [DEMOGRAPHIC_DATA] Guest …" at bounding box center [682, 223] width 1365 height 34
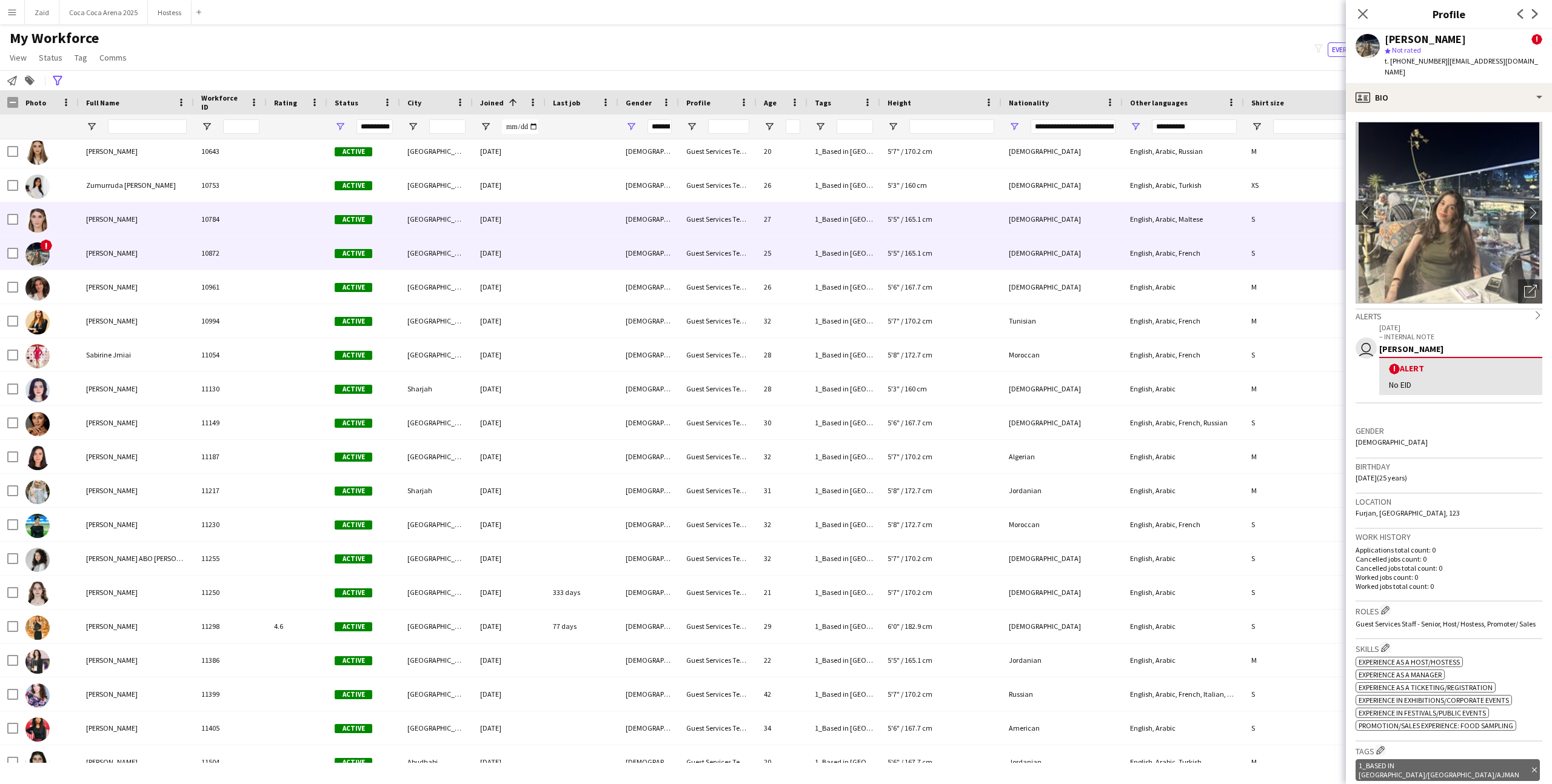
click at [285, 232] on div at bounding box center [297, 219] width 61 height 33
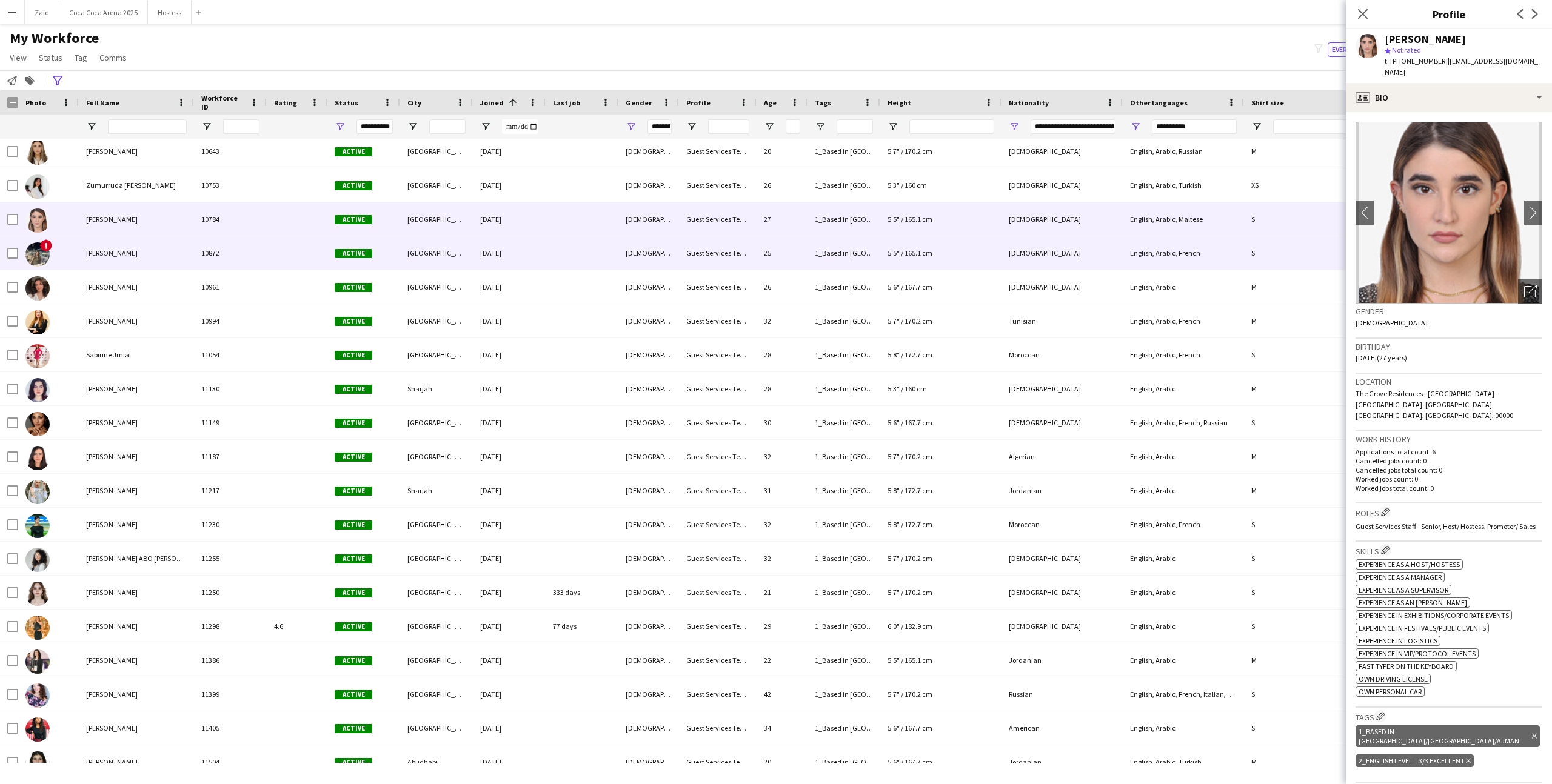
click at [286, 247] on div at bounding box center [297, 253] width 61 height 33
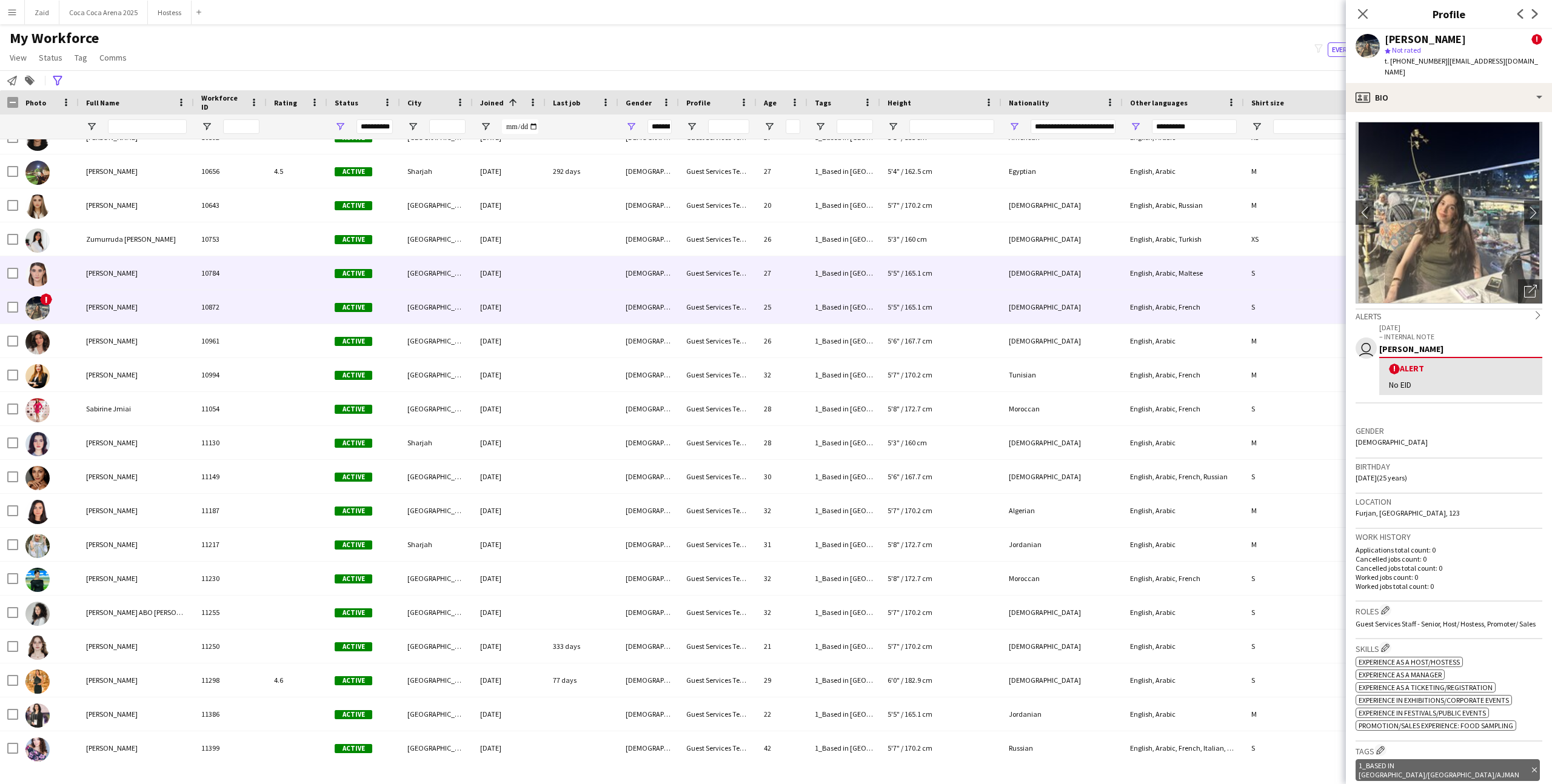
click at [320, 260] on div at bounding box center [297, 273] width 61 height 33
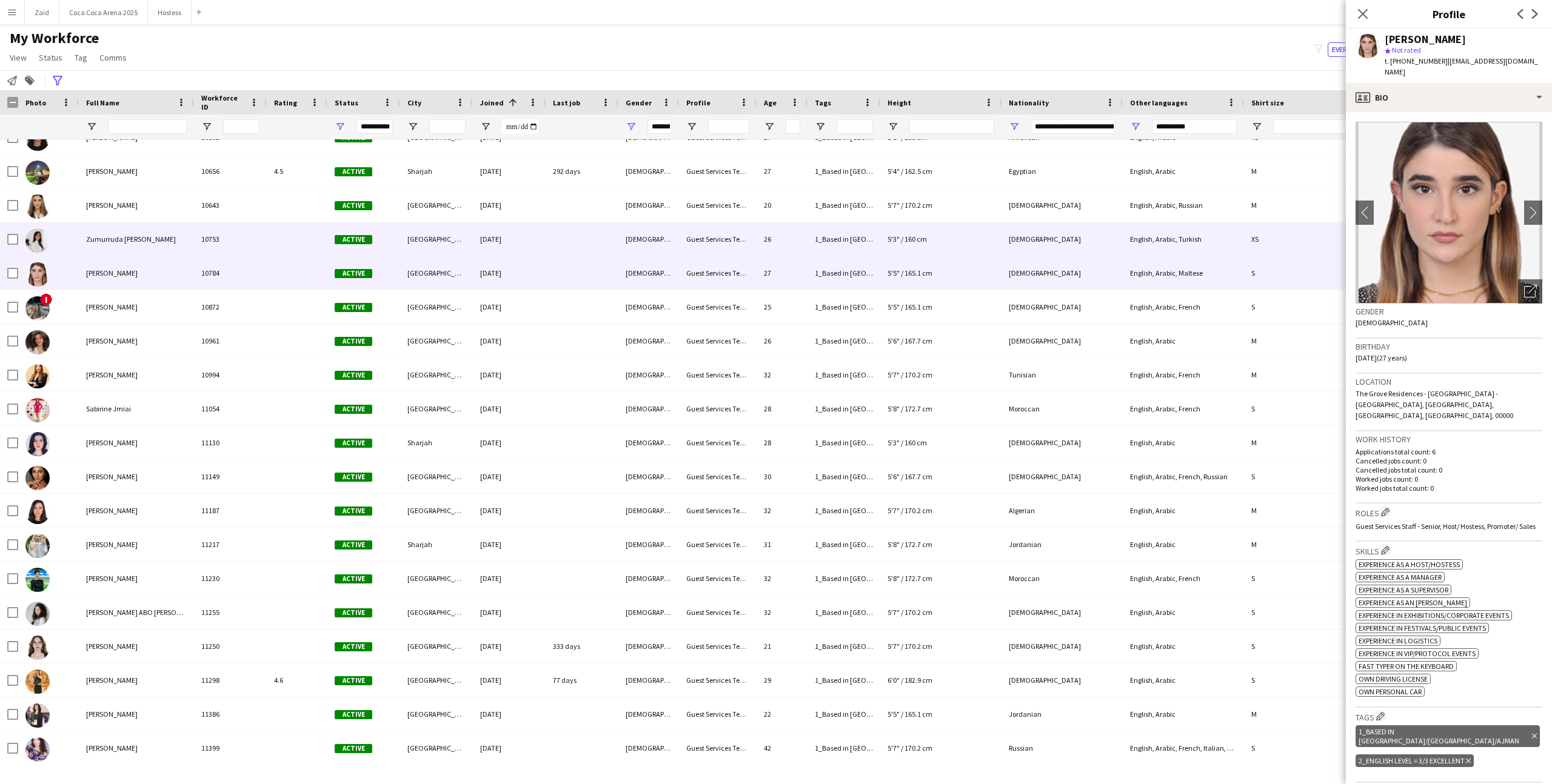
click at [336, 225] on div "Active" at bounding box center [364, 239] width 72 height 33
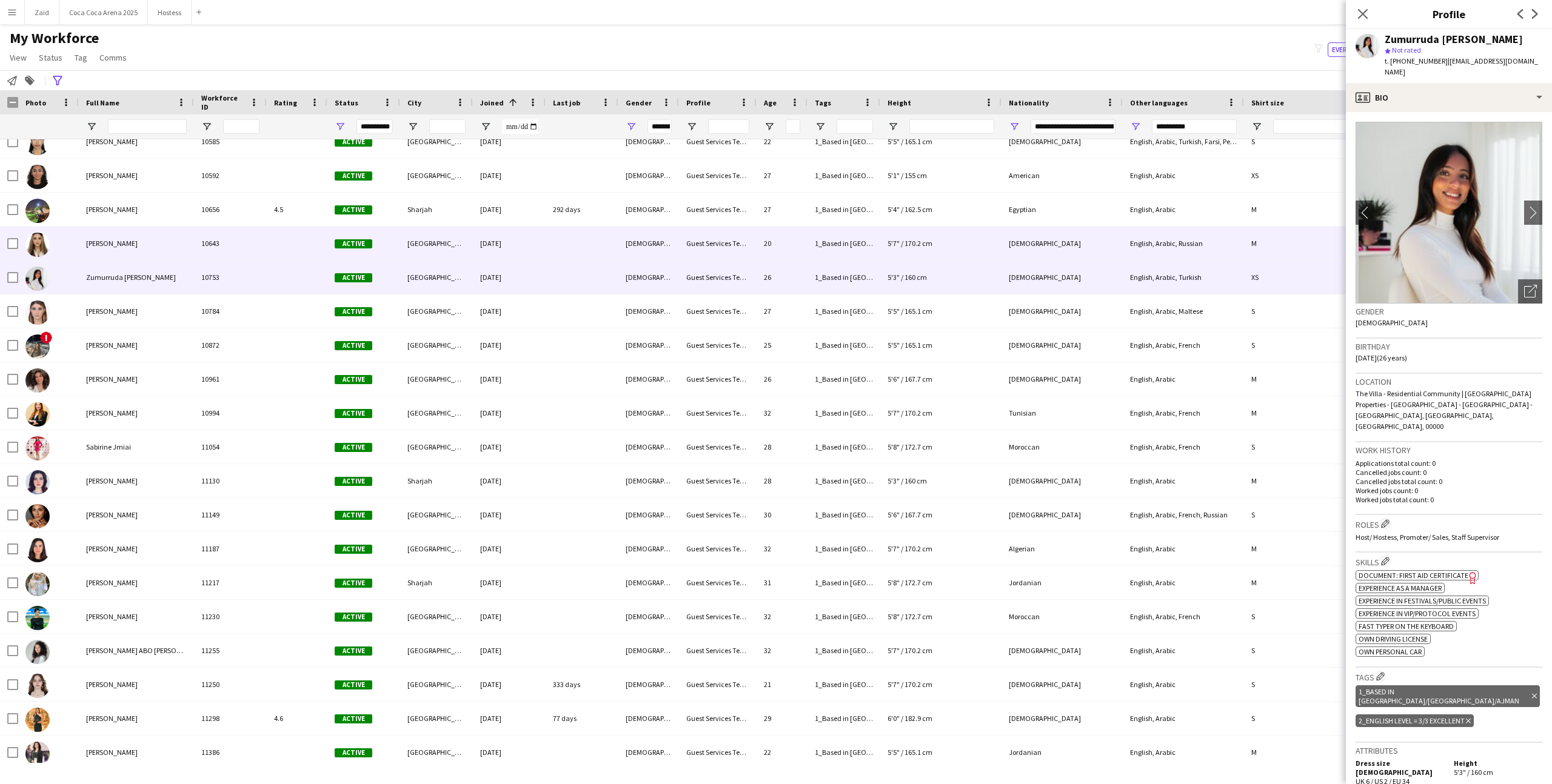
click at [345, 243] on span "Active" at bounding box center [353, 243] width 38 height 9
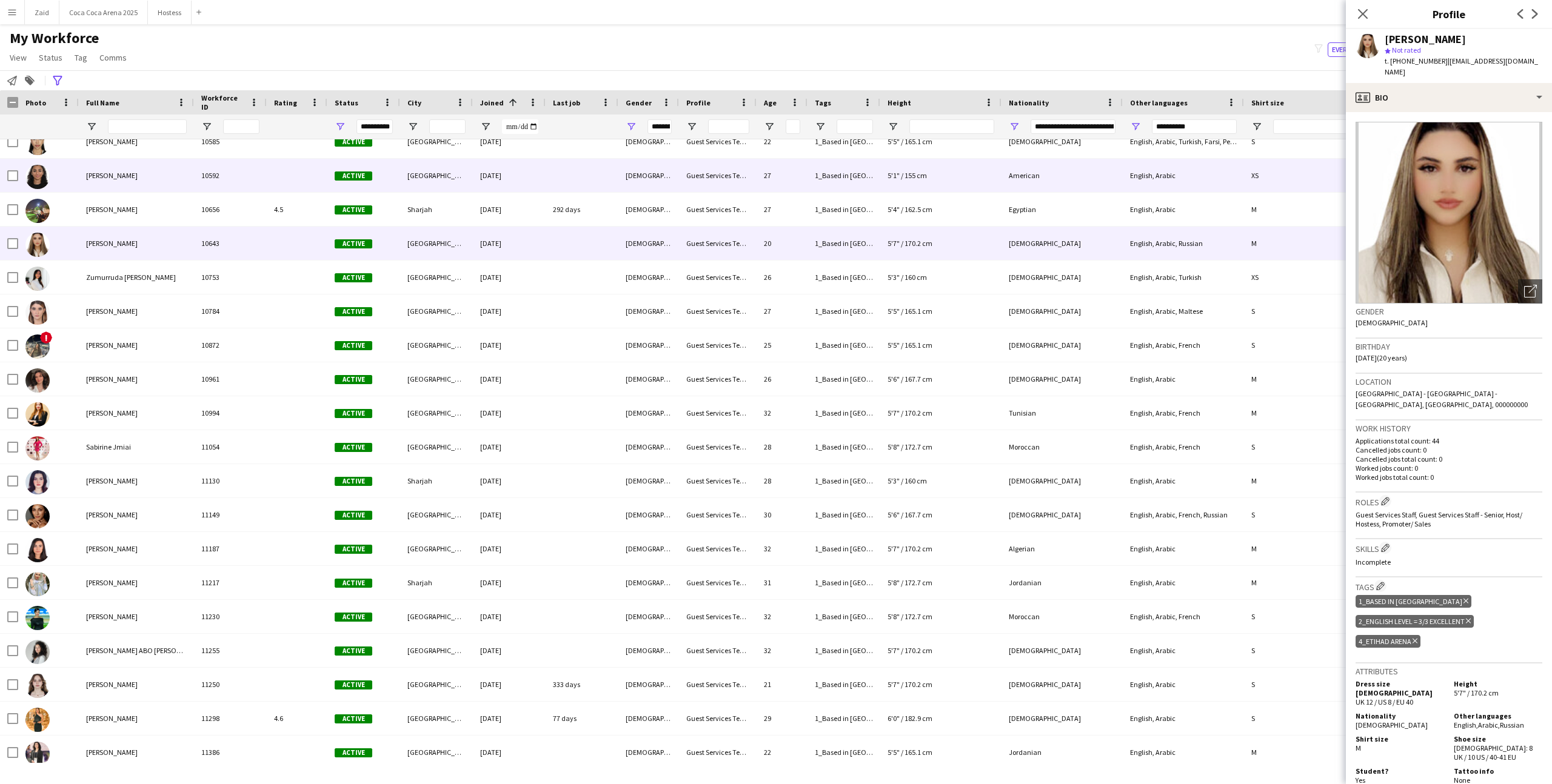
click at [635, 191] on div "[DEMOGRAPHIC_DATA]" at bounding box center [648, 175] width 61 height 33
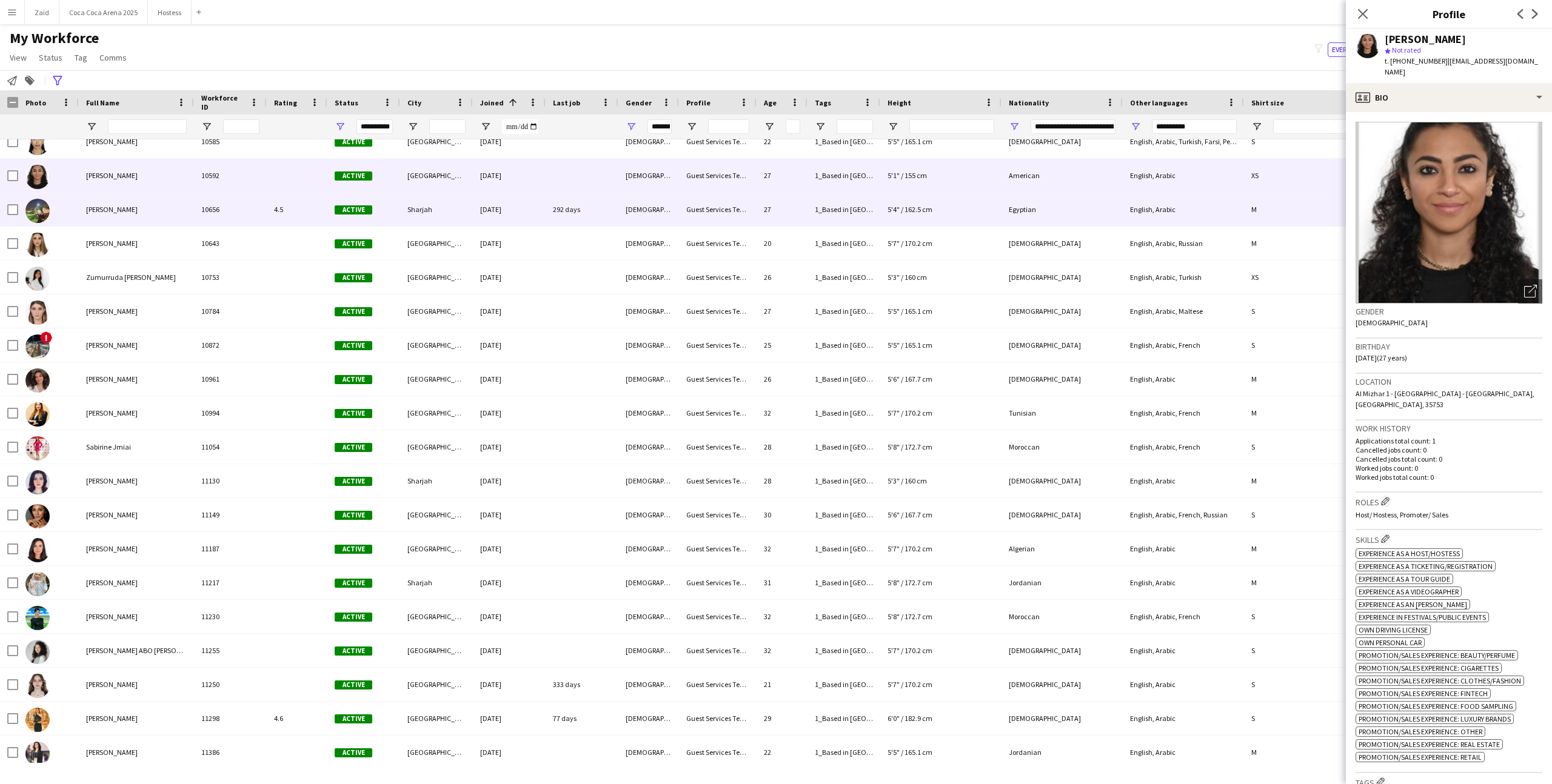
click at [633, 203] on div "[DEMOGRAPHIC_DATA]" at bounding box center [648, 209] width 61 height 33
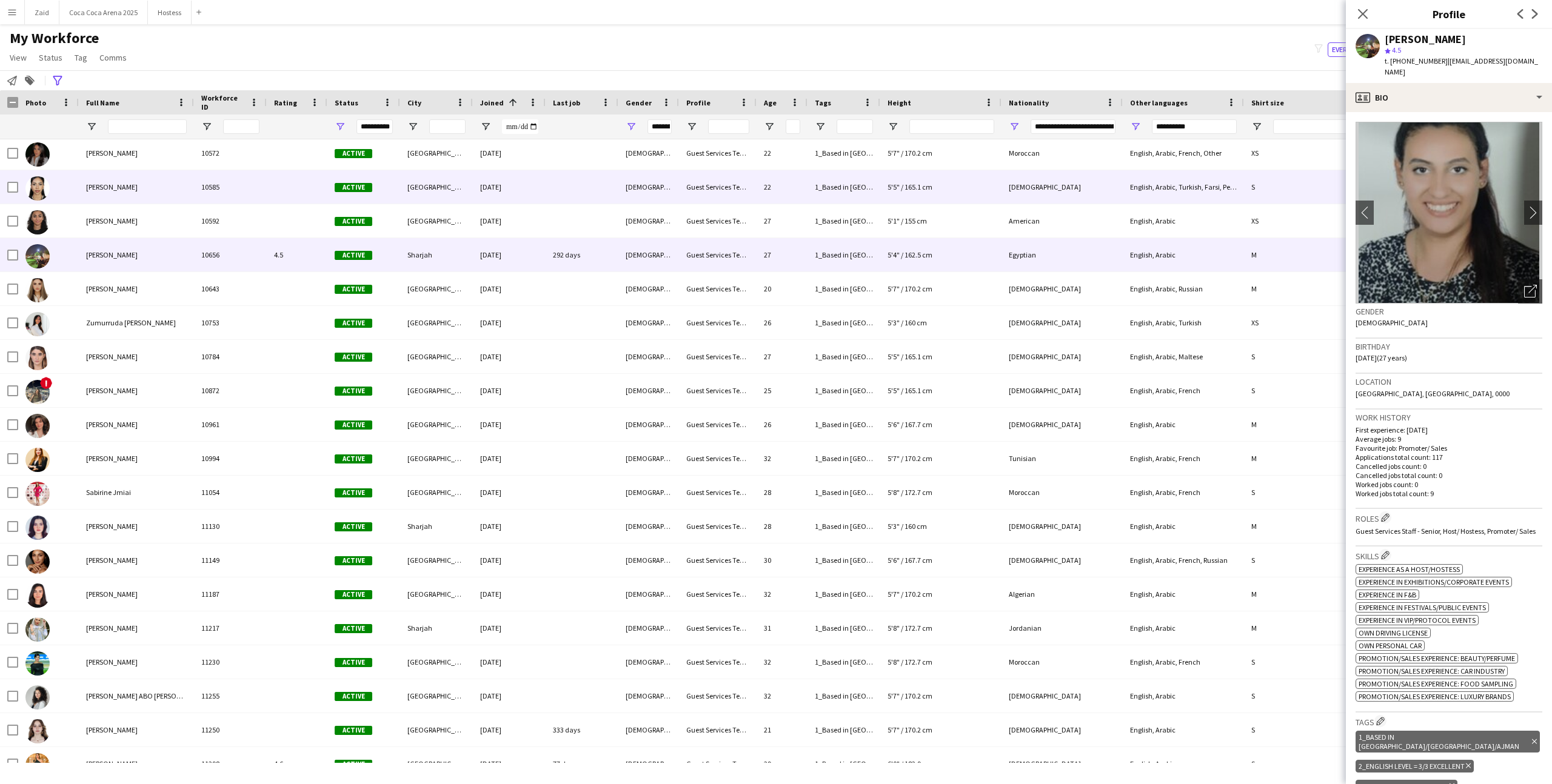
click at [633, 202] on div "[DEMOGRAPHIC_DATA]" at bounding box center [648, 187] width 61 height 33
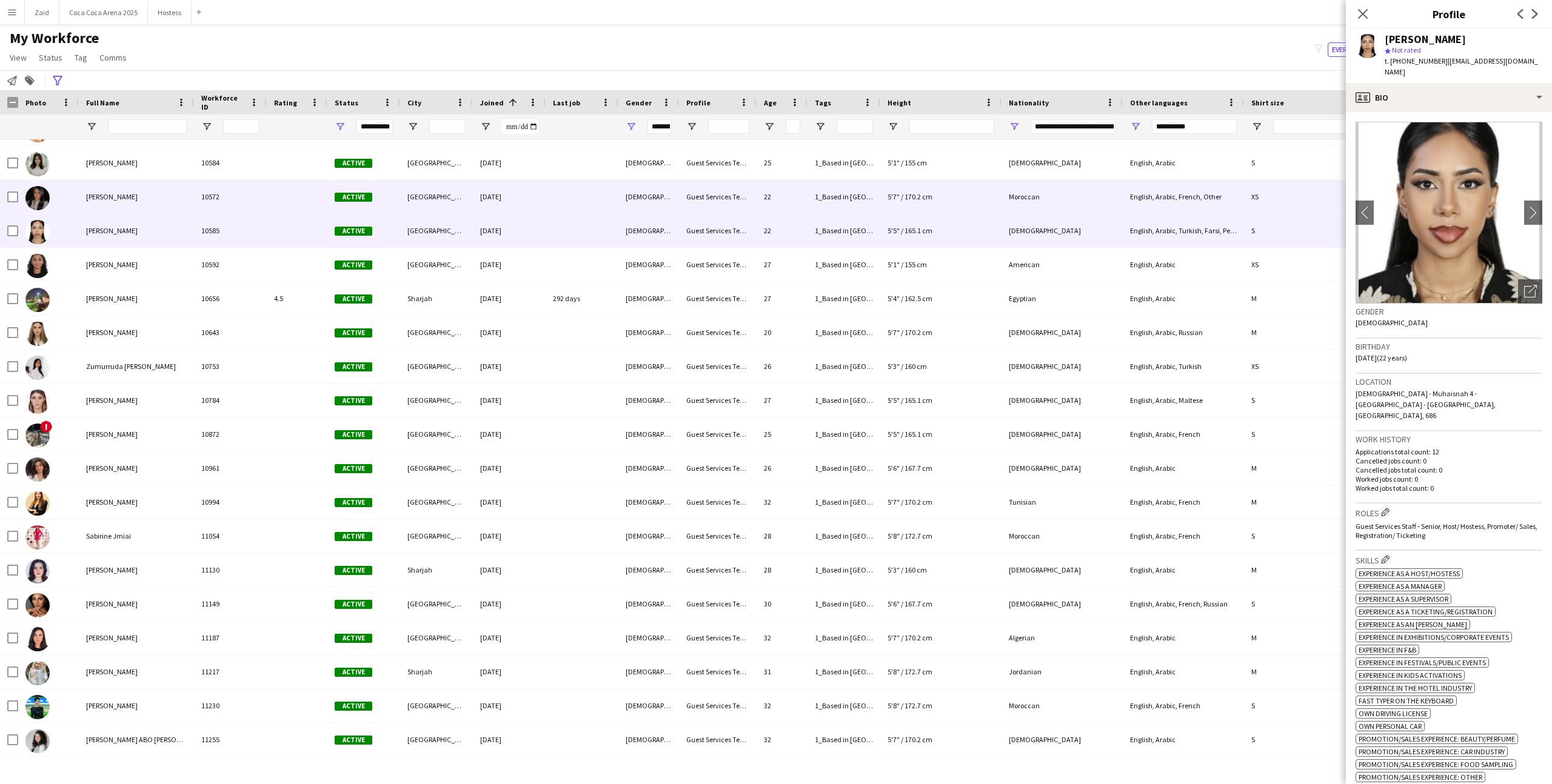
click at [633, 202] on div "[DEMOGRAPHIC_DATA]" at bounding box center [648, 196] width 61 height 33
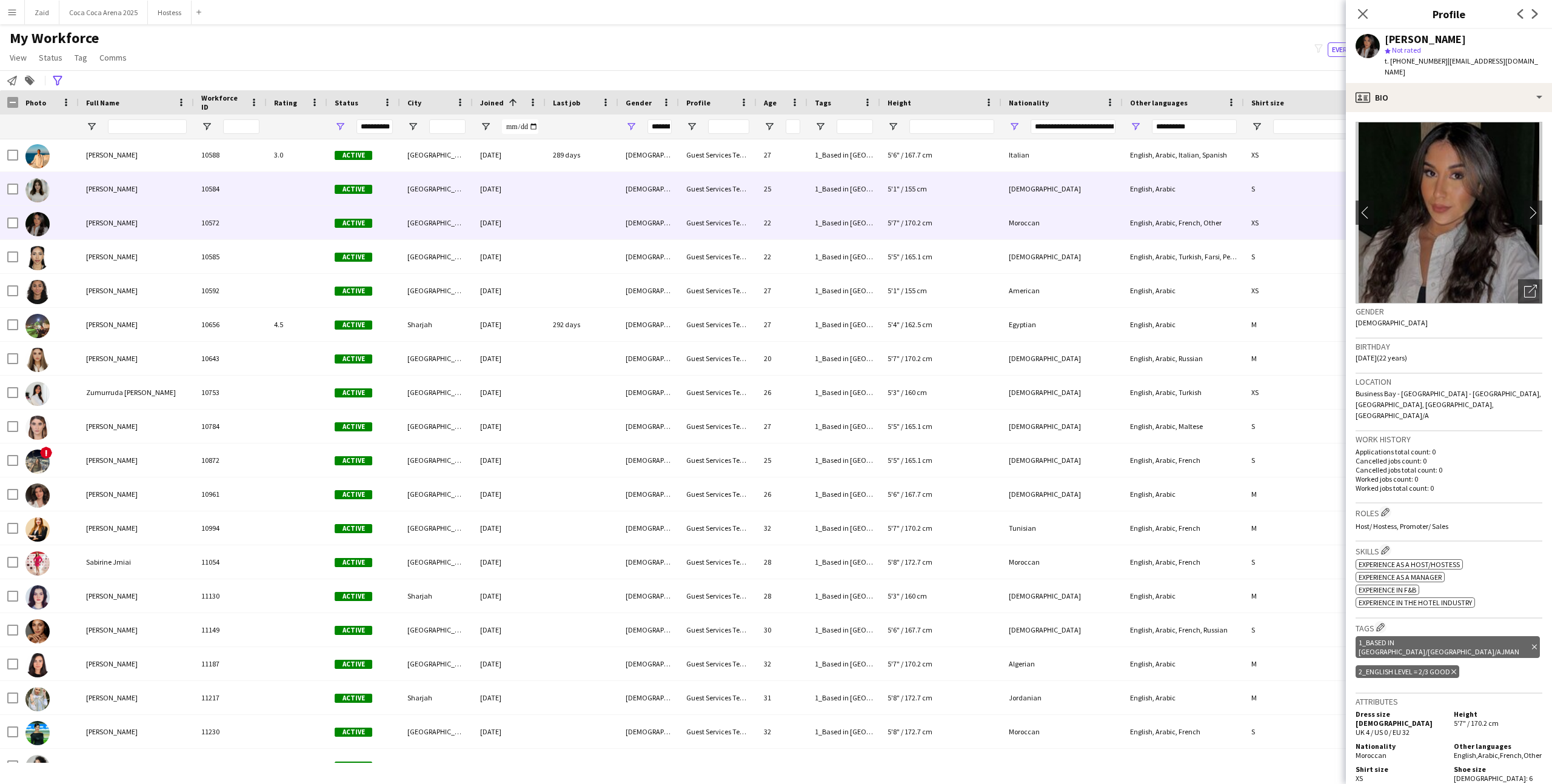
click at [633, 202] on div "[DEMOGRAPHIC_DATA]" at bounding box center [648, 189] width 61 height 33
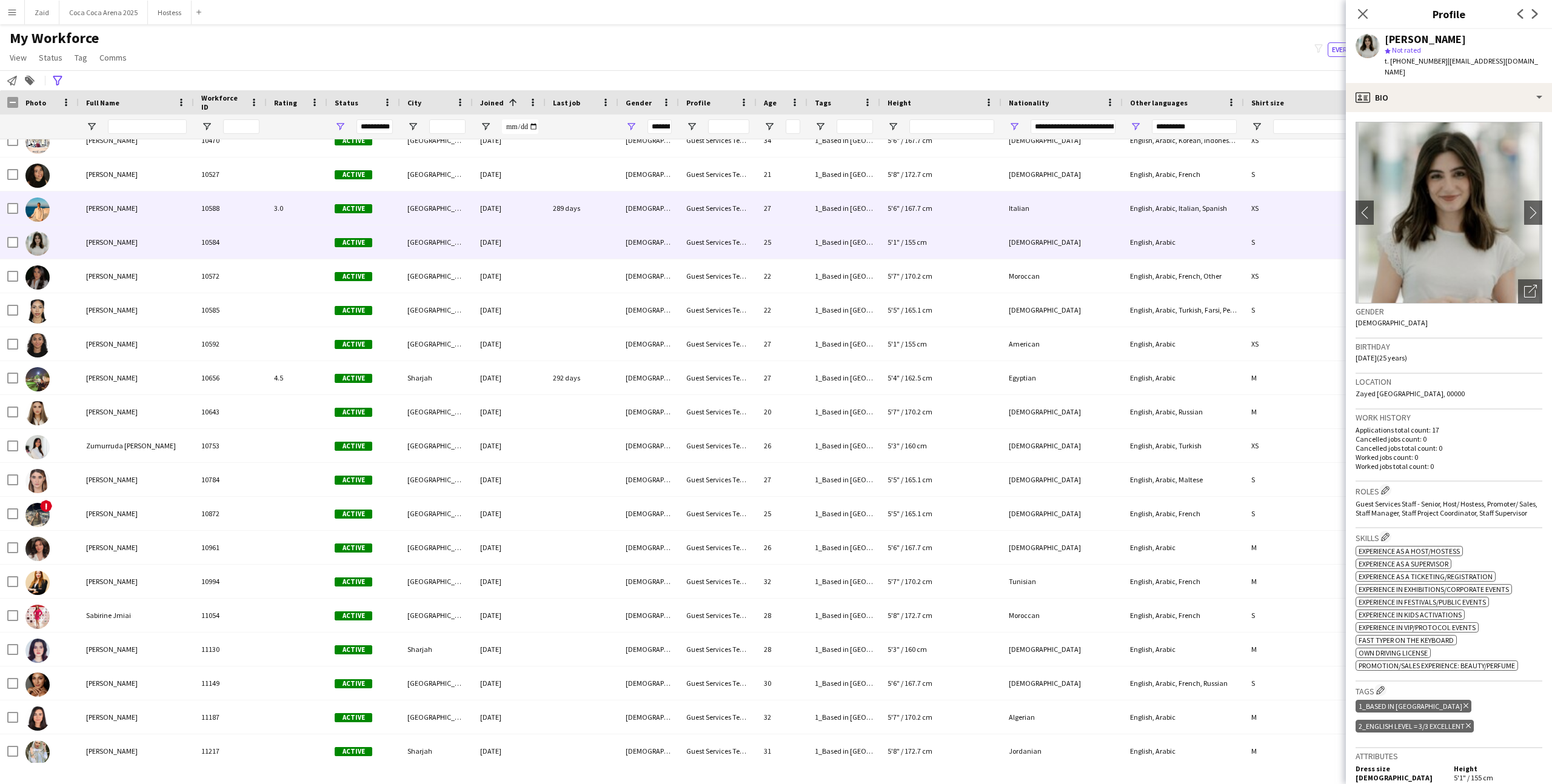
click at [628, 219] on div "[DEMOGRAPHIC_DATA]" at bounding box center [648, 208] width 61 height 33
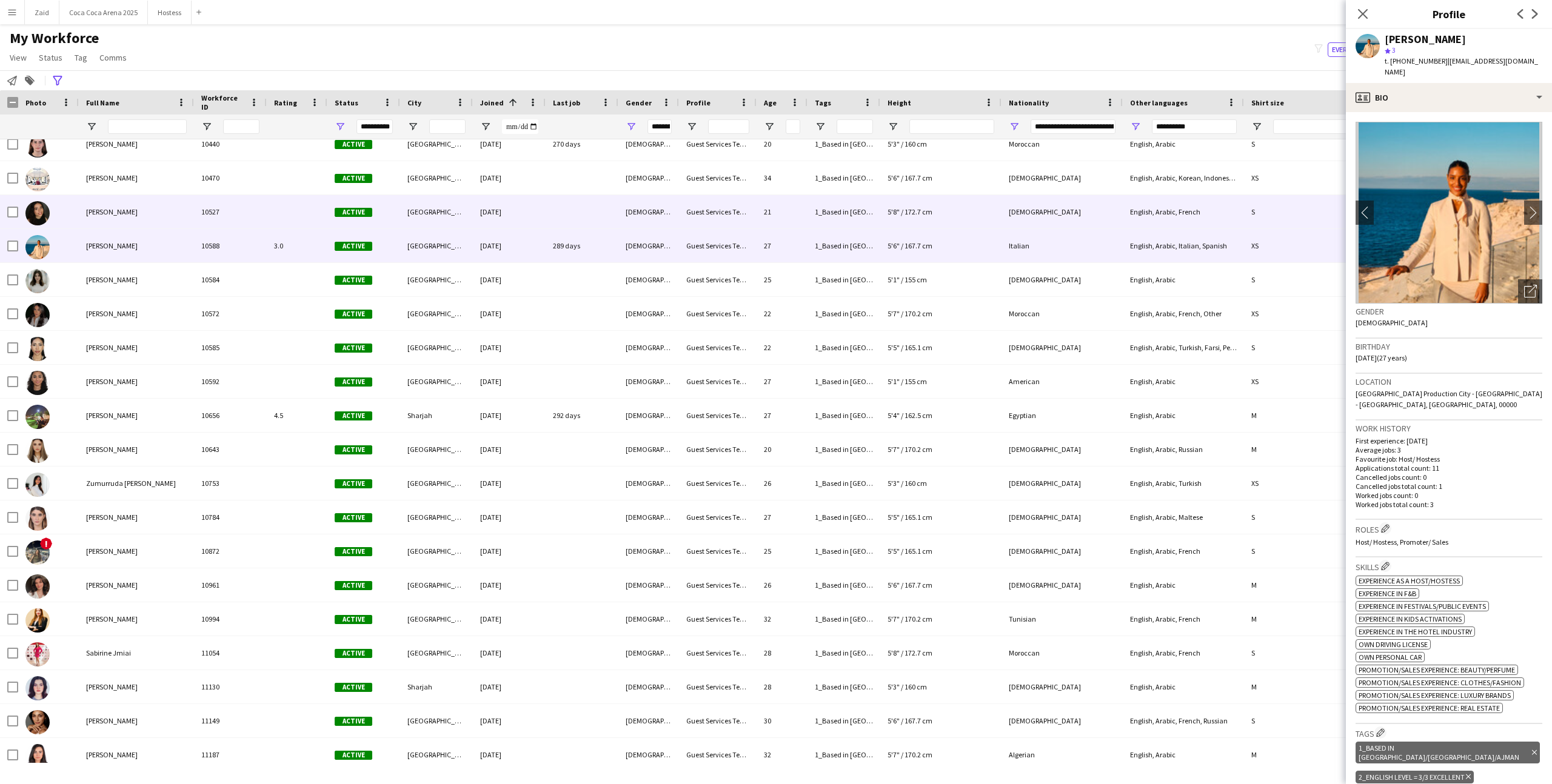
click at [628, 219] on div "[DEMOGRAPHIC_DATA]" at bounding box center [648, 211] width 61 height 33
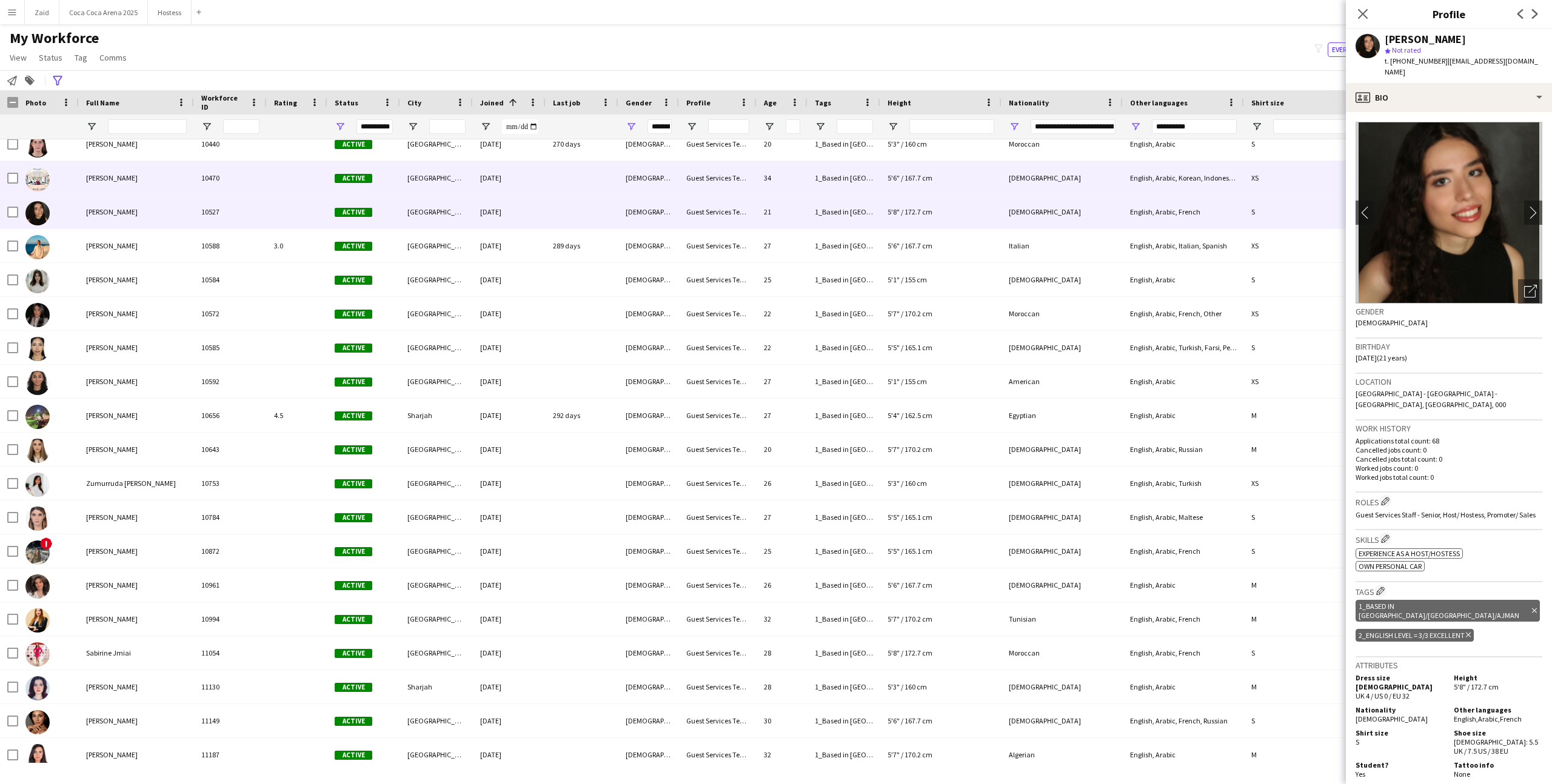
click at [625, 188] on div "[DEMOGRAPHIC_DATA]" at bounding box center [648, 178] width 61 height 33
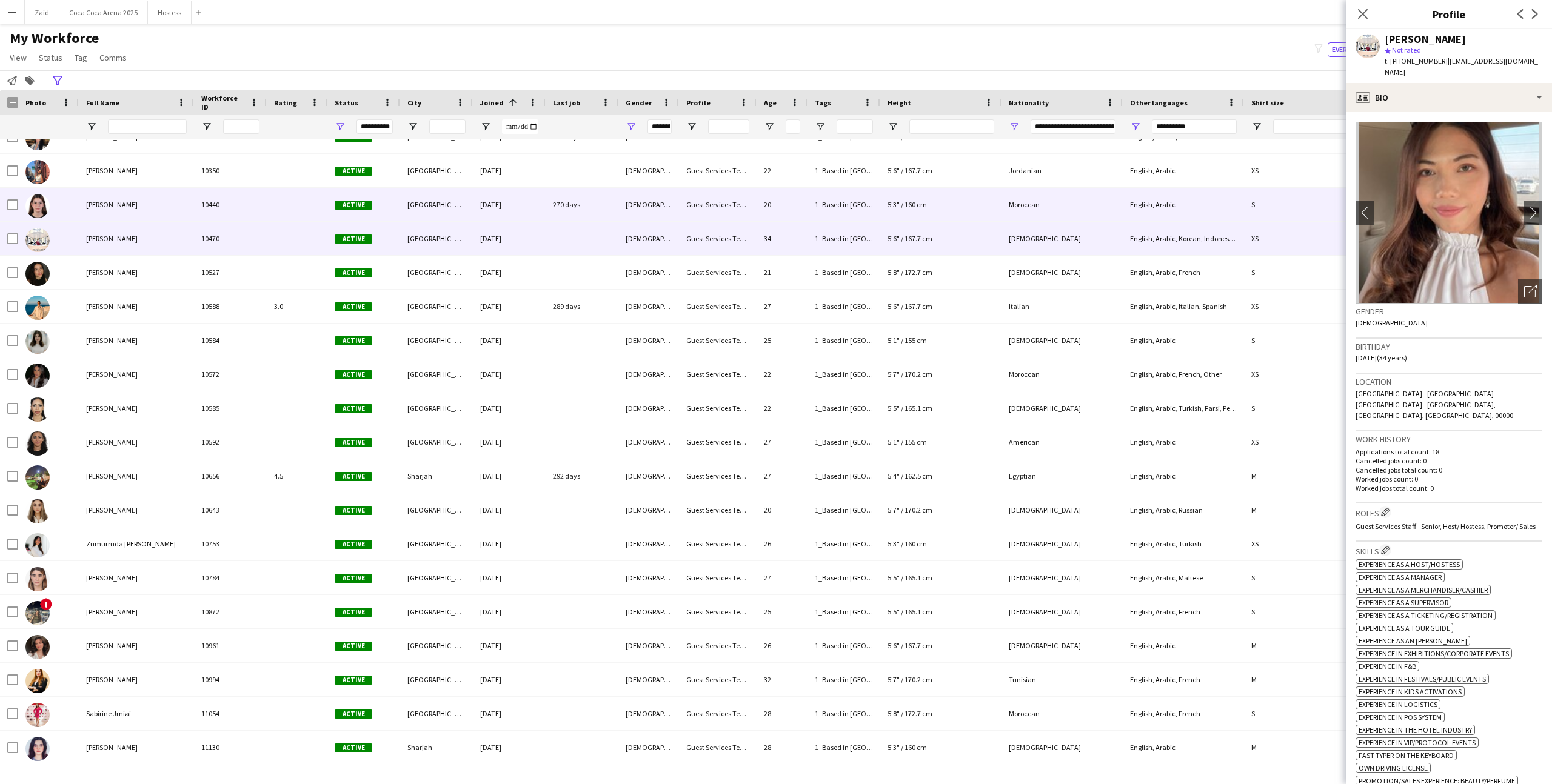
click at [625, 188] on div "[DEMOGRAPHIC_DATA]" at bounding box center [648, 204] width 61 height 33
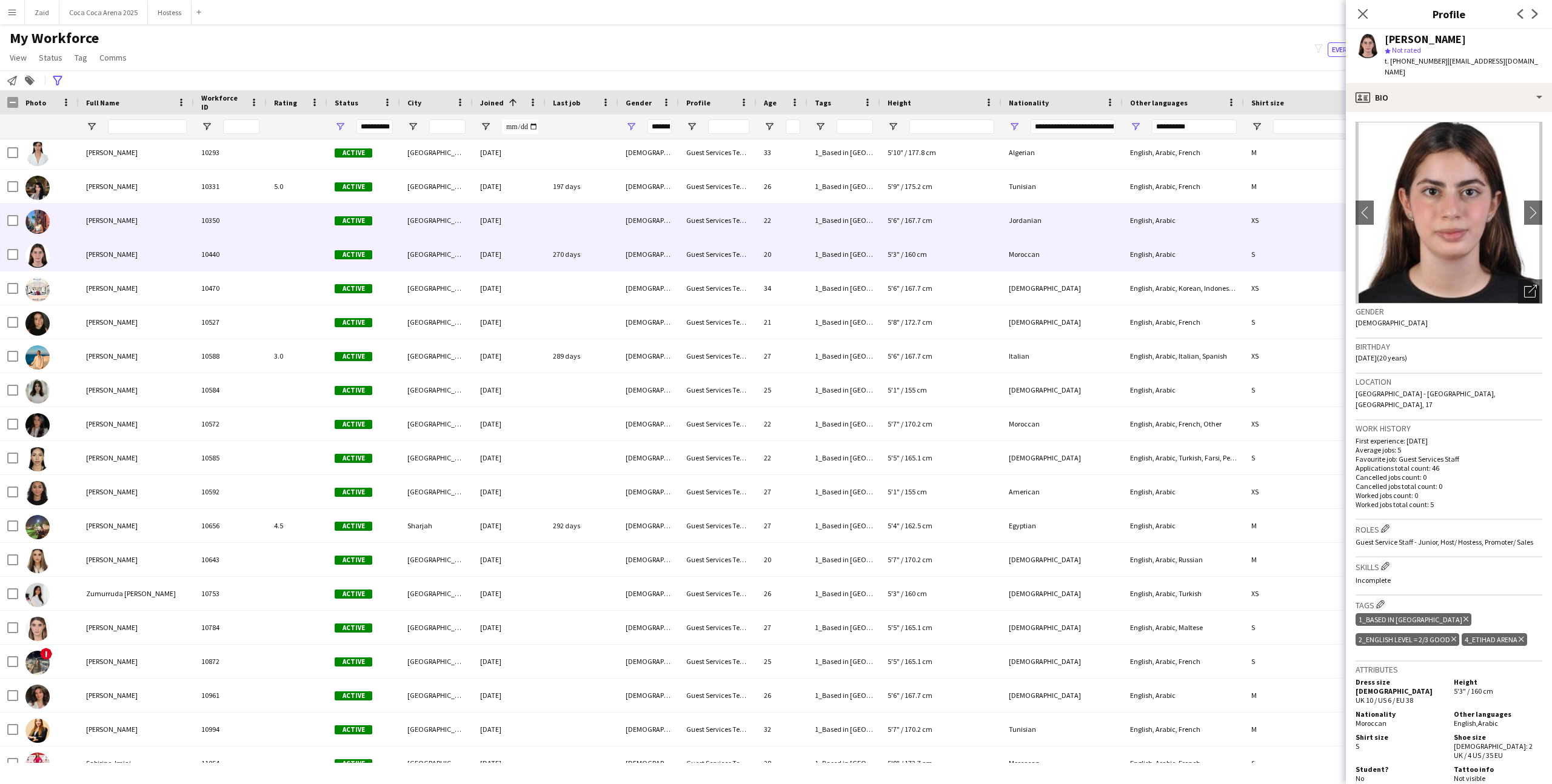
click at [521, 213] on div "[DATE]" at bounding box center [509, 220] width 72 height 33
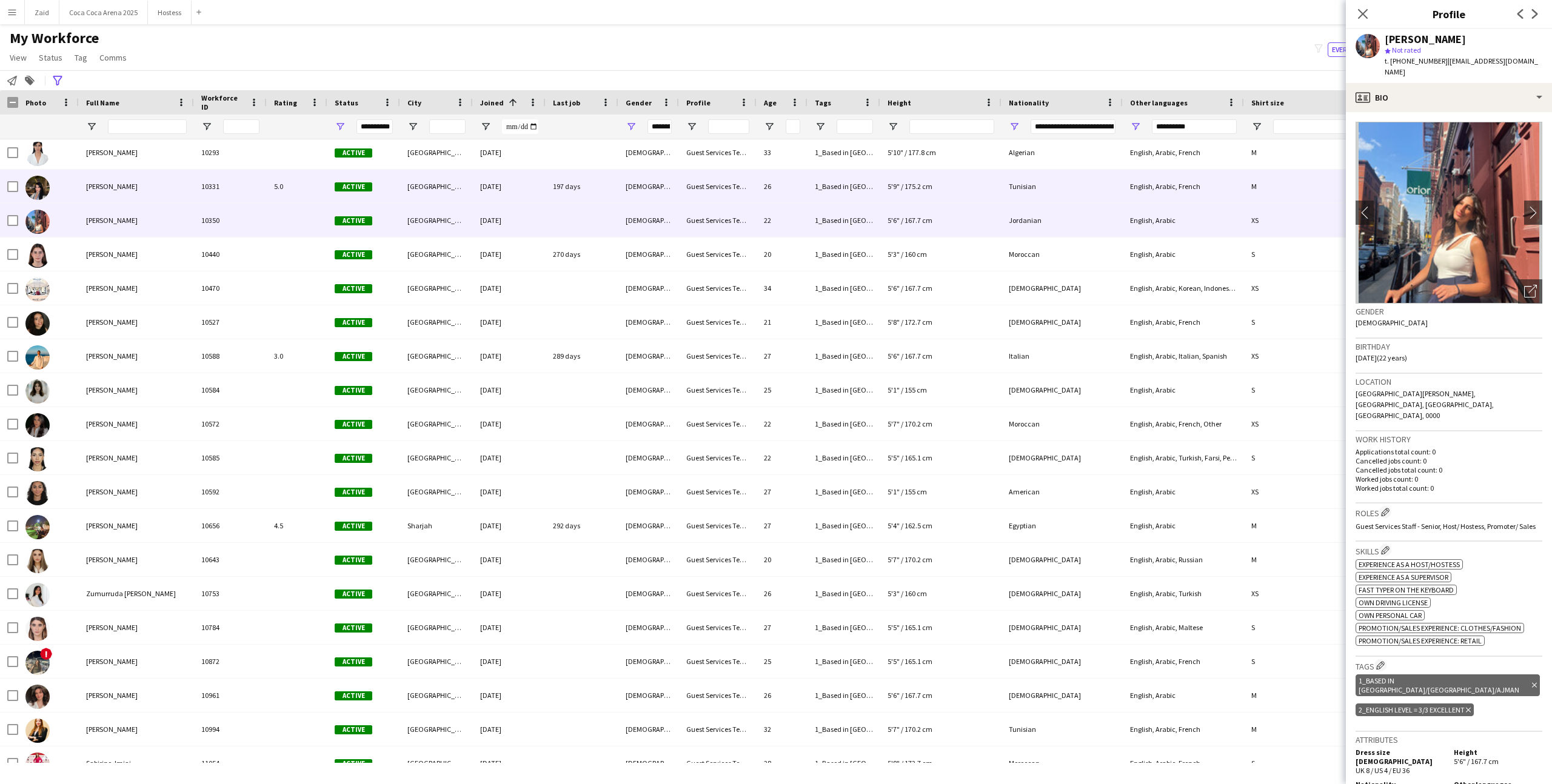
click at [511, 202] on div "[DATE]" at bounding box center [509, 186] width 72 height 33
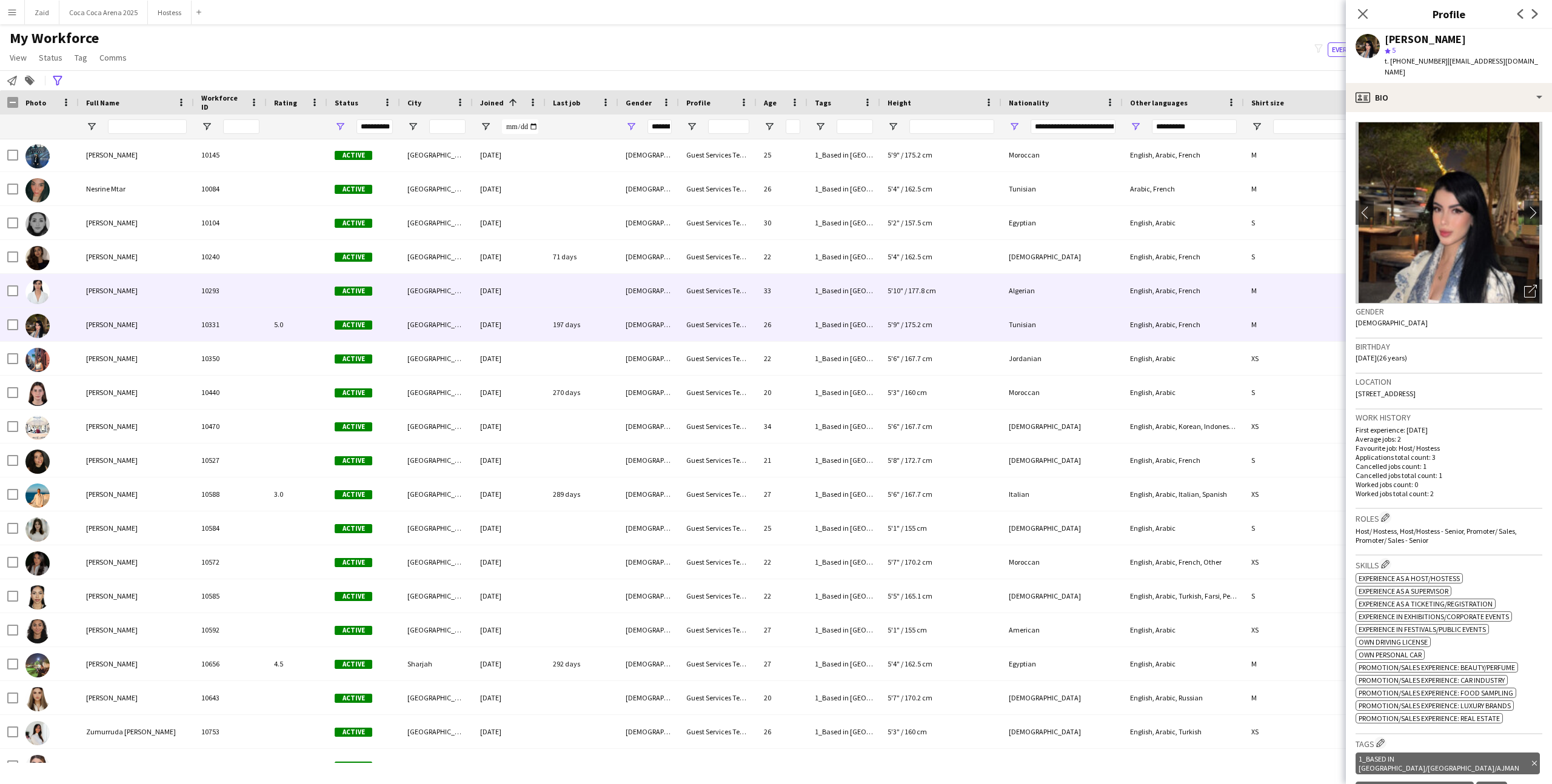
click at [541, 290] on div "[DATE]" at bounding box center [509, 290] width 72 height 33
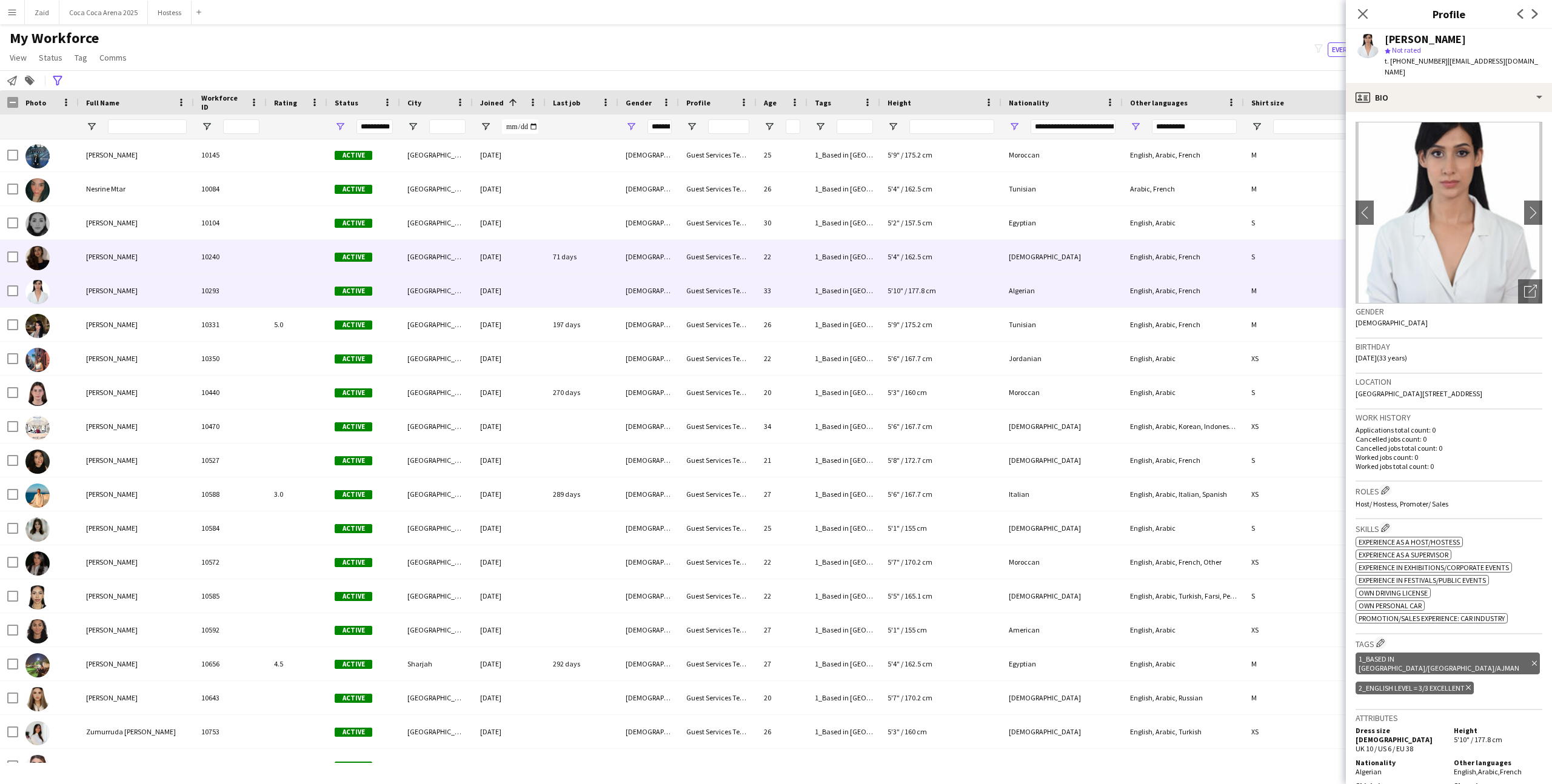
click at [529, 259] on div "[DATE]" at bounding box center [509, 256] width 72 height 33
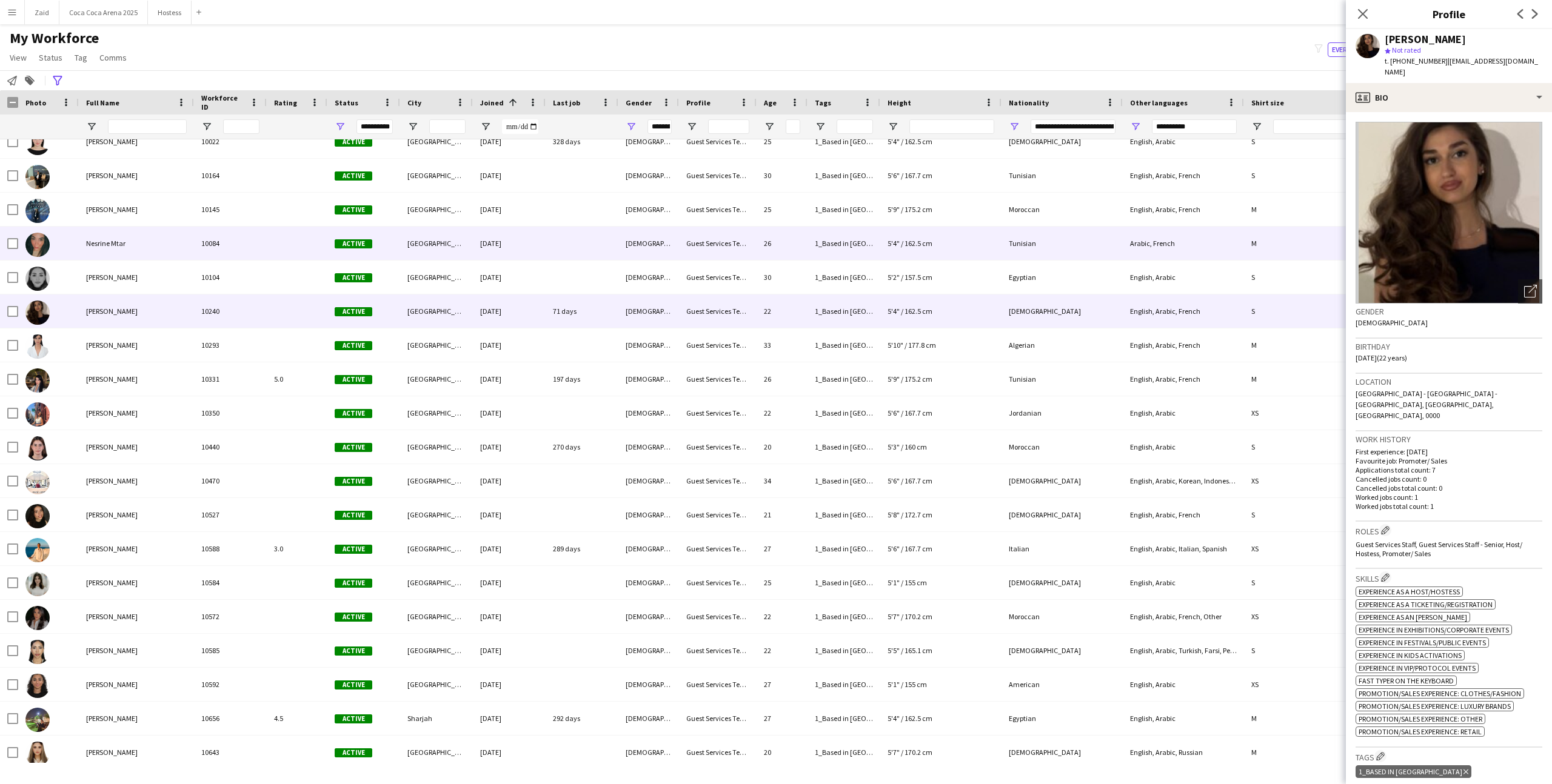
click at [529, 259] on div "[DATE]" at bounding box center [509, 243] width 72 height 33
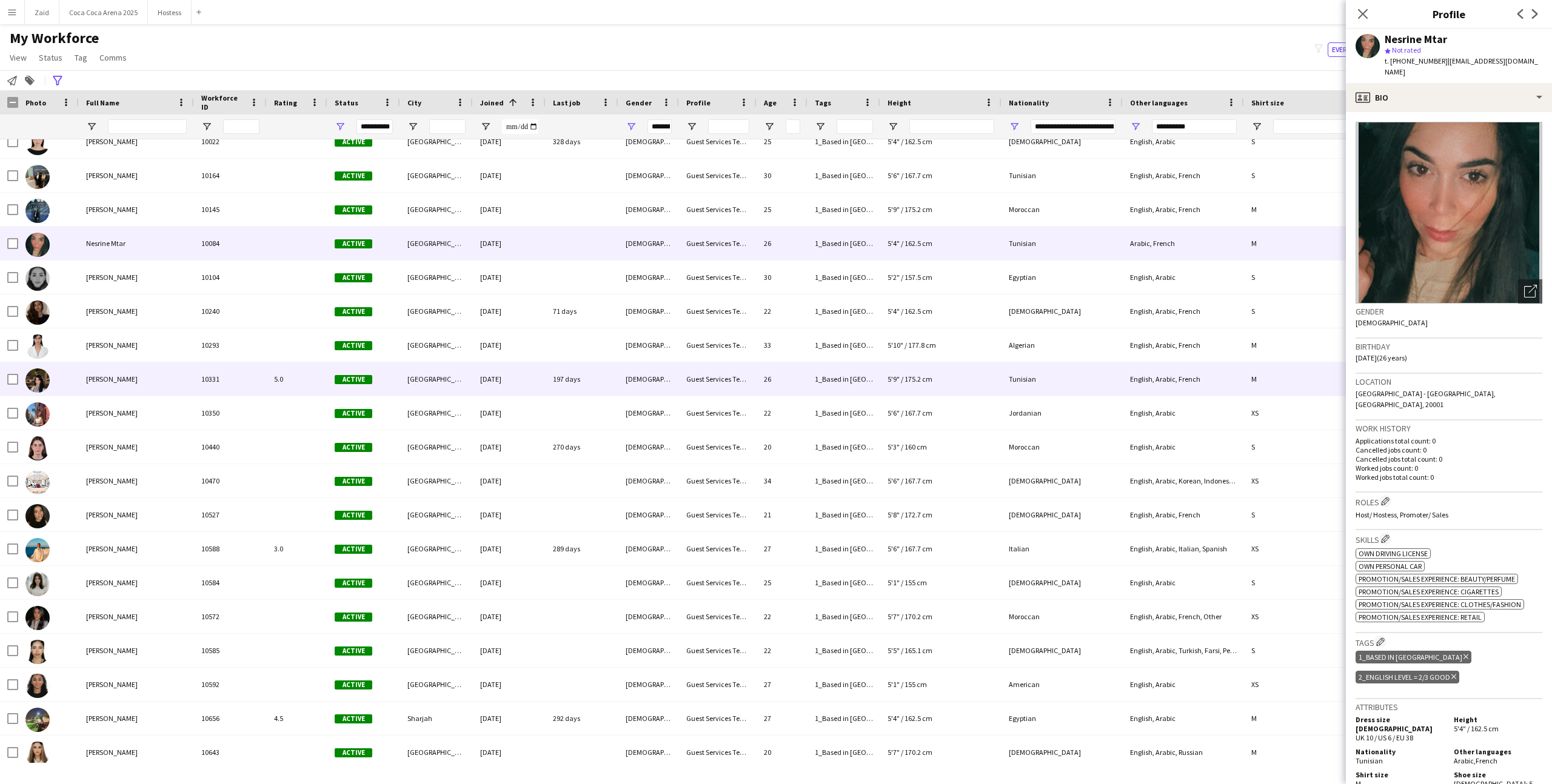
click at [18, 377] on div at bounding box center [49, 379] width 61 height 33
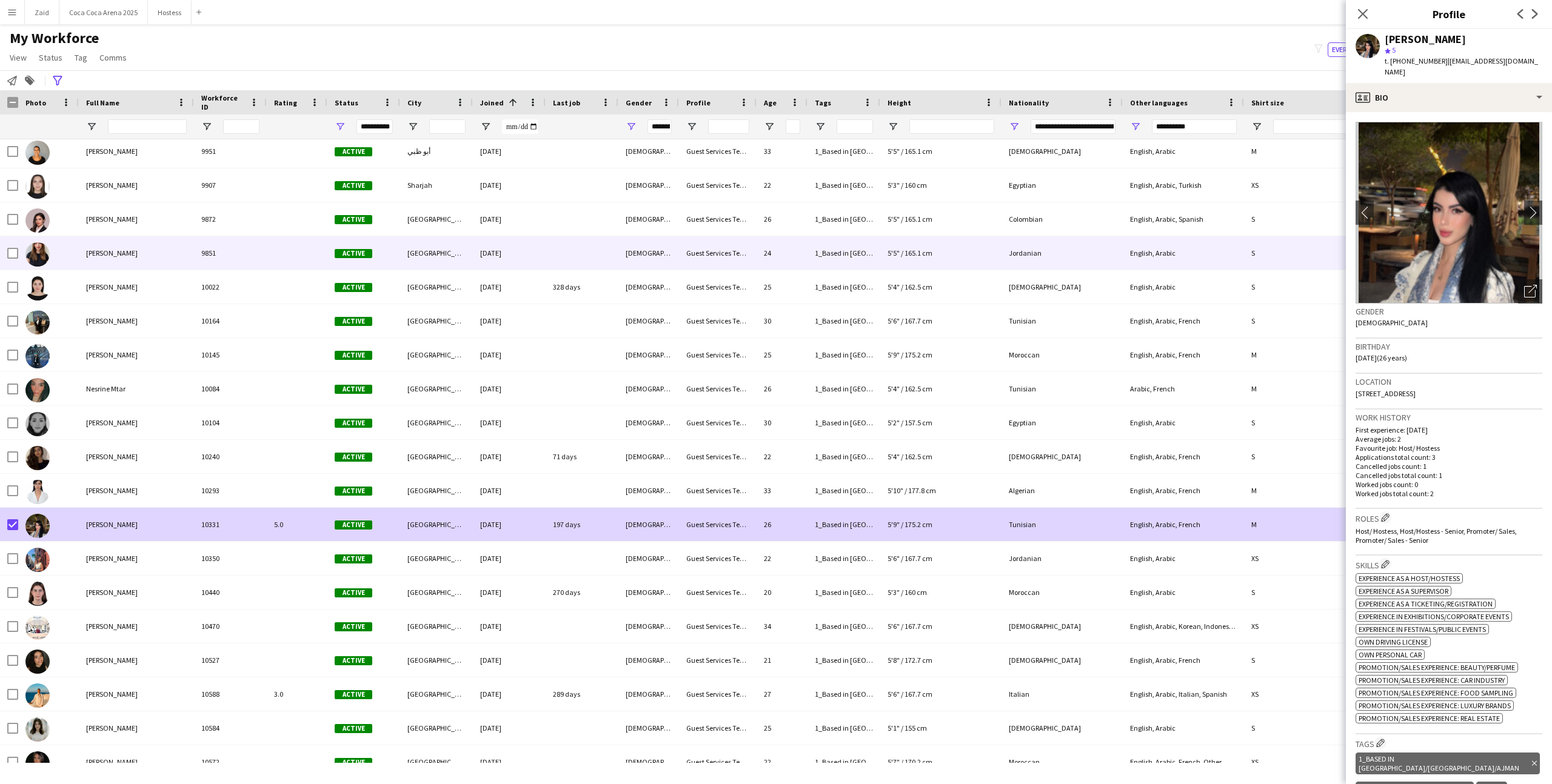
click at [184, 247] on div "[PERSON_NAME]" at bounding box center [136, 253] width 115 height 33
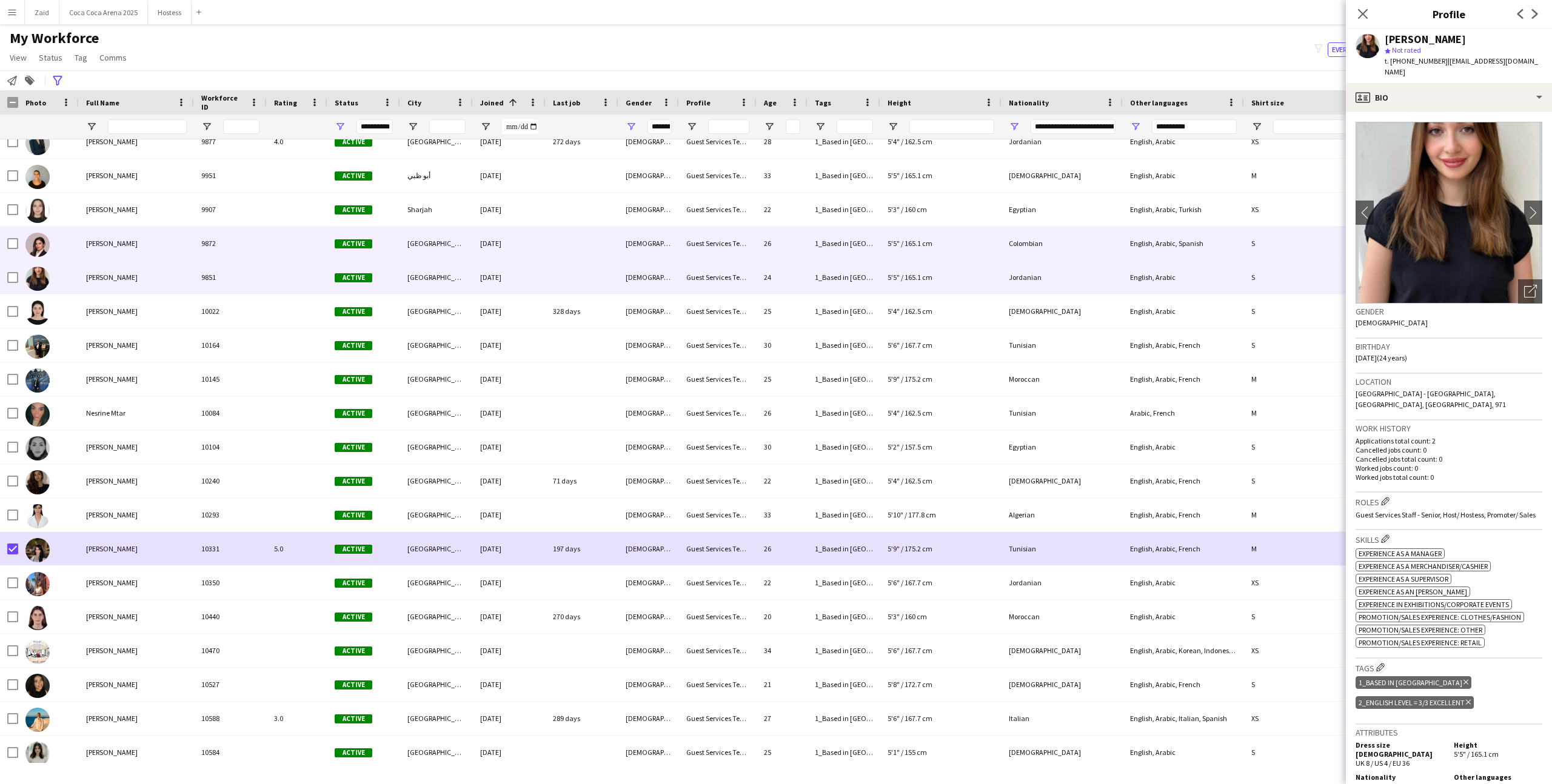
click at [184, 247] on div "[PERSON_NAME]" at bounding box center [136, 243] width 115 height 33
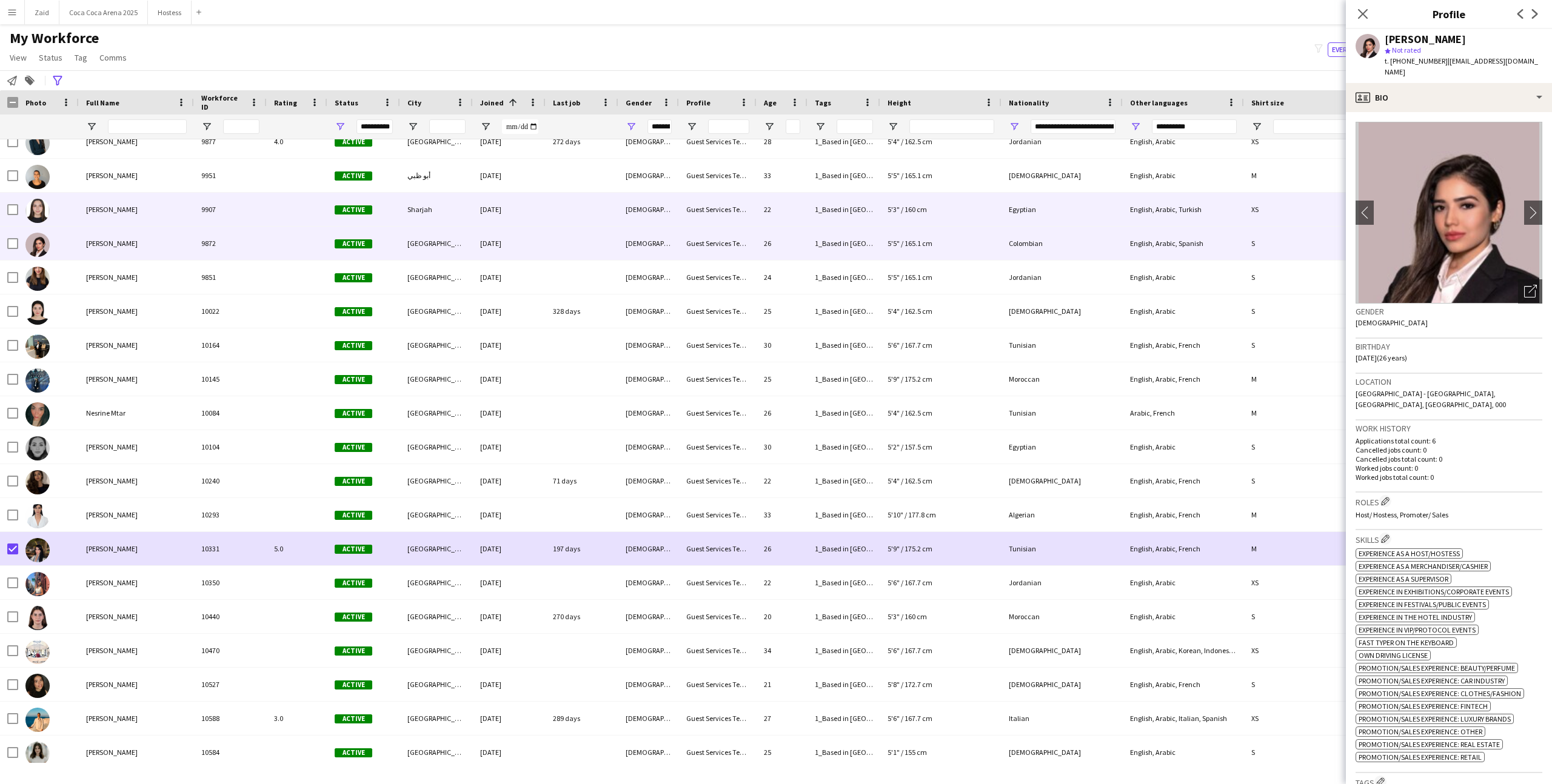
click at [903, 214] on div "5'3" / 160 cm" at bounding box center [940, 209] width 121 height 33
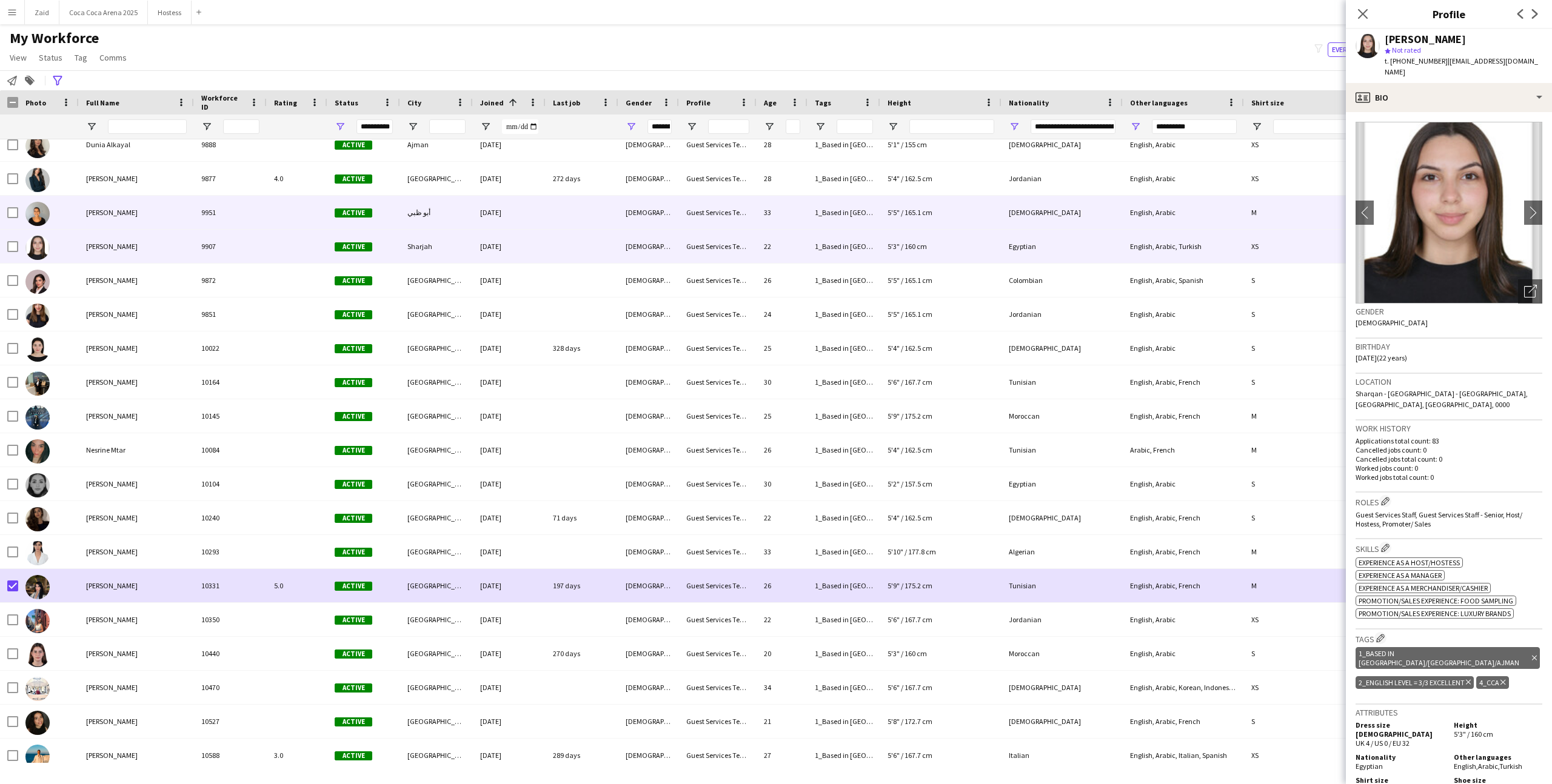
click at [902, 211] on div "5'5" / 165.1 cm" at bounding box center [940, 212] width 121 height 33
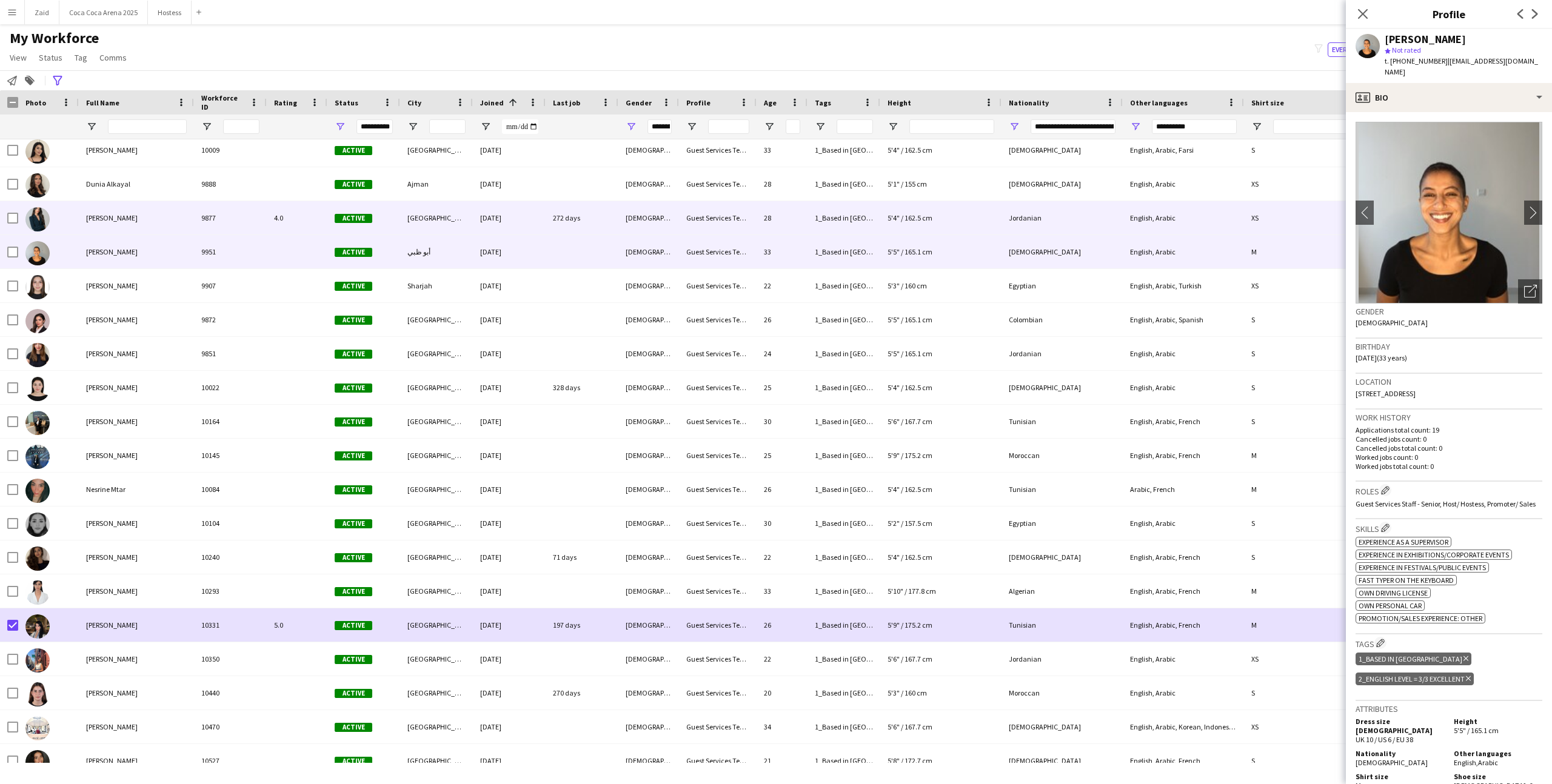
click at [901, 211] on div "5'4" / 162.5 cm" at bounding box center [940, 217] width 121 height 33
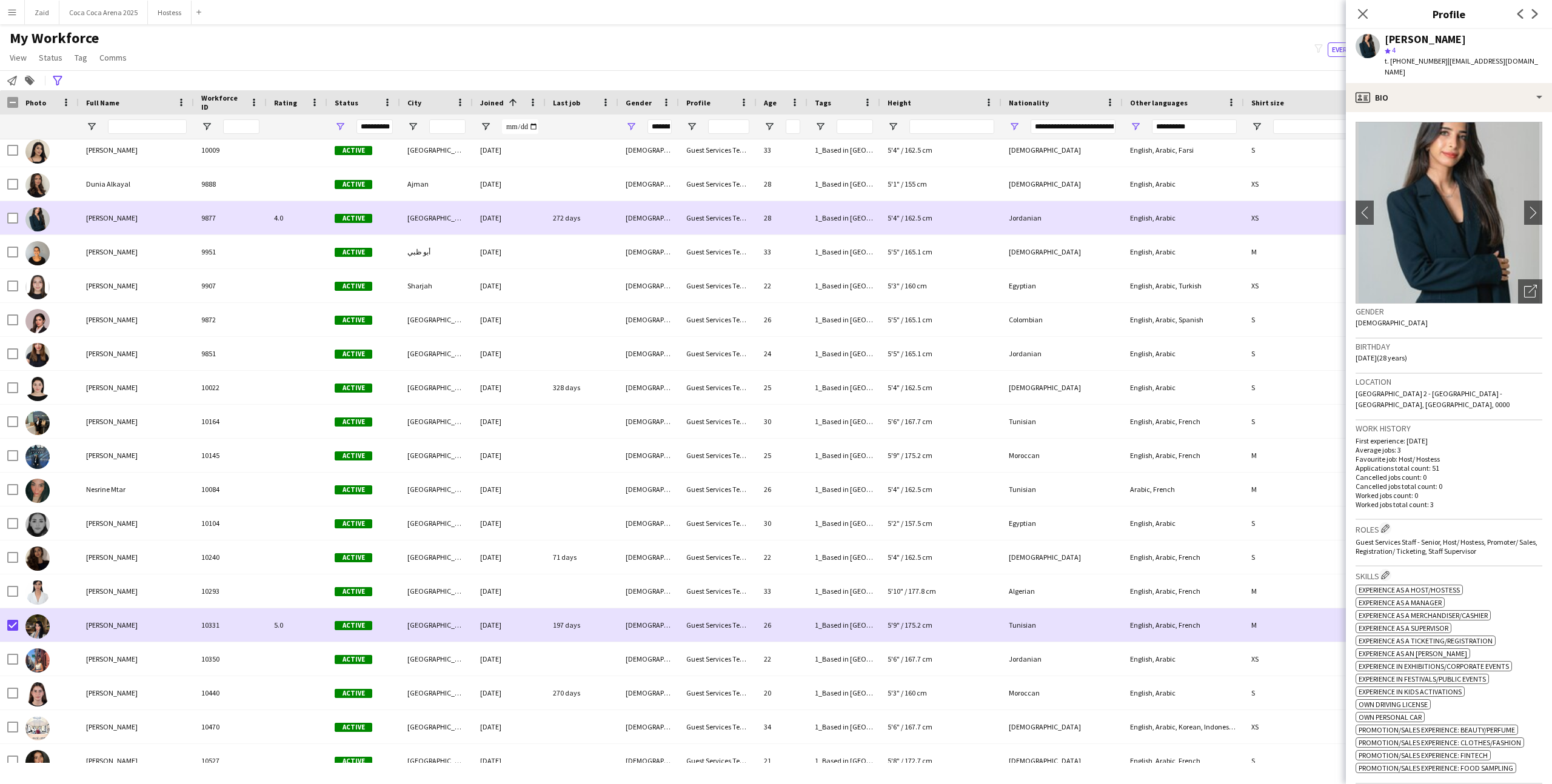
click at [803, 202] on div "28" at bounding box center [781, 217] width 51 height 33
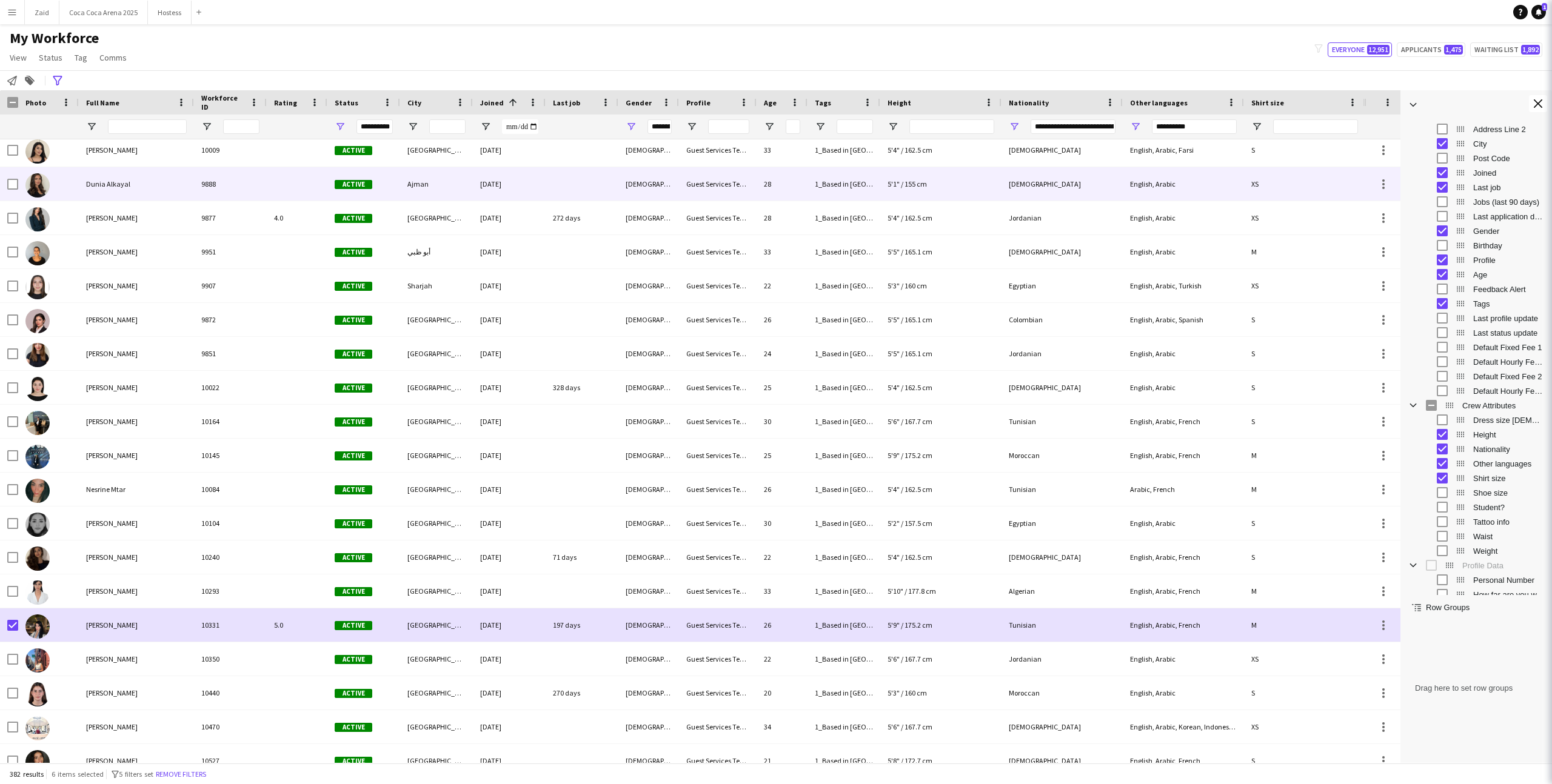
click at [795, 185] on div "28" at bounding box center [781, 184] width 51 height 33
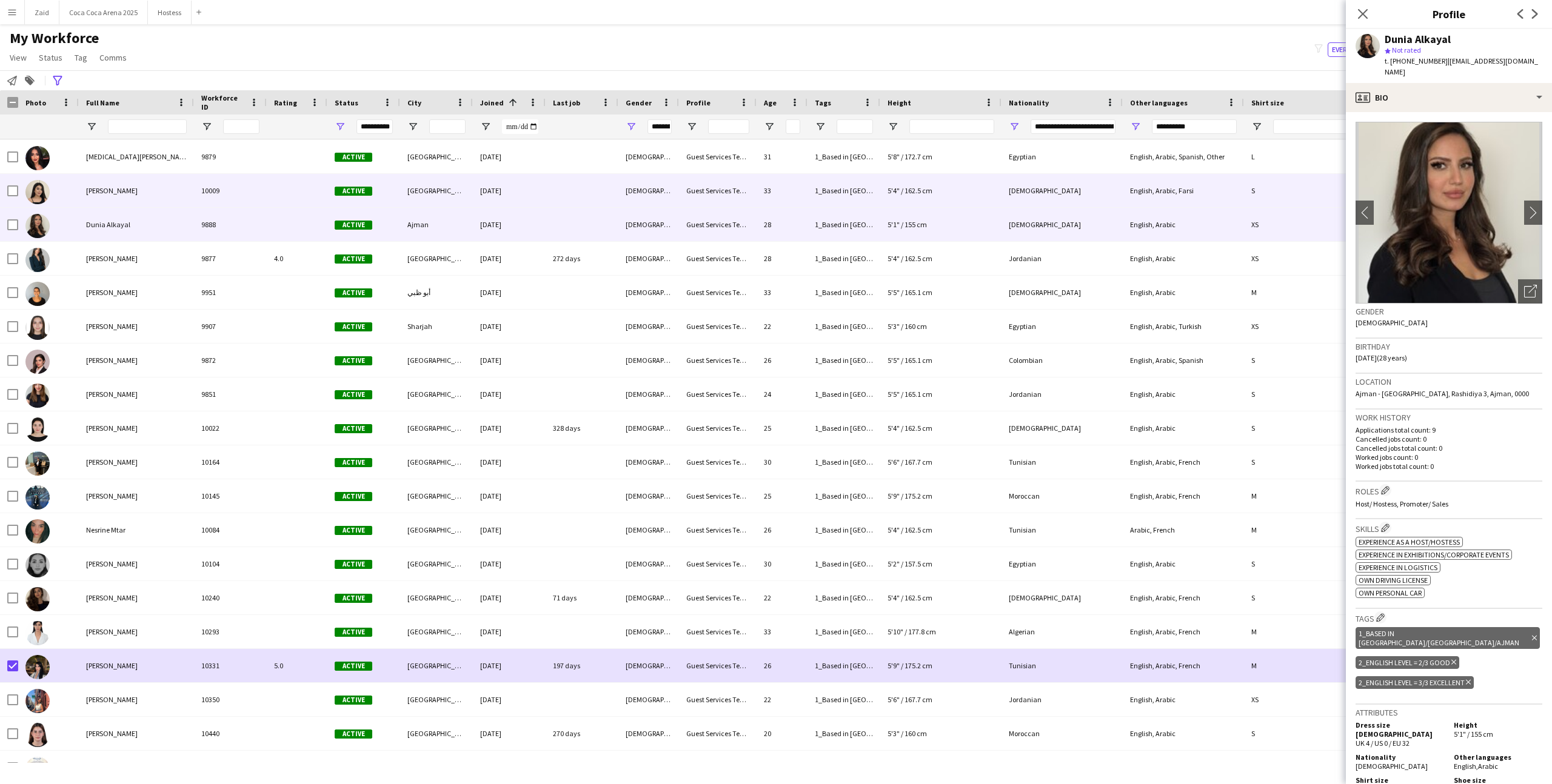
click at [795, 185] on div "33" at bounding box center [781, 190] width 51 height 33
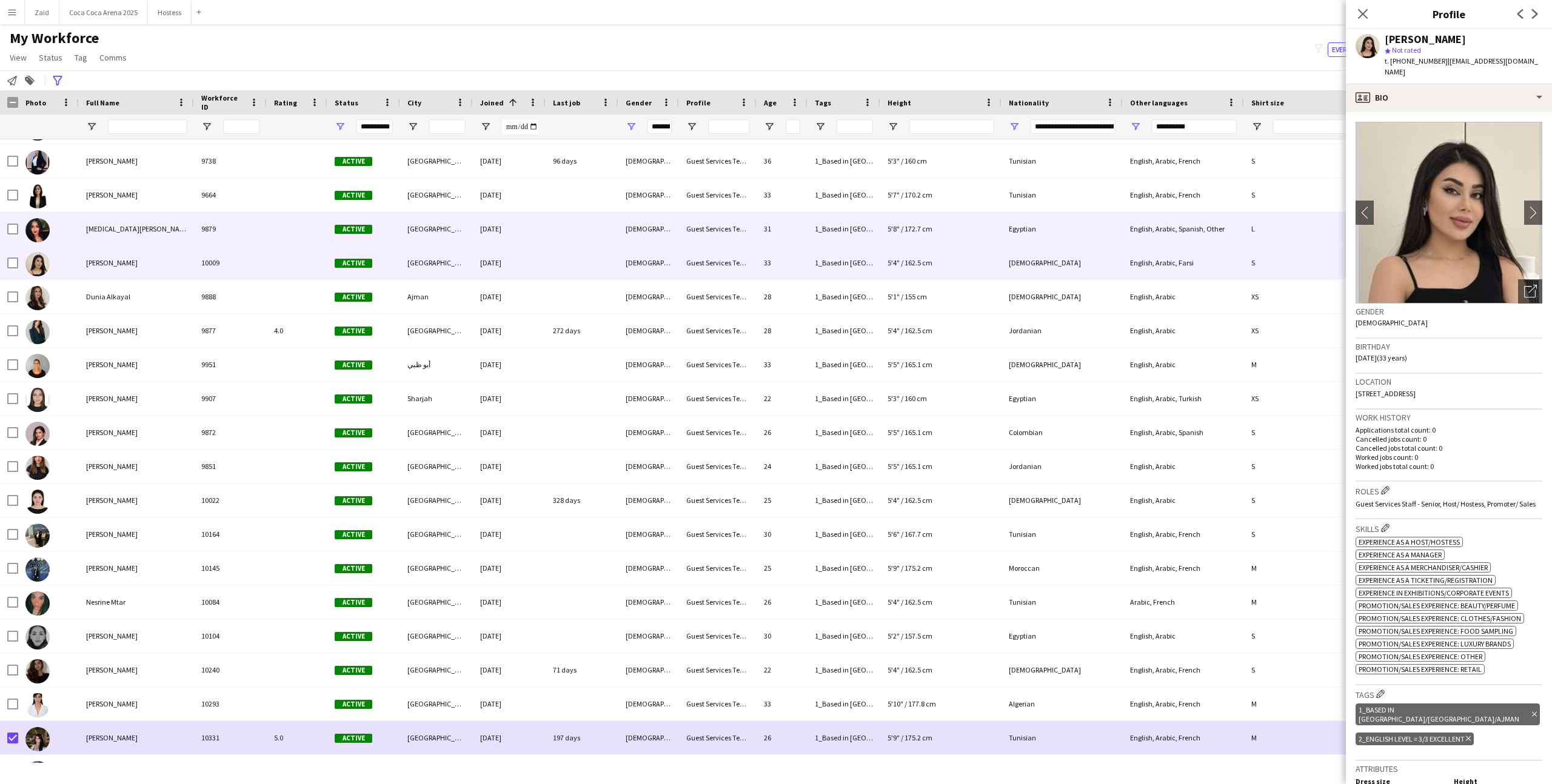
click at [777, 233] on div "31" at bounding box center [781, 228] width 51 height 33
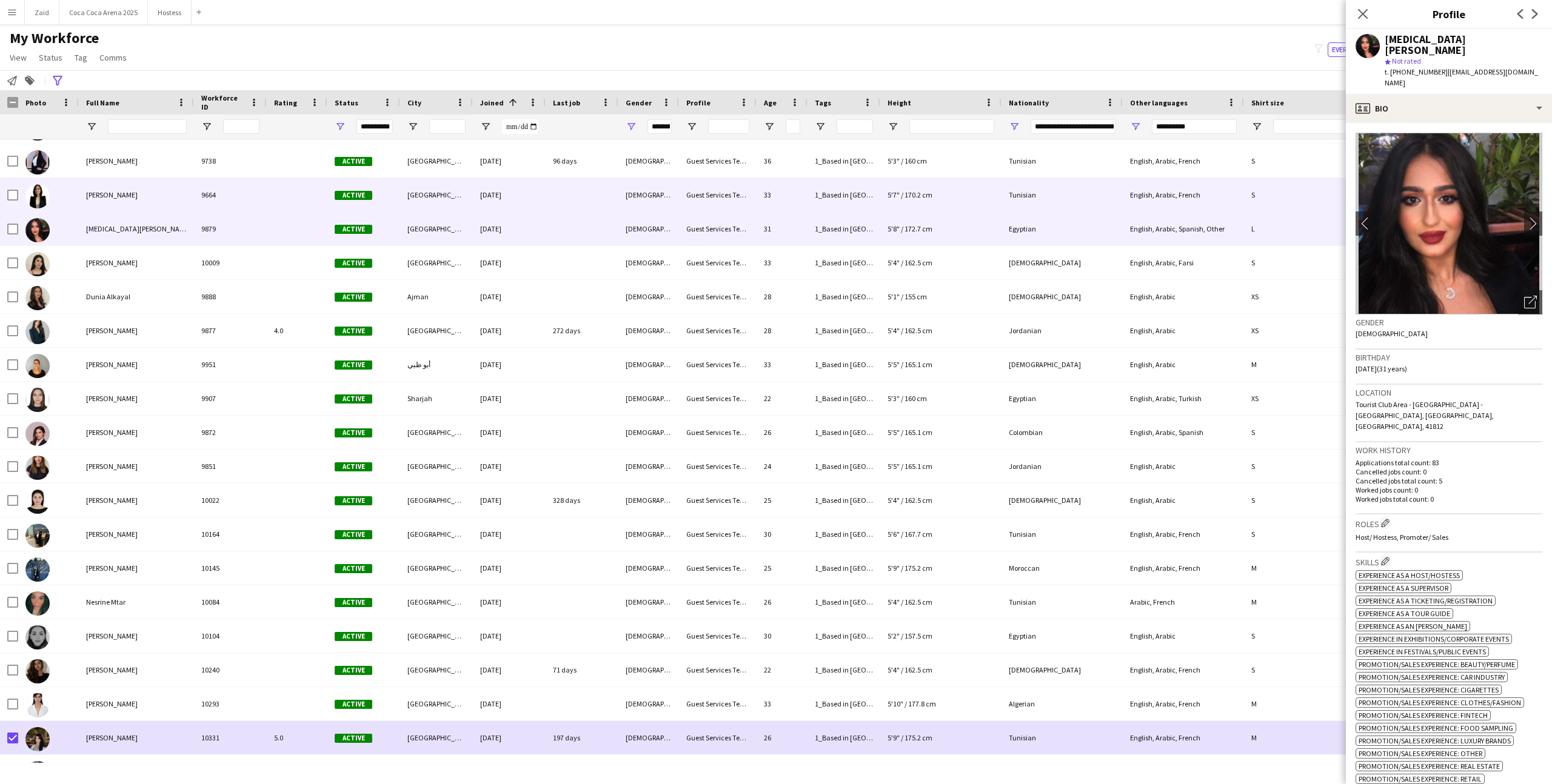
click at [765, 204] on div "33" at bounding box center [781, 195] width 51 height 33
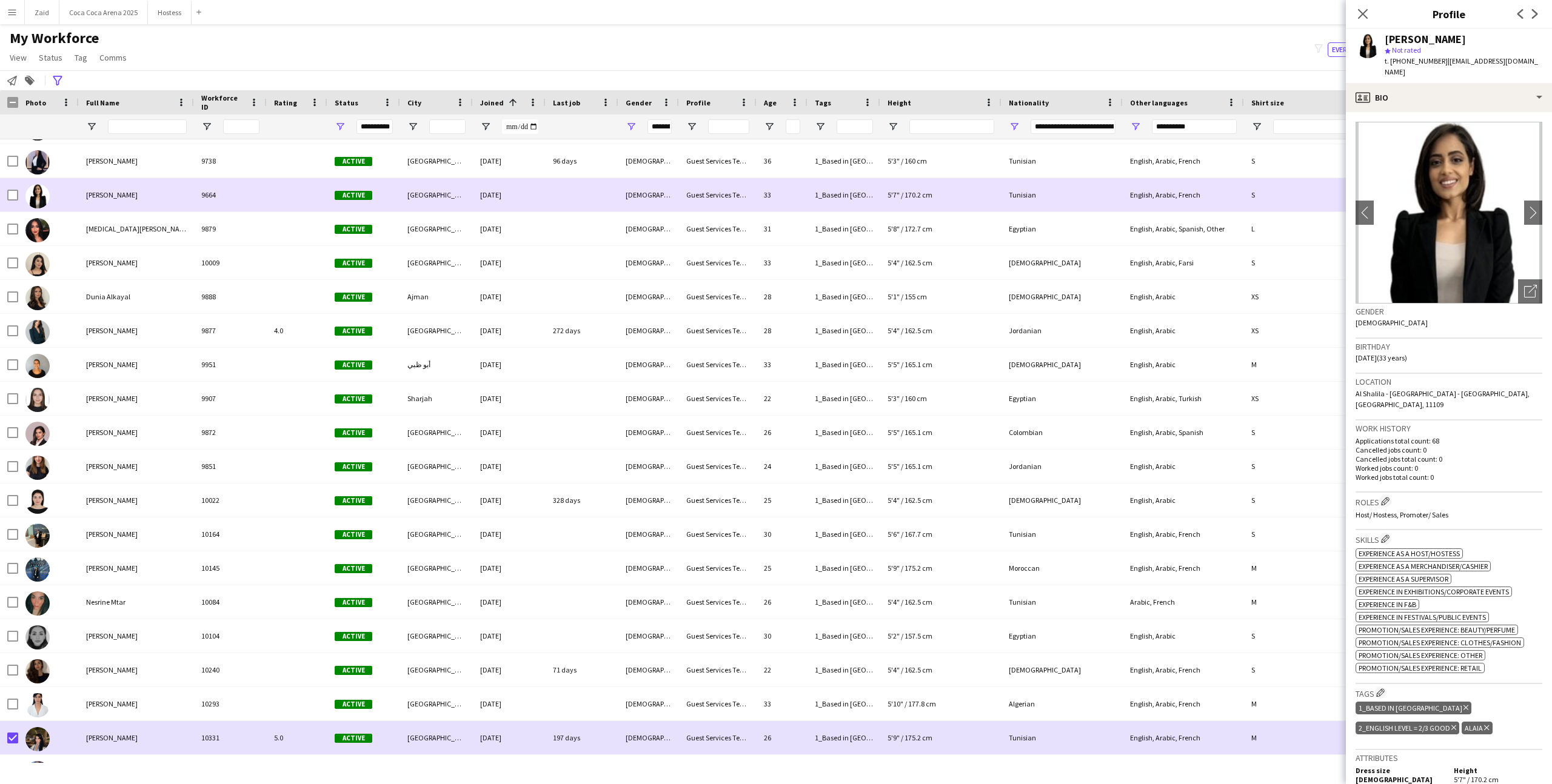
click at [751, 183] on div "Guest Services Team" at bounding box center [717, 195] width 77 height 33
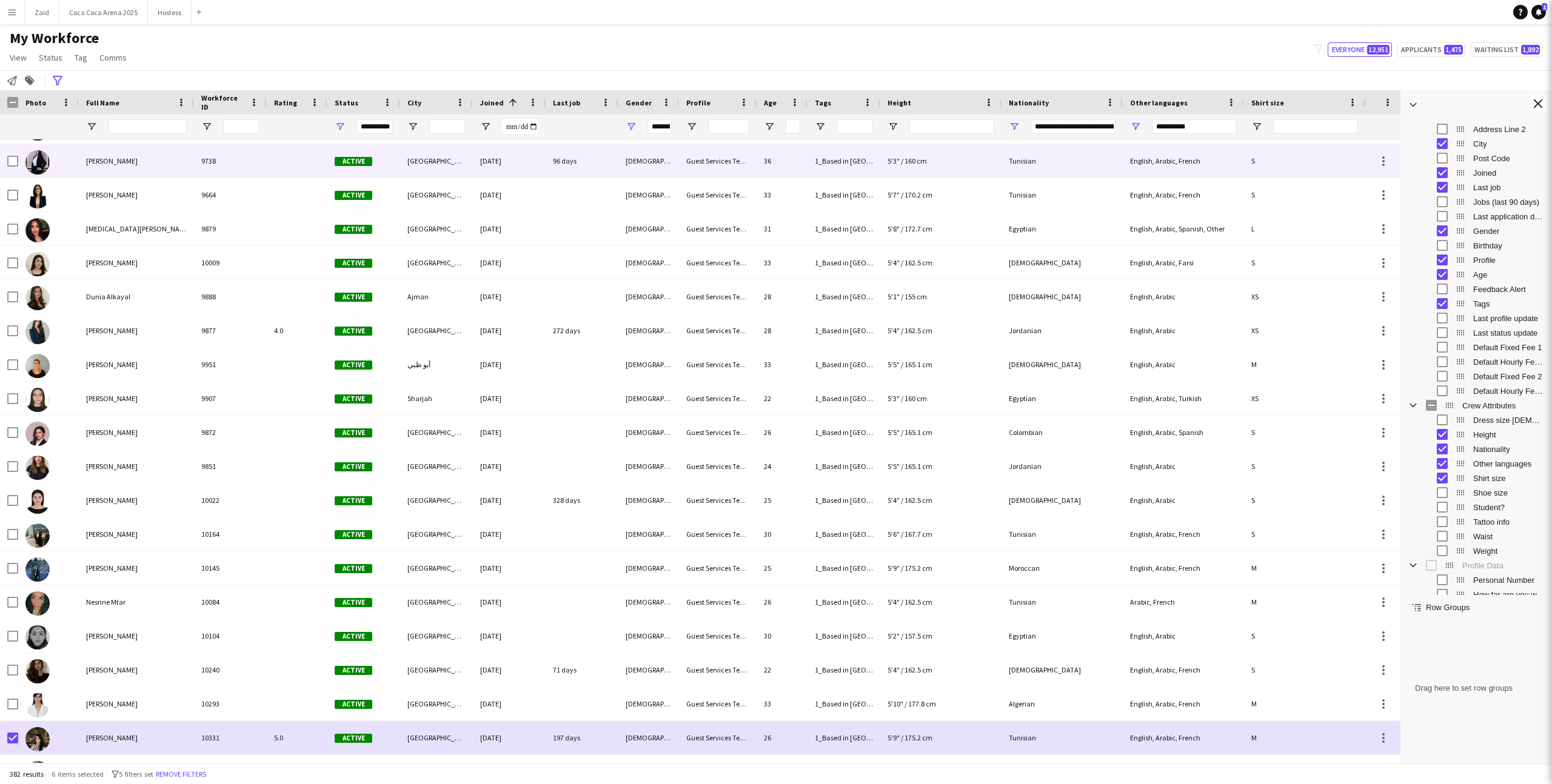
click at [746, 173] on div "Guest Services Team" at bounding box center [717, 161] width 77 height 33
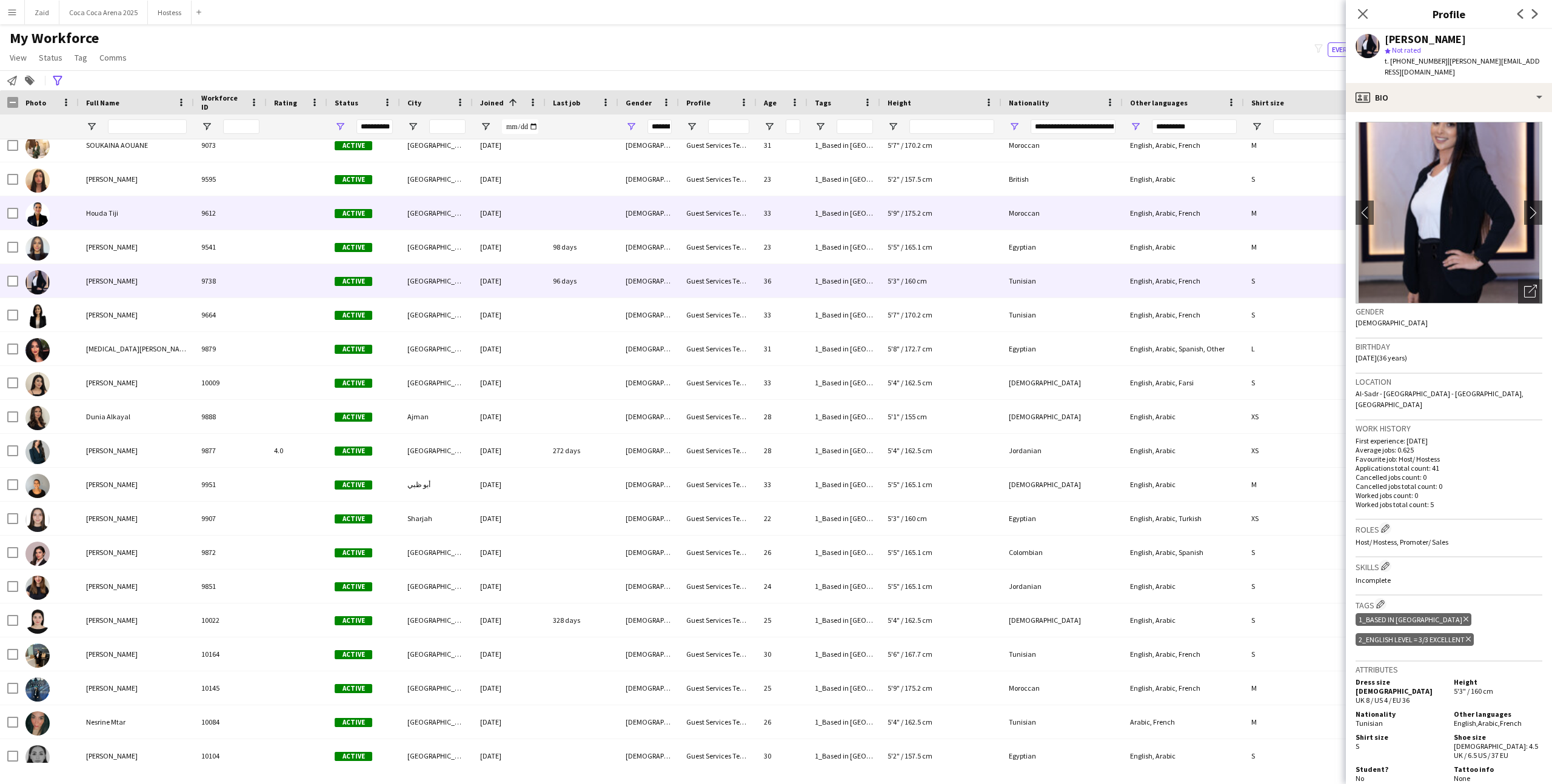
click at [729, 209] on div "Guest Services Team" at bounding box center [717, 213] width 77 height 33
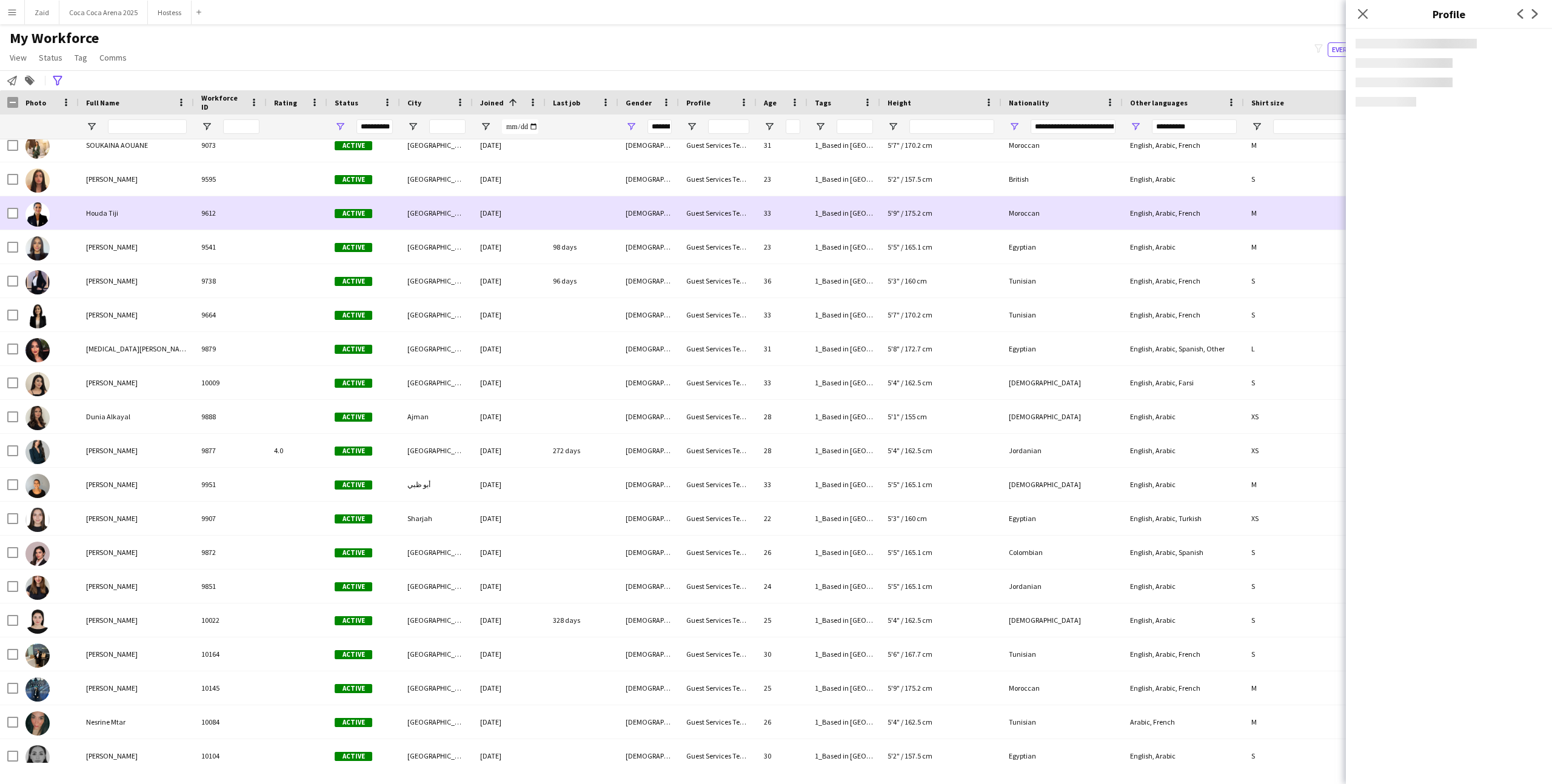
click at [719, 189] on div "Guest Services Team" at bounding box center [717, 179] width 77 height 33
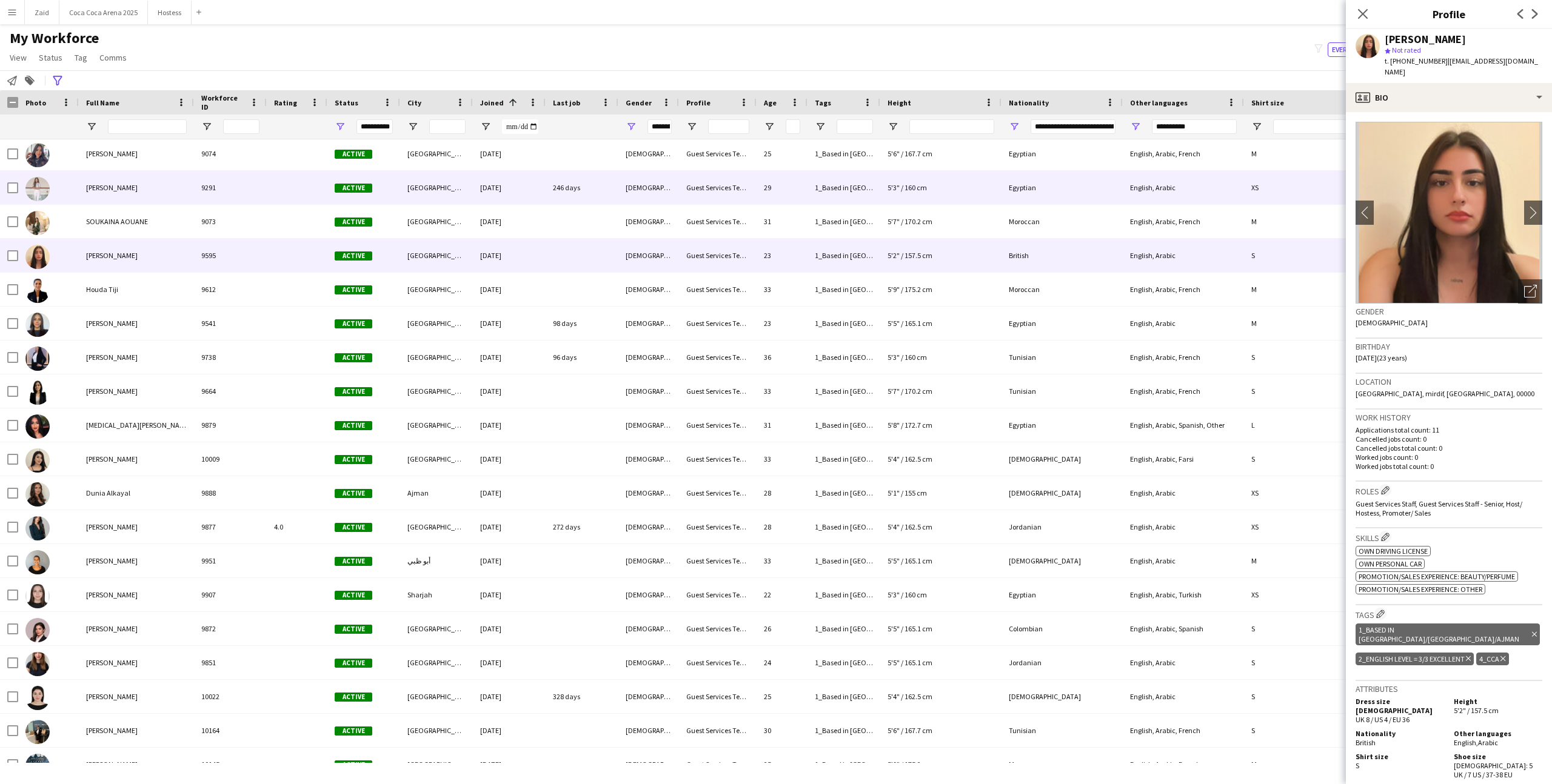
click at [719, 189] on div "Guest Services Team" at bounding box center [717, 187] width 77 height 33
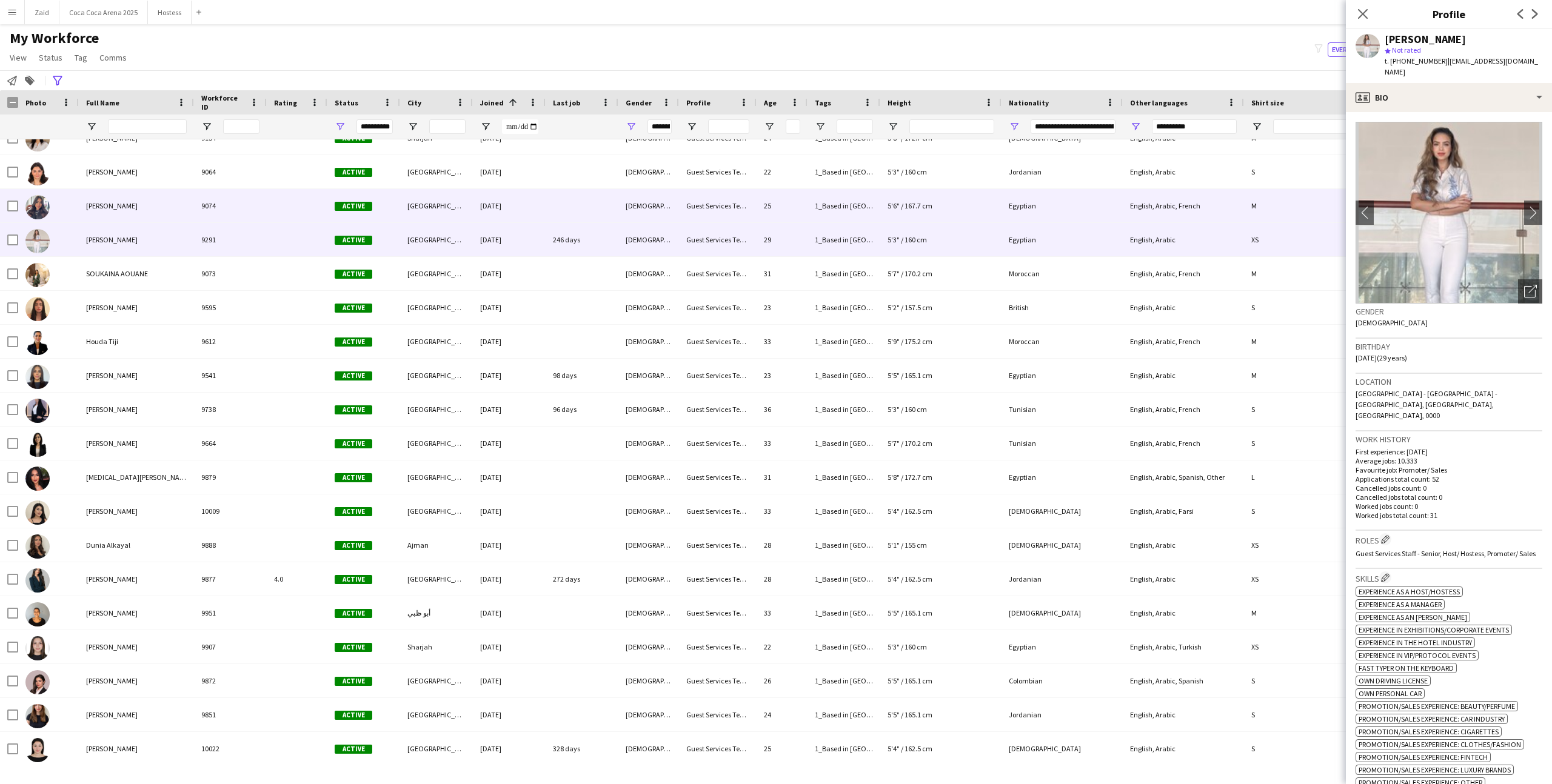
click at [719, 189] on div "Guest Services Team" at bounding box center [717, 206] width 77 height 33
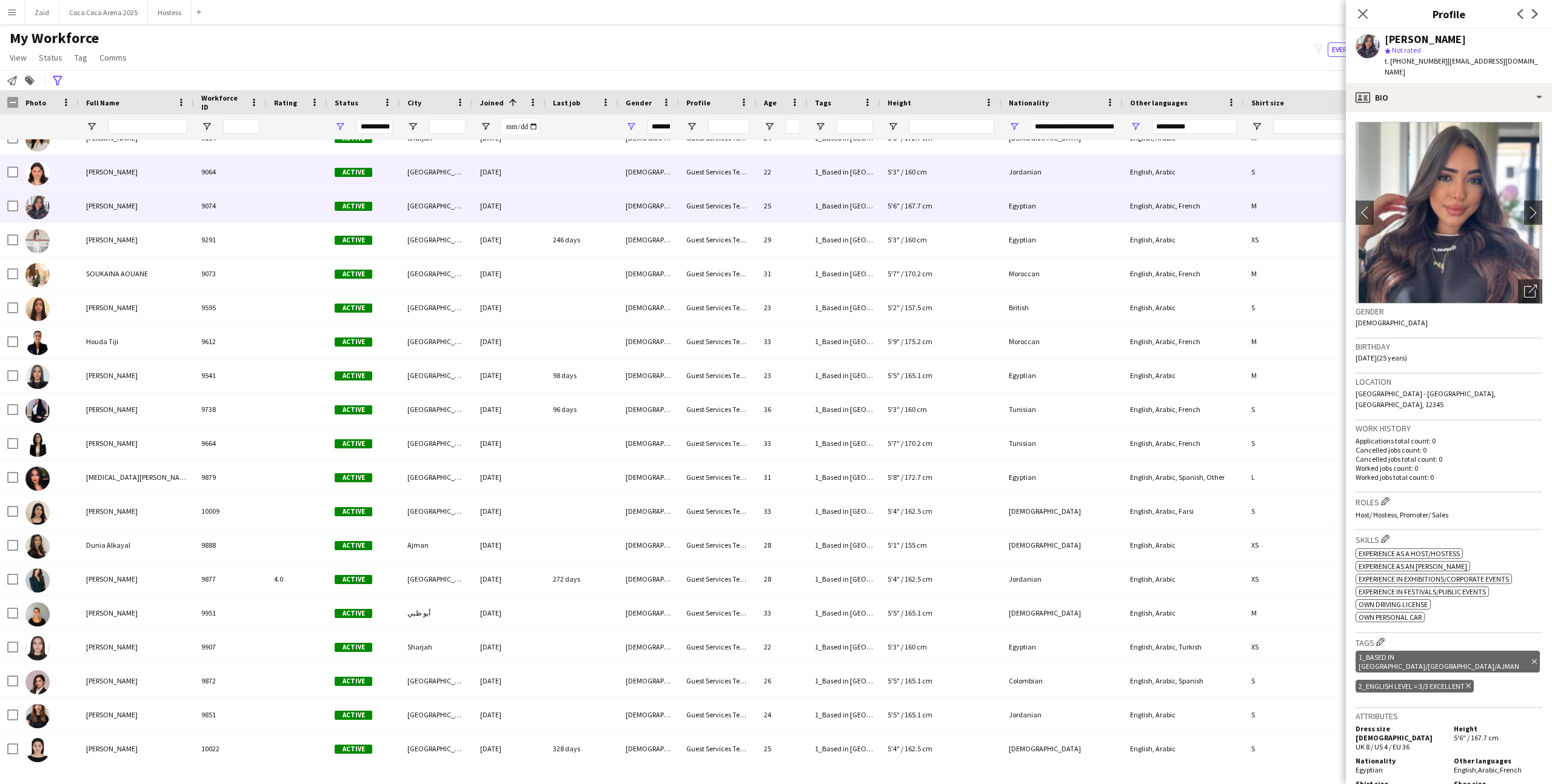
click at [699, 164] on div "Guest Services Team" at bounding box center [717, 172] width 77 height 33
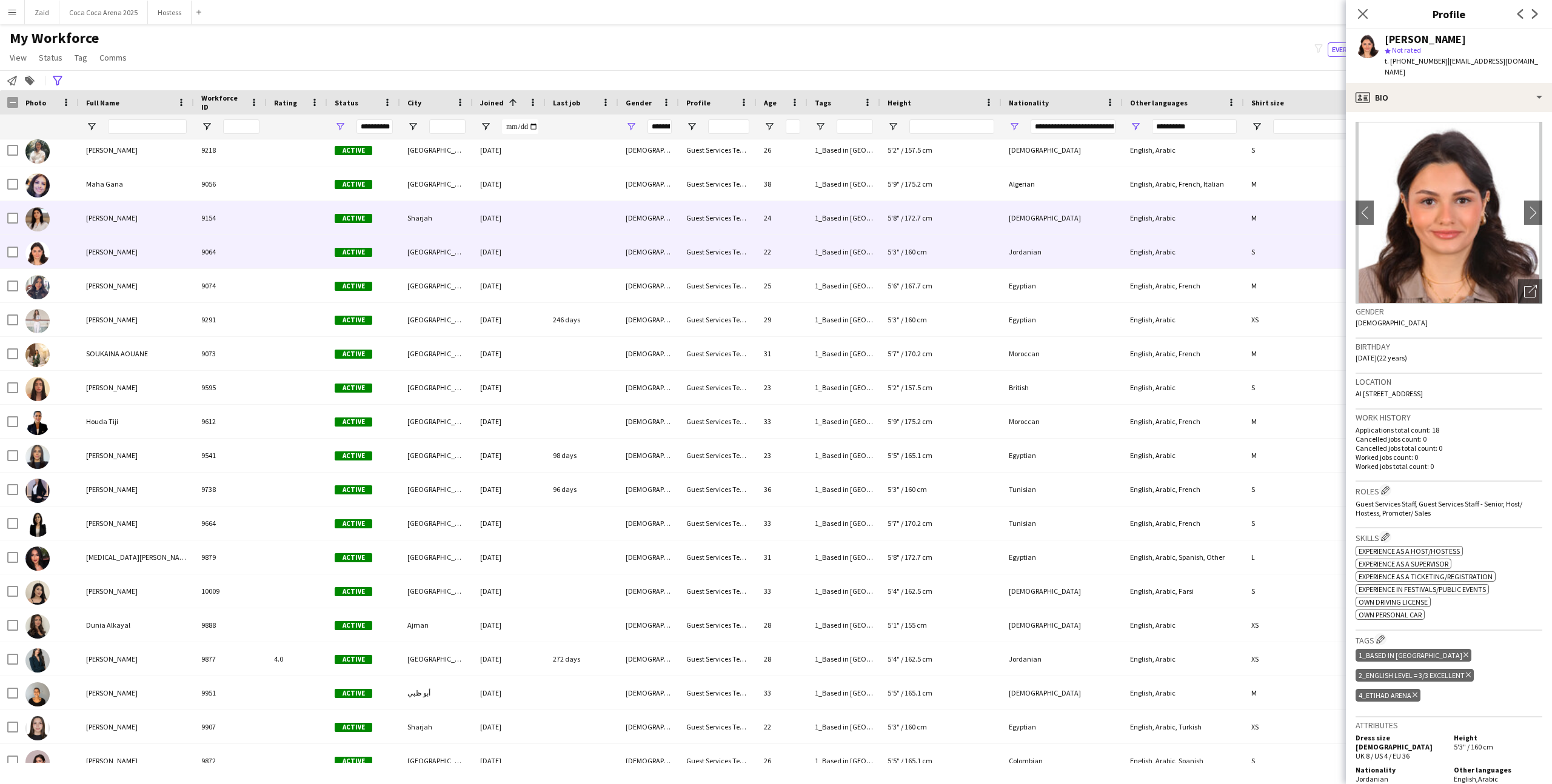
click at [719, 213] on div "Guest Services Team" at bounding box center [717, 217] width 77 height 33
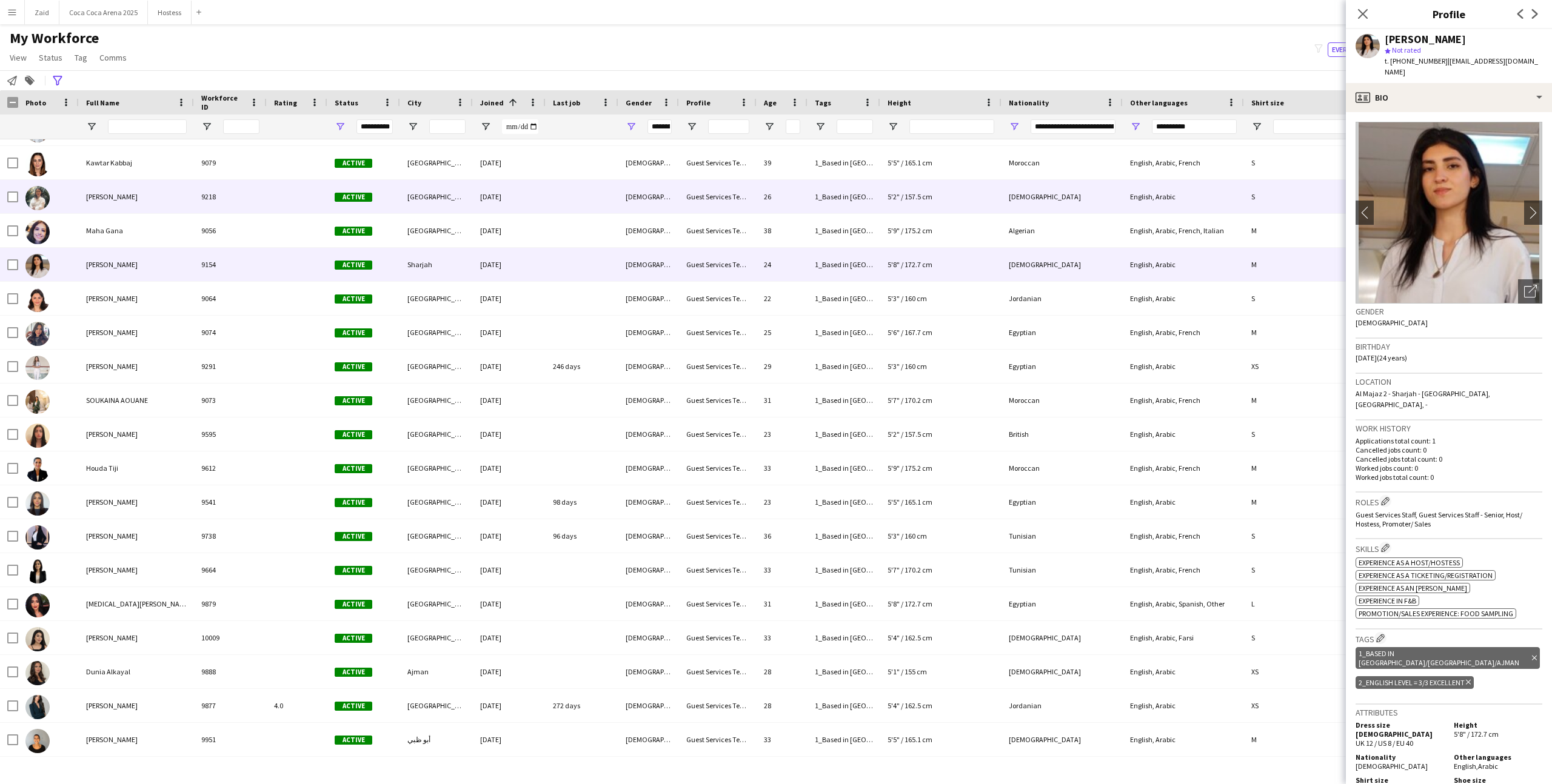
click at [719, 213] on div "Guest Services Team" at bounding box center [717, 196] width 77 height 33
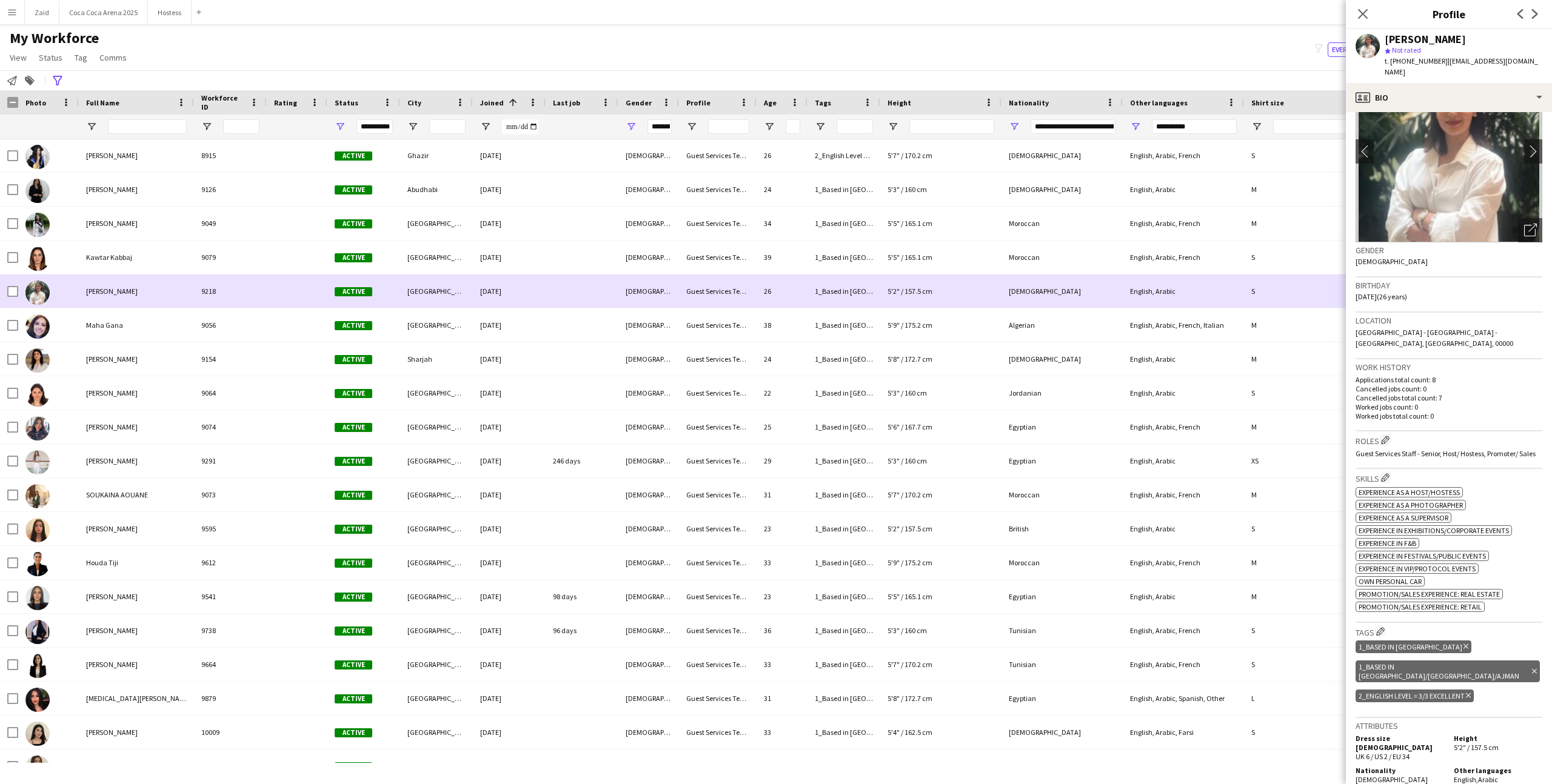
click at [761, 280] on div "26" at bounding box center [781, 291] width 51 height 33
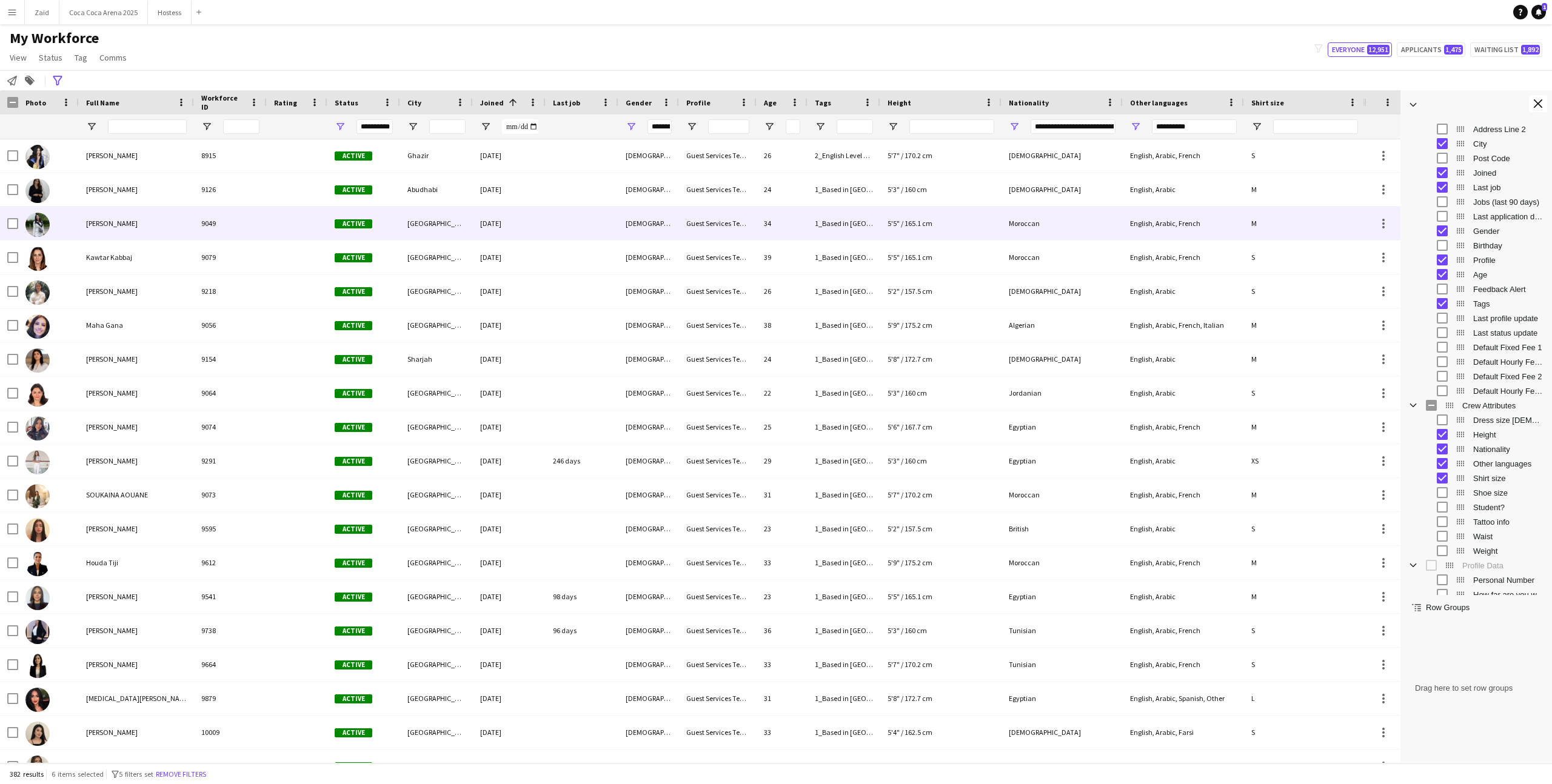
click at [708, 224] on div "Guest Services Team" at bounding box center [717, 223] width 77 height 33
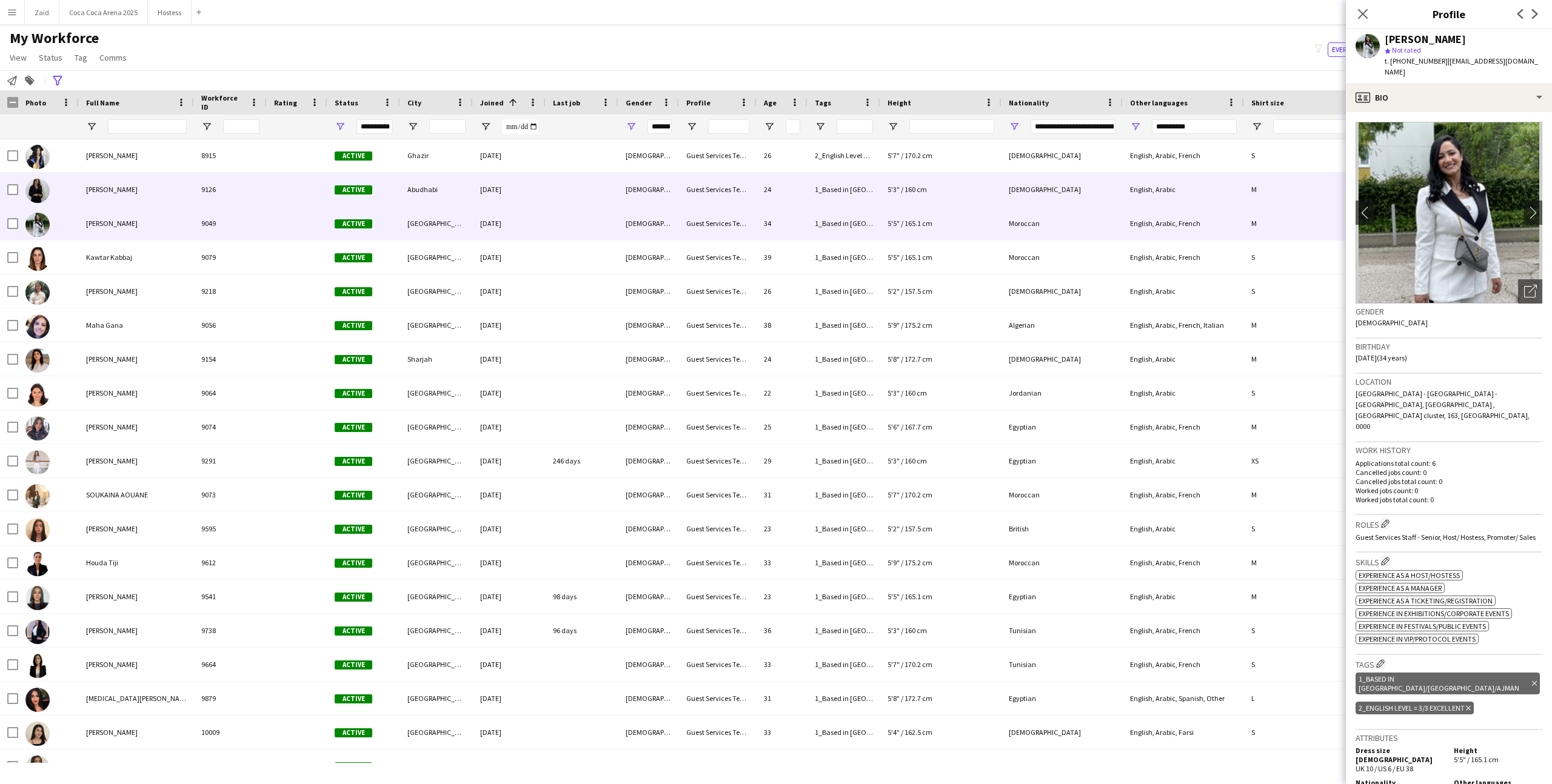
click at [667, 195] on div "[DEMOGRAPHIC_DATA]" at bounding box center [648, 189] width 61 height 33
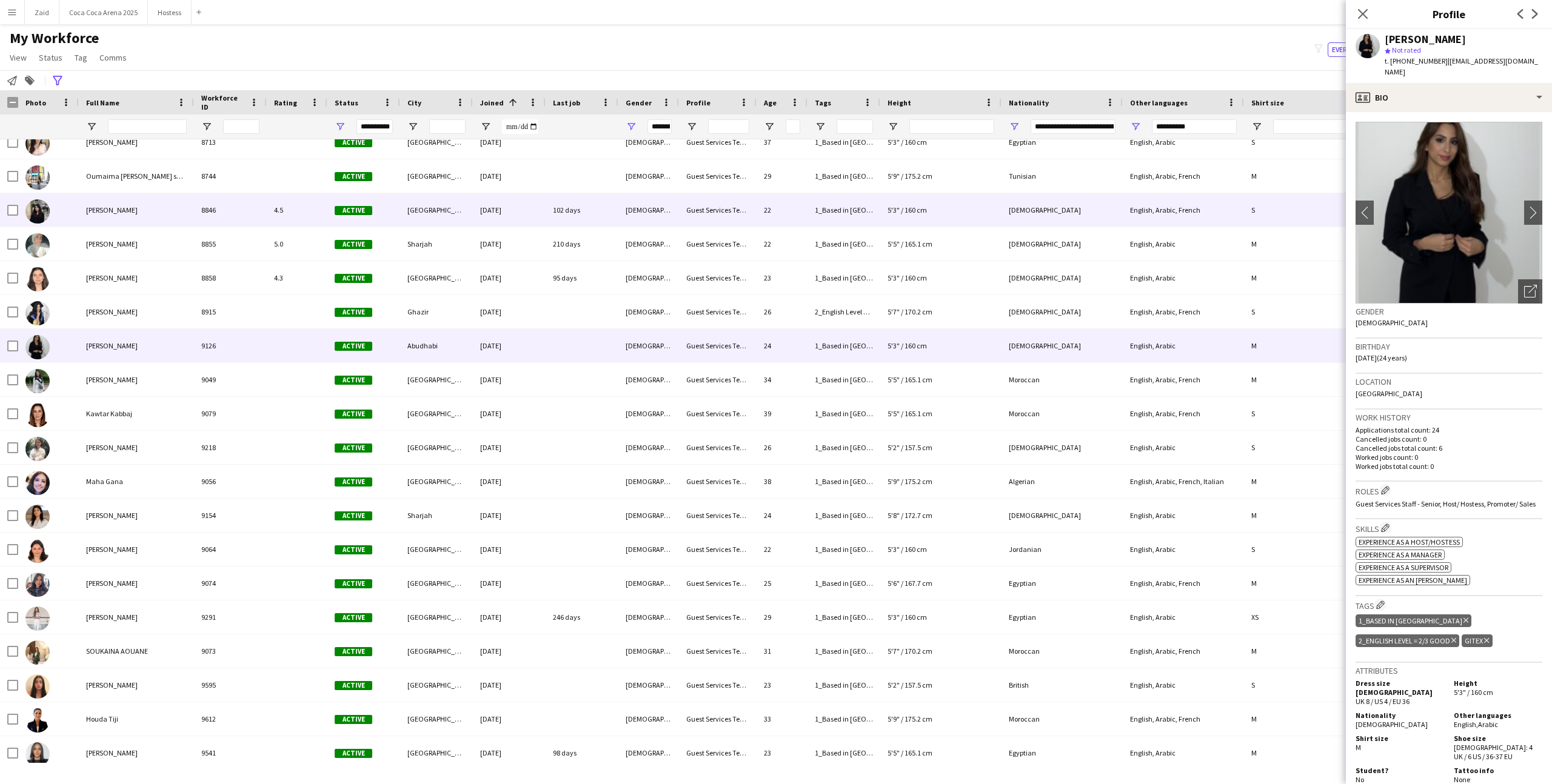
click at [658, 193] on div "[DEMOGRAPHIC_DATA]" at bounding box center [648, 210] width 61 height 33
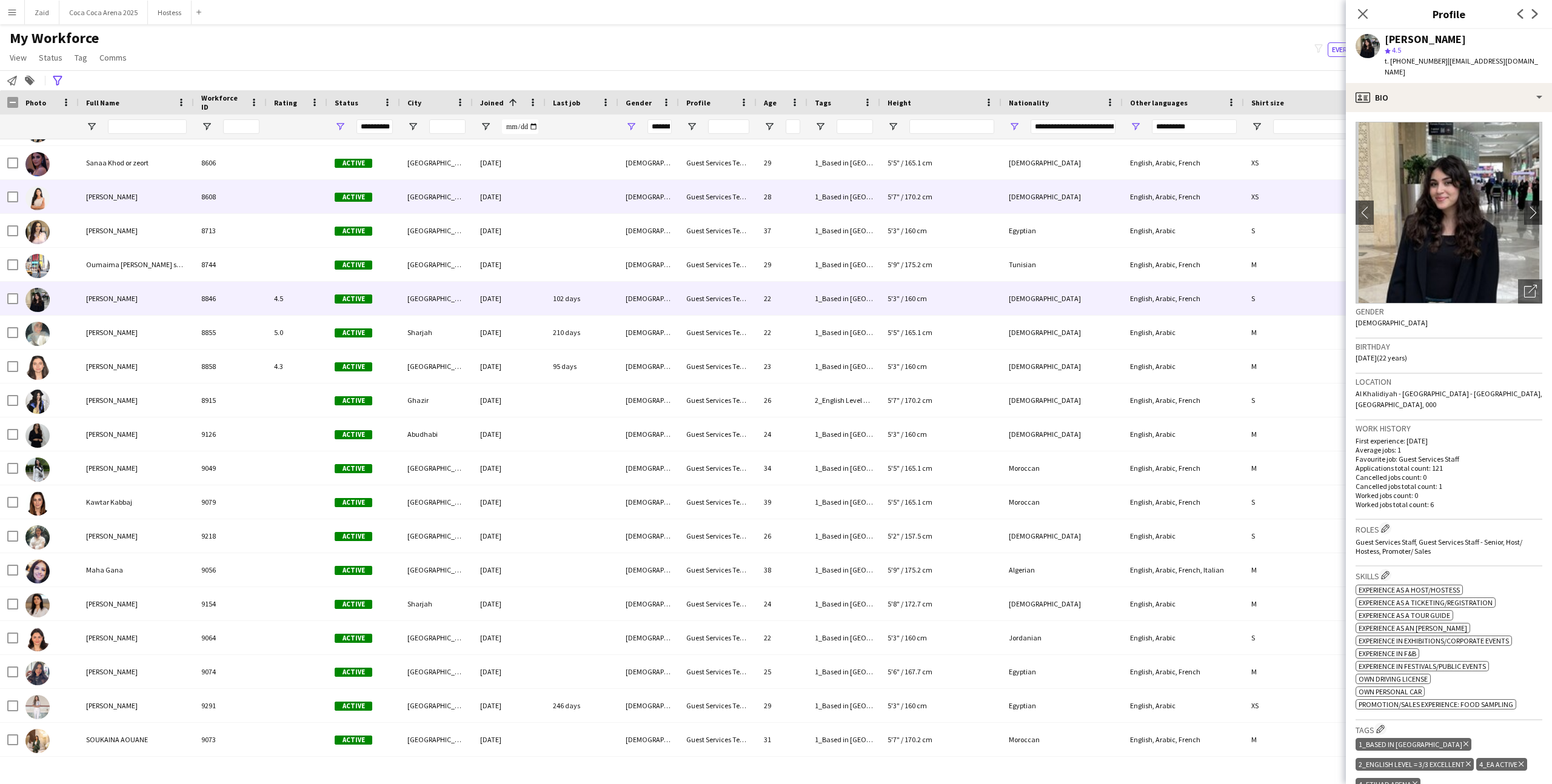
click at [628, 190] on div "[DEMOGRAPHIC_DATA]" at bounding box center [648, 196] width 61 height 33
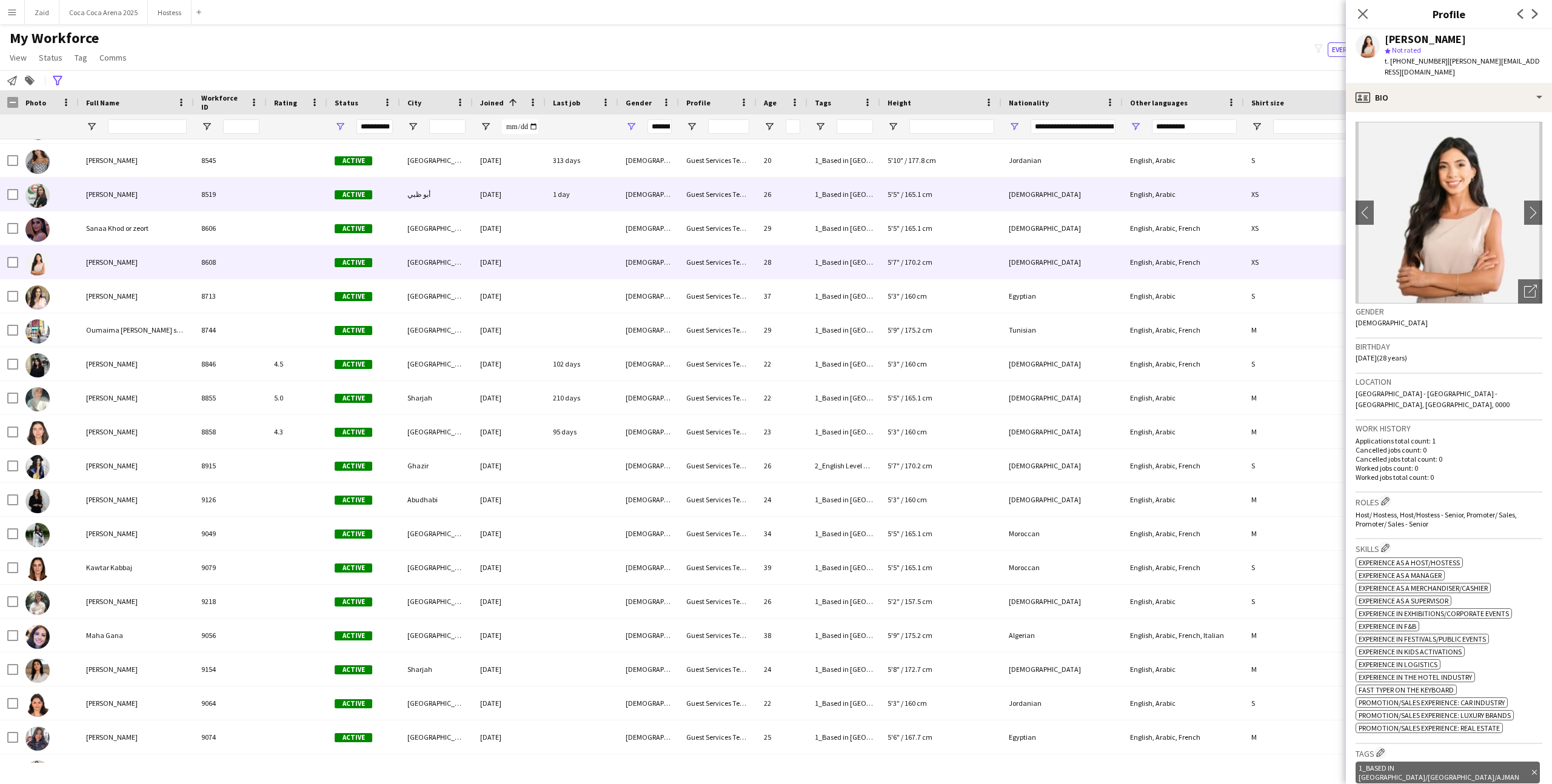
click at [628, 190] on div "[DEMOGRAPHIC_DATA]" at bounding box center [648, 194] width 61 height 33
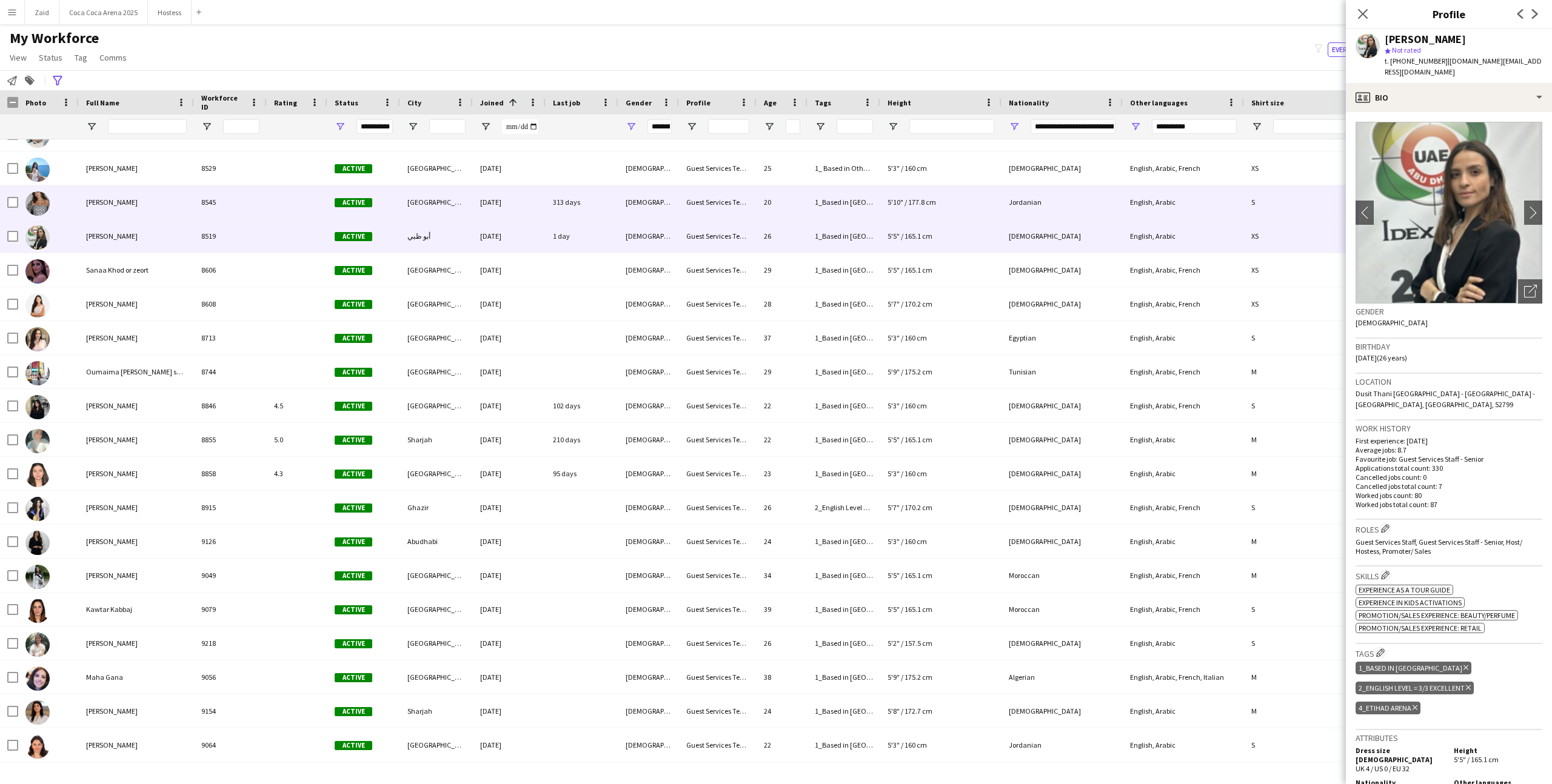
click at [628, 190] on div "[DEMOGRAPHIC_DATA]" at bounding box center [648, 202] width 61 height 33
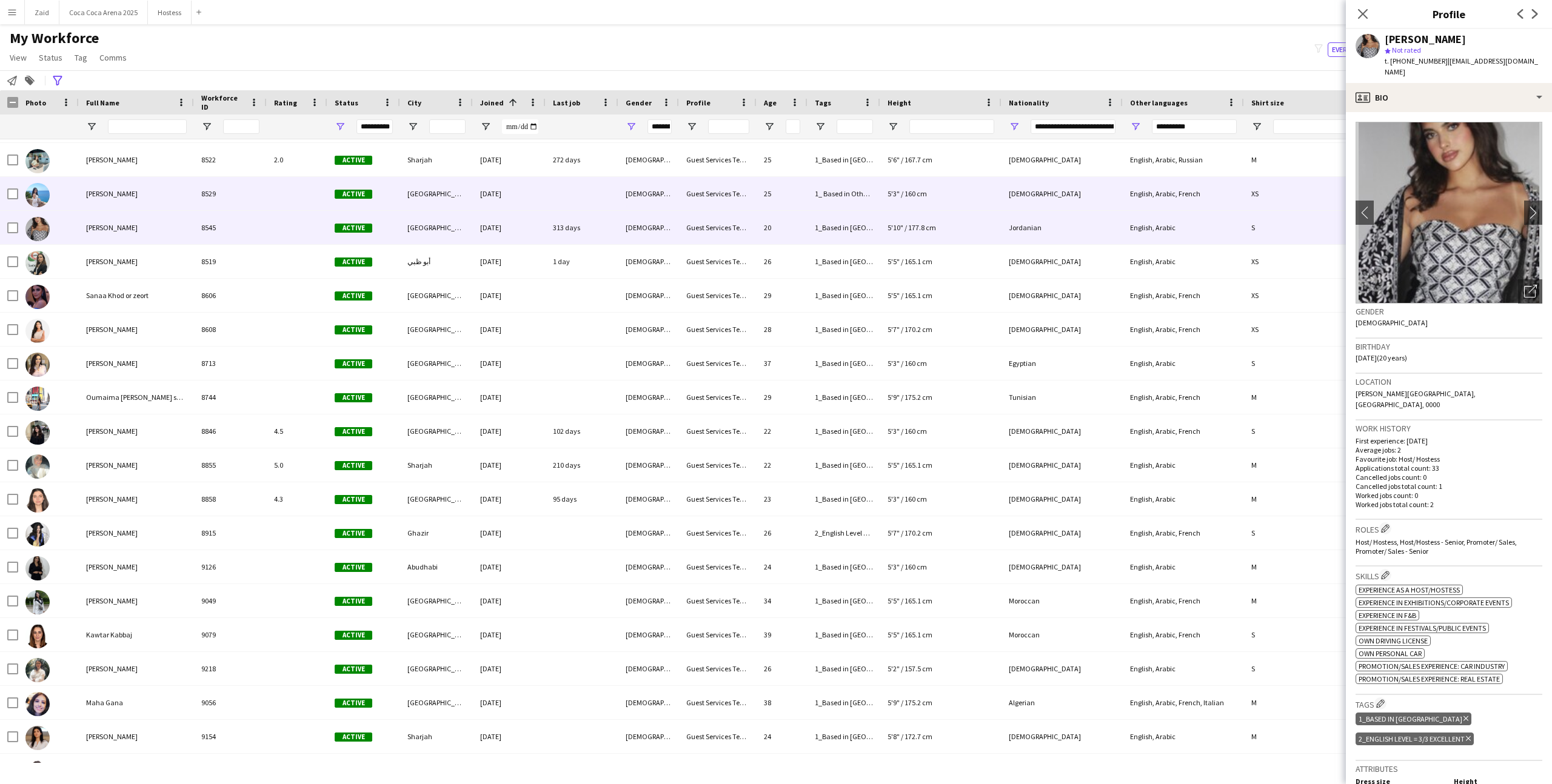
click at [628, 190] on div "[DEMOGRAPHIC_DATA]" at bounding box center [648, 193] width 61 height 33
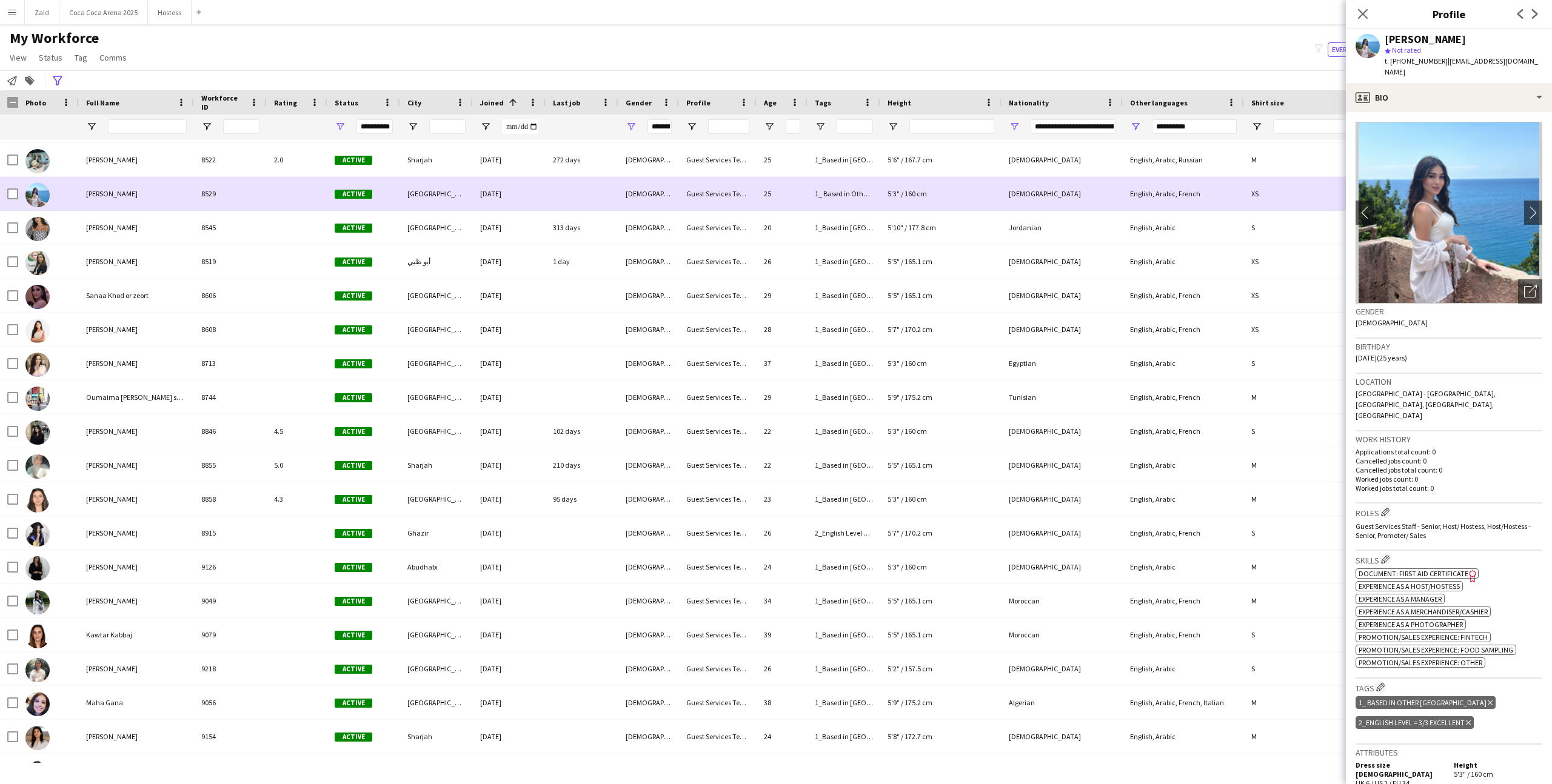
click at [628, 211] on div "[PERSON_NAME] 8529 Active [GEOGRAPHIC_DATA] [DATE] [DEMOGRAPHIC_DATA] Guest Ser…" at bounding box center [682, 194] width 1365 height 34
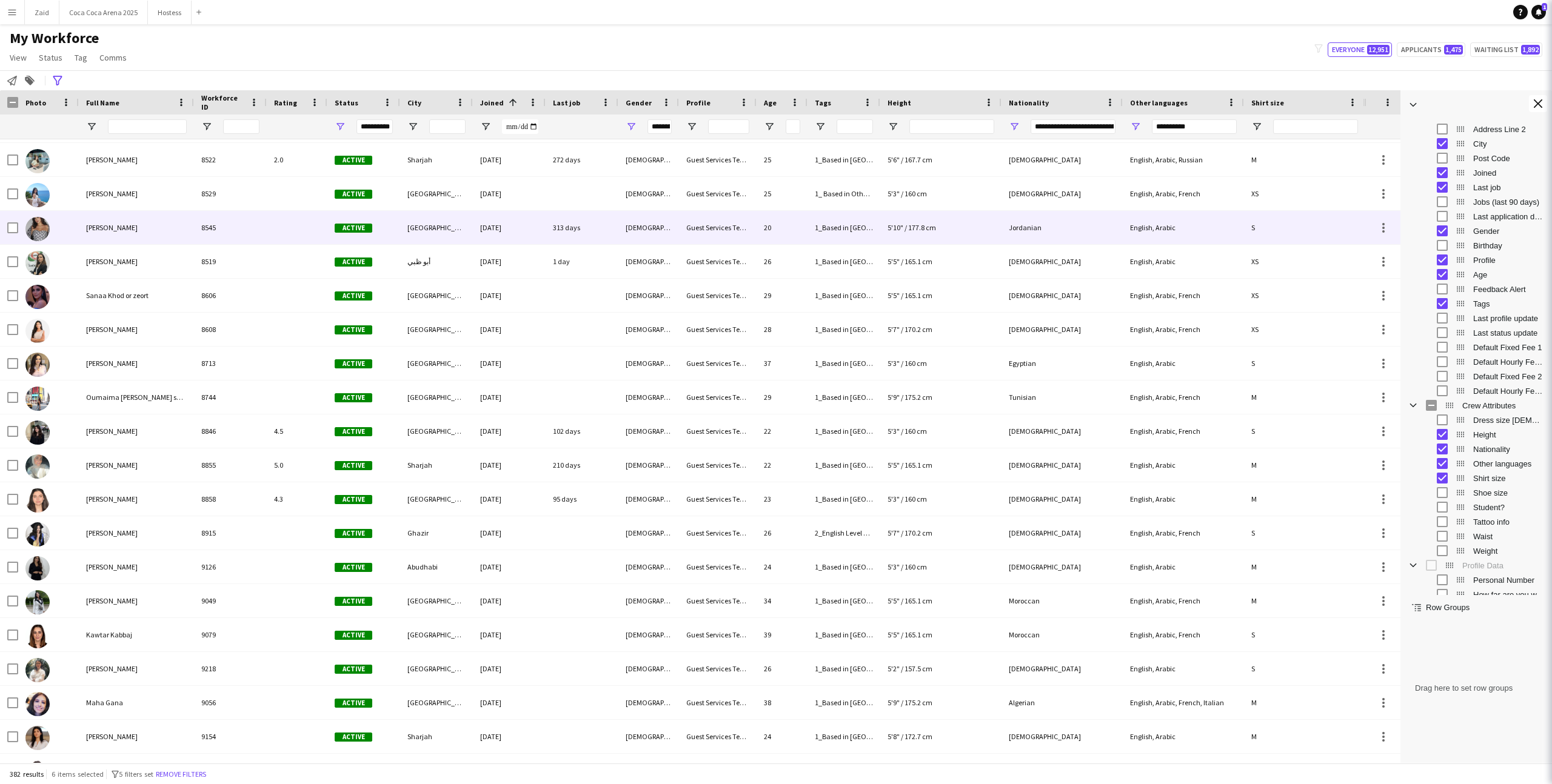
click at [628, 228] on div "[DEMOGRAPHIC_DATA]" at bounding box center [648, 228] width 61 height 33
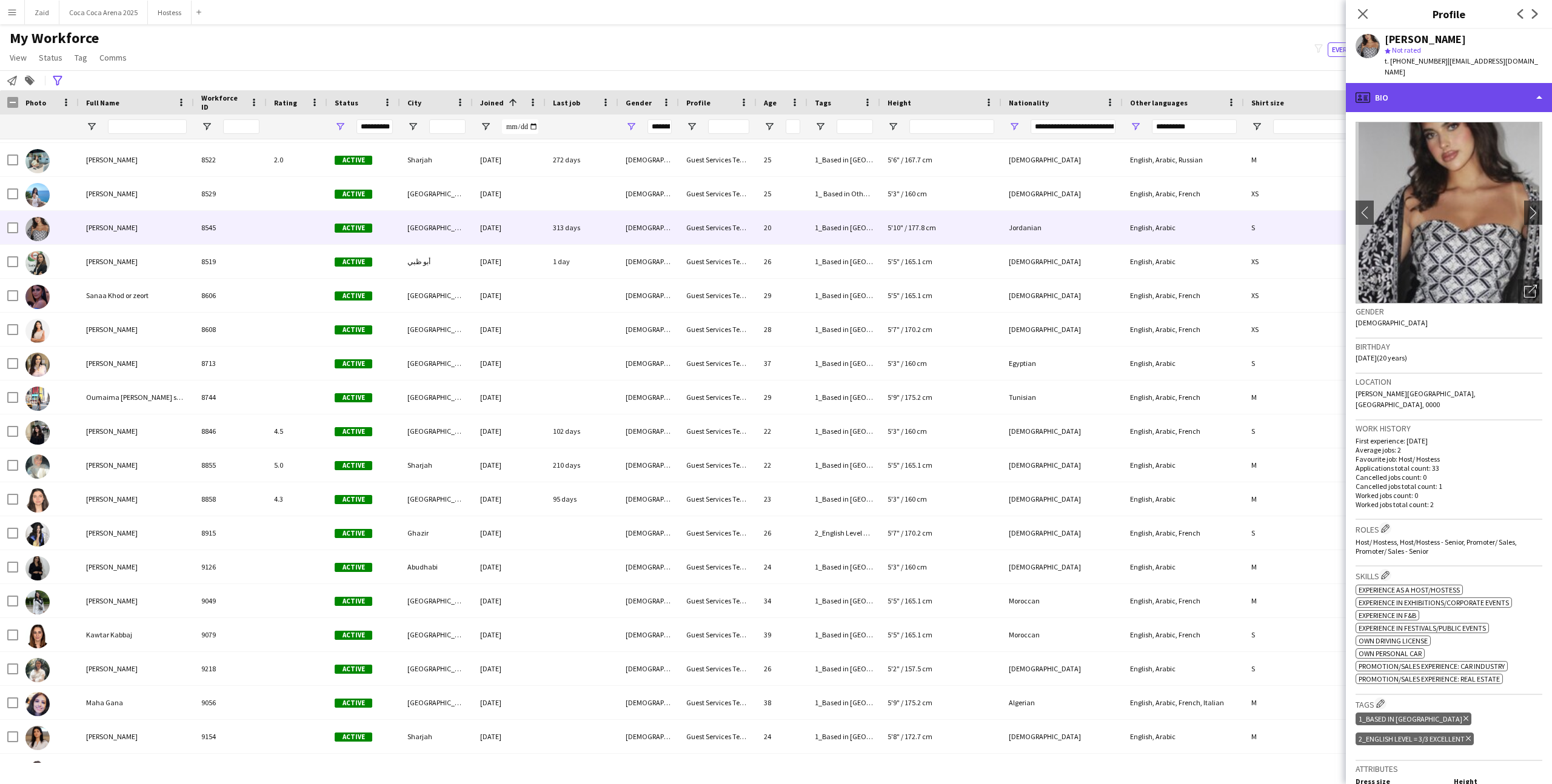
click at [1478, 83] on div "profile Bio" at bounding box center [1448, 97] width 206 height 29
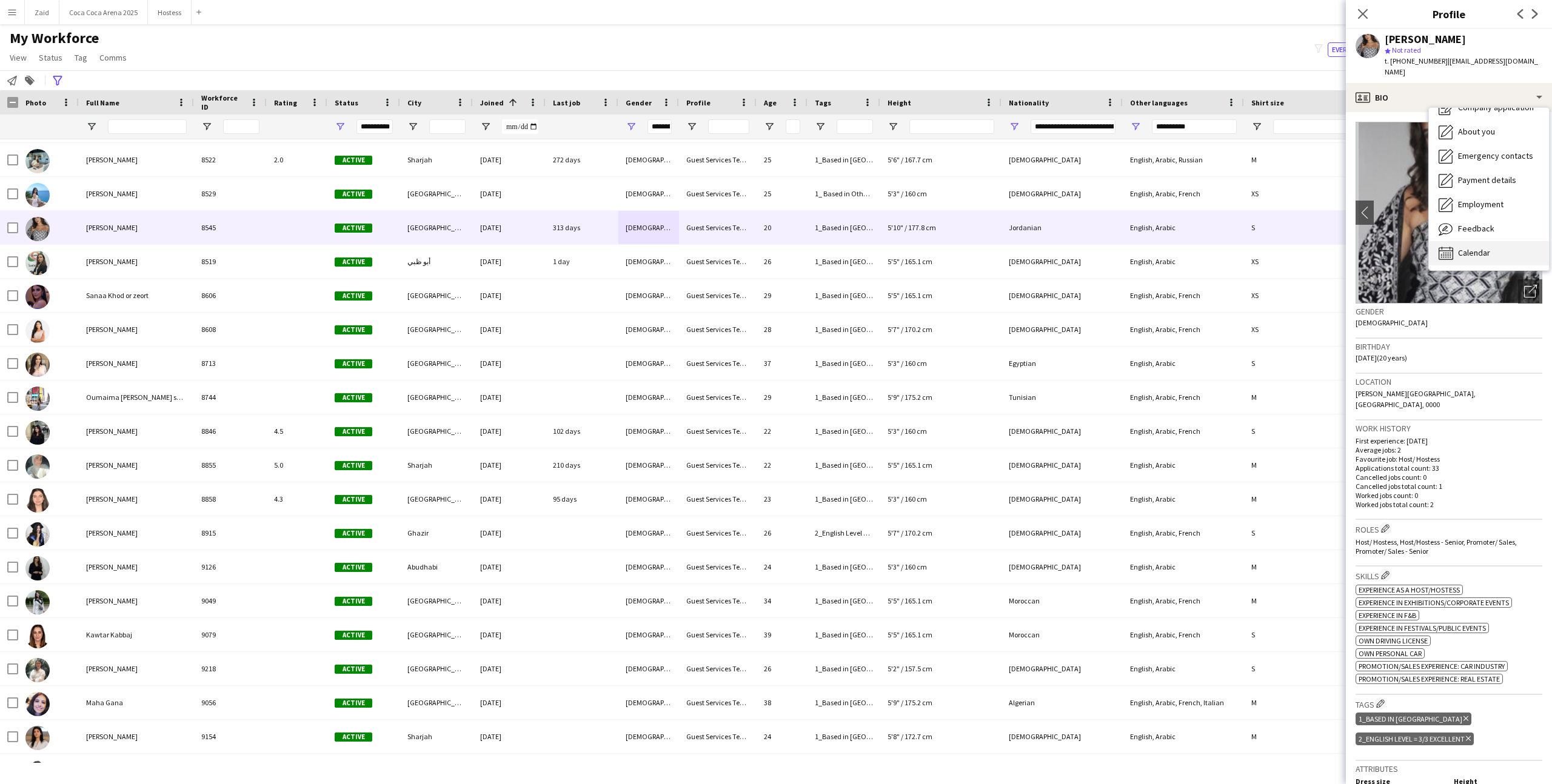
click at [1487, 248] on div "Calendar Calendar" at bounding box center [1489, 253] width 120 height 24
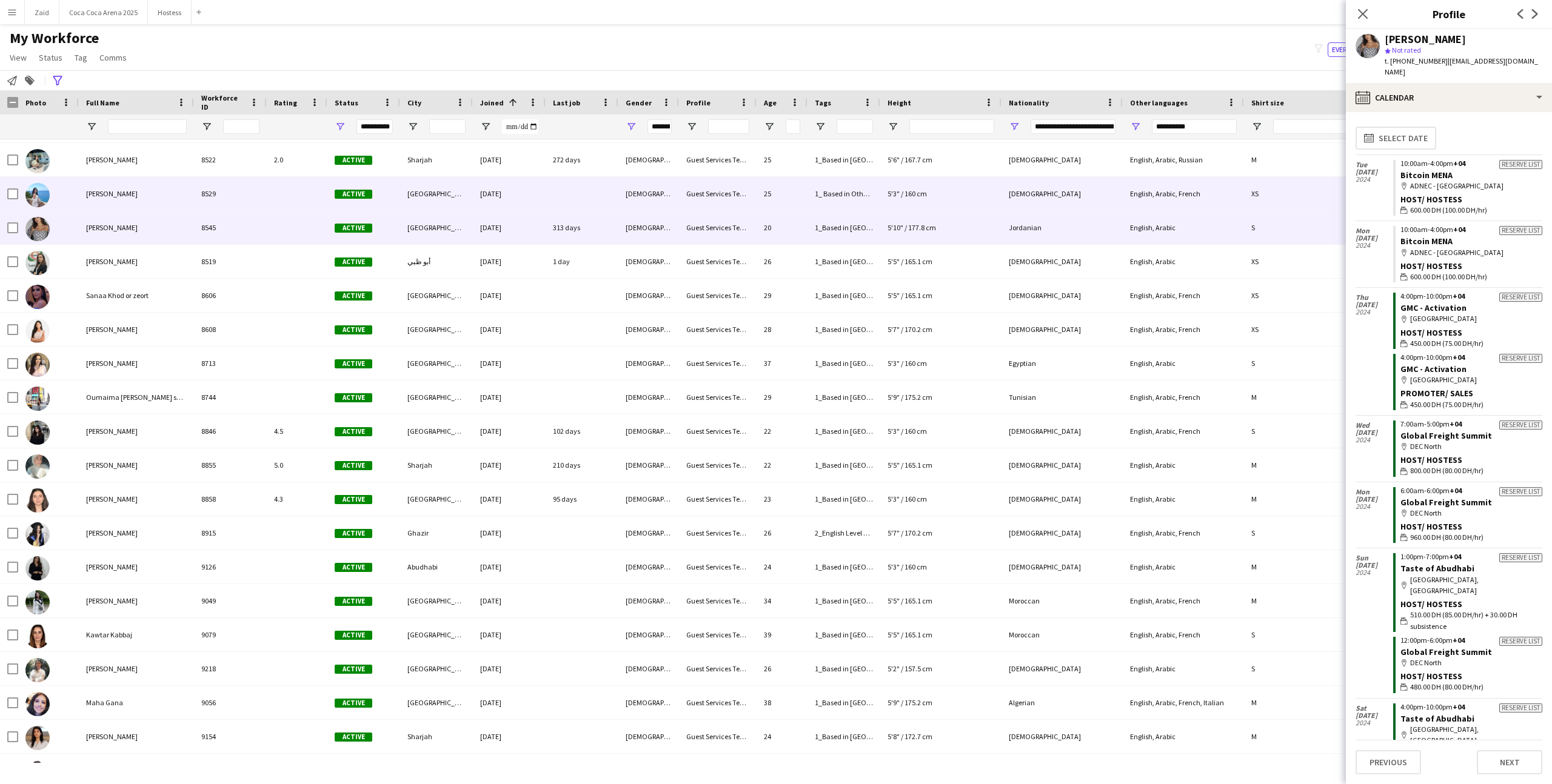
click at [961, 195] on div "5'3" / 160 cm" at bounding box center [940, 193] width 121 height 33
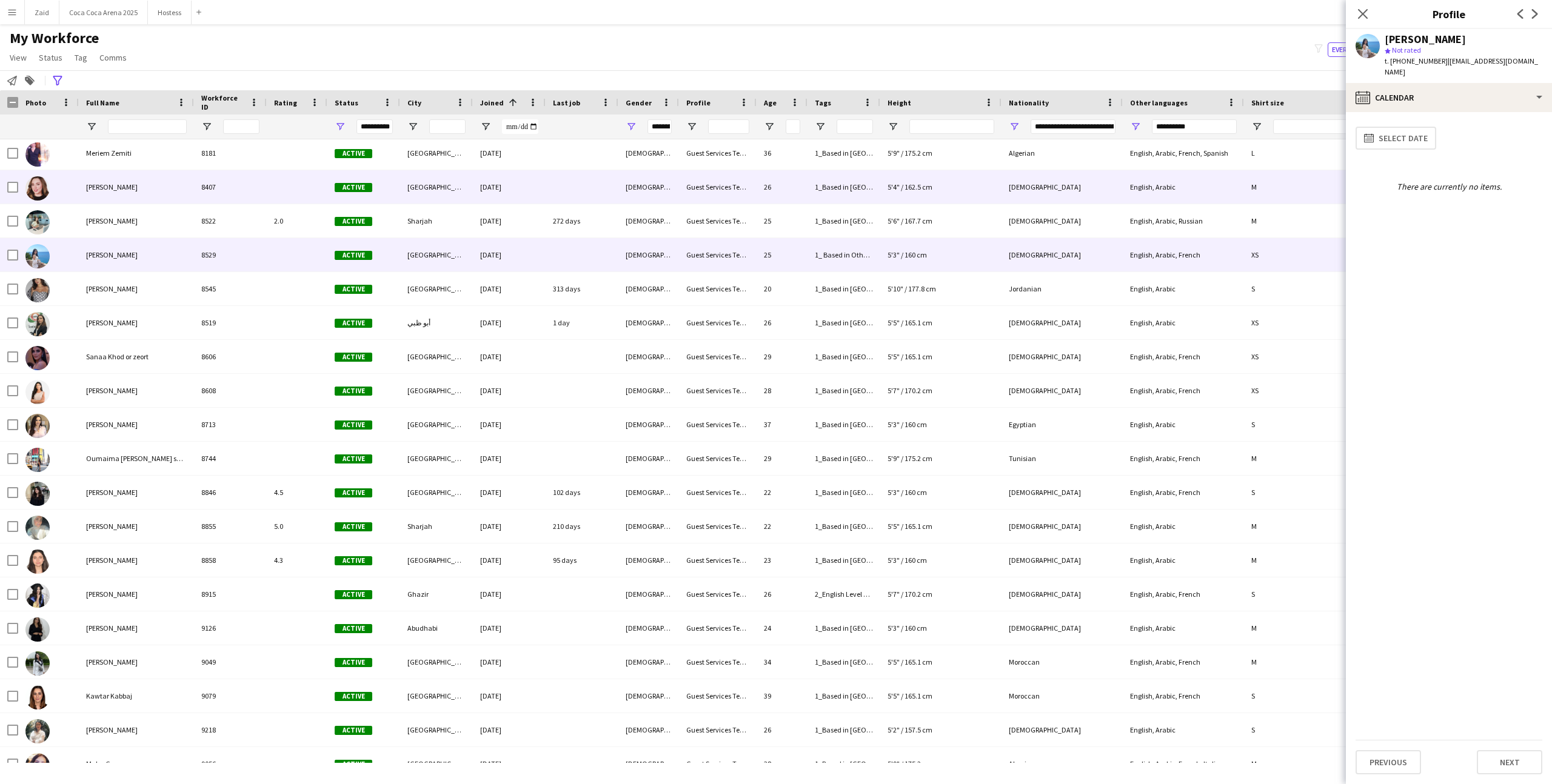
scroll to position [6552, 0]
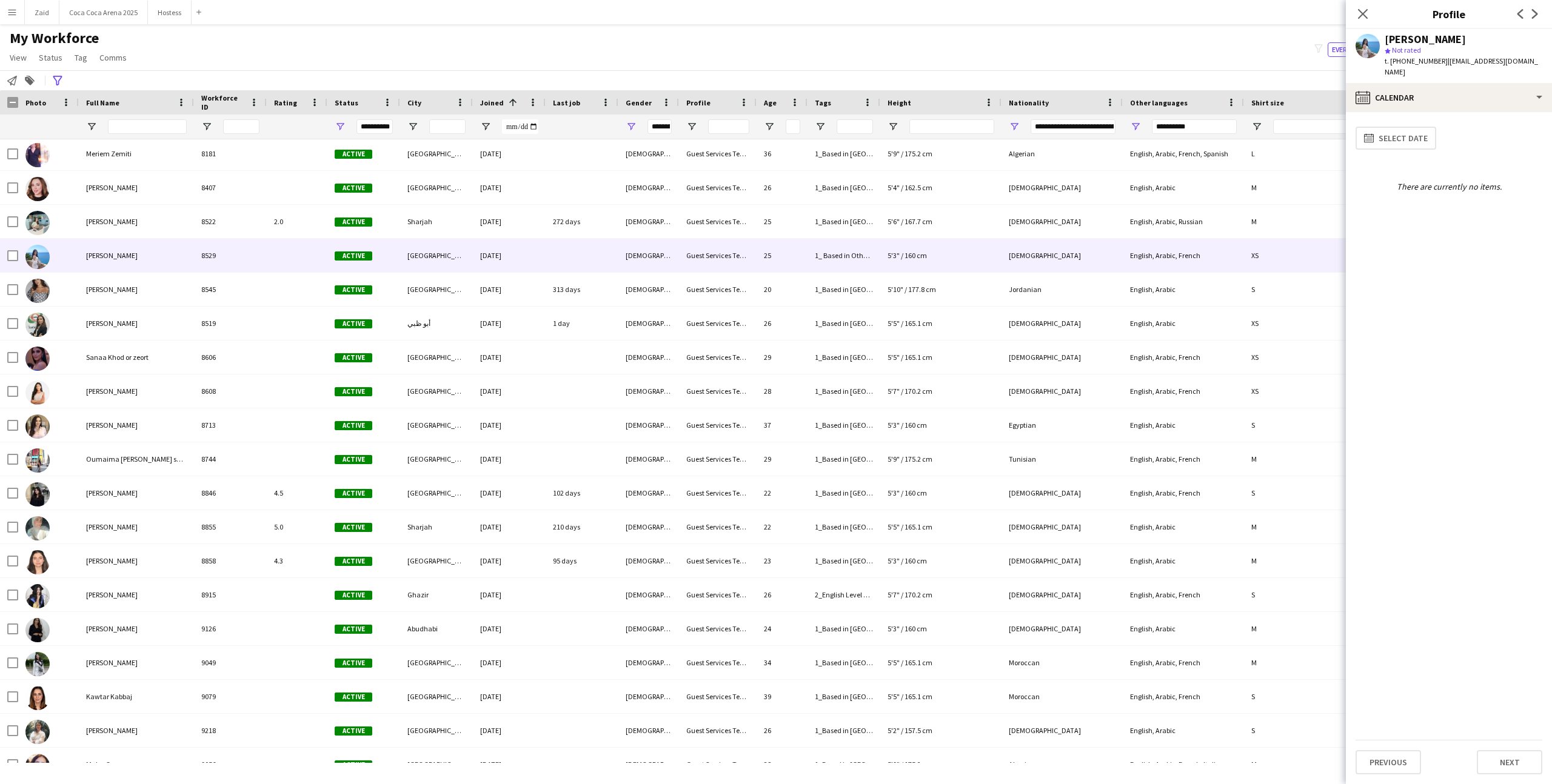
click at [1477, 122] on div "calendar-full Select date" at bounding box center [1448, 138] width 187 height 33
click at [1475, 97] on div "calendar-full Calendar" at bounding box center [1448, 97] width 206 height 29
click at [1478, 123] on div "Bio Bio" at bounding box center [1489, 124] width 120 height 24
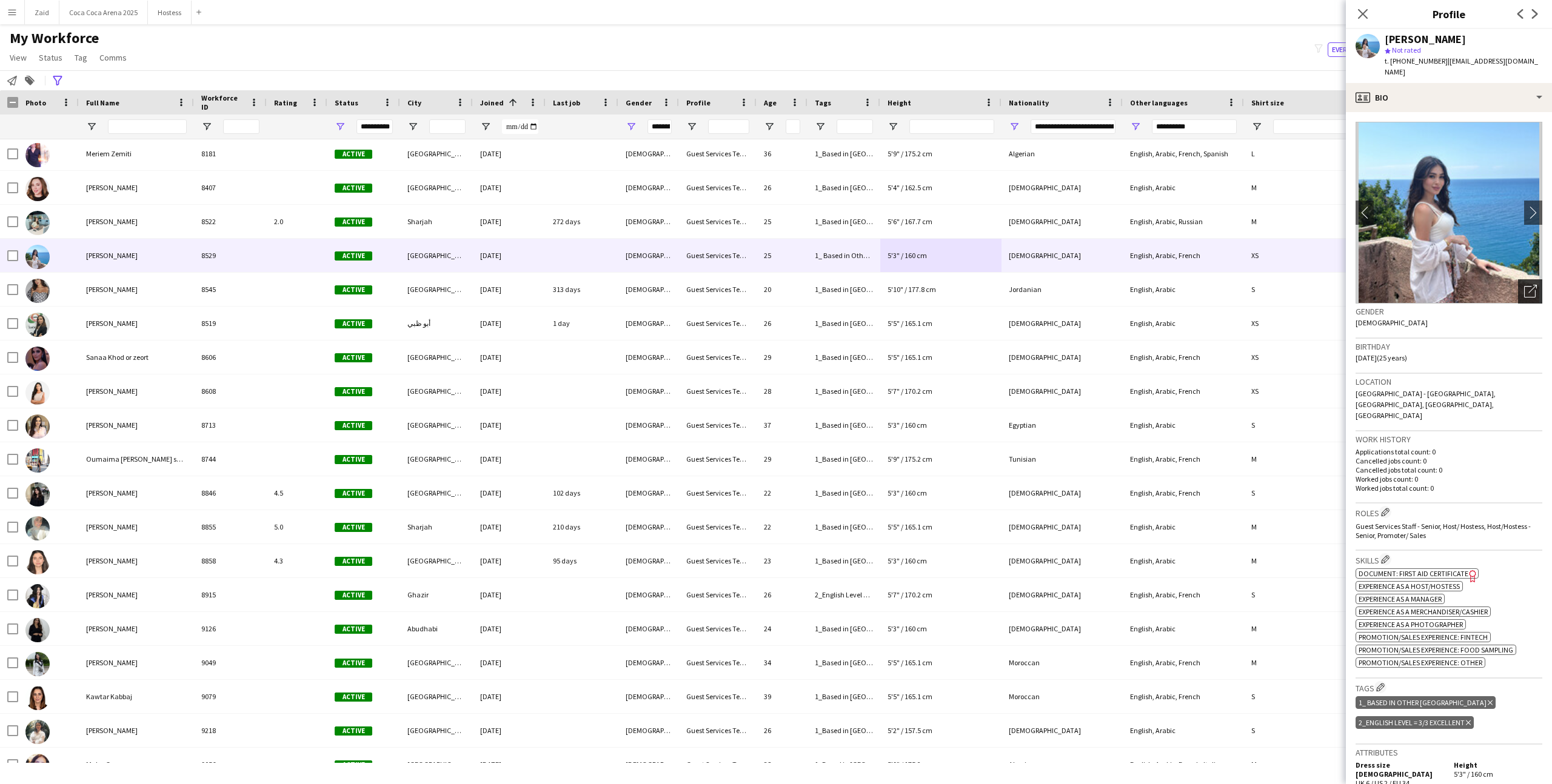
click at [1538, 280] on div "Open photos pop-in" at bounding box center [1529, 291] width 24 height 24
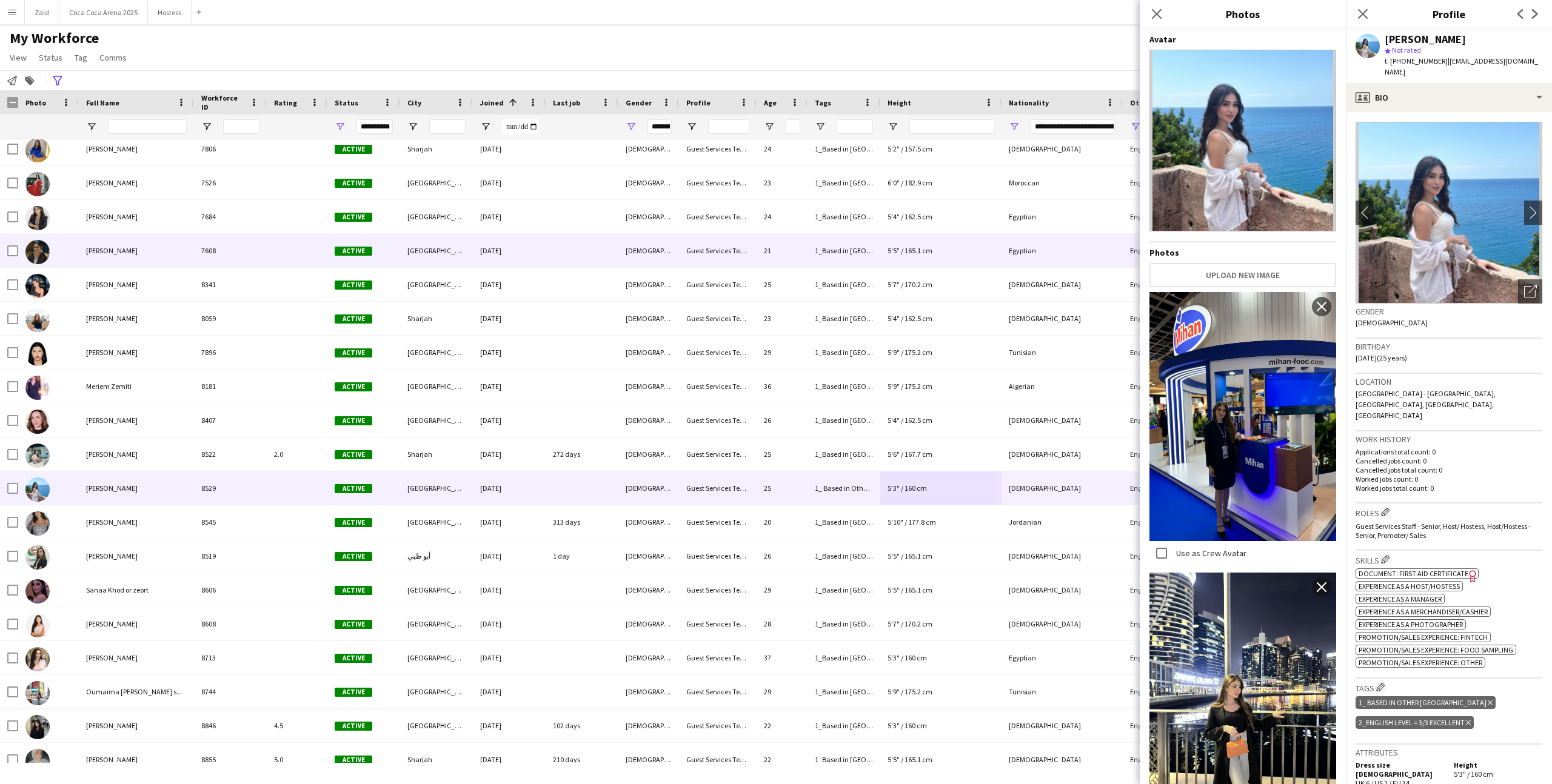
scroll to position [6316, 0]
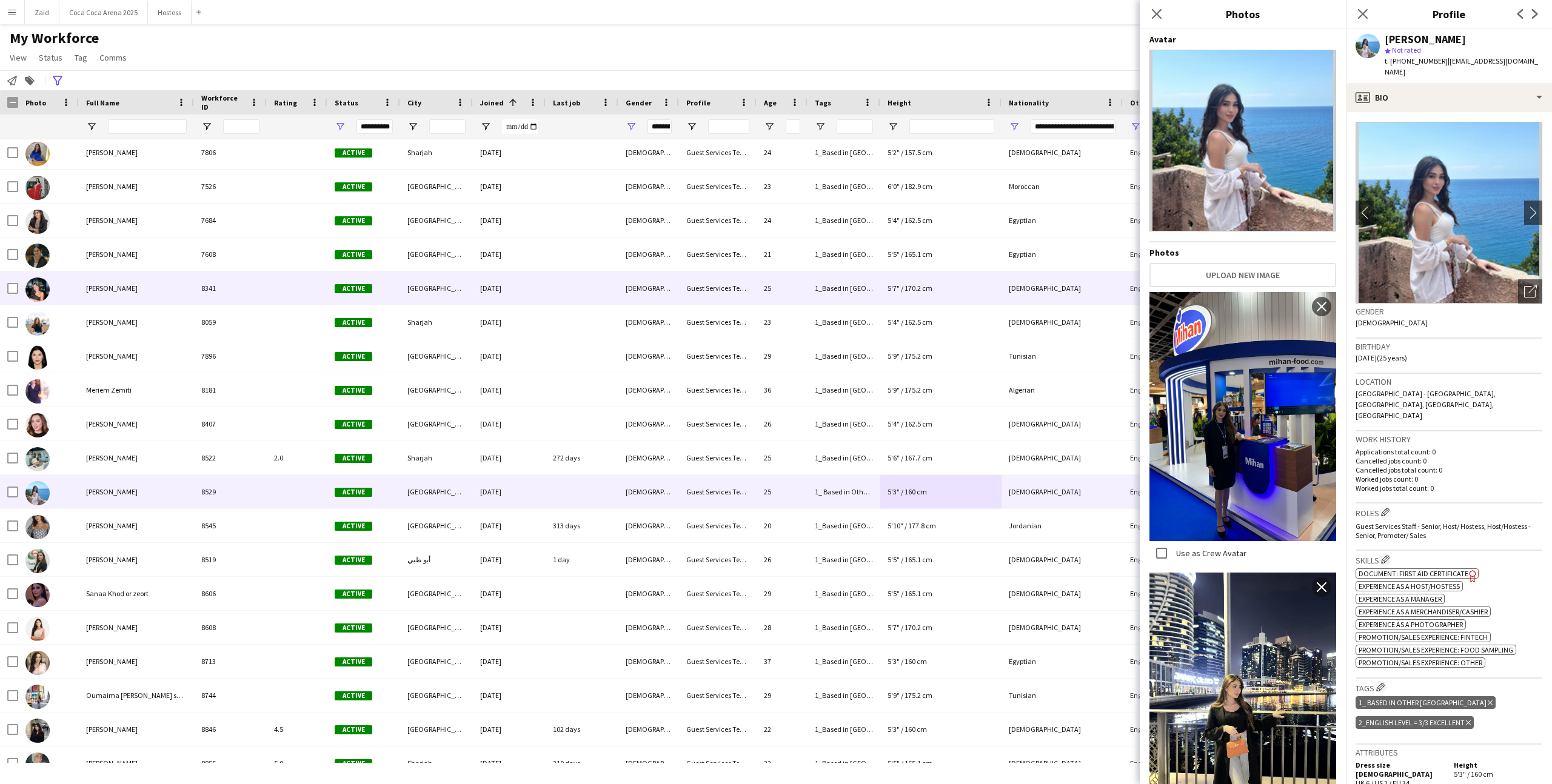
click at [462, 286] on div "[GEOGRAPHIC_DATA]" at bounding box center [436, 288] width 72 height 33
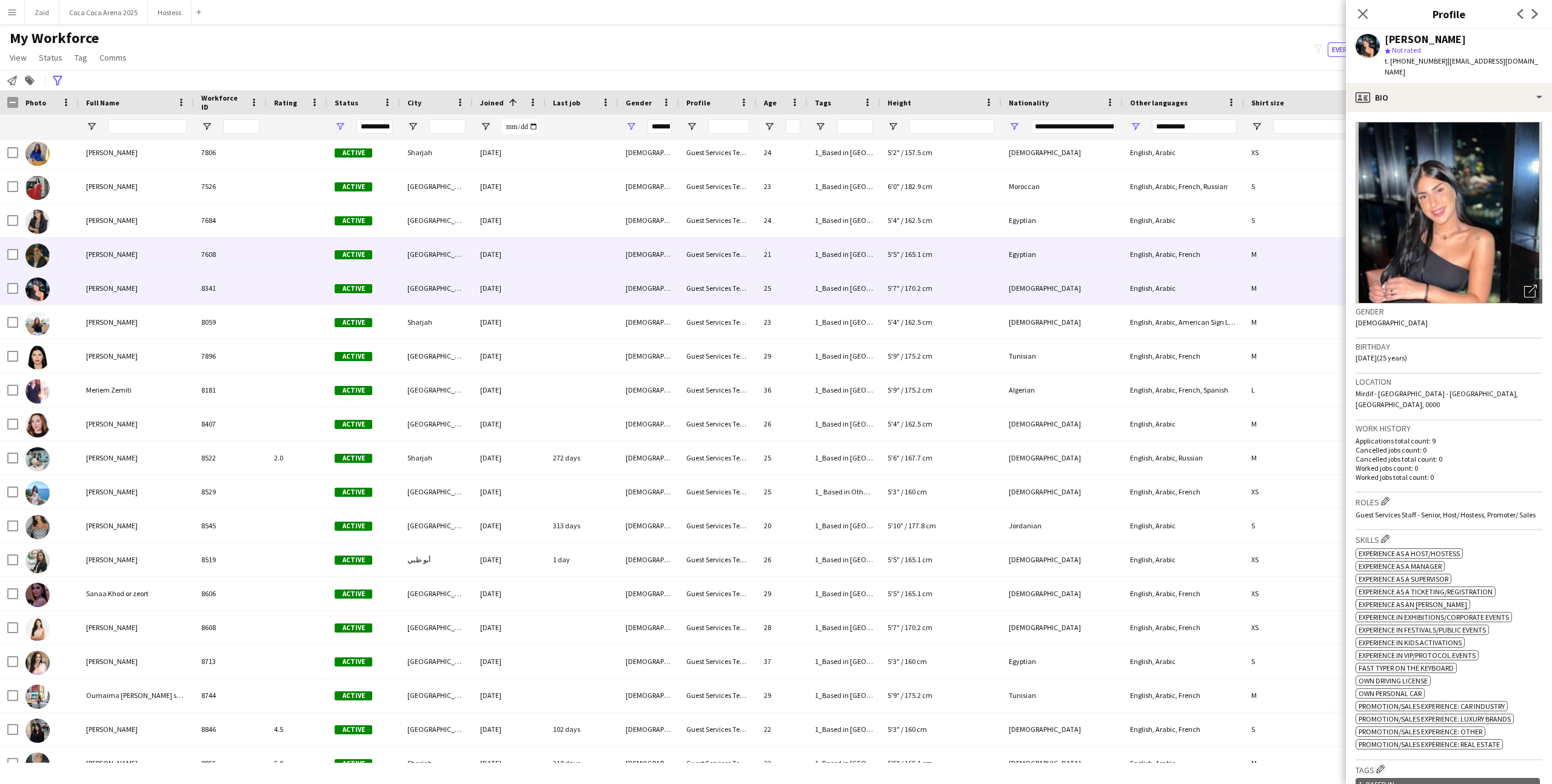
click at [461, 249] on div "[GEOGRAPHIC_DATA]" at bounding box center [436, 254] width 72 height 33
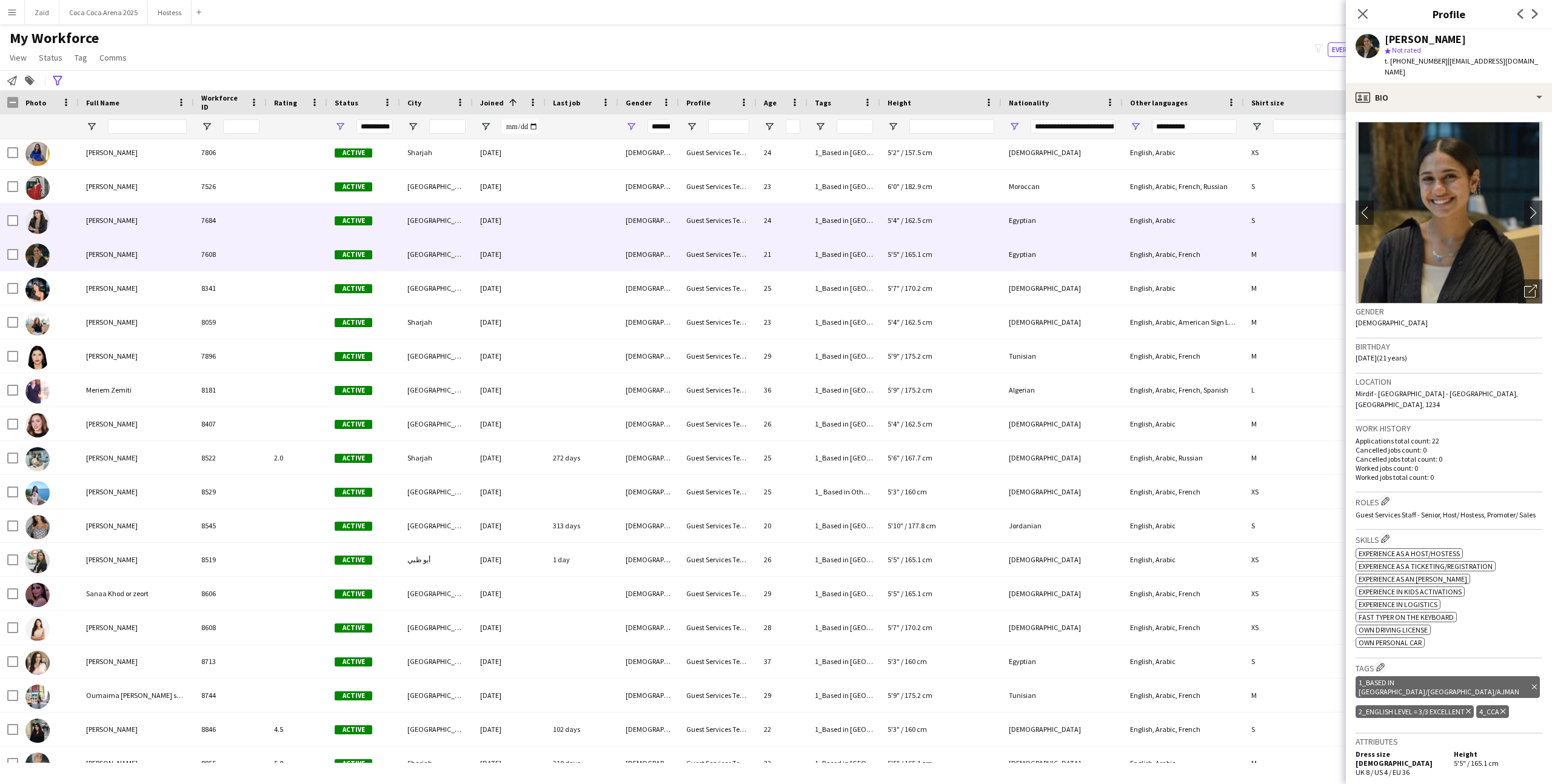
click at [485, 224] on div "[DATE]" at bounding box center [509, 220] width 72 height 33
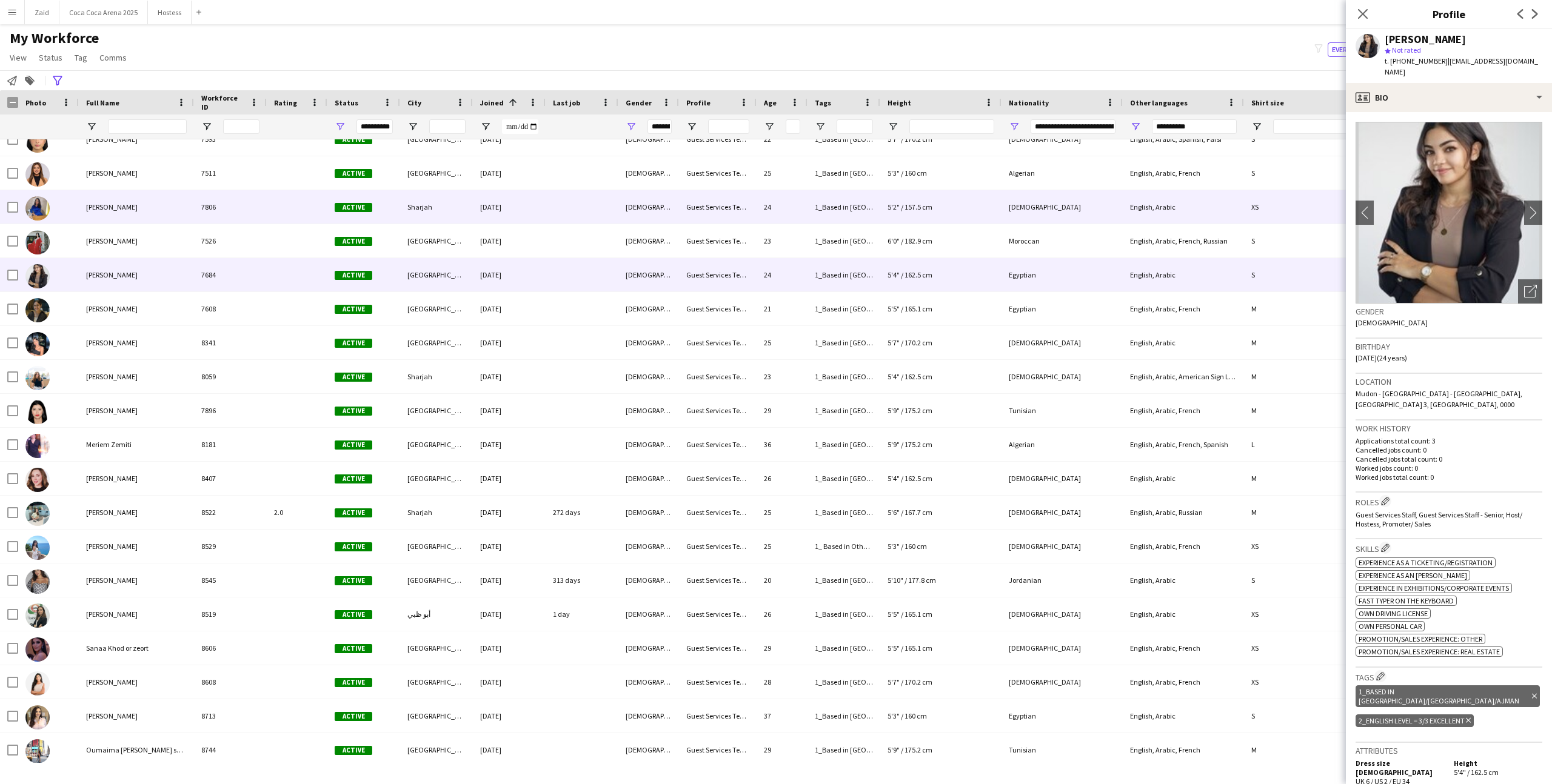
scroll to position [6251, 0]
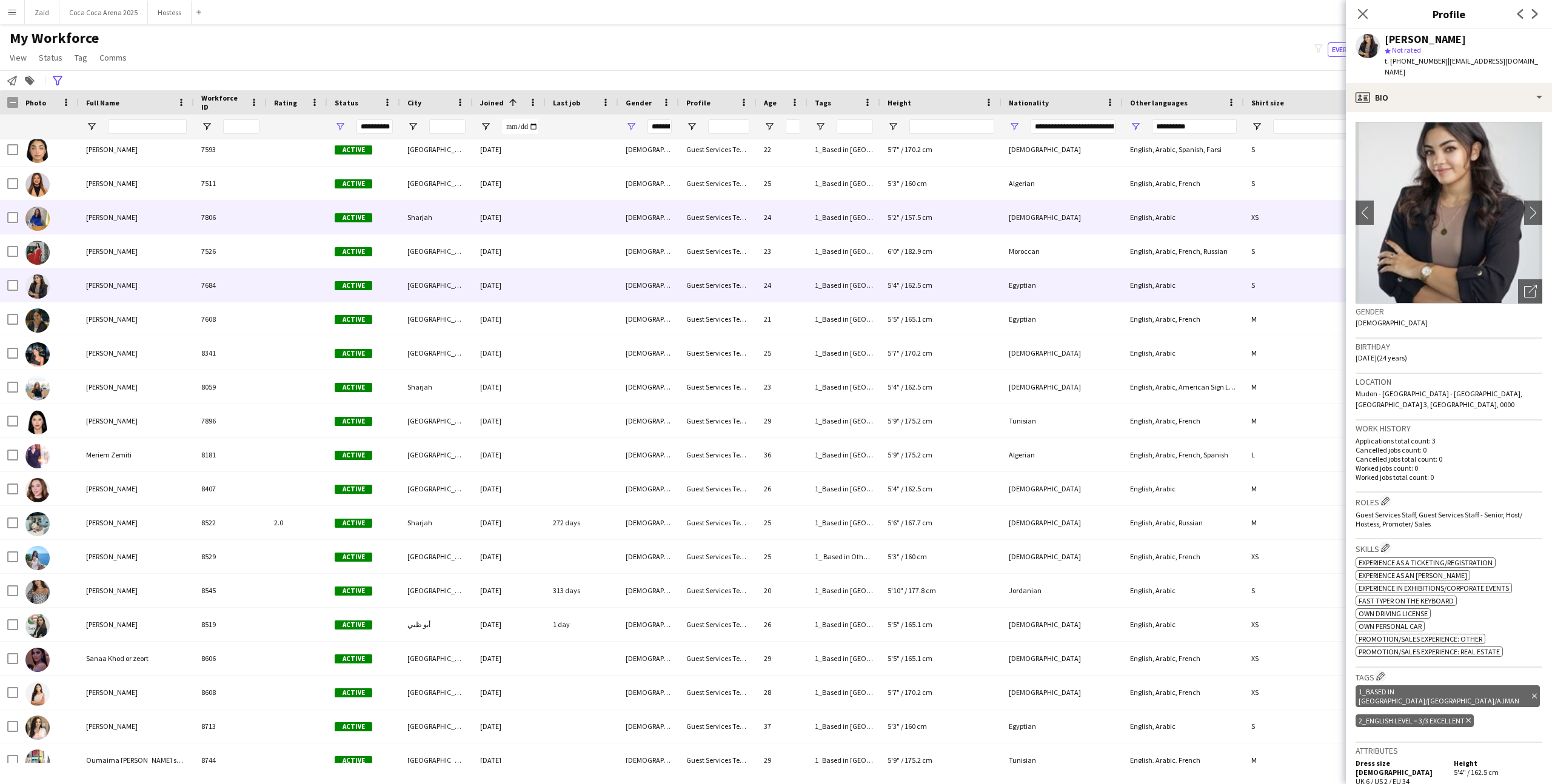
click at [491, 233] on div "[DATE]" at bounding box center [509, 217] width 72 height 33
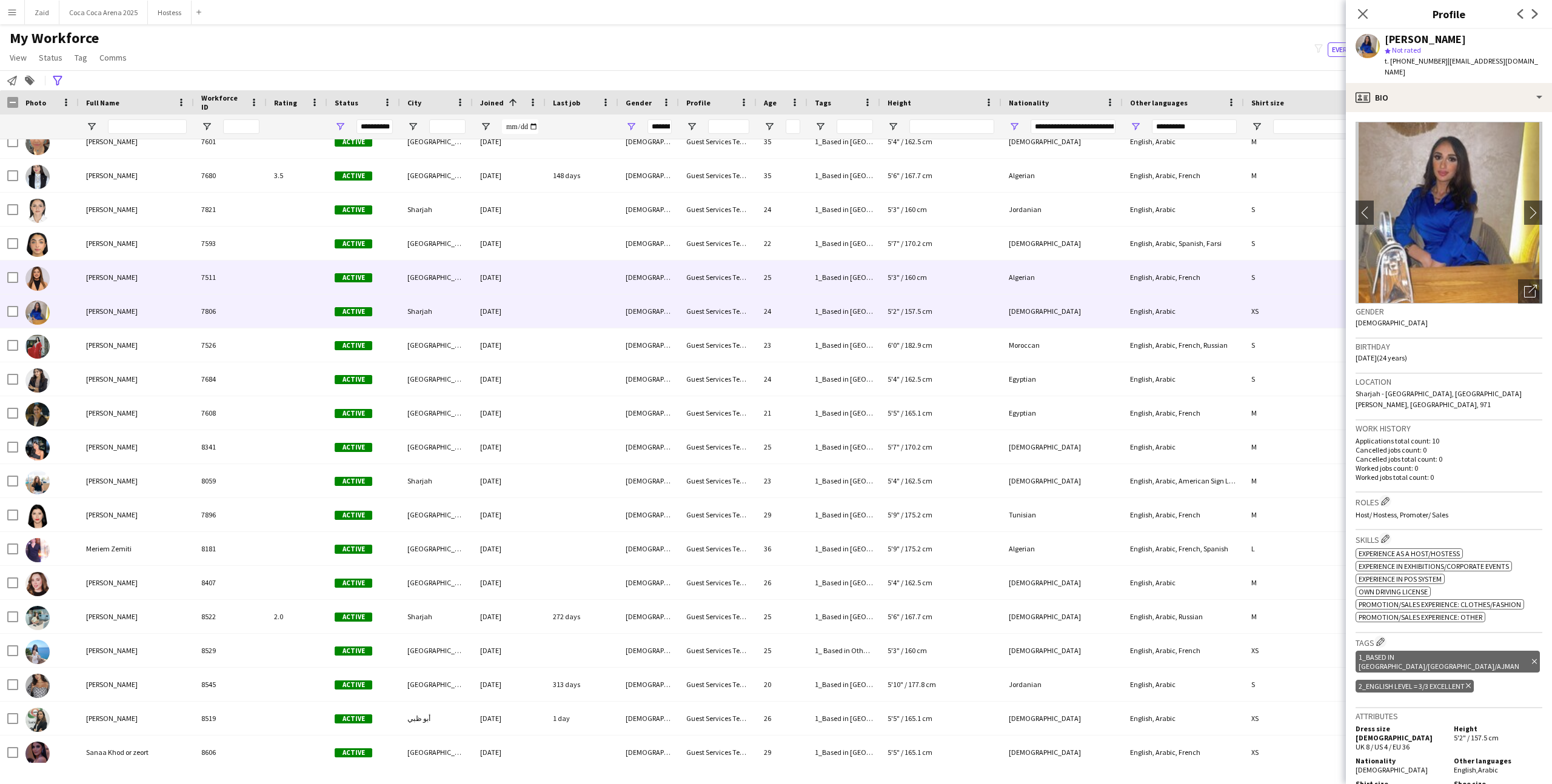
scroll to position [6147, 0]
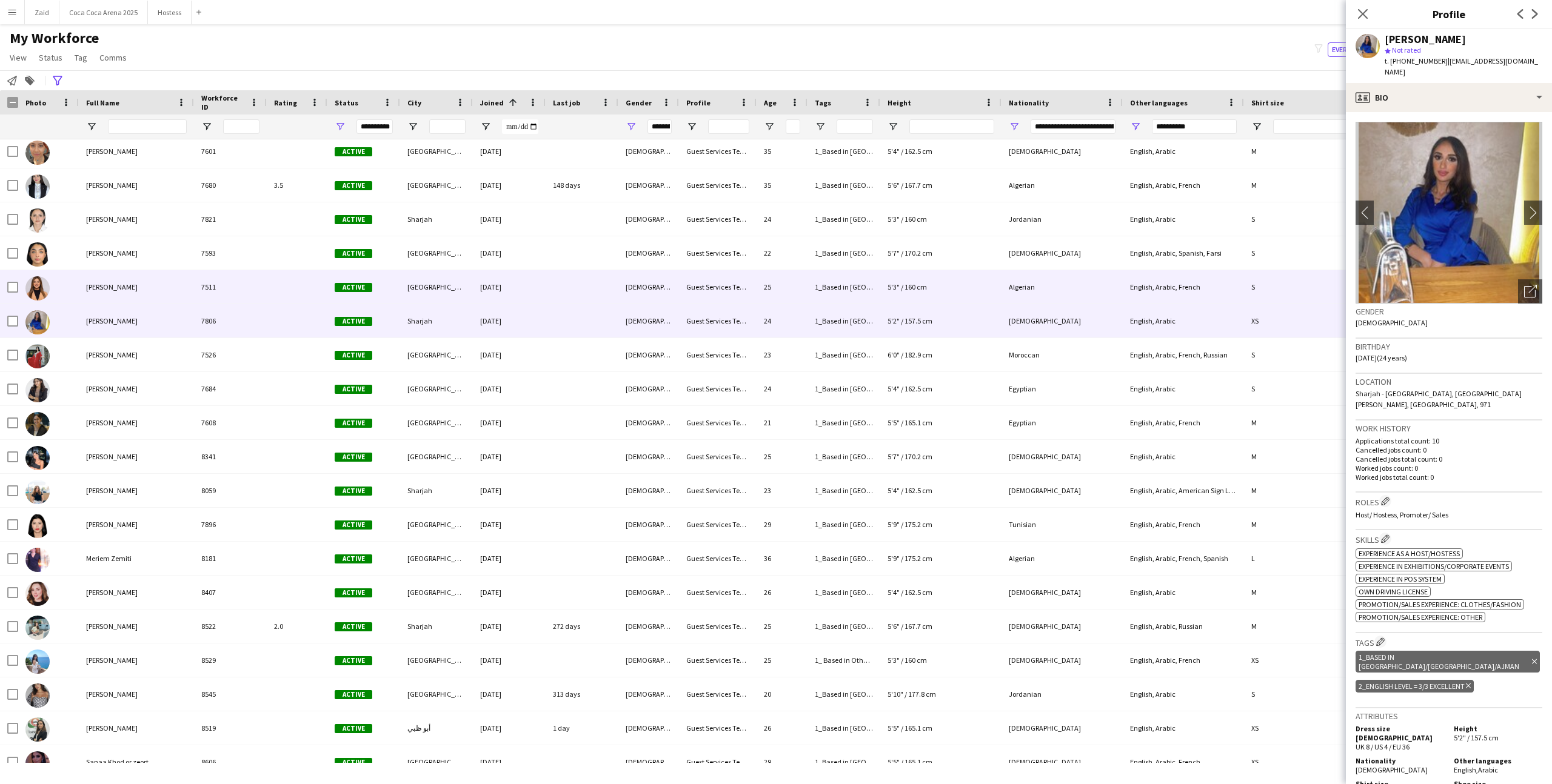
click at [343, 269] on div "Active" at bounding box center [364, 253] width 72 height 33
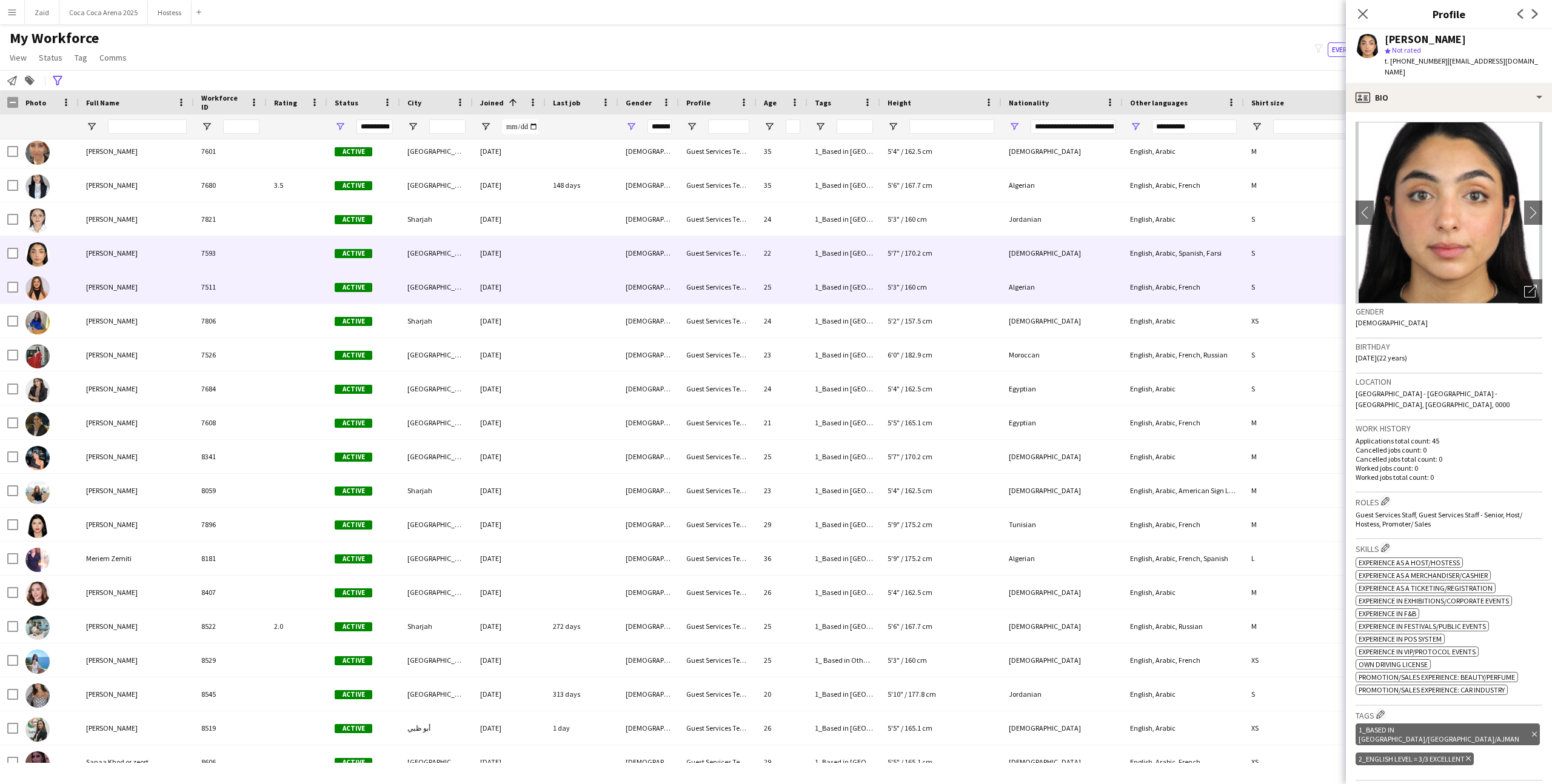
click at [336, 286] on span "Active" at bounding box center [353, 287] width 38 height 9
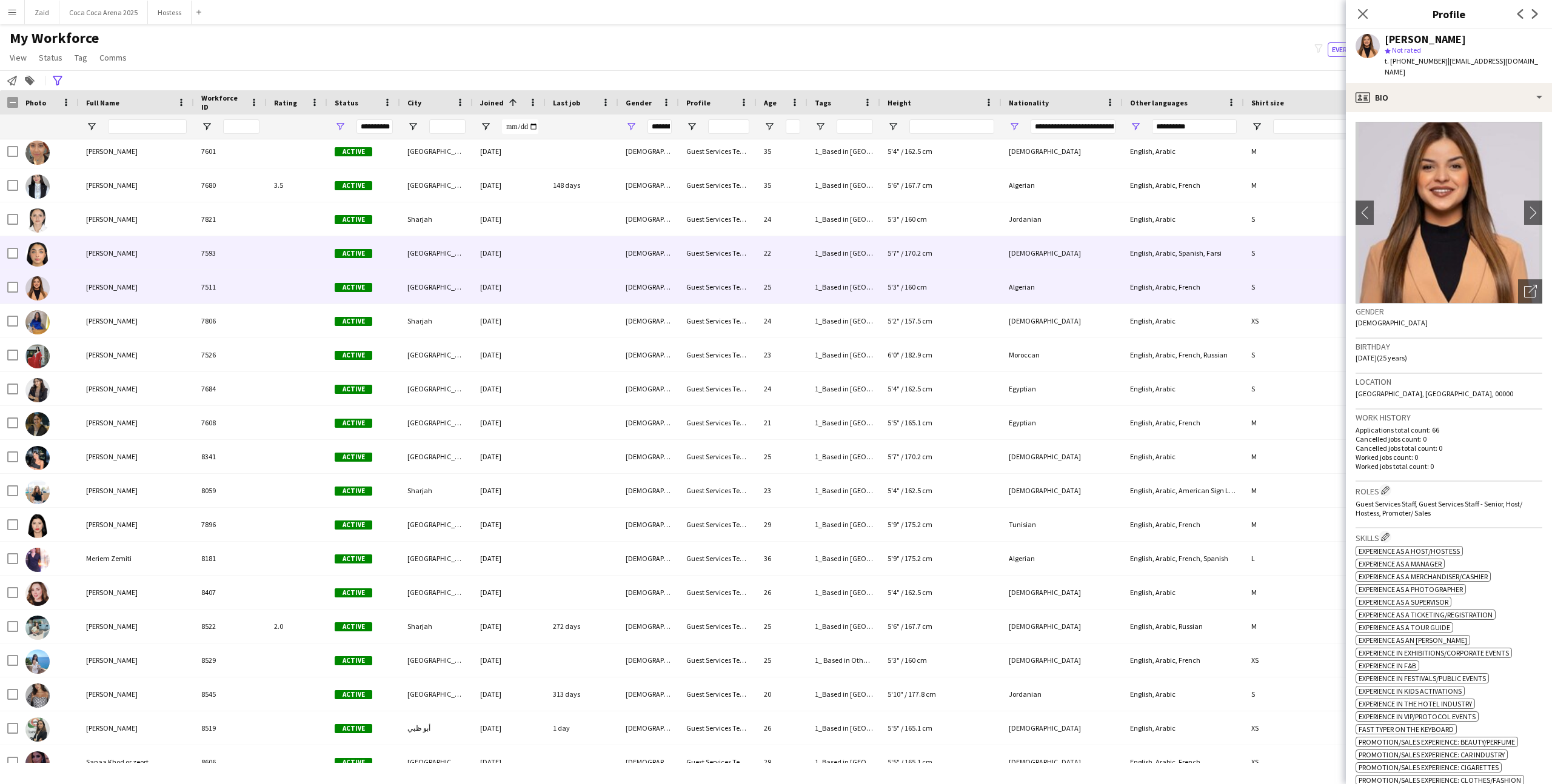
click at [246, 237] on div "7593" at bounding box center [230, 253] width 72 height 33
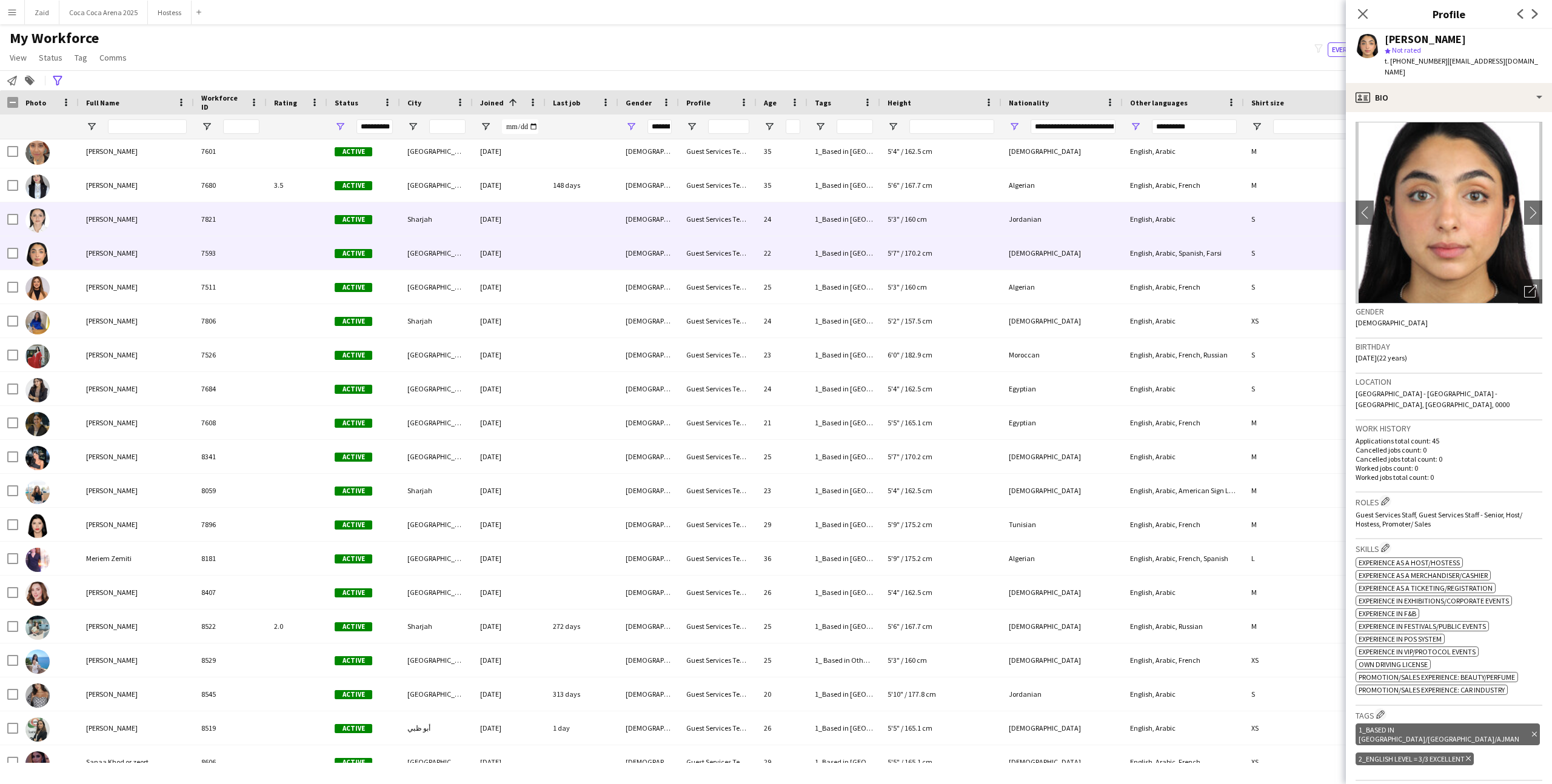
click at [249, 217] on div "7821" at bounding box center [230, 219] width 72 height 33
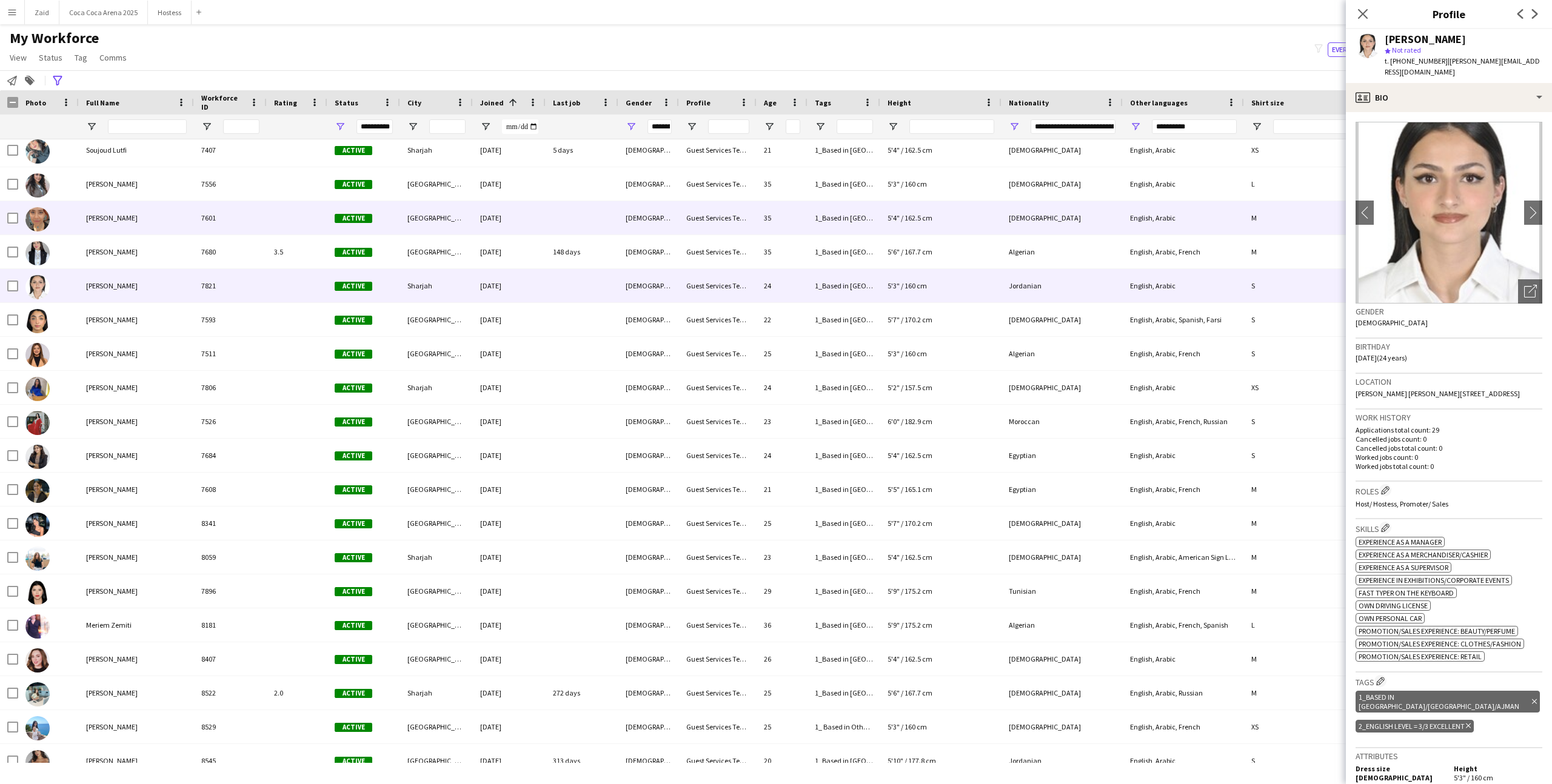
scroll to position [6079, 0]
click at [249, 217] on div "7601" at bounding box center [230, 219] width 72 height 33
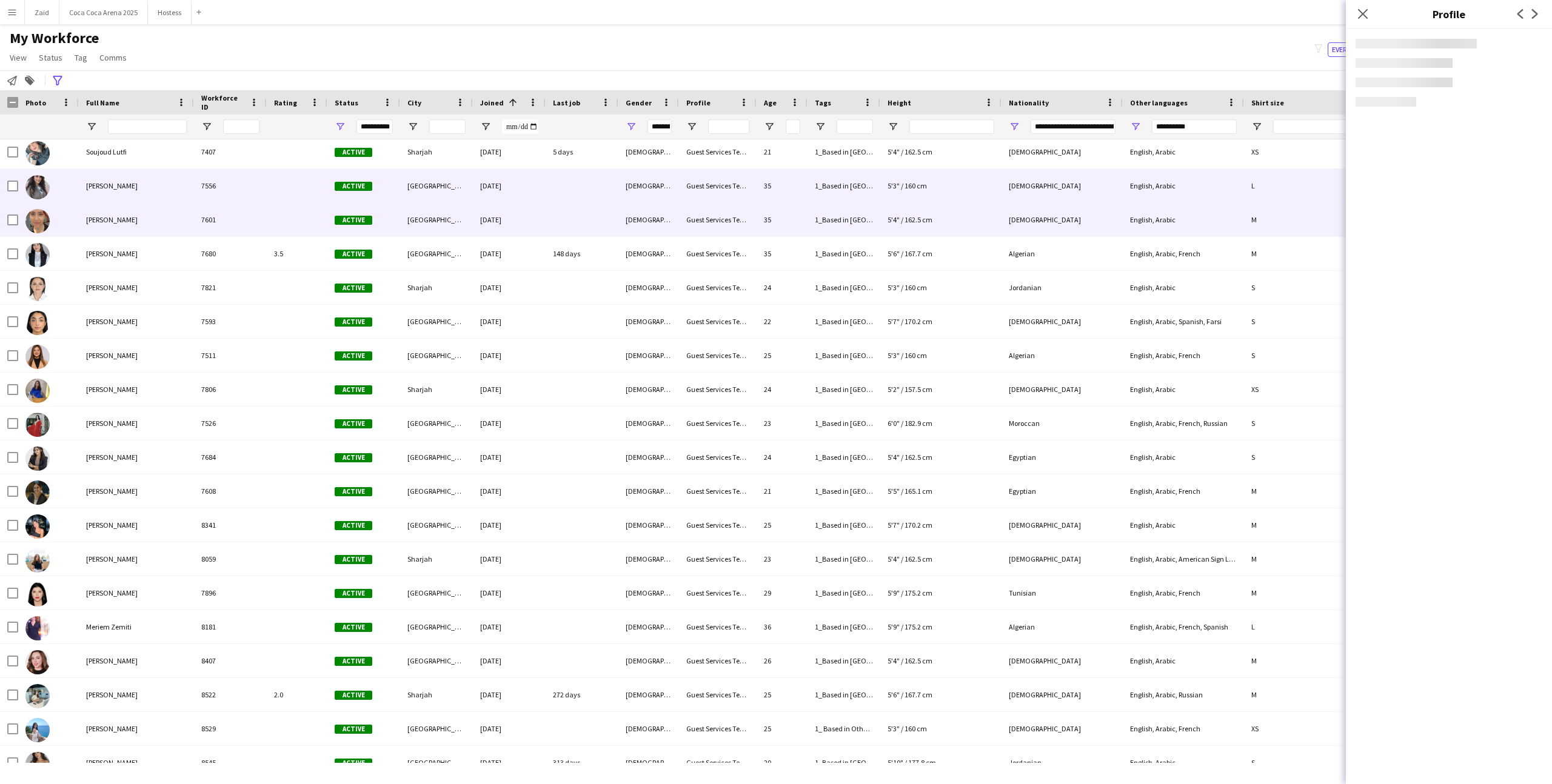
scroll to position [5971, 0]
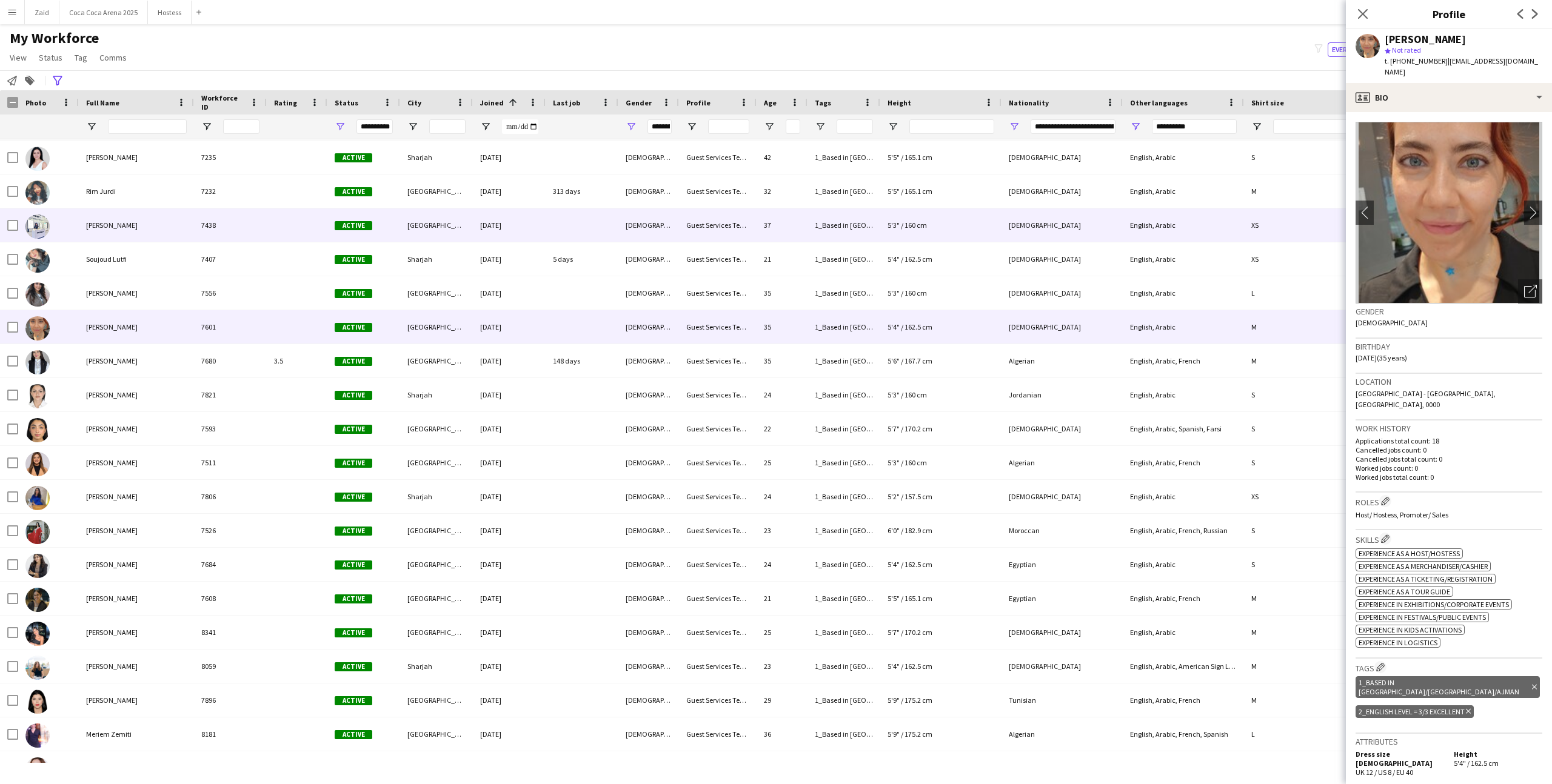
click at [249, 217] on div "7438" at bounding box center [230, 225] width 72 height 33
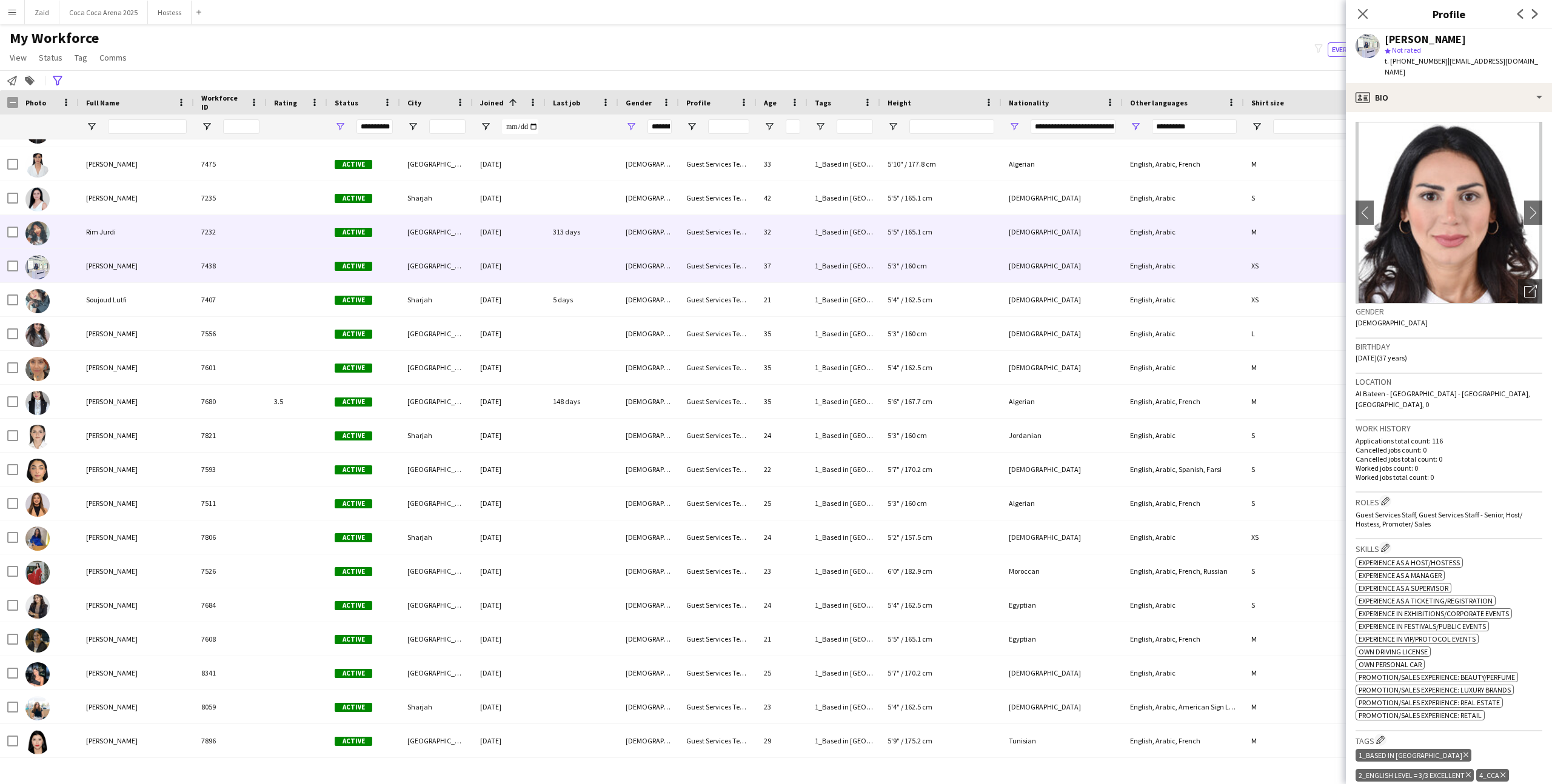
scroll to position [5931, 0]
click at [250, 217] on div "7232" at bounding box center [230, 232] width 72 height 33
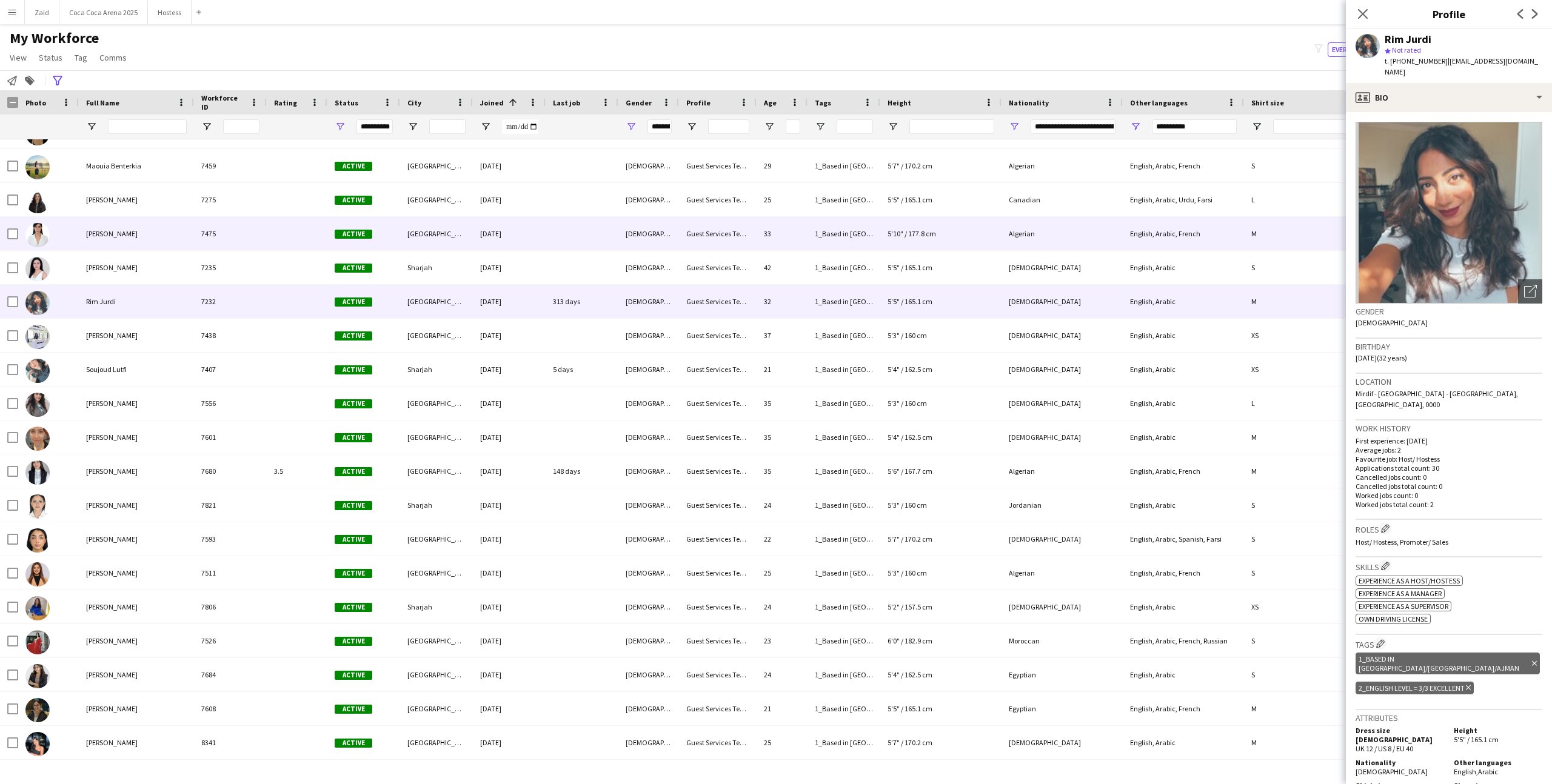
scroll to position [5851, 0]
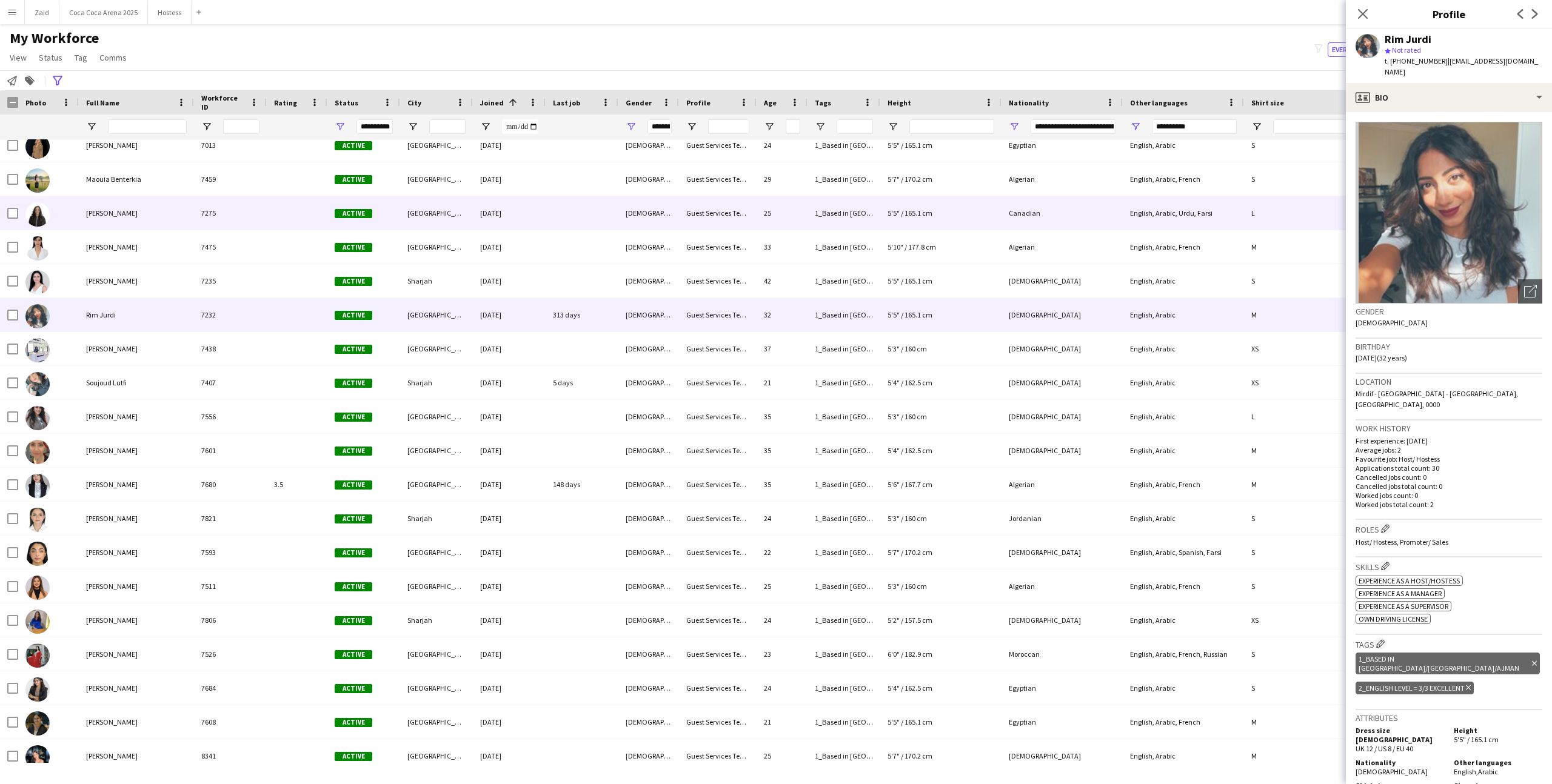
click at [250, 217] on div "7275" at bounding box center [230, 213] width 72 height 33
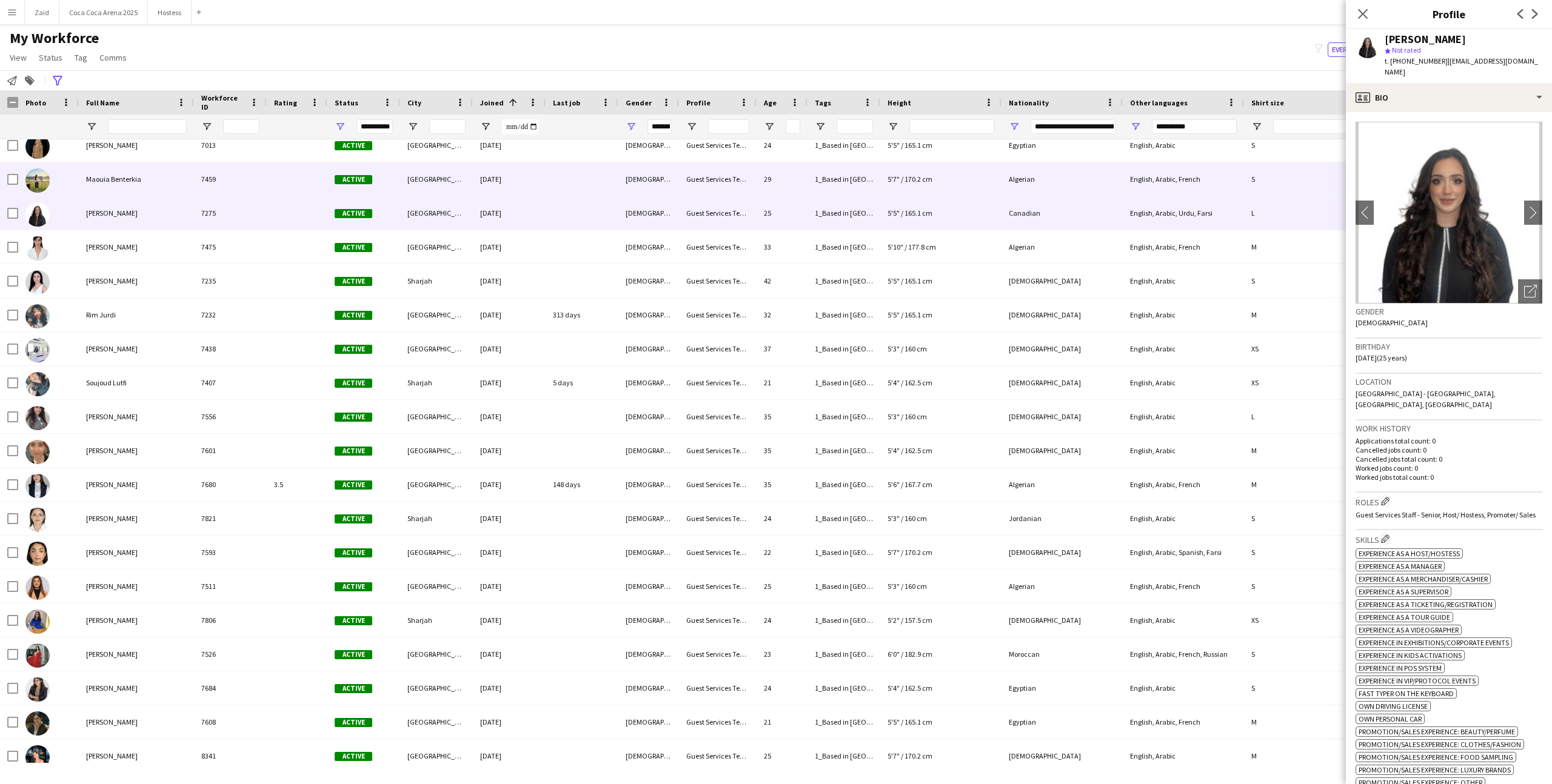
click at [270, 190] on div at bounding box center [297, 179] width 61 height 33
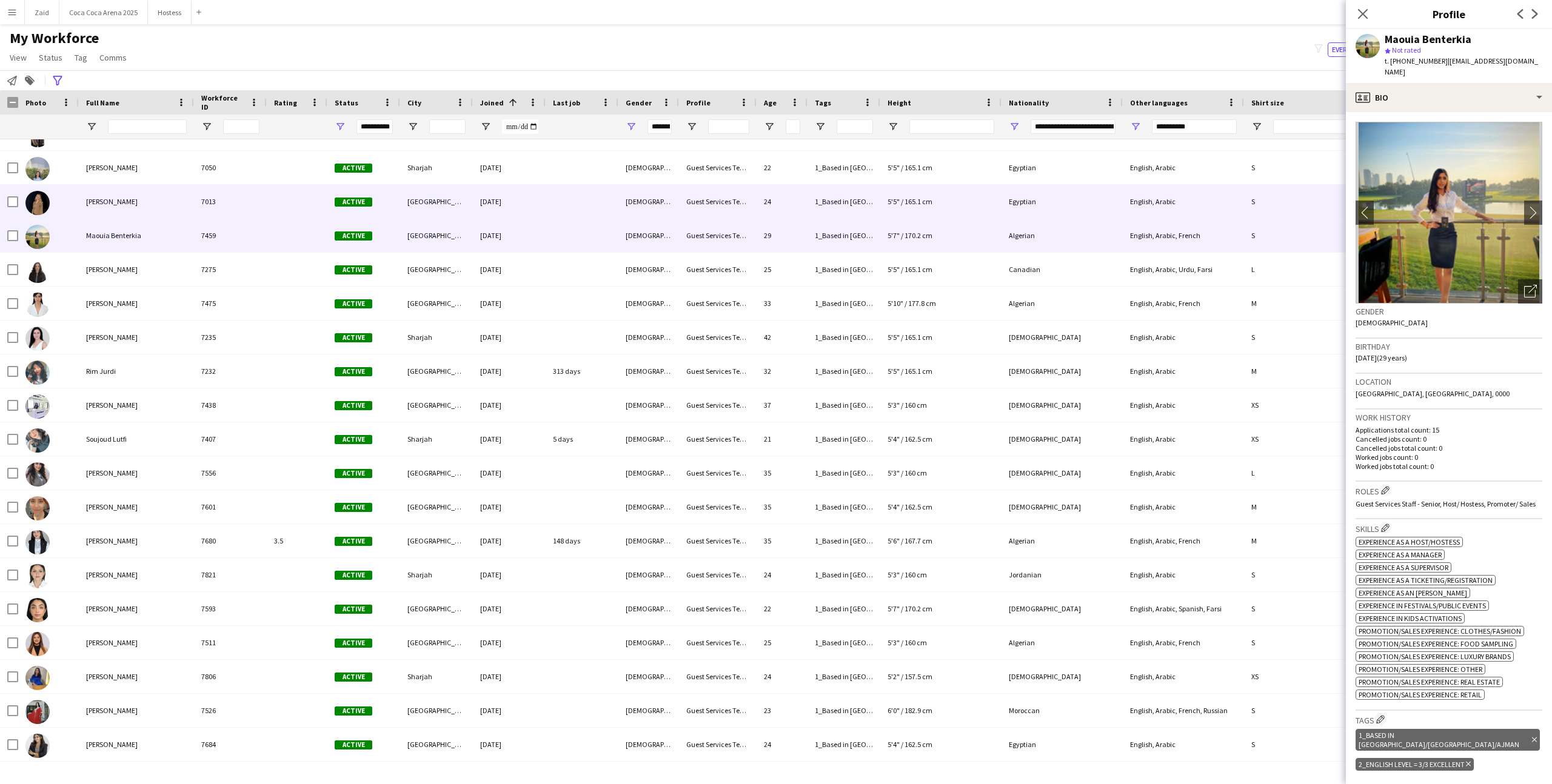
click at [276, 202] on div at bounding box center [297, 201] width 61 height 33
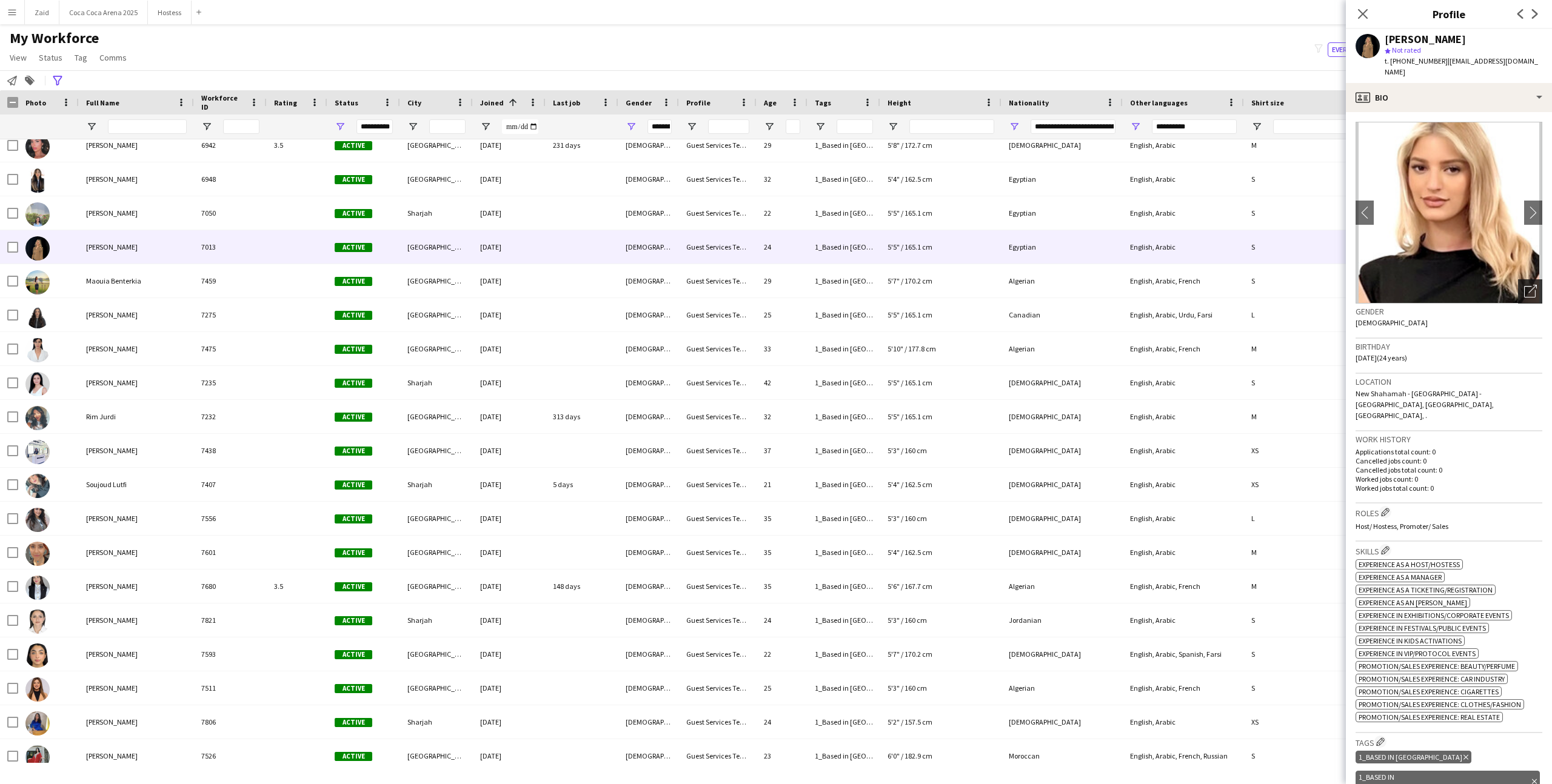
click at [1537, 280] on div "Open photos pop-in" at bounding box center [1529, 291] width 24 height 24
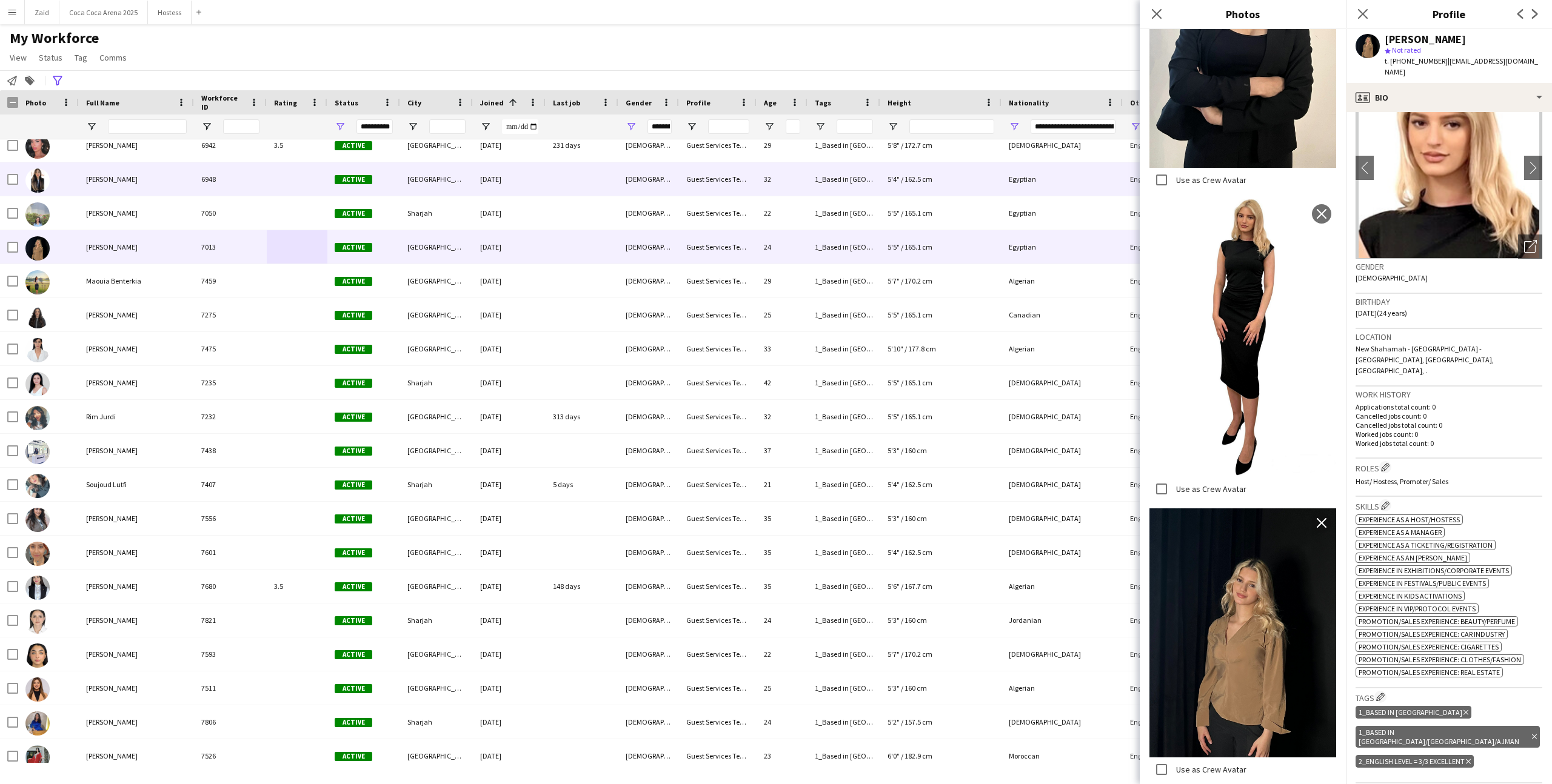
click at [853, 183] on div "1_Based in [GEOGRAPHIC_DATA], 2_English Level = 3/3 Excellent" at bounding box center [844, 179] width 72 height 33
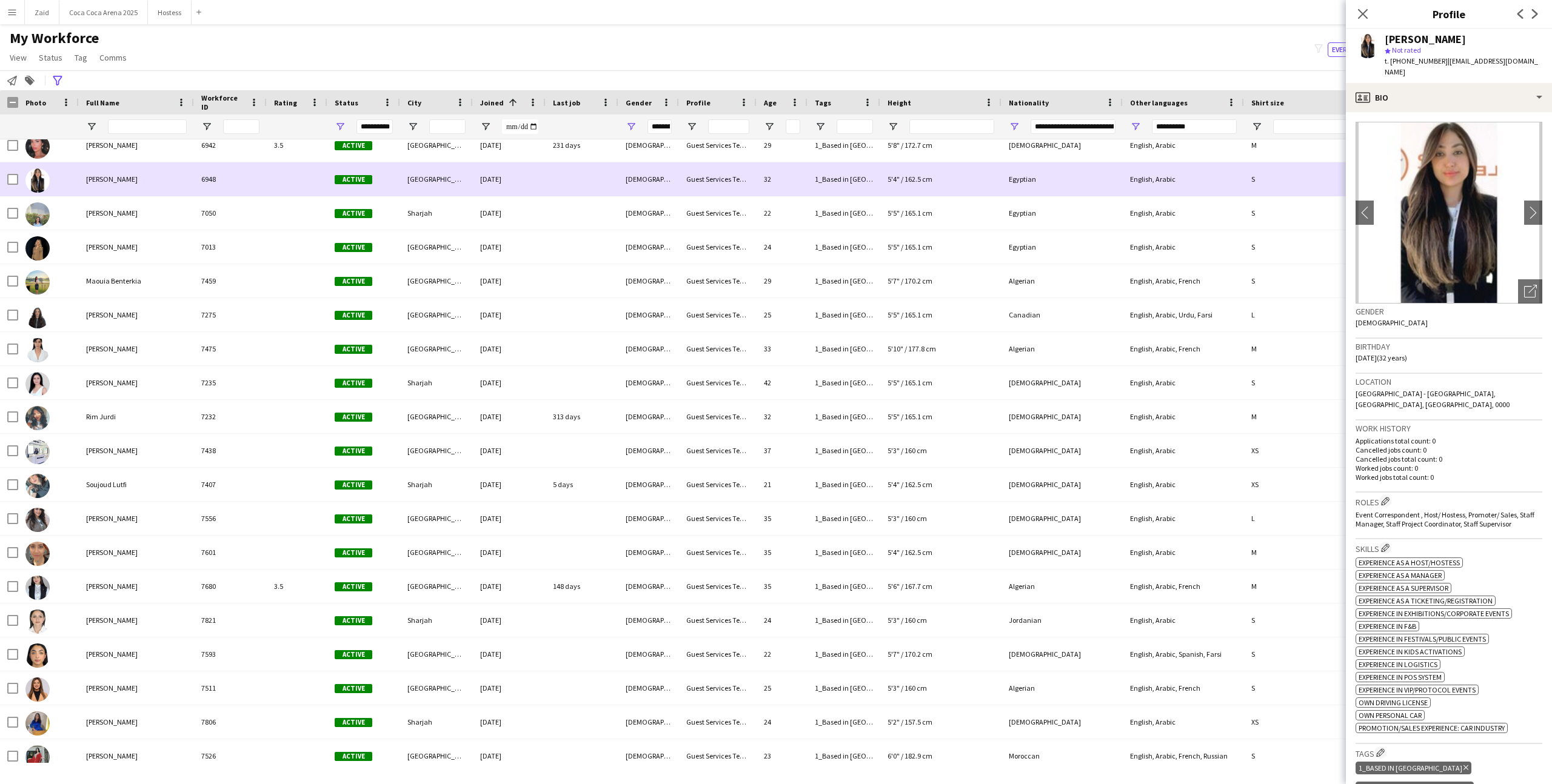
click at [855, 195] on div "Reem Zhran 6948 Active [GEOGRAPHIC_DATA] [DATE] [DEMOGRAPHIC_DATA] Guest Servic…" at bounding box center [682, 180] width 1365 height 34
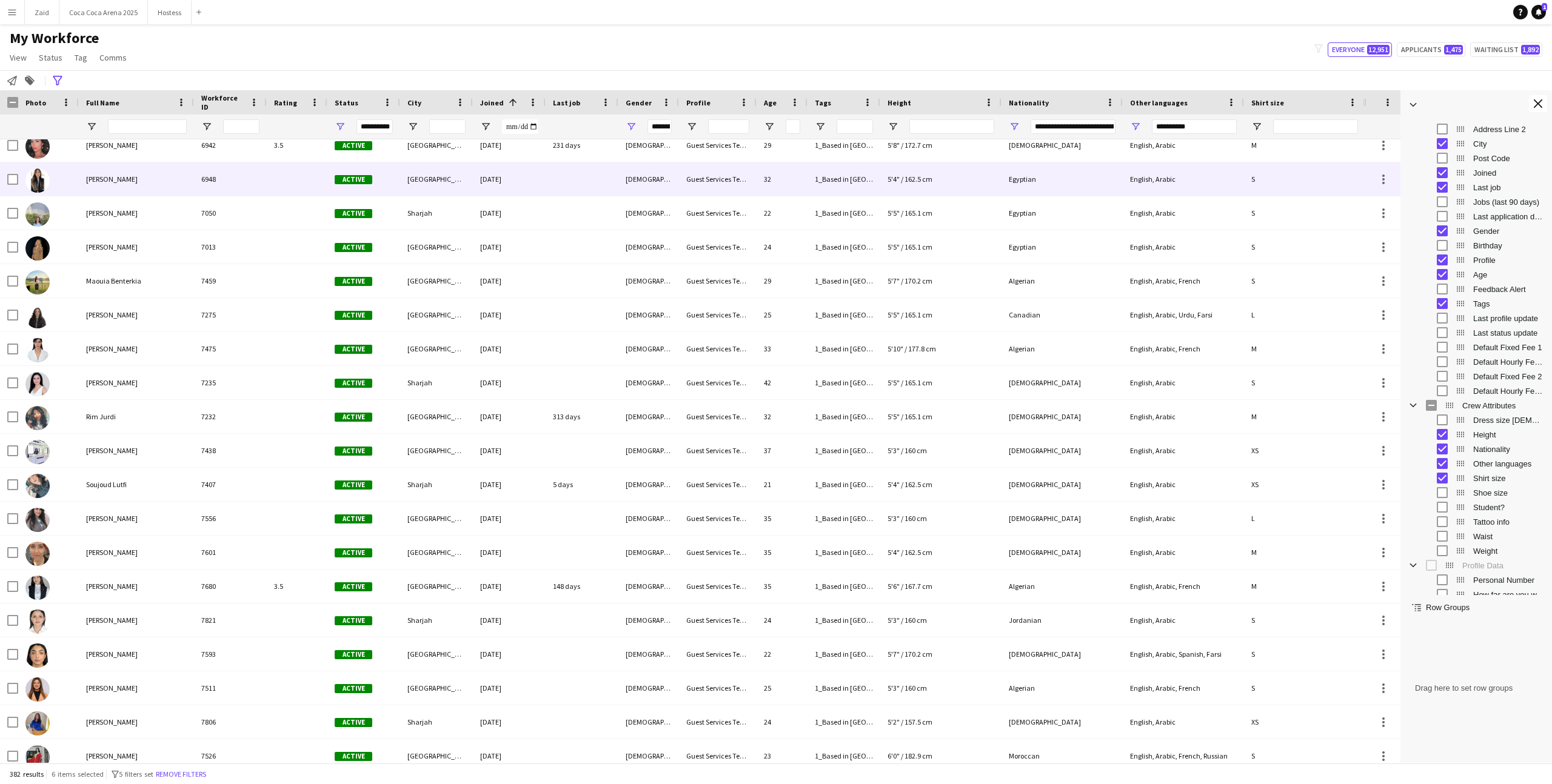
click at [822, 189] on div "1_Based in [GEOGRAPHIC_DATA], 2_English Level = 3/3 Excellent" at bounding box center [844, 179] width 72 height 33
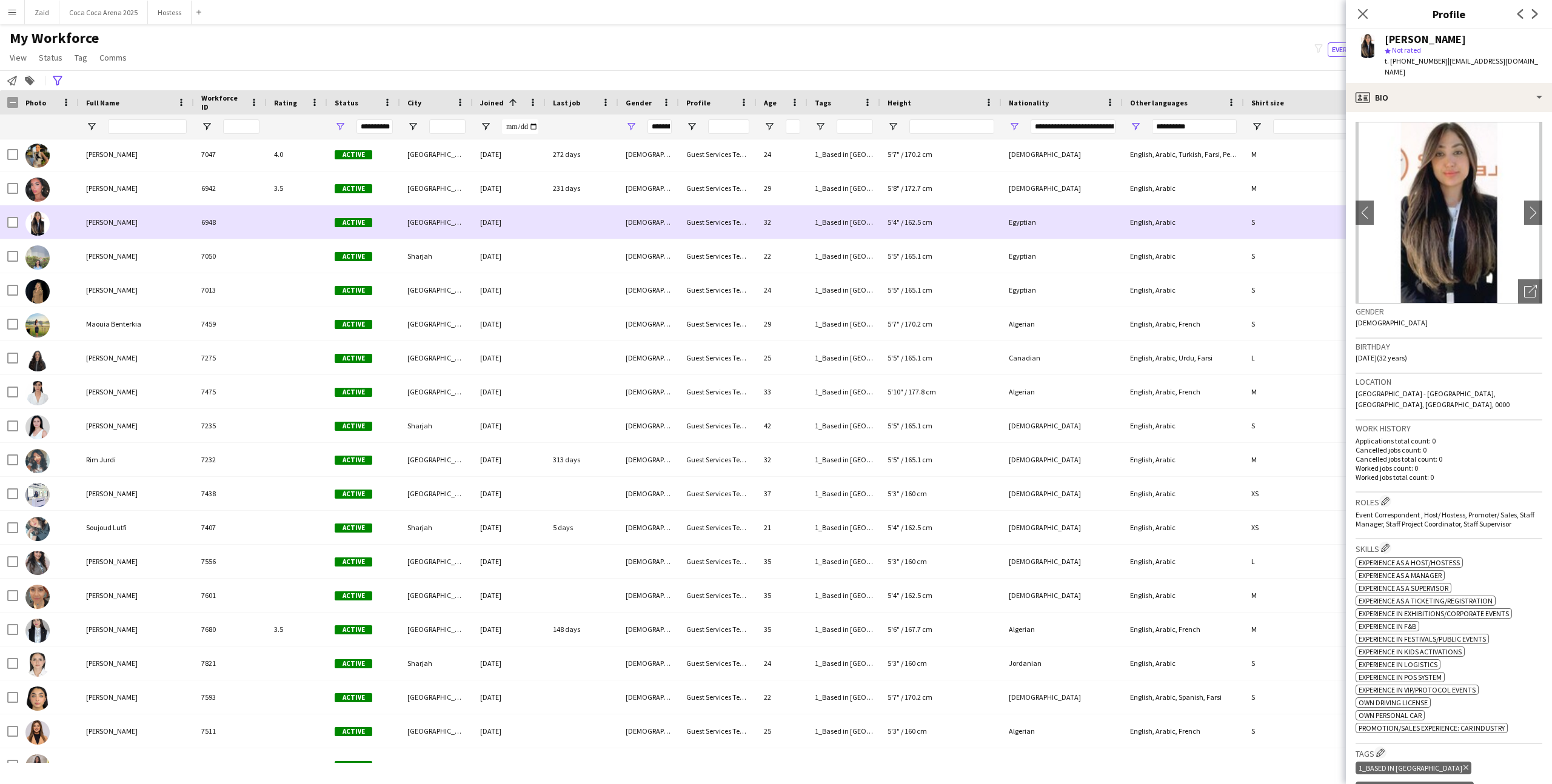
scroll to position [5703, 0]
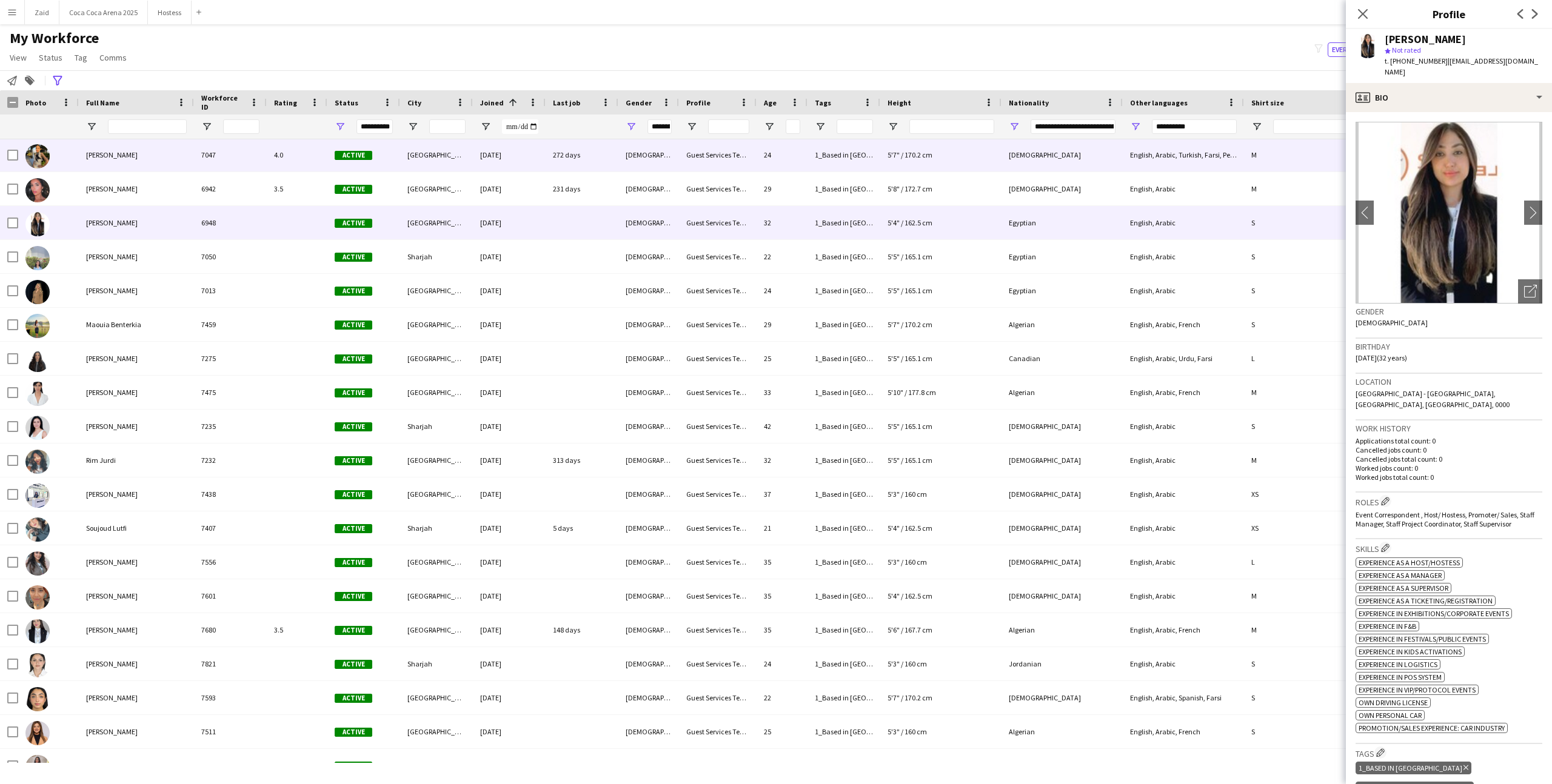
click at [818, 168] on div "1_Based in [GEOGRAPHIC_DATA]/[GEOGRAPHIC_DATA]/Ajman, 2_English Level = 3/3 Exc…" at bounding box center [844, 154] width 72 height 33
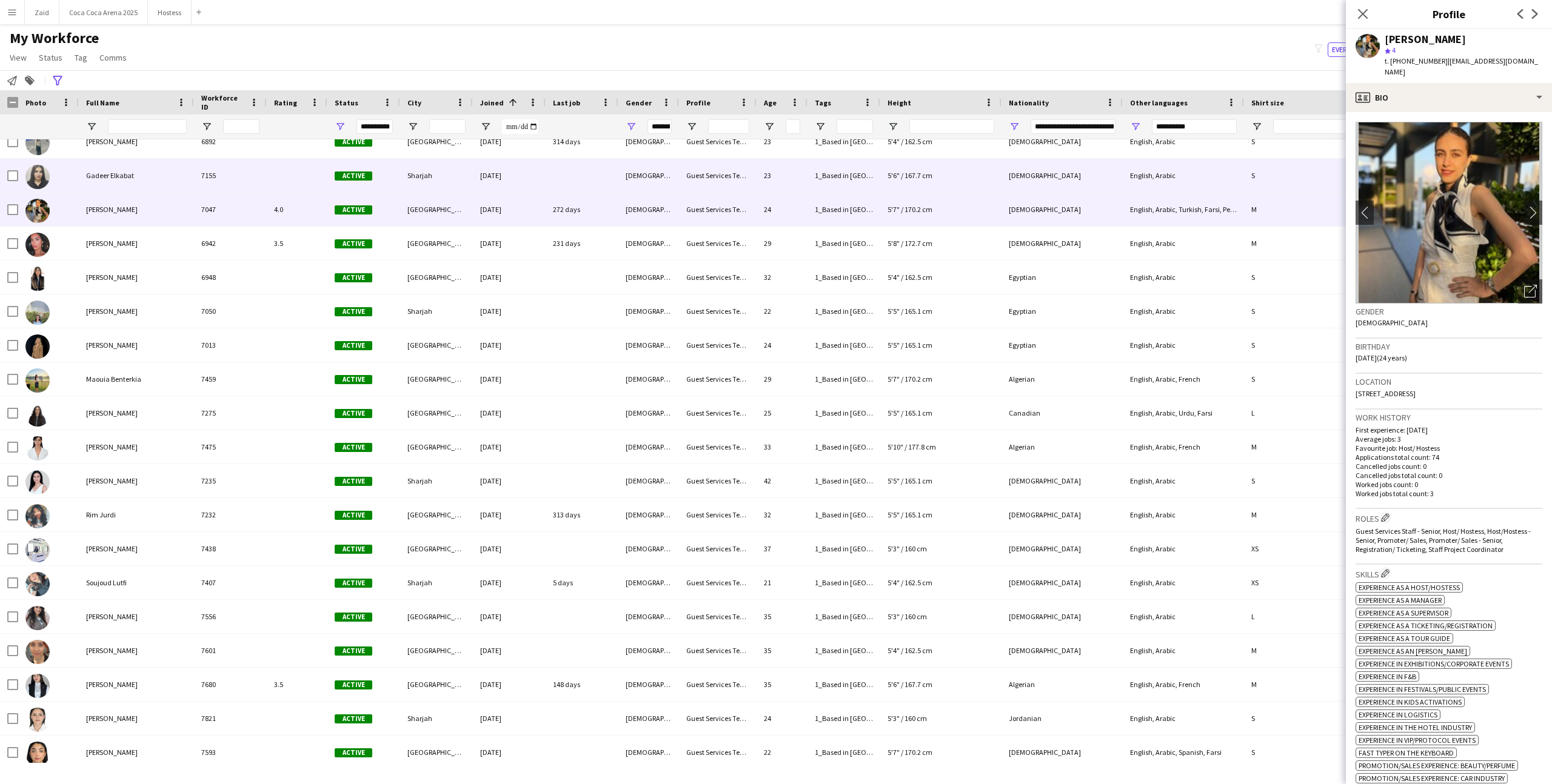
scroll to position [5615, 0]
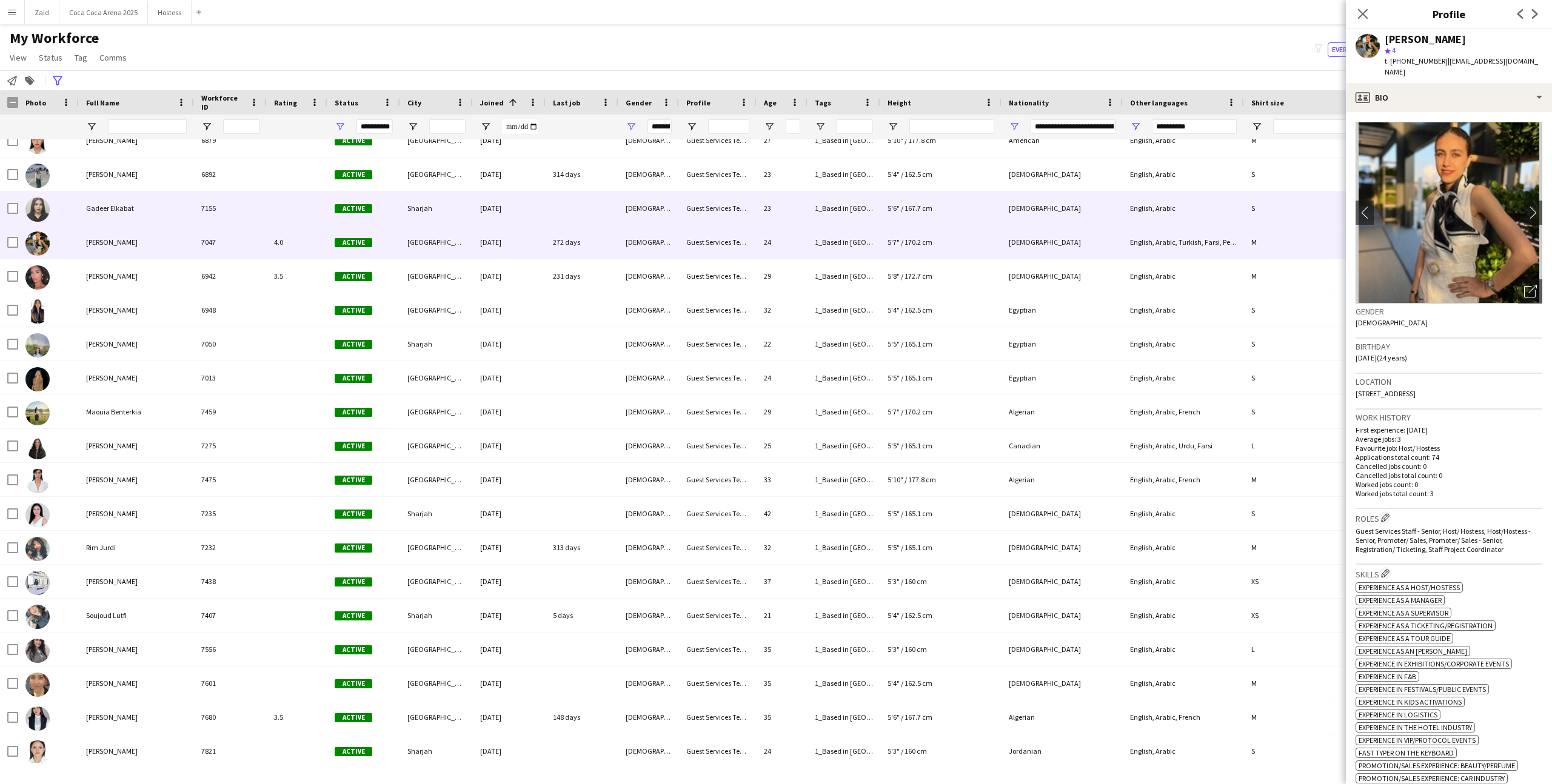
click at [831, 211] on div "1_Based in [GEOGRAPHIC_DATA]/[GEOGRAPHIC_DATA]/Ajman, 2_English Level = 3/3 Exc…" at bounding box center [844, 208] width 72 height 33
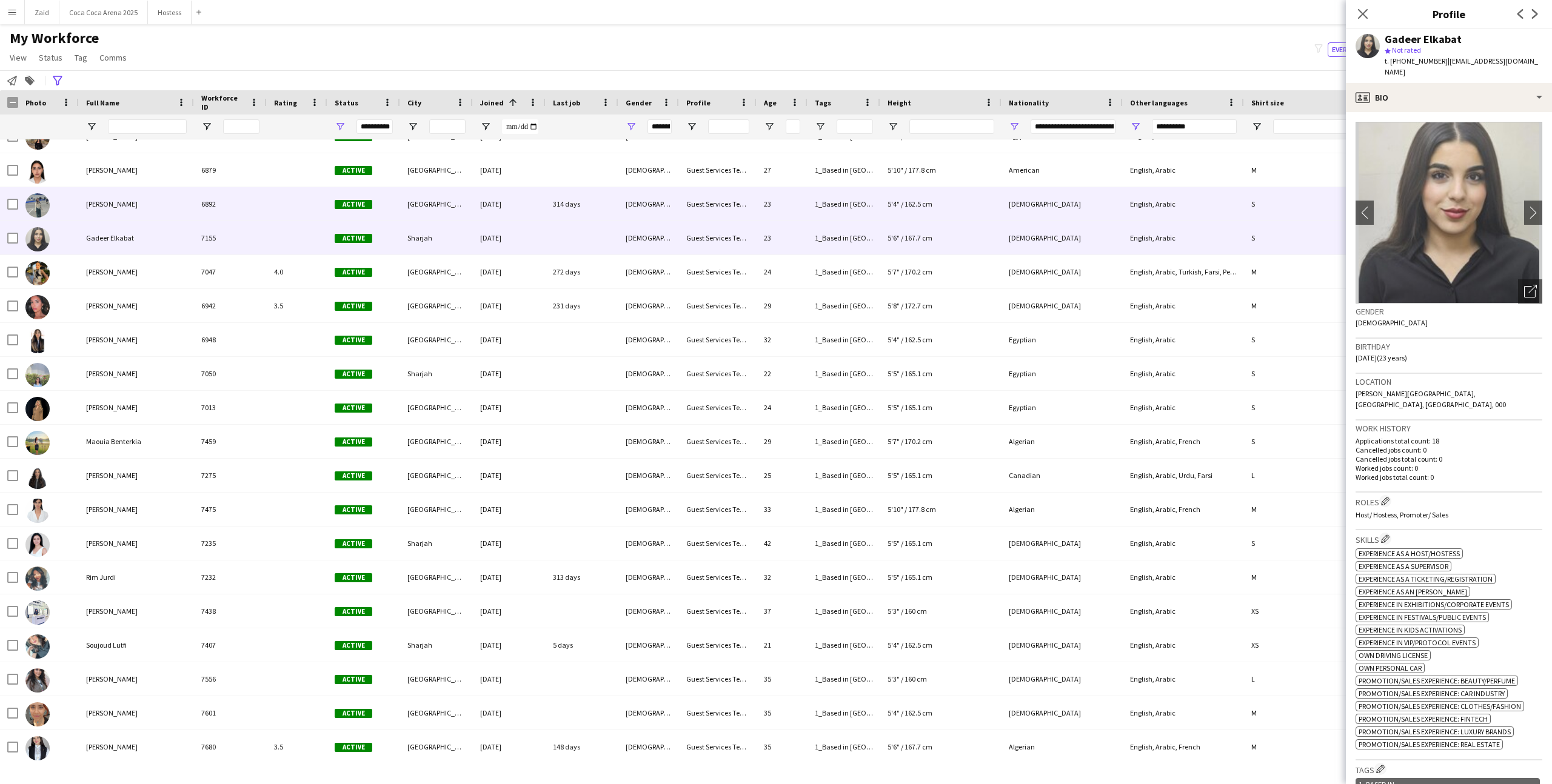
scroll to position [5584, 0]
click at [820, 195] on div "1_Based in [GEOGRAPHIC_DATA]/[GEOGRAPHIC_DATA]/Ajman, 2_English Level = 3/3 Exc…" at bounding box center [844, 205] width 72 height 33
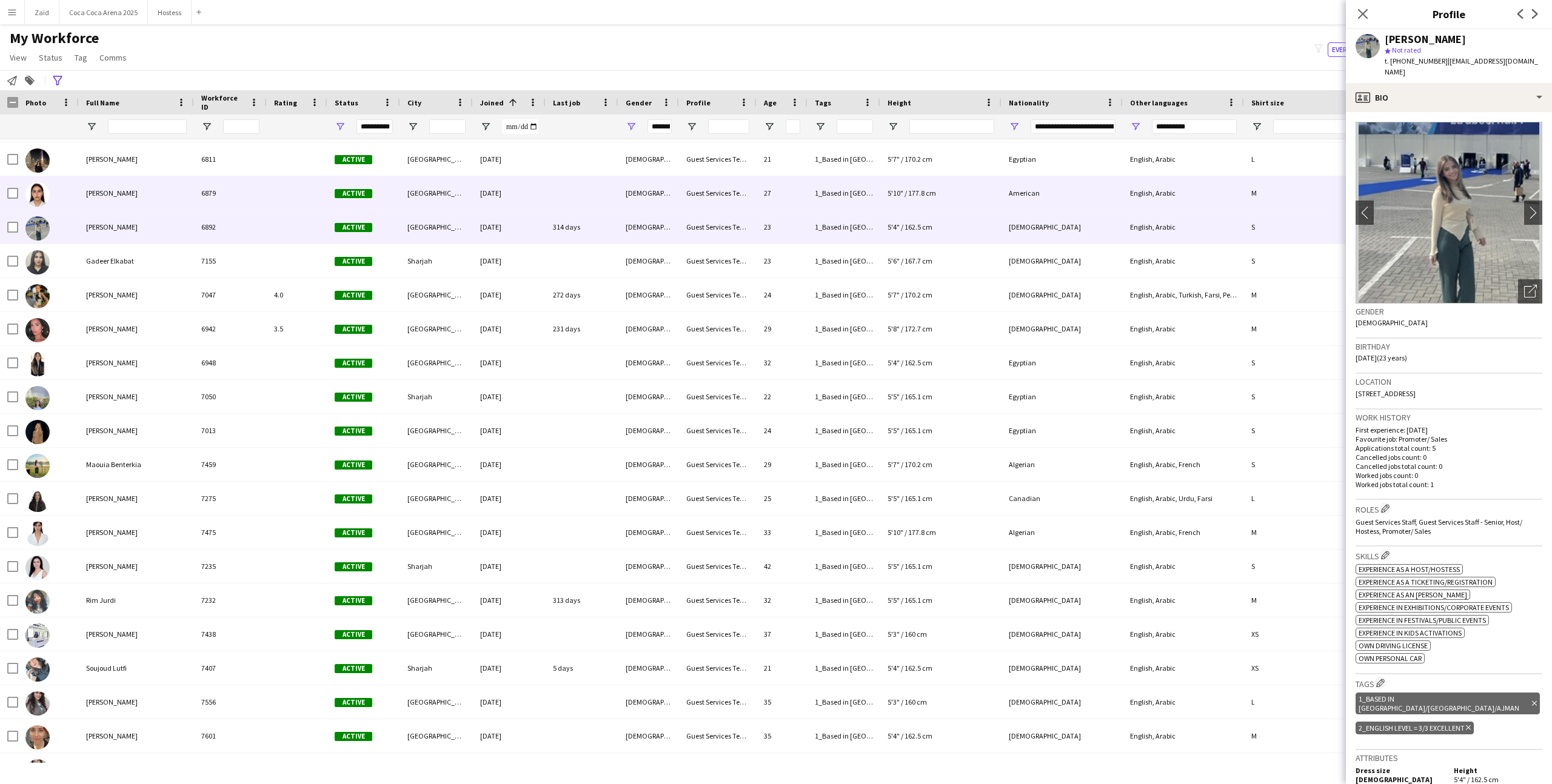
scroll to position [5558, 0]
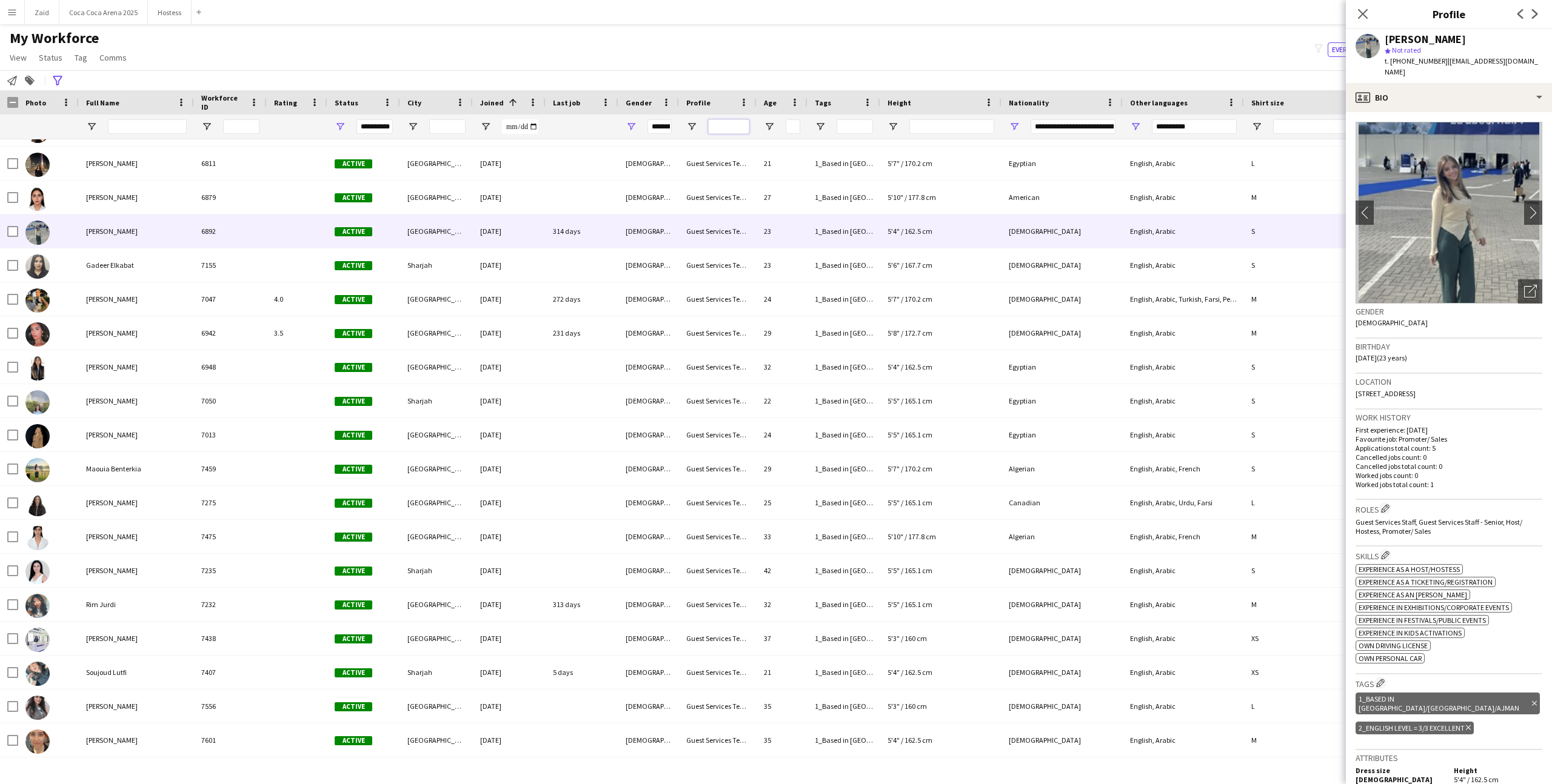
click at [745, 127] on input "Profile Filter Input" at bounding box center [729, 126] width 41 height 14
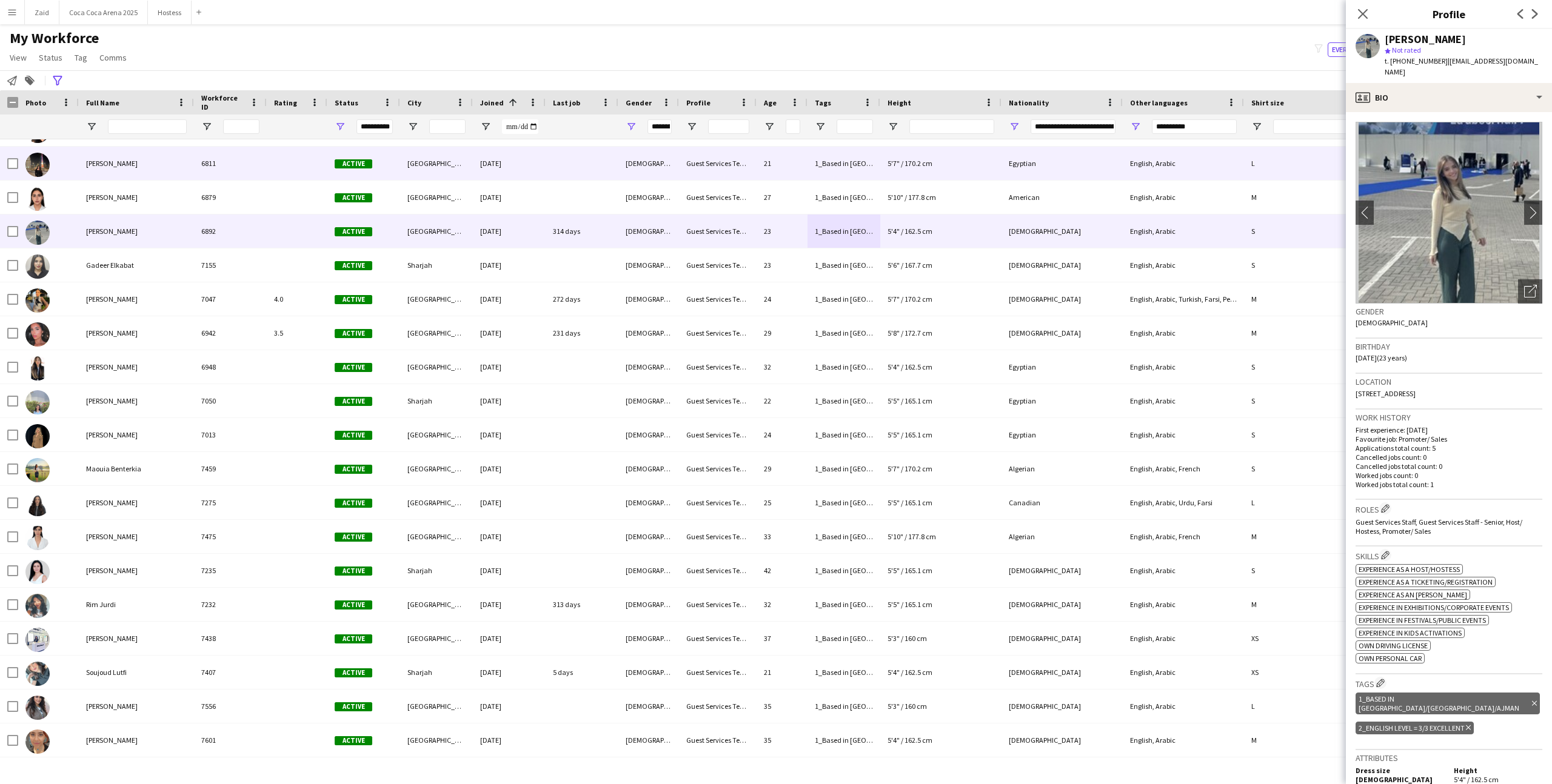
click at [686, 174] on div "Guest Services Team" at bounding box center [717, 163] width 77 height 33
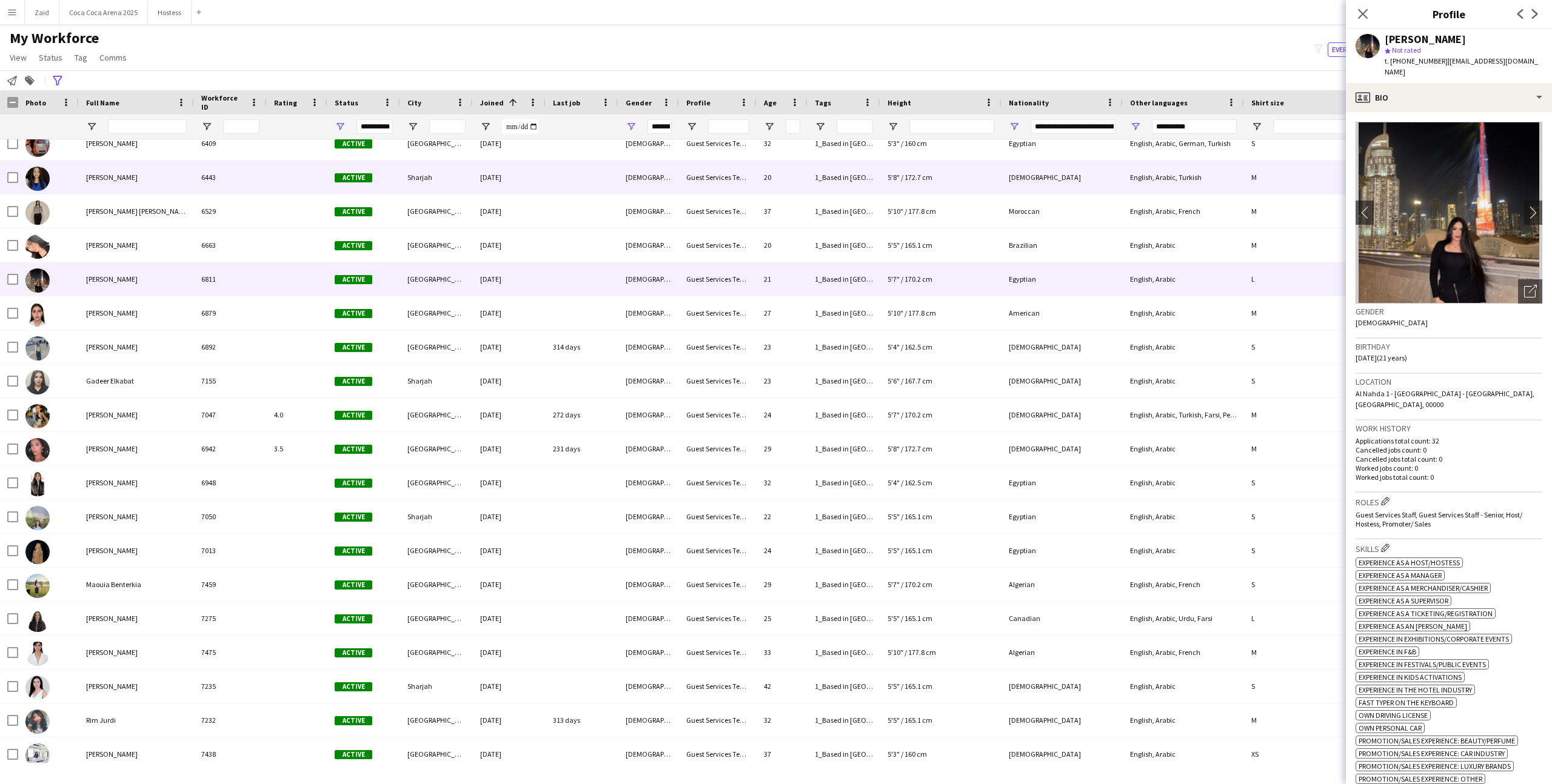
scroll to position [5433, 0]
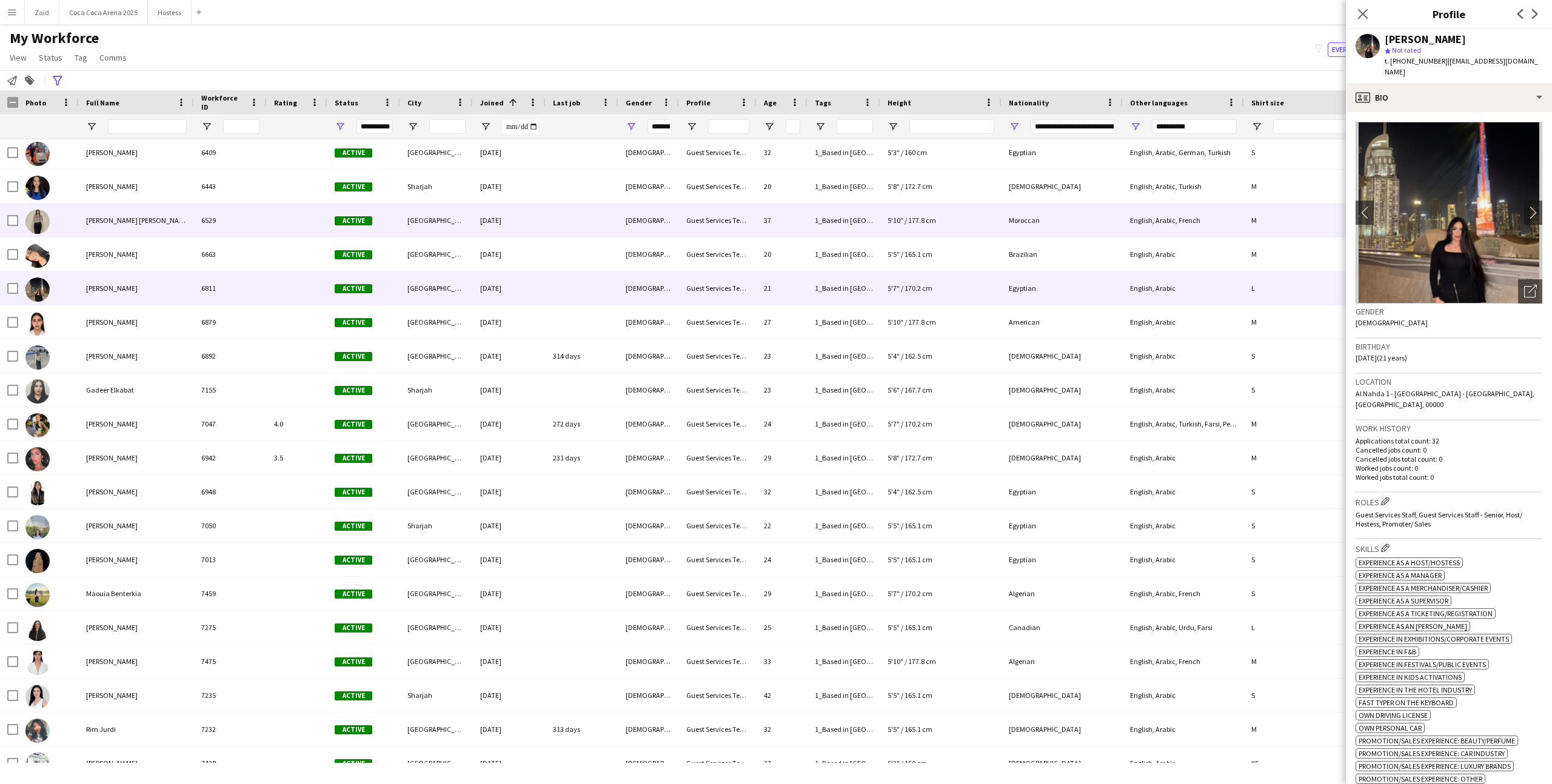
click at [389, 234] on div "Active" at bounding box center [364, 220] width 72 height 33
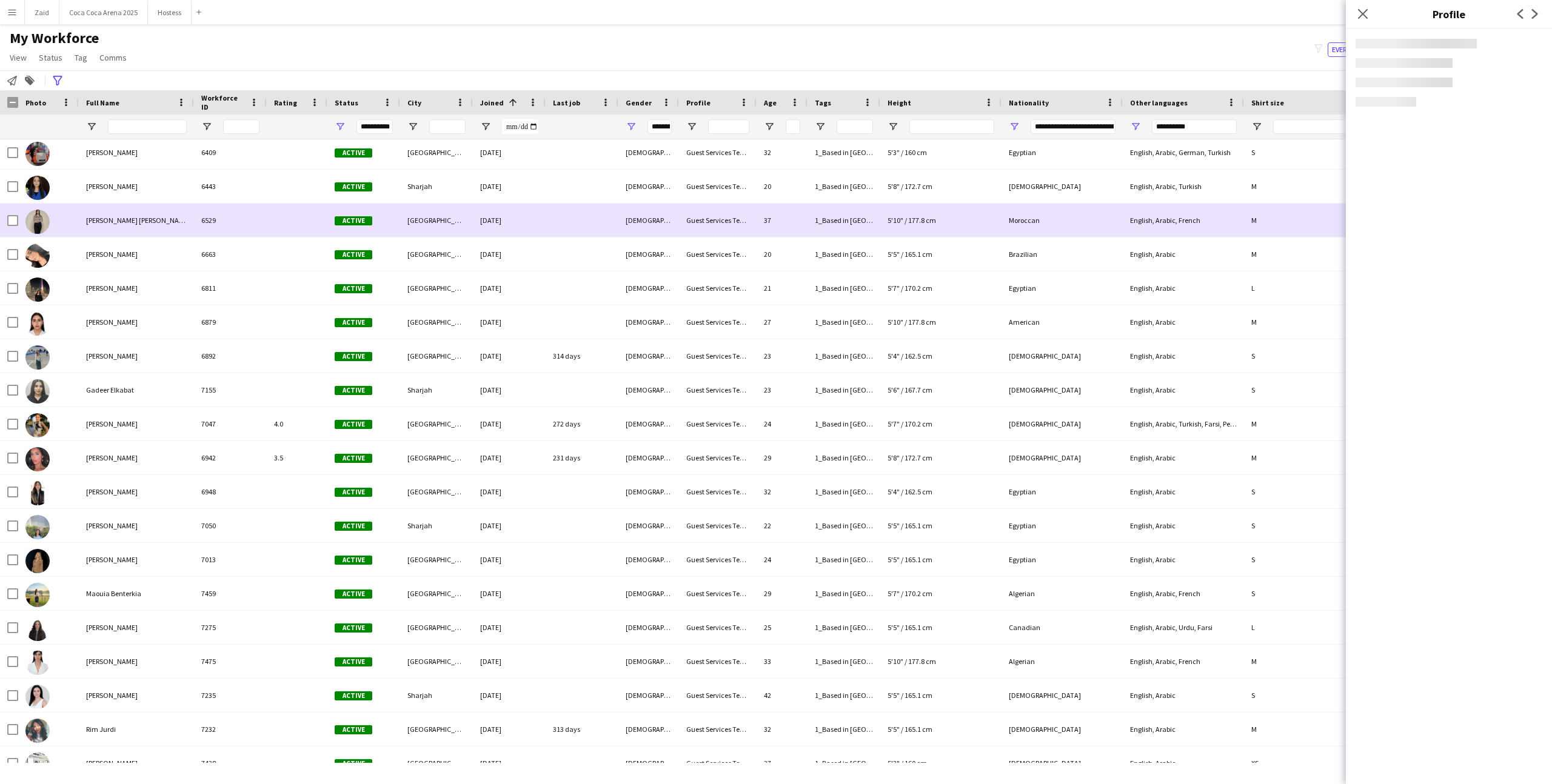
scroll to position [5388, 0]
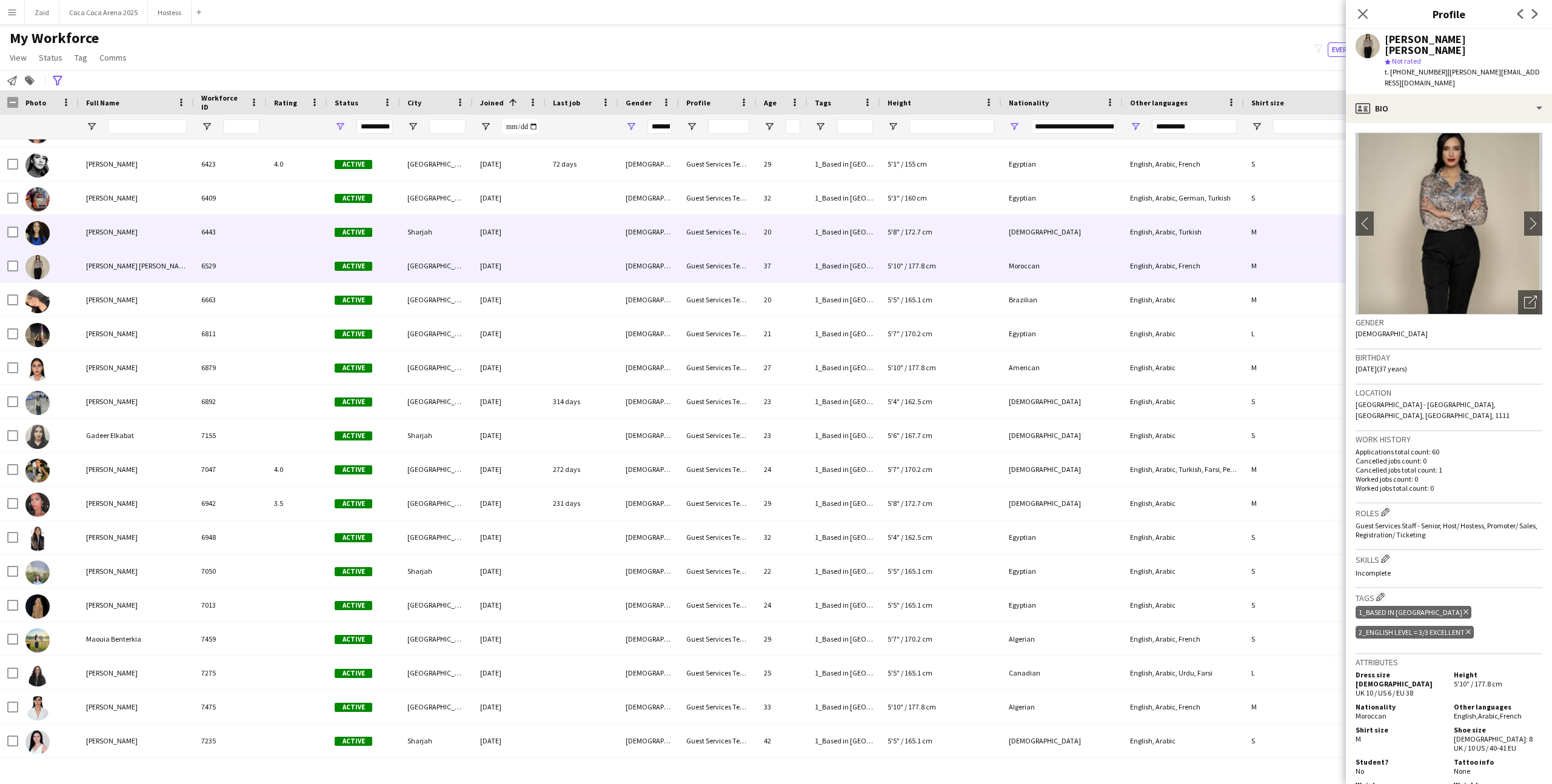
click at [389, 234] on div "Active" at bounding box center [364, 232] width 72 height 33
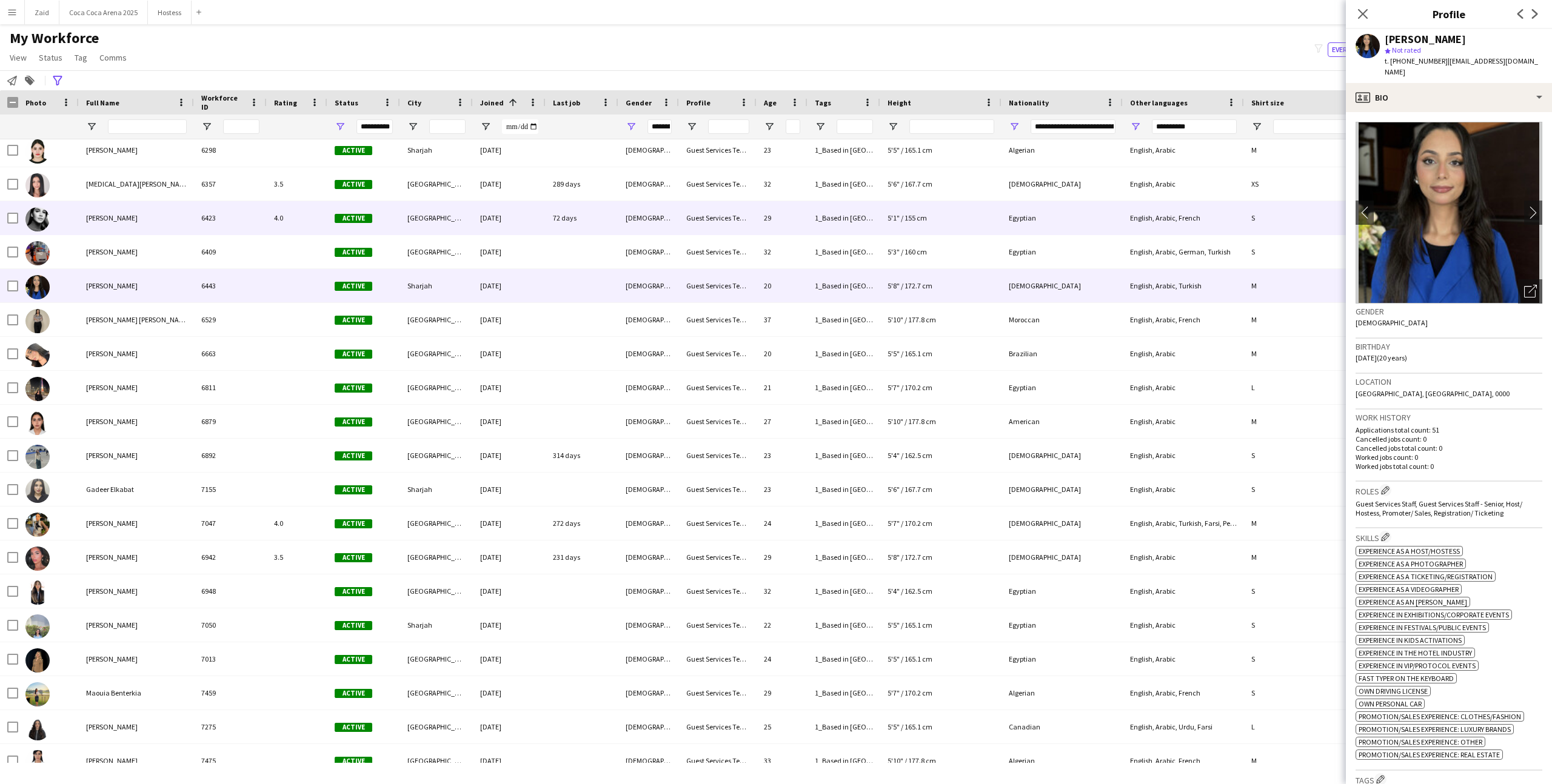
click at [389, 234] on div "Farida Sharaf 6423 4.0 Active Dubai 26-06-2024 72 days Female Guest Services Te…" at bounding box center [682, 218] width 1365 height 34
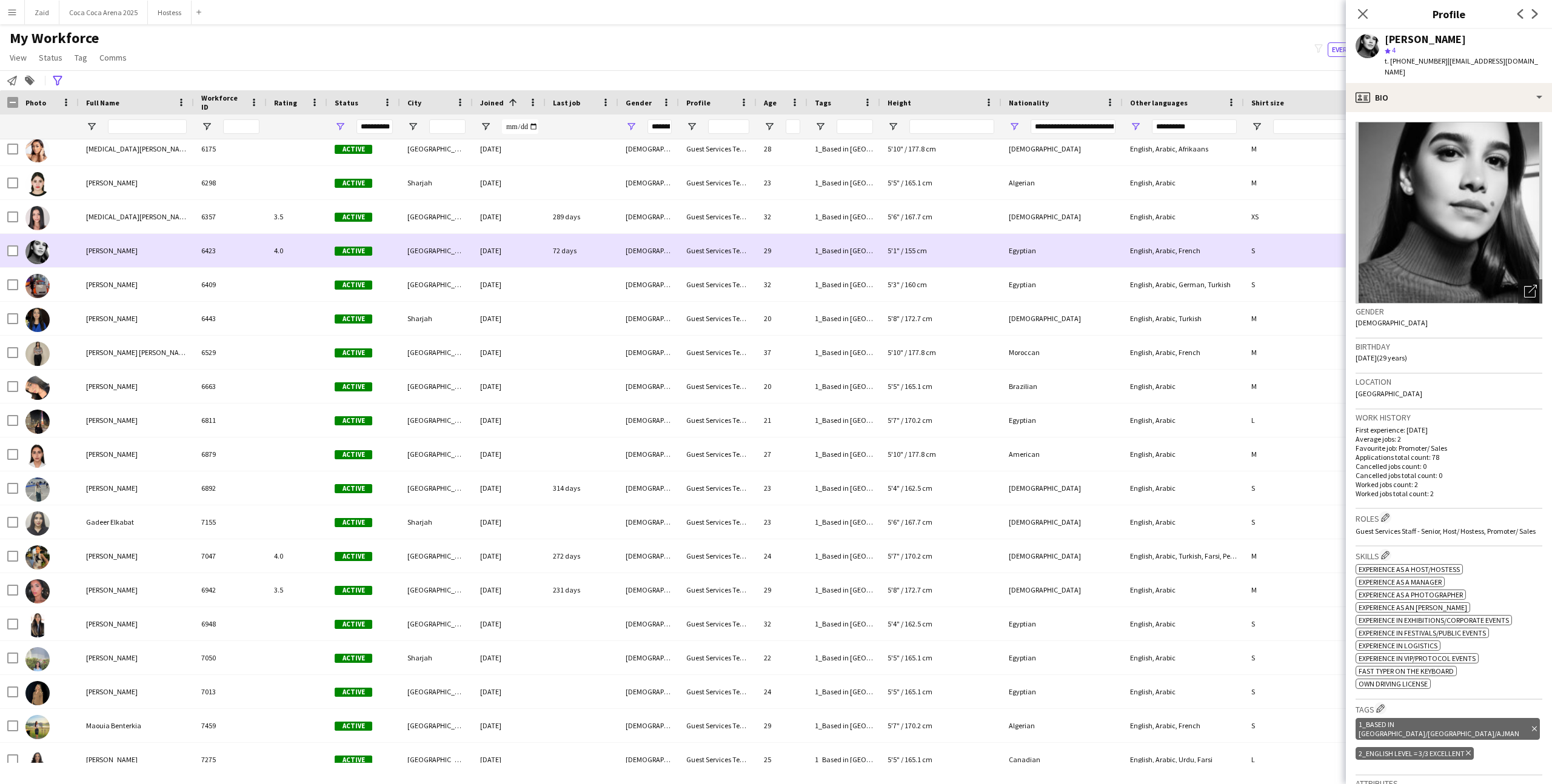
click at [389, 234] on div "Active" at bounding box center [364, 250] width 72 height 33
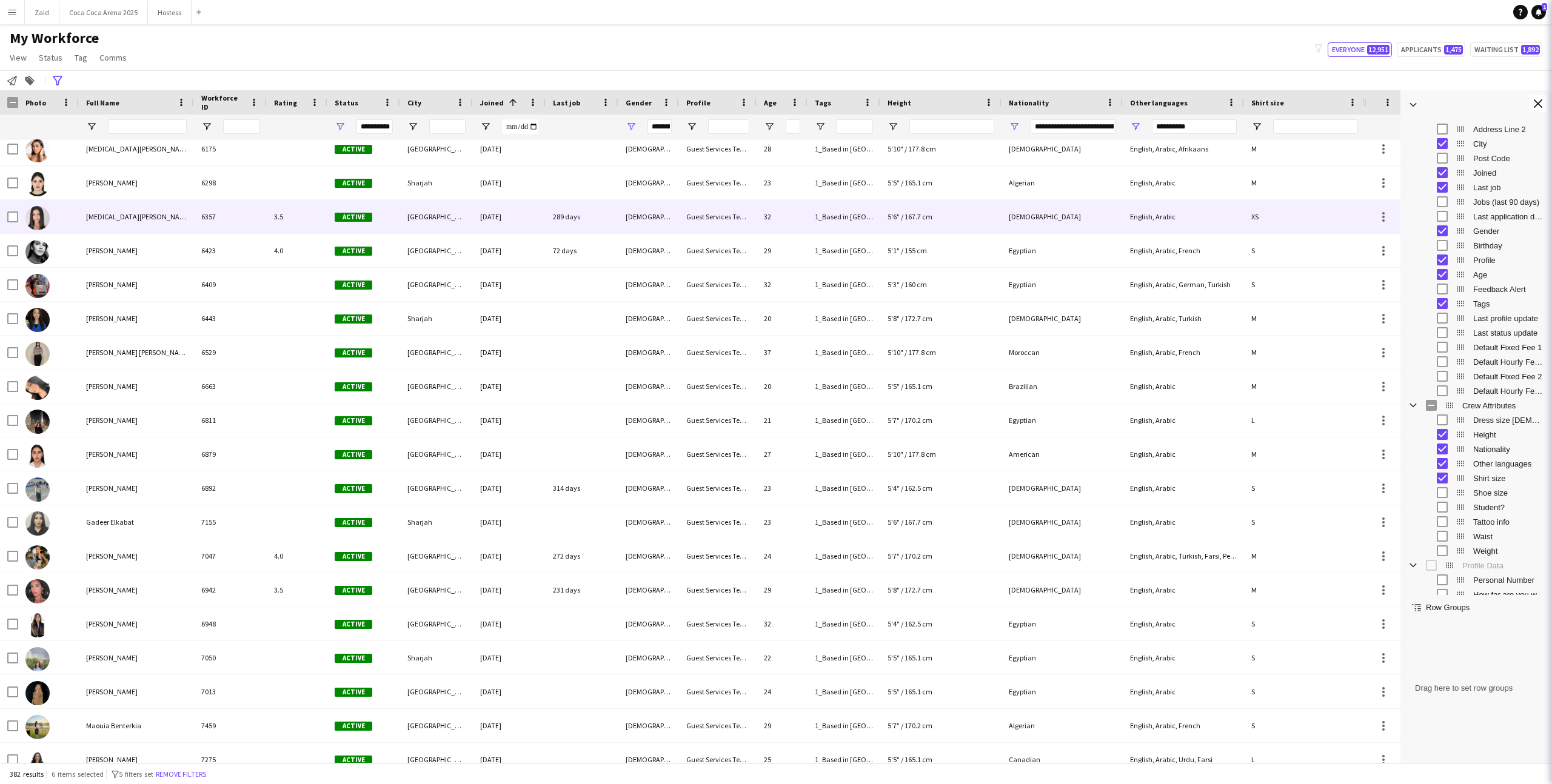
click at [386, 228] on div "Active" at bounding box center [364, 217] width 72 height 33
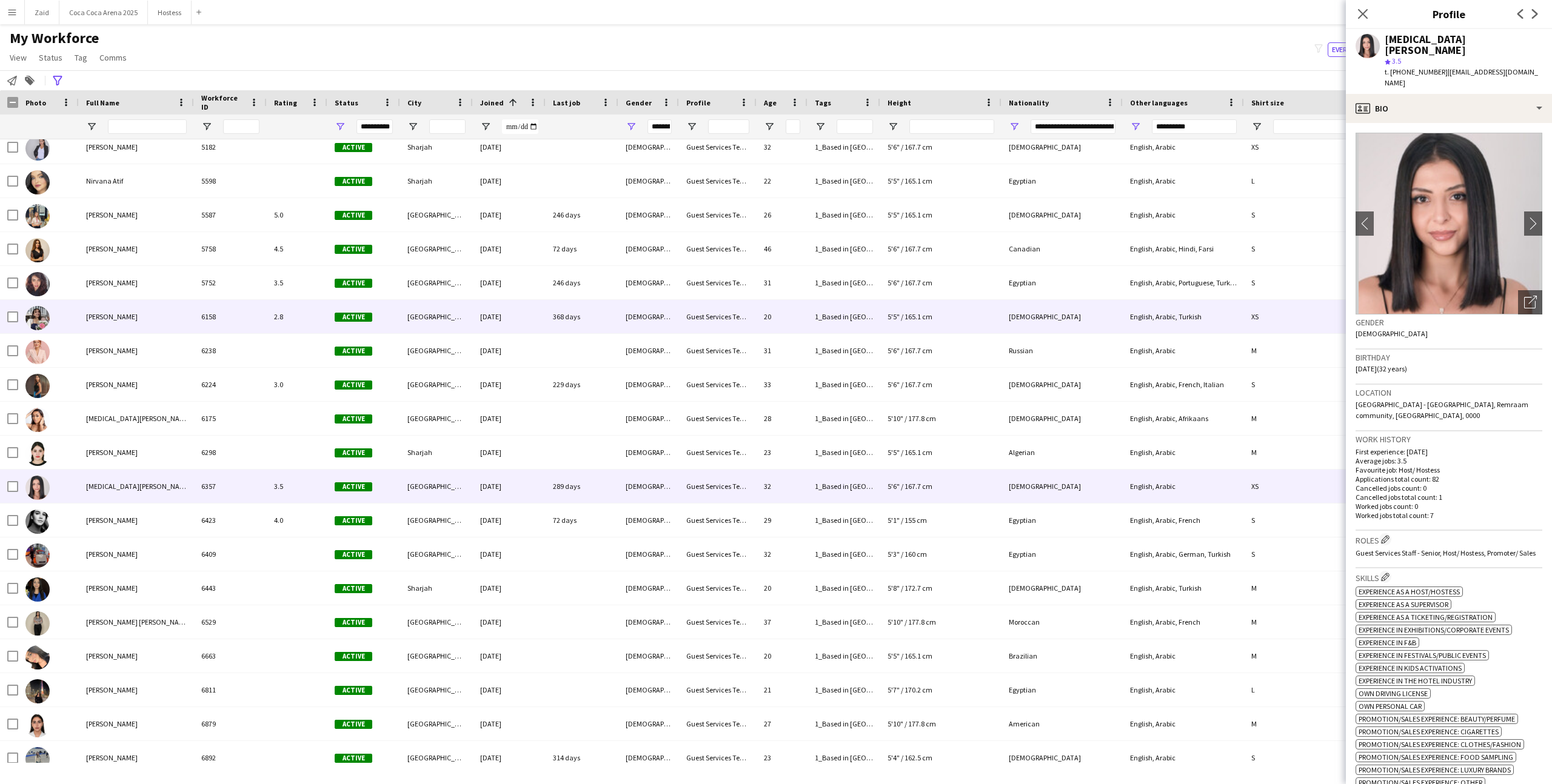
click at [368, 319] on span "Active" at bounding box center [353, 316] width 38 height 9
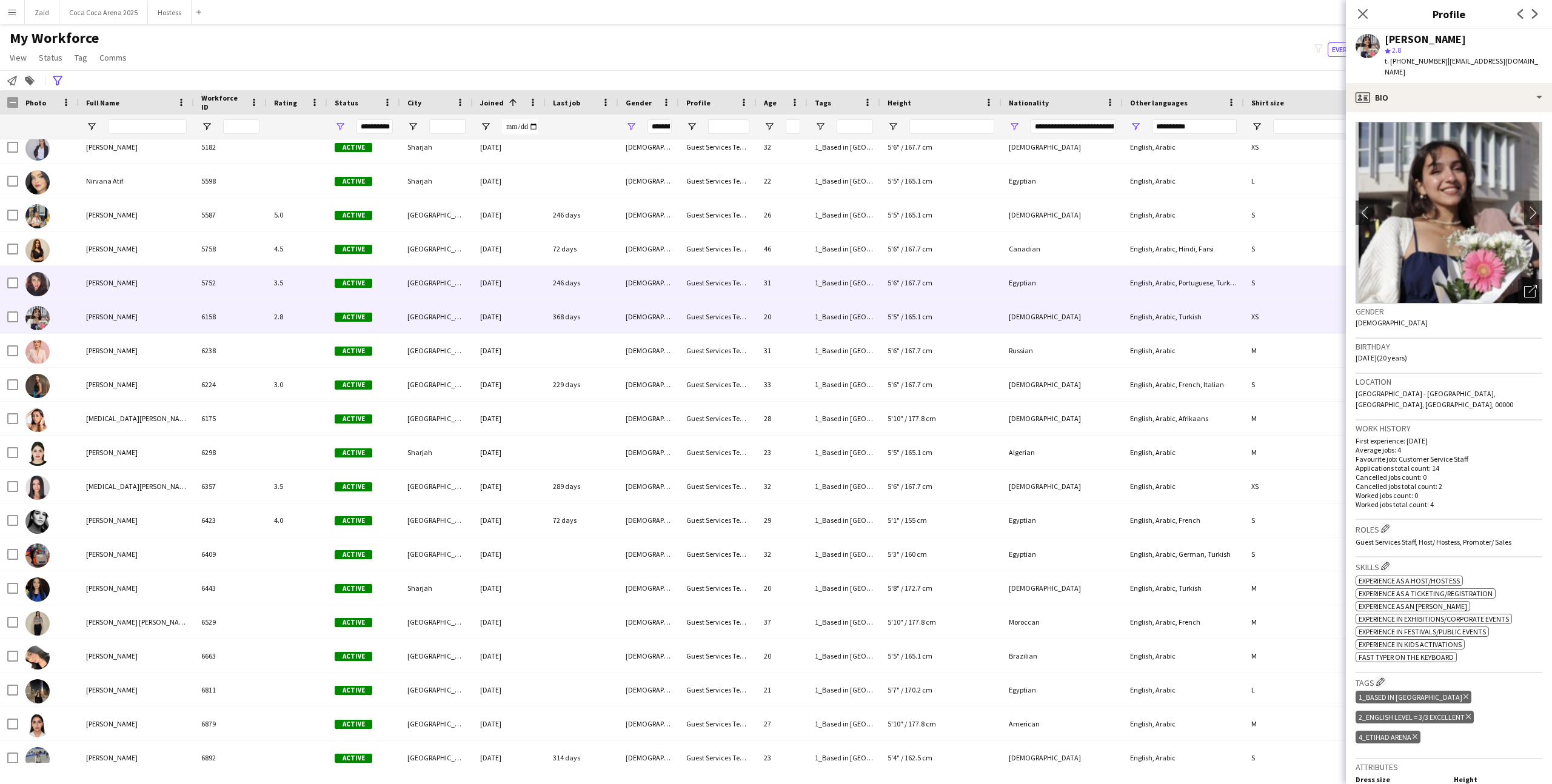
click at [362, 295] on div "Active" at bounding box center [364, 282] width 72 height 33
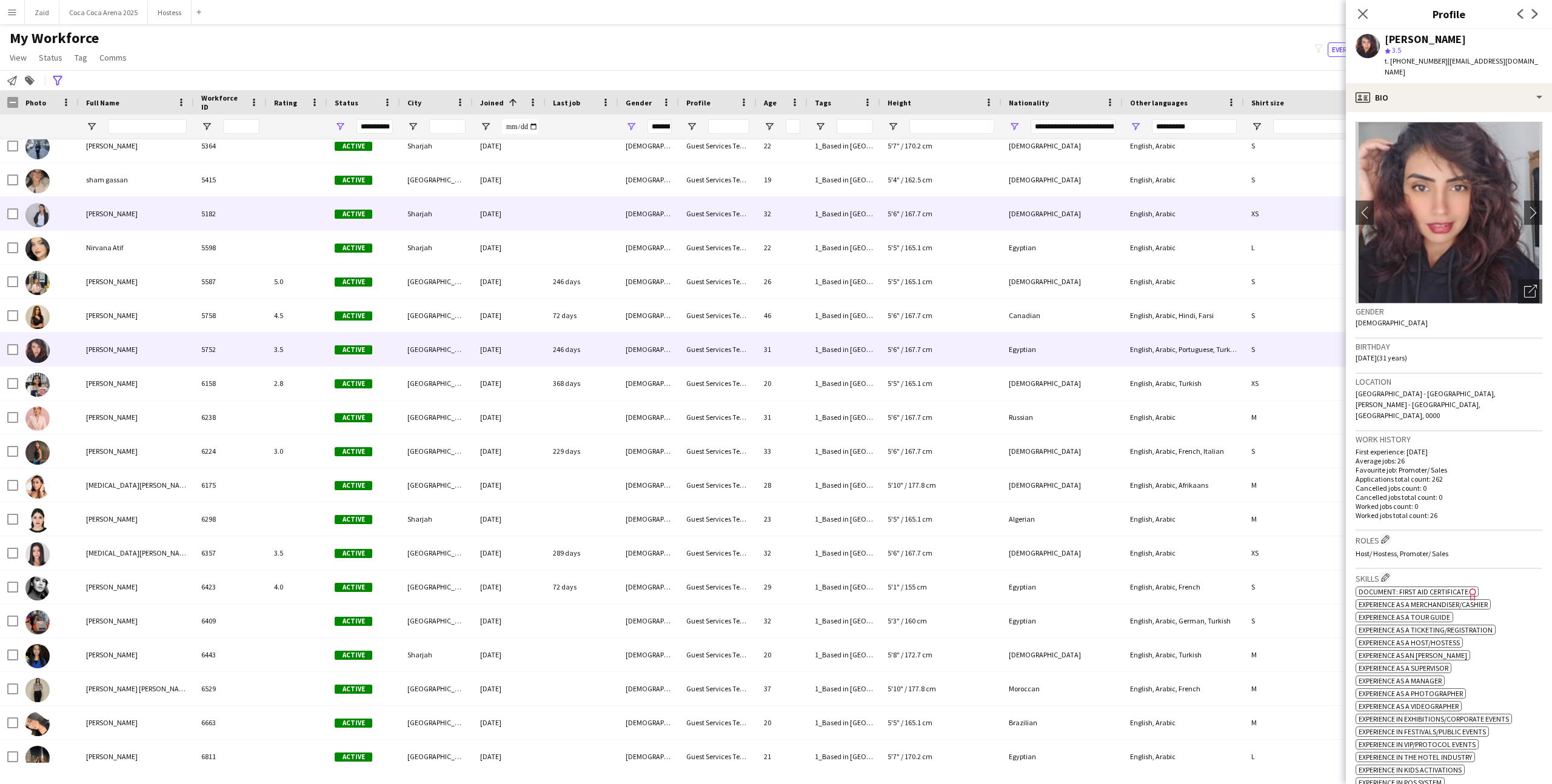
click at [366, 222] on div "Active" at bounding box center [364, 213] width 72 height 33
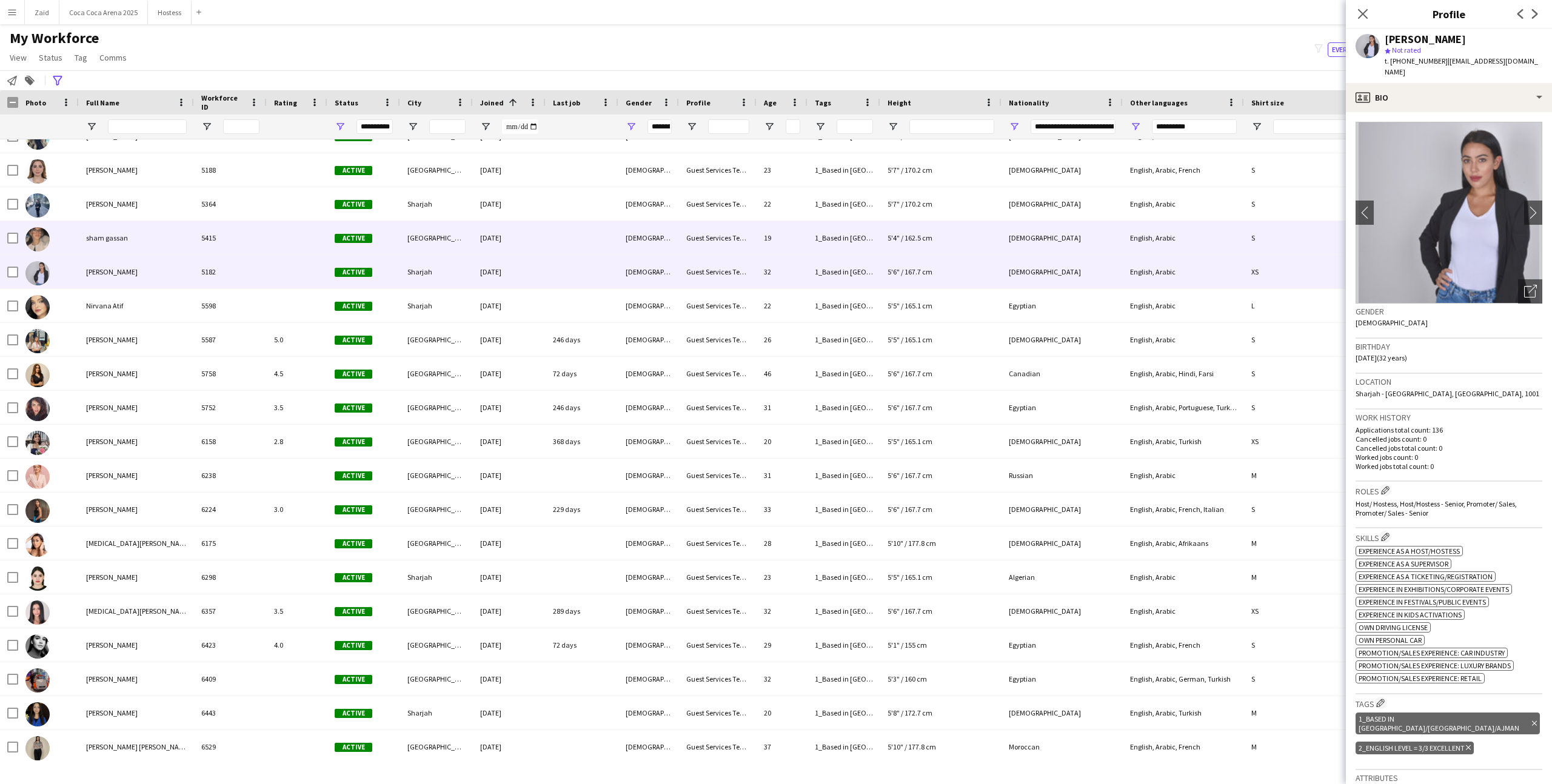
click at [532, 225] on div "[DATE]" at bounding box center [509, 238] width 72 height 33
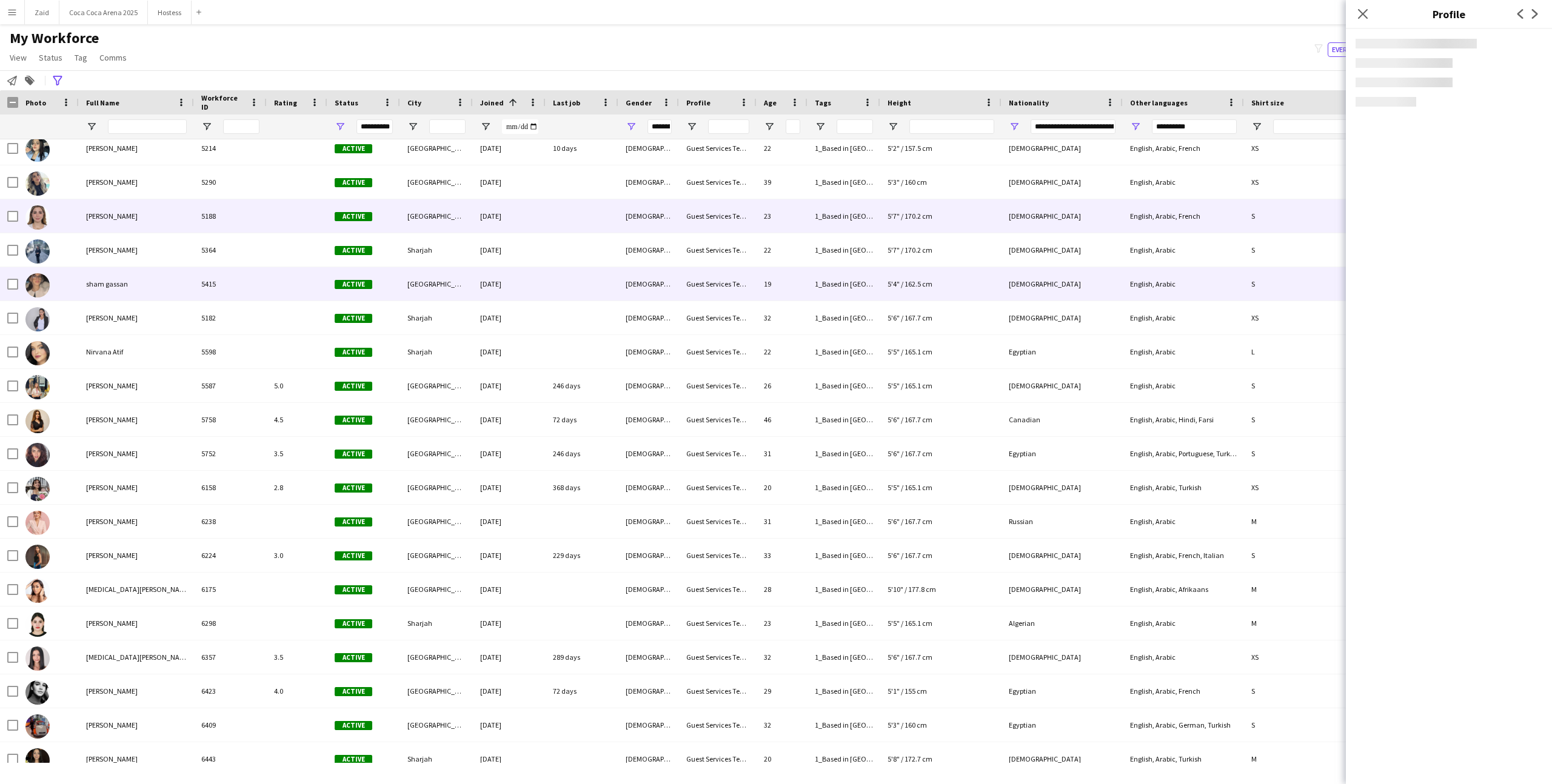
scroll to position [4854, 0]
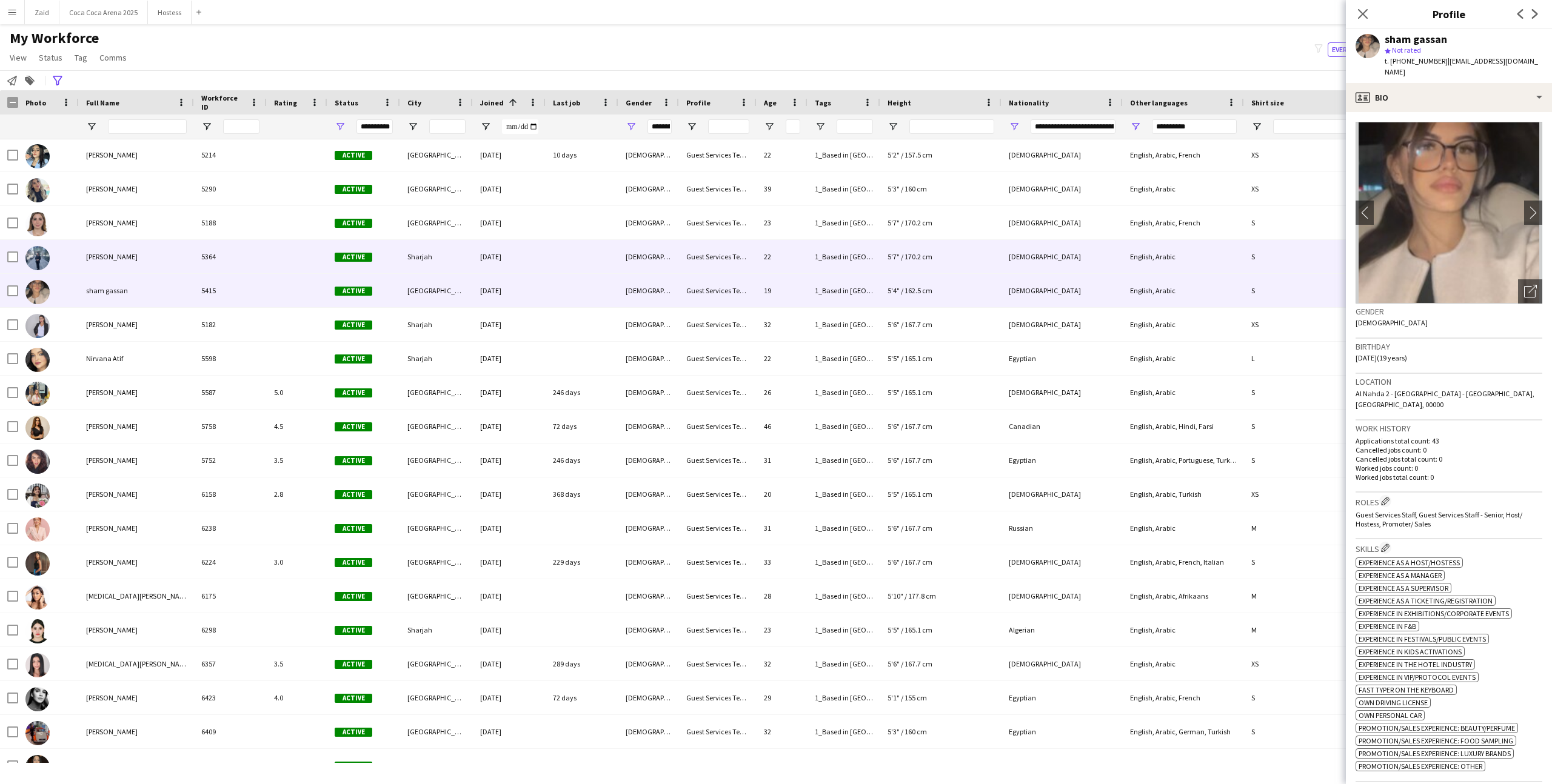
click at [537, 243] on div "[DATE]" at bounding box center [509, 256] width 72 height 33
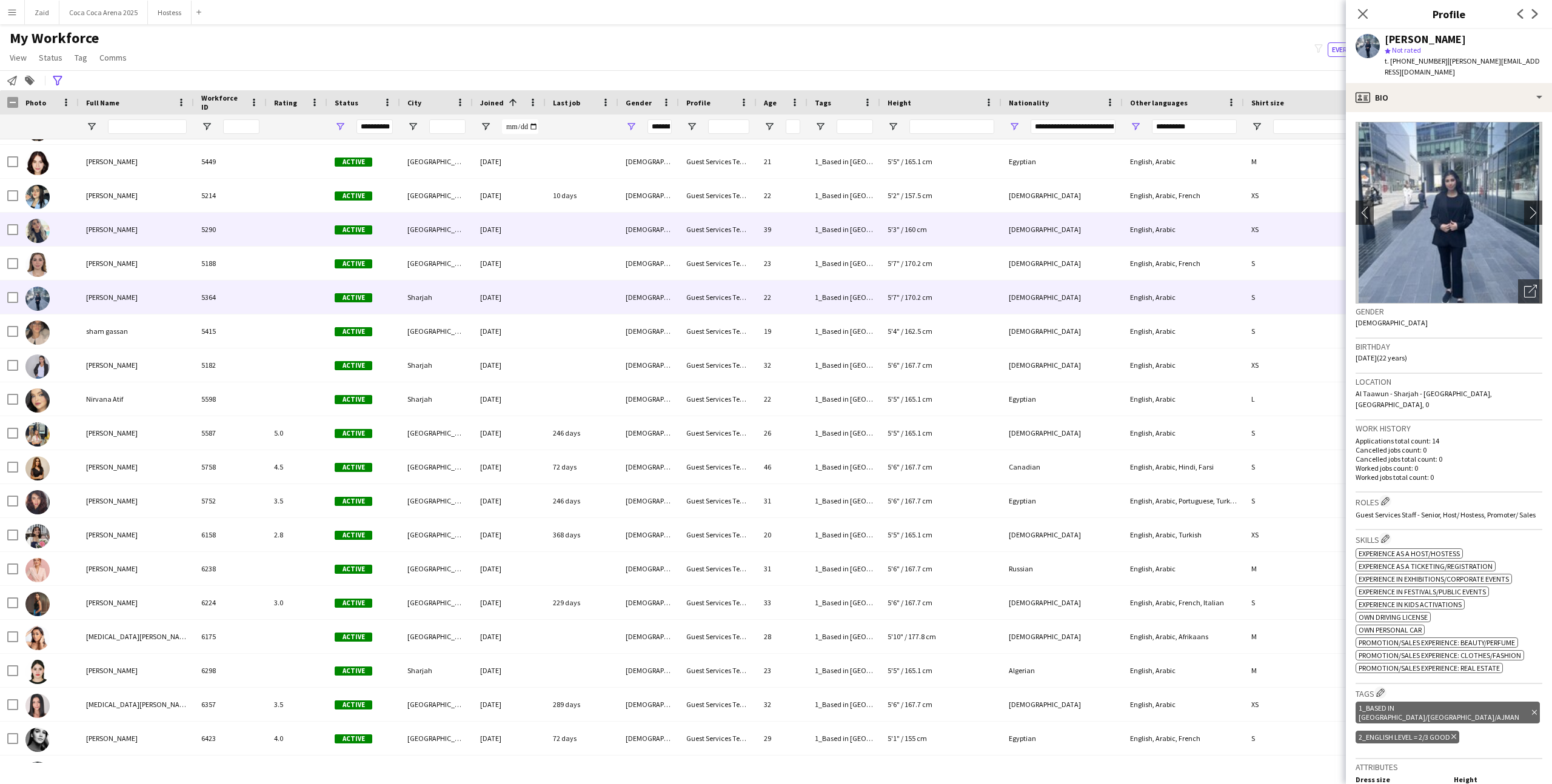
scroll to position [4800, 0]
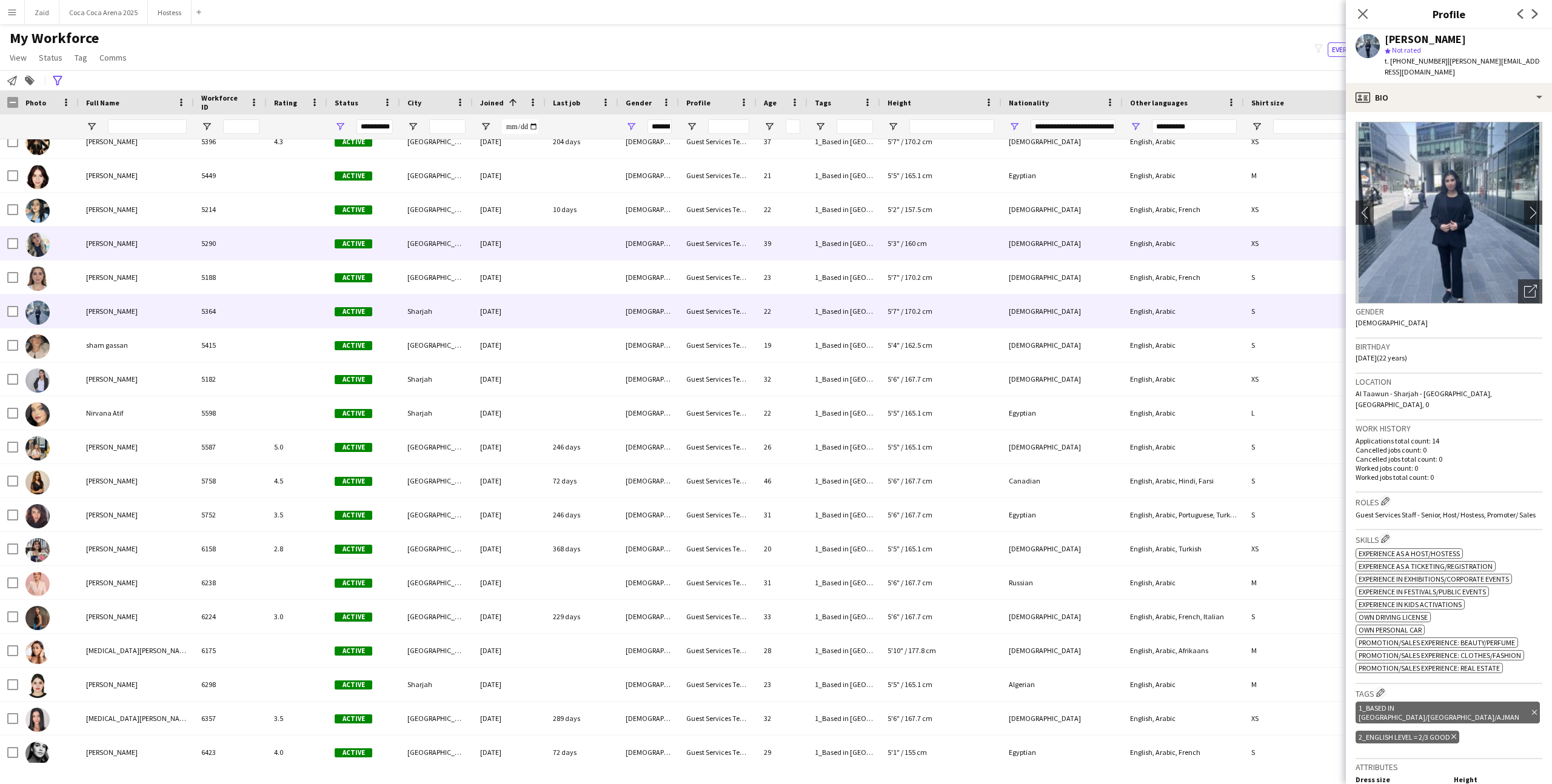
click at [537, 243] on div "[DATE]" at bounding box center [509, 243] width 72 height 33
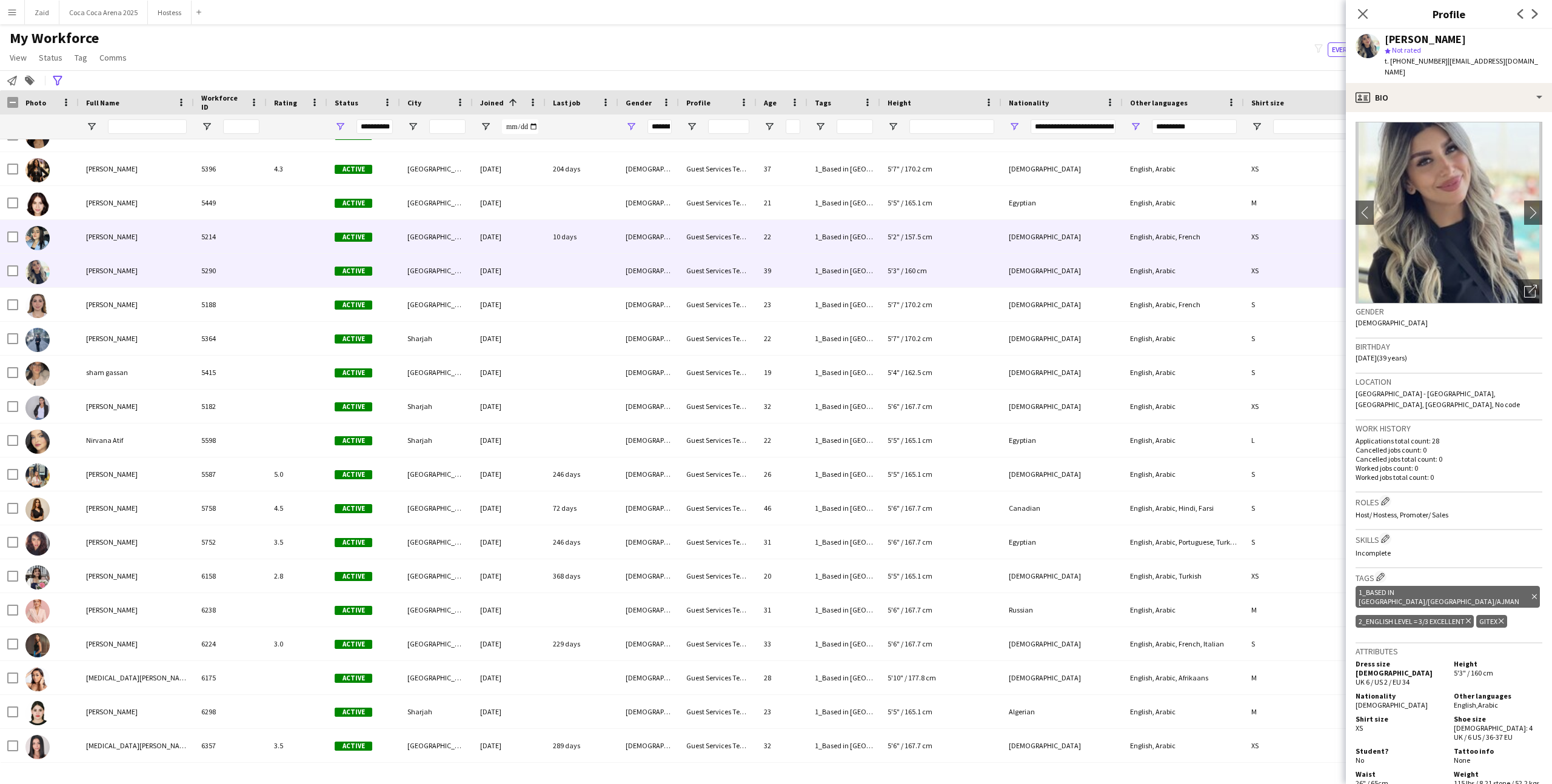
scroll to position [4772, 0]
click at [537, 243] on div "[DATE]" at bounding box center [509, 237] width 72 height 33
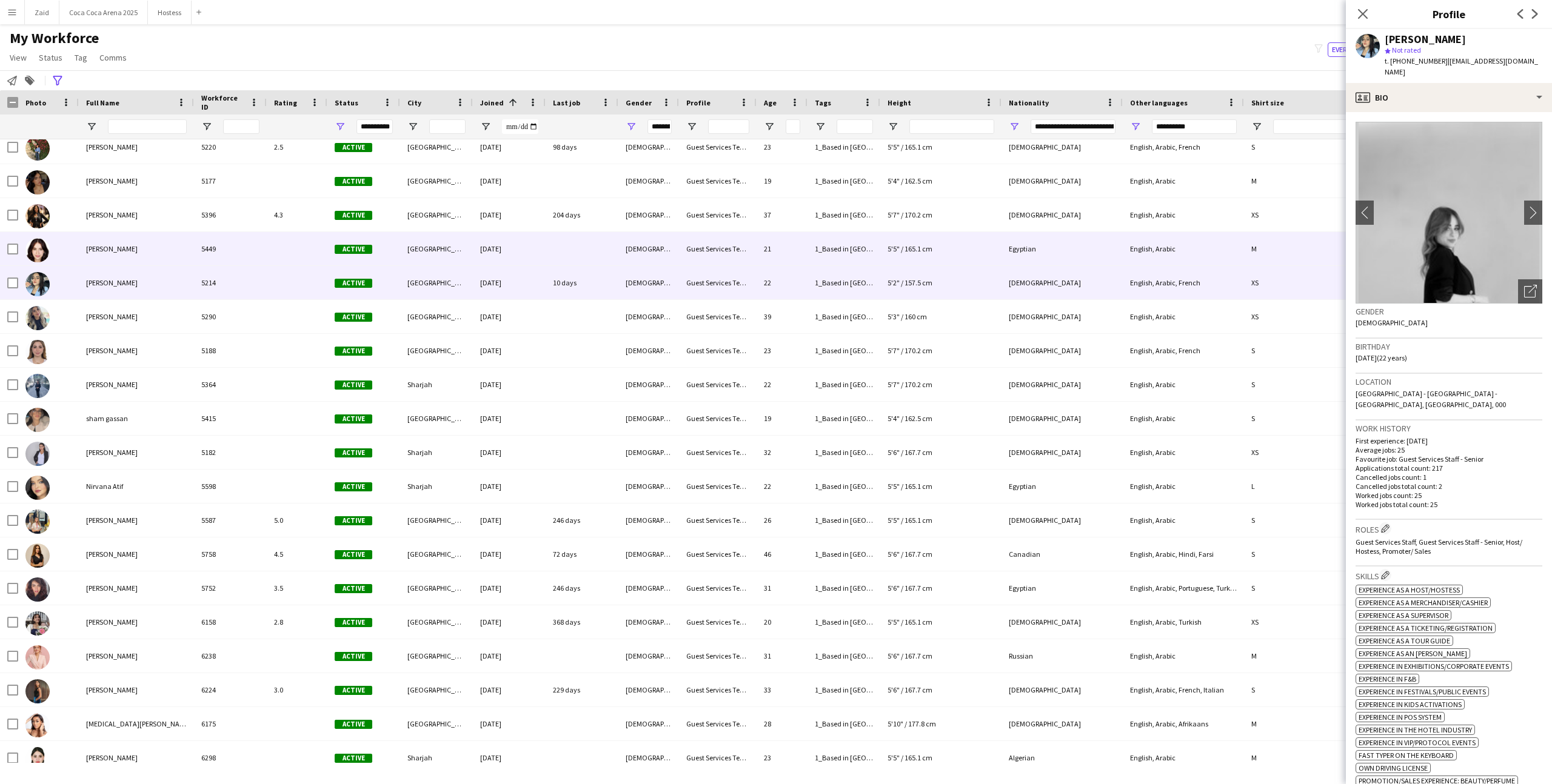
scroll to position [4725, 0]
click at [537, 243] on div "[DATE]" at bounding box center [509, 250] width 72 height 33
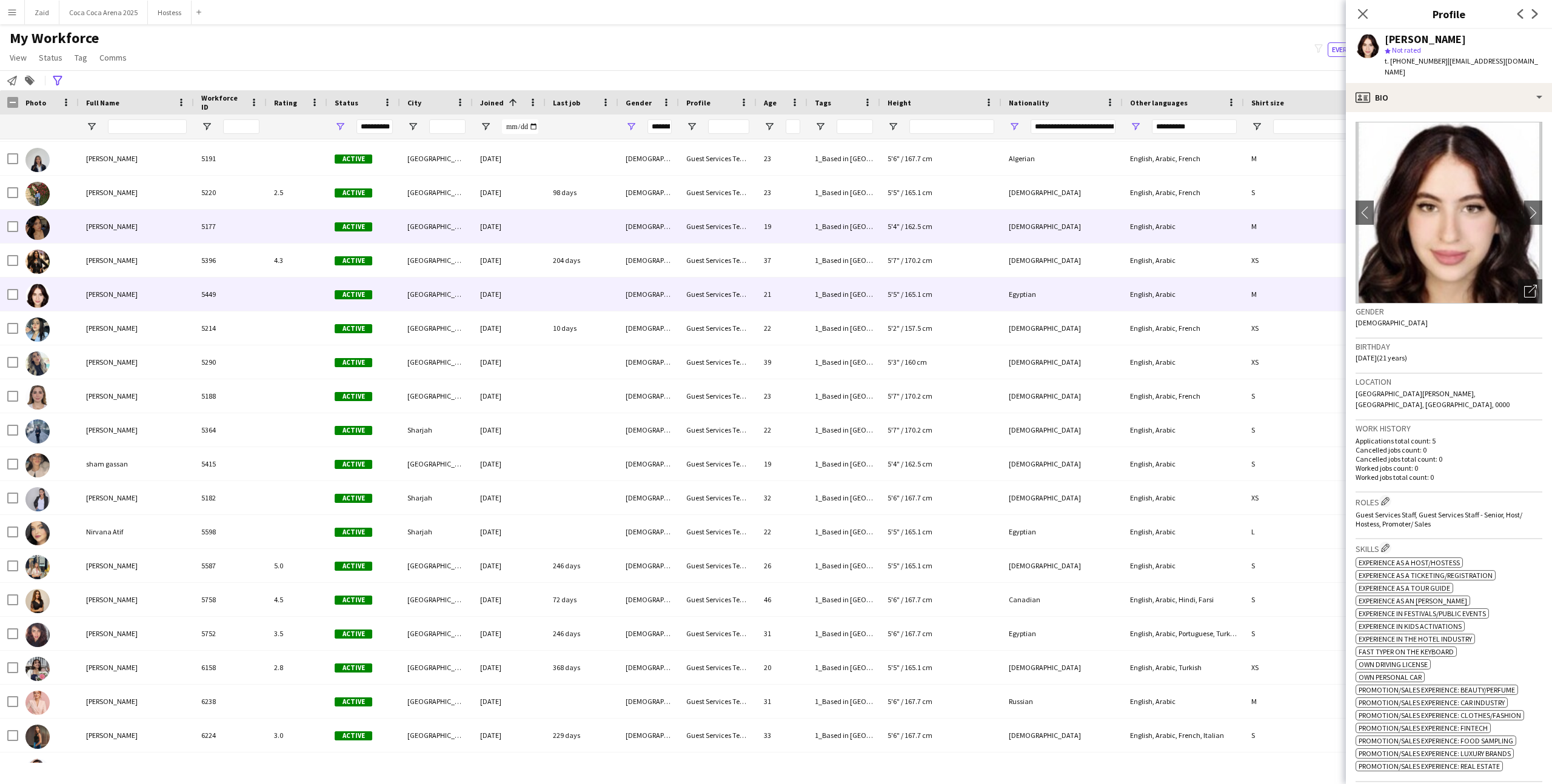
scroll to position [4680, 0]
click at [537, 243] on div "[DATE]" at bounding box center [509, 227] width 72 height 33
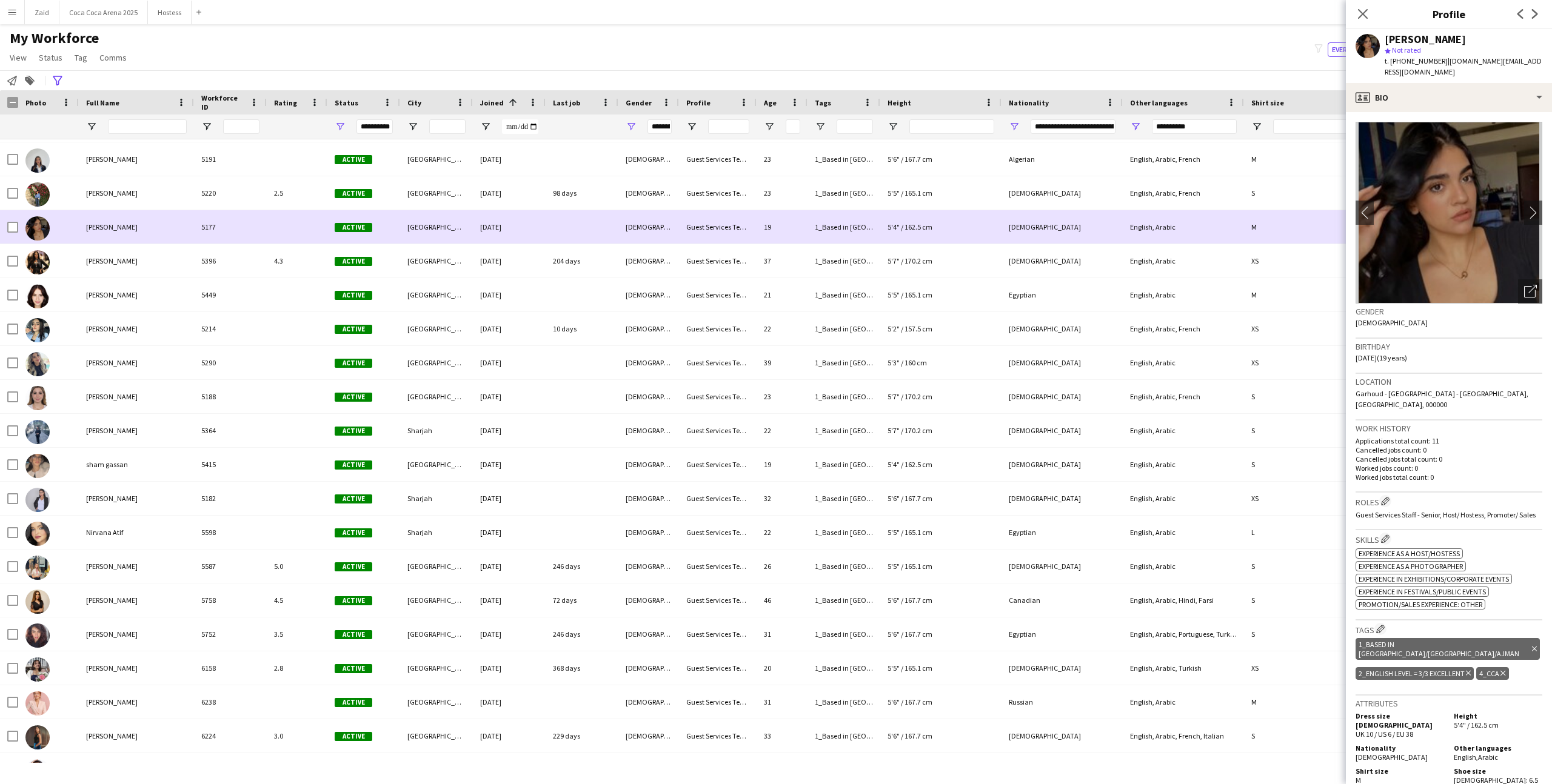
click at [539, 213] on div "[DATE]" at bounding box center [509, 227] width 72 height 33
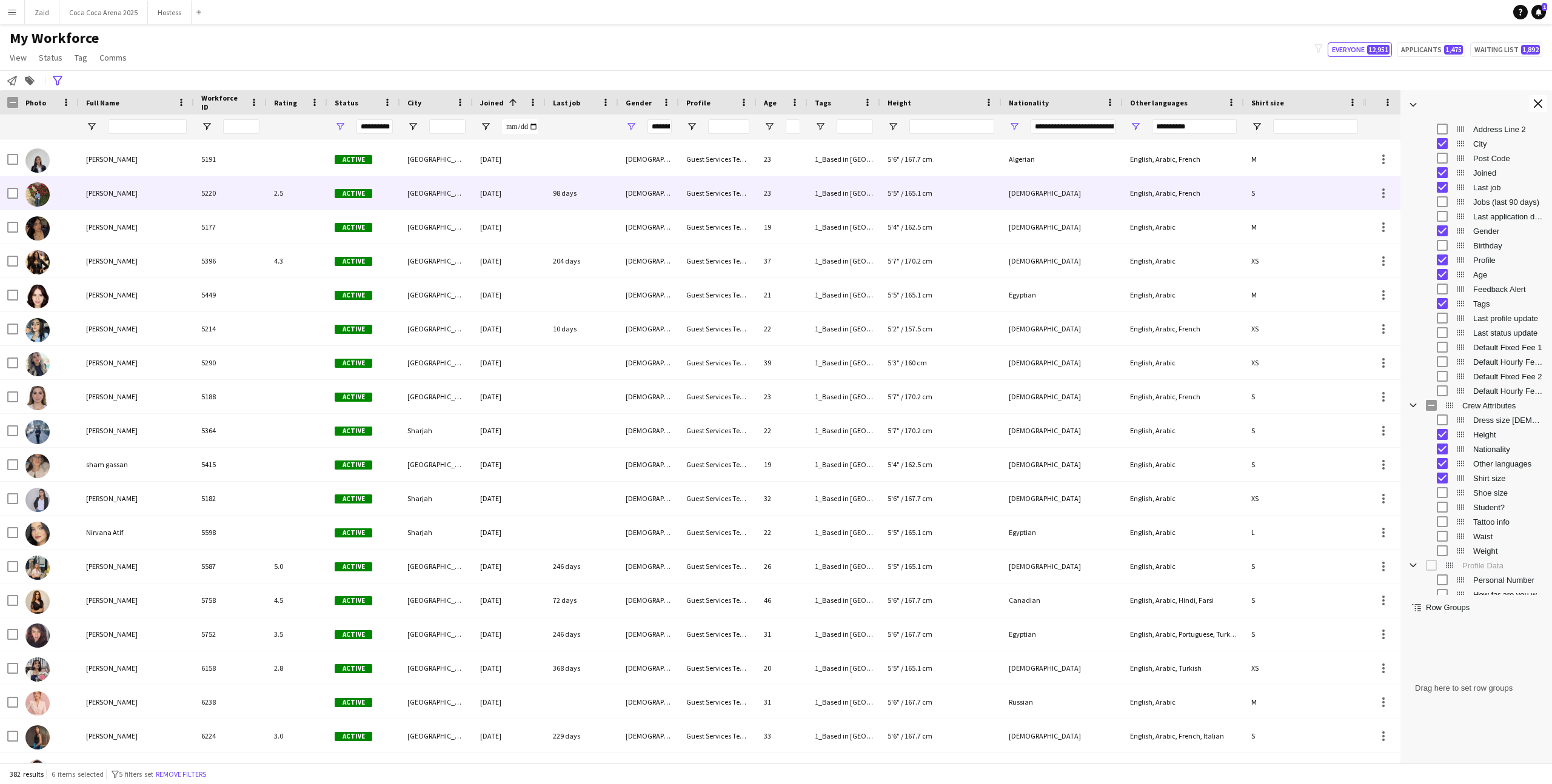
scroll to position [4657, 0]
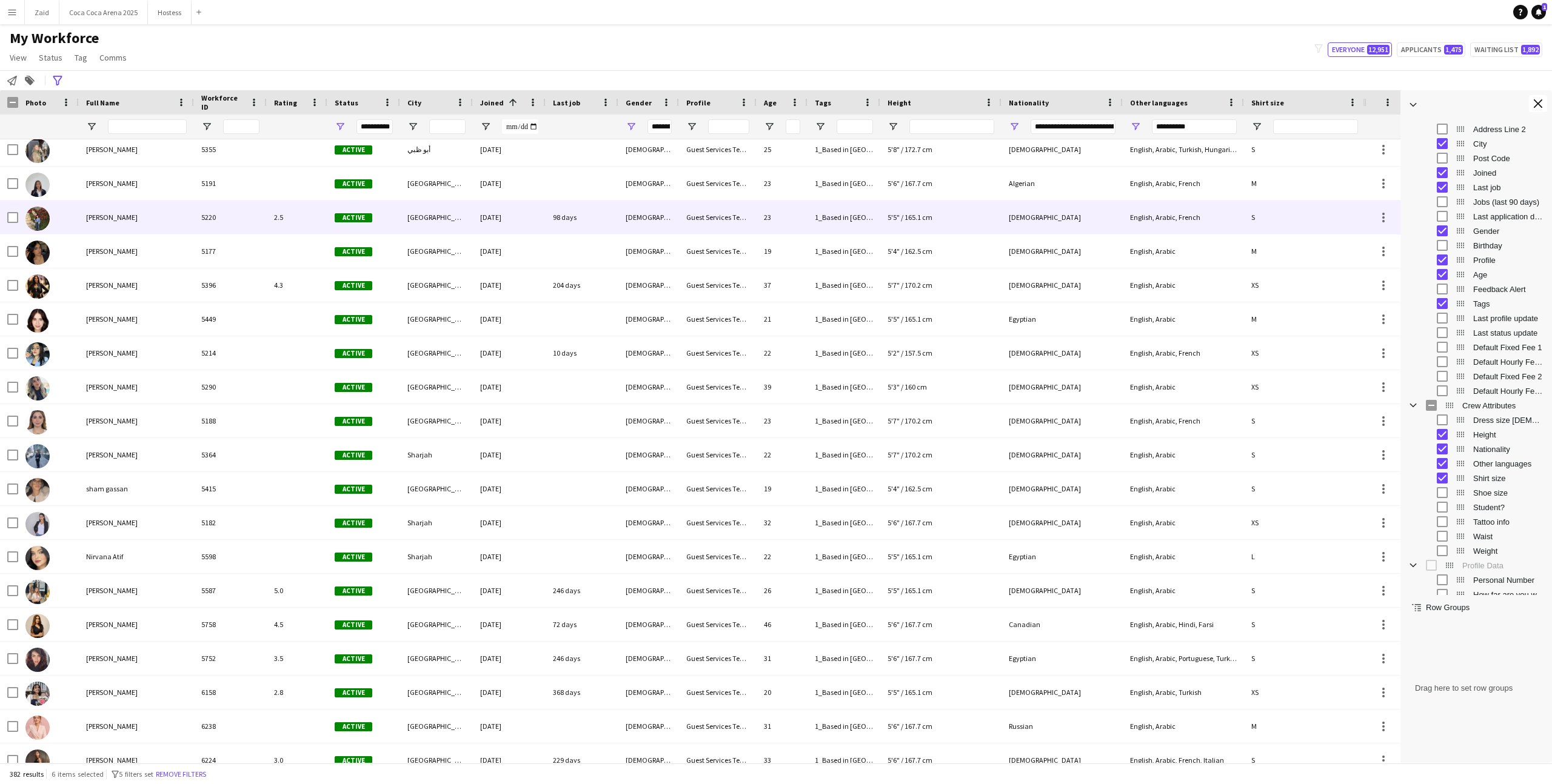
click at [539, 213] on div "[DATE]" at bounding box center [509, 217] width 72 height 33
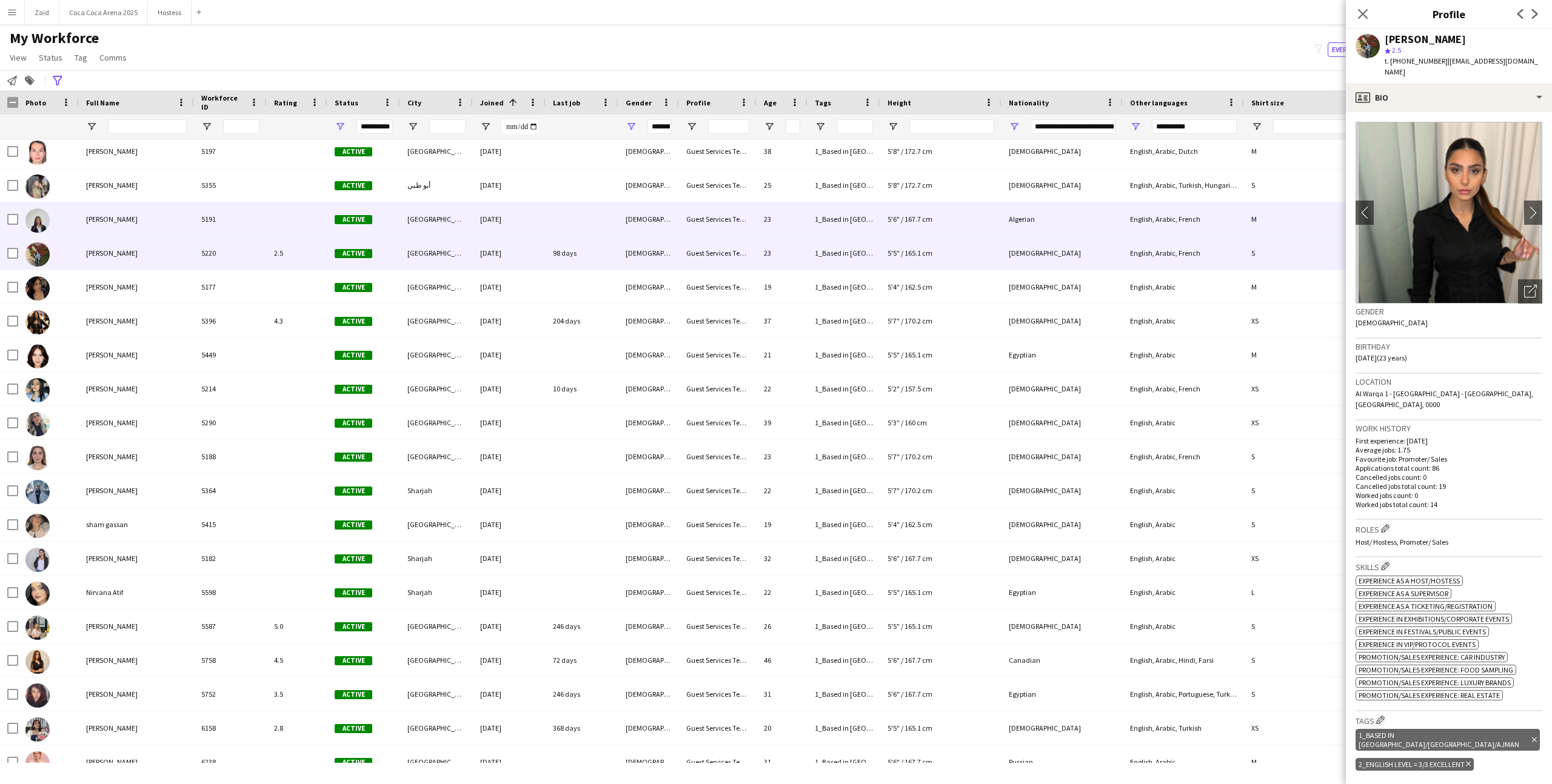
click at [539, 207] on div "[DATE]" at bounding box center [509, 219] width 72 height 33
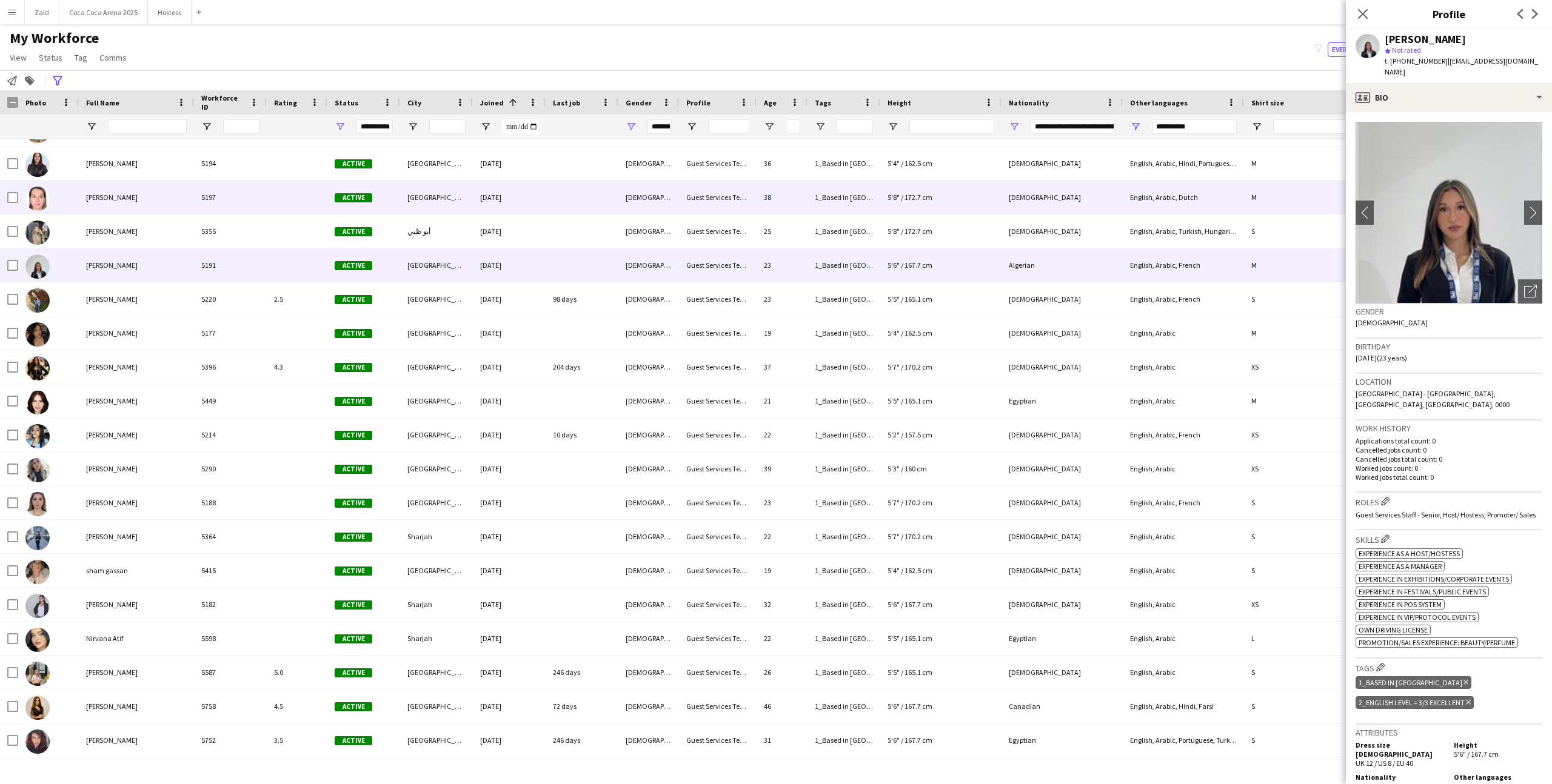
click at [539, 207] on div "[DATE]" at bounding box center [509, 197] width 72 height 33
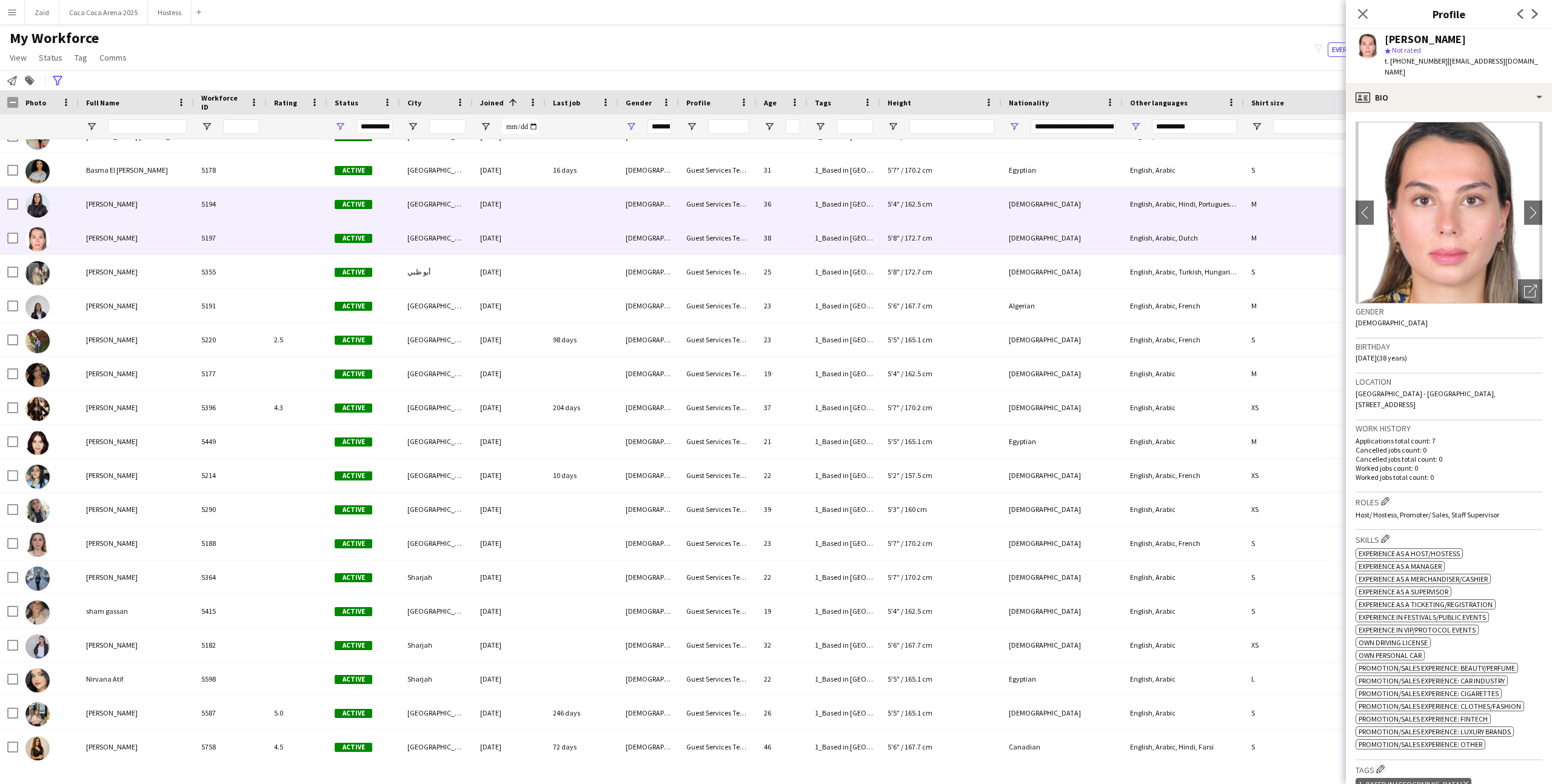
click at [539, 207] on div "[DATE]" at bounding box center [509, 204] width 72 height 33
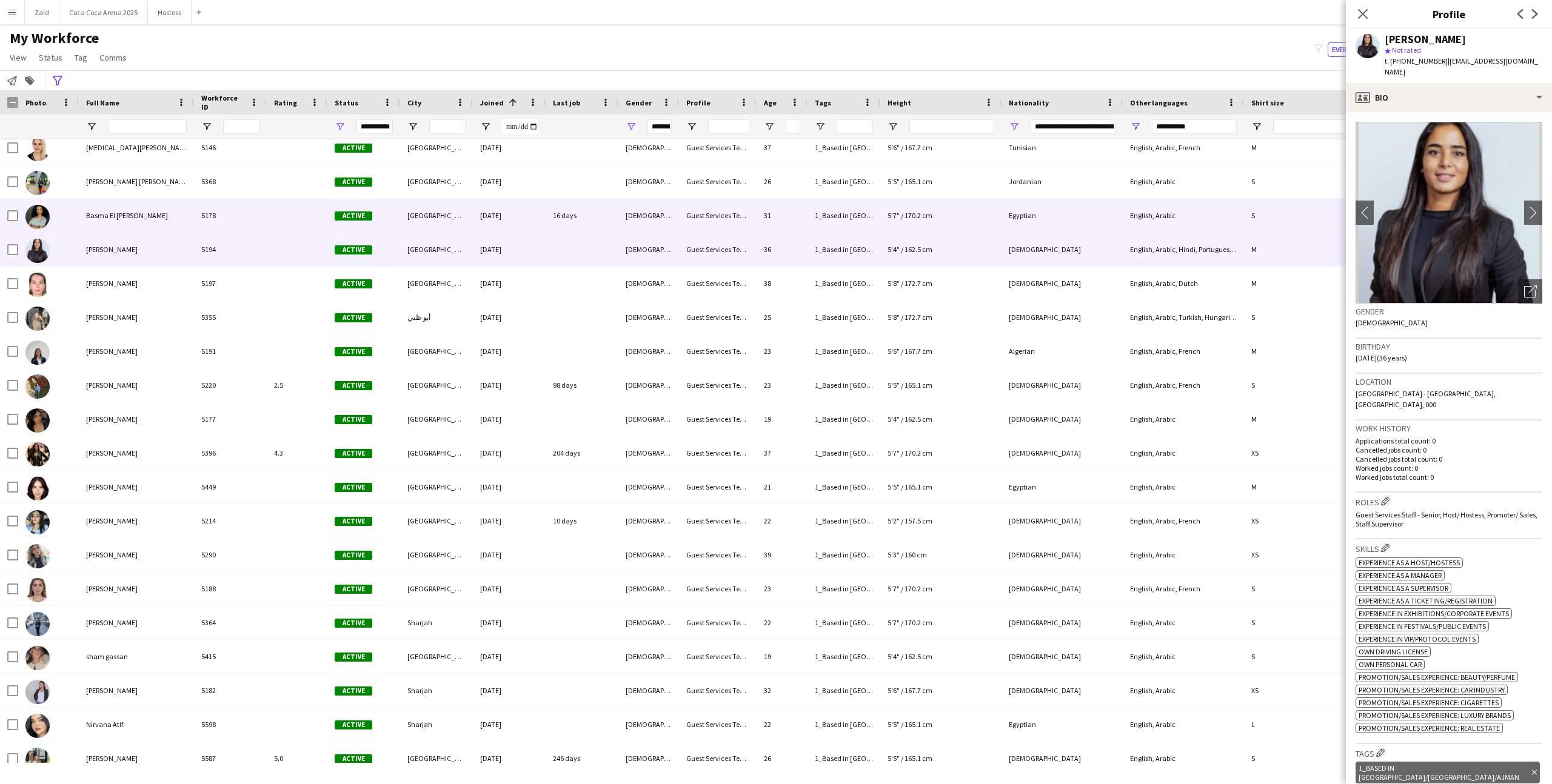
click at [539, 207] on div "[DATE]" at bounding box center [509, 215] width 72 height 33
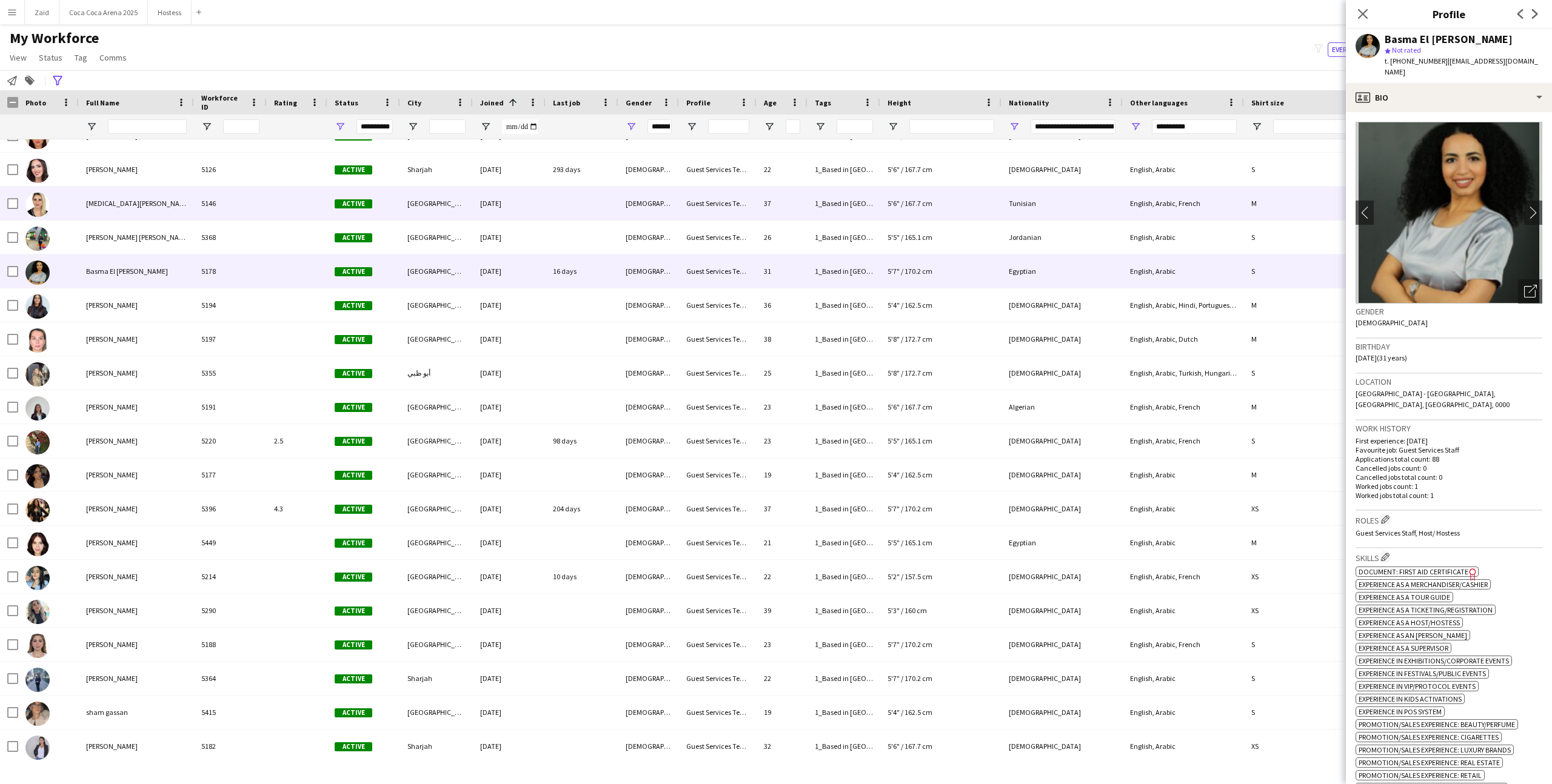
click at [539, 207] on div "[DATE]" at bounding box center [509, 203] width 72 height 33
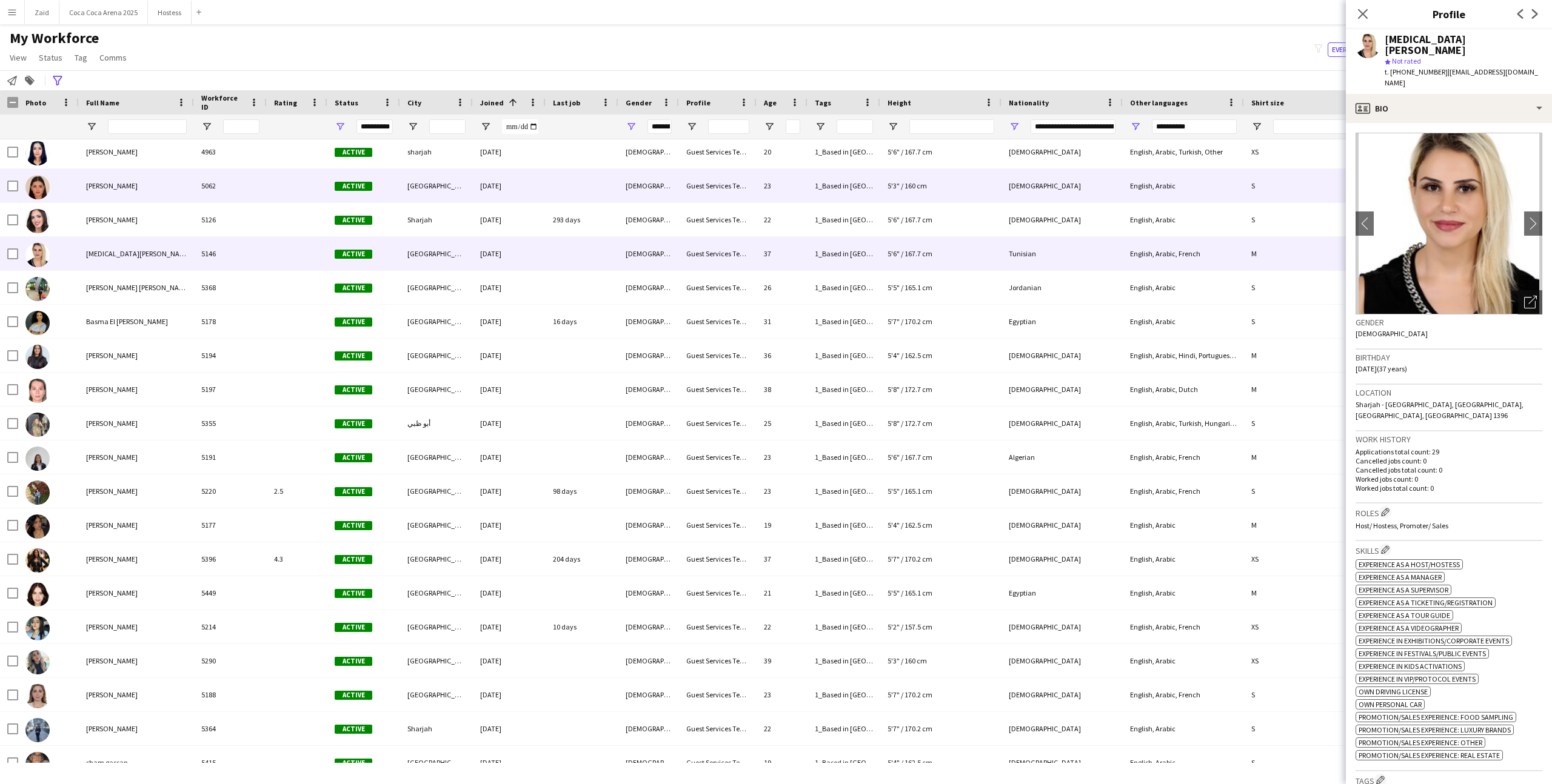
click at [296, 178] on div at bounding box center [297, 185] width 61 height 33
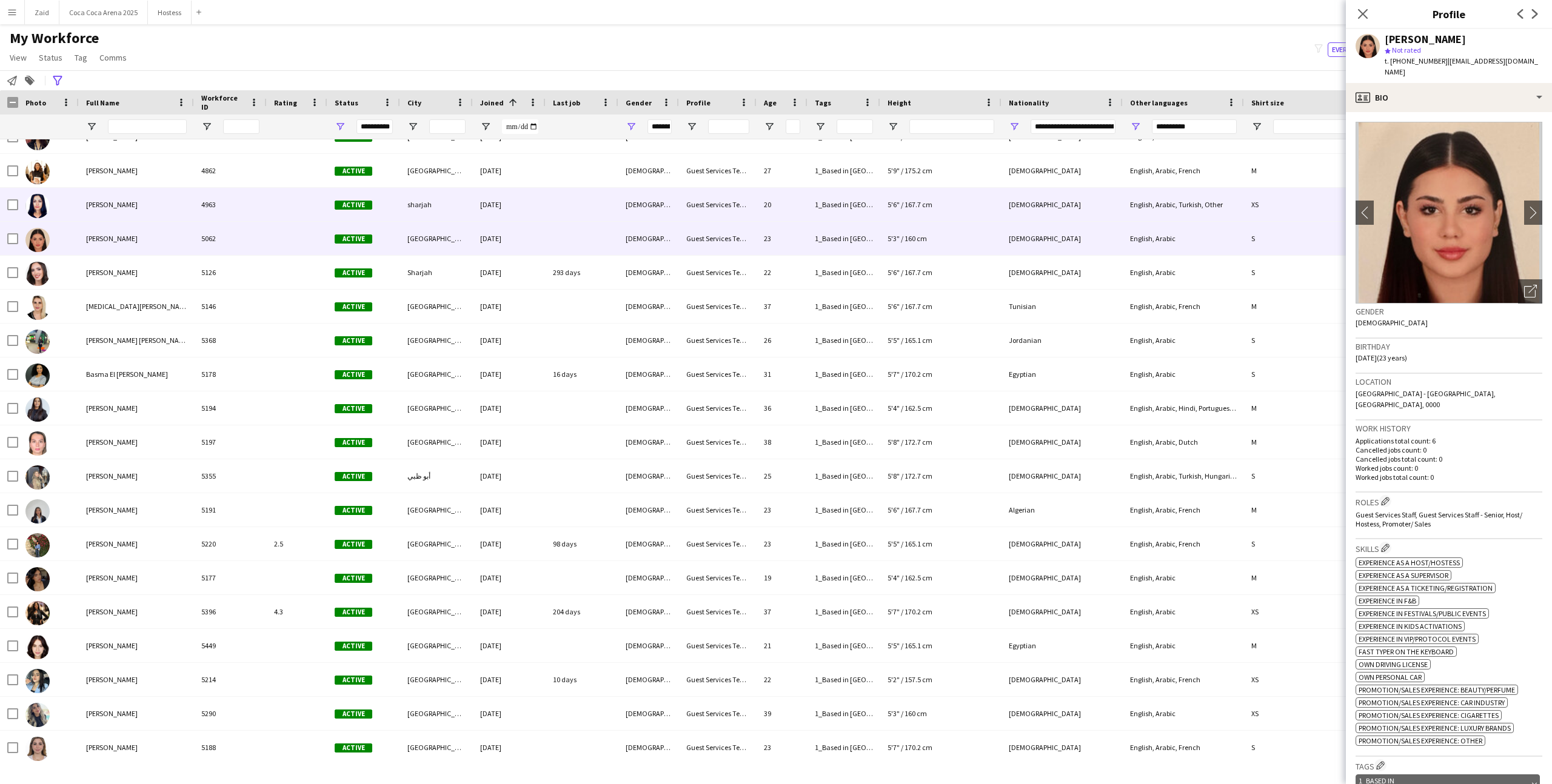
click at [302, 204] on div at bounding box center [297, 204] width 61 height 33
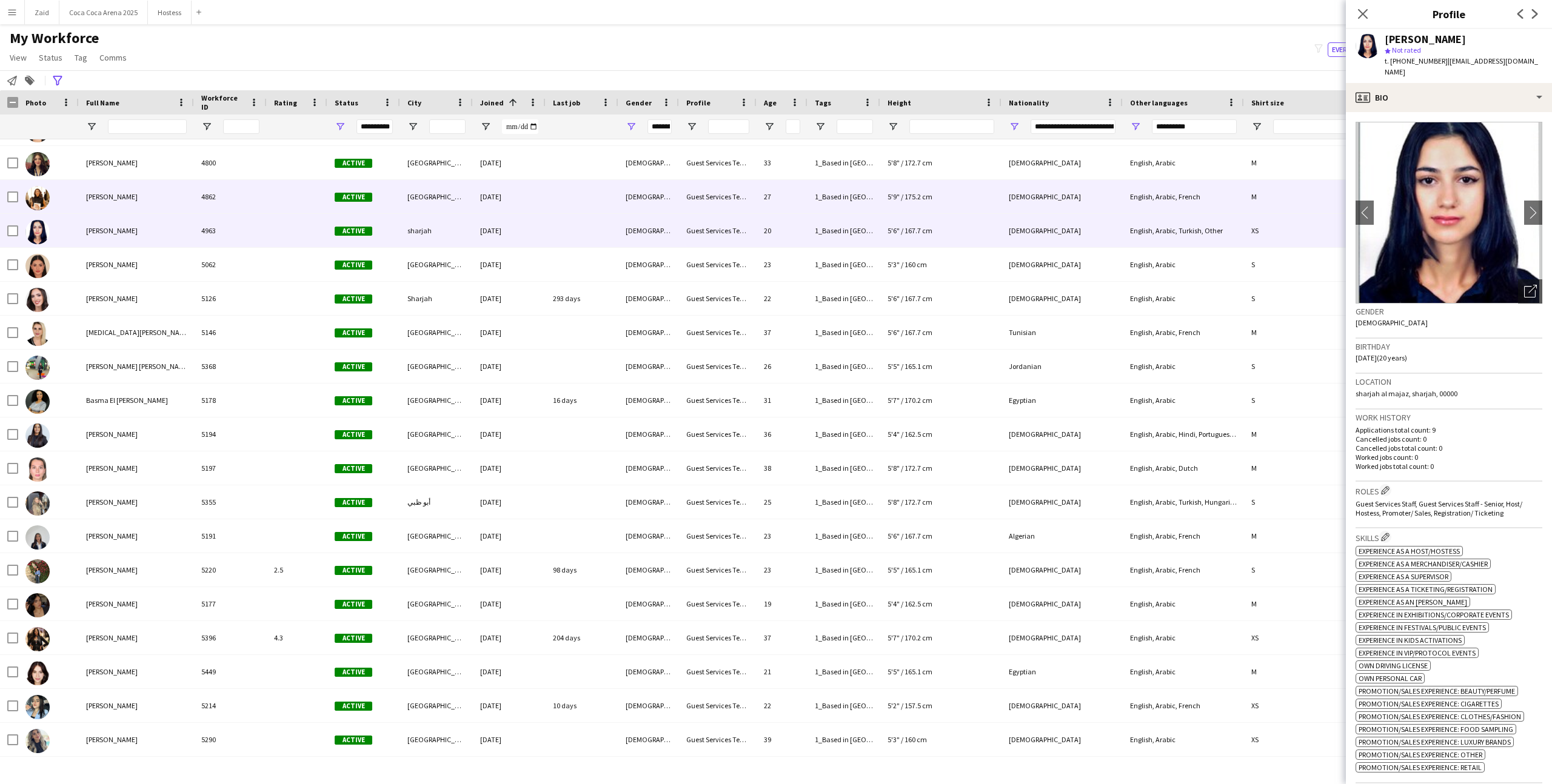
click at [302, 204] on div at bounding box center [297, 196] width 61 height 33
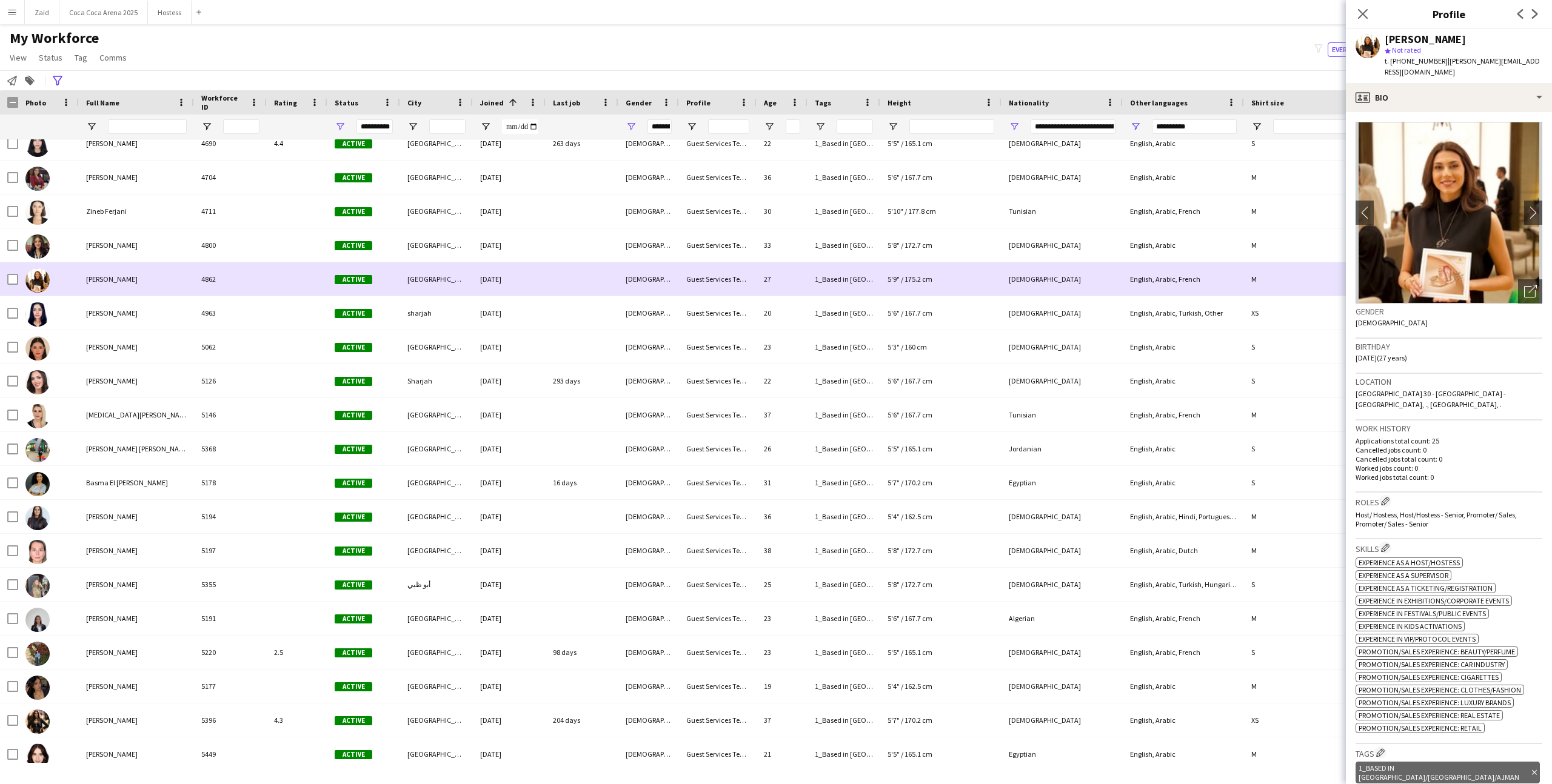
click at [669, 271] on div "[DEMOGRAPHIC_DATA]" at bounding box center [648, 279] width 61 height 33
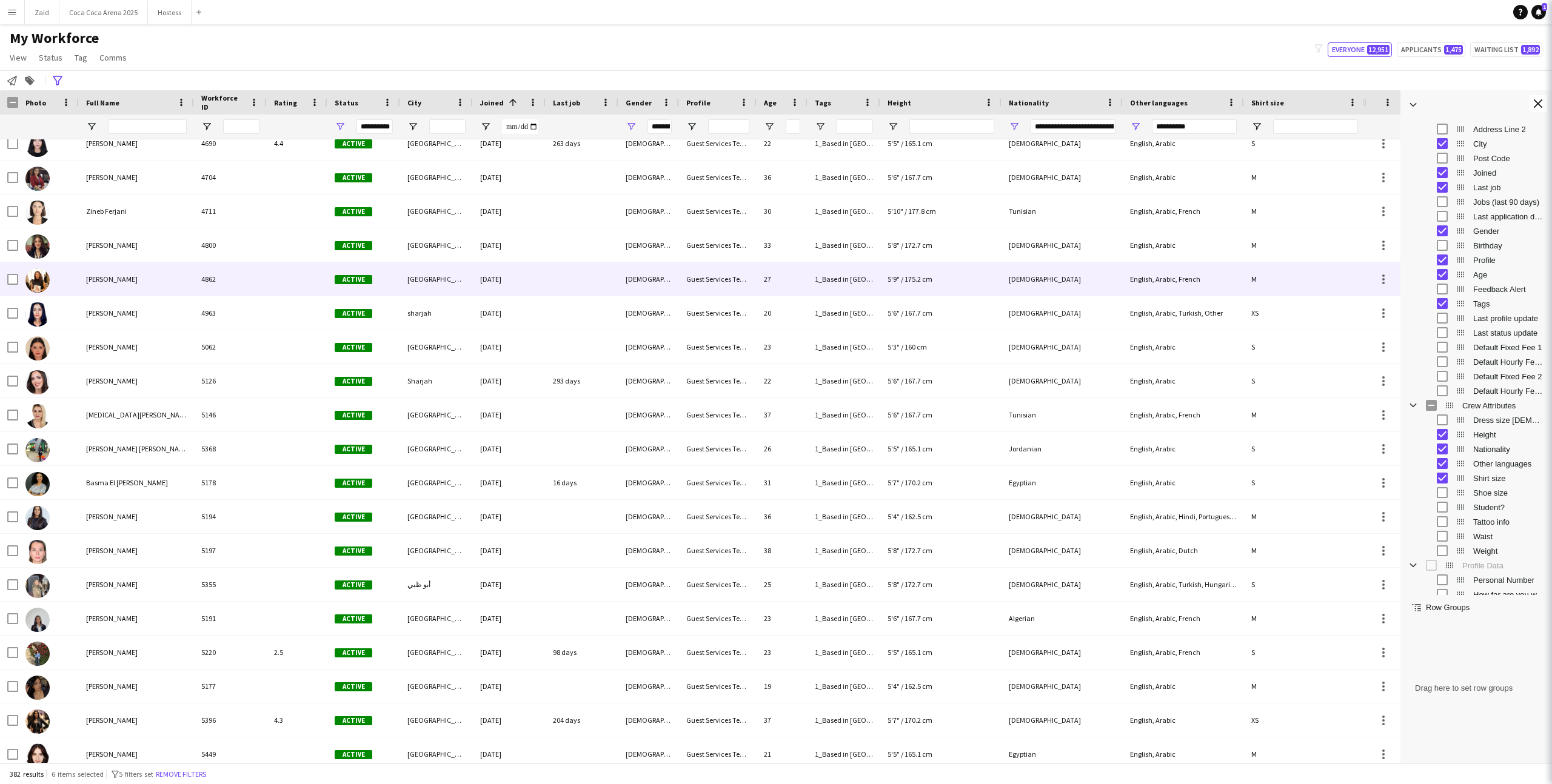
click at [665, 255] on div "[DEMOGRAPHIC_DATA]" at bounding box center [648, 245] width 61 height 33
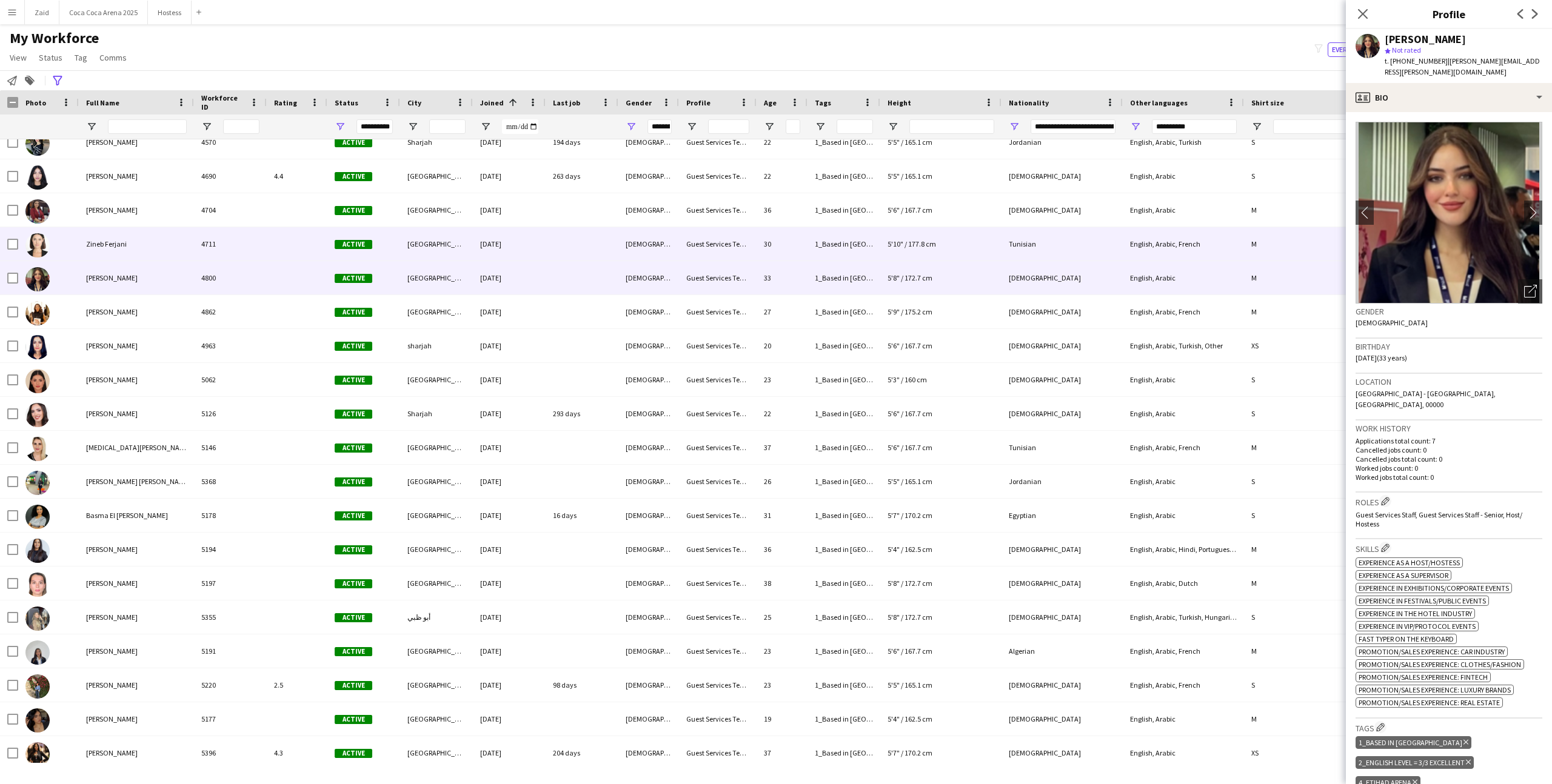
click at [665, 255] on div "[DEMOGRAPHIC_DATA]" at bounding box center [648, 243] width 61 height 33
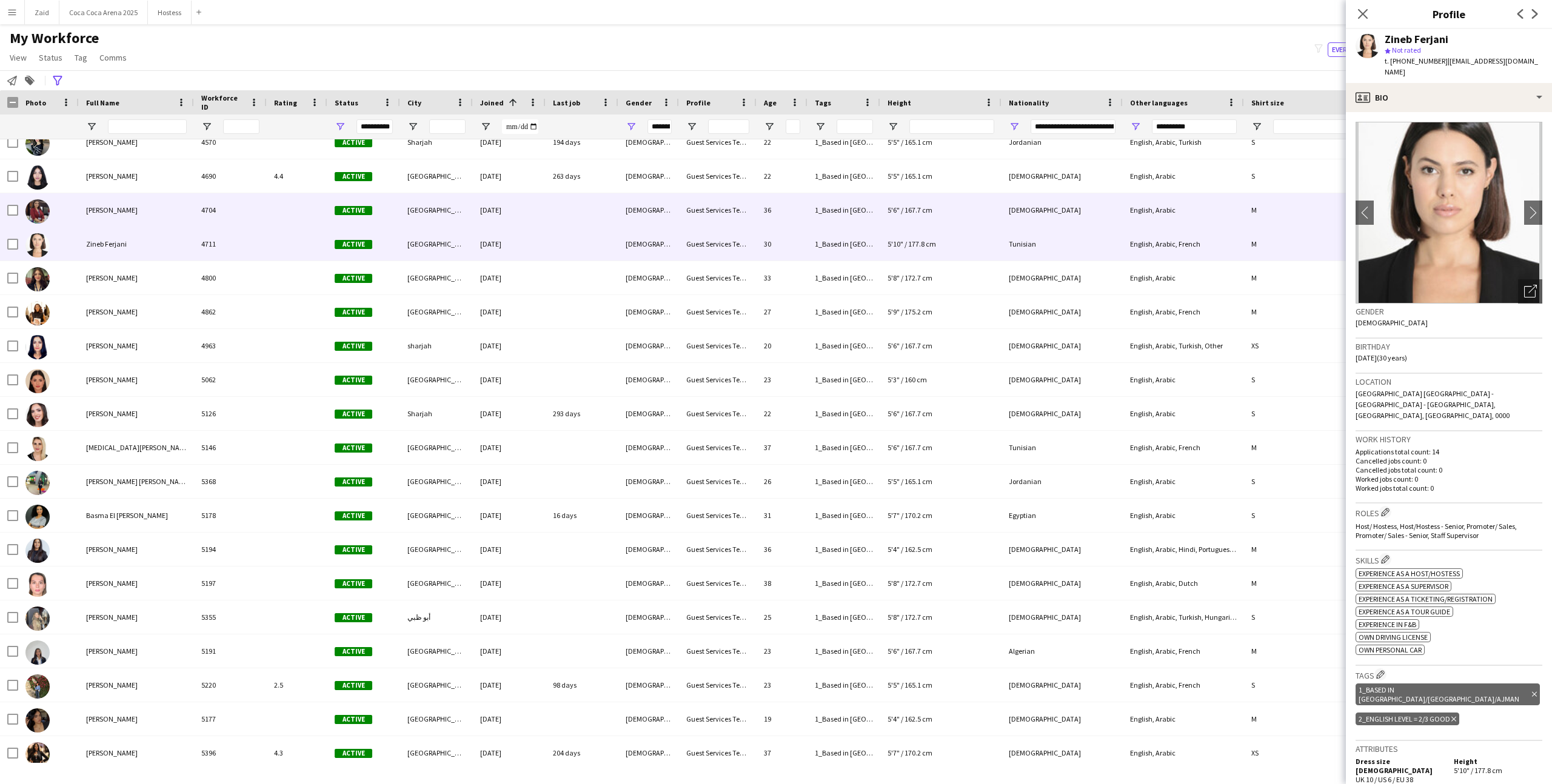
click at [665, 227] on div "Enas Hayel 4704 Active Dubai 06-06-2024 Female Guest Services Team 36 1_Based i…" at bounding box center [682, 211] width 1365 height 34
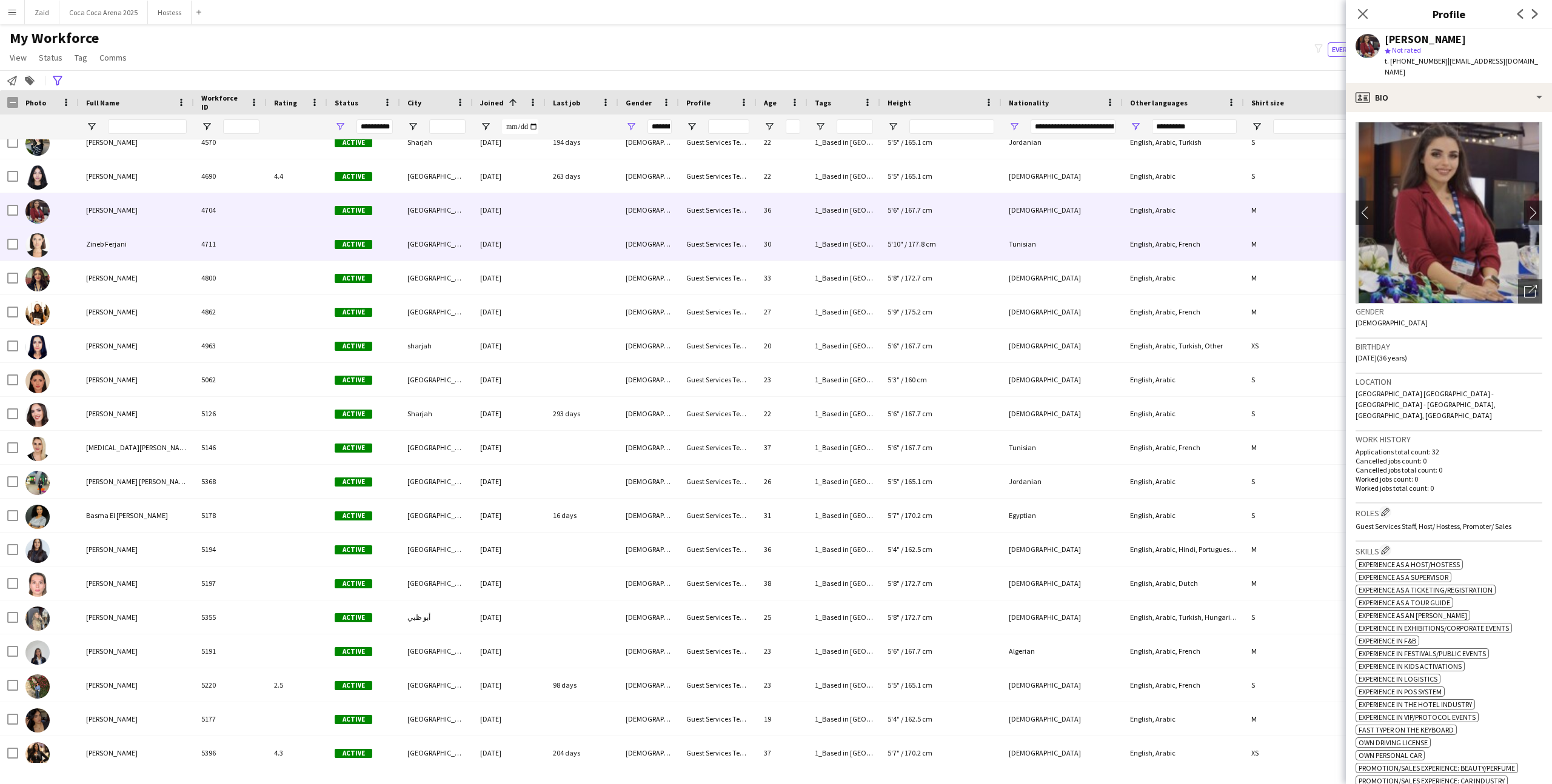
click at [668, 248] on div "[DEMOGRAPHIC_DATA]" at bounding box center [648, 243] width 61 height 33
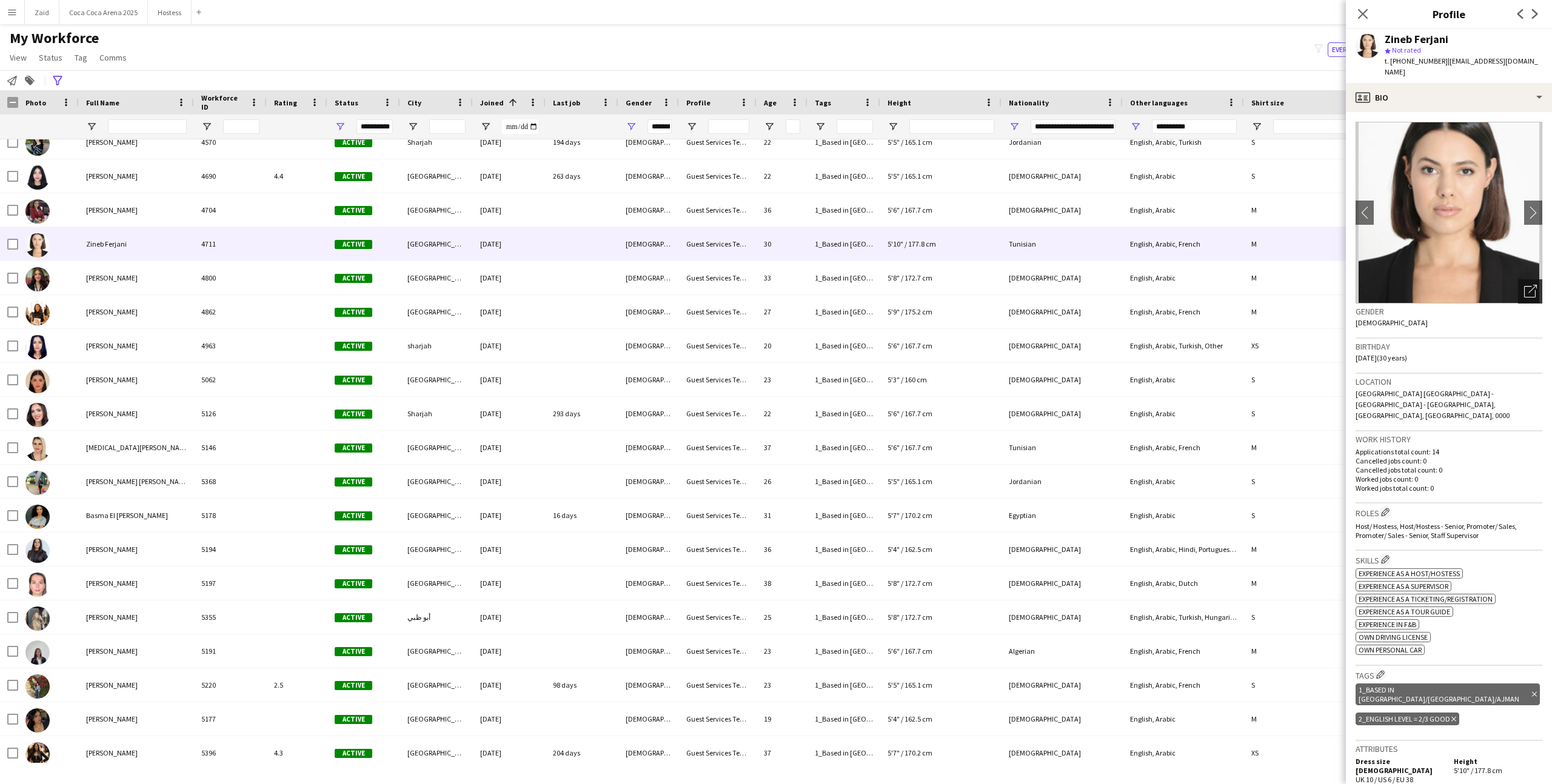
click at [1535, 286] on icon at bounding box center [1529, 291] width 12 height 12
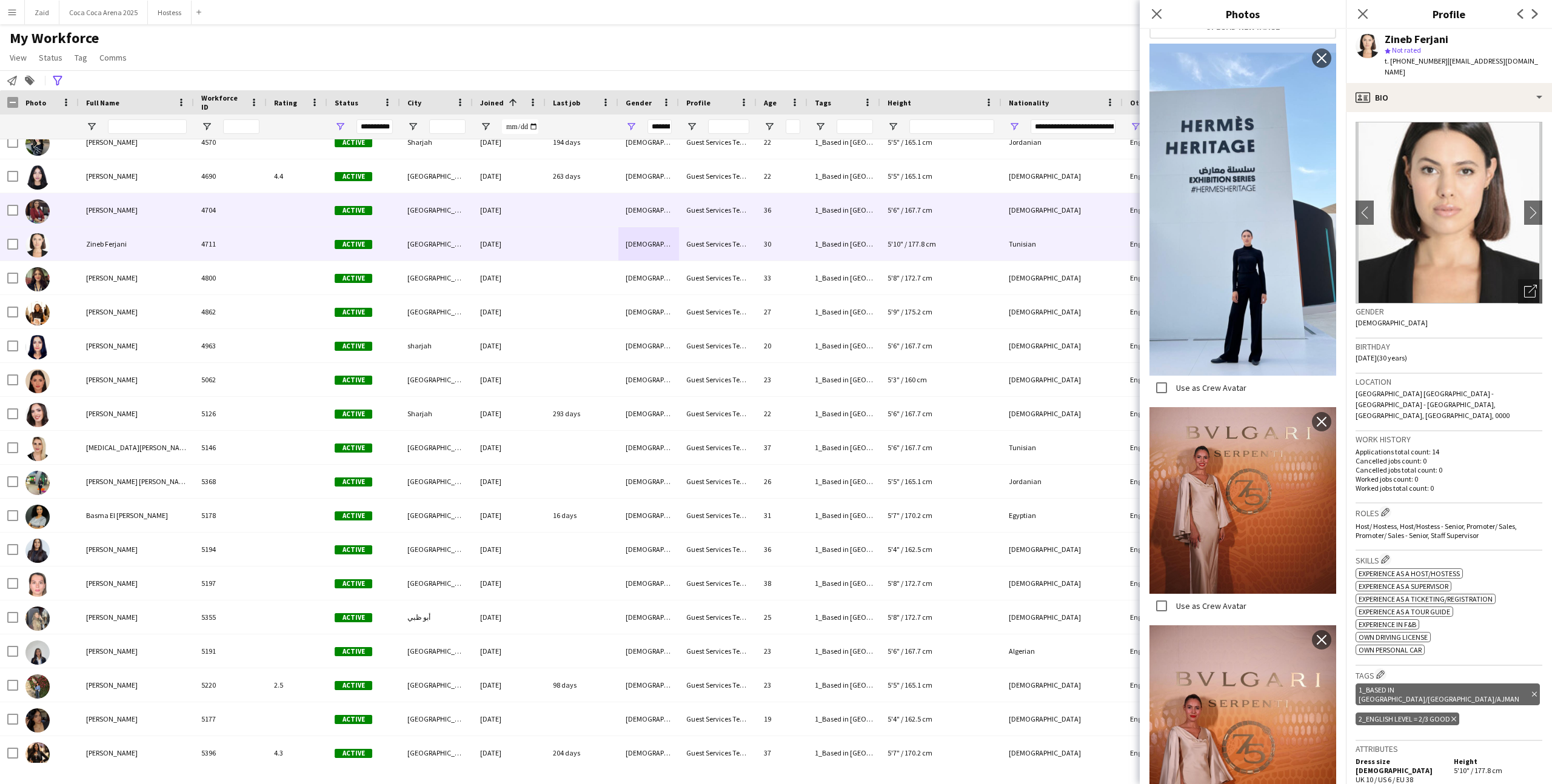
scroll to position [4137, 0]
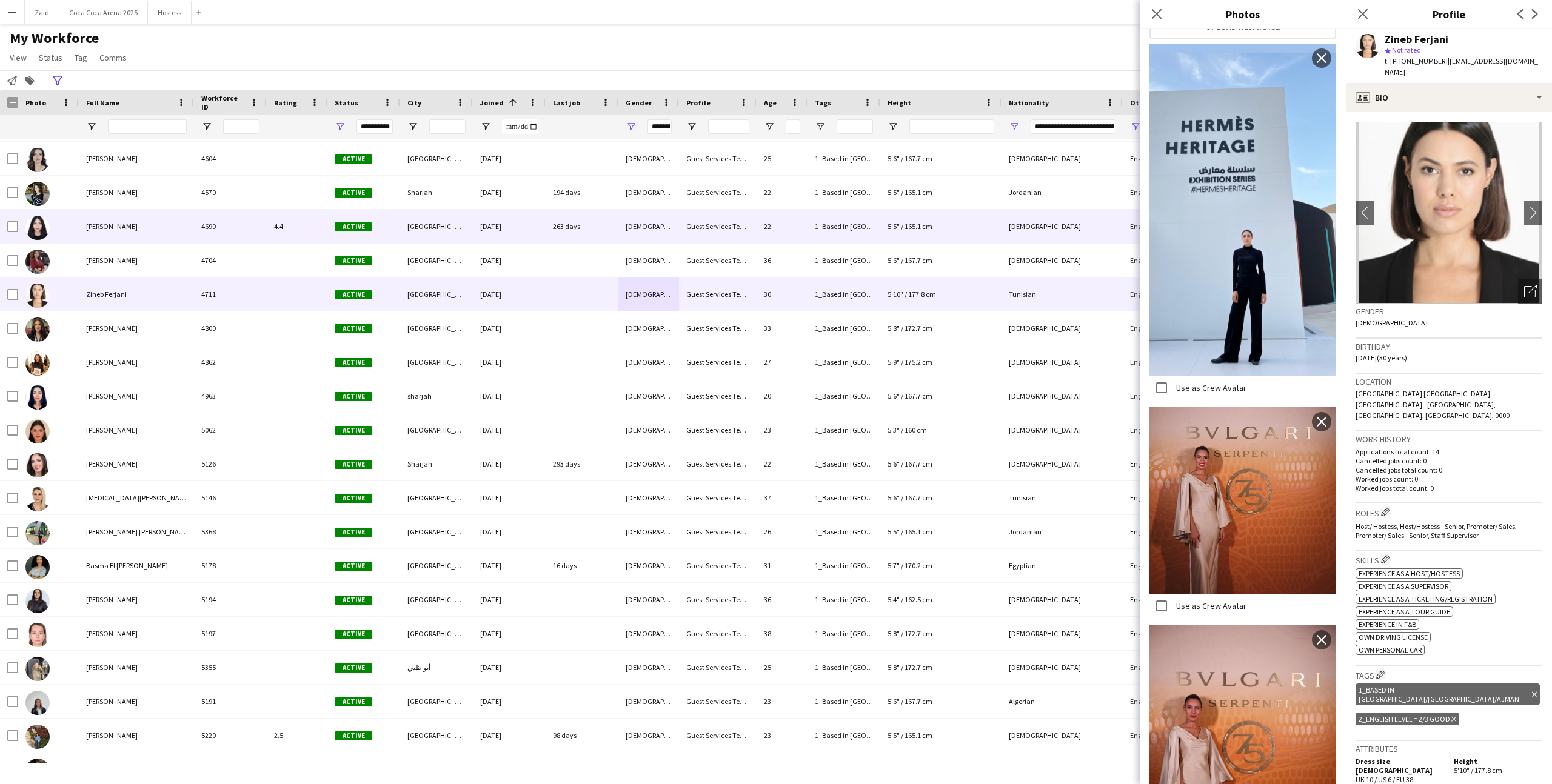
click at [675, 239] on div "[DEMOGRAPHIC_DATA]" at bounding box center [648, 226] width 61 height 33
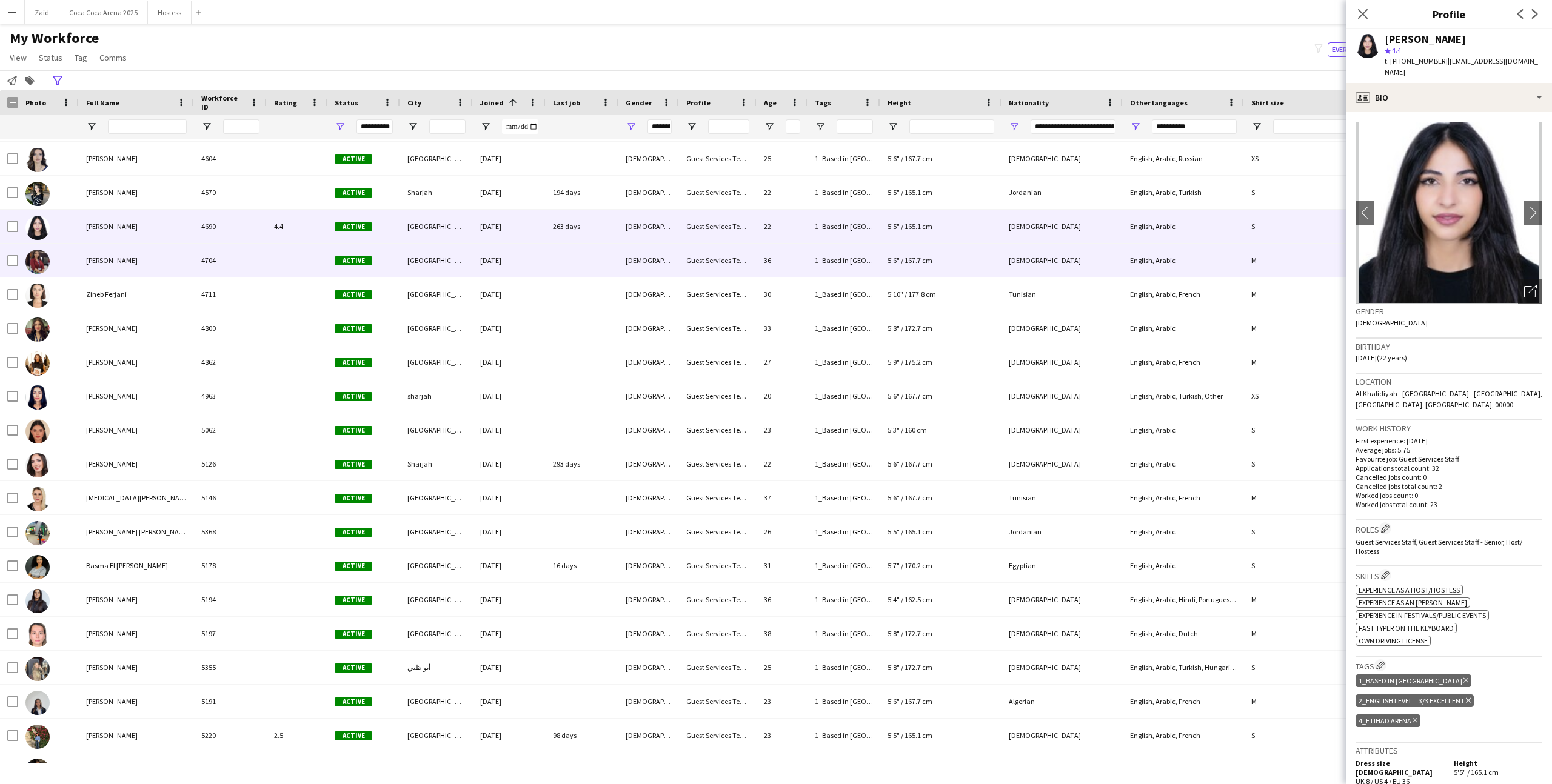
click at [677, 256] on div "[DEMOGRAPHIC_DATA]" at bounding box center [648, 260] width 61 height 33
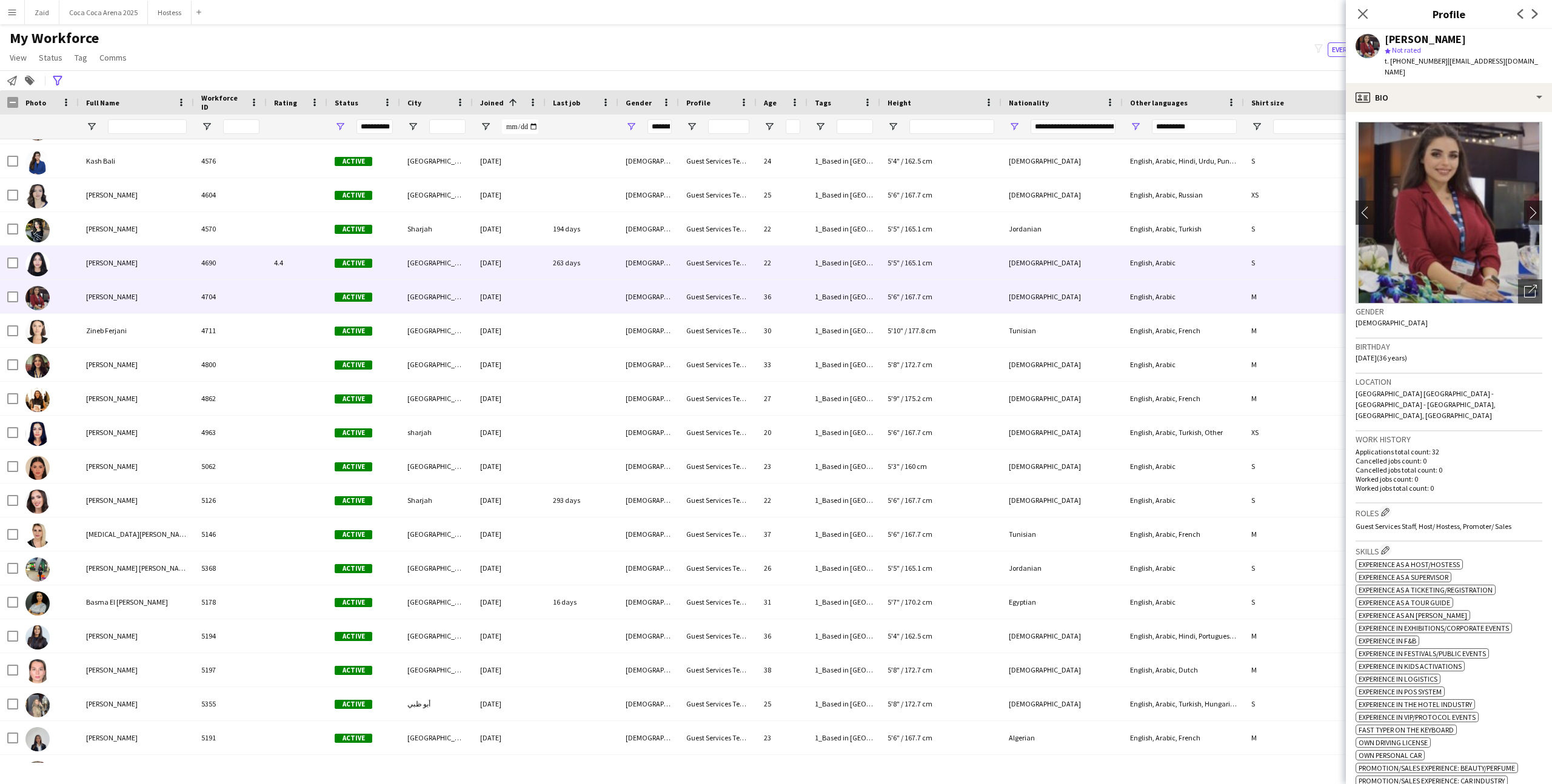
scroll to position [4098, 0]
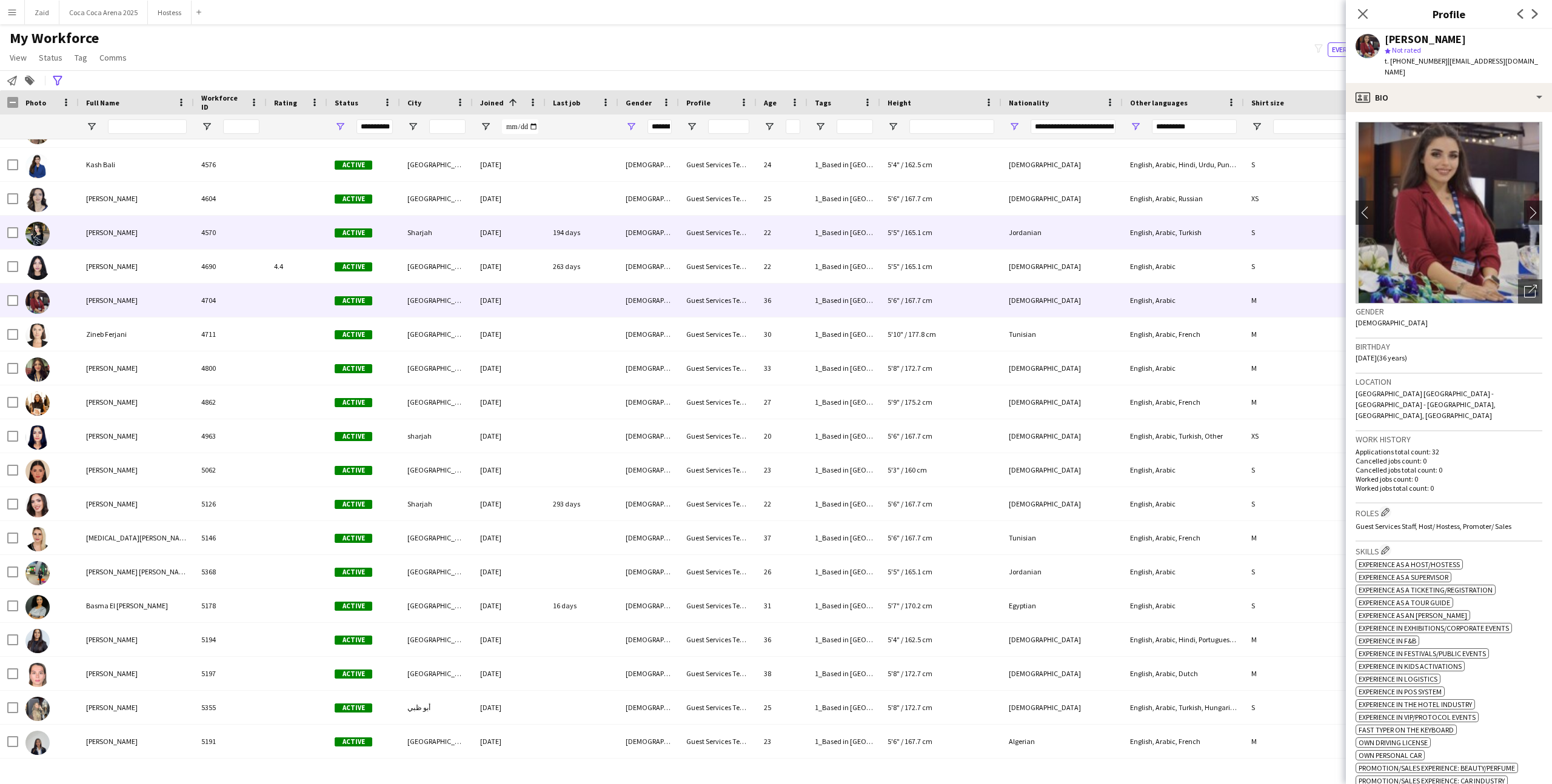
click at [675, 238] on div "[DEMOGRAPHIC_DATA]" at bounding box center [648, 232] width 61 height 33
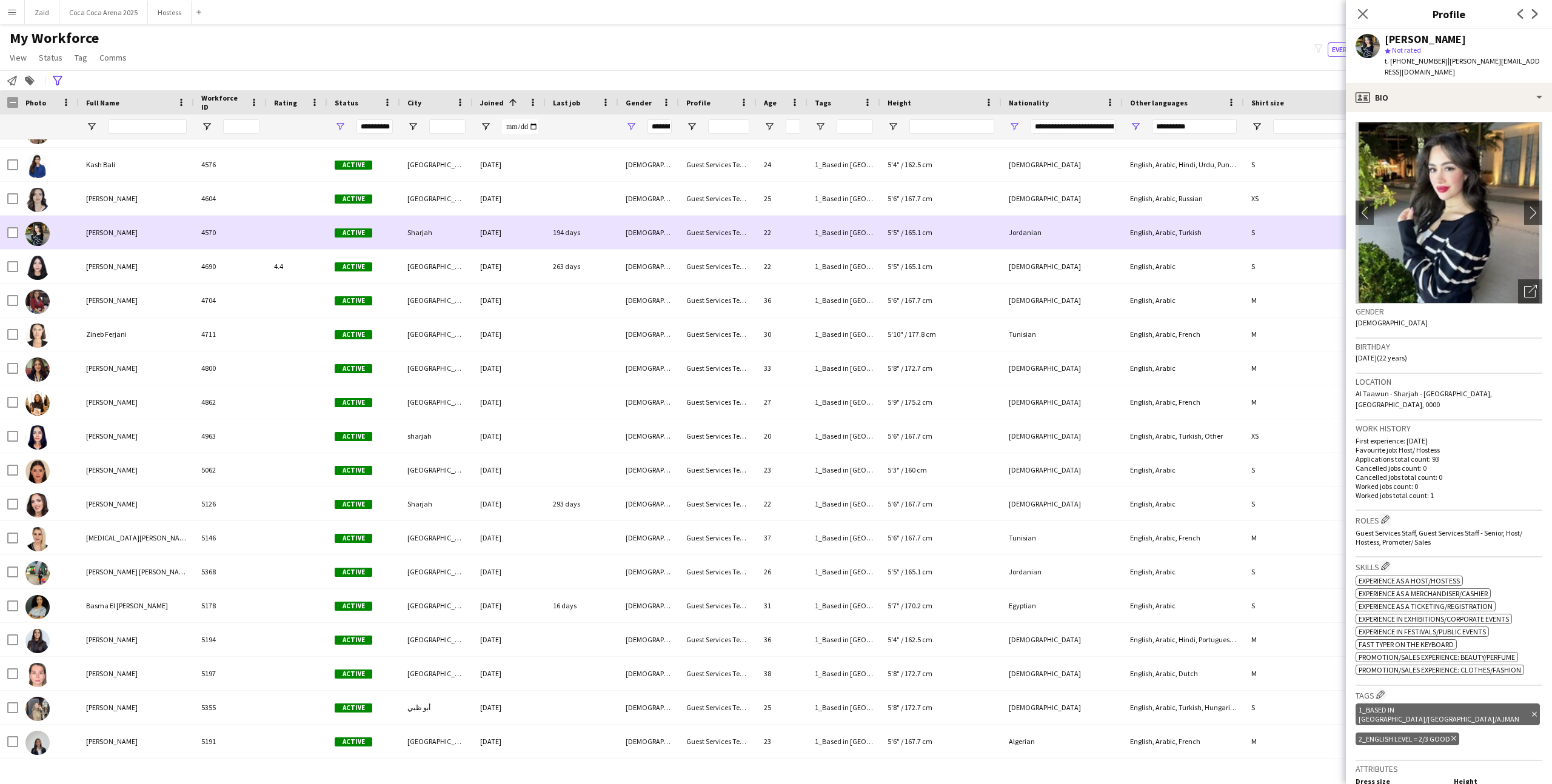
scroll to position [4066, 0]
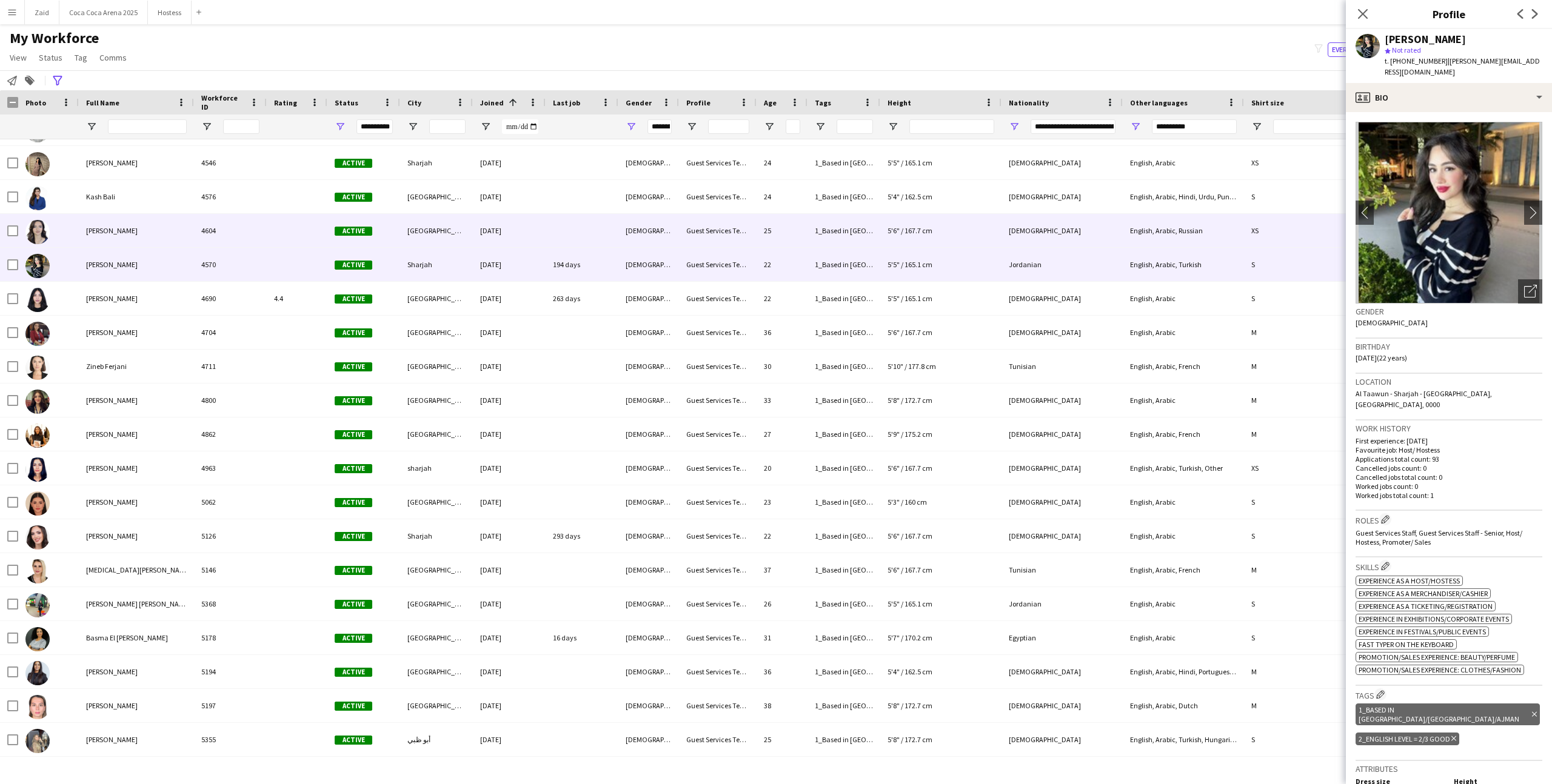
click at [675, 239] on div "[DEMOGRAPHIC_DATA]" at bounding box center [648, 230] width 61 height 33
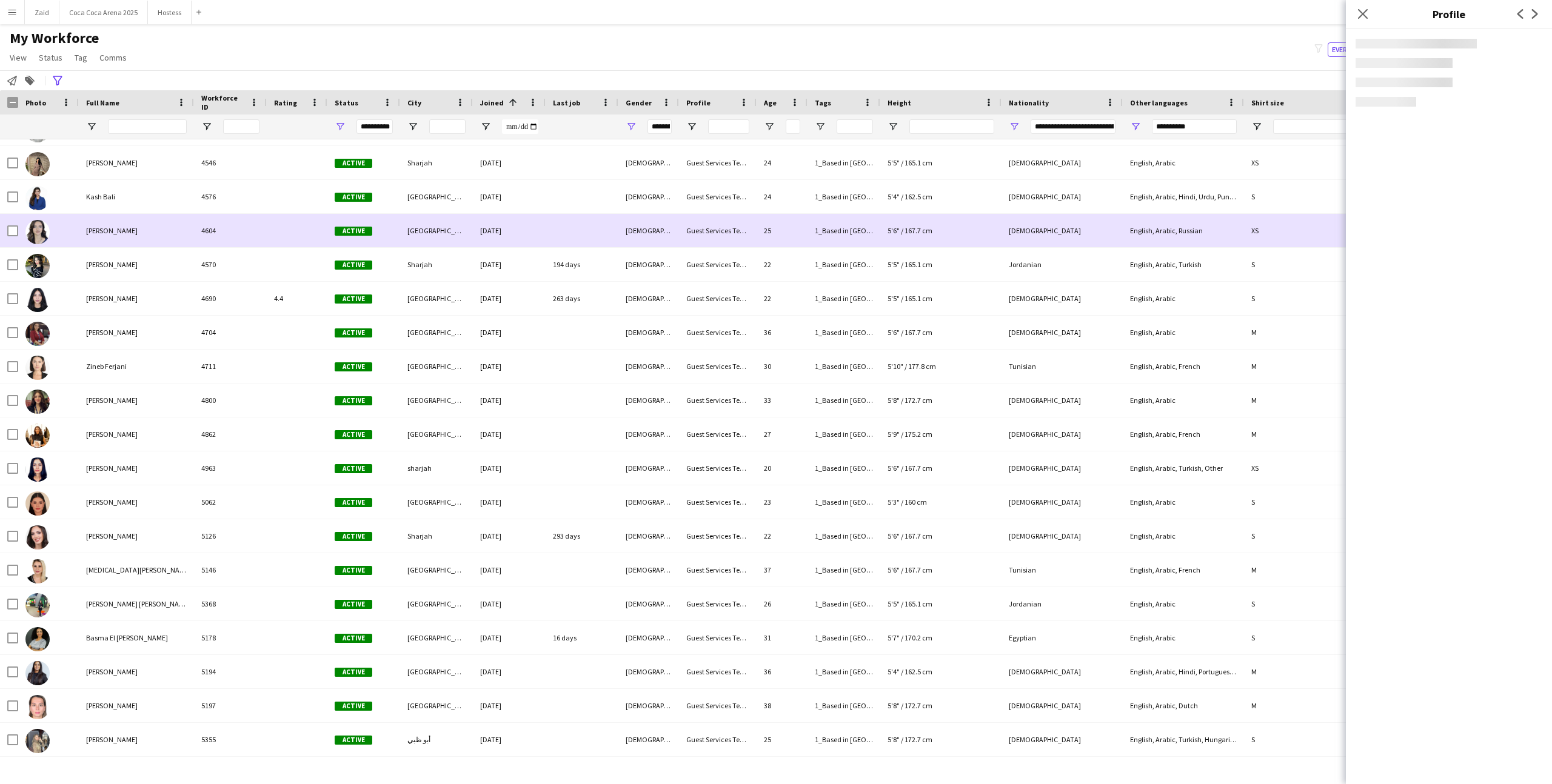
scroll to position [4038, 0]
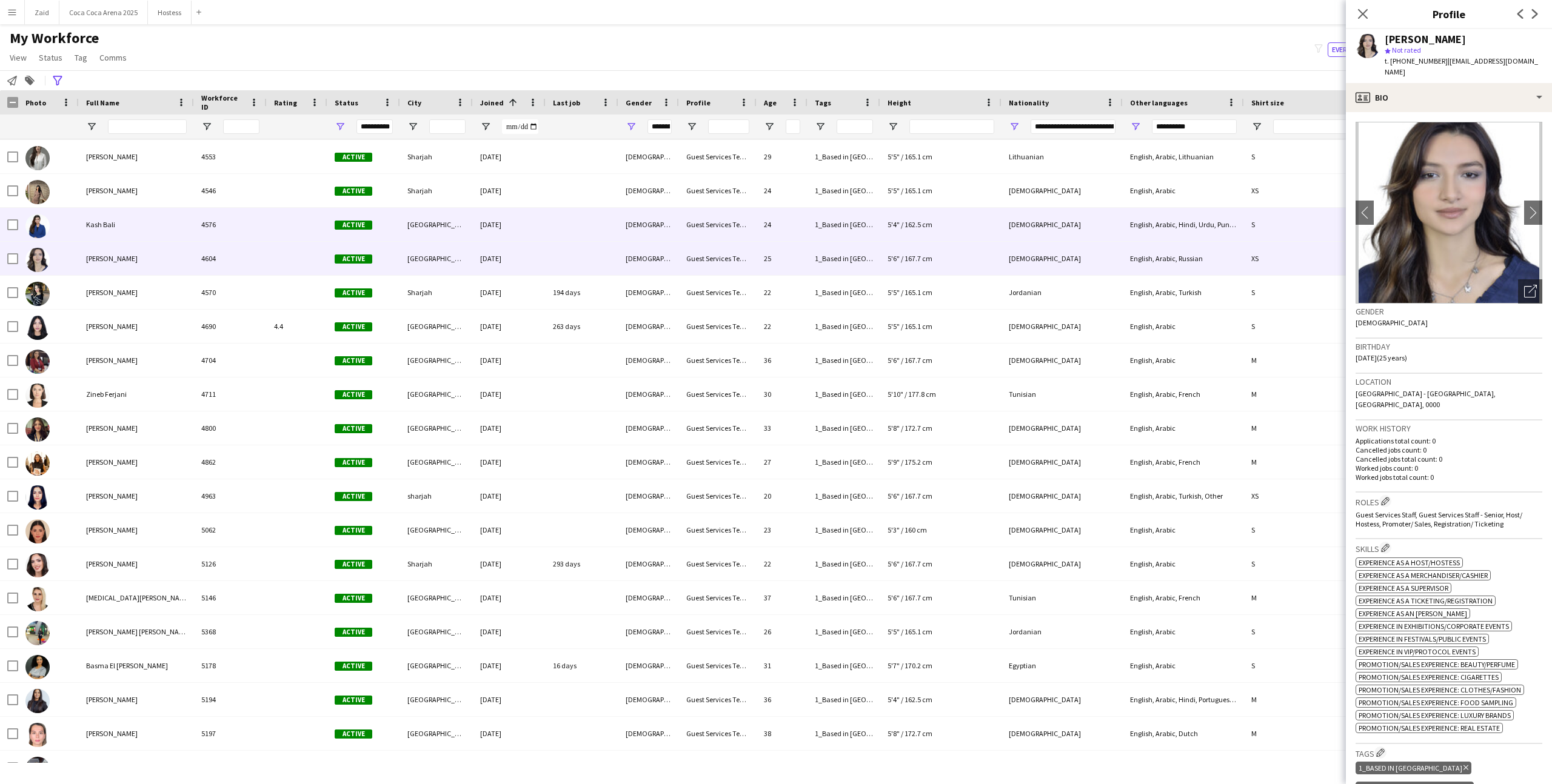
click at [675, 239] on div "[DEMOGRAPHIC_DATA]" at bounding box center [648, 224] width 61 height 33
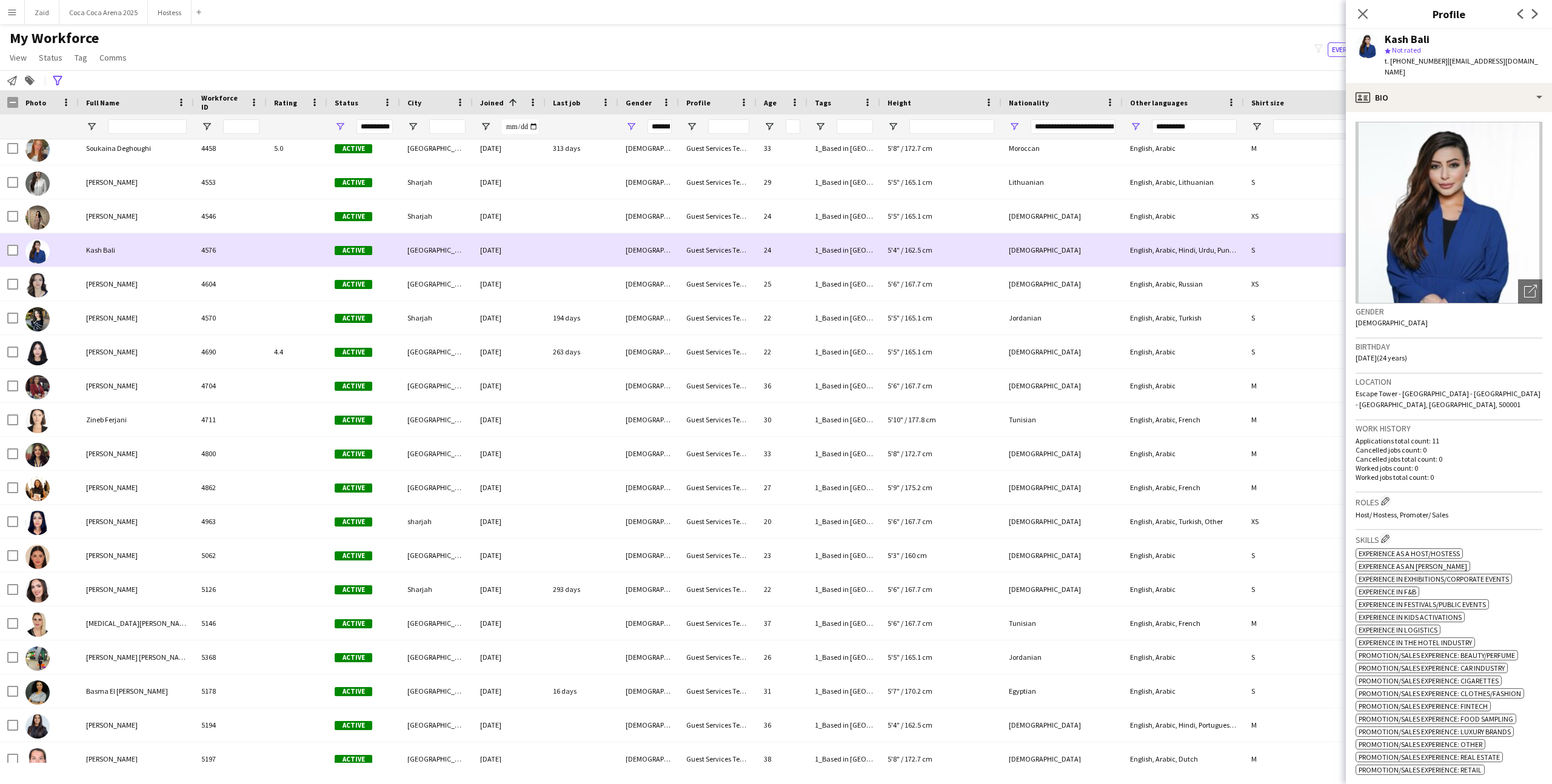
scroll to position [4008, 0]
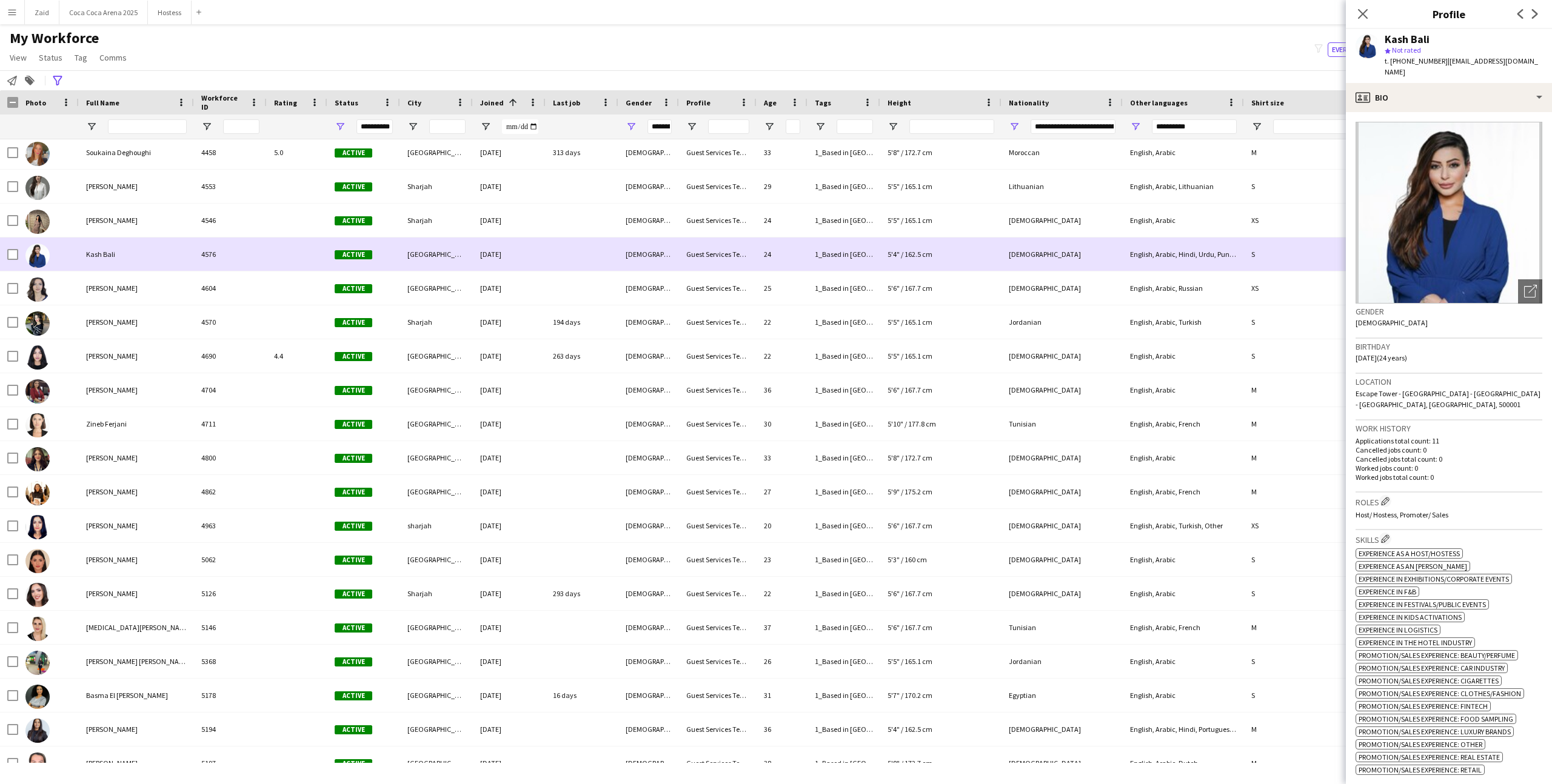
click at [675, 239] on div "[DEMOGRAPHIC_DATA]" at bounding box center [648, 254] width 61 height 33
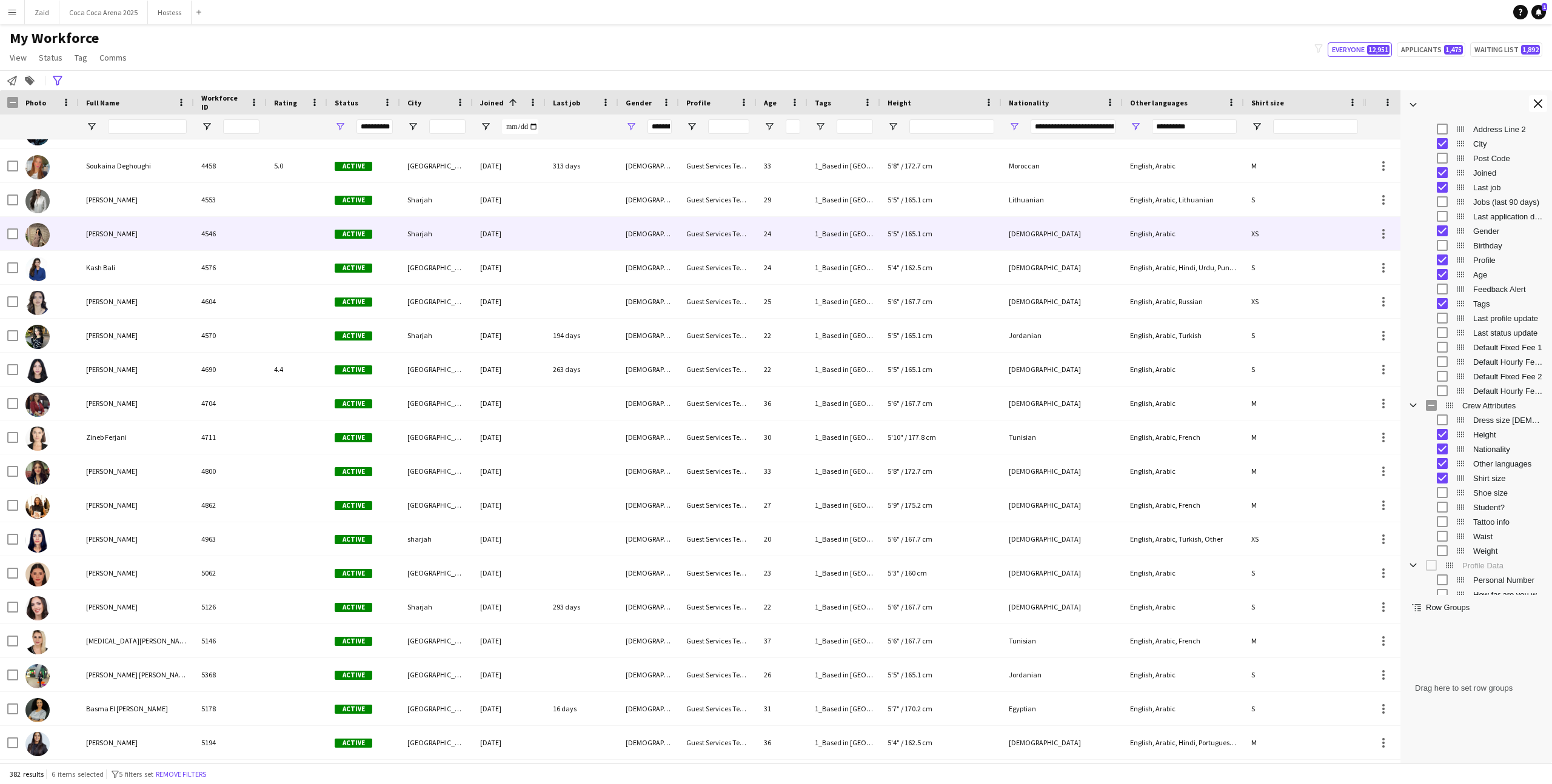
scroll to position [3990, 0]
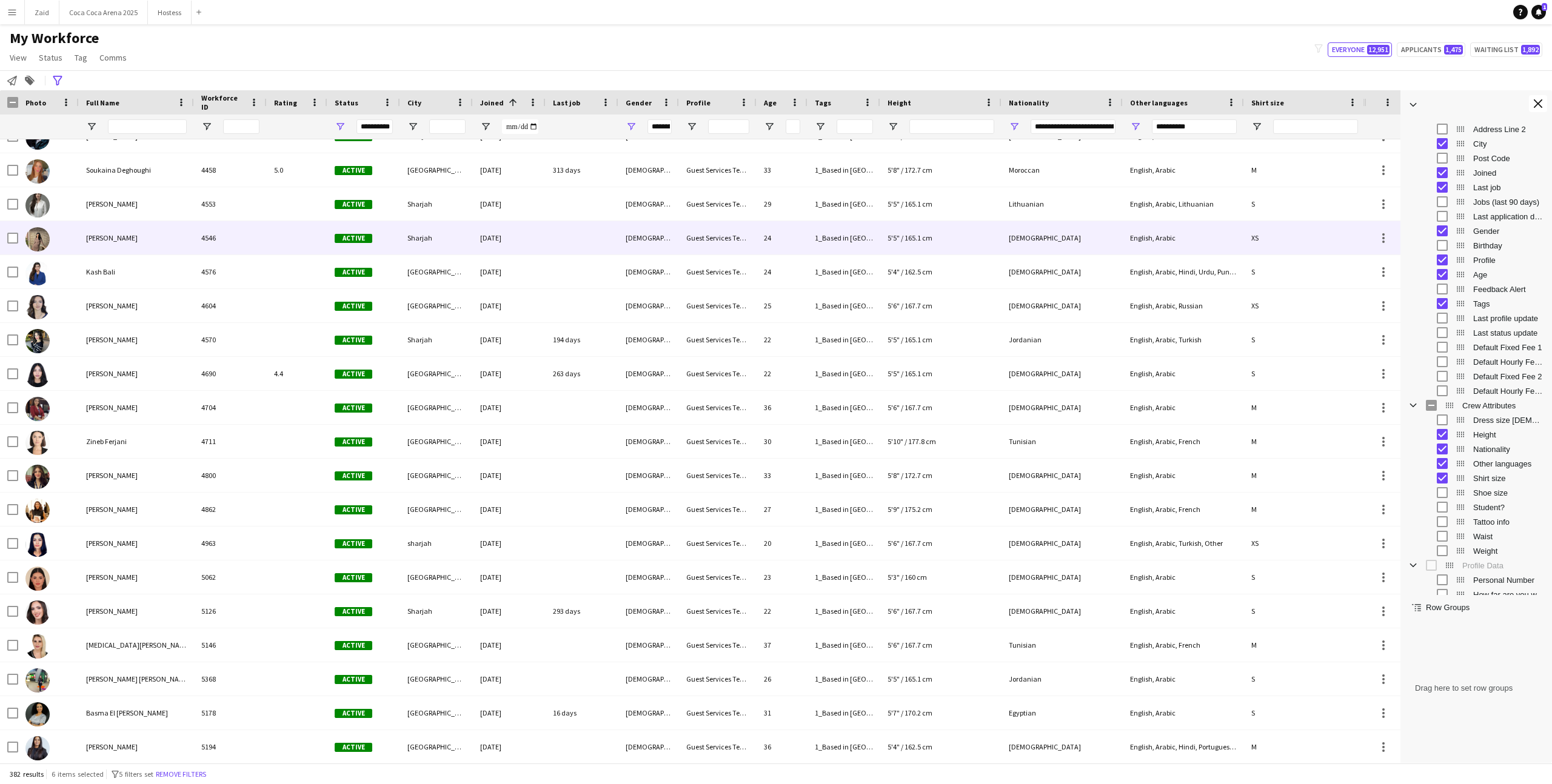
click at [675, 239] on div "[DEMOGRAPHIC_DATA]" at bounding box center [648, 238] width 61 height 33
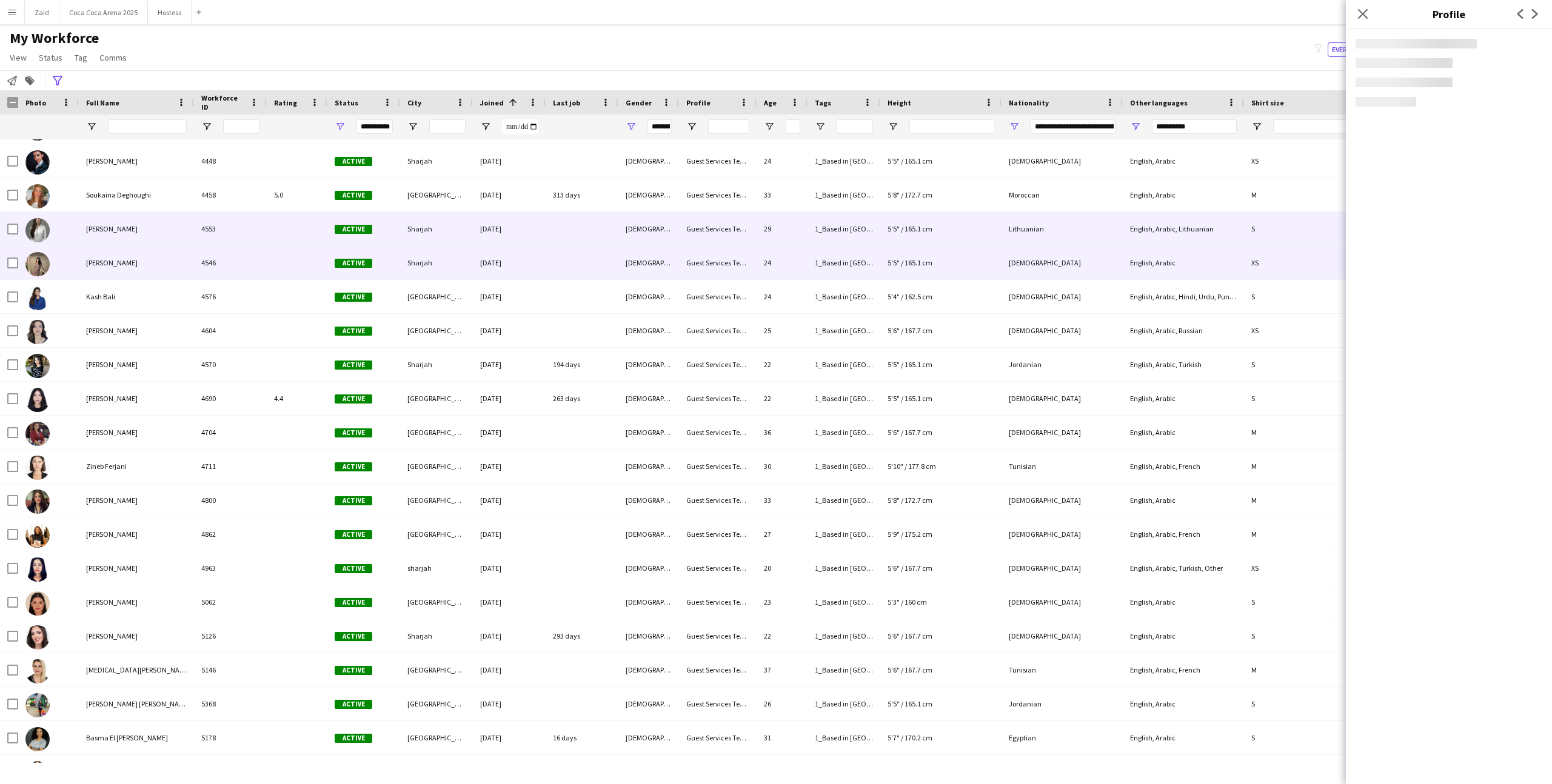
scroll to position [3964, 0]
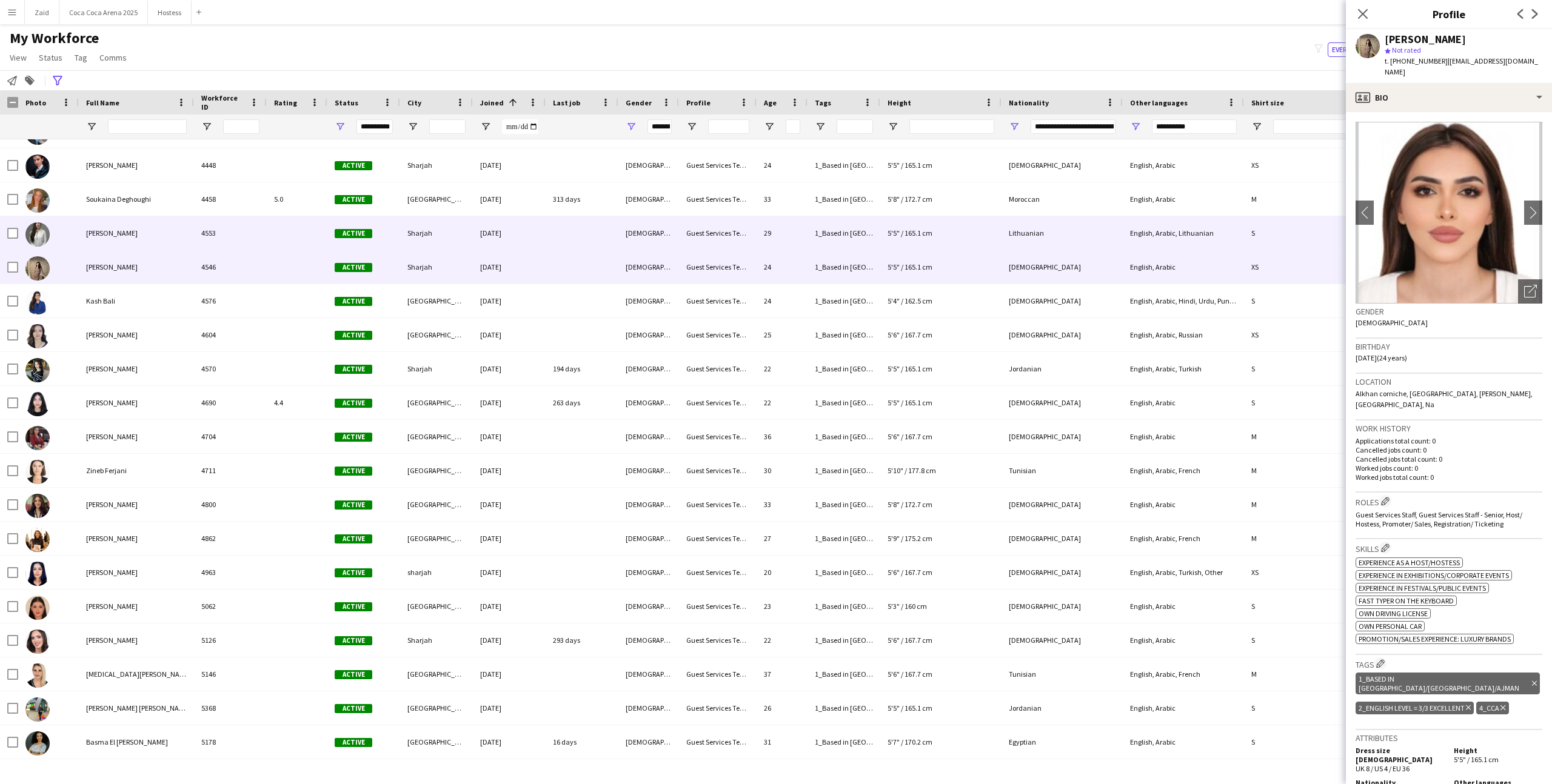
click at [667, 243] on div "[DEMOGRAPHIC_DATA]" at bounding box center [648, 233] width 61 height 33
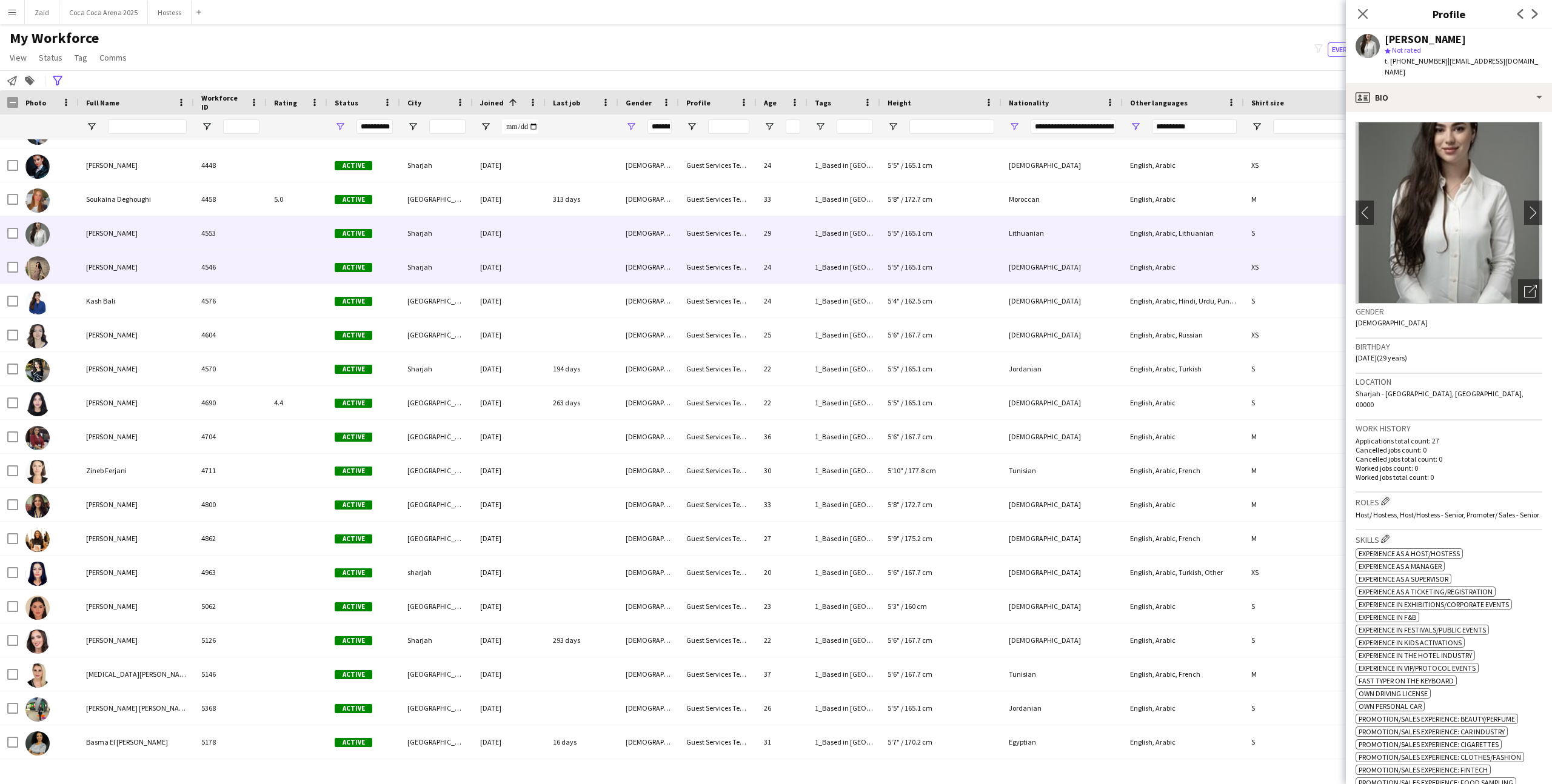
click at [680, 275] on div "Guest Services Team" at bounding box center [717, 267] width 77 height 33
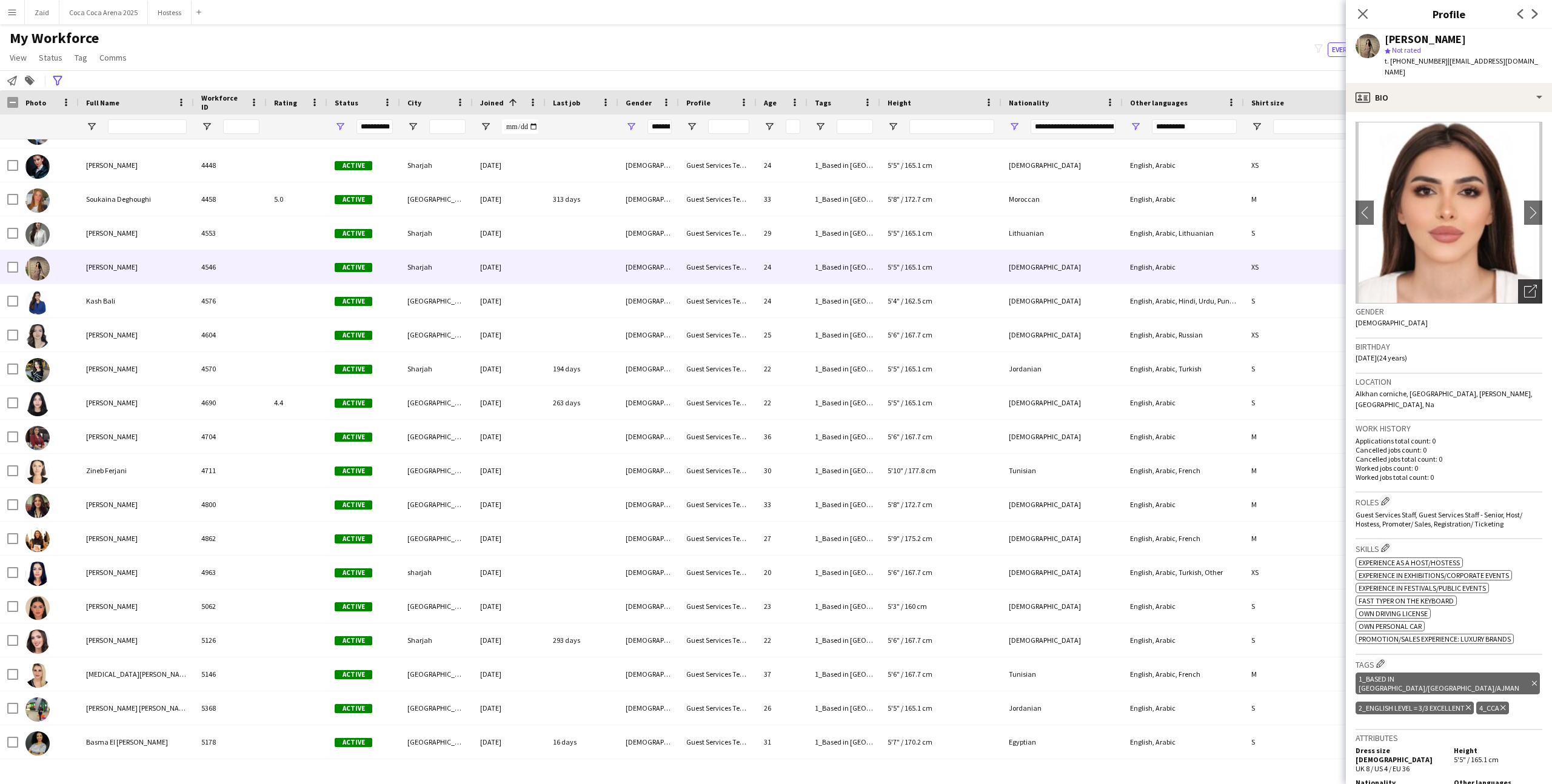
click at [1534, 286] on div "Open photos pop-in" at bounding box center [1529, 291] width 24 height 24
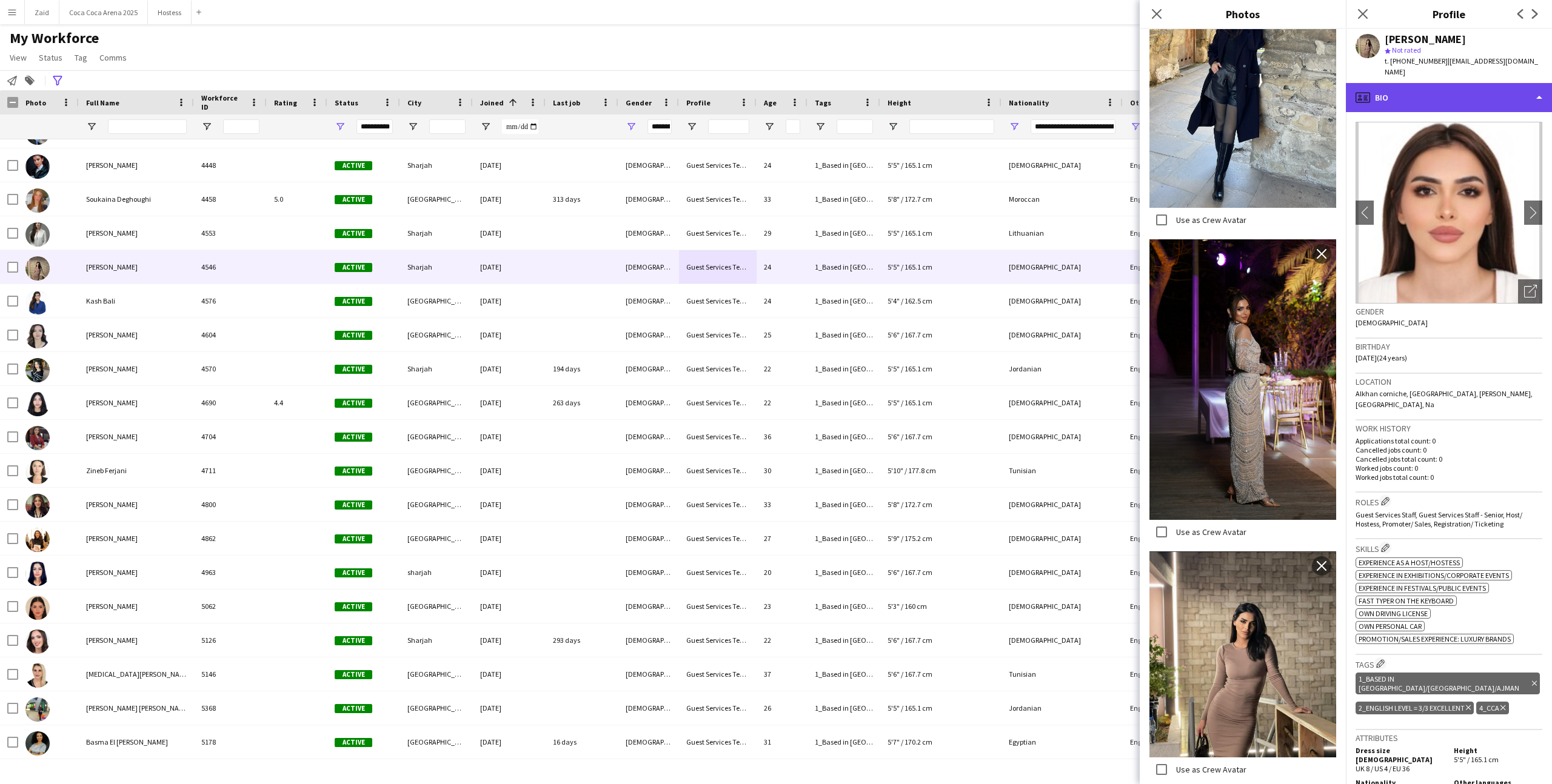
click at [1475, 99] on div "profile Bio" at bounding box center [1448, 97] width 206 height 29
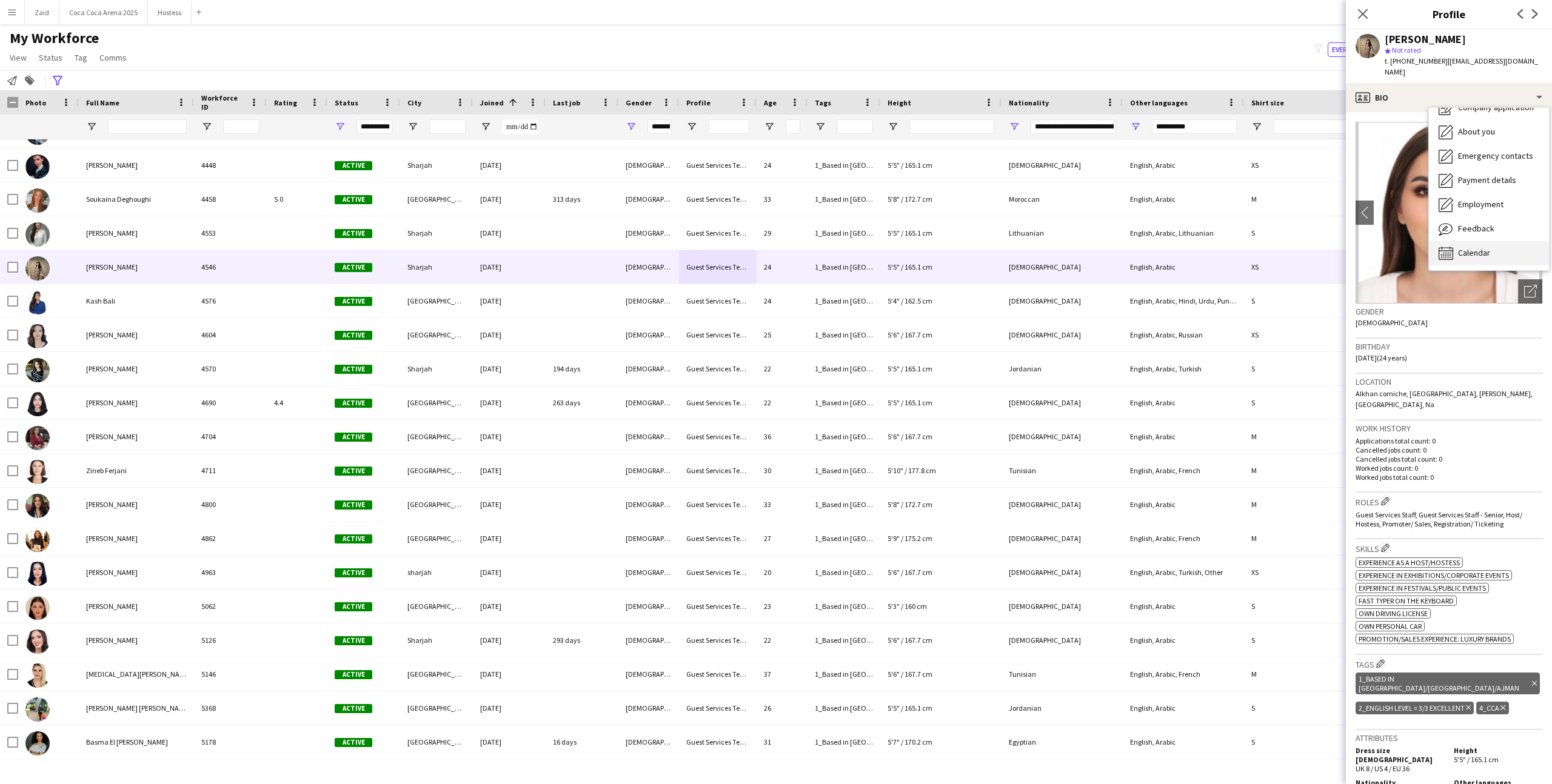
click at [1501, 243] on div "Calendar Calendar" at bounding box center [1489, 253] width 120 height 24
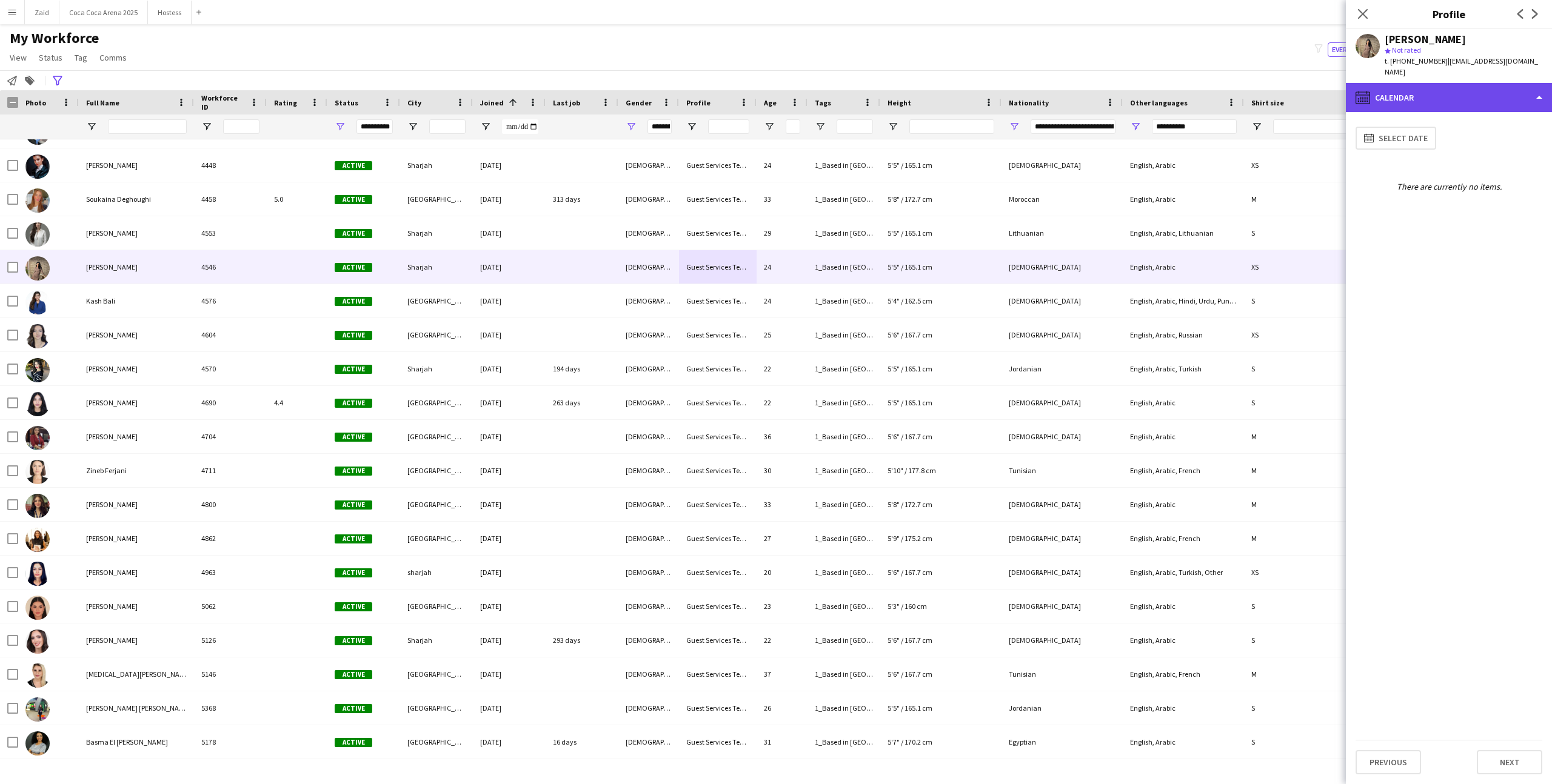
click at [1428, 99] on div "calendar-full Calendar" at bounding box center [1448, 97] width 206 height 29
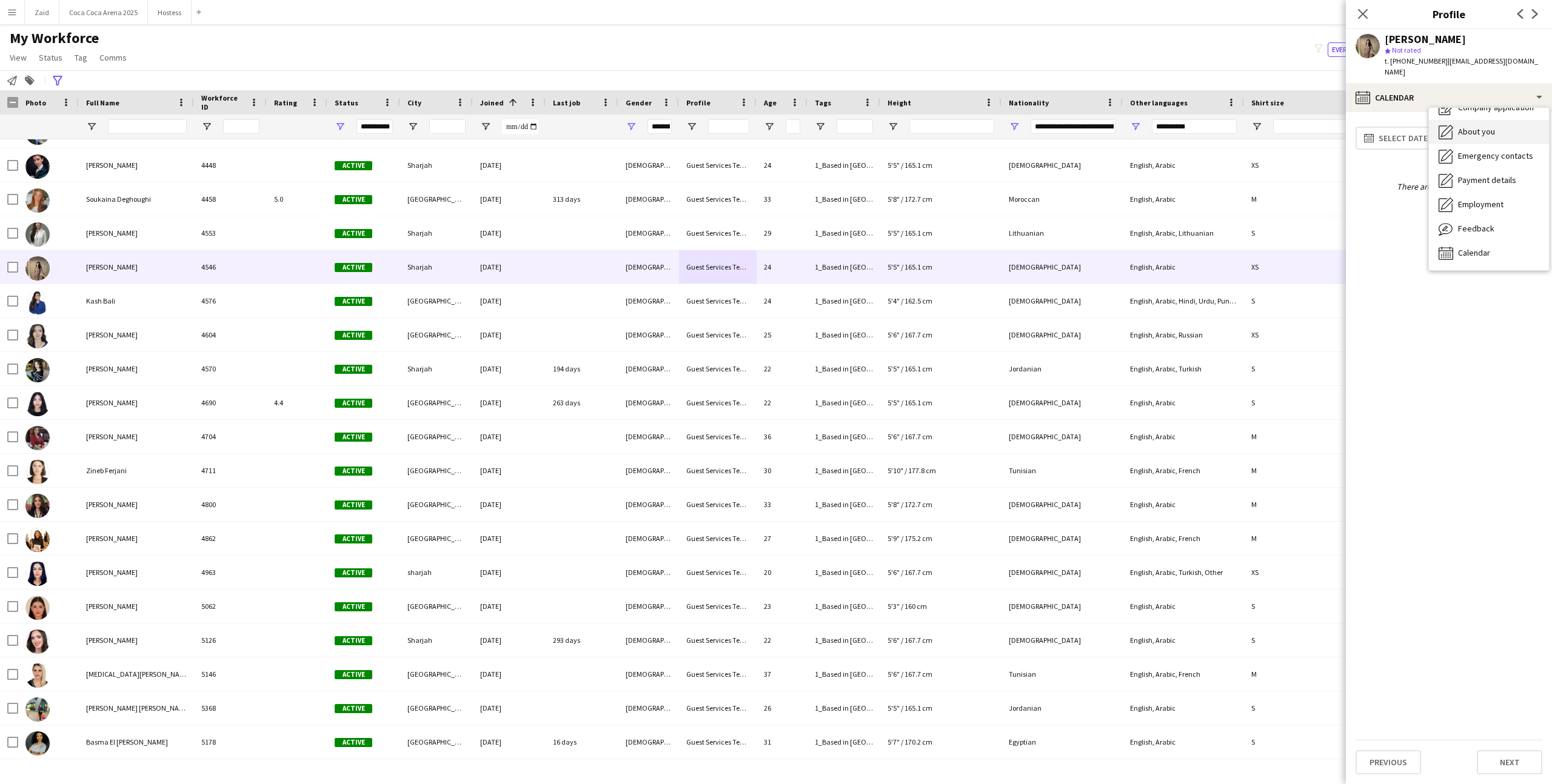
click at [1462, 126] on span "About you" at bounding box center [1476, 131] width 37 height 11
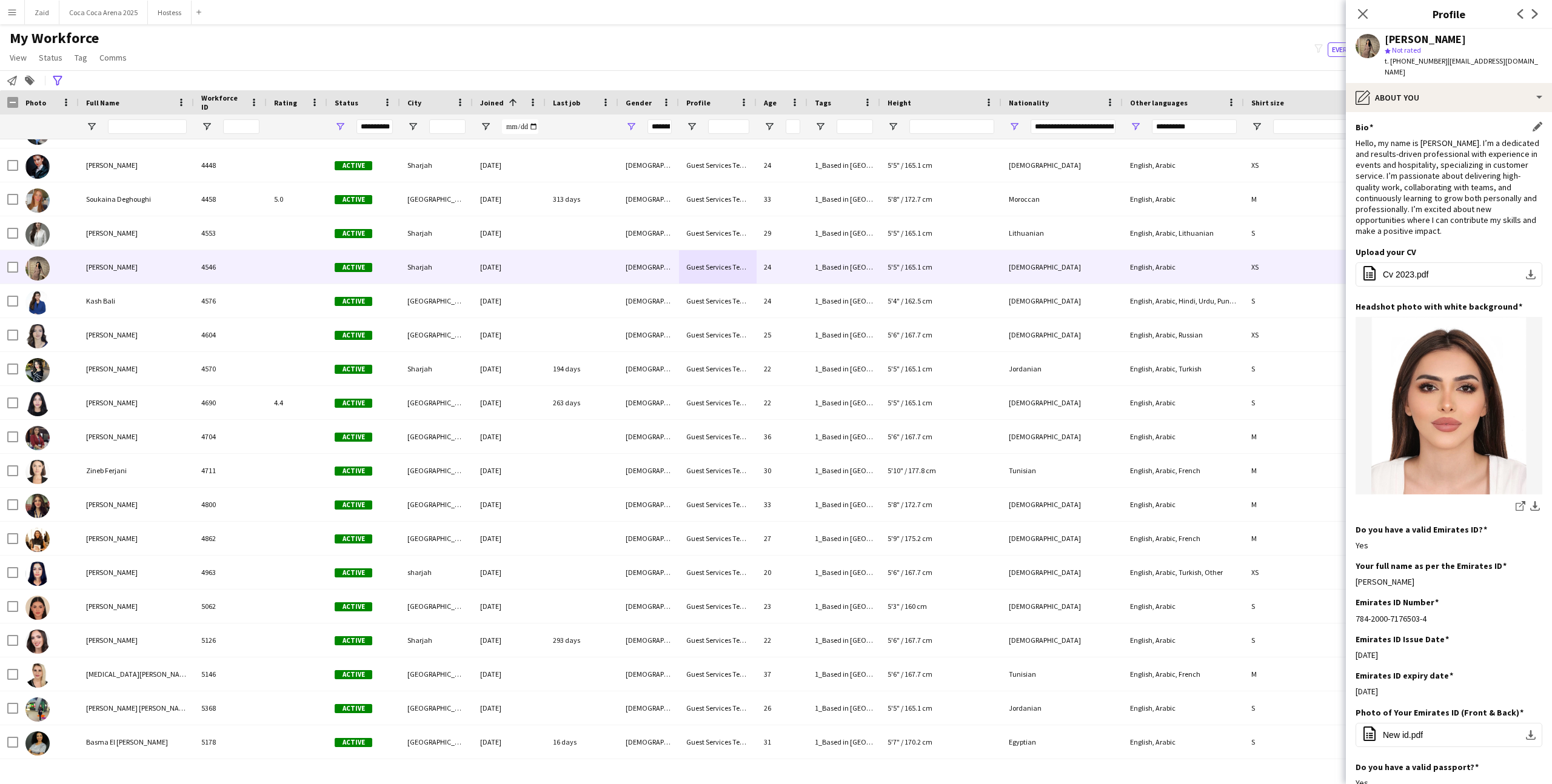
click at [1419, 122] on div "Bio Edit this field" at bounding box center [1448, 127] width 187 height 11
click at [1419, 92] on div "pencil4 About you" at bounding box center [1448, 97] width 206 height 29
click at [1462, 126] on span "About you" at bounding box center [1476, 131] width 37 height 11
click at [1462, 122] on div "Bio Edit this field" at bounding box center [1448, 127] width 187 height 11
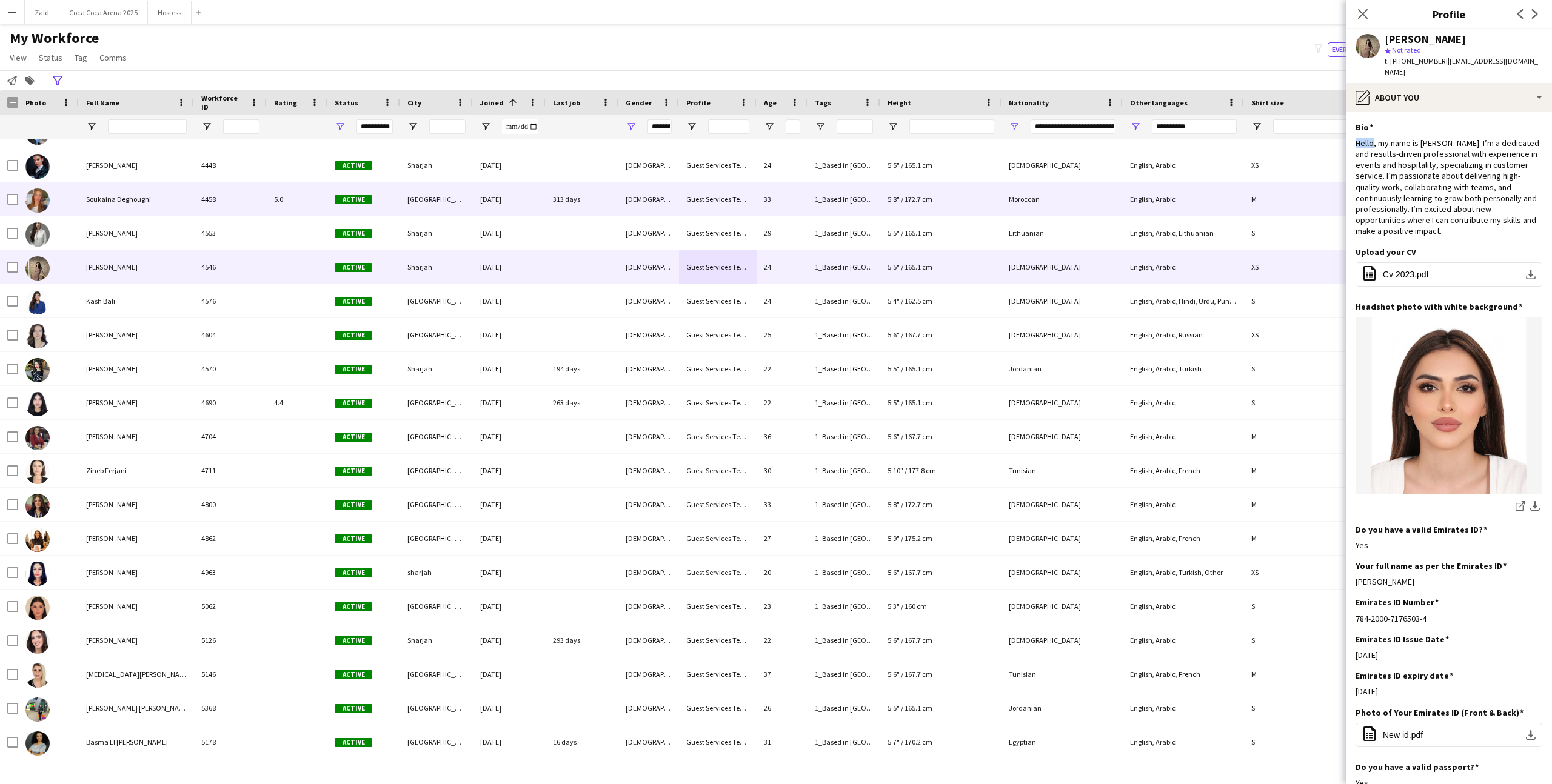
click at [632, 222] on div "[DEMOGRAPHIC_DATA]" at bounding box center [648, 233] width 61 height 33
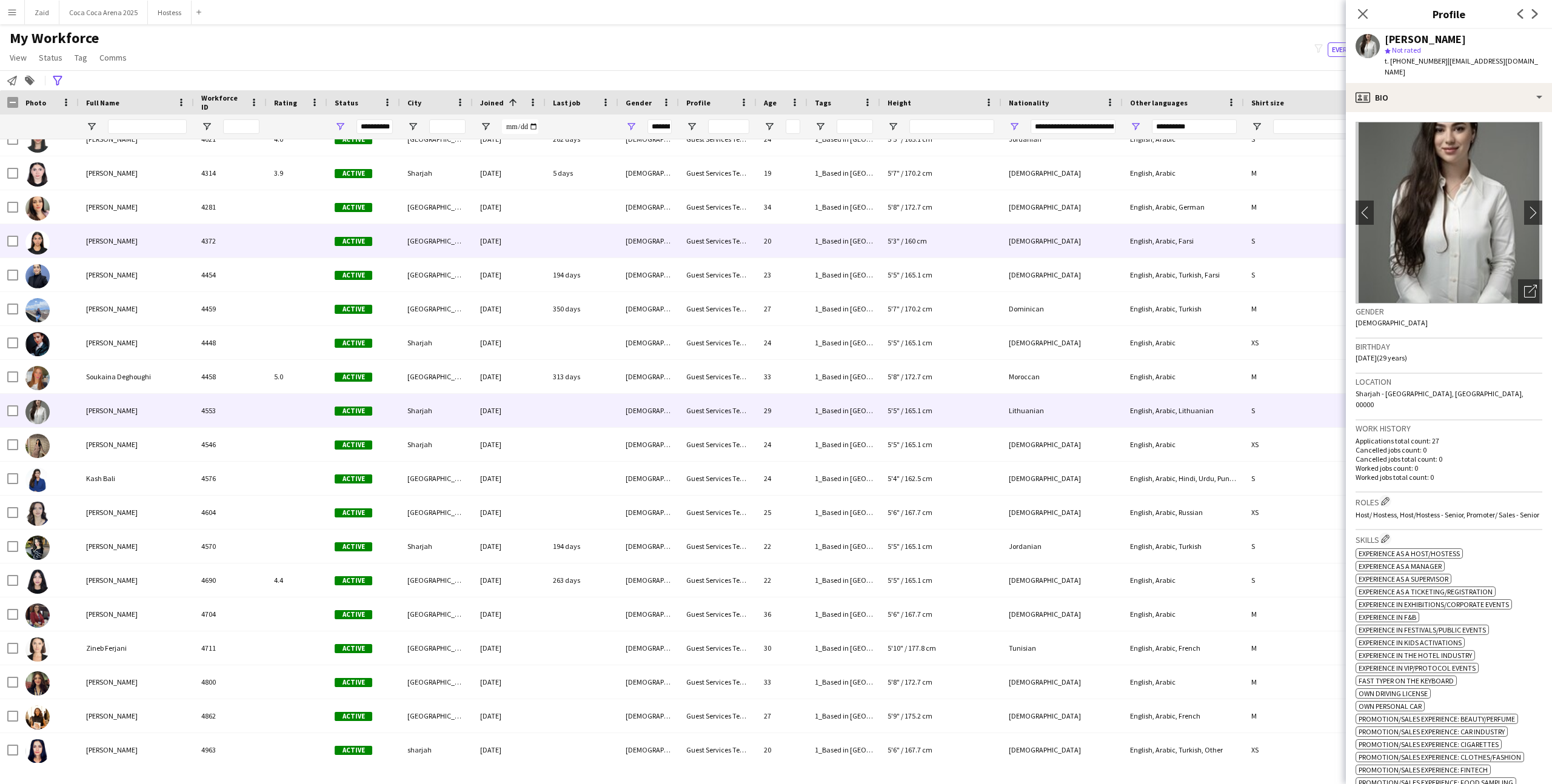
click at [624, 243] on div "[DEMOGRAPHIC_DATA]" at bounding box center [648, 241] width 61 height 33
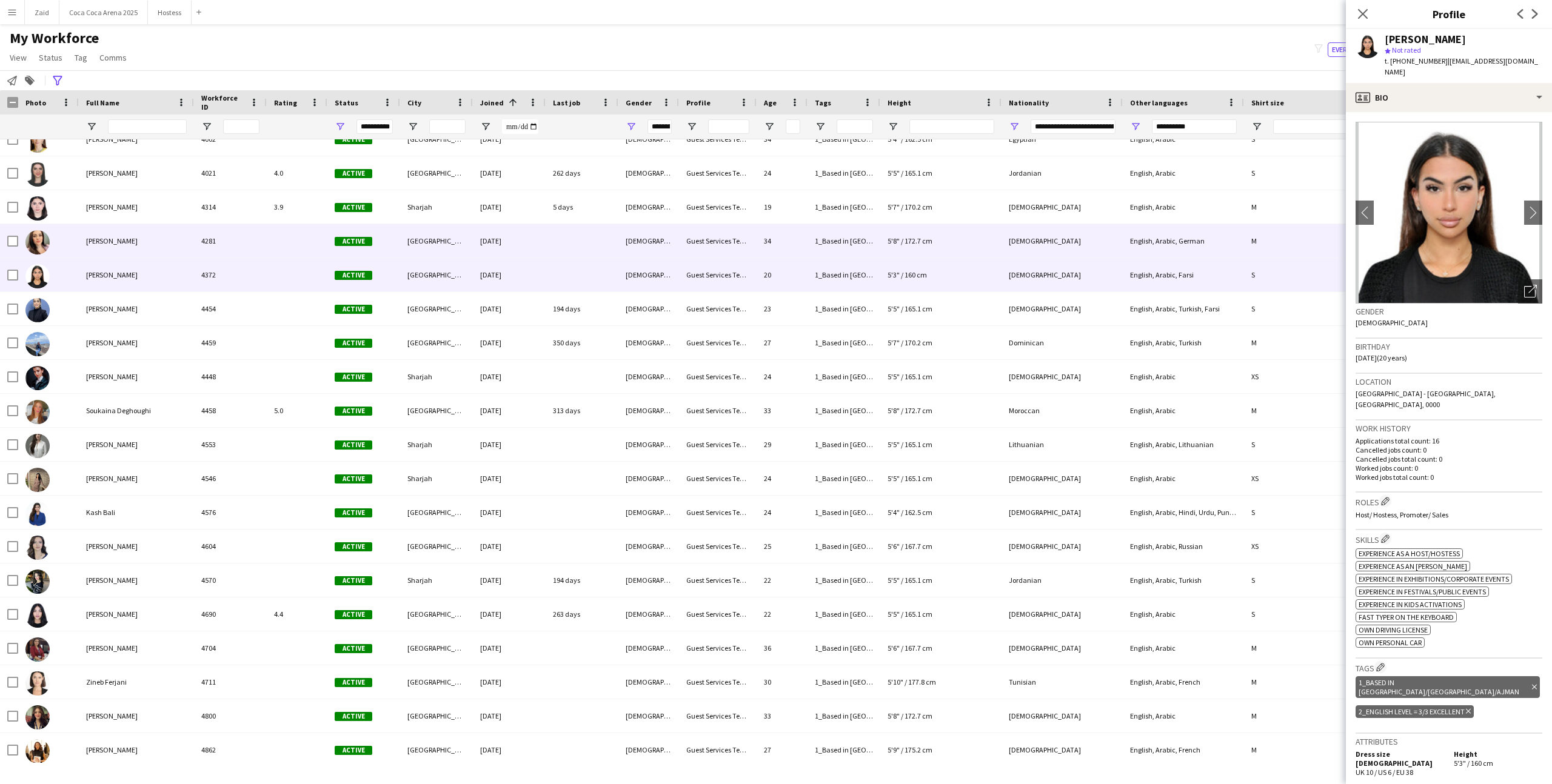
click at [624, 243] on div "[DEMOGRAPHIC_DATA]" at bounding box center [648, 241] width 61 height 33
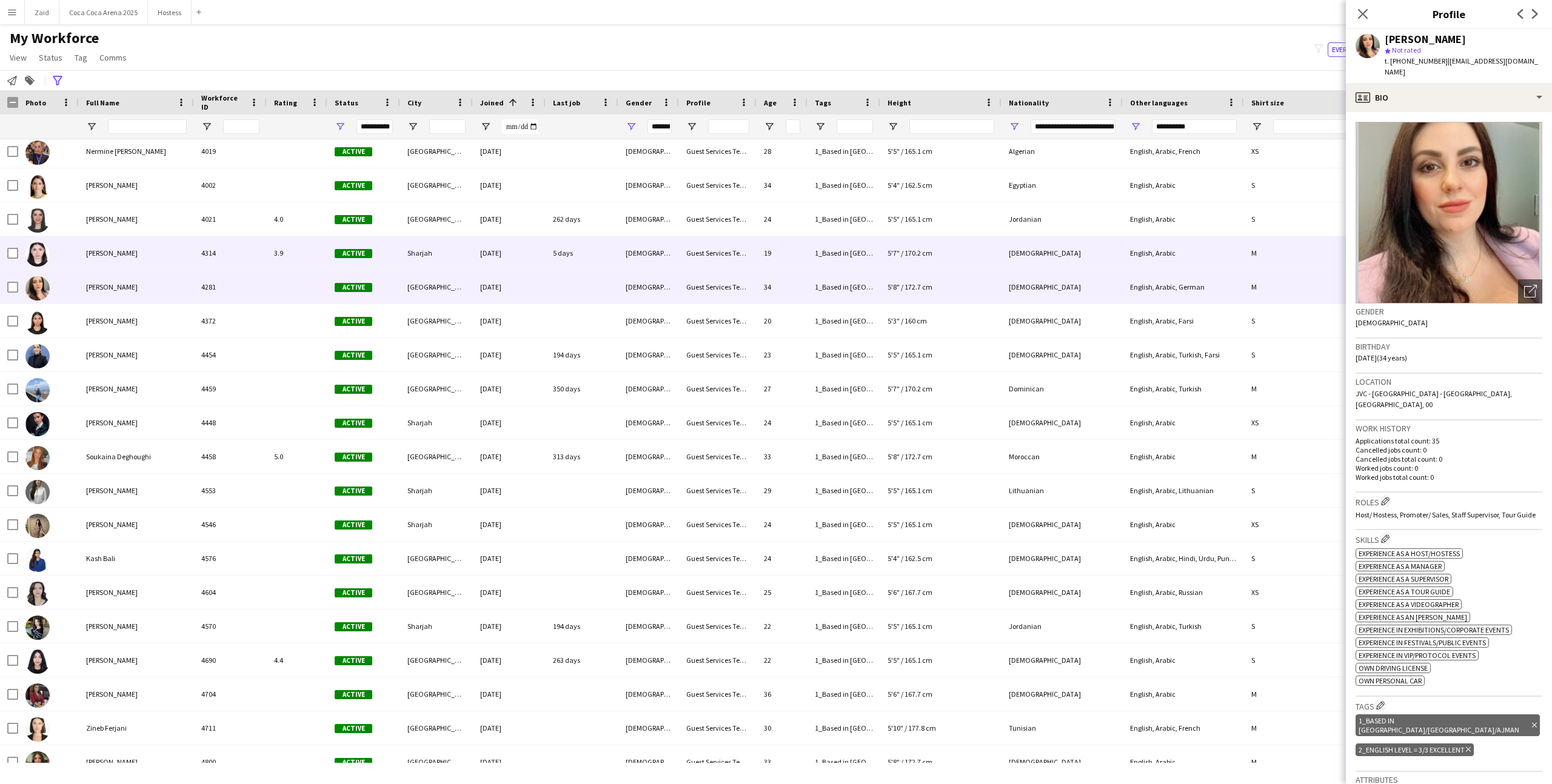
click at [624, 243] on div "[DEMOGRAPHIC_DATA]" at bounding box center [648, 253] width 61 height 33
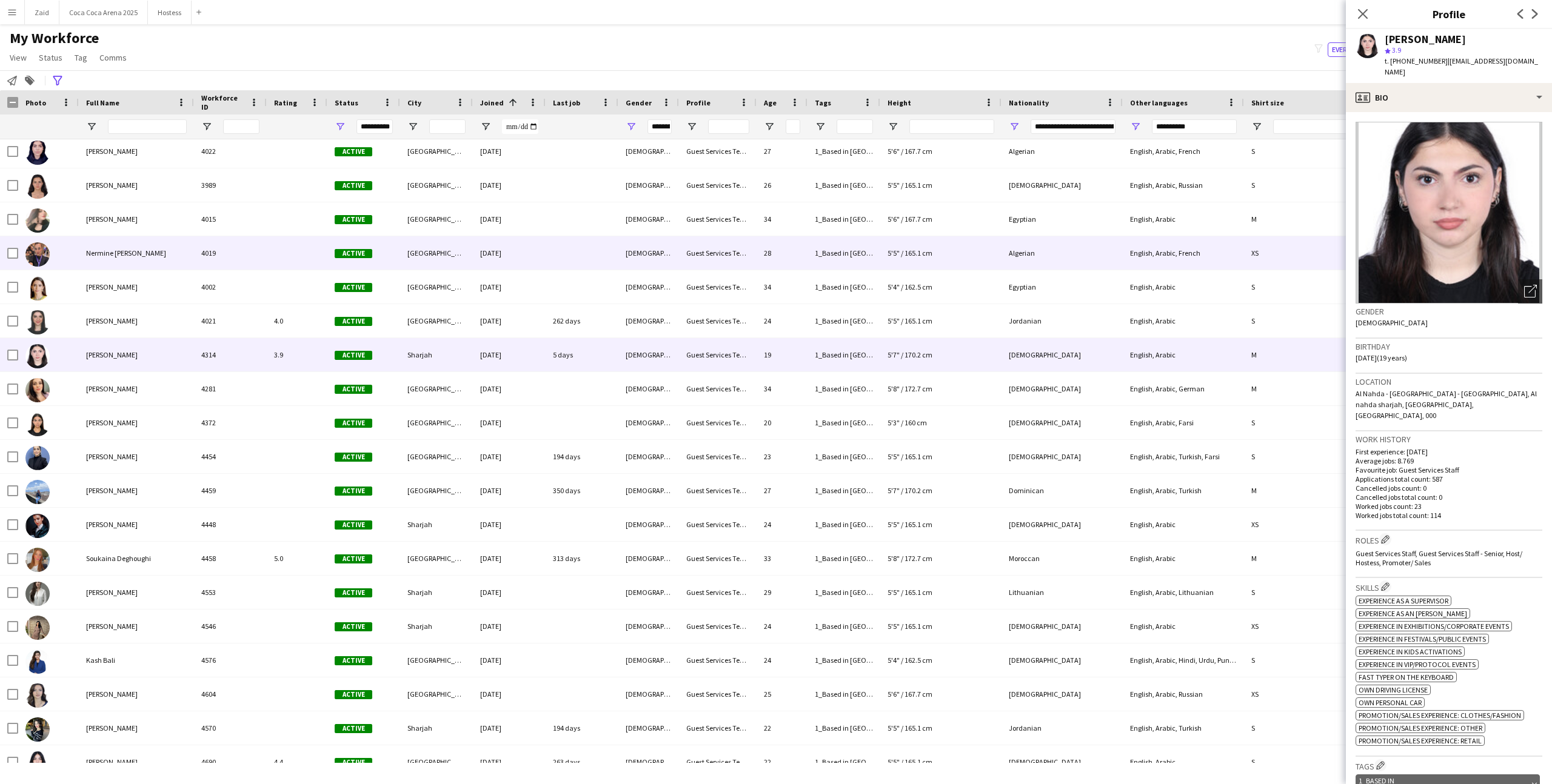
click at [624, 243] on div "[DEMOGRAPHIC_DATA]" at bounding box center [648, 253] width 61 height 33
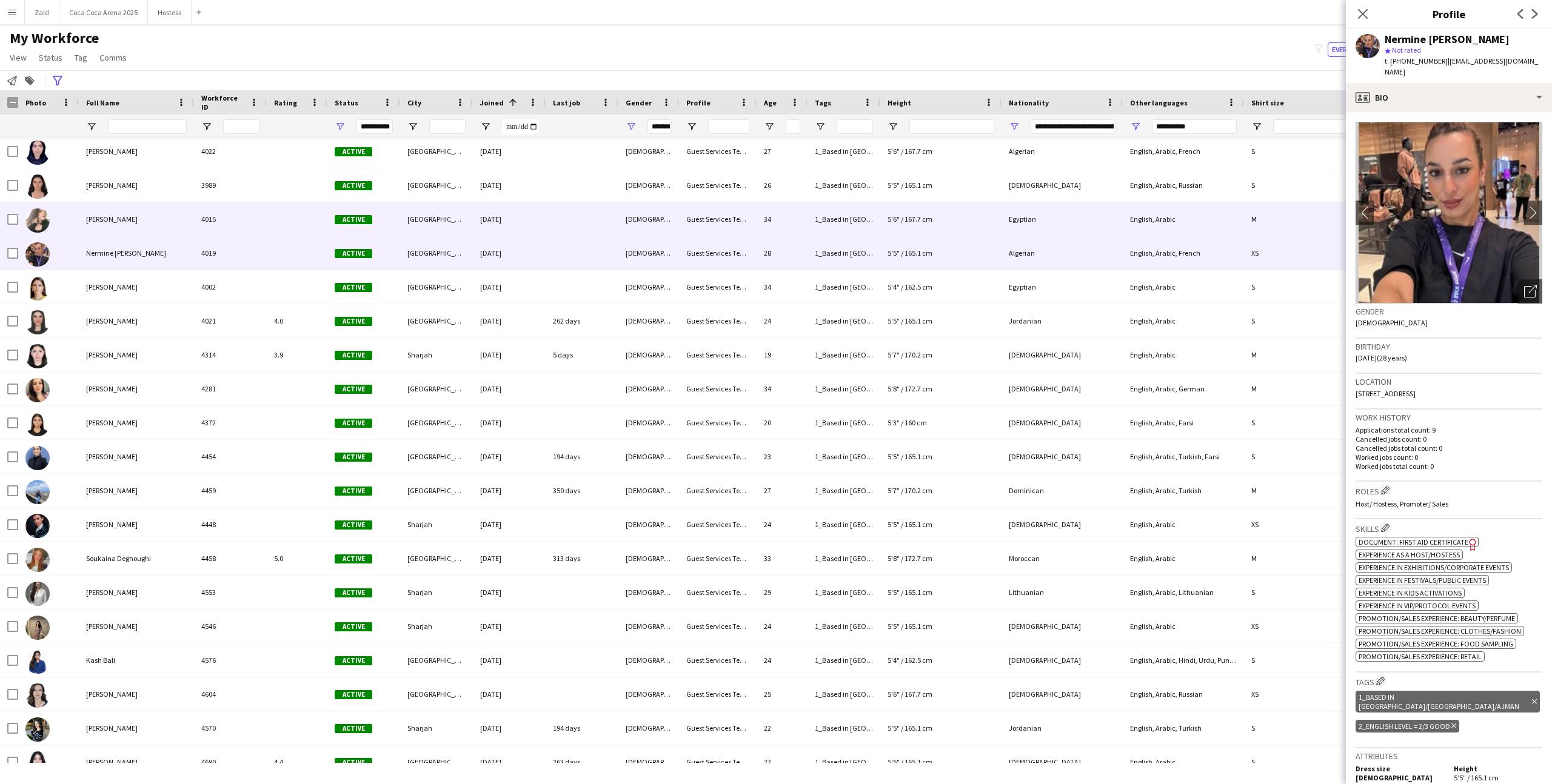
click at [1019, 217] on div "Egyptian" at bounding box center [1062, 219] width 121 height 33
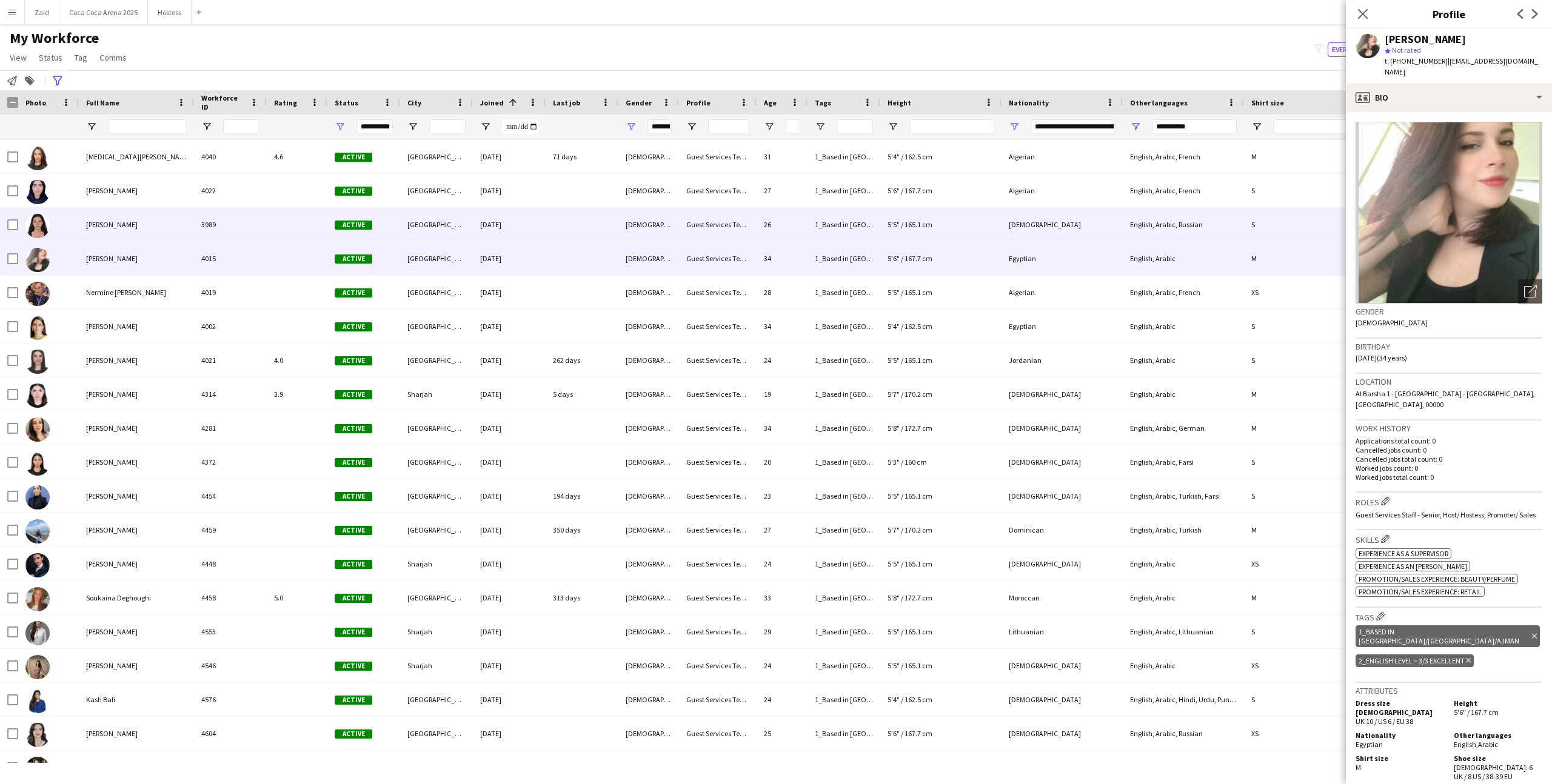
click at [954, 228] on div "5'5" / 165.1 cm" at bounding box center [940, 224] width 121 height 33
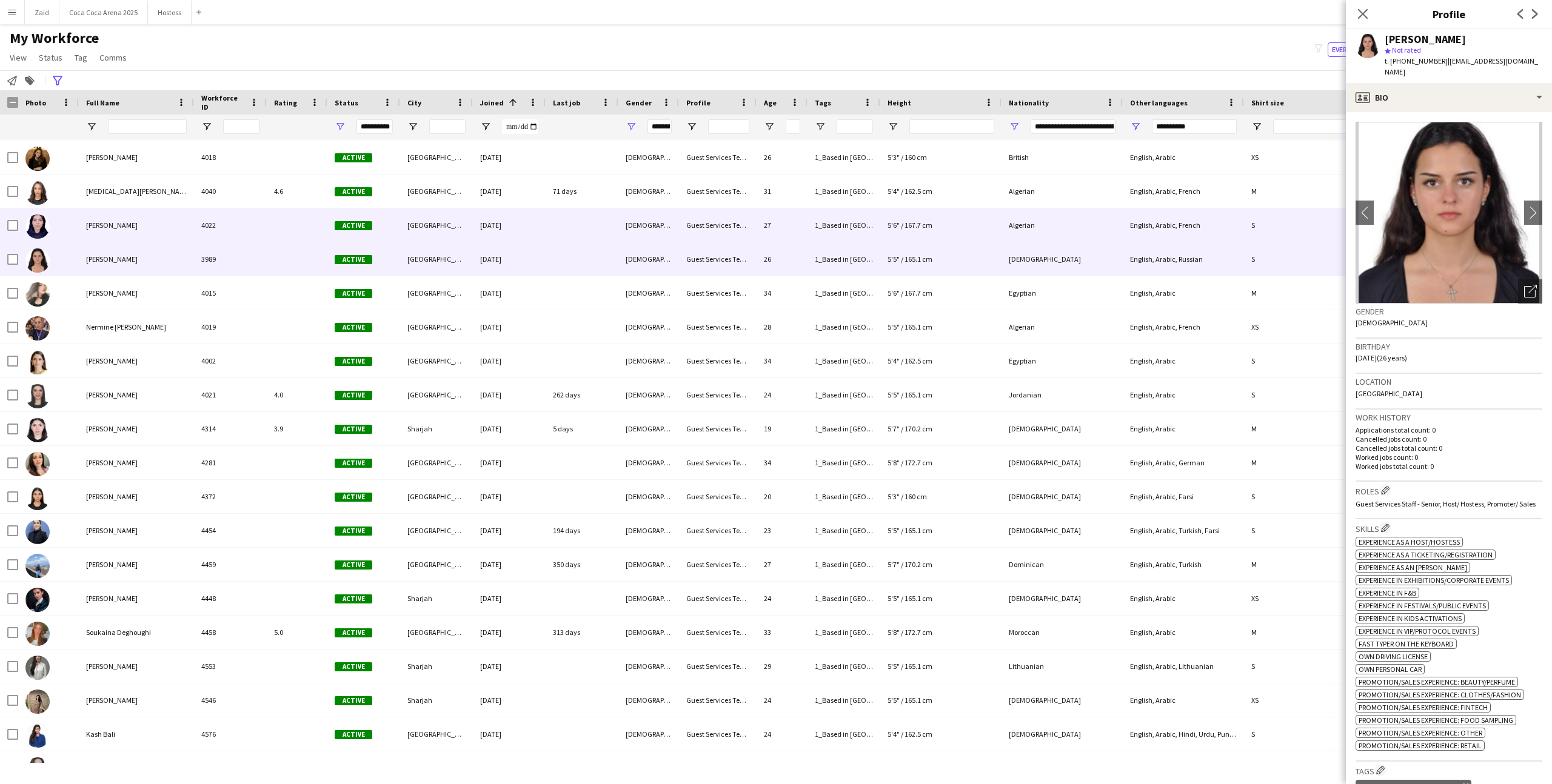
click at [954, 228] on div "5'6" / 167.7 cm" at bounding box center [940, 225] width 121 height 33
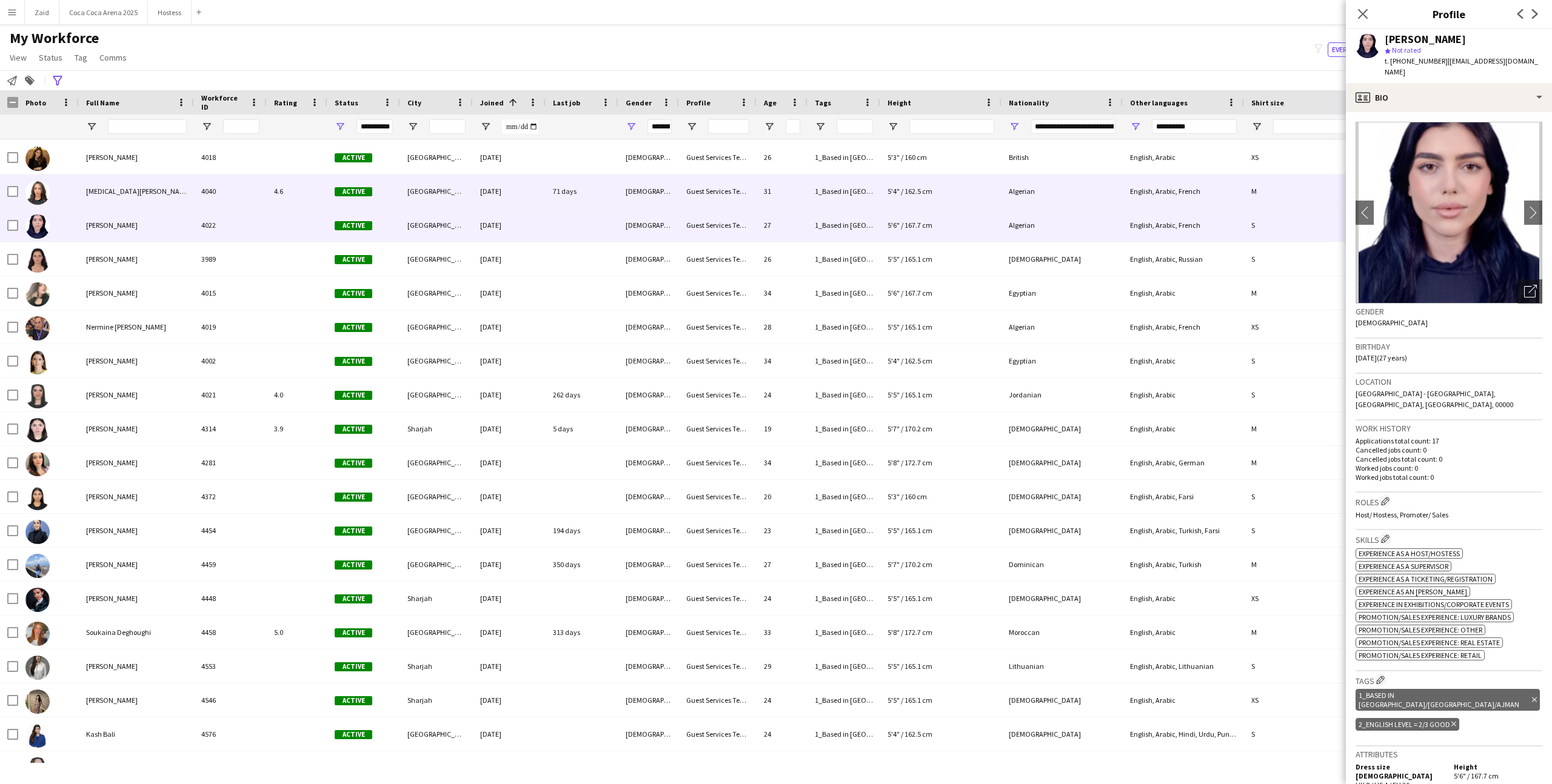
click at [938, 198] on div "5'4" / 162.5 cm" at bounding box center [940, 191] width 121 height 33
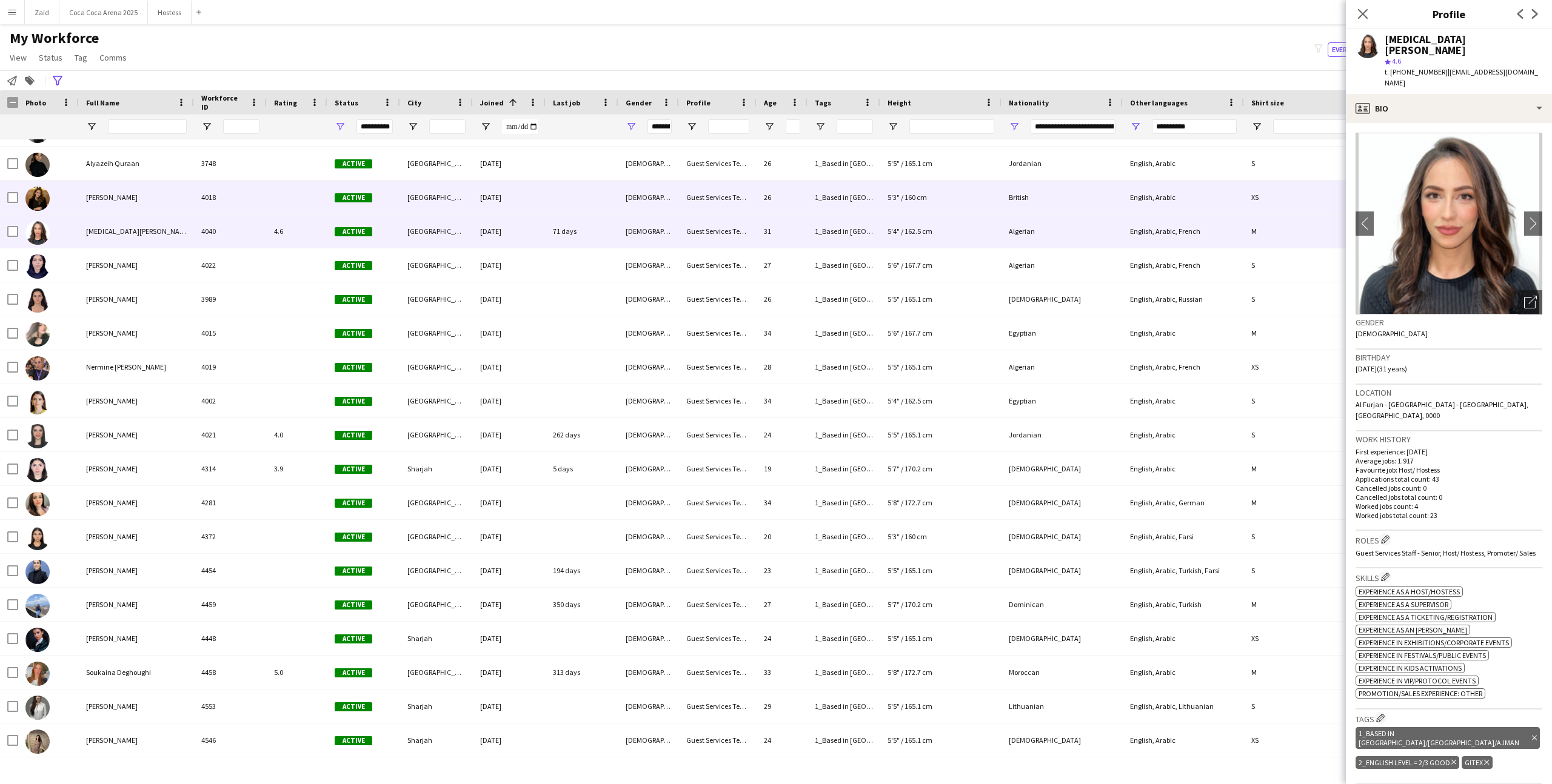
click at [938, 213] on div "5'3" / 160 cm" at bounding box center [940, 197] width 121 height 33
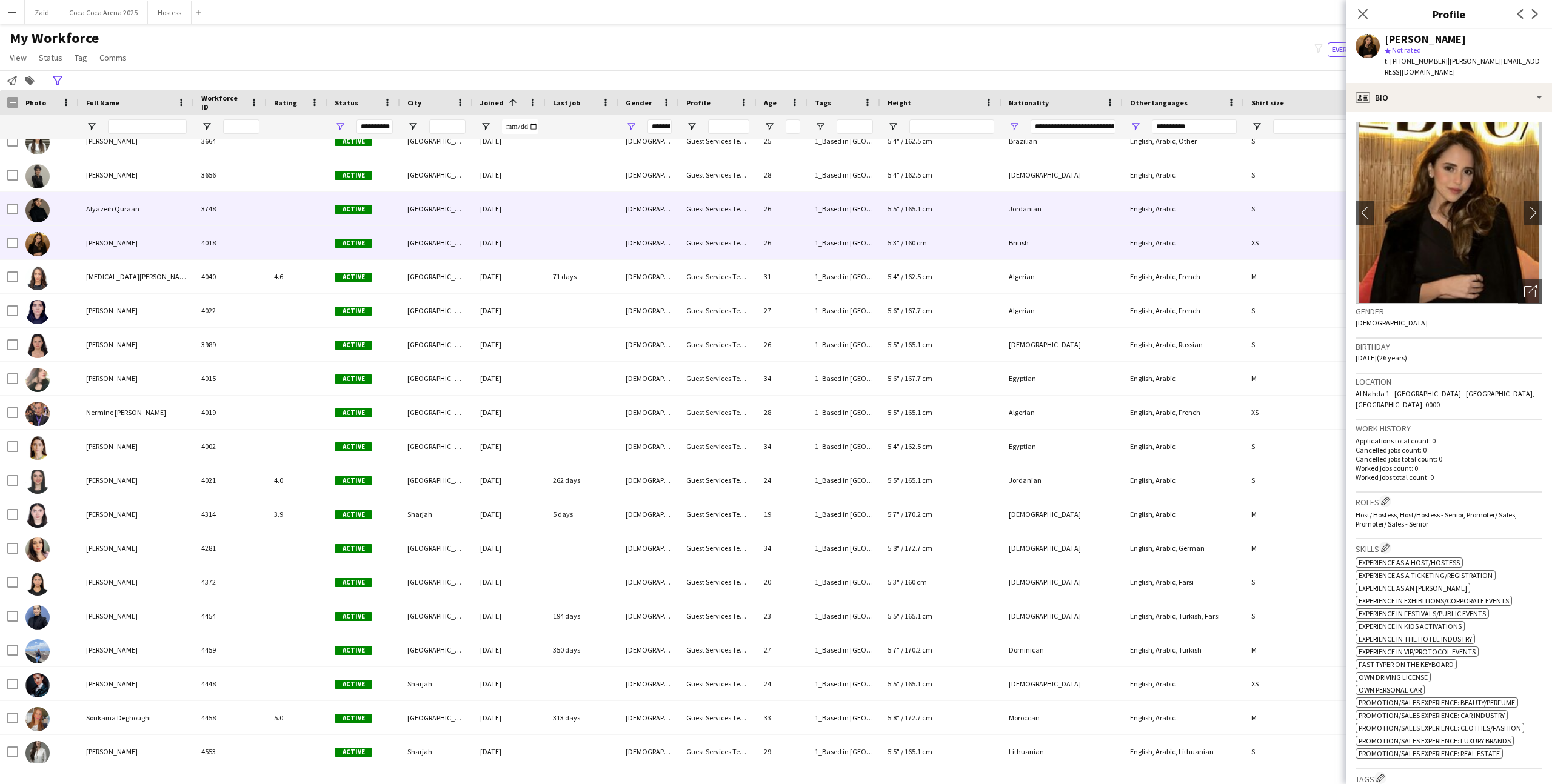
click at [938, 213] on div "5'5" / 165.1 cm" at bounding box center [940, 208] width 121 height 33
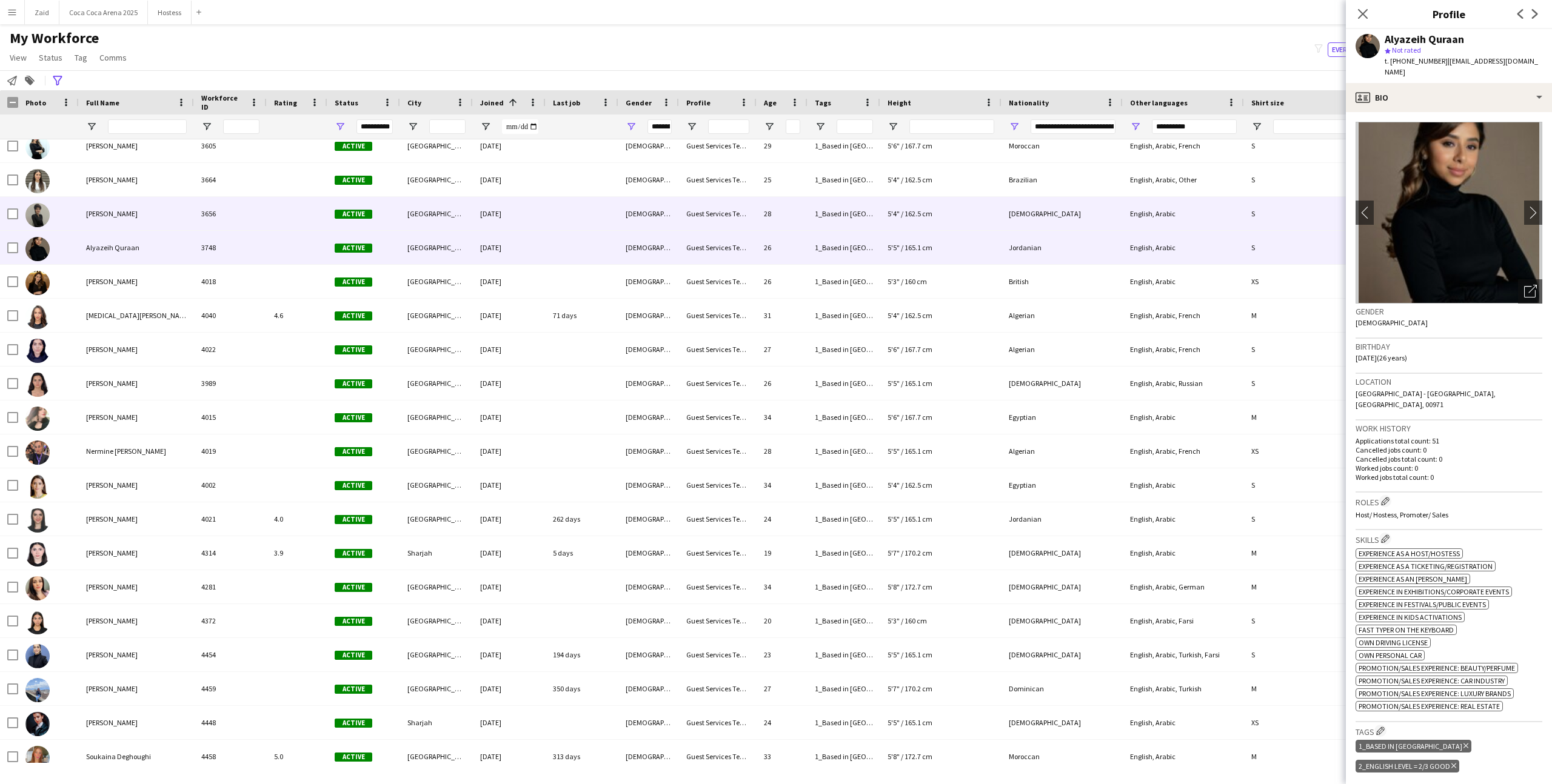
click at [938, 213] on div "5'4" / 162.5 cm" at bounding box center [940, 213] width 121 height 33
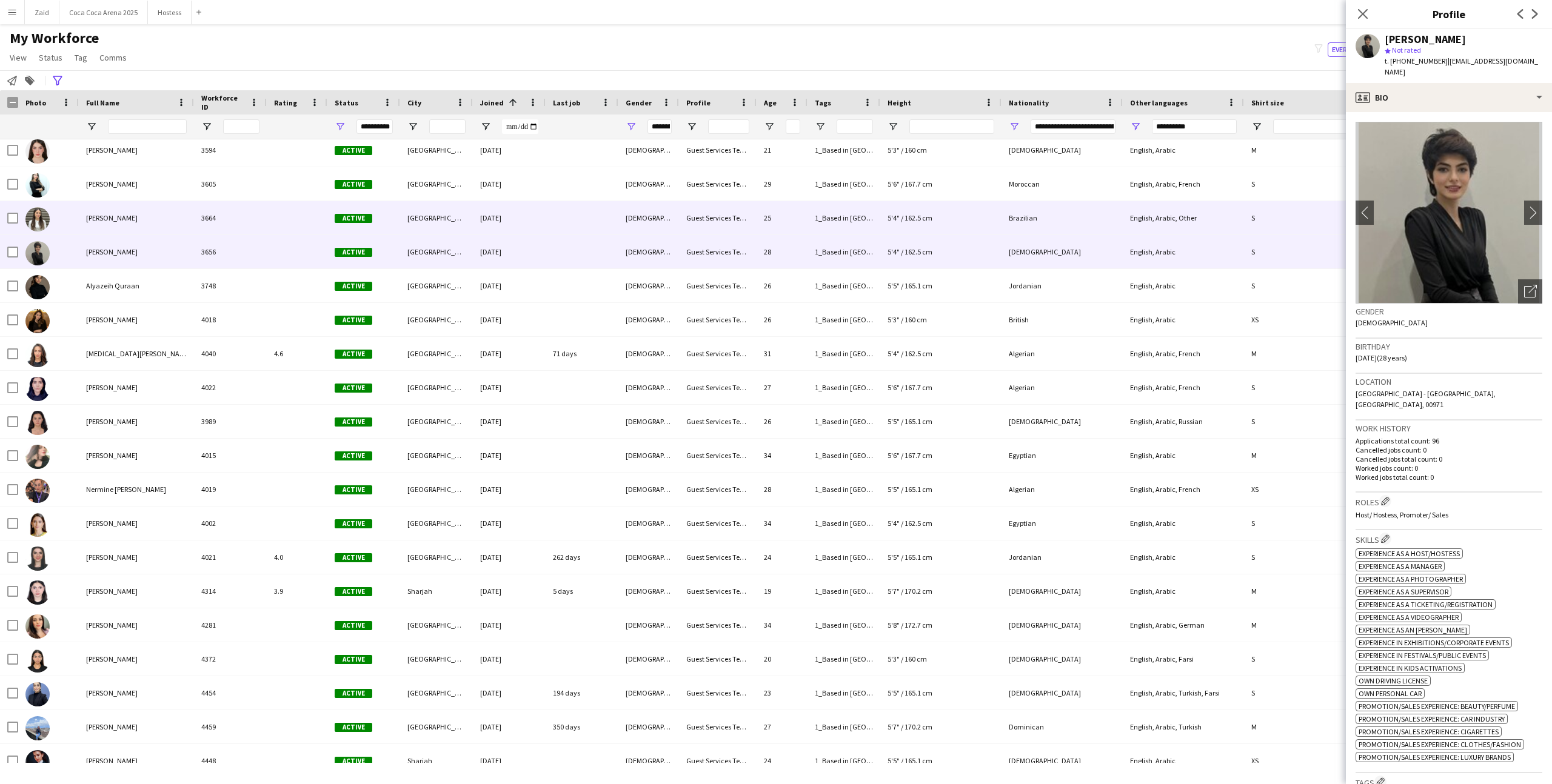
click at [938, 213] on div "5'4" / 162.5 cm" at bounding box center [940, 217] width 121 height 33
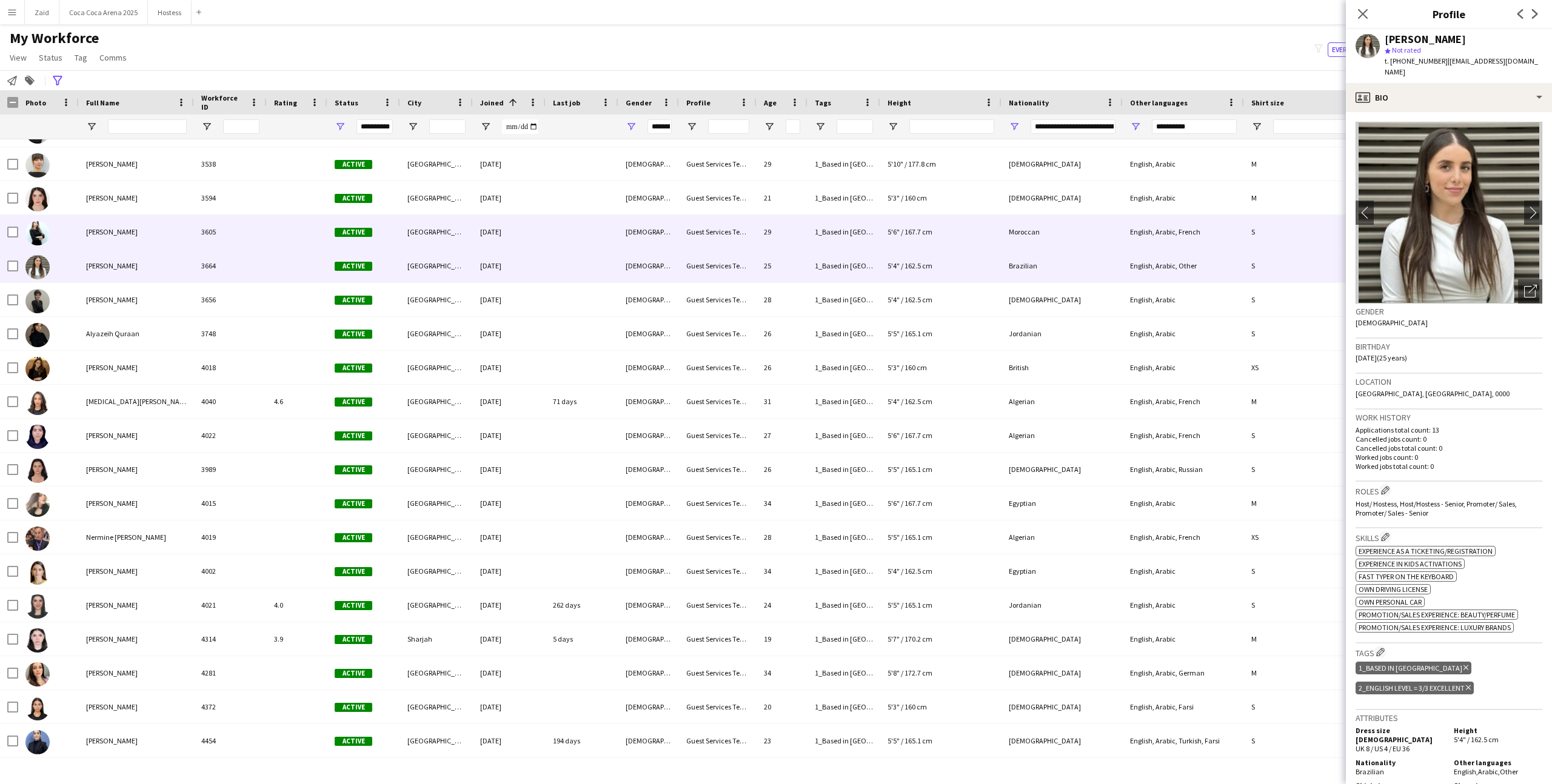
click at [935, 224] on div "5'6" / 167.7 cm" at bounding box center [940, 232] width 121 height 33
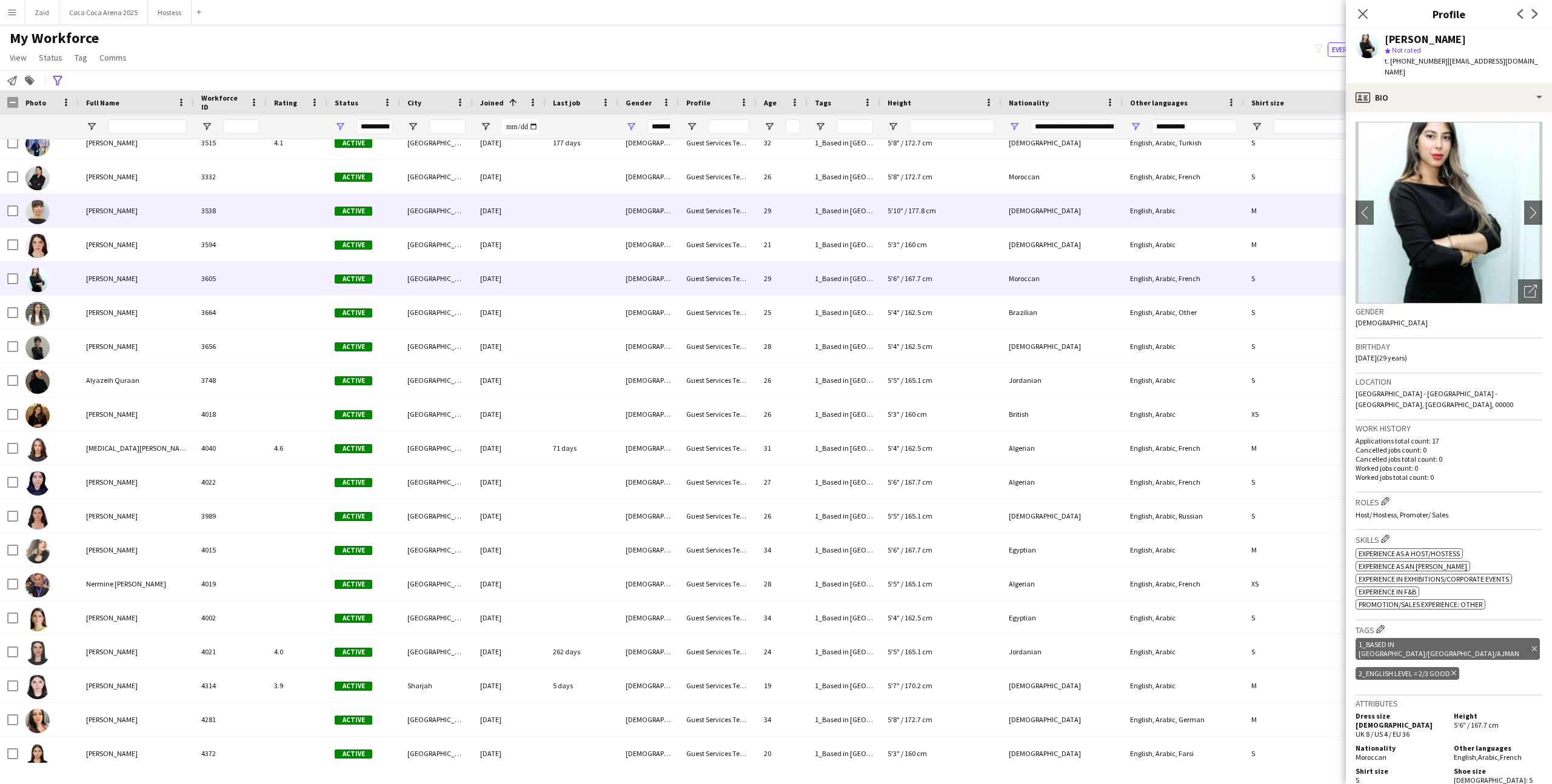
click at [935, 224] on div "5'10" / 177.8 cm" at bounding box center [940, 211] width 121 height 33
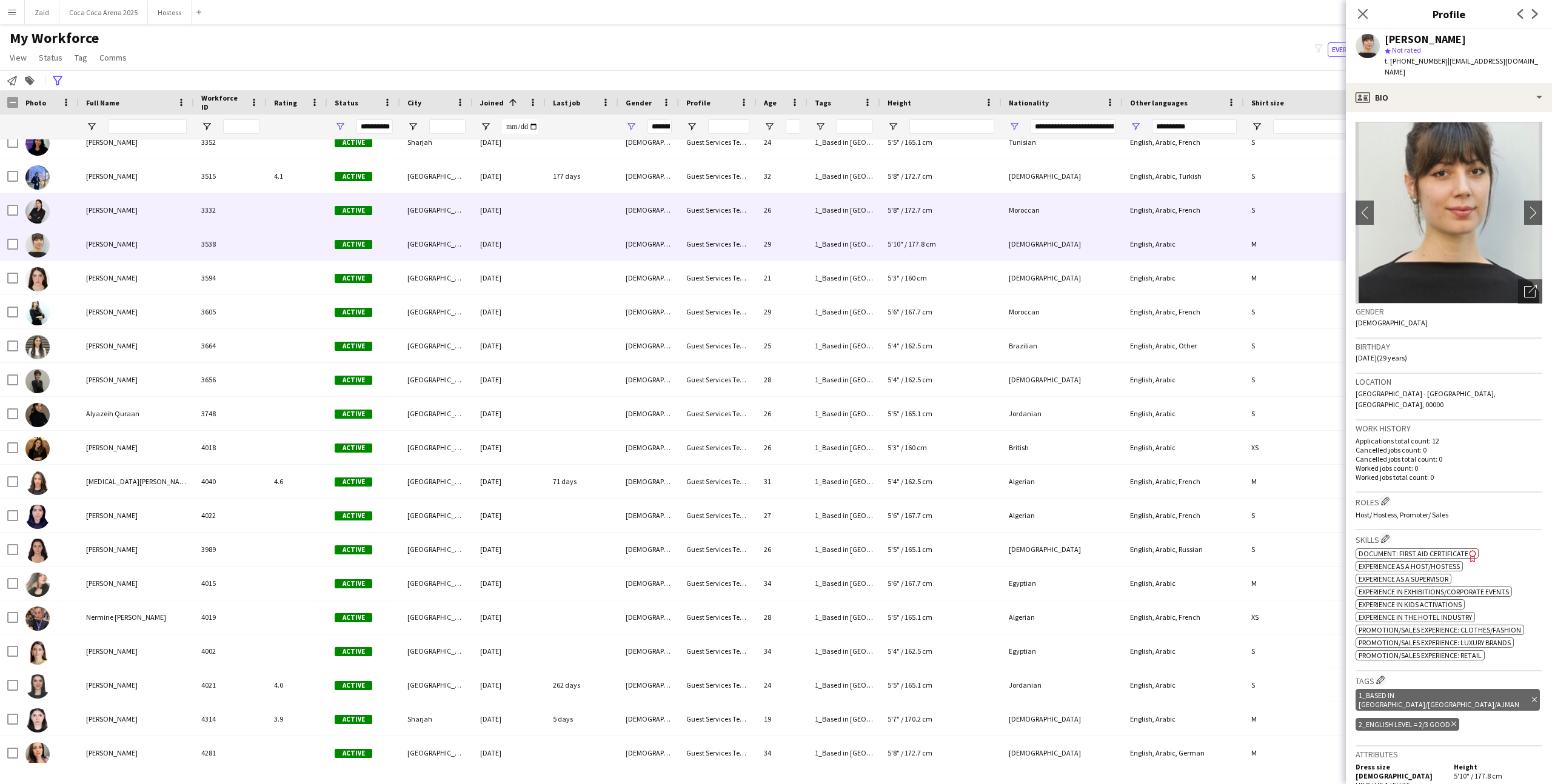
click at [935, 223] on div "5'8" / 172.7 cm" at bounding box center [940, 210] width 121 height 33
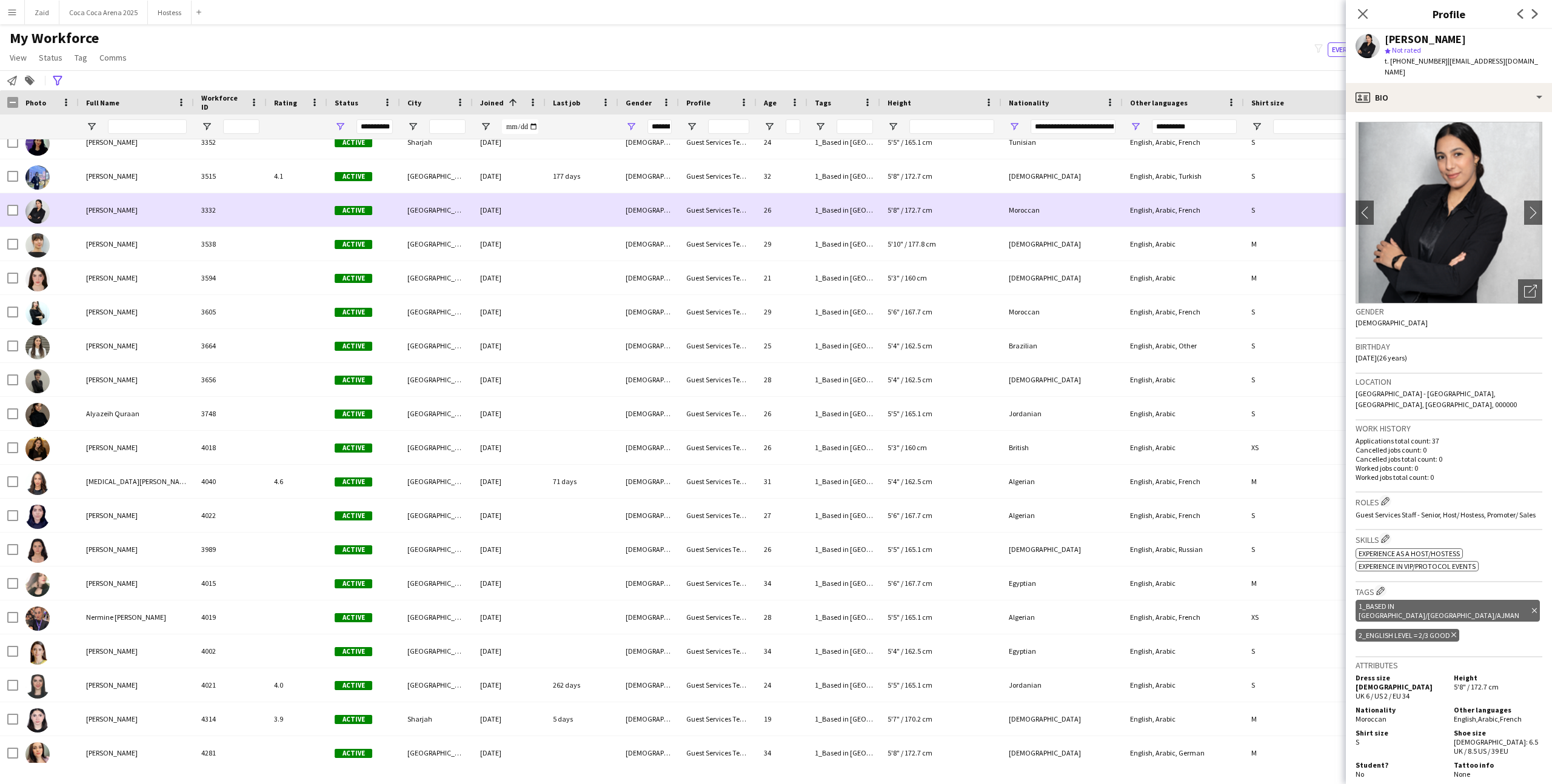
click at [935, 202] on div "5'8" / 172.7 cm" at bounding box center [940, 210] width 121 height 33
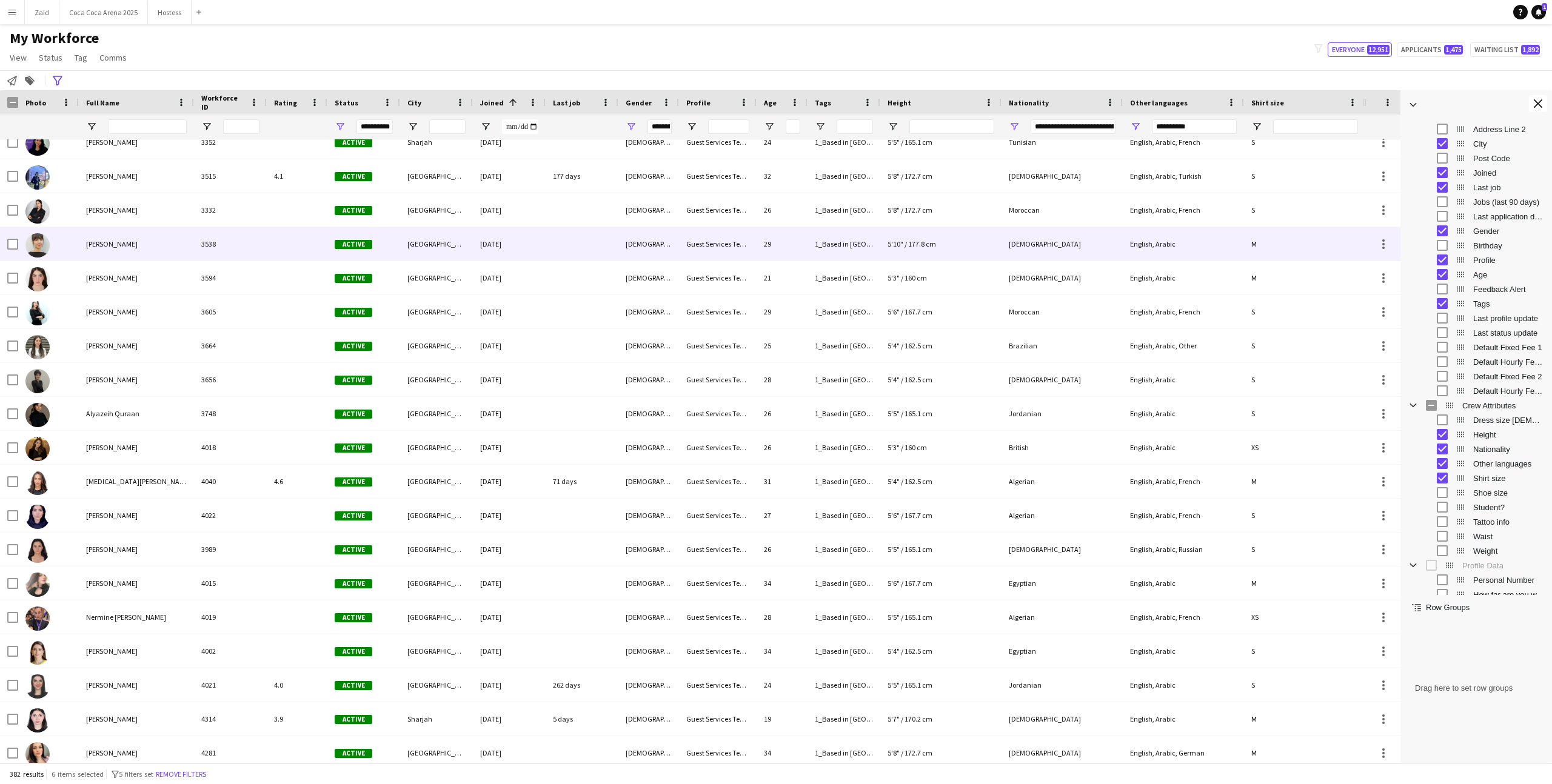
click at [928, 233] on div "5'10" / 177.8 cm" at bounding box center [940, 243] width 121 height 33
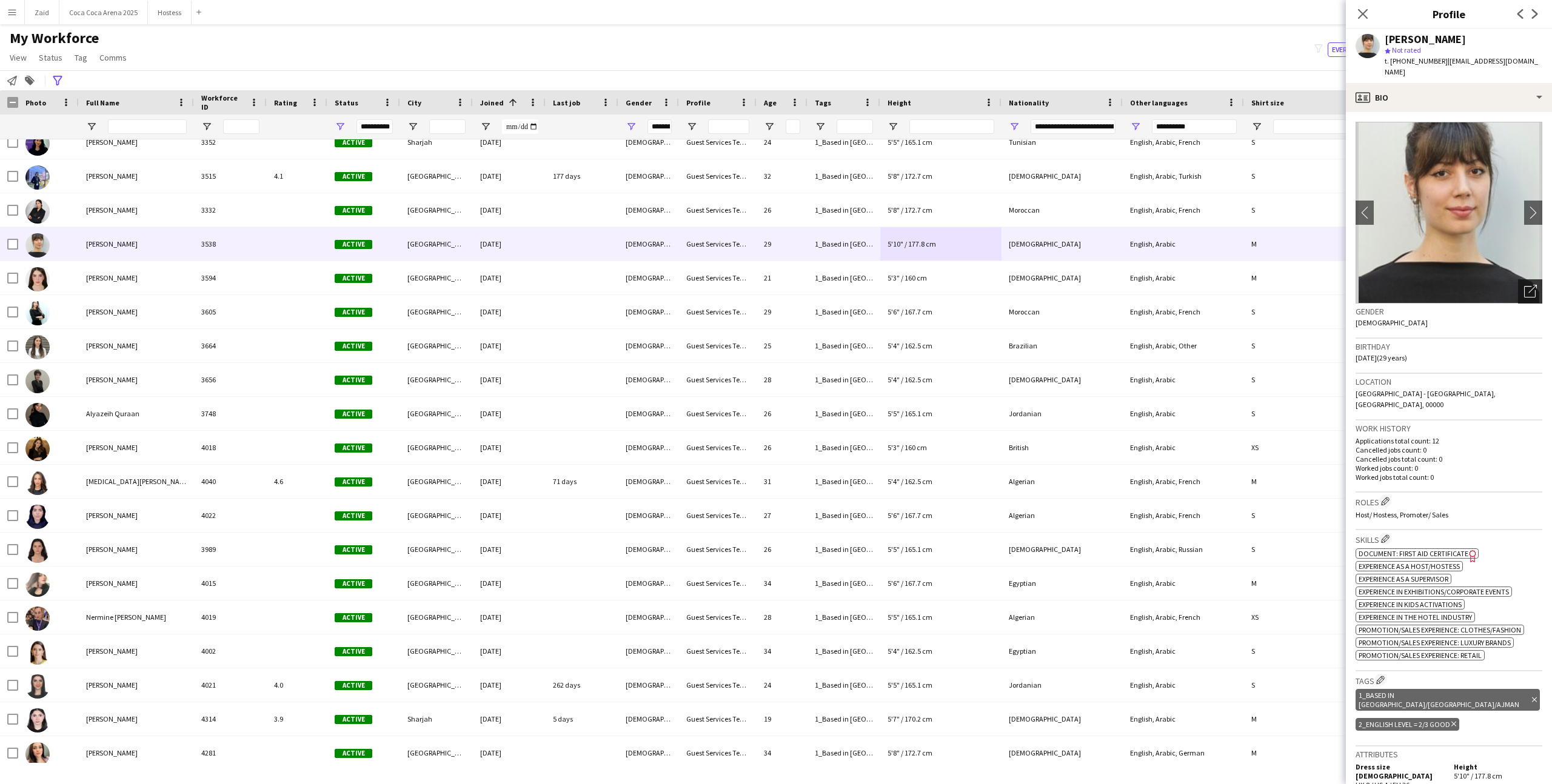
click at [1531, 291] on div "Open photos pop-in" at bounding box center [1529, 291] width 24 height 24
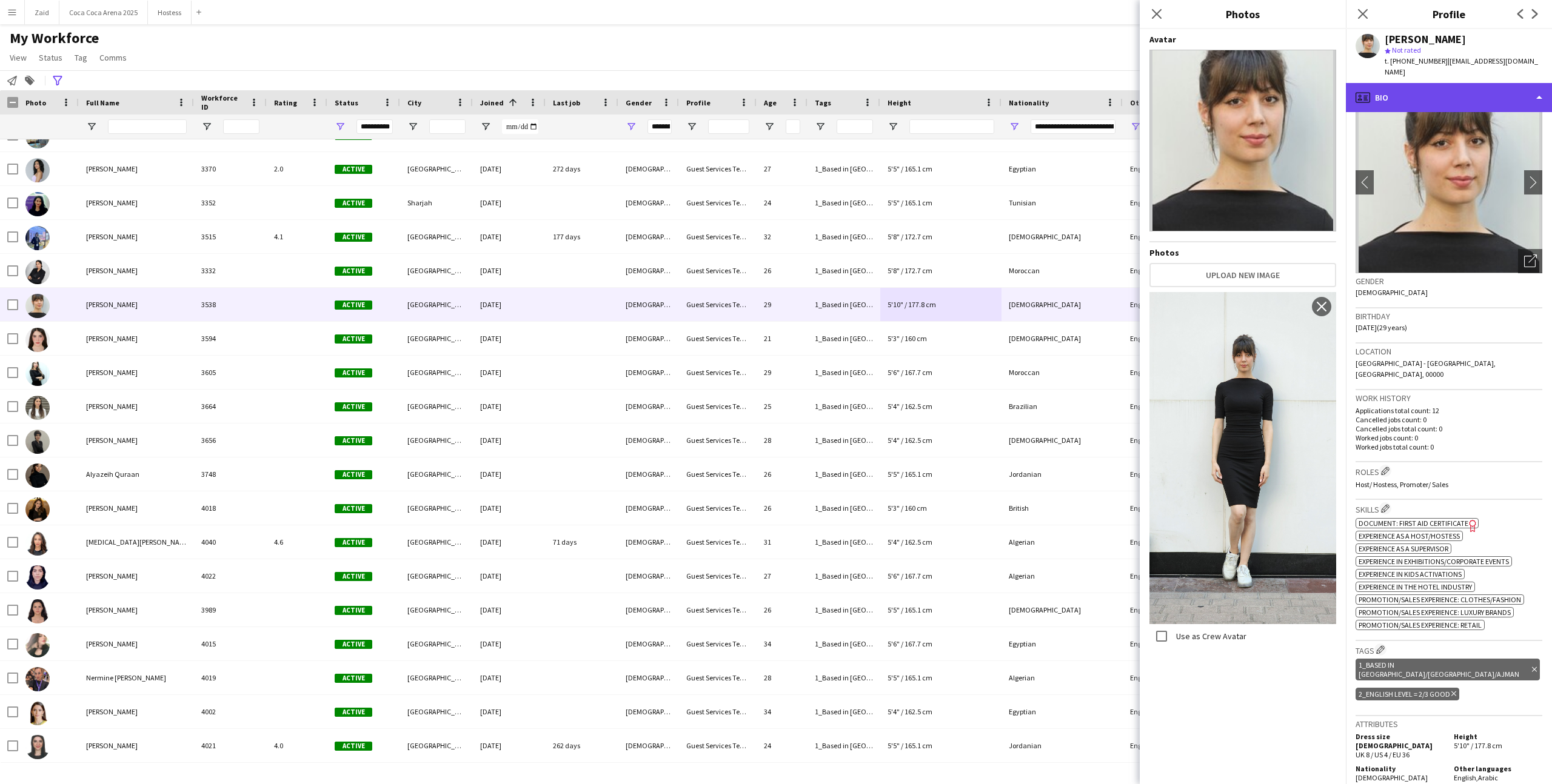
click at [1482, 97] on div "profile Bio" at bounding box center [1448, 97] width 206 height 29
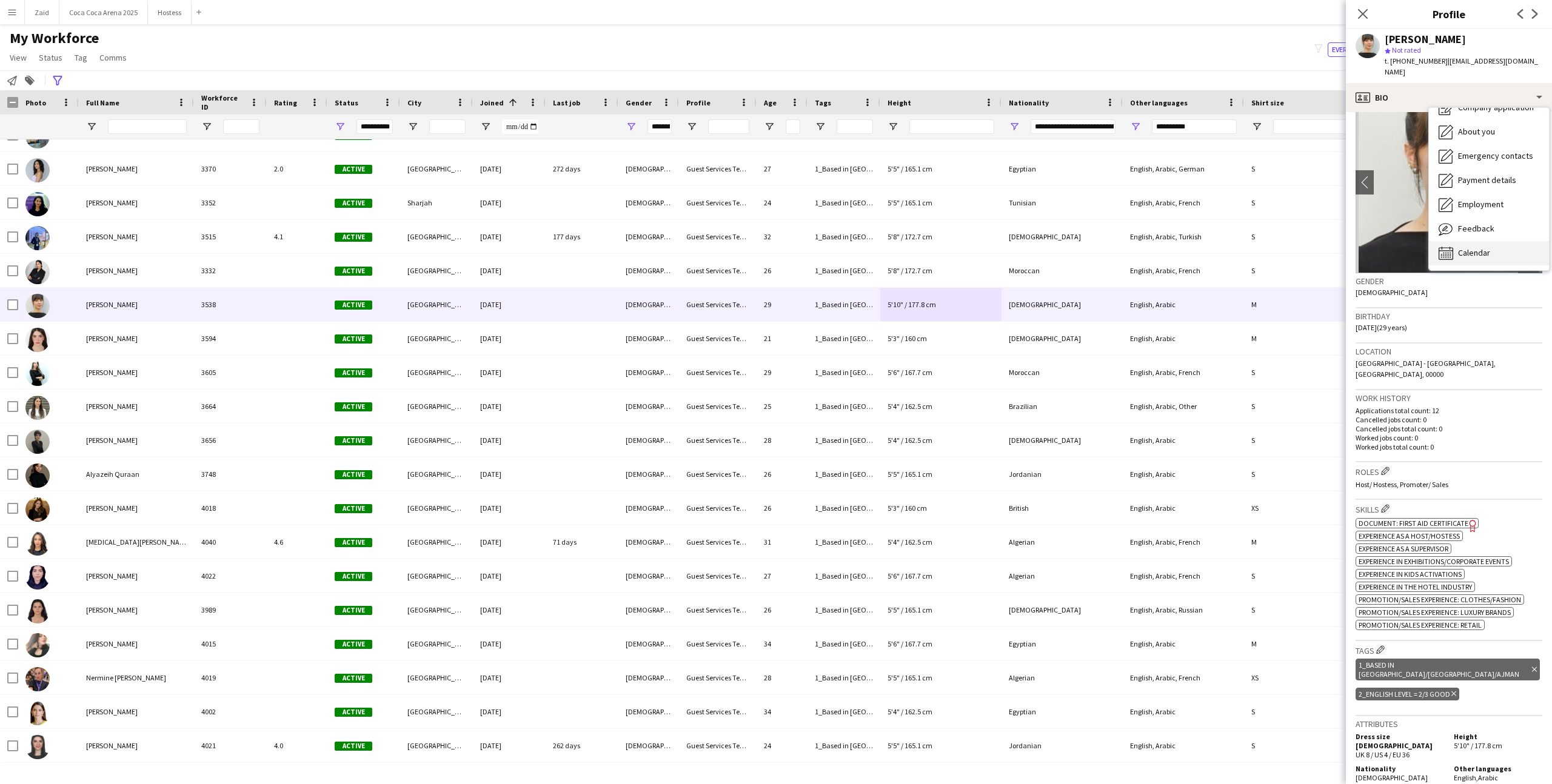
click at [1486, 247] on span "Calendar" at bounding box center [1473, 253] width 32 height 11
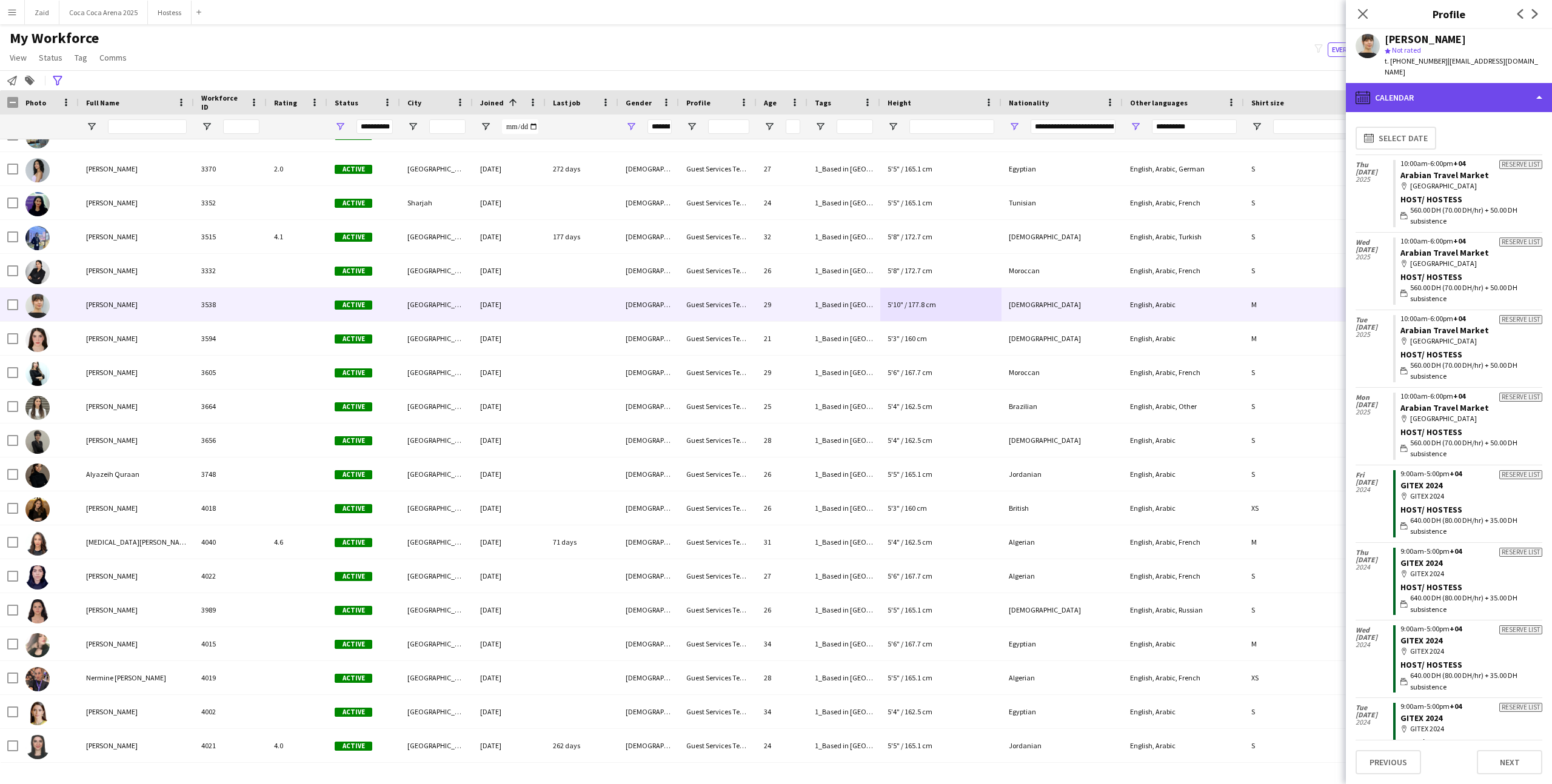
click at [1498, 87] on div "calendar-full Calendar" at bounding box center [1448, 97] width 206 height 29
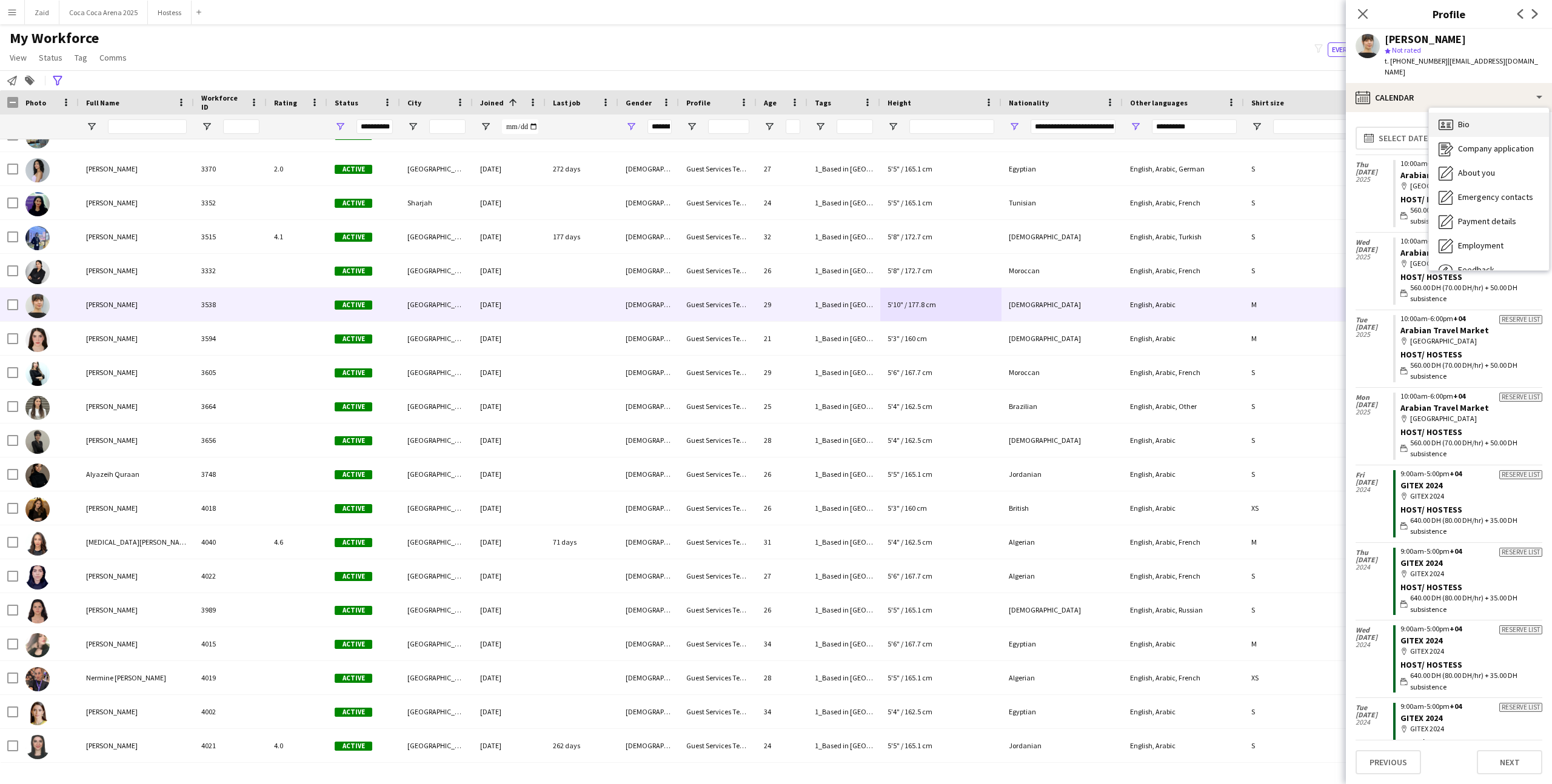
click at [1502, 113] on div "Bio Bio" at bounding box center [1489, 124] width 120 height 24
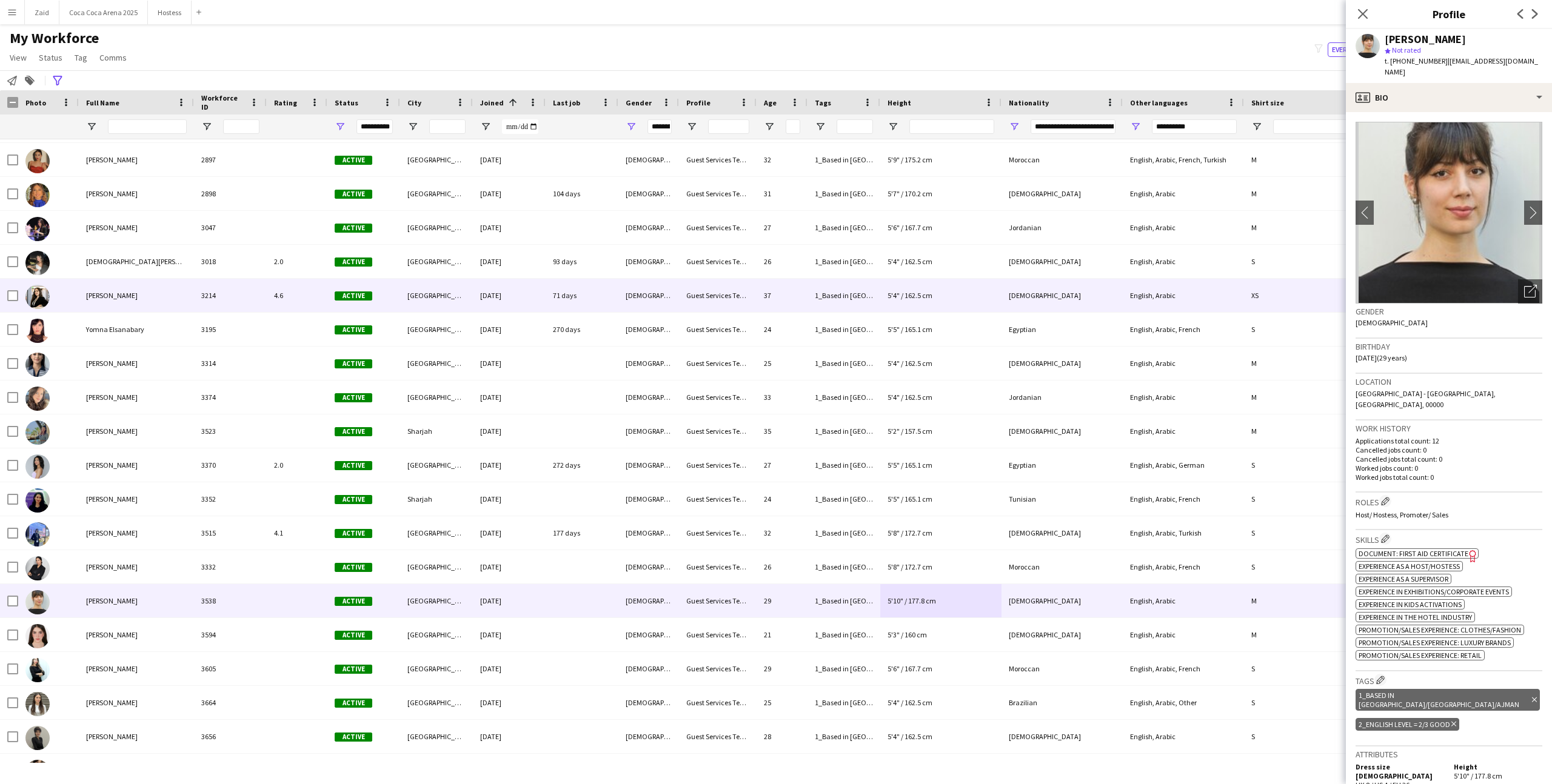
click at [893, 306] on div "5'4" / 162.5 cm" at bounding box center [940, 295] width 121 height 33
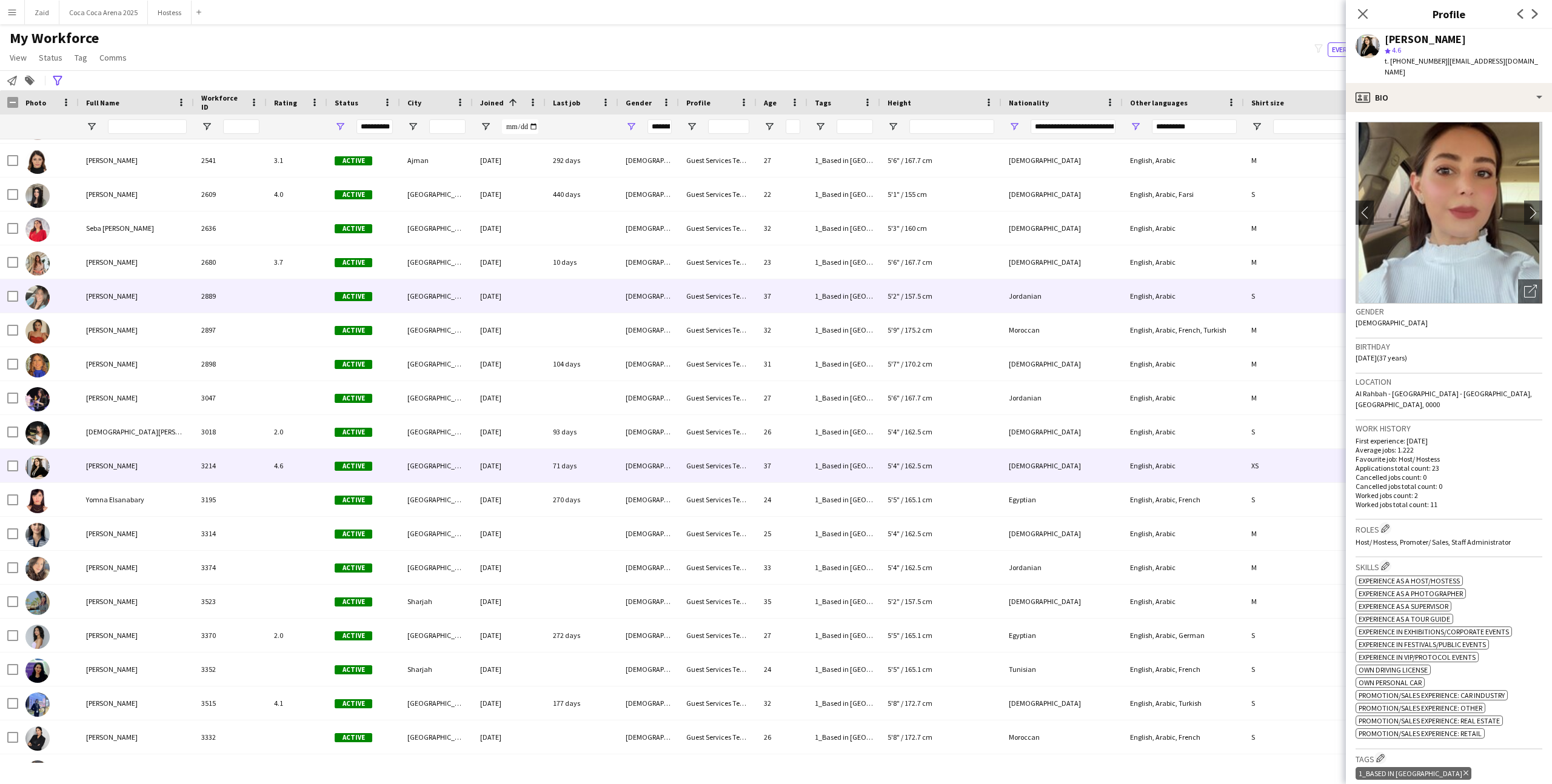
click at [801, 310] on div "37" at bounding box center [781, 296] width 51 height 33
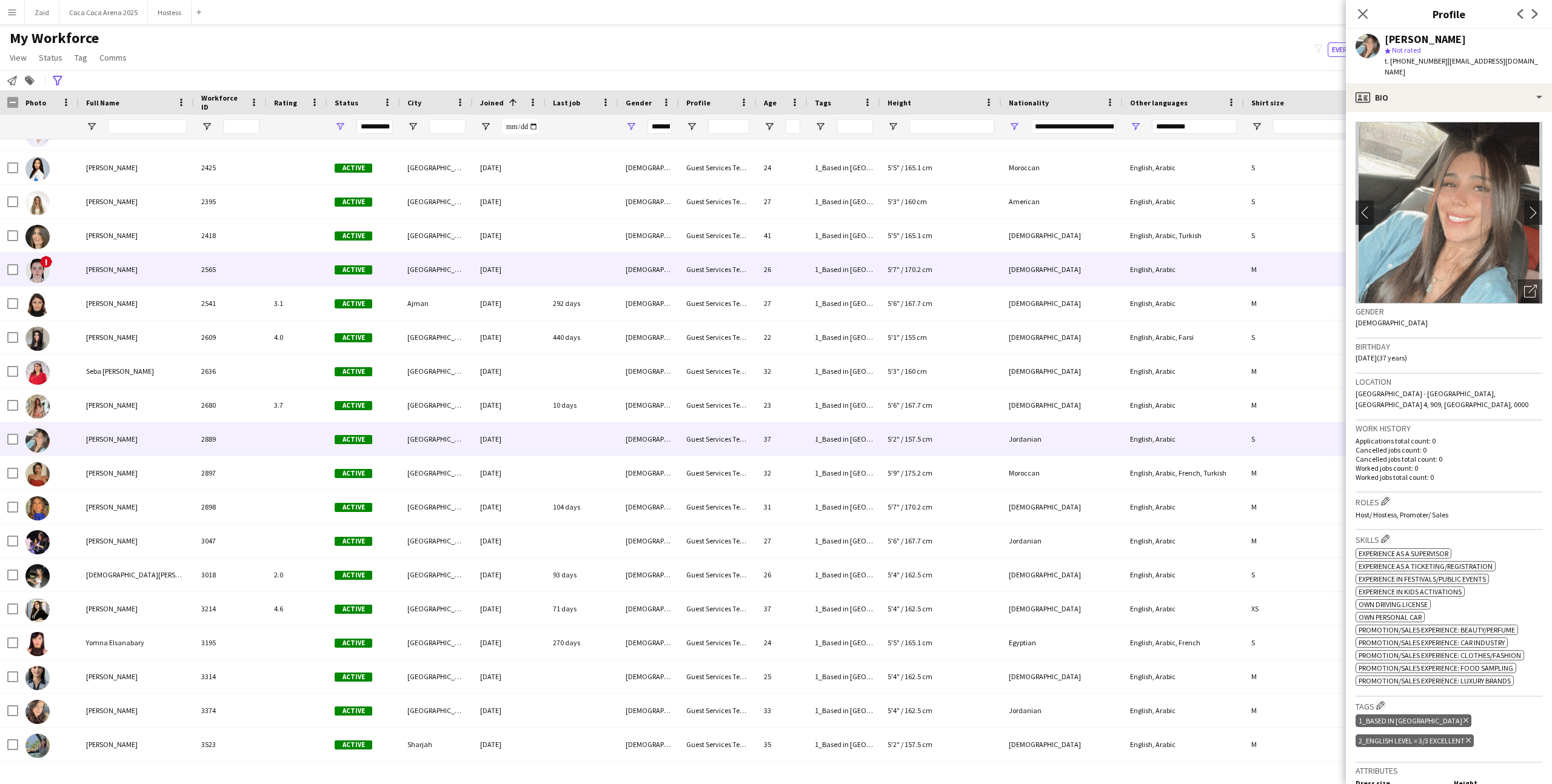
click at [798, 275] on div "26" at bounding box center [781, 269] width 51 height 33
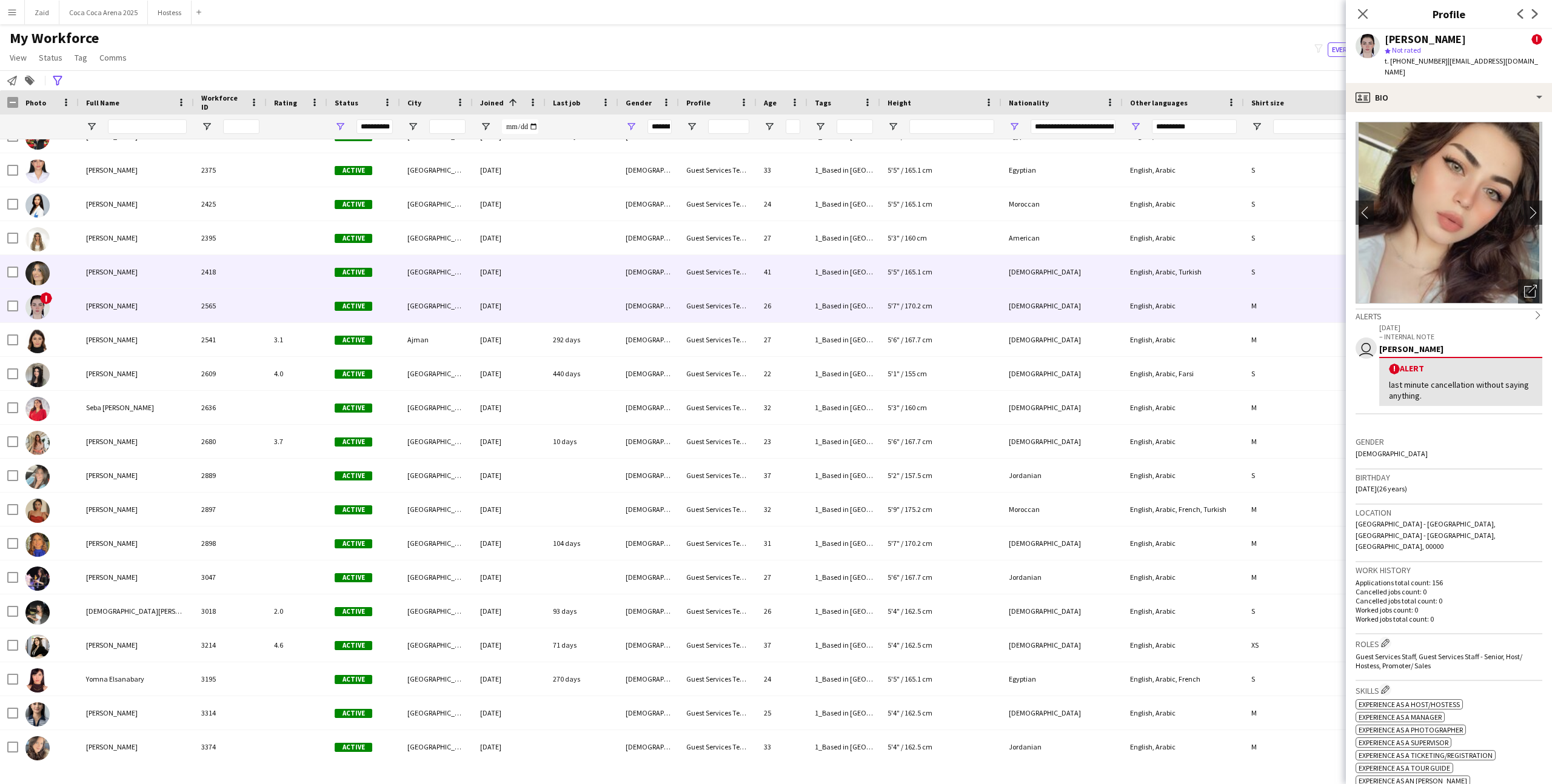
click at [798, 275] on div "41" at bounding box center [781, 271] width 51 height 33
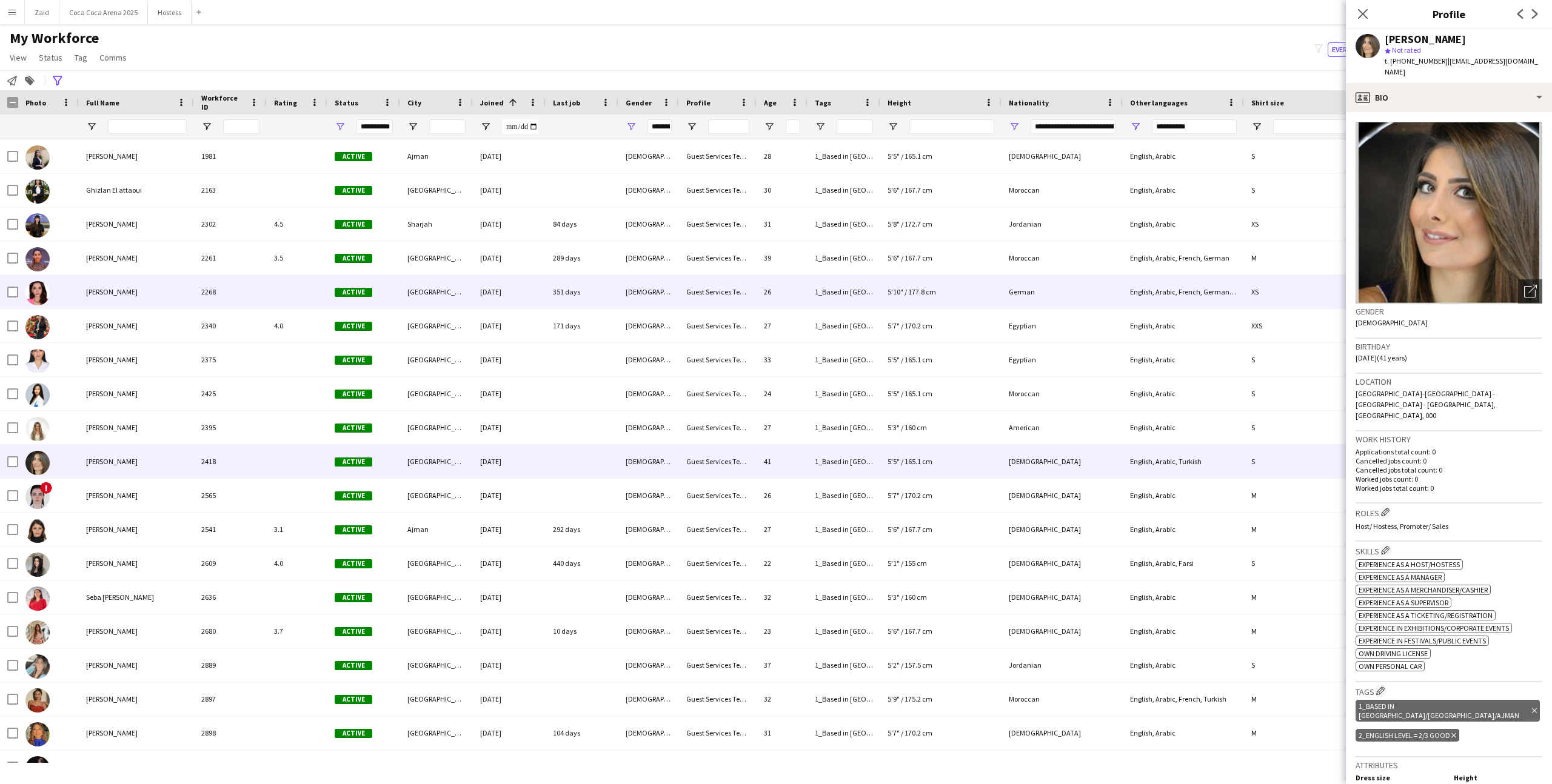
click at [795, 308] on div "26" at bounding box center [781, 292] width 51 height 33
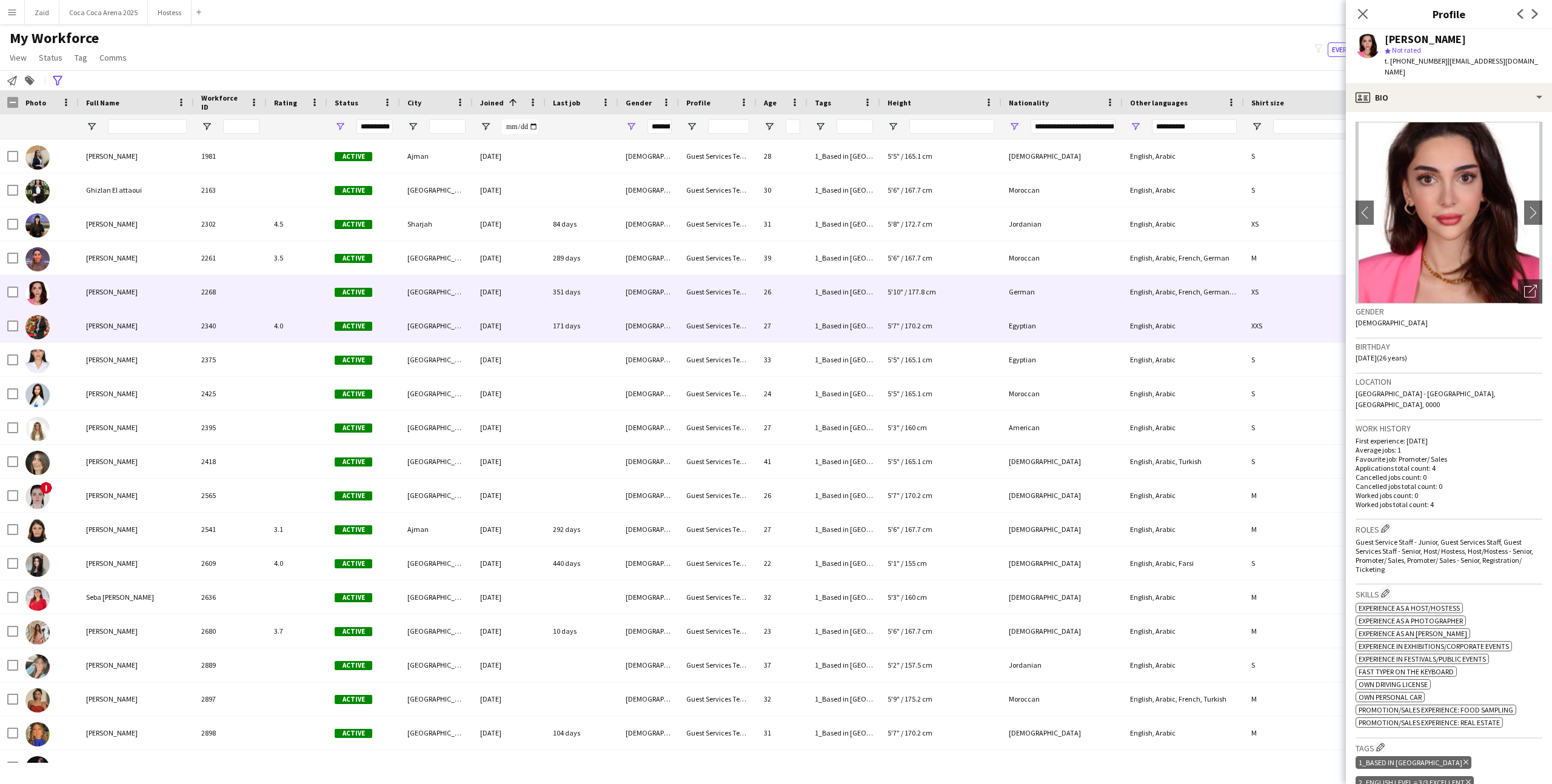
click at [792, 319] on div "27" at bounding box center [781, 325] width 51 height 33
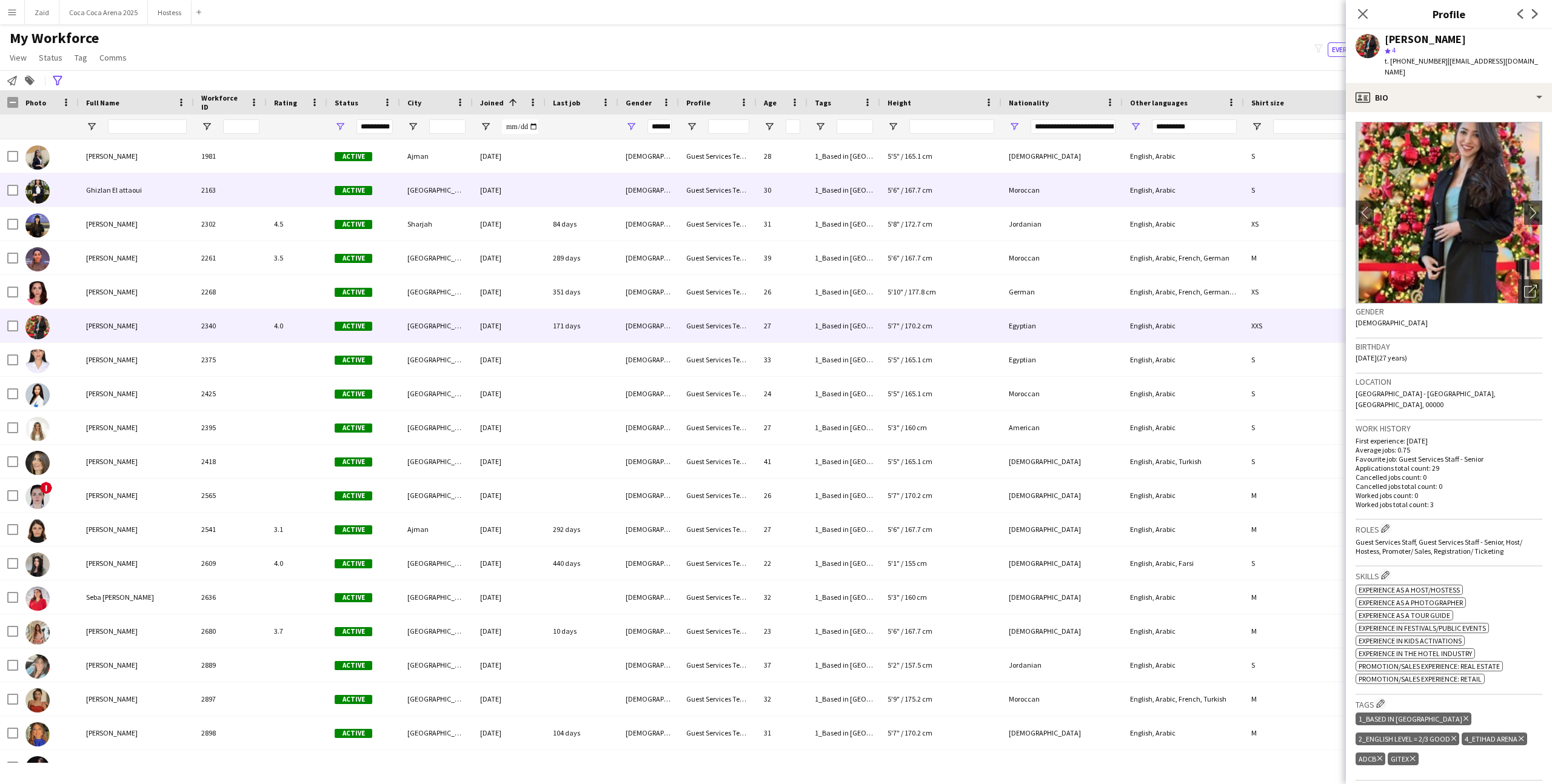
click at [564, 201] on div at bounding box center [582, 190] width 72 height 33
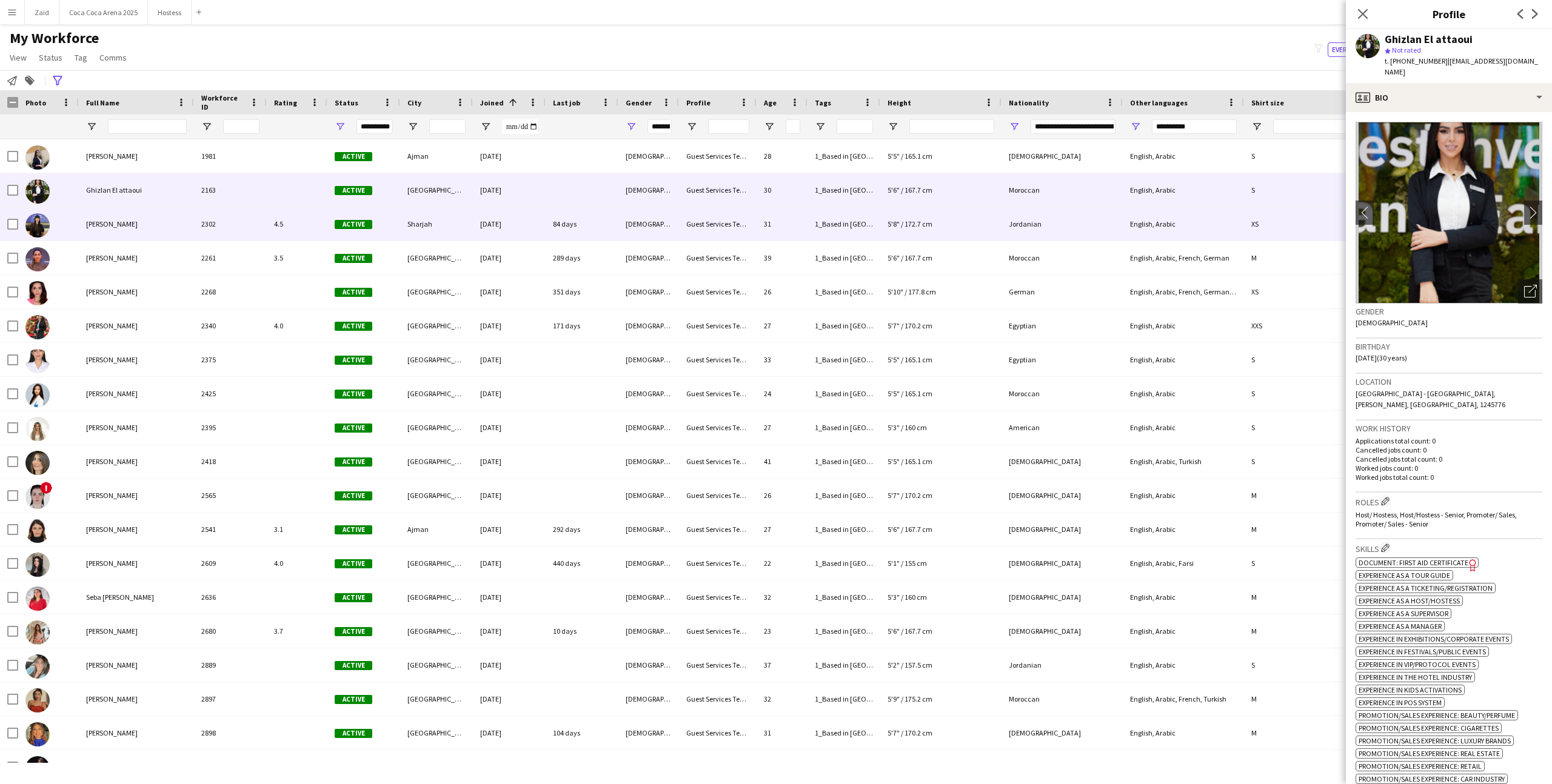
click at [564, 219] on div "84 days" at bounding box center [582, 224] width 72 height 33
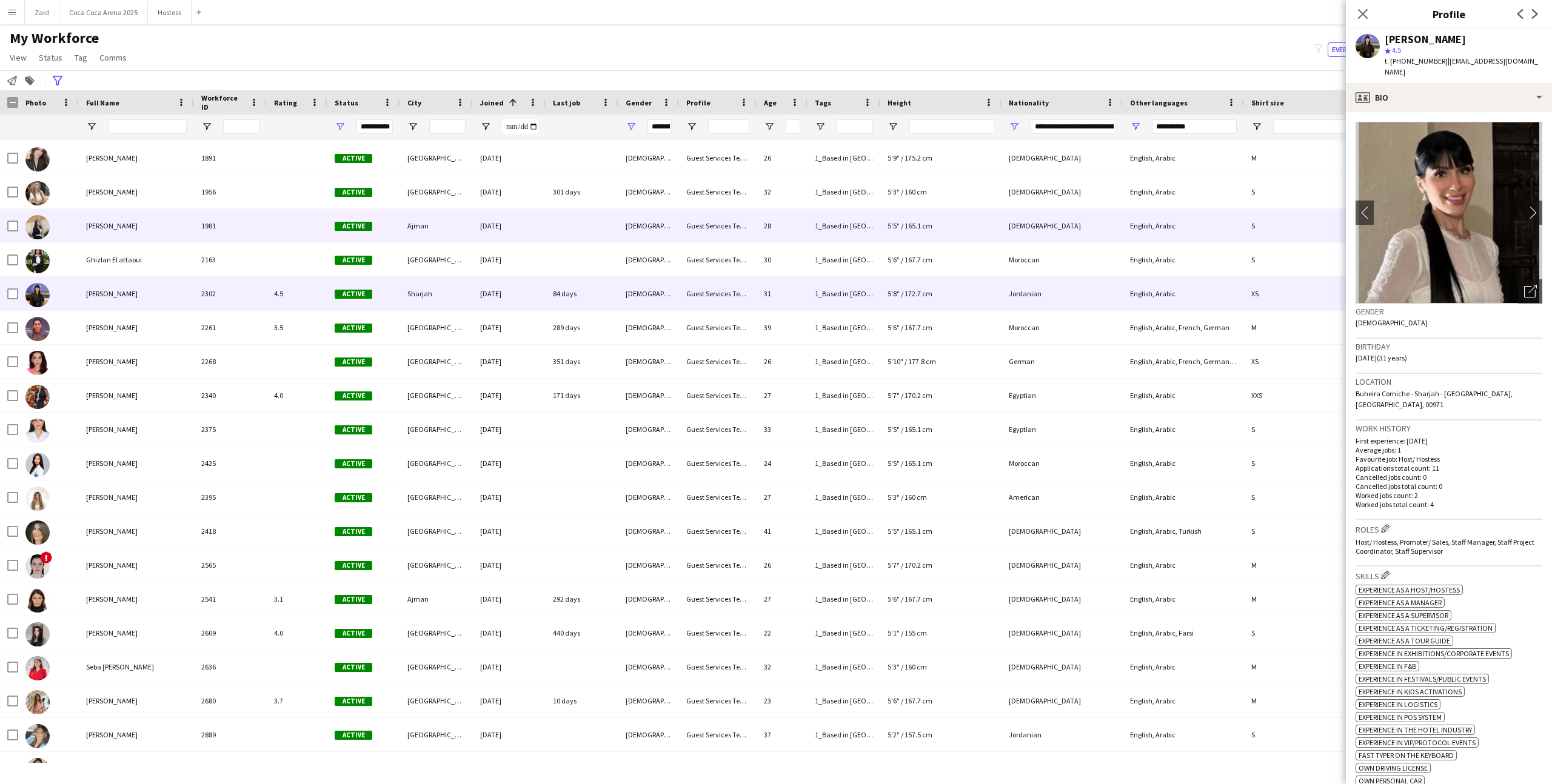
click at [564, 224] on div at bounding box center [582, 226] width 72 height 33
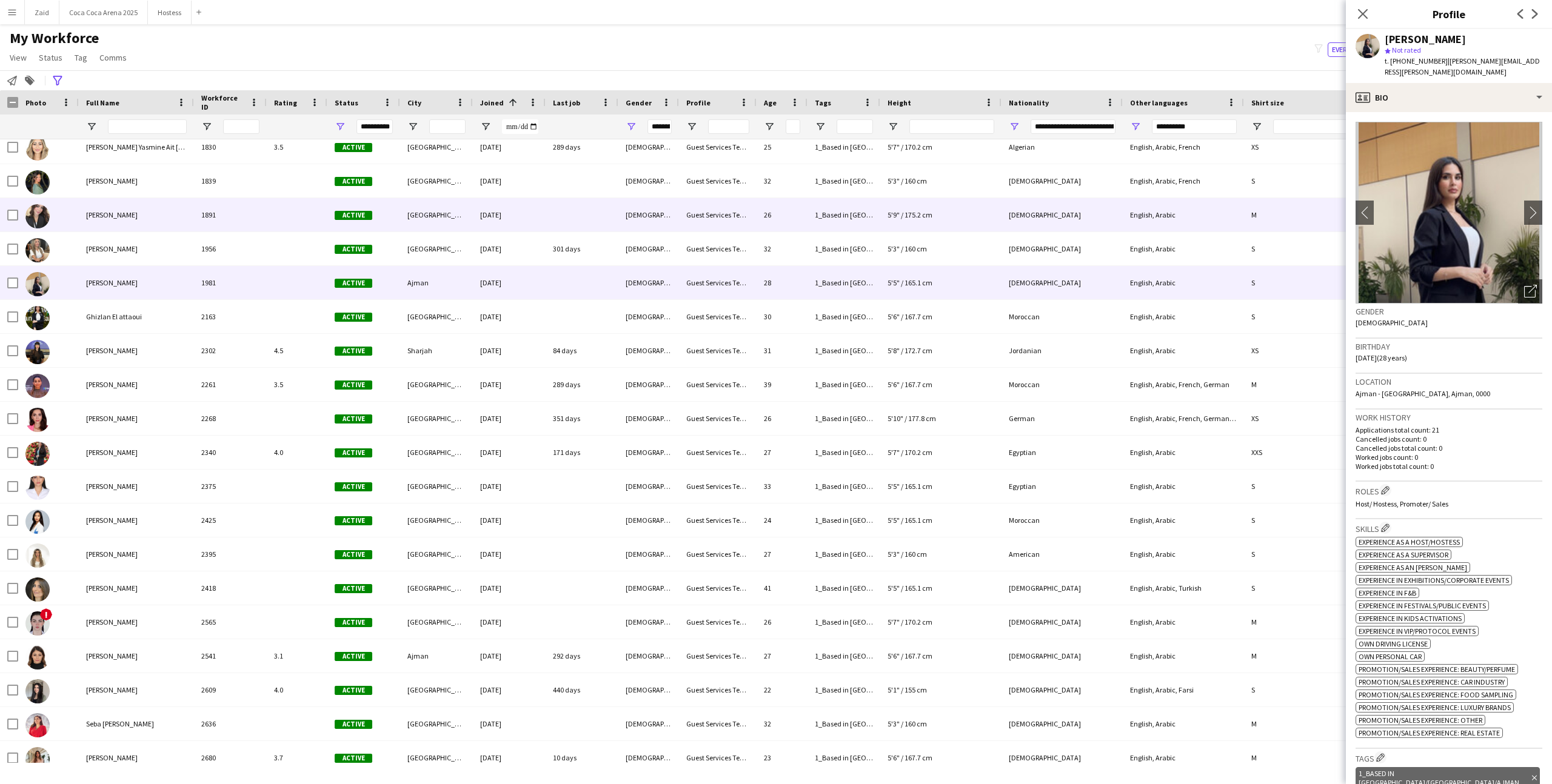
click at [564, 224] on div at bounding box center [582, 215] width 72 height 33
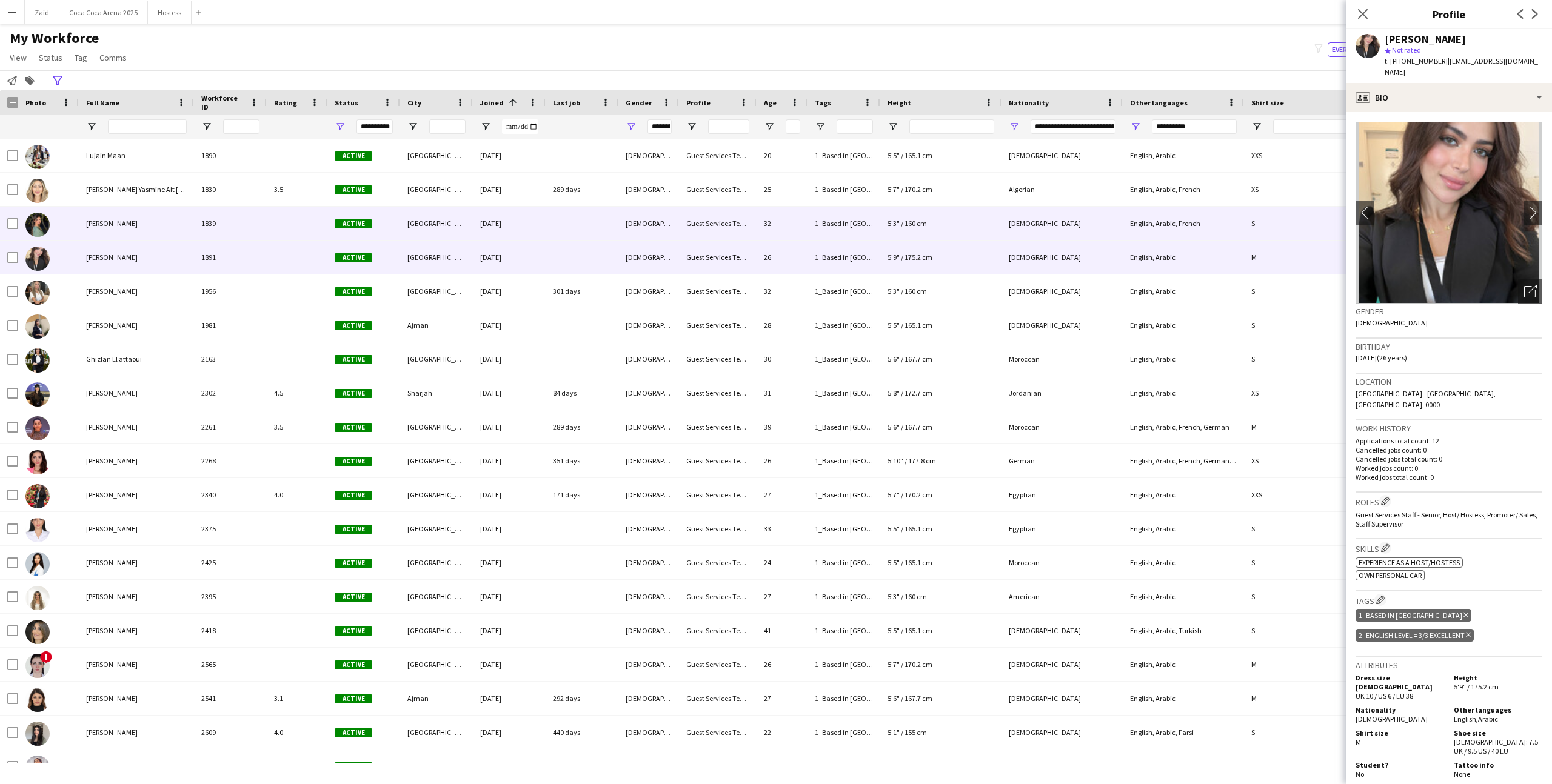
click at [561, 232] on div at bounding box center [582, 223] width 72 height 33
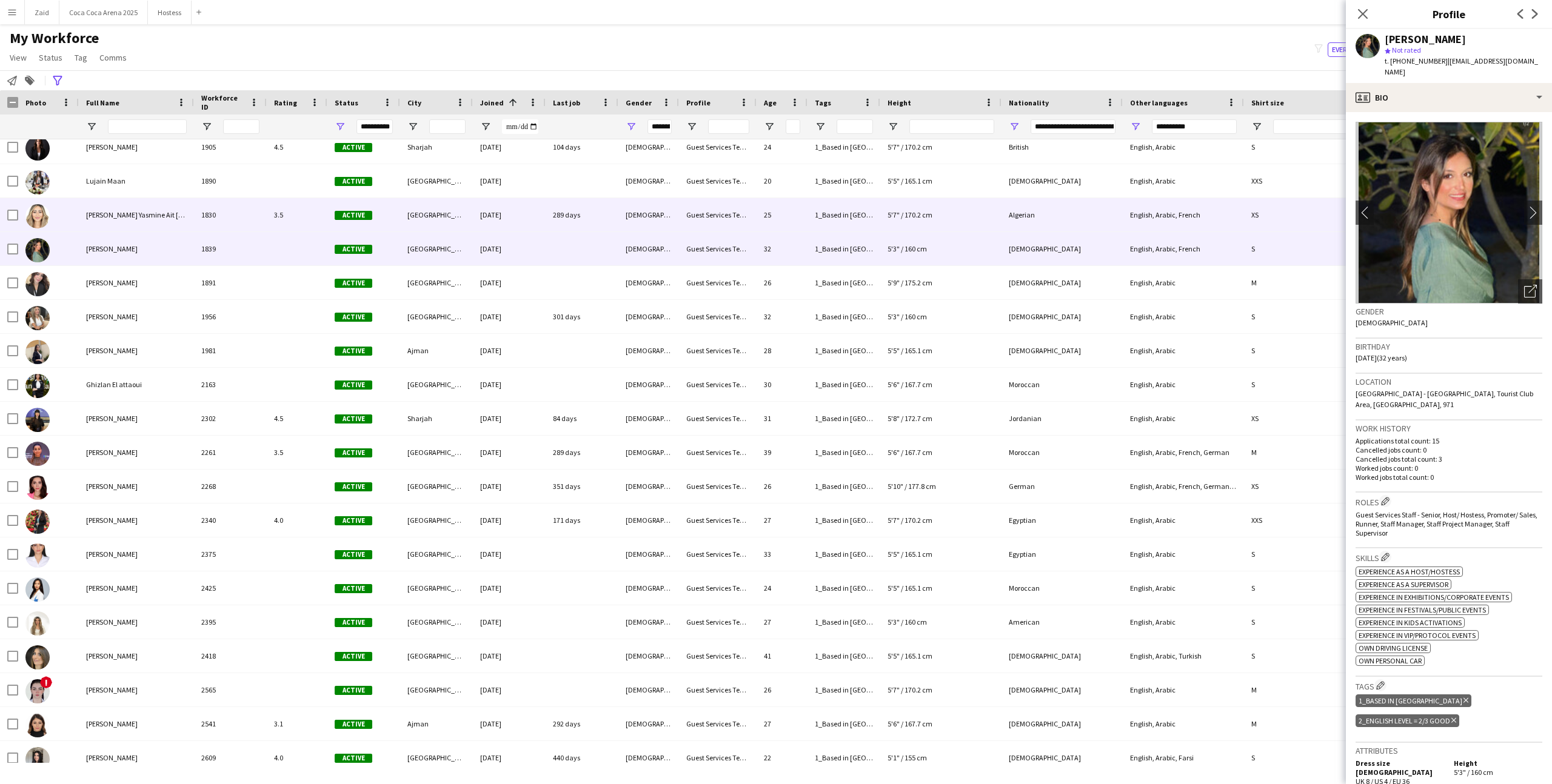
click at [555, 208] on div "289 days" at bounding box center [582, 215] width 72 height 33
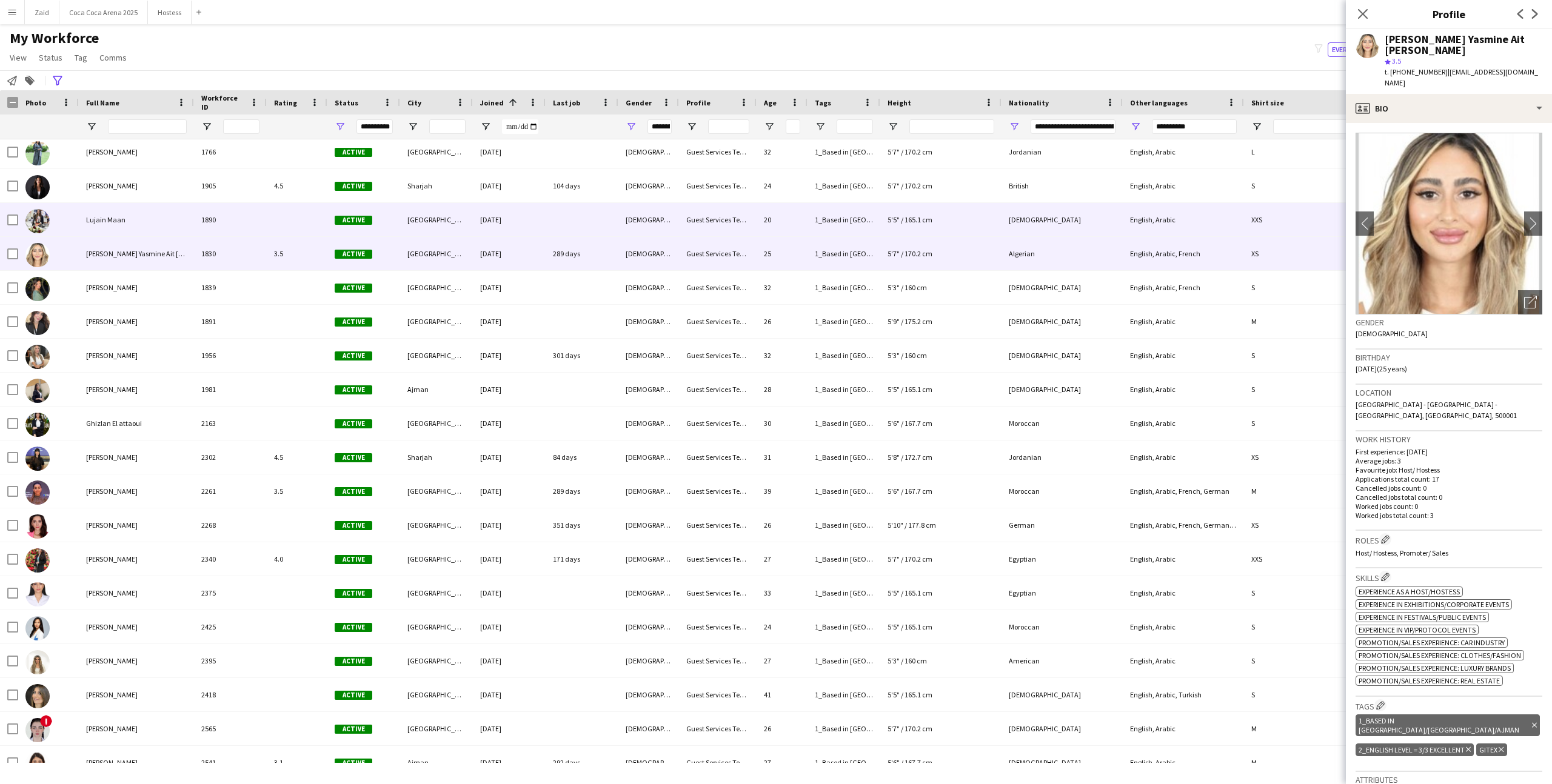
click at [556, 208] on div at bounding box center [582, 219] width 72 height 33
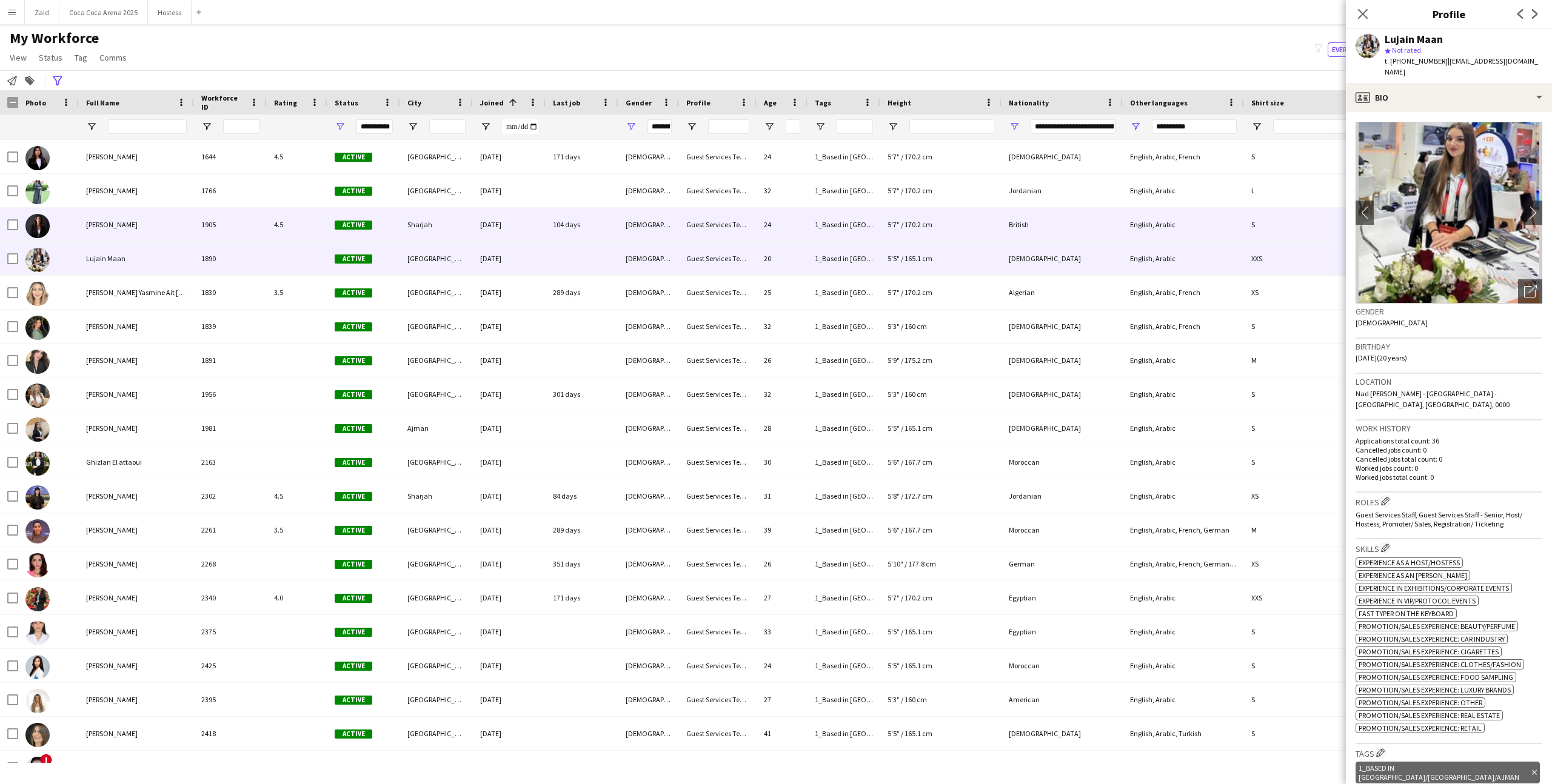
click at [556, 208] on div "104 days" at bounding box center [582, 224] width 72 height 33
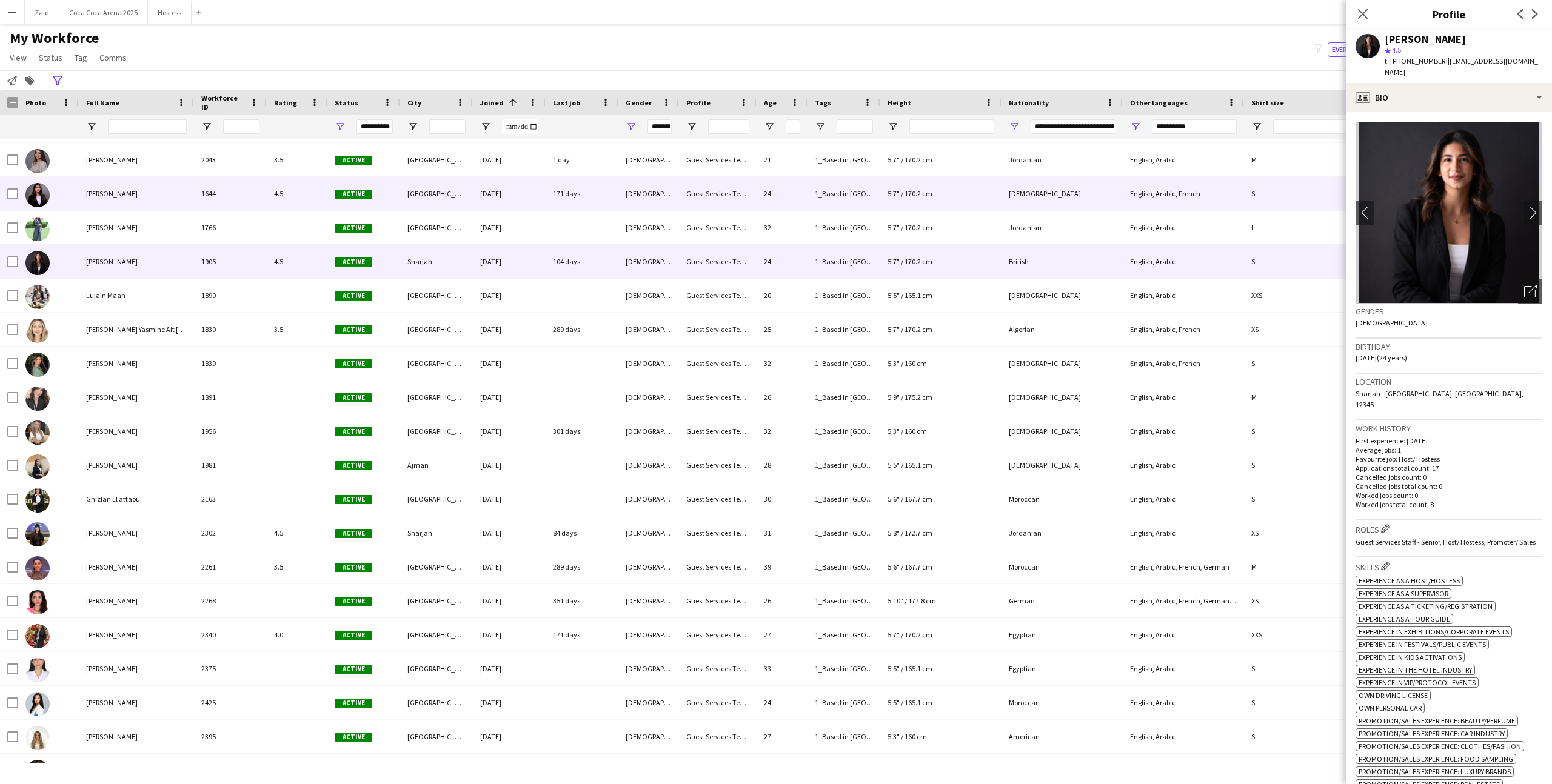
click at [556, 208] on div "171 days" at bounding box center [582, 193] width 72 height 33
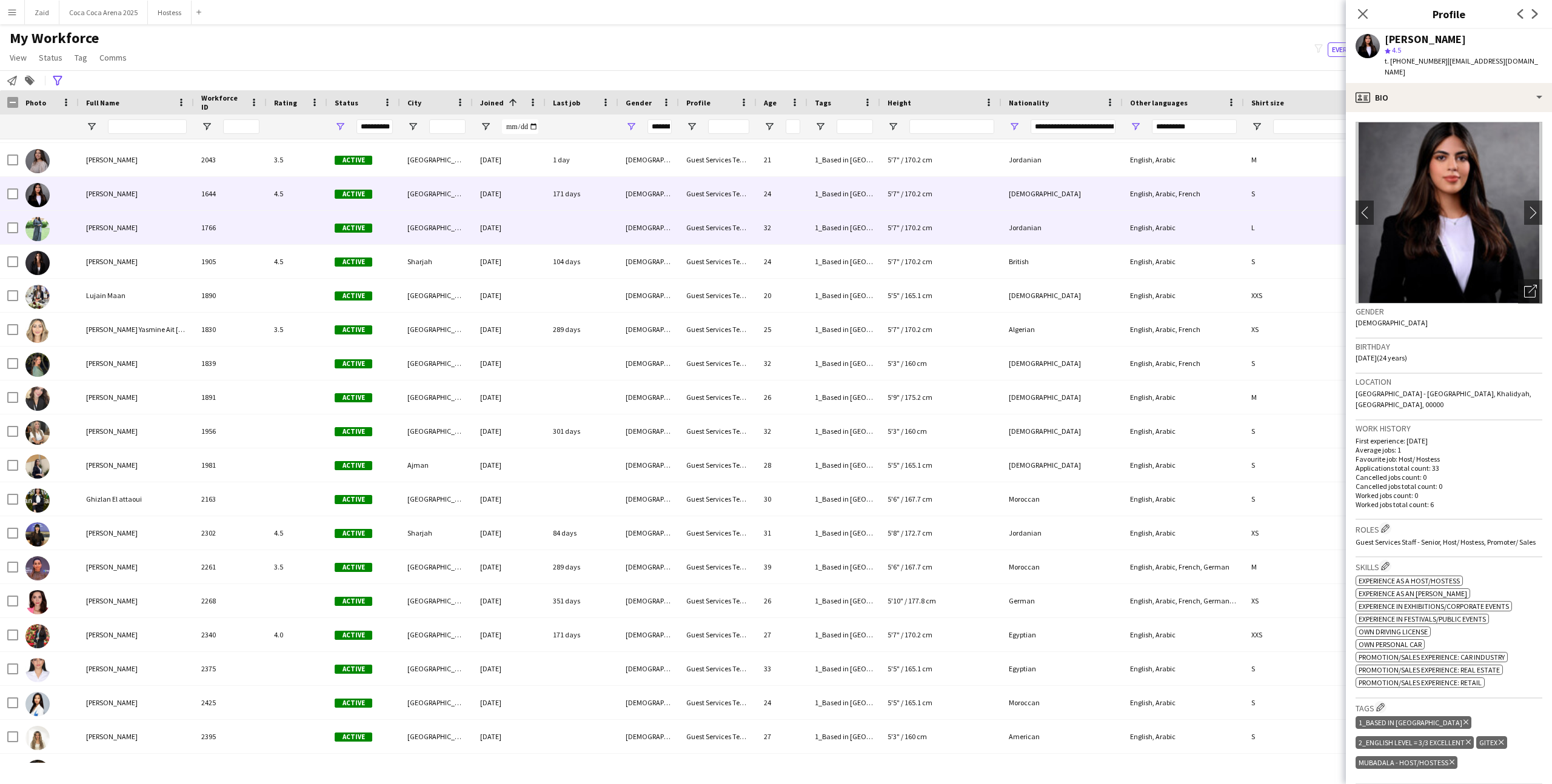
click at [559, 220] on div at bounding box center [582, 228] width 72 height 33
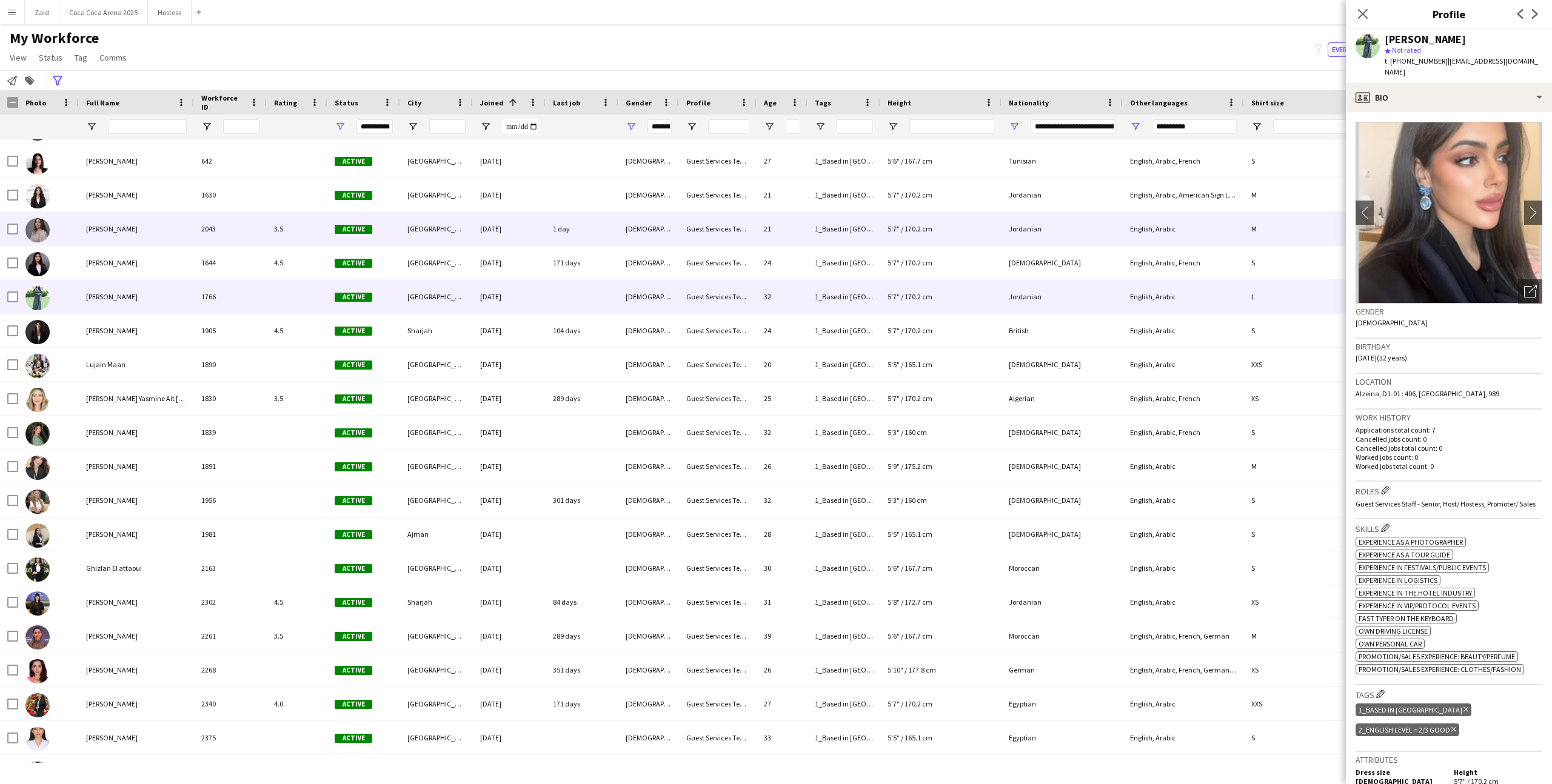
click at [559, 231] on div "1 day" at bounding box center [582, 228] width 72 height 33
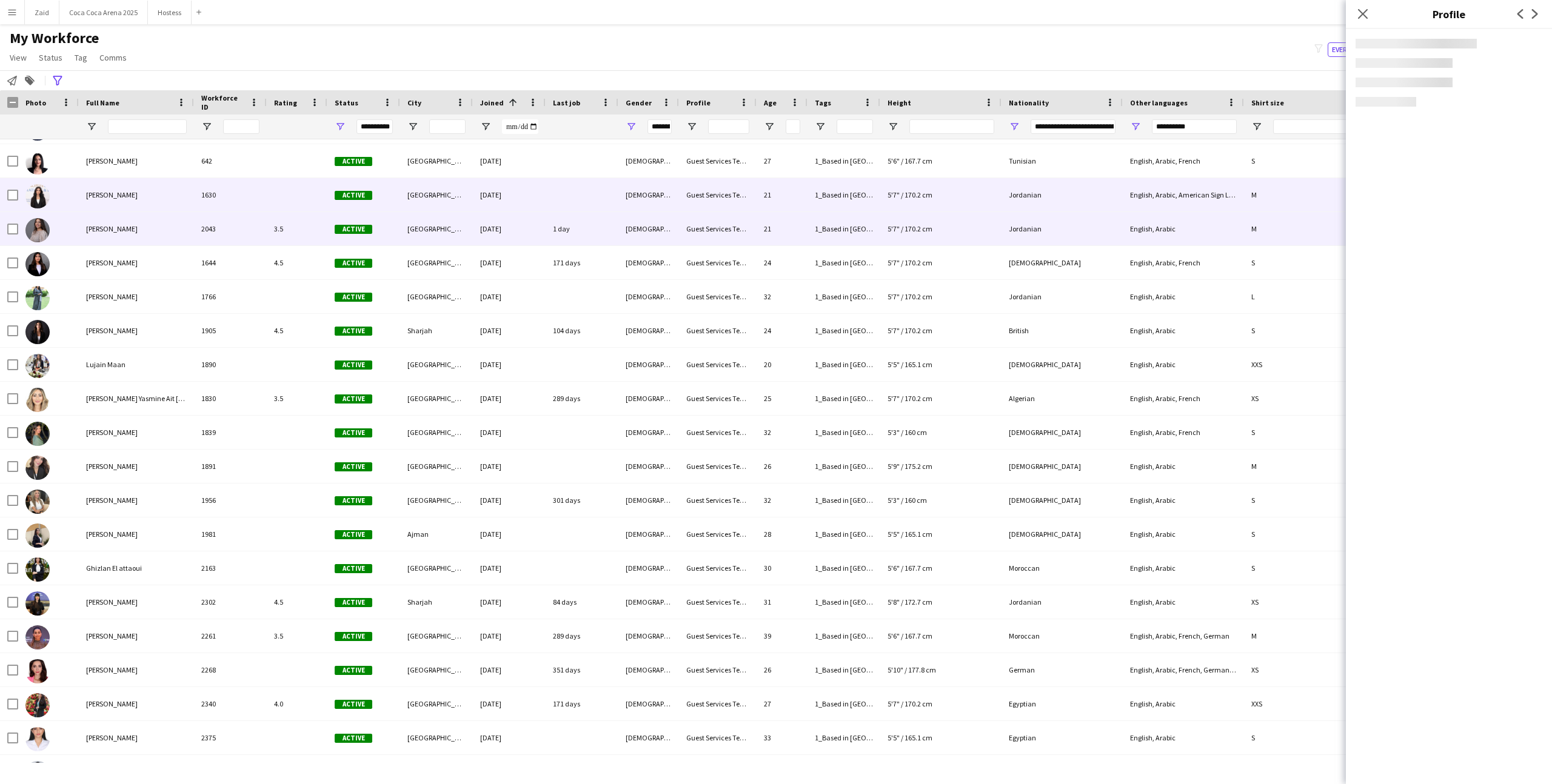
click at [550, 195] on div at bounding box center [582, 195] width 72 height 33
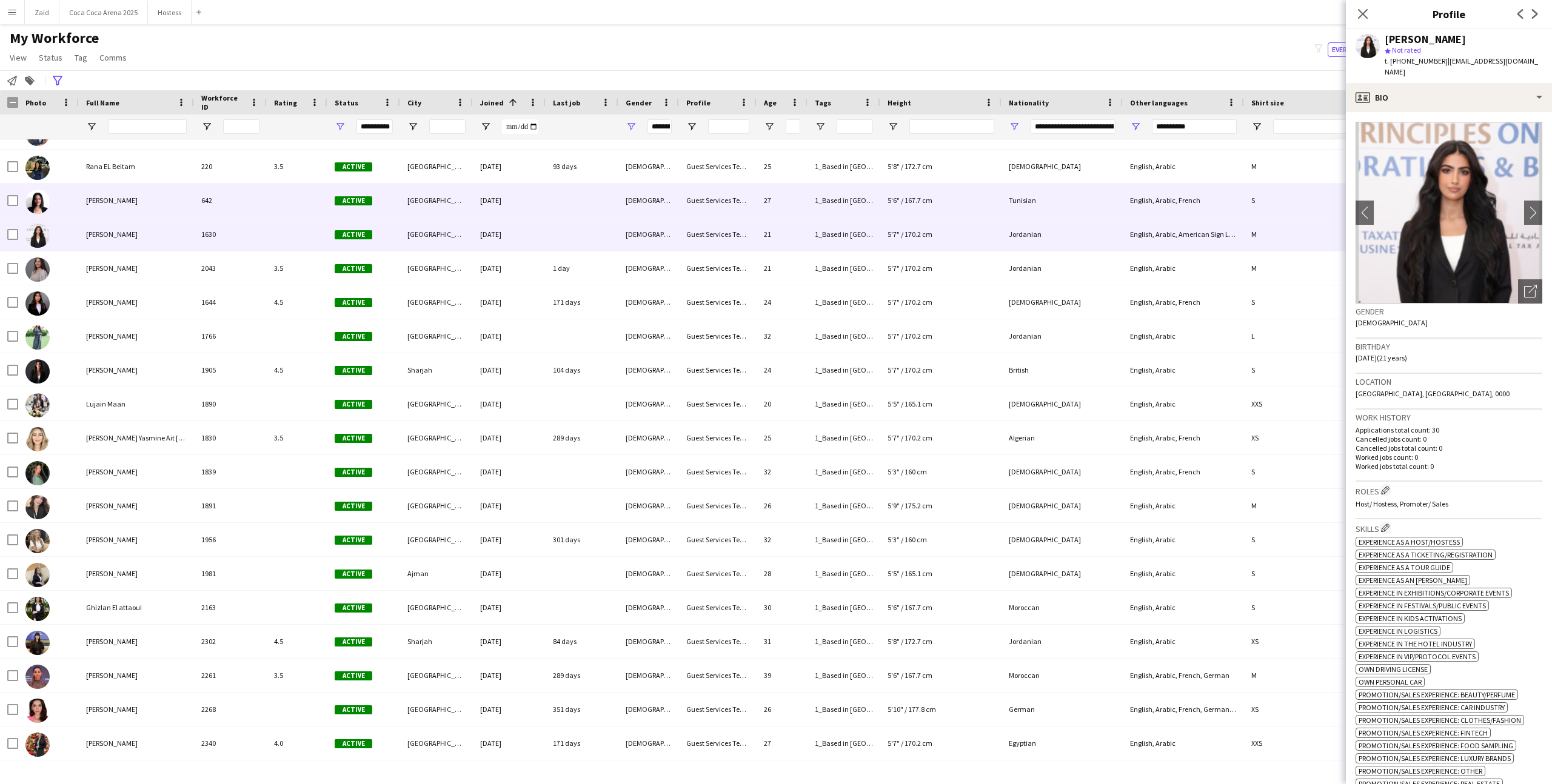
click at [550, 195] on div at bounding box center [582, 200] width 72 height 33
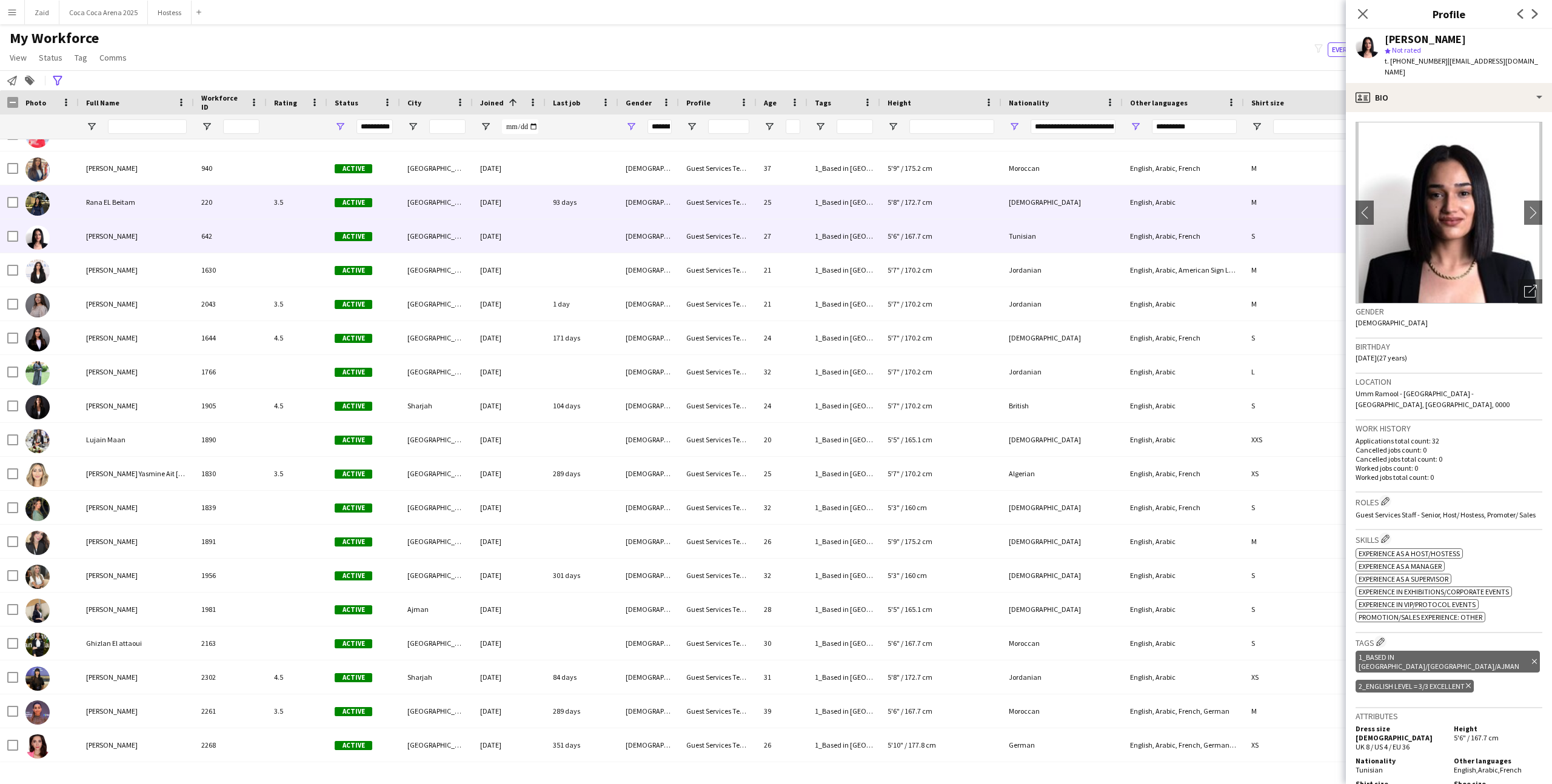
click at [550, 195] on div "93 days" at bounding box center [582, 202] width 72 height 33
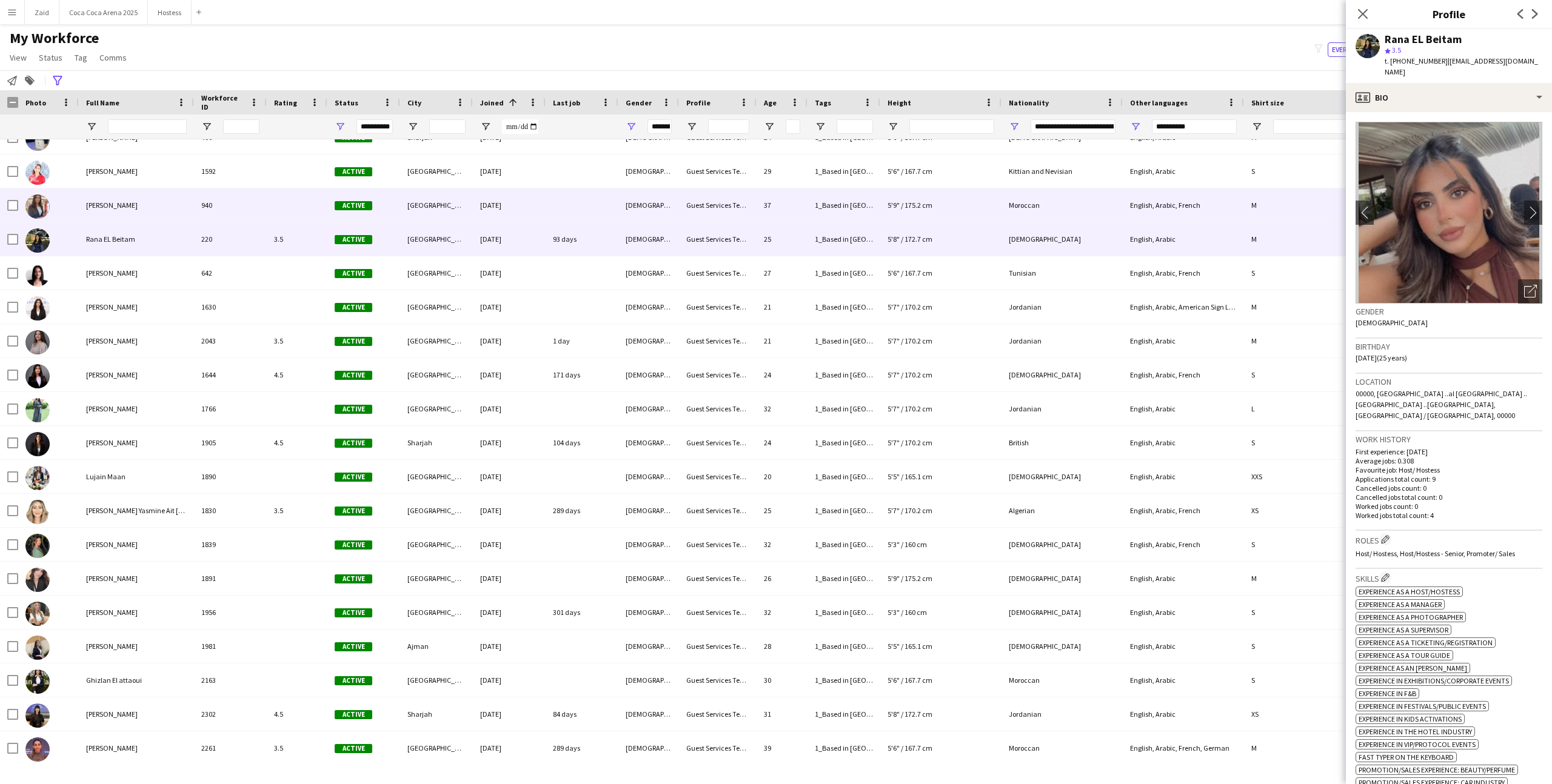
click at [550, 195] on div at bounding box center [582, 205] width 72 height 33
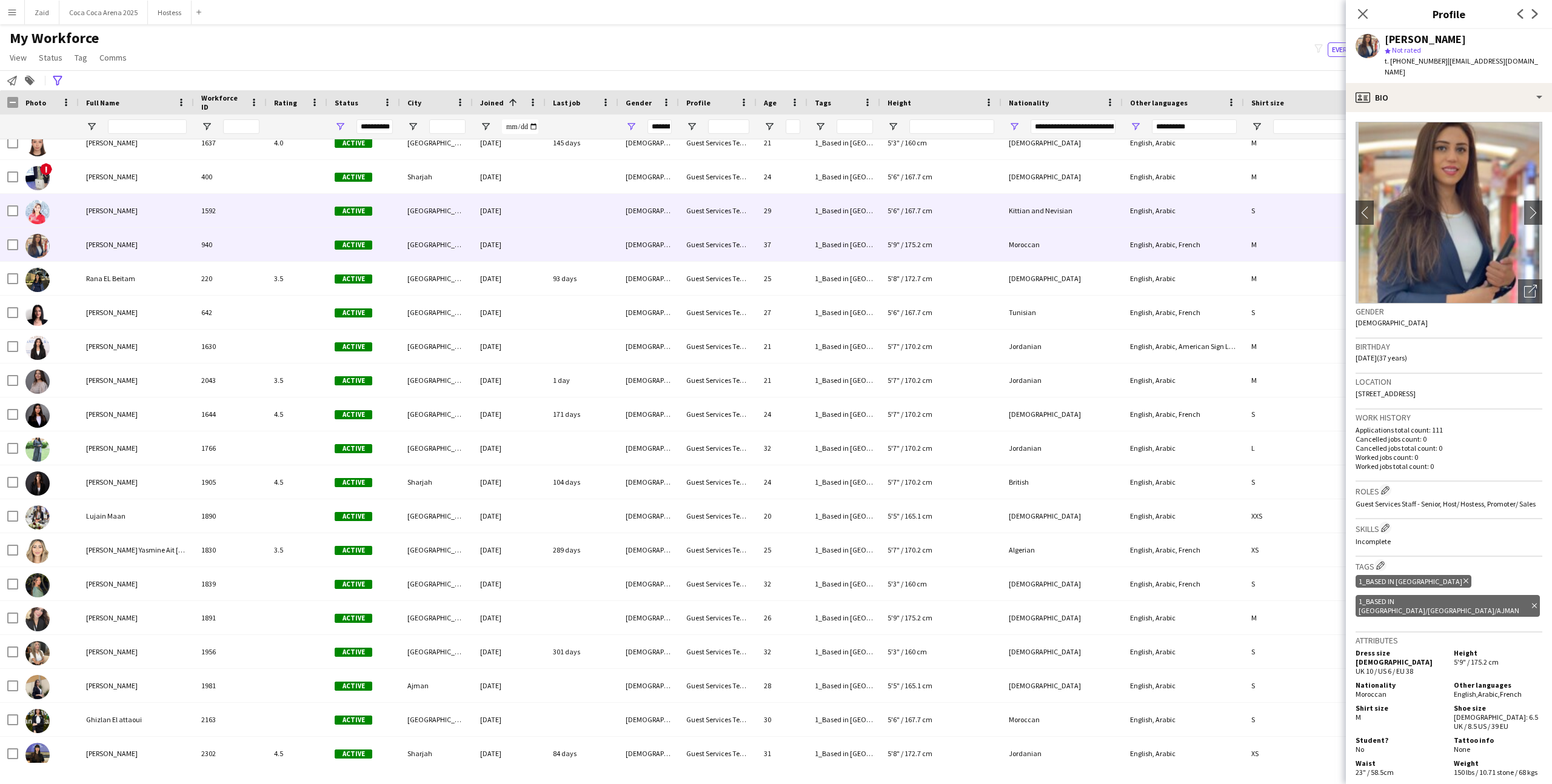
click at [533, 206] on div "30-04-2024" at bounding box center [509, 211] width 72 height 33
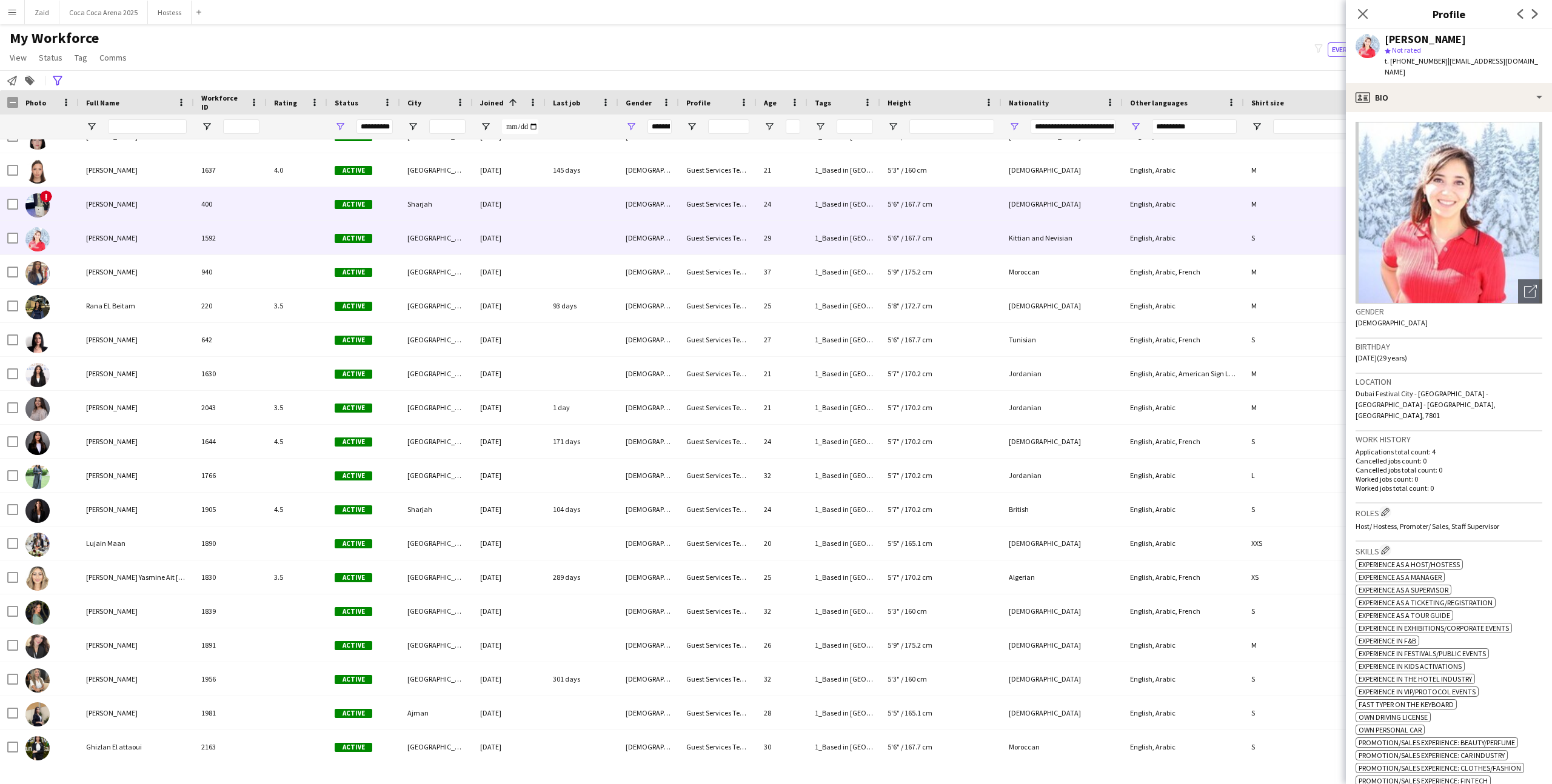
click at [533, 206] on div "30-04-2024" at bounding box center [509, 204] width 72 height 33
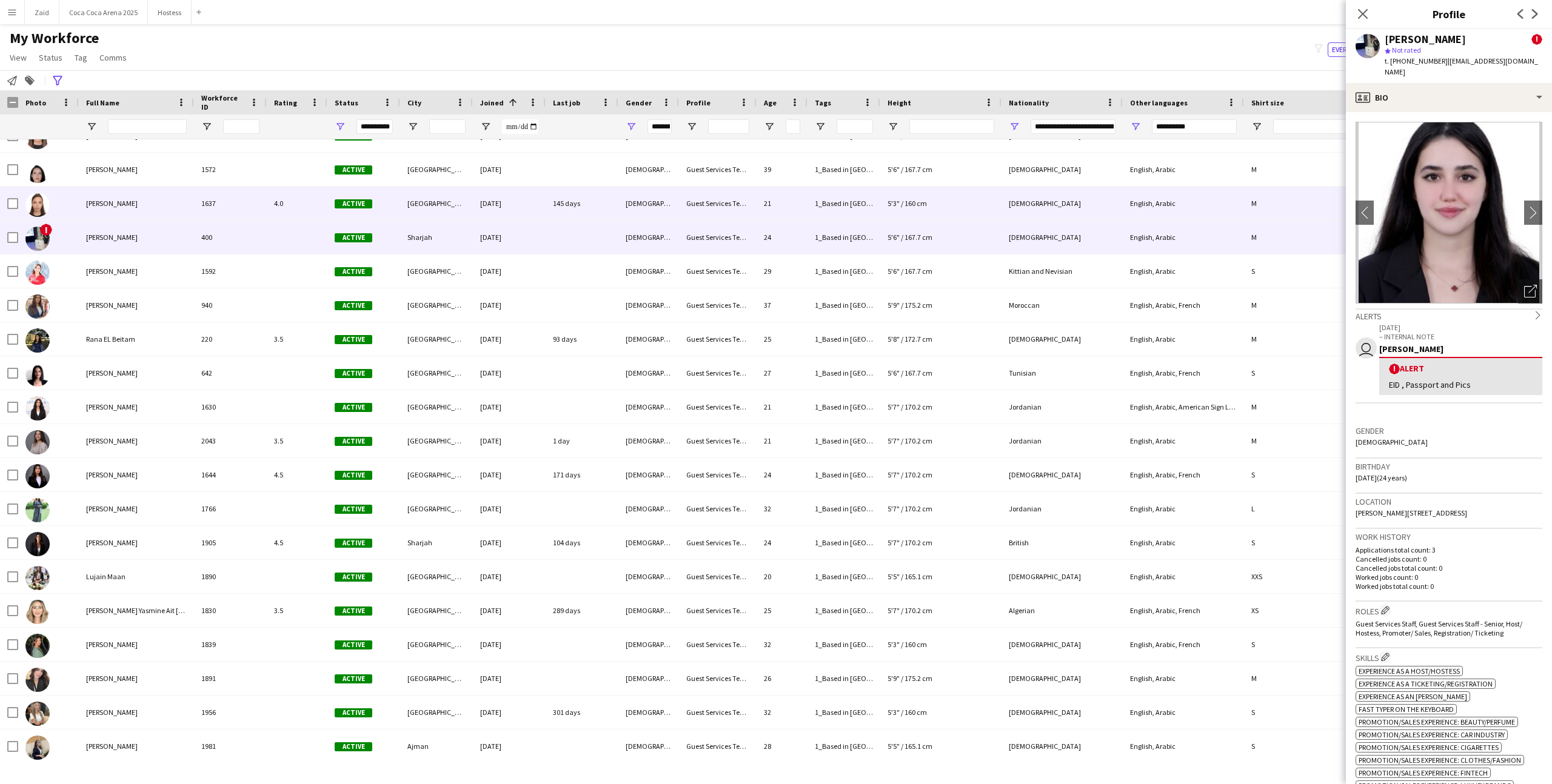
click at [533, 206] on div "30-04-2024" at bounding box center [509, 203] width 72 height 33
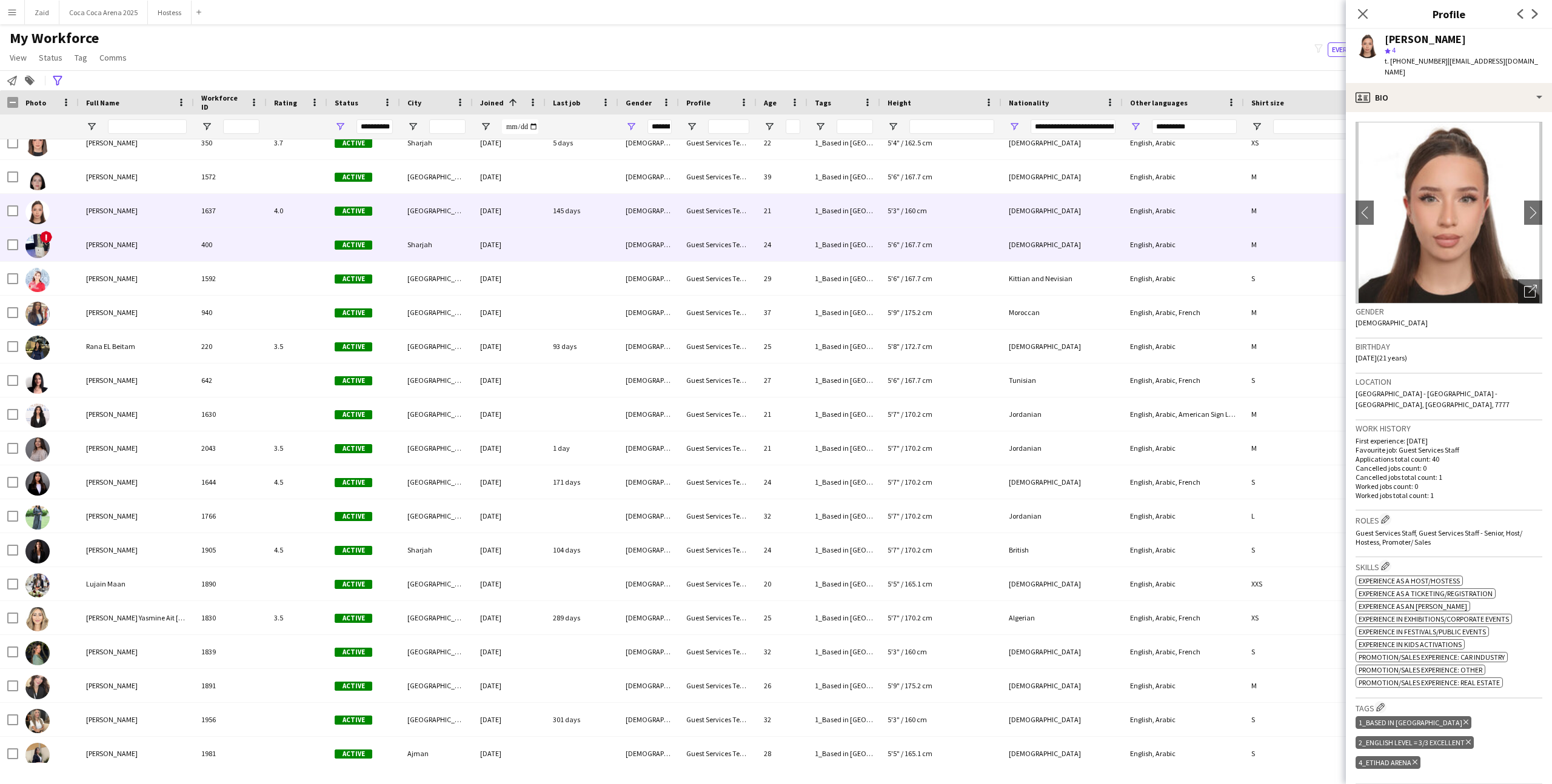
click at [531, 259] on div "30-04-2024" at bounding box center [509, 244] width 72 height 33
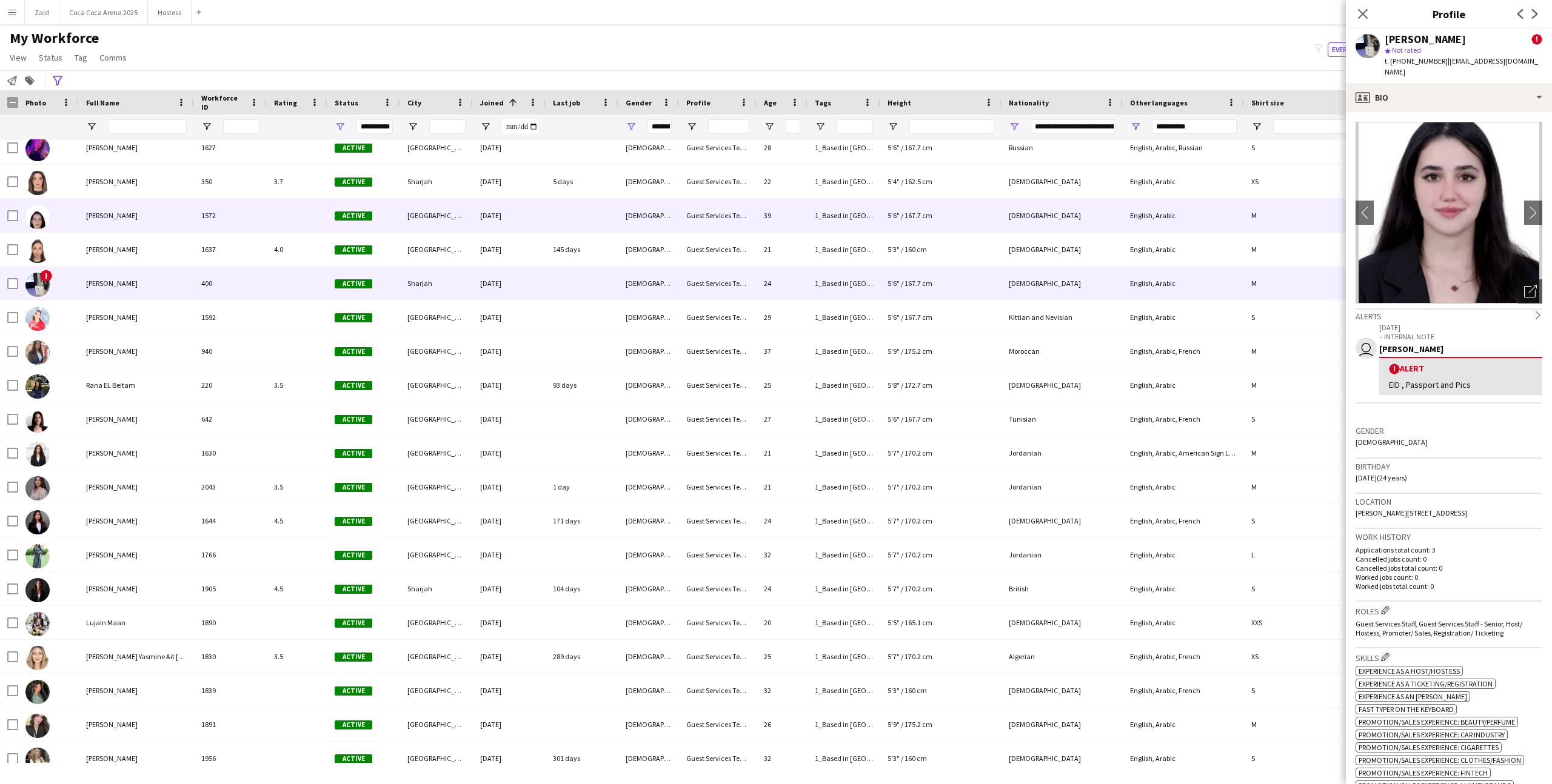
click at [530, 217] on div "30-04-2024" at bounding box center [509, 215] width 72 height 33
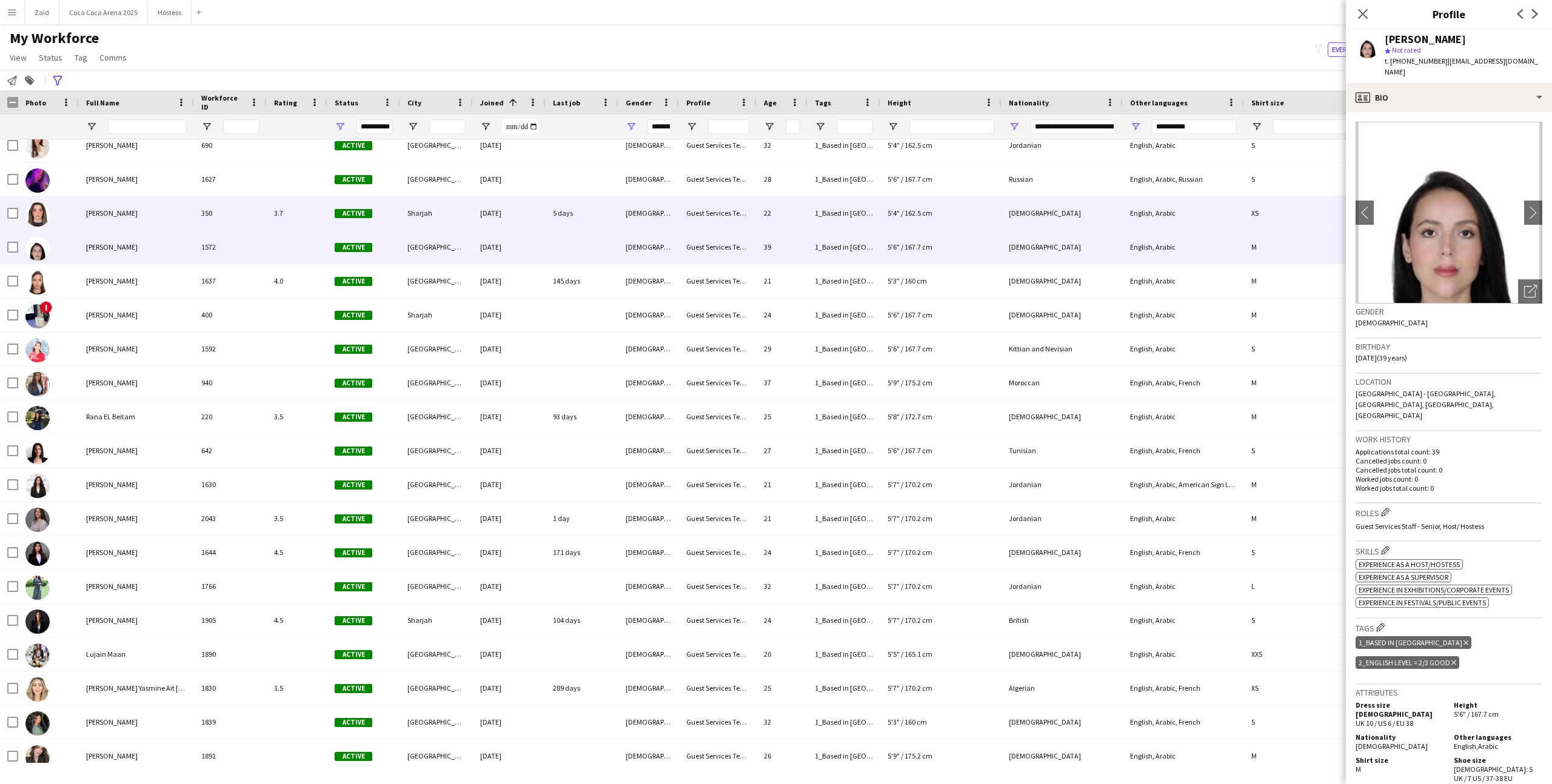
click at [530, 217] on div "30-04-2024" at bounding box center [509, 213] width 72 height 33
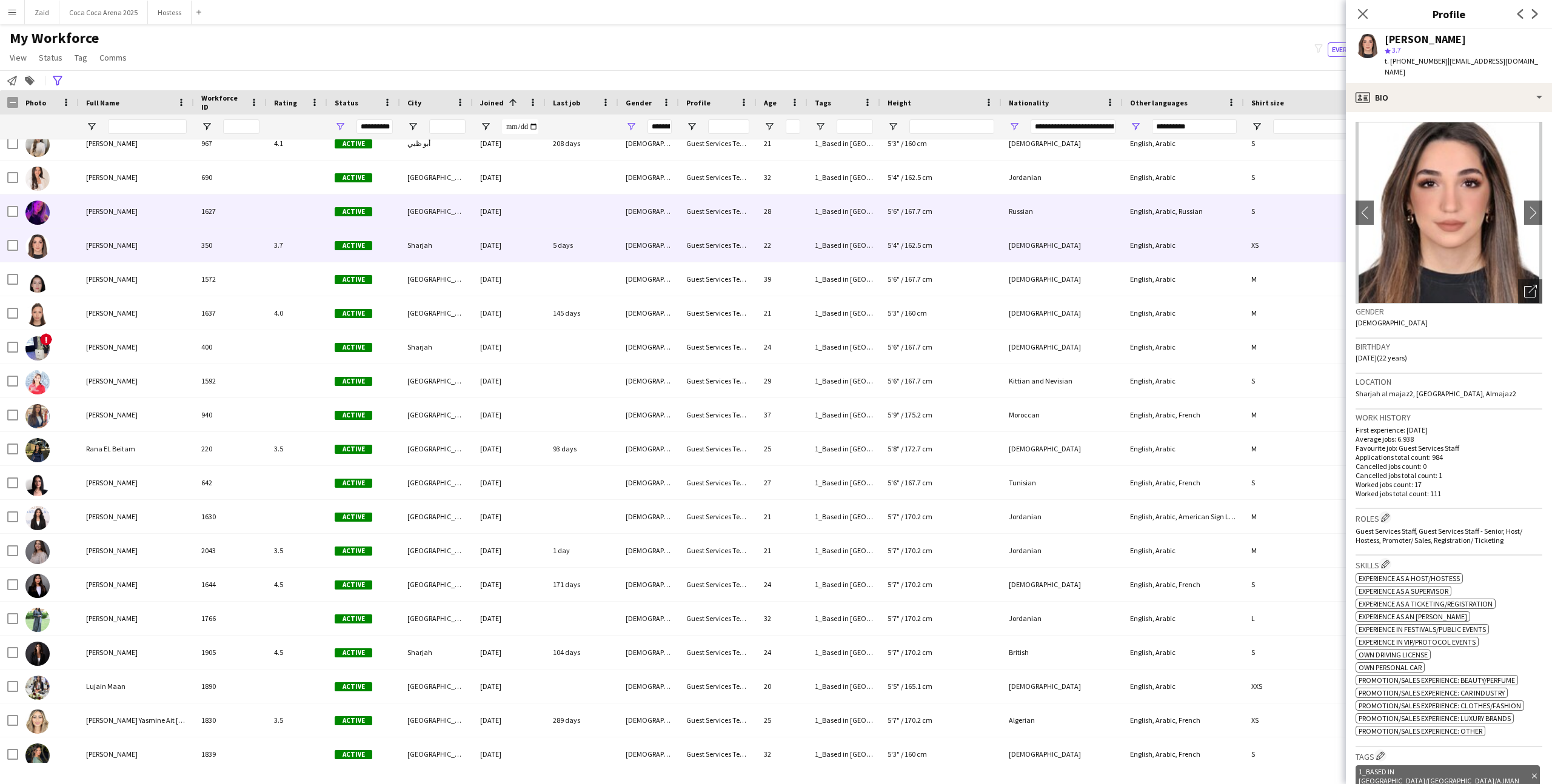
click at [530, 217] on div "30-04-2024" at bounding box center [509, 211] width 72 height 33
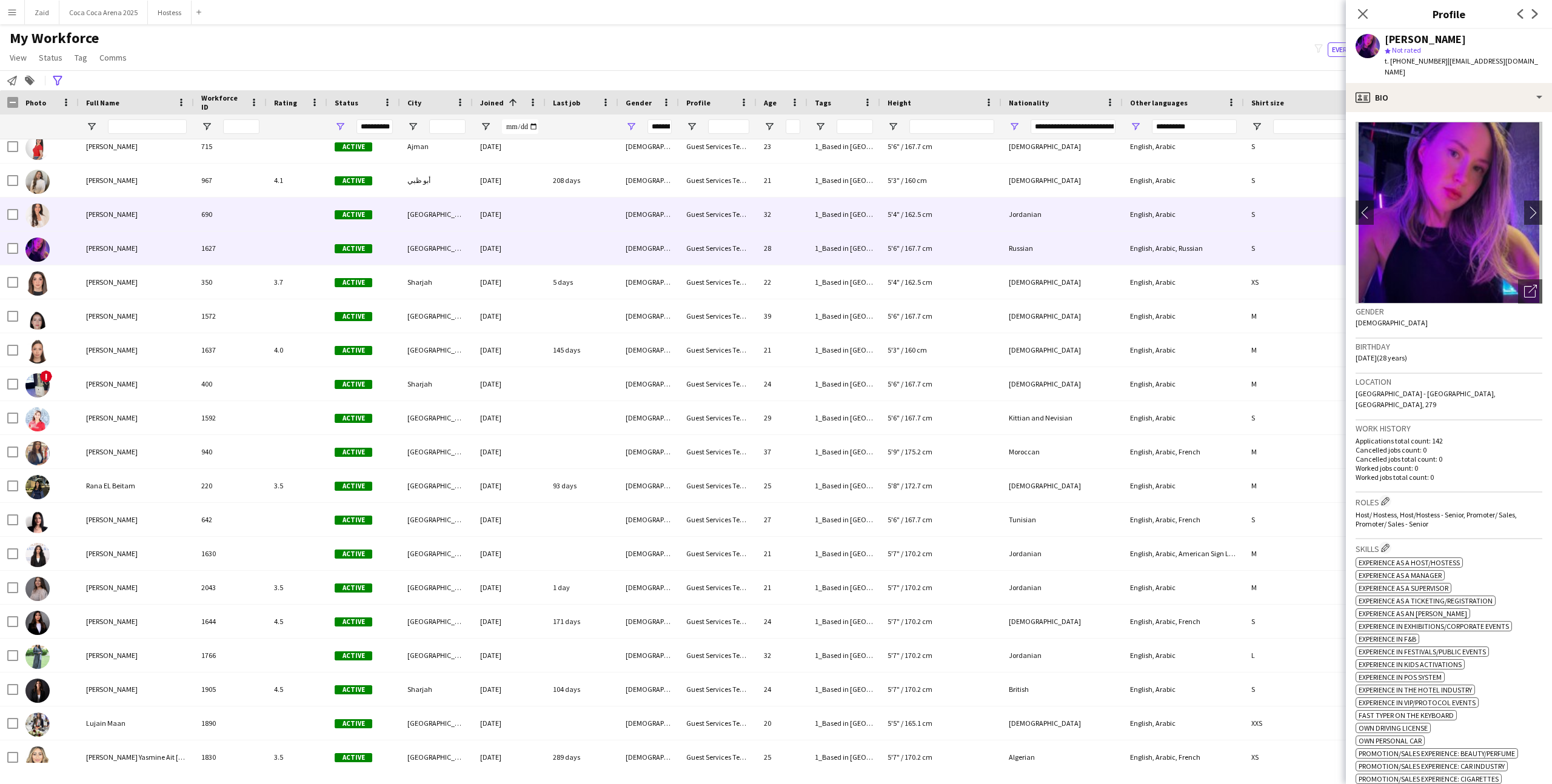
click at [530, 217] on div "30-04-2024" at bounding box center [509, 214] width 72 height 33
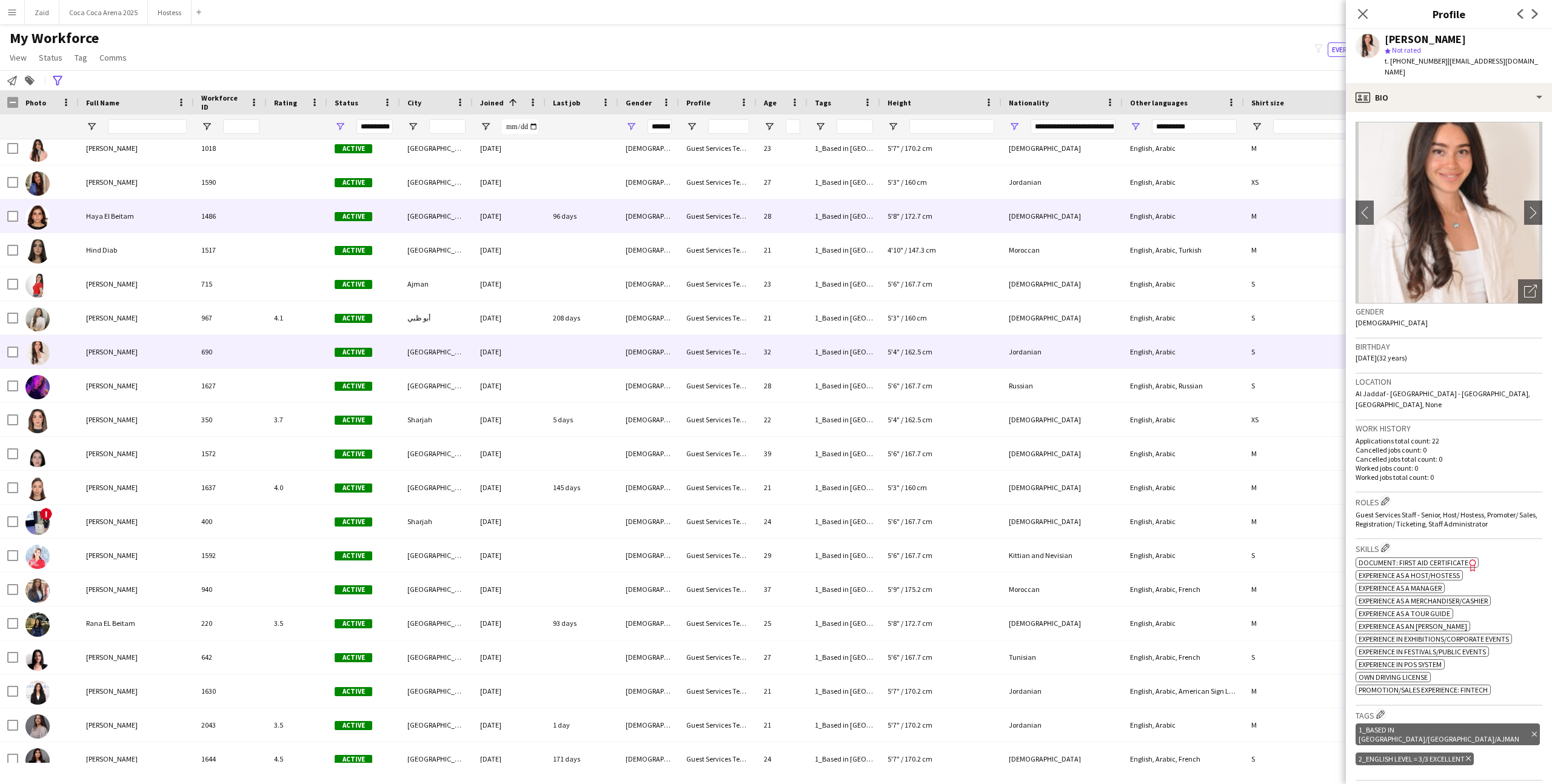
click at [526, 232] on div "30-04-2024" at bounding box center [509, 216] width 72 height 33
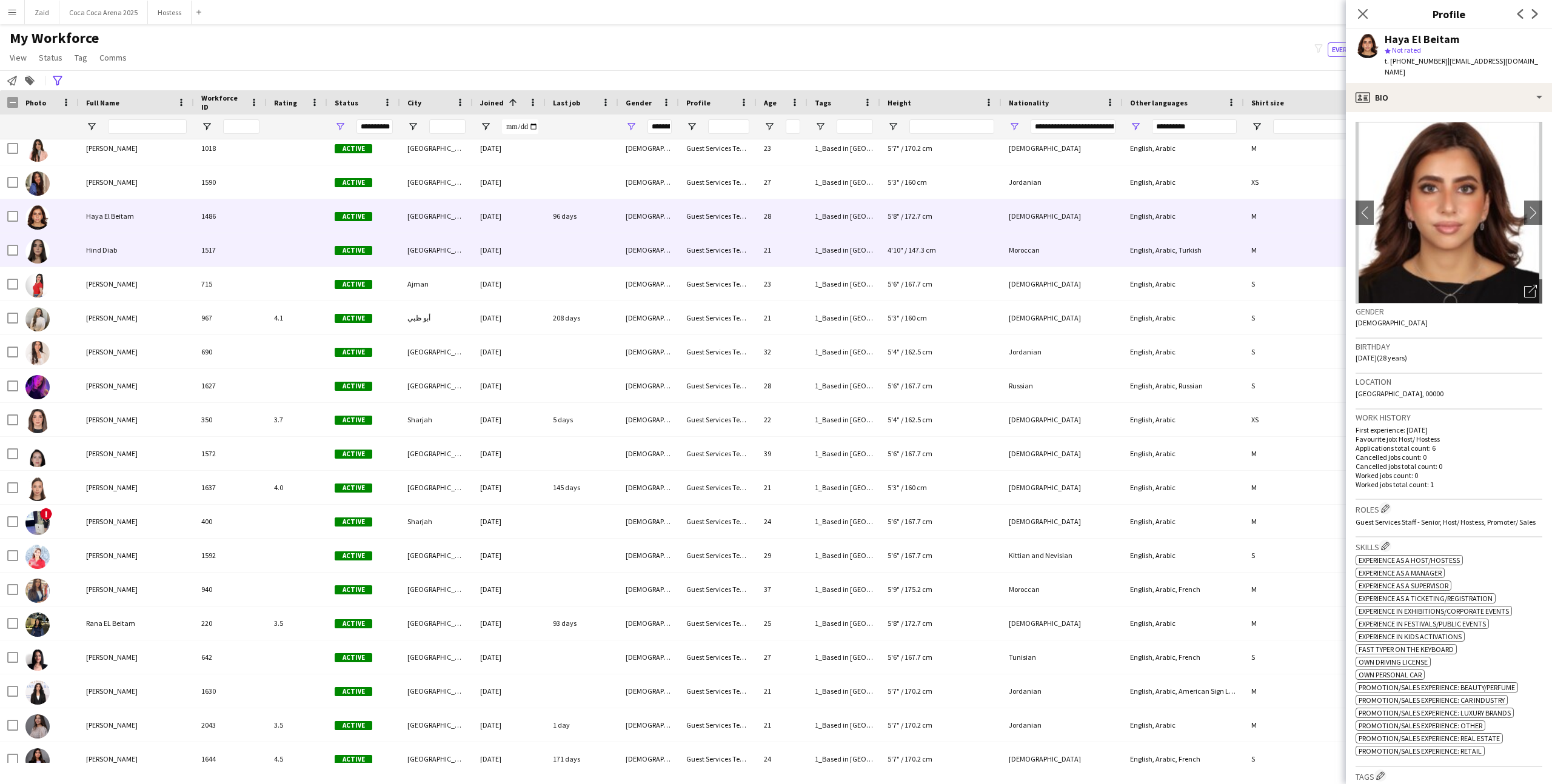
click at [526, 245] on div "30-04-2024" at bounding box center [509, 249] width 72 height 33
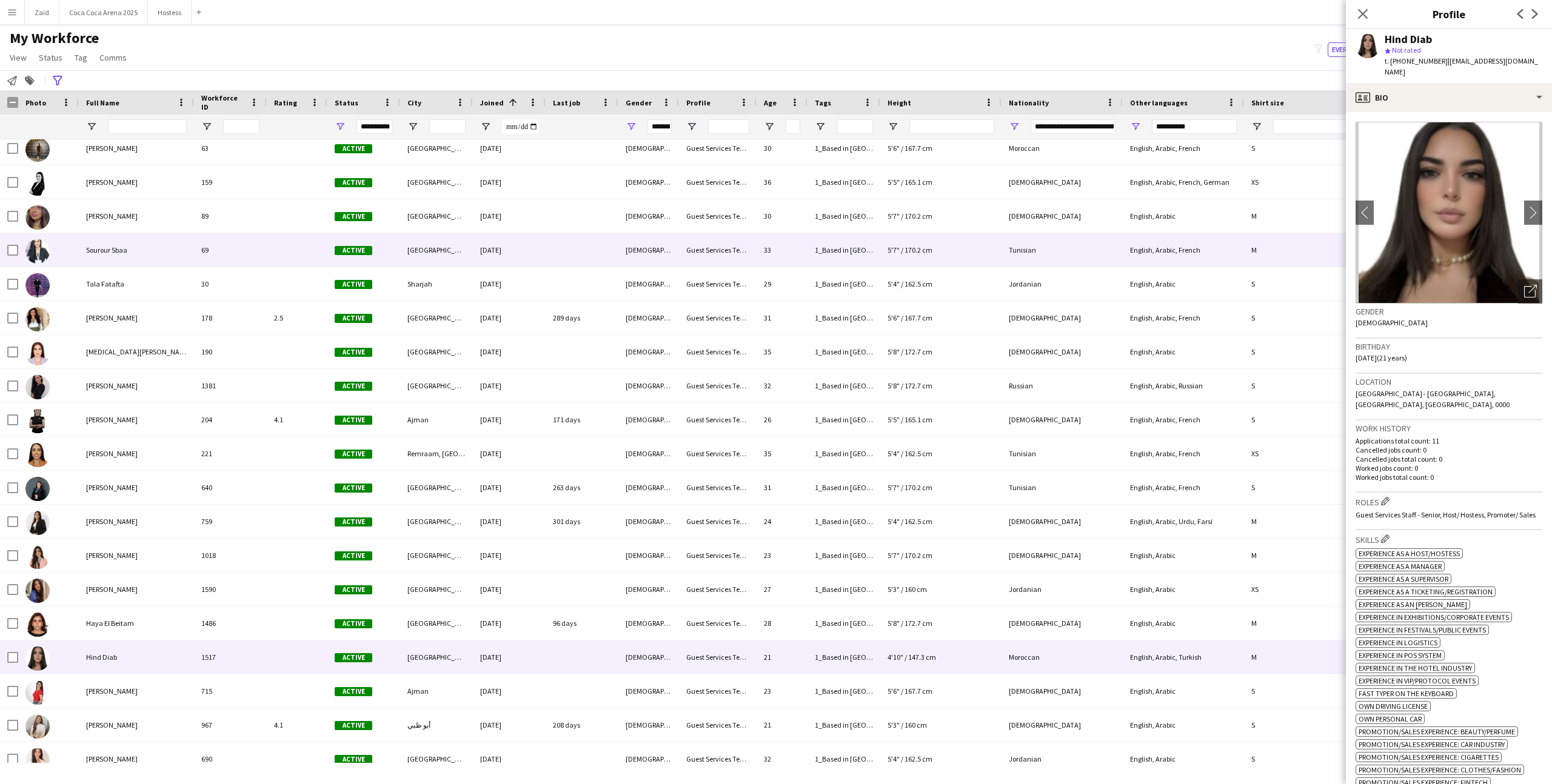
click at [537, 254] on div "29-04-2024" at bounding box center [509, 249] width 72 height 33
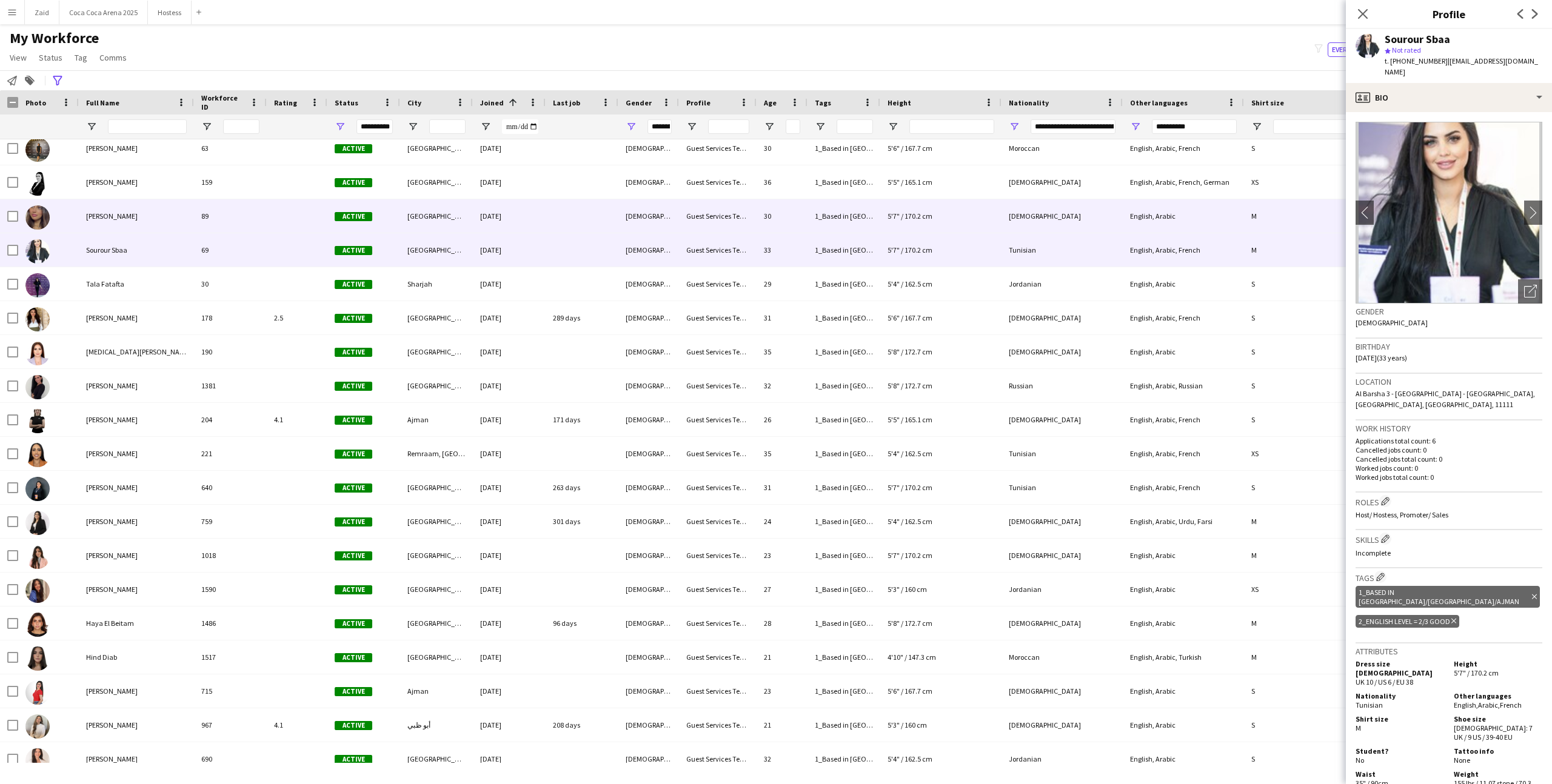
click at [502, 205] on div "29-04-2024" at bounding box center [509, 216] width 72 height 33
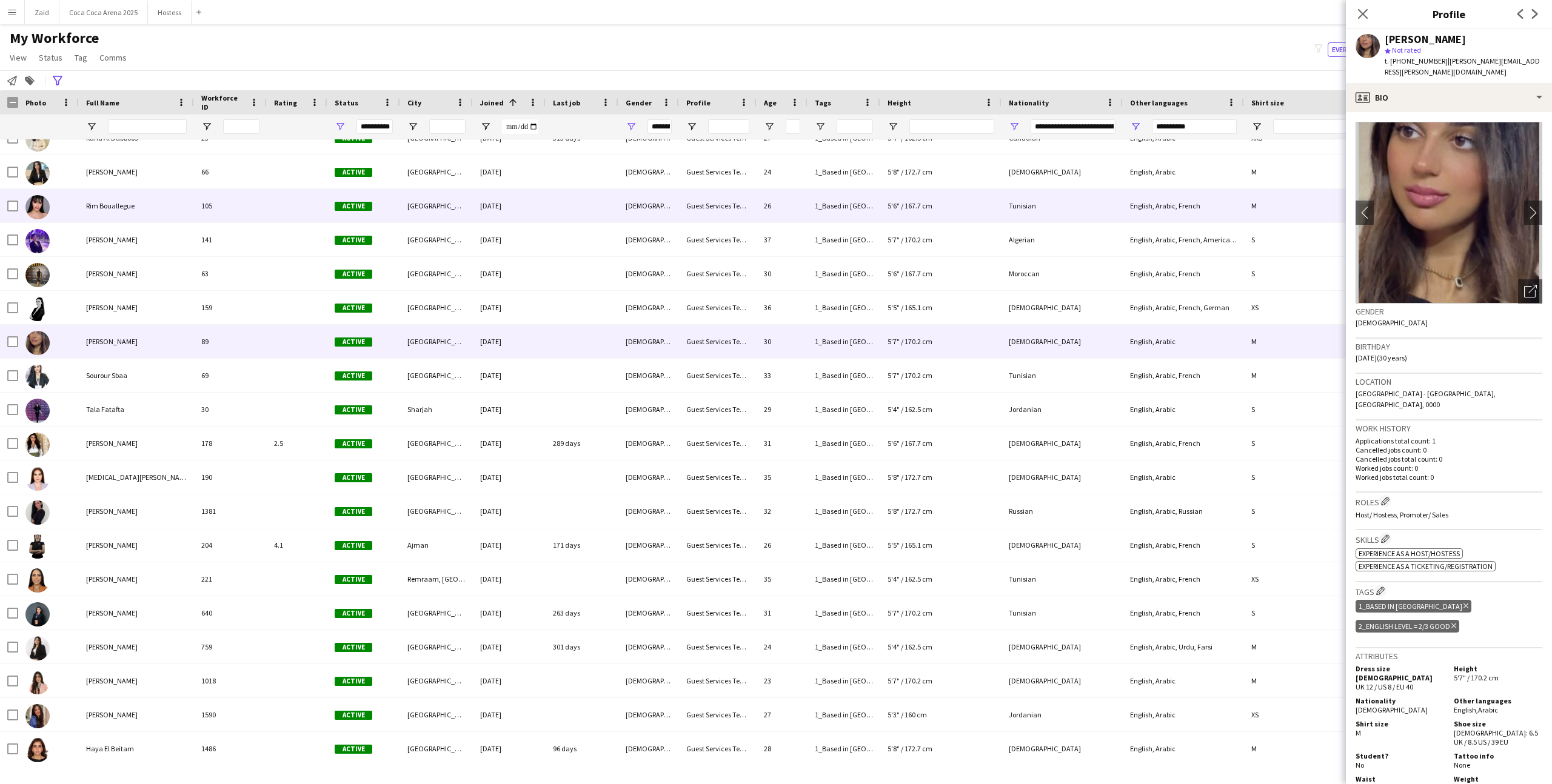
click at [502, 205] on div "29-04-2024" at bounding box center [509, 206] width 72 height 33
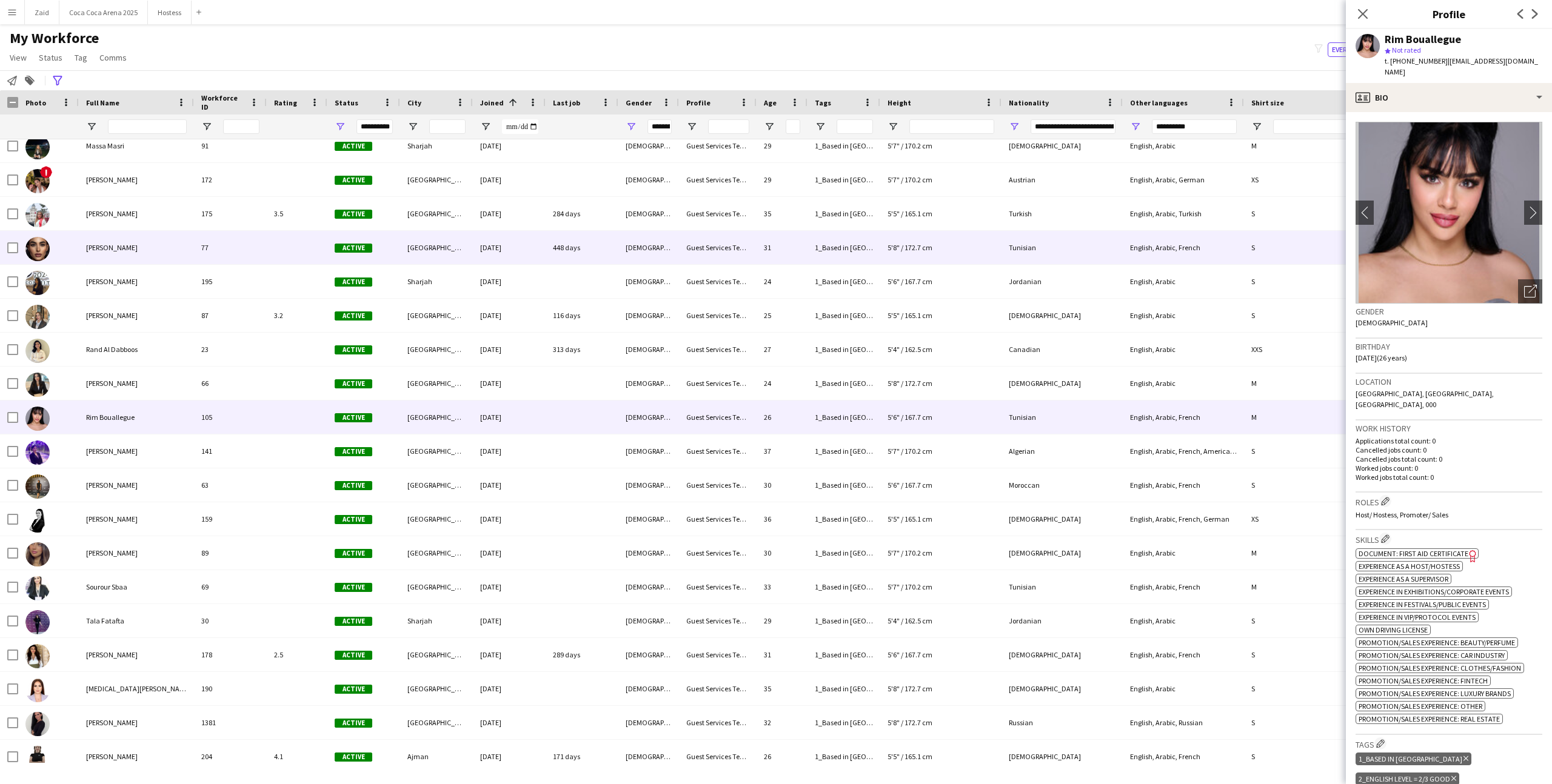
click at [501, 237] on div "29-04-2024" at bounding box center [509, 247] width 72 height 33
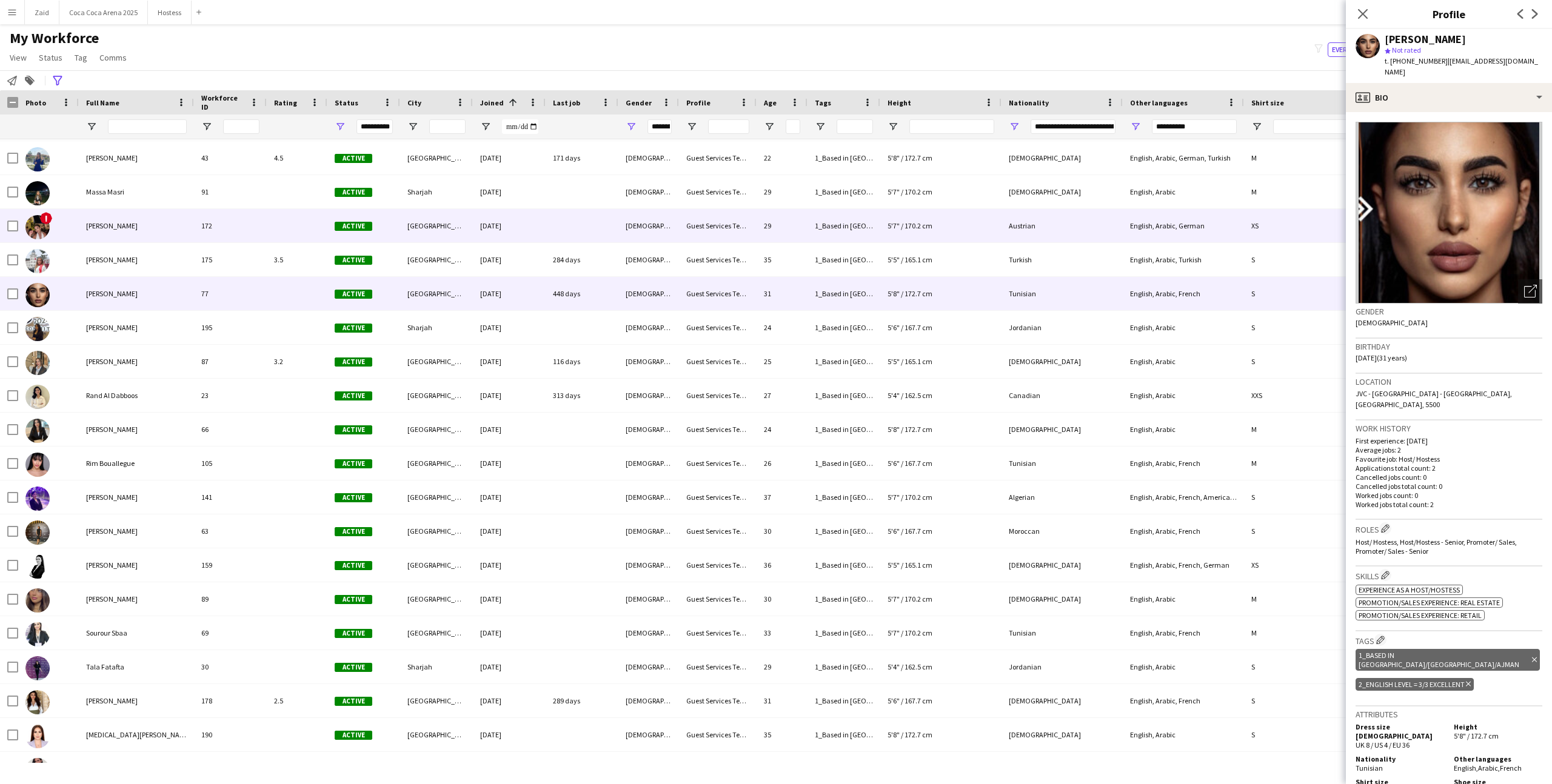
click at [455, 213] on div "Dubai" at bounding box center [436, 226] width 72 height 33
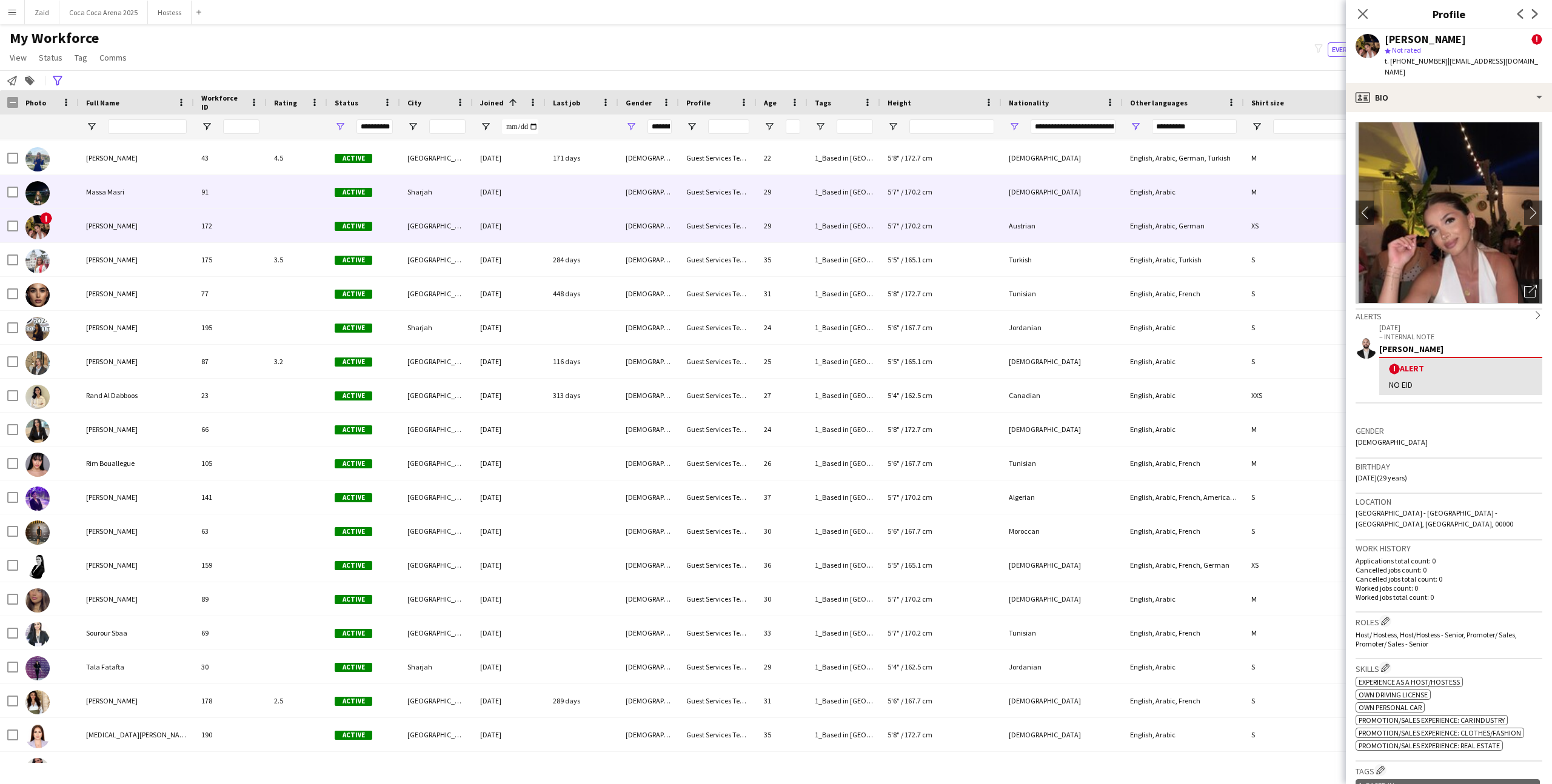
click at [458, 193] on div "Sharjah" at bounding box center [436, 191] width 72 height 33
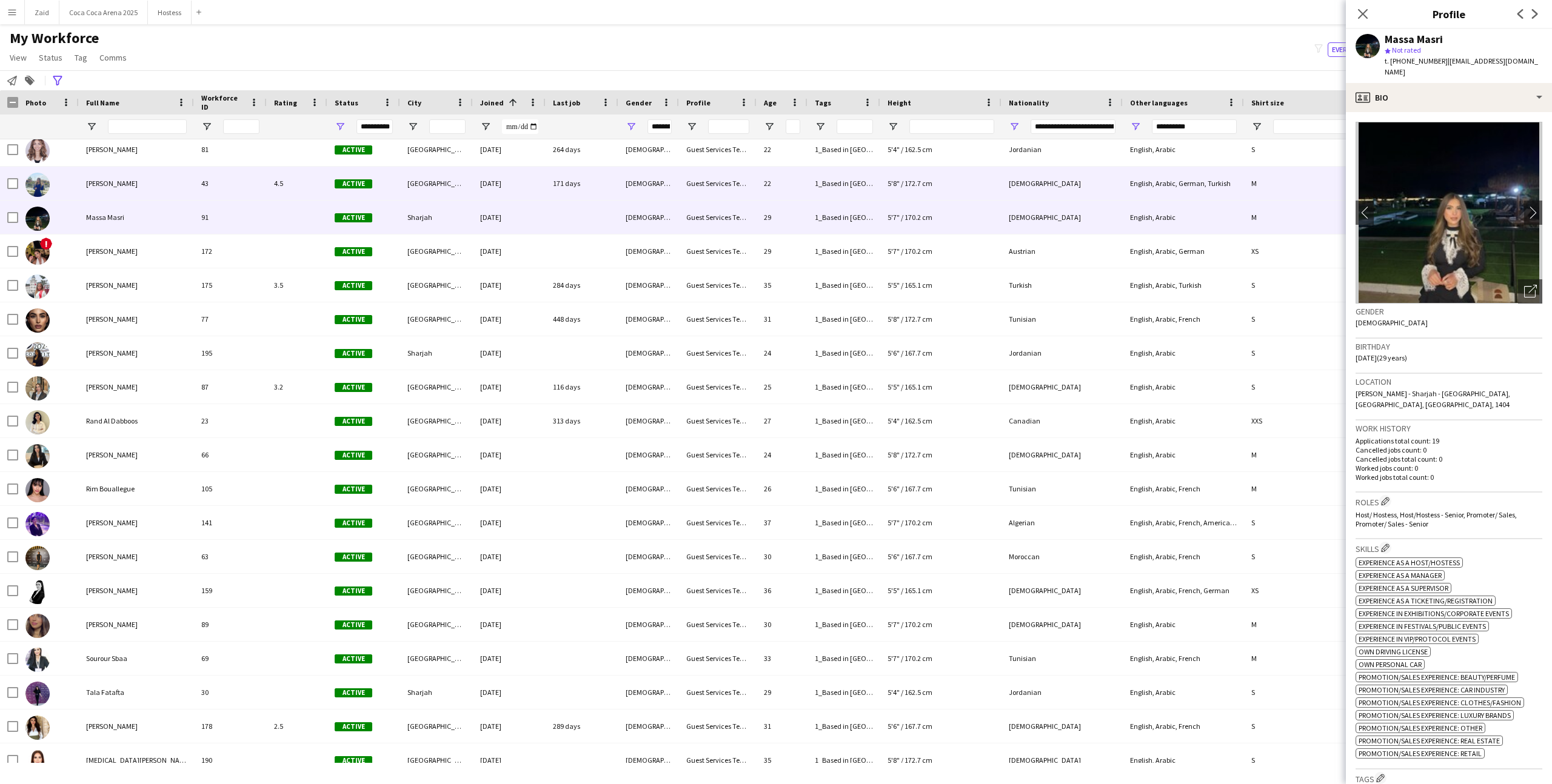
click at [459, 185] on div "Abu Dhabi" at bounding box center [436, 183] width 72 height 33
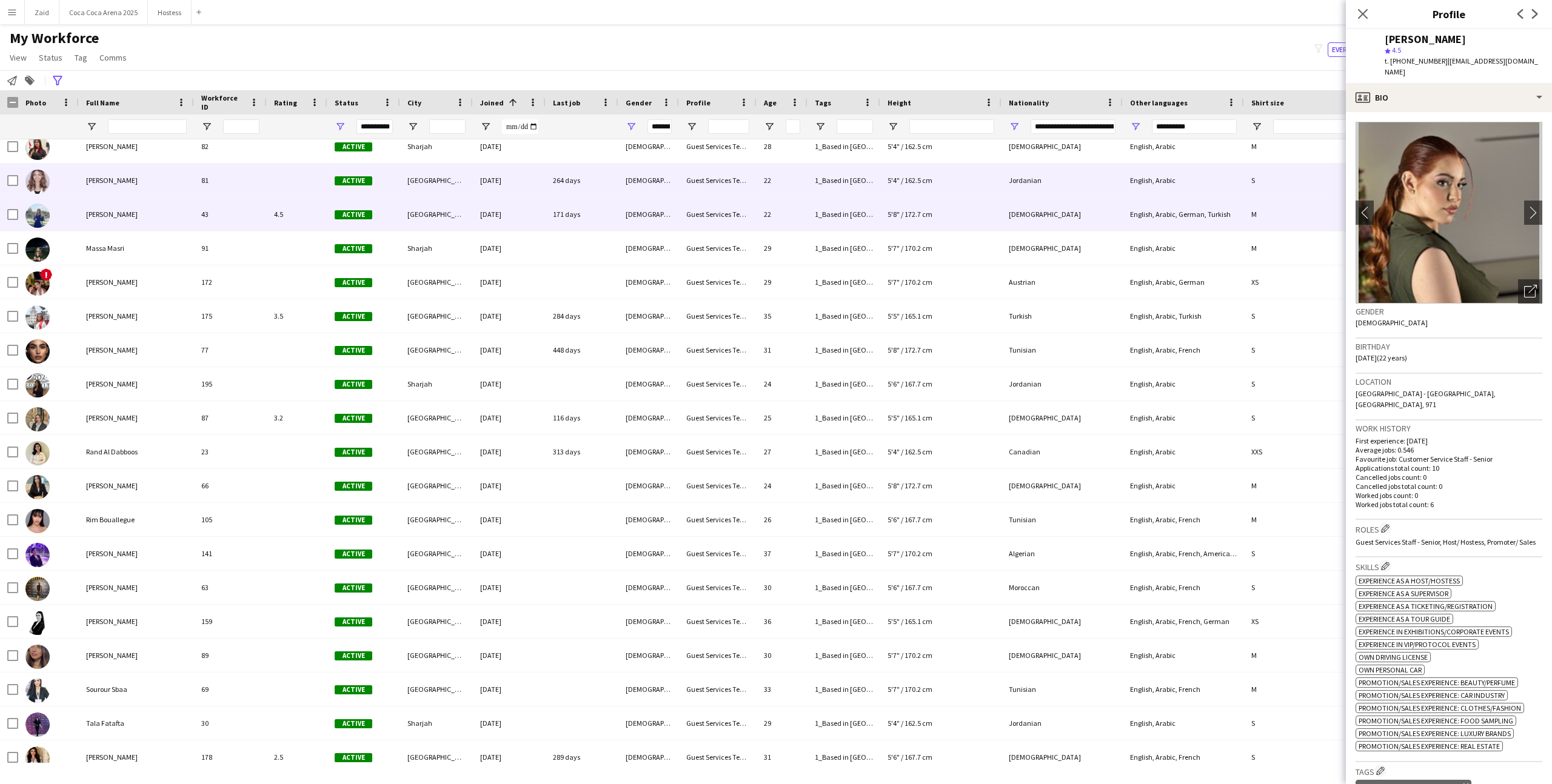
click at [459, 179] on div "Abu Dhabi" at bounding box center [436, 180] width 72 height 33
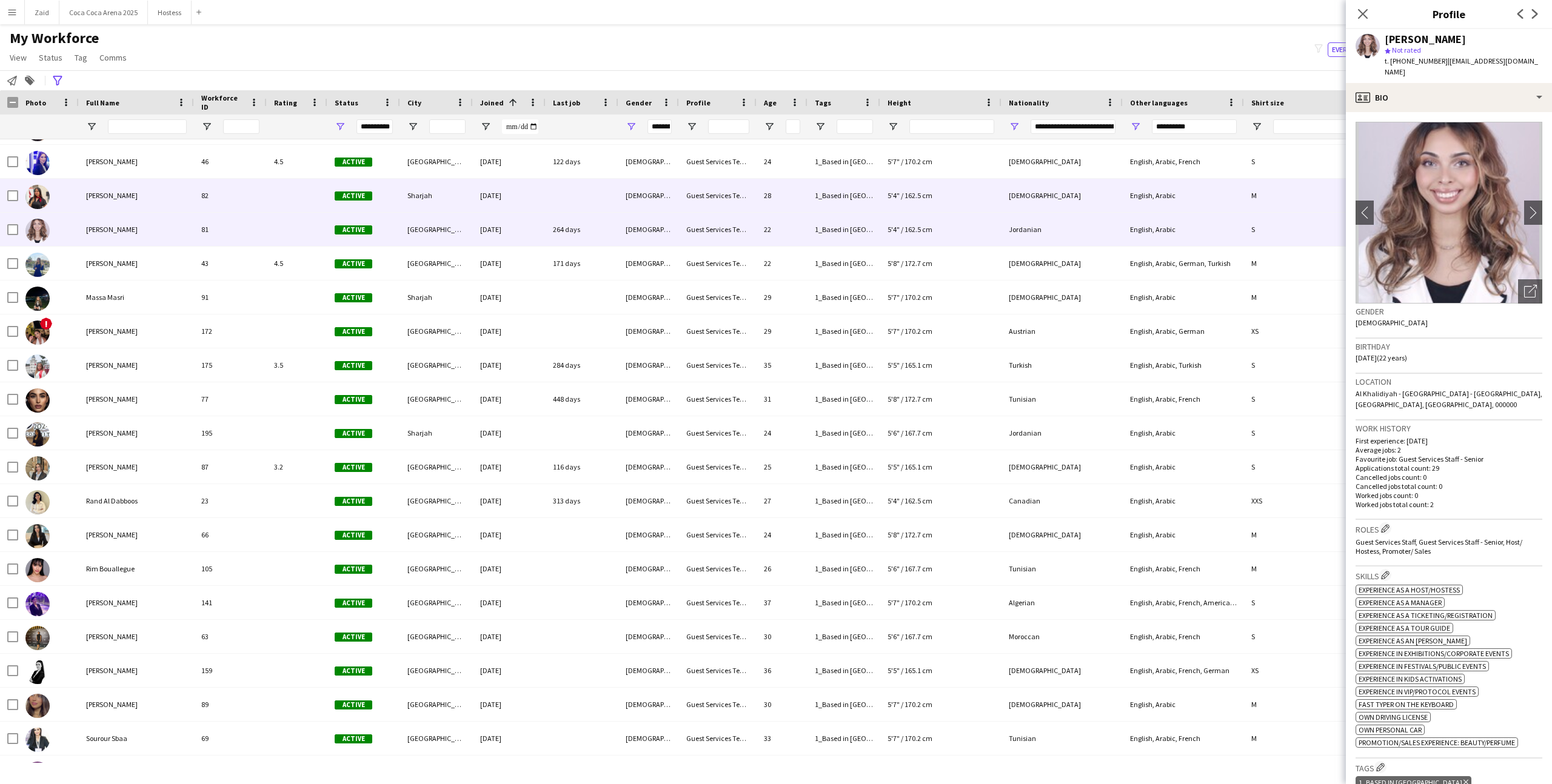
click at [459, 179] on div "Sharjah" at bounding box center [436, 195] width 72 height 33
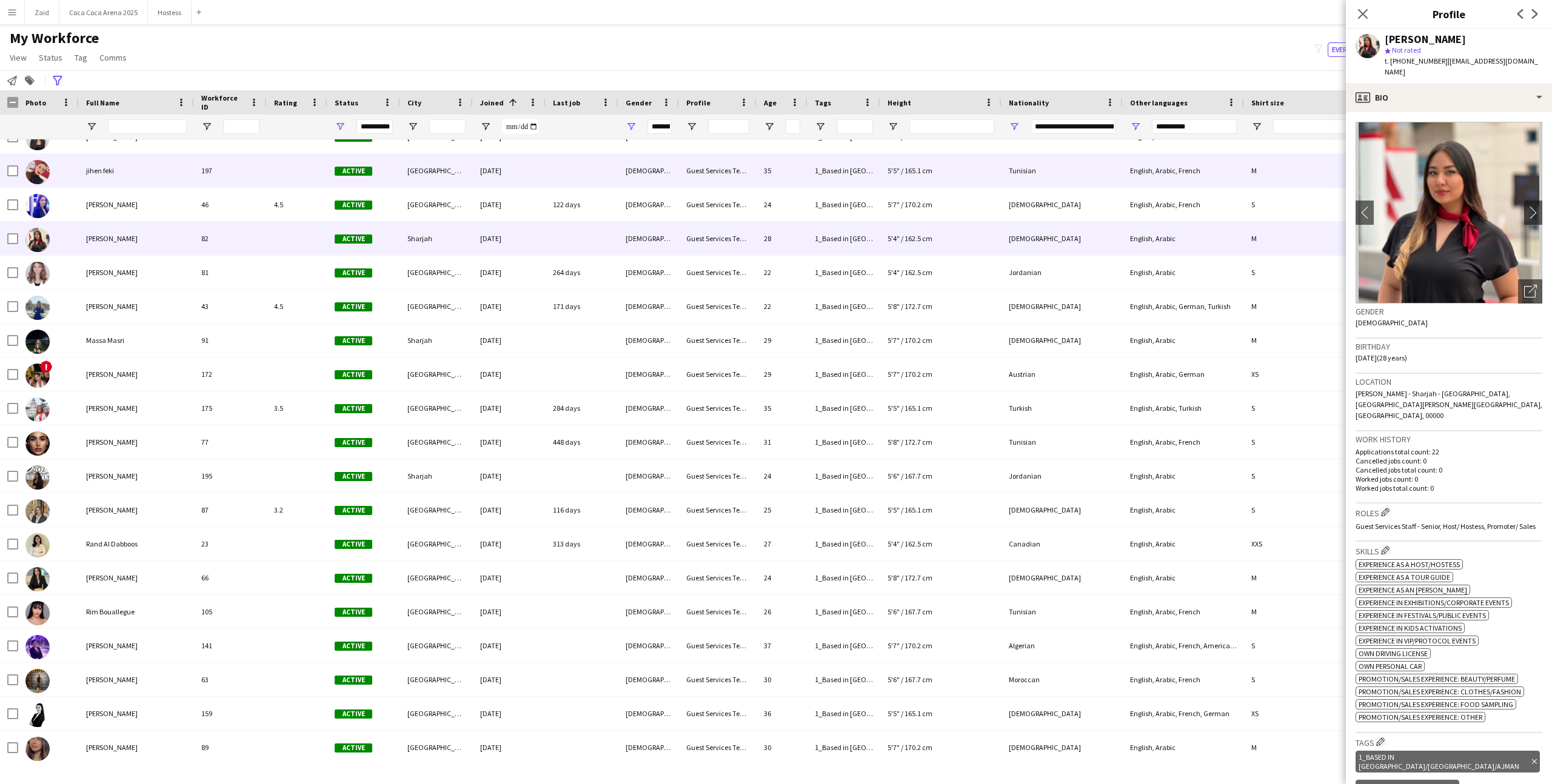
click at [464, 185] on div "Abu Dhabi" at bounding box center [436, 170] width 72 height 33
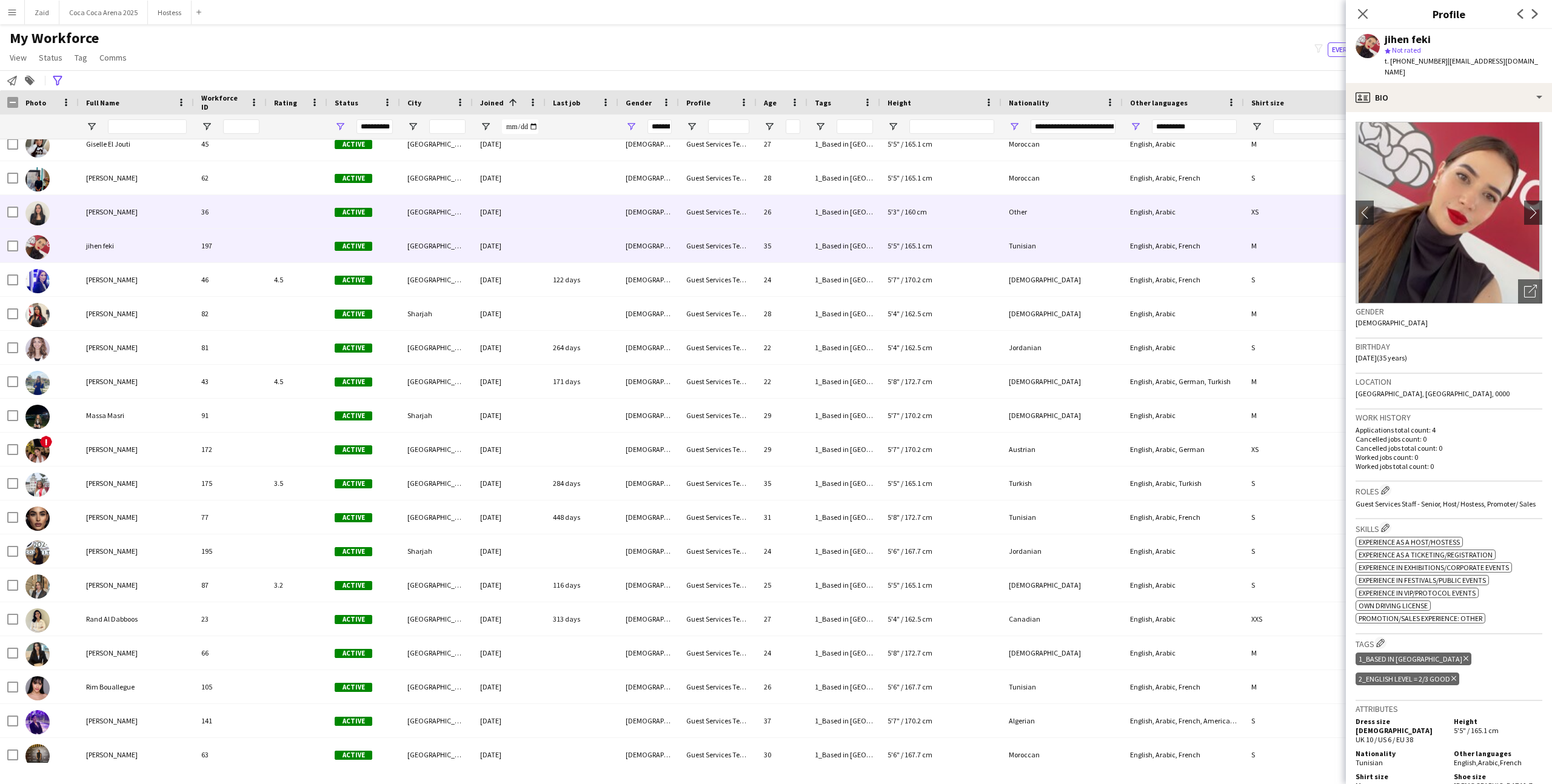
click at [474, 208] on div "29-04-2024" at bounding box center [509, 211] width 72 height 33
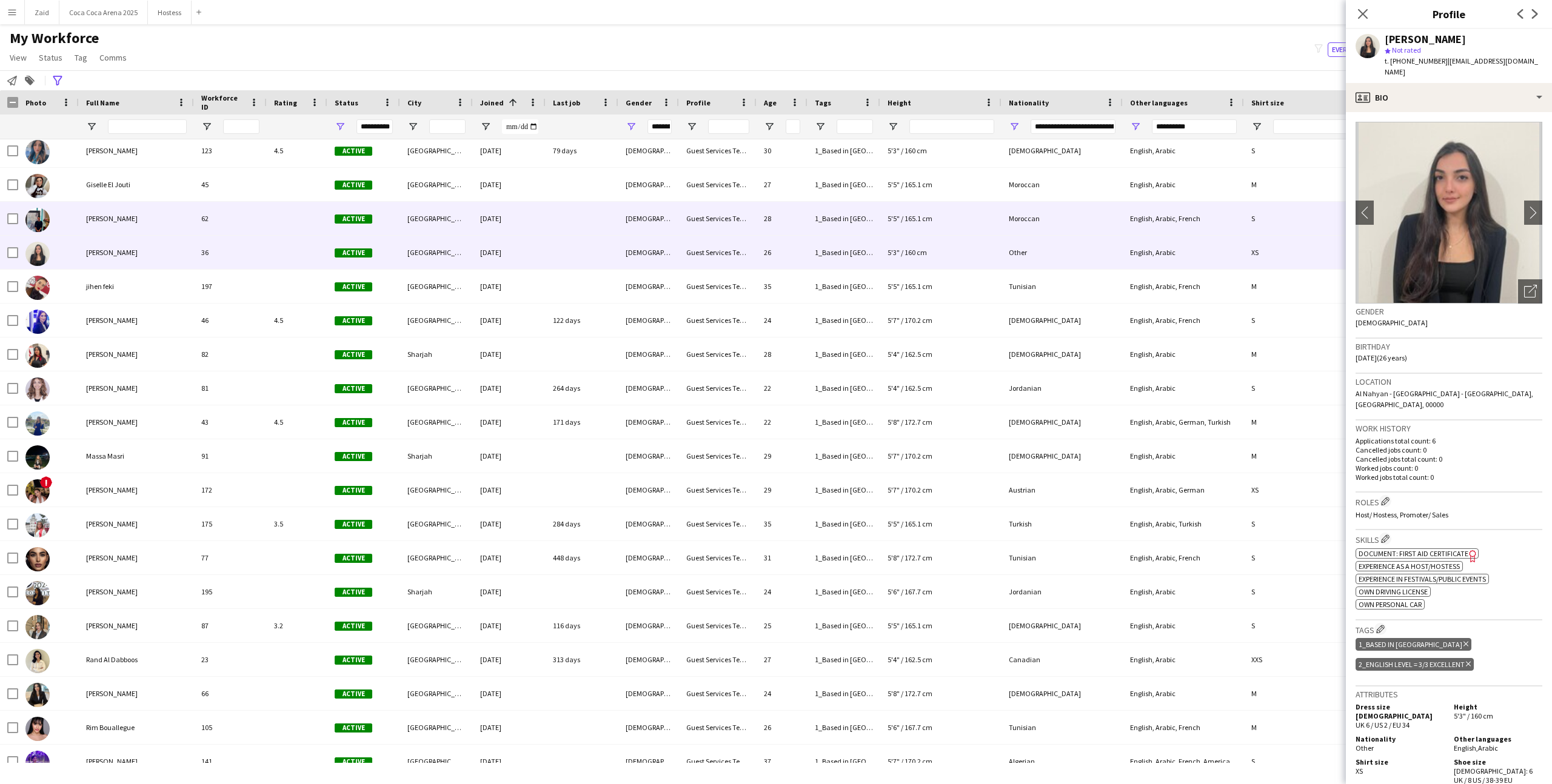
click at [474, 208] on div "29-04-2024" at bounding box center [509, 218] width 72 height 33
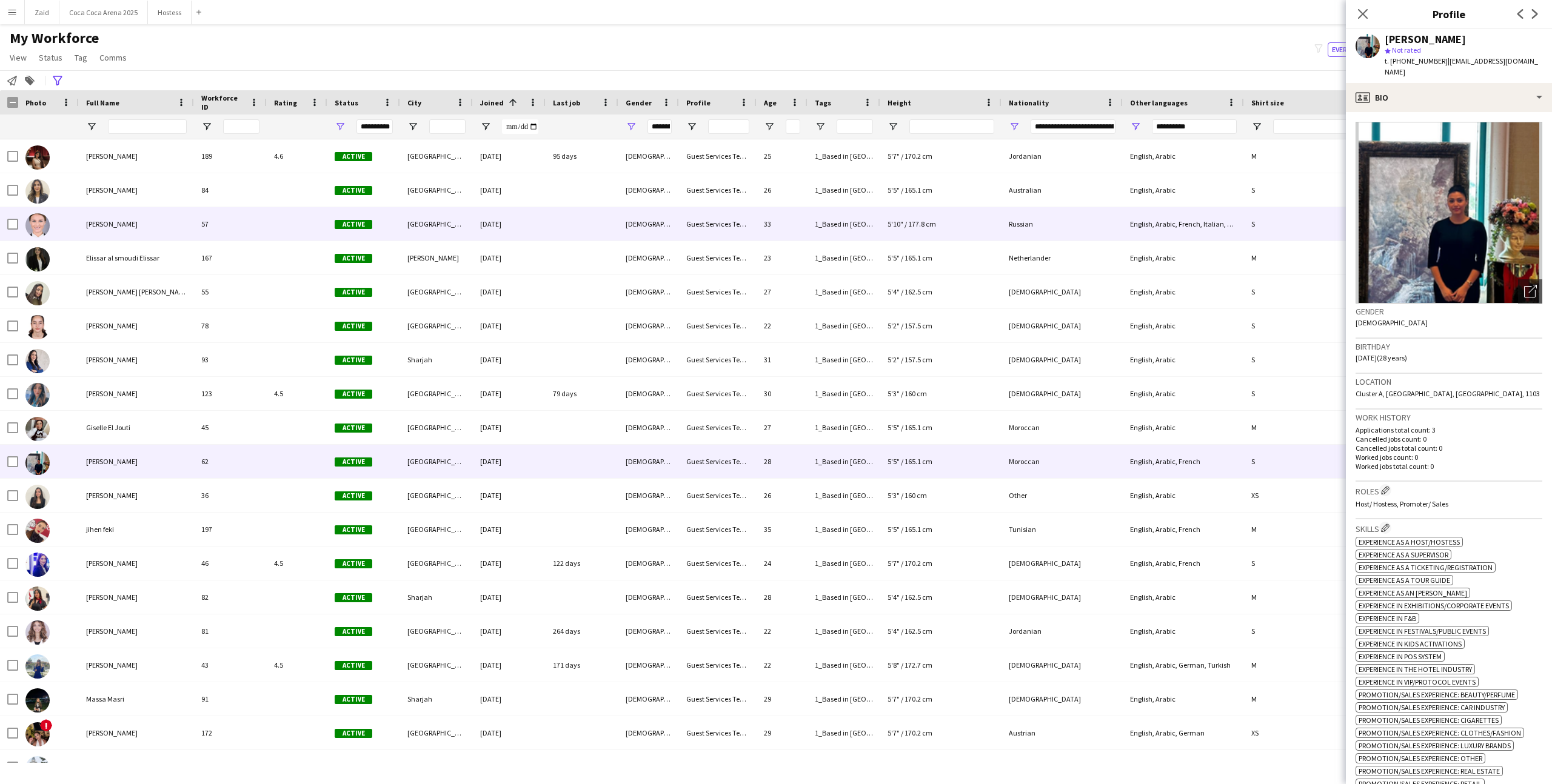
click at [478, 233] on div "29-04-2024" at bounding box center [509, 224] width 72 height 33
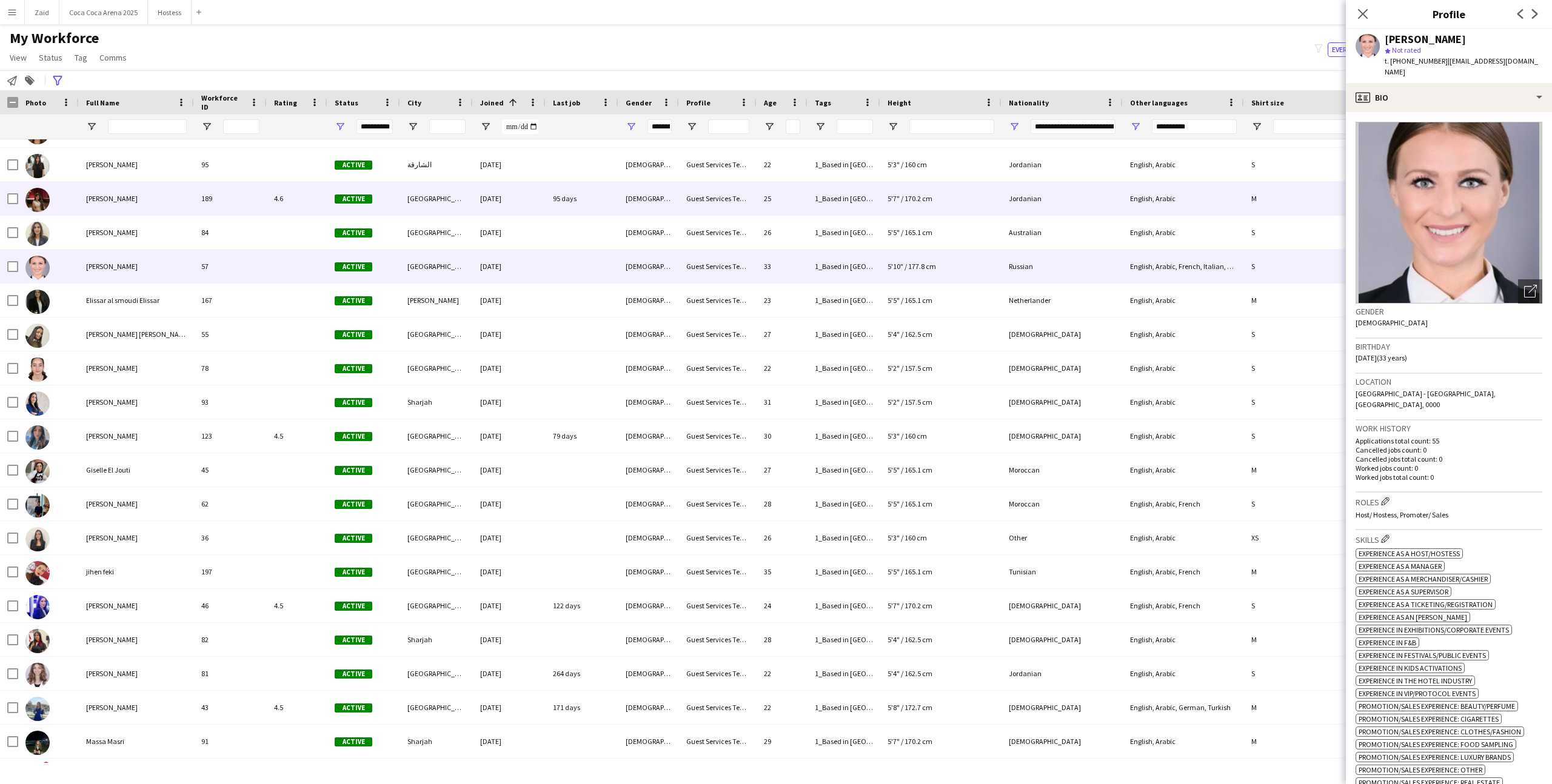
scroll to position [122, 0]
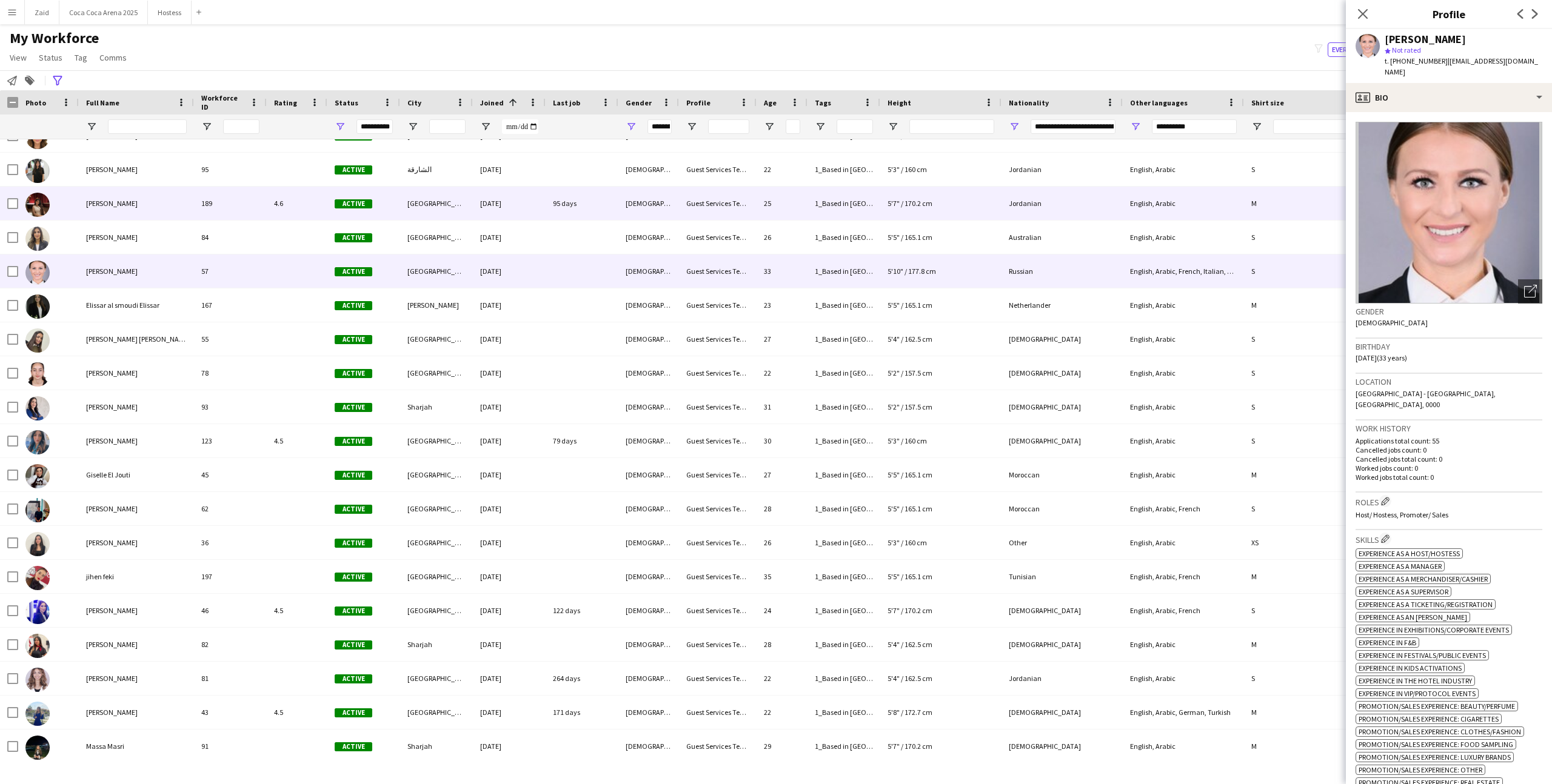
click at [494, 217] on div "[DATE]" at bounding box center [509, 203] width 72 height 33
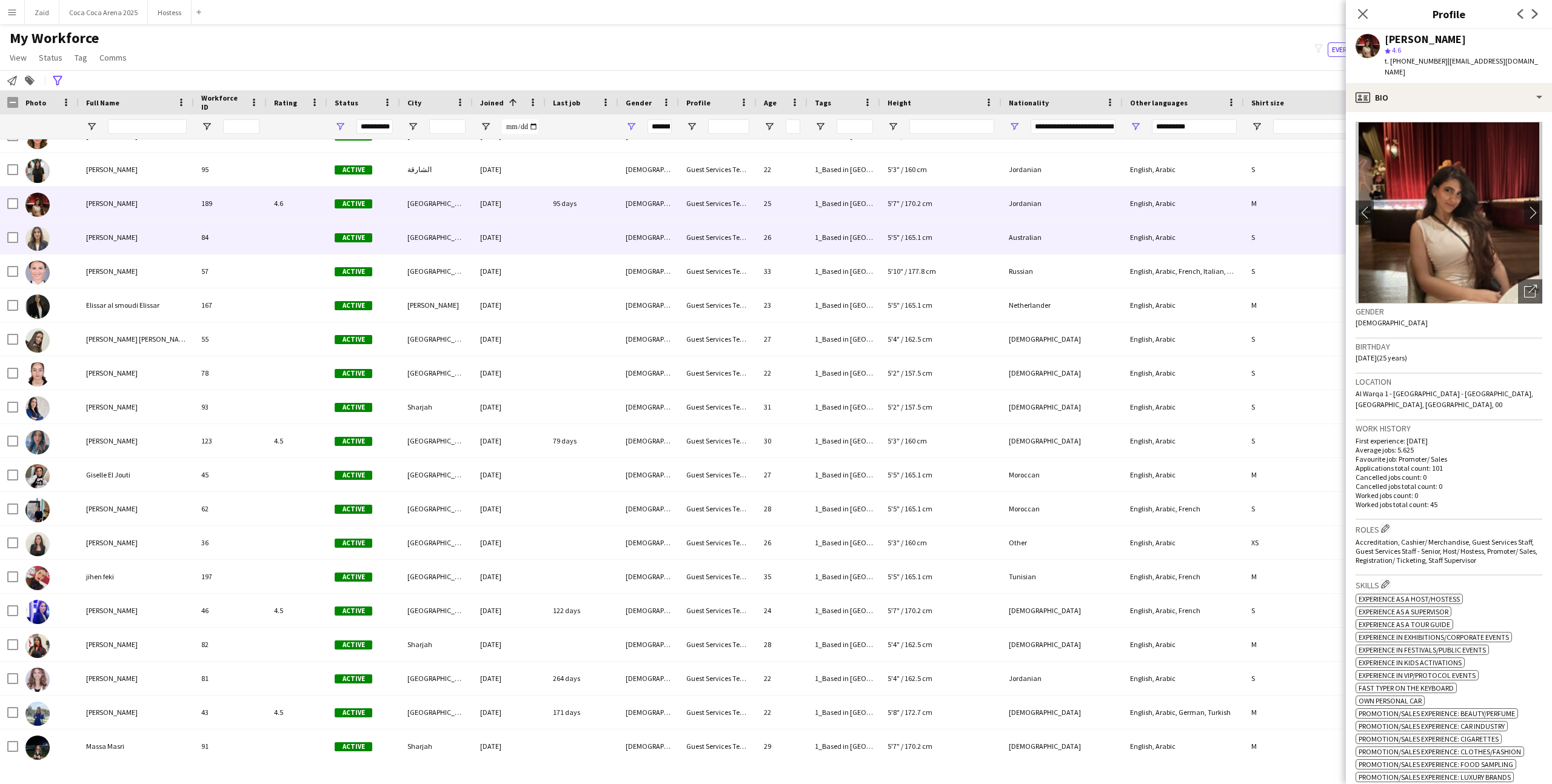
click at [500, 226] on div "[DATE]" at bounding box center [509, 237] width 72 height 33
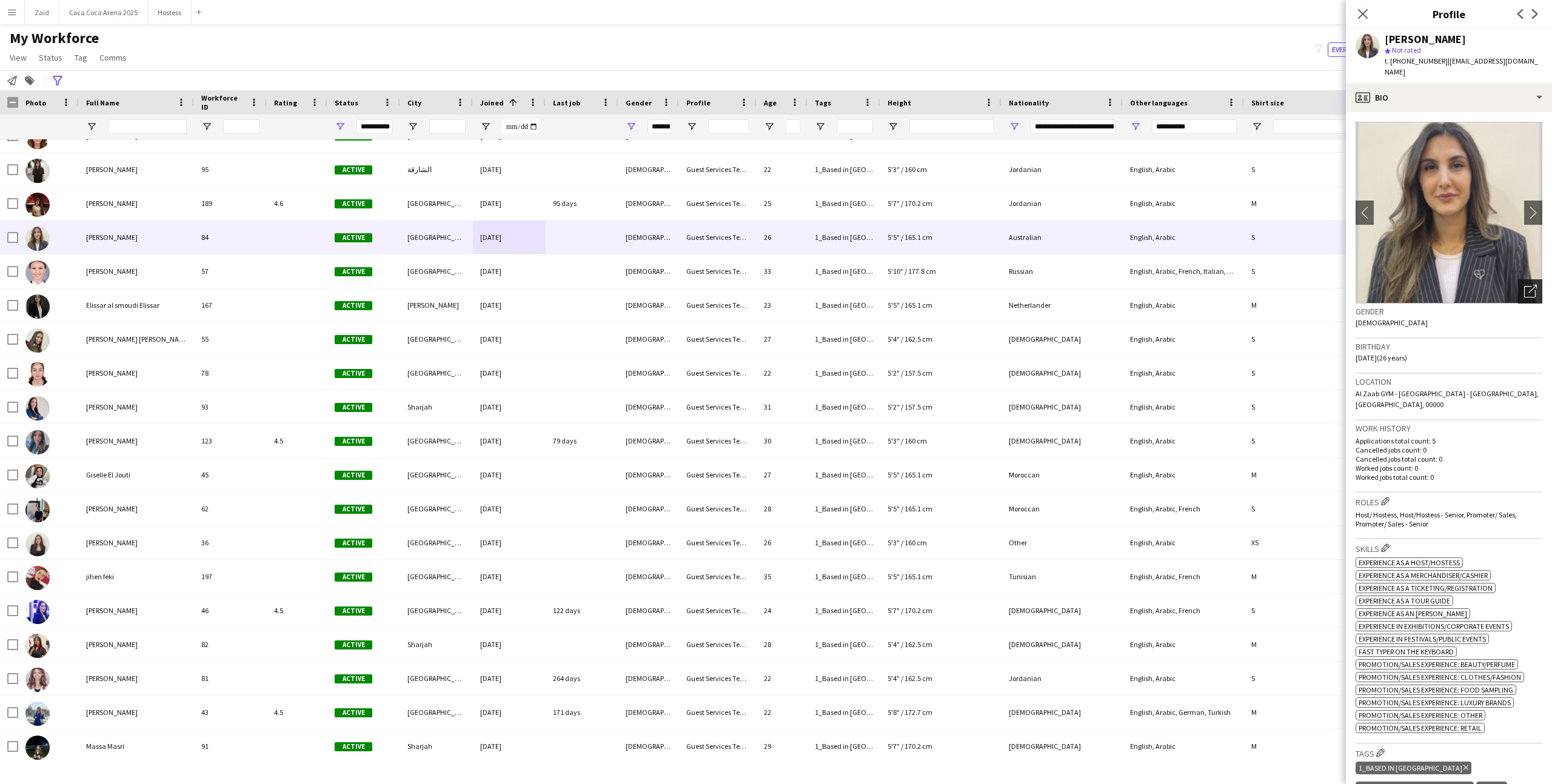
click at [1542, 287] on div "Open photos pop-in" at bounding box center [1529, 291] width 24 height 24
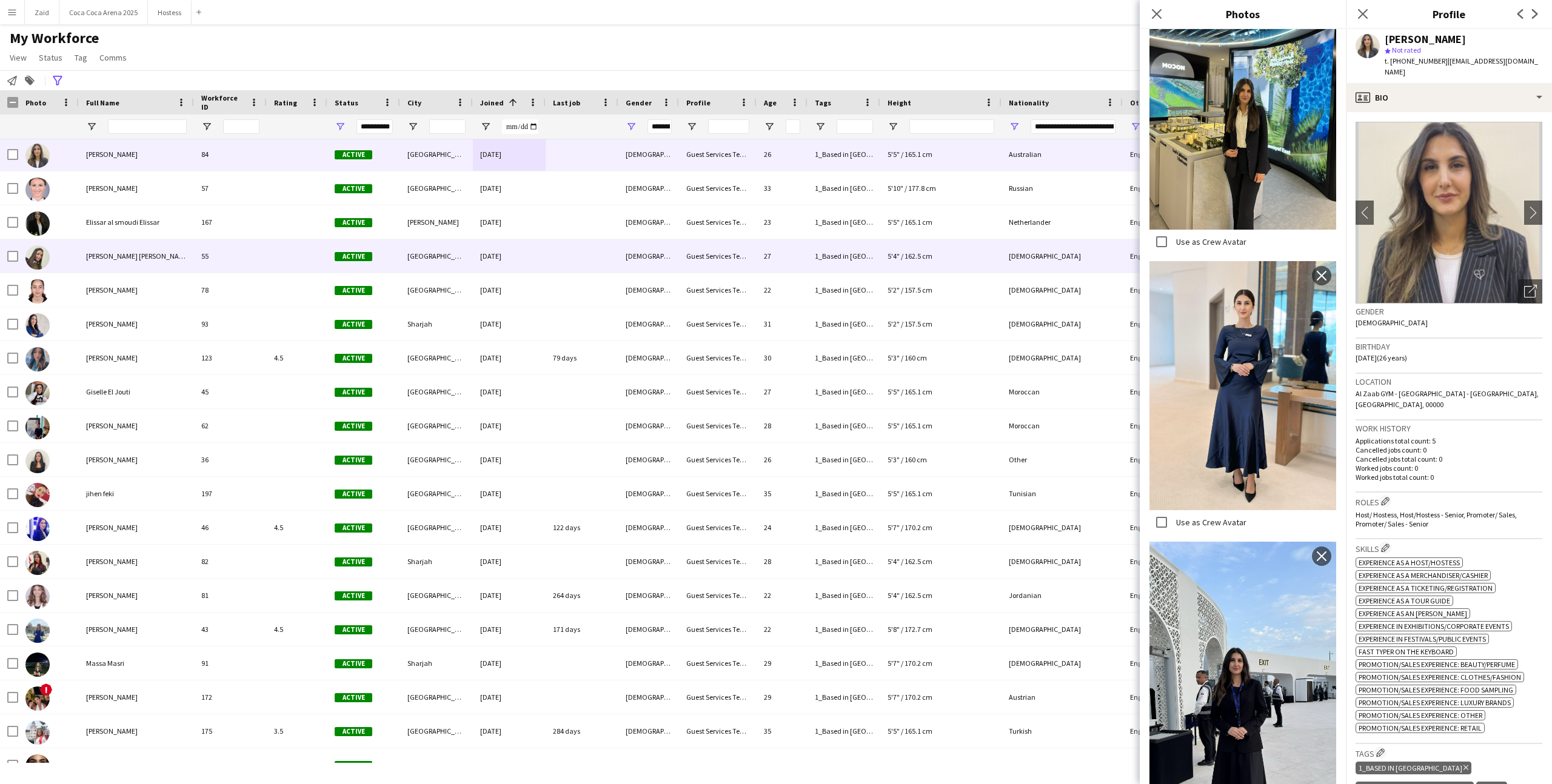
scroll to position [0, 0]
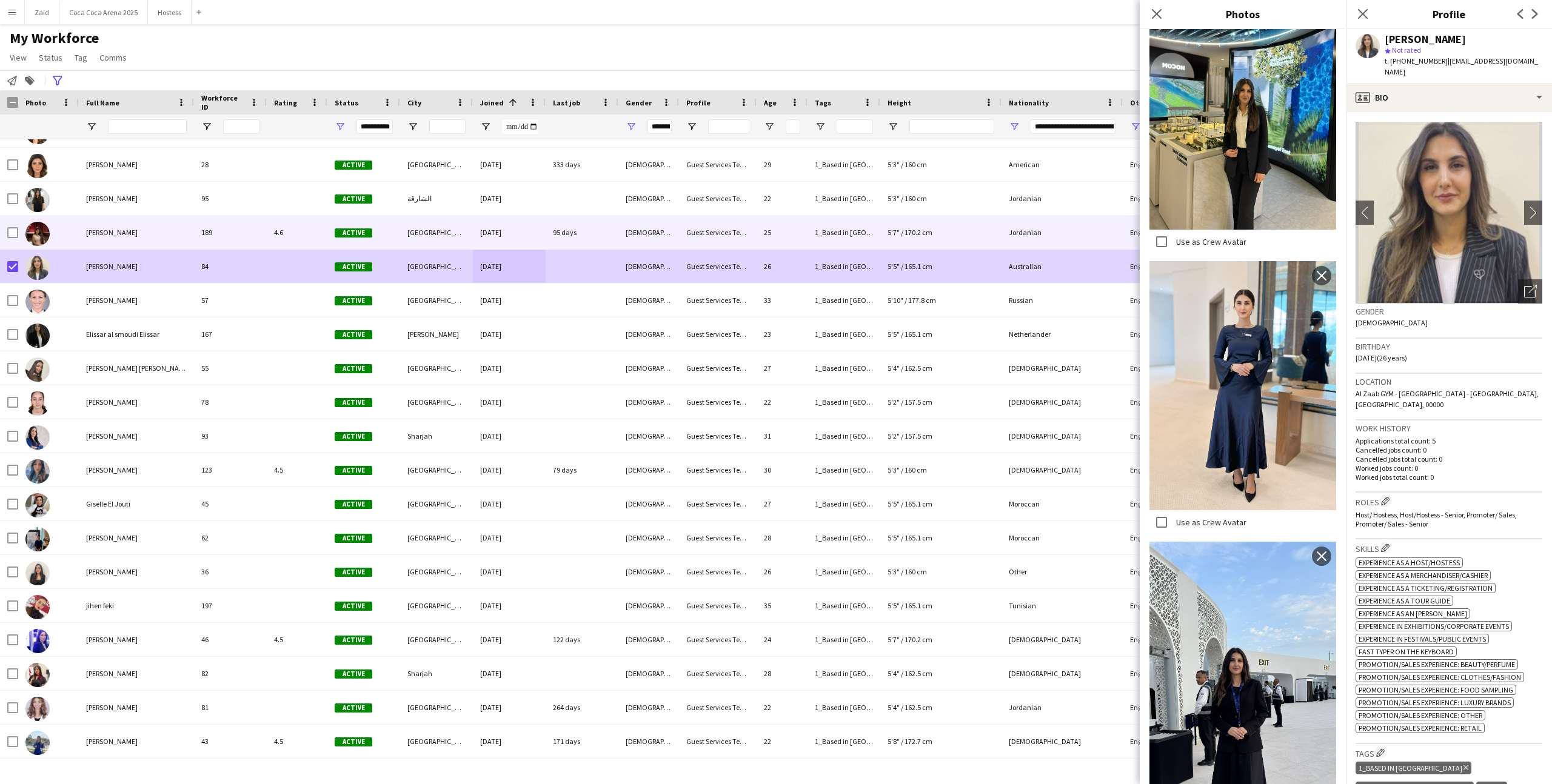
click at [81, 227] on div "[PERSON_NAME]" at bounding box center [136, 232] width 115 height 33
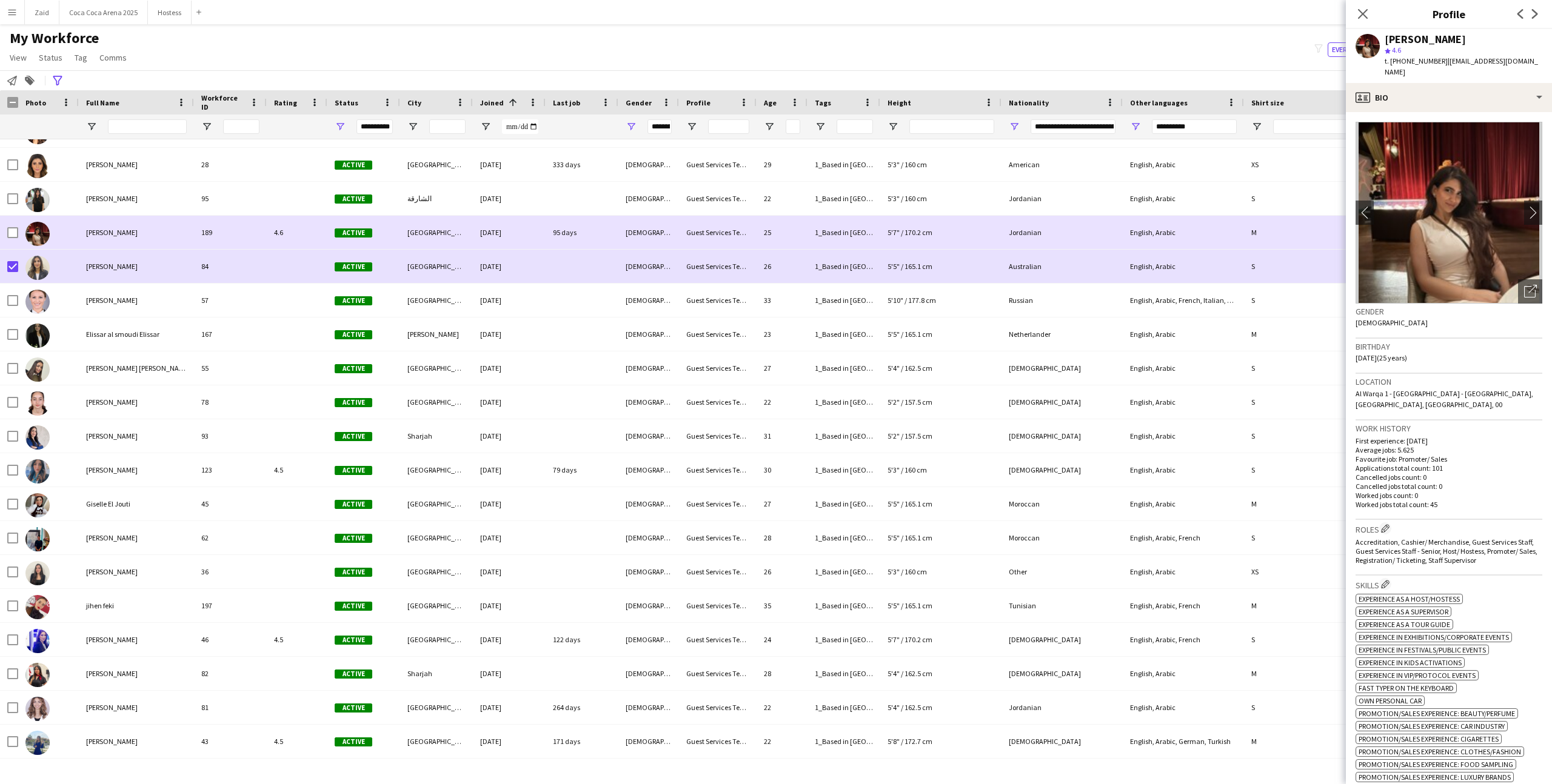
click at [18, 232] on div at bounding box center [49, 232] width 61 height 33
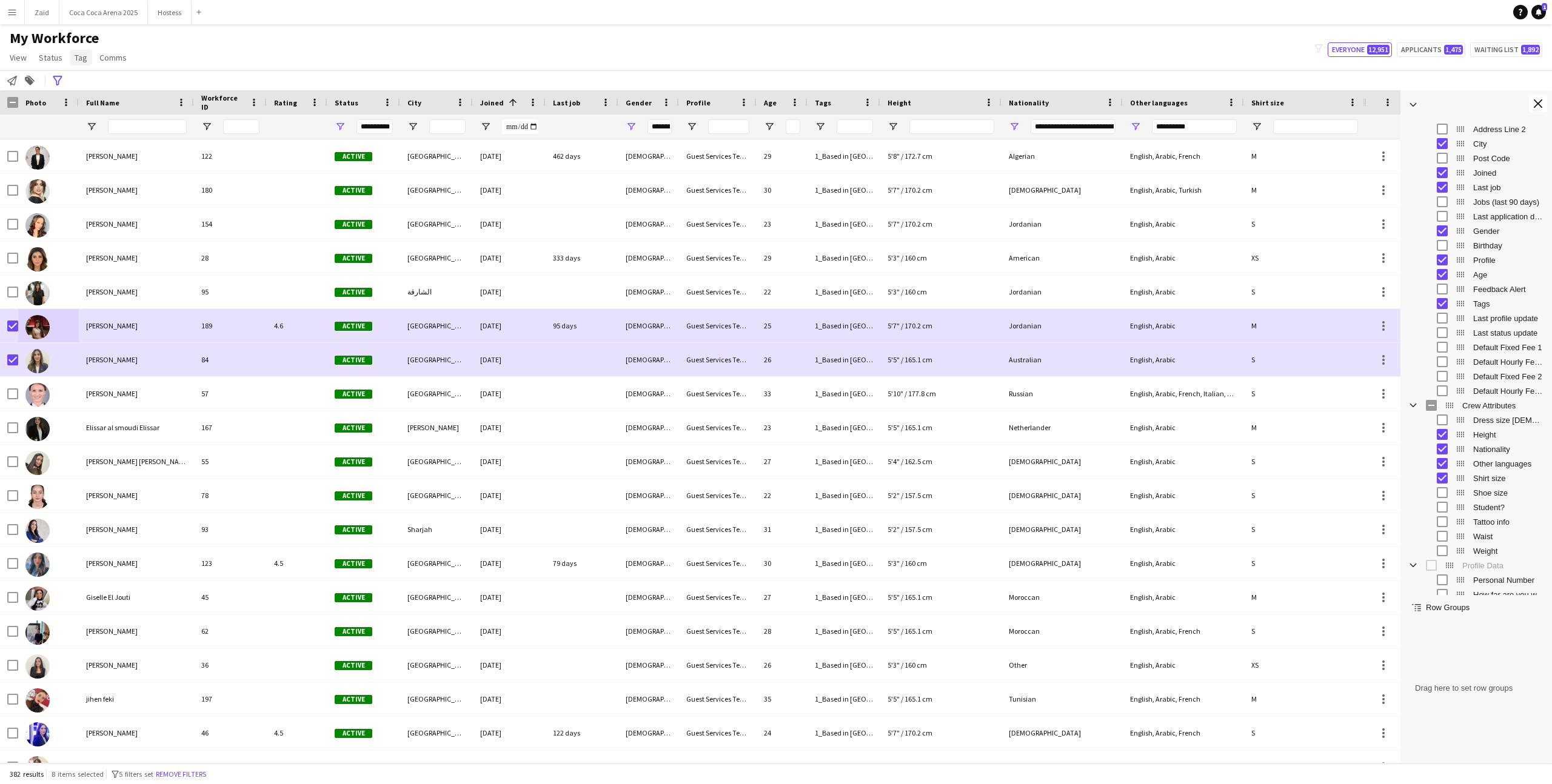
click at [82, 59] on span "Tag" at bounding box center [81, 57] width 13 height 11
click at [111, 79] on link "New tag" at bounding box center [111, 83] width 85 height 25
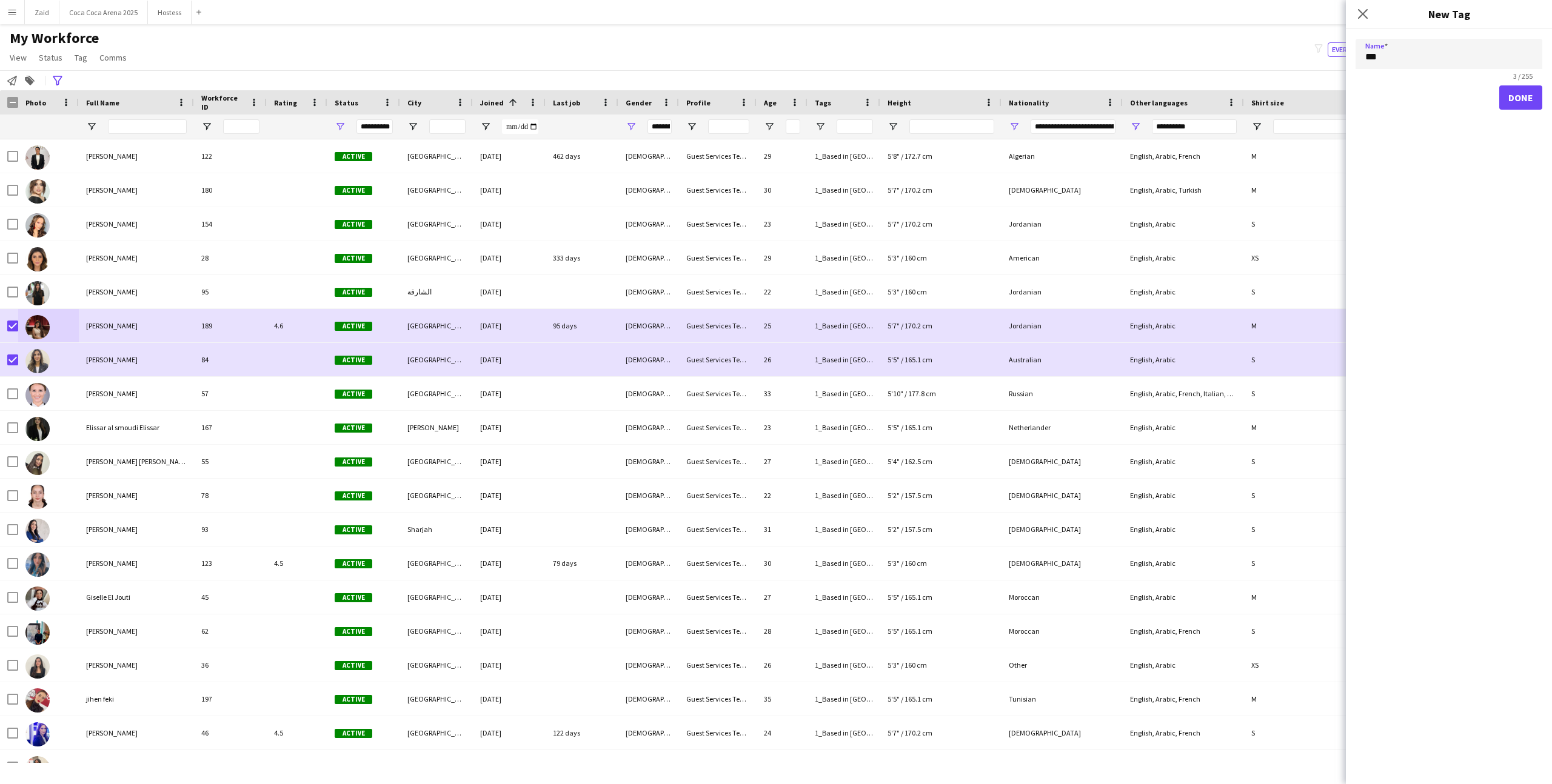
type input "***"
click at [1517, 89] on button "Done" at bounding box center [1520, 97] width 43 height 24
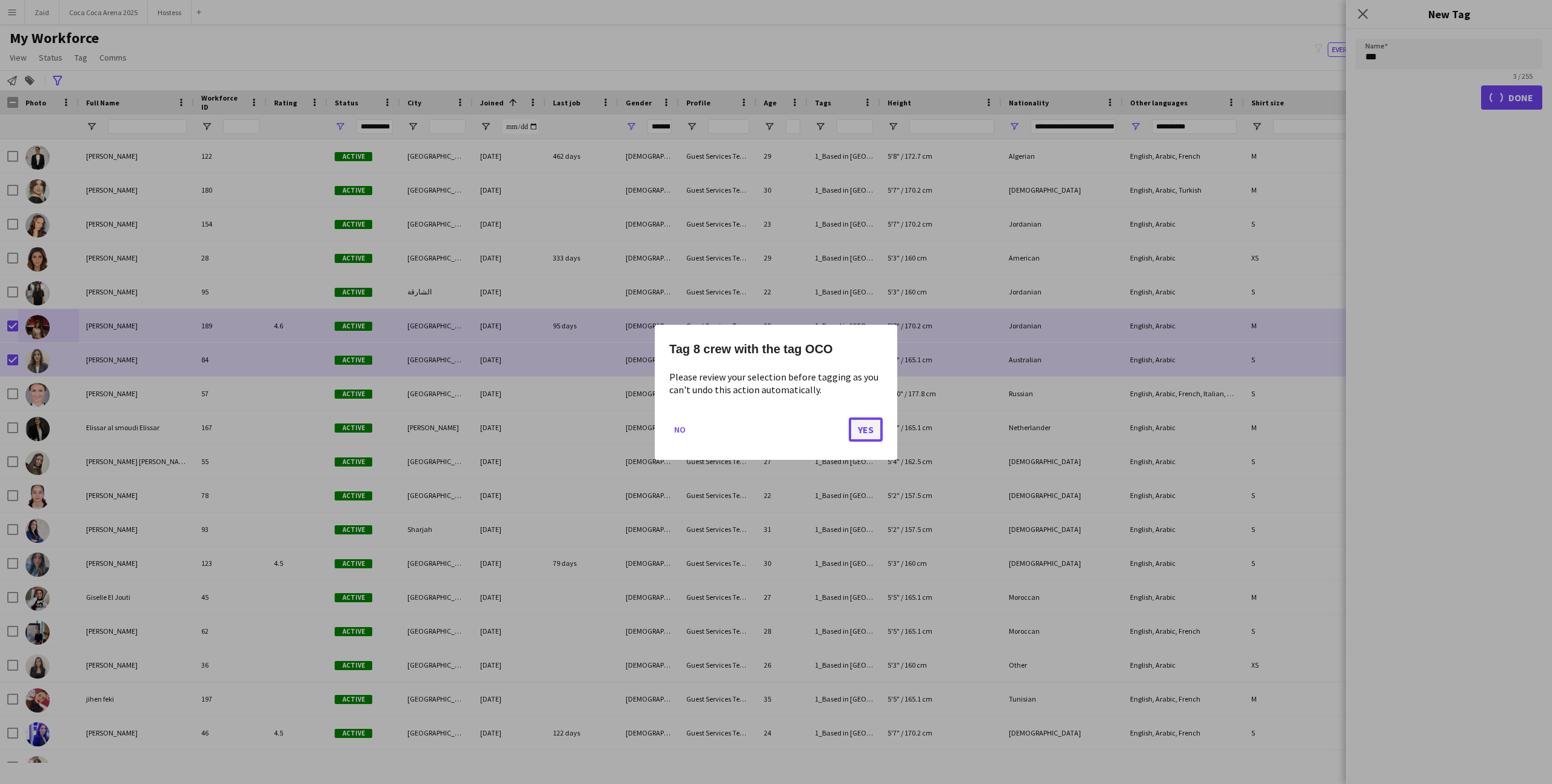
click at [853, 433] on button "Yes" at bounding box center [866, 429] width 34 height 24
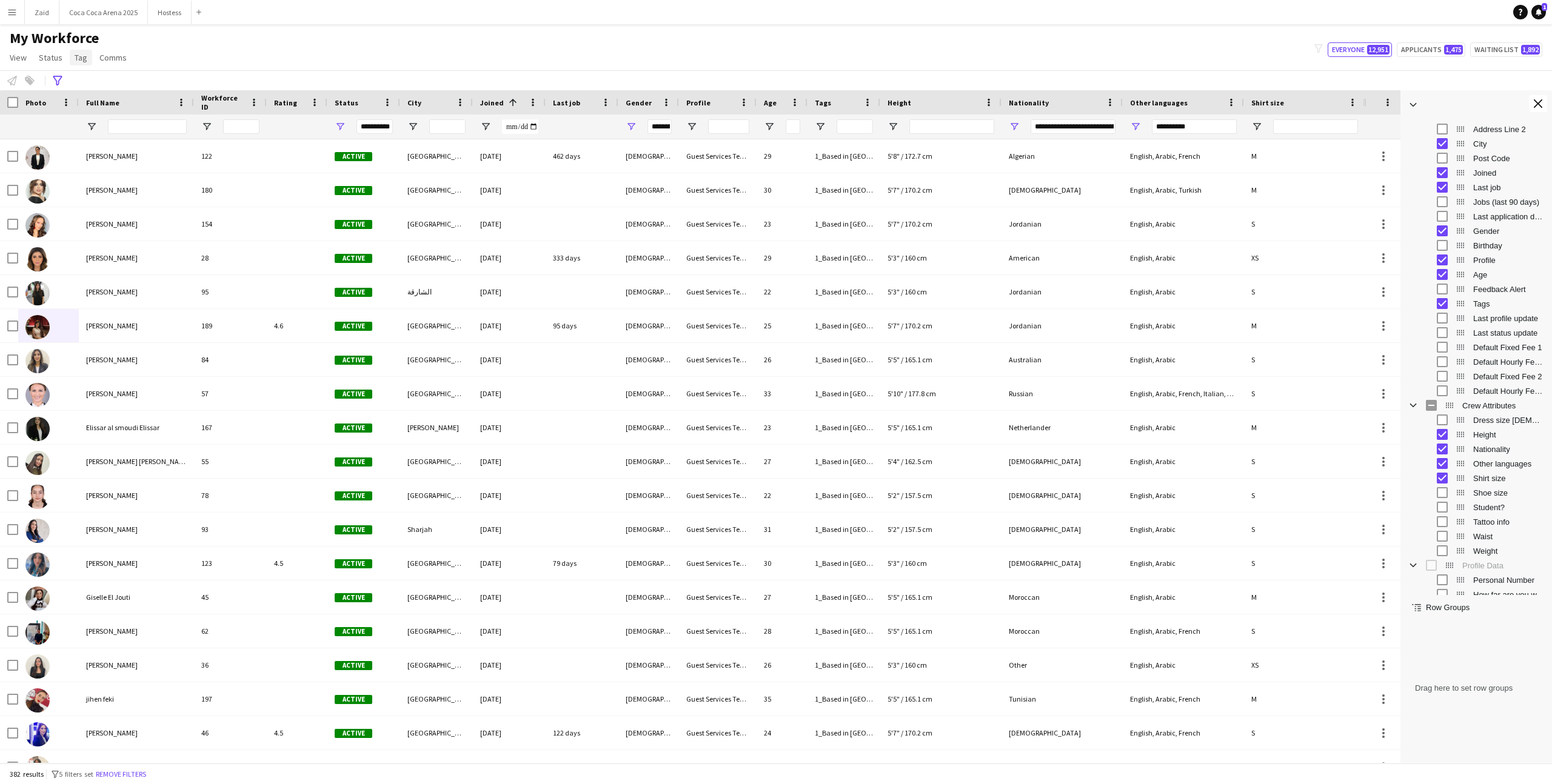
click at [83, 64] on link "Tag" at bounding box center [81, 57] width 23 height 16
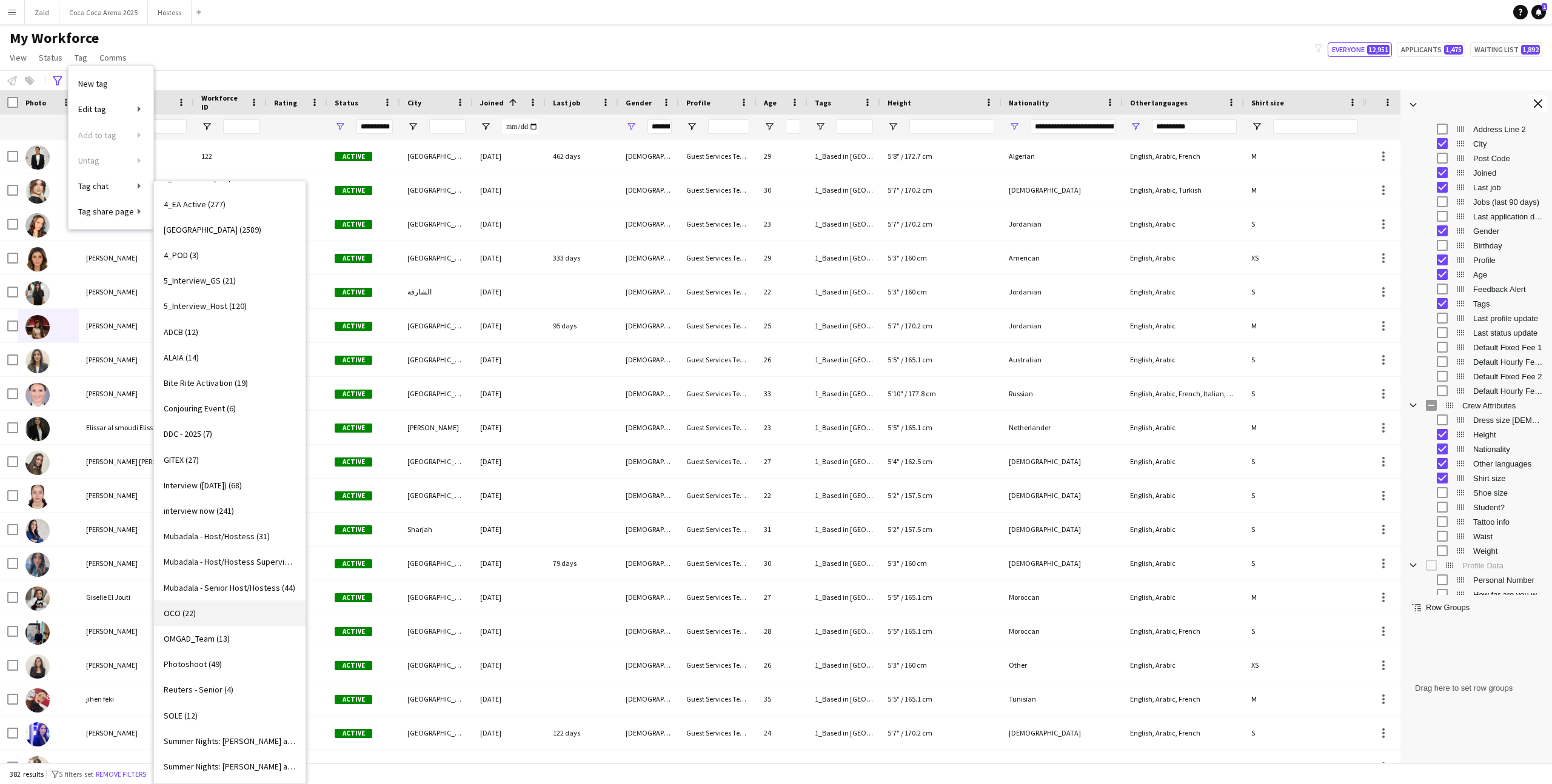
click at [255, 611] on link "OCO (22)" at bounding box center [230, 613] width 152 height 25
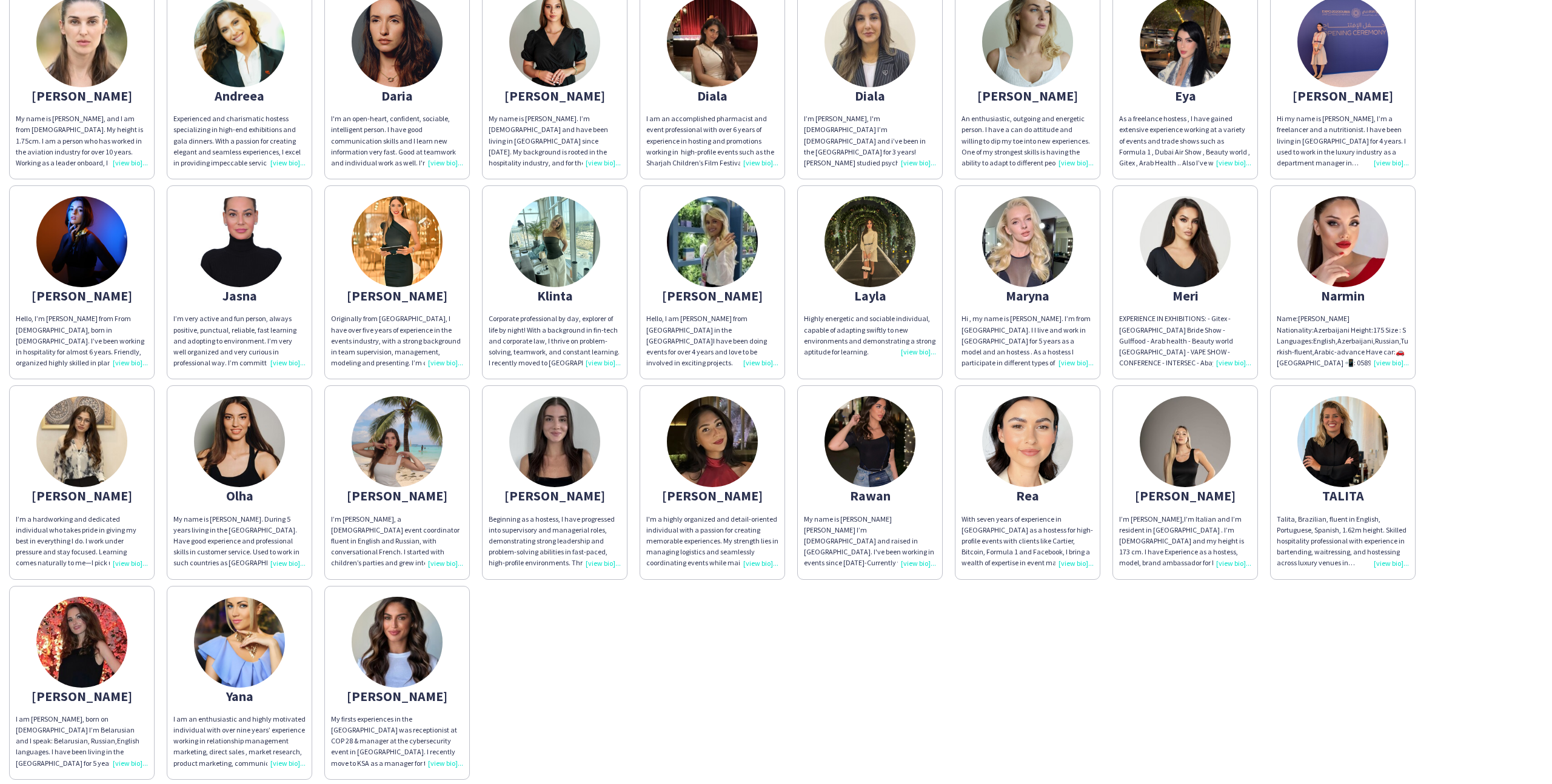
click at [144, 475] on app-share-pages-crew-card "[PERSON_NAME] I’m a hardworking and dedicated individual who takes pride in giv…" at bounding box center [81, 483] width 146 height 194
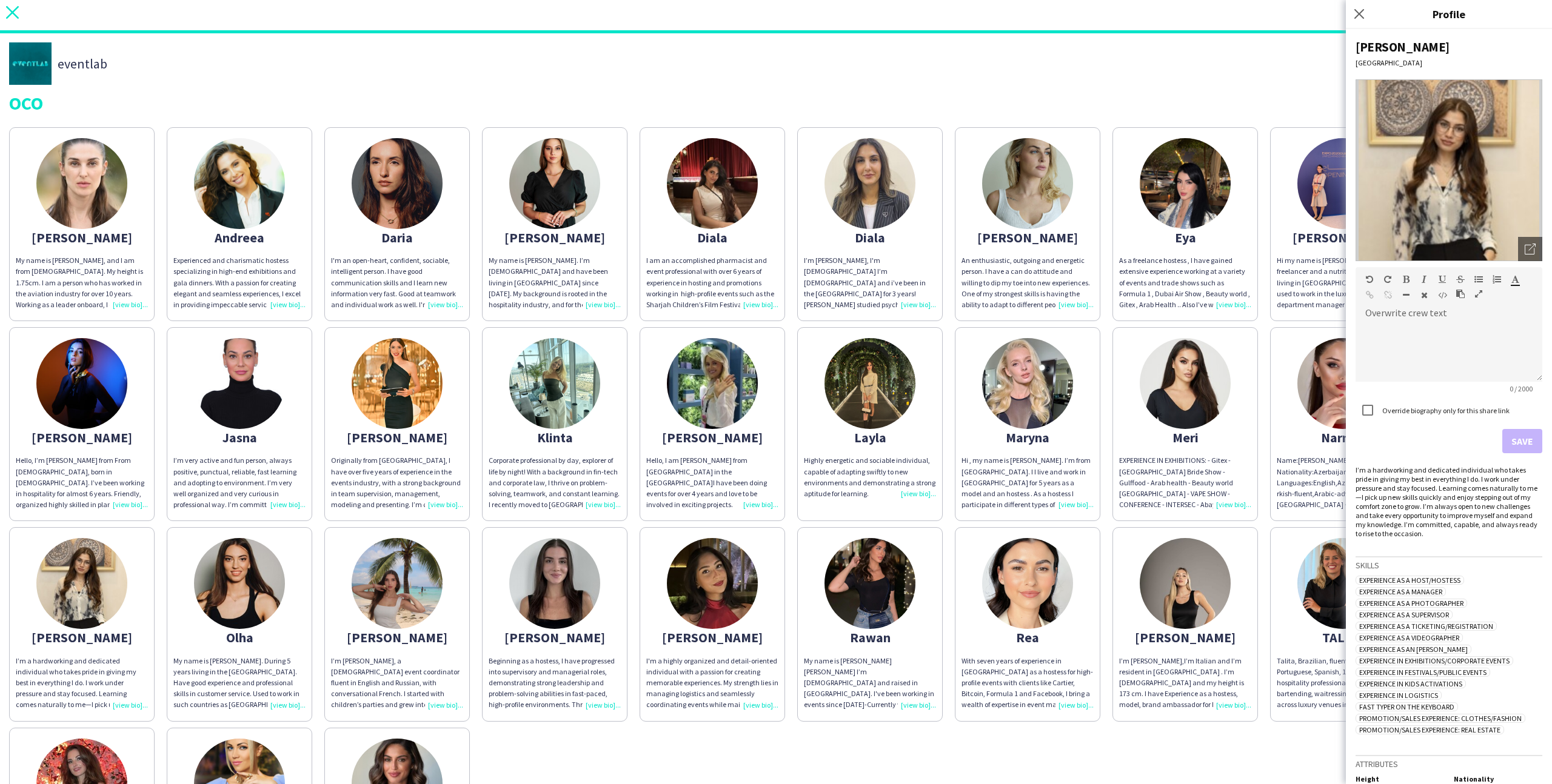
click at [12, 10] on icon "close" at bounding box center [12, 12] width 13 height 13
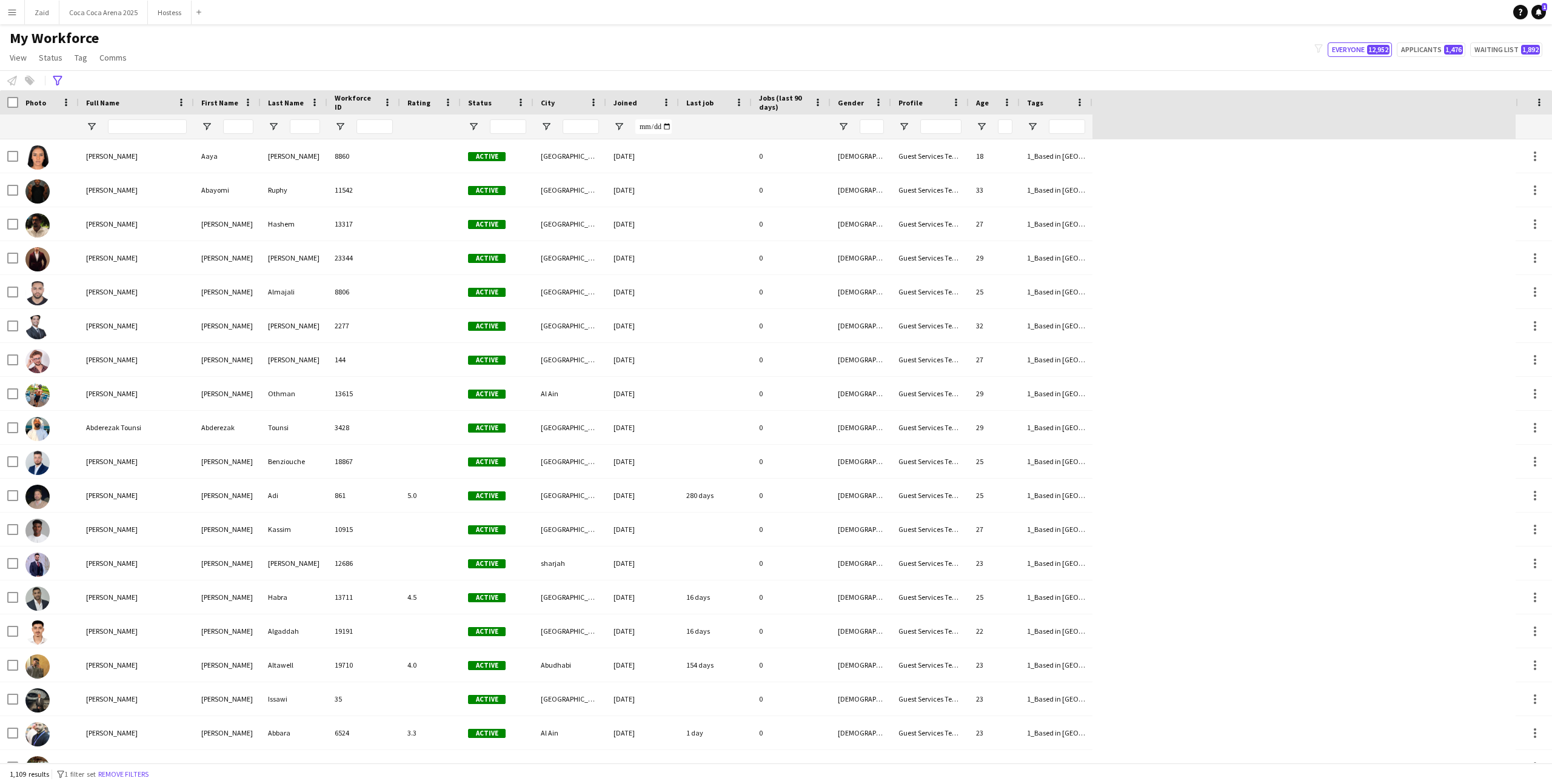
type input "**********"
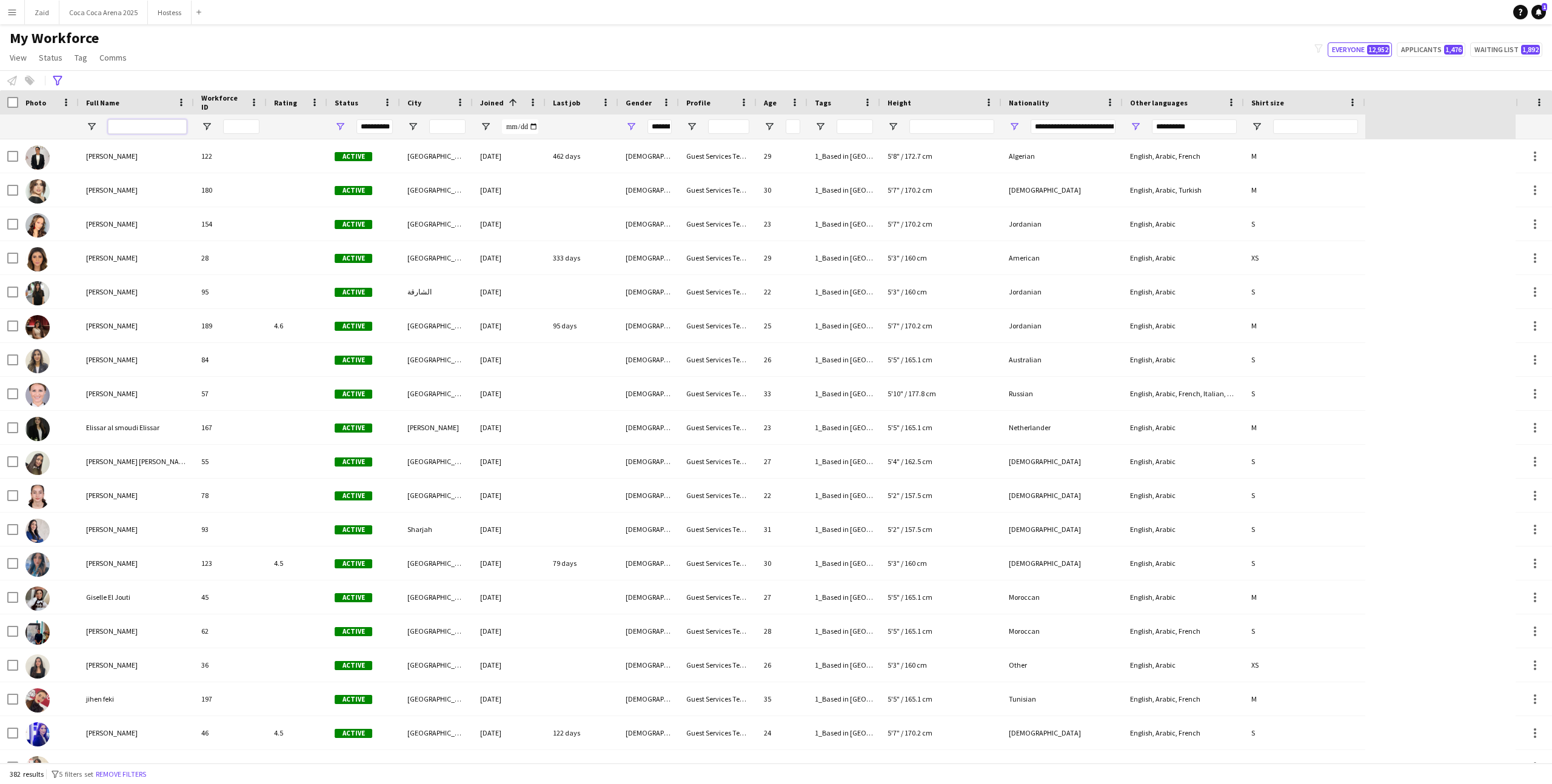
click at [135, 122] on input "Full Name Filter Input" at bounding box center [147, 126] width 79 height 14
type input "*****"
type input "***"
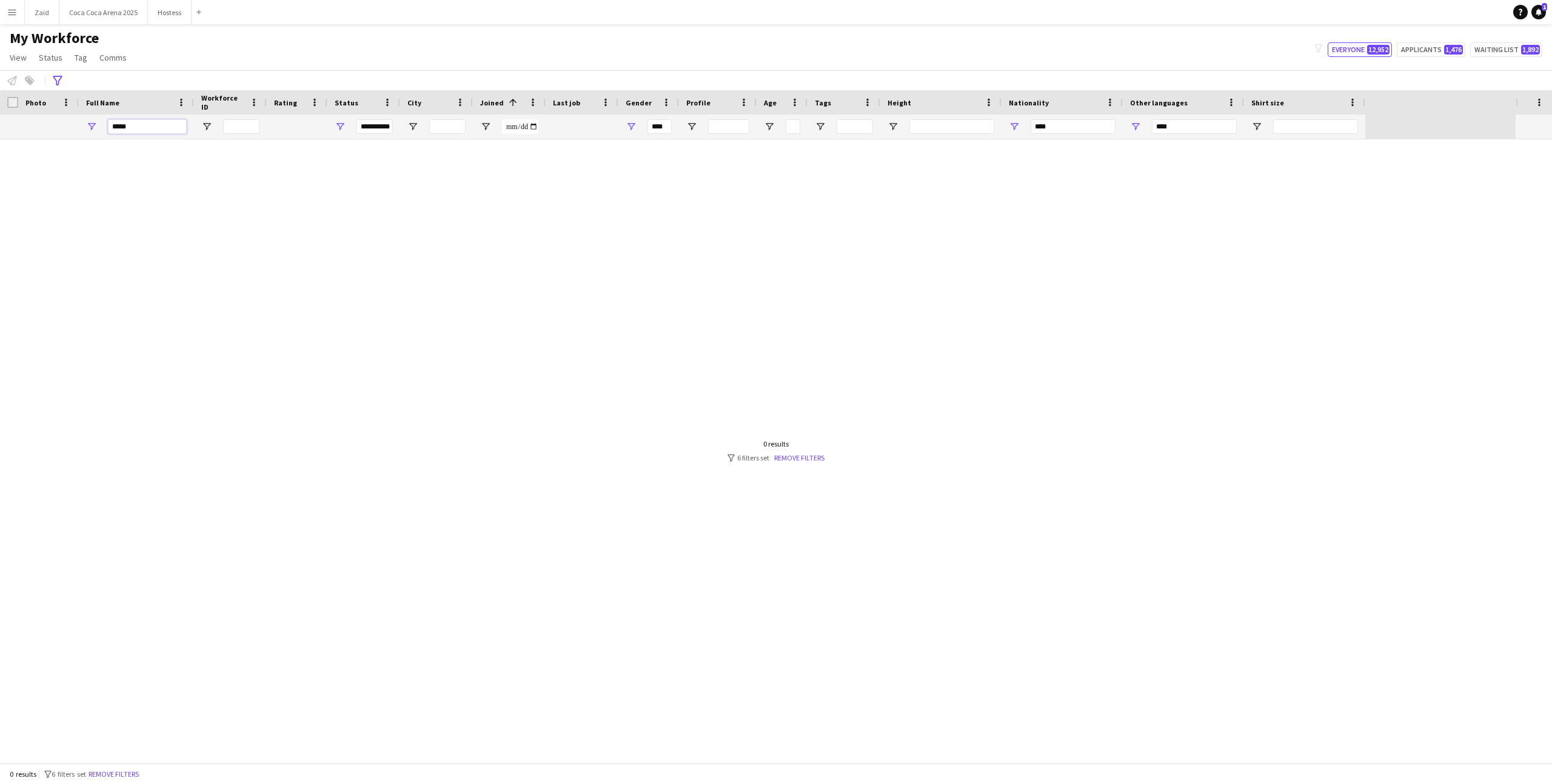
type input "******"
type input "**********"
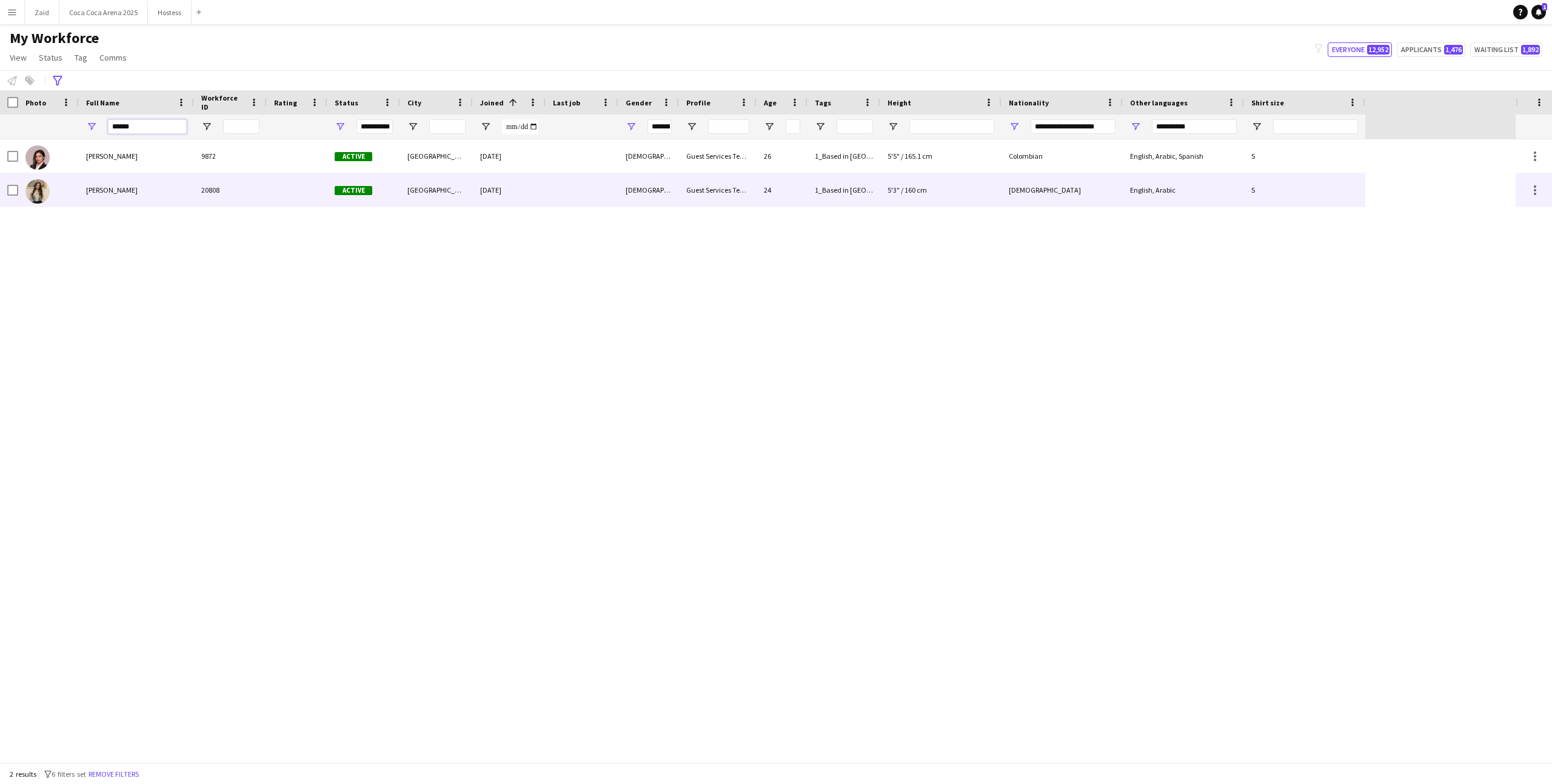
type input "******"
click at [203, 185] on div "20808" at bounding box center [230, 190] width 72 height 33
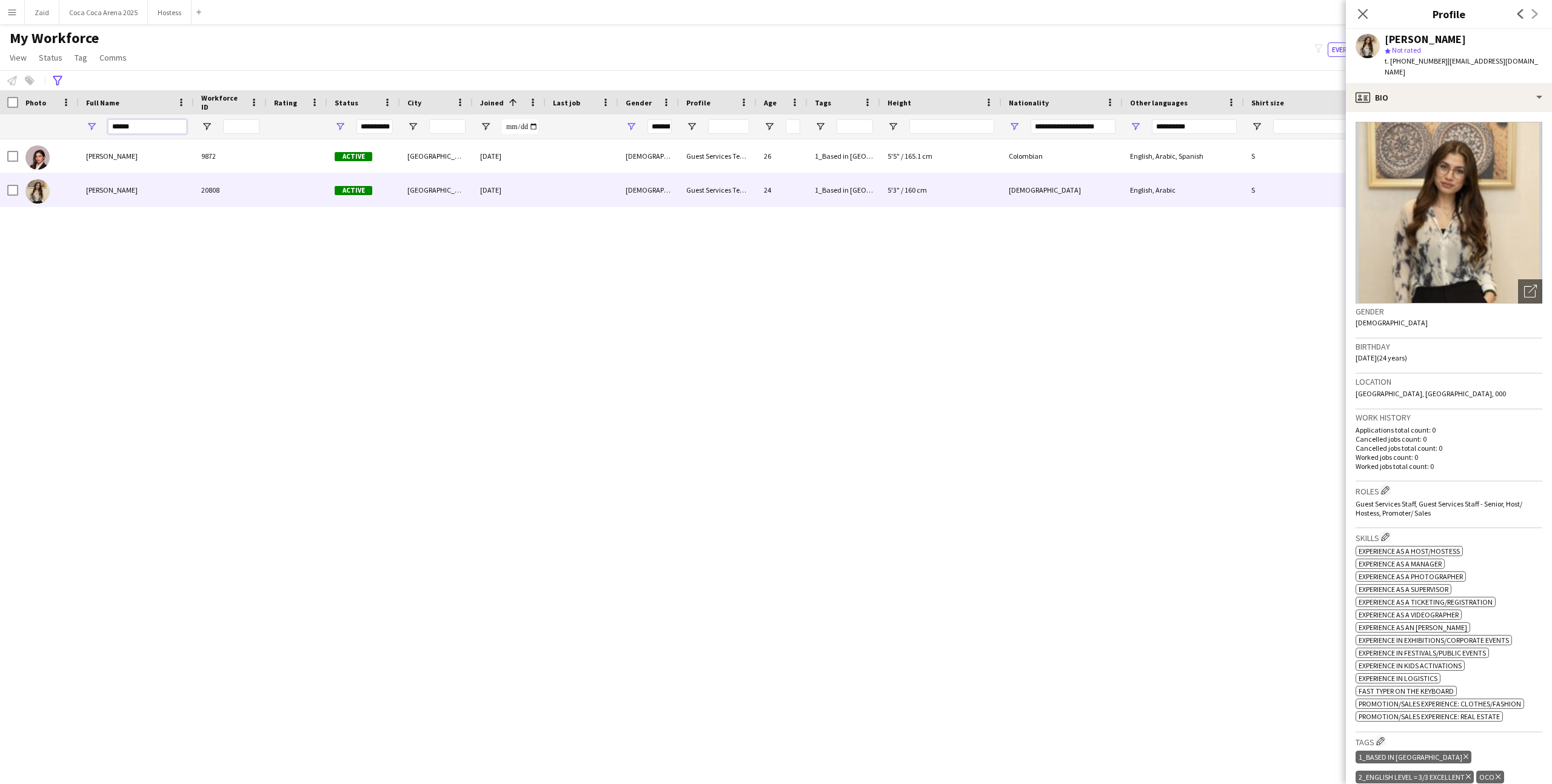
click at [147, 131] on input "******" at bounding box center [147, 126] width 79 height 14
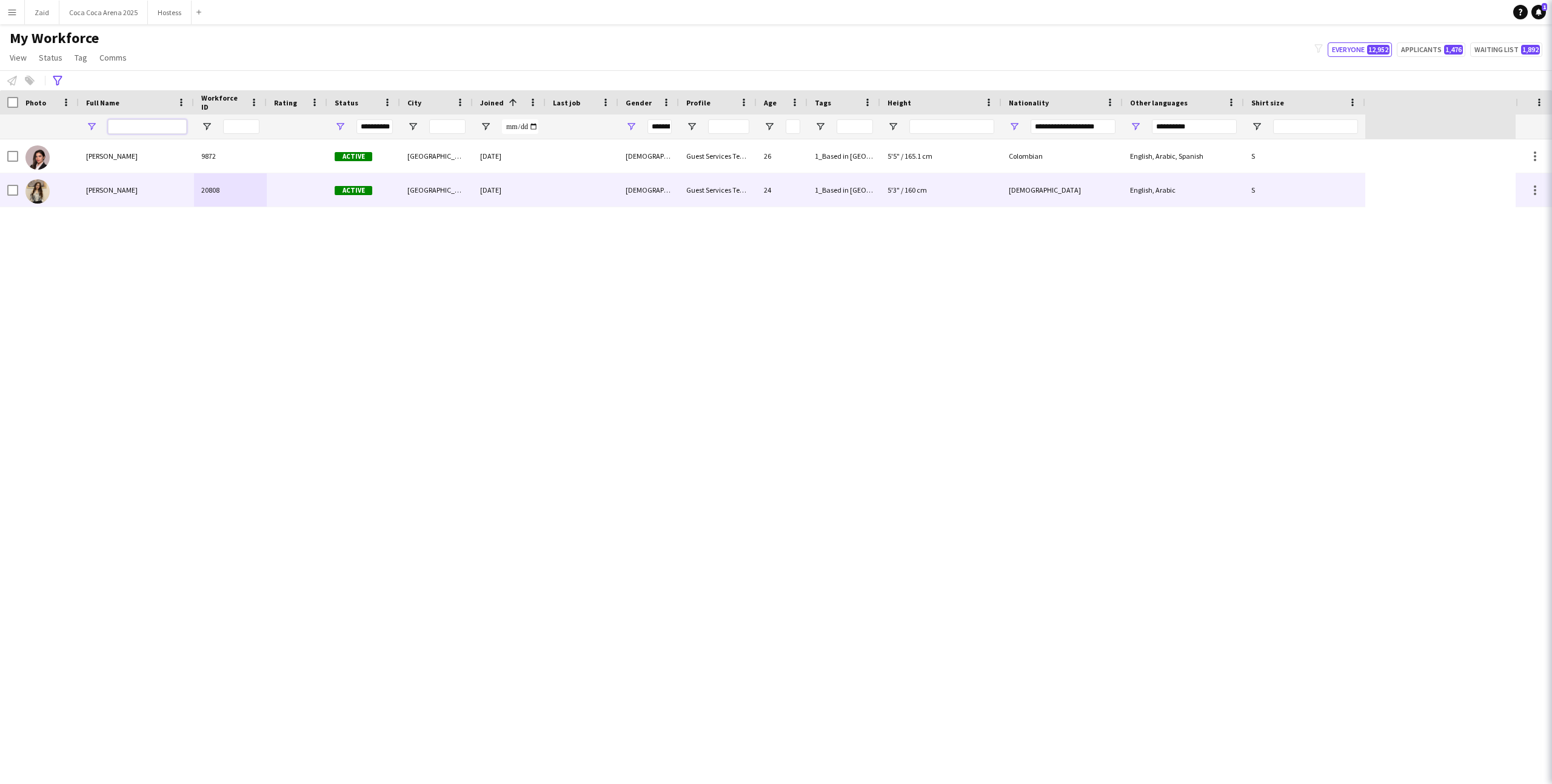
type input "**********"
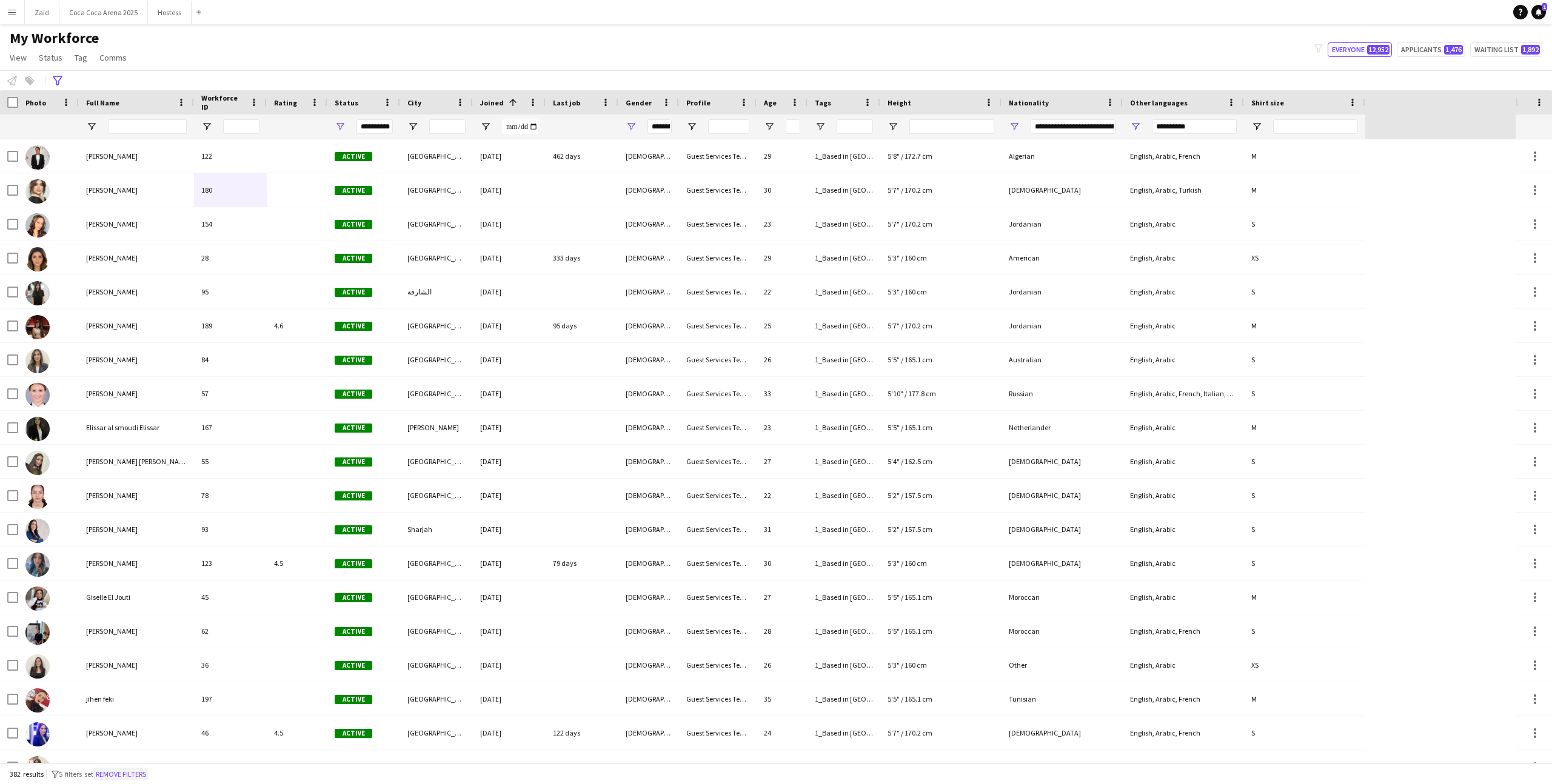
click at [142, 771] on button "Remove filters" at bounding box center [121, 774] width 55 height 14
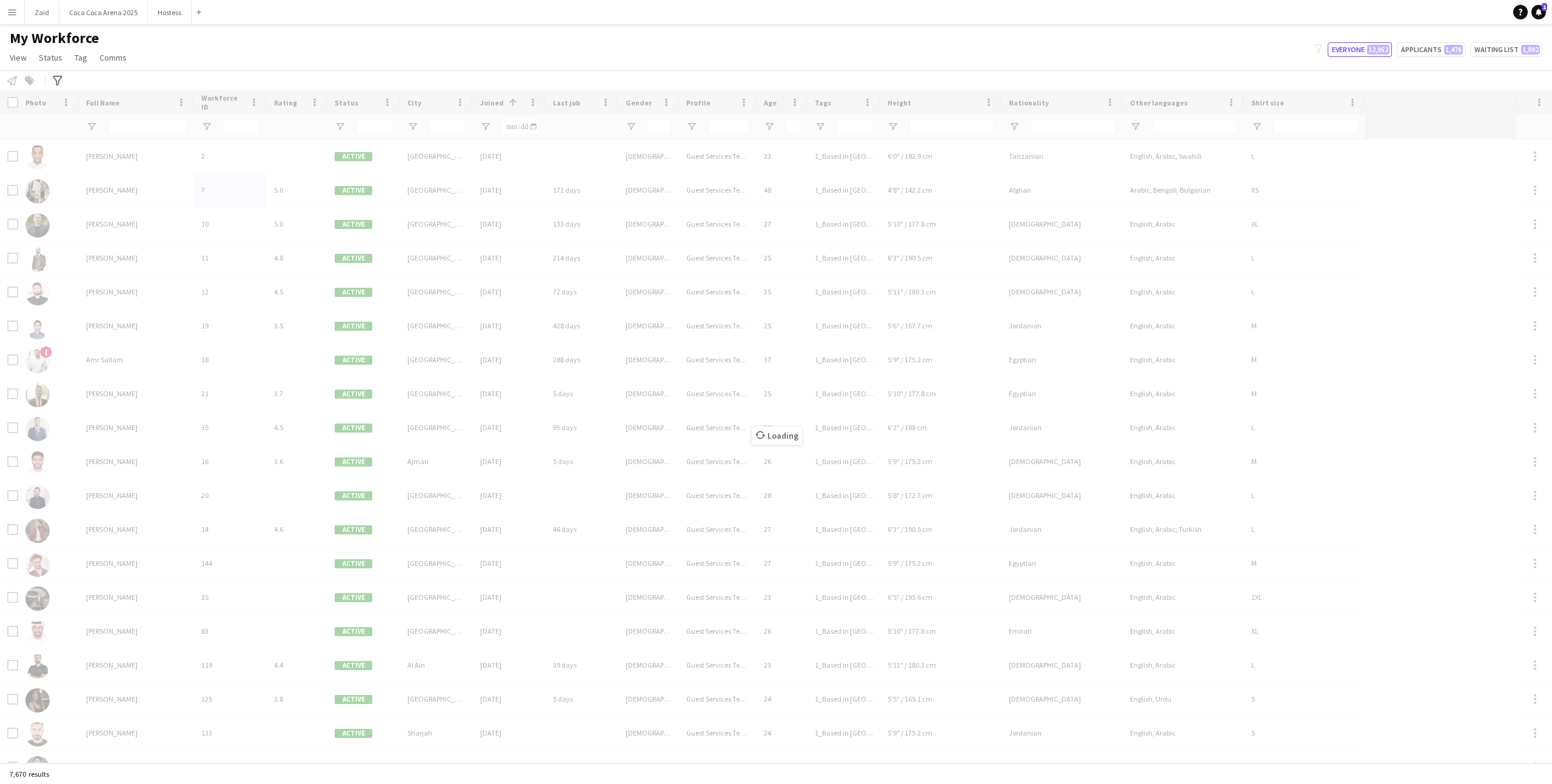
click at [1136, 131] on div "Loading" at bounding box center [776, 427] width 1552 height 673
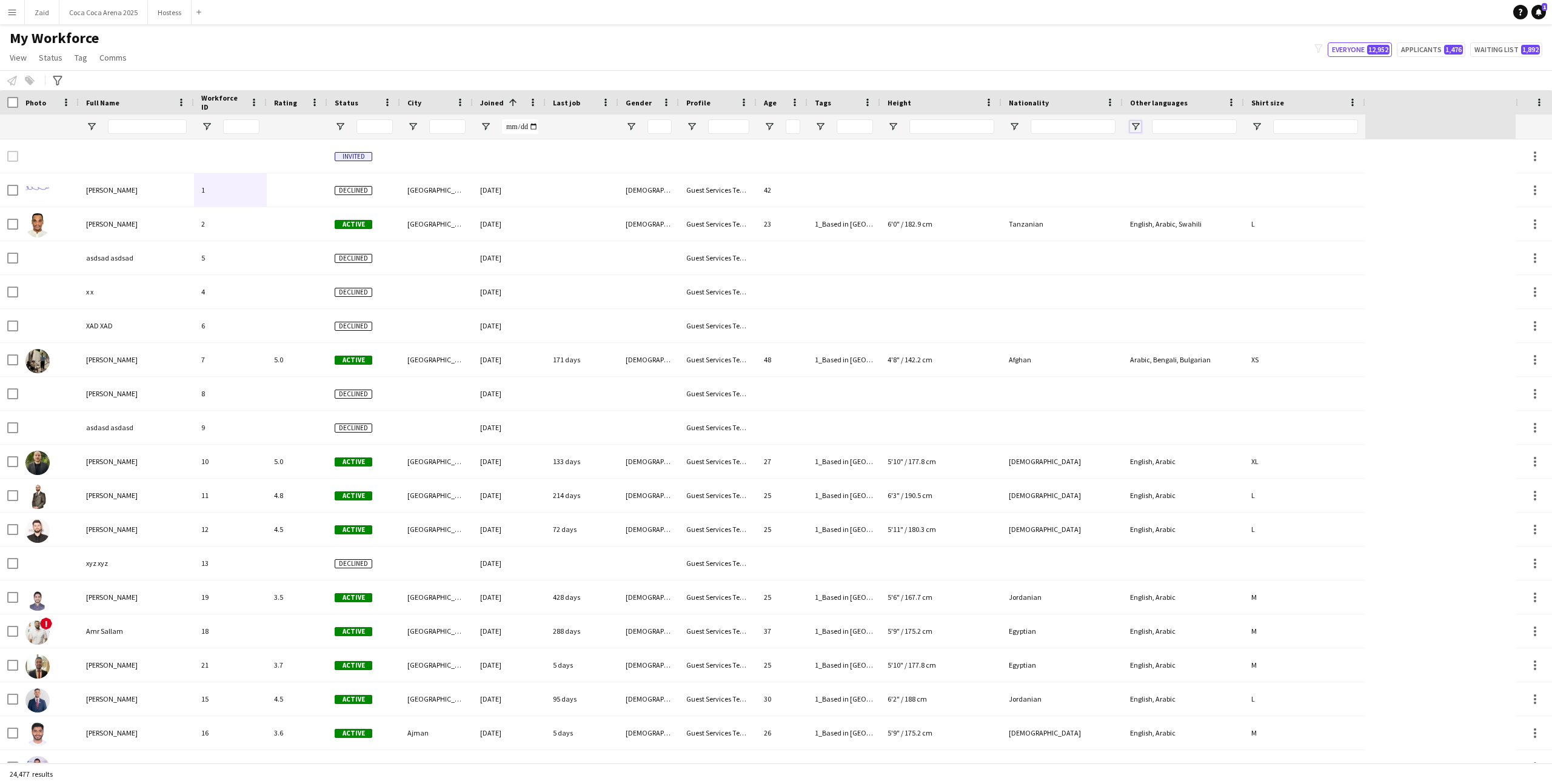
click at [1131, 127] on span "Open Filter Menu" at bounding box center [1136, 126] width 11 height 11
click at [1172, 200] on div "(Select All)" at bounding box center [1197, 200] width 96 height 9
type input "***"
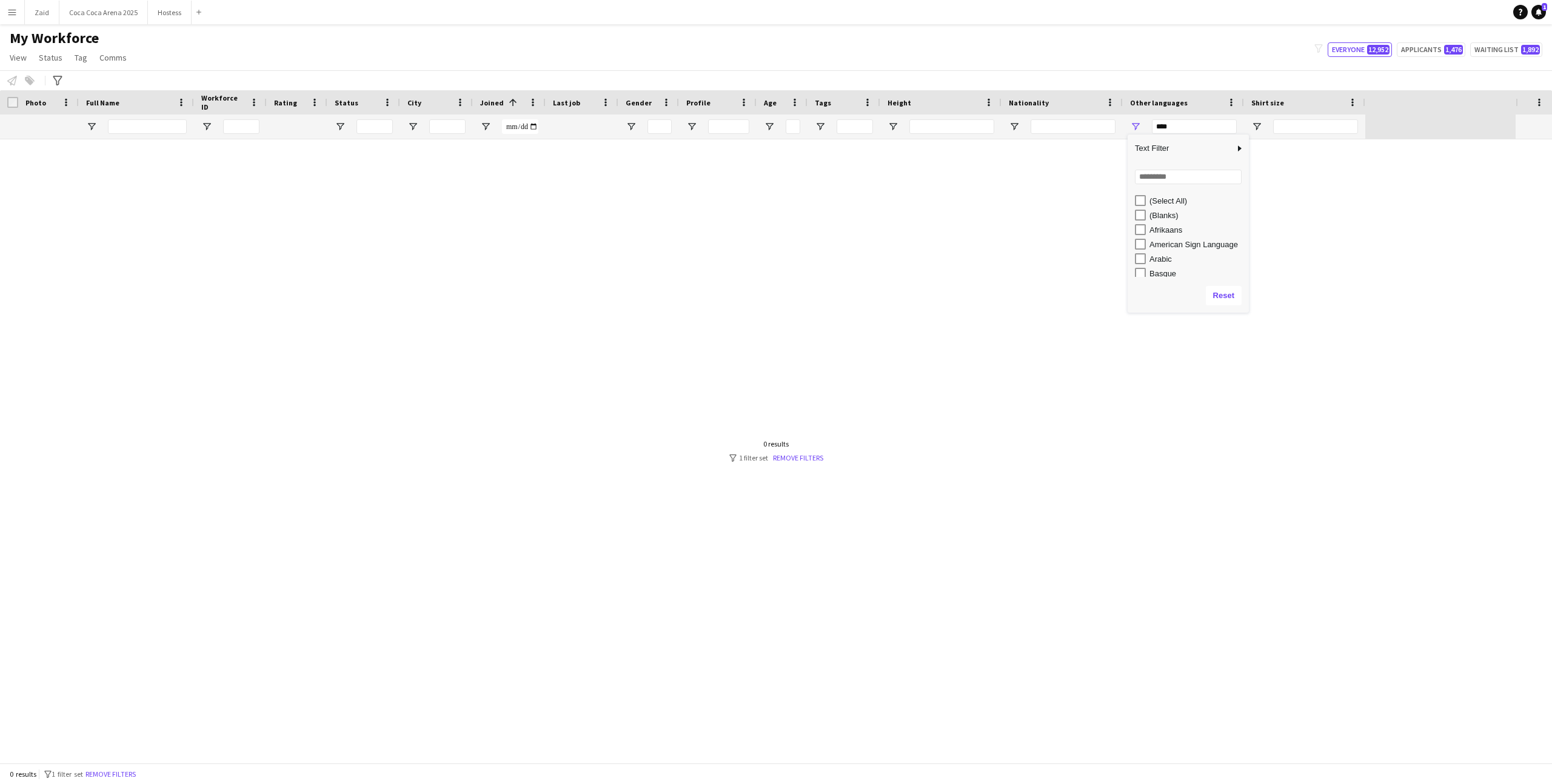
click at [1172, 200] on div "(Select All)" at bounding box center [1197, 200] width 96 height 9
click at [822, 128] on span "Open Filter Menu" at bounding box center [820, 126] width 11 height 11
click at [815, 125] on span "Open Filter Menu" at bounding box center [820, 126] width 11 height 11
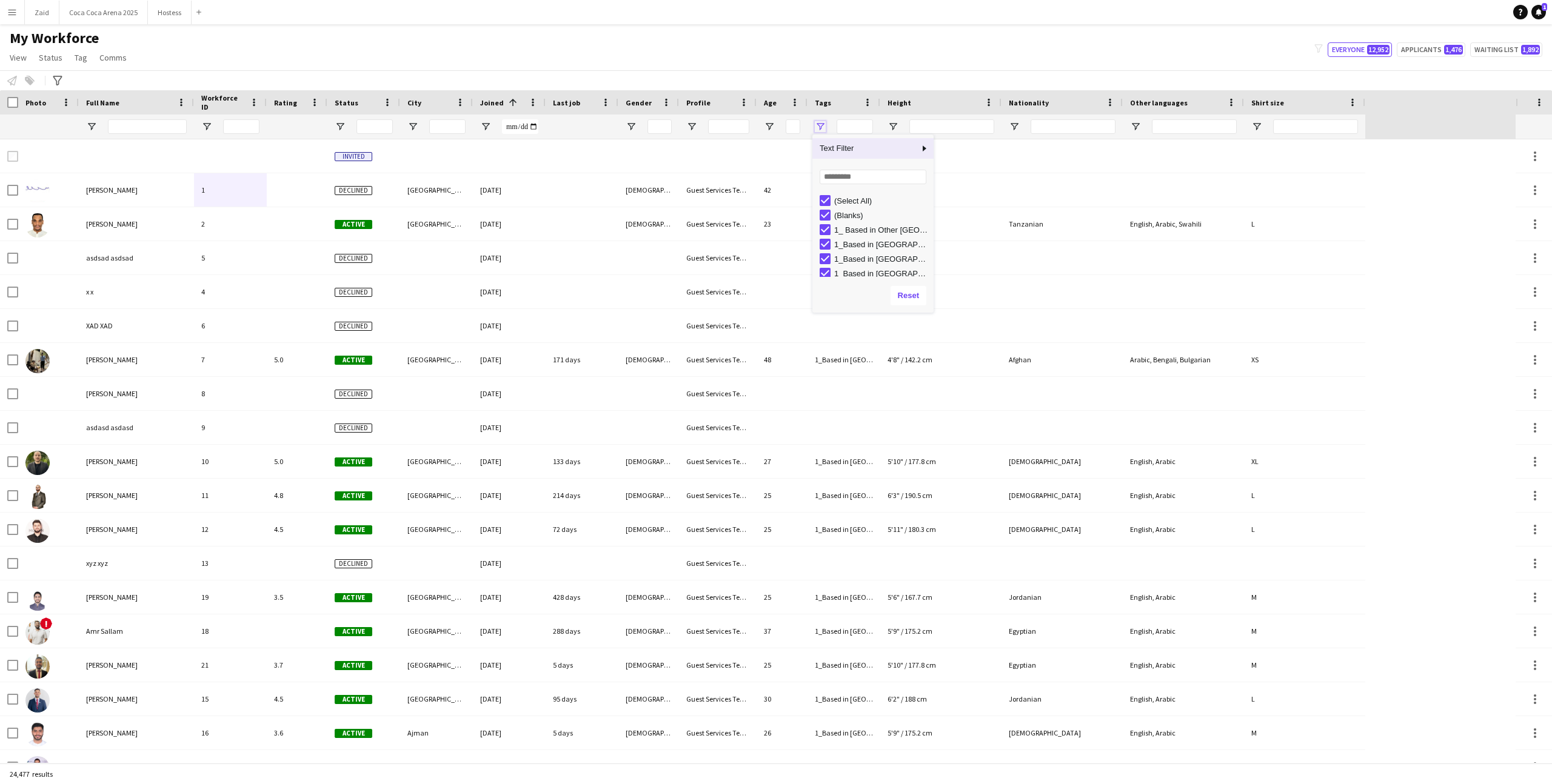
click at [815, 125] on span "Open Filter Menu" at bounding box center [820, 126] width 11 height 11
click at [864, 198] on div "(Select All)" at bounding box center [882, 200] width 96 height 9
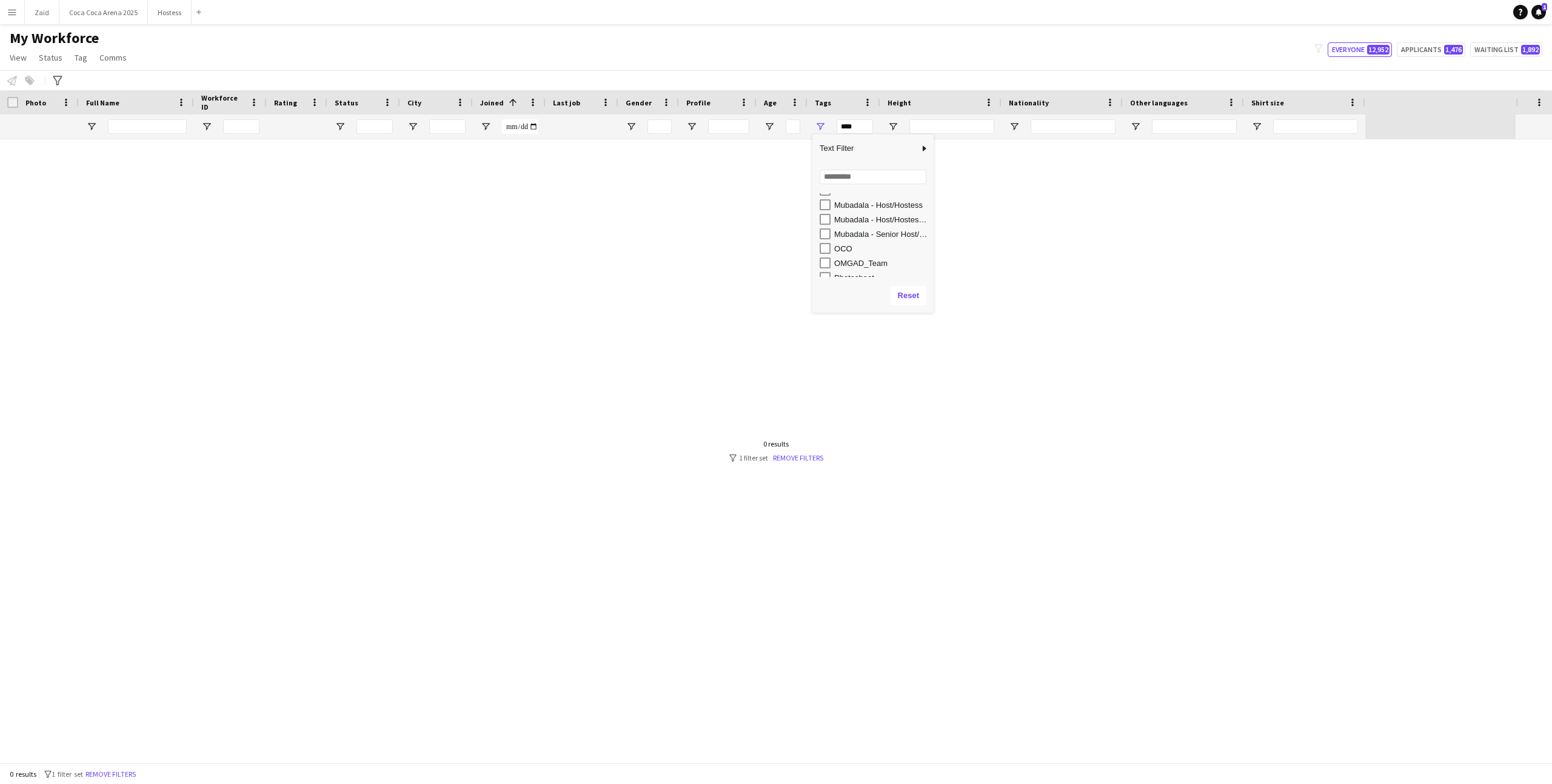
scroll to position [310, 0]
click at [842, 275] on div "OCO" at bounding box center [877, 269] width 114 height 14
click at [842, 270] on div "OCO" at bounding box center [882, 269] width 96 height 9
type input "*******"
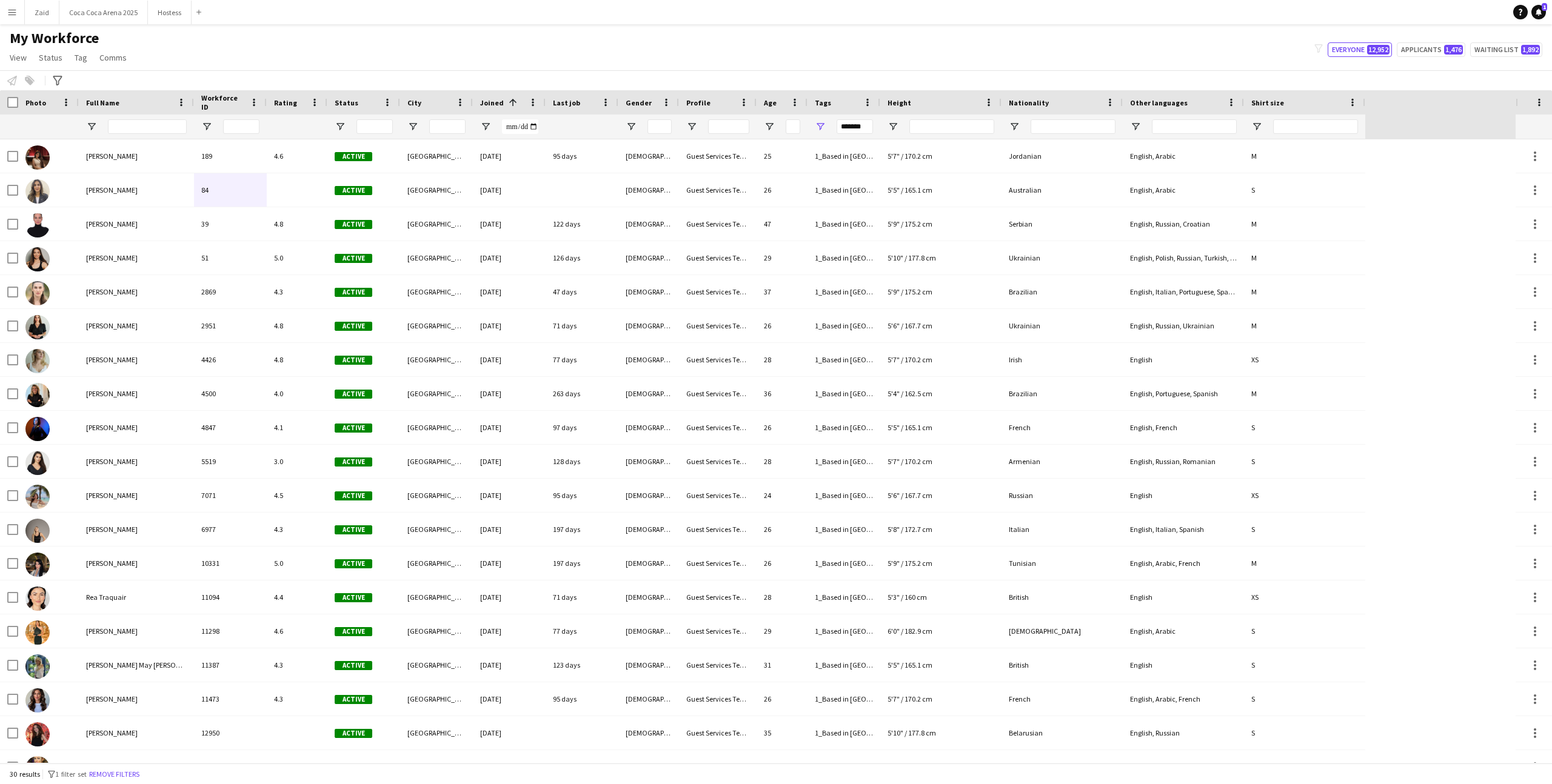
click at [842, 65] on div "My Workforce View Views Default view New view Update view Delete view Edit name…" at bounding box center [776, 50] width 1552 height 41
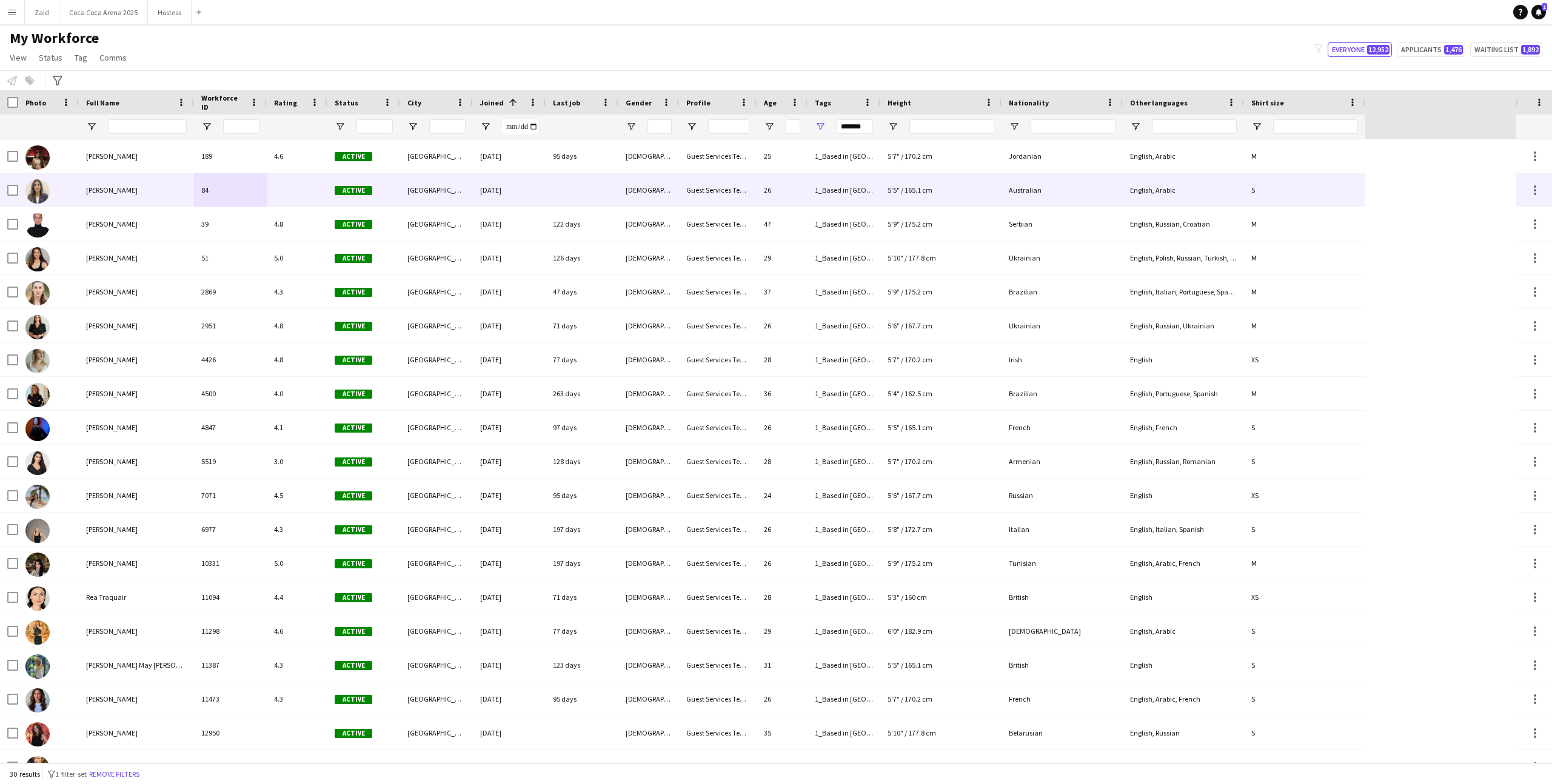
click at [762, 183] on div "26" at bounding box center [781, 190] width 51 height 33
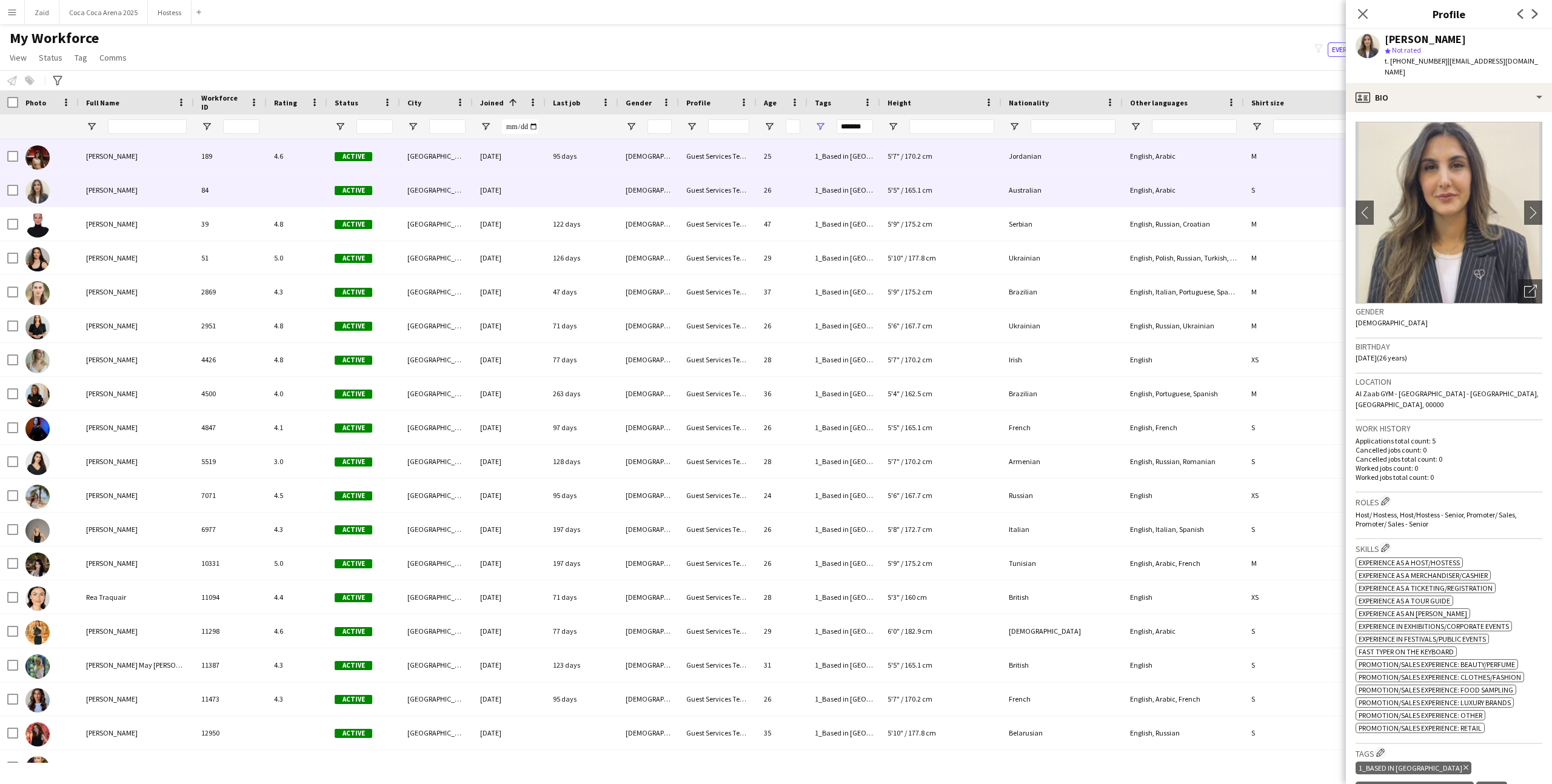
click at [745, 159] on div "Guest Services Team" at bounding box center [717, 156] width 77 height 33
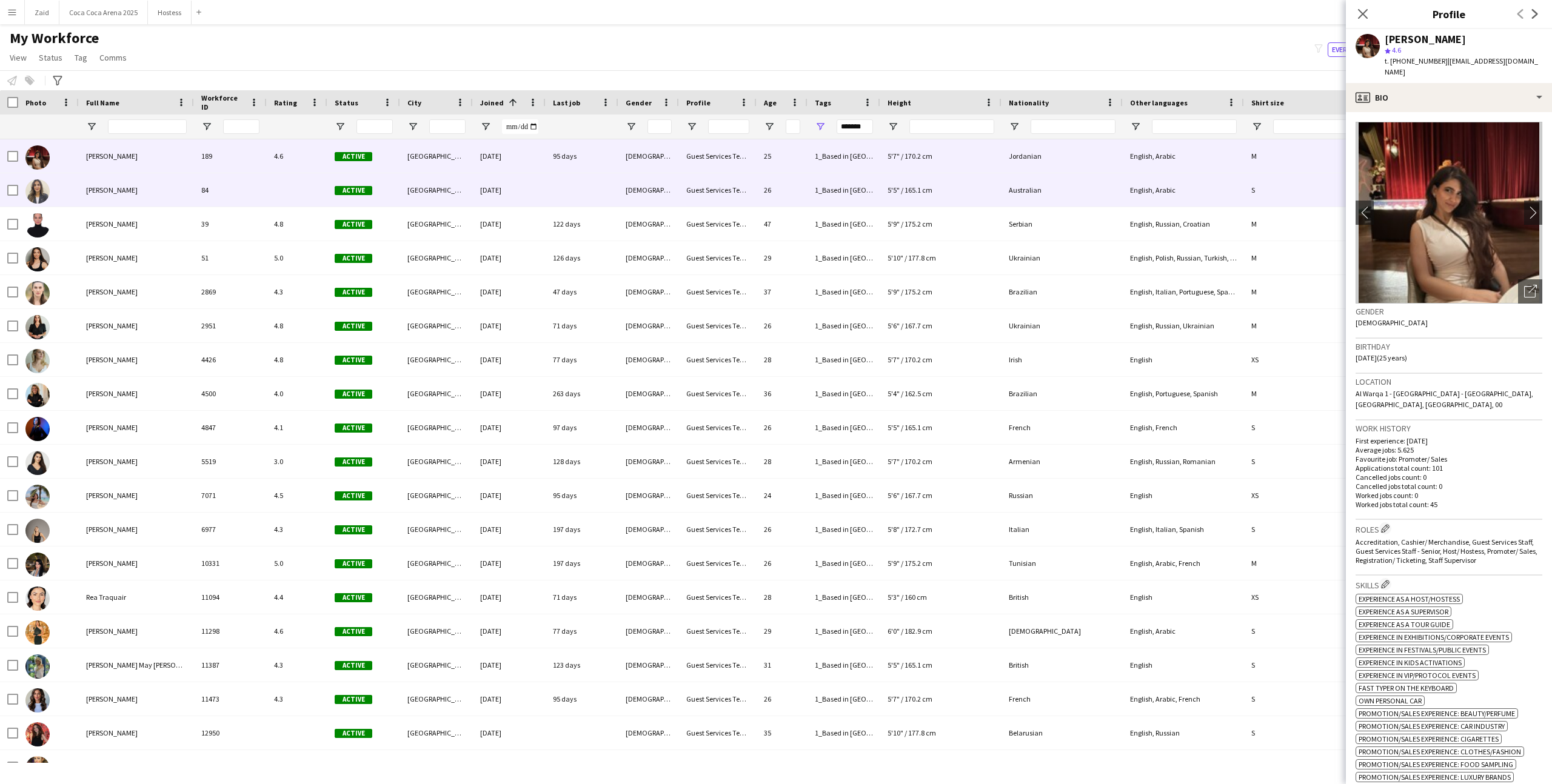
click at [386, 196] on div "Active" at bounding box center [364, 190] width 72 height 33
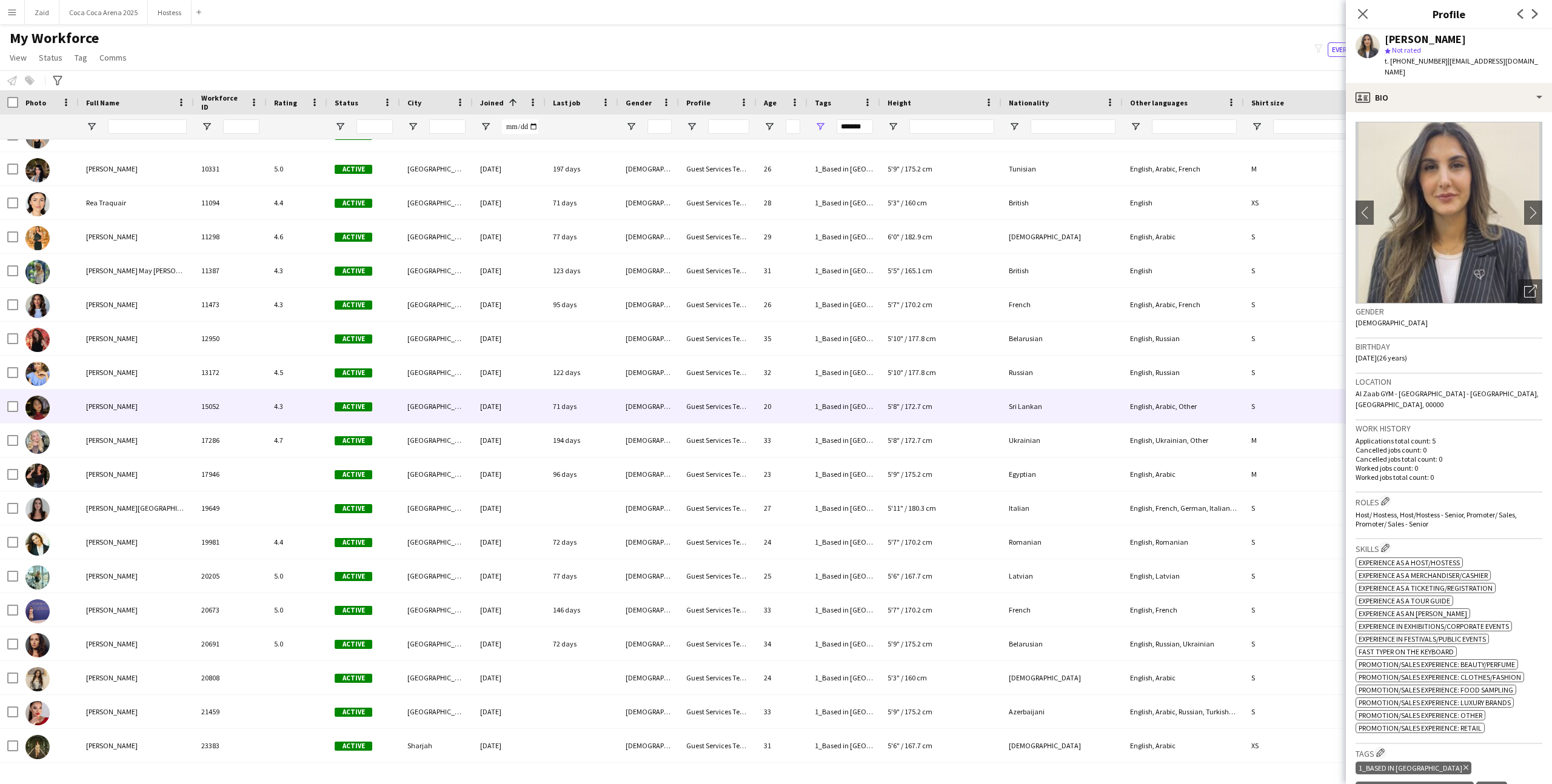
scroll to position [394, 0]
click at [305, 404] on div "4.3" at bounding box center [297, 407] width 61 height 33
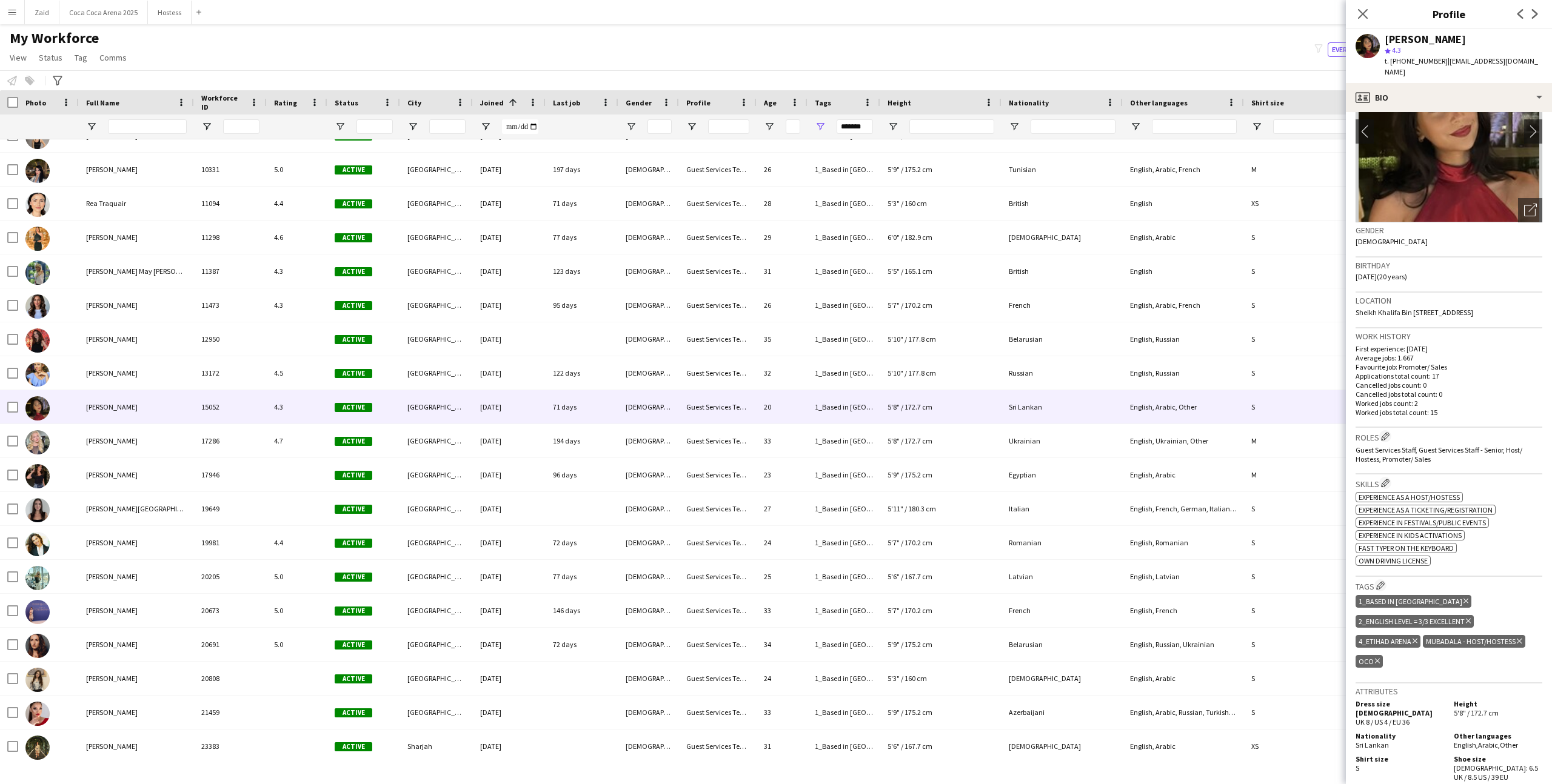
scroll to position [94, 0]
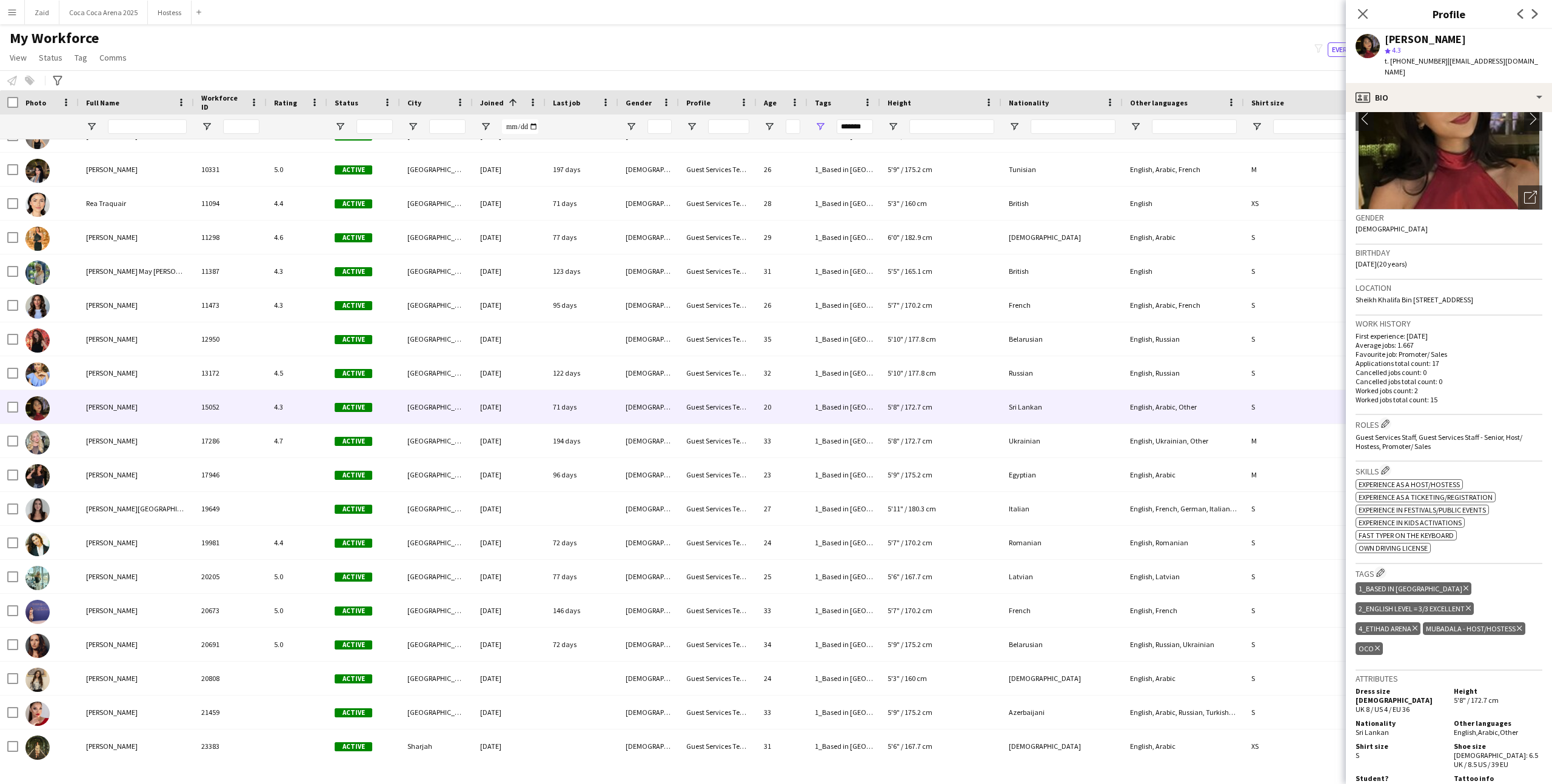
click at [1376, 649] on icon at bounding box center [1377, 648] width 5 height 5
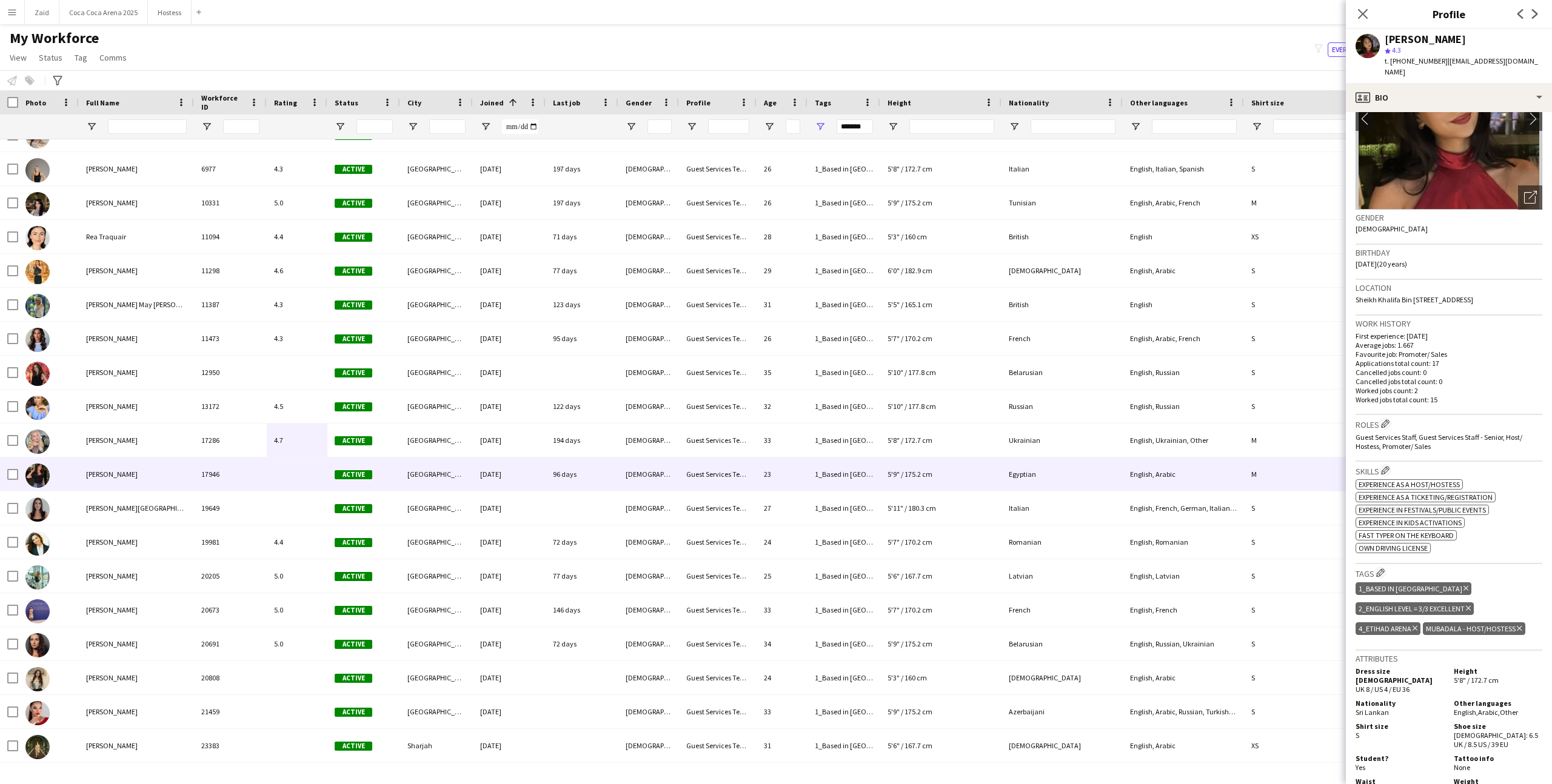
scroll to position [361, 0]
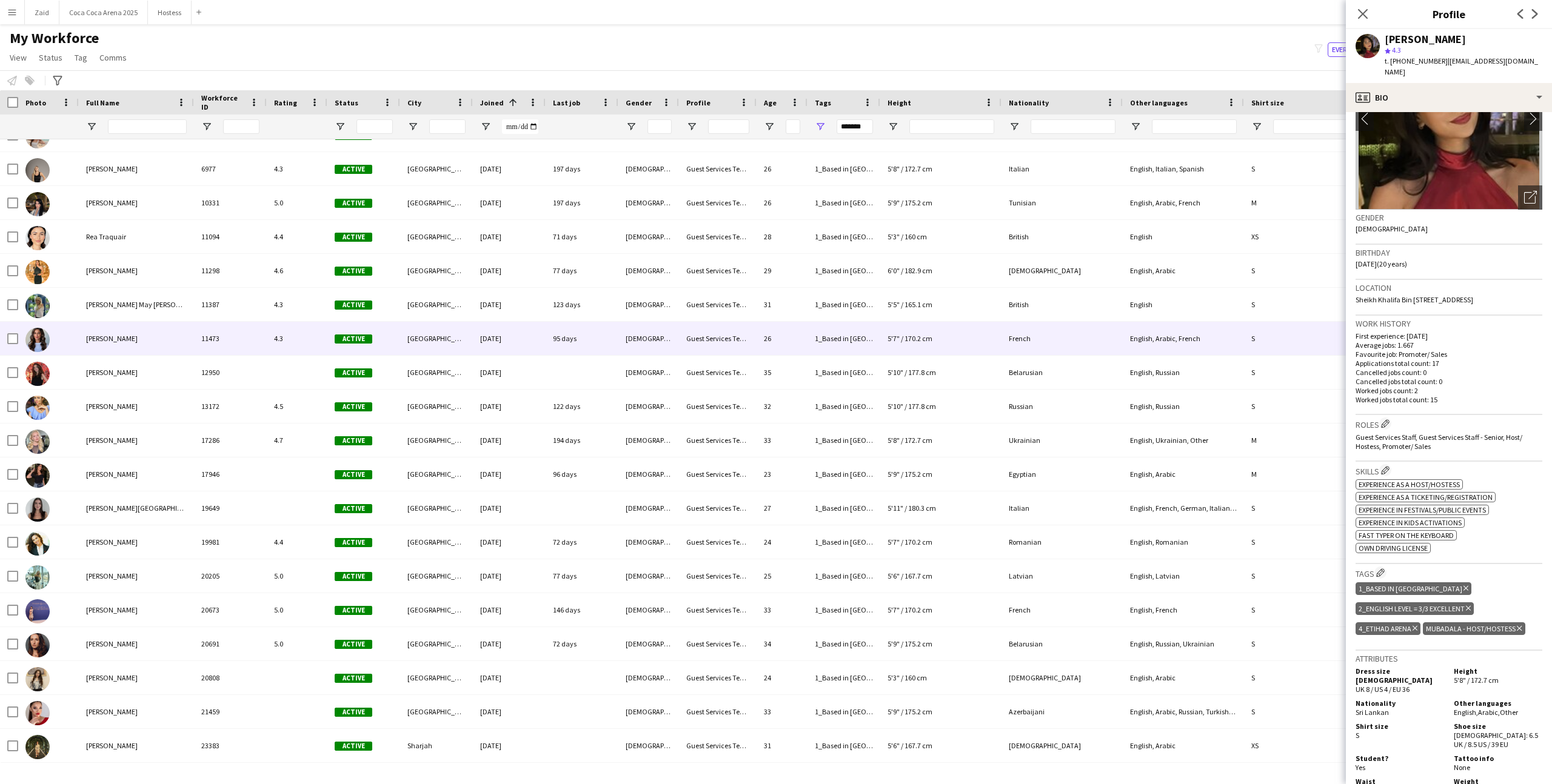
click at [627, 334] on div "[DEMOGRAPHIC_DATA]" at bounding box center [648, 338] width 61 height 33
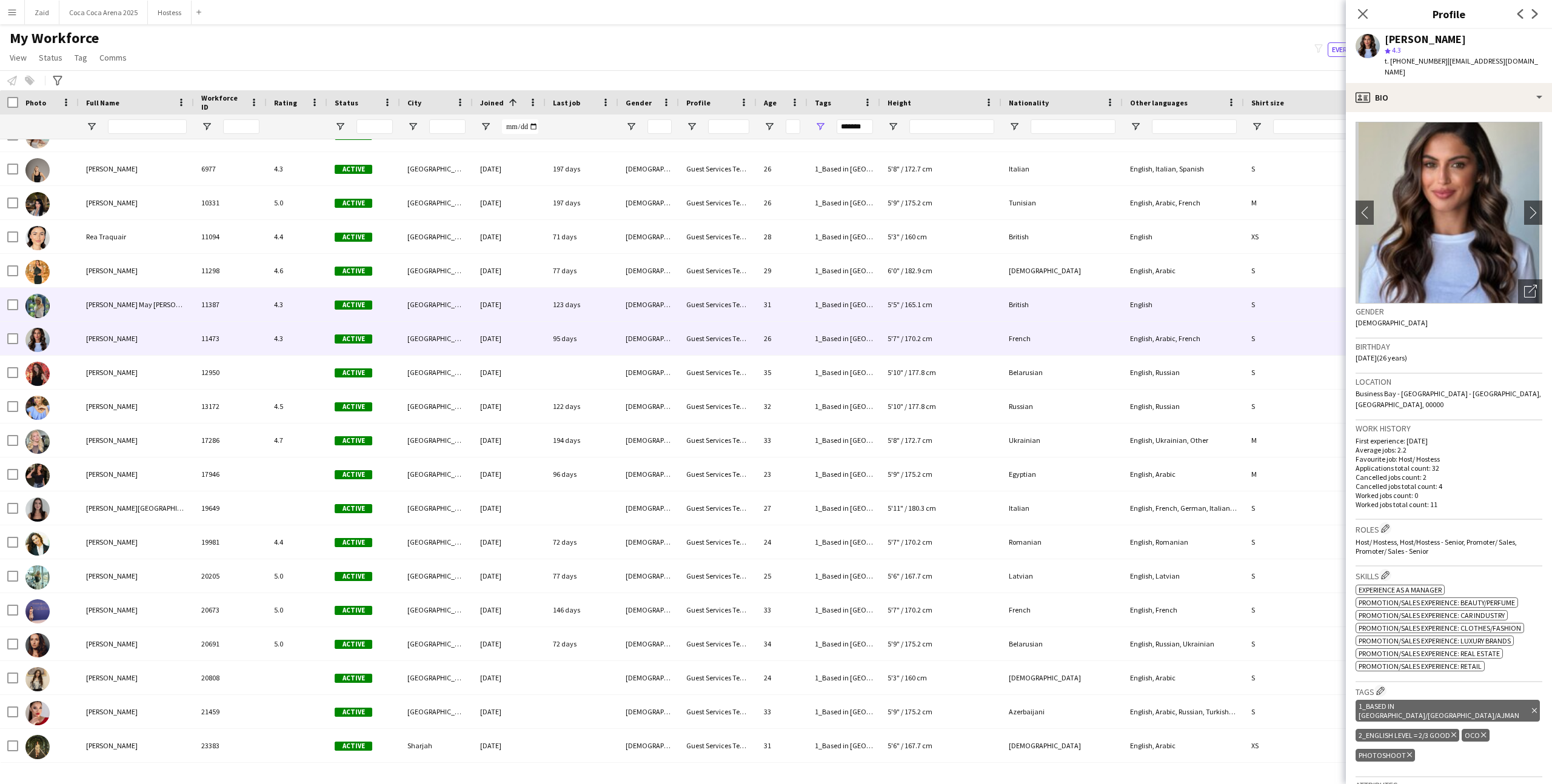
scroll to position [299, 0]
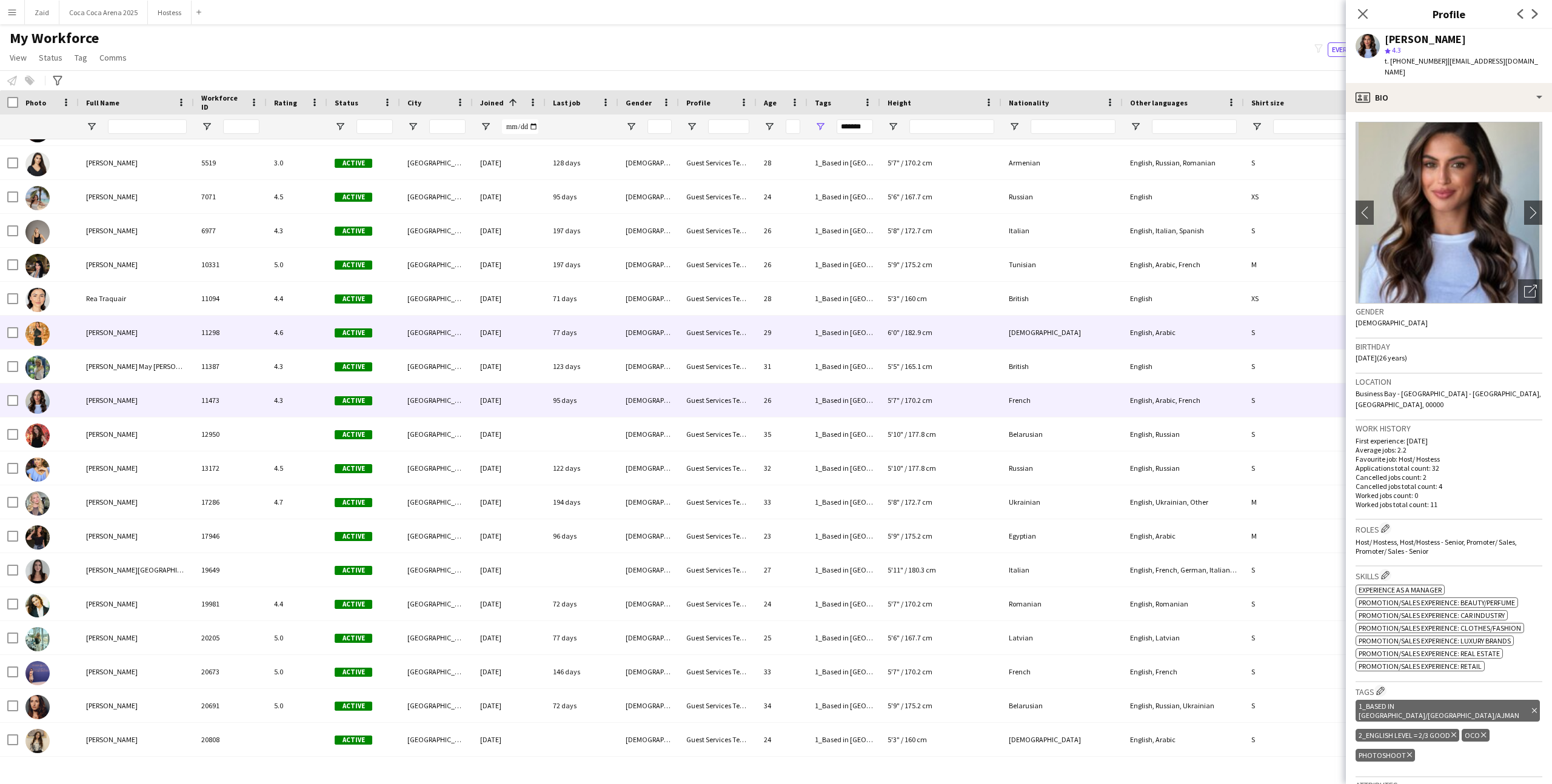
click at [613, 341] on div "77 days" at bounding box center [582, 332] width 72 height 33
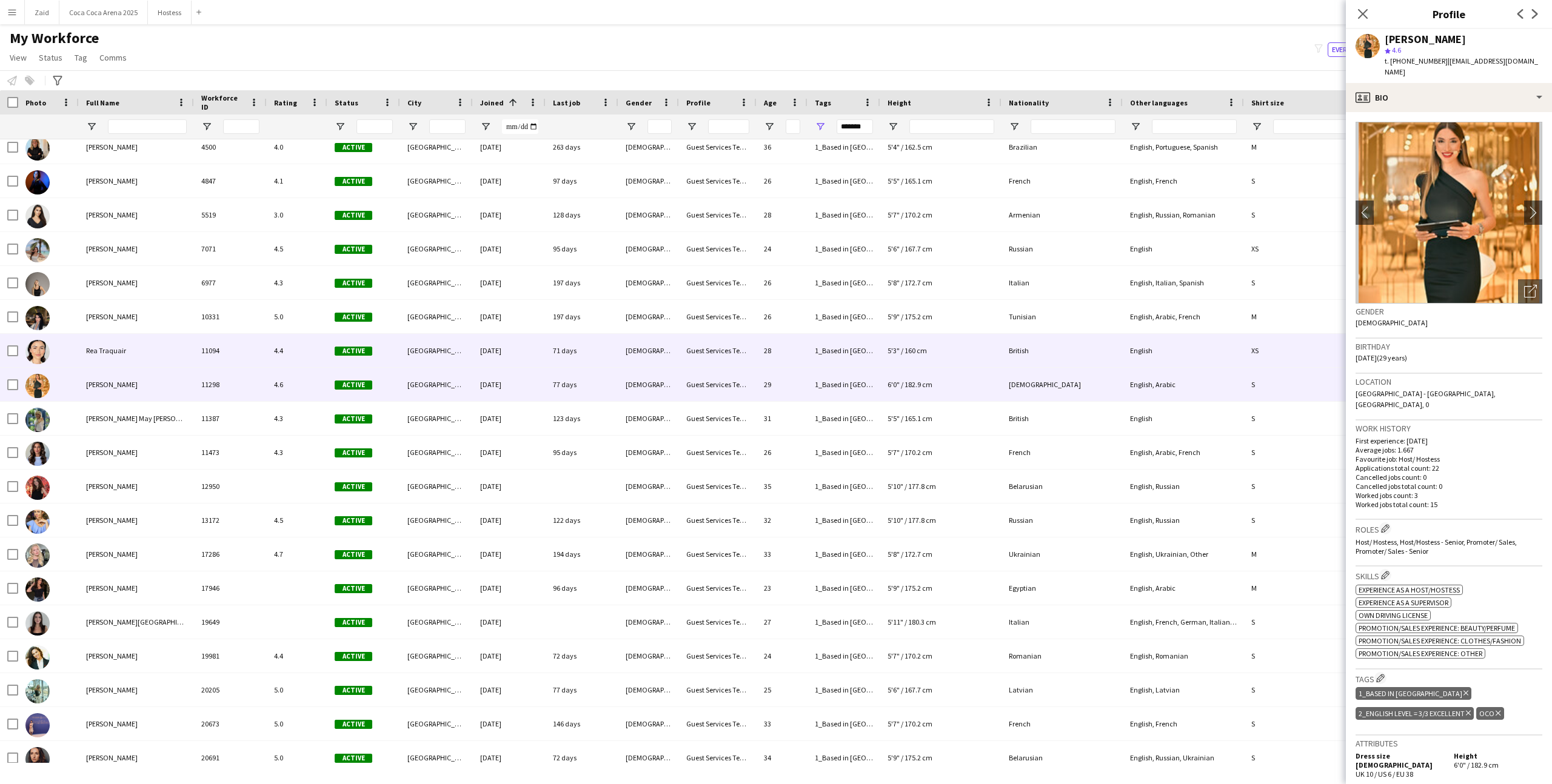
scroll to position [244, 0]
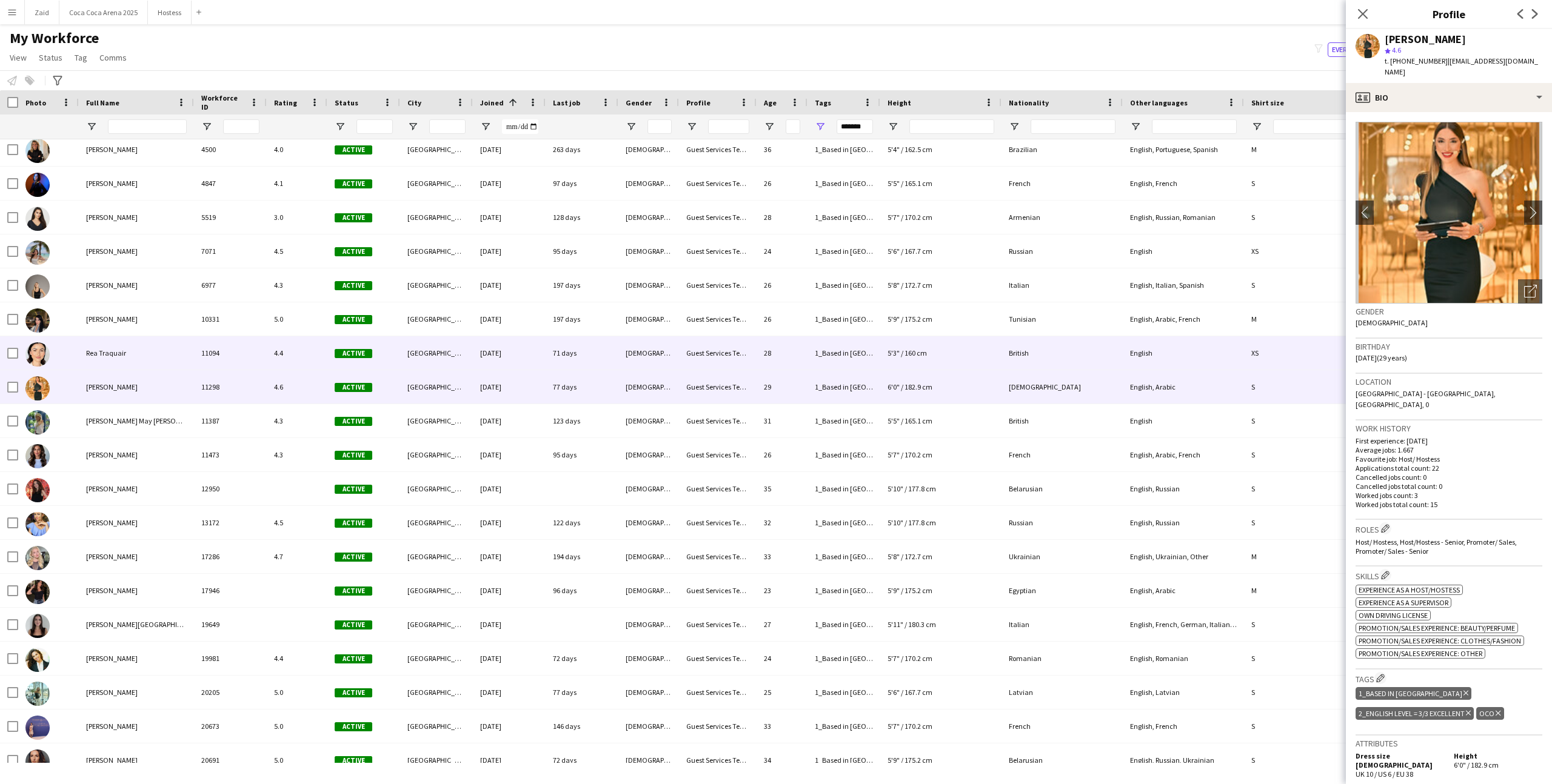
click at [613, 341] on div "71 days" at bounding box center [582, 353] width 72 height 33
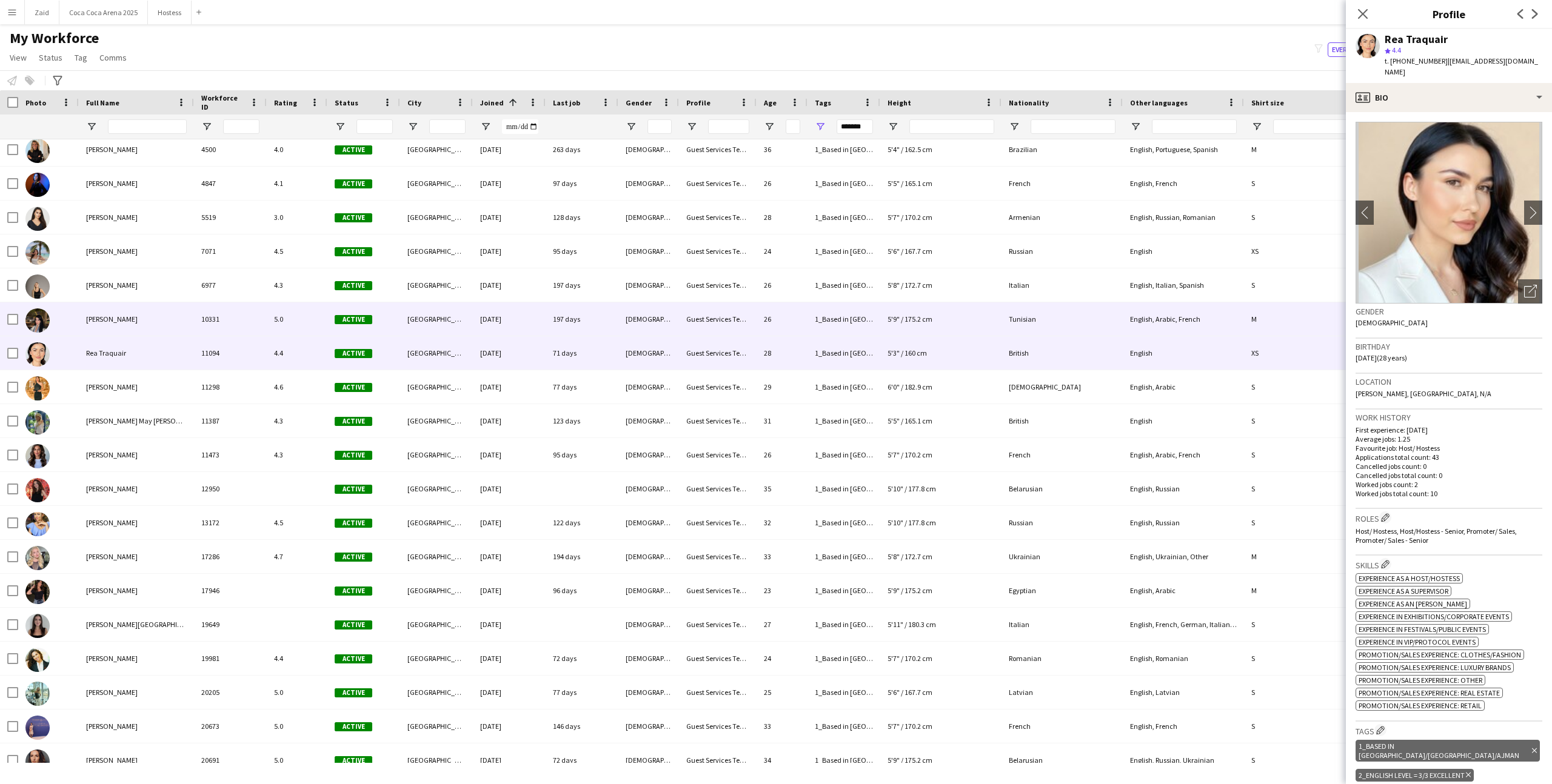
scroll to position [212, 0]
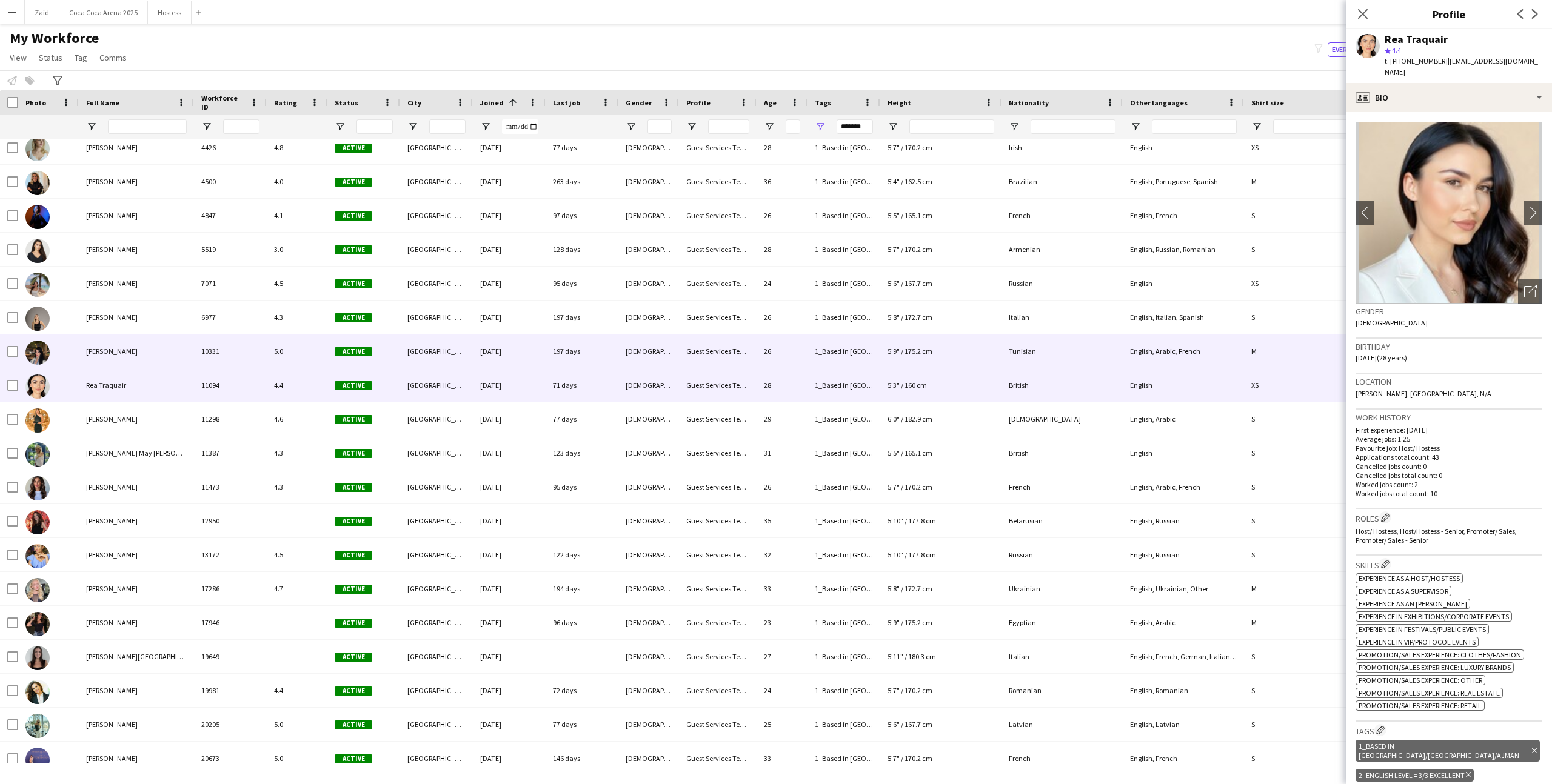
click at [613, 341] on div "197 days" at bounding box center [582, 351] width 72 height 33
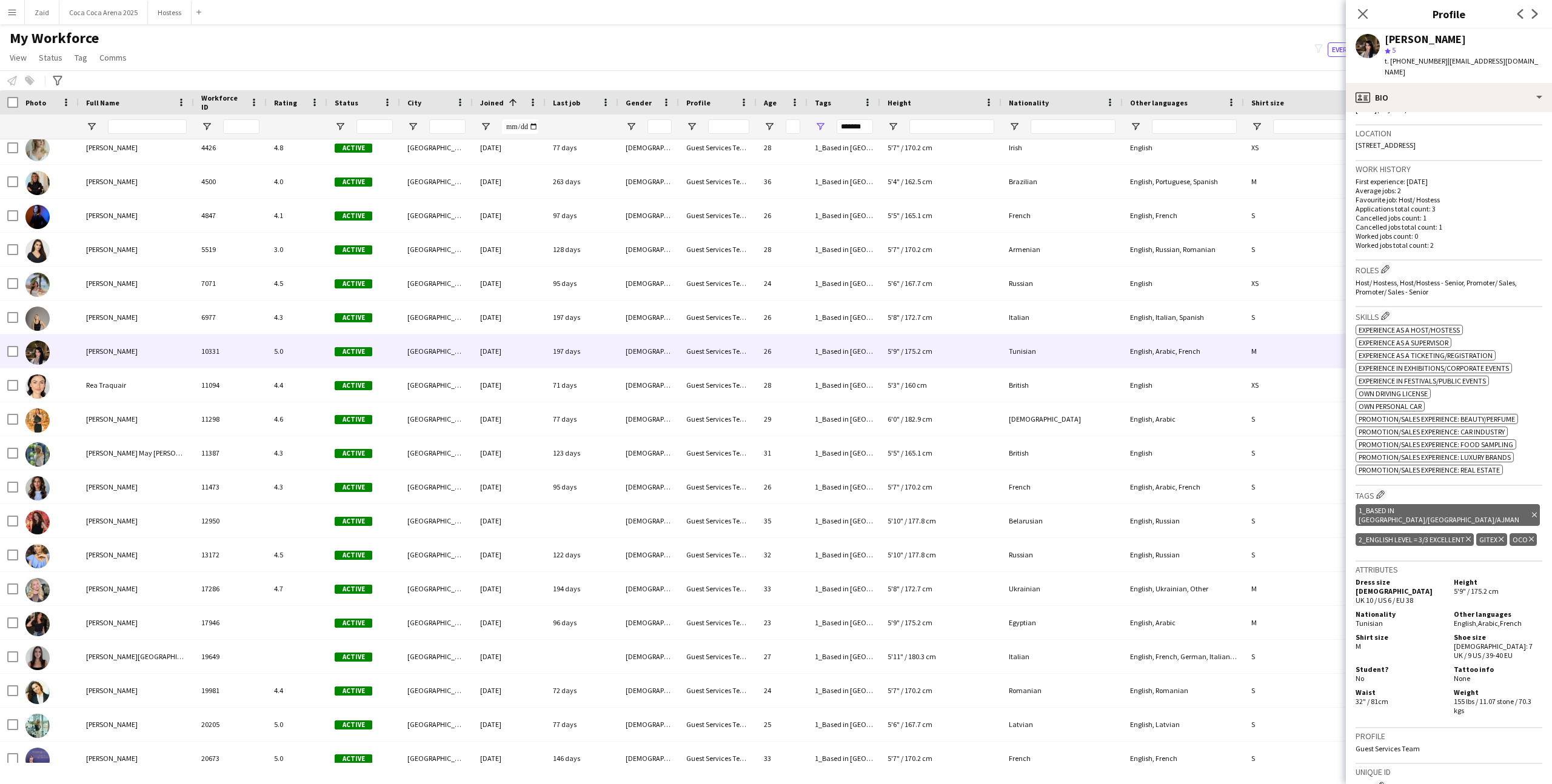
click at [1531, 537] on icon at bounding box center [1531, 539] width 5 height 5
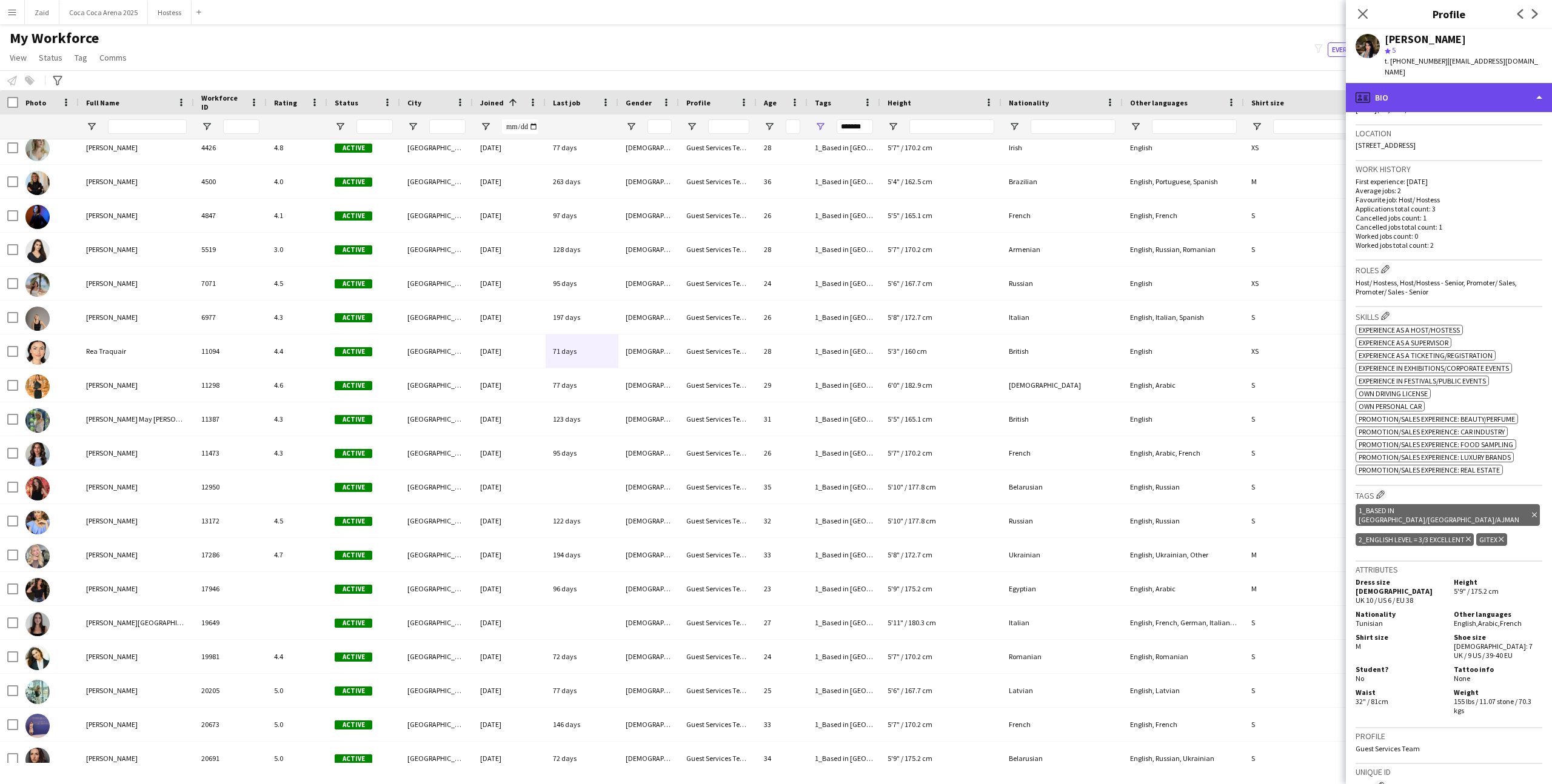
click at [1418, 85] on div "profile Bio" at bounding box center [1448, 97] width 206 height 29
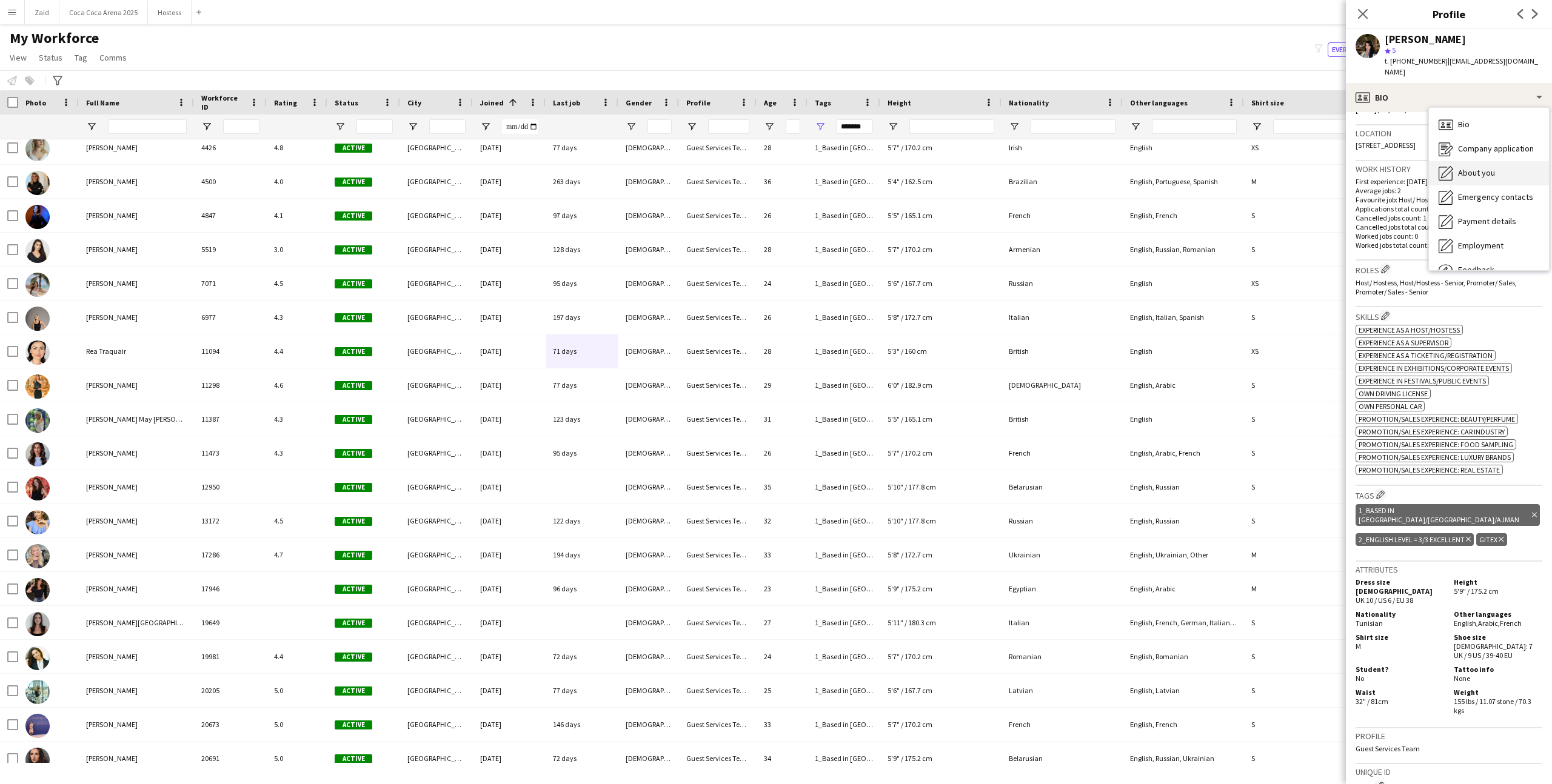
click at [1487, 167] on span "About you" at bounding box center [1476, 173] width 37 height 11
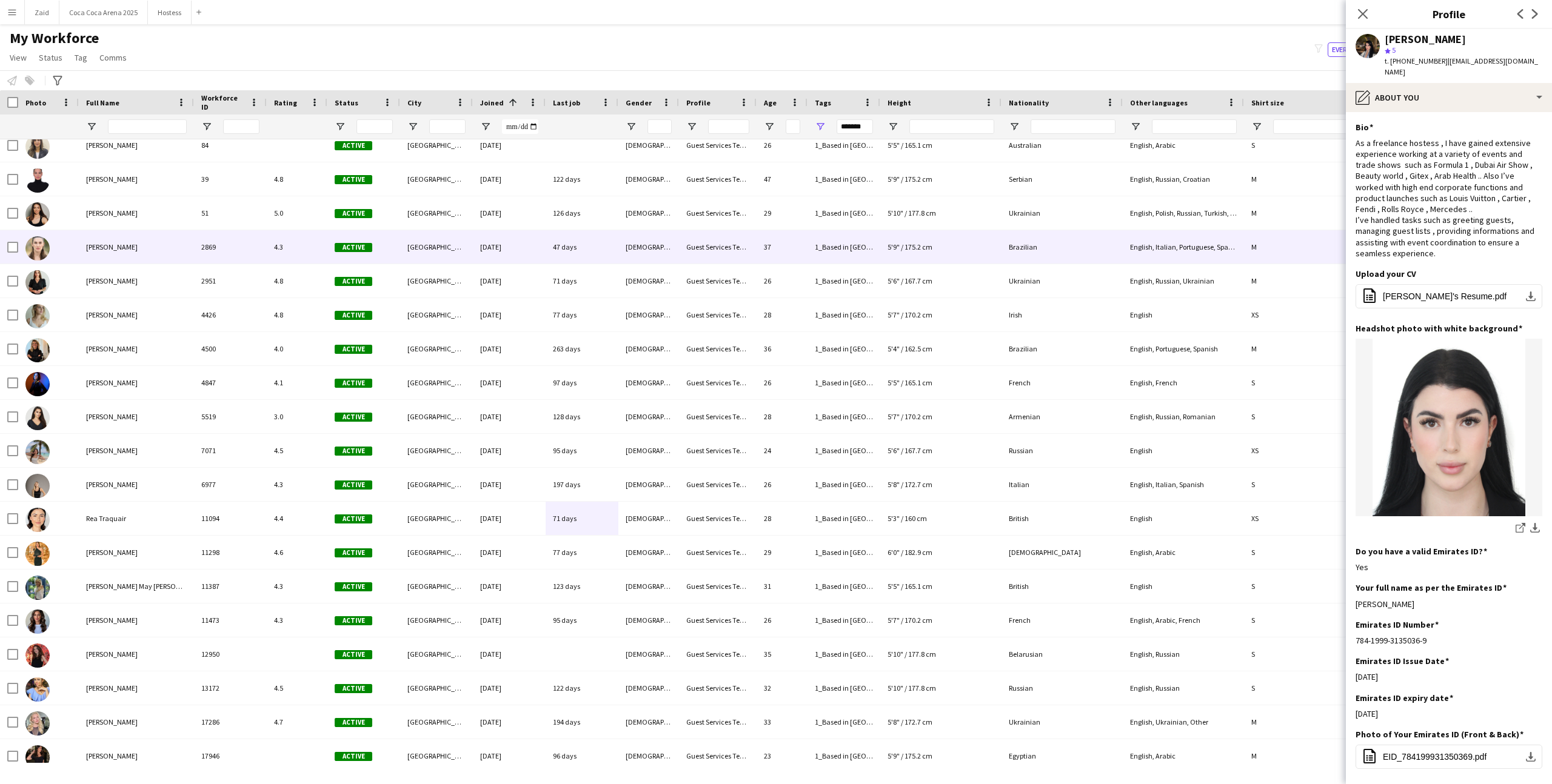
click at [448, 234] on div "[GEOGRAPHIC_DATA]" at bounding box center [436, 247] width 72 height 33
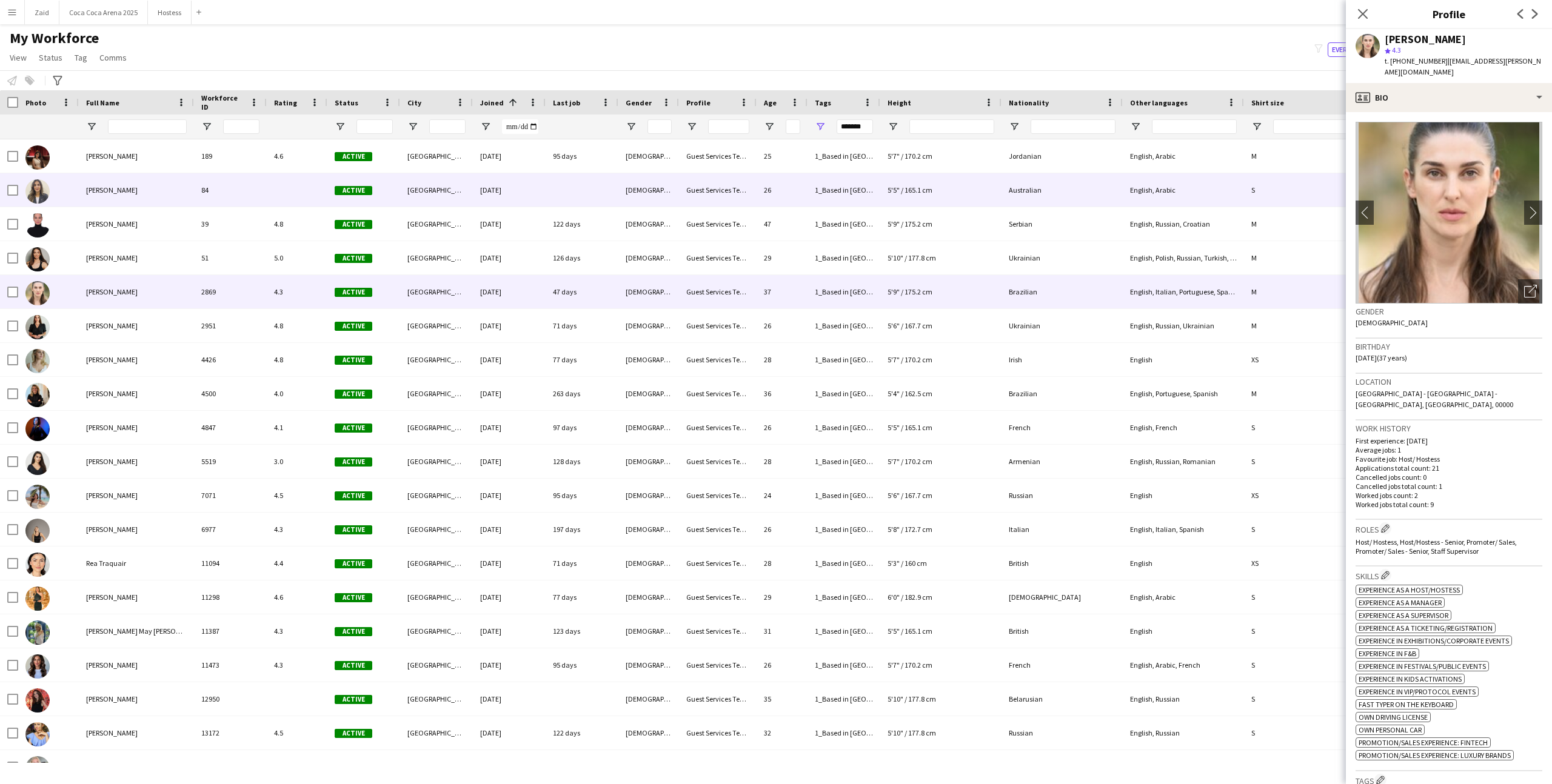
click at [449, 185] on div "[GEOGRAPHIC_DATA]" at bounding box center [436, 190] width 72 height 33
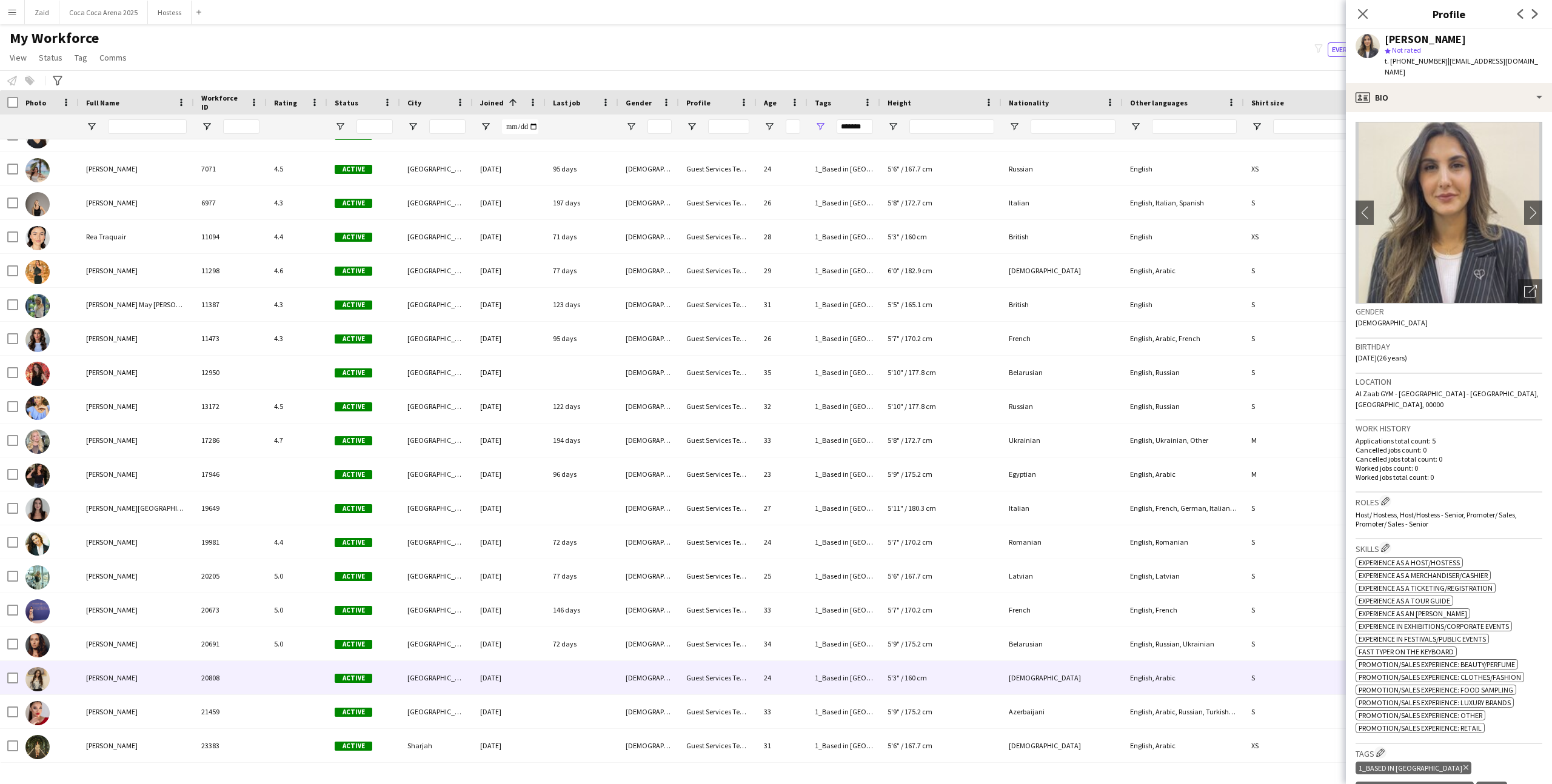
click at [343, 689] on div "Active" at bounding box center [364, 677] width 72 height 33
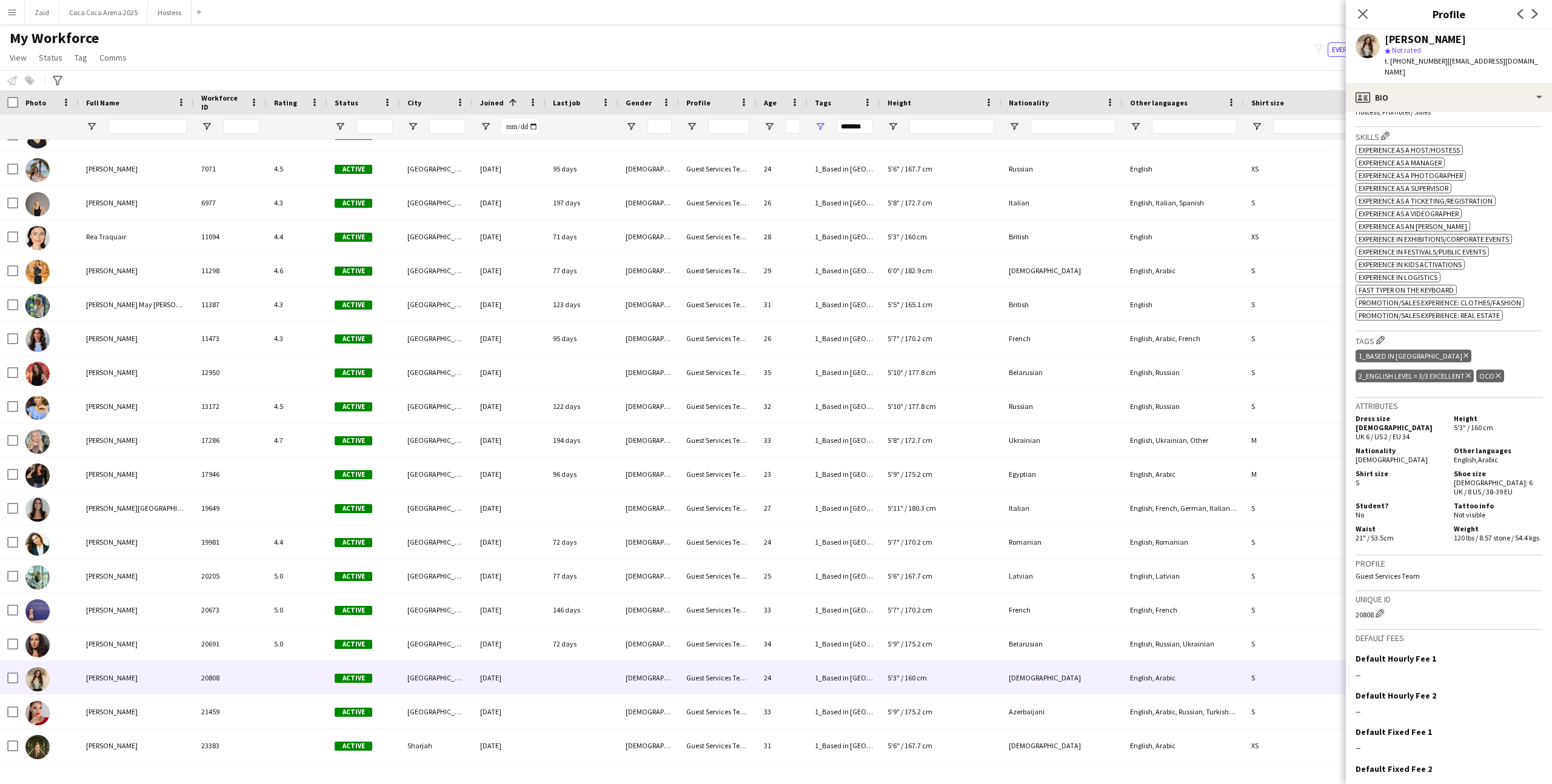
click at [1499, 372] on icon "Delete tag" at bounding box center [1497, 375] width 5 height 8
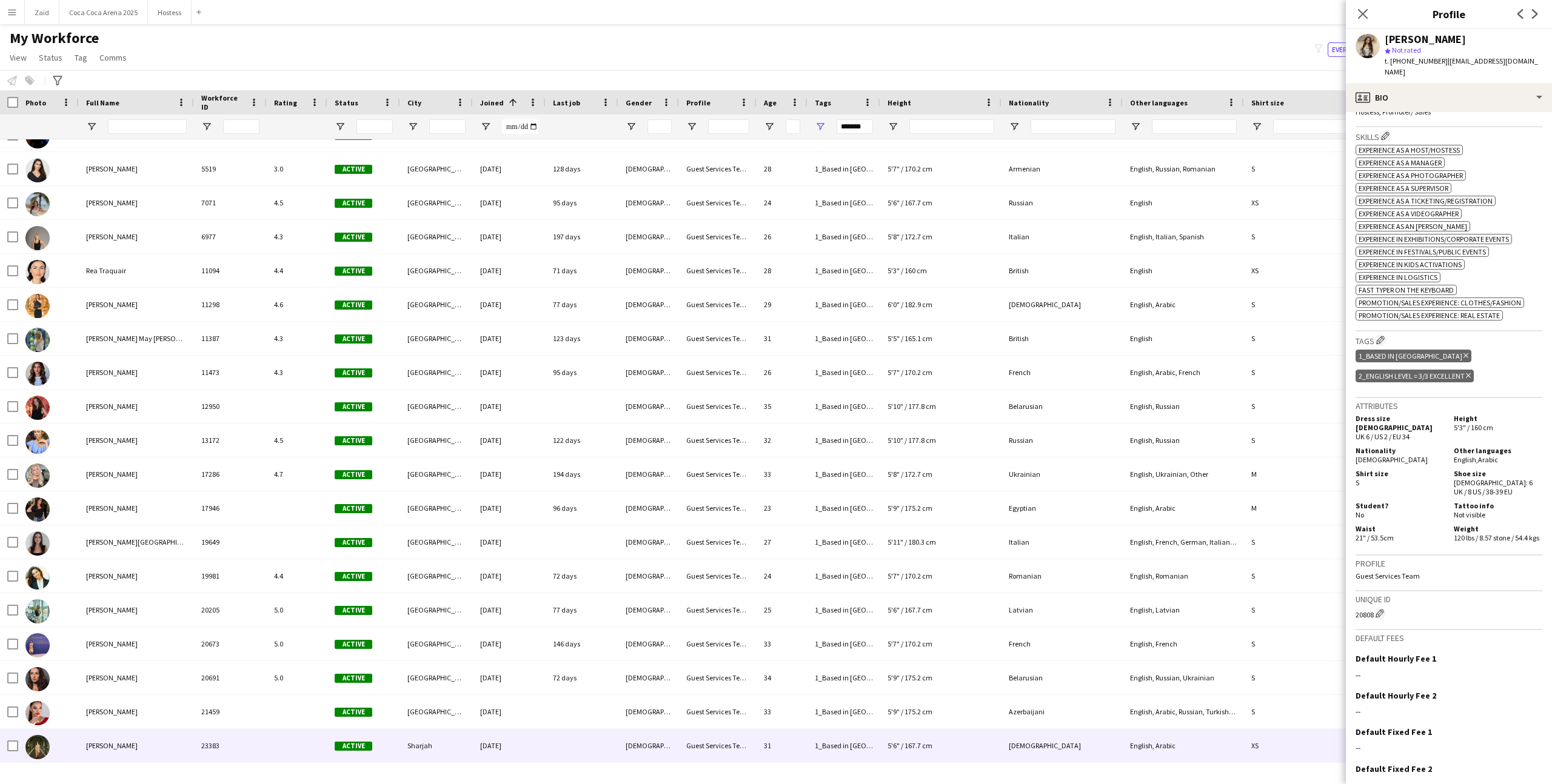
click at [962, 745] on div "5'6" / 167.7 cm" at bounding box center [940, 746] width 121 height 33
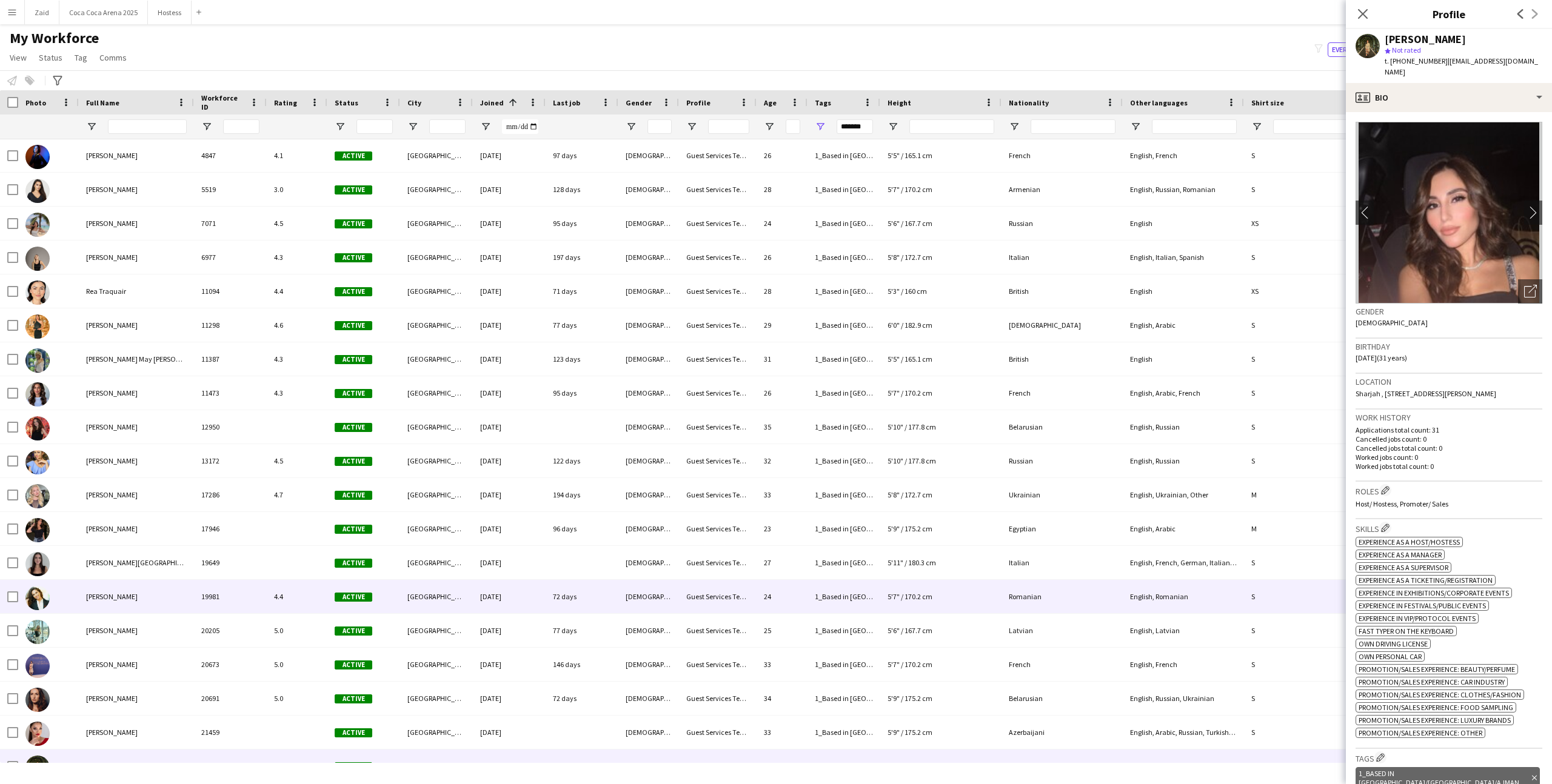
scroll to position [293, 0]
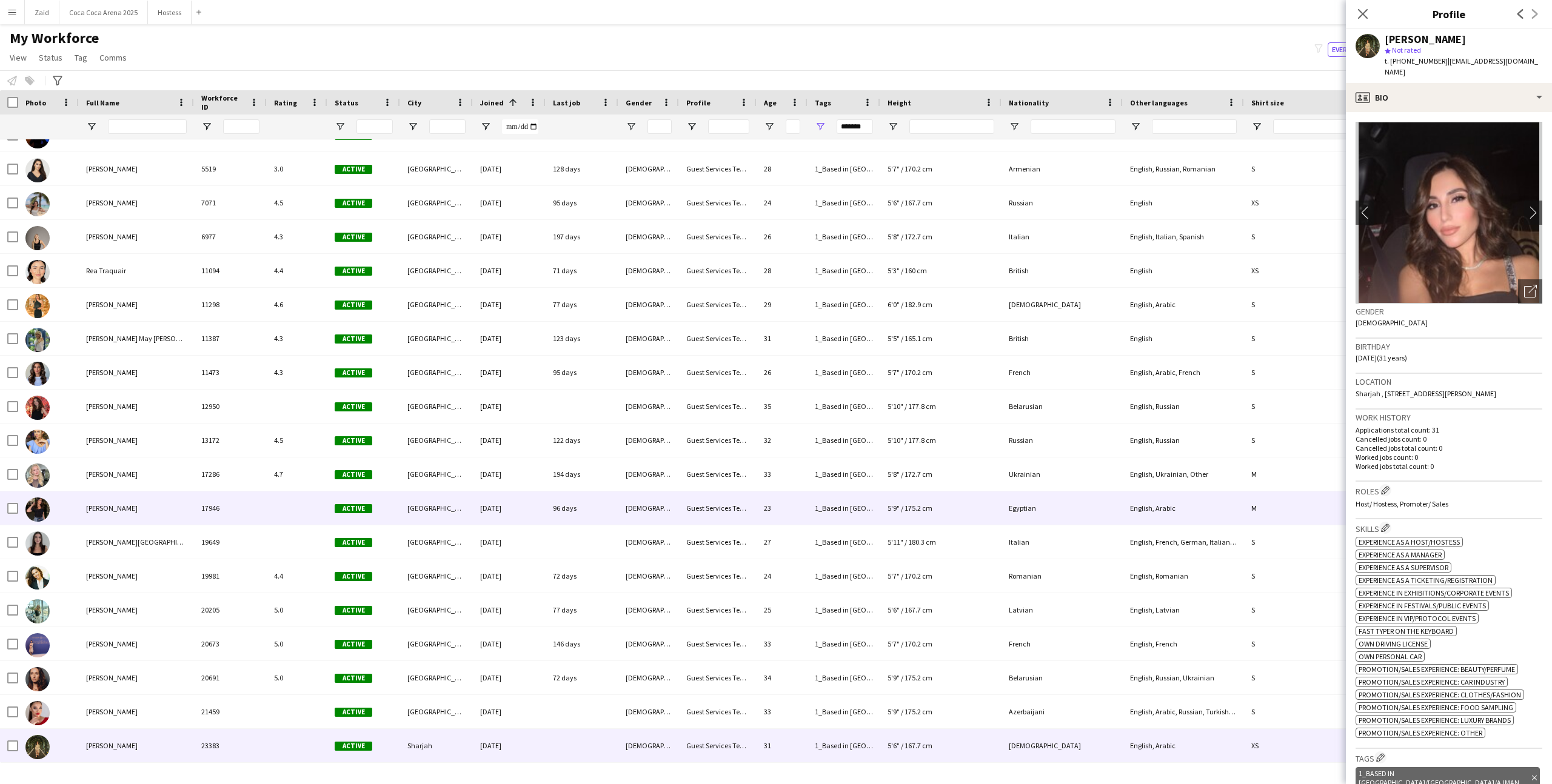
click at [247, 510] on div "17946" at bounding box center [230, 508] width 72 height 33
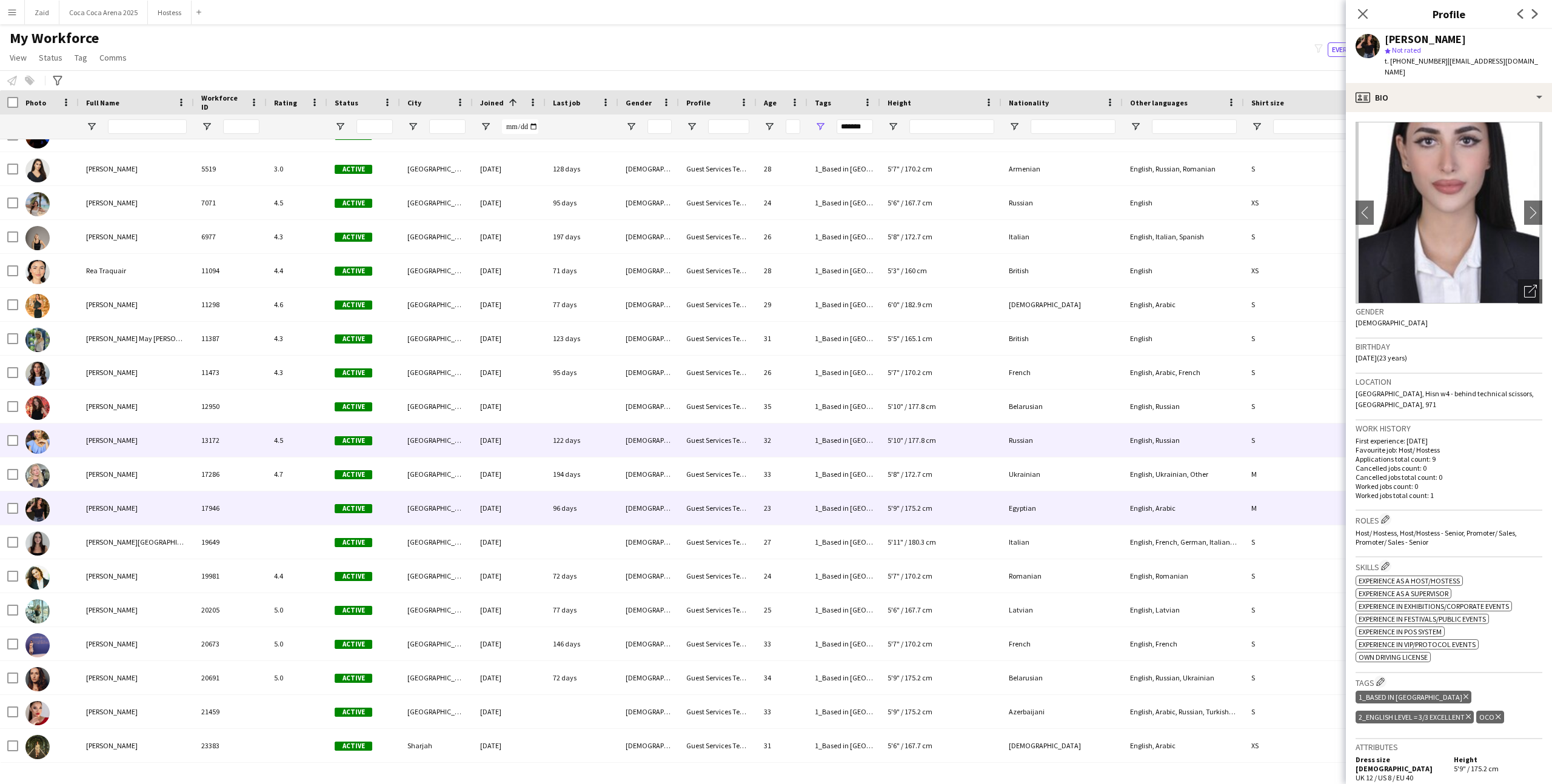
click at [276, 438] on div "4.5" at bounding box center [297, 440] width 61 height 33
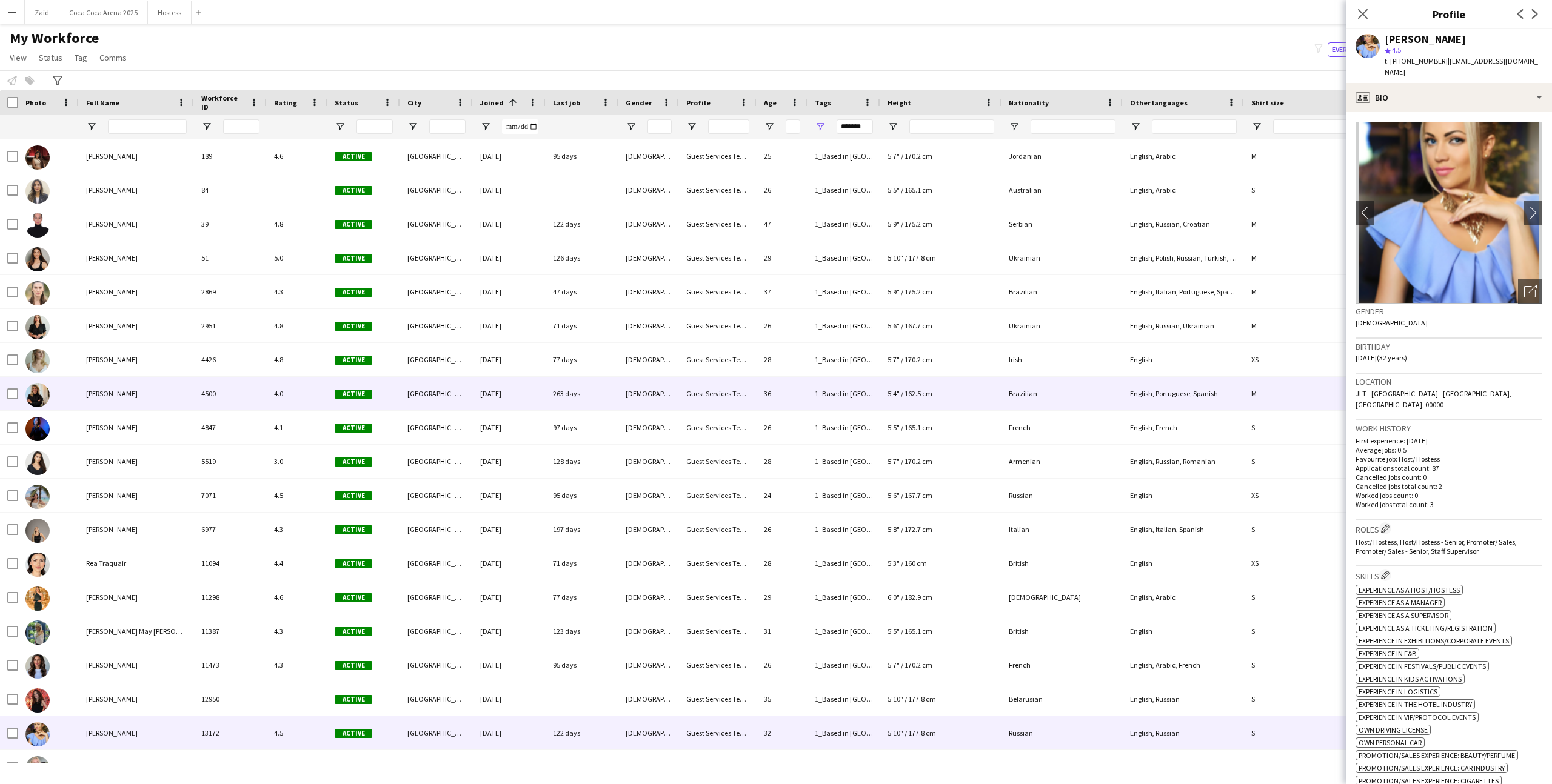
scroll to position [14, 0]
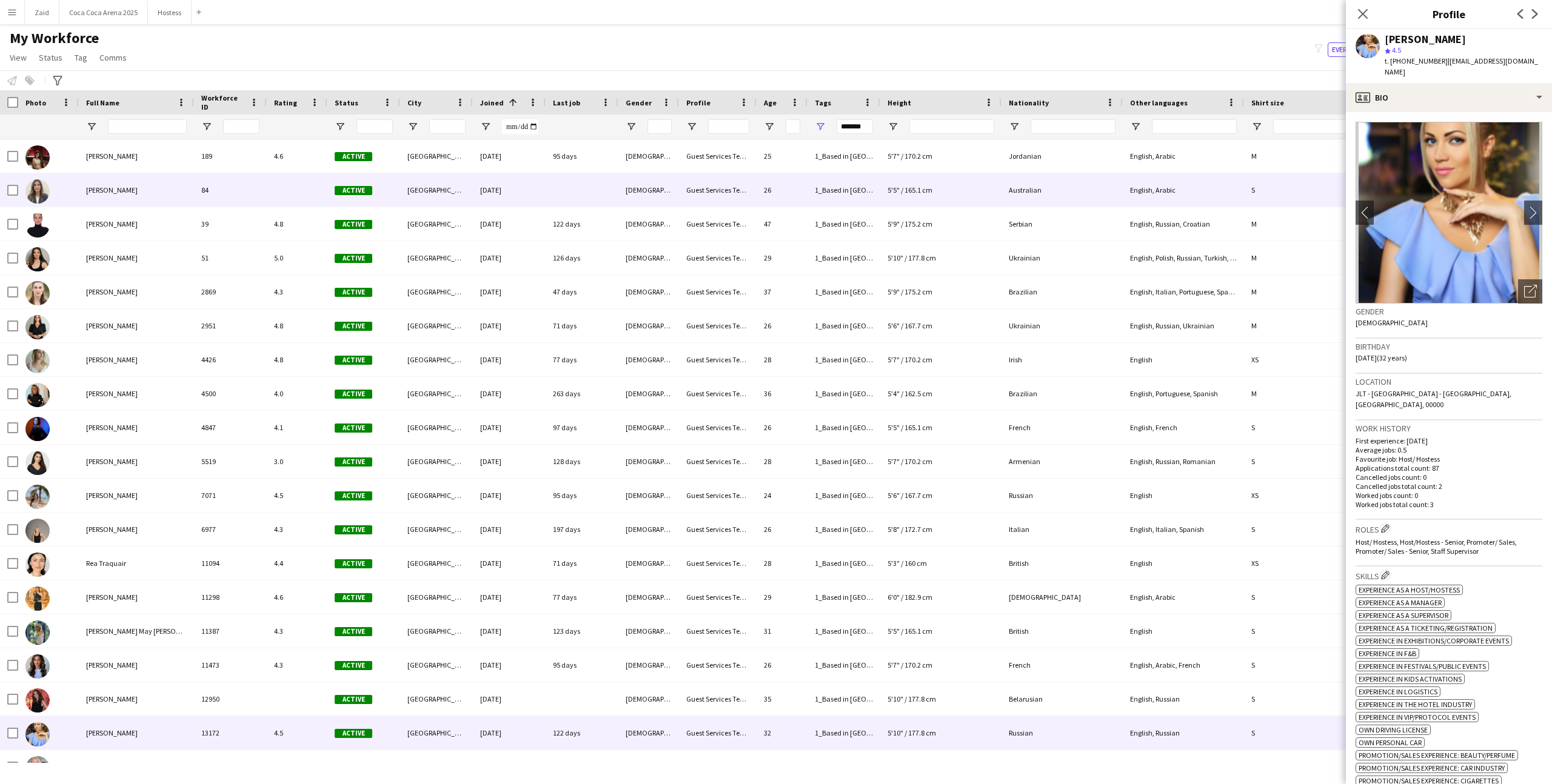
click at [240, 202] on div "84" at bounding box center [230, 190] width 72 height 33
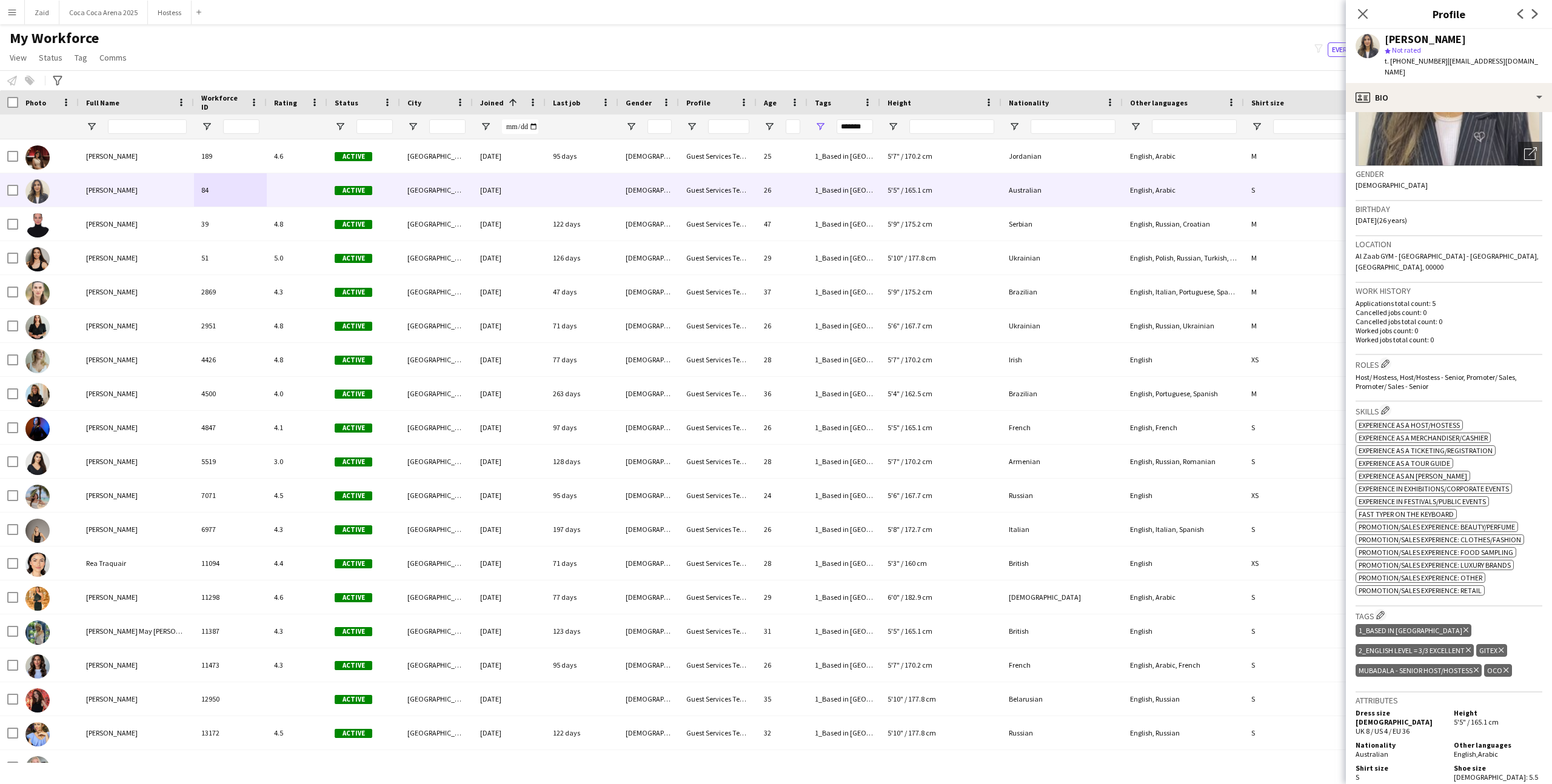
click at [1503, 666] on icon "Delete tag" at bounding box center [1506, 670] width 5 height 8
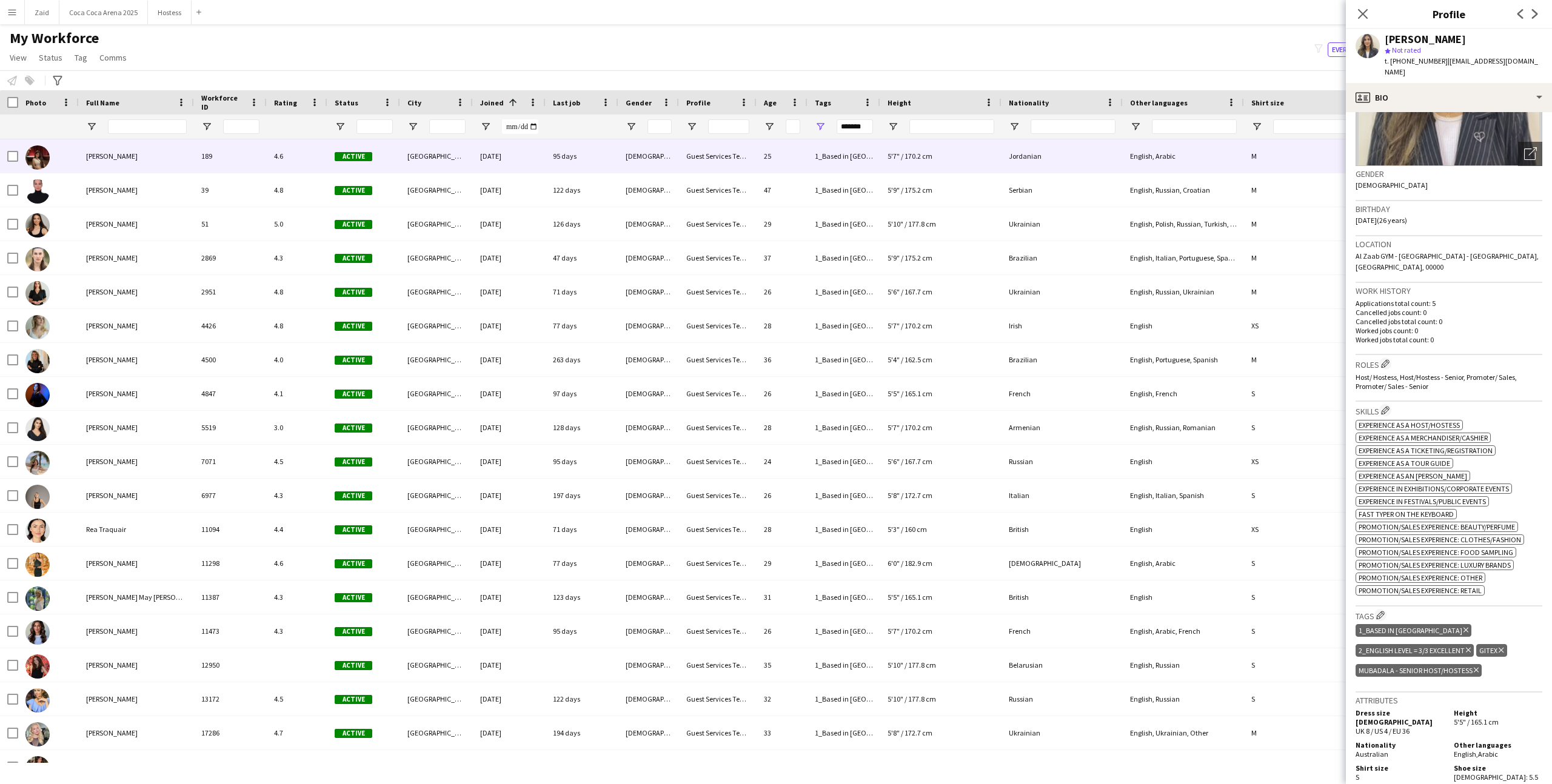
click at [838, 152] on div "1_Based in [GEOGRAPHIC_DATA]/[GEOGRAPHIC_DATA]/Ajman, 2_English Level = 3/3 Exc…" at bounding box center [844, 156] width 72 height 33
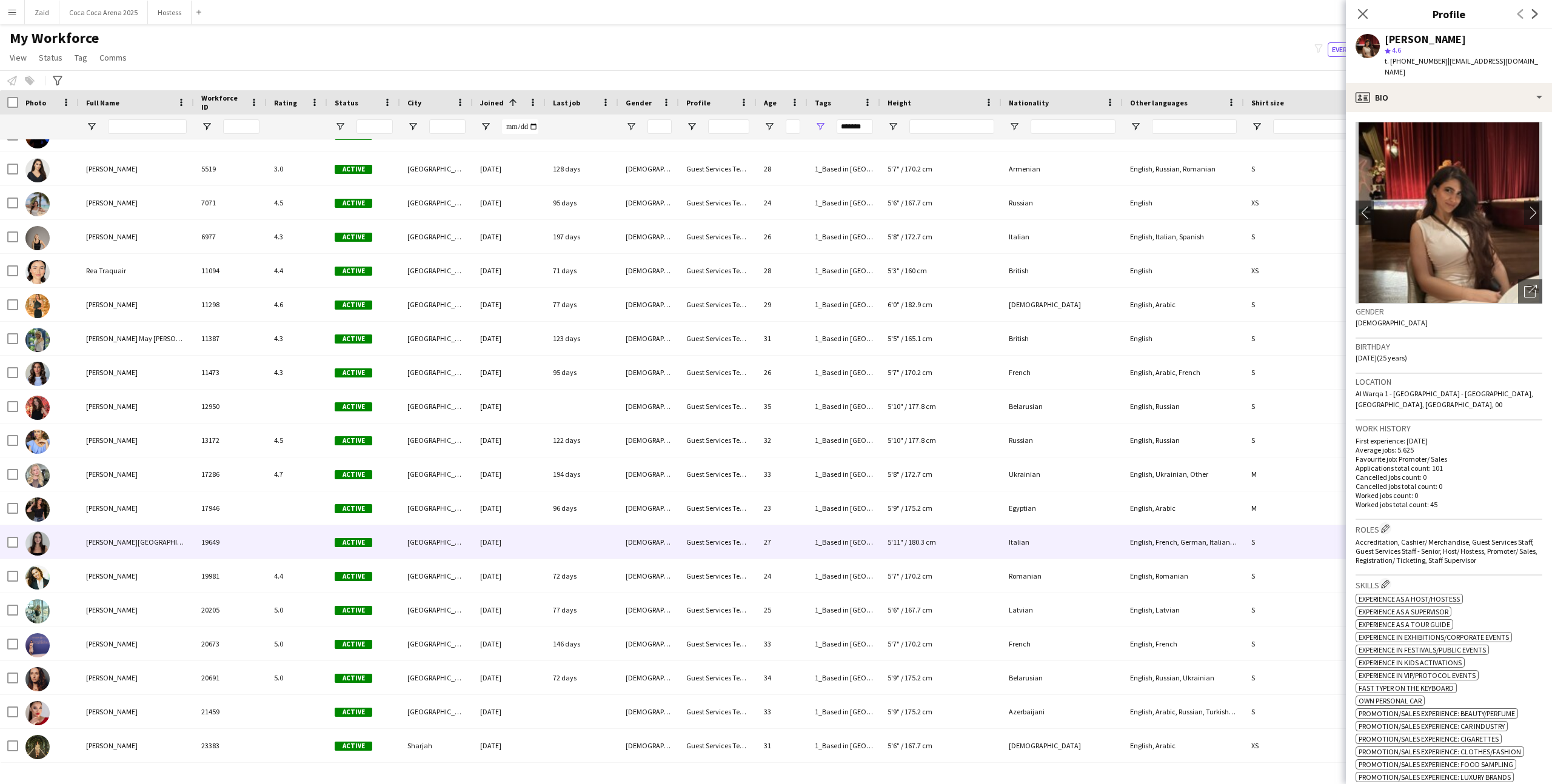
click at [327, 558] on div "Active" at bounding box center [364, 542] width 72 height 33
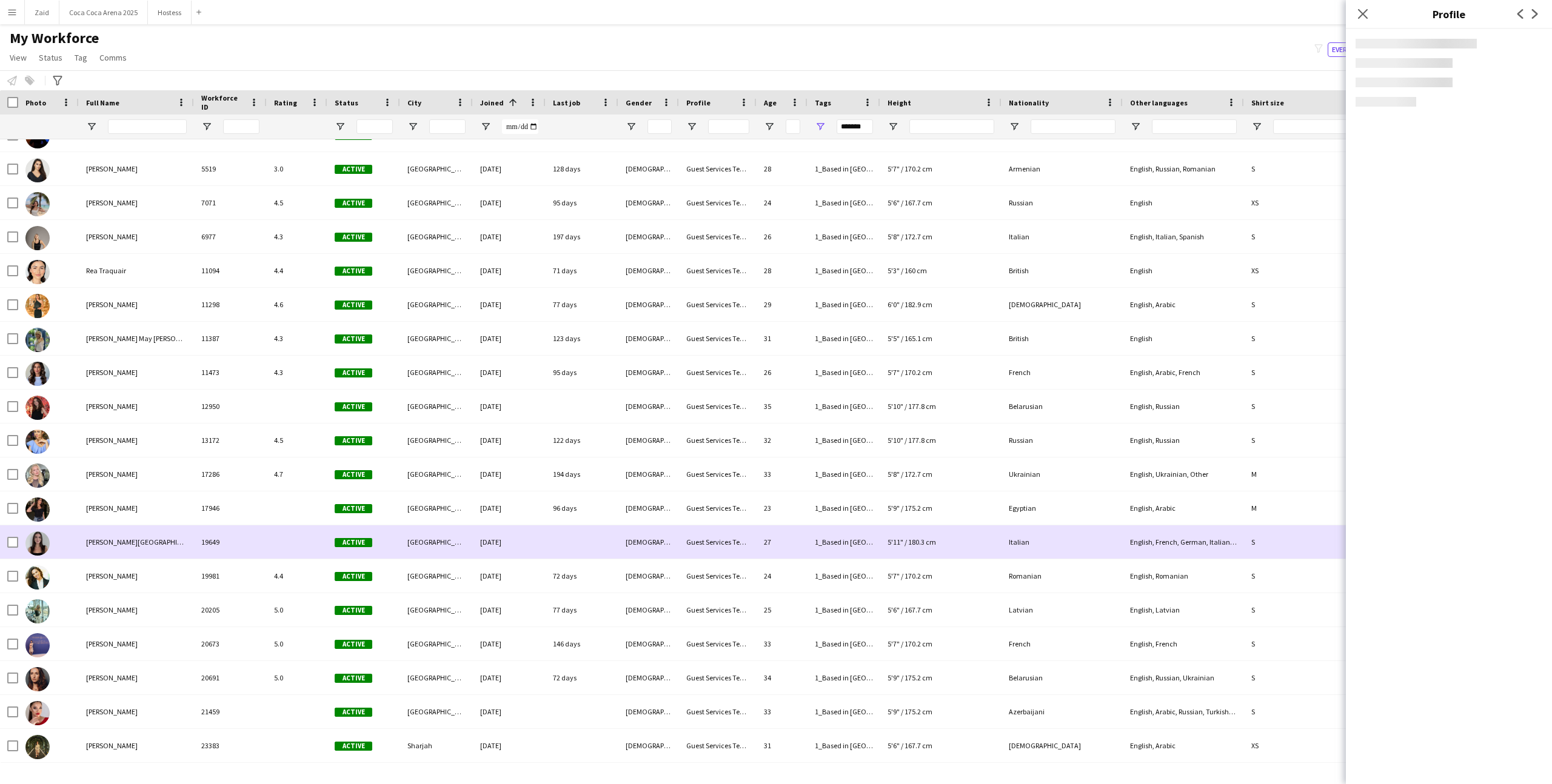
click at [325, 526] on div at bounding box center [297, 542] width 61 height 33
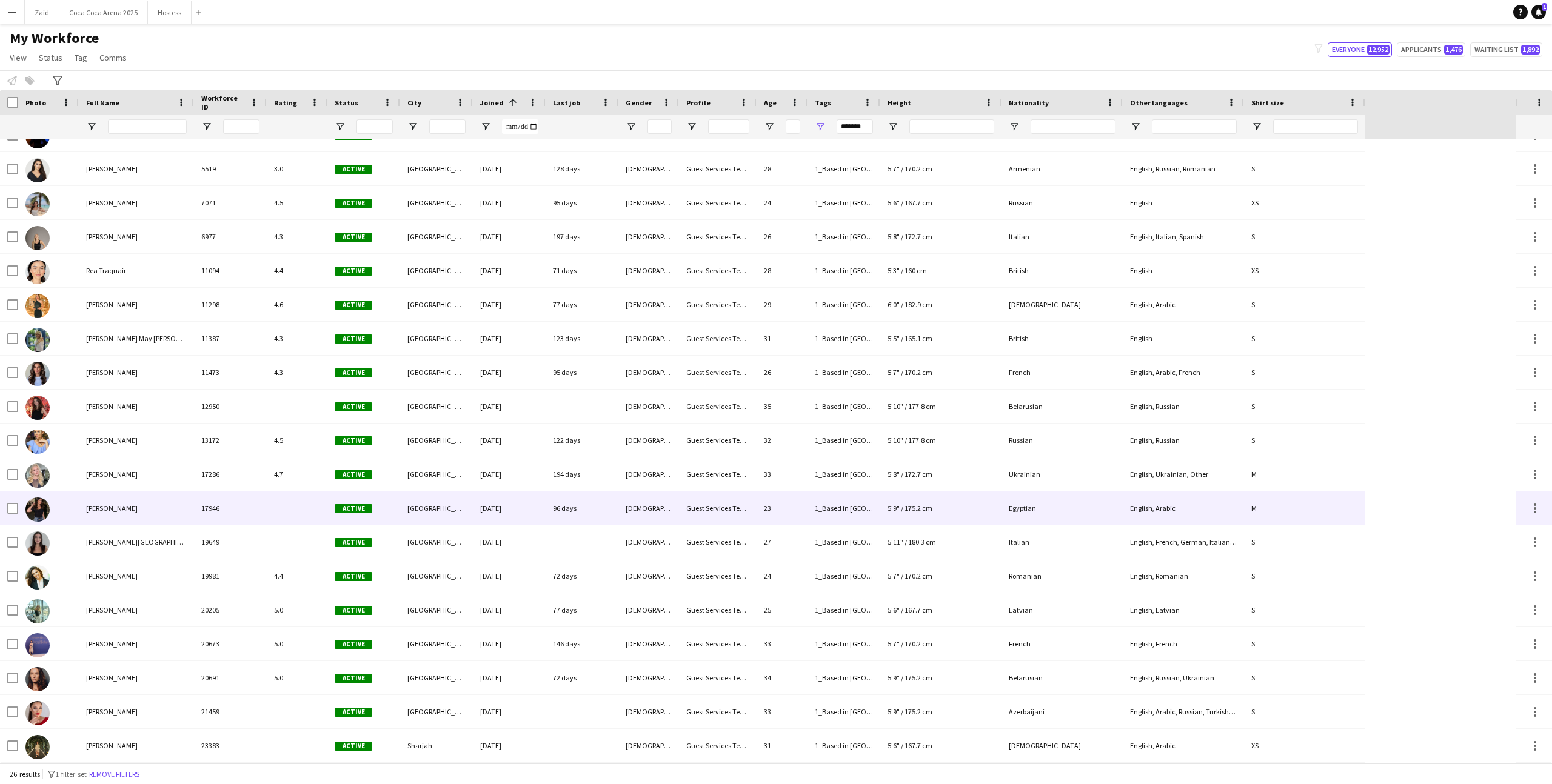
click at [319, 520] on div at bounding box center [297, 508] width 61 height 33
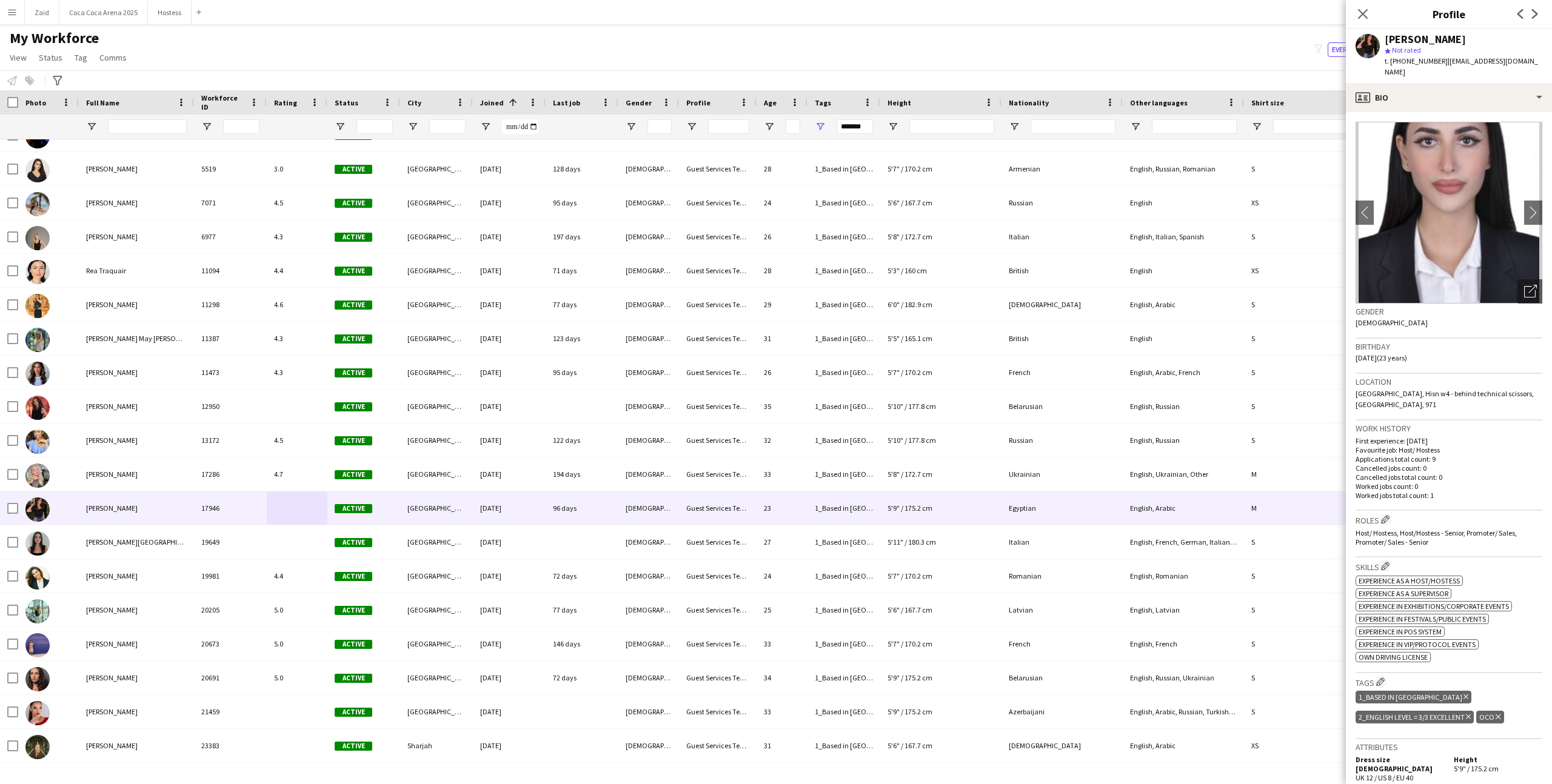
click at [1495, 713] on icon "Delete tag" at bounding box center [1497, 716] width 5 height 8
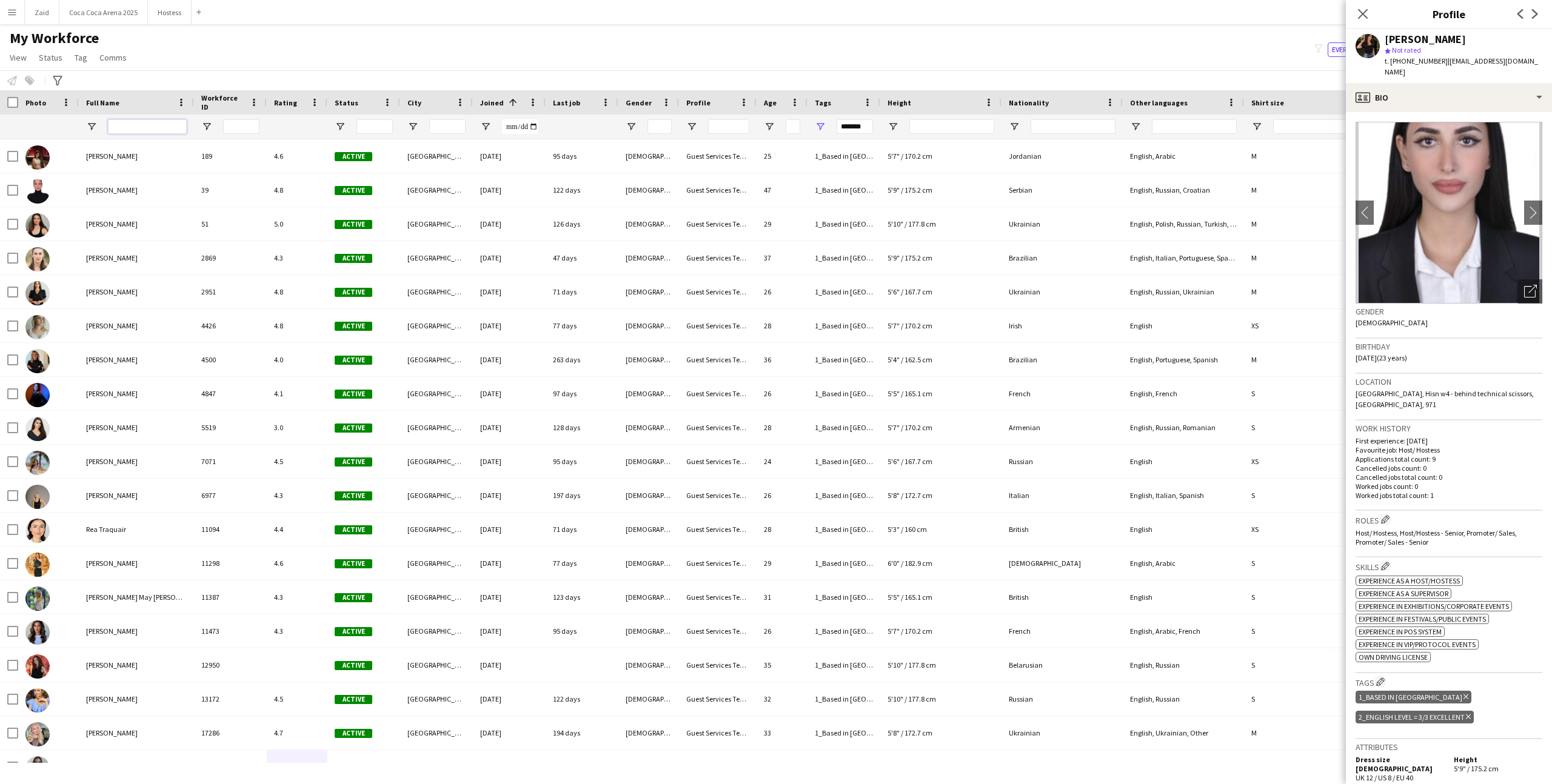
click at [168, 127] on input "Full Name Filter Input" at bounding box center [147, 126] width 79 height 14
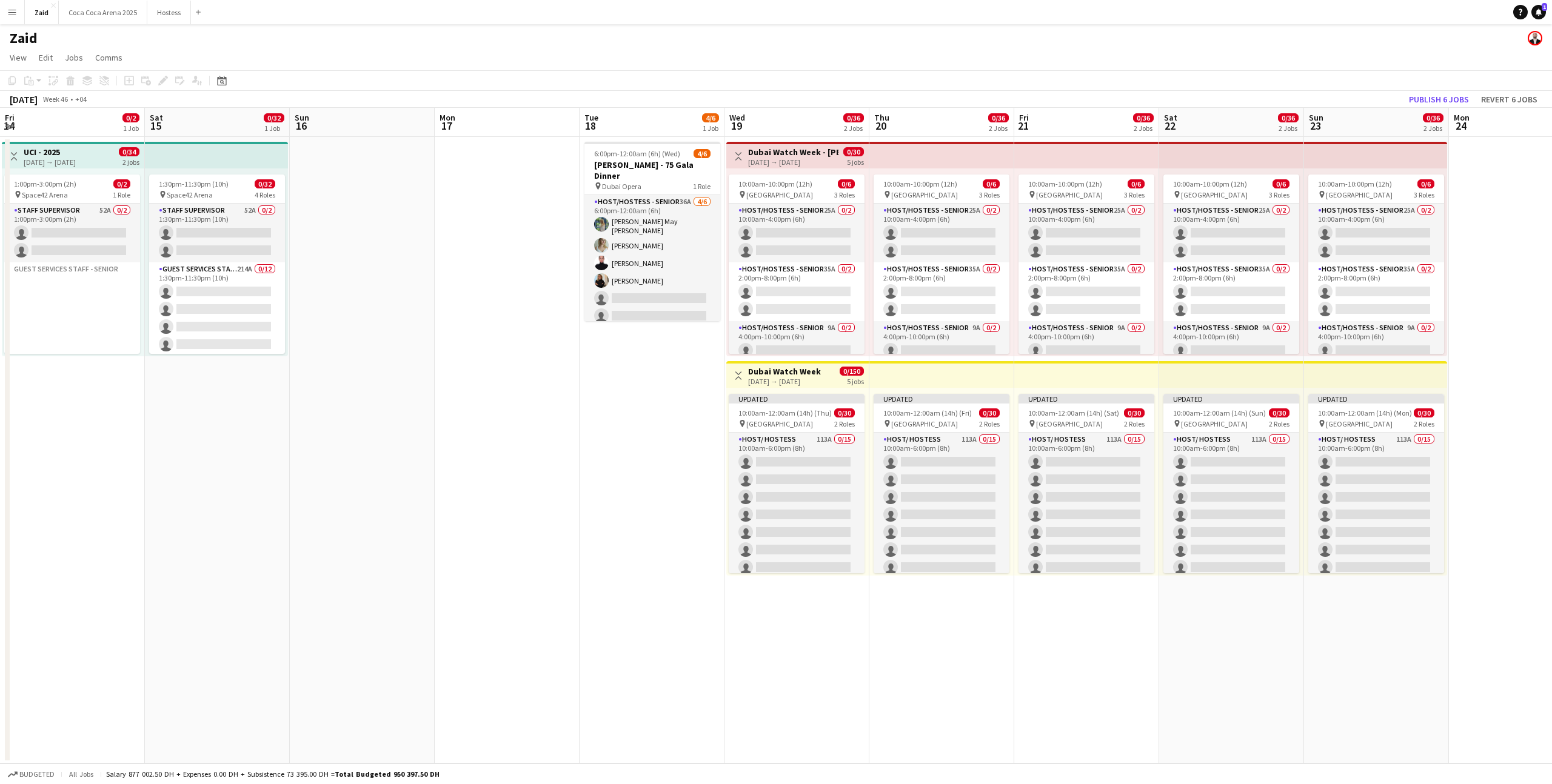
scroll to position [0, 339]
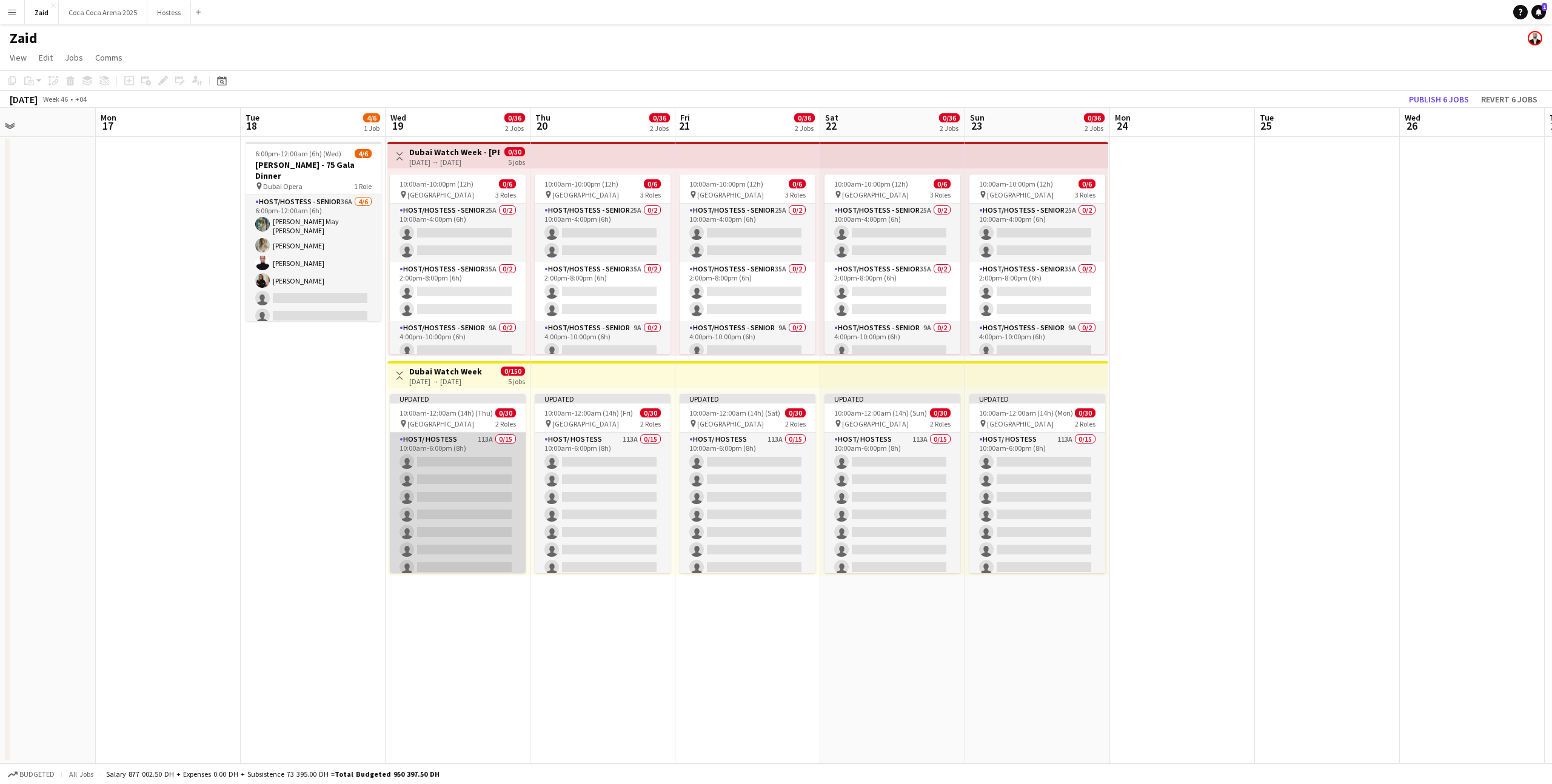
click at [479, 499] on app-card-role "Host/ Hostess 113A 0/15 10:00am-6:00pm (8h) single-neutral-actions single-neutr…" at bounding box center [457, 576] width 136 height 287
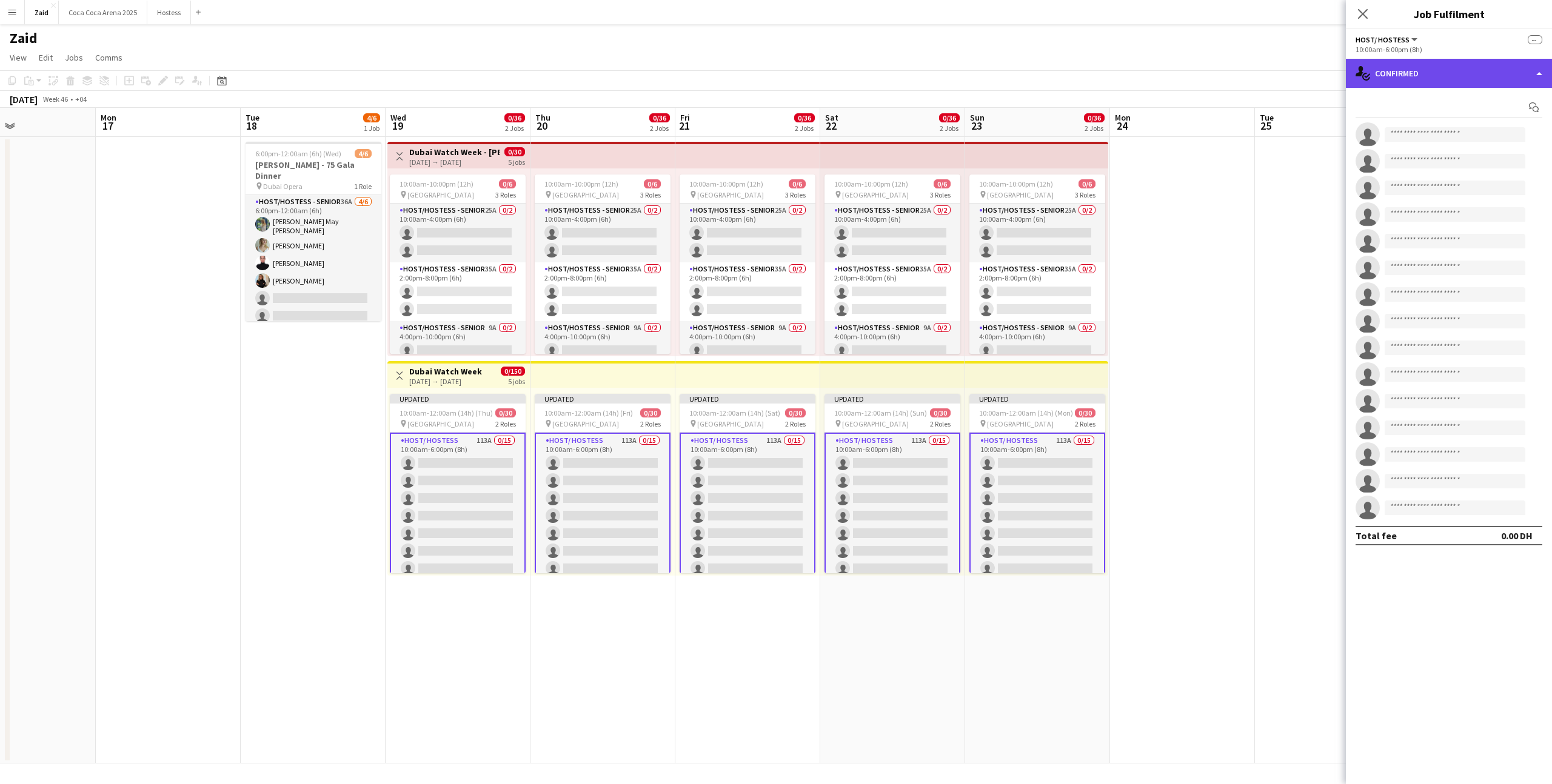
click at [1459, 78] on div "single-neutral-actions-check-2 Confirmed" at bounding box center [1448, 73] width 206 height 29
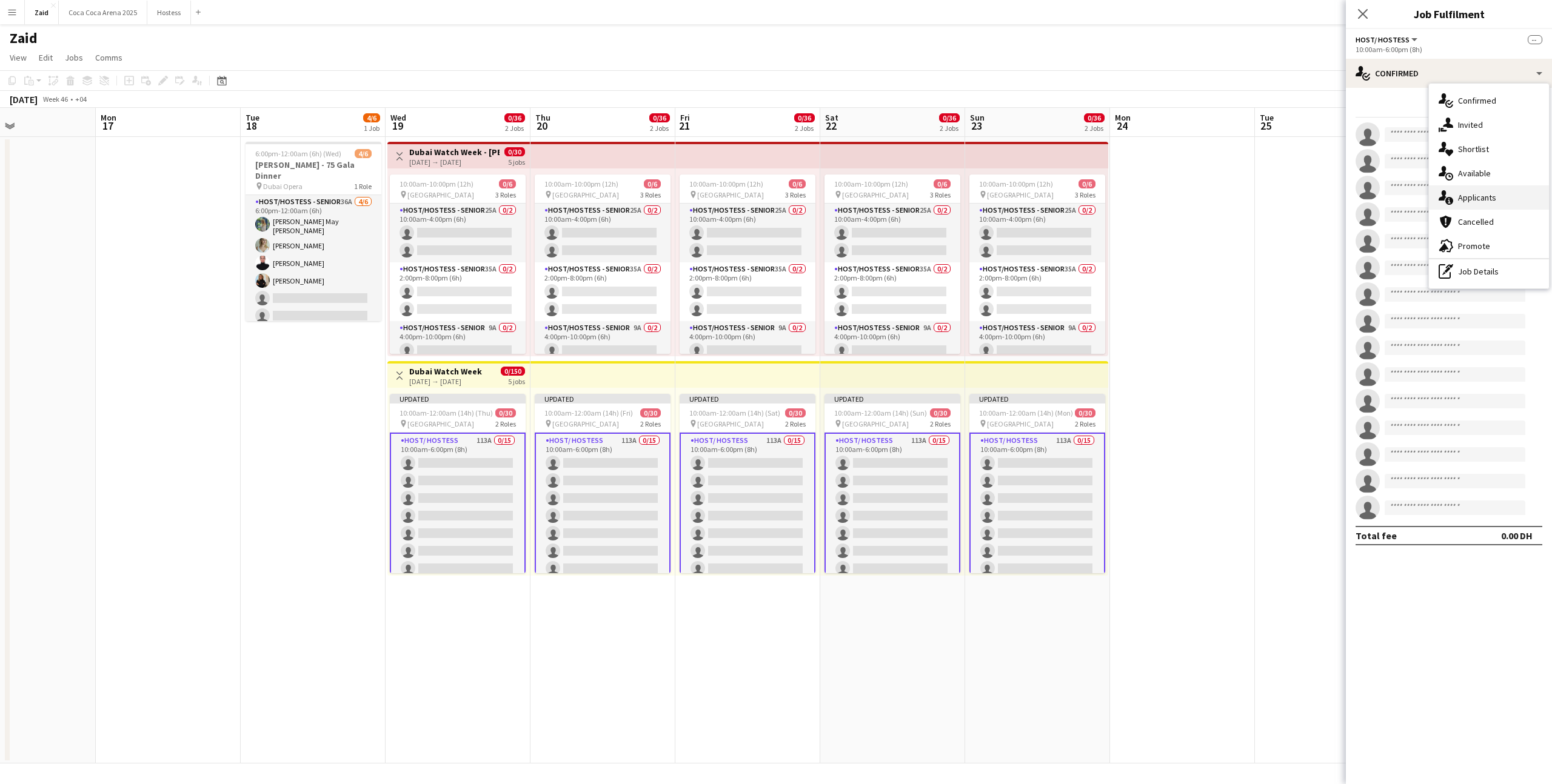
click at [1497, 195] on div "single-neutral-actions-information Applicants" at bounding box center [1489, 197] width 120 height 24
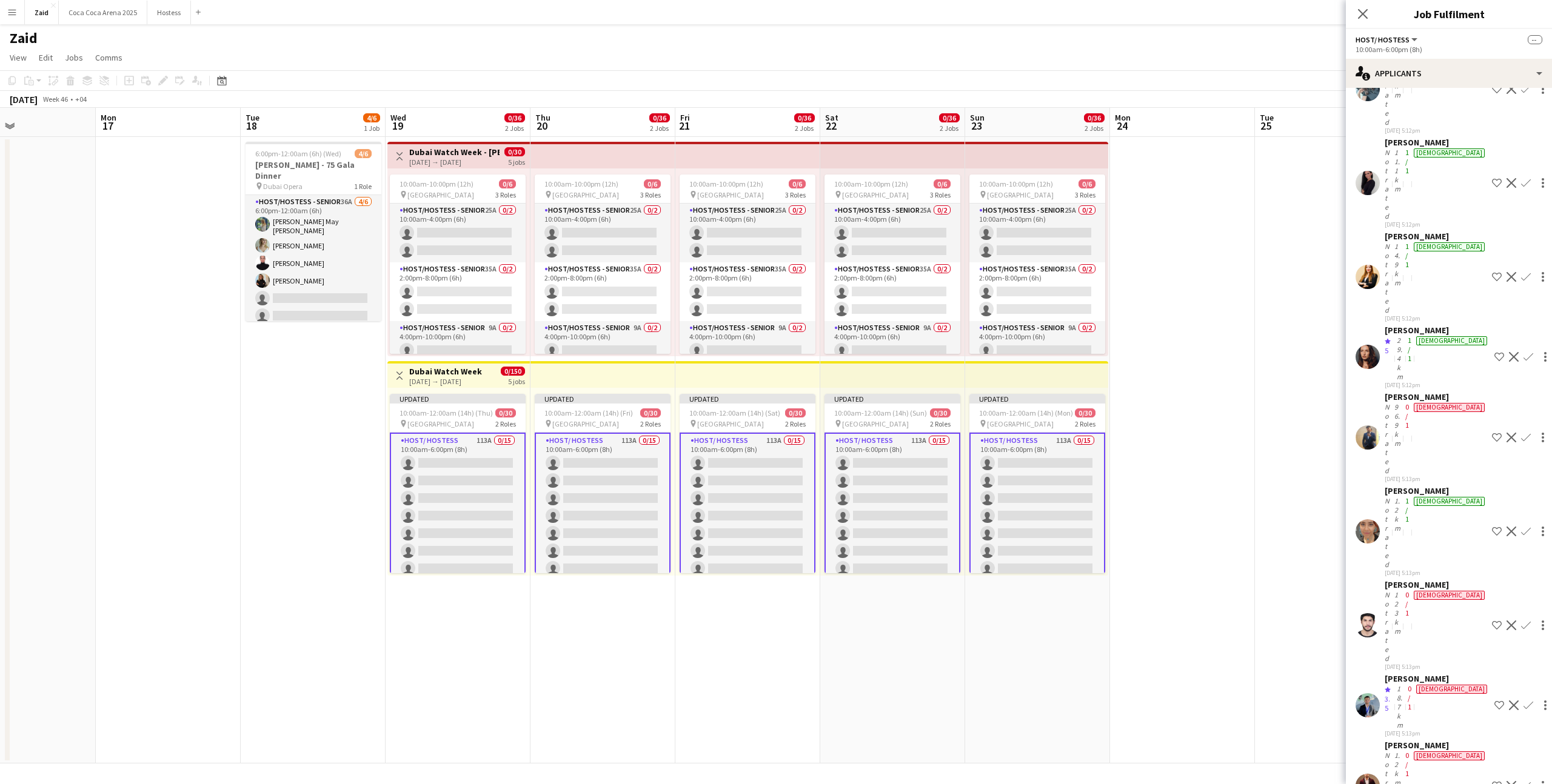
scroll to position [3411, 0]
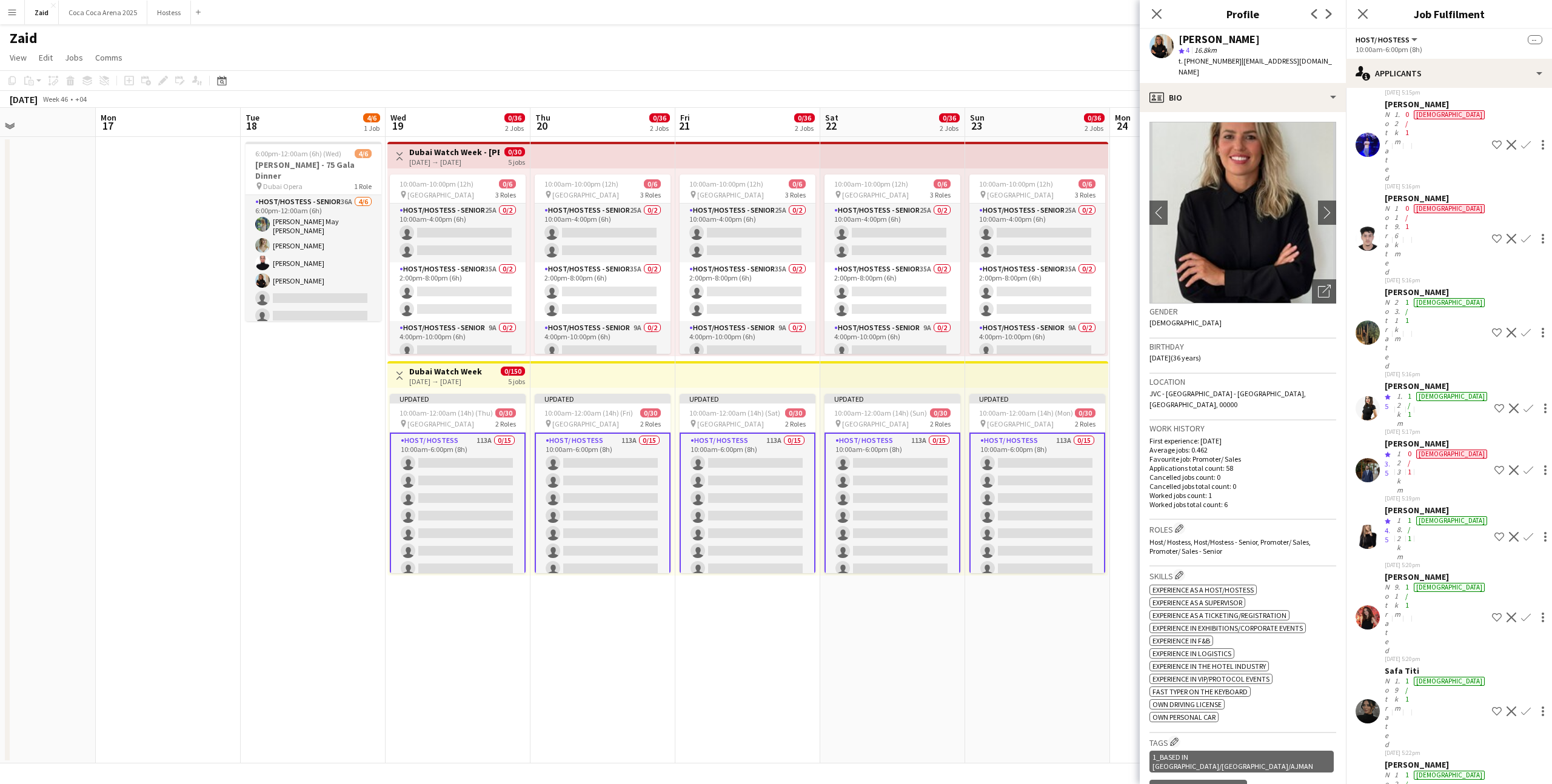
scroll to position [3310, 0]
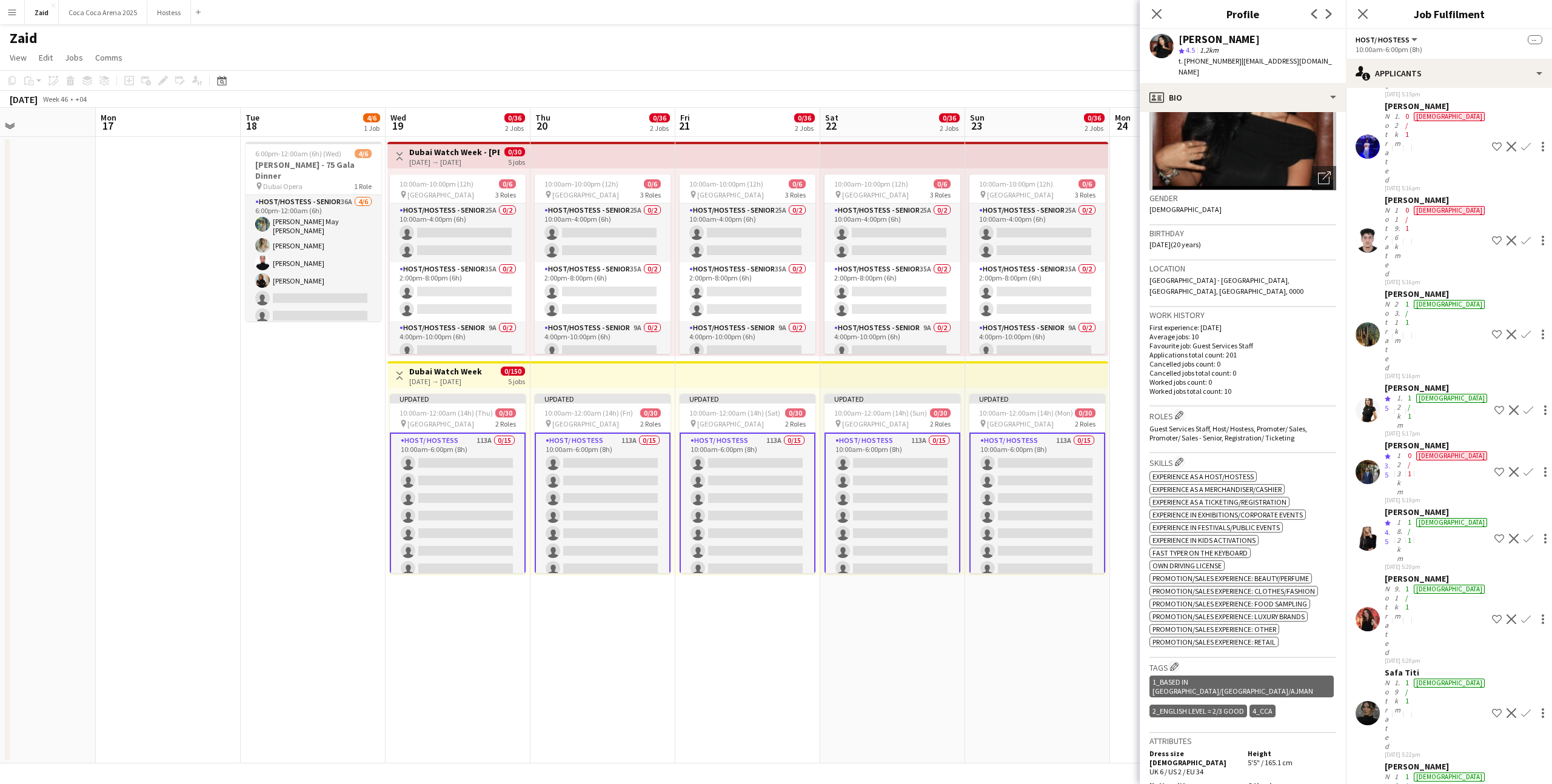
scroll to position [0, 0]
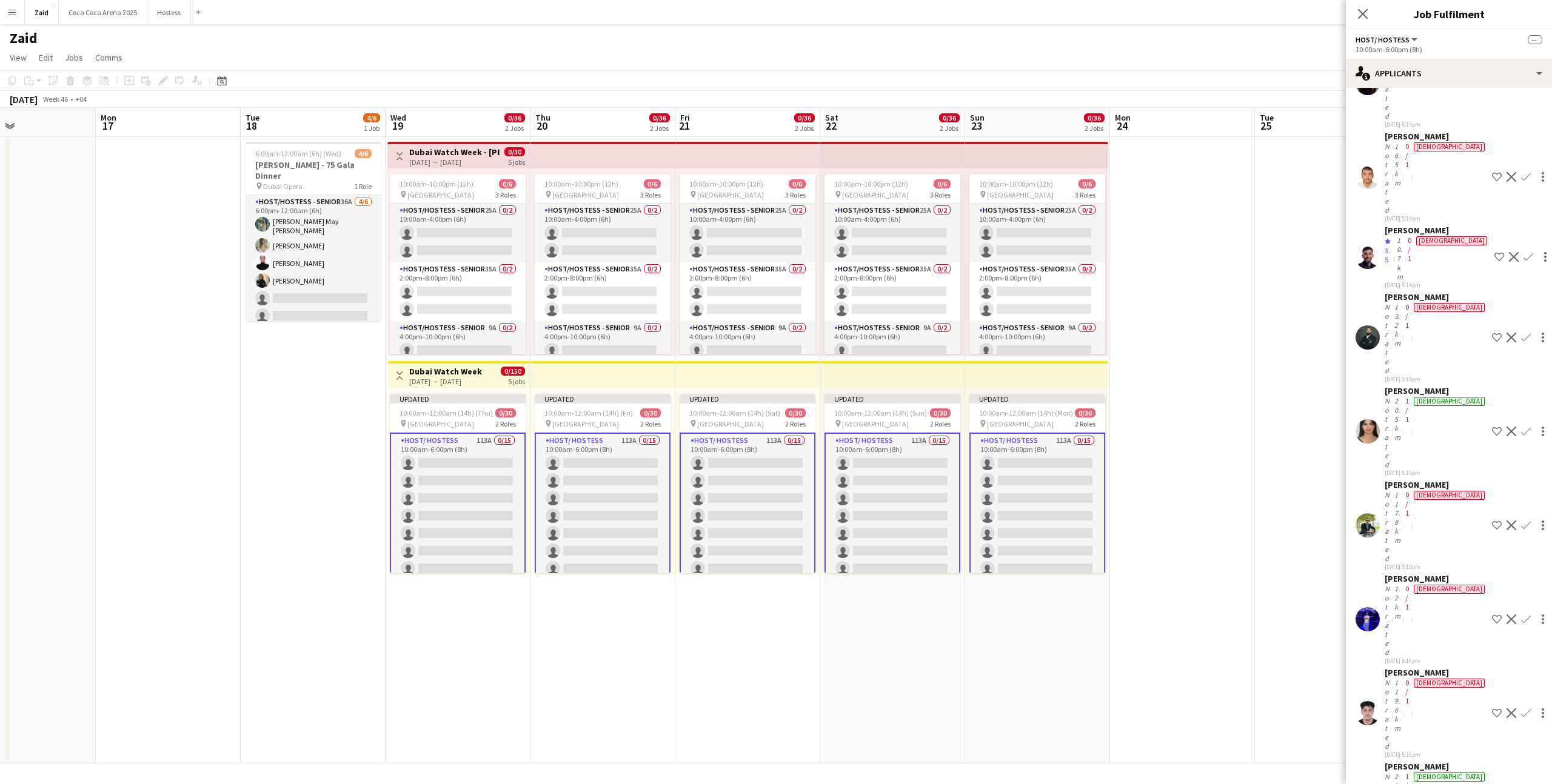
scroll to position [2837, 0]
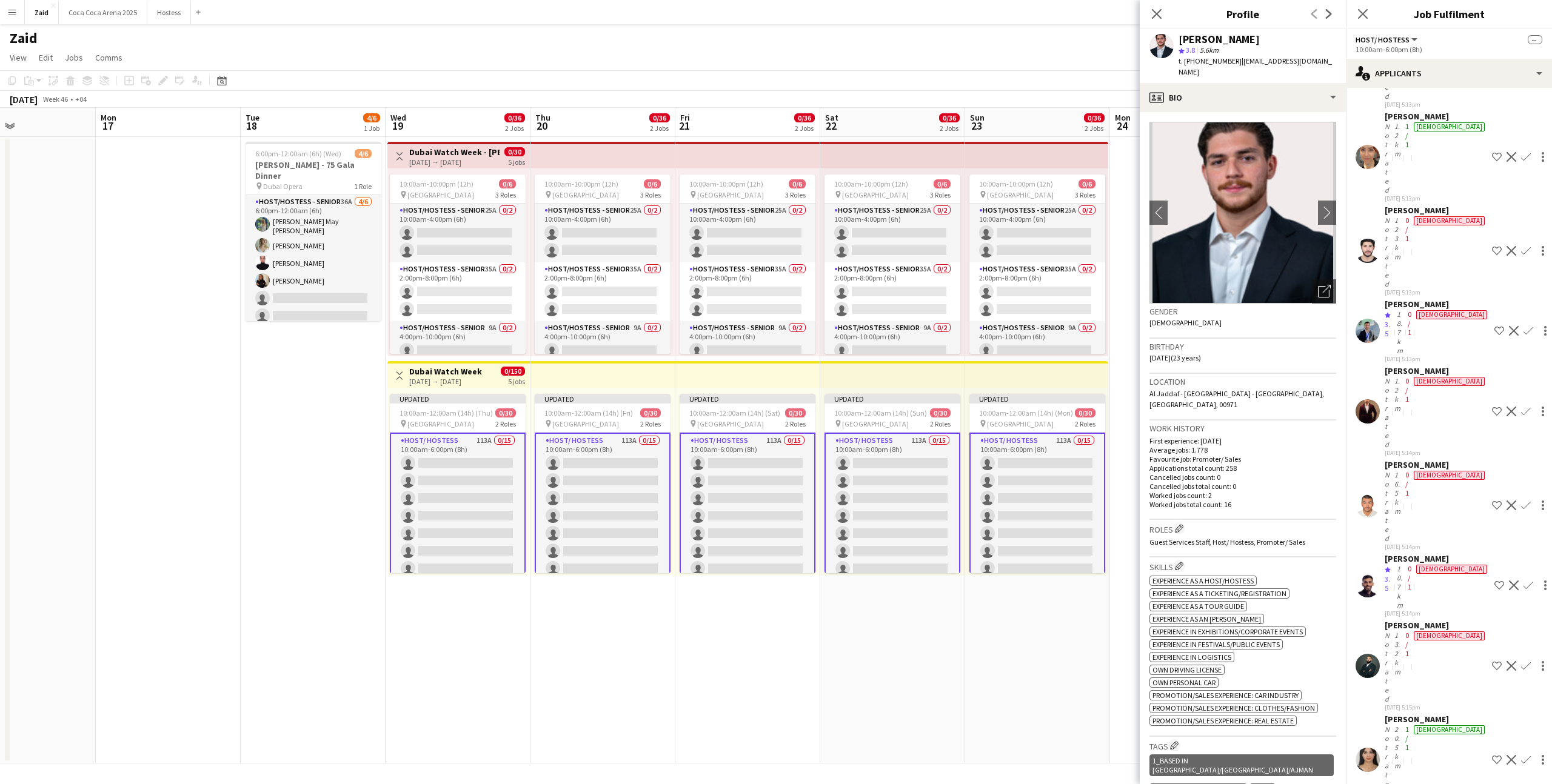
scroll to position [2497, 0]
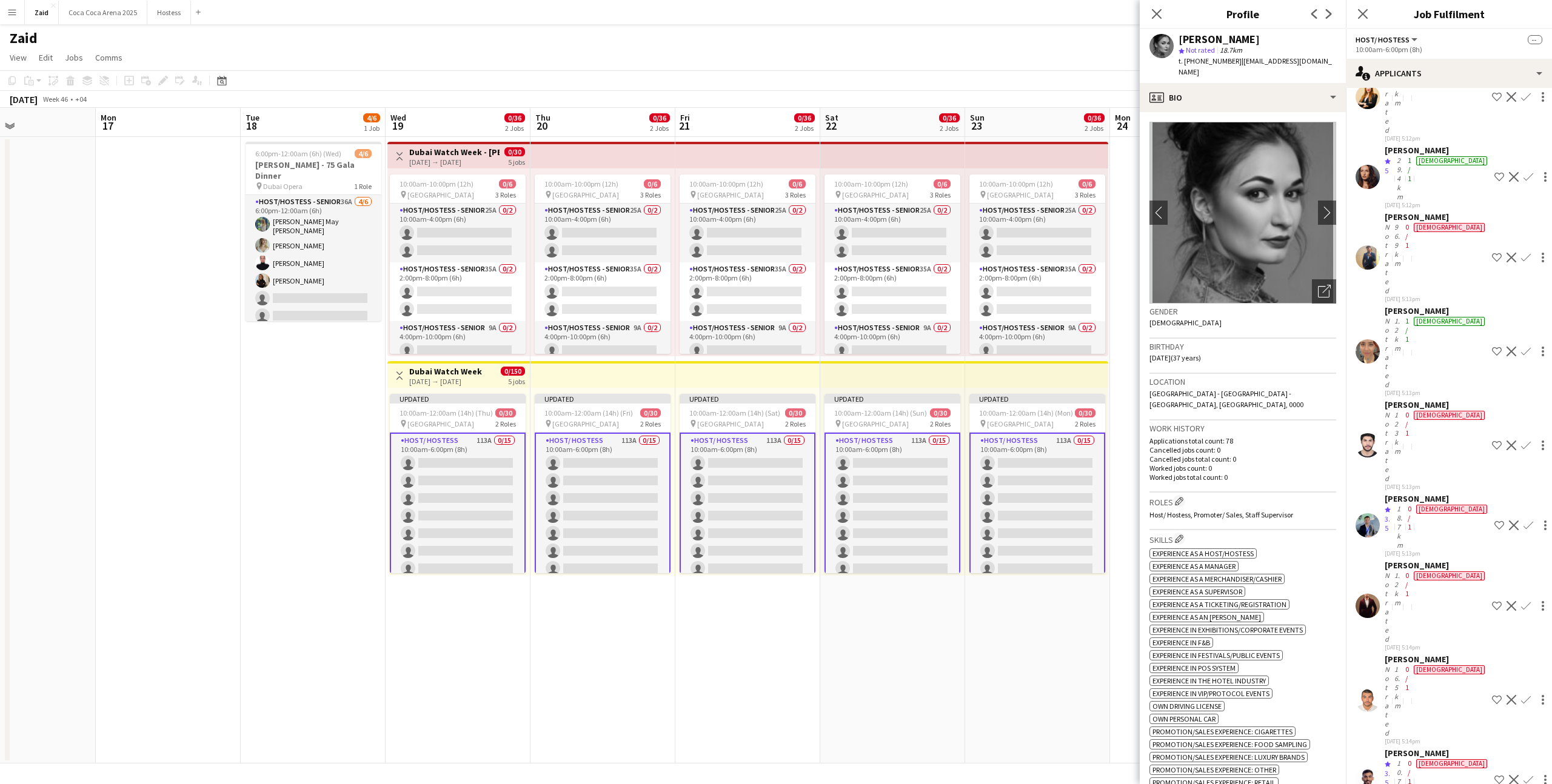
scroll to position [2297, 0]
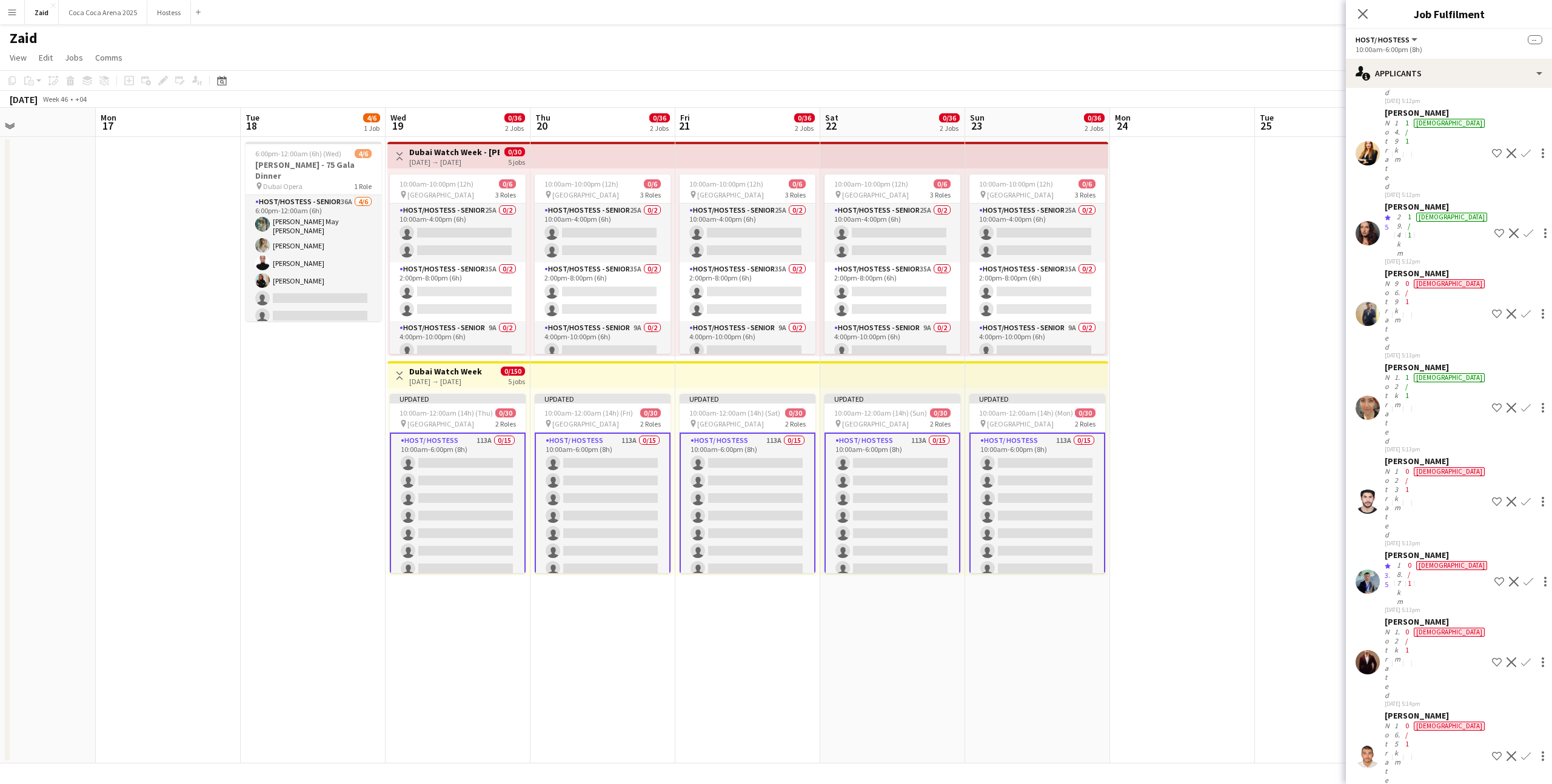
scroll to position [2258, 0]
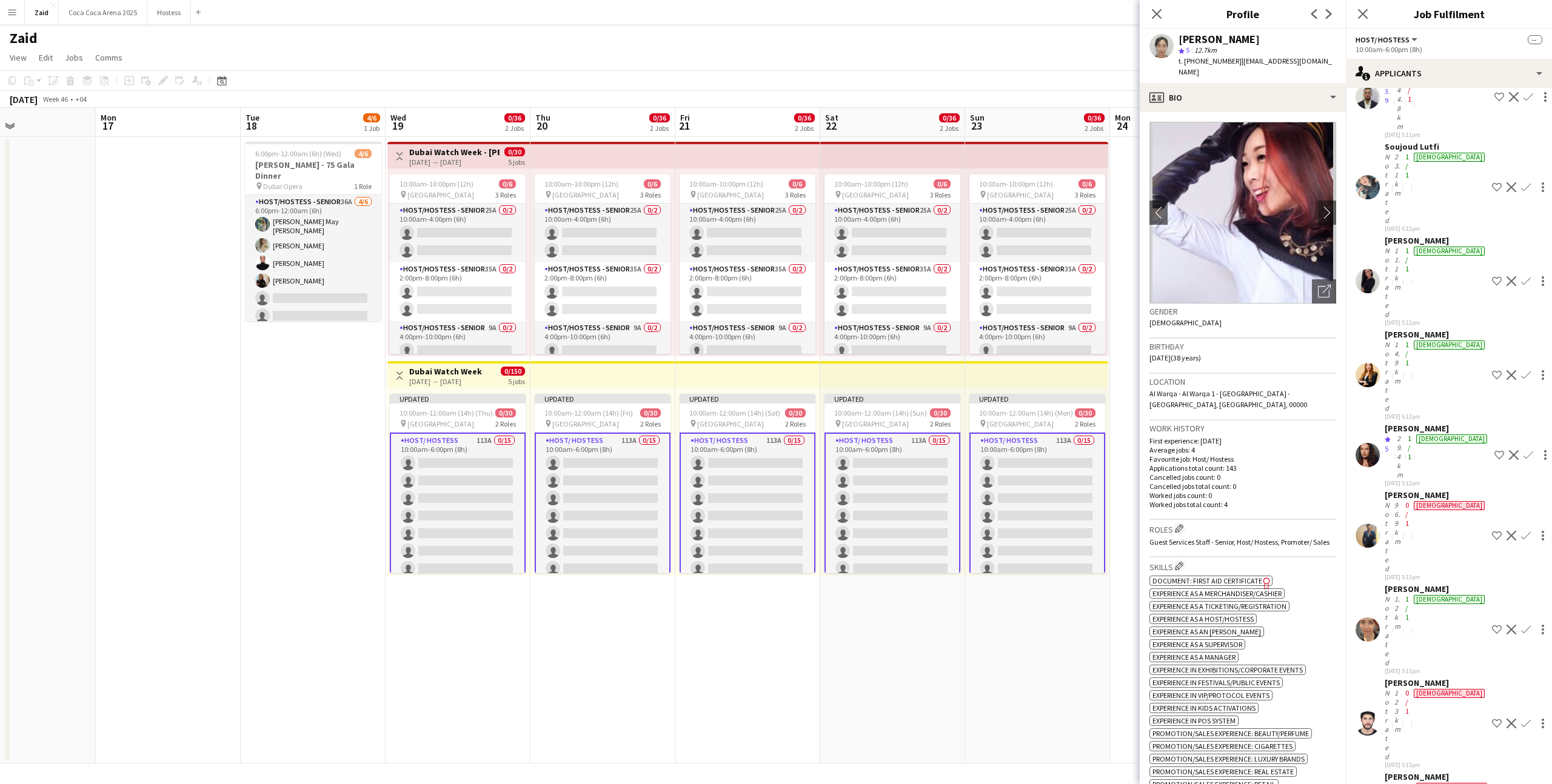
scroll to position [2036, 0]
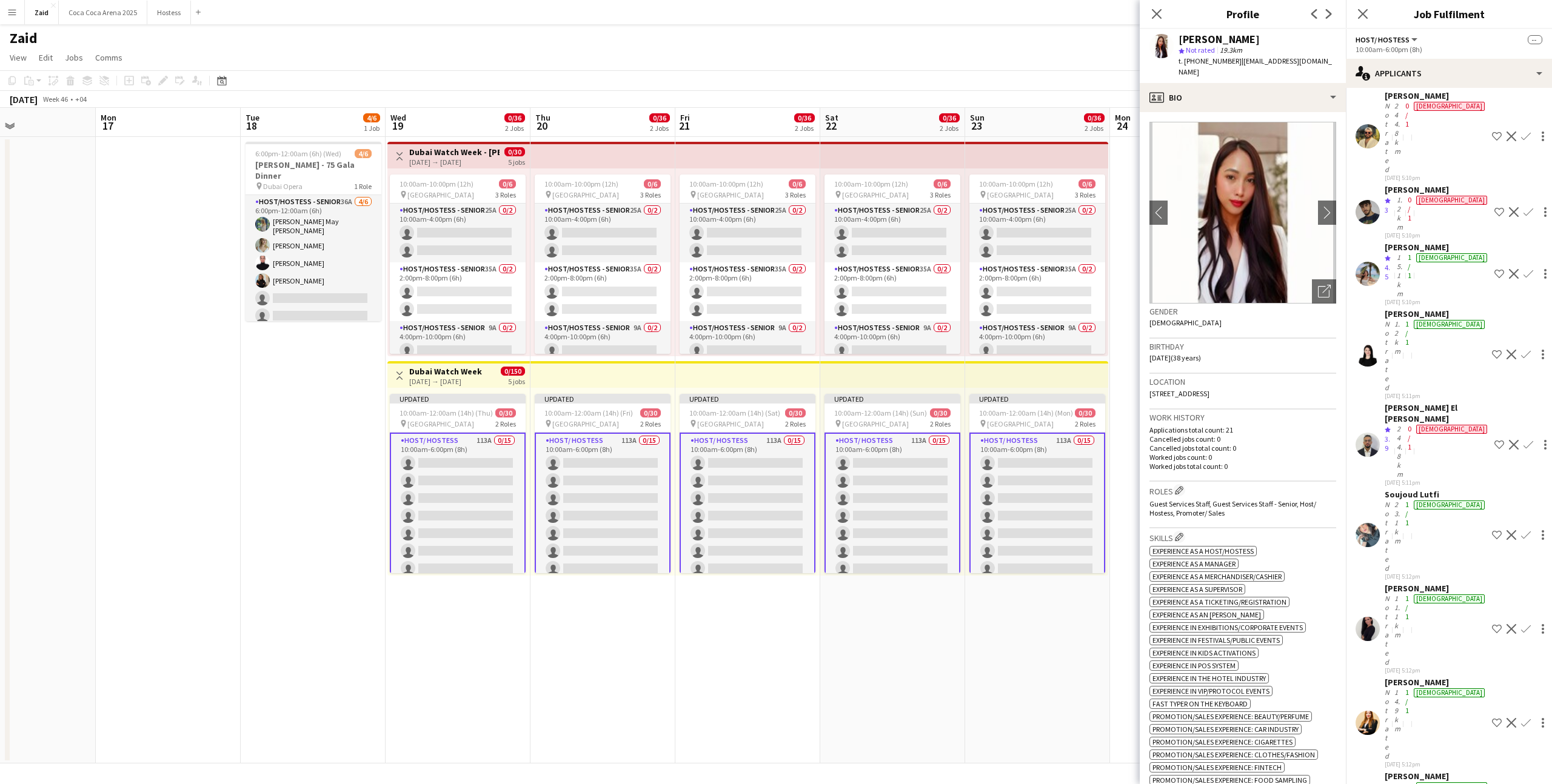
scroll to position [1677, 0]
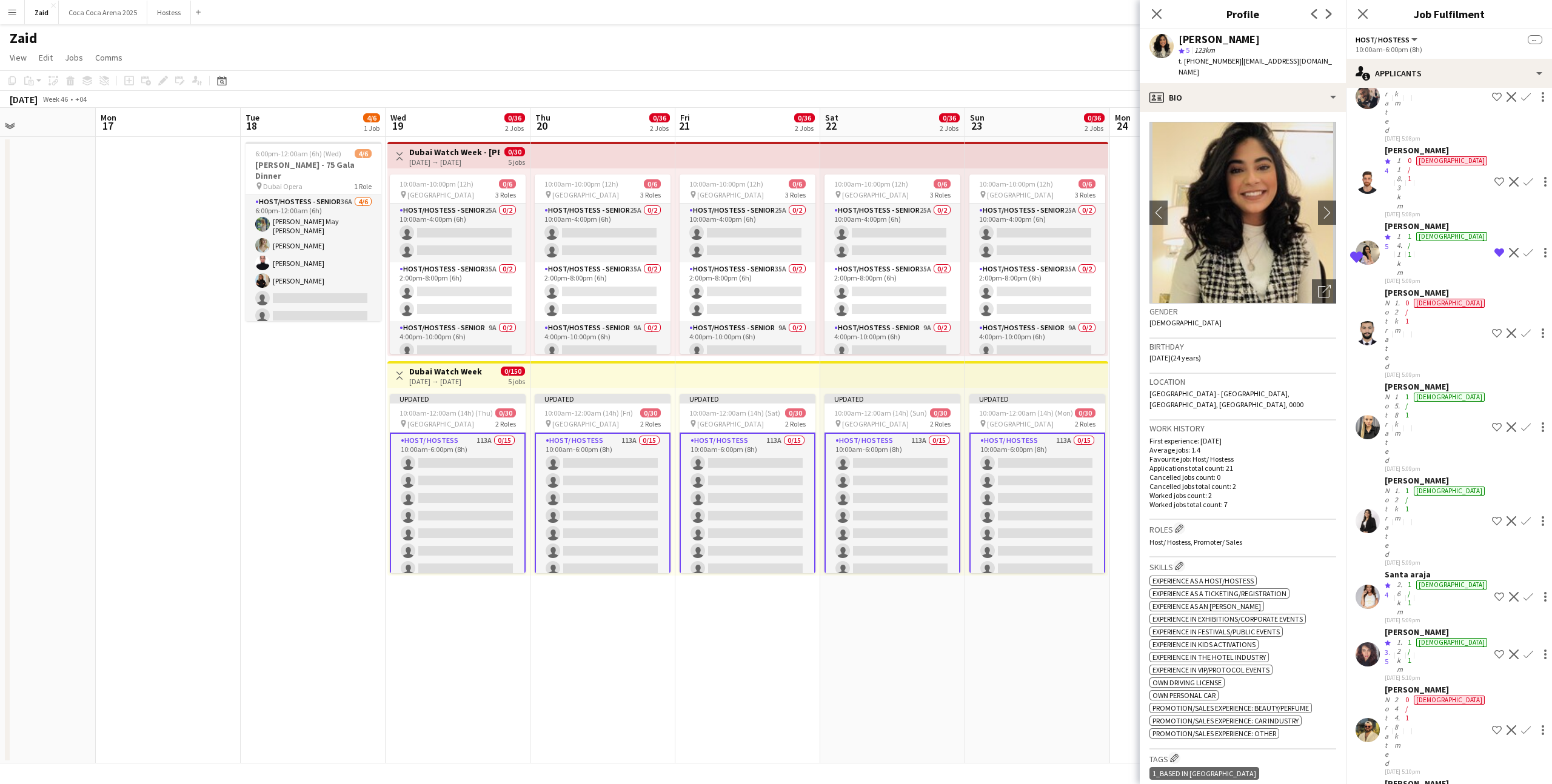
scroll to position [1094, 0]
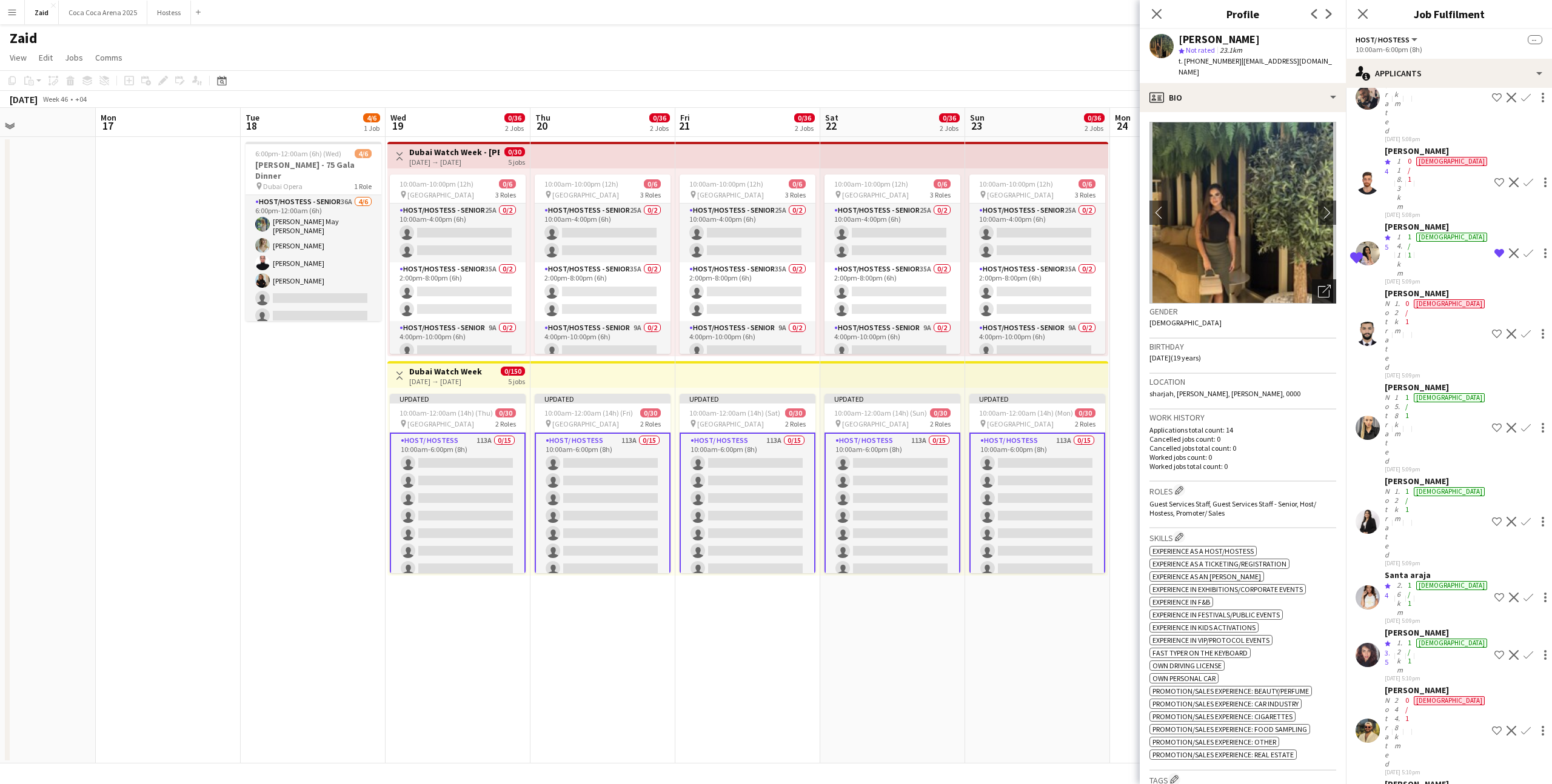
click at [1324, 286] on icon at bounding box center [1323, 291] width 12 height 12
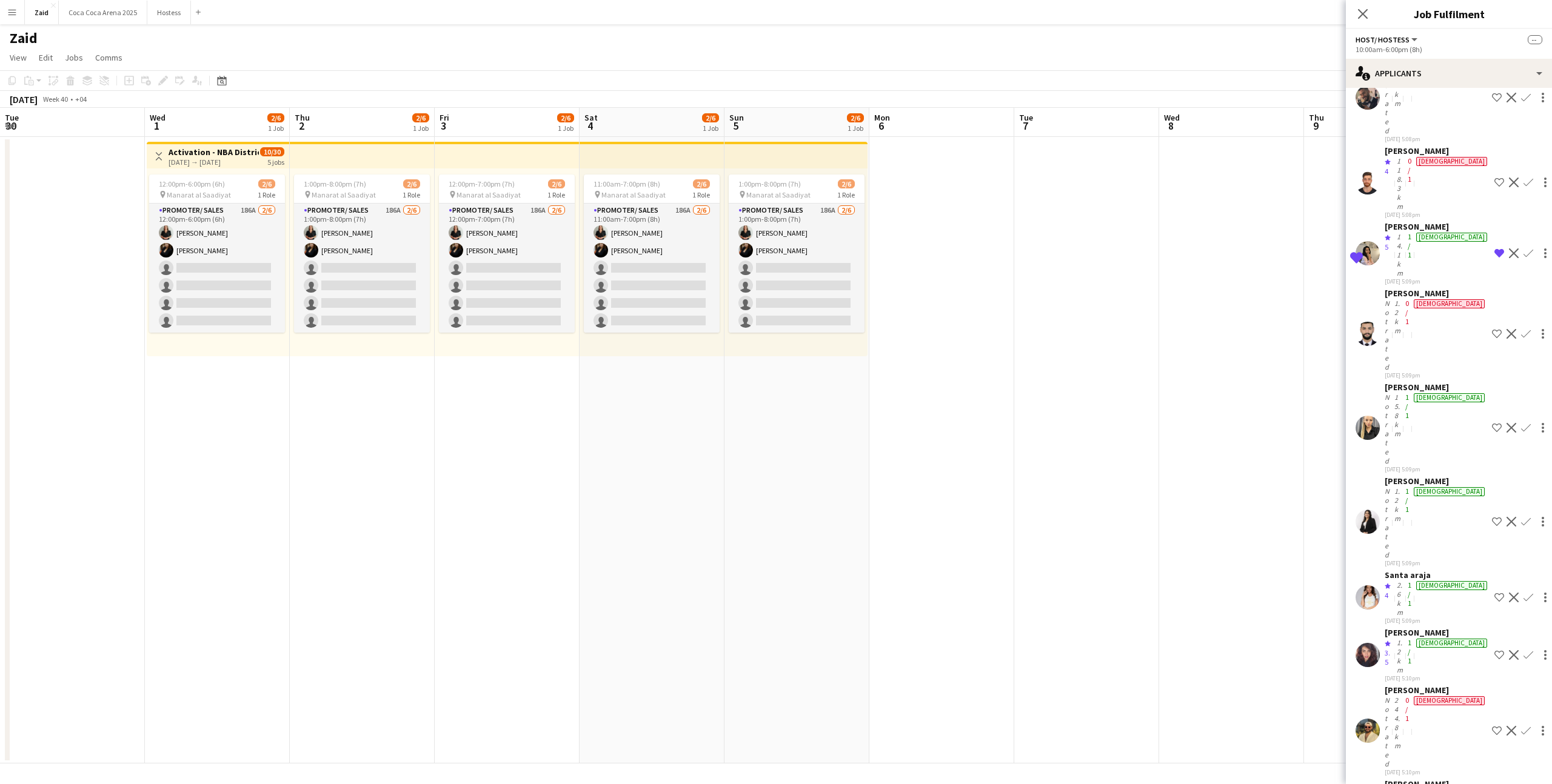
scroll to position [0, 285]
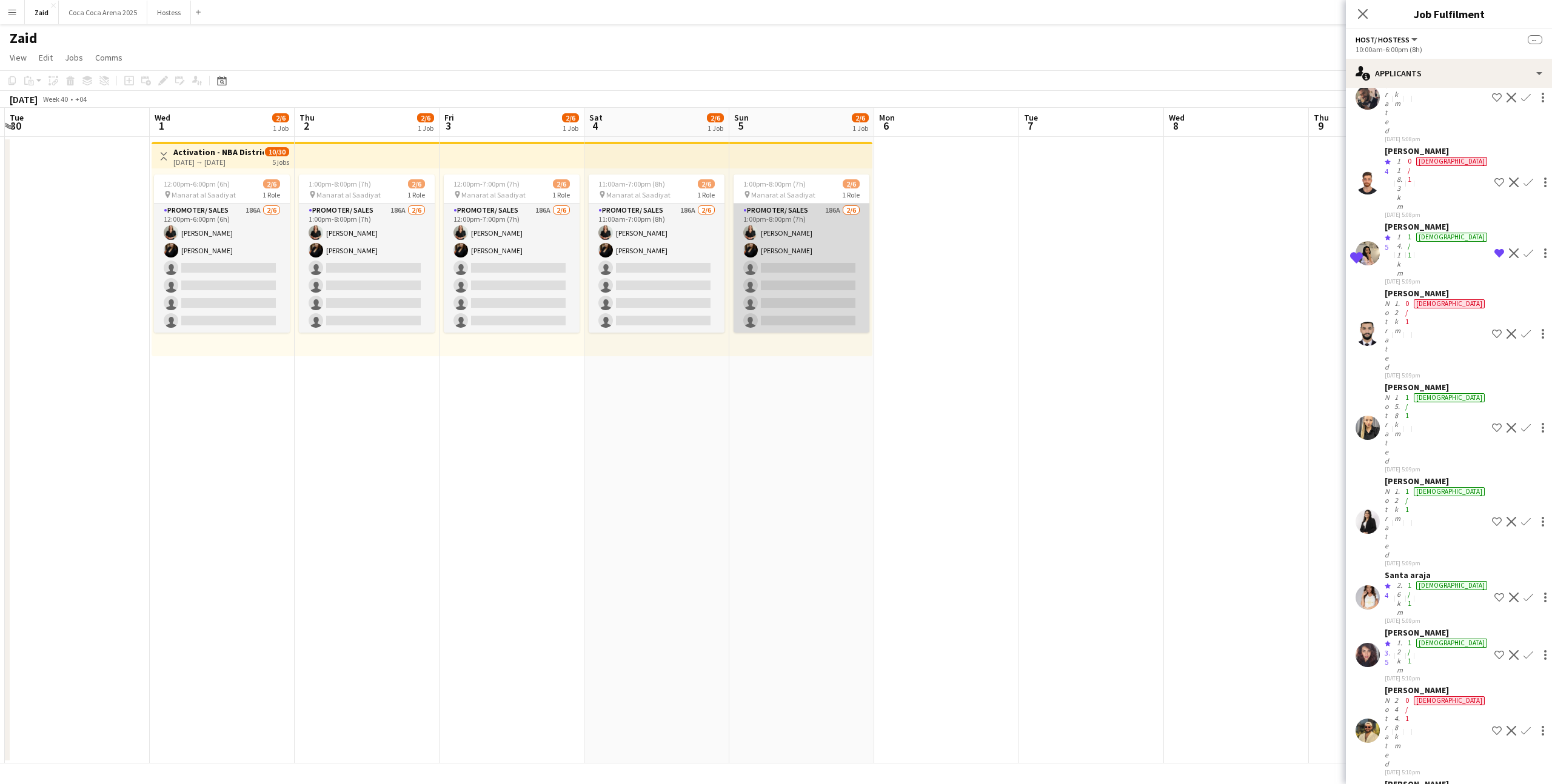
click at [763, 293] on app-card-role "Promoter/ Sales 186A [DATE] 1:00pm-8:00pm (7h) [PERSON_NAME] single-neutral-act…" at bounding box center [801, 268] width 136 height 129
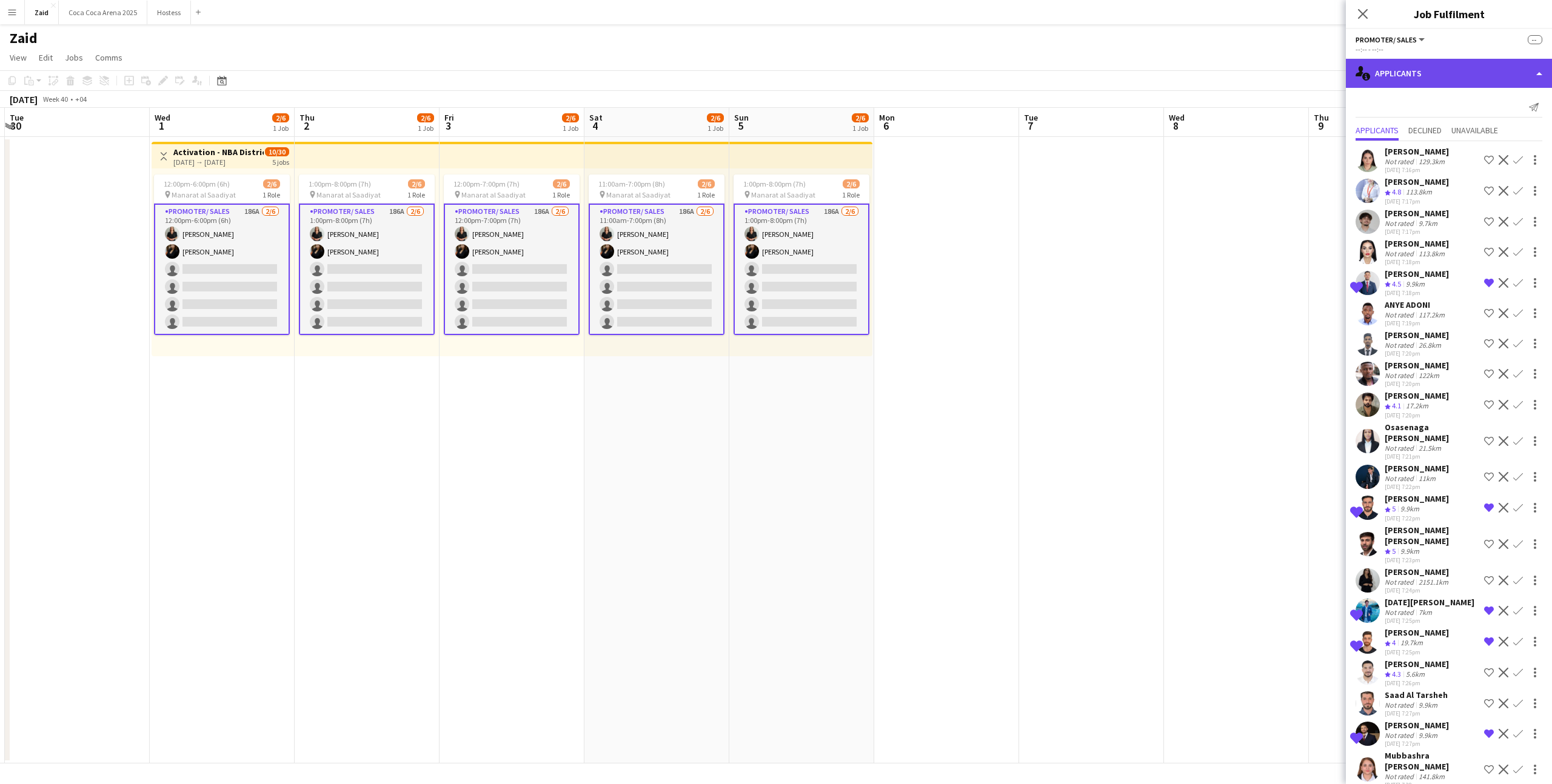
click at [1453, 77] on div "single-neutral-actions-information Applicants" at bounding box center [1448, 73] width 206 height 29
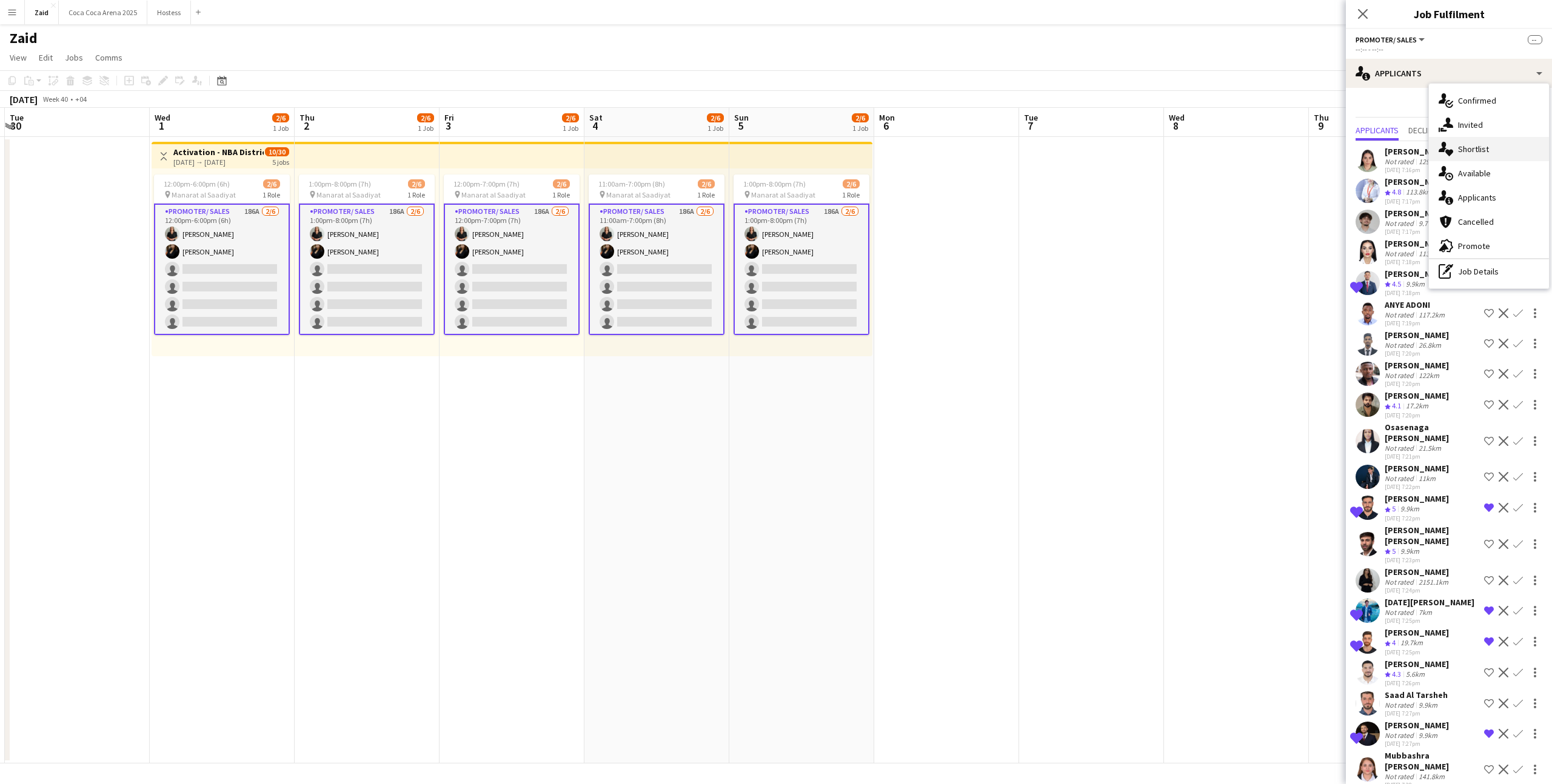
click at [1473, 154] on span "Shortlist" at bounding box center [1473, 149] width 31 height 11
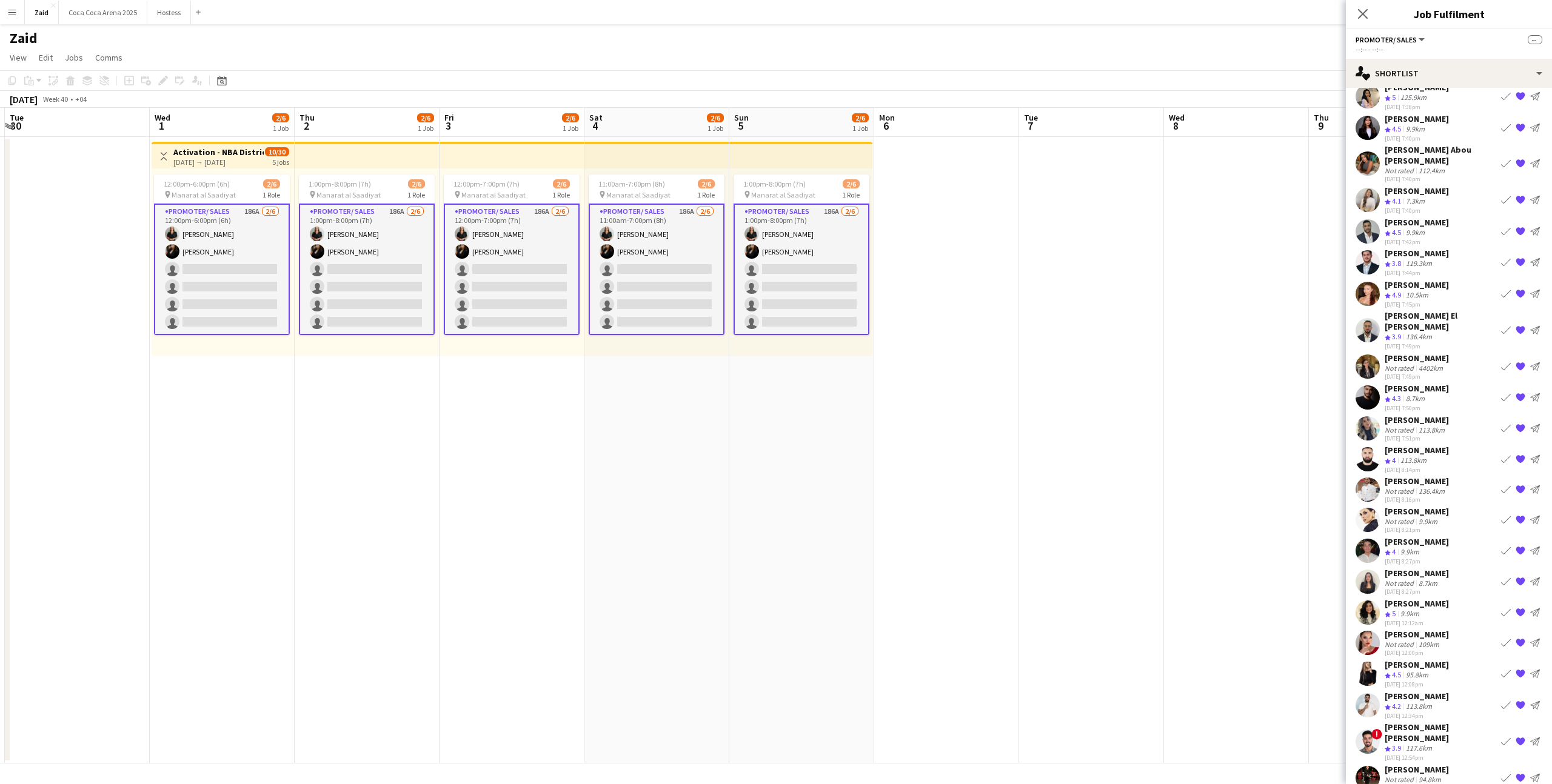
scroll to position [243, 0]
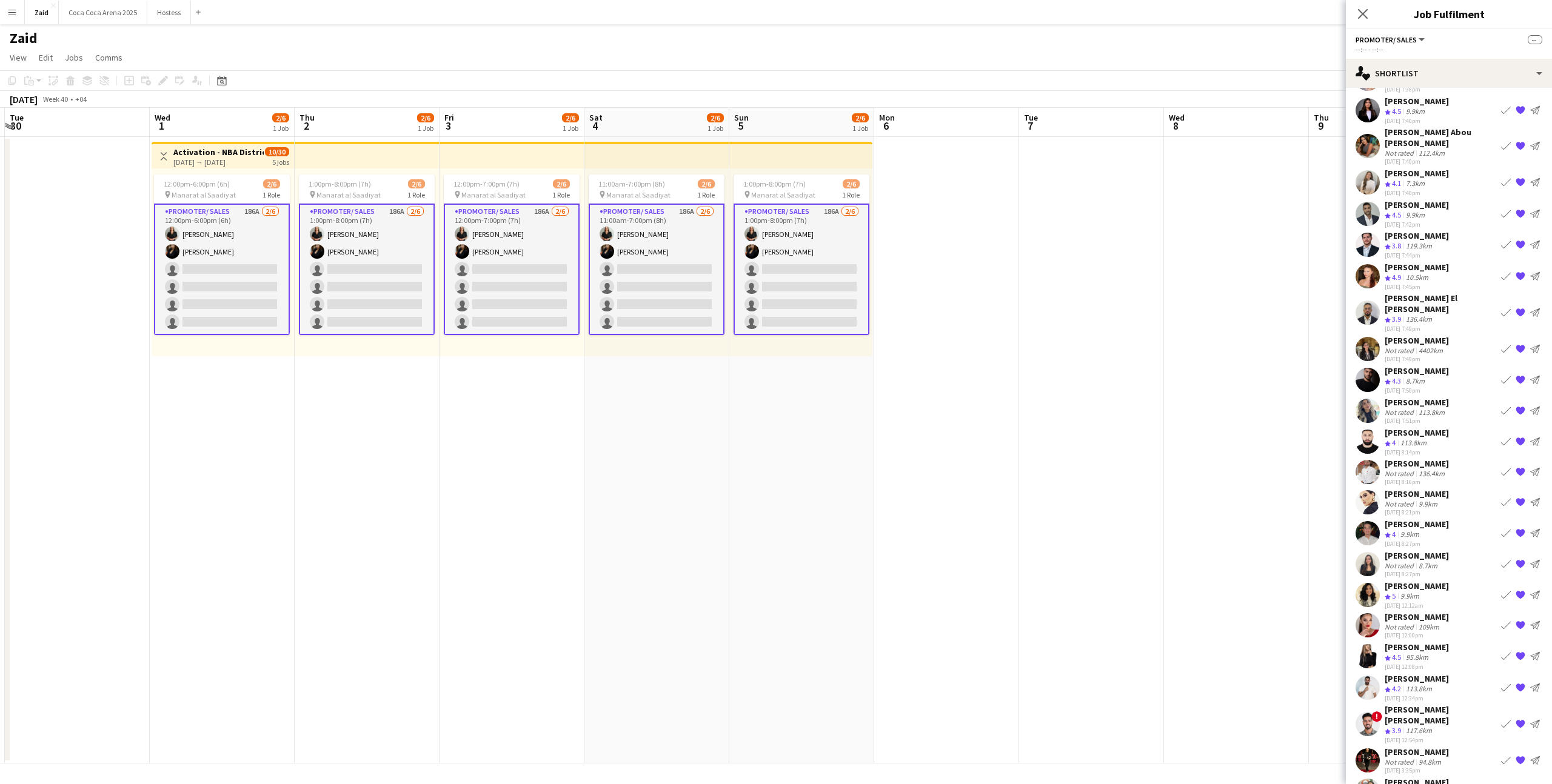
click at [1441, 726] on div "Crew rating 3.9 117.6km" at bounding box center [1440, 731] width 111 height 10
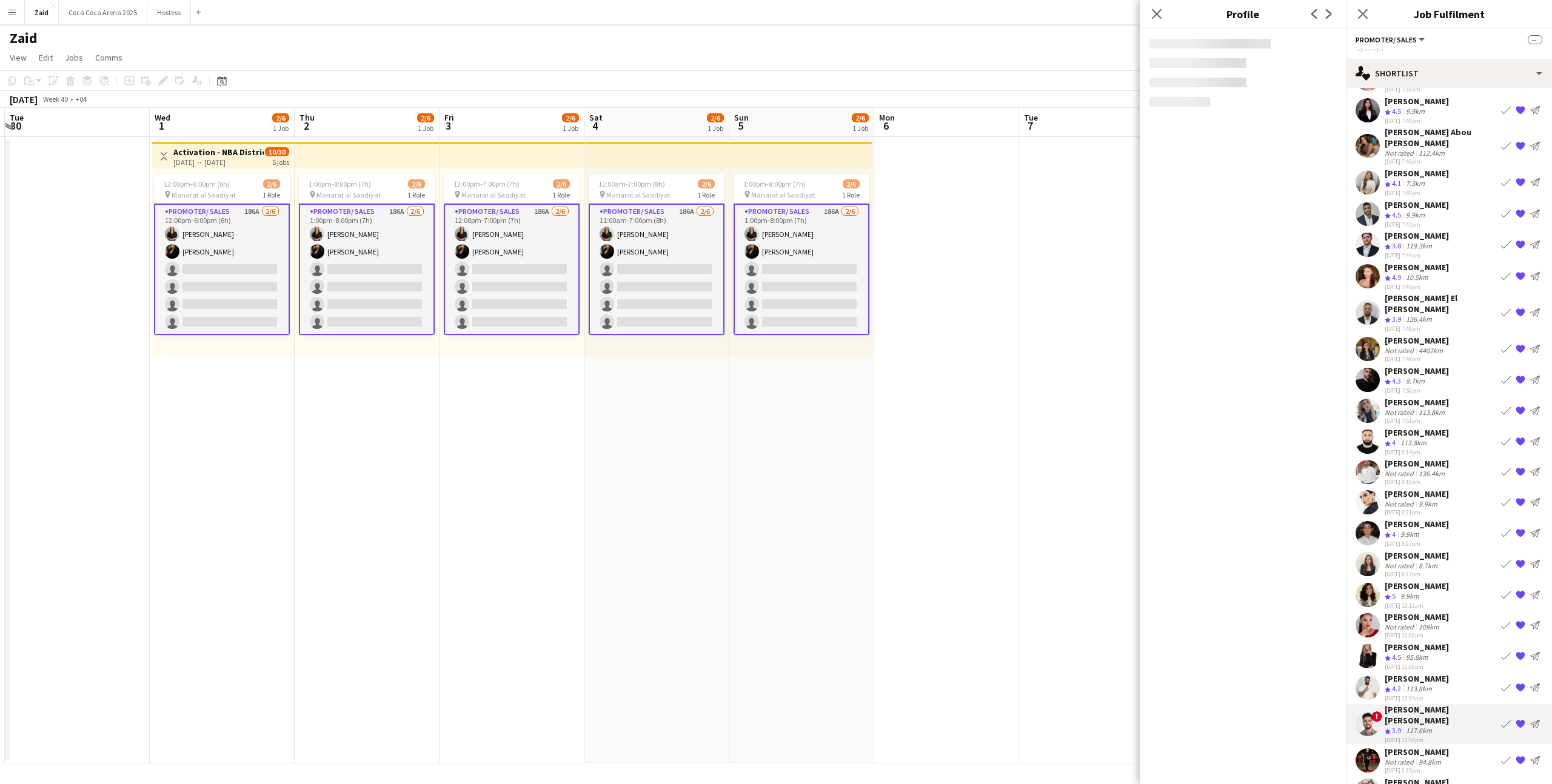
click at [1439, 684] on div "Crew rating 4.2 113.8km" at bounding box center [1417, 689] width 64 height 10
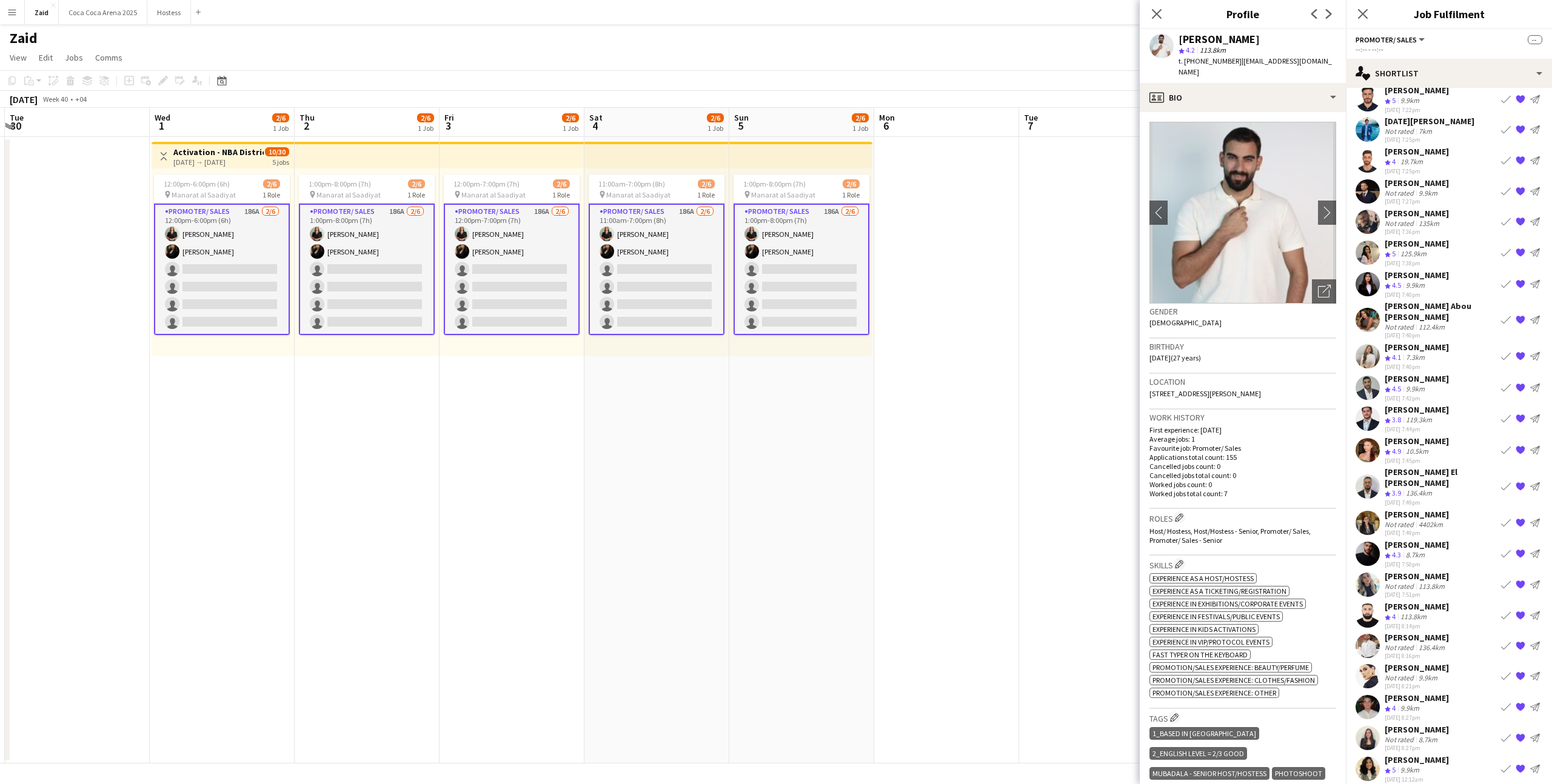
scroll to position [0, 0]
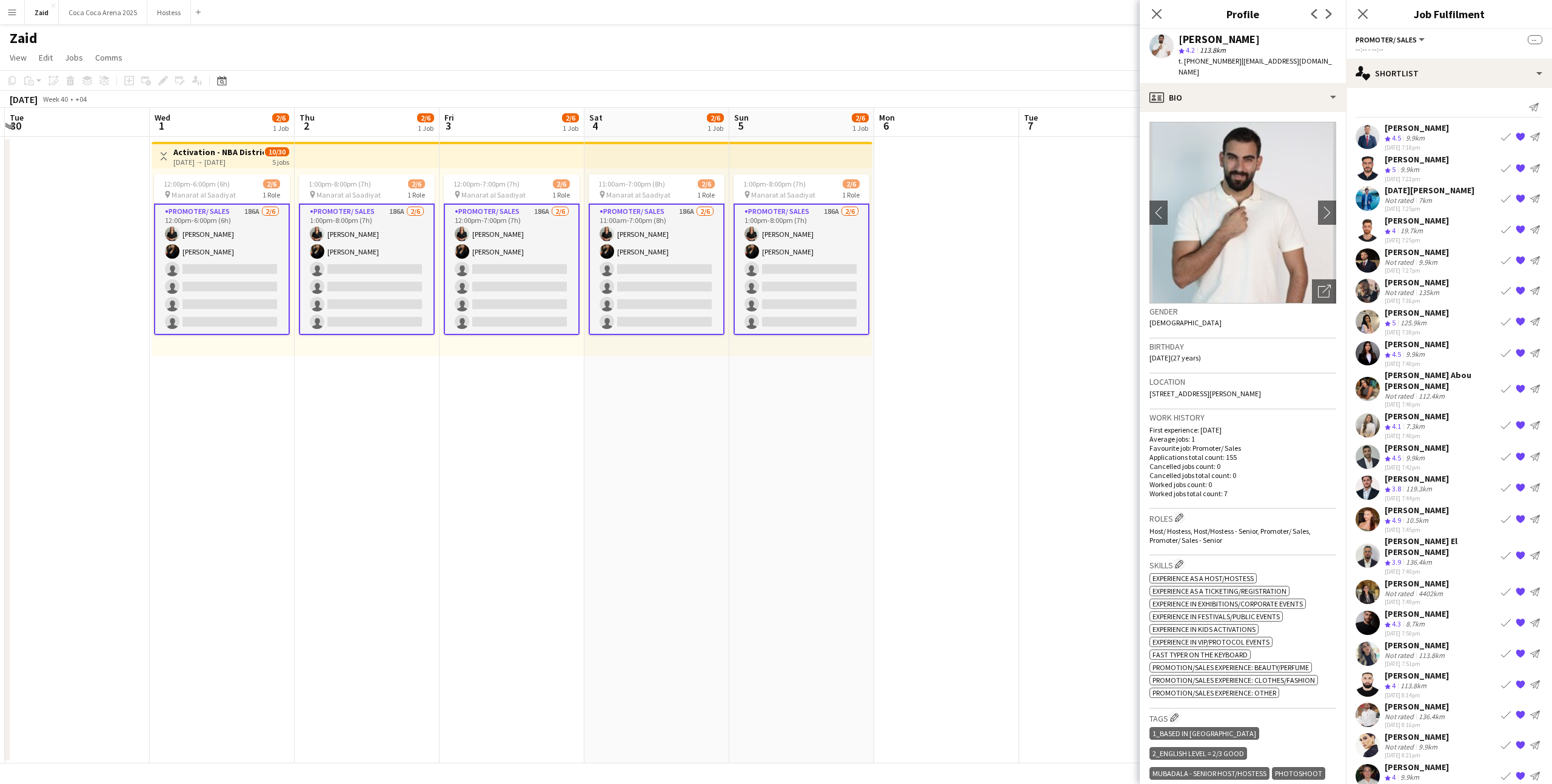
click at [1504, 355] on app-icon "Book crew" at bounding box center [1506, 353] width 10 height 10
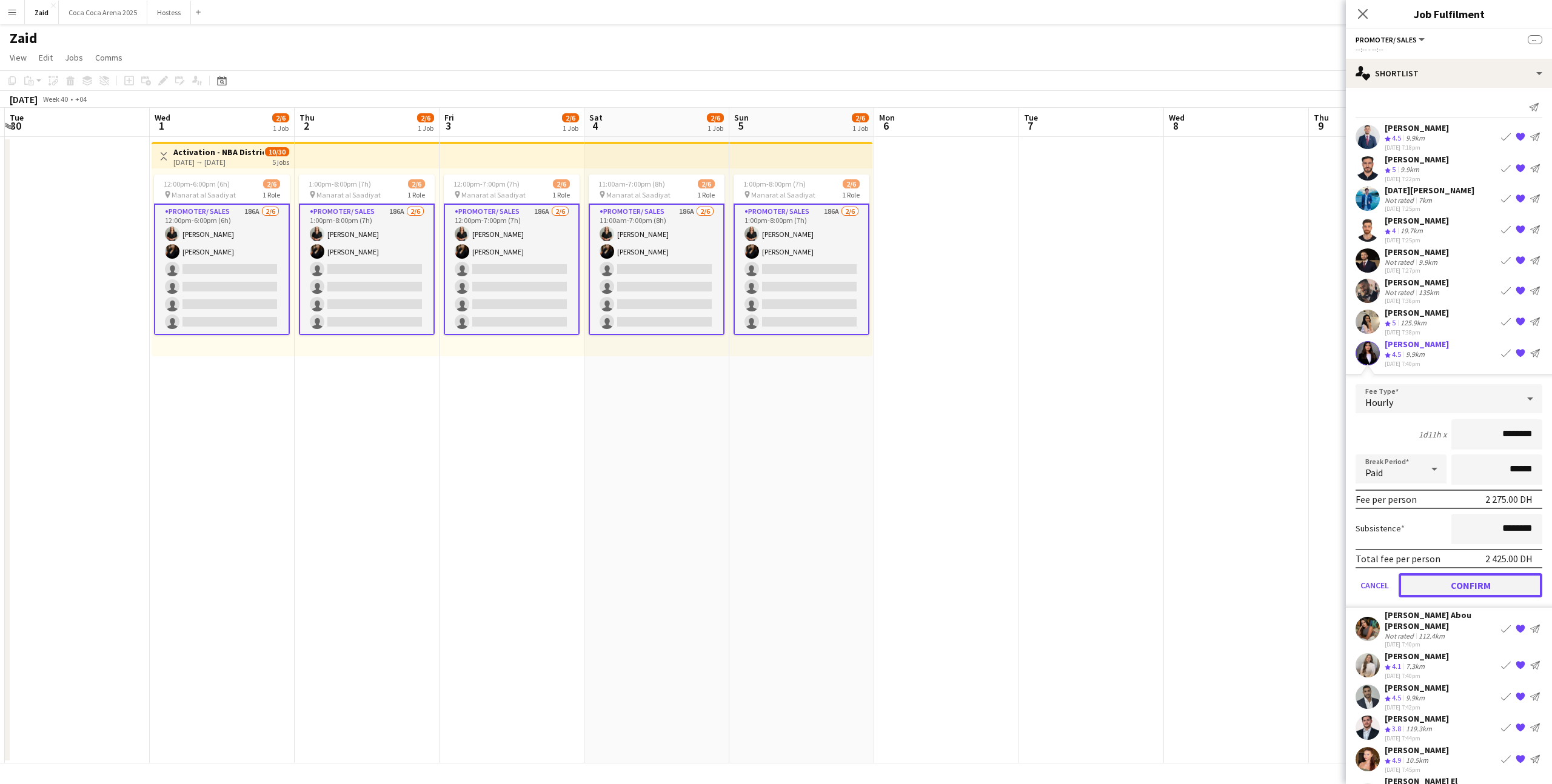
click at [1436, 576] on button "Confirm" at bounding box center [1470, 584] width 144 height 24
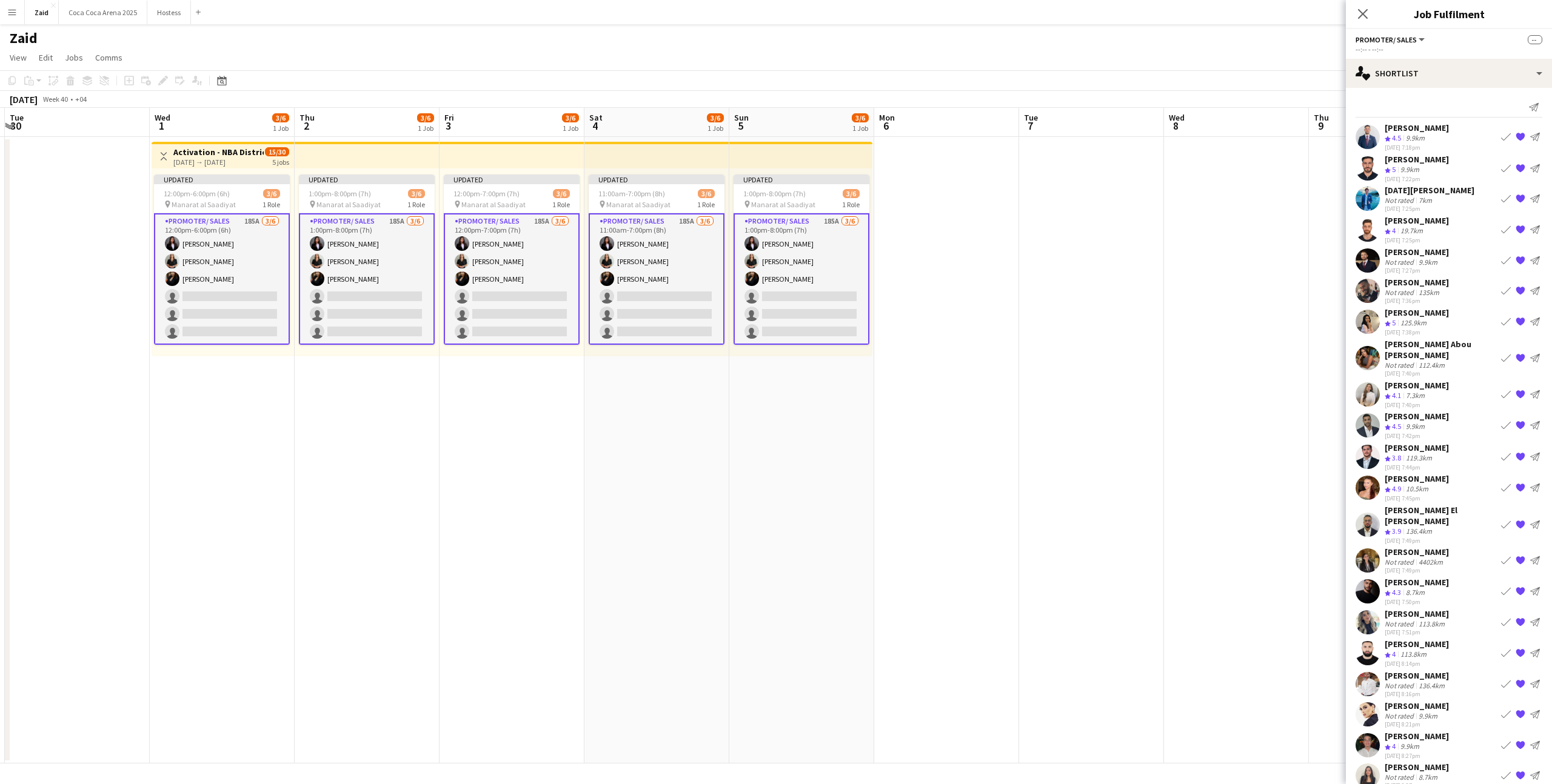
scroll to position [211, 0]
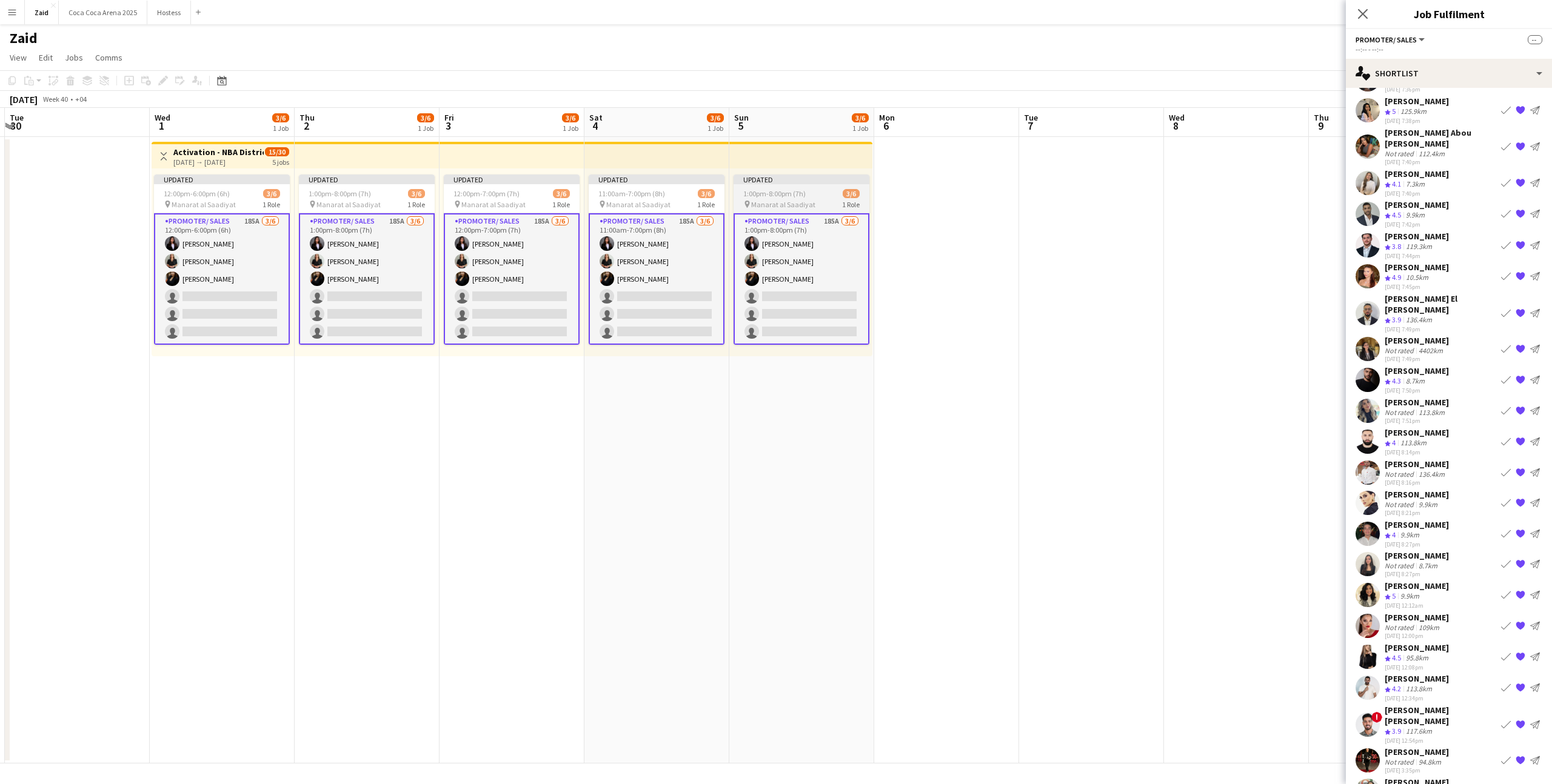
click at [808, 200] on span "Manarat al Saadiyat" at bounding box center [783, 204] width 64 height 9
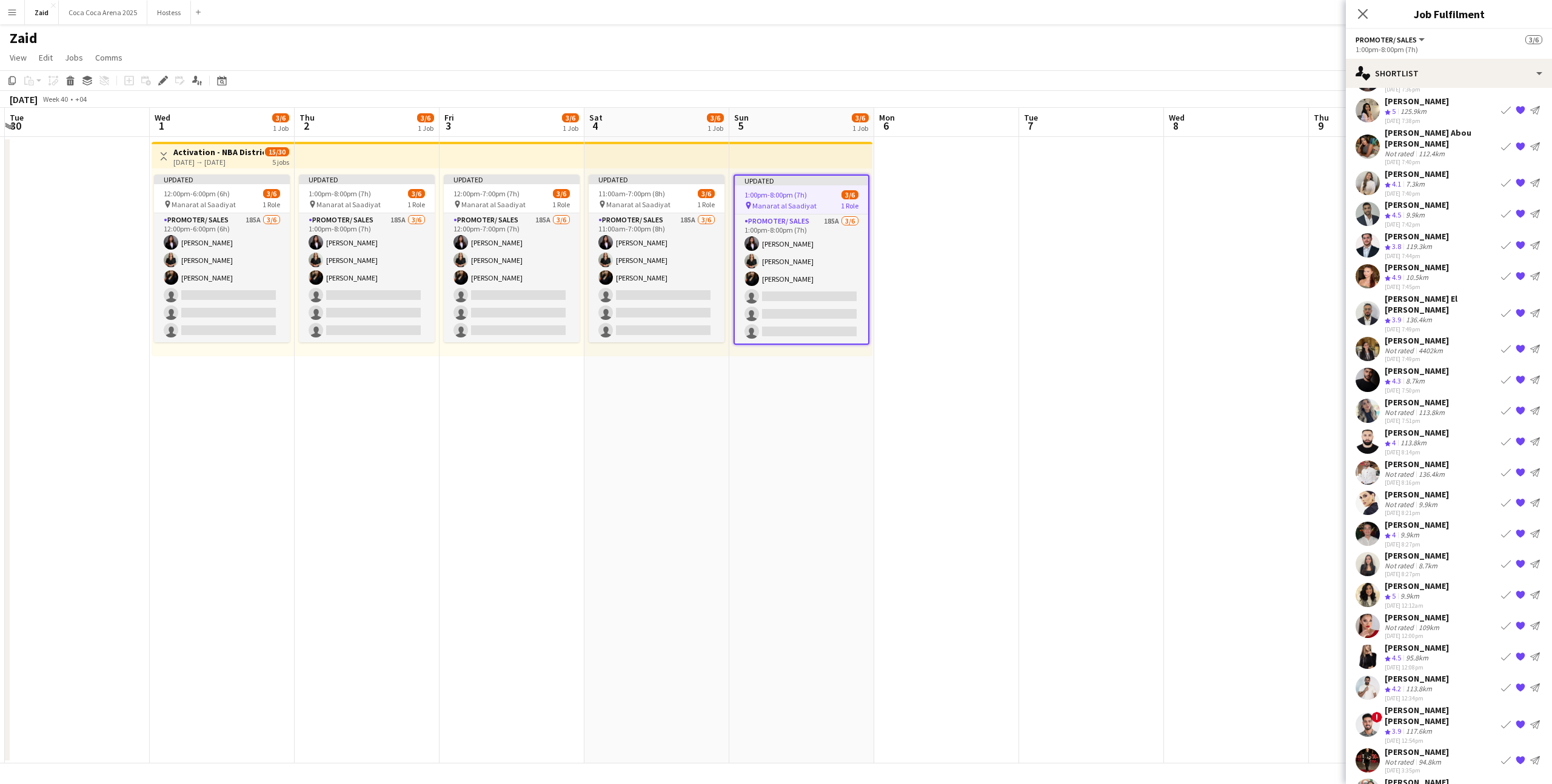
click at [964, 239] on app-date-cell at bounding box center [946, 450] width 145 height 627
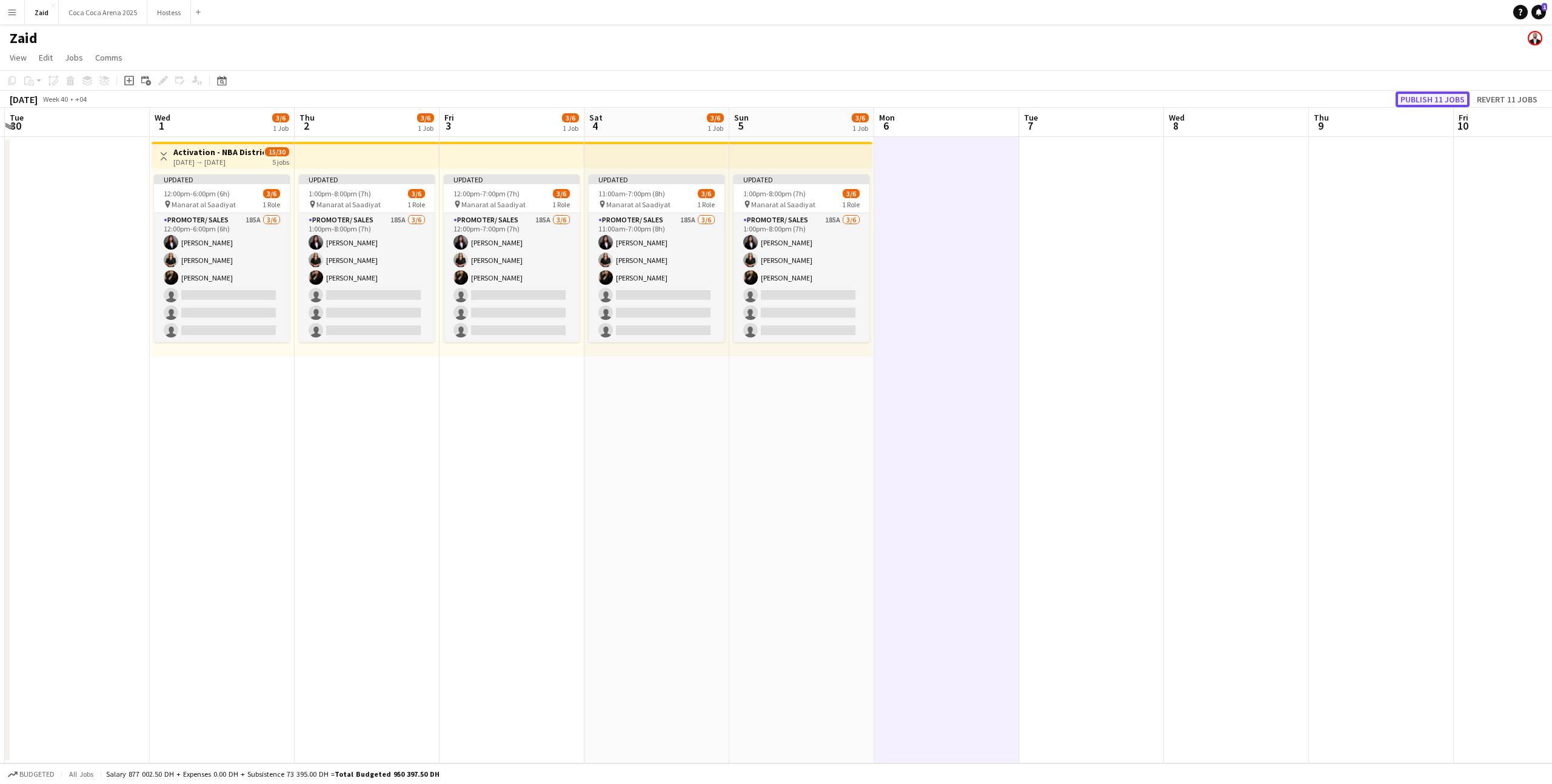
click at [1429, 100] on button "Publish 11 jobs" at bounding box center [1432, 99] width 74 height 16
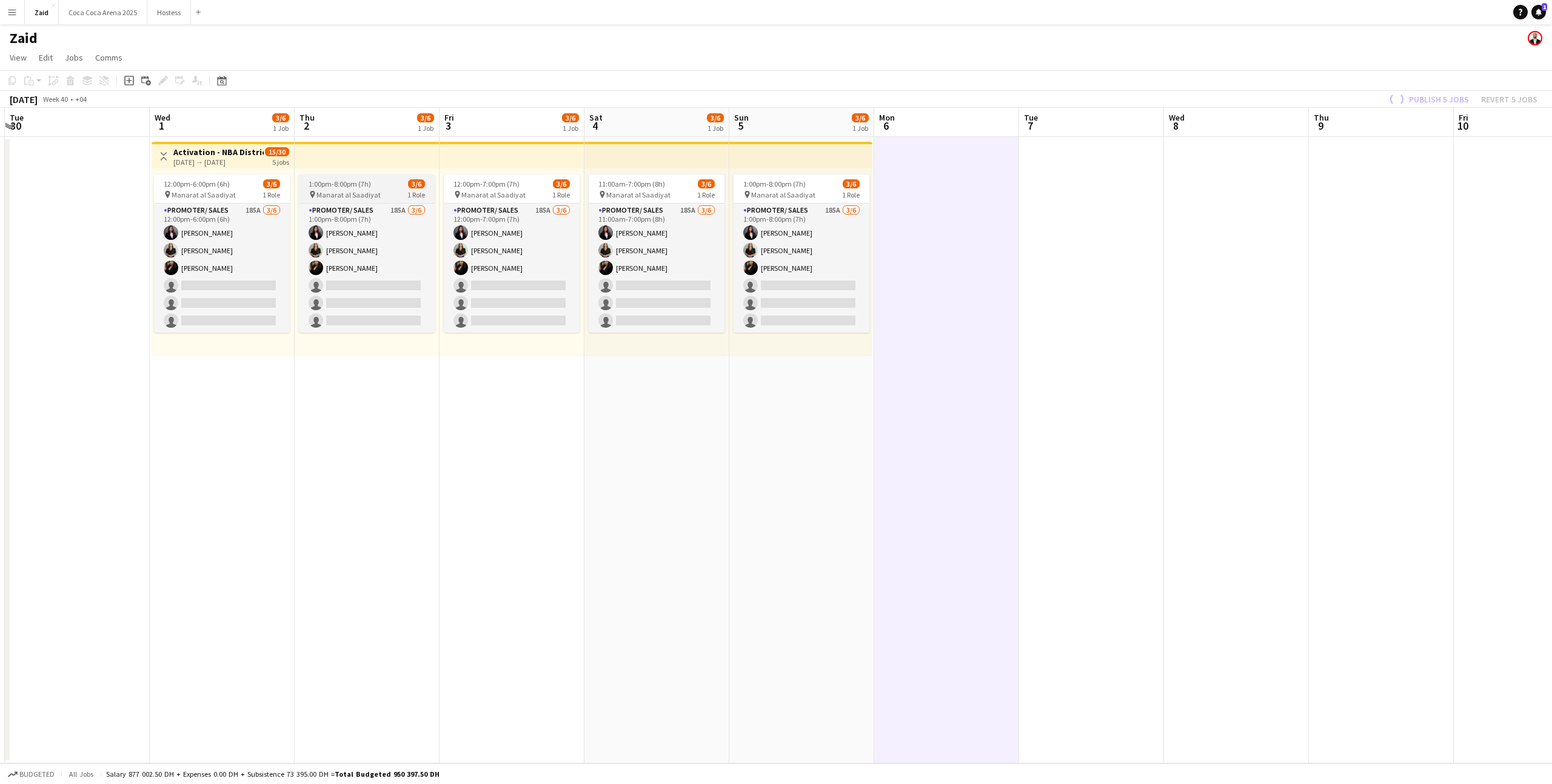
click at [383, 187] on div "1:00pm-8:00pm (7h) 3/6" at bounding box center [366, 183] width 136 height 9
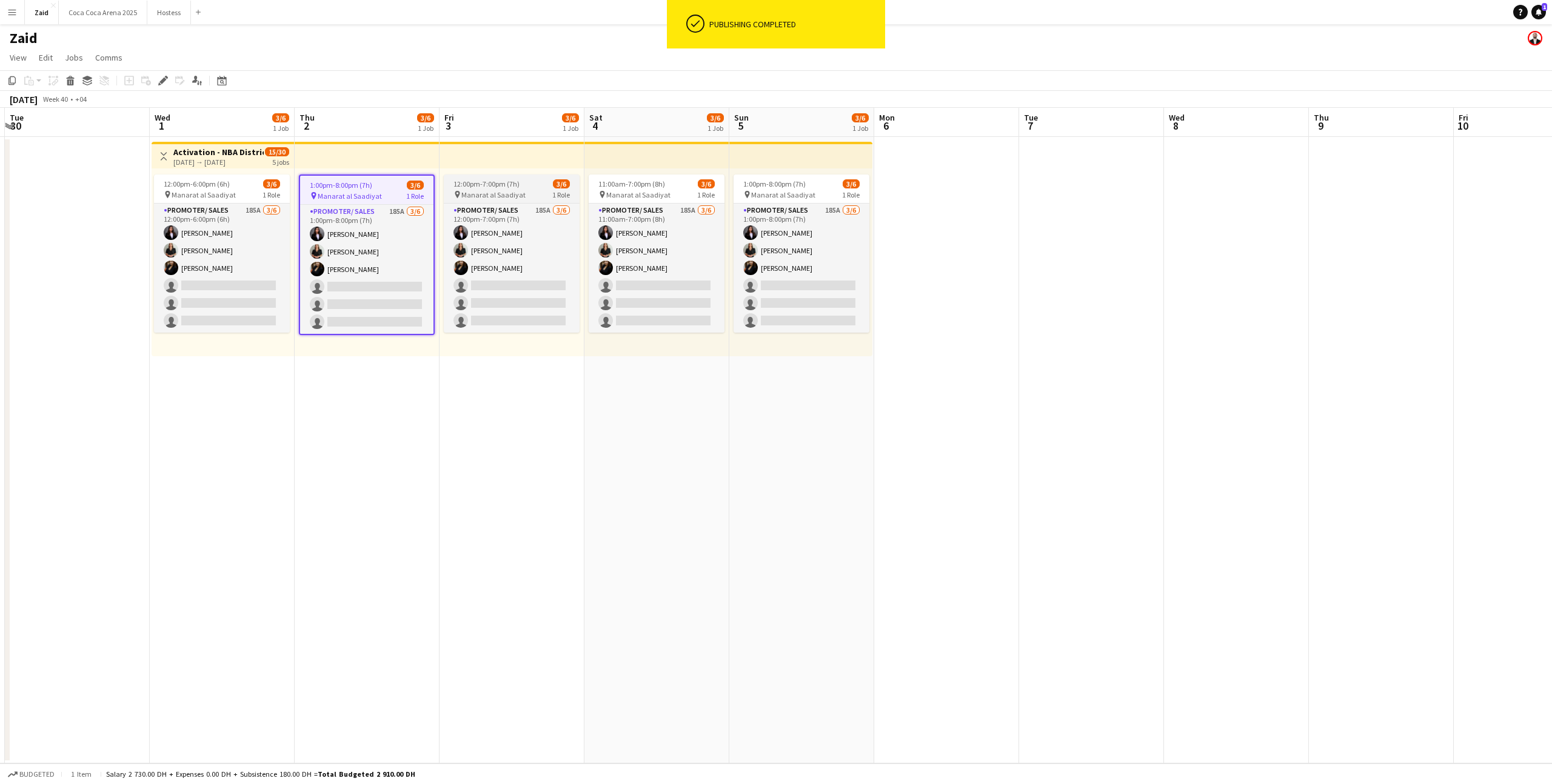
click at [495, 187] on span "12:00pm-7:00pm (7h)" at bounding box center [486, 183] width 66 height 9
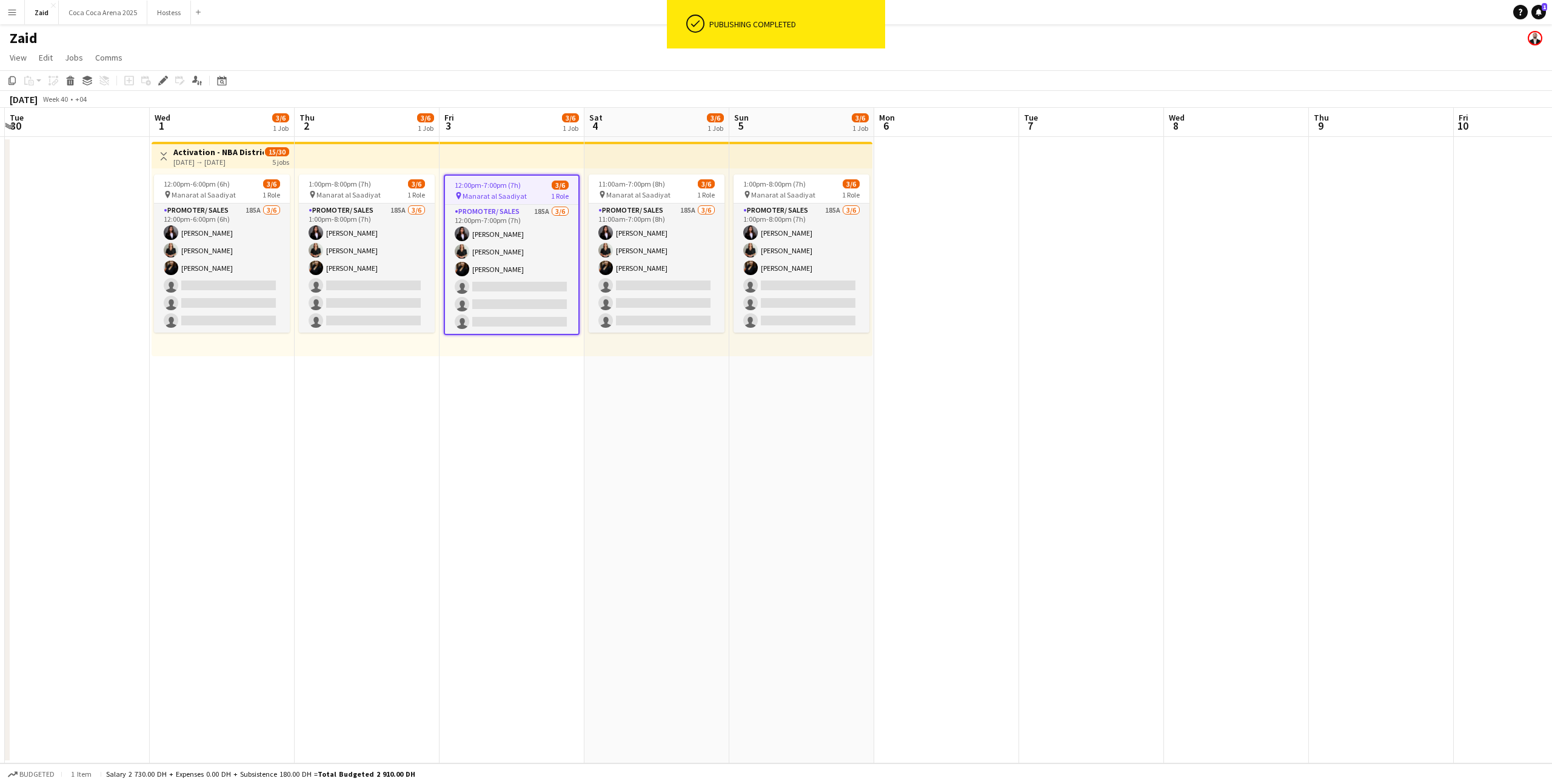
click at [483, 159] on app-top-bar at bounding box center [512, 154] width 145 height 27
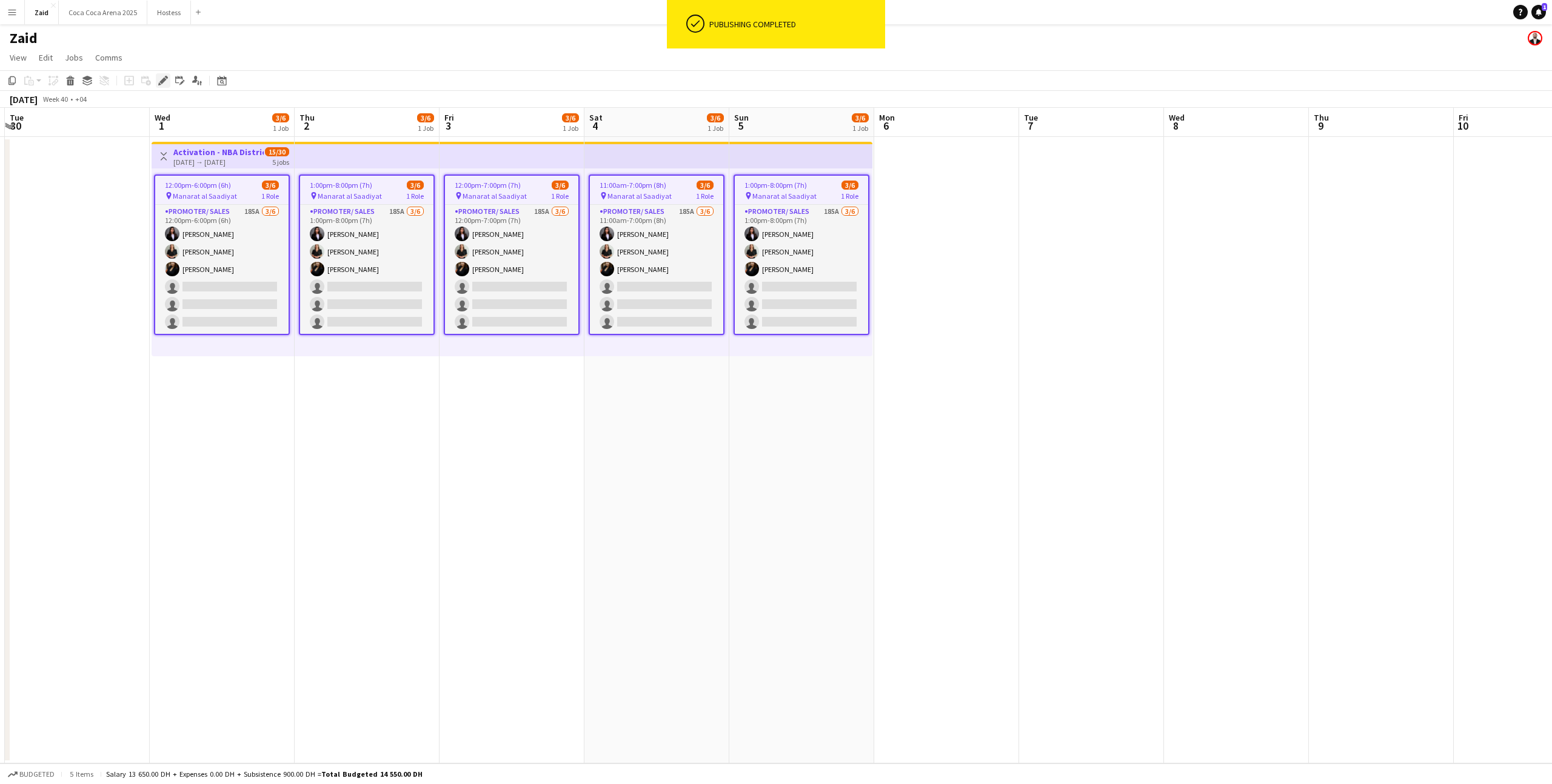
click at [162, 79] on icon "Edit" at bounding box center [163, 81] width 10 height 10
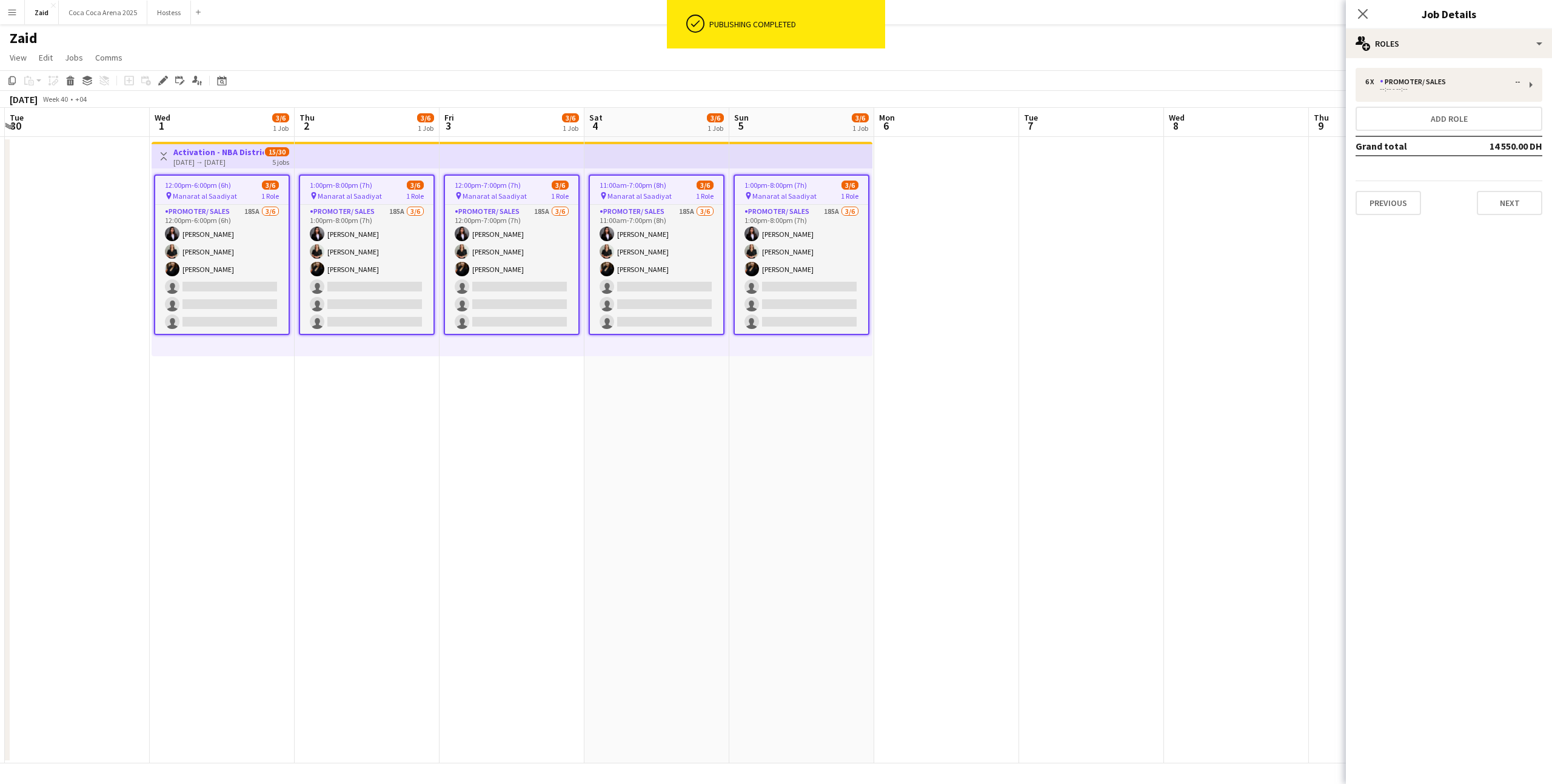
click at [199, 204] on div "Promoter/ Sales 185A [DATE] 12:00pm-6:00pm (6h) Hala [PERSON_NAME] [PERSON_NAME…" at bounding box center [222, 269] width 133 height 130
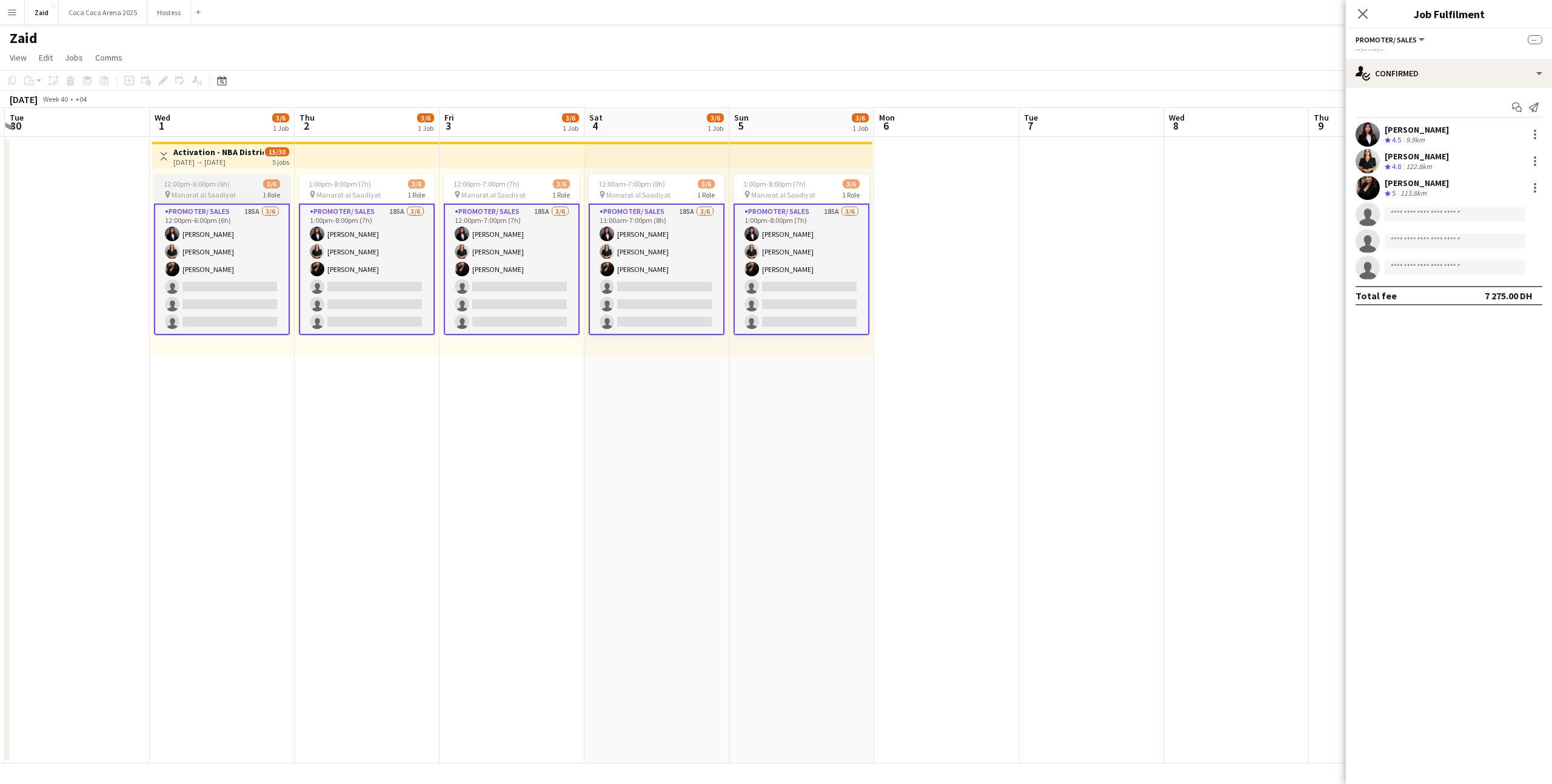
click at [277, 195] on span "1 Role" at bounding box center [271, 194] width 18 height 9
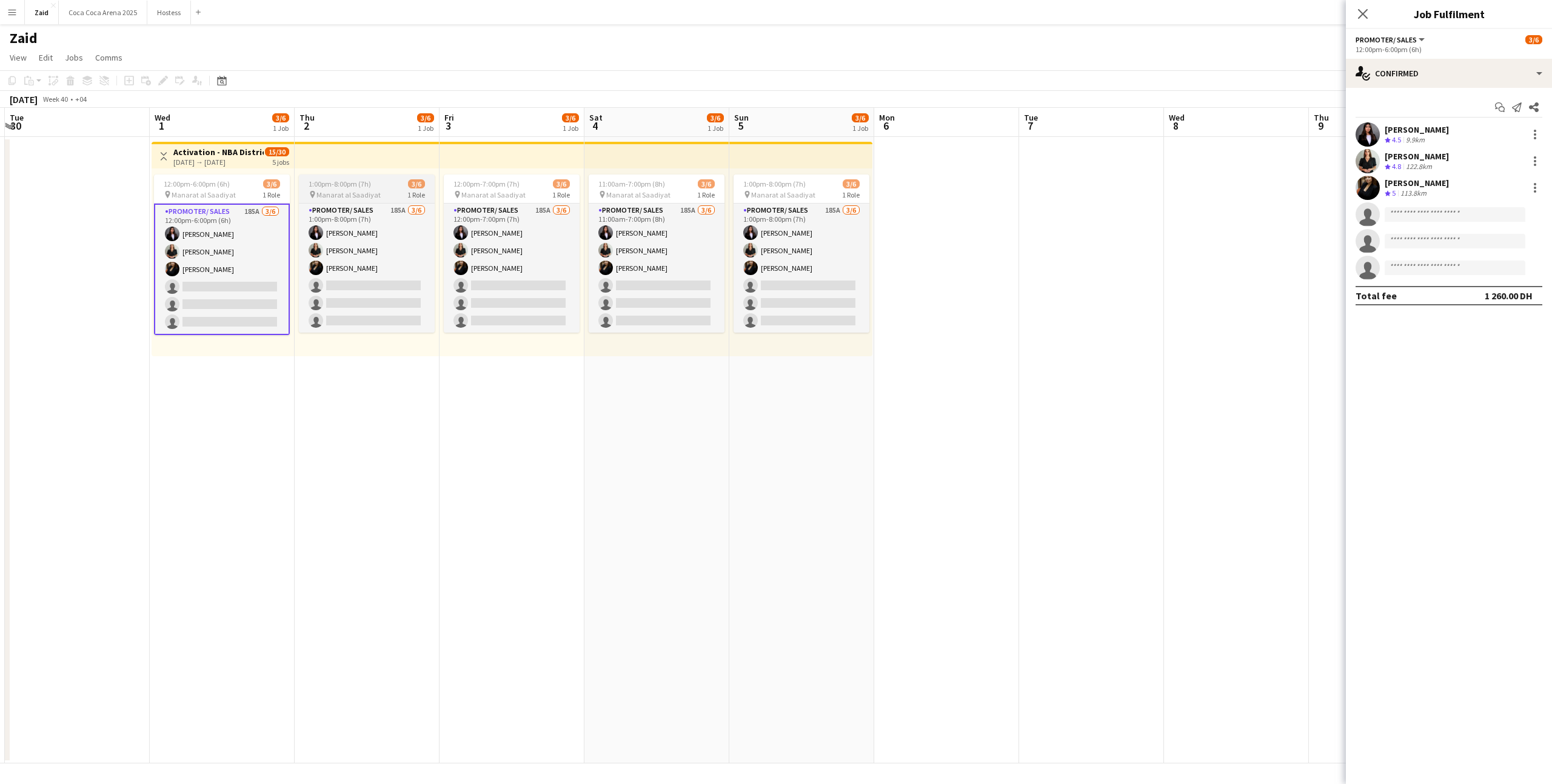
click at [336, 191] on span "Manarat al Saadiyat" at bounding box center [349, 194] width 64 height 9
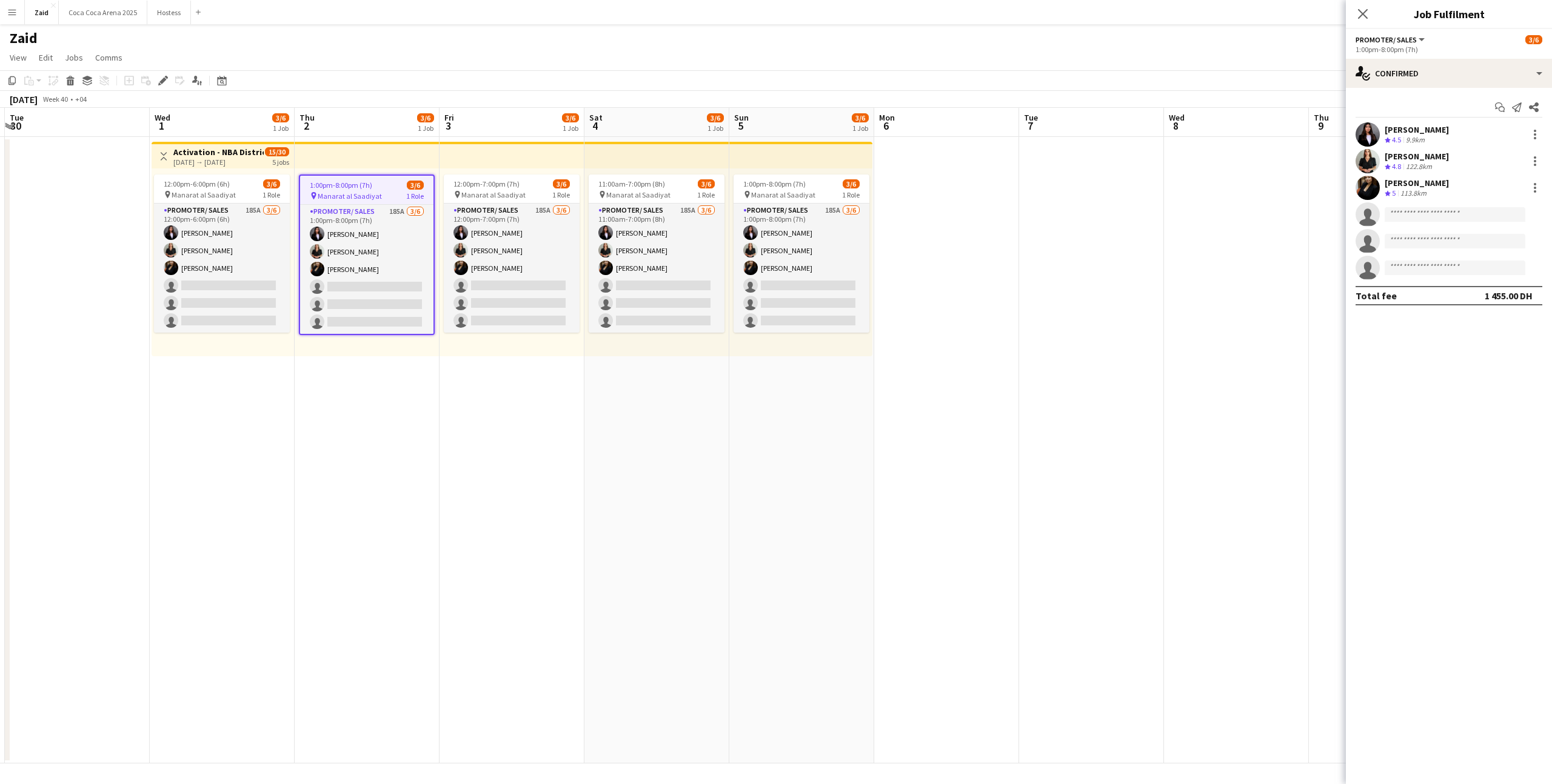
click at [438, 157] on app-top-bar at bounding box center [367, 154] width 145 height 27
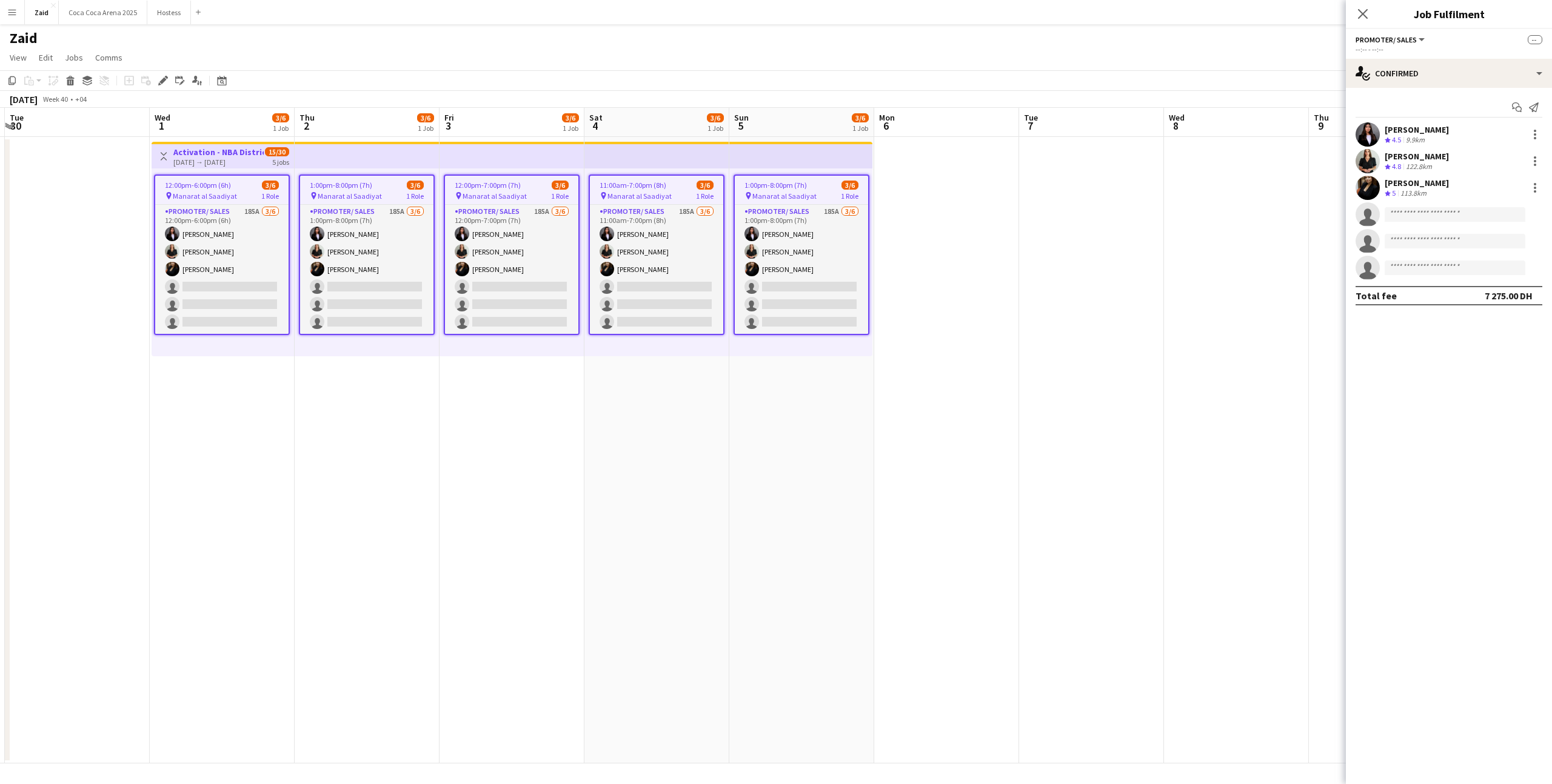
click at [268, 189] on app-job-card "12:00pm-6:00pm (6h) 3/6 pin Manarat al Saadiyat 1 Role Promoter/ Sales 185A [DA…" at bounding box center [222, 254] width 136 height 161
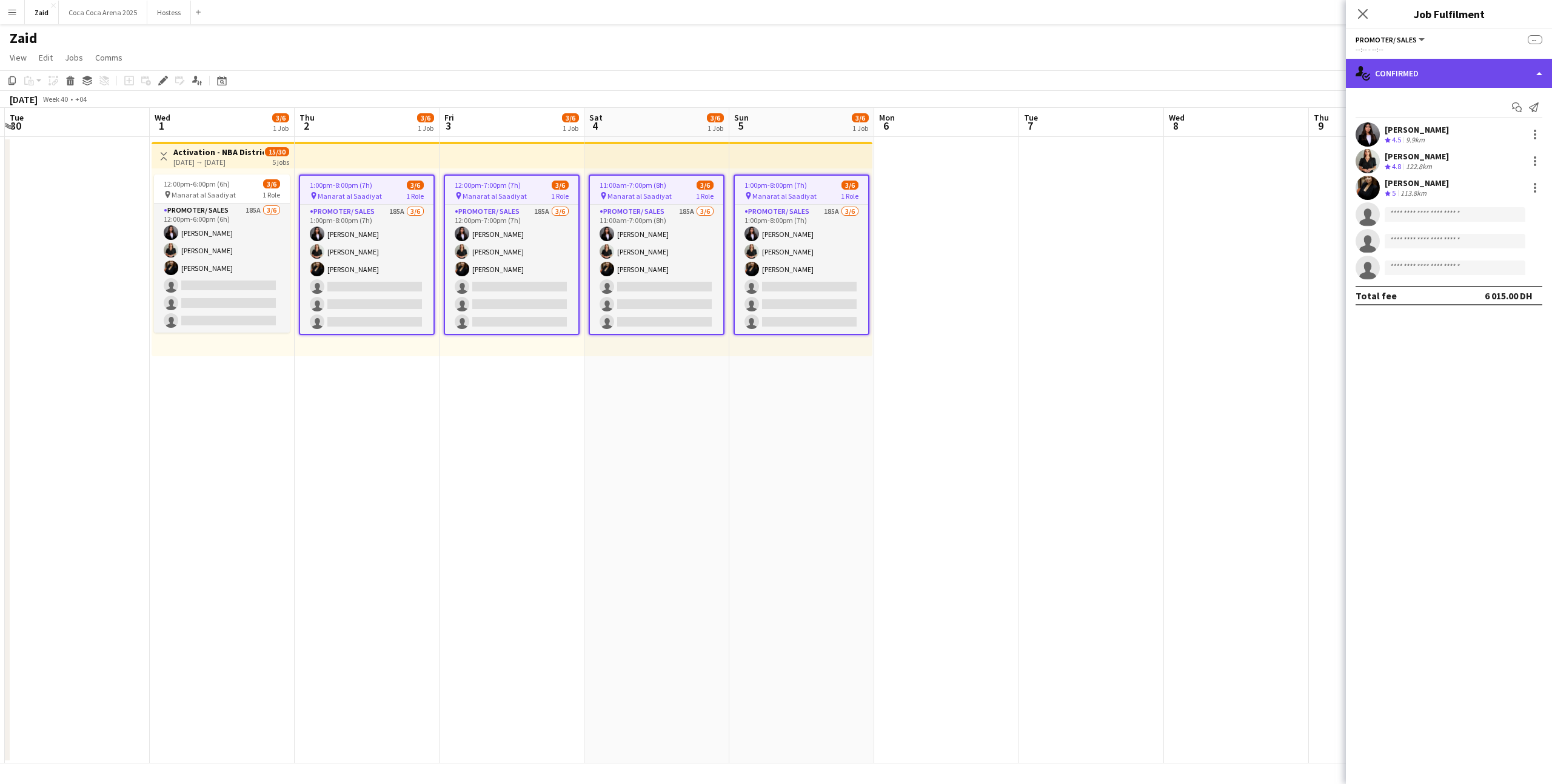
click at [1393, 77] on div "single-neutral-actions-check-2 Confirmed" at bounding box center [1448, 73] width 206 height 29
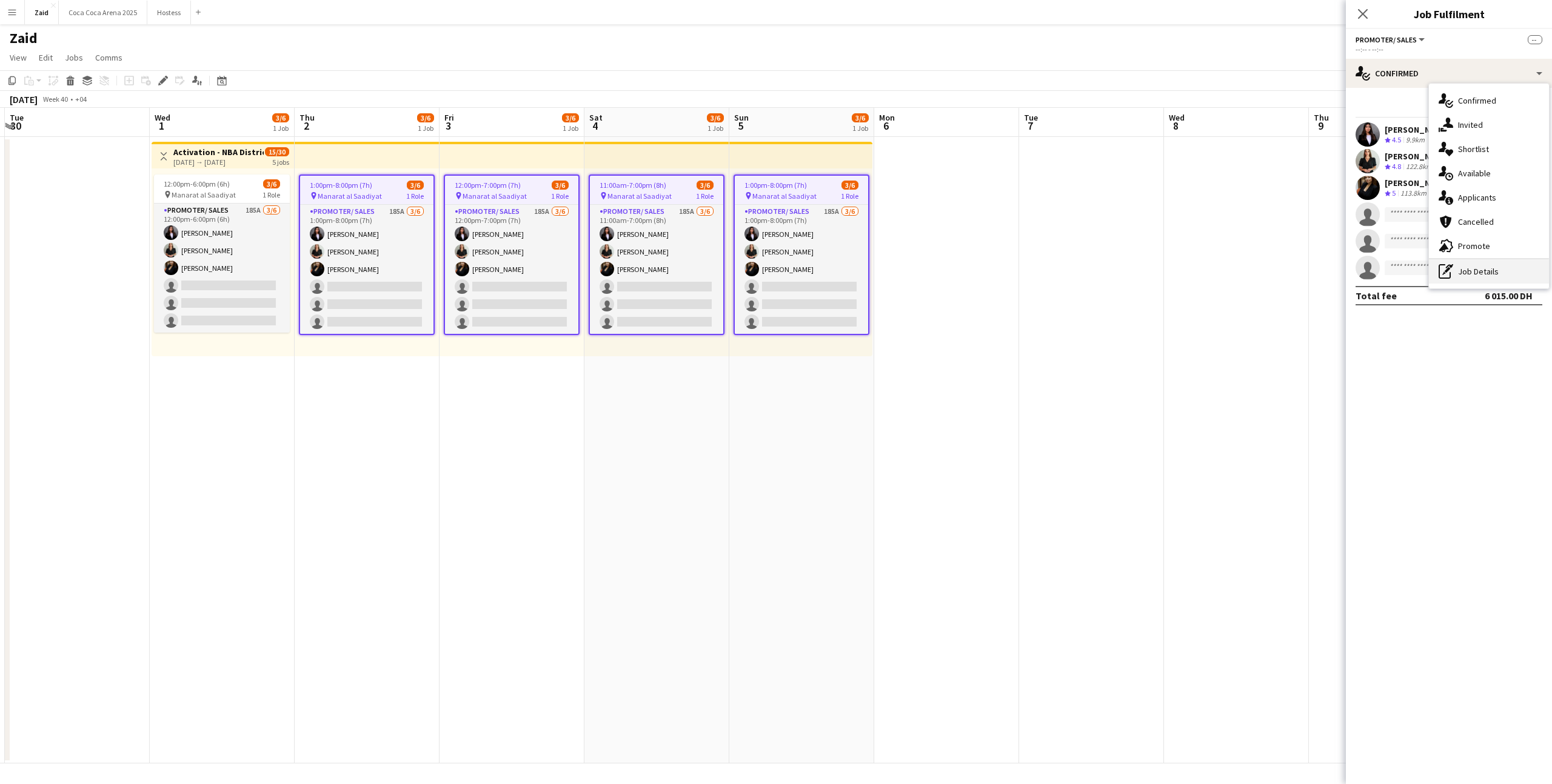
click at [1480, 260] on div "single-neutral-actions-check-2 Confirmed single-neutral-actions-share-1 Invited…" at bounding box center [1489, 186] width 120 height 205
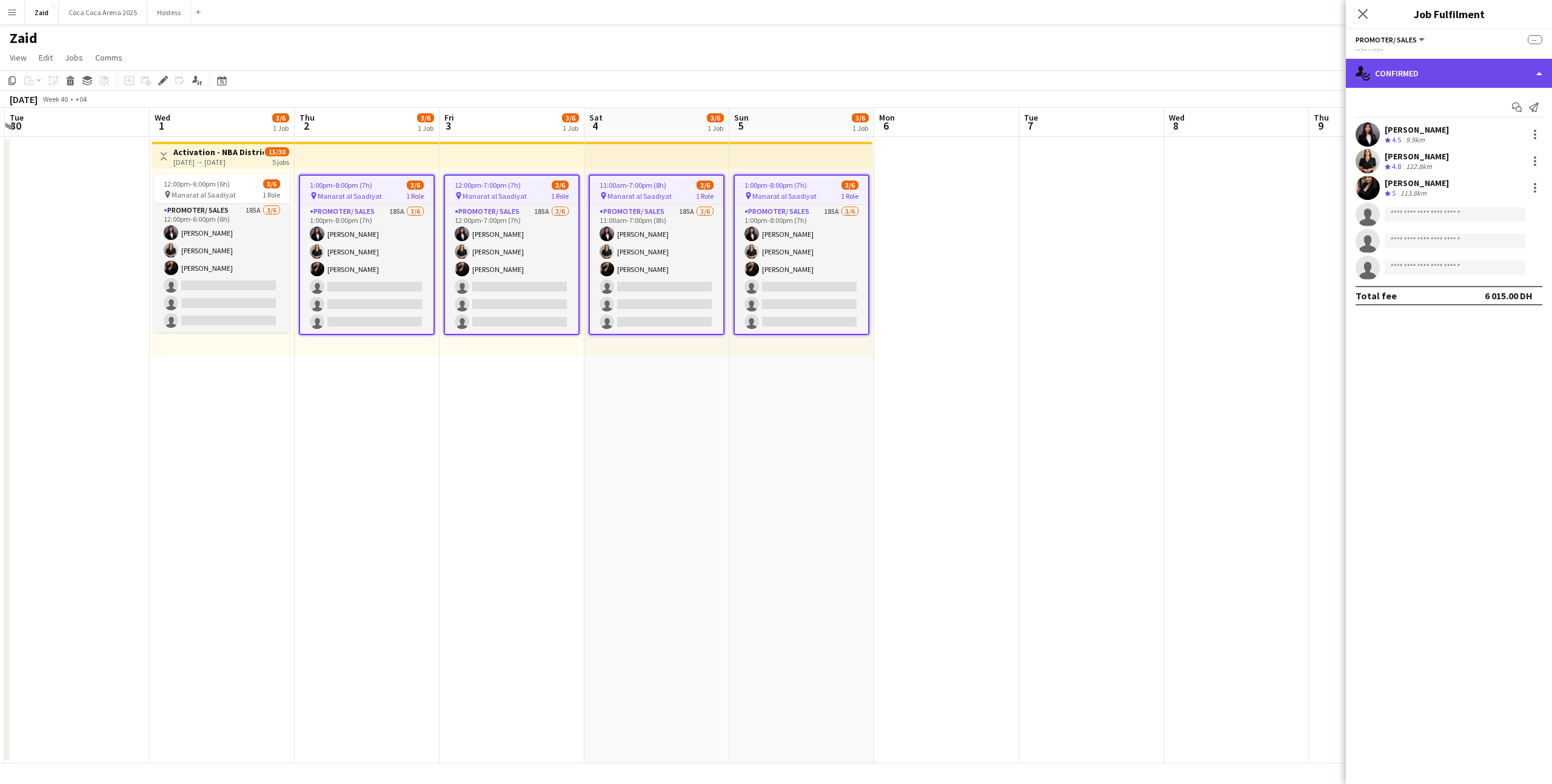
click at [1454, 79] on div "single-neutral-actions-check-2 Confirmed" at bounding box center [1448, 73] width 206 height 29
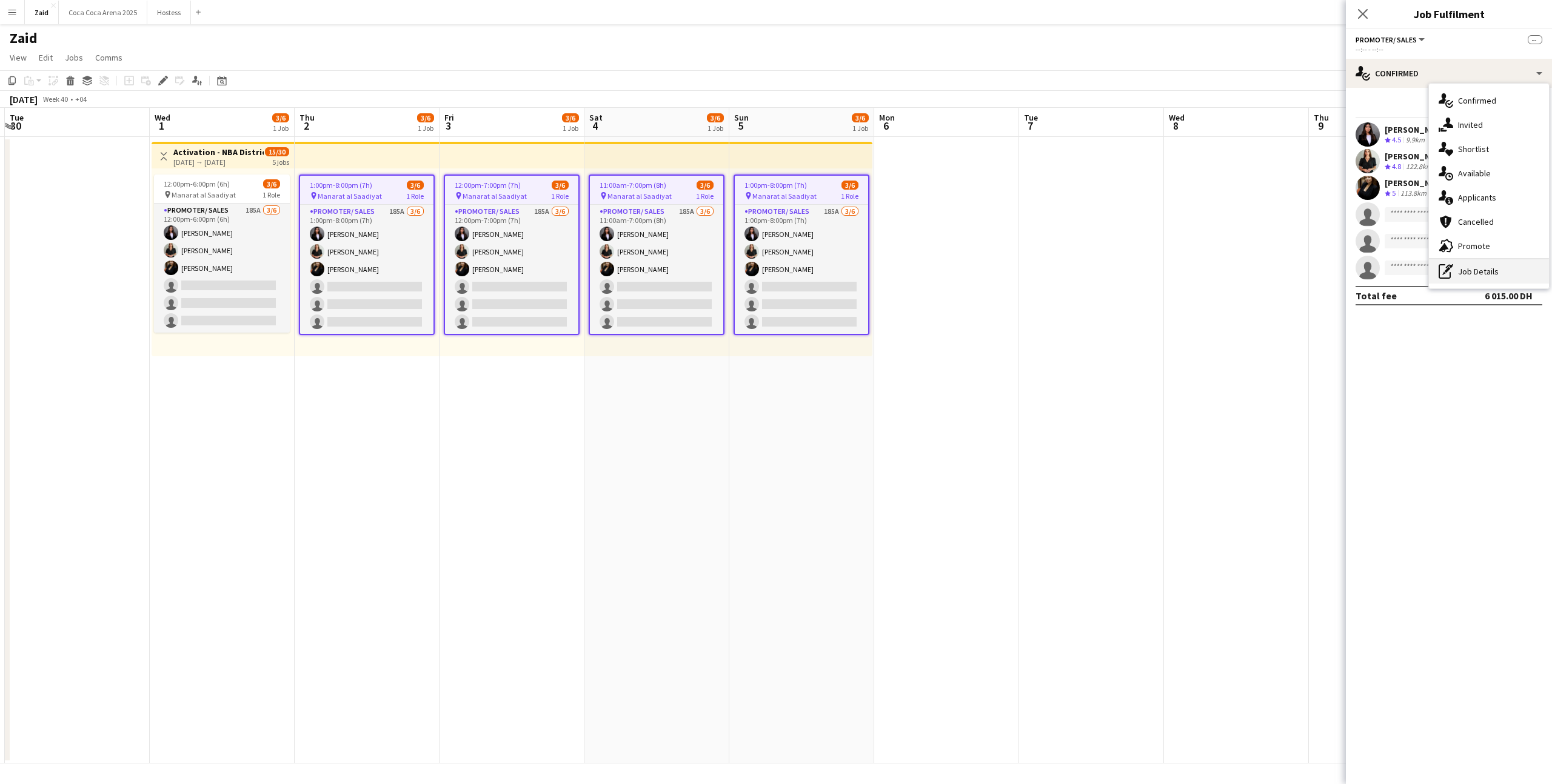
click at [1462, 273] on div "pen-write Job Details" at bounding box center [1489, 271] width 120 height 24
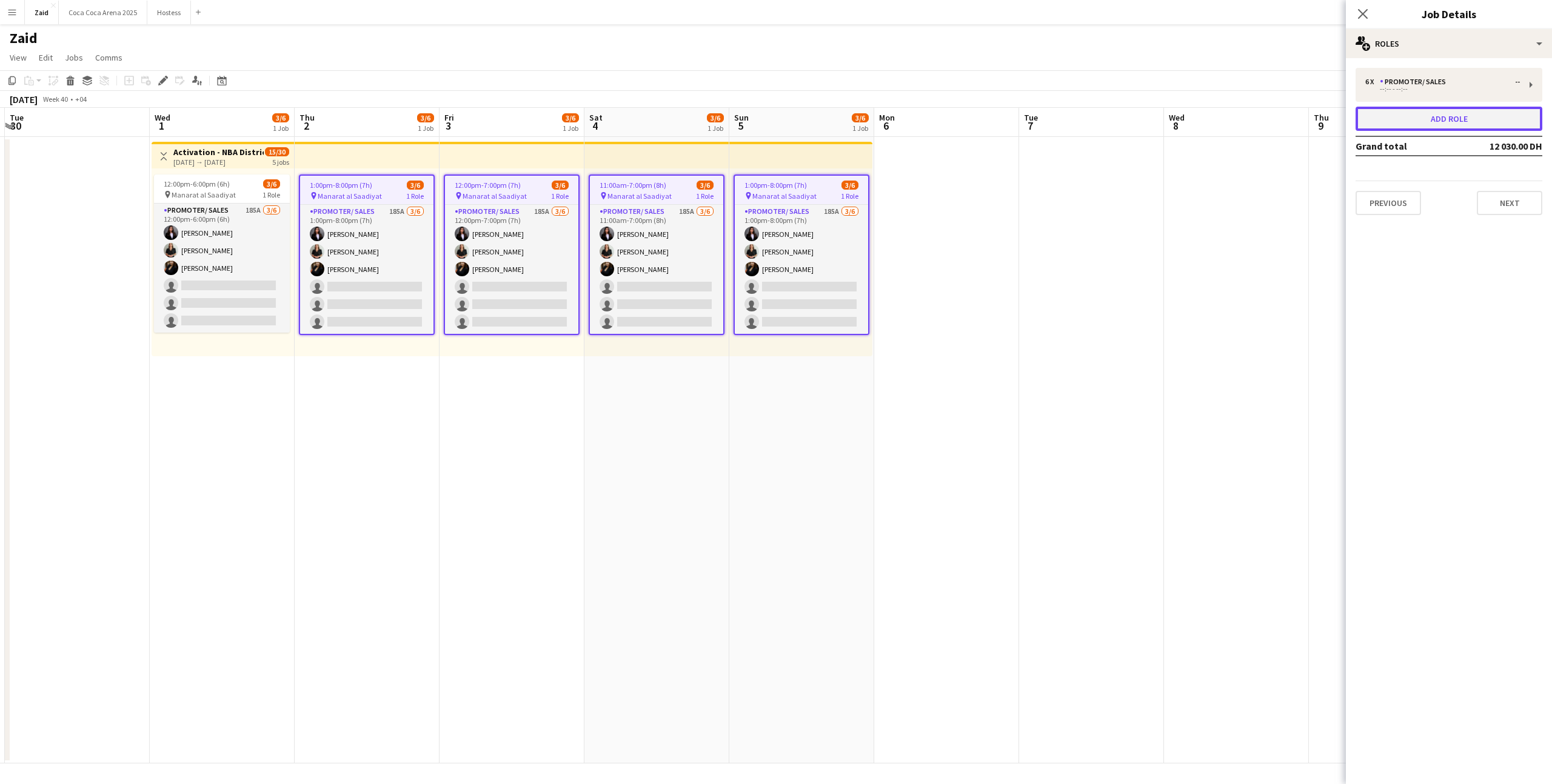
click at [1430, 109] on button "Add role" at bounding box center [1448, 118] width 187 height 24
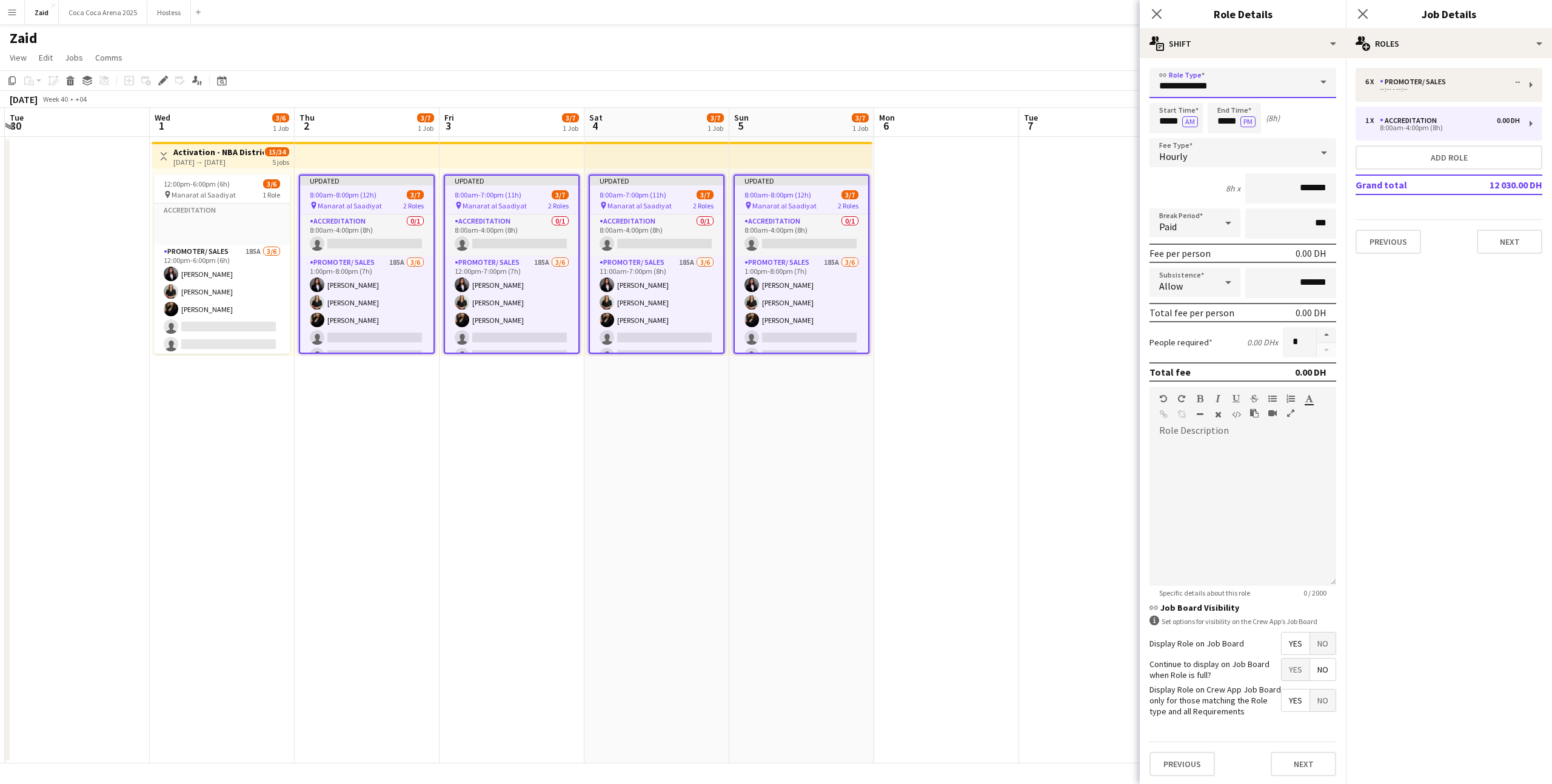
click at [1213, 92] on input "**********" at bounding box center [1242, 83] width 187 height 30
click at [1248, 206] on mat-option "Promoter/ Sales" at bounding box center [1242, 198] width 187 height 29
type input "**********"
click at [1157, 120] on input "*****" at bounding box center [1176, 118] width 53 height 30
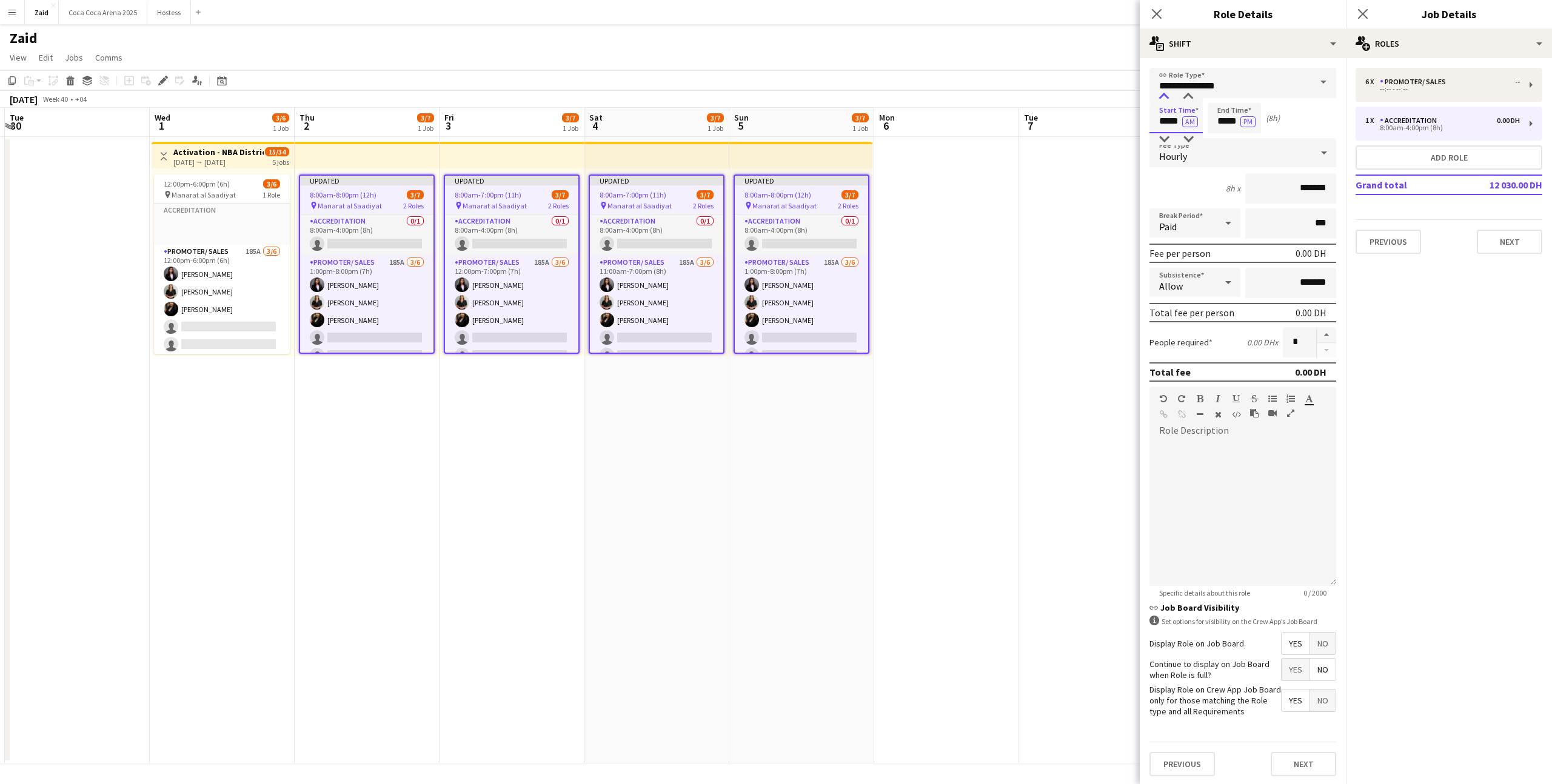
click at [1165, 92] on div at bounding box center [1163, 97] width 24 height 12
type input "*****"
click at [1165, 92] on div at bounding box center [1163, 97] width 24 height 12
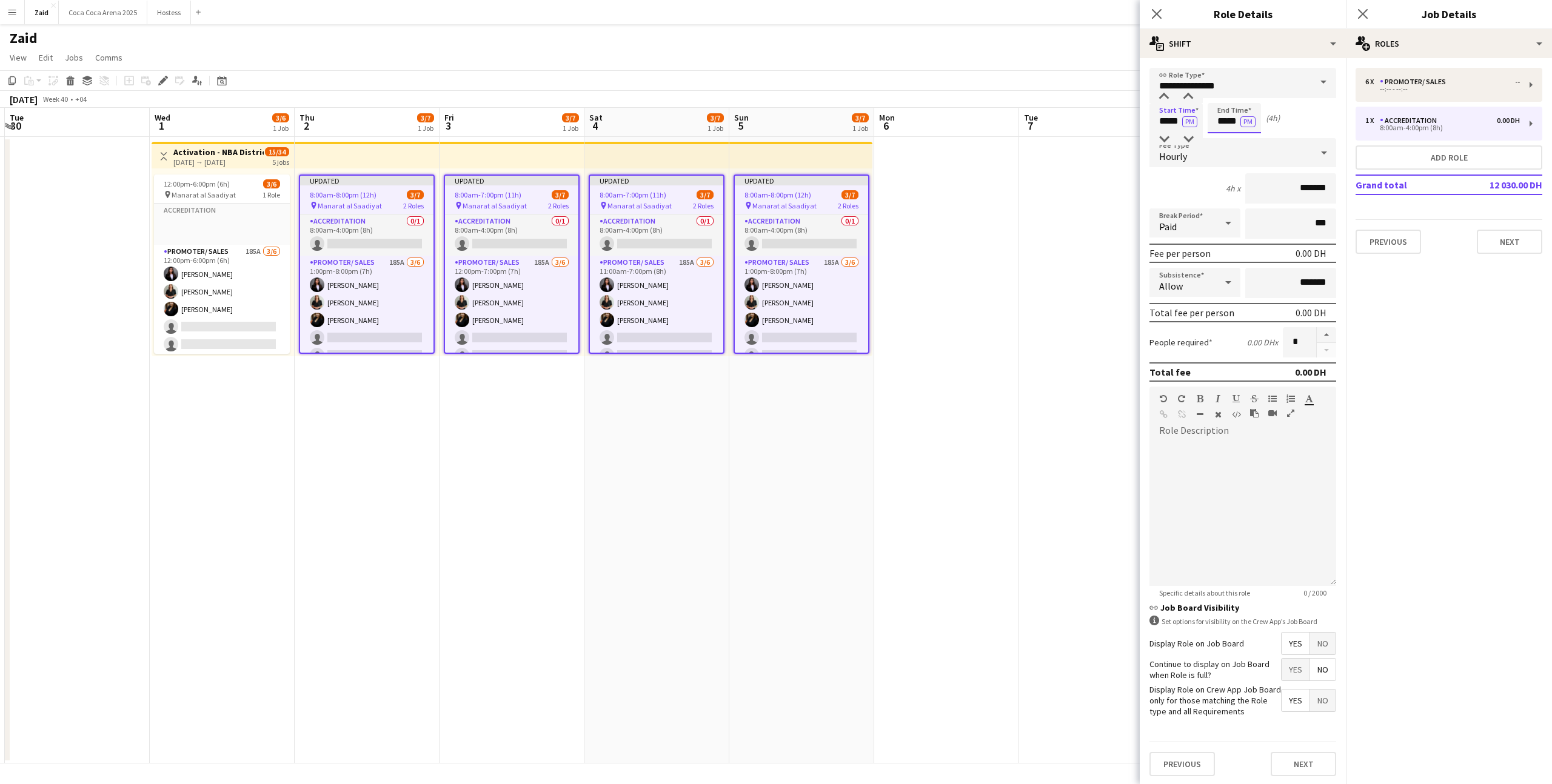
click at [1227, 116] on input "*****" at bounding box center [1234, 118] width 53 height 30
click at [1225, 100] on div at bounding box center [1222, 97] width 24 height 12
type input "*****"
click at [1225, 100] on div at bounding box center [1222, 97] width 24 height 12
click at [1277, 189] on input "*******" at bounding box center [1290, 189] width 91 height 30
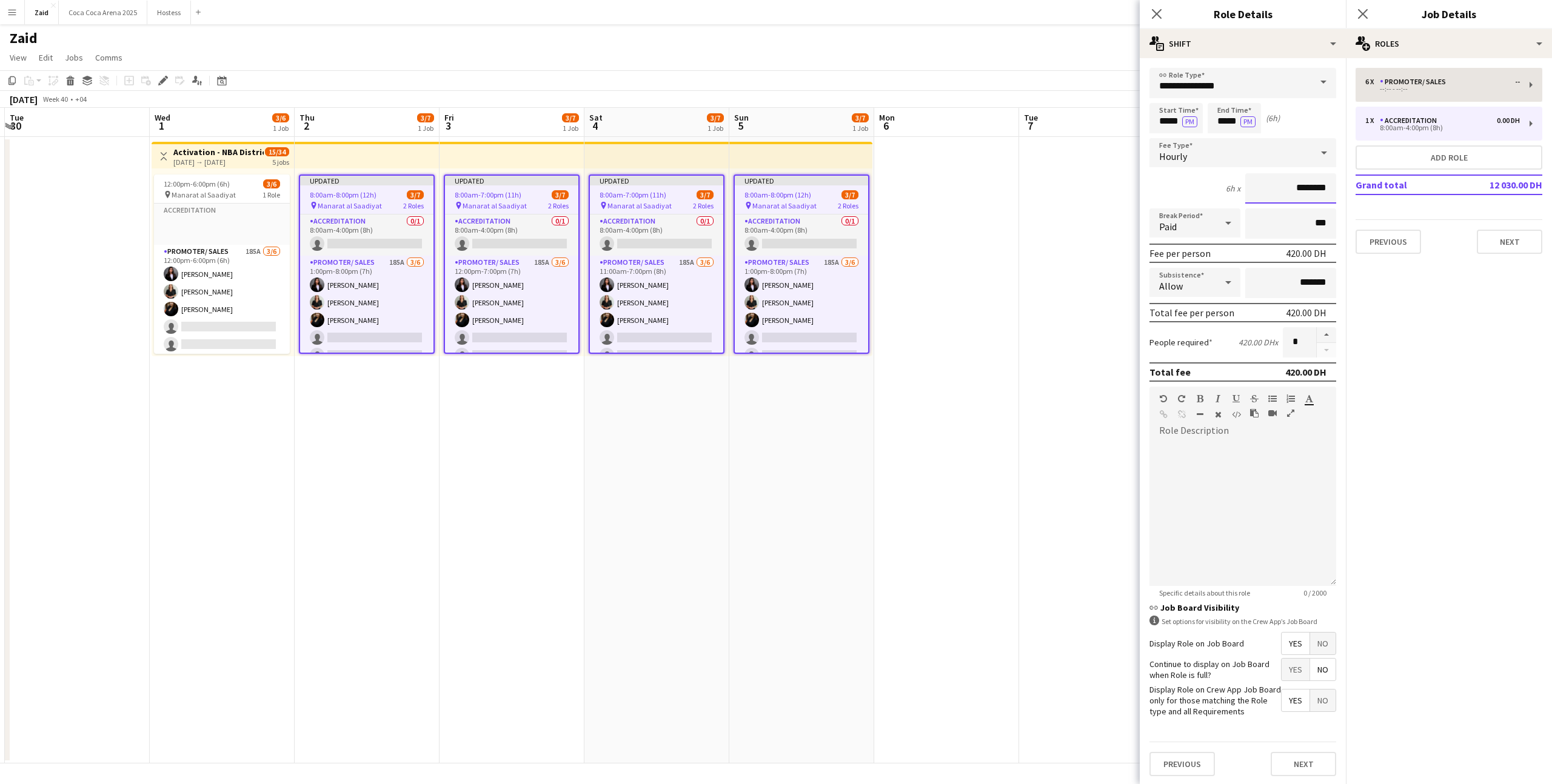
type input "********"
click at [1417, 94] on div "6 x Promoter/ Sales -- --:-- - --:--" at bounding box center [1448, 85] width 187 height 34
type input "********"
type input "*"
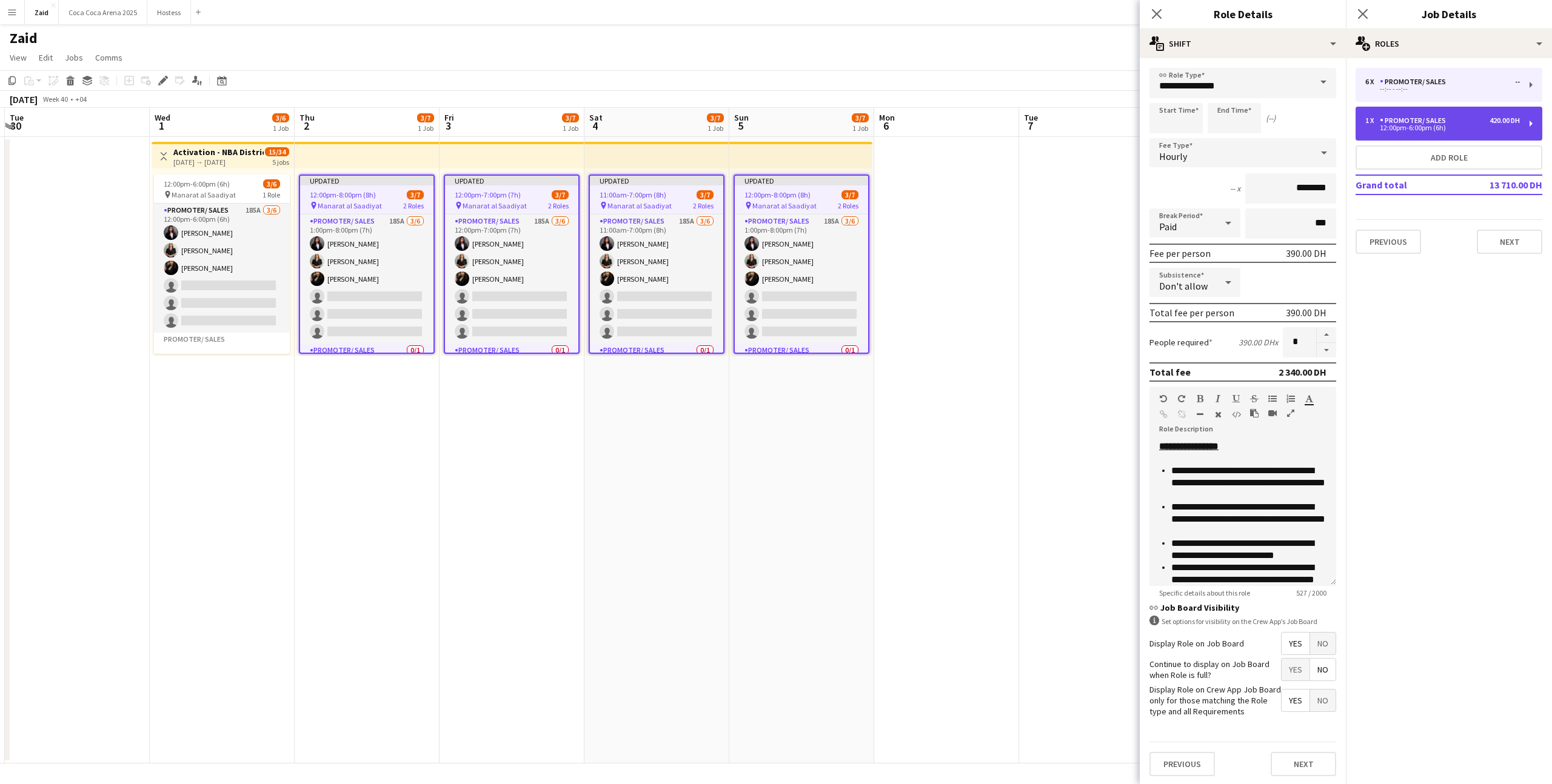
click at [1382, 118] on div "Promoter/ Sales" at bounding box center [1415, 120] width 71 height 8
type input "*****"
type input "********"
type input "*"
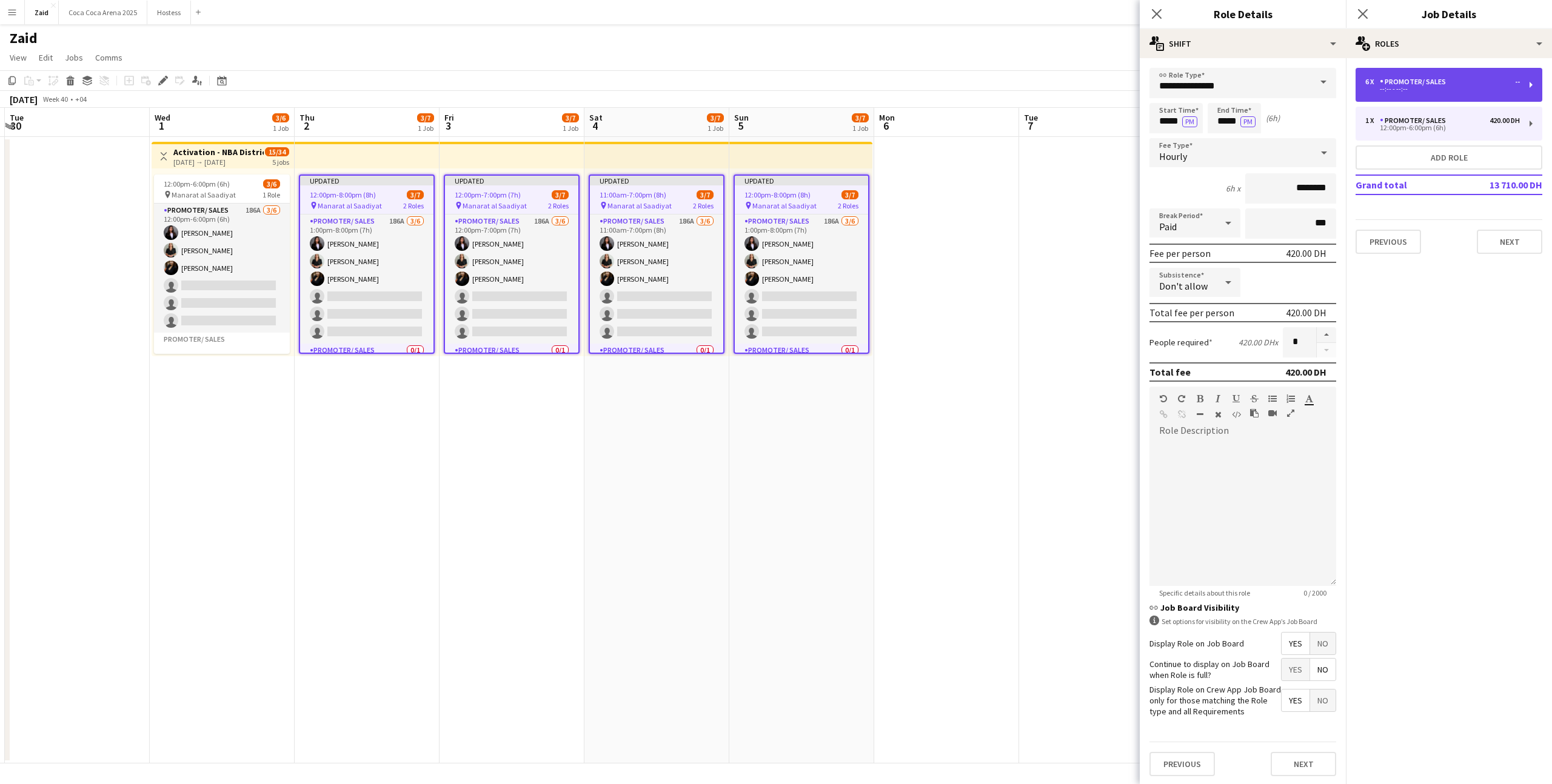
click at [1424, 90] on div "--:-- - --:--" at bounding box center [1443, 89] width 155 height 6
type input "********"
type input "*"
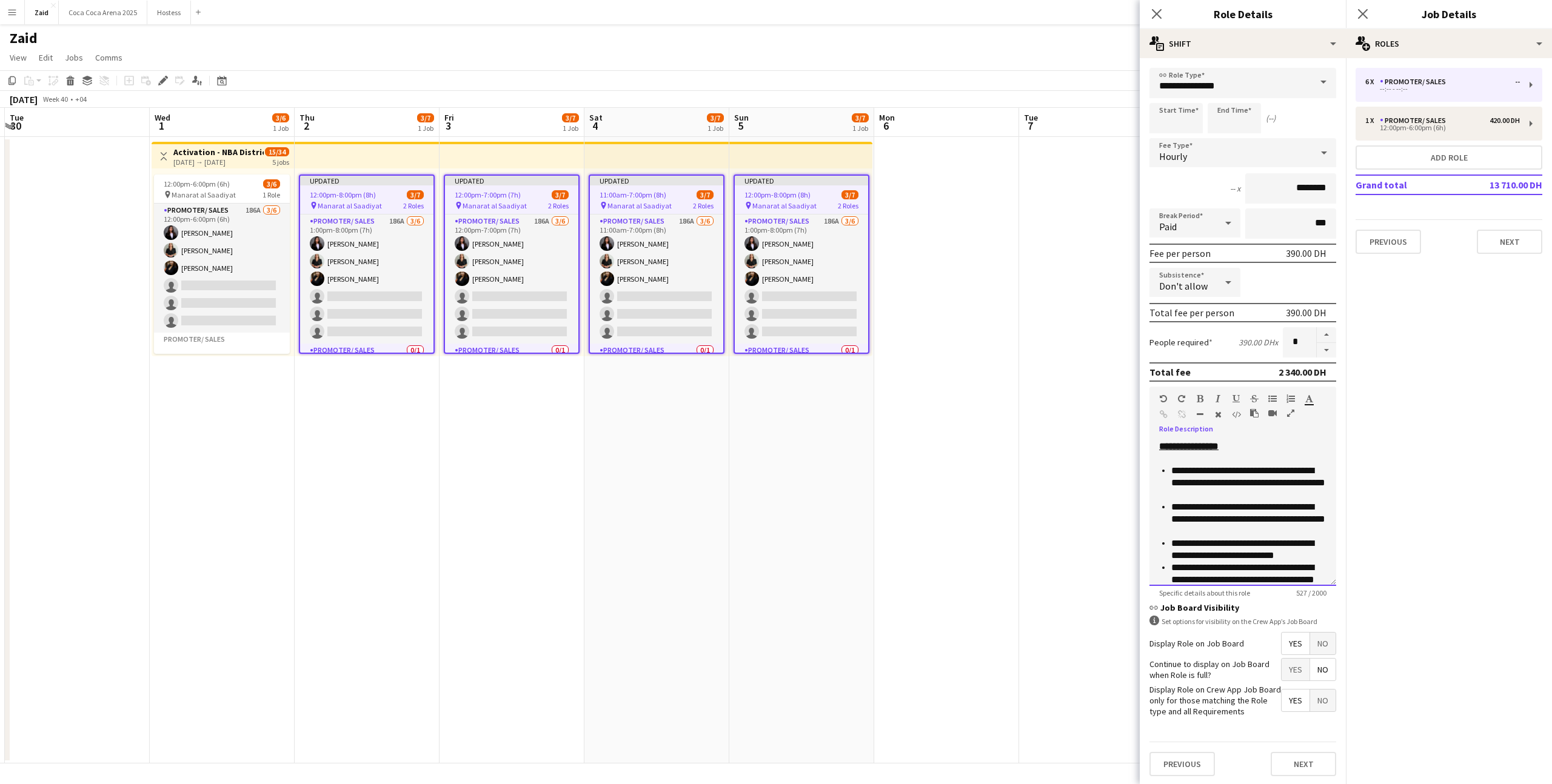
click at [1231, 474] on p "**********" at bounding box center [1248, 483] width 155 height 36
copy div "**********"
click at [1413, 126] on div "12:00pm-6:00pm (6h)" at bounding box center [1443, 128] width 155 height 6
type input "*****"
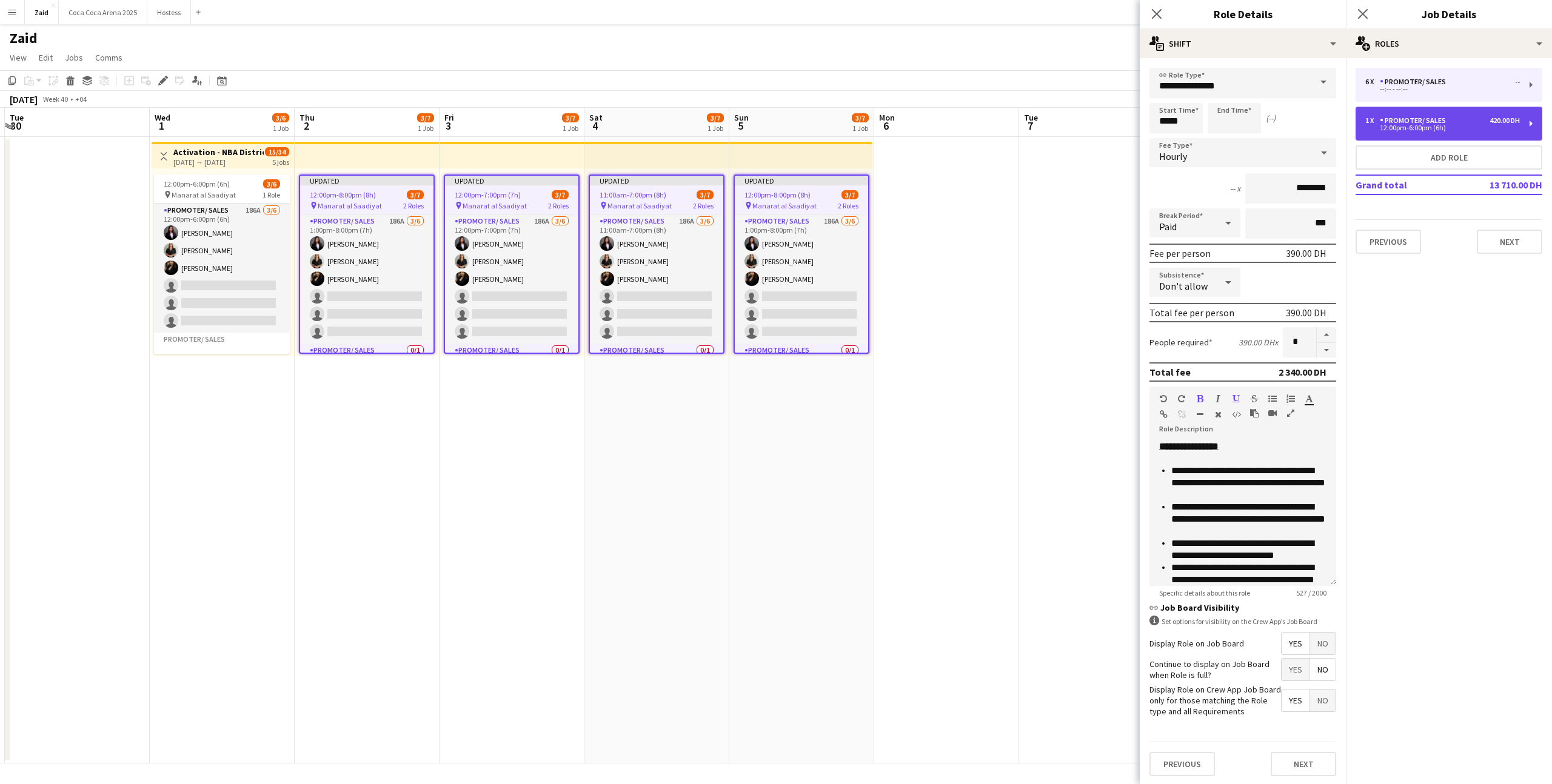
type input "********"
type input "*"
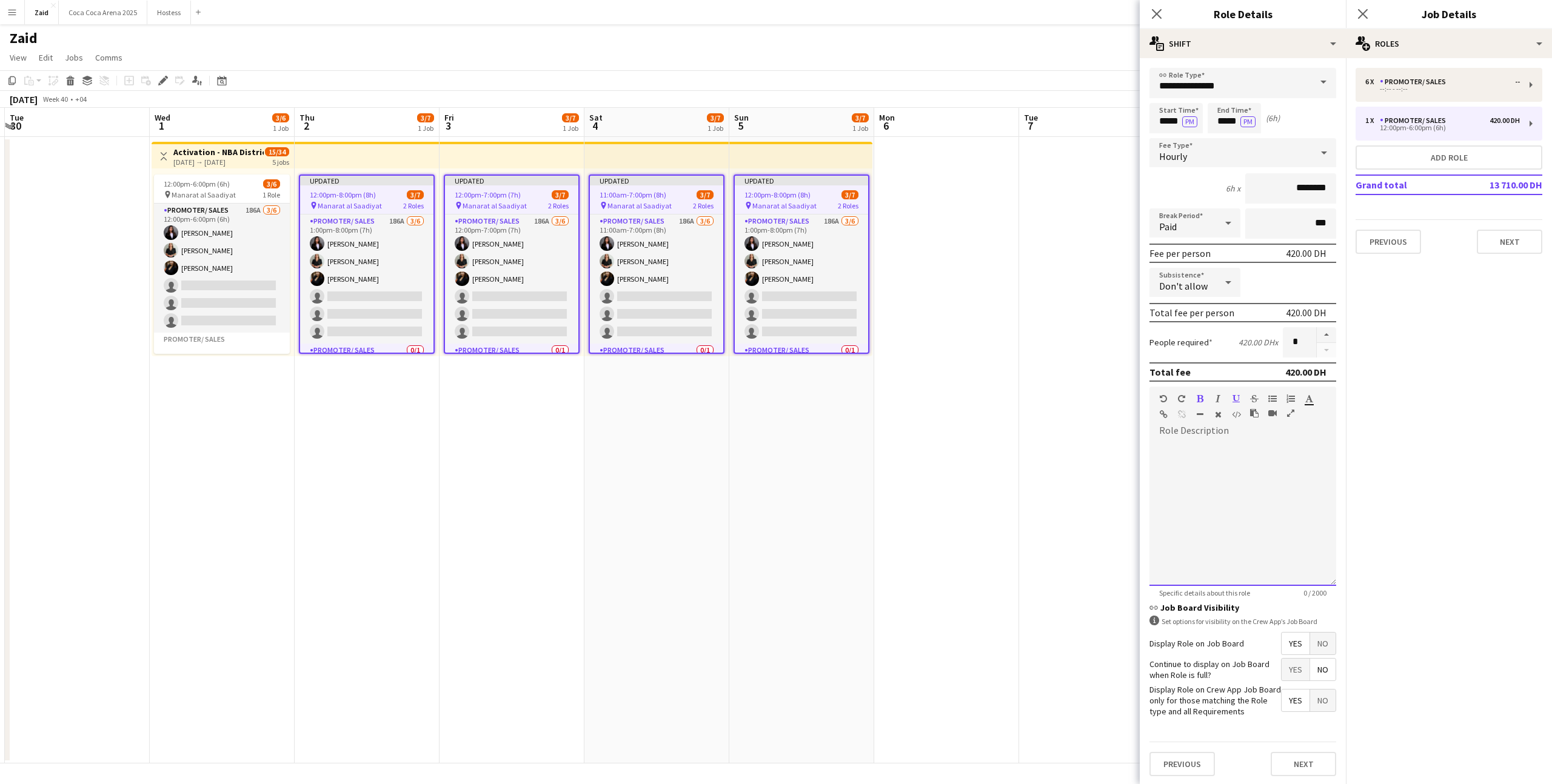
click at [1221, 499] on div at bounding box center [1242, 513] width 187 height 146
paste div
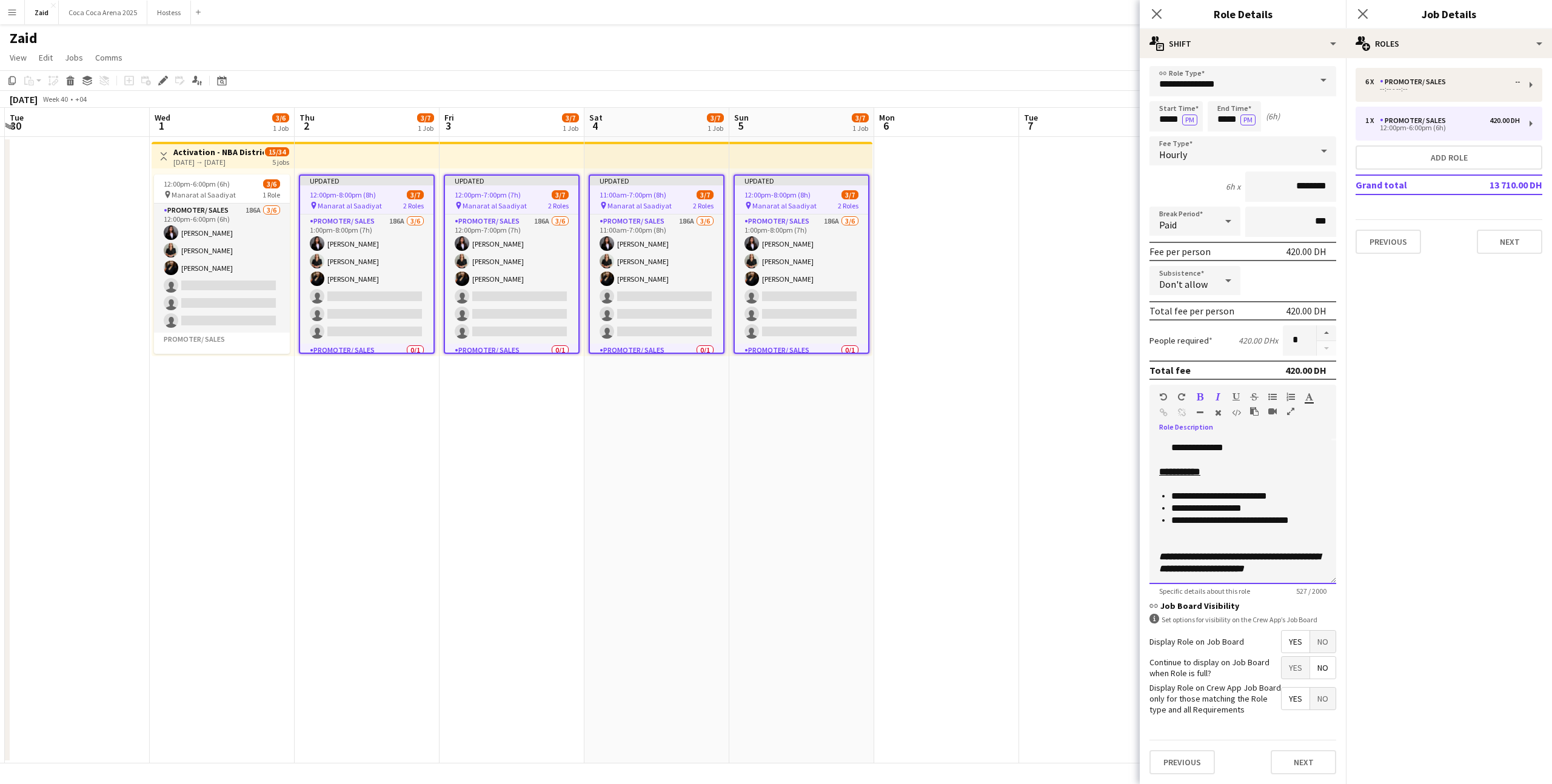
scroll to position [143, 0]
click at [1003, 385] on app-date-cell at bounding box center [946, 450] width 145 height 627
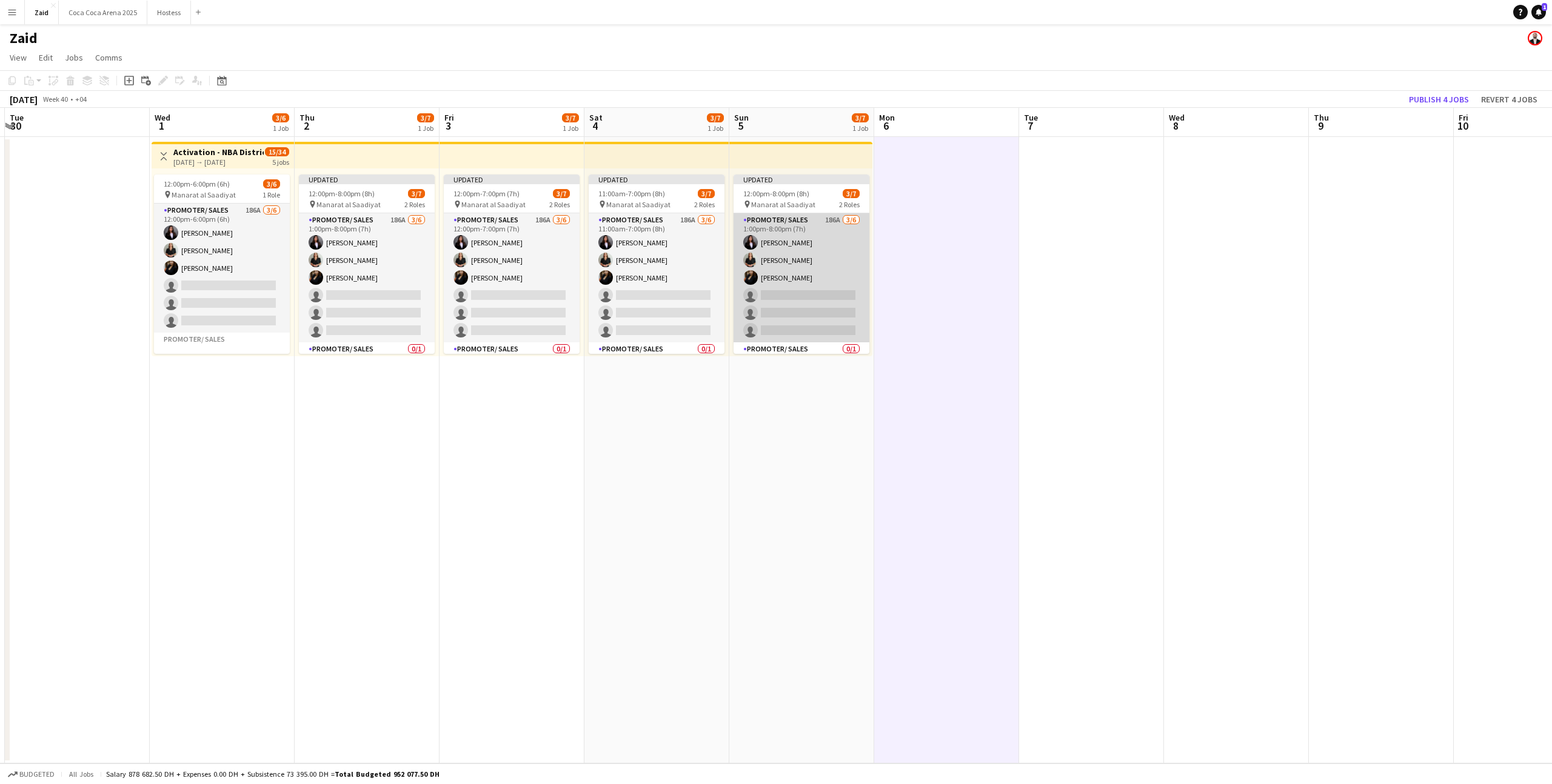
scroll to position [20, 0]
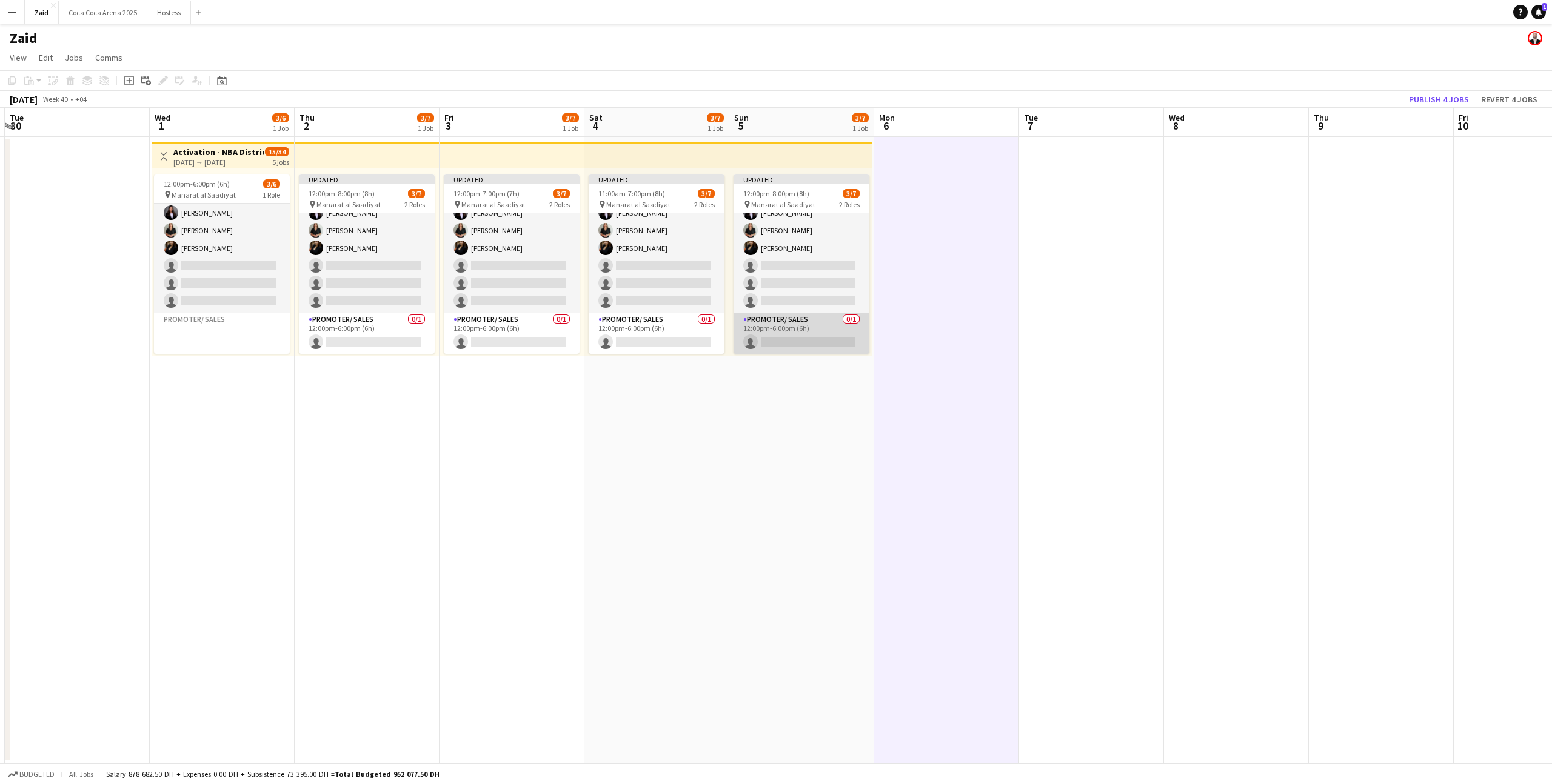
click at [818, 340] on app-card-role "Promoter/ Sales 0/1 12:00pm-6:00pm (6h) single-neutral-actions" at bounding box center [801, 333] width 136 height 41
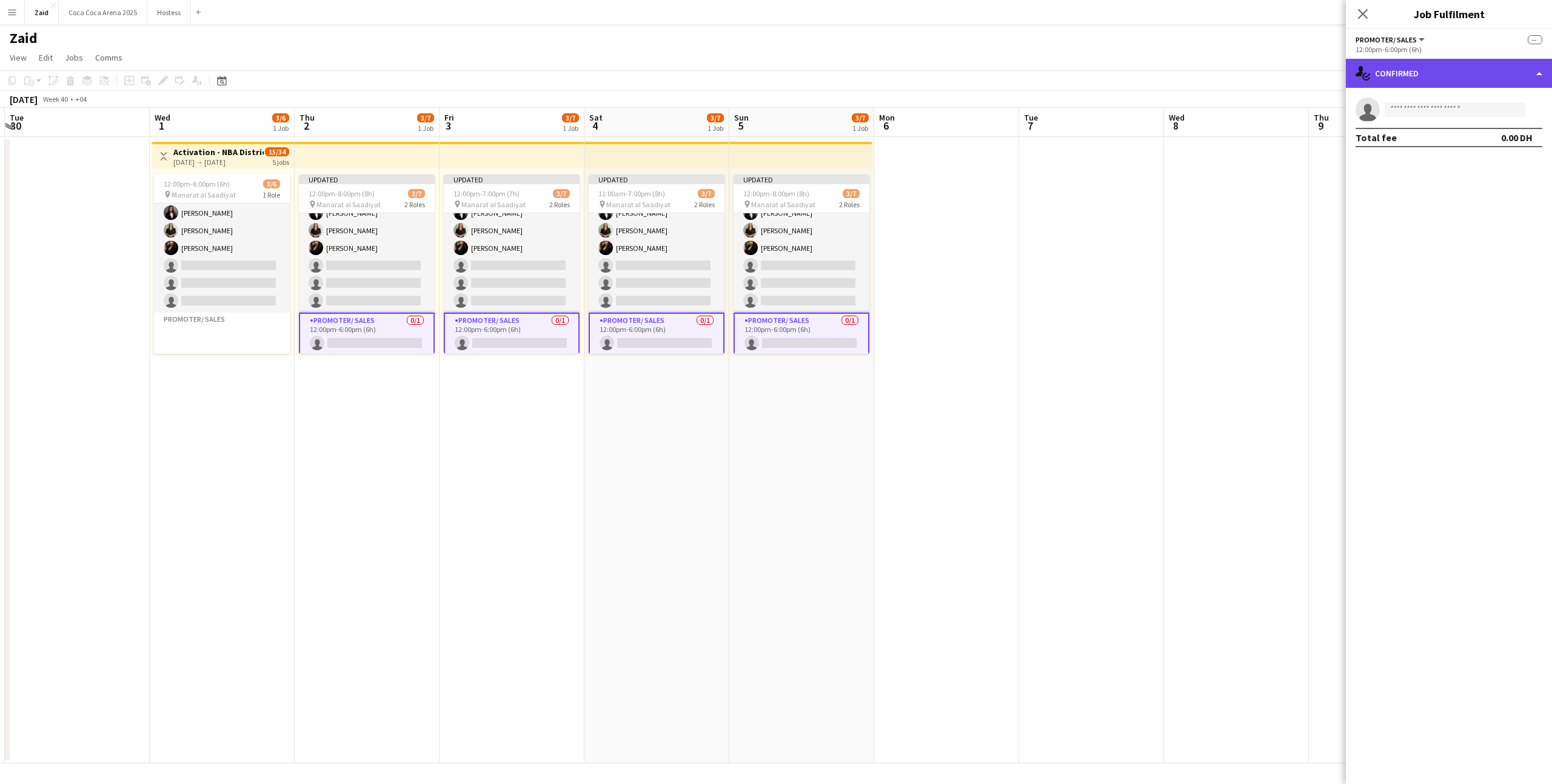
click at [1382, 72] on div "single-neutral-actions-check-2 Confirmed" at bounding box center [1448, 73] width 206 height 29
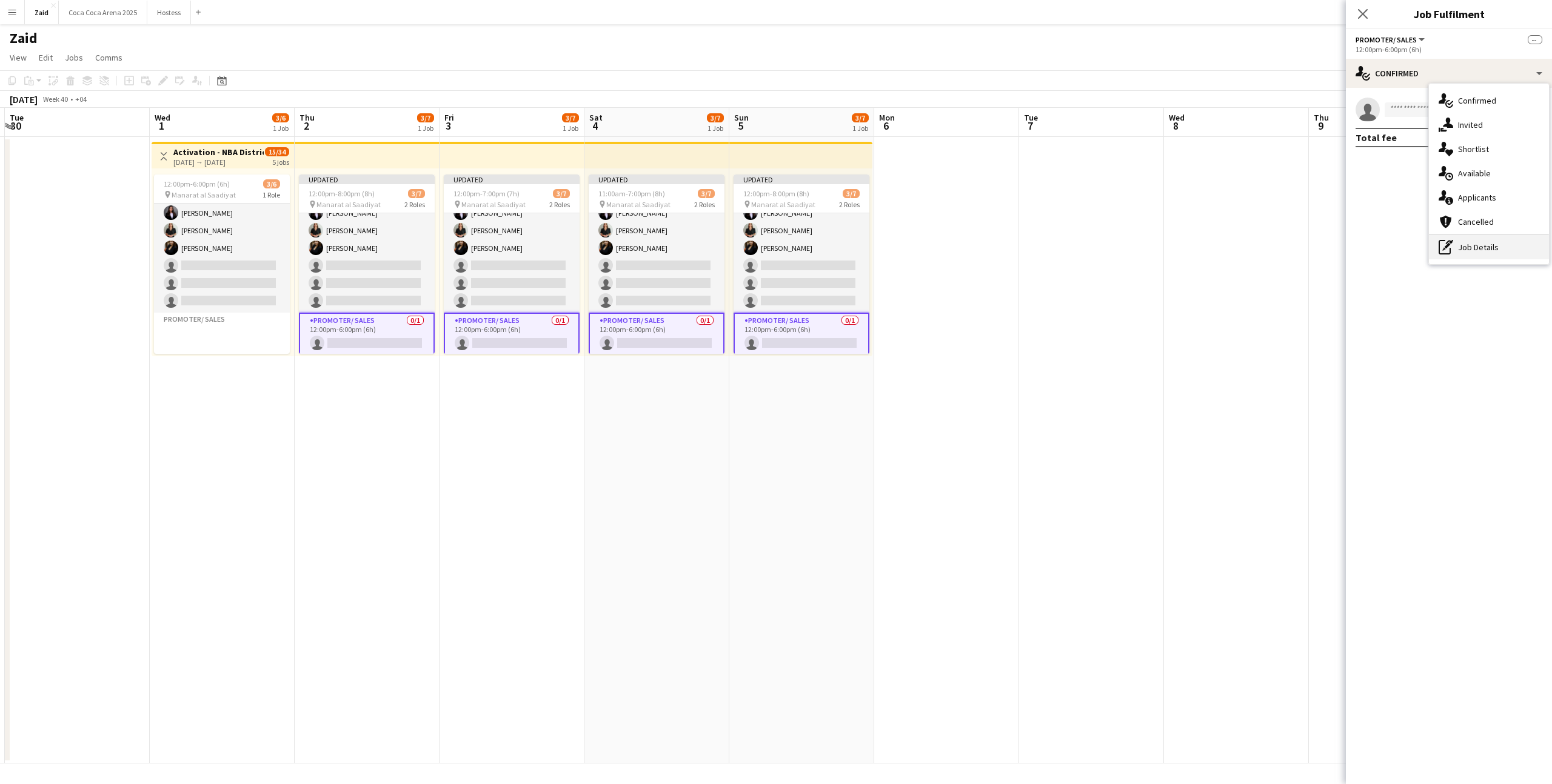
click at [1540, 252] on div "pen-write Job Details" at bounding box center [1489, 247] width 120 height 24
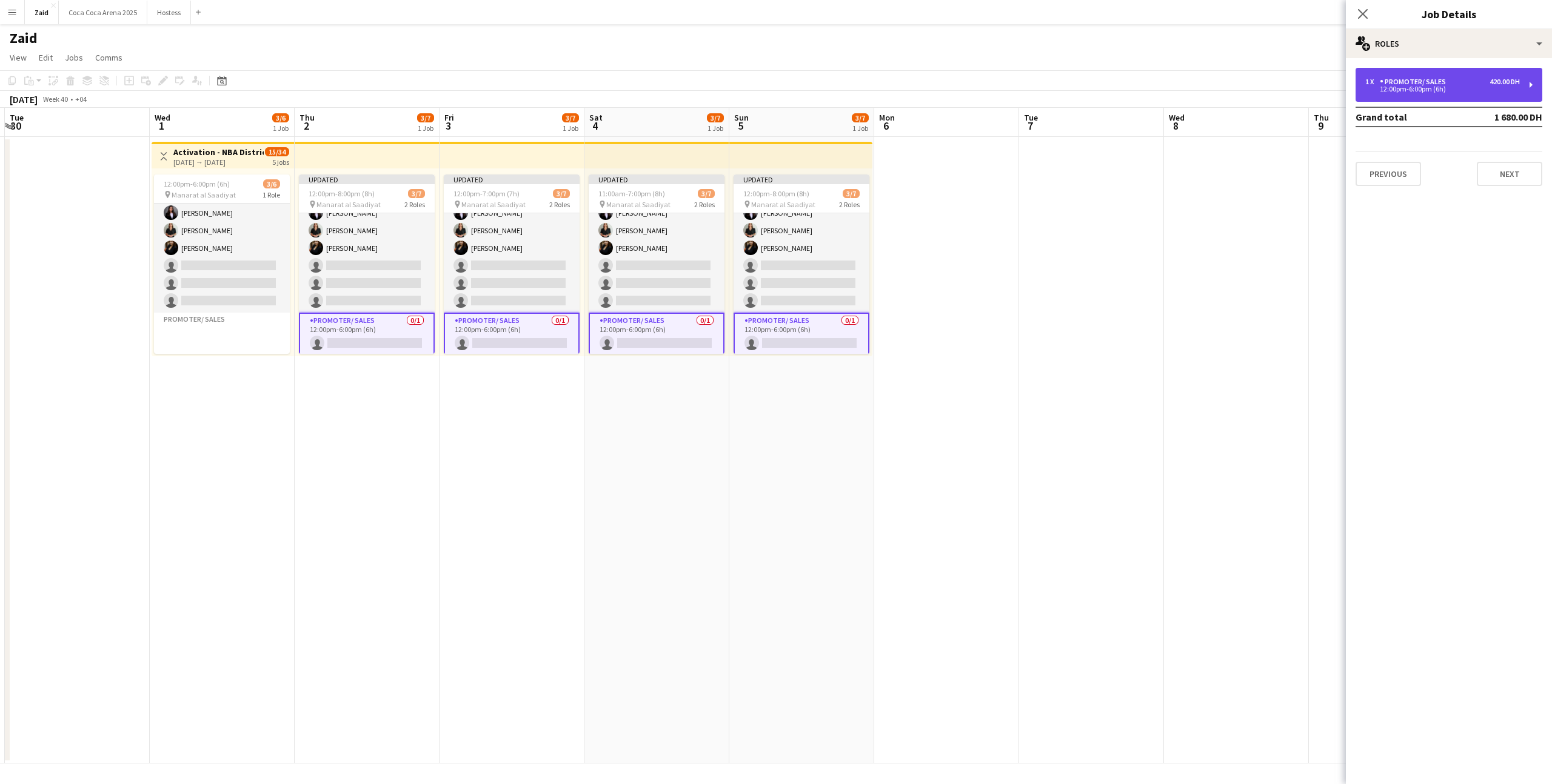
click at [1505, 81] on div "420.00 DH" at bounding box center [1504, 81] width 30 height 8
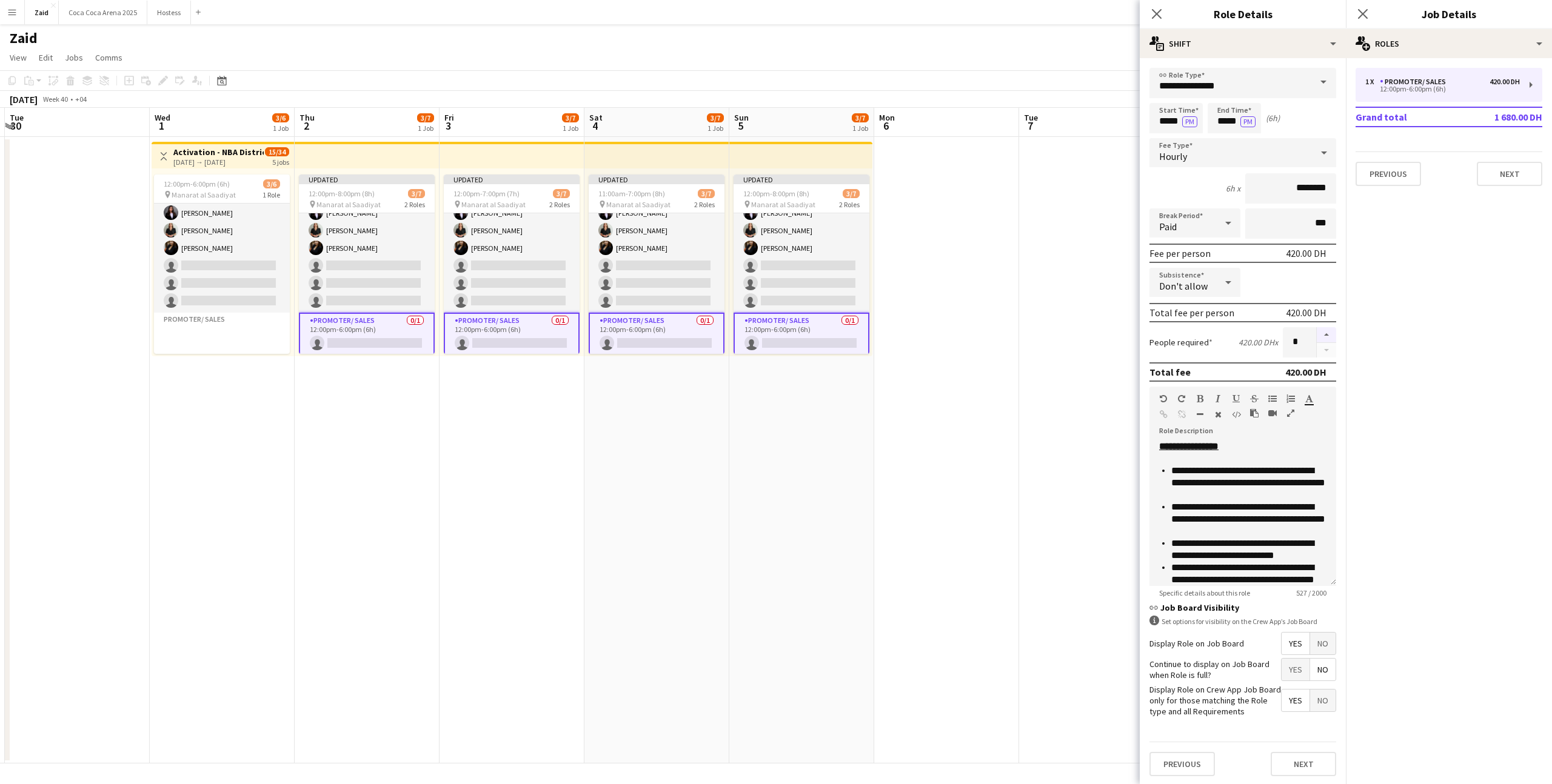
click at [1321, 336] on button "button" at bounding box center [1326, 335] width 19 height 16
click at [1331, 355] on button "button" at bounding box center [1326, 351] width 19 height 15
click at [1327, 336] on button "button" at bounding box center [1326, 335] width 19 height 16
type input "*"
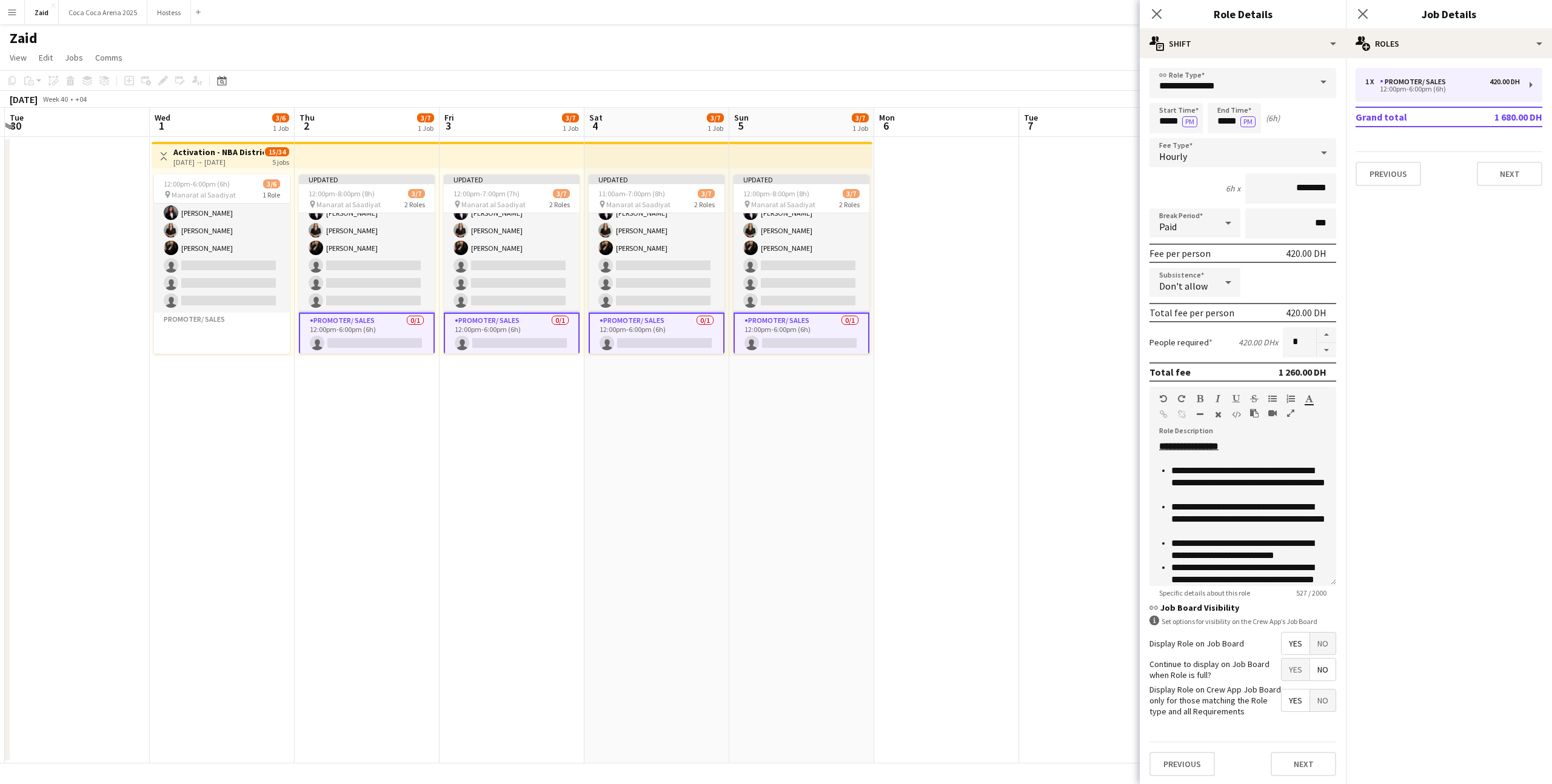
click at [1032, 383] on app-date-cell at bounding box center [1091, 450] width 145 height 627
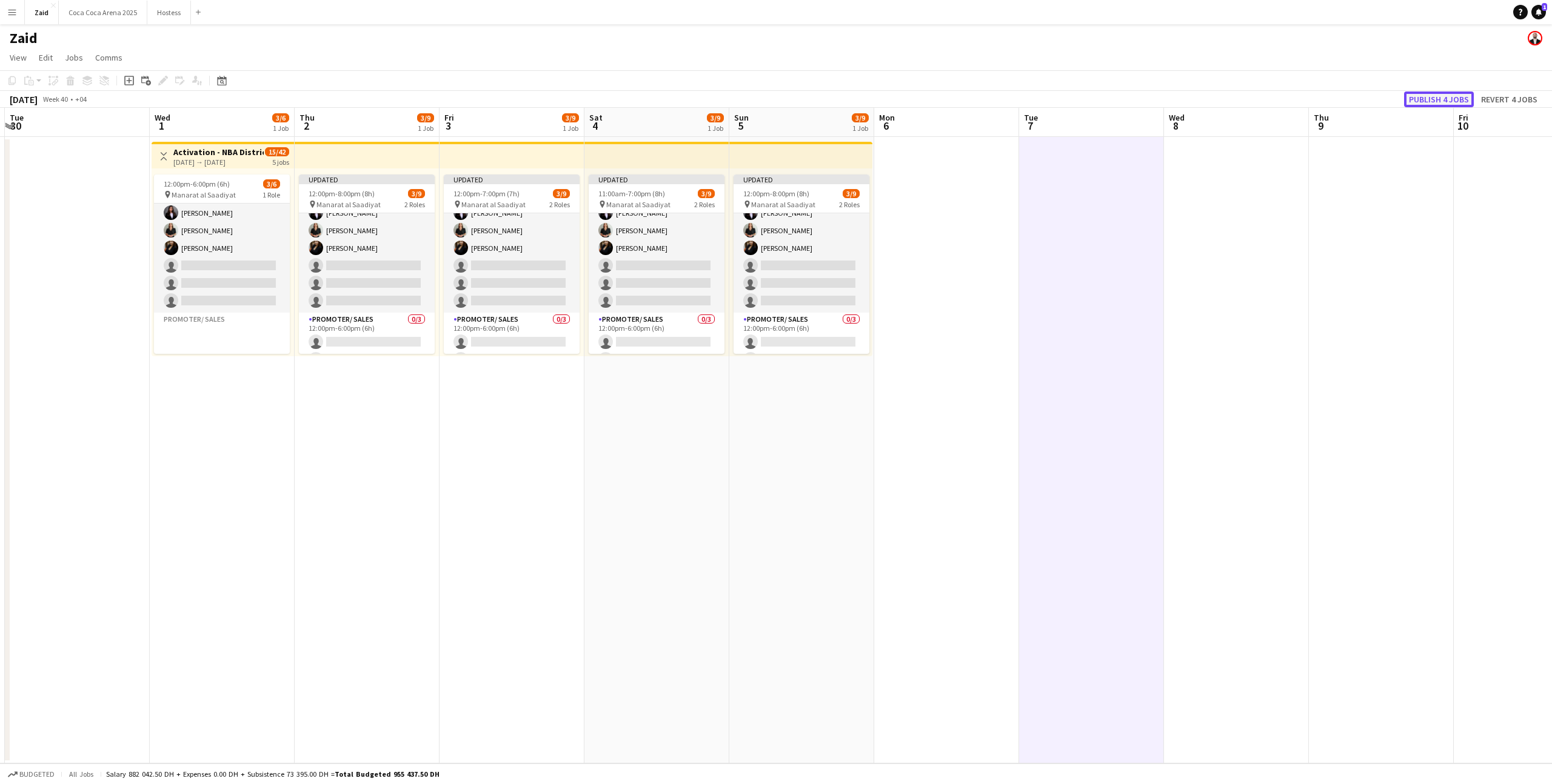
click at [1444, 103] on button "Publish 4 jobs" at bounding box center [1439, 99] width 70 height 16
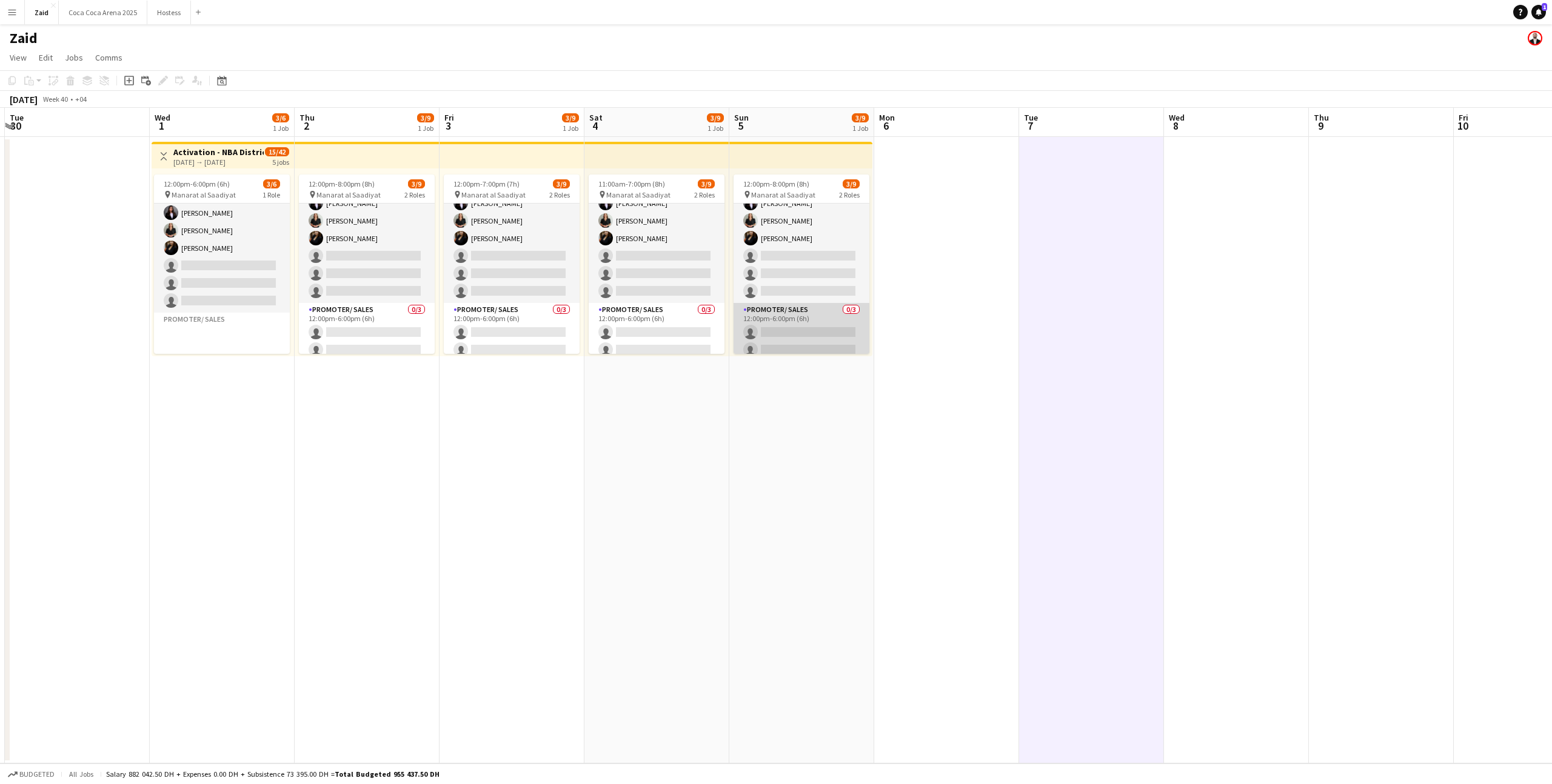
click at [821, 309] on app-card-role "Promoter/ Sales 0/3 12:00pm-6:00pm (6h) single-neutral-actions single-neutral-a…" at bounding box center [801, 341] width 136 height 77
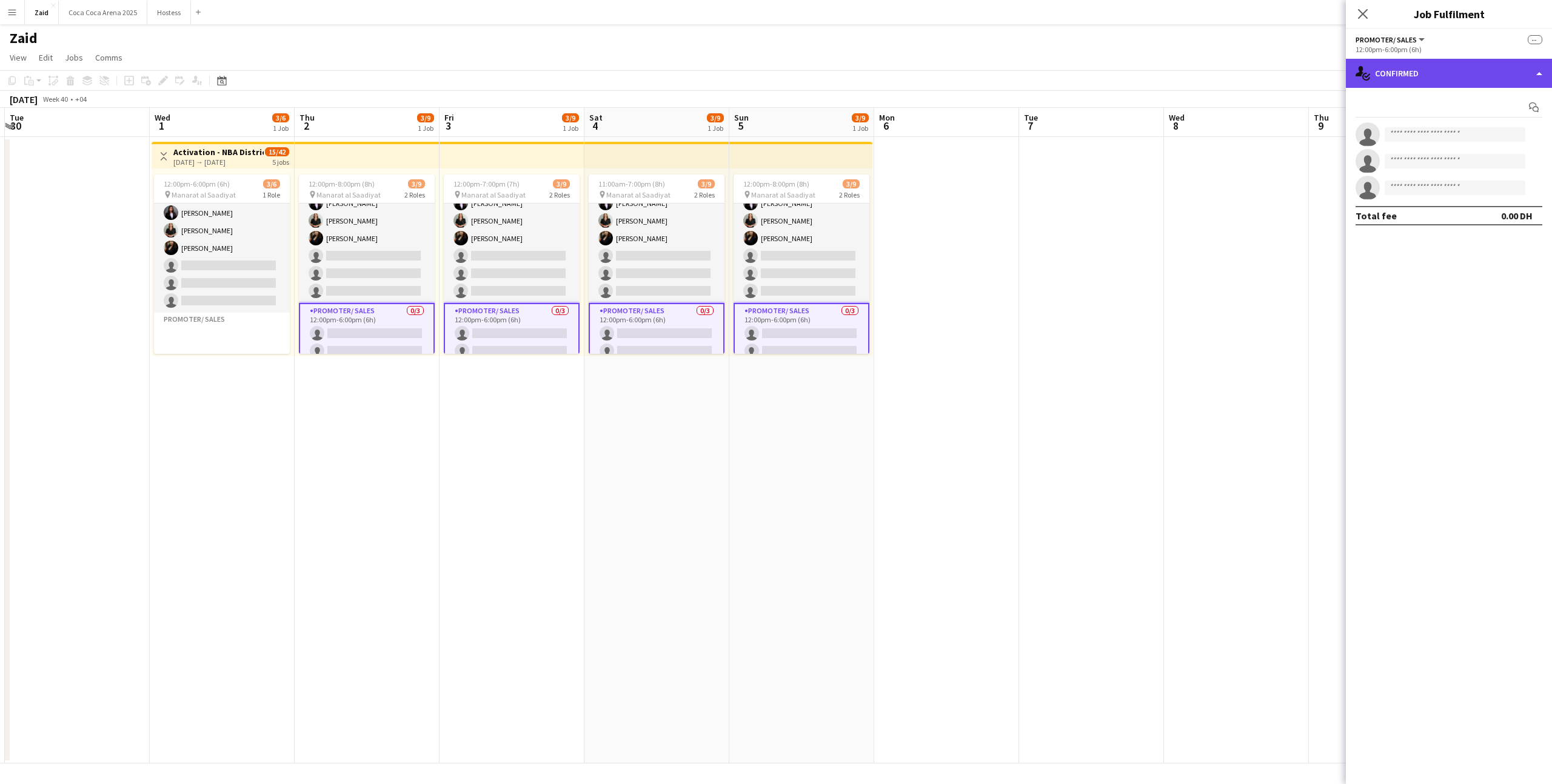
click at [1432, 69] on div "single-neutral-actions-check-2 Confirmed" at bounding box center [1448, 73] width 206 height 29
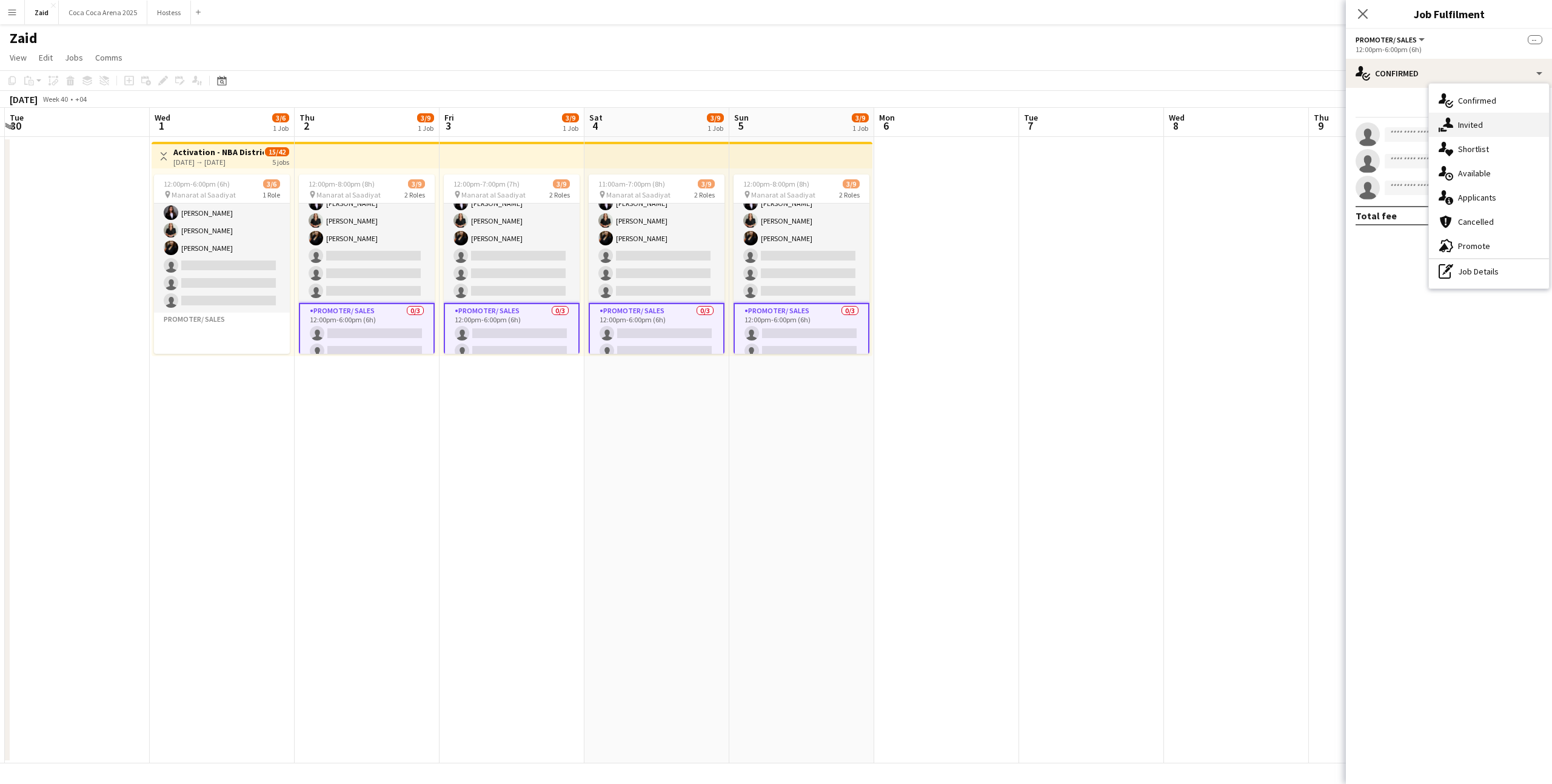
click at [1478, 136] on div "single-neutral-actions-share-1 Invited" at bounding box center [1489, 124] width 120 height 24
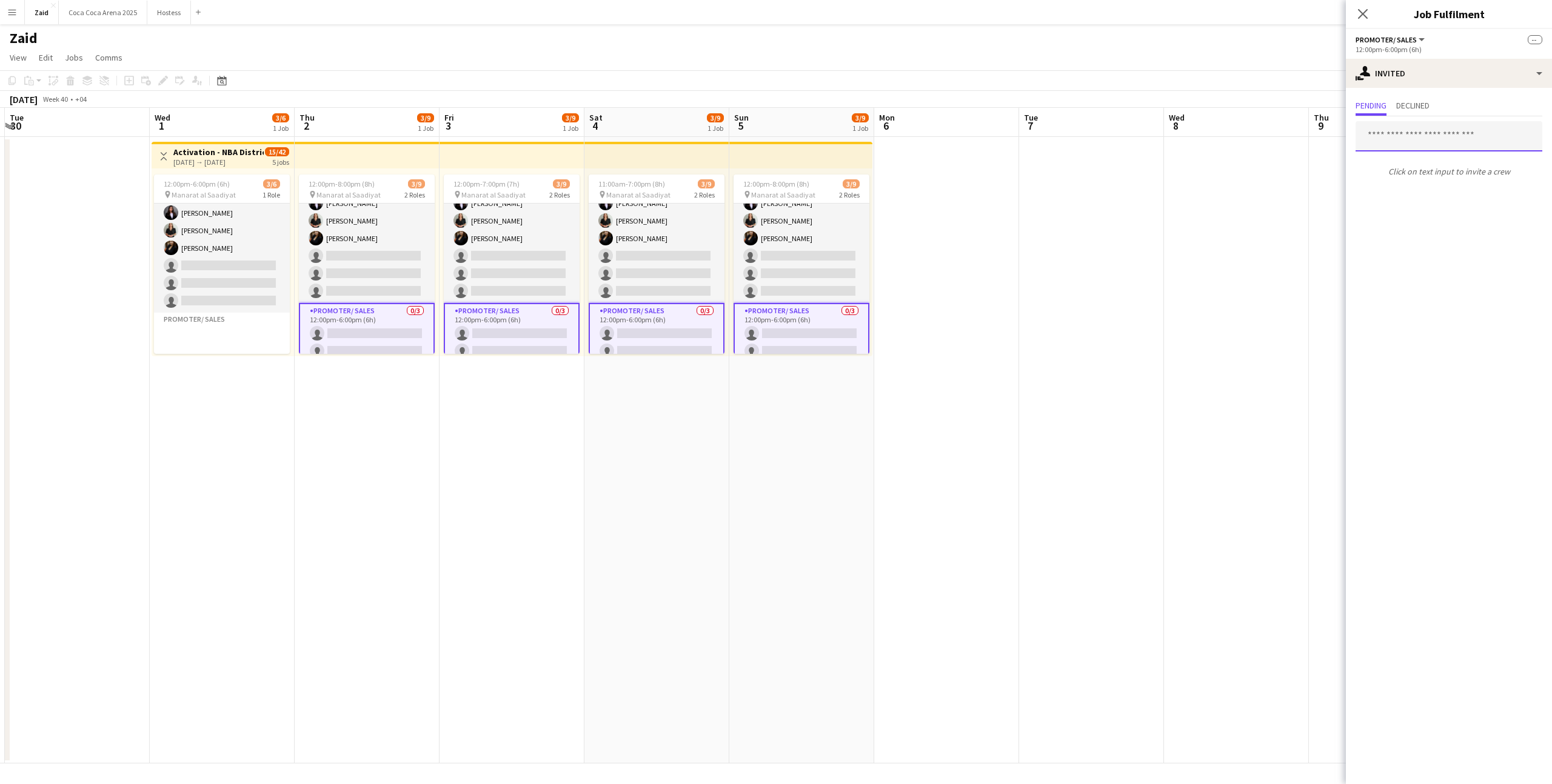
click at [1423, 141] on input "text" at bounding box center [1448, 136] width 187 height 30
type input "*****"
click at [1434, 193] on span "[PERSON_NAME] Active" at bounding box center [1449, 195] width 168 height 10
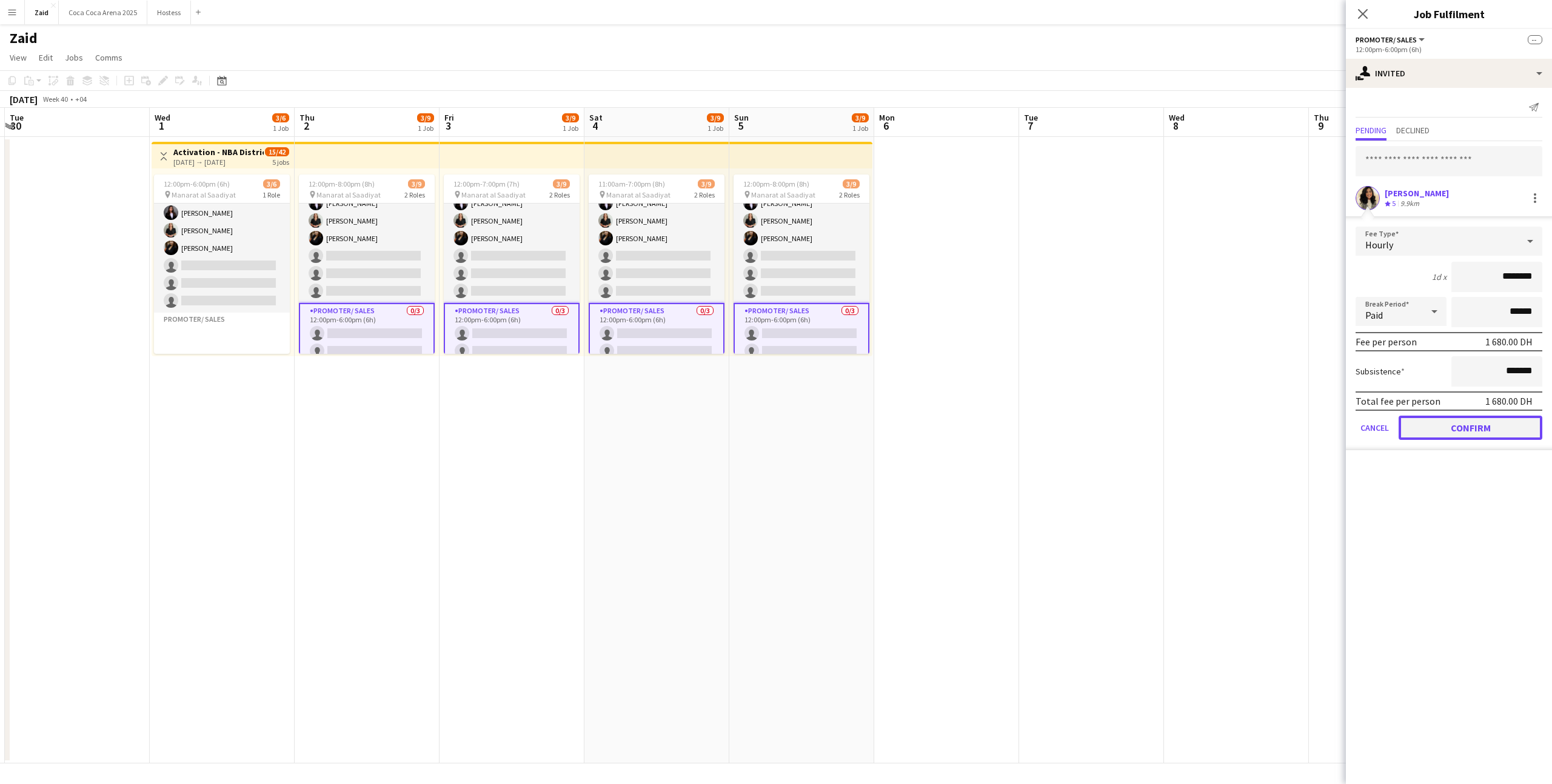
click at [1449, 422] on button "Confirm" at bounding box center [1470, 427] width 144 height 24
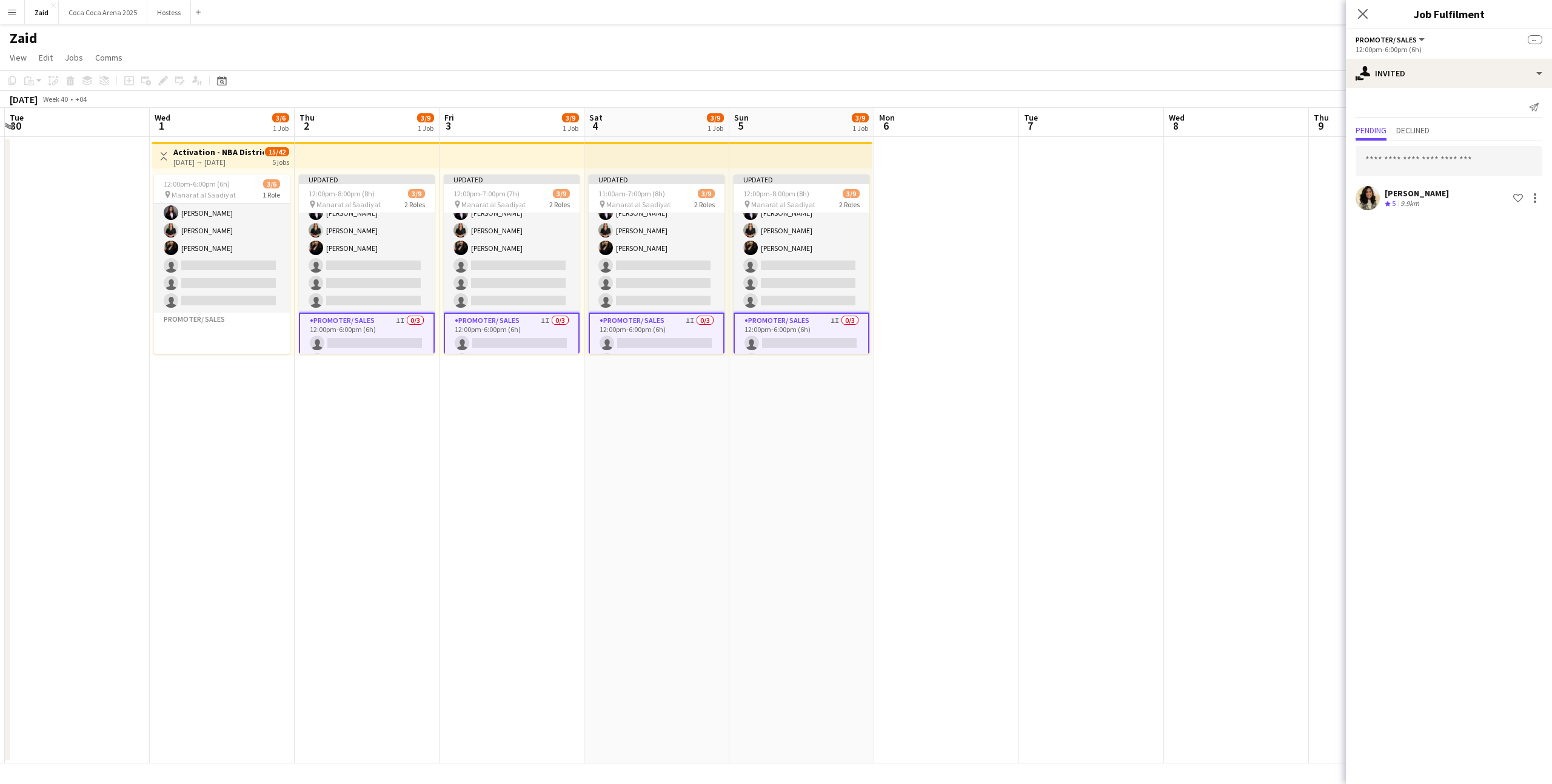
click at [1227, 315] on app-date-cell at bounding box center [1236, 450] width 145 height 627
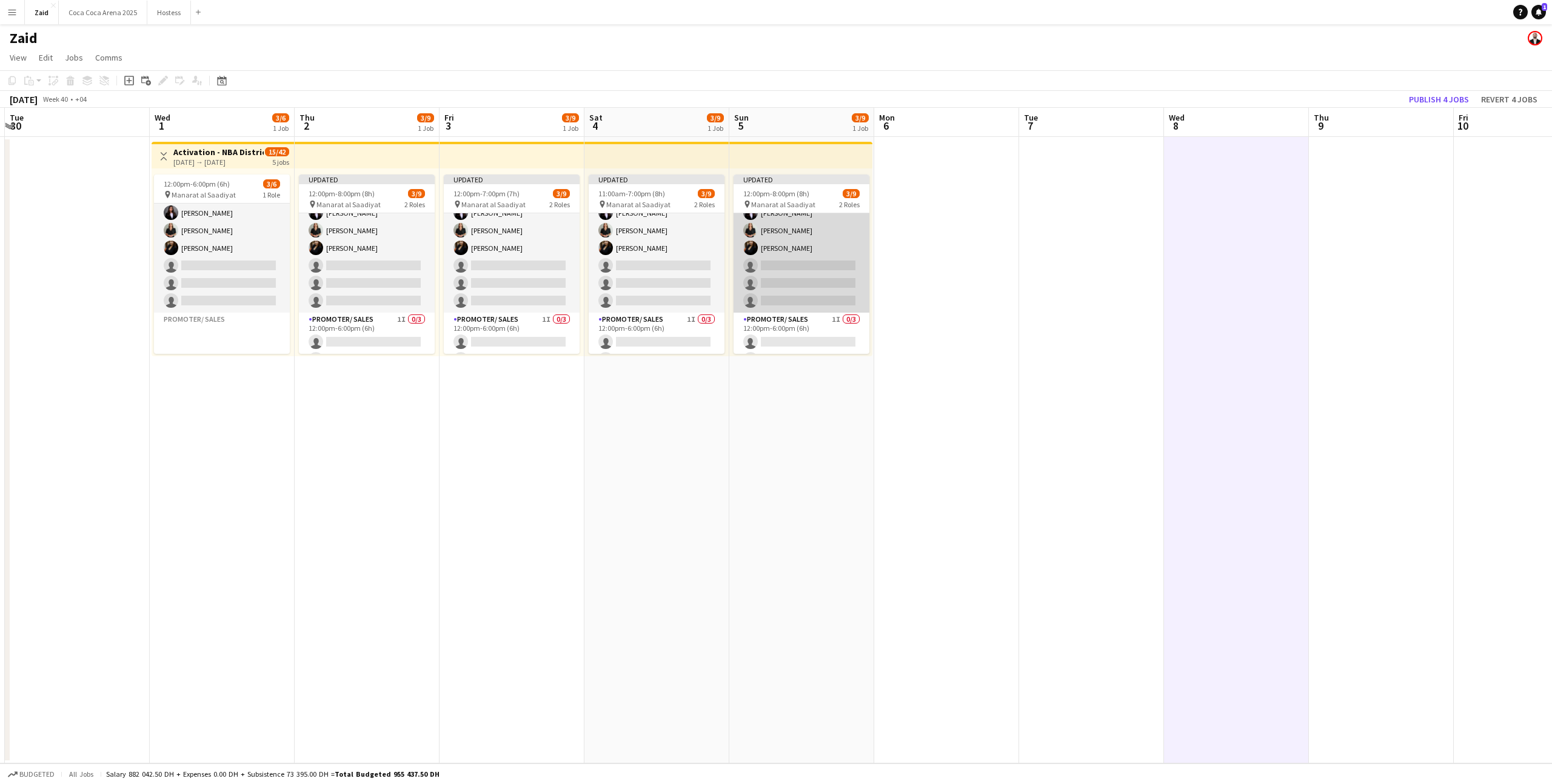
scroll to position [55, 0]
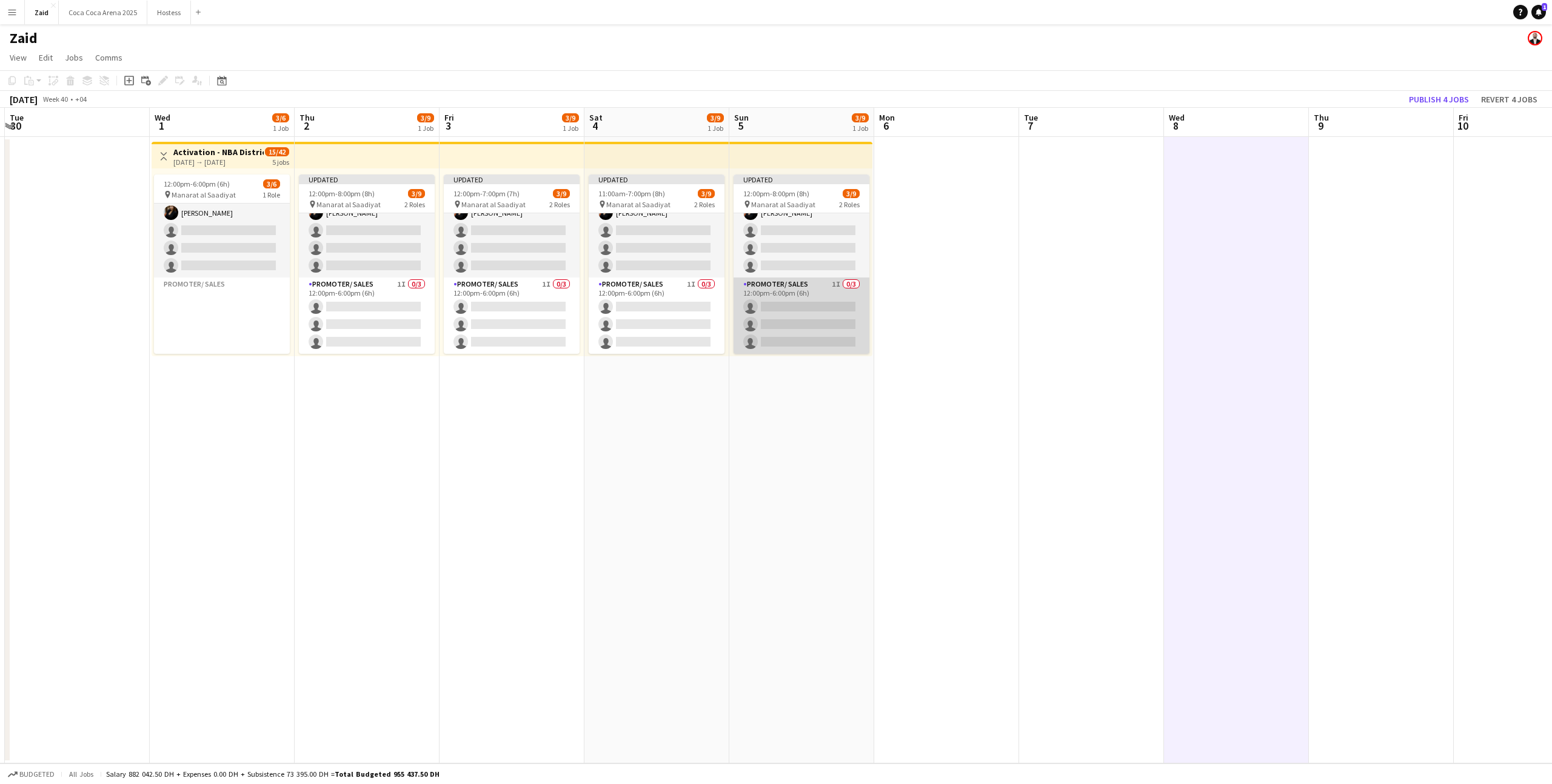
click at [838, 314] on app-card-role "Promoter/ Sales 1I 0/3 12:00pm-6:00pm (6h) single-neutral-actions single-neutra…" at bounding box center [801, 316] width 136 height 77
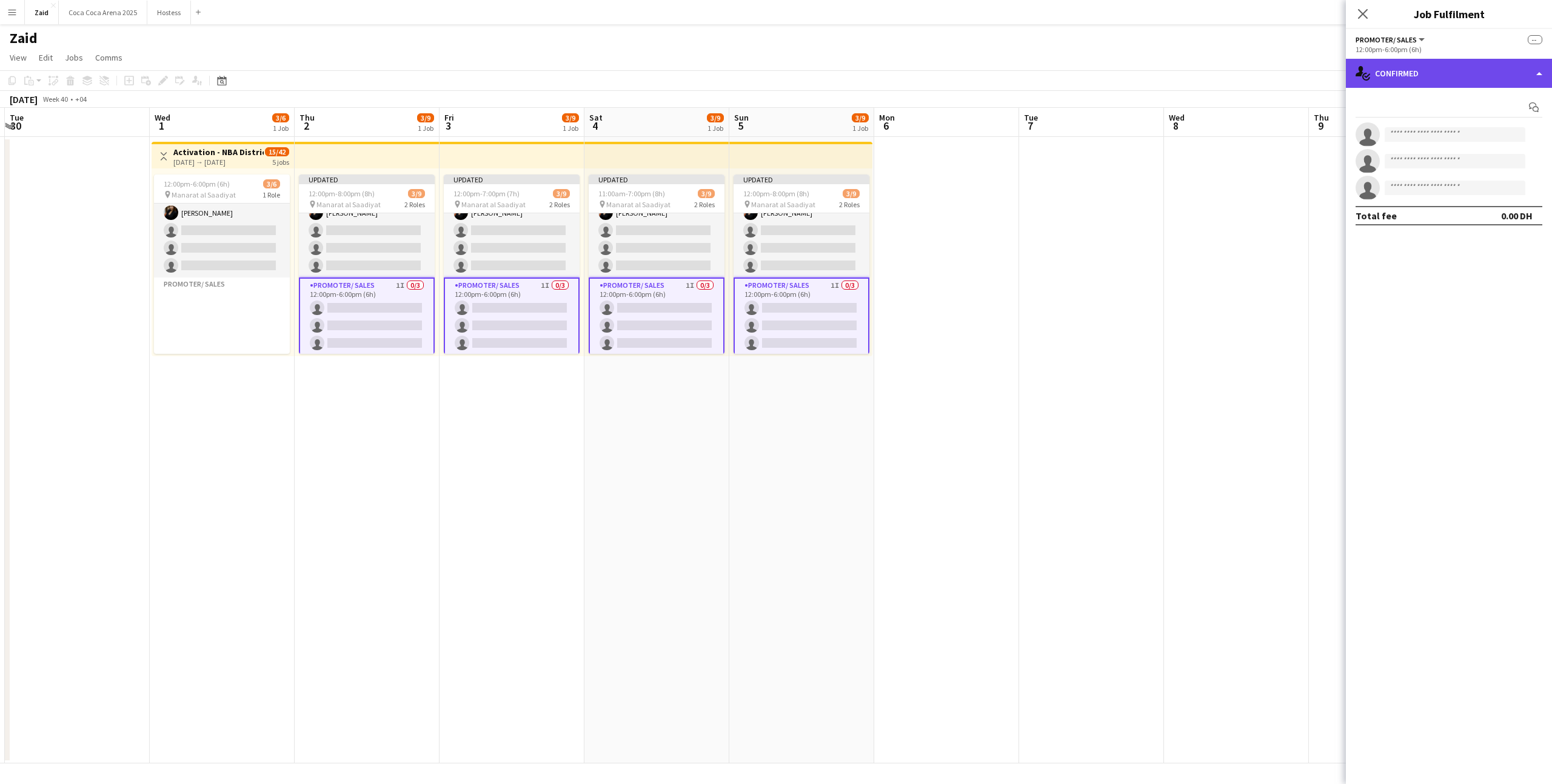
click at [1432, 72] on div "single-neutral-actions-check-2 Confirmed" at bounding box center [1448, 73] width 206 height 29
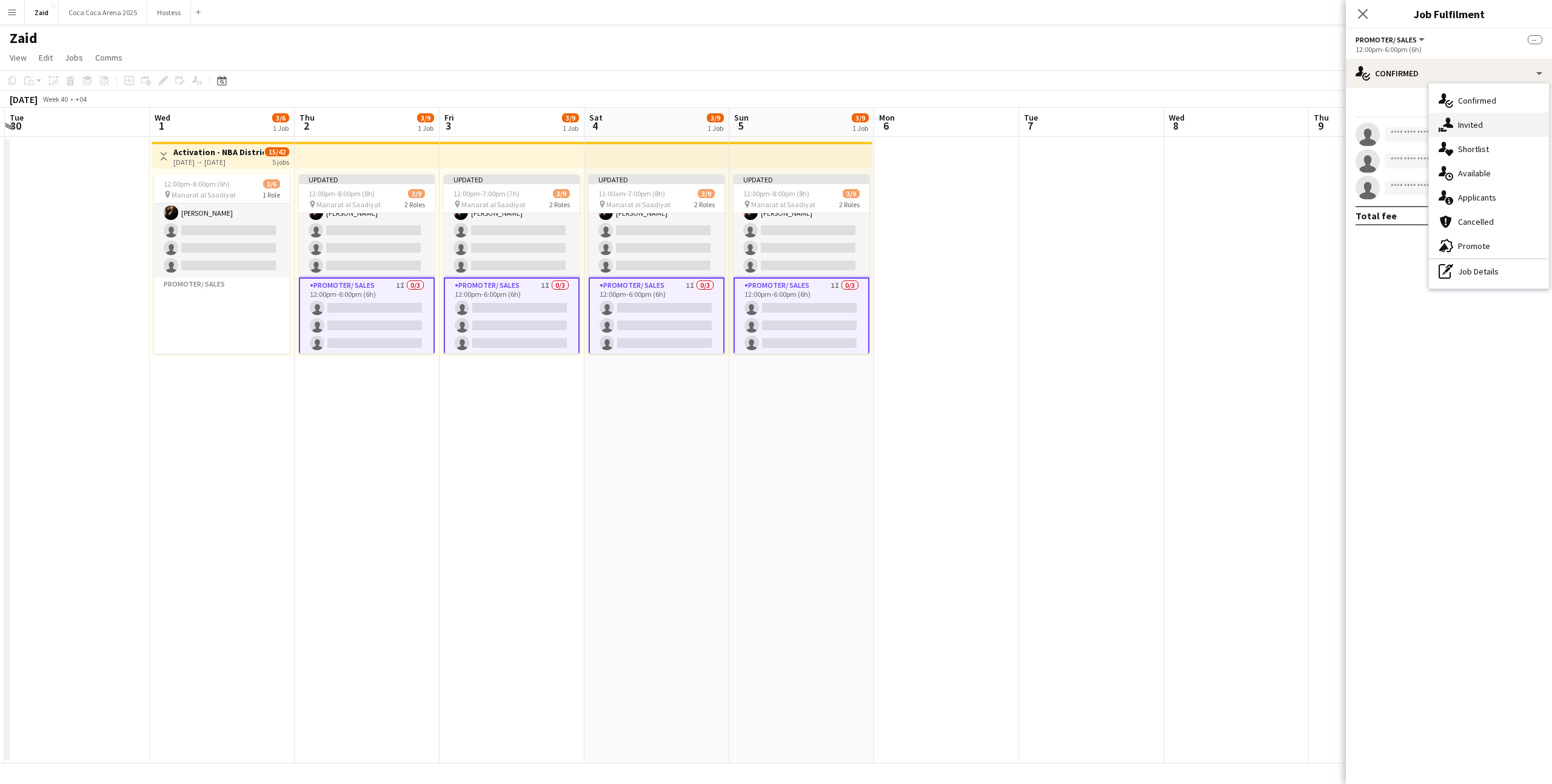
click at [1461, 134] on div "single-neutral-actions-share-1 Invited" at bounding box center [1489, 124] width 120 height 24
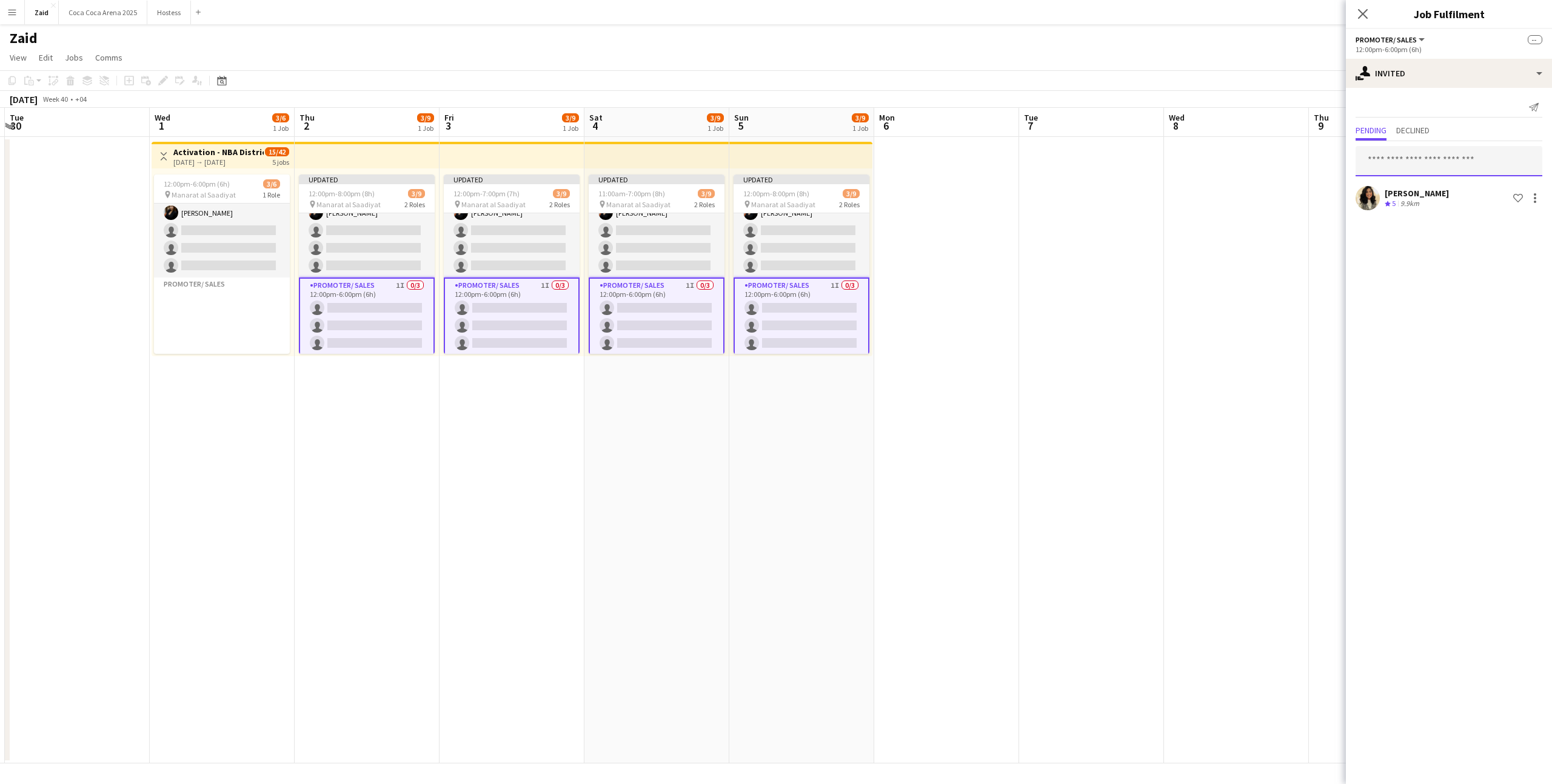
click at [1417, 171] on input "text" at bounding box center [1448, 161] width 187 height 30
type input "*"
type input "******"
click at [1434, 224] on span "[PERSON_NAME] Active" at bounding box center [1449, 220] width 168 height 10
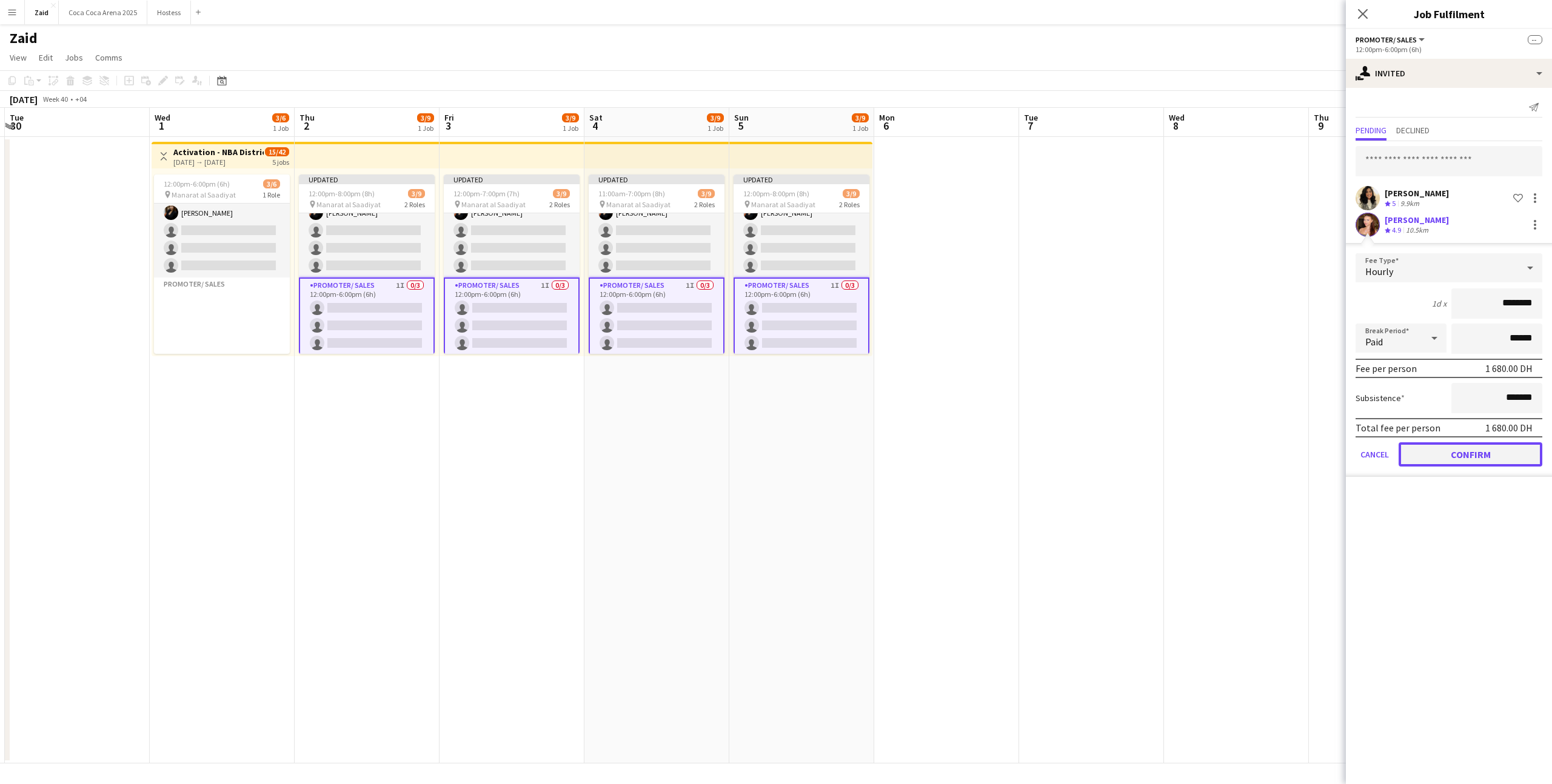
click at [1454, 455] on button "Confirm" at bounding box center [1470, 454] width 144 height 24
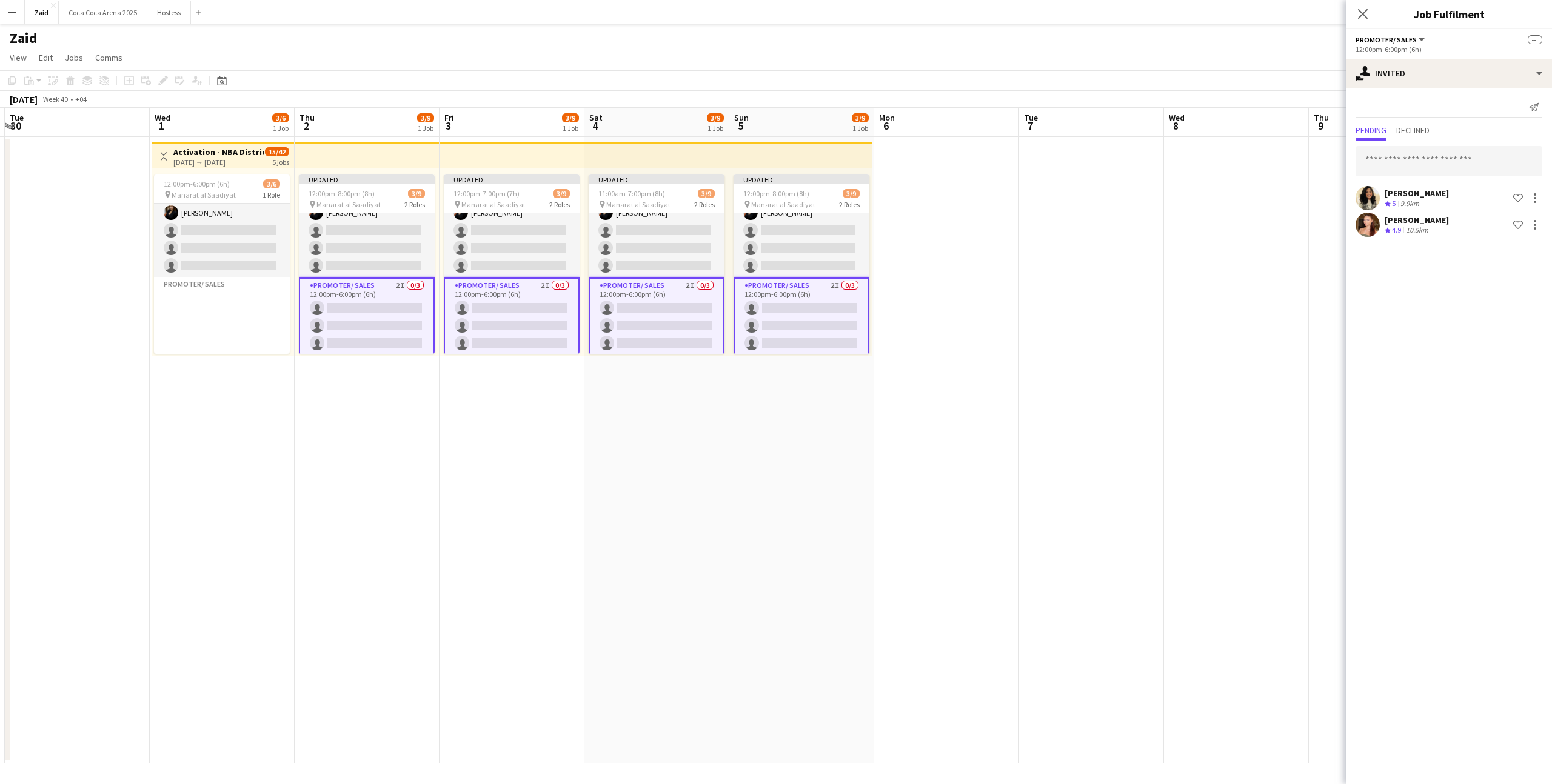
scroll to position [0, 286]
click at [1273, 377] on app-date-cell at bounding box center [1235, 450] width 145 height 627
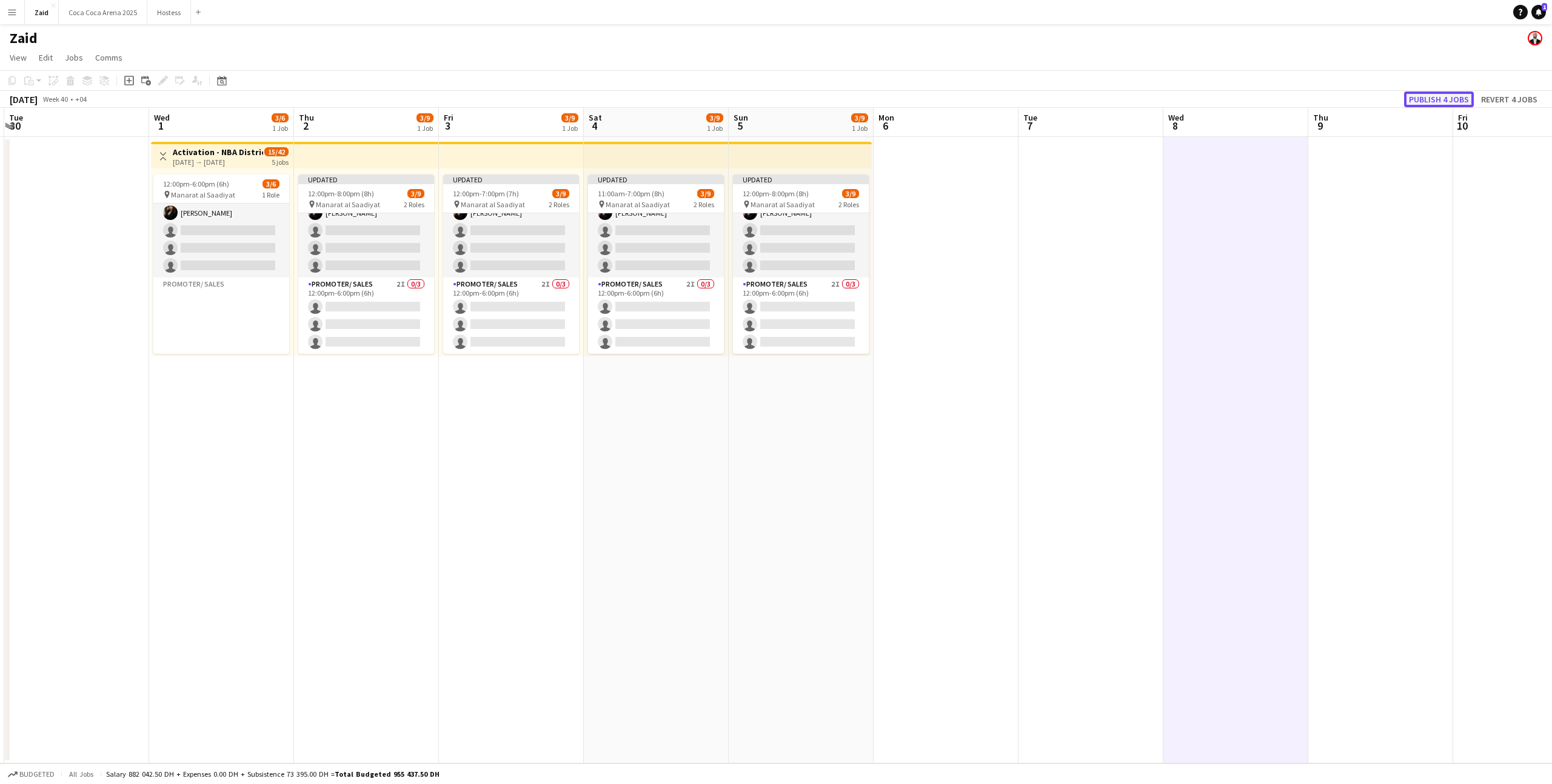
click at [1458, 95] on button "Publish 4 jobs" at bounding box center [1439, 99] width 70 height 16
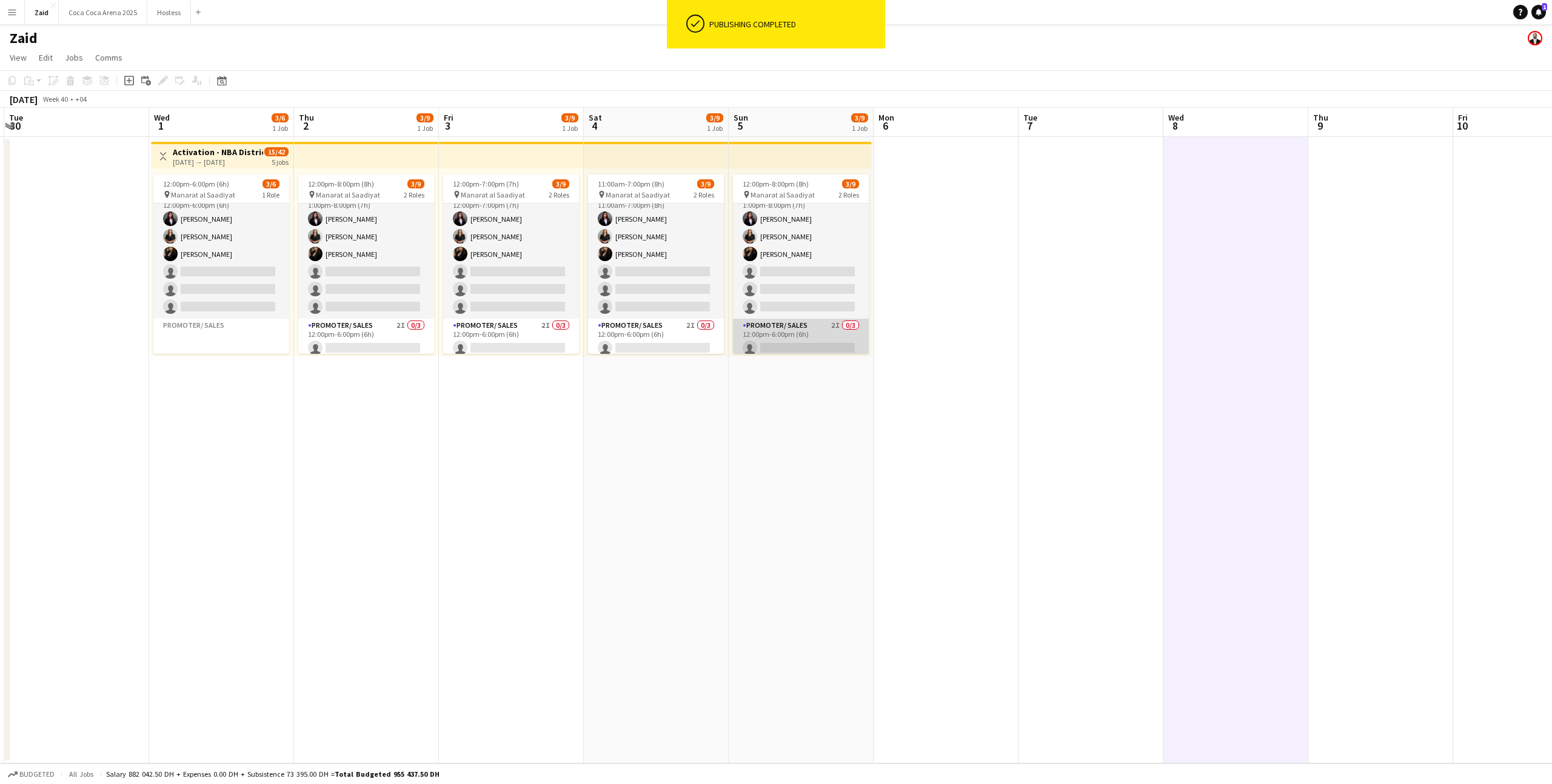
scroll to position [0, 0]
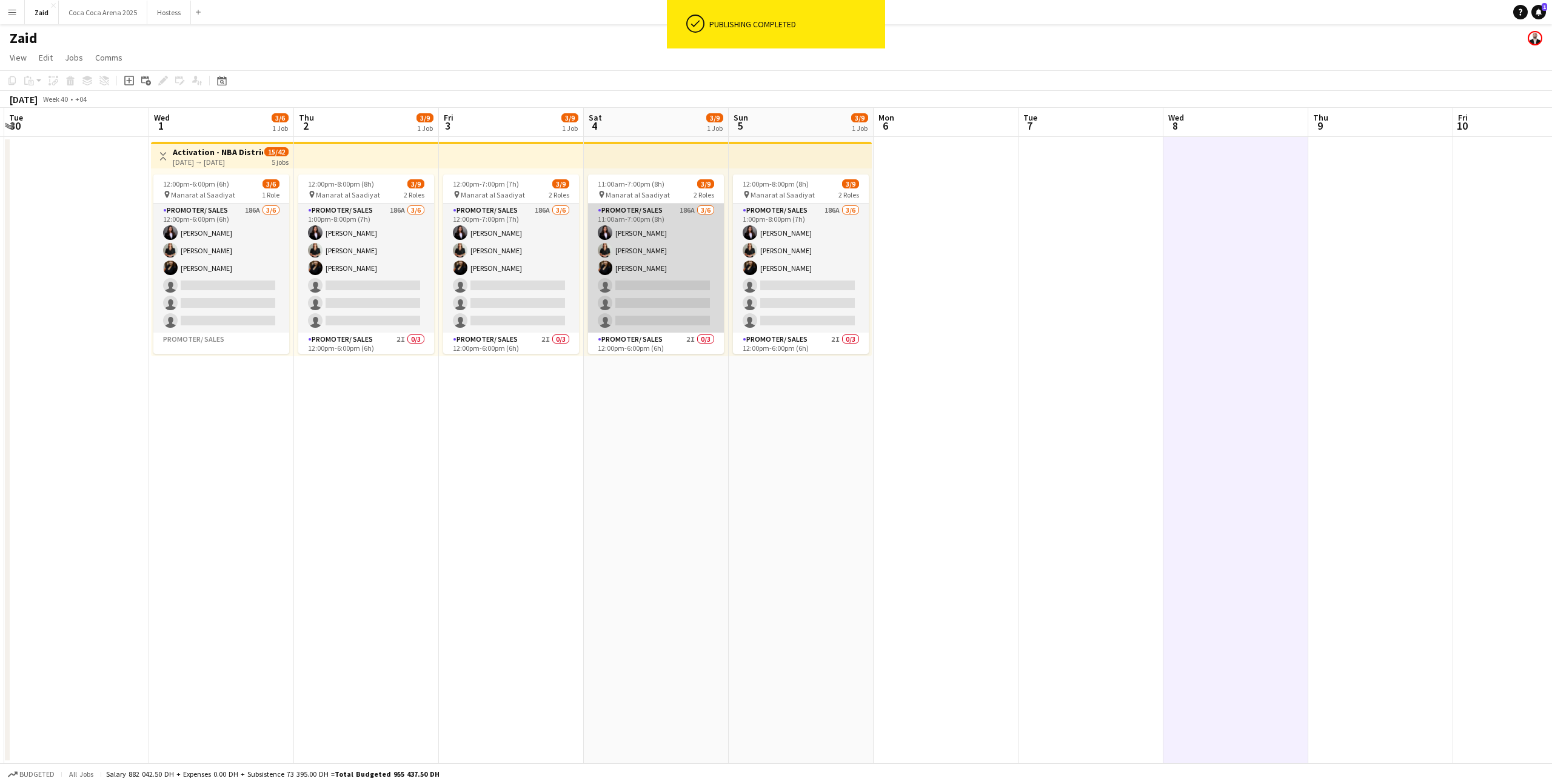
click at [697, 316] on app-card-role "Promoter/ Sales 186A [DATE] 11:00am-7:00pm (8h) Hala [PERSON_NAME] [PERSON_NAME…" at bounding box center [656, 268] width 136 height 129
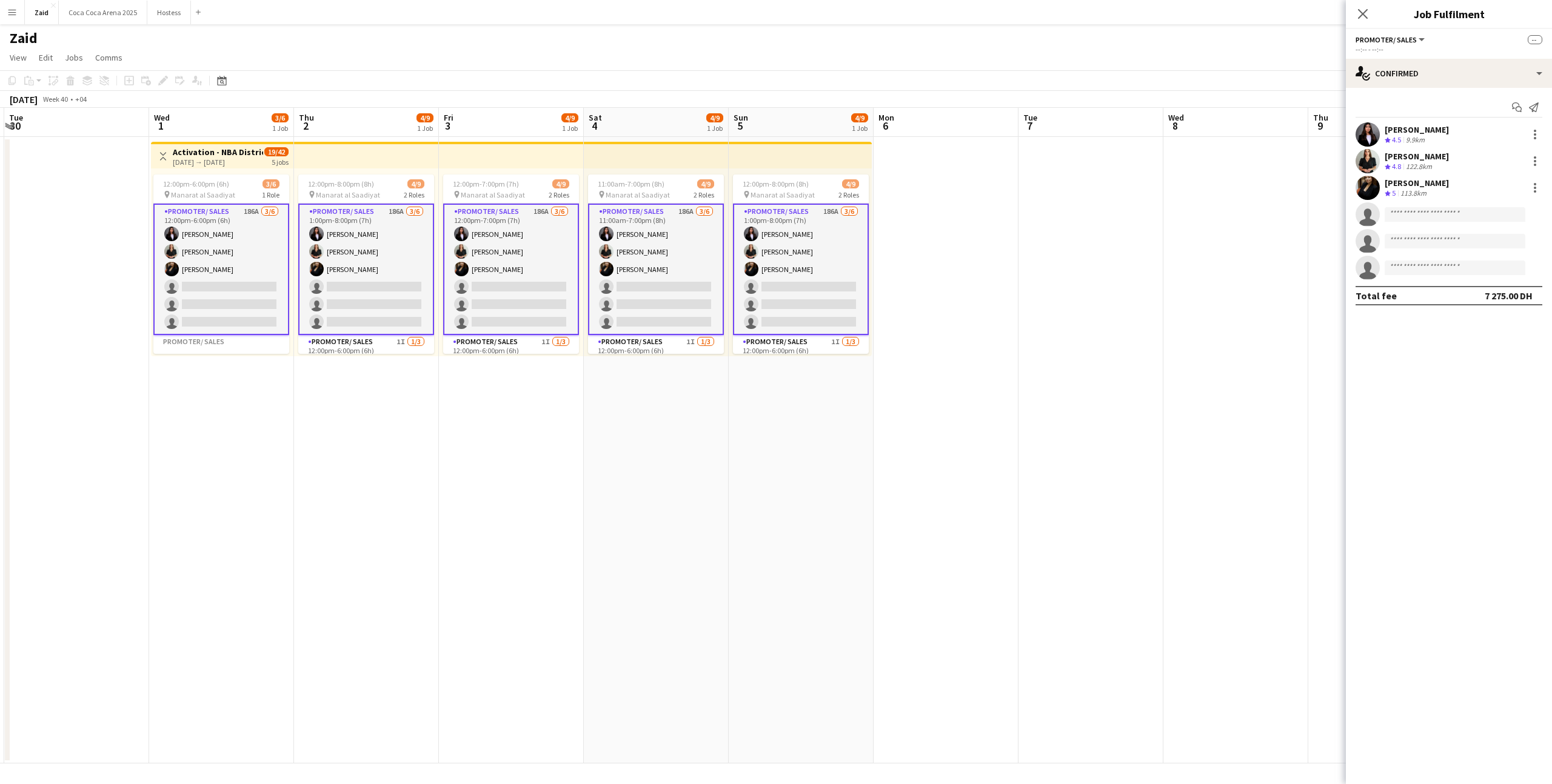
click at [826, 272] on app-card-role "Promoter/ Sales 186A [DATE] 1:00pm-8:00pm (7h) Hala [PERSON_NAME] [PERSON_NAME]…" at bounding box center [801, 269] width 136 height 131
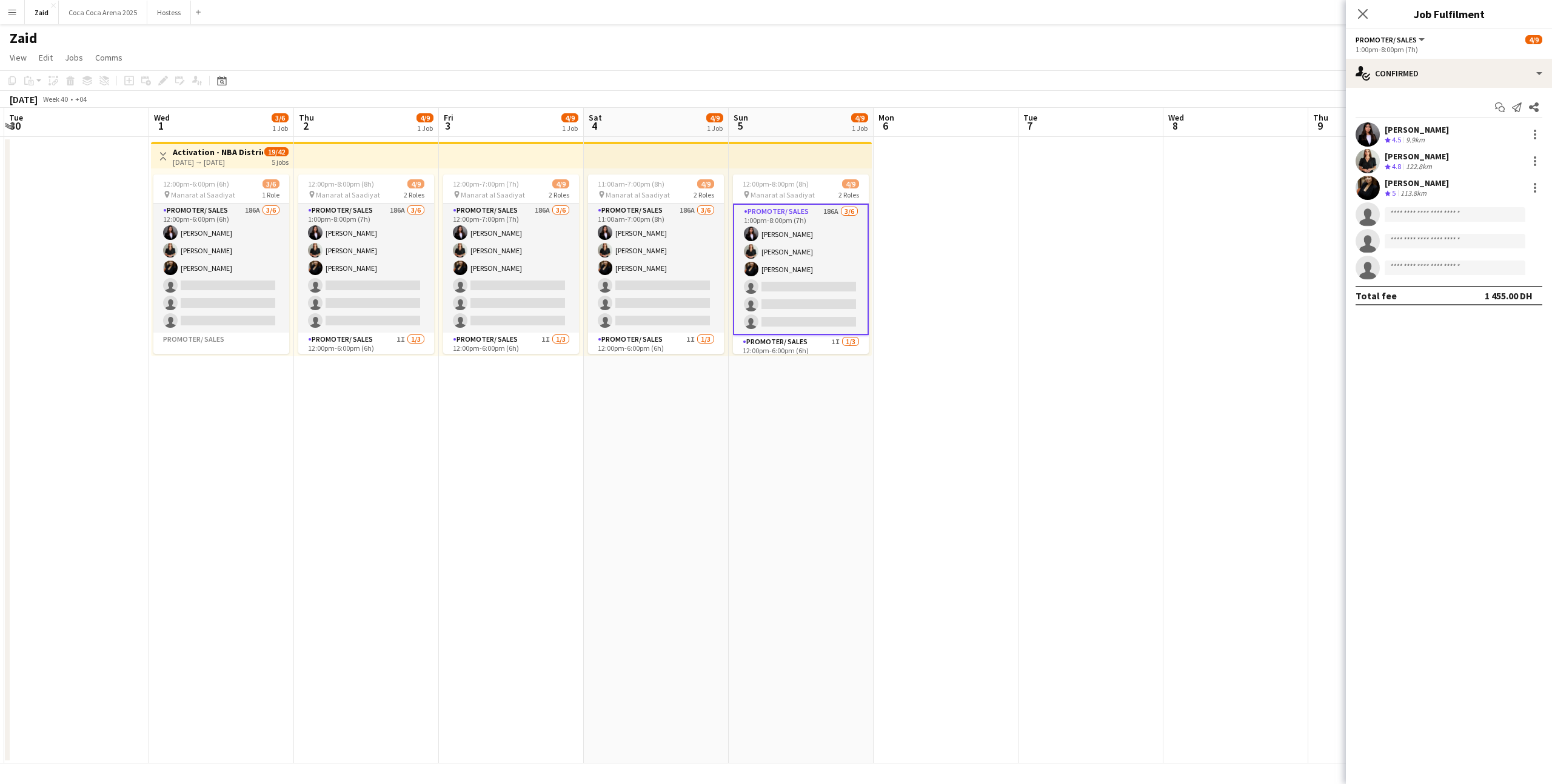
click at [946, 315] on app-date-cell at bounding box center [946, 450] width 145 height 627
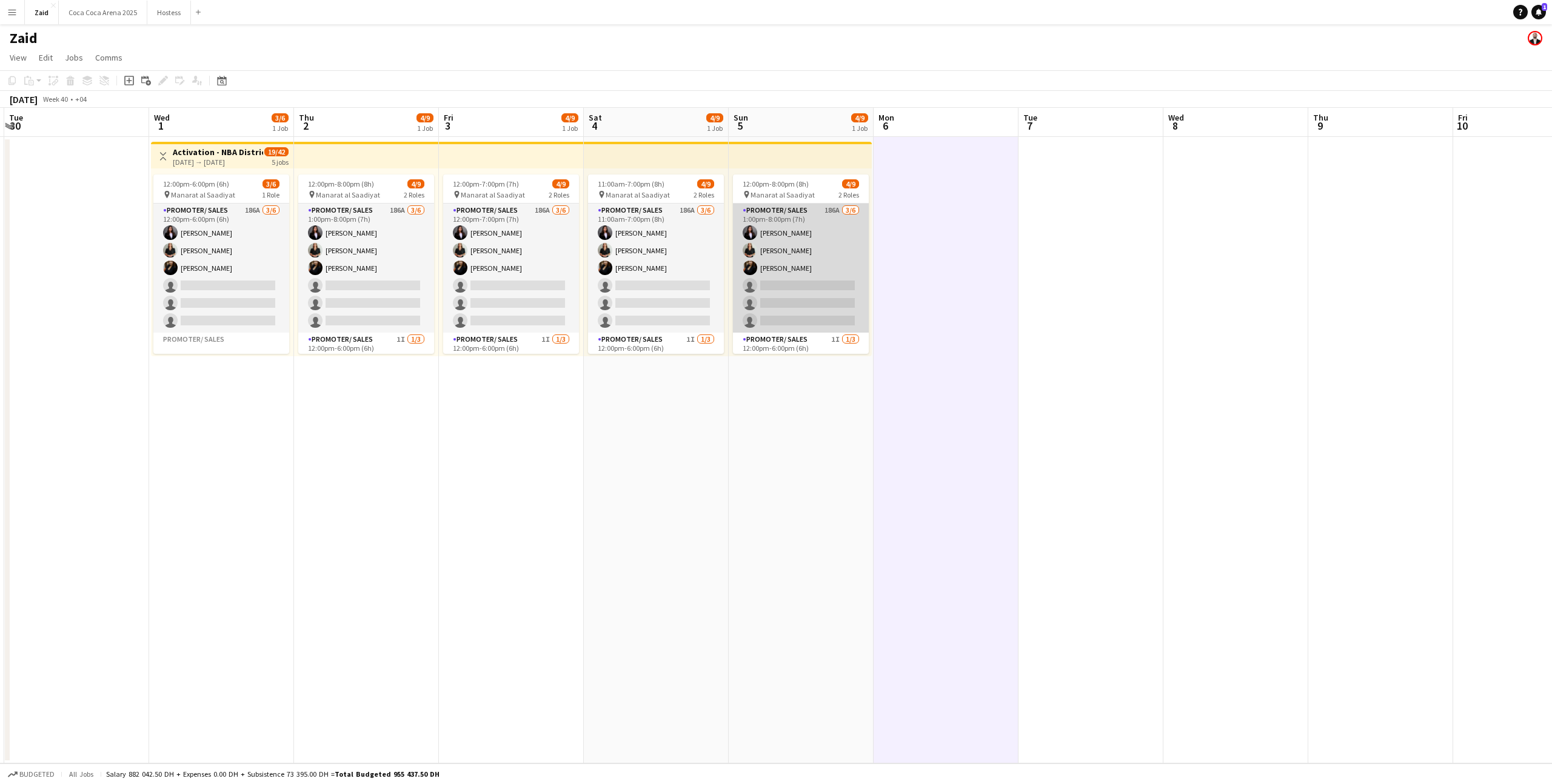
click at [865, 288] on app-card-role "Promoter/ Sales 186A [DATE] 1:00pm-8:00pm (7h) Hala [PERSON_NAME] [PERSON_NAME]…" at bounding box center [801, 268] width 136 height 129
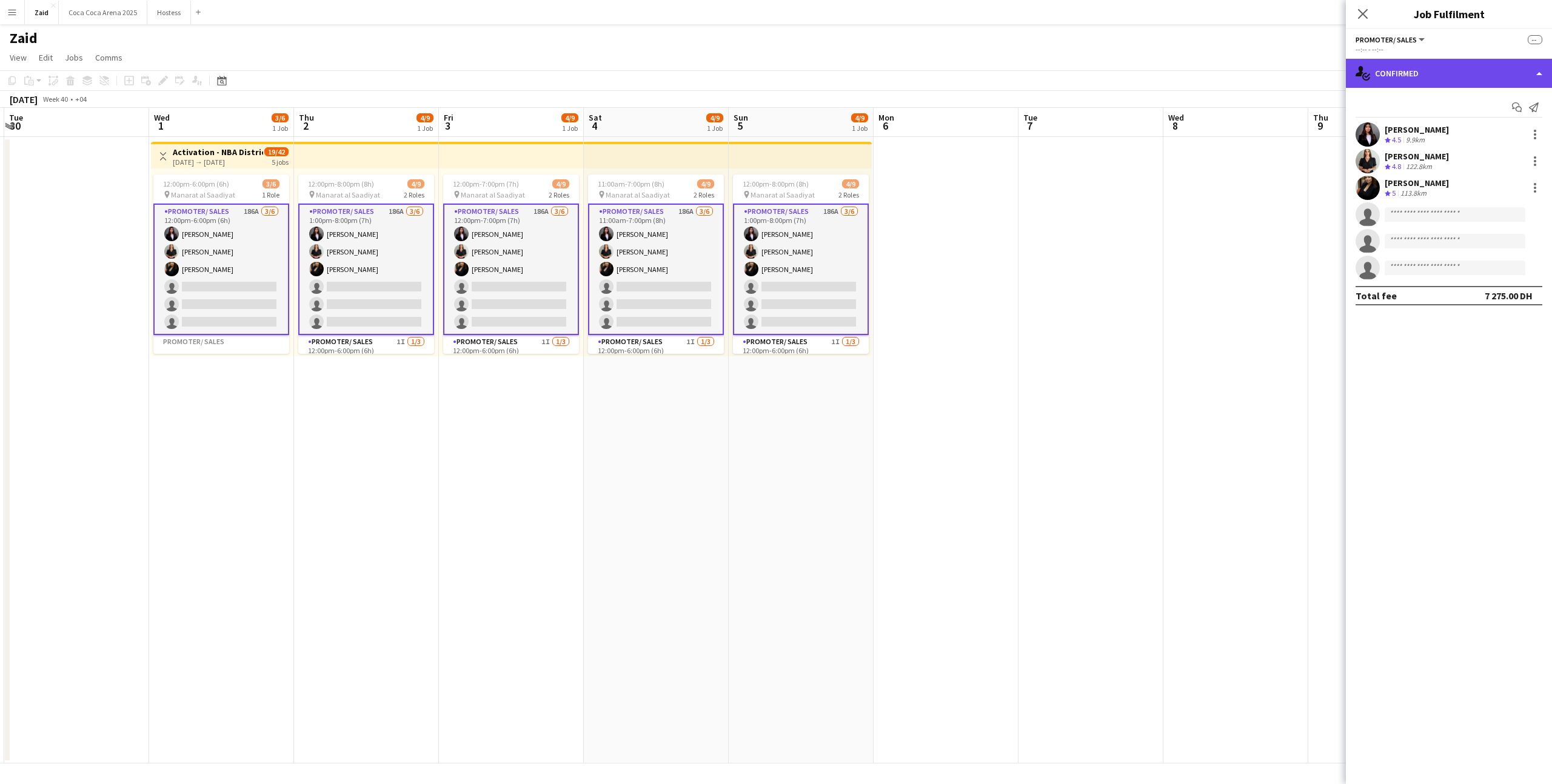
click at [1450, 84] on div "single-neutral-actions-check-2 Confirmed" at bounding box center [1448, 73] width 206 height 29
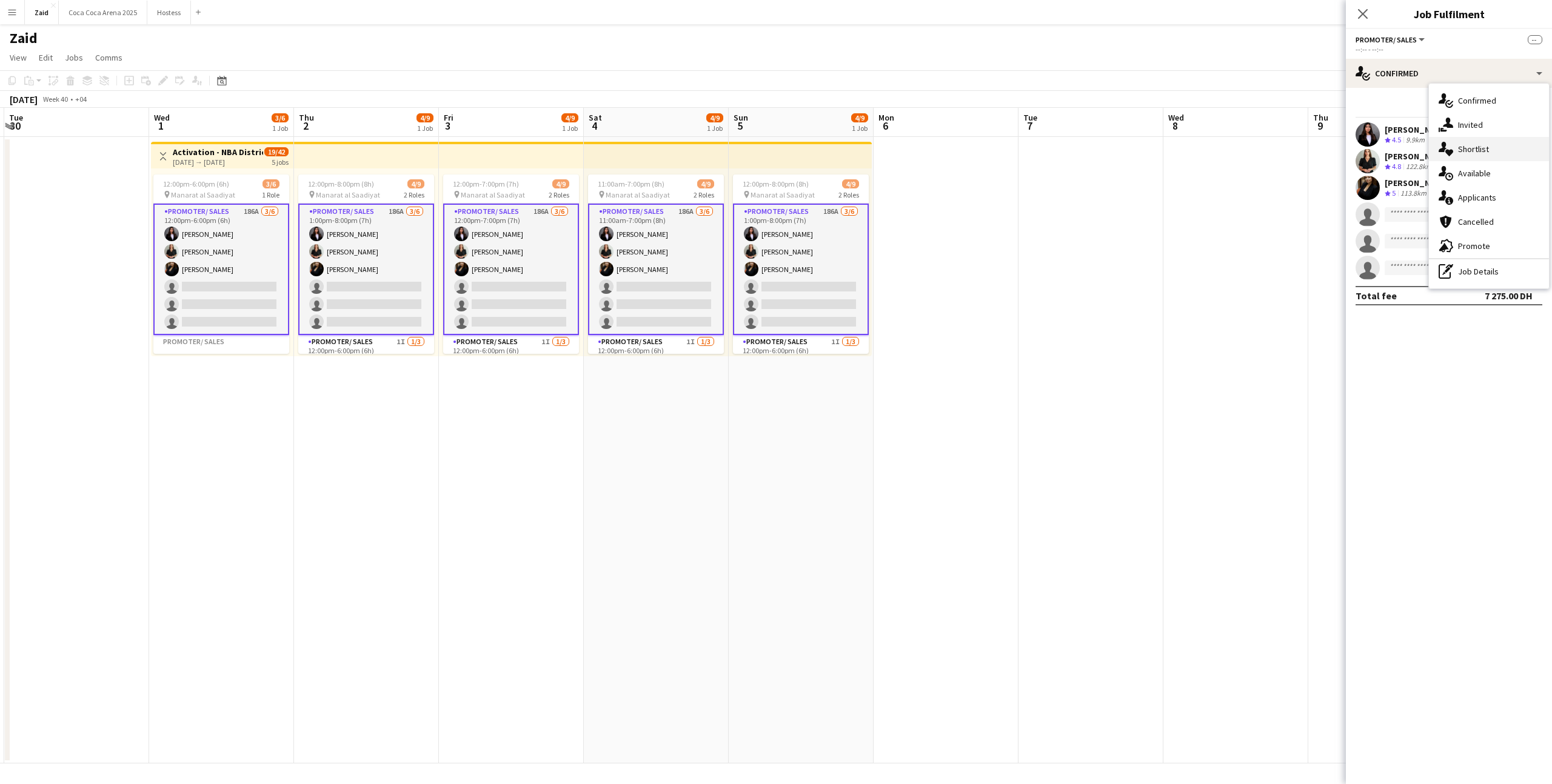
click at [1488, 141] on div "single-neutral-actions-heart Shortlist" at bounding box center [1489, 148] width 120 height 24
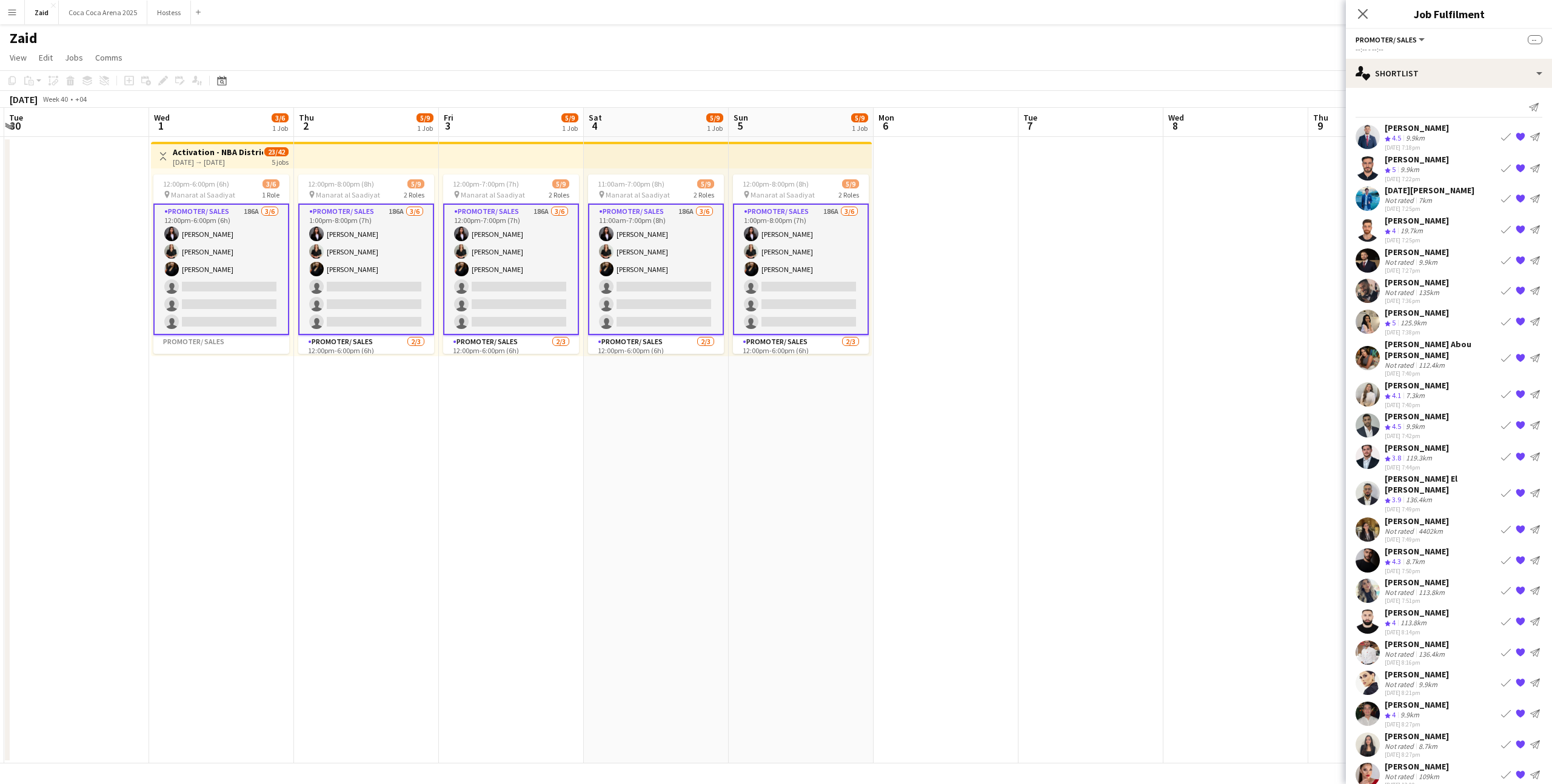
scroll to position [57, 0]
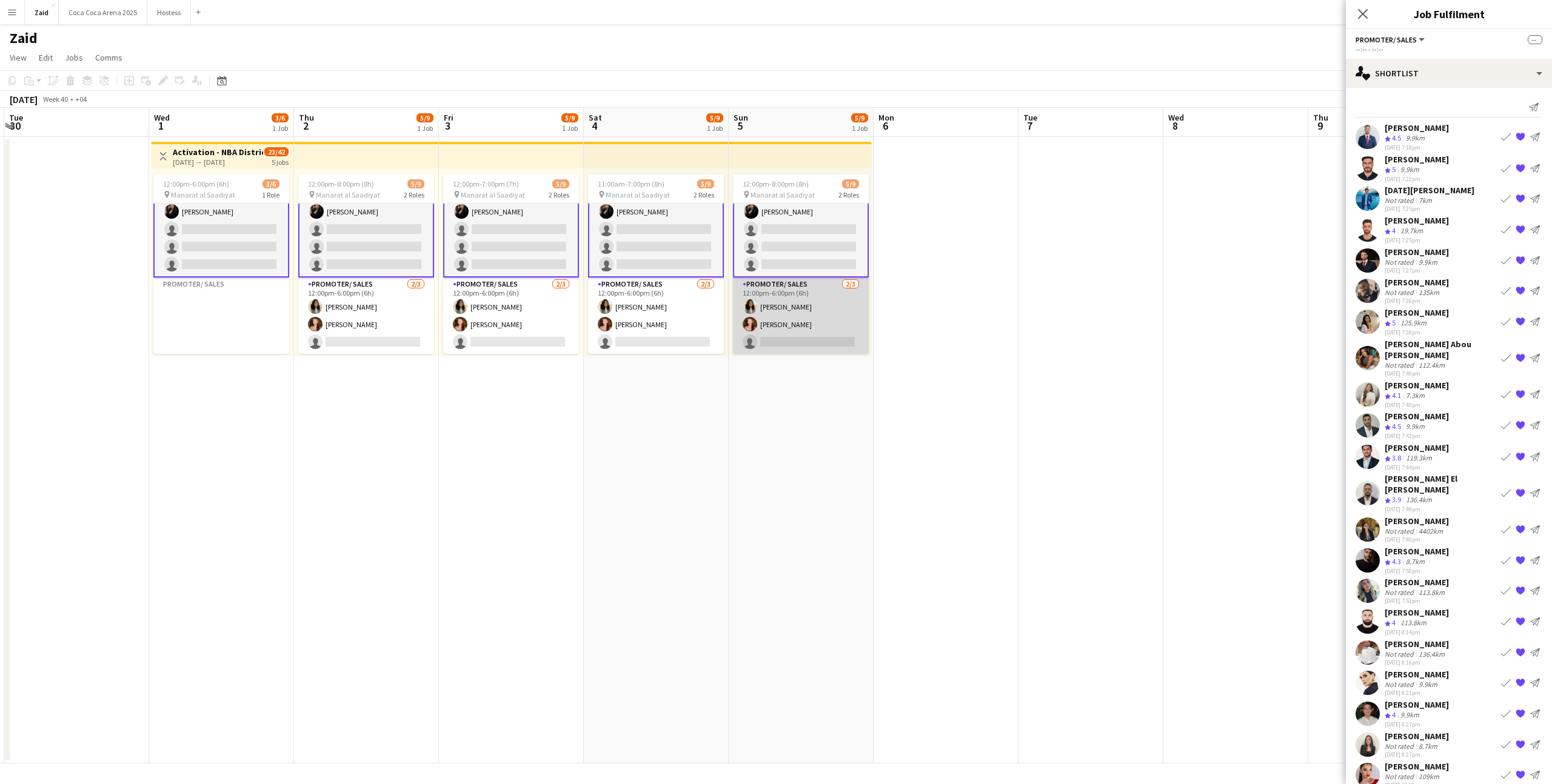
click at [857, 323] on app-card-role "Promoter/ Sales [DATE] 12:00pm-6:00pm (6h) [PERSON_NAME] [PERSON_NAME] single-n…" at bounding box center [801, 316] width 136 height 77
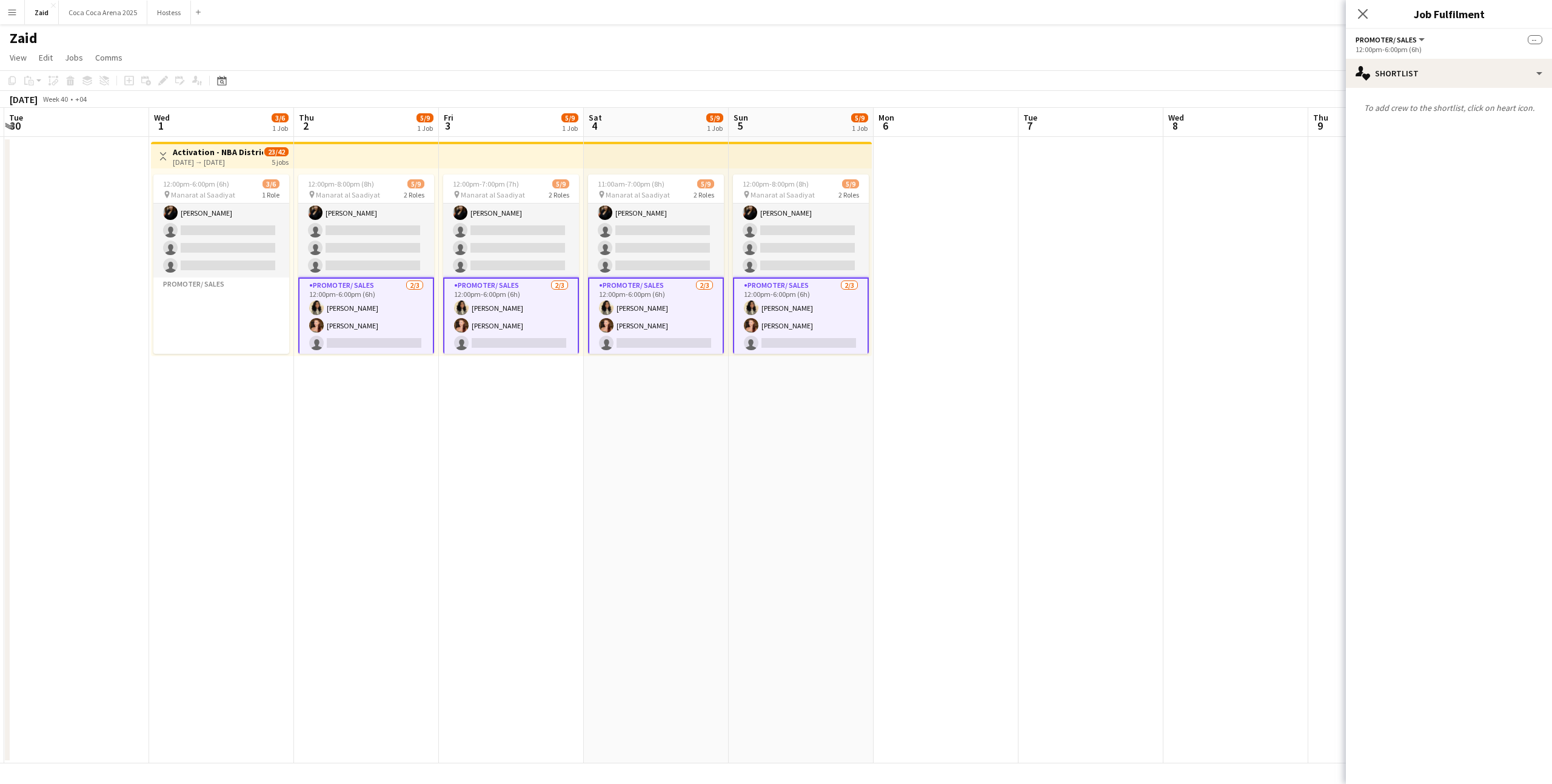
click at [981, 351] on app-date-cell at bounding box center [946, 450] width 145 height 627
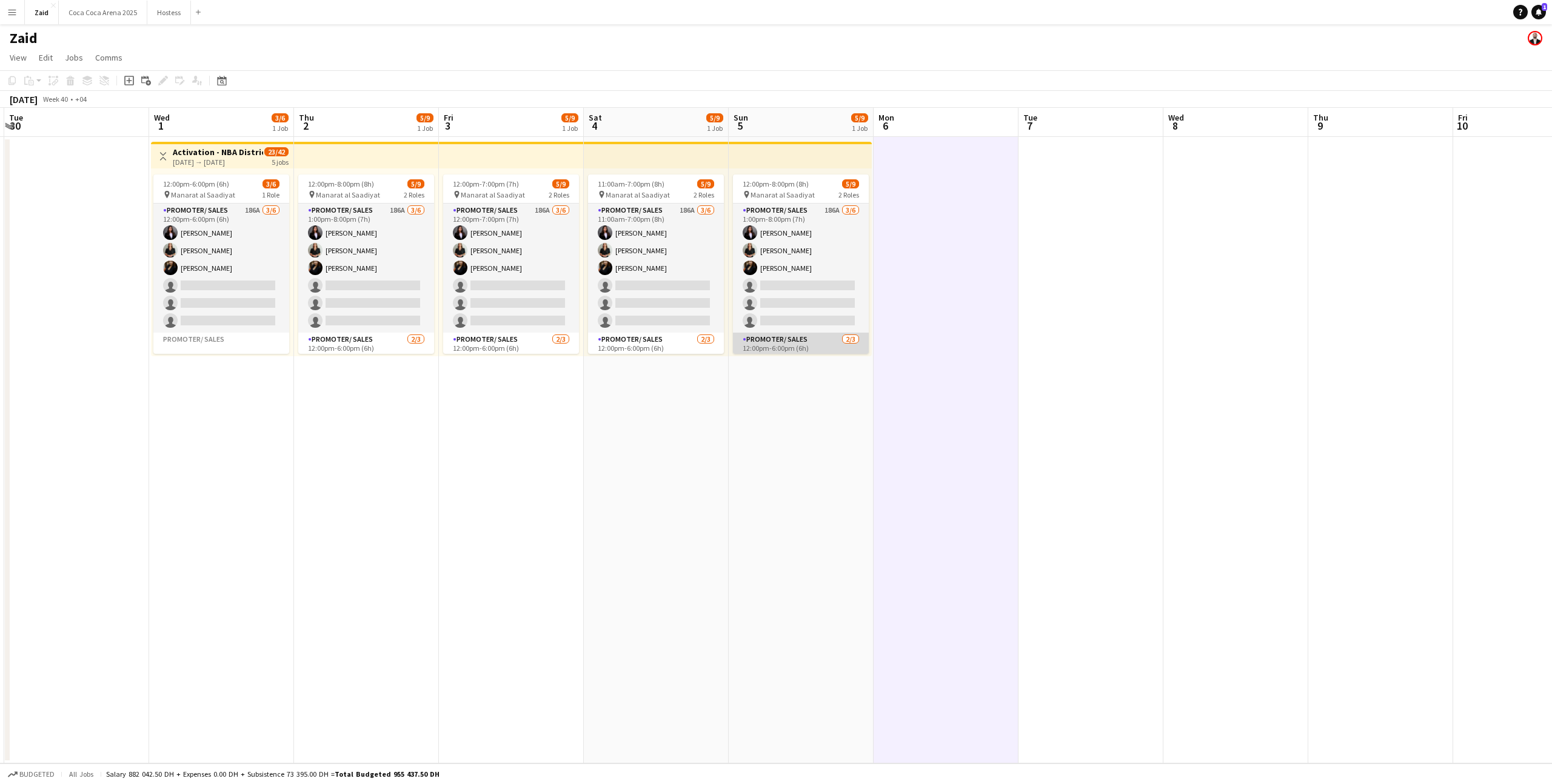
scroll to position [52, 0]
click at [941, 360] on app-date-cell at bounding box center [946, 450] width 145 height 627
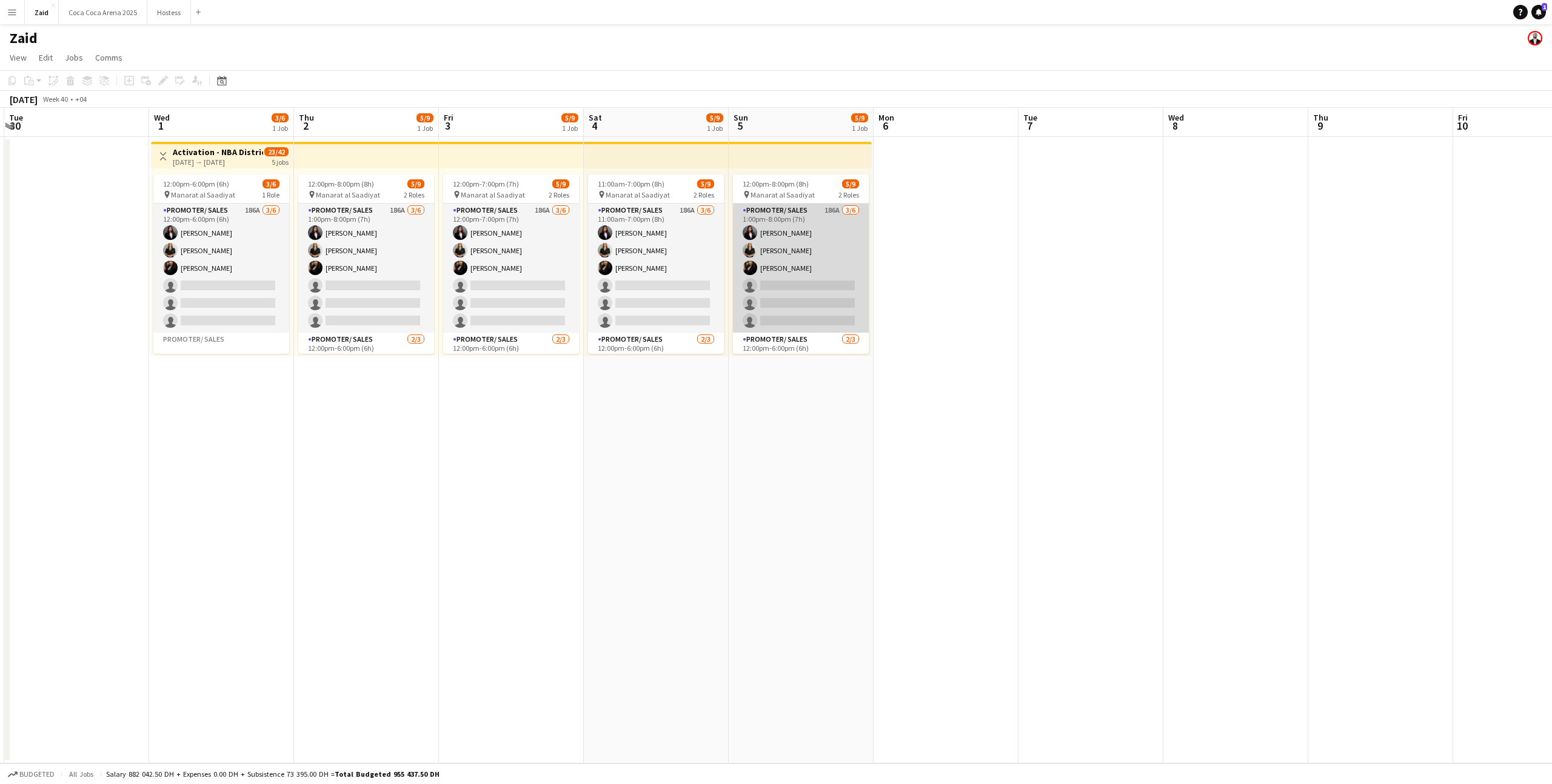
scroll to position [55, 0]
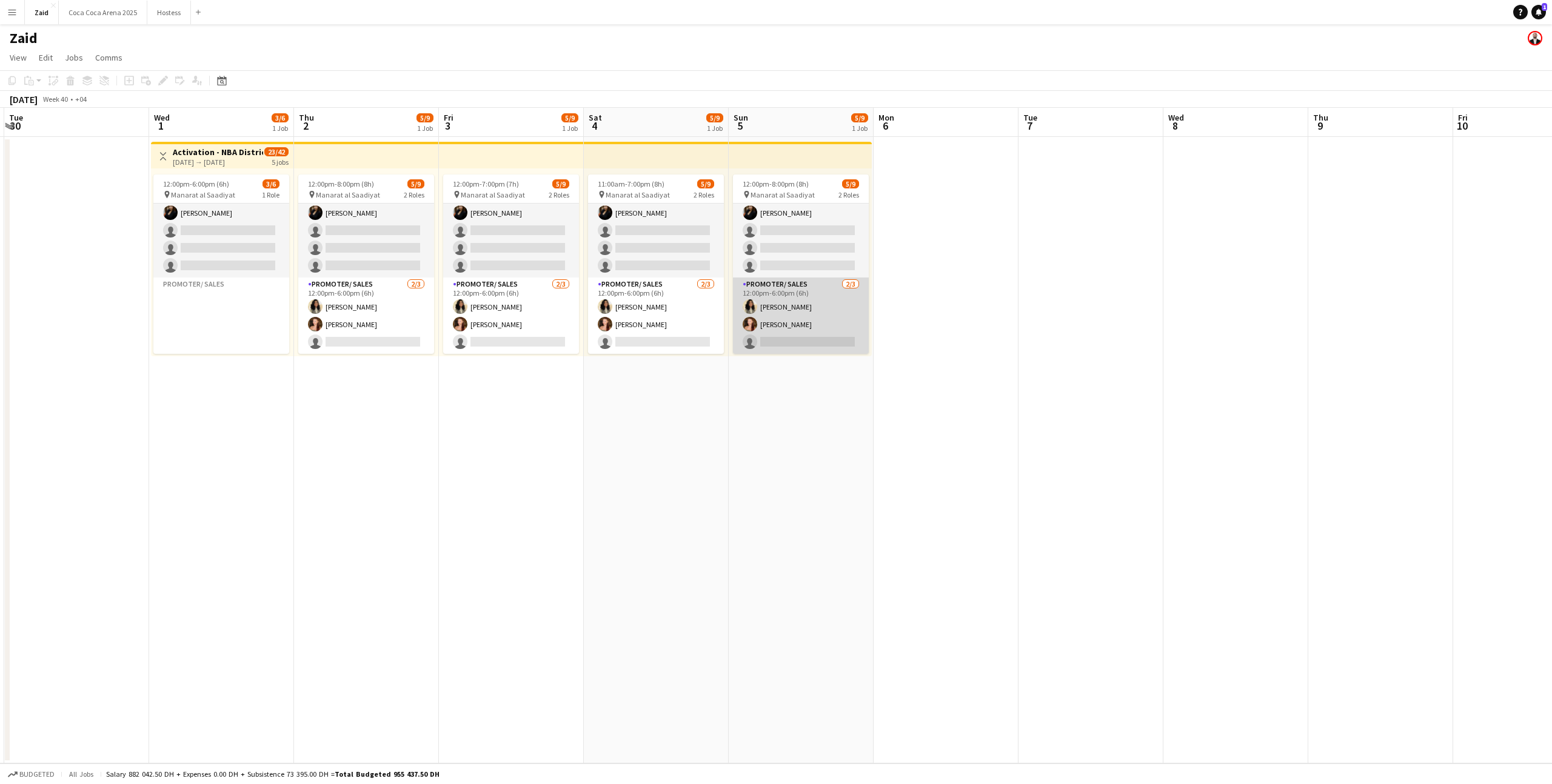
click at [835, 310] on app-card-role "Promoter/ Sales [DATE] 12:00pm-6:00pm (6h) [PERSON_NAME] [PERSON_NAME] single-n…" at bounding box center [801, 316] width 136 height 77
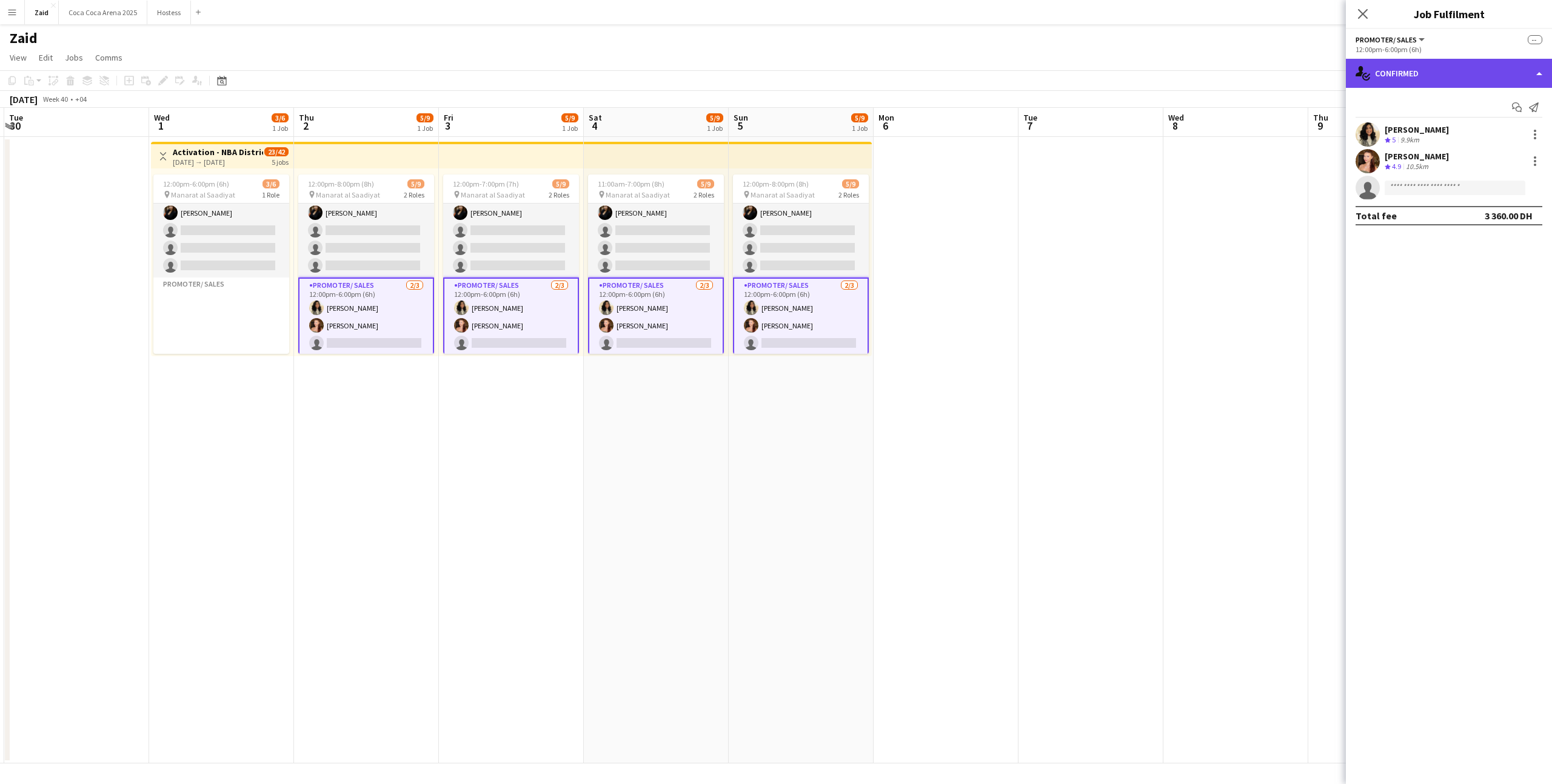
click at [1451, 79] on div "single-neutral-actions-check-2 Confirmed" at bounding box center [1448, 73] width 206 height 29
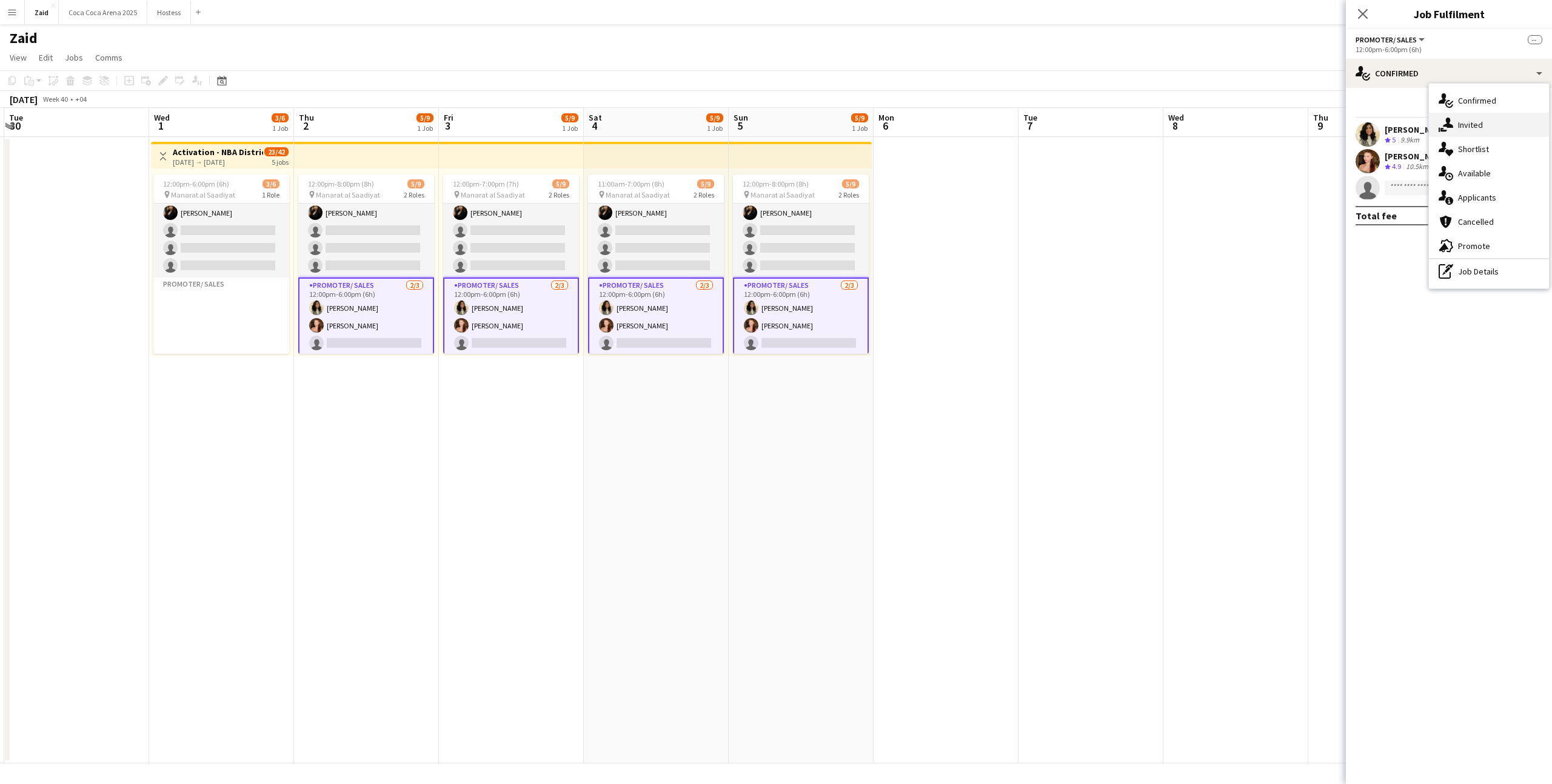
click at [1466, 126] on span "Invited" at bounding box center [1470, 125] width 25 height 11
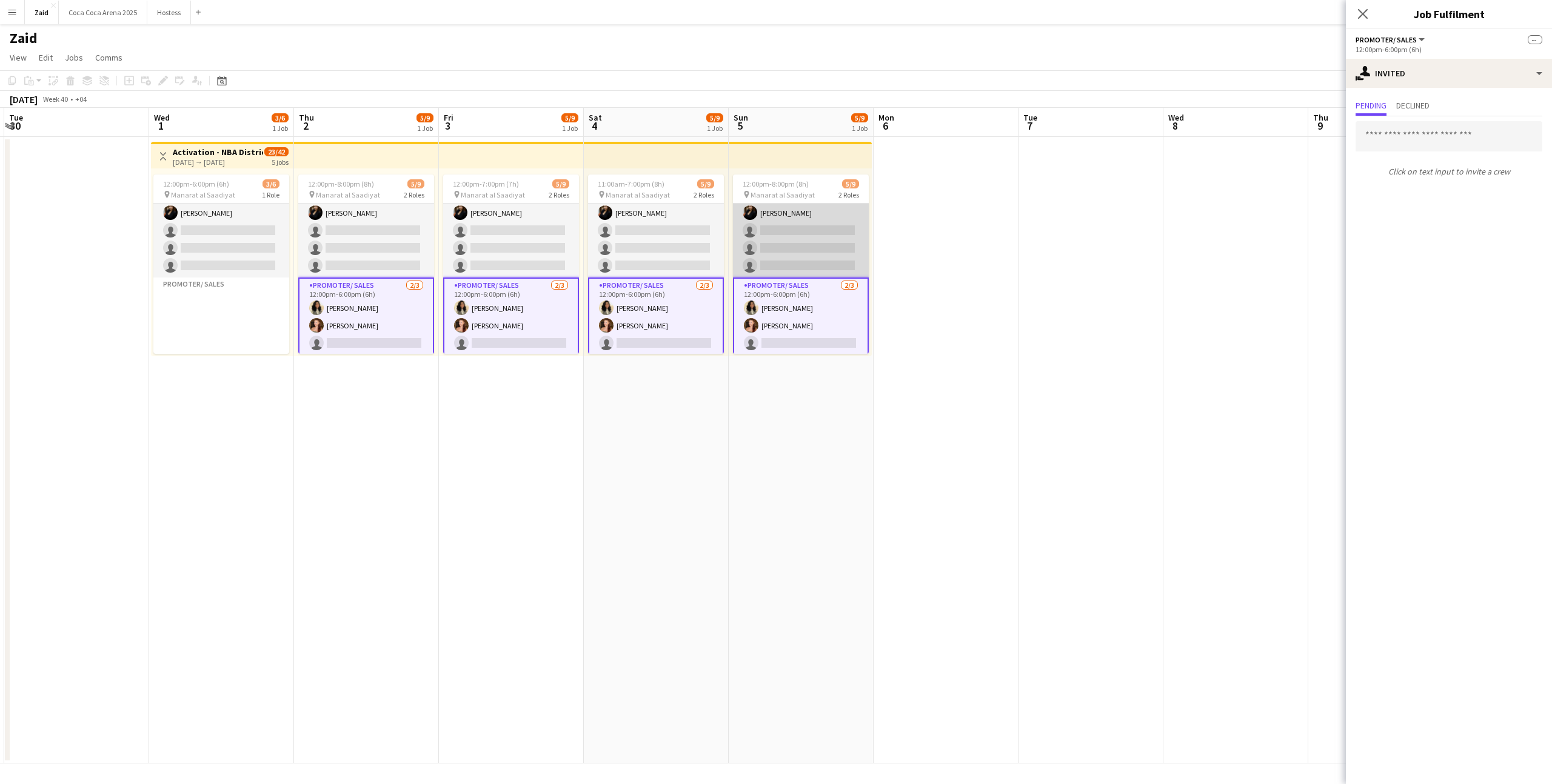
scroll to position [0, 0]
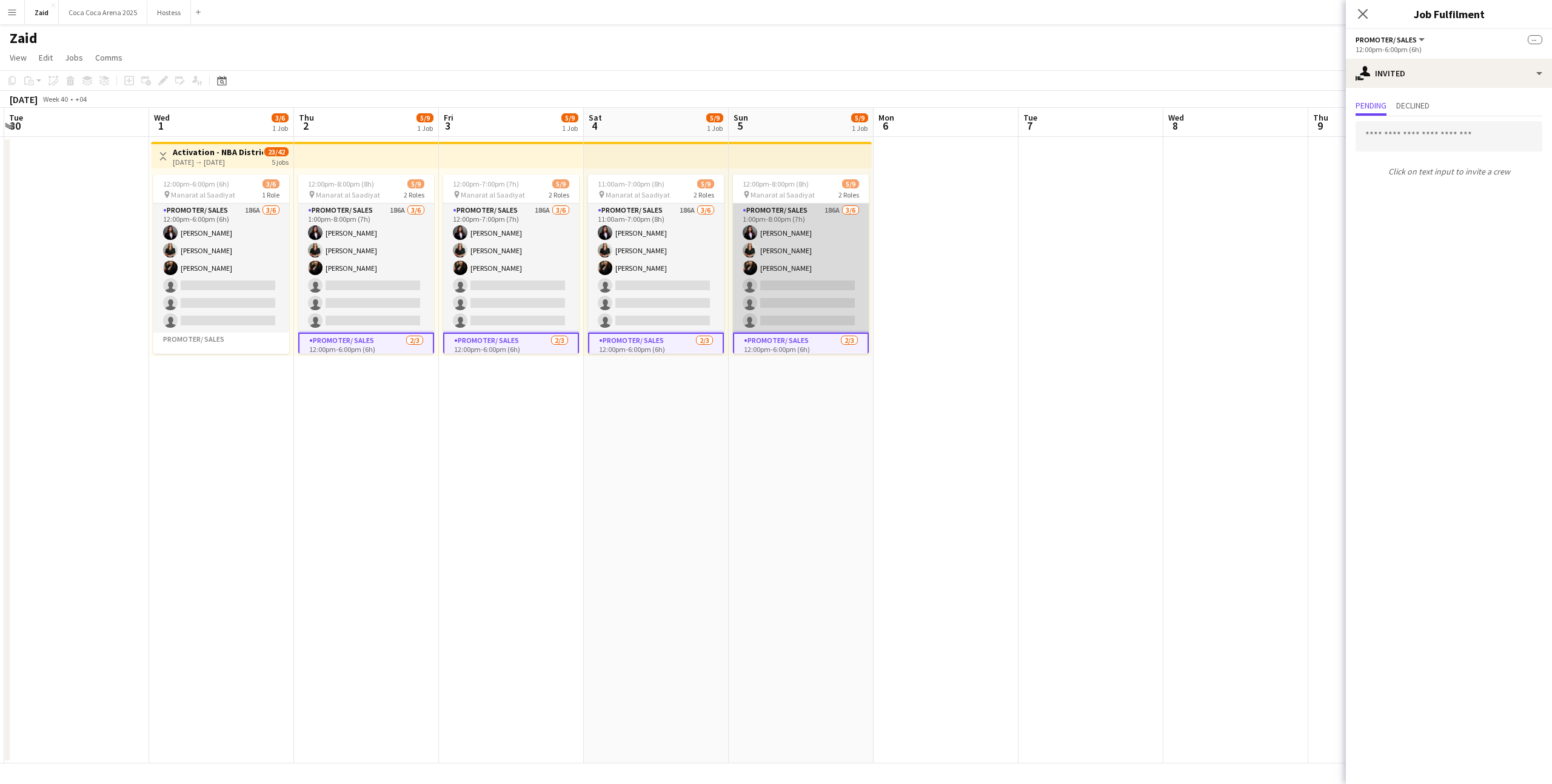
click at [794, 318] on app-card-role "Promoter/ Sales 186A [DATE] 1:00pm-8:00pm (7h) Hala [PERSON_NAME] [PERSON_NAME]…" at bounding box center [801, 268] width 136 height 129
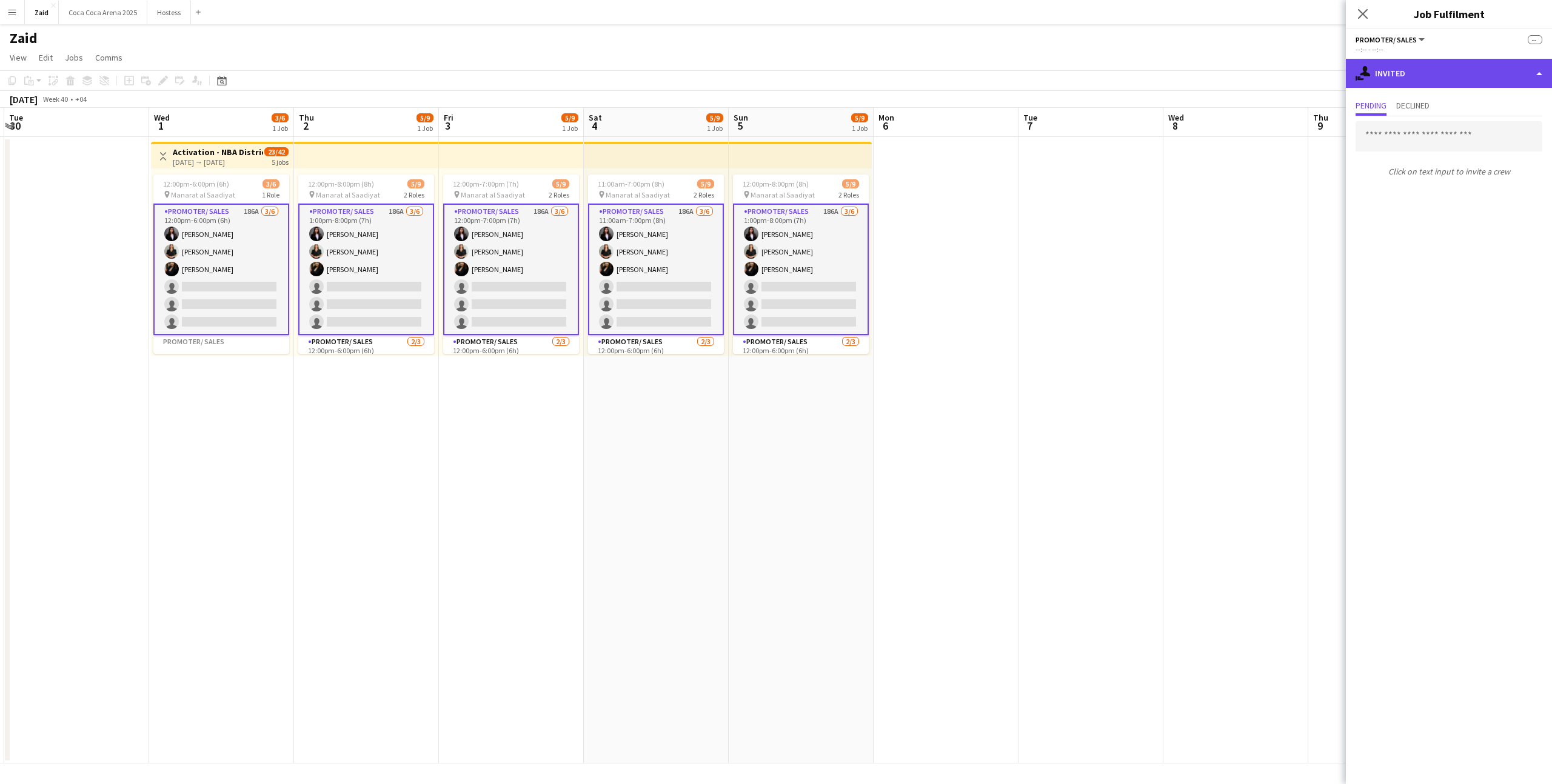
click at [1445, 70] on div "single-neutral-actions-share-1 Invited" at bounding box center [1448, 73] width 206 height 29
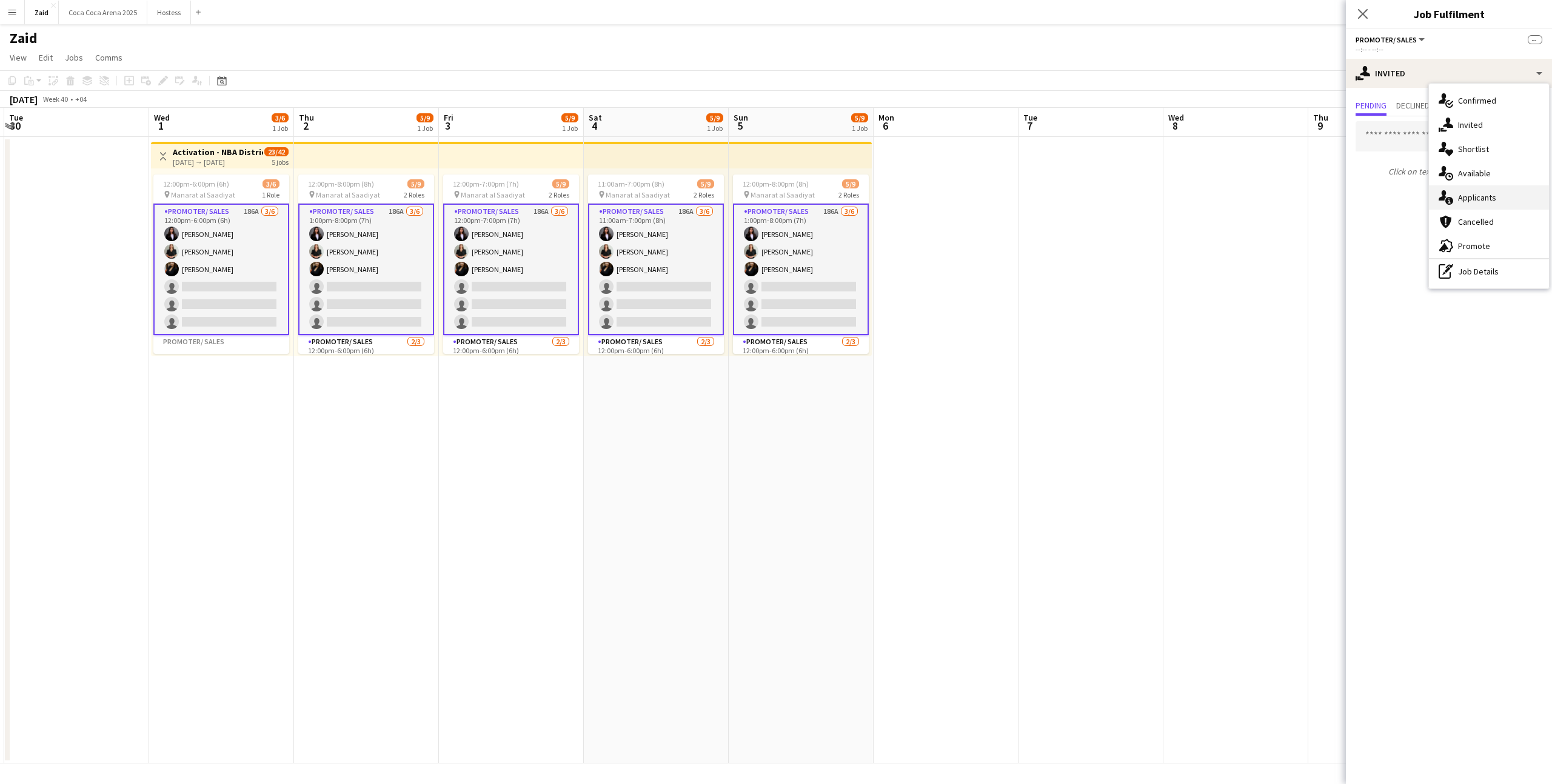
click at [1510, 193] on div "single-neutral-actions-information Applicants" at bounding box center [1489, 197] width 120 height 24
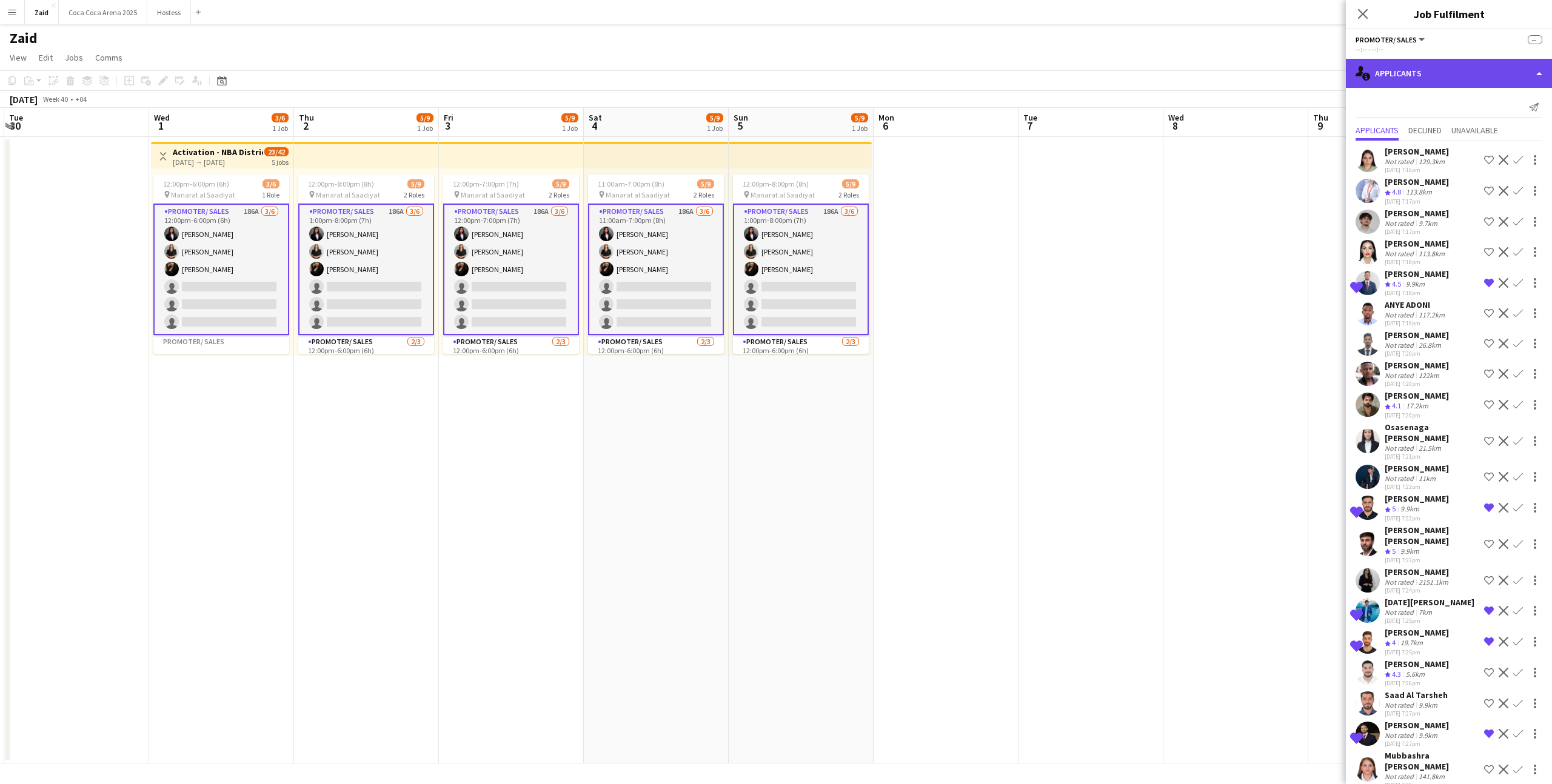
click at [1421, 78] on div "single-neutral-actions-information Applicants" at bounding box center [1448, 73] width 206 height 29
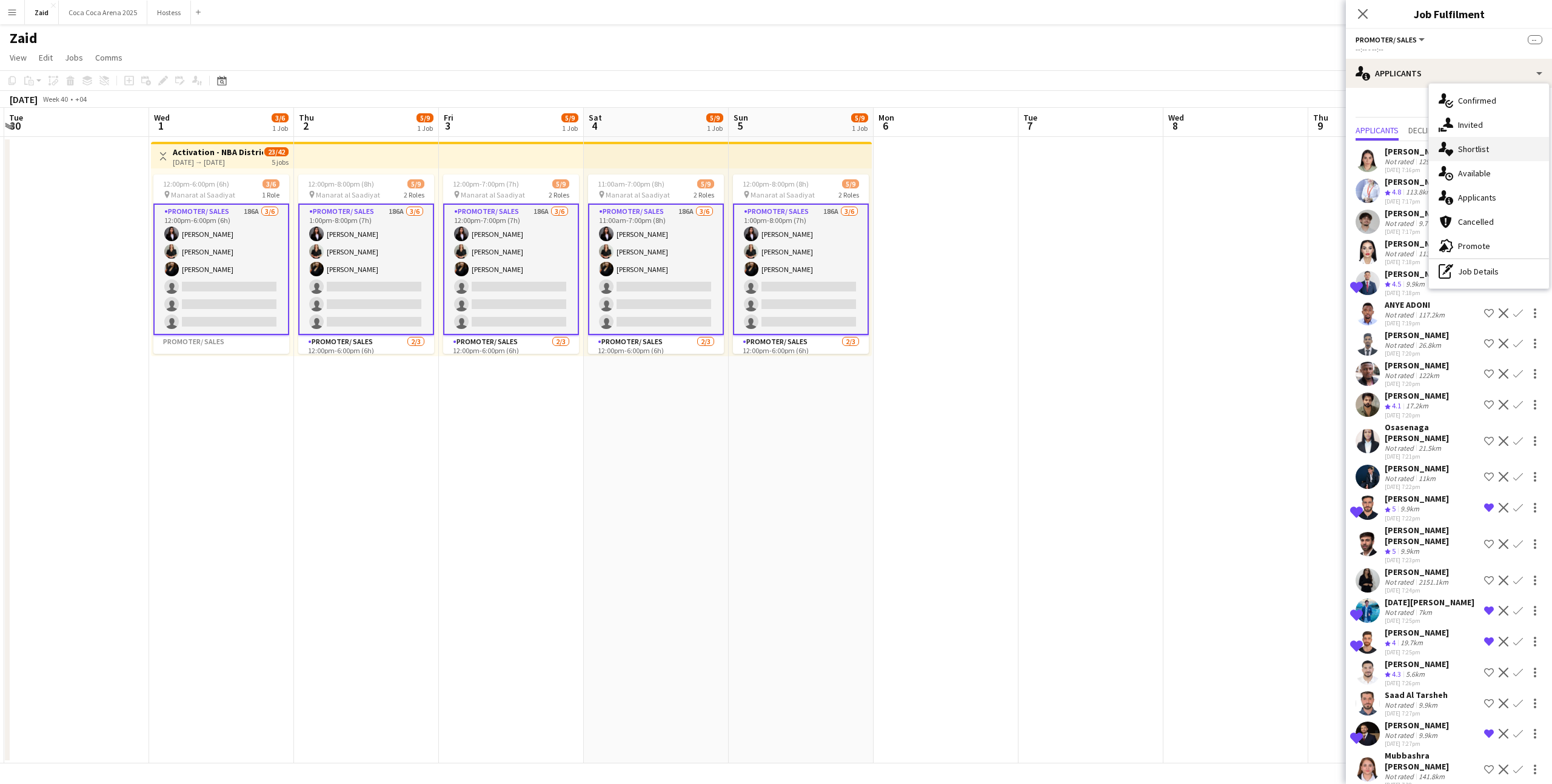
click at [1477, 157] on div "single-neutral-actions-heart Shortlist" at bounding box center [1489, 148] width 120 height 24
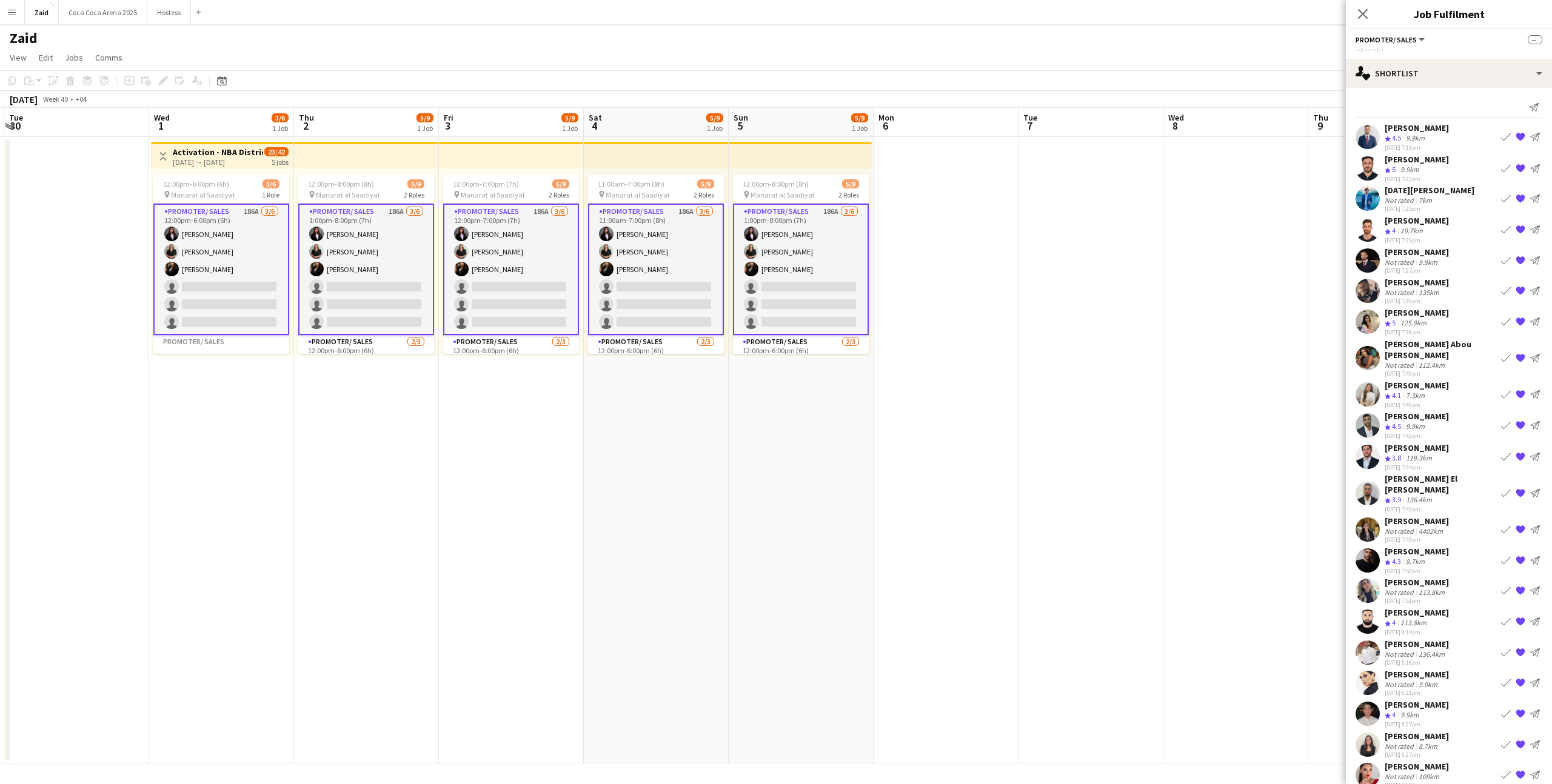
scroll to position [149, 0]
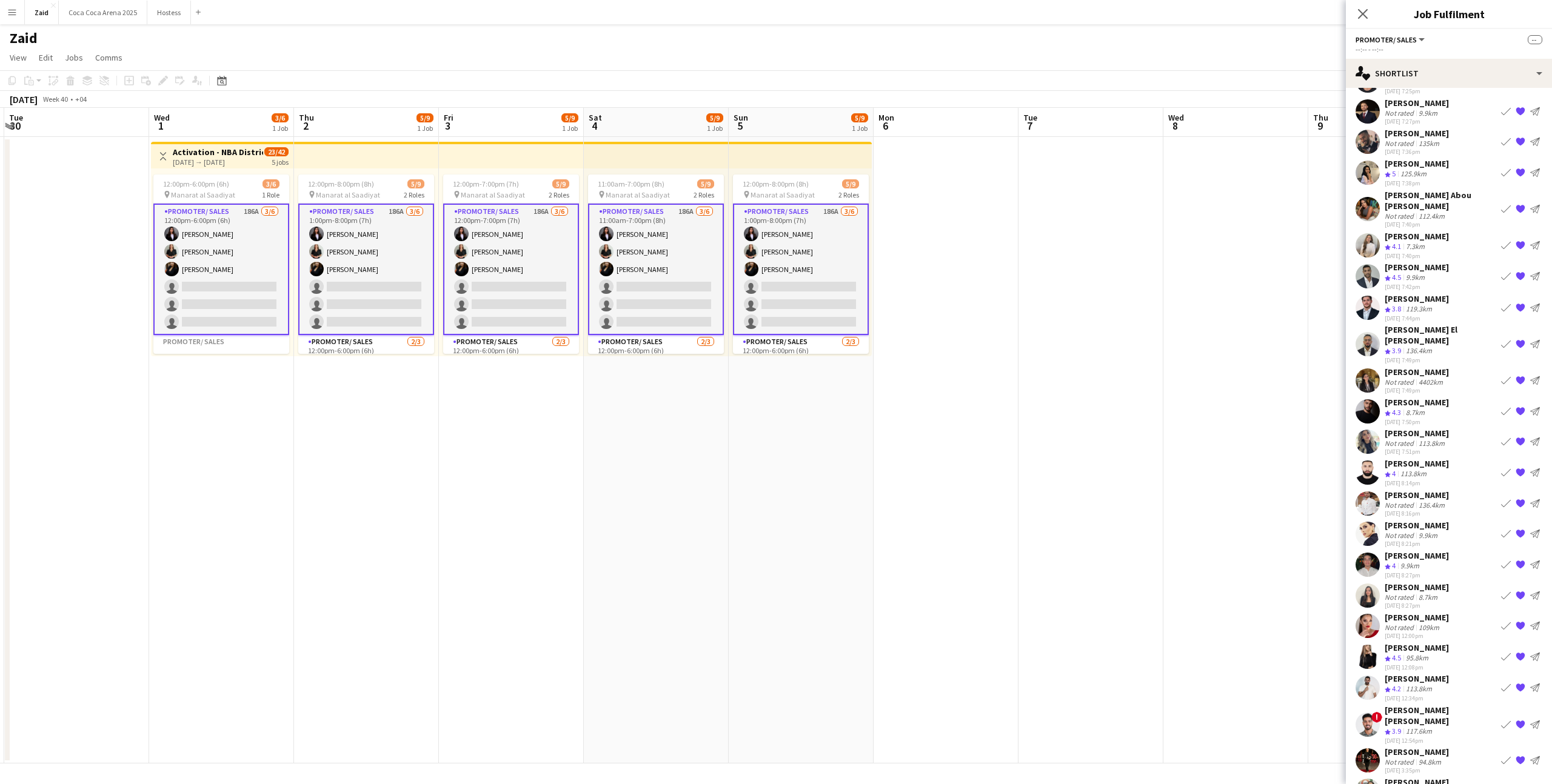
click at [1522, 783] on app-icon "{{ spriteTitle }}" at bounding box center [1520, 791] width 10 height 10
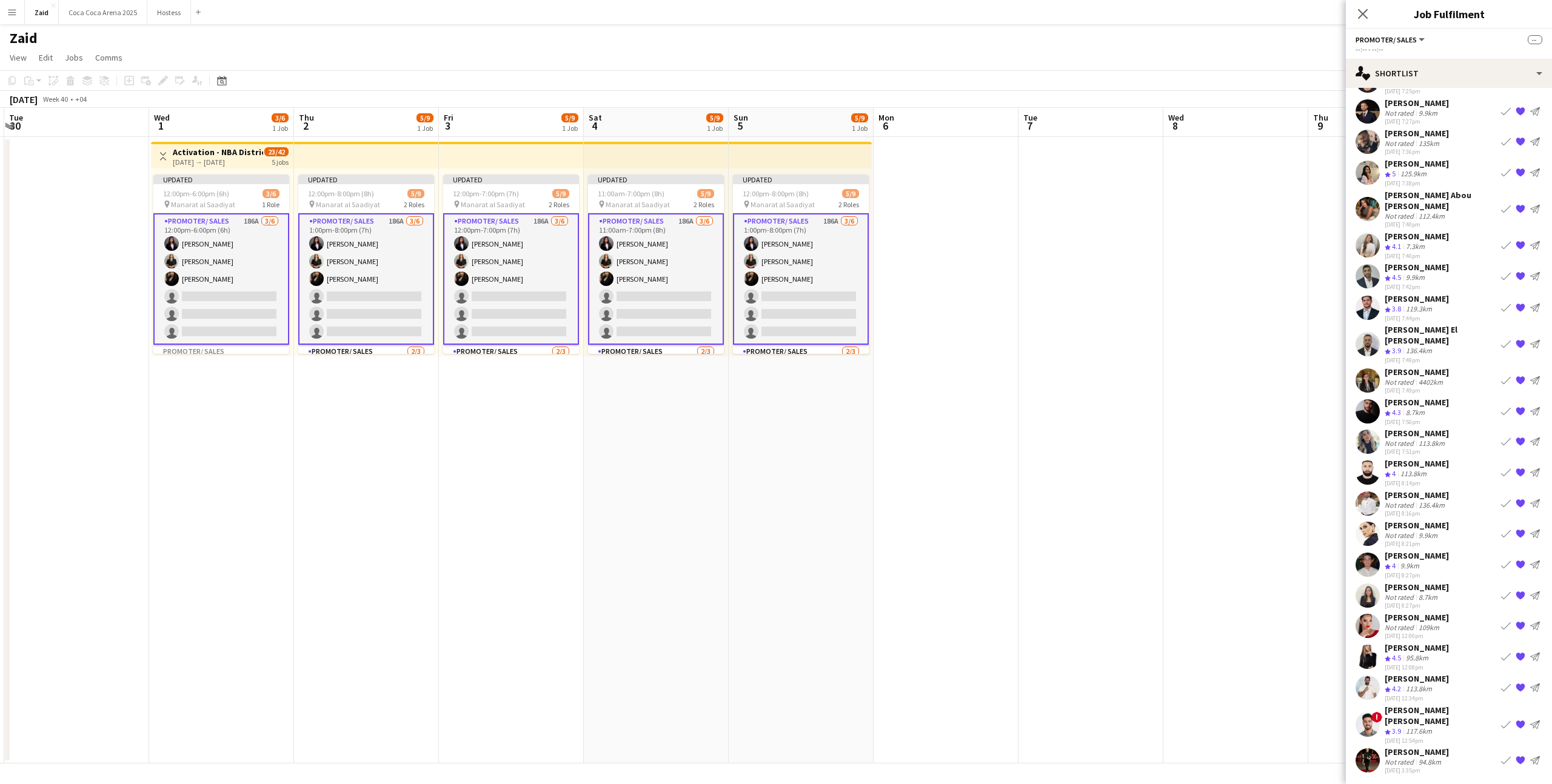
scroll to position [119, 0]
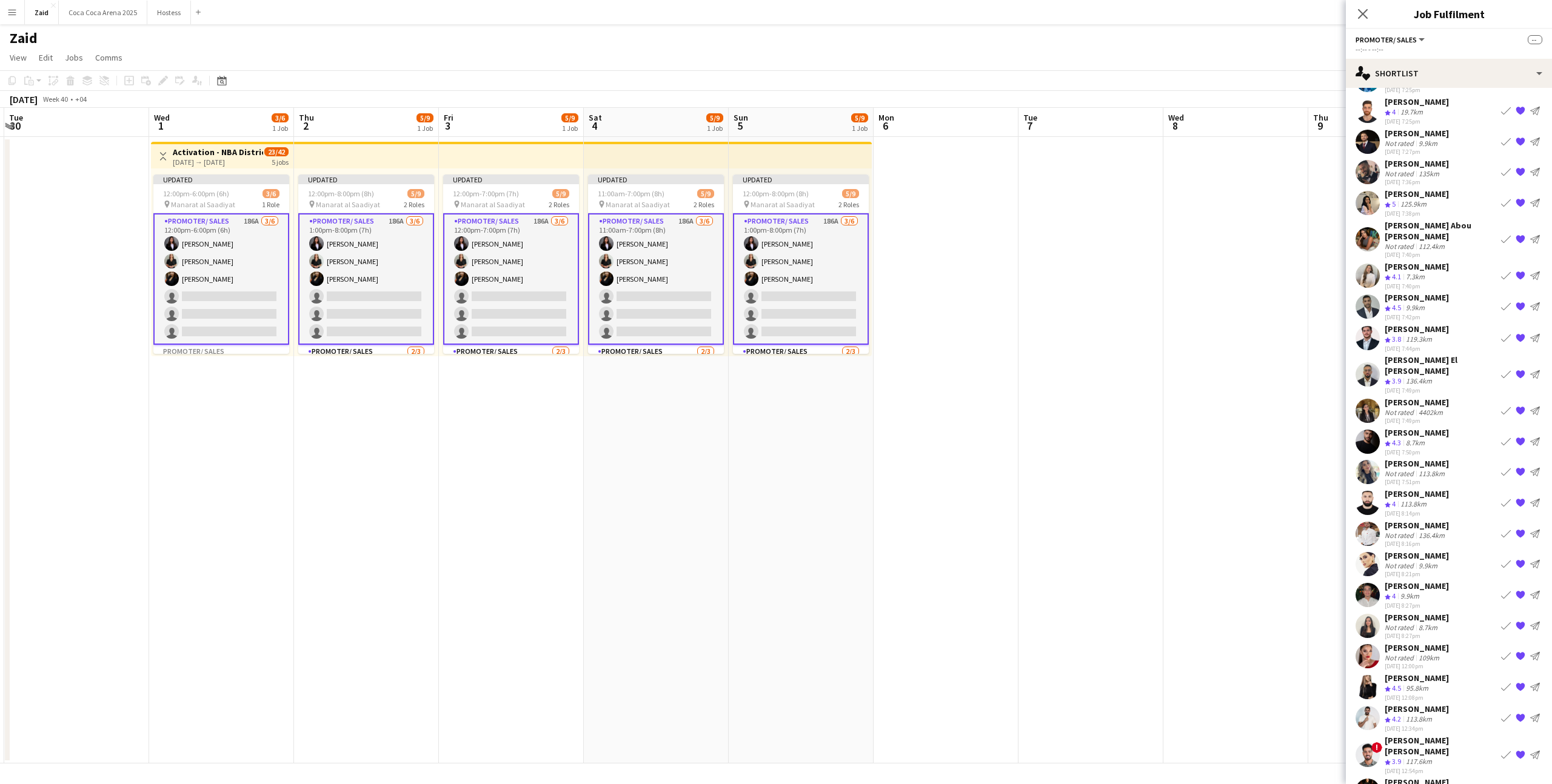
click at [1521, 783] on app-icon "{{ spriteTitle }}" at bounding box center [1520, 791] width 10 height 10
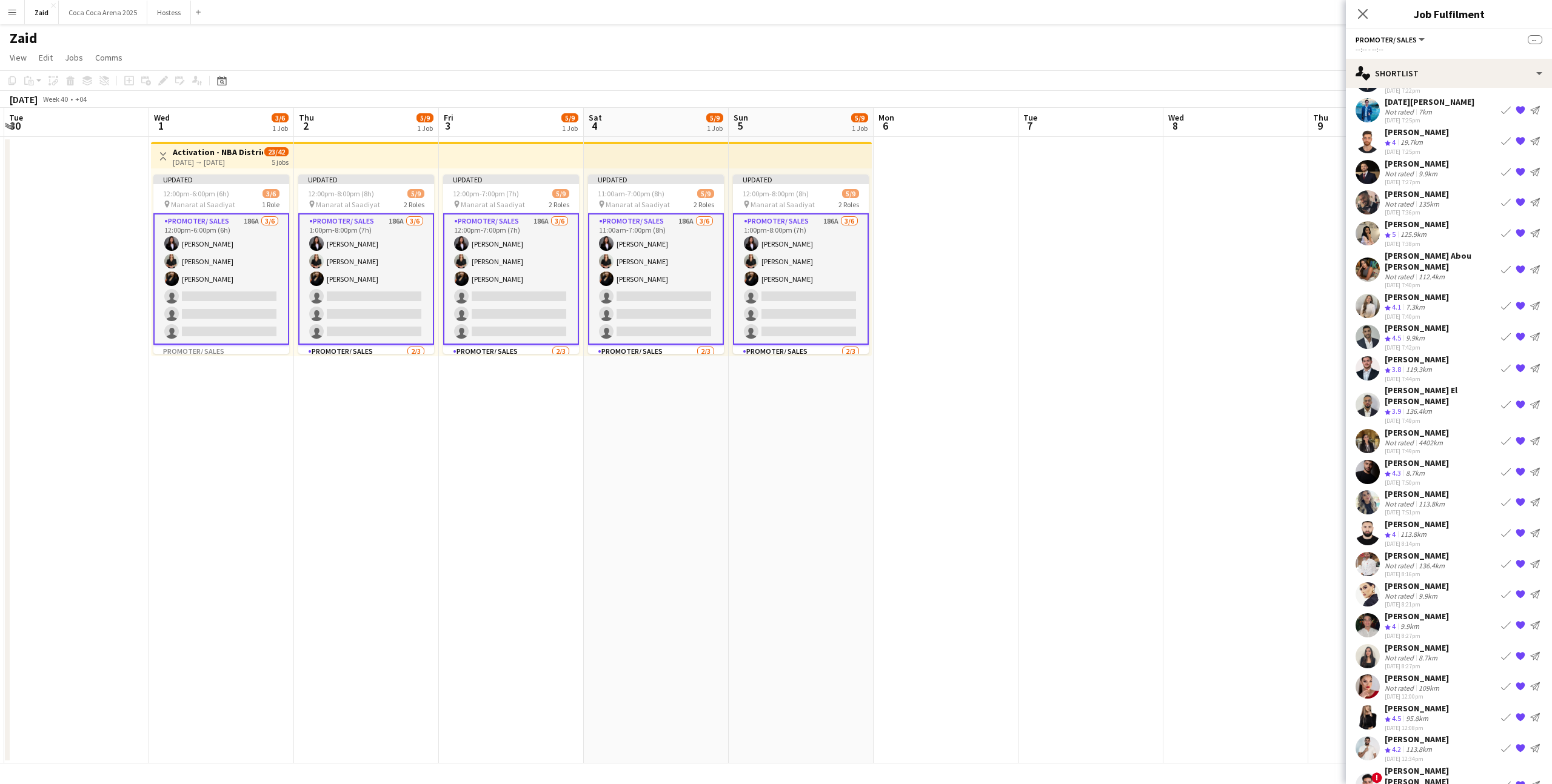
click at [1521, 712] on app-icon "{{ spriteTitle }}" at bounding box center [1520, 717] width 10 height 10
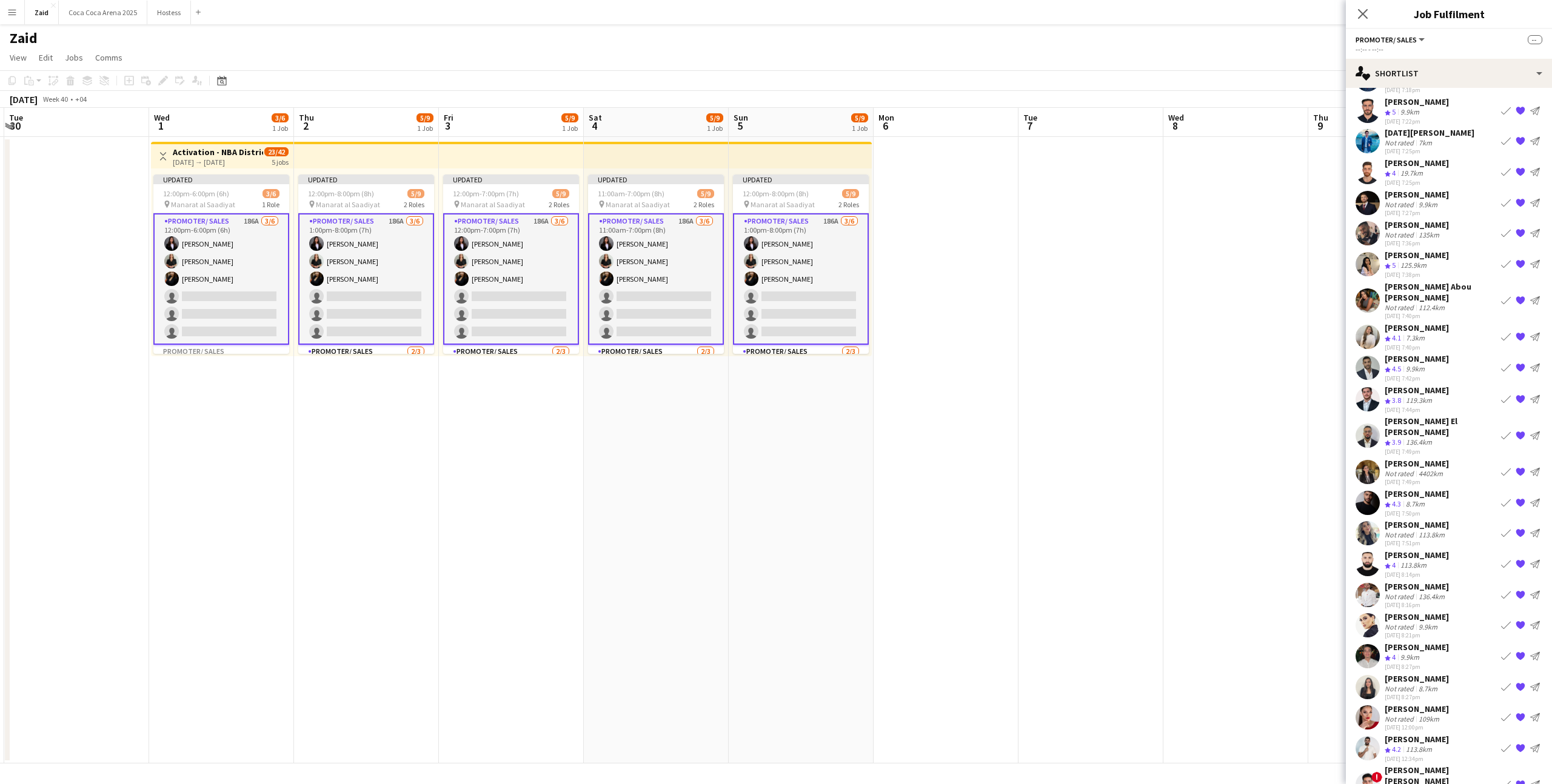
click at [1524, 712] on app-icon "{{ spriteTitle }}" at bounding box center [1520, 717] width 10 height 10
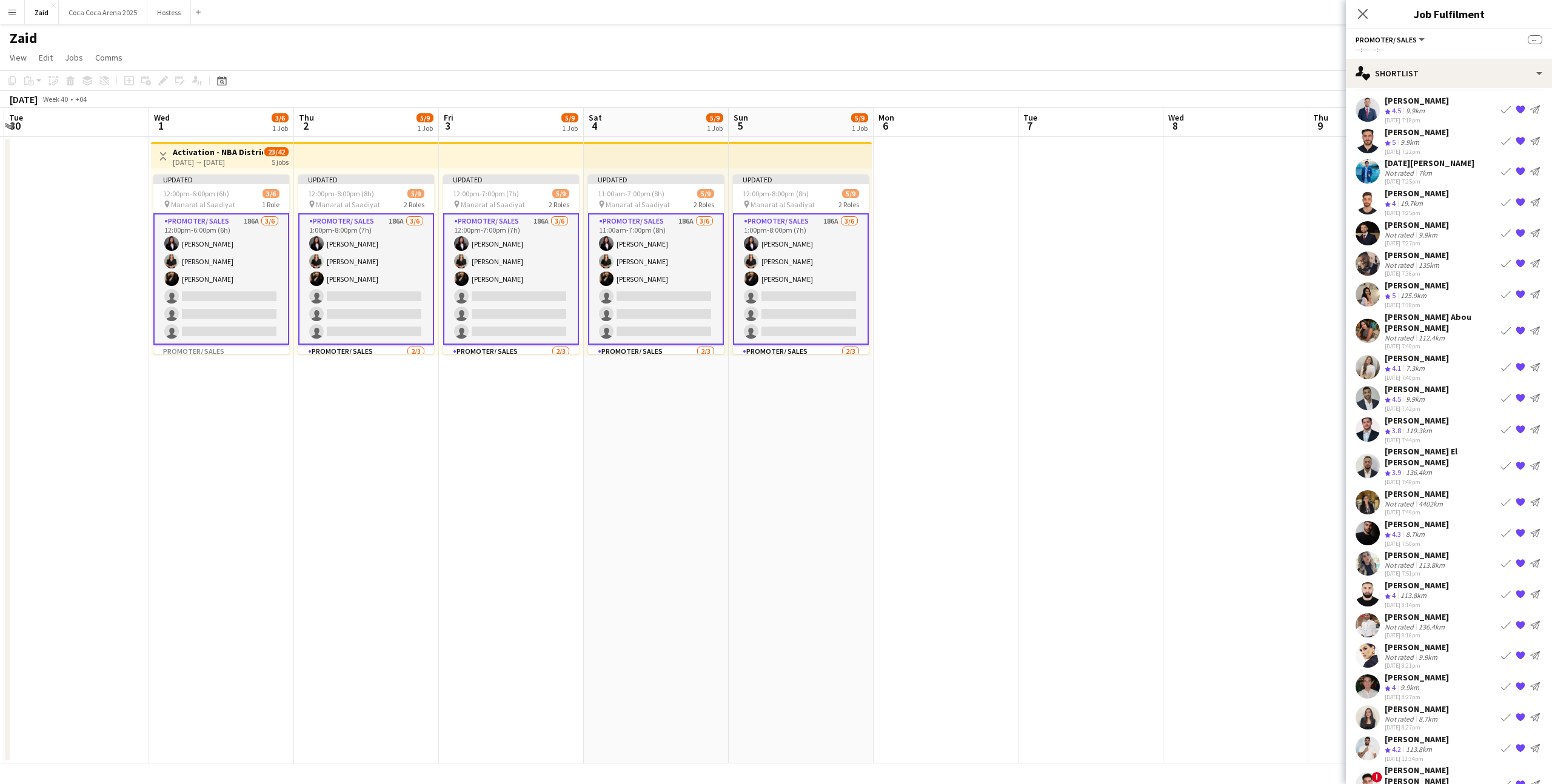
click at [1524, 649] on div "Book crew {{ spriteTitle }} Send notification" at bounding box center [1521, 655] width 44 height 14
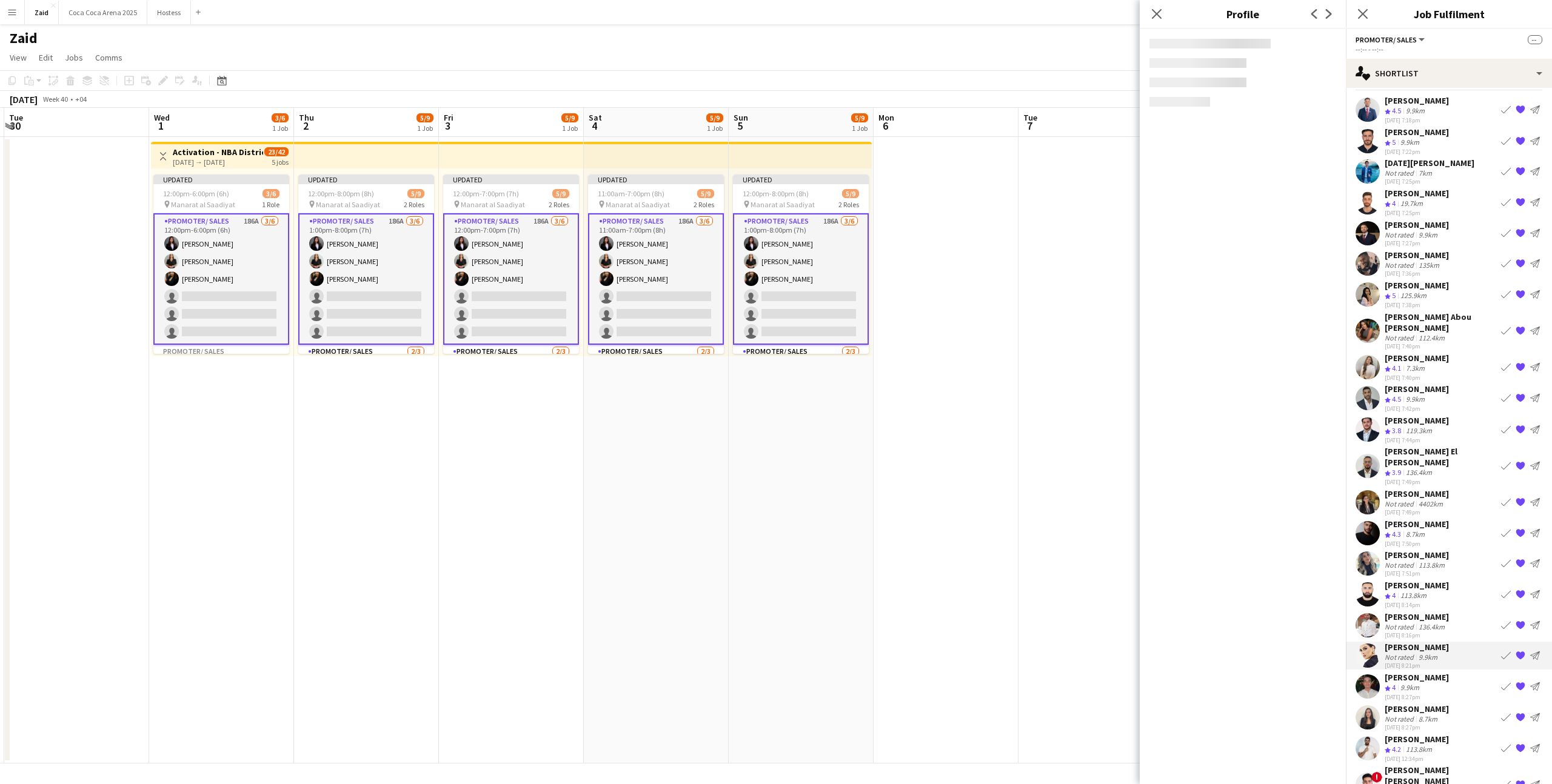
click at [1522, 651] on app-icon "{{ spriteTitle }}" at bounding box center [1520, 655] width 10 height 10
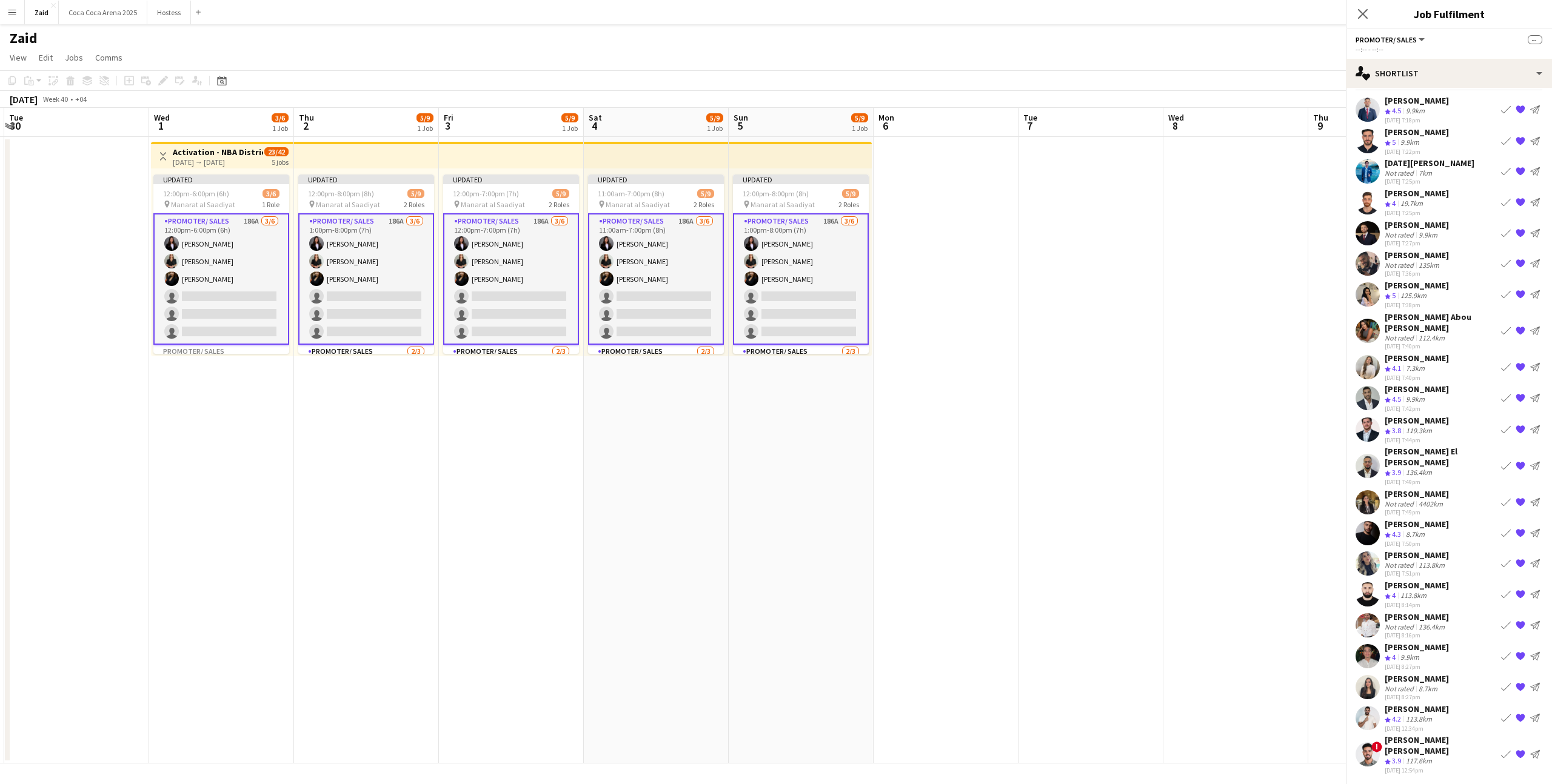
scroll to position [0, 0]
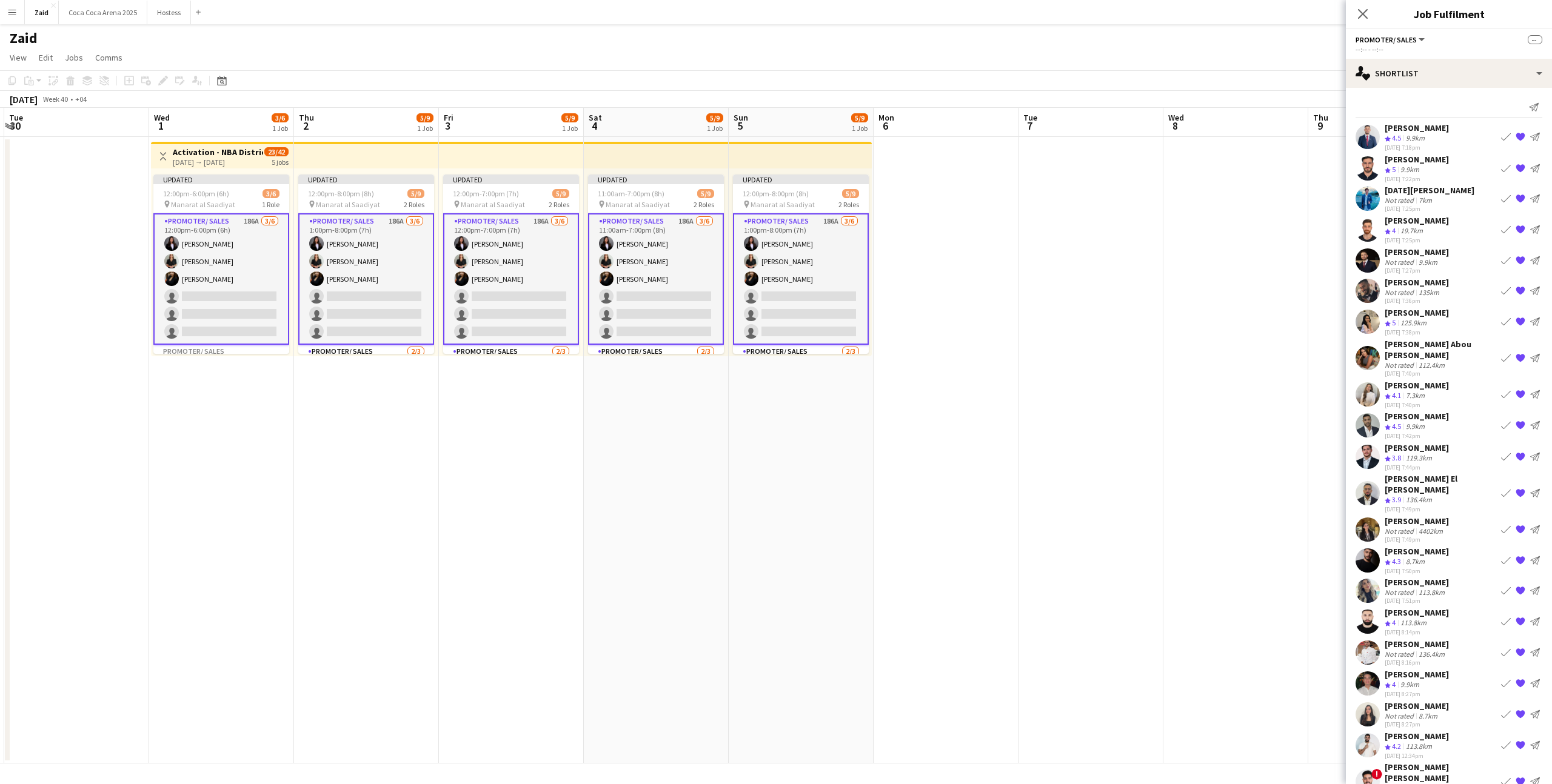
click at [1455, 638] on div "[PERSON_NAME] Not rated 136.4km [DATE] 8:16pm Book crew {{ spriteTitle }} Send …" at bounding box center [1448, 652] width 206 height 28
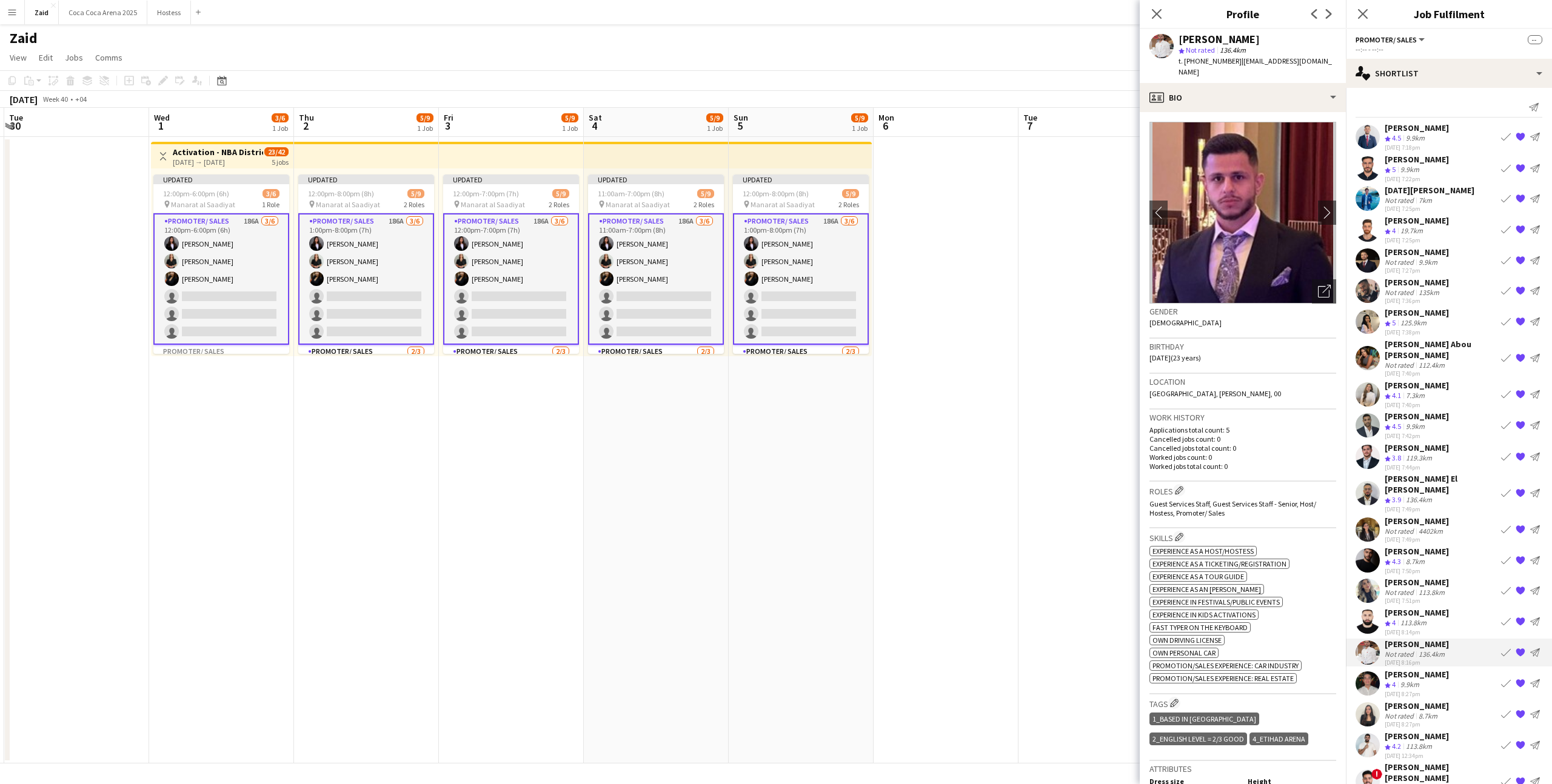
scroll to position [67, 0]
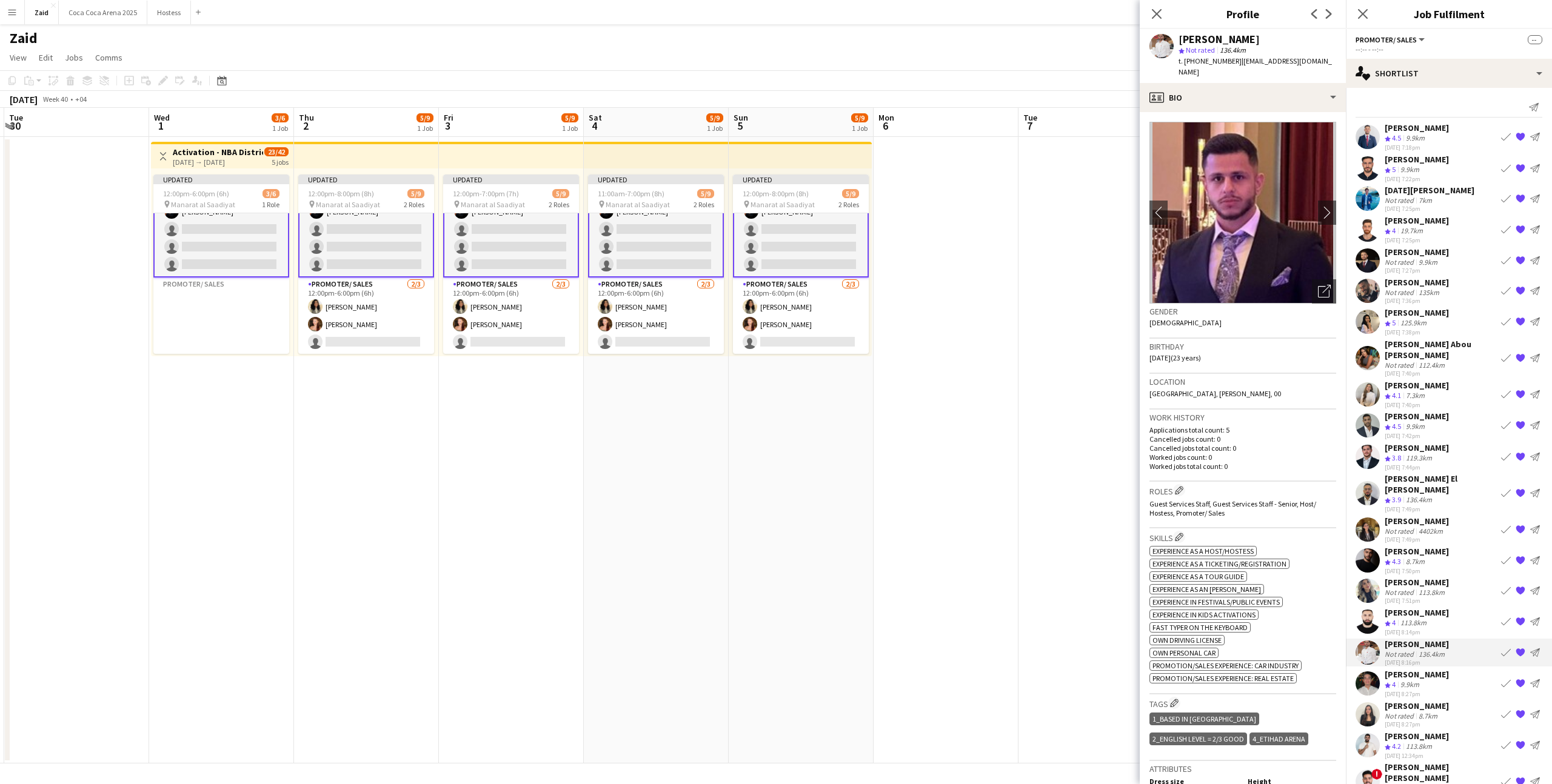
click at [1425, 607] on div "[PERSON_NAME]" at bounding box center [1417, 612] width 64 height 11
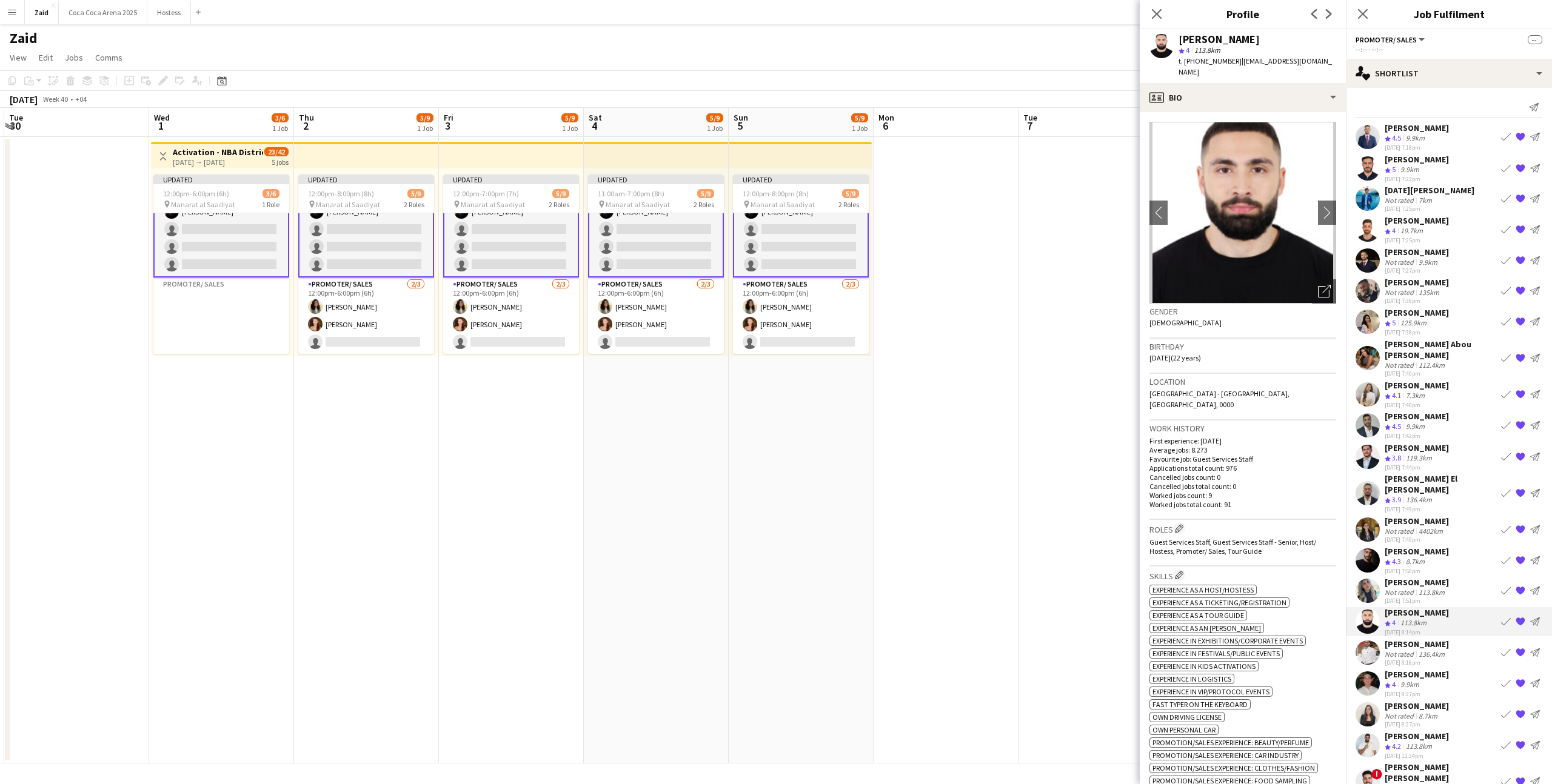
click at [1408, 554] on app-shortlist-tab "[PERSON_NAME] Crew rating 4.5 9.9km [DATE] 7:18pm Book crew {{ spriteTitle }} S…" at bounding box center [1448, 462] width 206 height 679
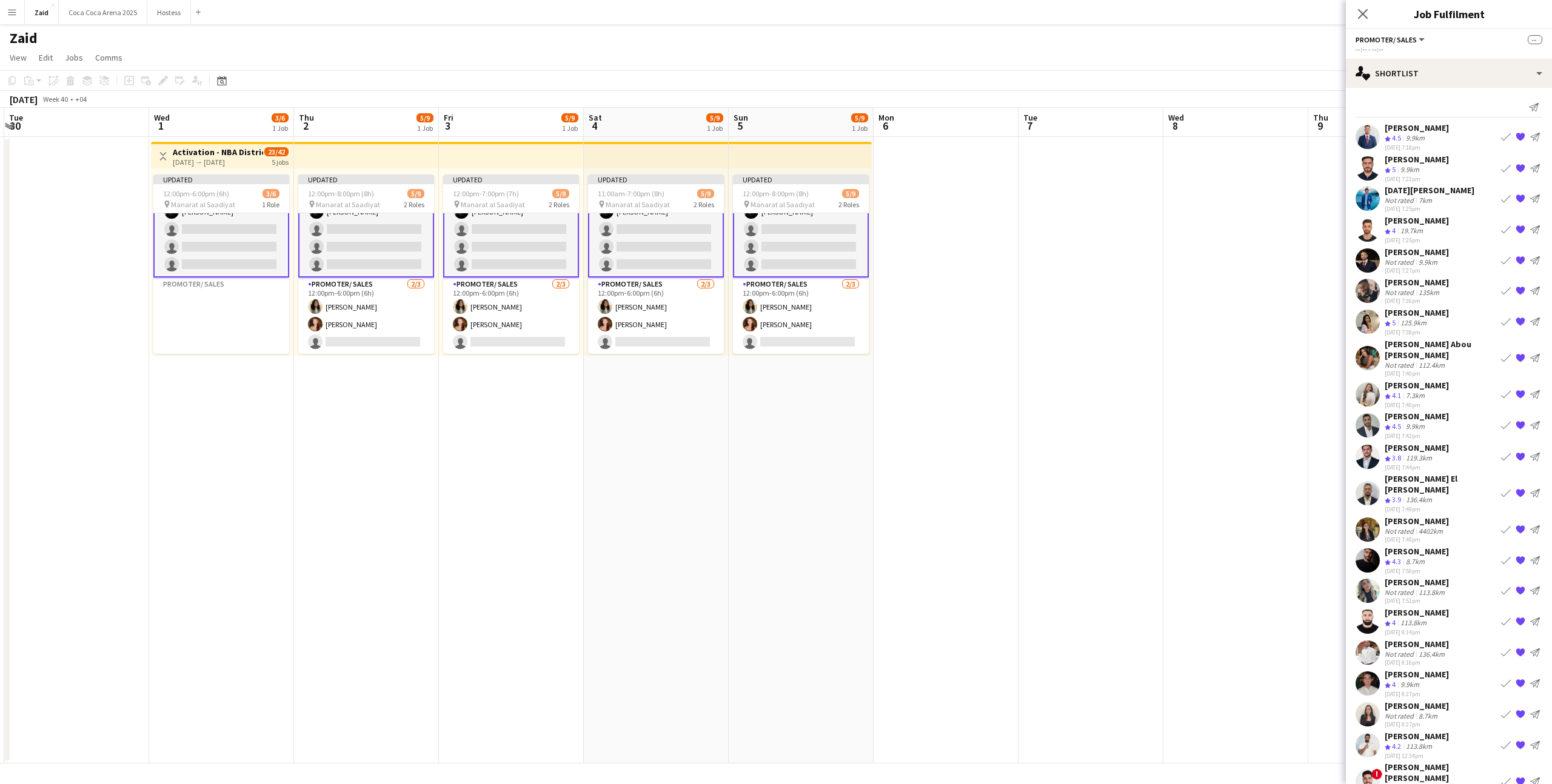
click at [1415, 251] on div "[PERSON_NAME]" at bounding box center [1417, 252] width 64 height 11
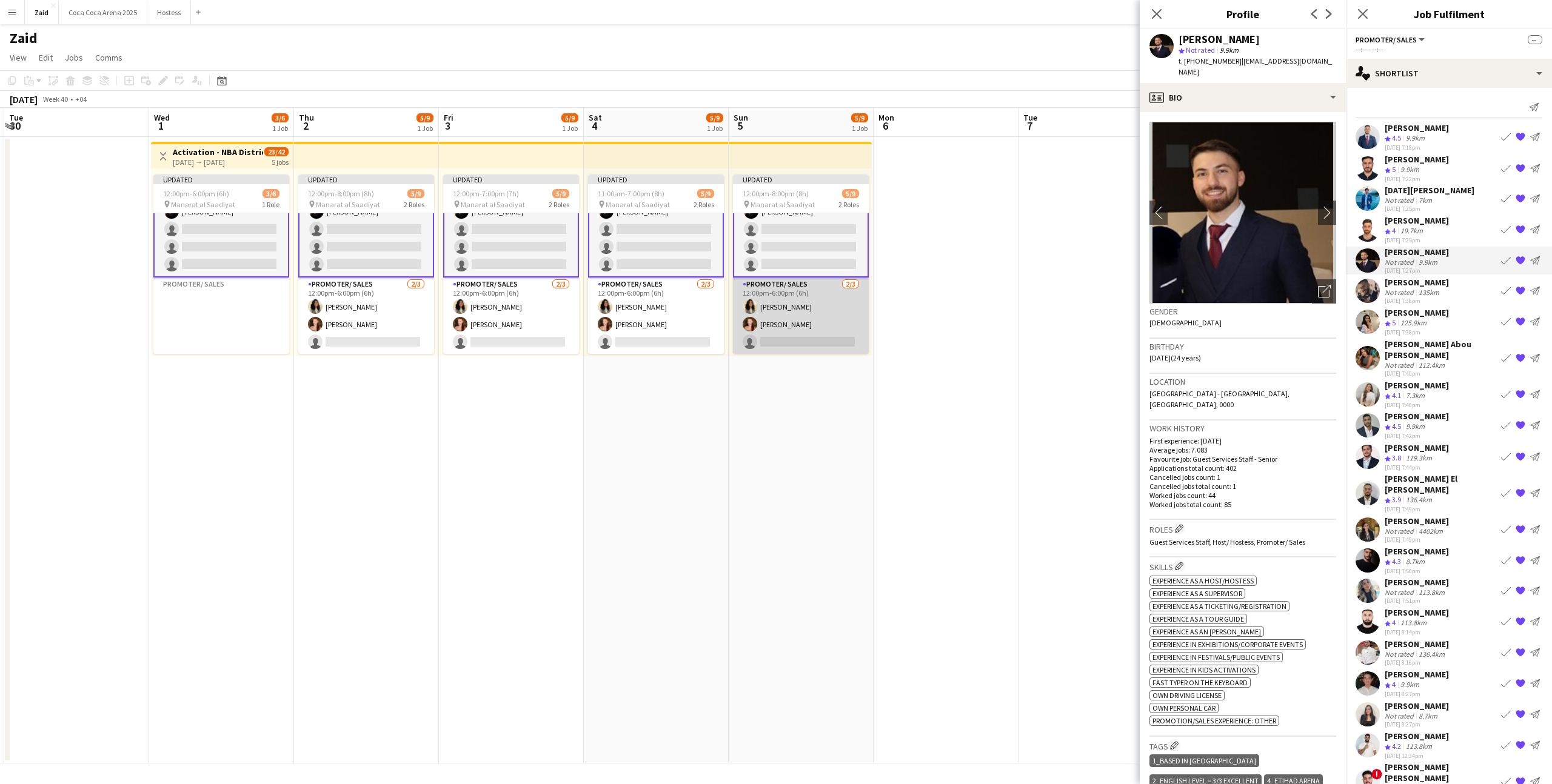
click at [784, 284] on app-card-role "Promoter/ Sales [DATE] 12:00pm-6:00pm (6h) [PERSON_NAME] [PERSON_NAME] single-n…" at bounding box center [801, 316] width 136 height 77
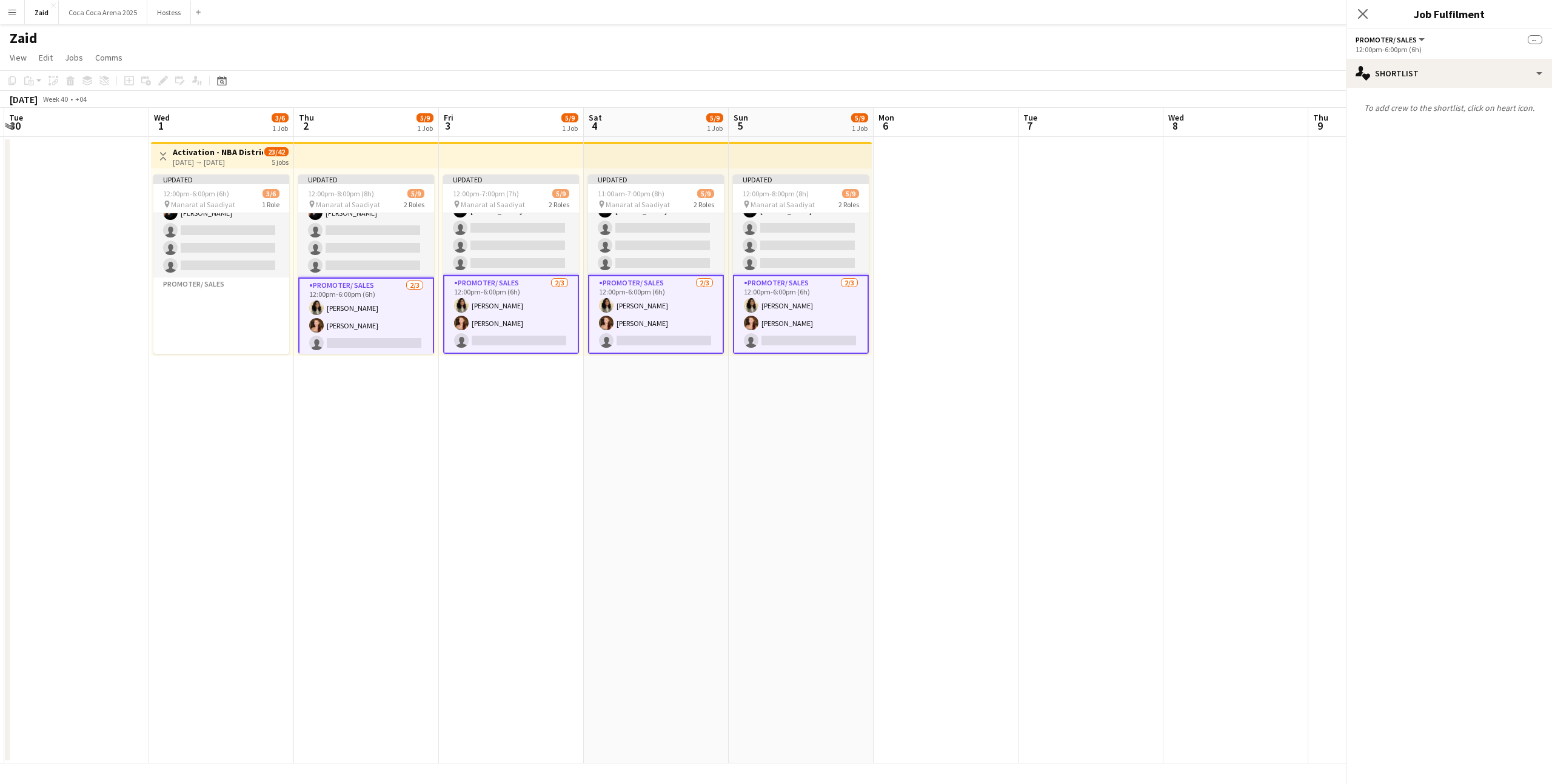
scroll to position [65, 0]
click at [1477, 86] on div "single-neutral-actions-heart Shortlist" at bounding box center [1448, 73] width 206 height 29
click at [1489, 131] on div "single-neutral-actions-share-1 Invited" at bounding box center [1489, 124] width 120 height 24
click at [1444, 144] on input "text" at bounding box center [1448, 136] width 187 height 30
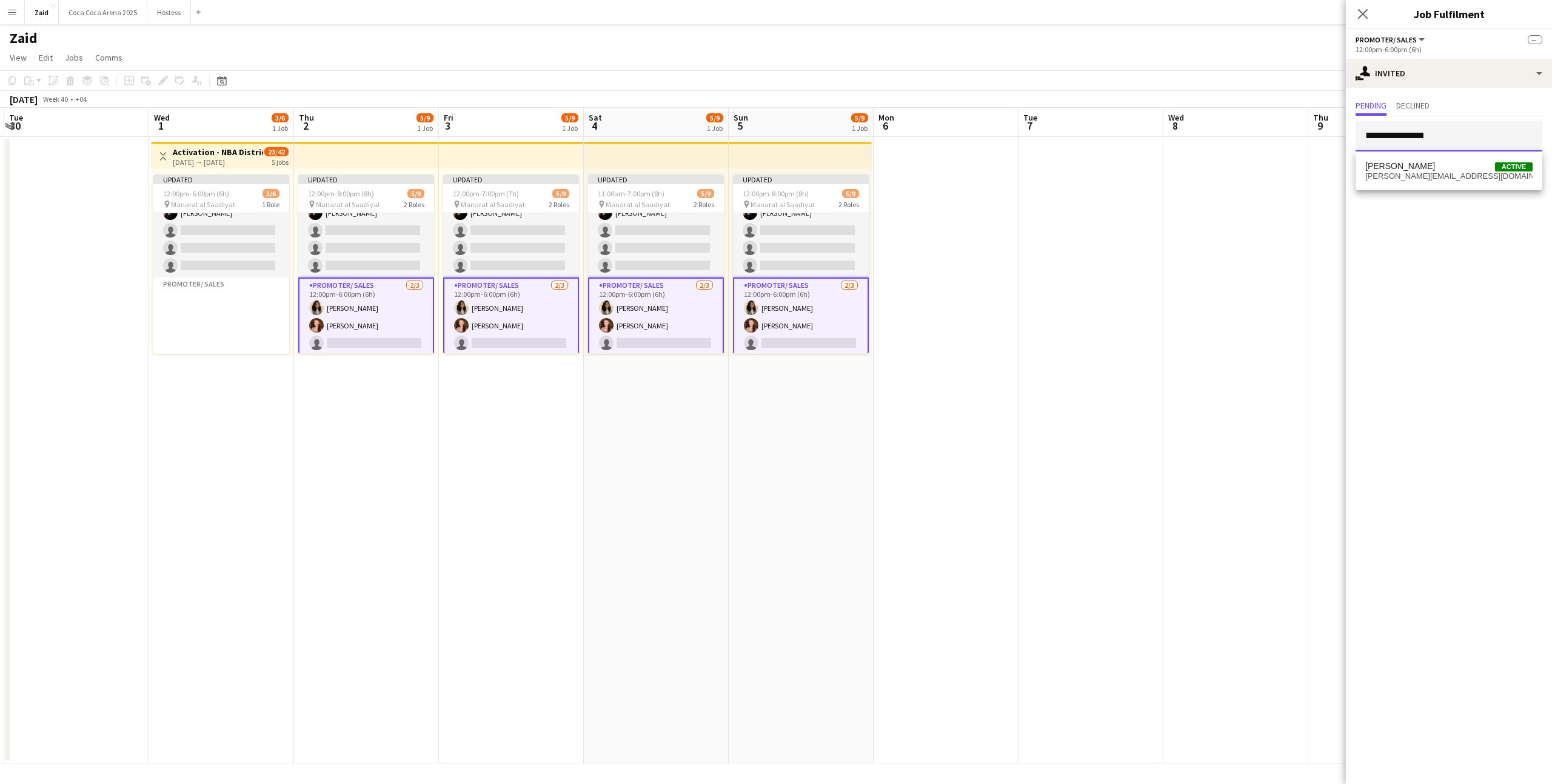
type input "**********"
click at [1452, 173] on span "[PERSON_NAME][EMAIL_ADDRESS][DOMAIN_NAME]" at bounding box center [1449, 176] width 168 height 10
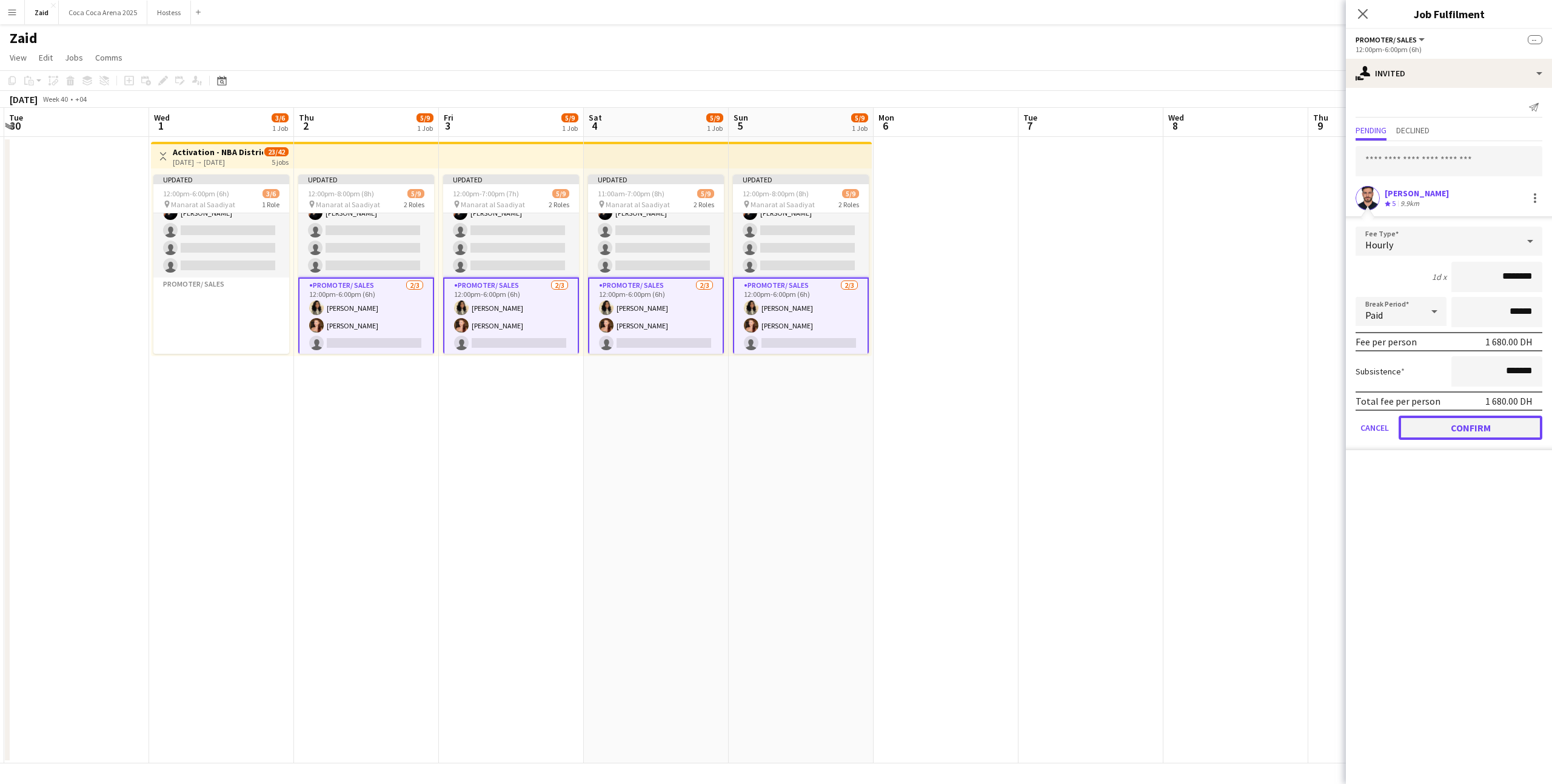
click at [1462, 423] on button "Confirm" at bounding box center [1470, 427] width 144 height 24
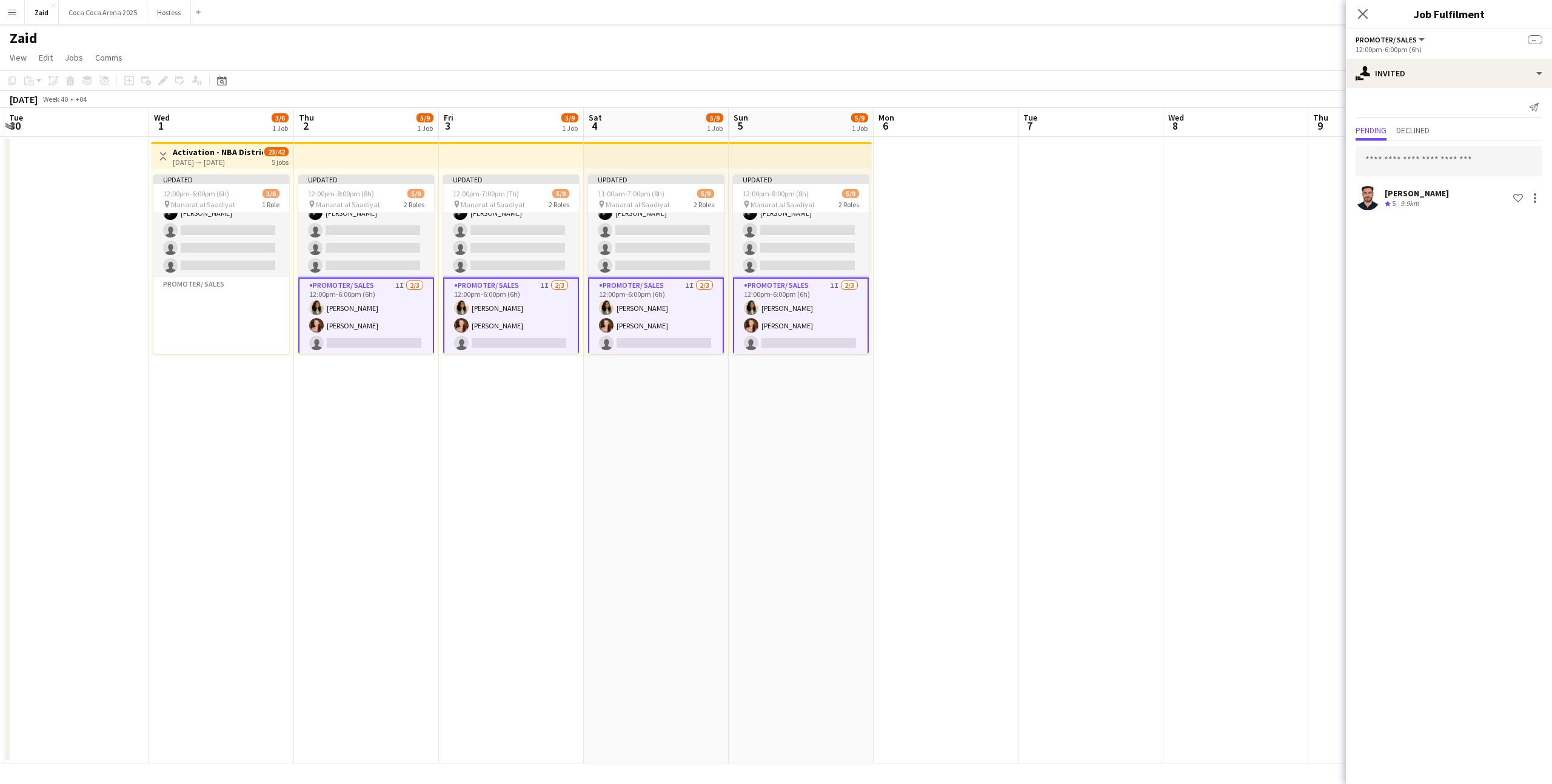
click at [1267, 331] on app-date-cell at bounding box center [1235, 450] width 145 height 627
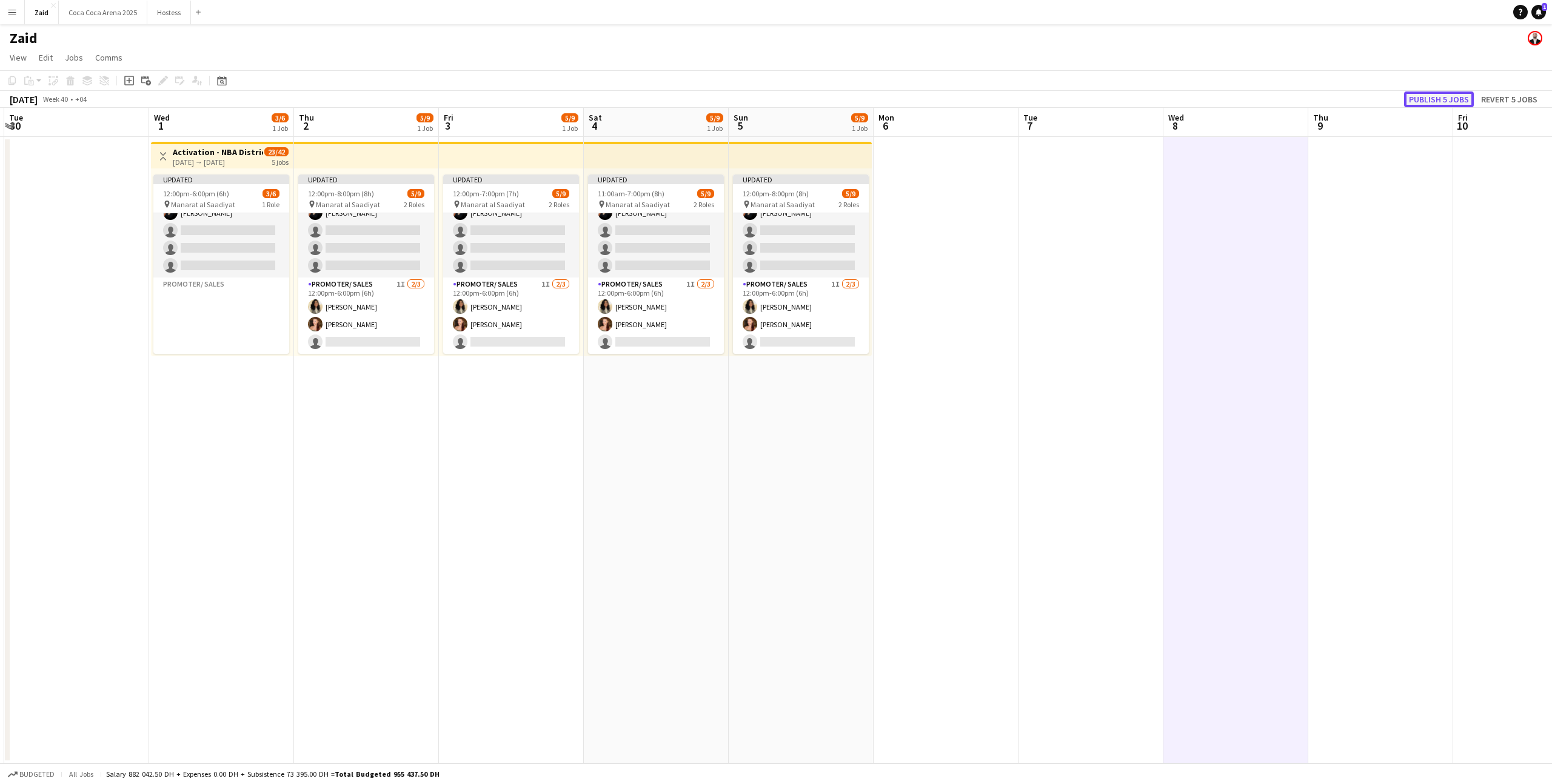
click at [1458, 94] on button "Publish 5 jobs" at bounding box center [1439, 99] width 70 height 16
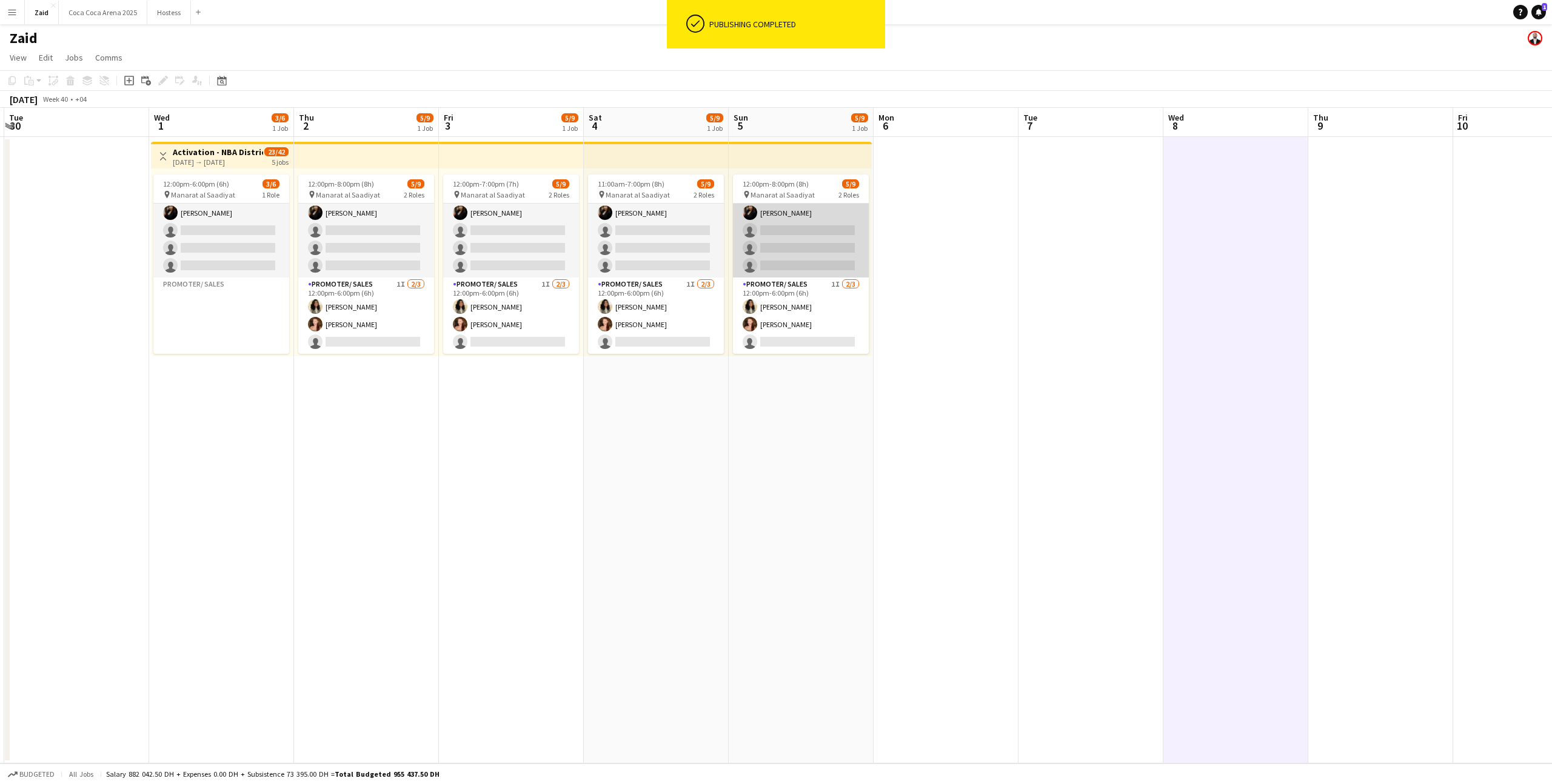
scroll to position [0, 0]
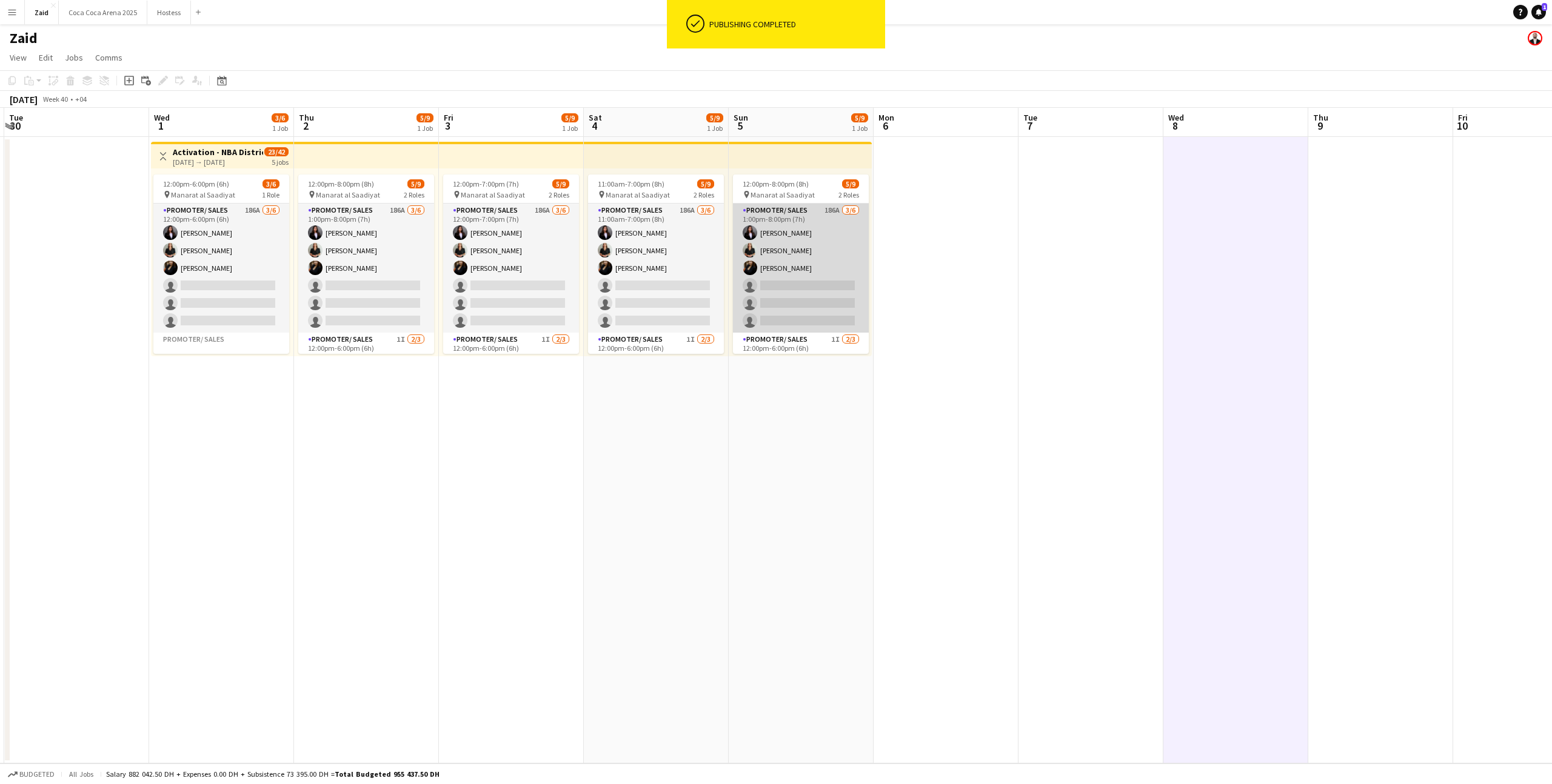
click at [853, 274] on app-card-role "Promoter/ Sales 186A [DATE] 1:00pm-8:00pm (7h) Hala [PERSON_NAME] [PERSON_NAME]…" at bounding box center [801, 268] width 136 height 129
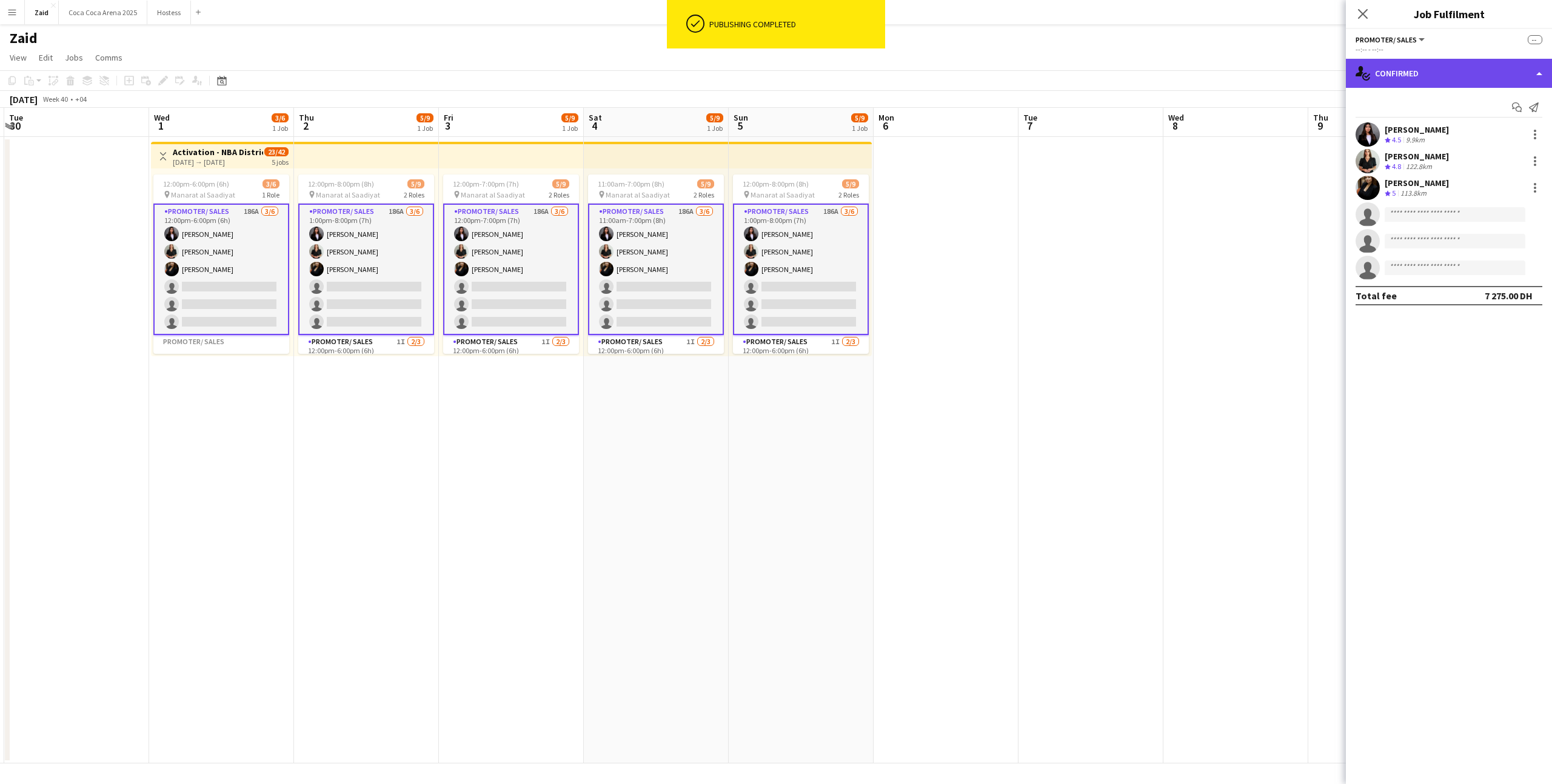
click at [1477, 63] on div "single-neutral-actions-check-2 Confirmed" at bounding box center [1448, 73] width 206 height 29
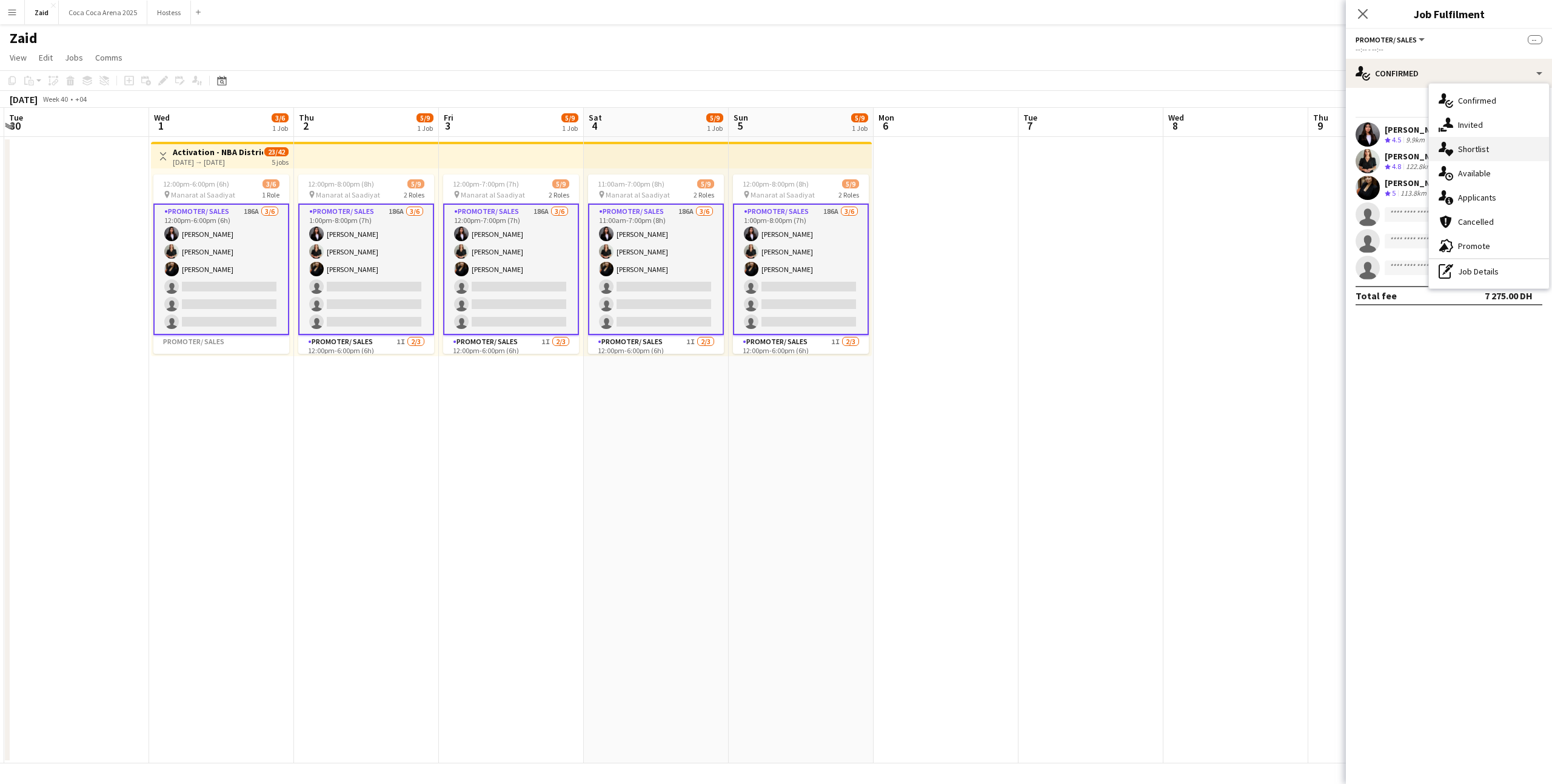
click at [1493, 157] on div "single-neutral-actions-heart Shortlist" at bounding box center [1489, 148] width 120 height 24
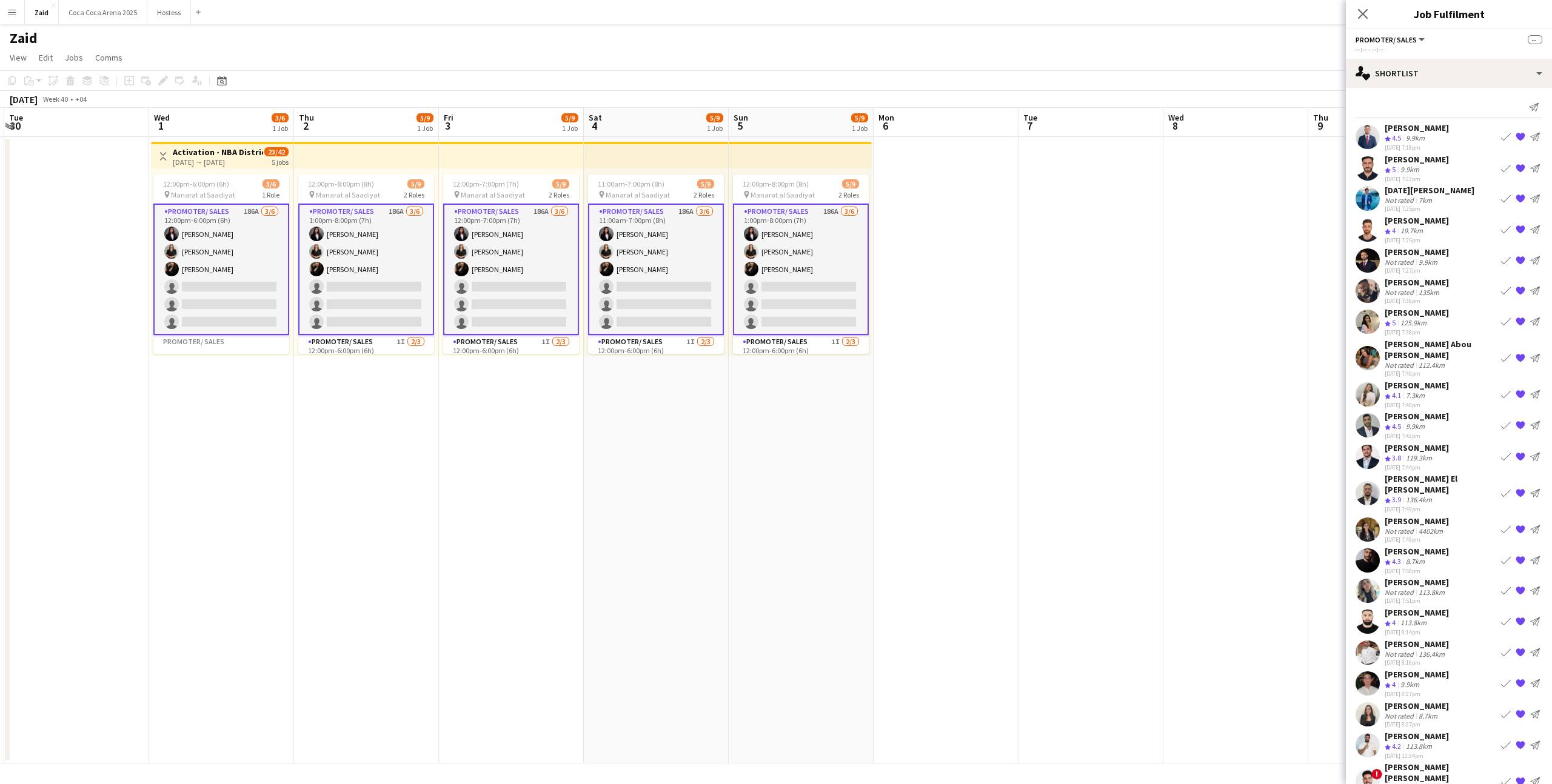
click at [1510, 556] on app-icon "Book crew" at bounding box center [1506, 560] width 10 height 10
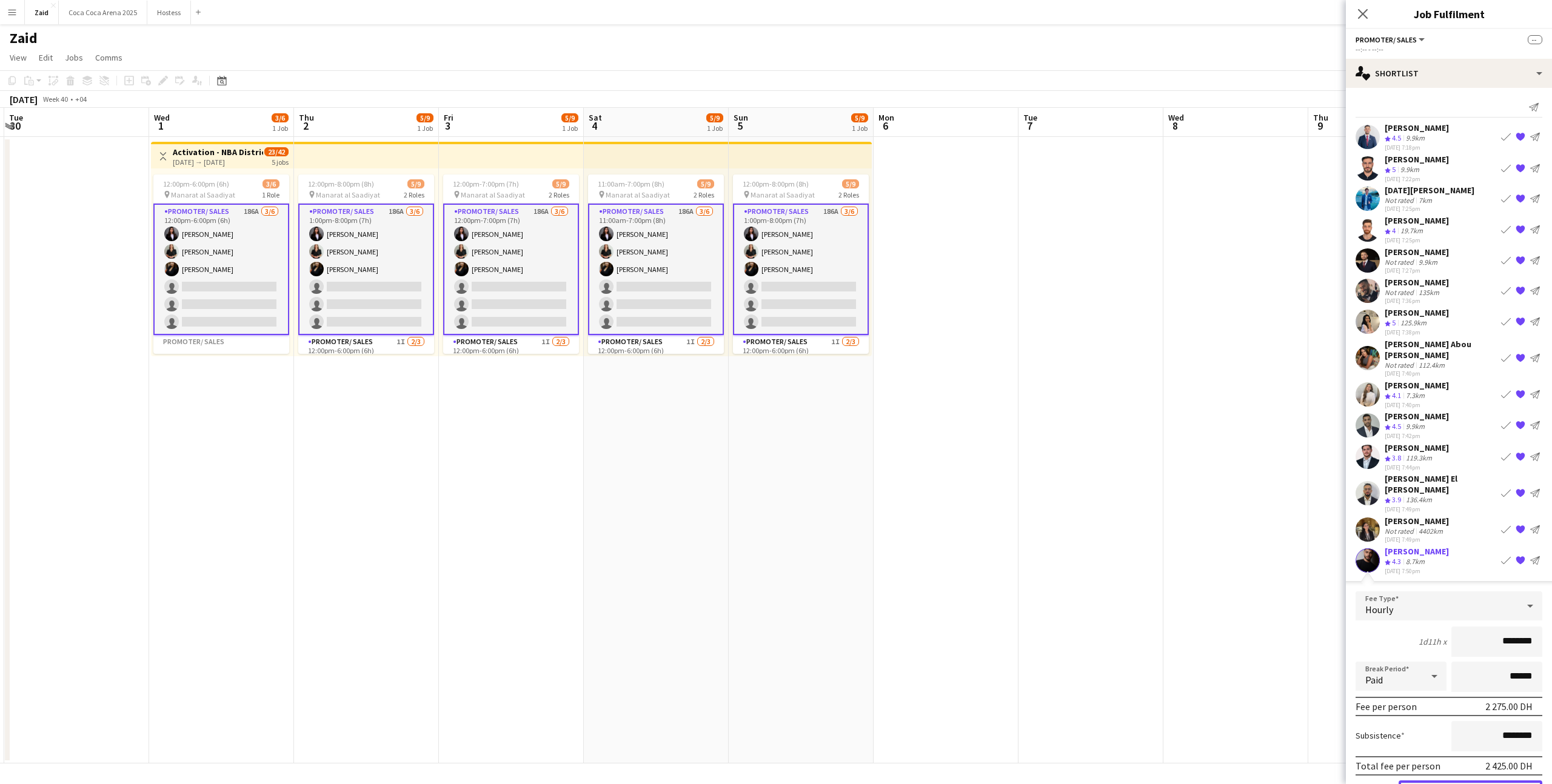
click at [1462, 780] on button "Confirm" at bounding box center [1470, 792] width 144 height 24
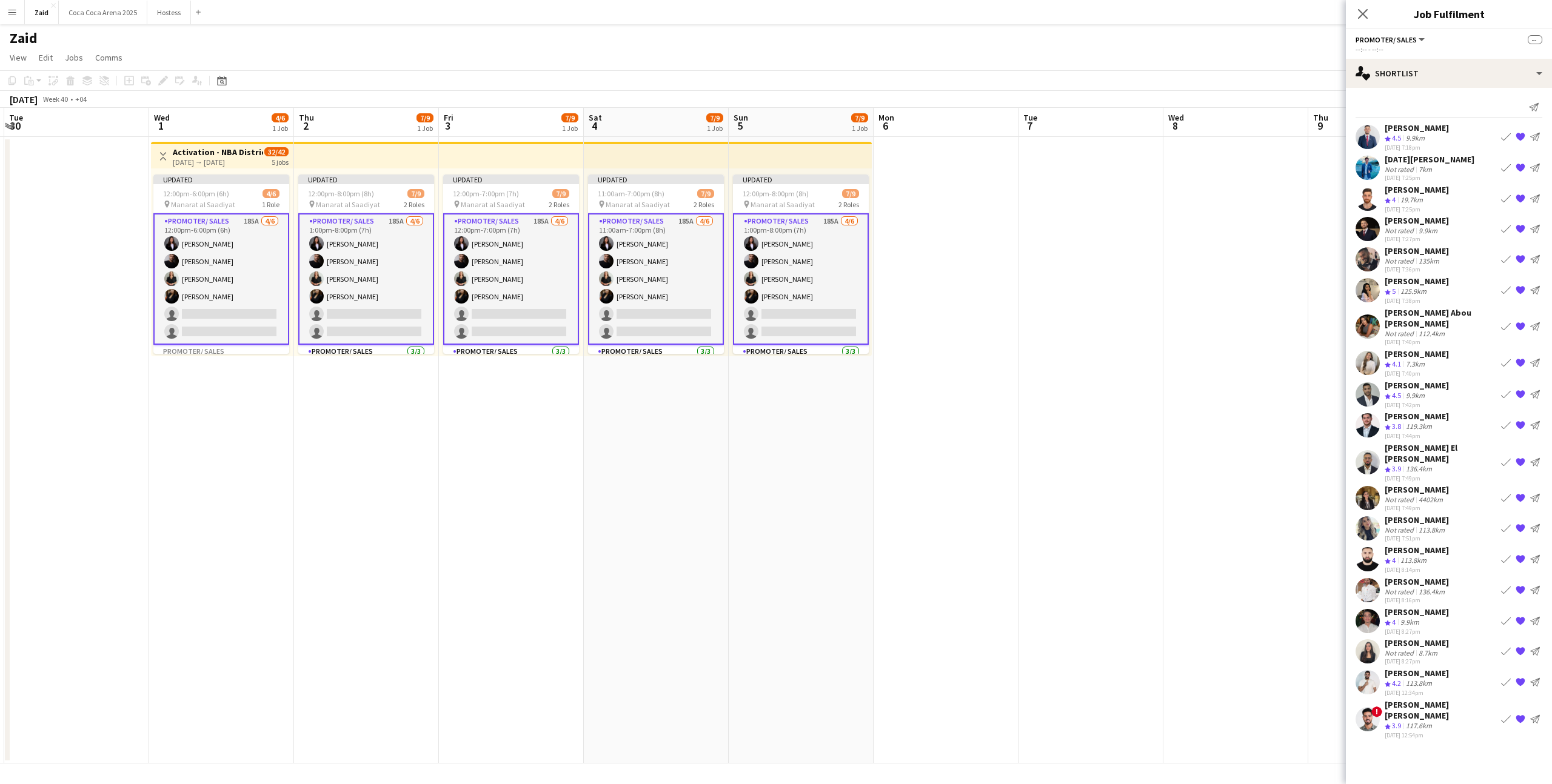
click at [944, 303] on app-date-cell at bounding box center [946, 450] width 145 height 627
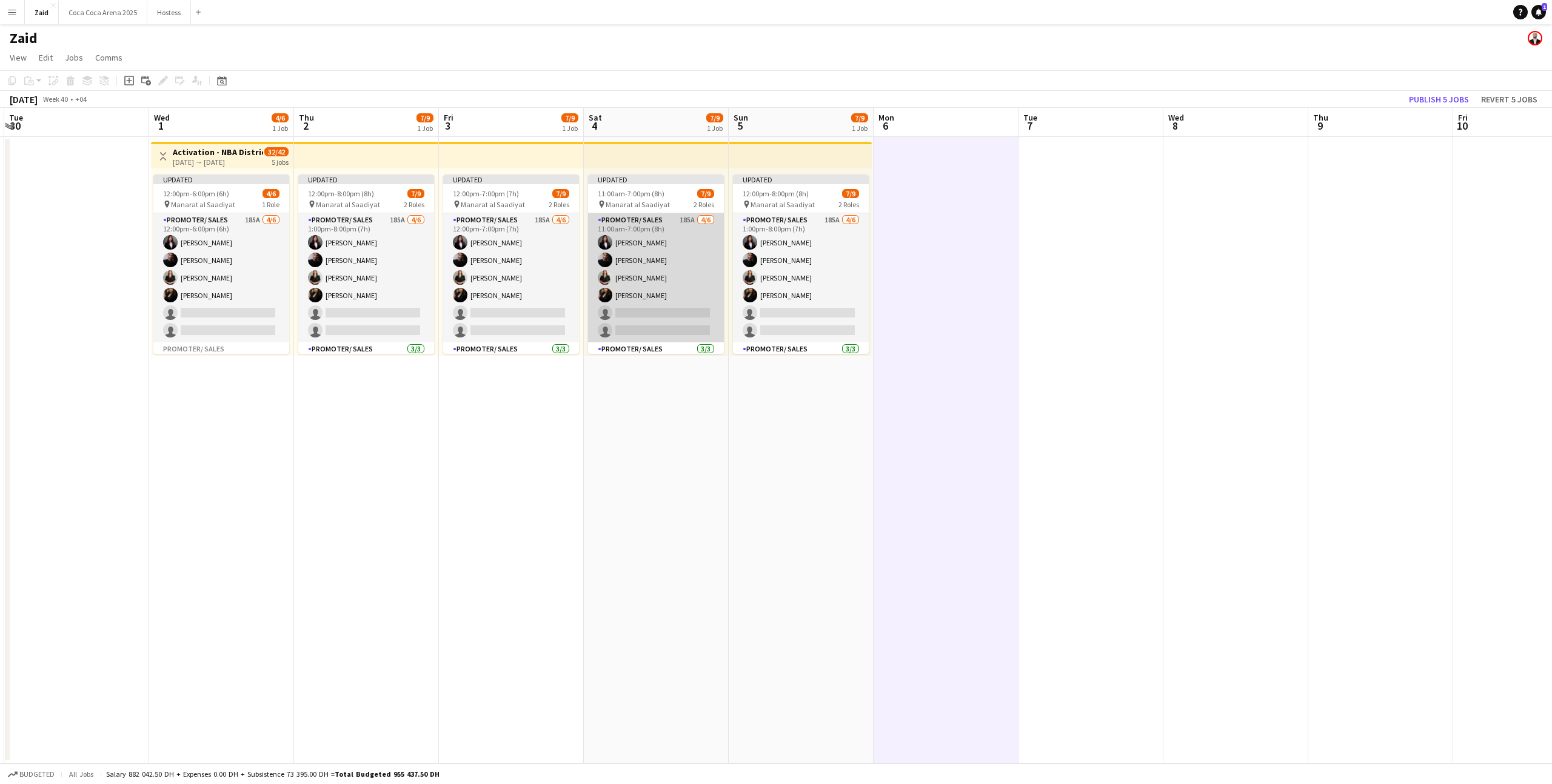
click at [665, 296] on app-card-role "Promoter/ Sales 185A [DATE] 11:00am-7:00pm (8h) Hala [PERSON_NAME] [PERSON_NAME…" at bounding box center [656, 278] width 136 height 129
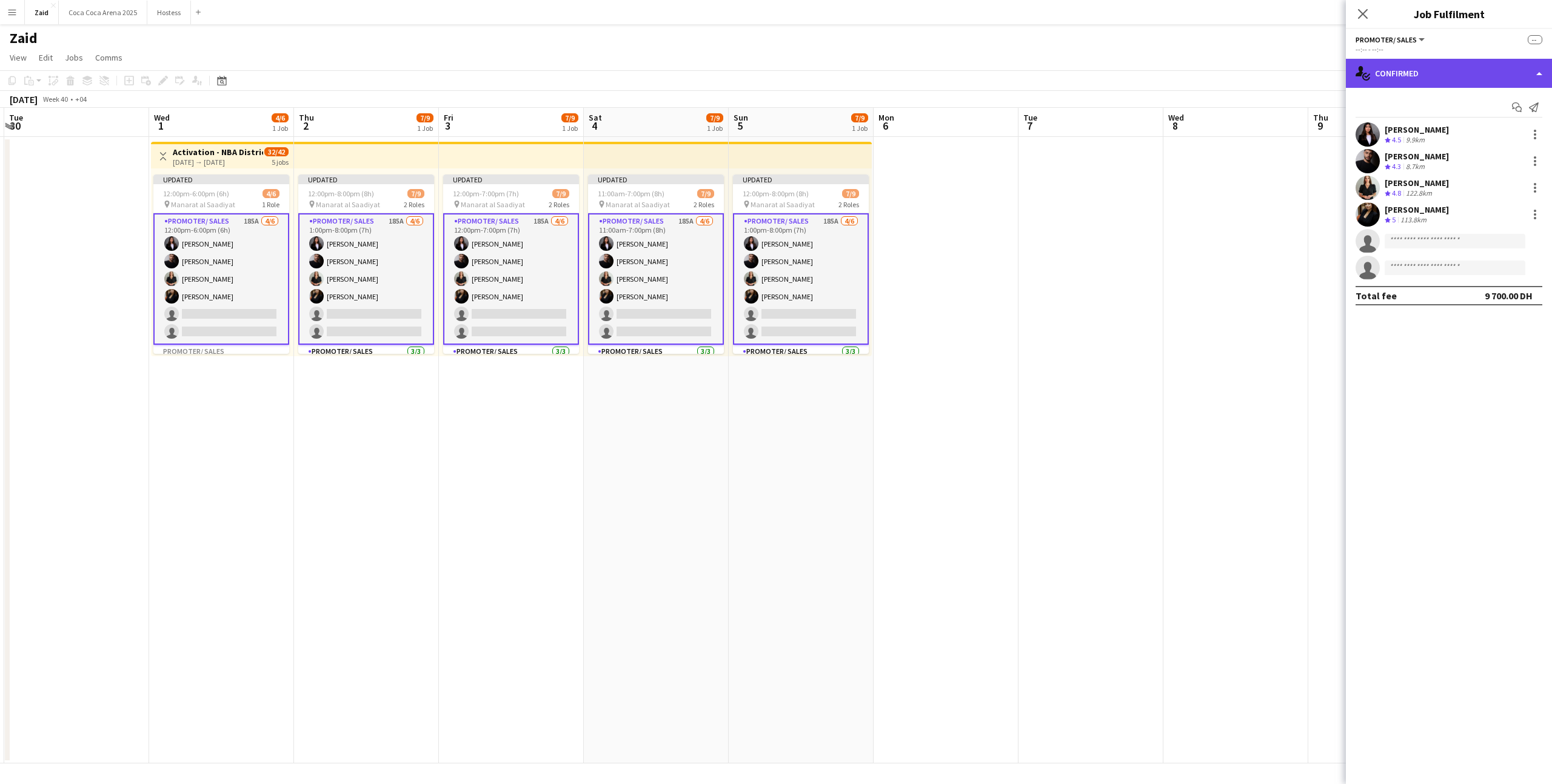
click at [1427, 85] on div "single-neutral-actions-check-2 Confirmed" at bounding box center [1448, 73] width 206 height 29
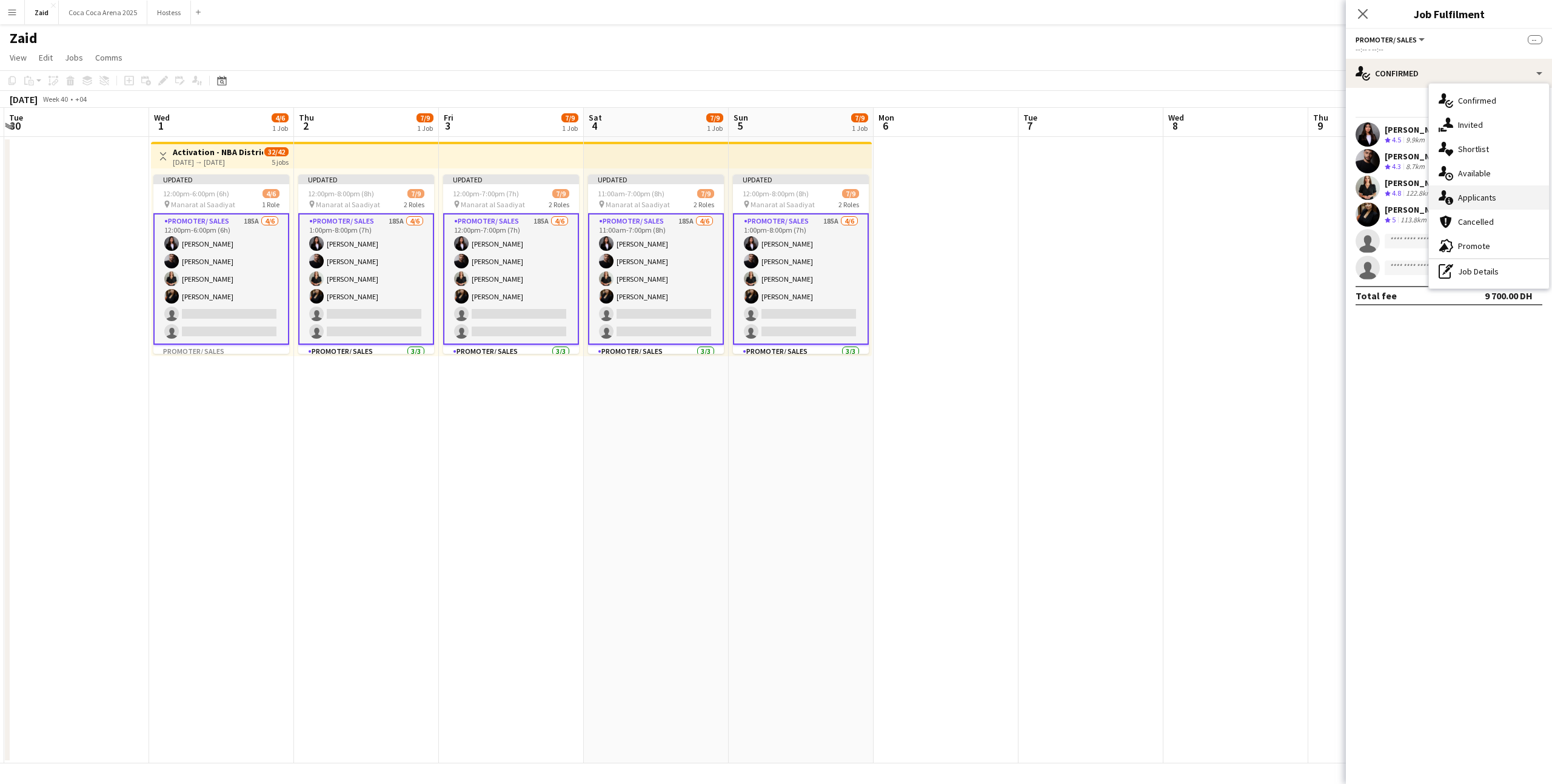
click at [1506, 206] on div "single-neutral-actions-information Applicants" at bounding box center [1489, 197] width 120 height 24
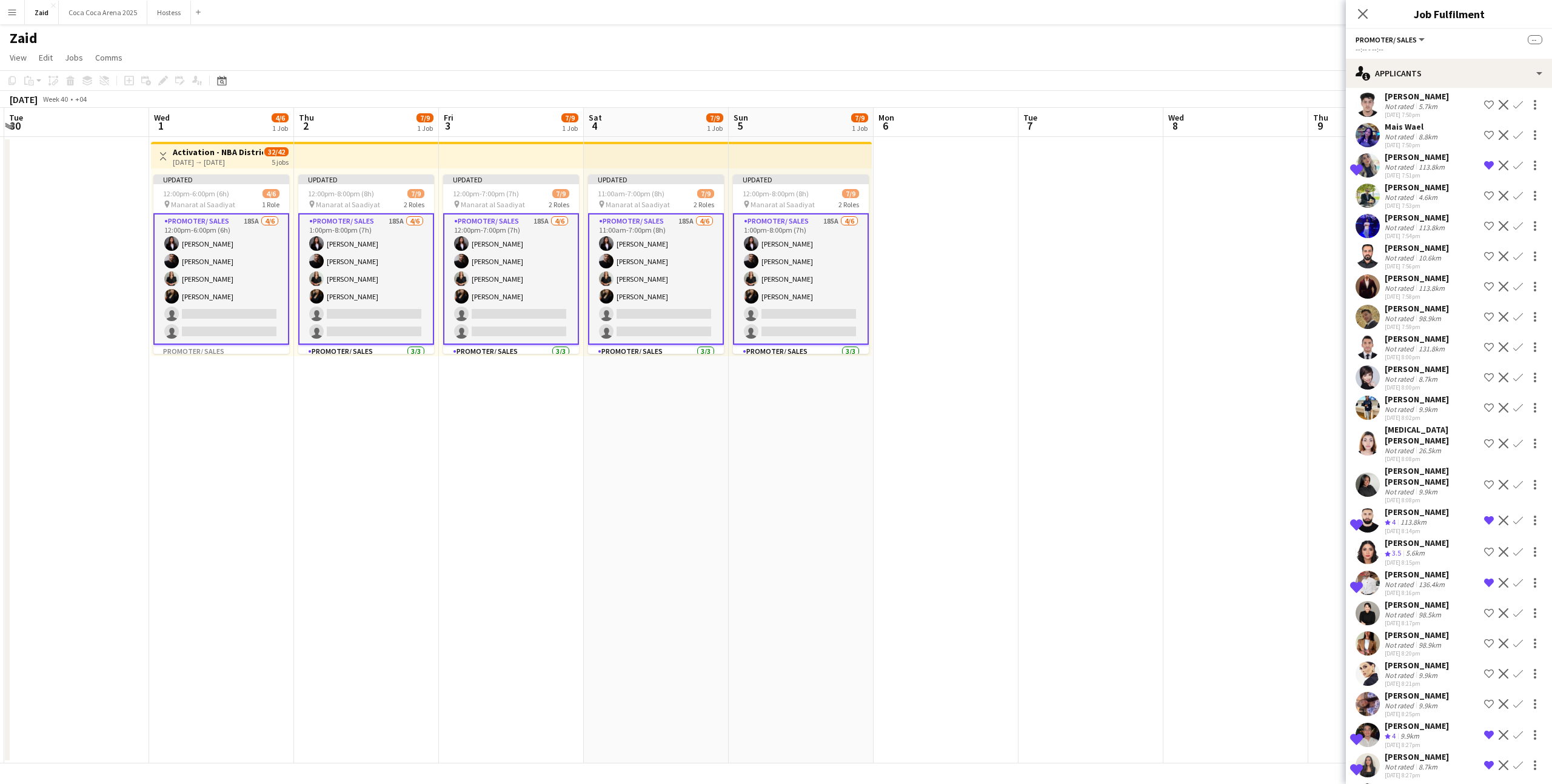
scroll to position [2322, 0]
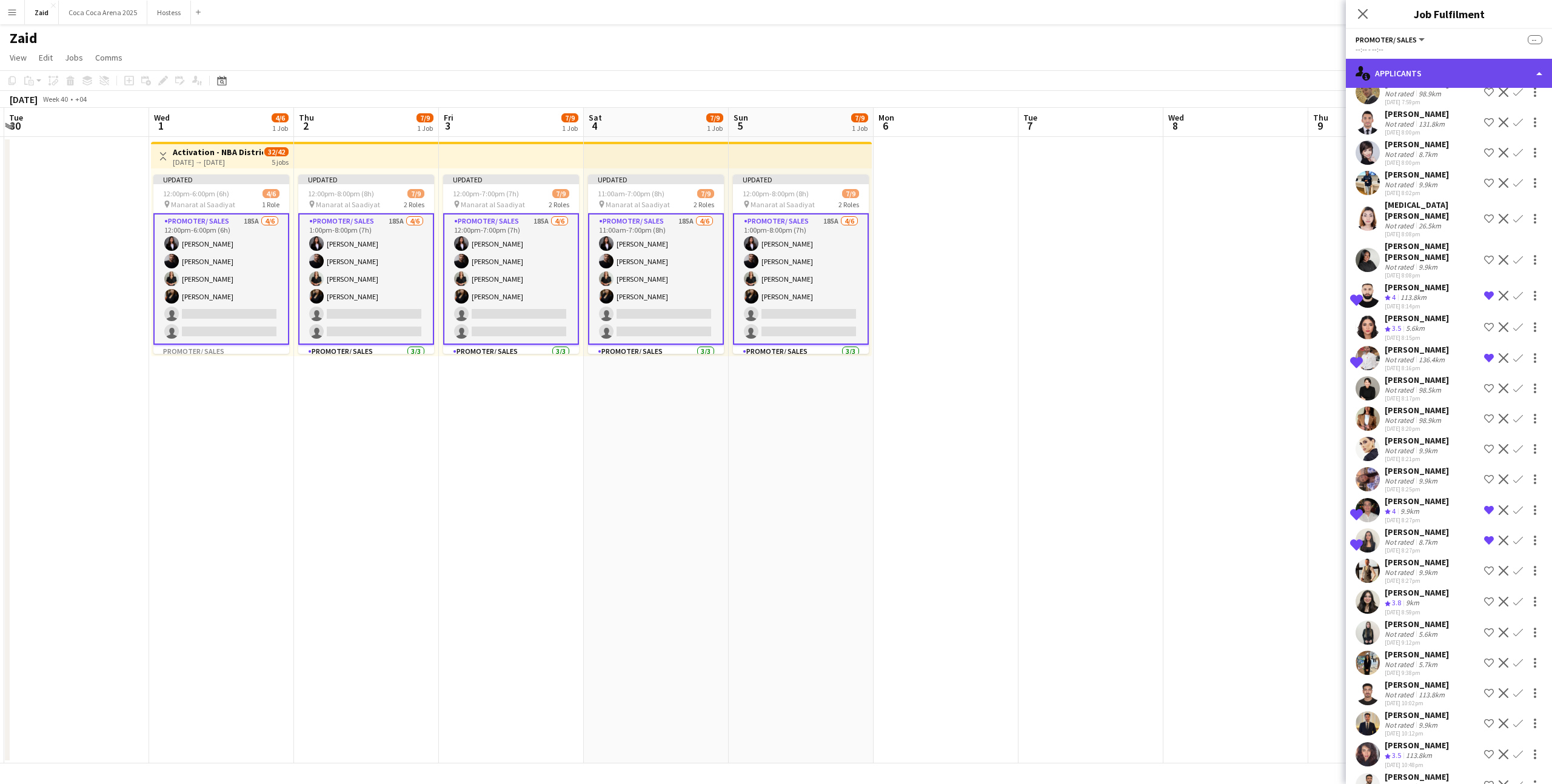
click at [1402, 72] on div "single-neutral-actions-information Applicants" at bounding box center [1448, 73] width 206 height 29
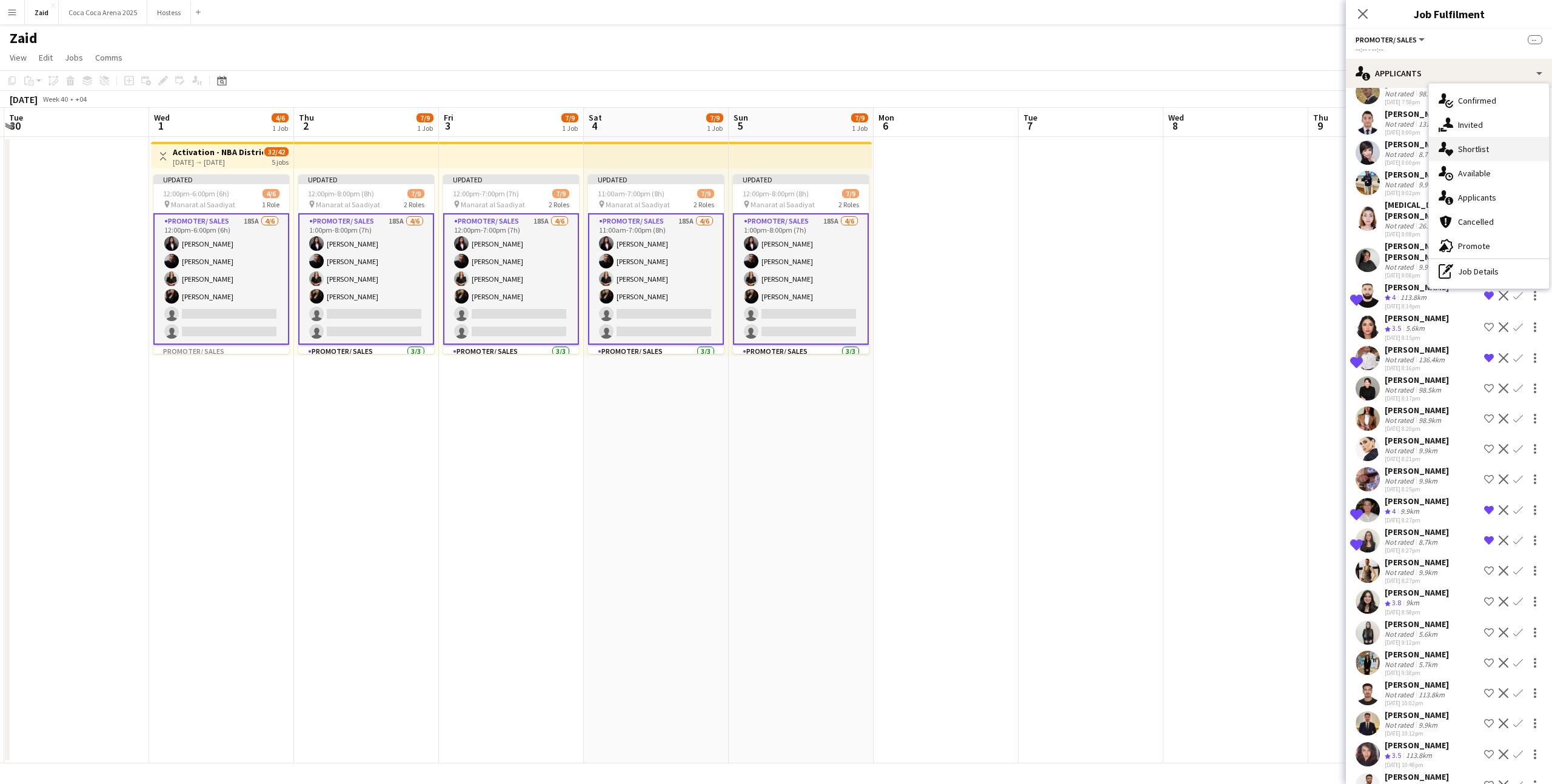
click at [1488, 154] on span "Shortlist" at bounding box center [1473, 149] width 31 height 11
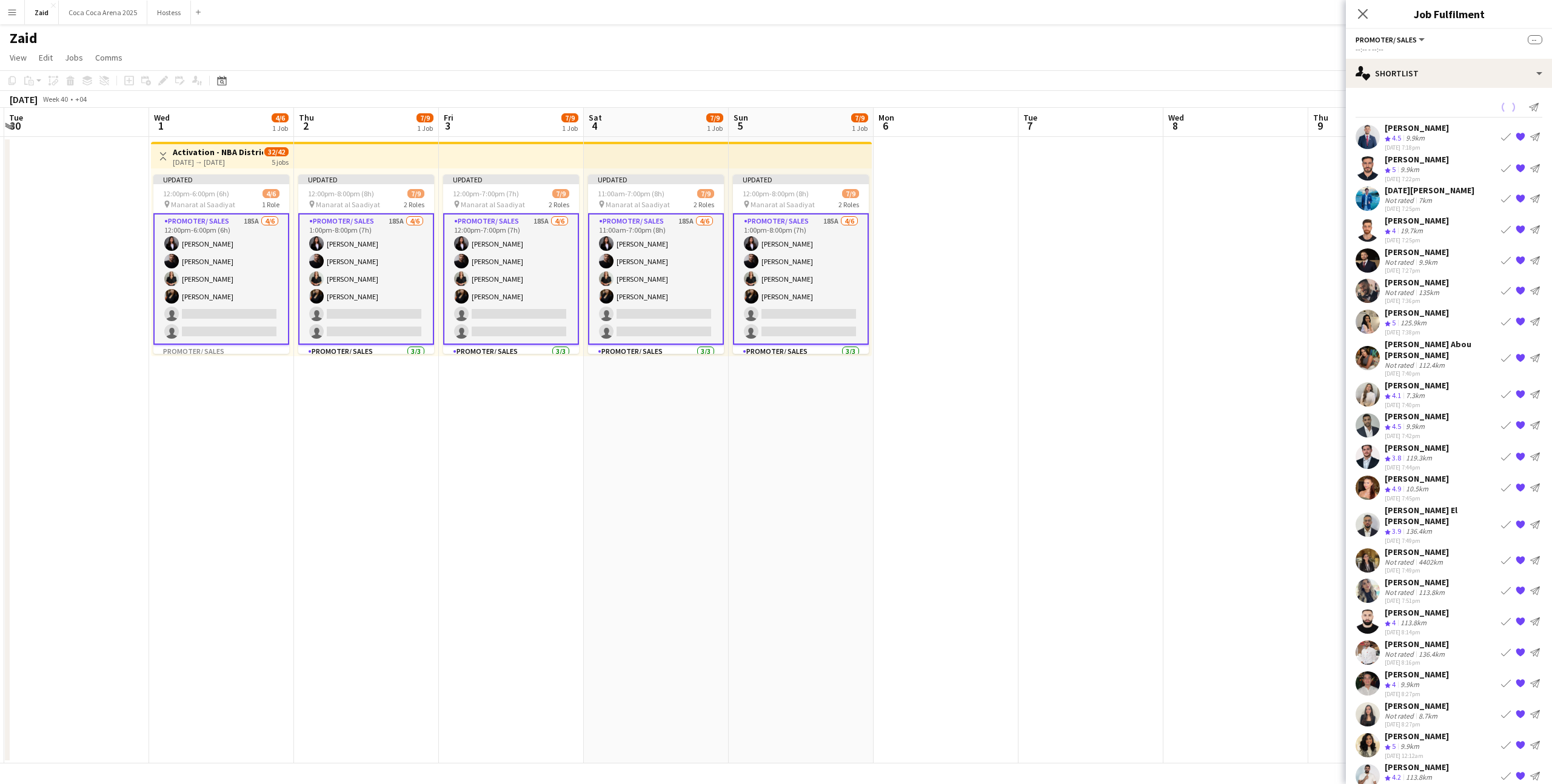
scroll to position [0, 0]
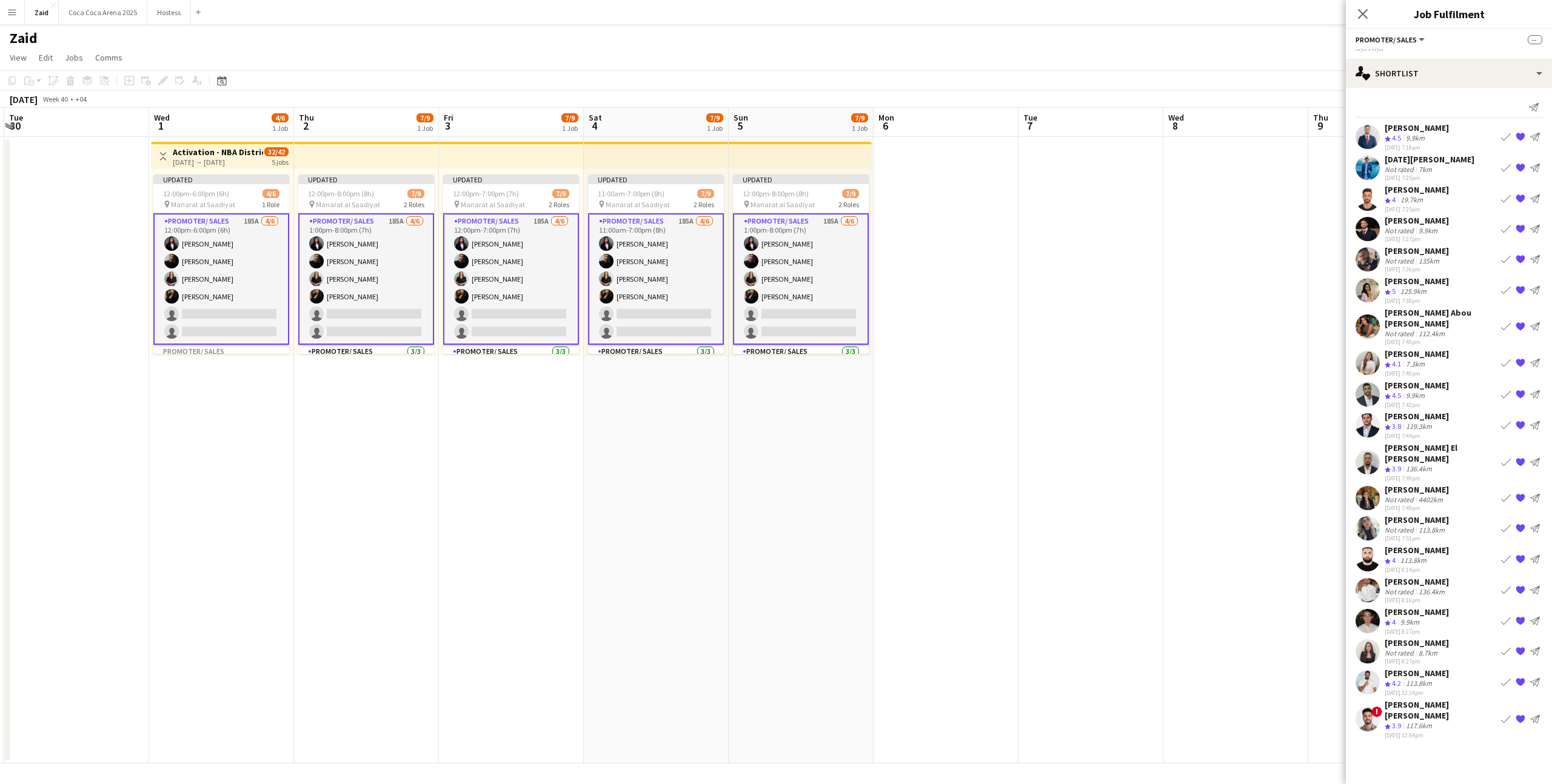
click at [1442, 679] on div "Crew rating 4.2 113.8km" at bounding box center [1417, 684] width 64 height 10
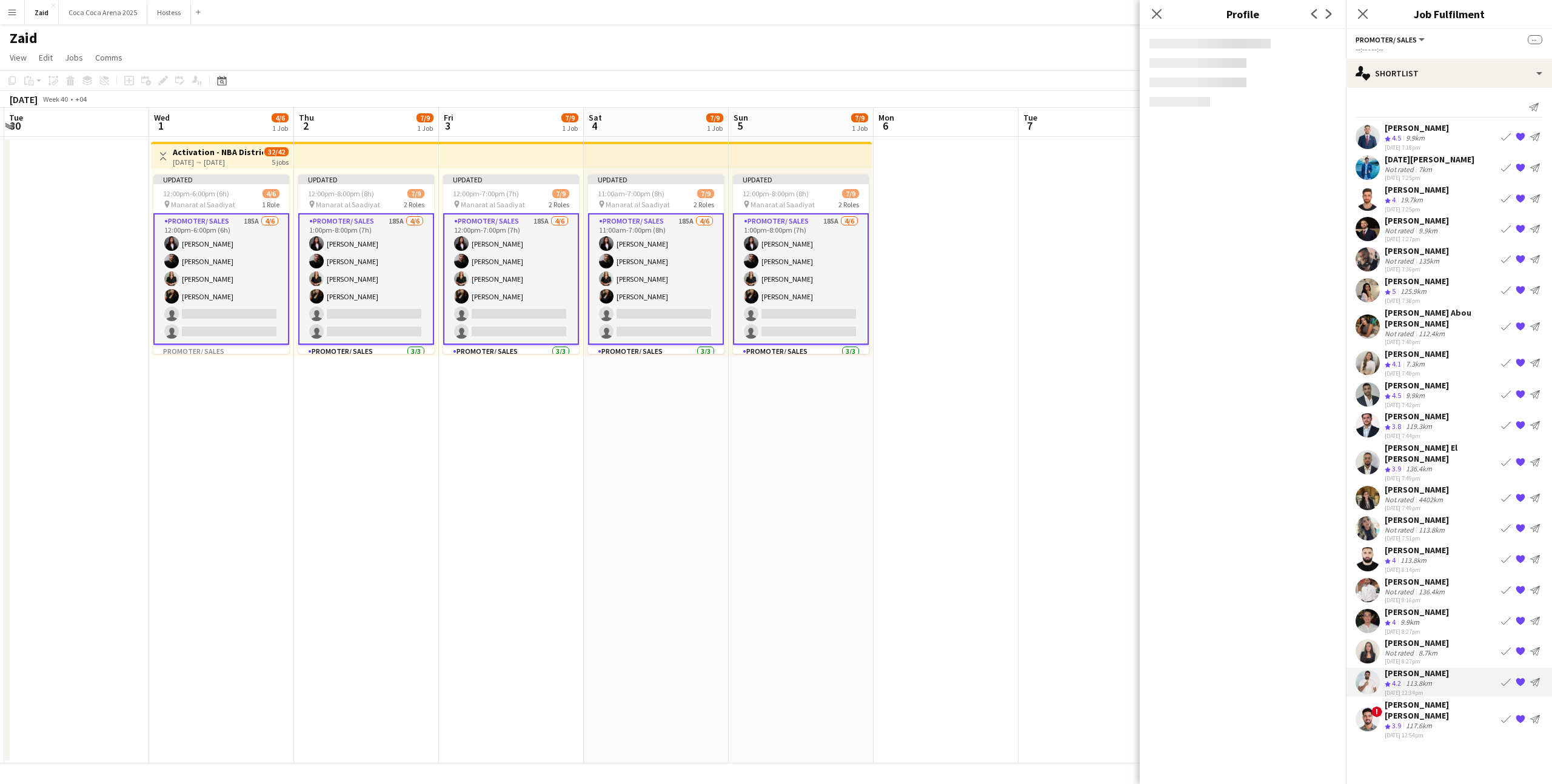
click at [1441, 699] on div "[PERSON_NAME] [PERSON_NAME]" at bounding box center [1440, 710] width 111 height 22
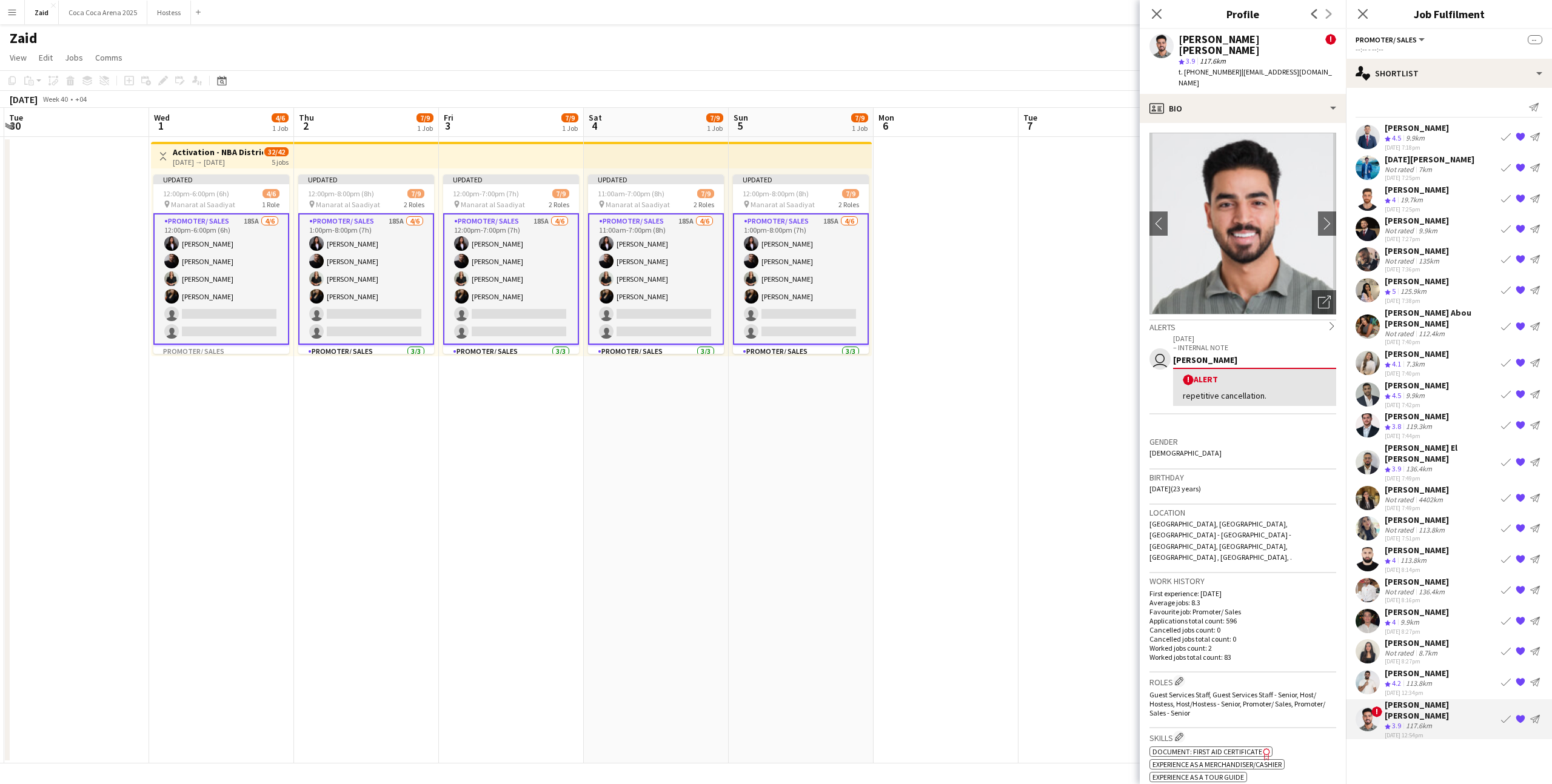
click at [1421, 668] on div "[PERSON_NAME]" at bounding box center [1417, 673] width 64 height 11
